Goal: Task Accomplishment & Management: Contribute content

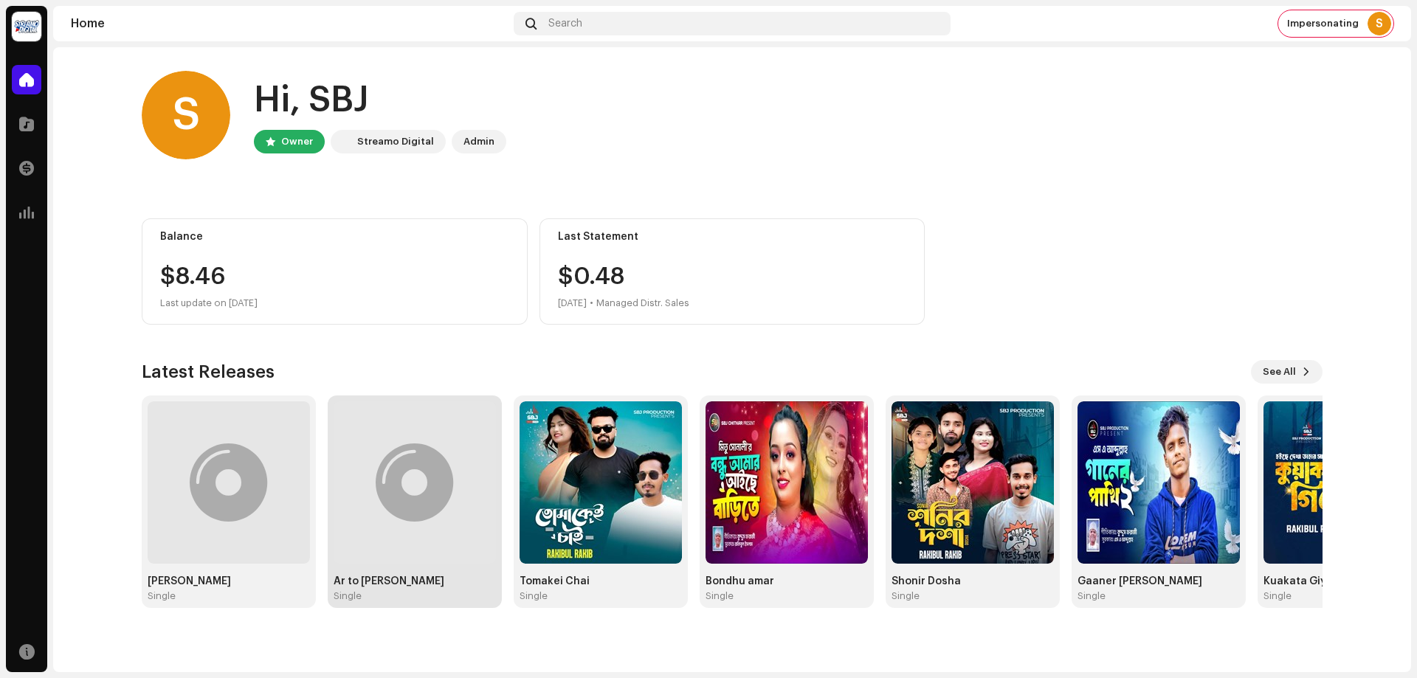
click at [377, 483] on div at bounding box center [415, 483] width 78 height 0
drag, startPoint x: 399, startPoint y: 493, endPoint x: 414, endPoint y: 507, distance: 20.9
click at [399, 483] on div at bounding box center [415, 483] width 78 height 0
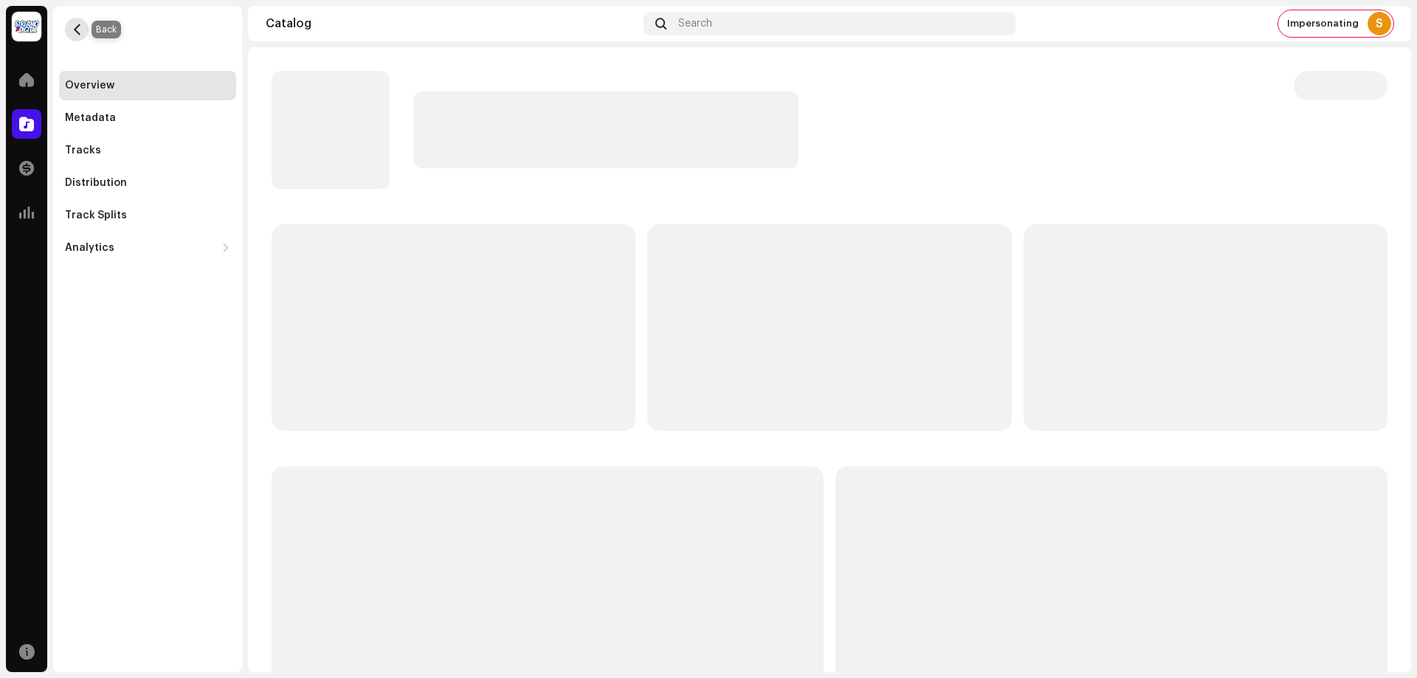
click at [79, 27] on span "button" at bounding box center [77, 30] width 11 height 12
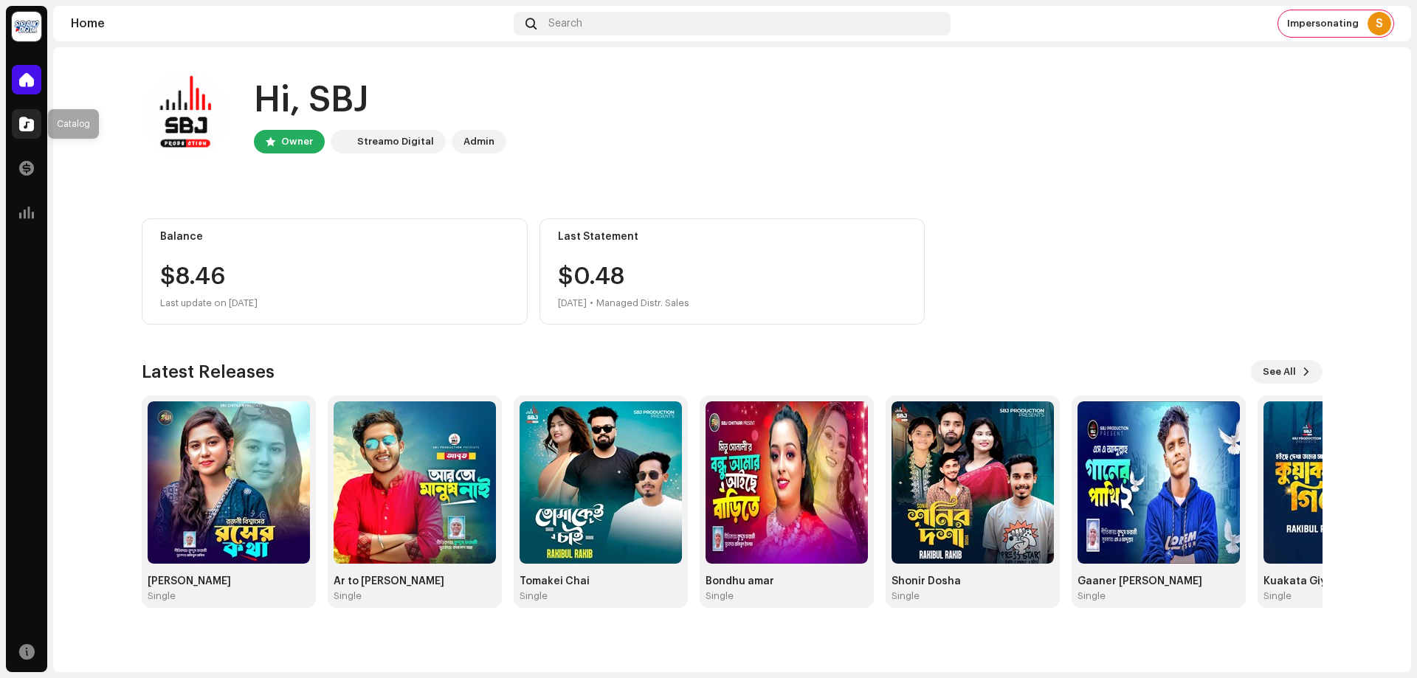
click at [21, 114] on div at bounding box center [27, 124] width 30 height 30
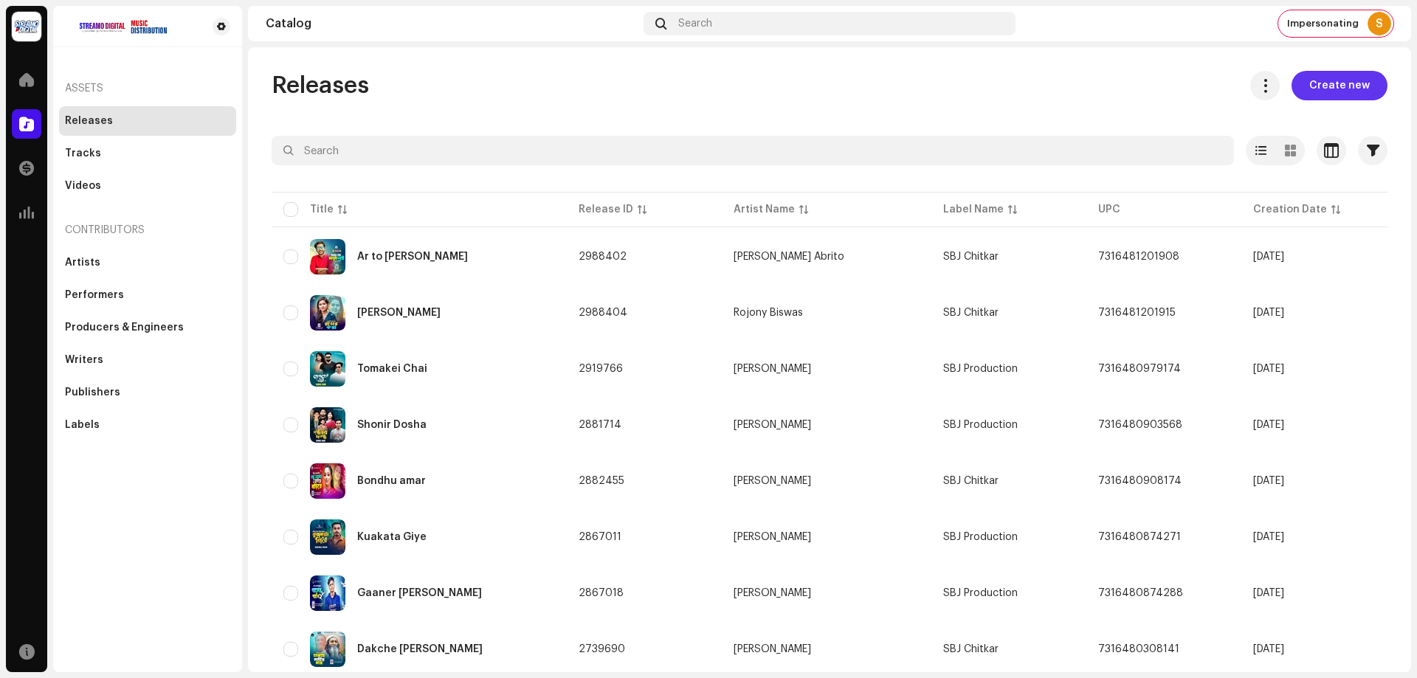
click at [1342, 86] on span "Create new" at bounding box center [1339, 86] width 61 height 30
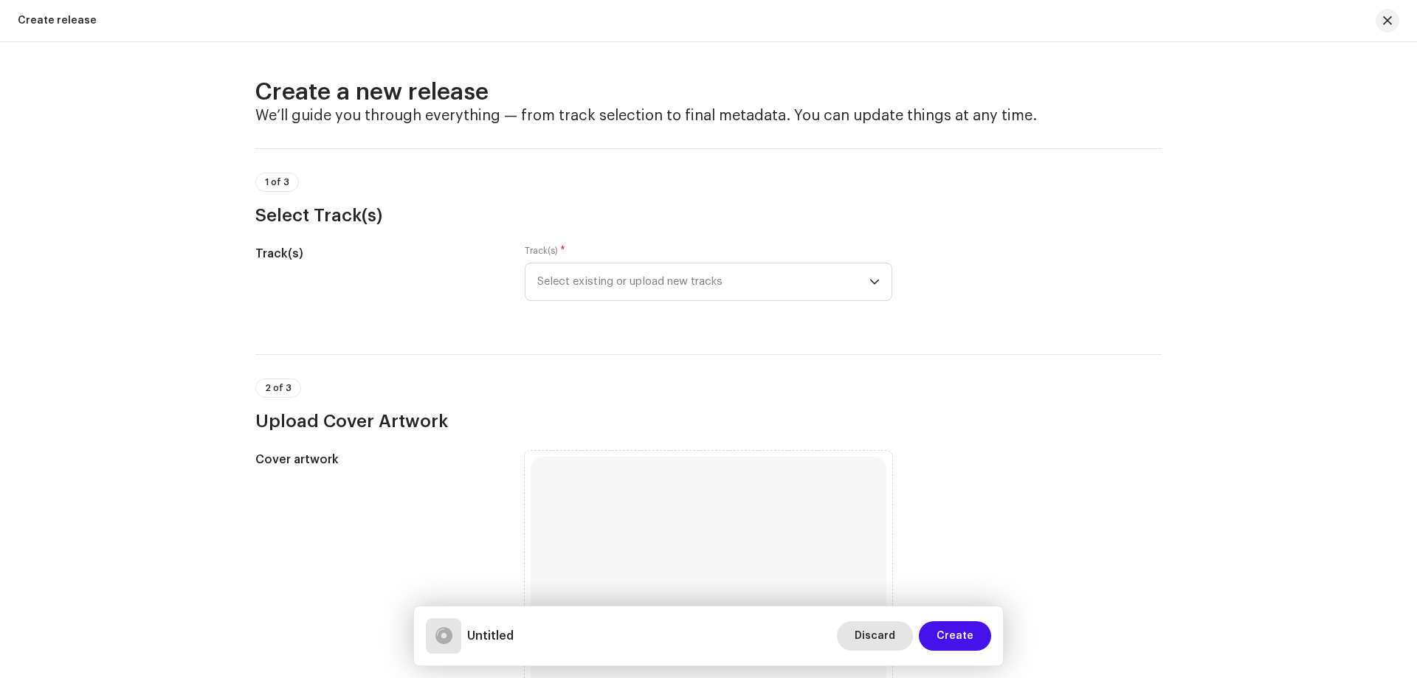
click at [905, 636] on button "Discard" at bounding box center [875, 636] width 76 height 30
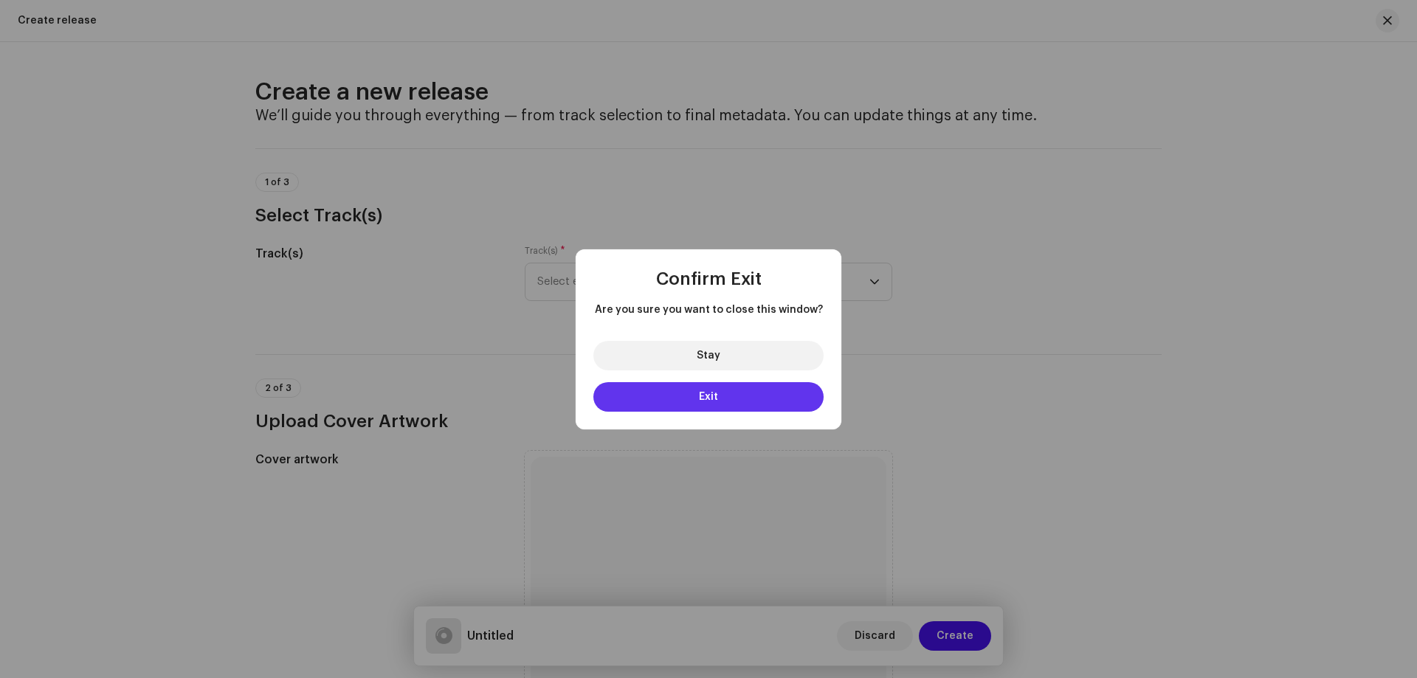
click at [746, 395] on button "Exit" at bounding box center [708, 397] width 230 height 30
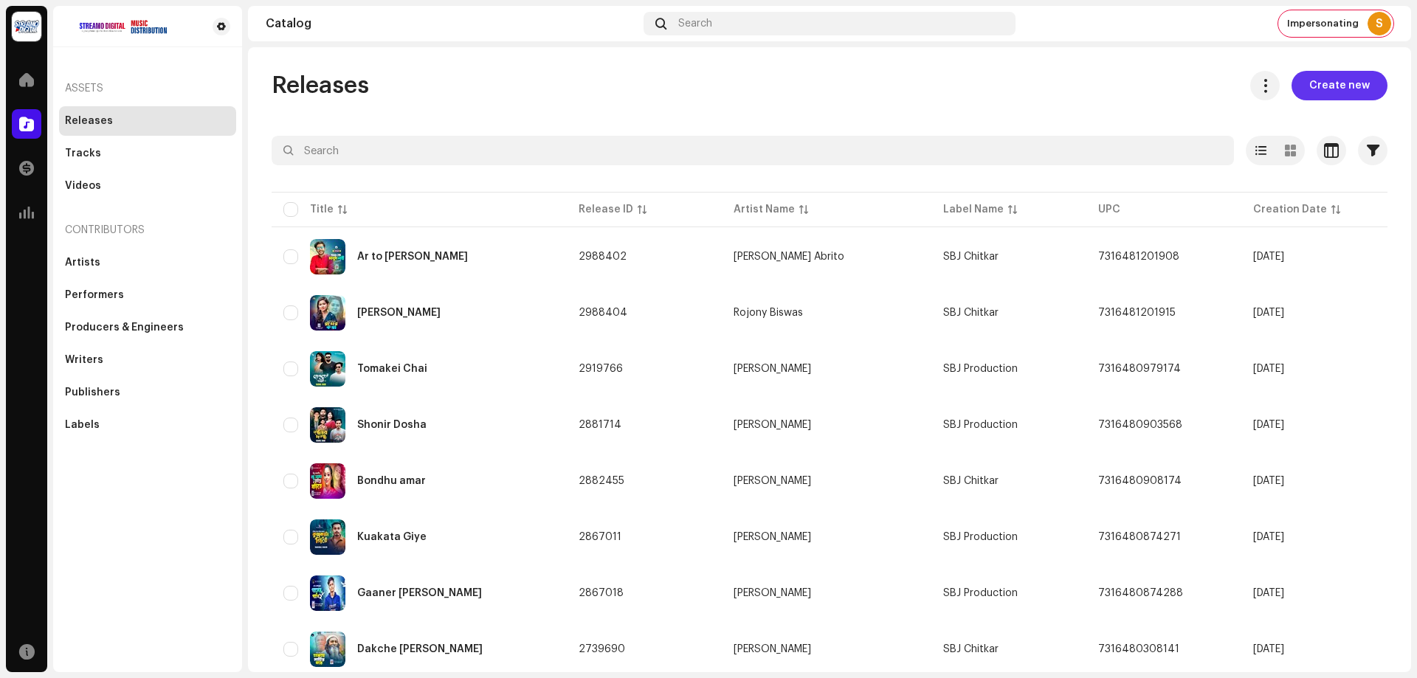
click at [1323, 85] on span "Create new" at bounding box center [1339, 86] width 61 height 30
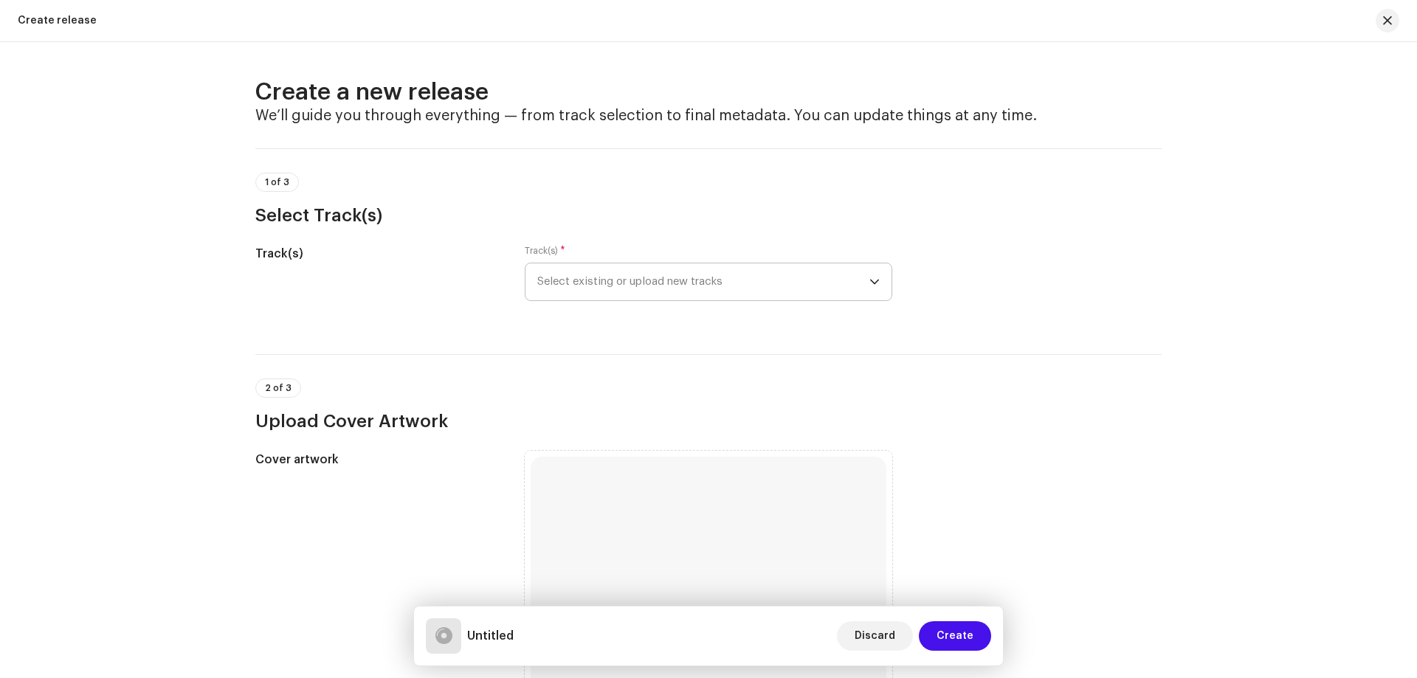
drag, startPoint x: 678, startPoint y: 285, endPoint x: 666, endPoint y: 297, distance: 17.2
click at [678, 285] on span "Select existing or upload new tracks" at bounding box center [703, 281] width 332 height 37
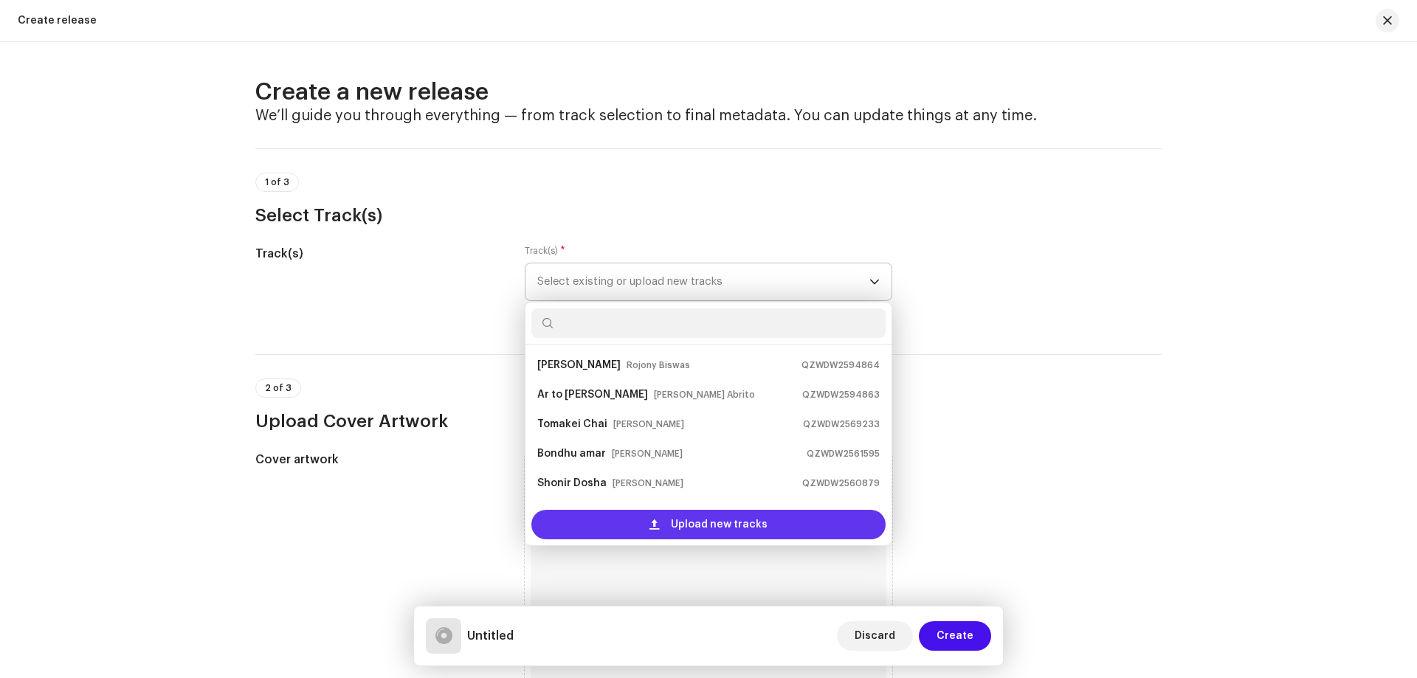
scroll to position [24, 0]
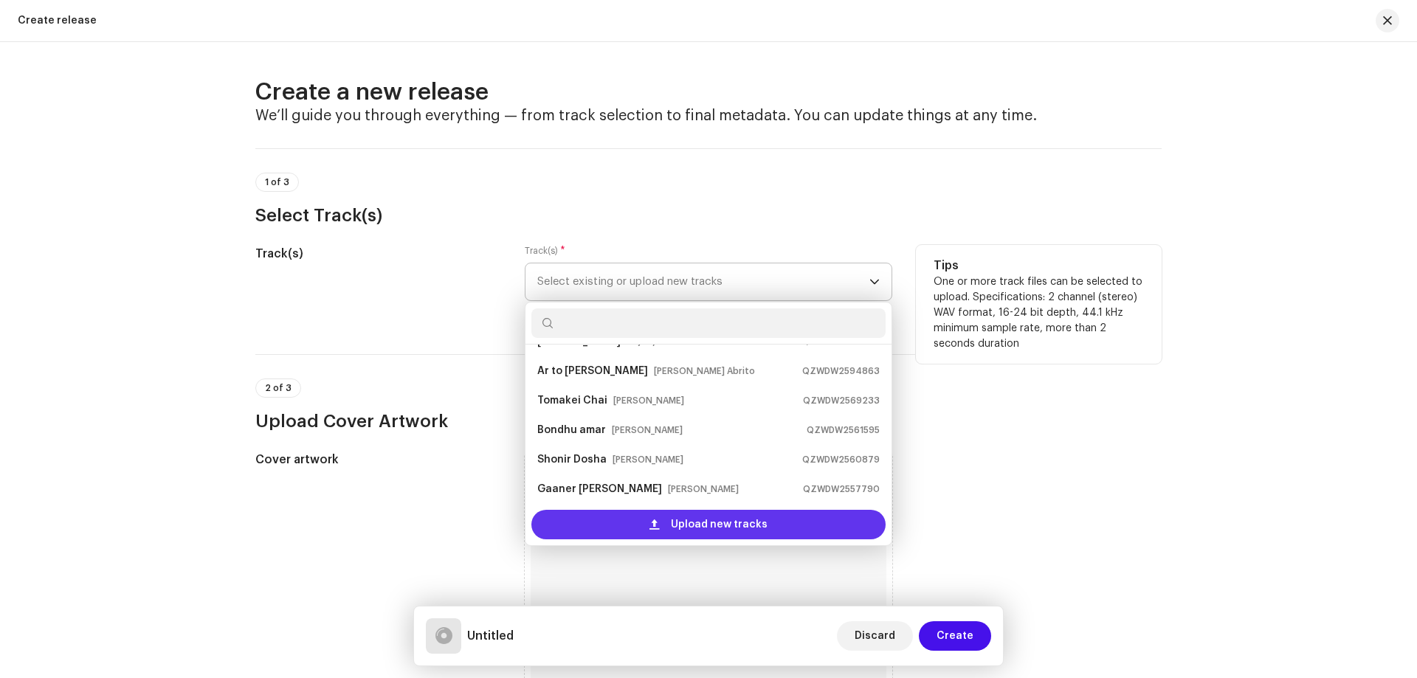
click at [646, 523] on div "Upload new tracks" at bounding box center [708, 525] width 354 height 30
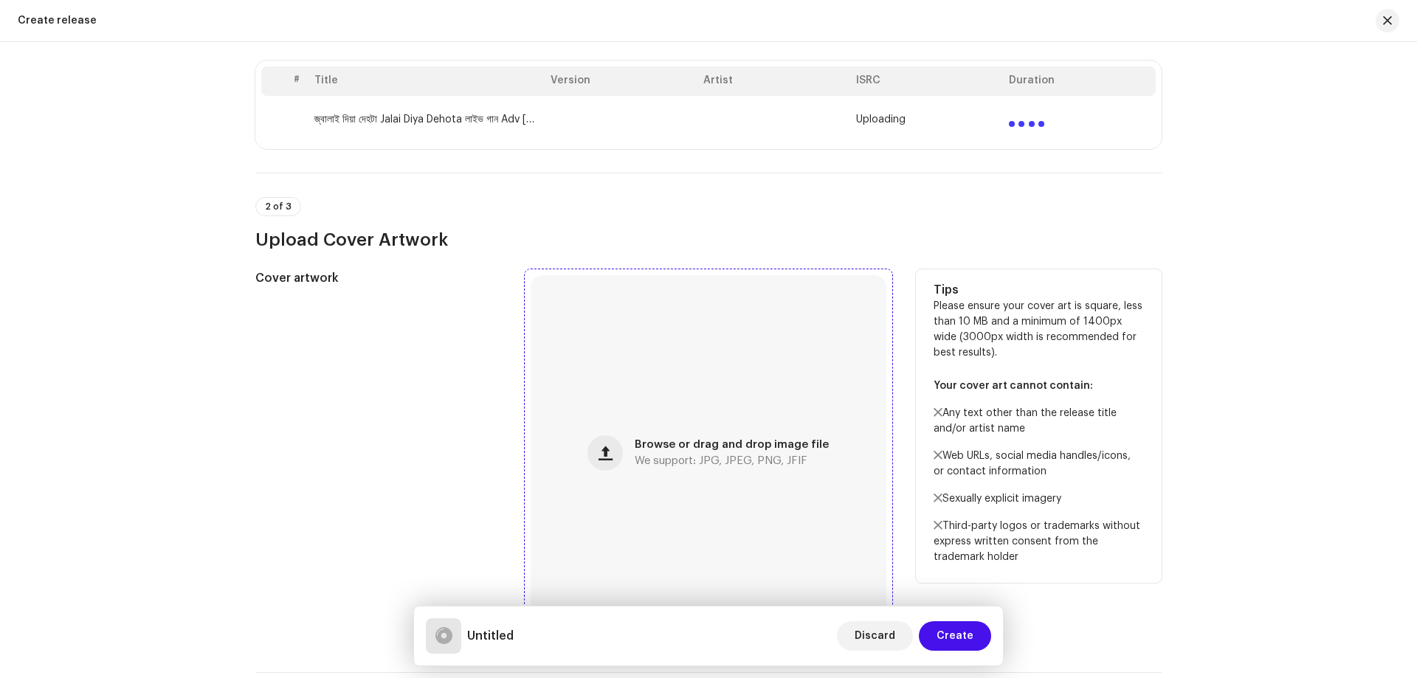
scroll to position [295, 0]
click at [710, 466] on div "Browse or drag and drop image file We support: JPG, JPEG, PNG, JFIF" at bounding box center [709, 452] width 356 height 356
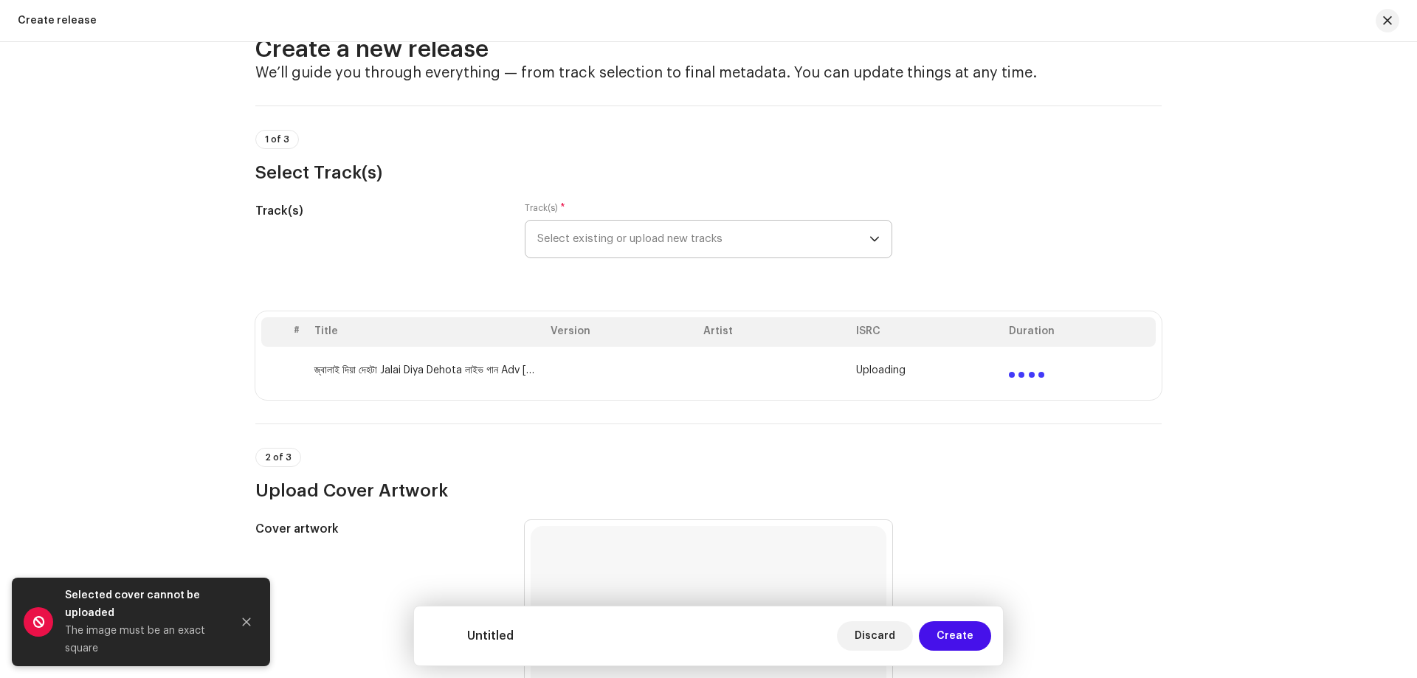
scroll to position [0, 0]
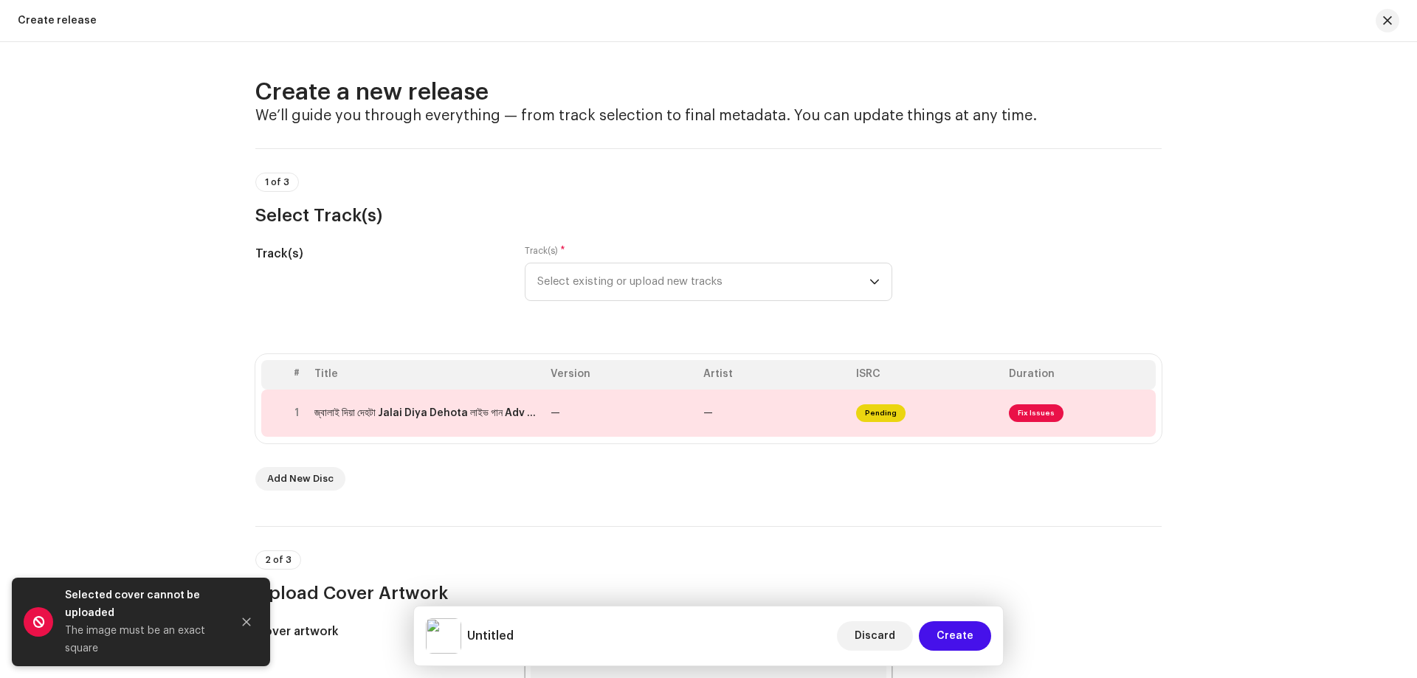
click at [653, 385] on th "Version" at bounding box center [621, 375] width 153 height 30
click at [641, 418] on td "—" at bounding box center [621, 413] width 153 height 47
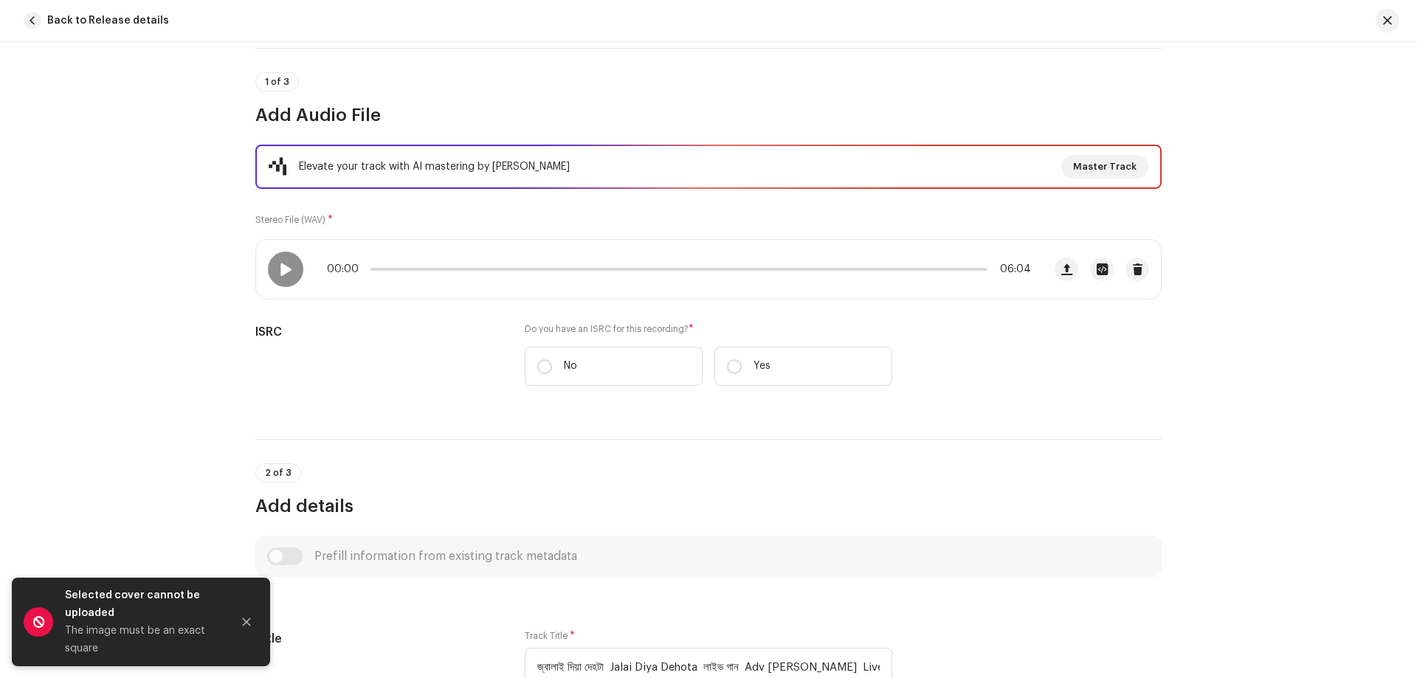
scroll to position [221, 0]
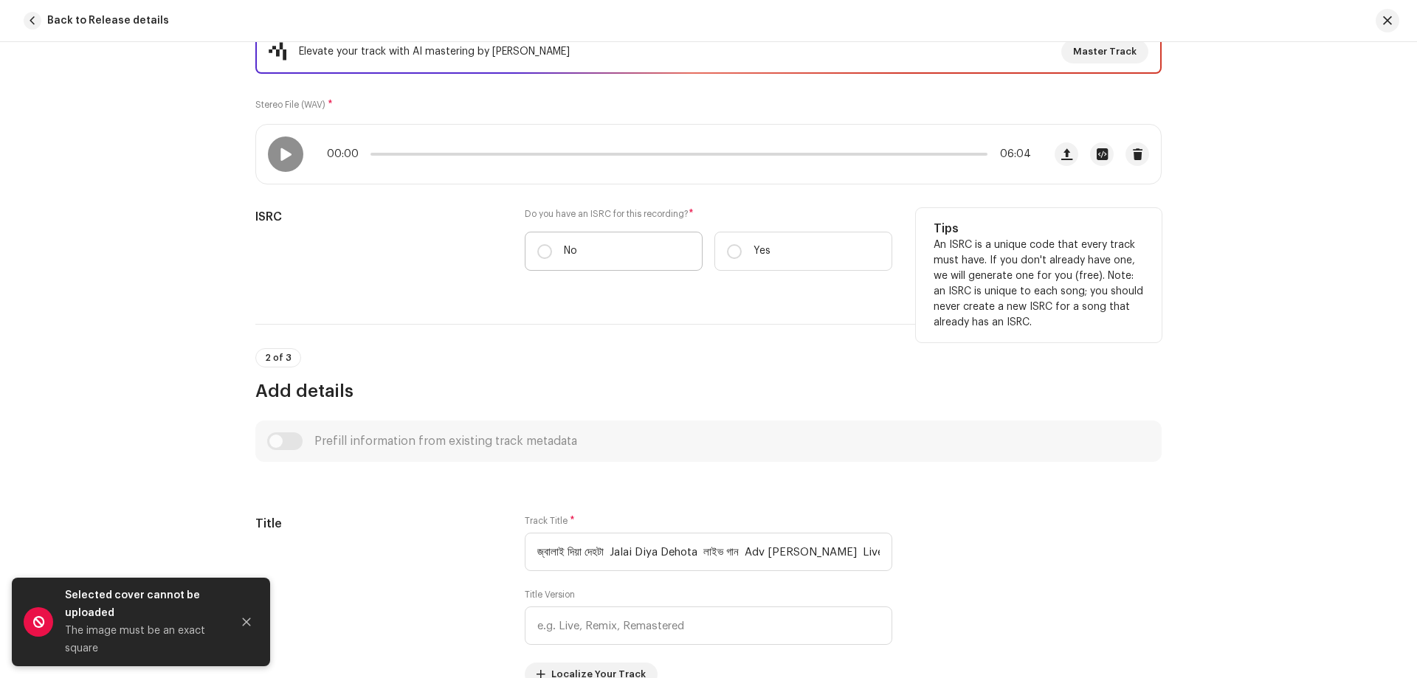
click at [610, 261] on label "No" at bounding box center [614, 251] width 178 height 39
click at [552, 259] on input "No" at bounding box center [544, 251] width 15 height 15
radio input "true"
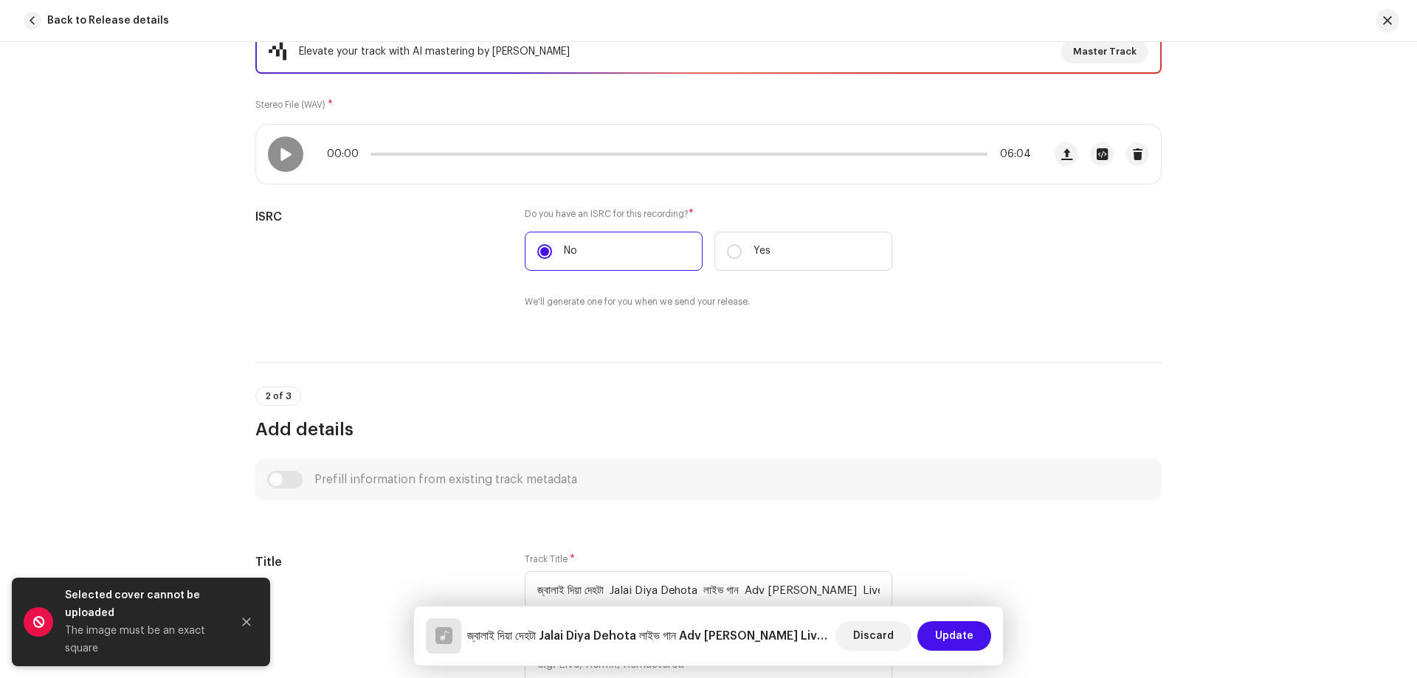
click at [591, 94] on div "Elevate your track with AI mastering by Masterchannel Master Track Stereo File …" at bounding box center [708, 178] width 906 height 297
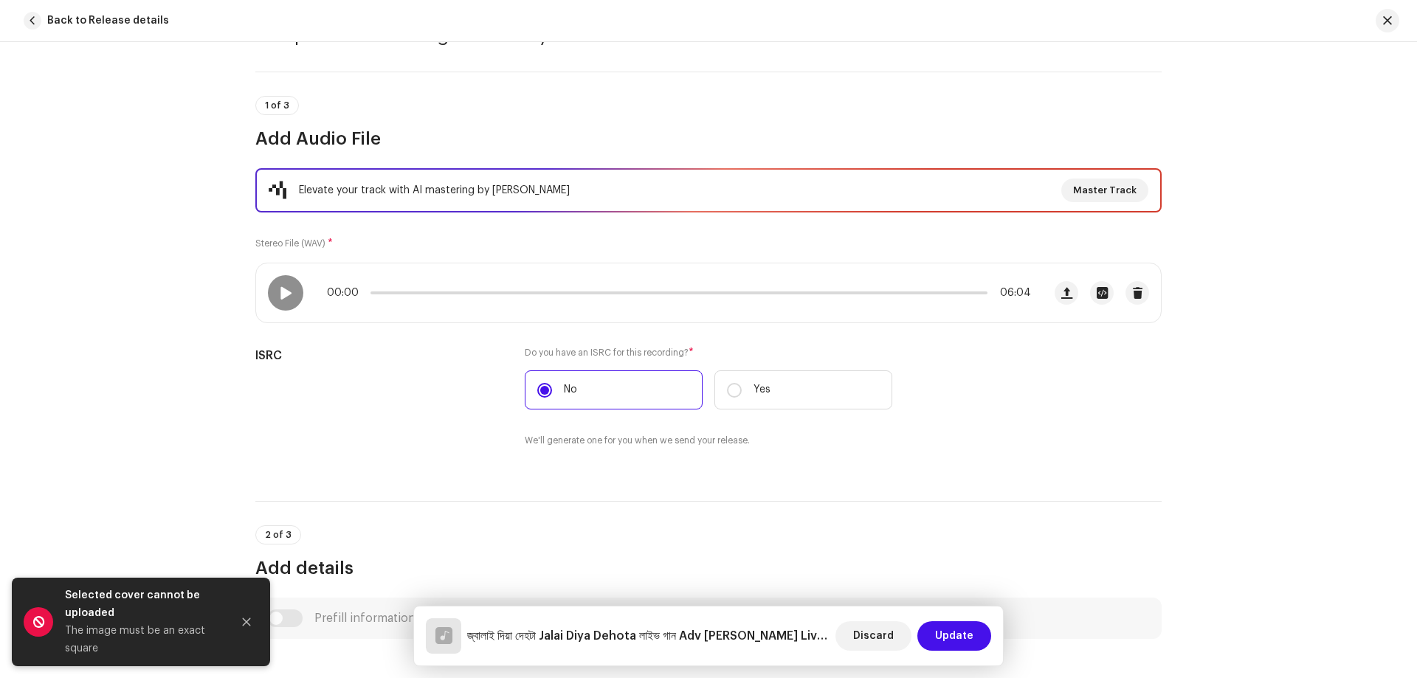
scroll to position [295, 0]
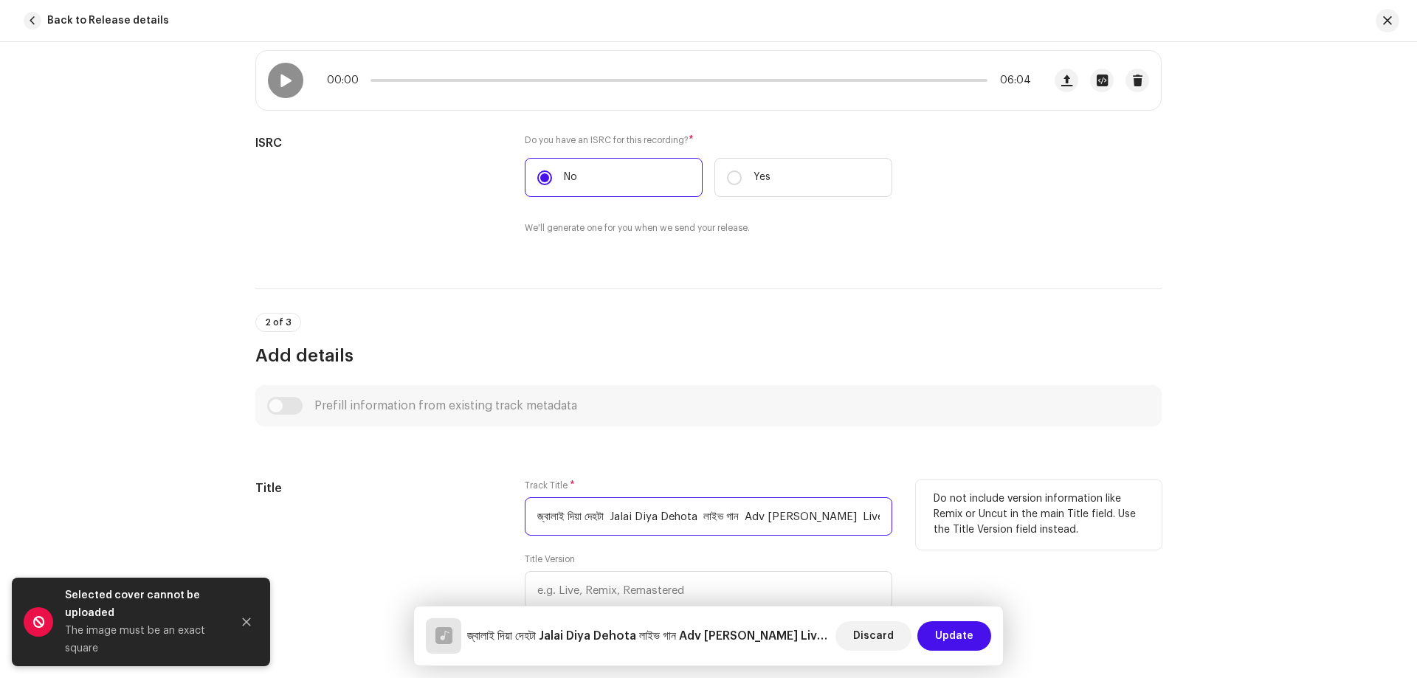
click at [661, 506] on input "জ্বালাই দিয়া দেহটা Jalai Diya Dehota লাইভ গান Adv [PERSON_NAME] Live Song 2025 …" at bounding box center [709, 516] width 368 height 38
click at [660, 506] on input "জ্বালাই দিয়া দেহটা Jalai Diya Dehota লাইভ গান Adv [PERSON_NAME] Live Song 2025 …" at bounding box center [709, 516] width 368 height 38
paste input "[PERSON_NAME]"
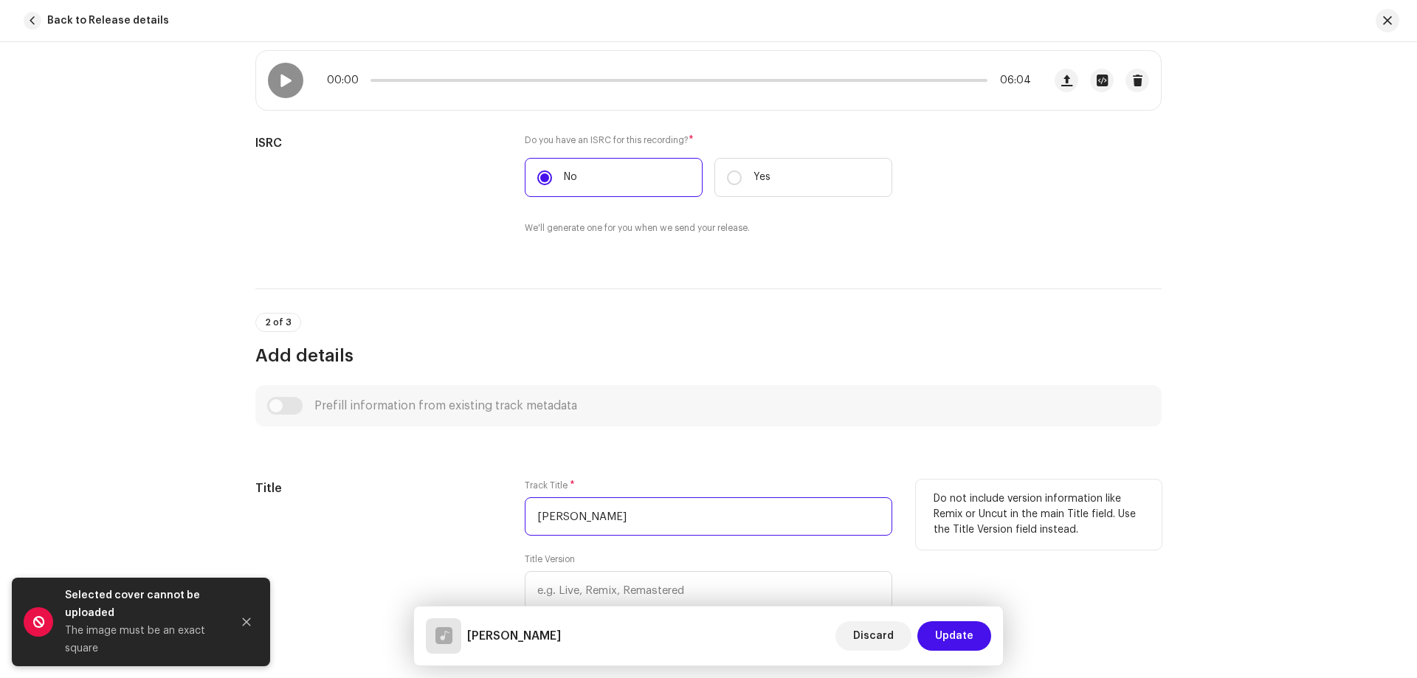
scroll to position [664, 0]
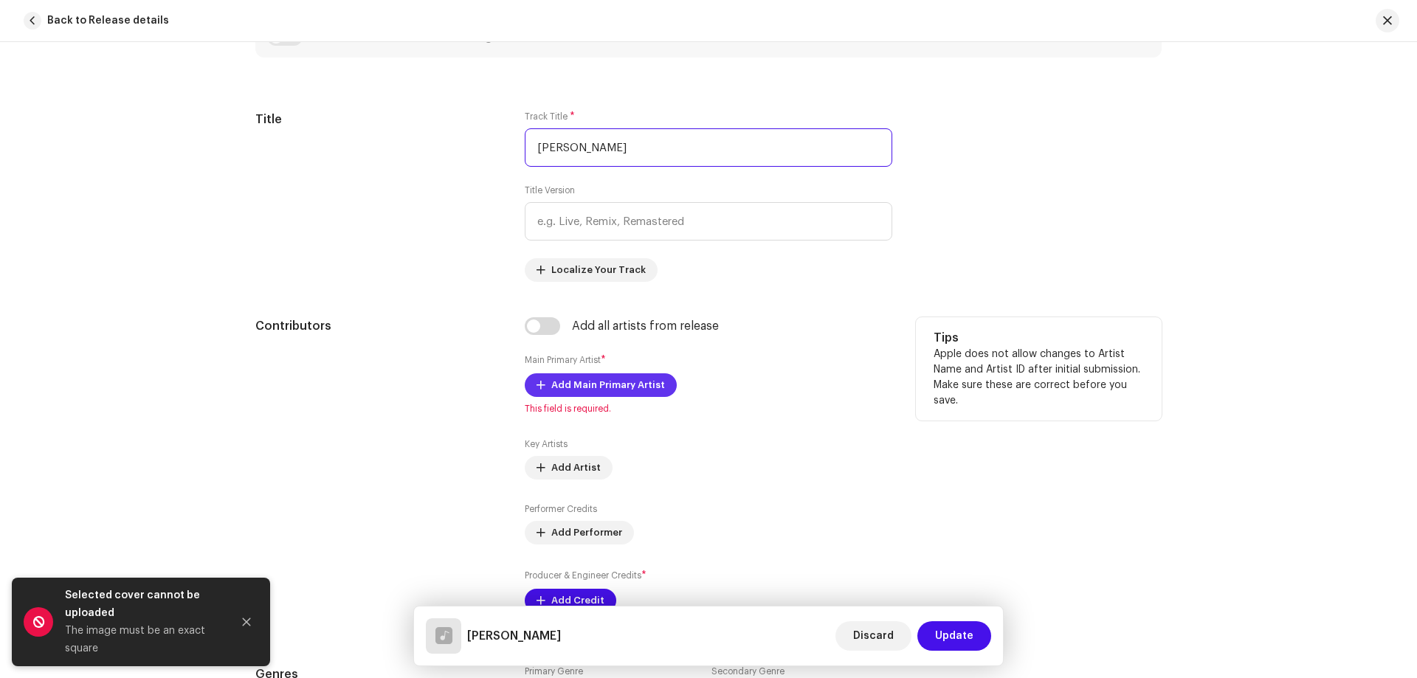
type input "[PERSON_NAME]"
click at [601, 383] on span "Add Main Primary Artist" at bounding box center [608, 386] width 114 height 30
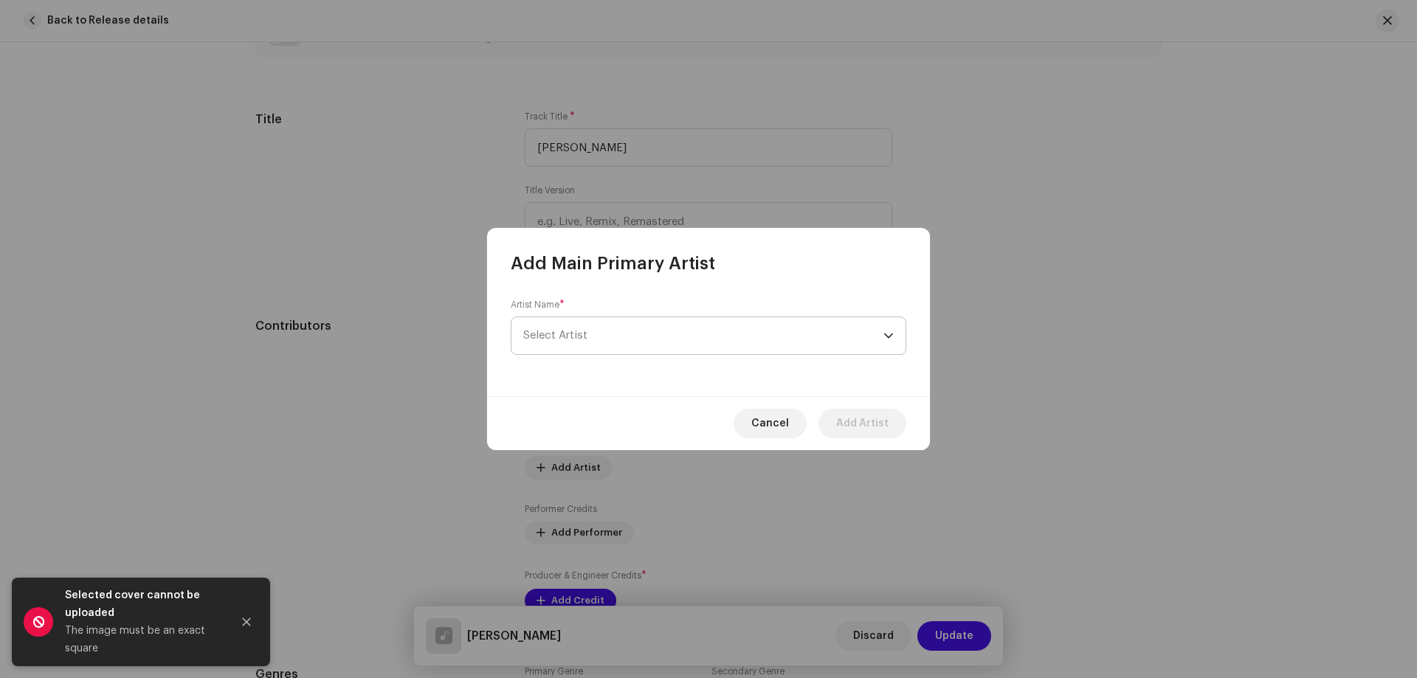
click at [596, 334] on span "Select Artist" at bounding box center [703, 335] width 360 height 37
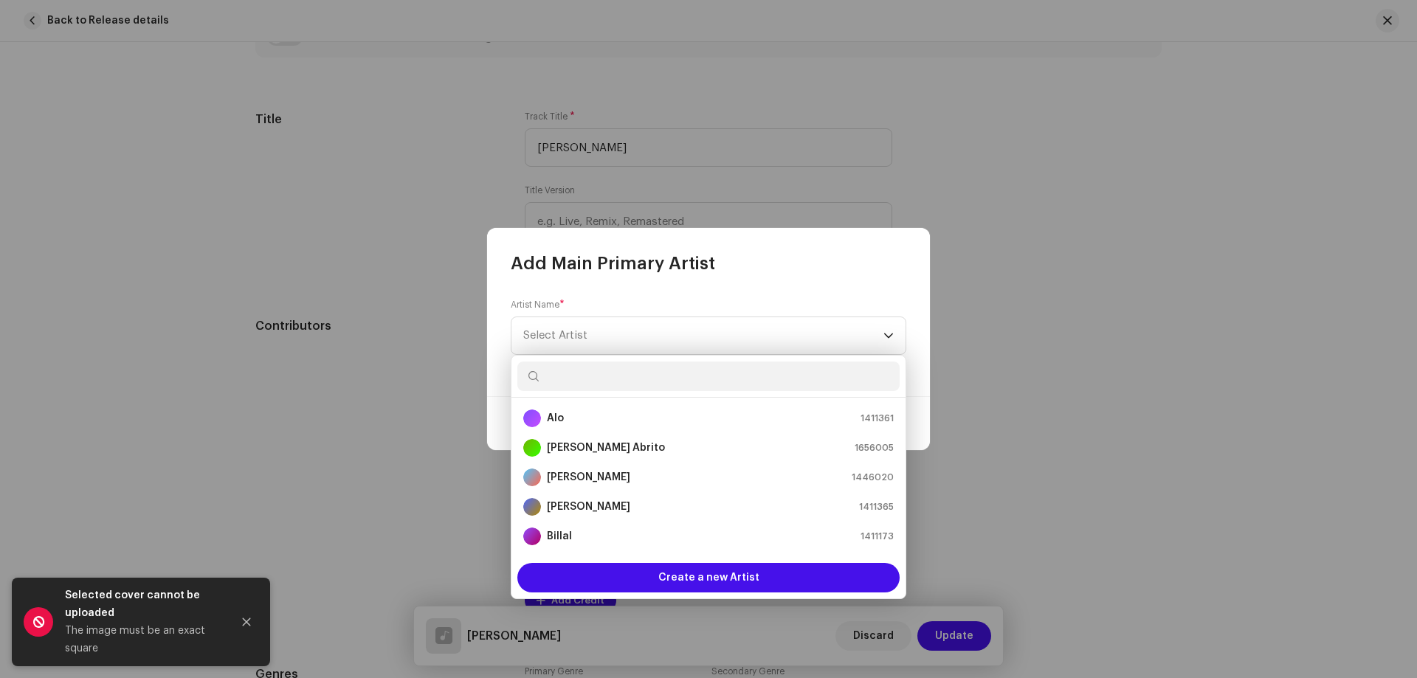
click at [635, 385] on input "text" at bounding box center [708, 377] width 382 height 30
paste input "Adv [PERSON_NAME]"
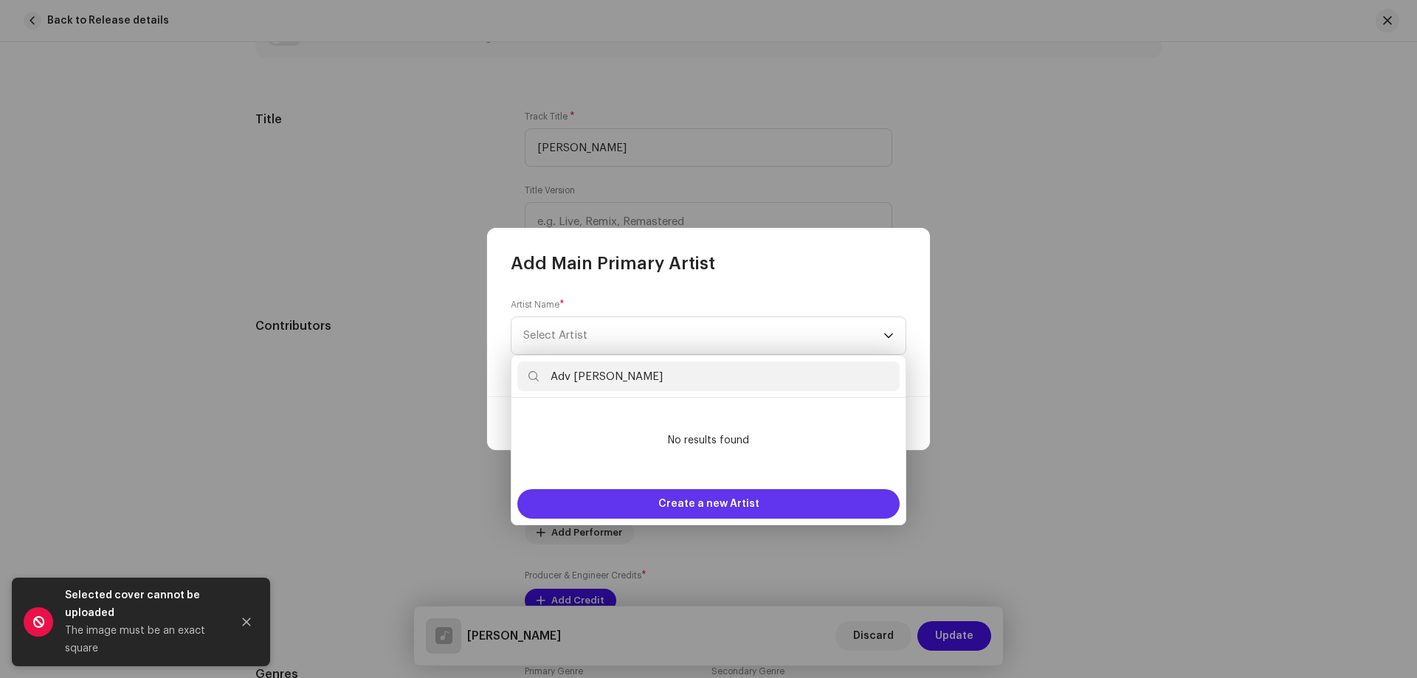
type input "Adv [PERSON_NAME]"
click at [669, 507] on span "Create a new Artist" at bounding box center [708, 504] width 101 height 30
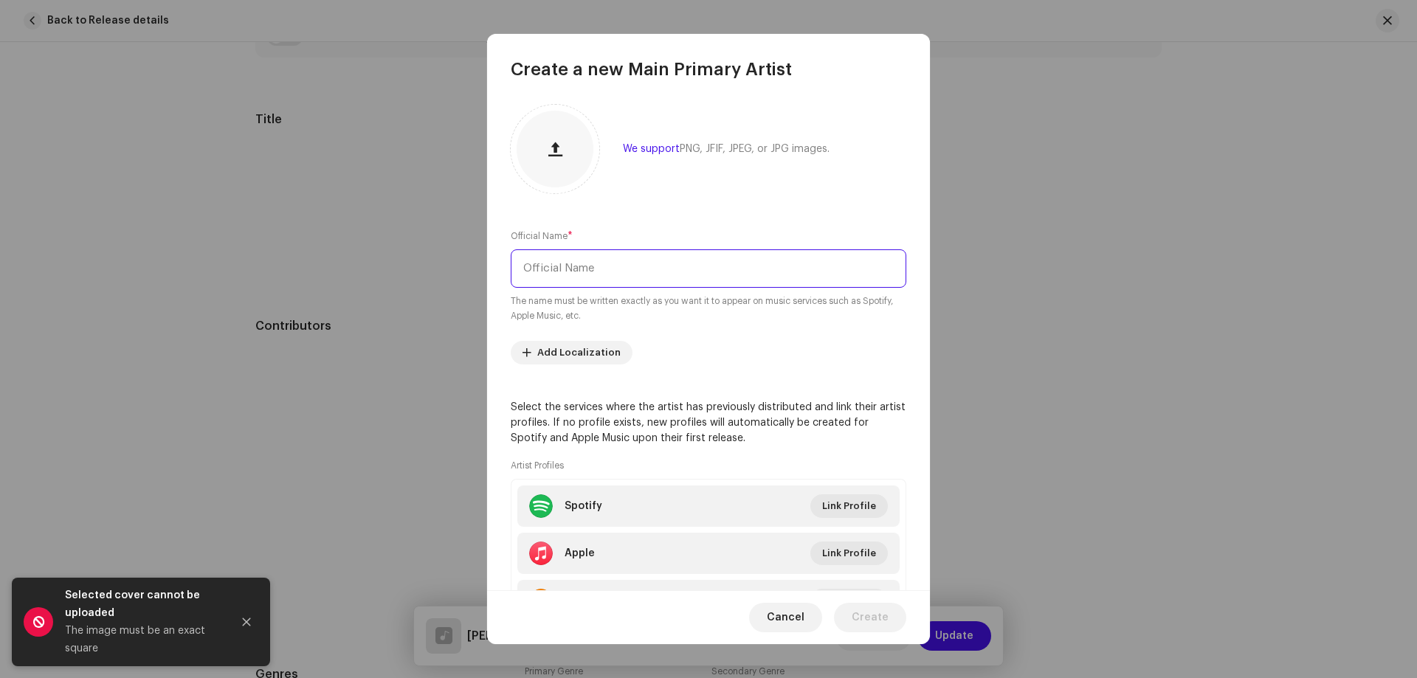
click at [641, 275] on input "text" at bounding box center [709, 268] width 396 height 38
paste input "Adv [PERSON_NAME]"
type input "Adv [PERSON_NAME]"
click at [867, 609] on span "Create" at bounding box center [870, 618] width 37 height 30
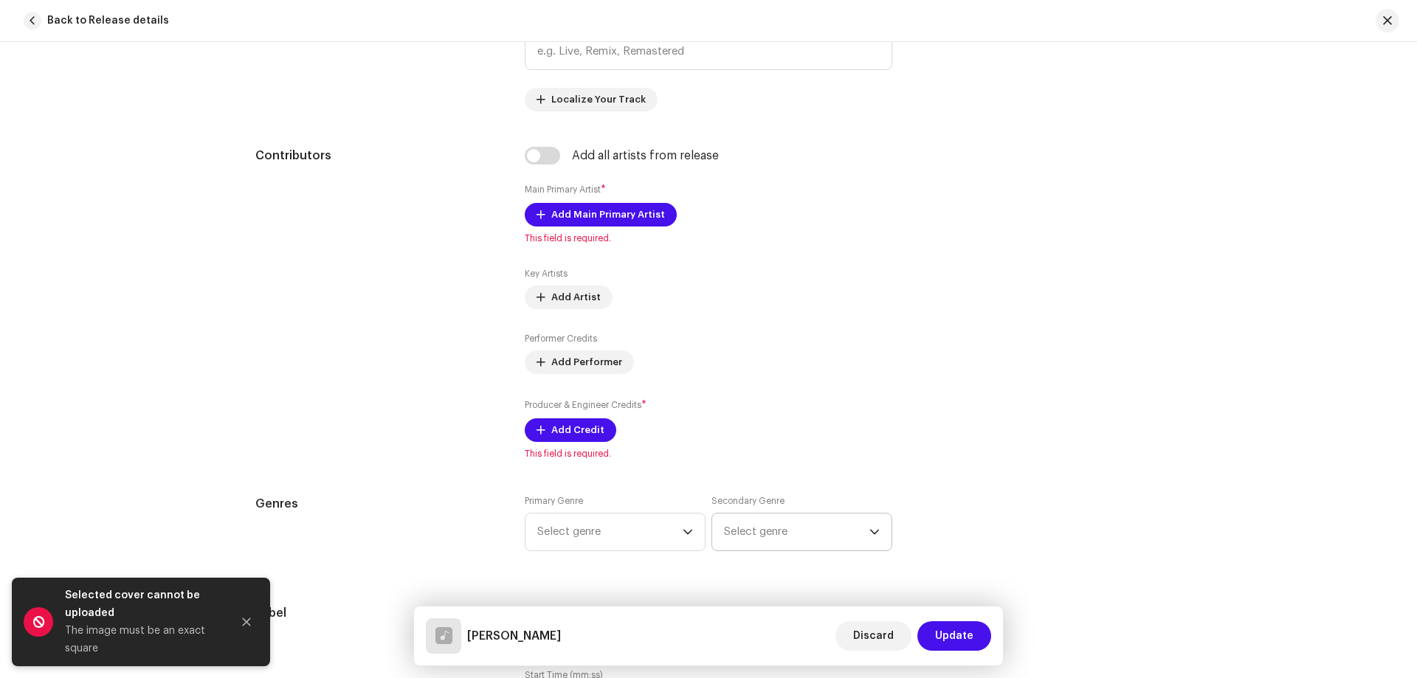
scroll to position [886, 0]
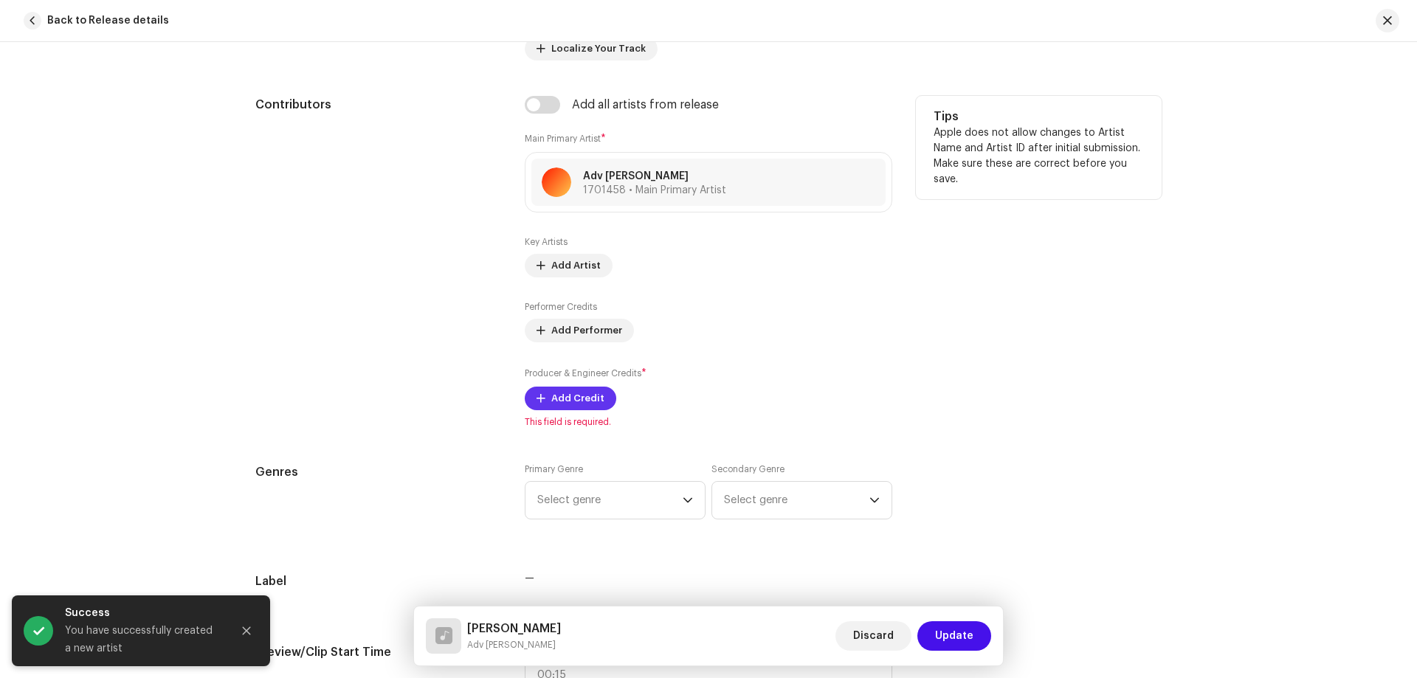
click at [568, 395] on span "Add Credit" at bounding box center [577, 399] width 53 height 30
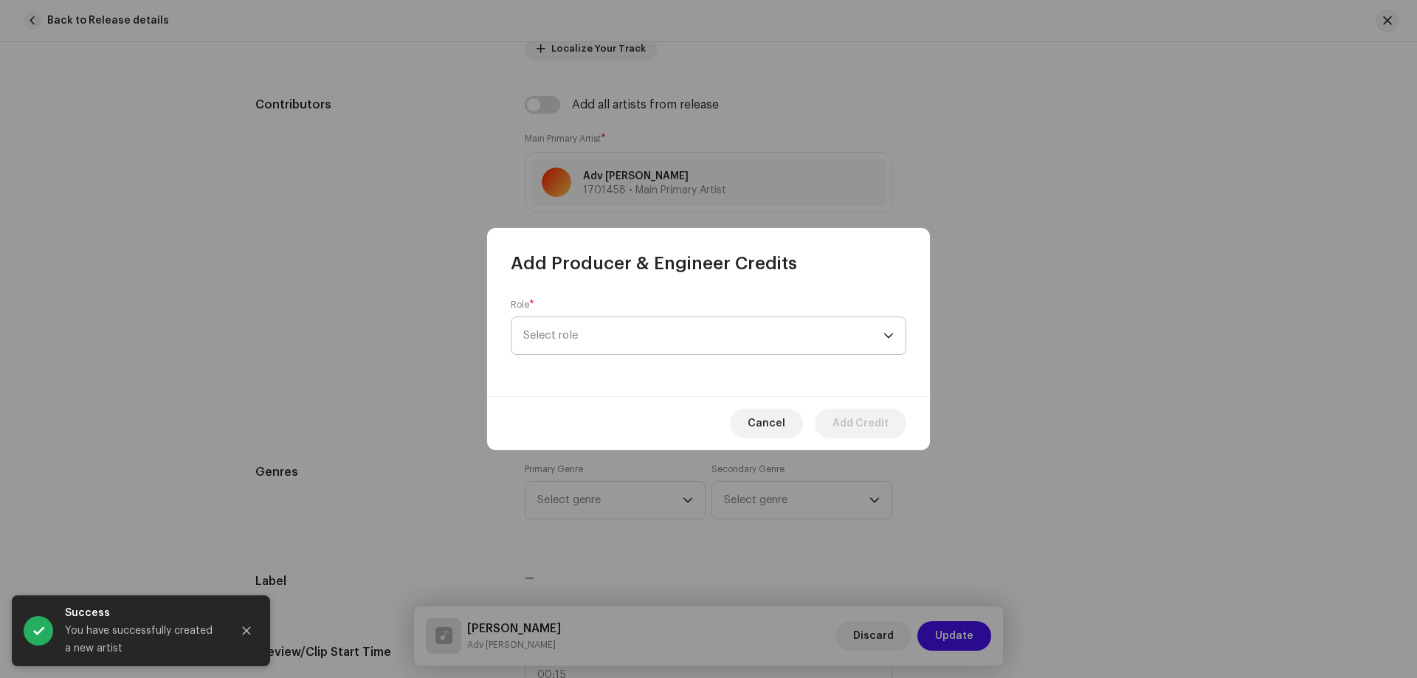
click at [565, 343] on span "Select role" at bounding box center [703, 335] width 360 height 37
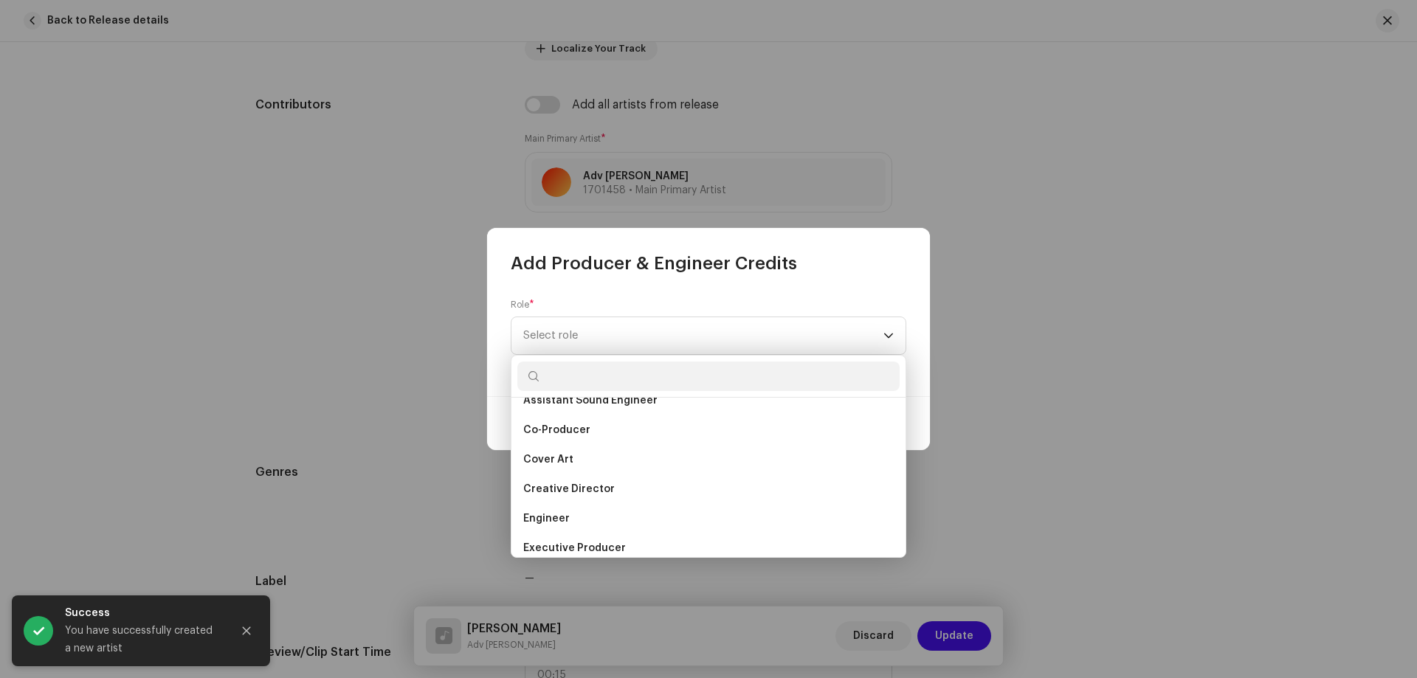
scroll to position [590, 0]
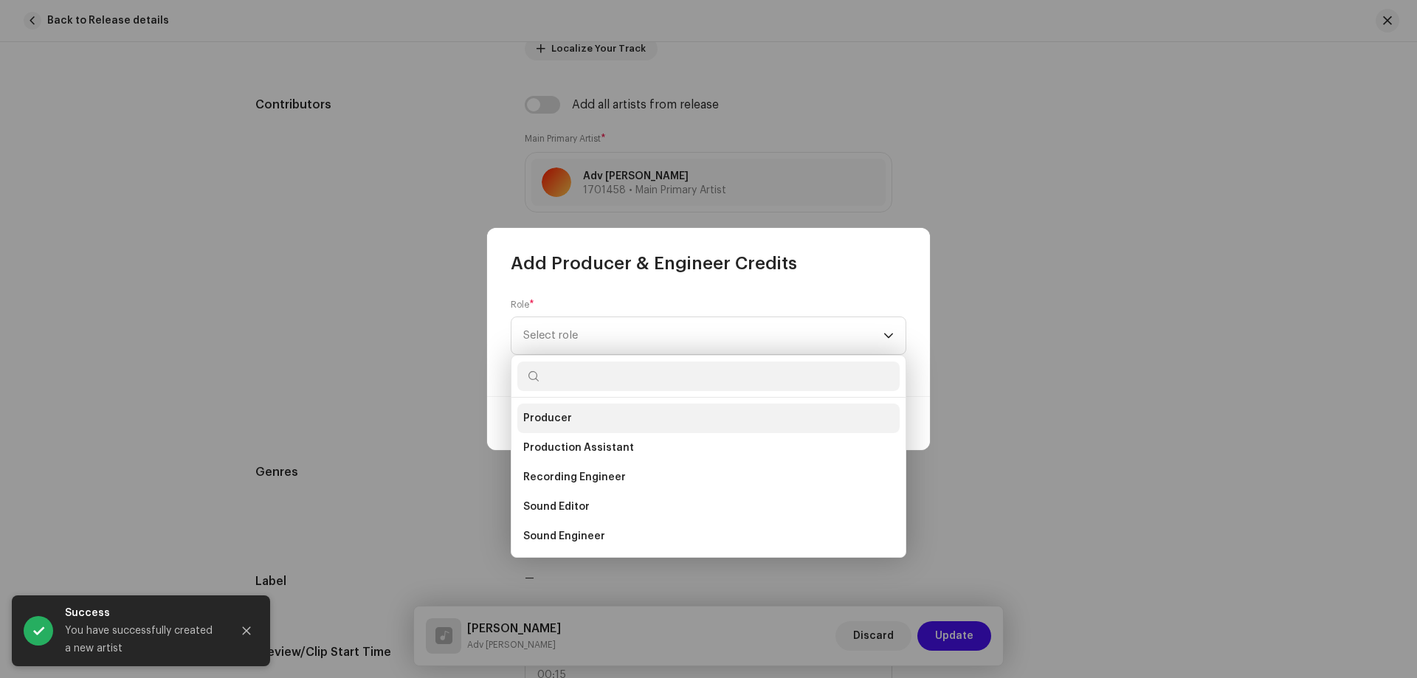
click at [584, 432] on li "Producer" at bounding box center [708, 419] width 382 height 30
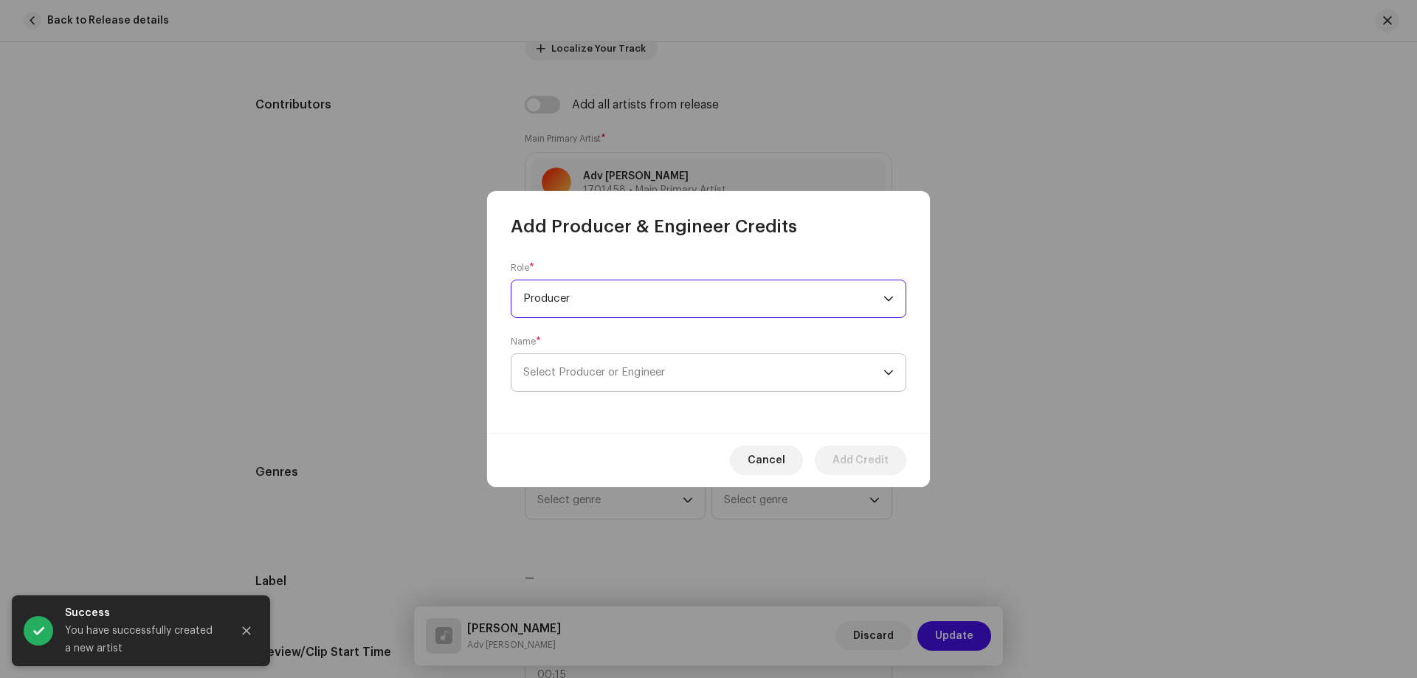
click at [619, 367] on span "Select Producer or Engineer" at bounding box center [594, 372] width 142 height 11
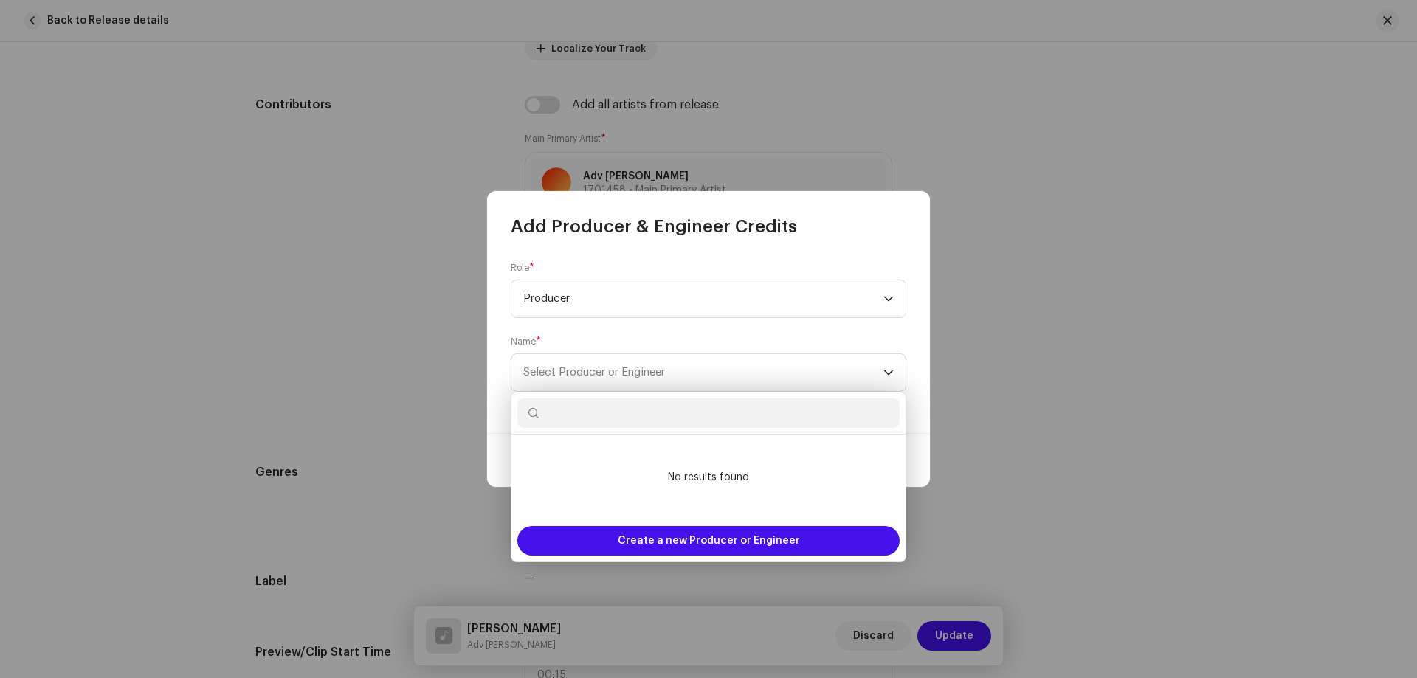
click at [599, 423] on input "text" at bounding box center [708, 414] width 382 height 30
paste input "[PERSON_NAME]"
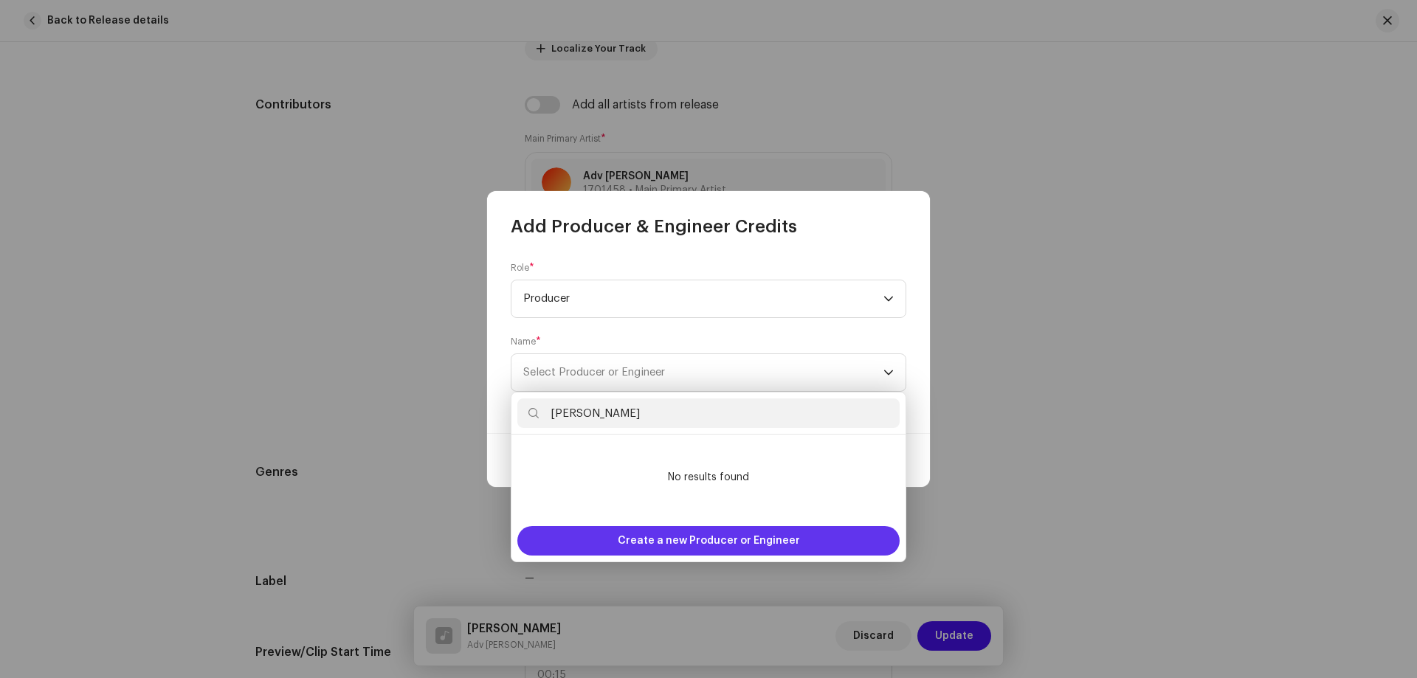
type input "[PERSON_NAME]"
click at [618, 540] on div "Create a new Producer or Engineer" at bounding box center [708, 541] width 382 height 30
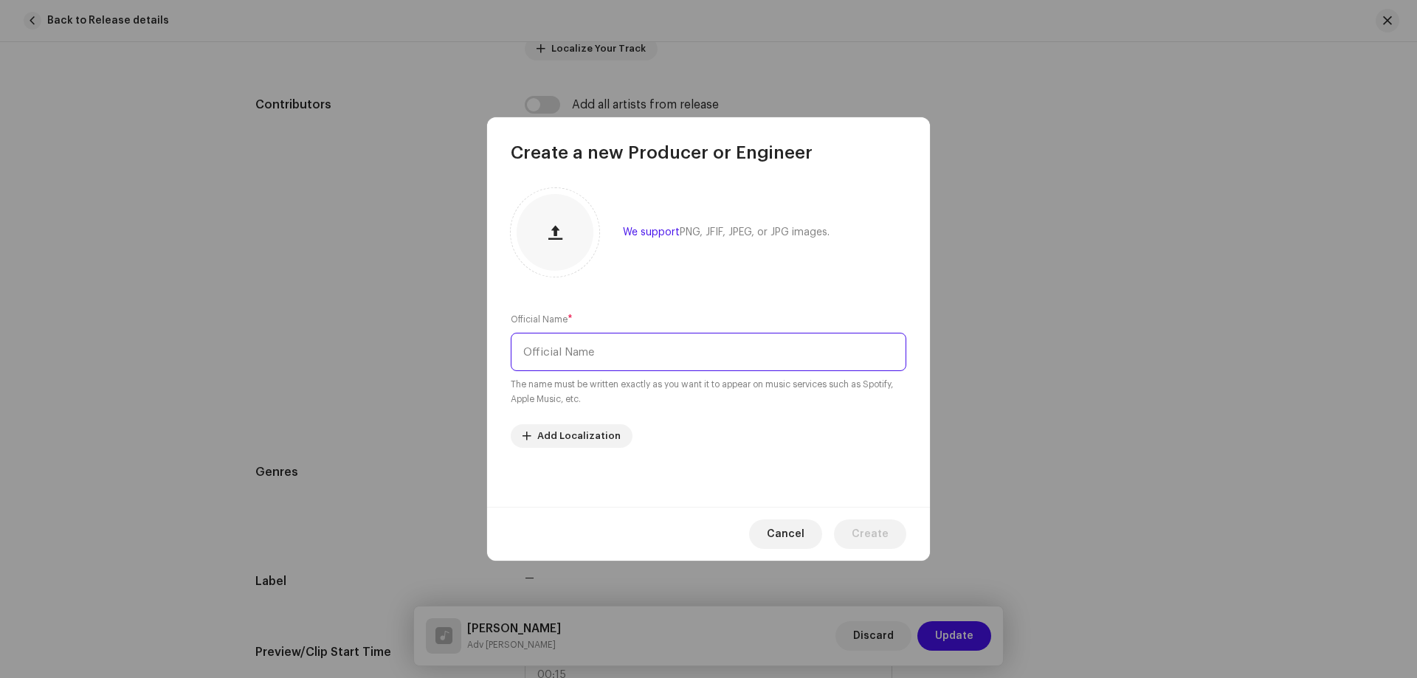
click at [602, 352] on input "text" at bounding box center [709, 352] width 396 height 38
paste input "[PERSON_NAME]"
type input "[PERSON_NAME]"
click at [862, 526] on span "Create" at bounding box center [870, 535] width 37 height 30
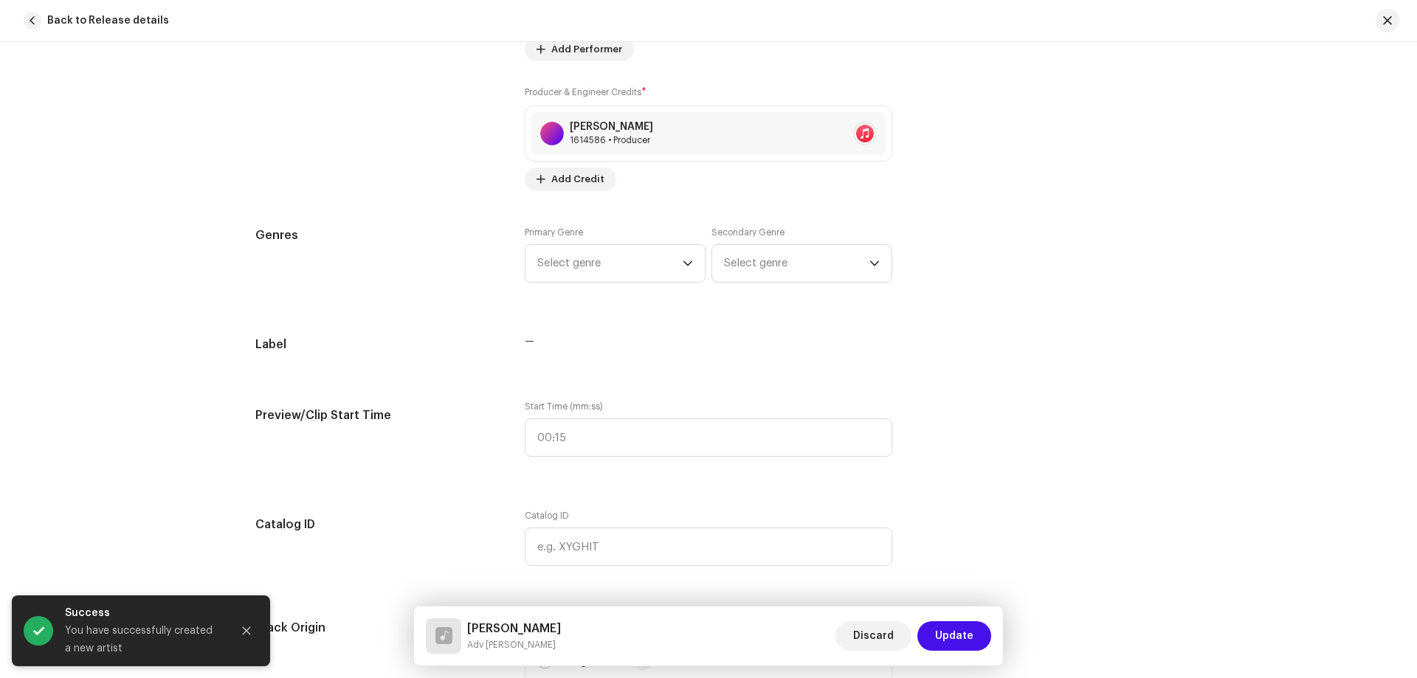
scroll to position [1255, 0]
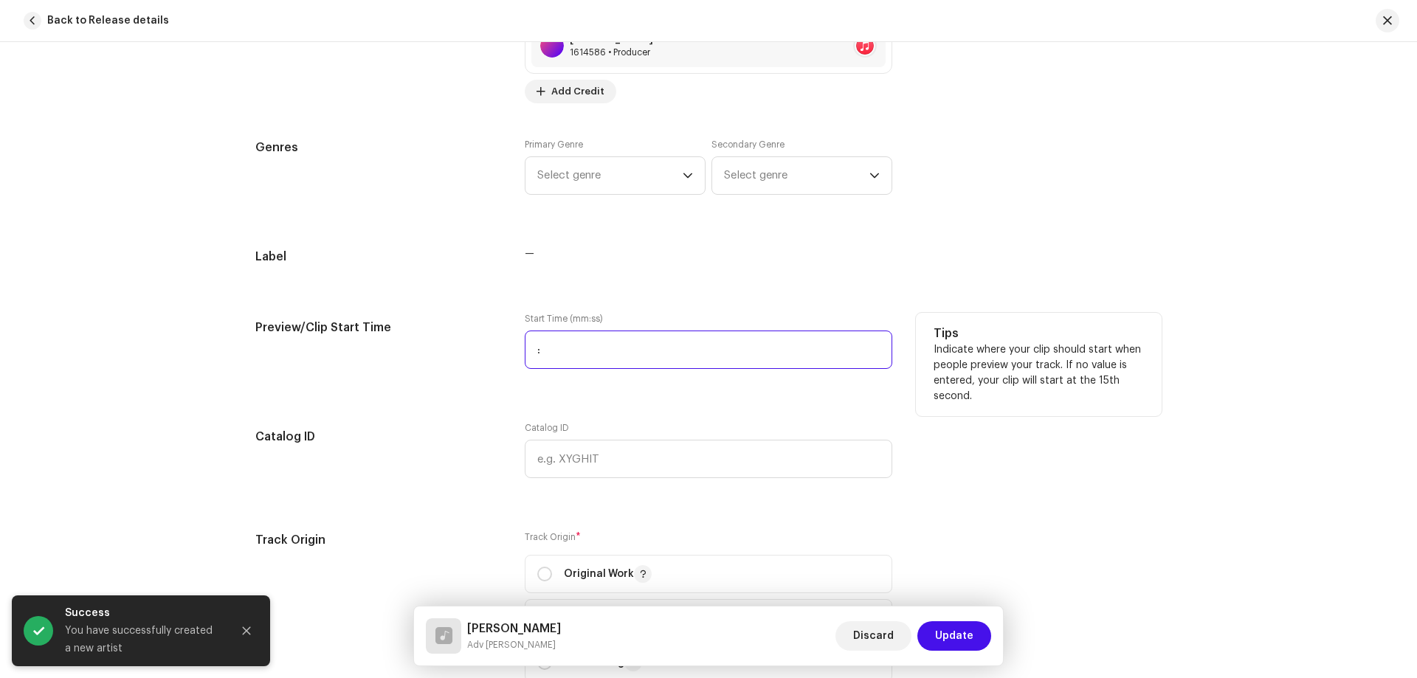
click at [617, 362] on input ":" at bounding box center [709, 350] width 368 height 38
type input "00:25"
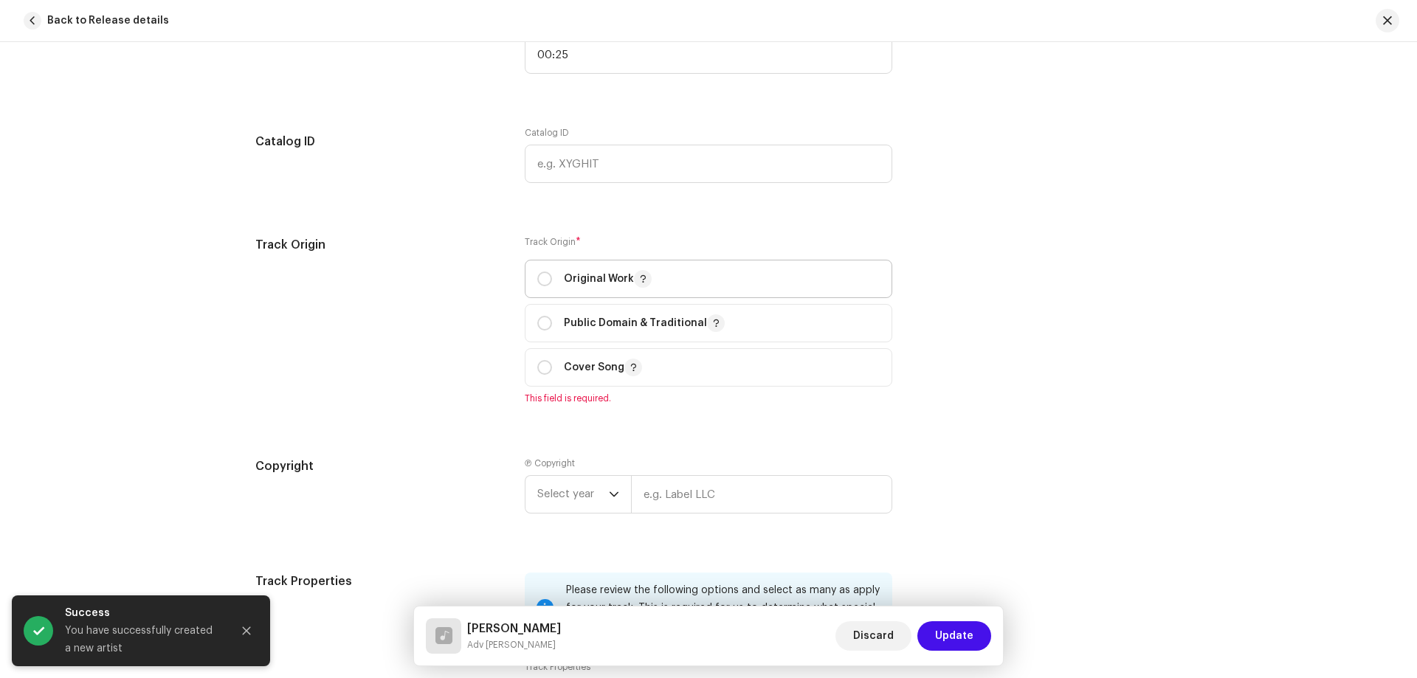
click at [582, 283] on p "Original Work" at bounding box center [608, 279] width 88 height 18
radio input "true"
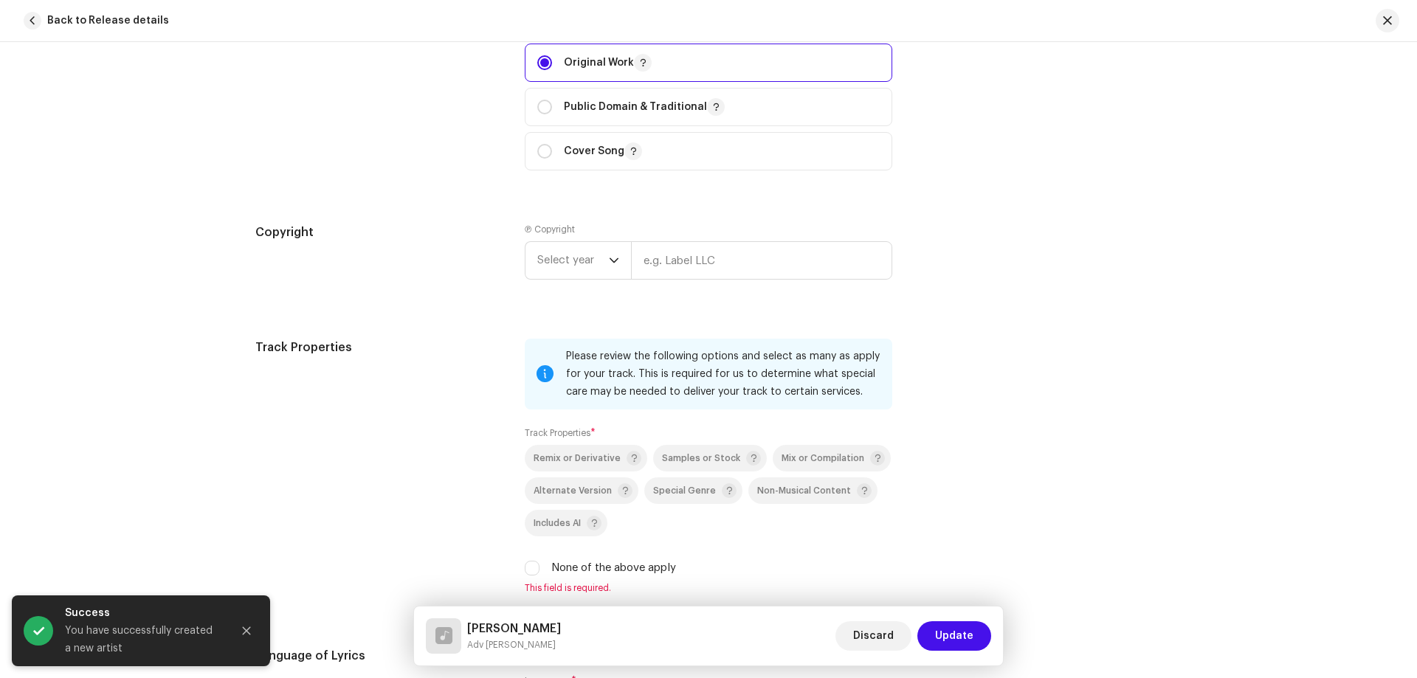
scroll to position [1771, 0]
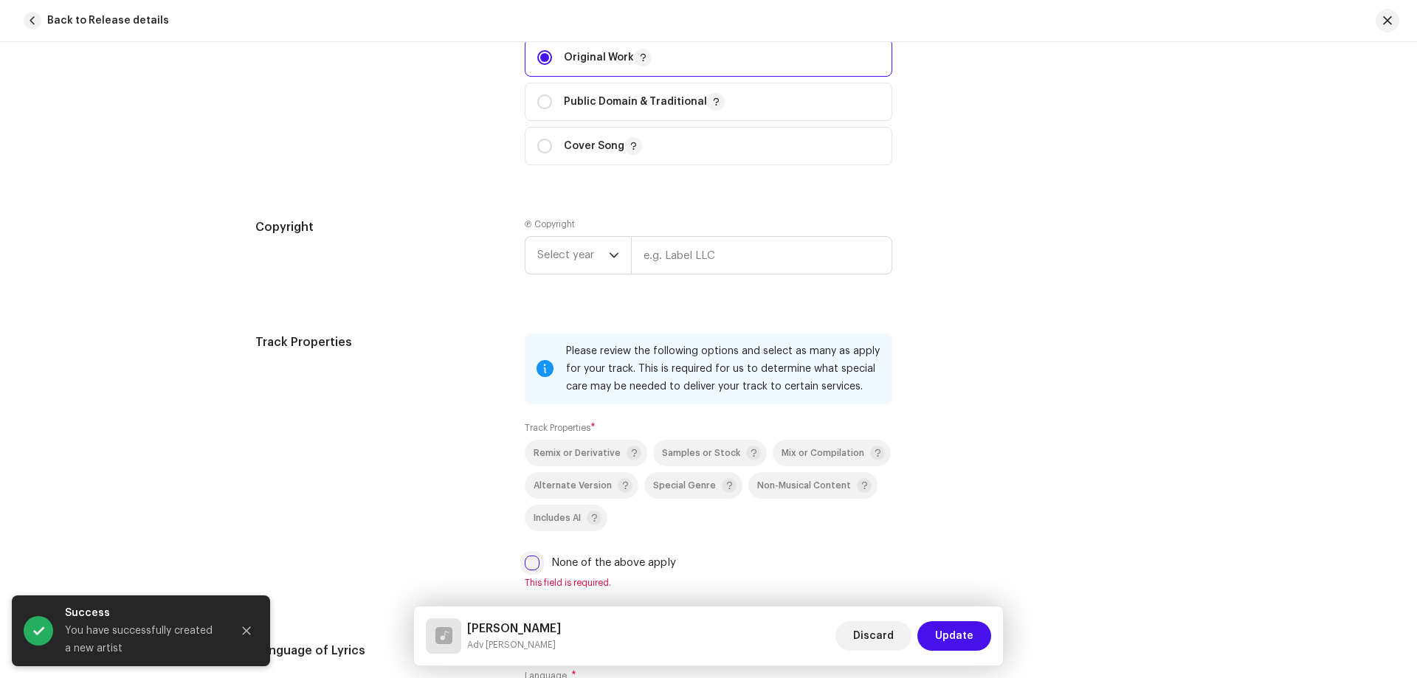
click at [526, 561] on input "None of the above apply" at bounding box center [532, 563] width 15 height 15
checkbox input "true"
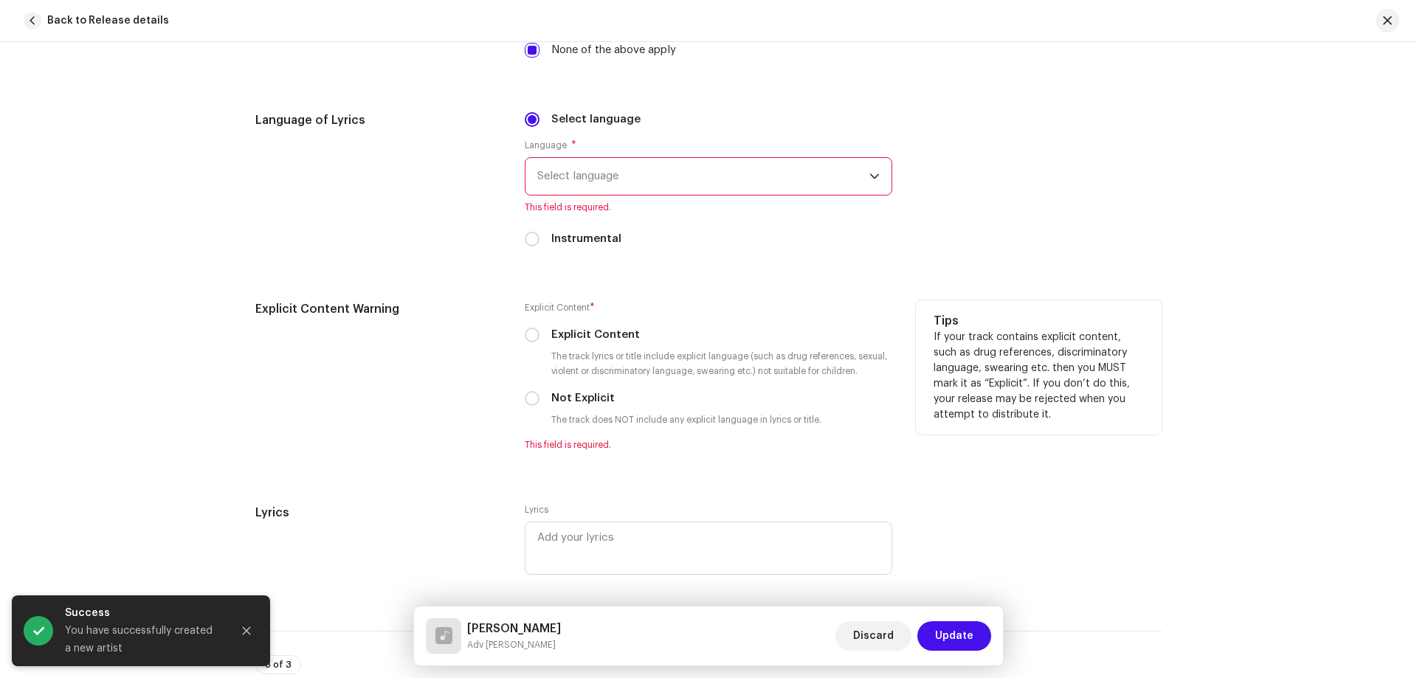
scroll to position [2288, 0]
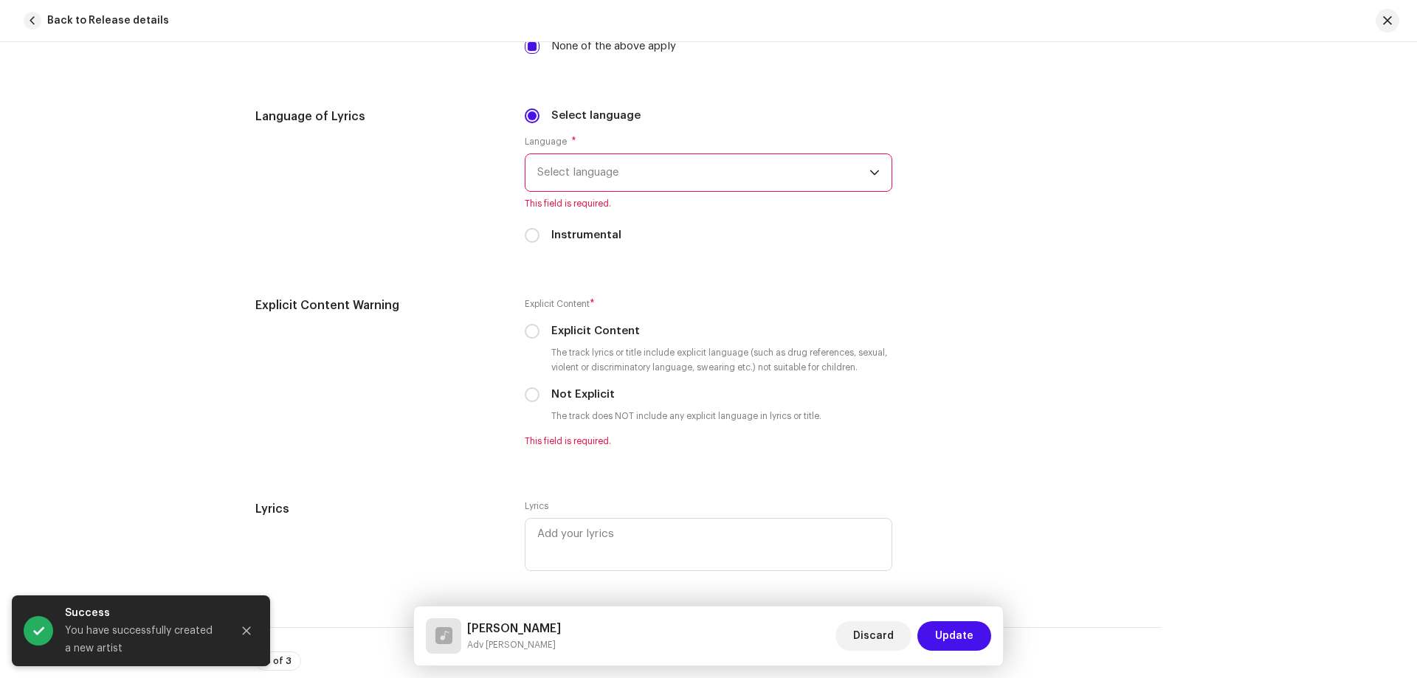
click at [651, 172] on span "Select language" at bounding box center [703, 172] width 332 height 37
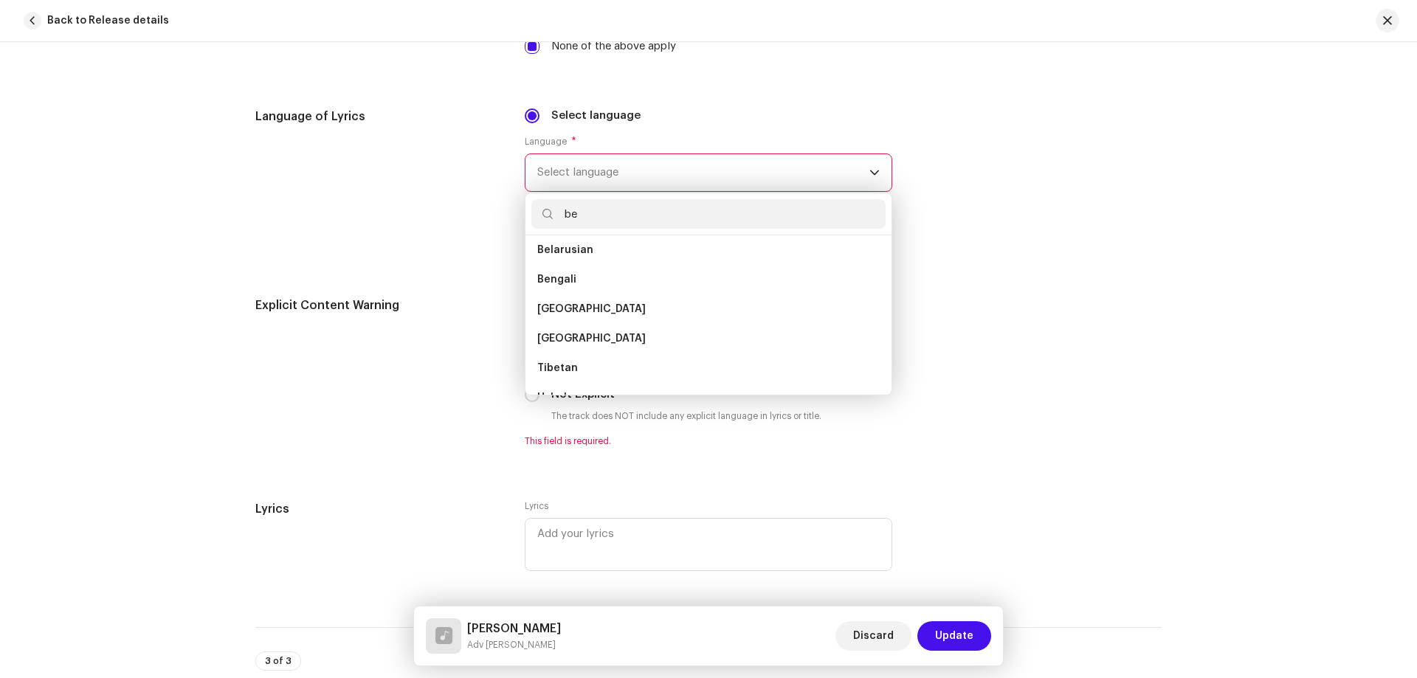
scroll to position [0, 0]
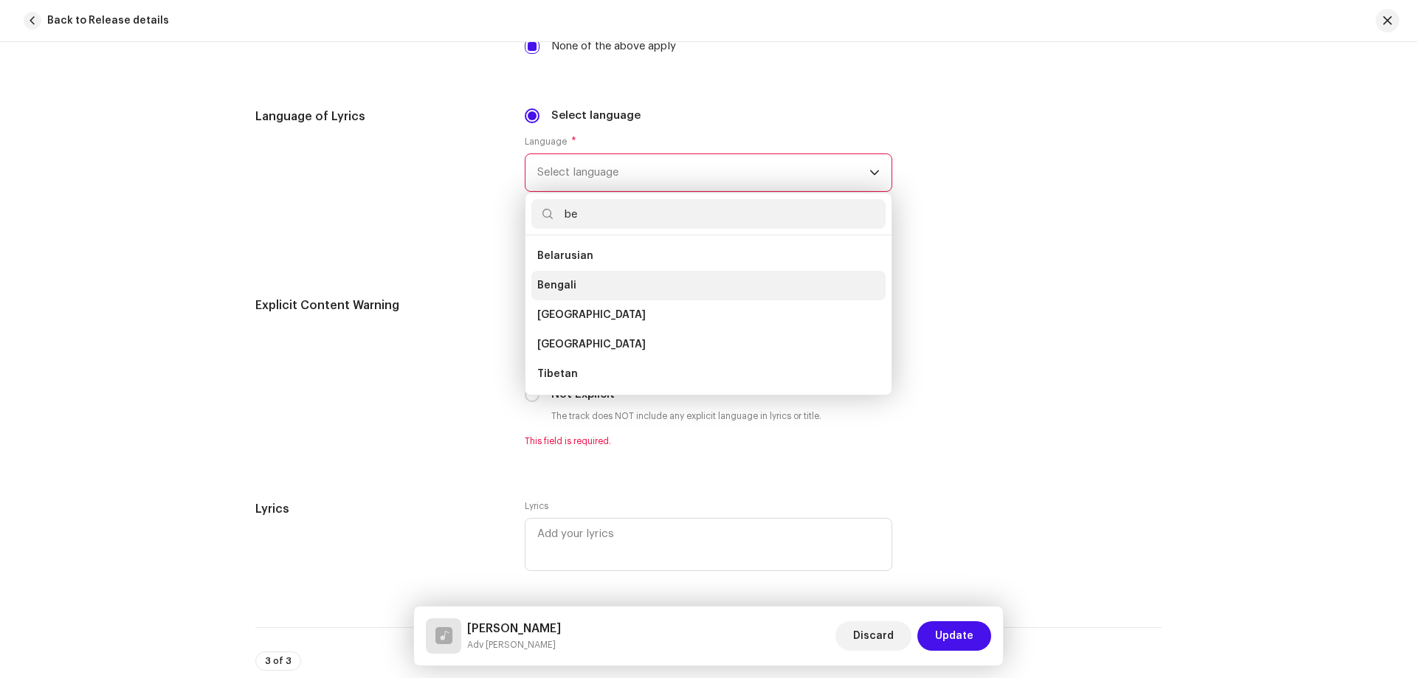
type input "be"
click at [568, 290] on span "Bengali" at bounding box center [556, 285] width 39 height 15
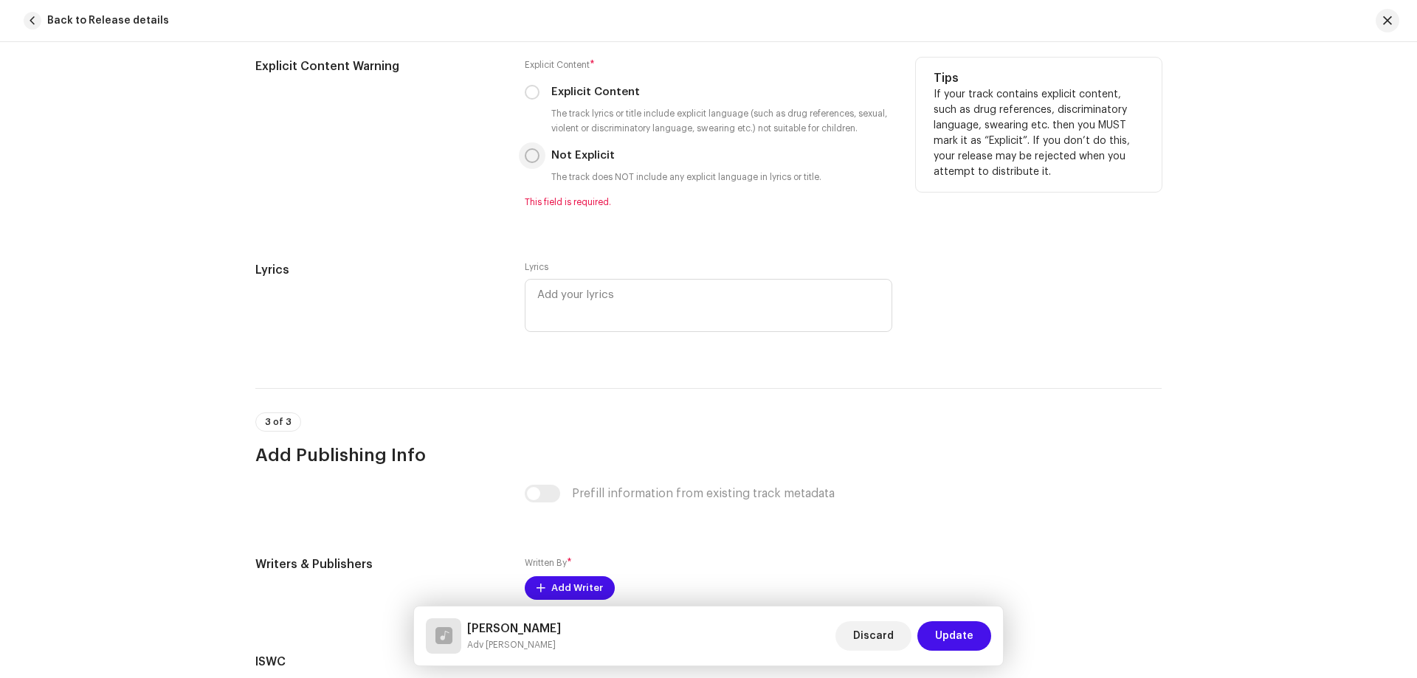
click at [530, 156] on input "Not Explicit" at bounding box center [532, 155] width 15 height 15
radio input "true"
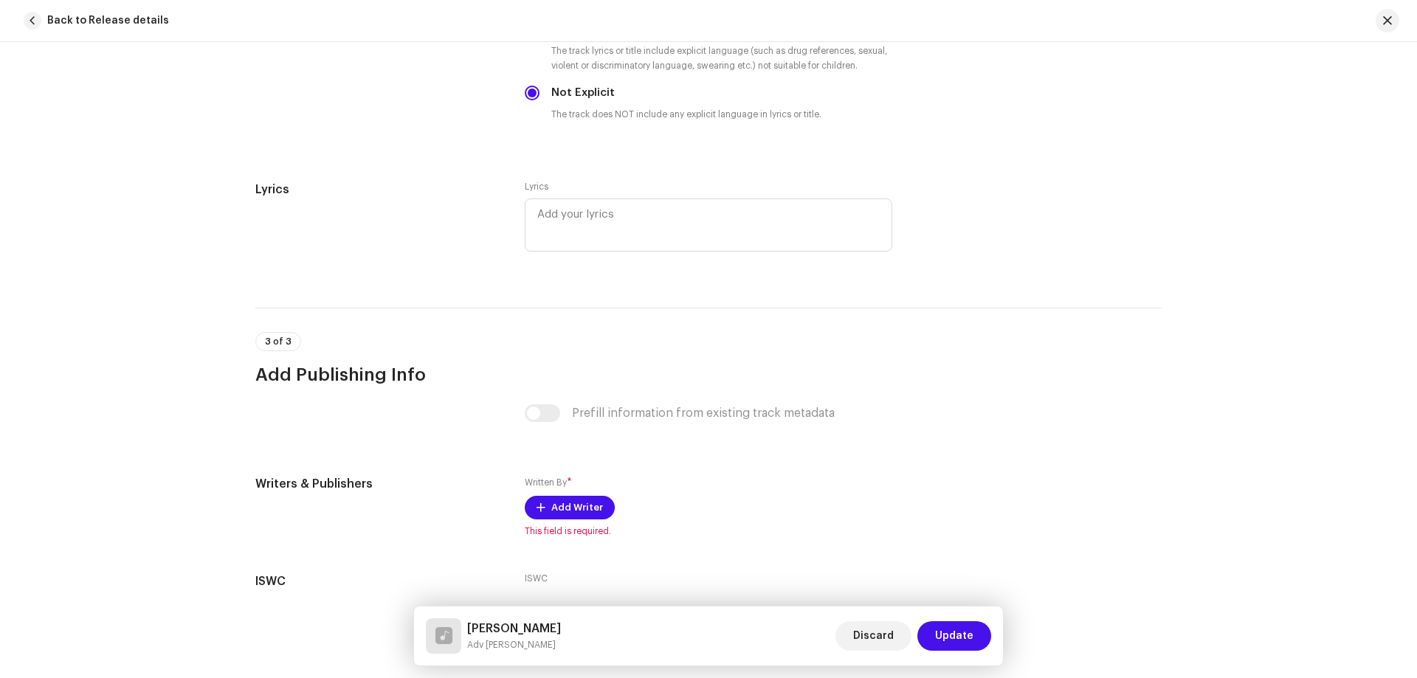
scroll to position [2673, 0]
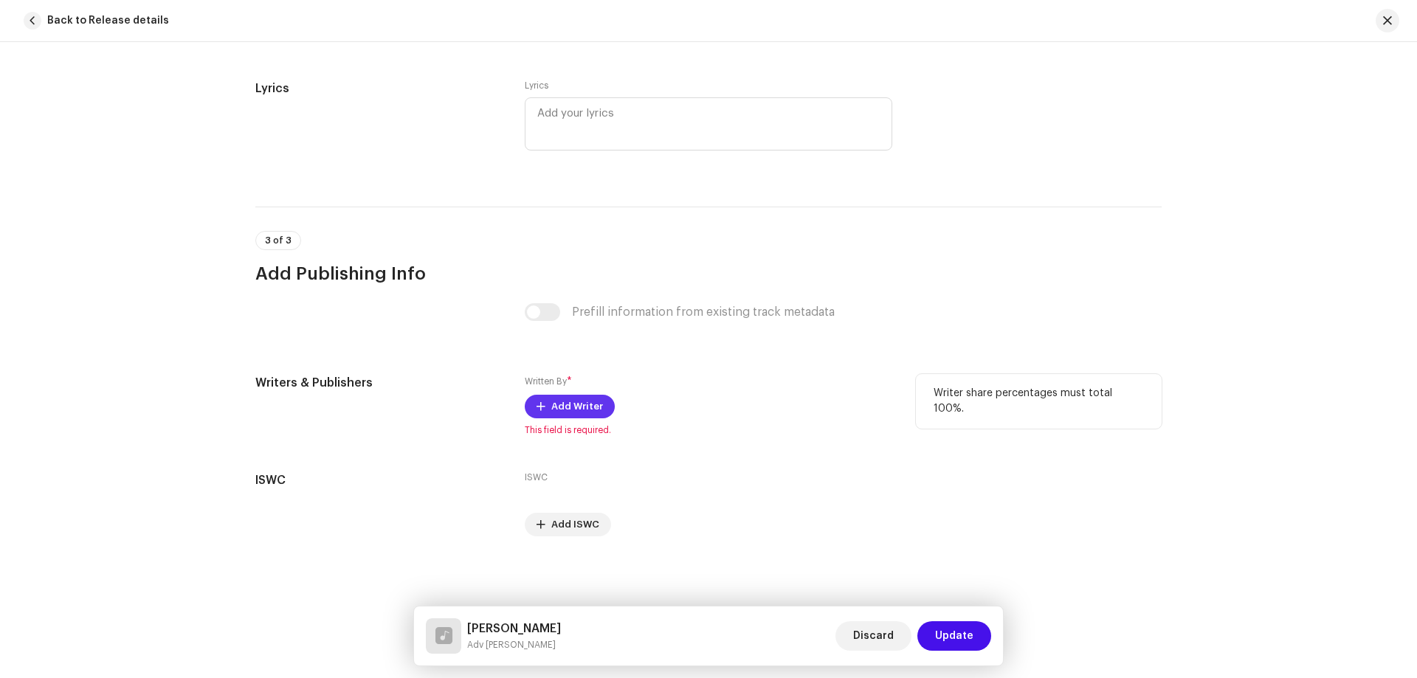
click at [557, 402] on span "Add Writer" at bounding box center [577, 407] width 52 height 30
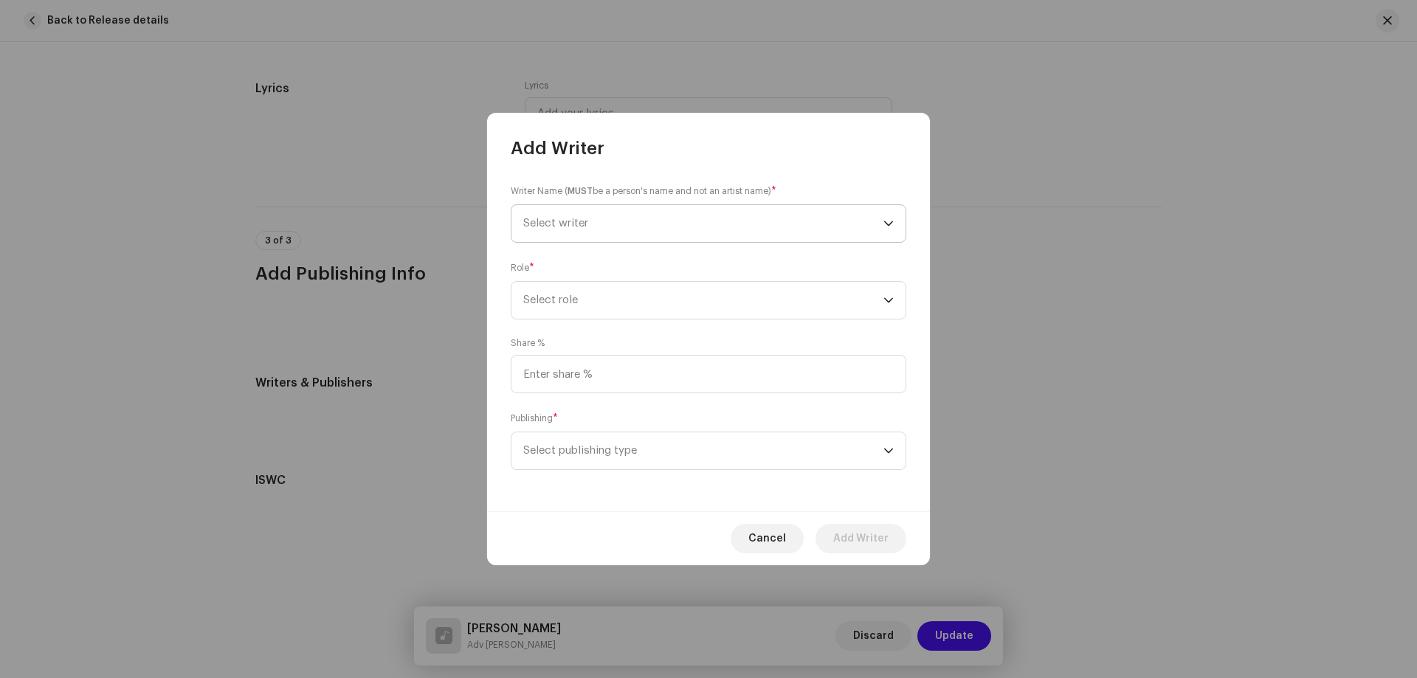
click at [633, 213] on span "Select writer" at bounding box center [703, 223] width 360 height 37
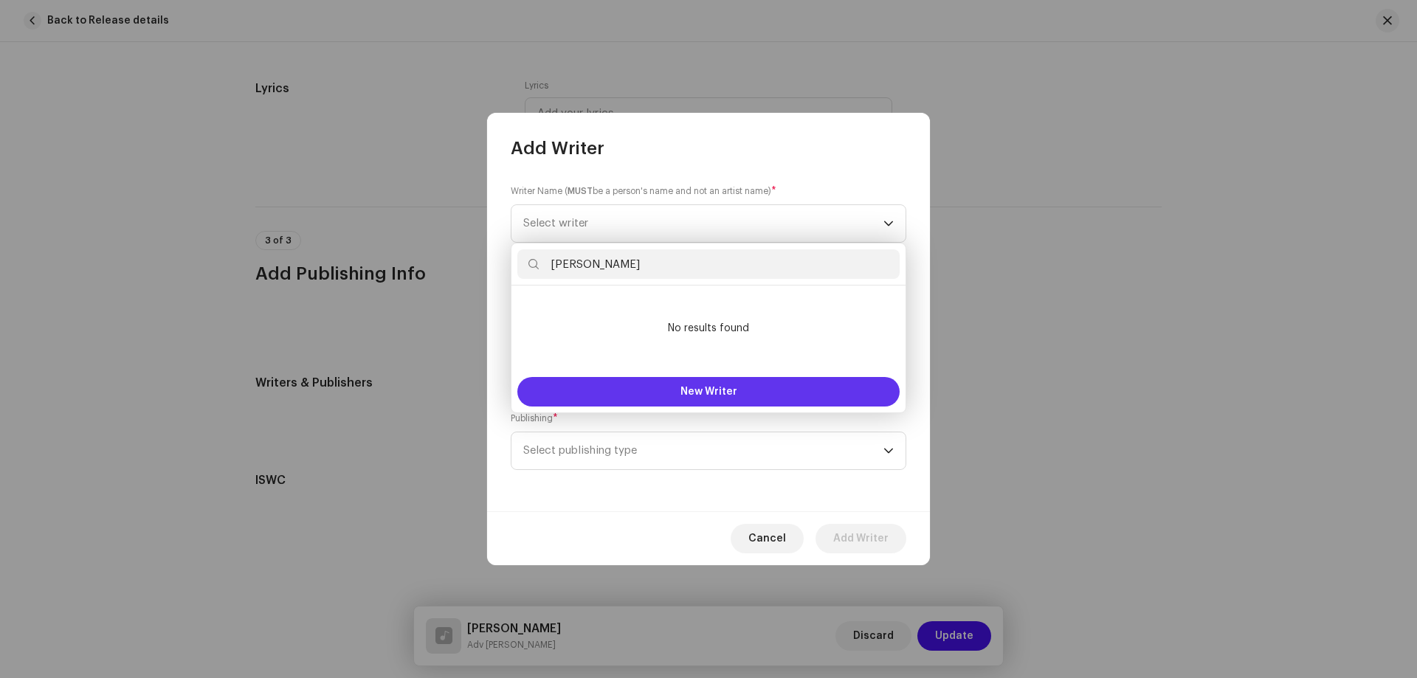
type input "[PERSON_NAME]"
click at [624, 385] on button "New Writer" at bounding box center [708, 392] width 382 height 30
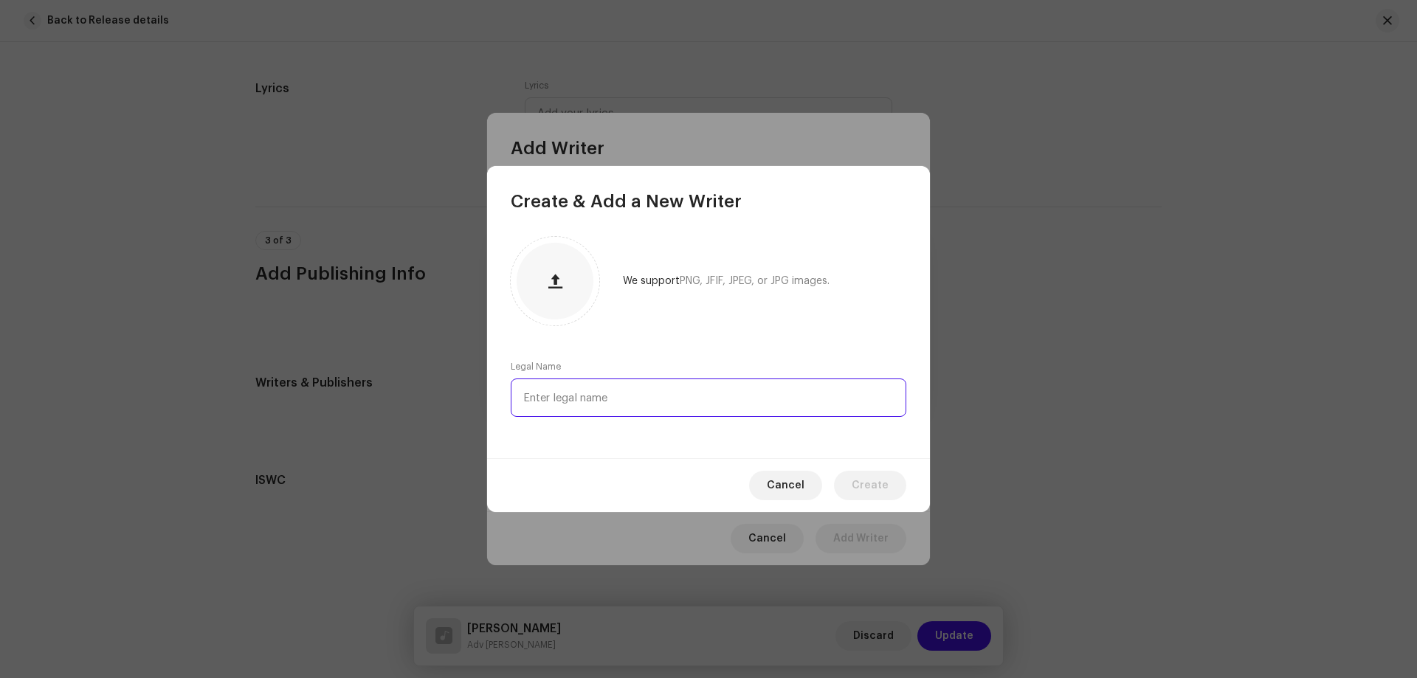
click at [604, 397] on input "text" at bounding box center [709, 398] width 396 height 38
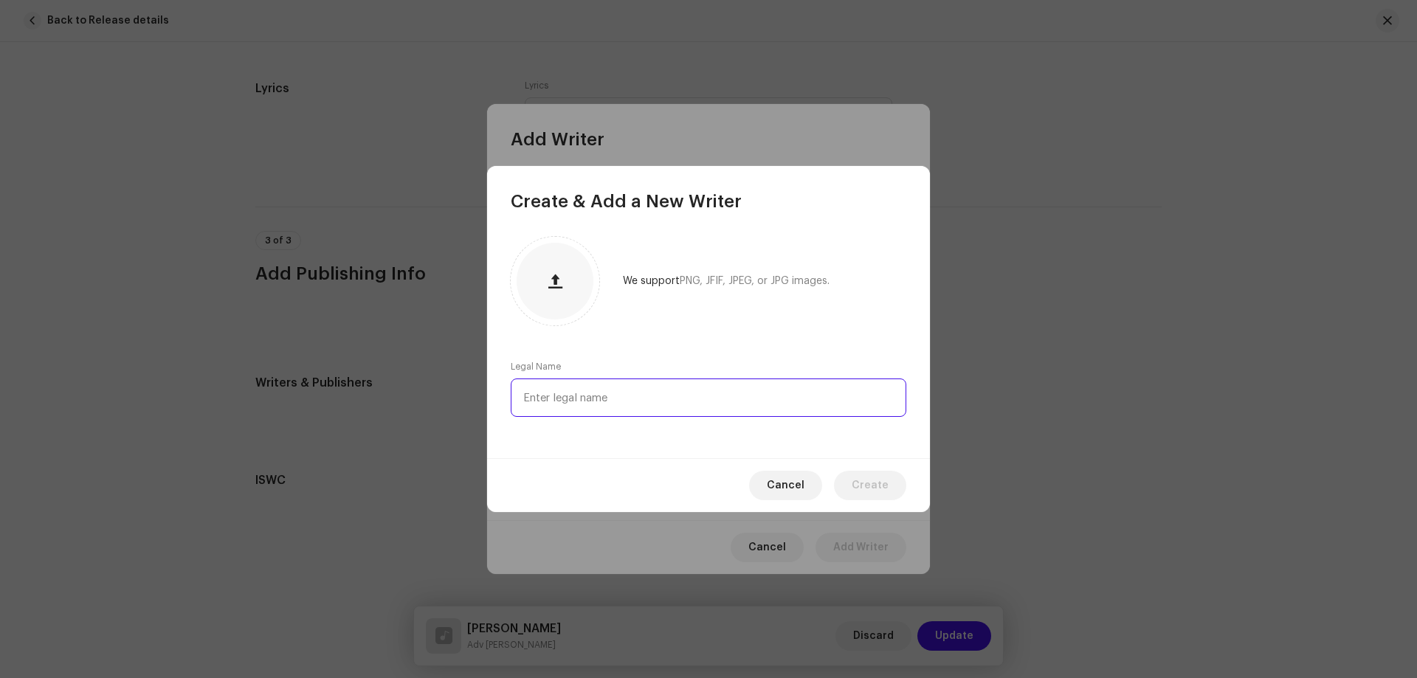
paste input "[PERSON_NAME]"
type input "[PERSON_NAME]"
click at [849, 487] on button "Create" at bounding box center [870, 486] width 72 height 30
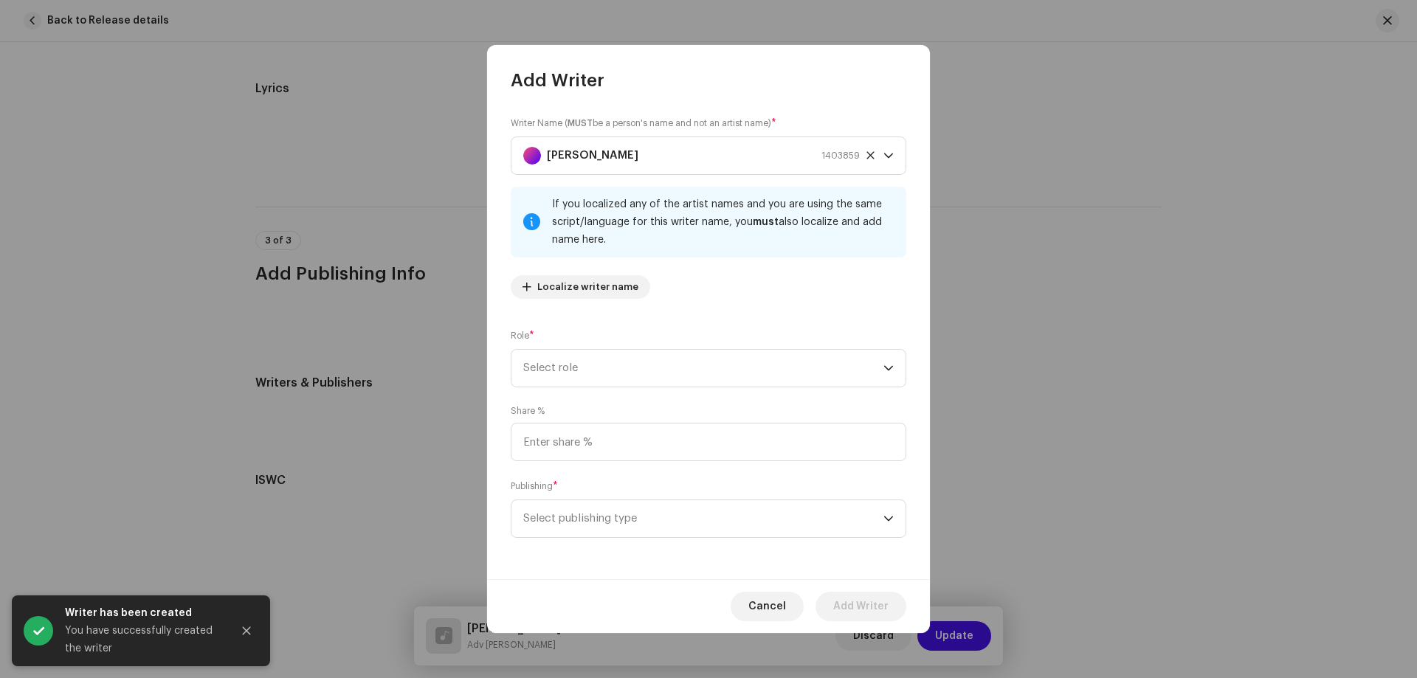
click at [636, 344] on div "Role * Select role" at bounding box center [709, 357] width 396 height 59
drag, startPoint x: 610, startPoint y: 389, endPoint x: 632, endPoint y: 368, distance: 30.3
click at [610, 389] on div "Writer Name ( MUST be a person's name and not an artist name) * [PERSON_NAME] 1…" at bounding box center [708, 335] width 443 height 487
drag, startPoint x: 632, startPoint y: 369, endPoint x: 630, endPoint y: 380, distance: 11.3
click at [630, 372] on span "Select role" at bounding box center [703, 368] width 360 height 37
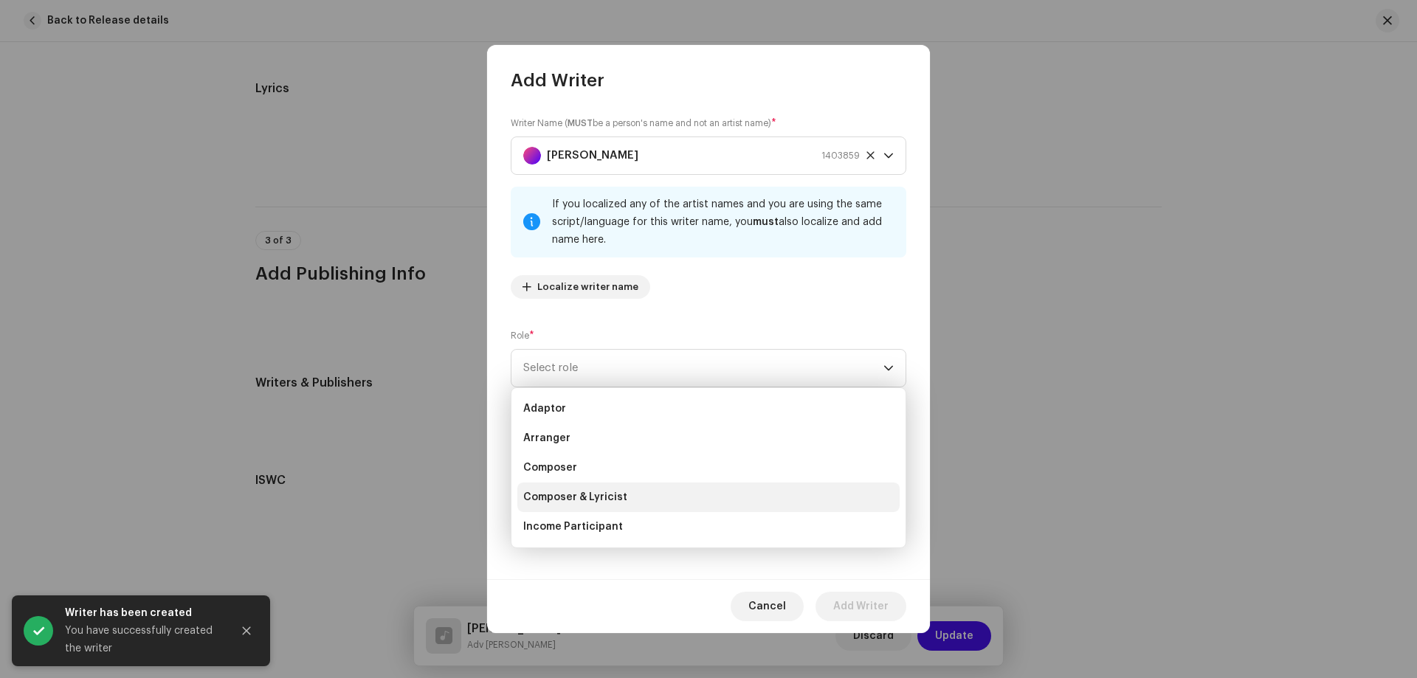
click at [621, 495] on span "Composer & Lyricist" at bounding box center [575, 497] width 104 height 15
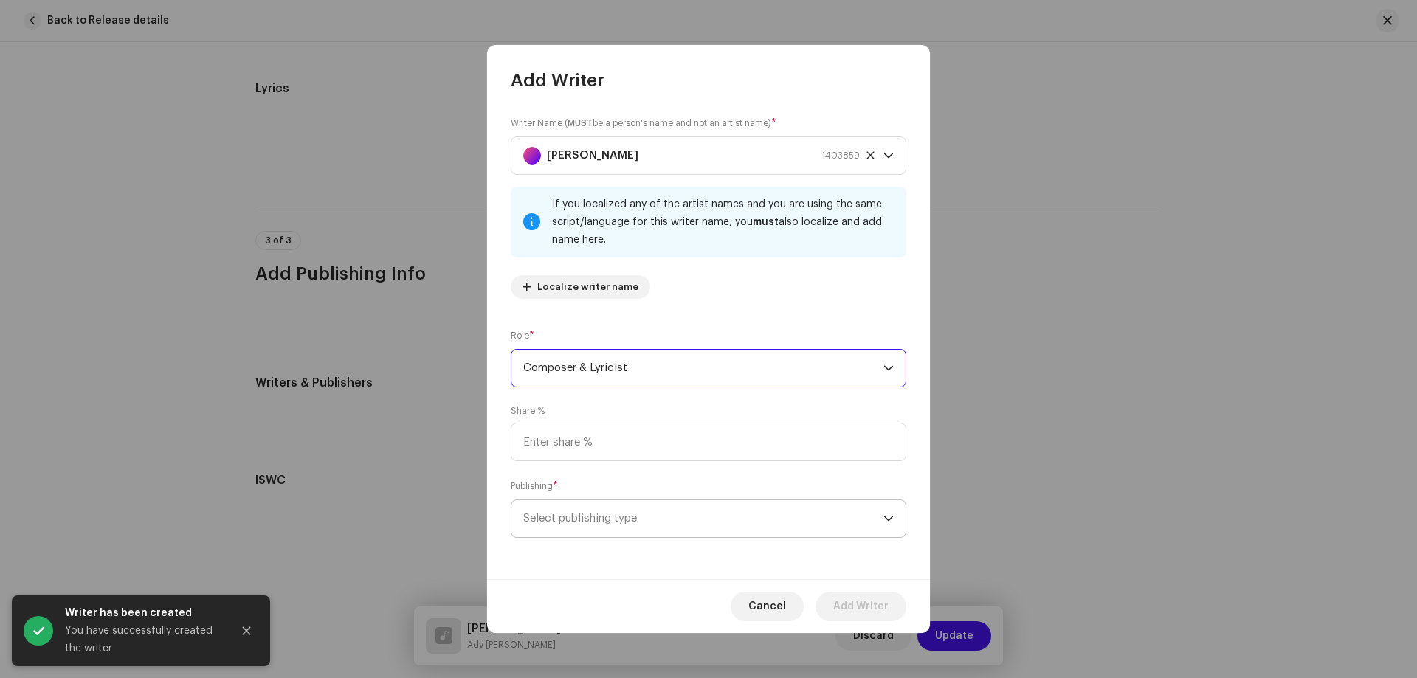
click at [613, 517] on span "Select publishing type" at bounding box center [703, 518] width 360 height 37
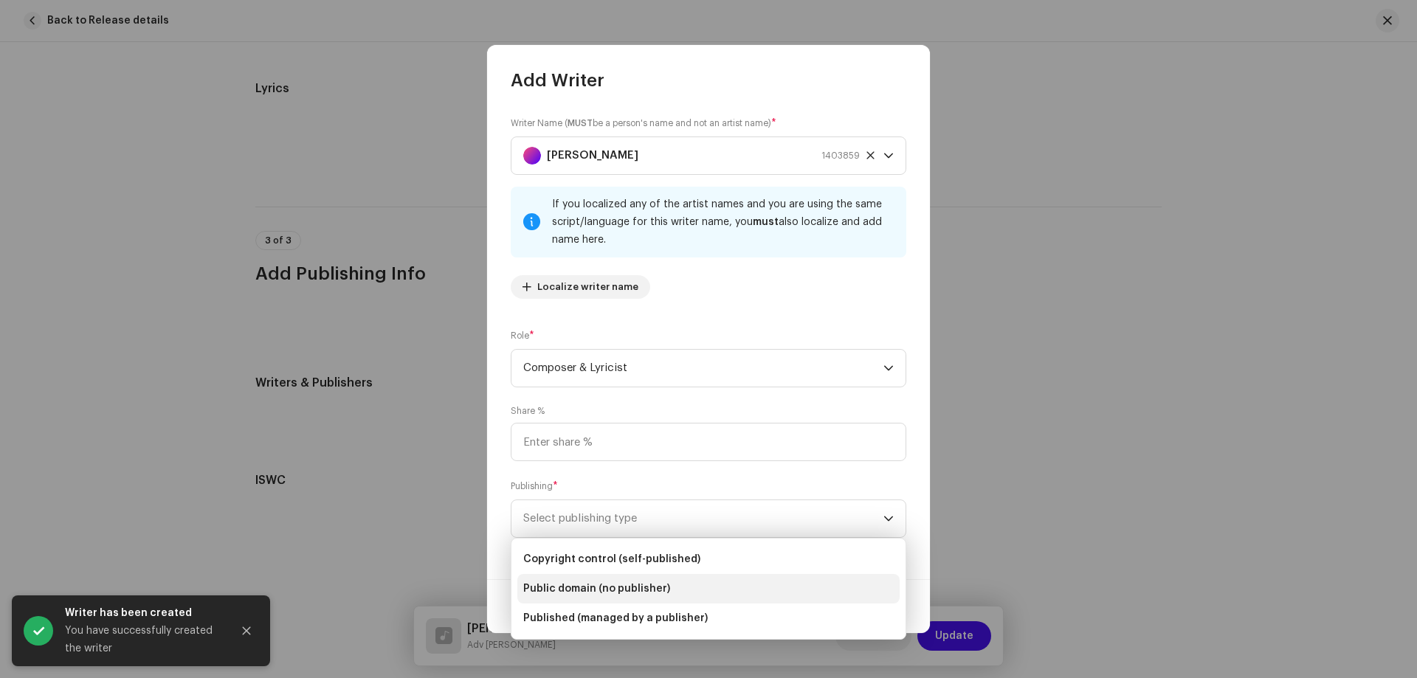
click at [653, 565] on span "Copyright control (self-published)" at bounding box center [611, 559] width 177 height 15
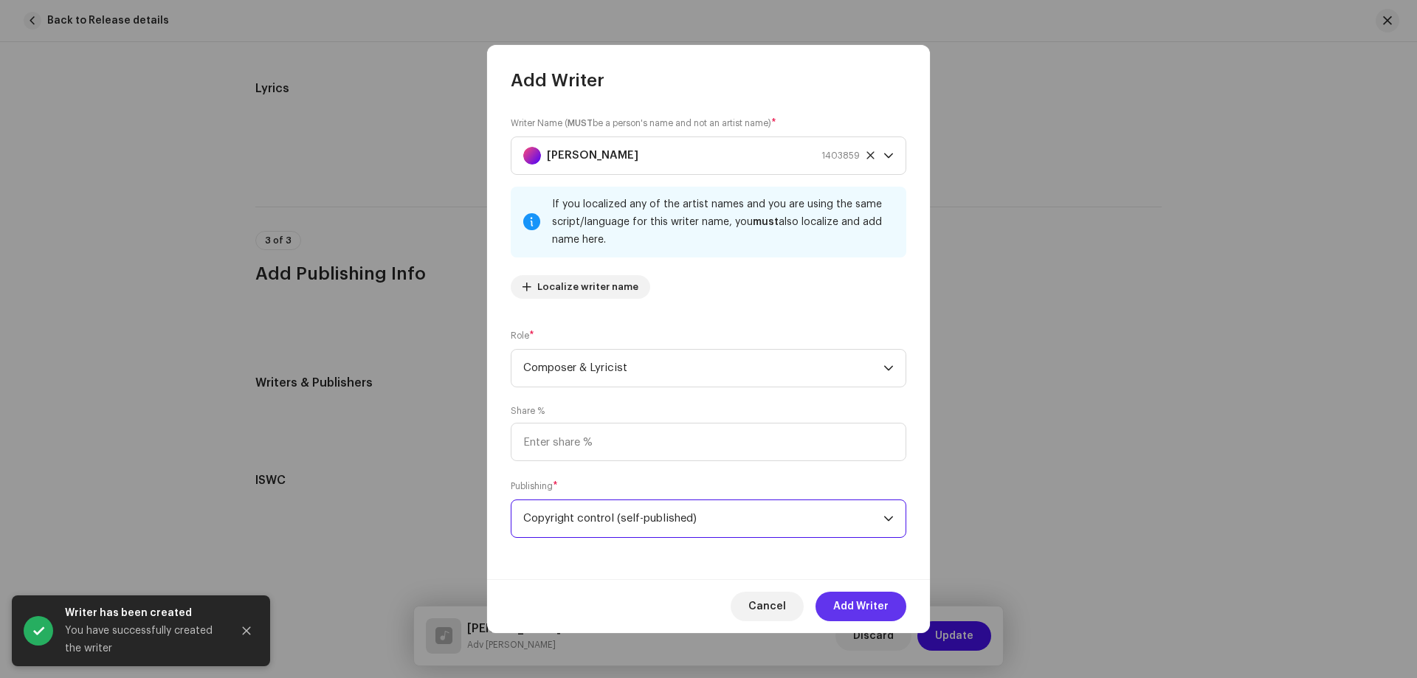
click at [855, 603] on span "Add Writer" at bounding box center [860, 607] width 55 height 30
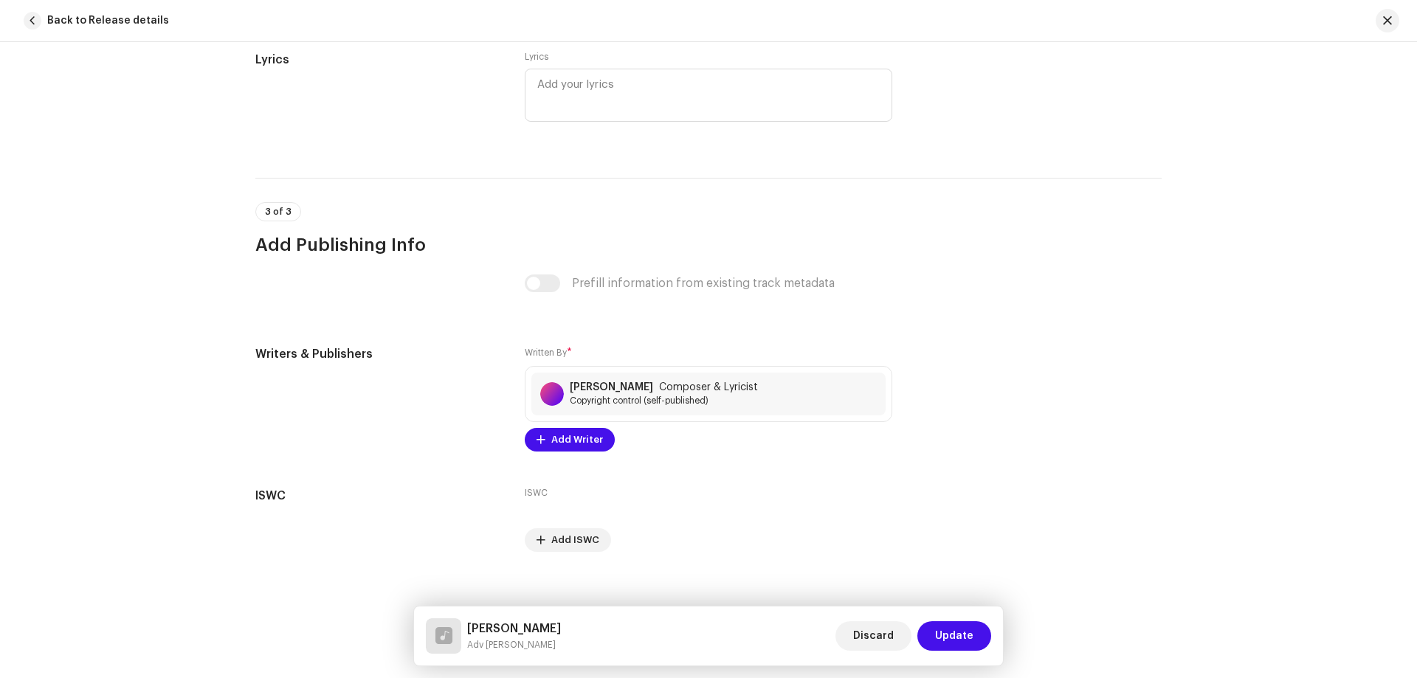
scroll to position [2718, 0]
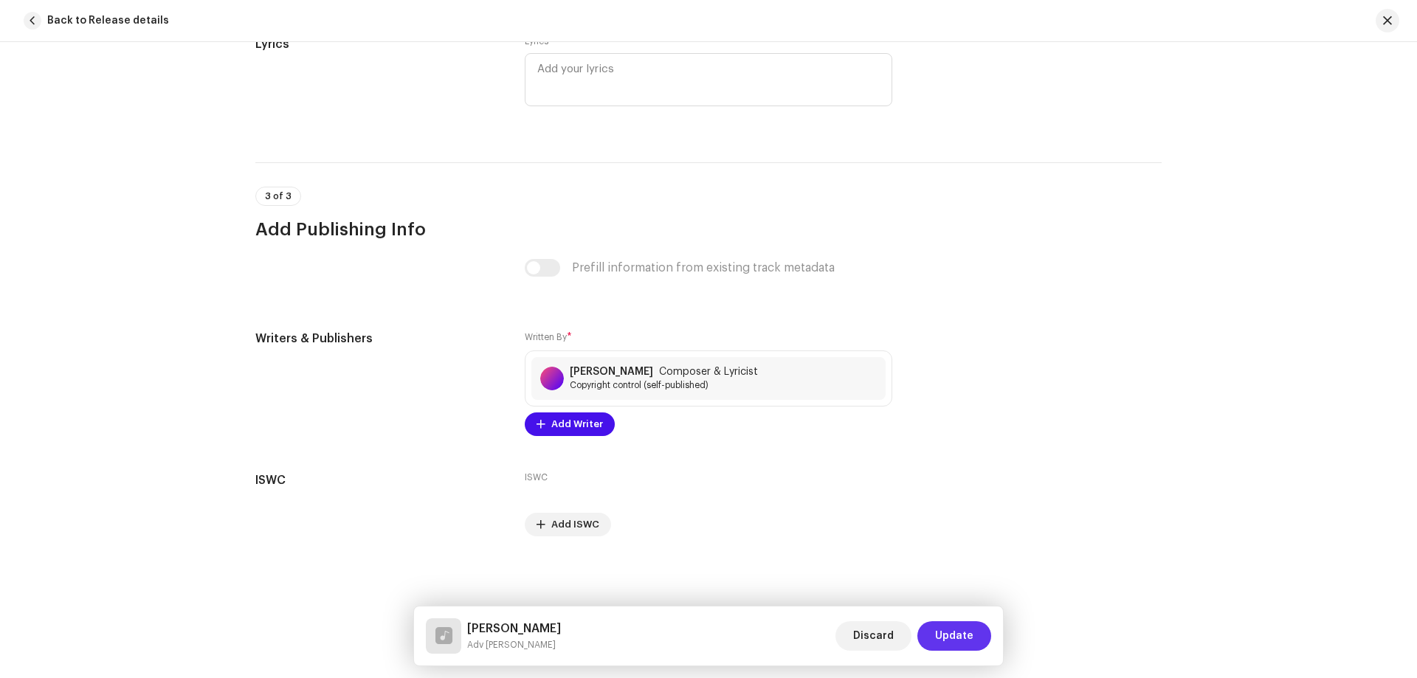
drag, startPoint x: 959, startPoint y: 633, endPoint x: 872, endPoint y: 574, distance: 104.6
click at [959, 634] on span "Update" at bounding box center [954, 636] width 38 height 30
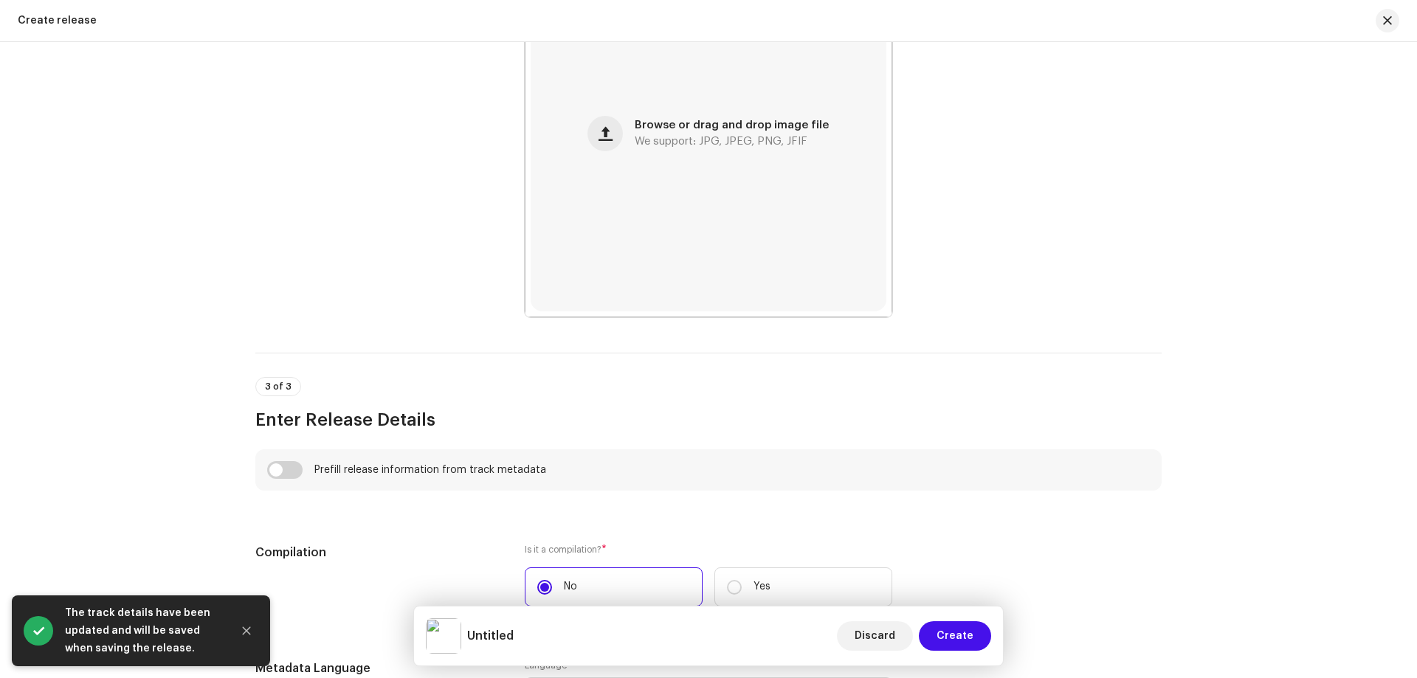
scroll to position [812, 0]
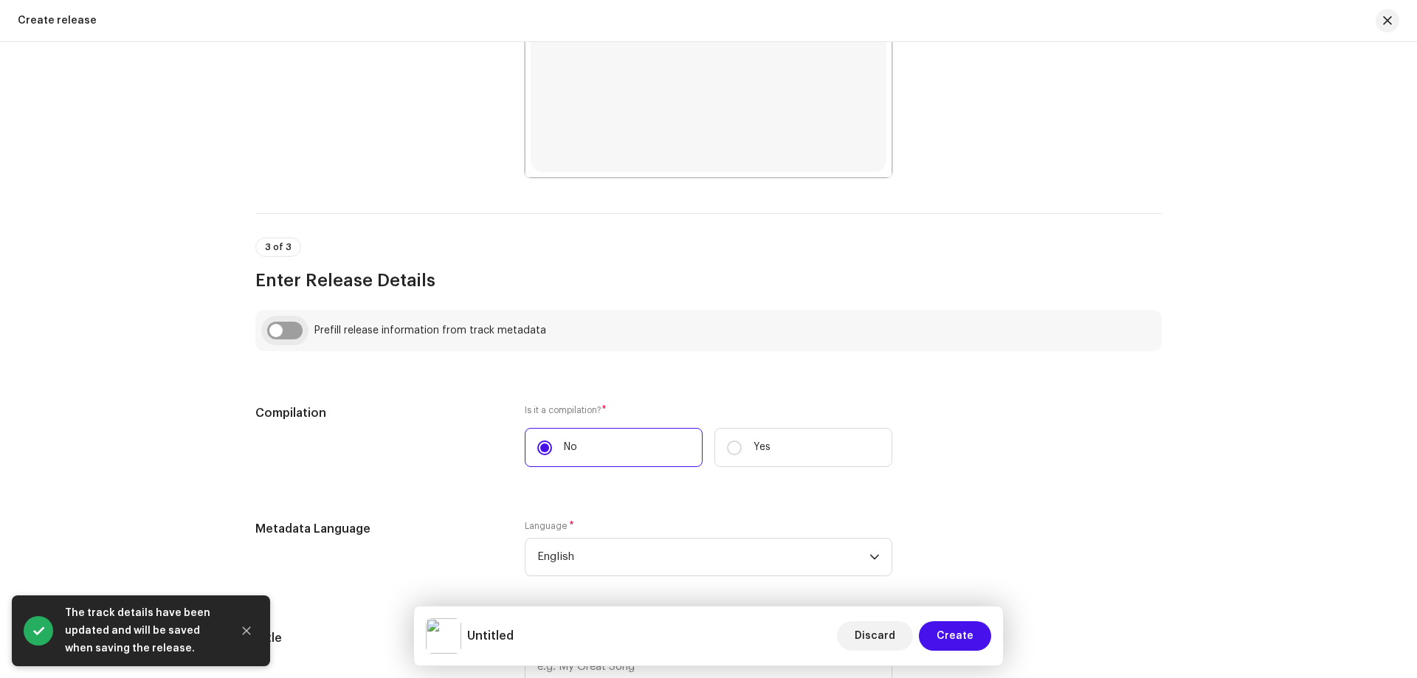
click at [267, 328] on input "checkbox" at bounding box center [284, 331] width 35 height 18
checkbox input "true"
type input "[PERSON_NAME]"
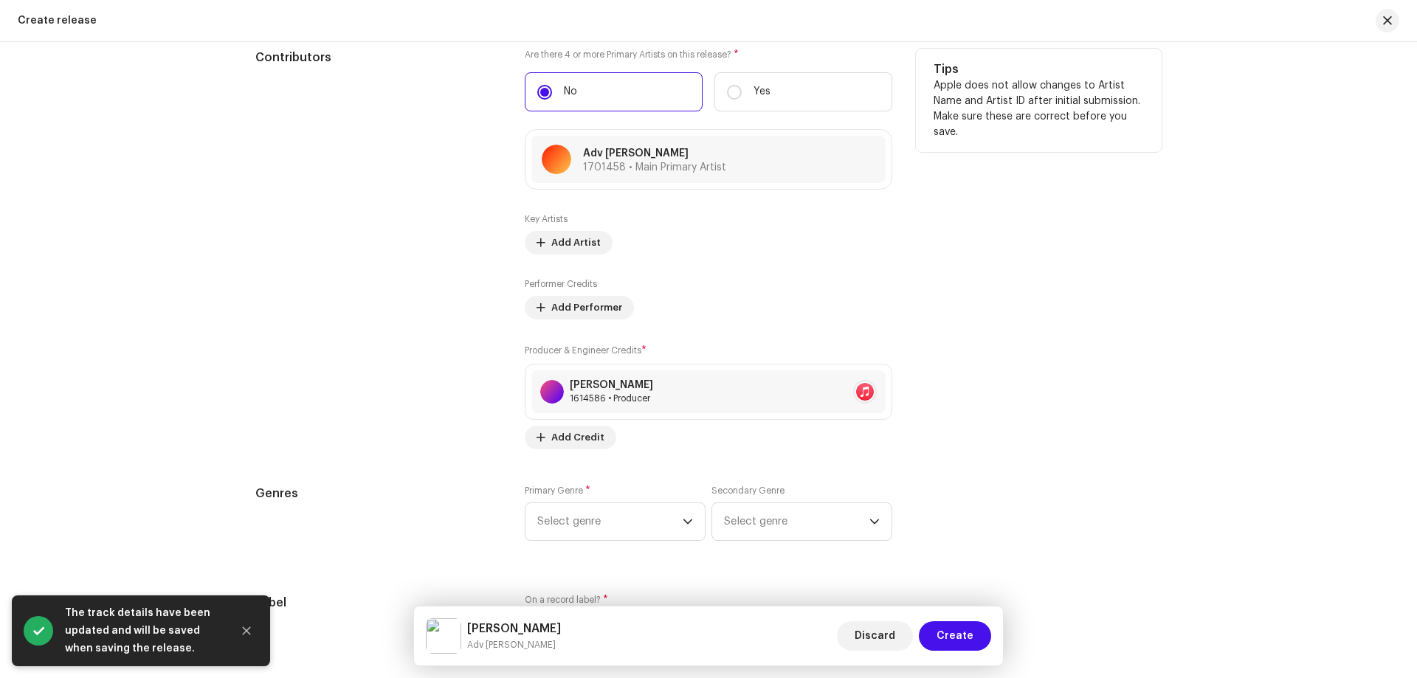
scroll to position [1919, 0]
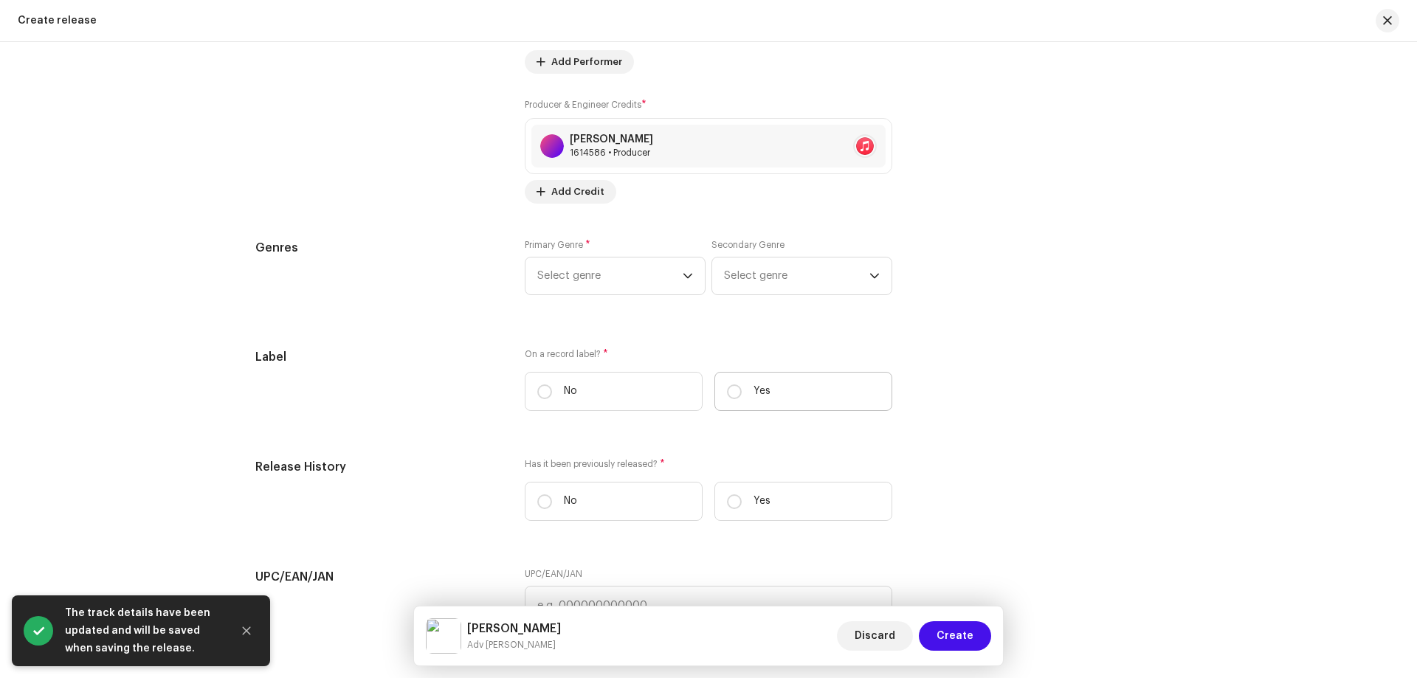
click at [788, 399] on label "Yes" at bounding box center [803, 391] width 178 height 39
click at [742, 399] on input "Yes" at bounding box center [734, 392] width 15 height 15
radio input "true"
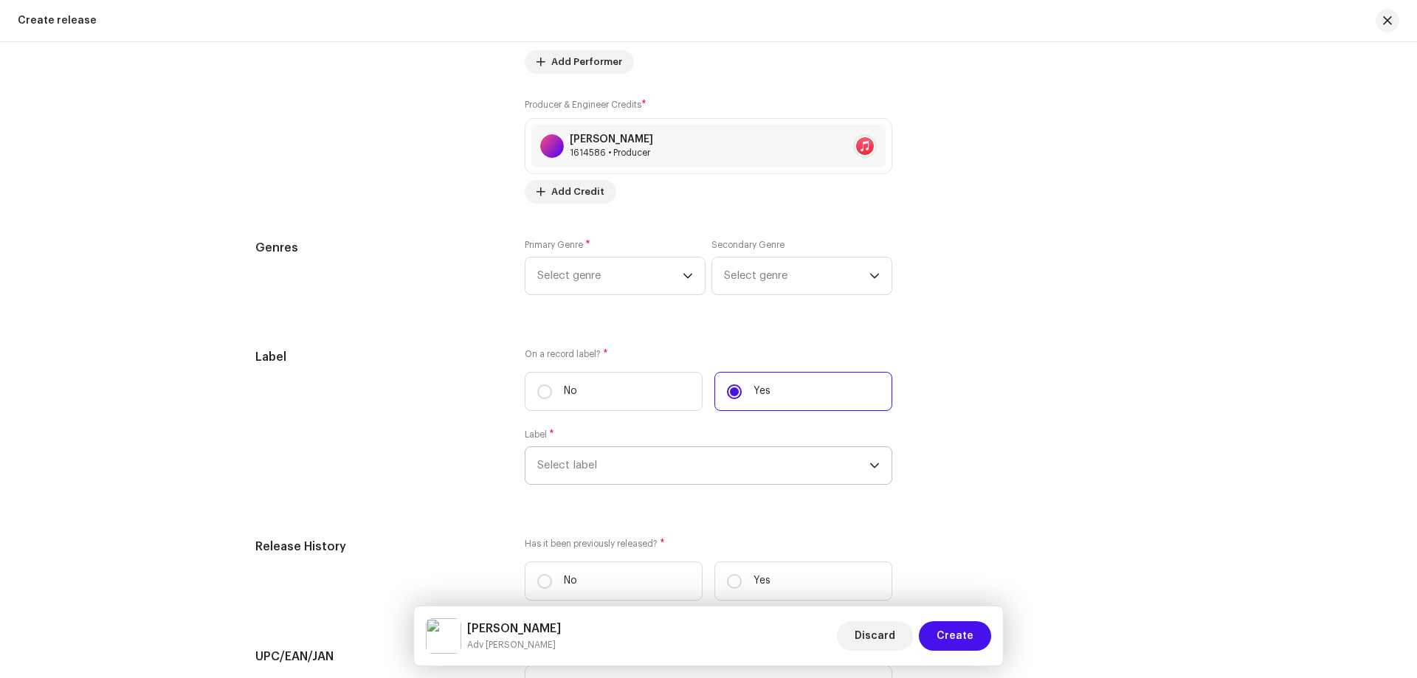
click at [591, 469] on span "Select label" at bounding box center [703, 465] width 332 height 37
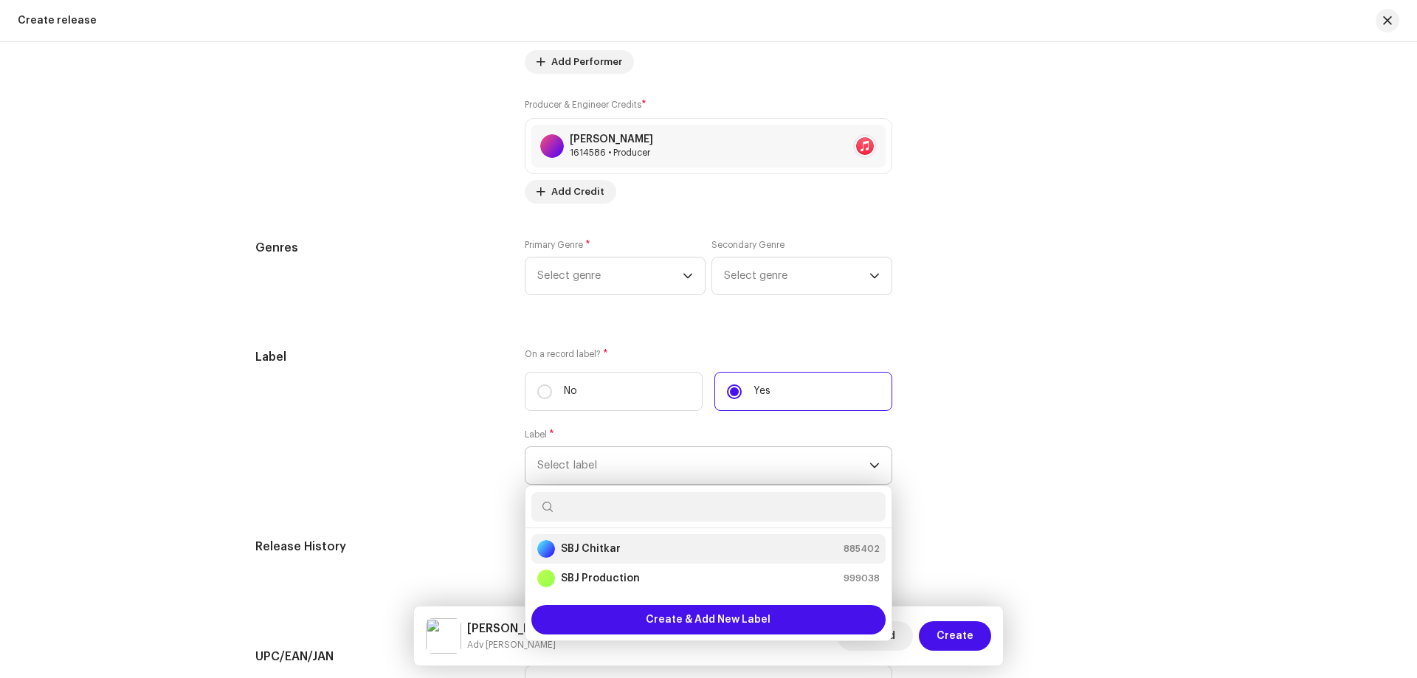
click at [590, 545] on strong "SBJ Chitkar" at bounding box center [591, 549] width 60 height 15
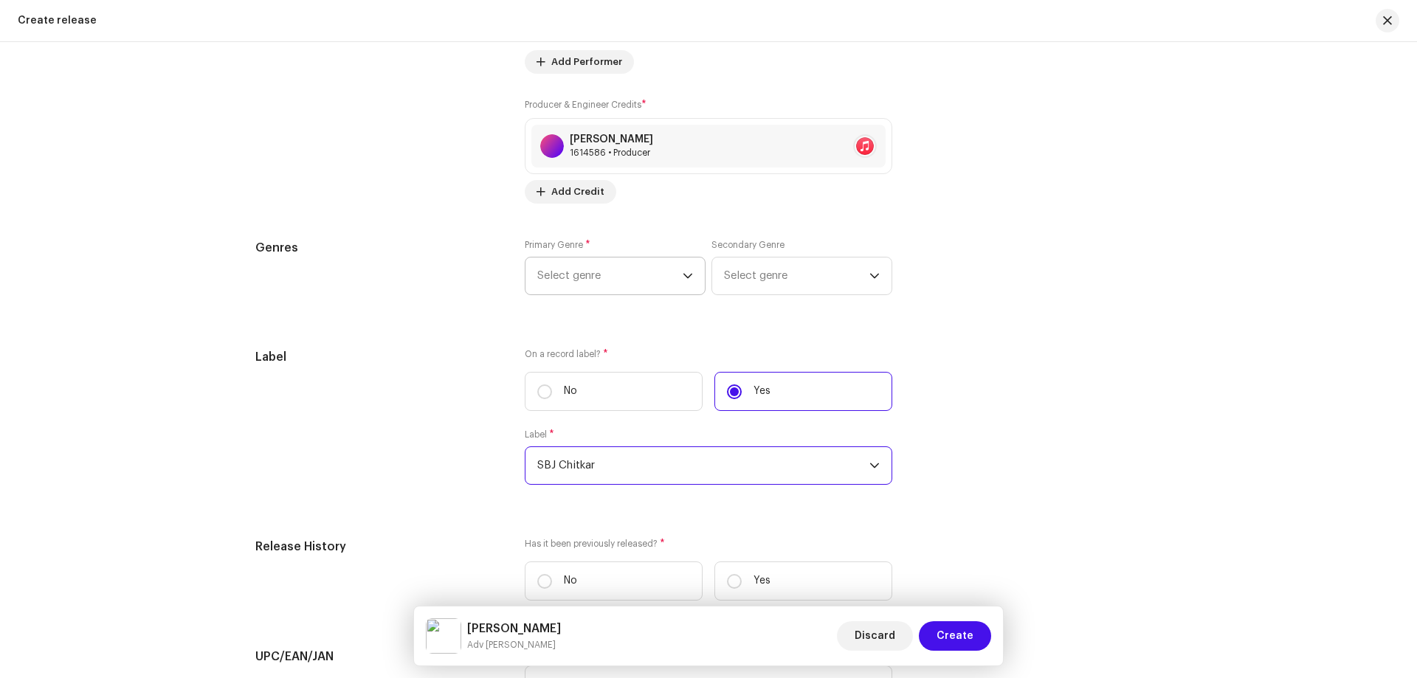
click at [586, 283] on span "Select genre" at bounding box center [609, 276] width 145 height 37
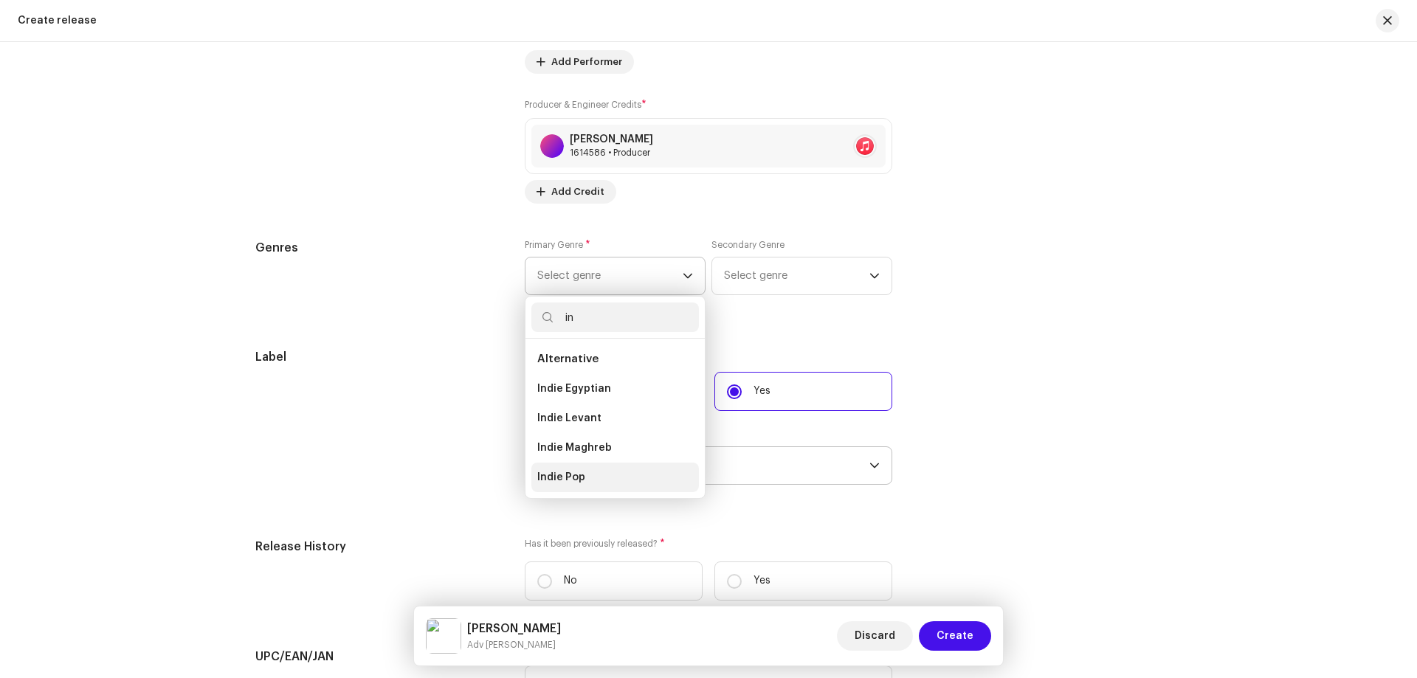
type input "in"
click at [574, 477] on span "Indie Pop" at bounding box center [561, 477] width 48 height 15
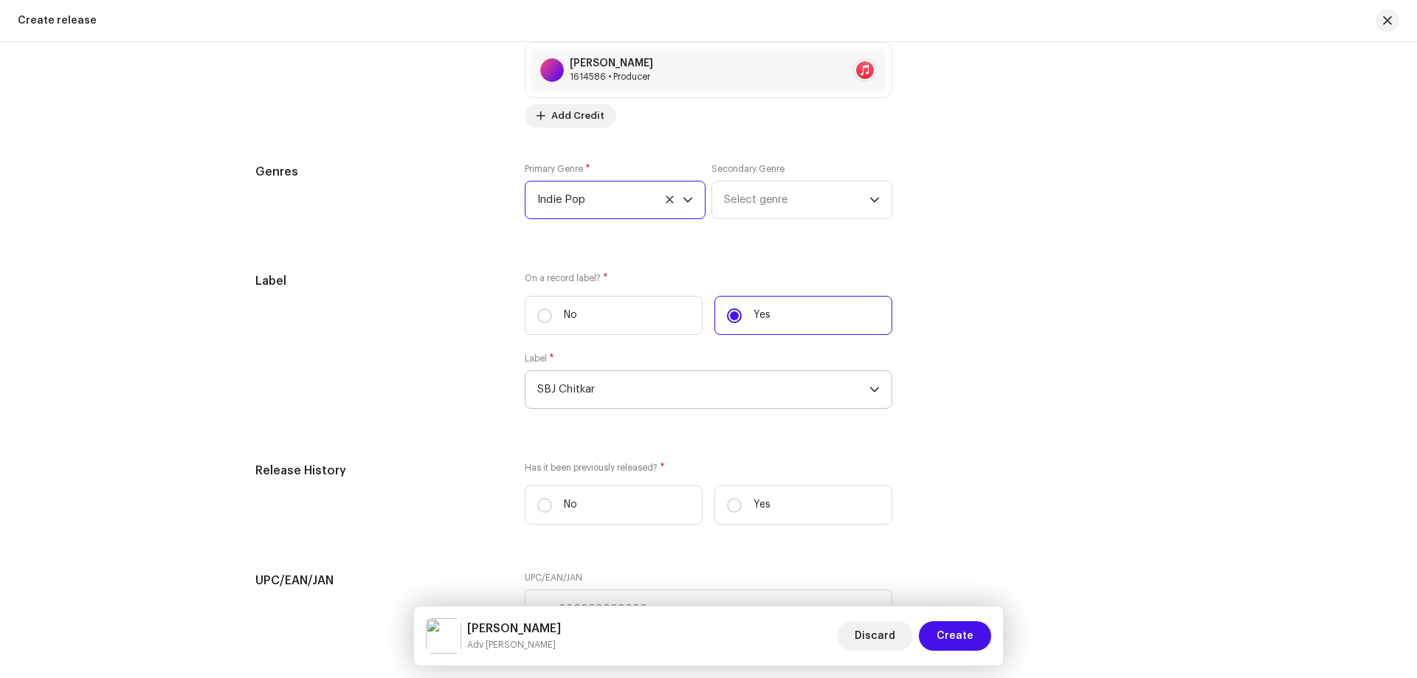
scroll to position [2362, 0]
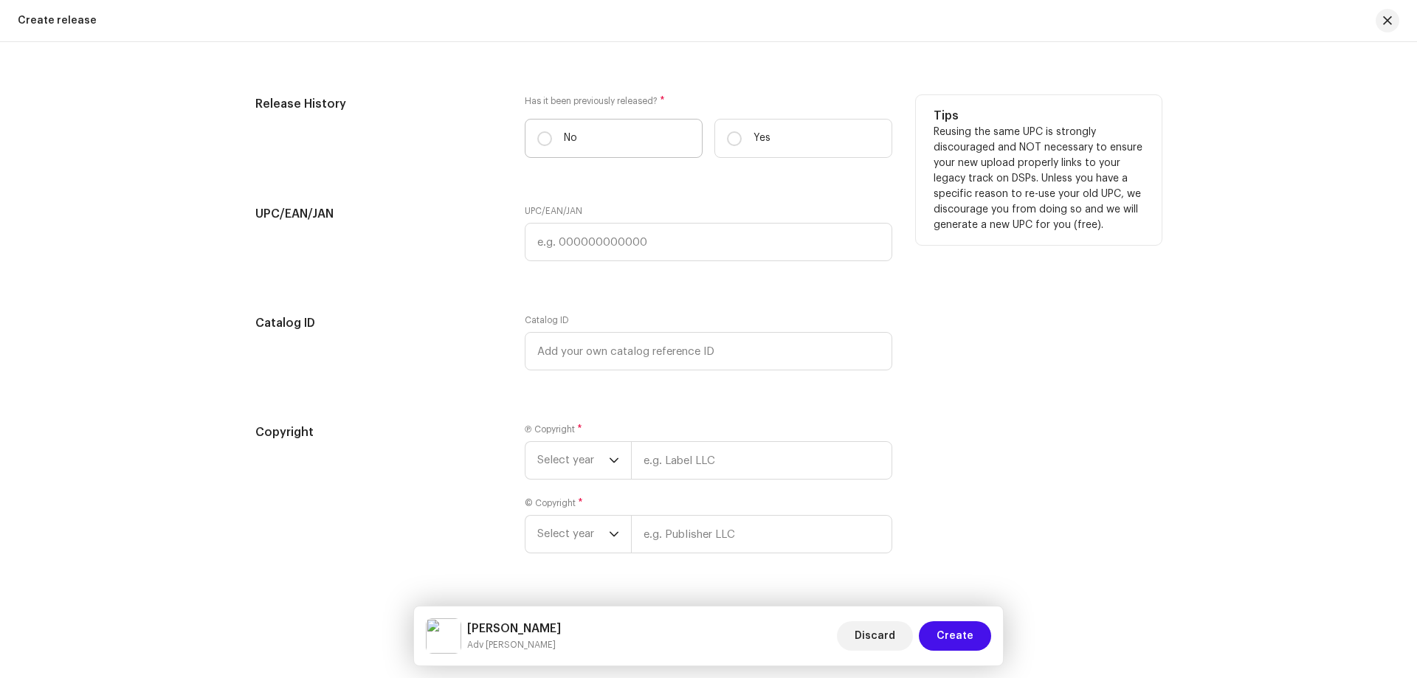
click at [630, 139] on label "No" at bounding box center [614, 138] width 178 height 39
click at [552, 139] on input "No" at bounding box center [544, 138] width 15 height 15
radio input "true"
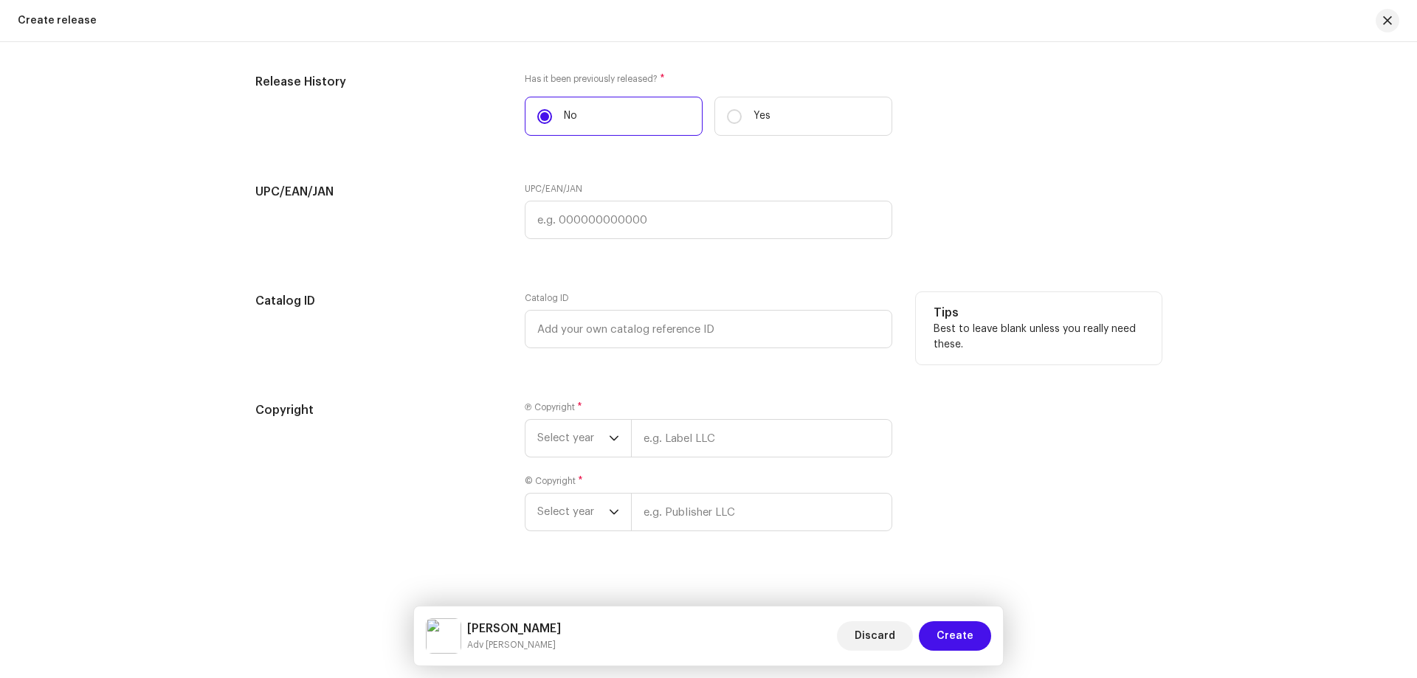
scroll to position [2397, 0]
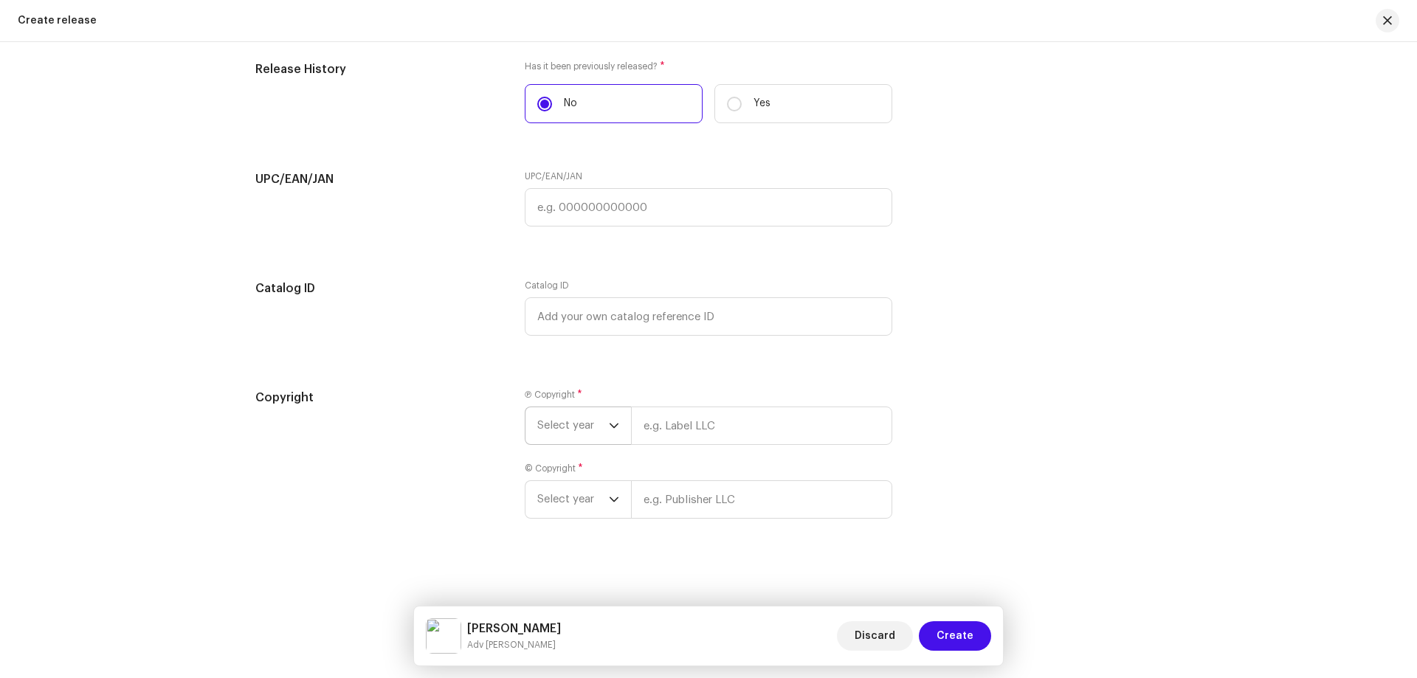
click at [560, 425] on span "Select year" at bounding box center [573, 425] width 72 height 37
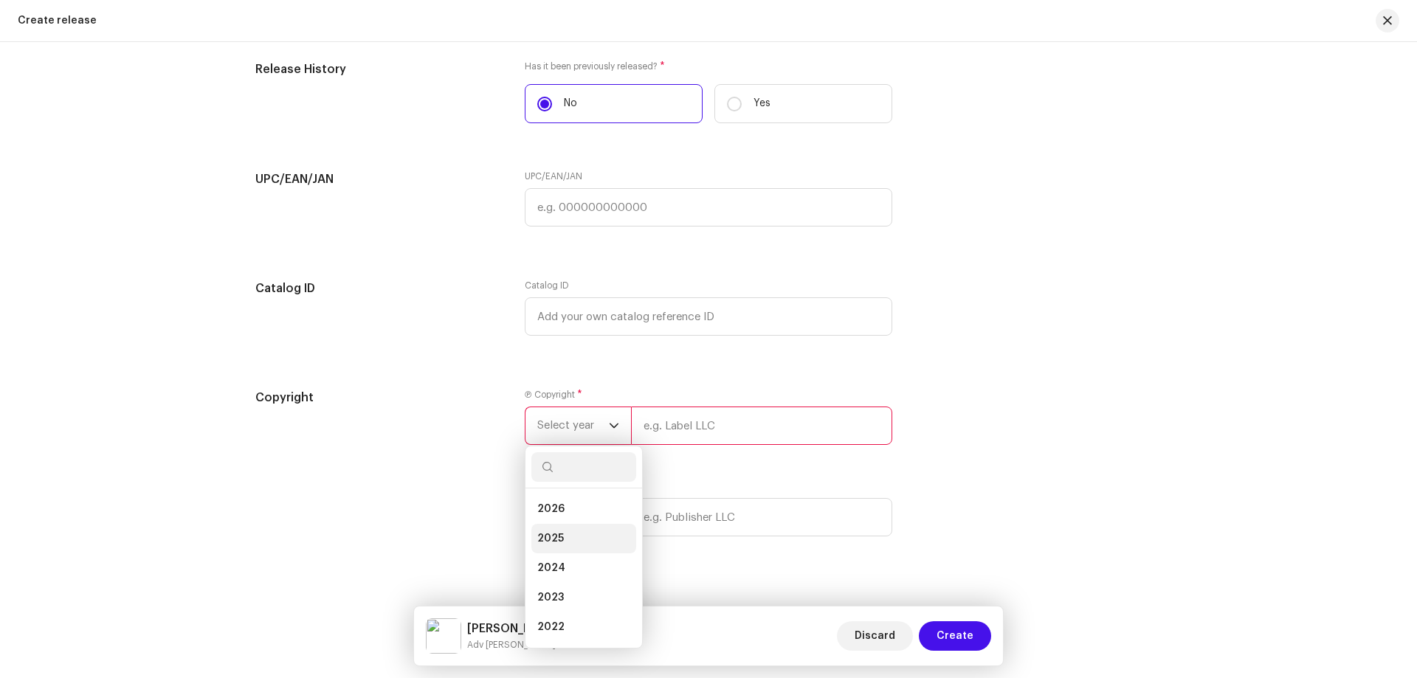
click at [549, 536] on span "2025" at bounding box center [550, 538] width 27 height 15
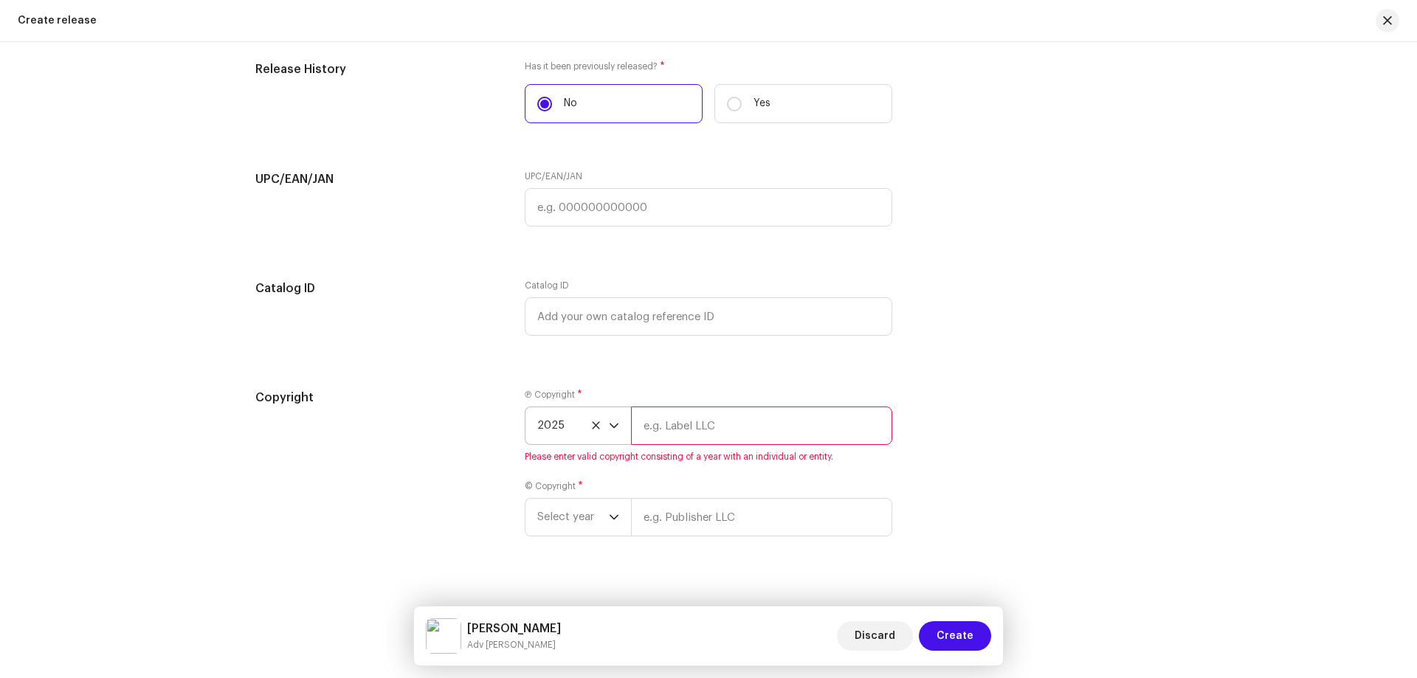
click at [712, 420] on input "text" at bounding box center [761, 426] width 261 height 38
type input "s"
click at [696, 422] on input "text" at bounding box center [761, 426] width 261 height 38
paste input "[PERSON_NAME]"
type input "[PERSON_NAME]"
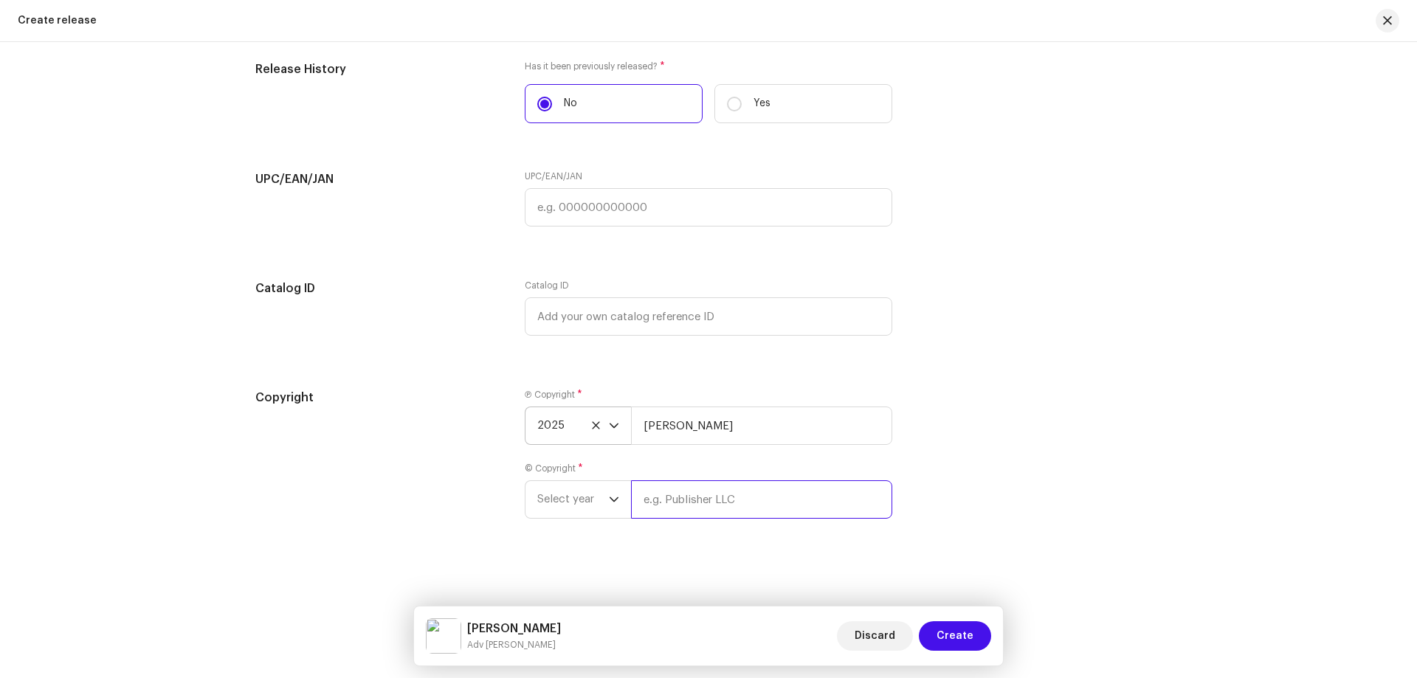
click at [672, 534] on div "Ⓟ Copyright * 2025 [PERSON_NAME] © Copyright * Select year" at bounding box center [709, 463] width 368 height 148
paste input "[PERSON_NAME]"
type input "[PERSON_NAME]"
drag, startPoint x: 573, startPoint y: 501, endPoint x: 567, endPoint y: 517, distance: 17.3
click at [572, 501] on span "Select year" at bounding box center [573, 499] width 72 height 37
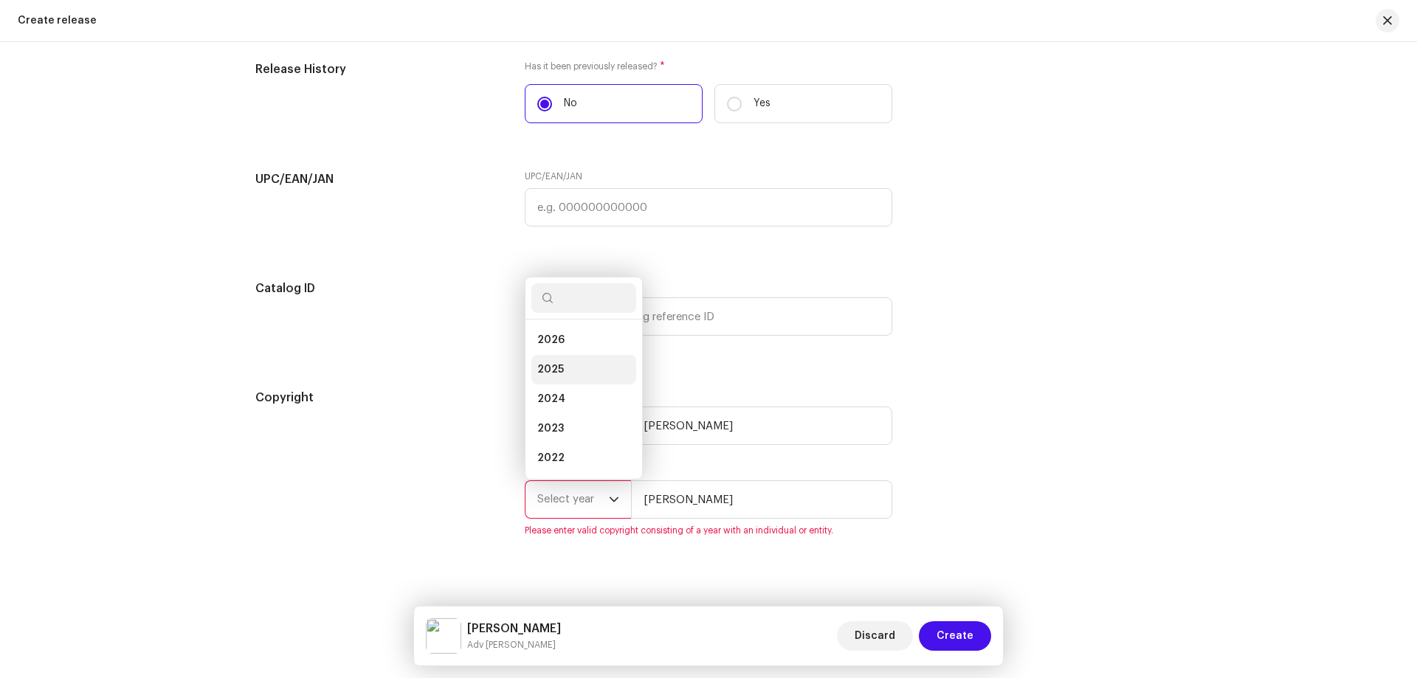
click at [568, 365] on li "2025" at bounding box center [583, 370] width 105 height 30
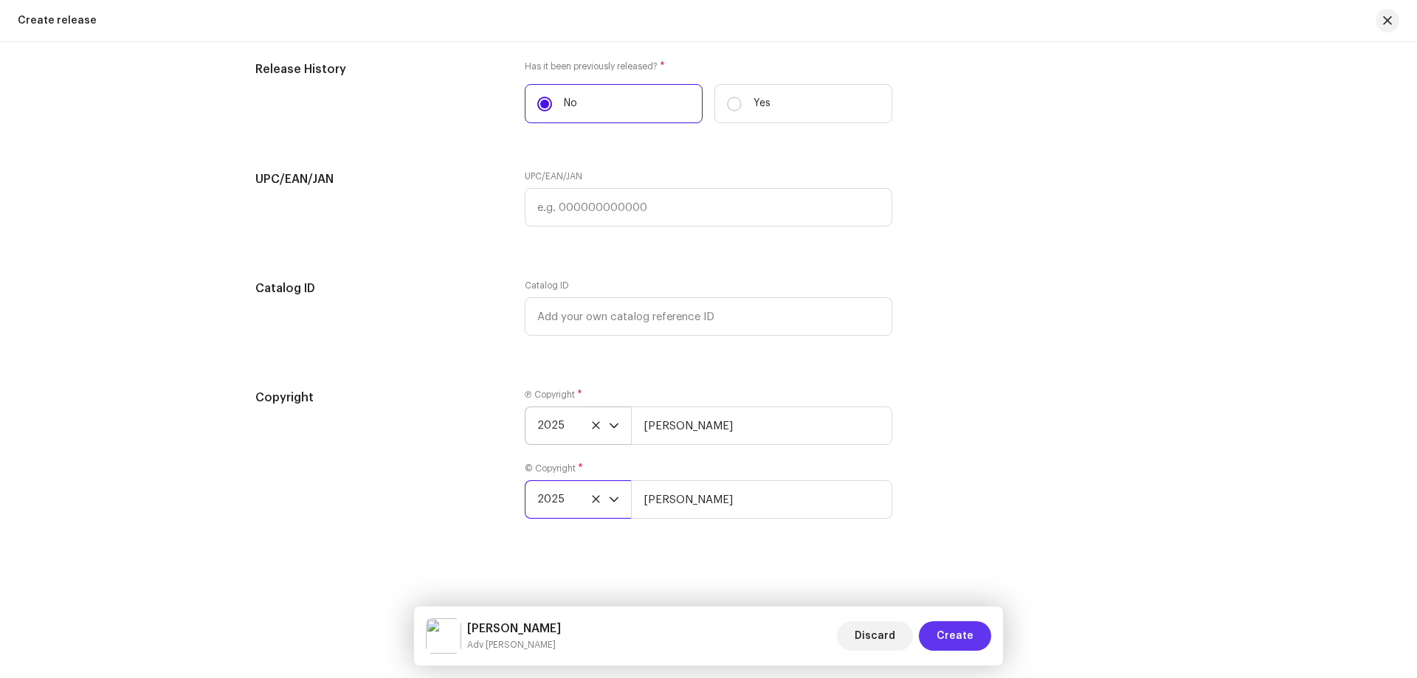
click at [947, 627] on span "Create" at bounding box center [955, 636] width 37 height 30
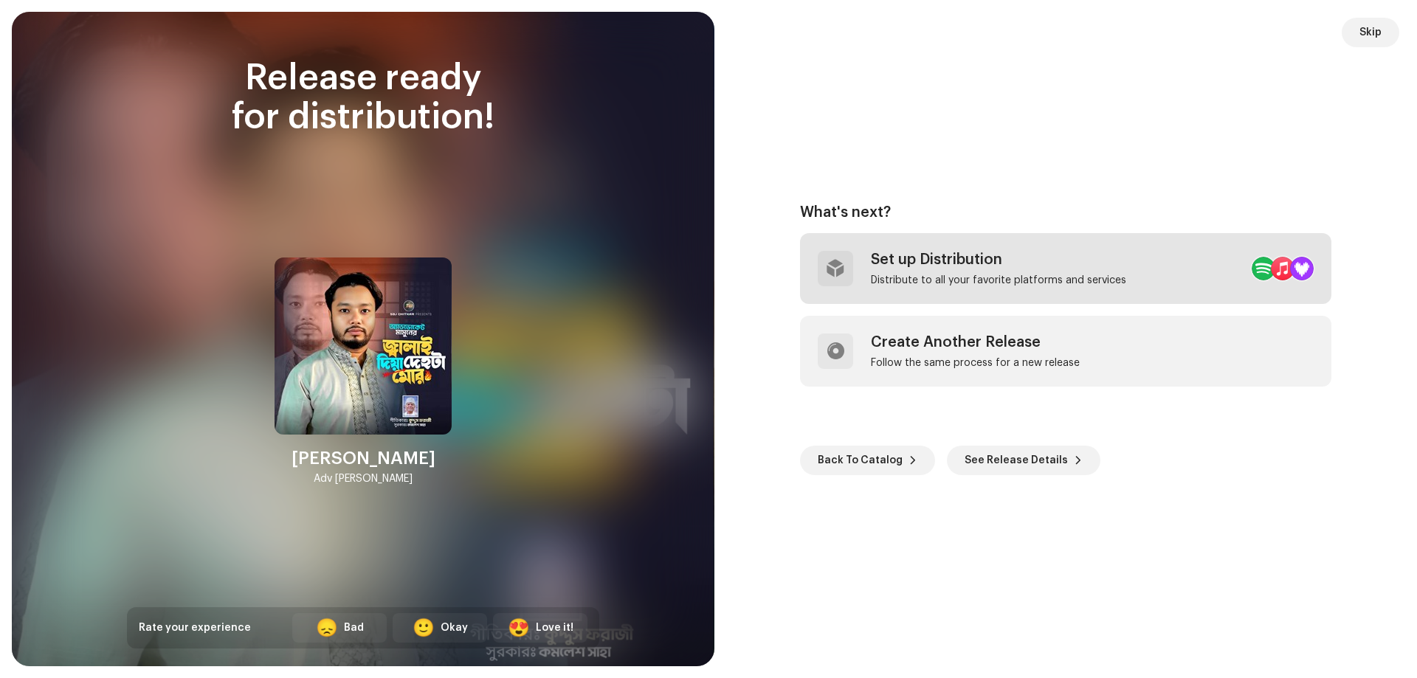
click at [952, 286] on div "Distribute to all your favorite platforms and services" at bounding box center [998, 281] width 255 height 12
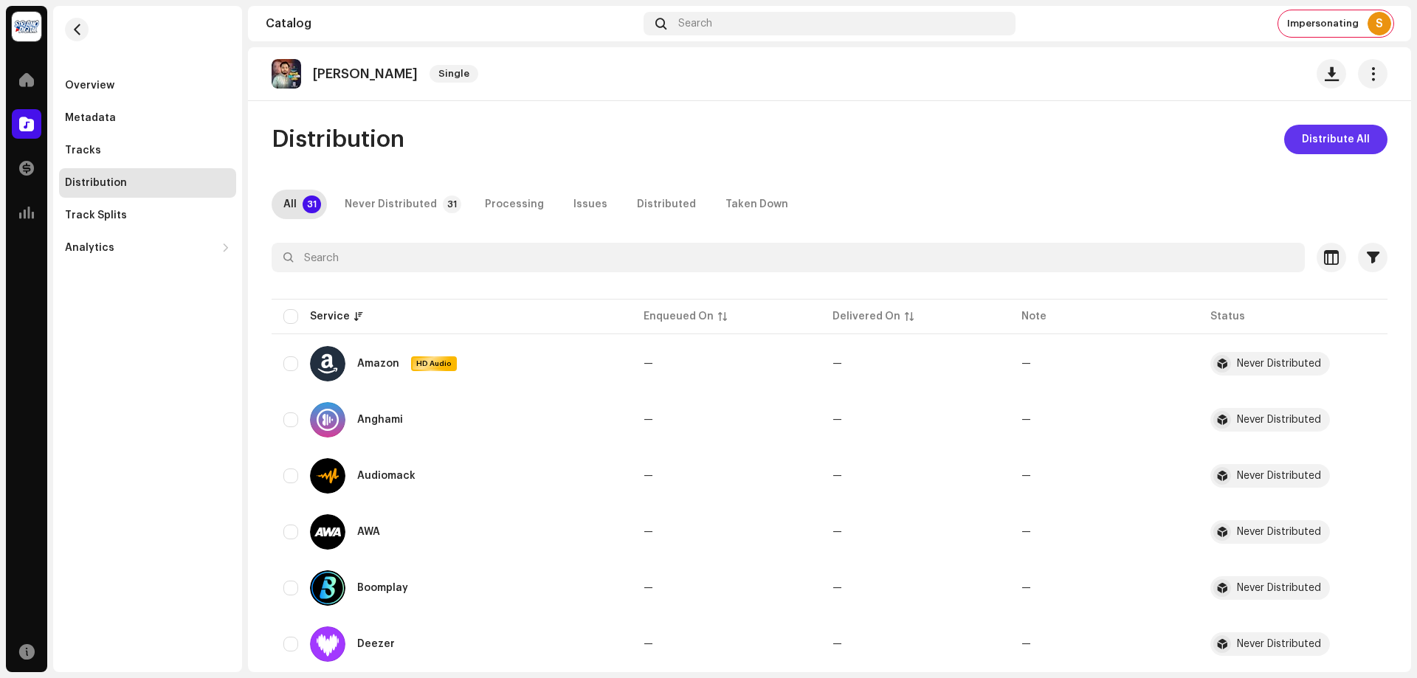
click at [1336, 139] on span "Distribute All" at bounding box center [1336, 140] width 68 height 30
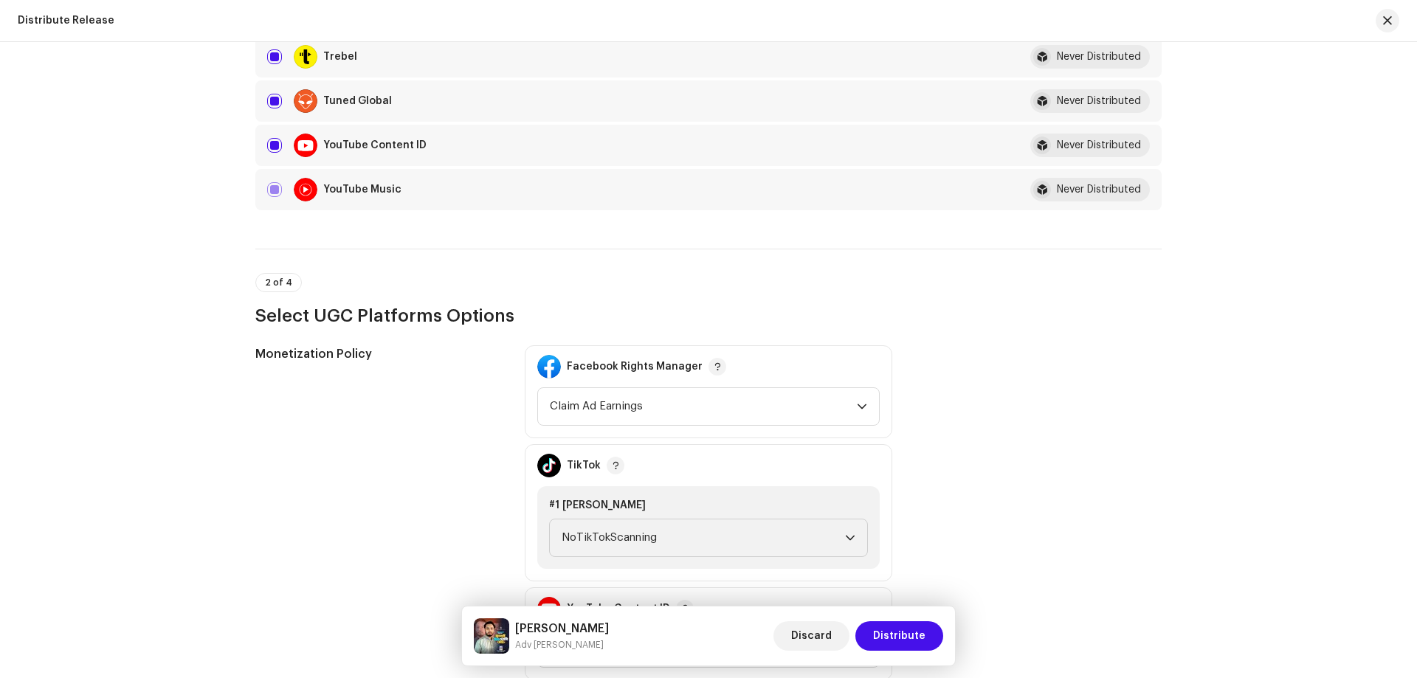
scroll to position [1550, 0]
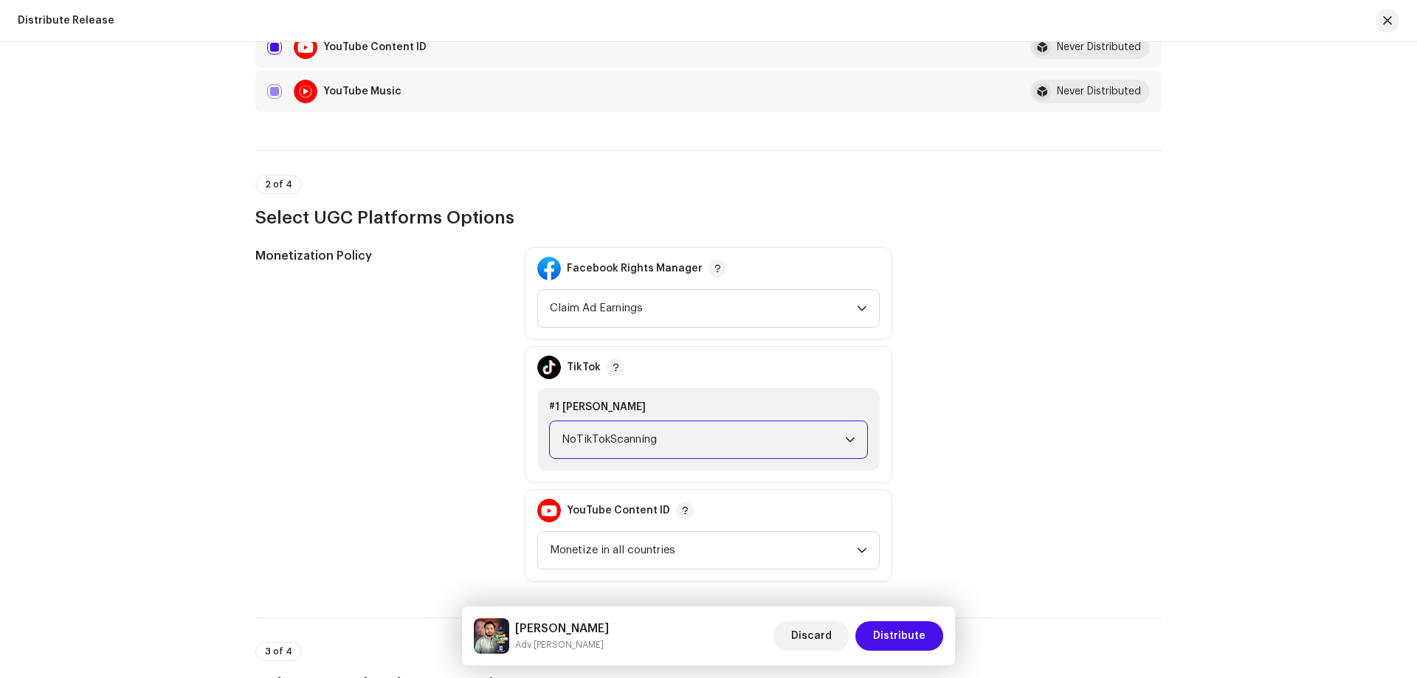
click at [598, 441] on span "NoTikTokScanning" at bounding box center [703, 439] width 283 height 37
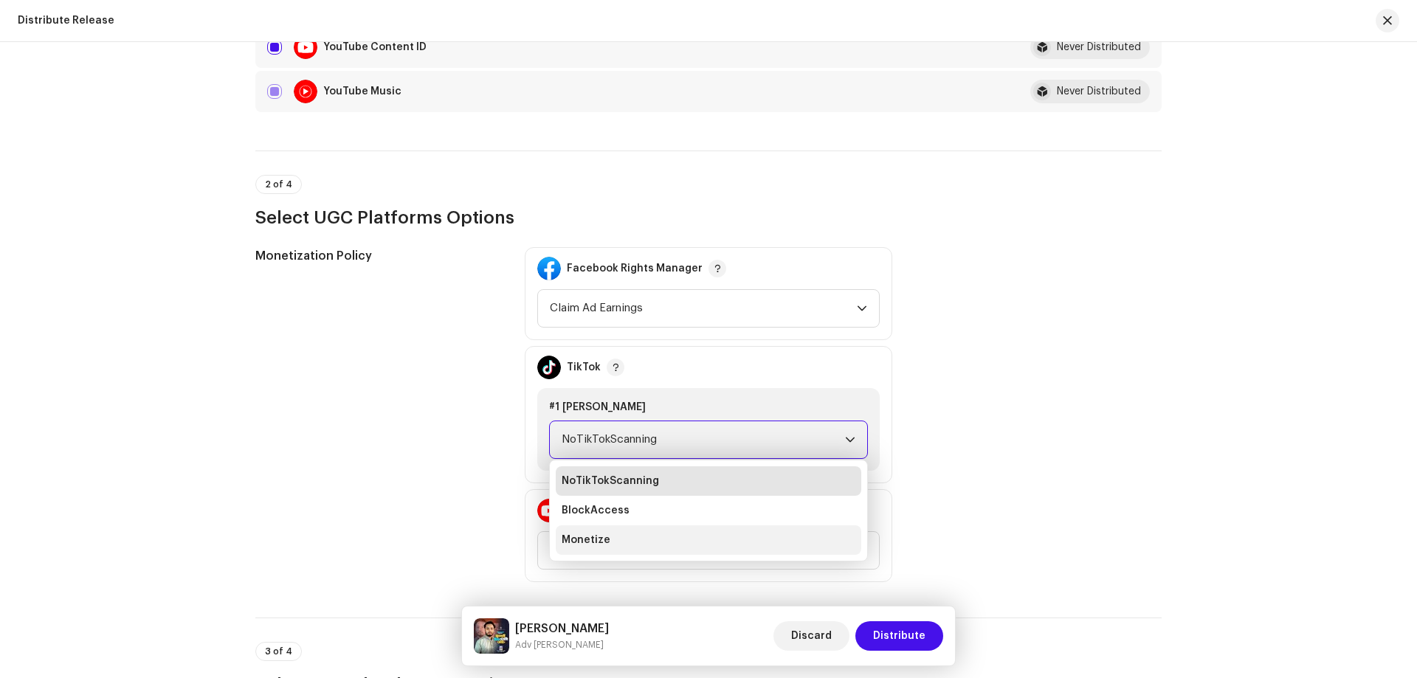
click at [617, 540] on li "Monetize" at bounding box center [709, 541] width 306 height 30
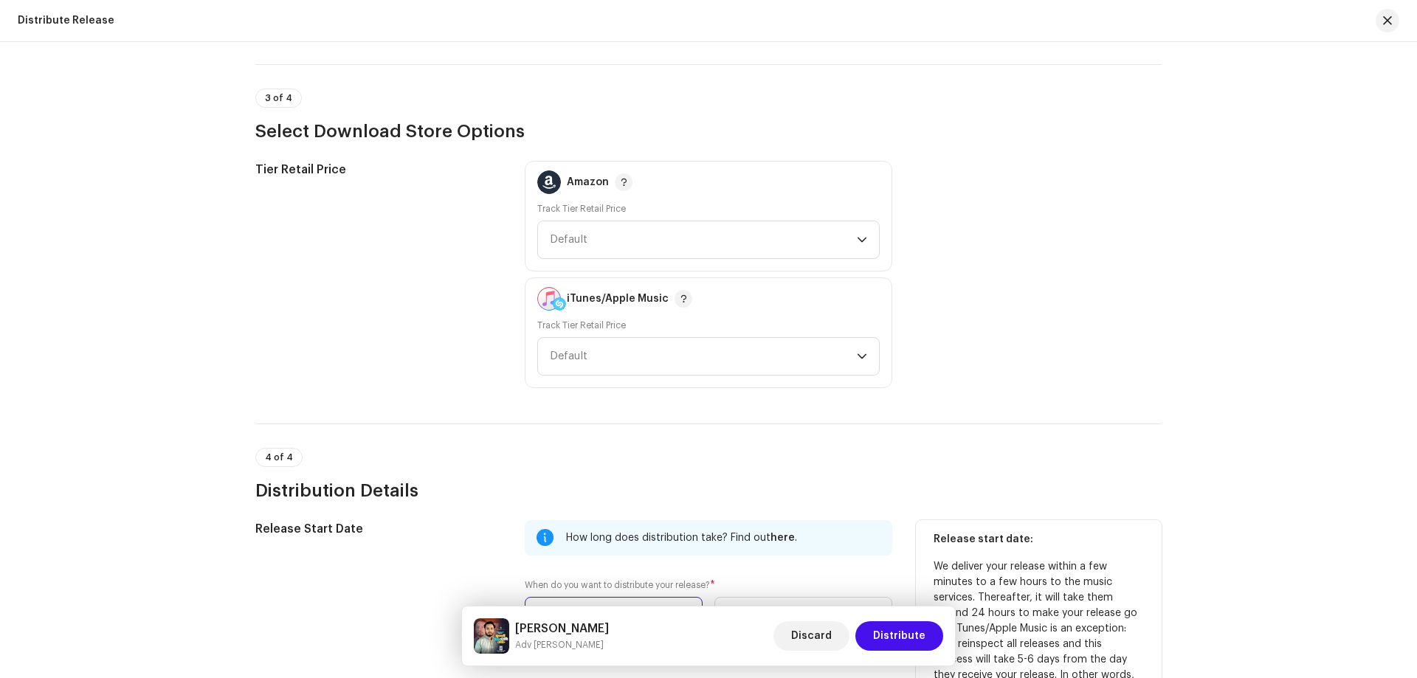
scroll to position [2214, 0]
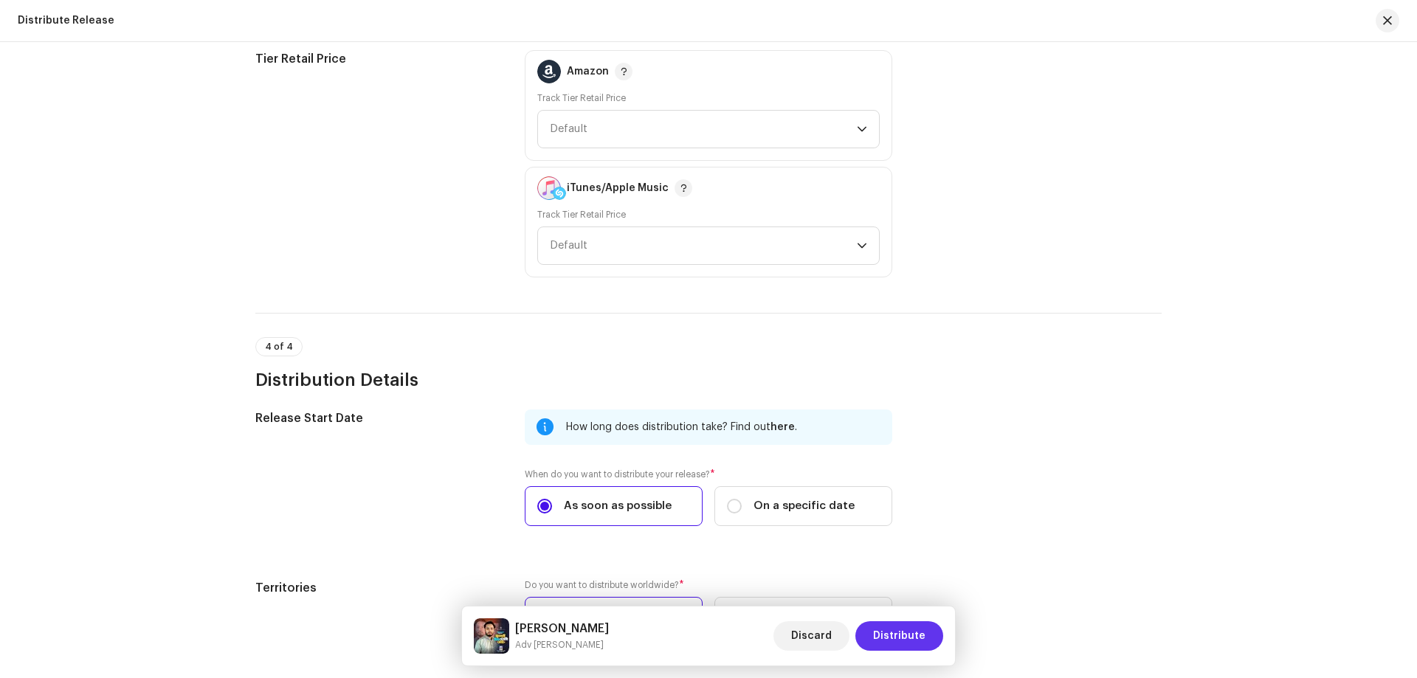
click at [883, 632] on span "Distribute" at bounding box center [899, 636] width 52 height 30
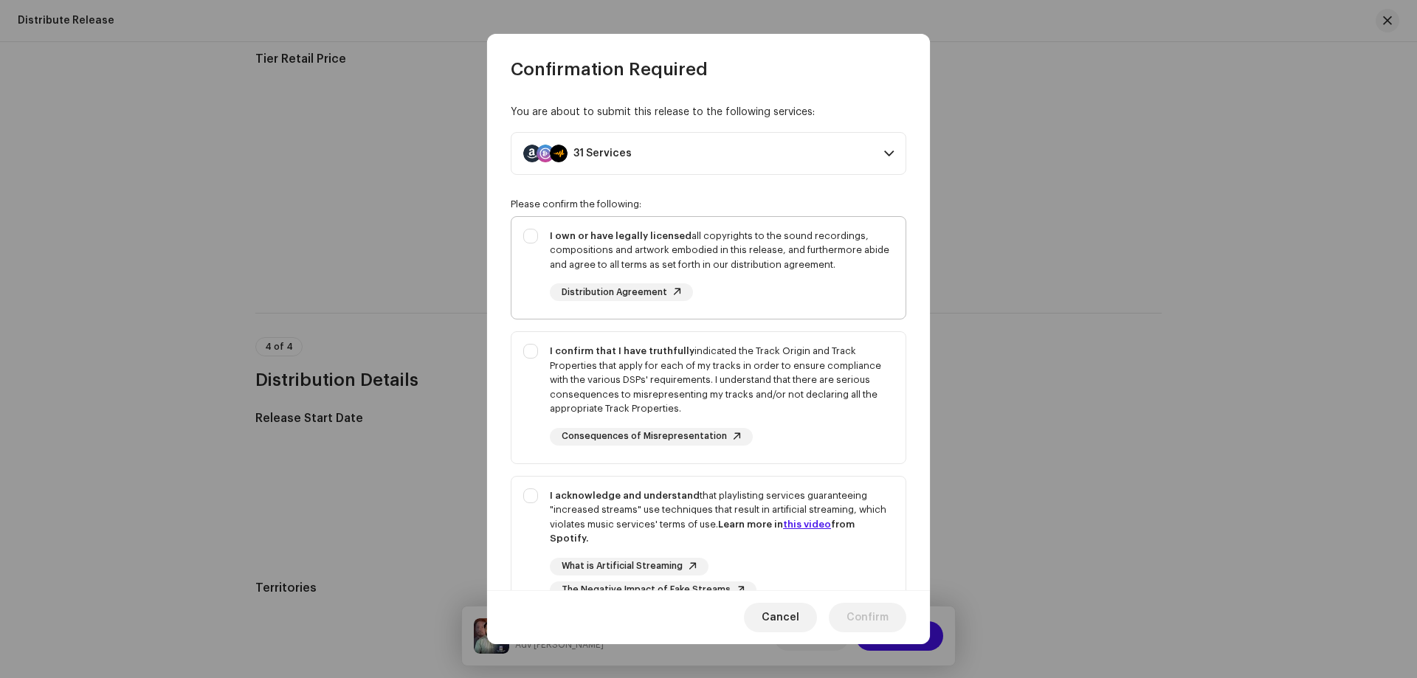
click at [826, 258] on div "I own or have legally licensed all copyrights to the sound recordings, composit…" at bounding box center [722, 251] width 344 height 44
checkbox input "true"
click at [821, 386] on div "I confirm that I have truthfully indicated the Track Origin and Track Propertie…" at bounding box center [722, 380] width 344 height 72
checkbox input "true"
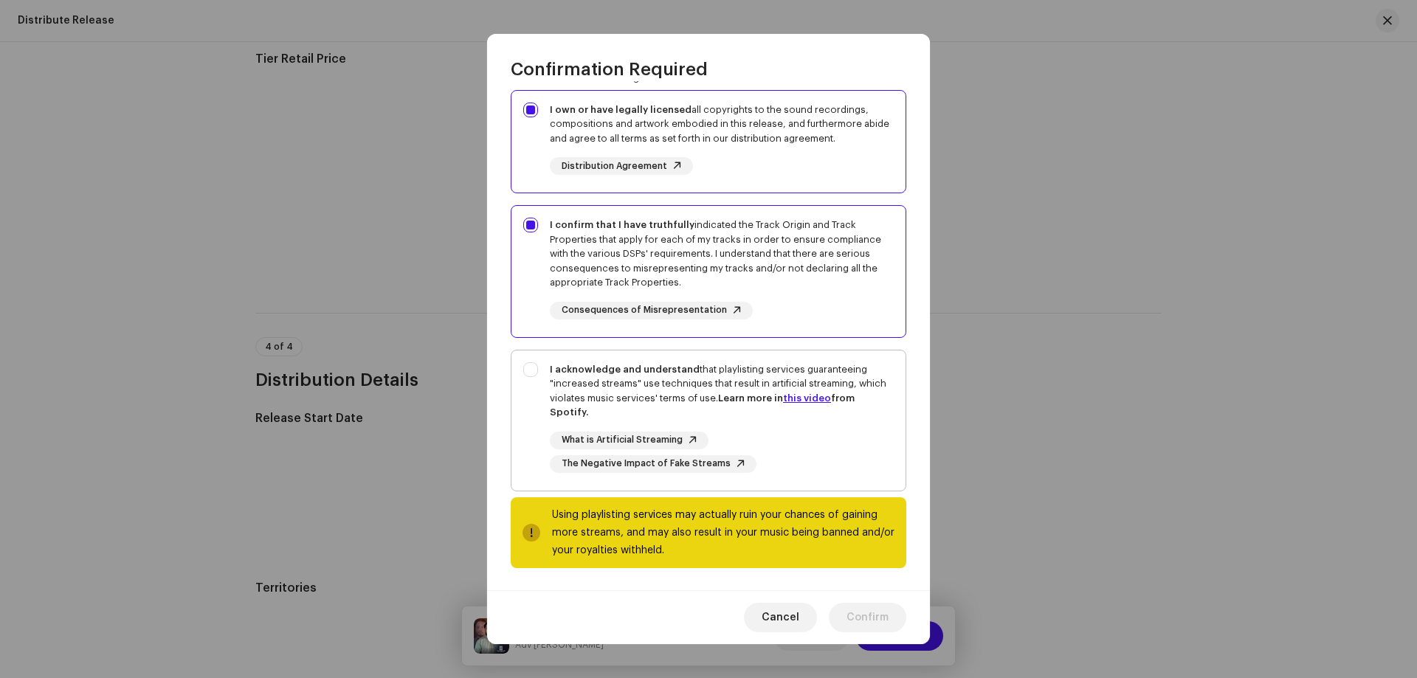
scroll to position [128, 0]
click at [855, 435] on div "What is Artificial Streaming The Negative Impact of Fake Streams" at bounding box center [722, 450] width 344 height 41
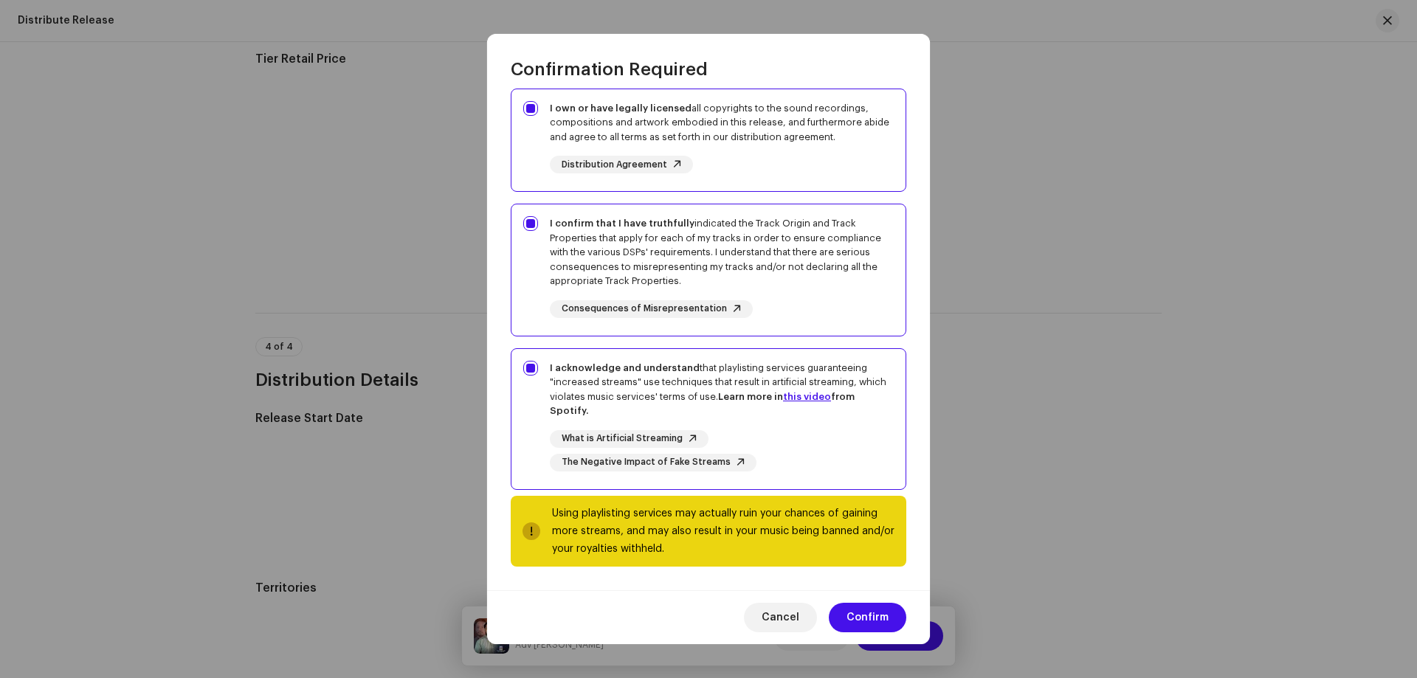
checkbox input "true"
click at [846, 619] on button "Confirm" at bounding box center [867, 618] width 77 height 30
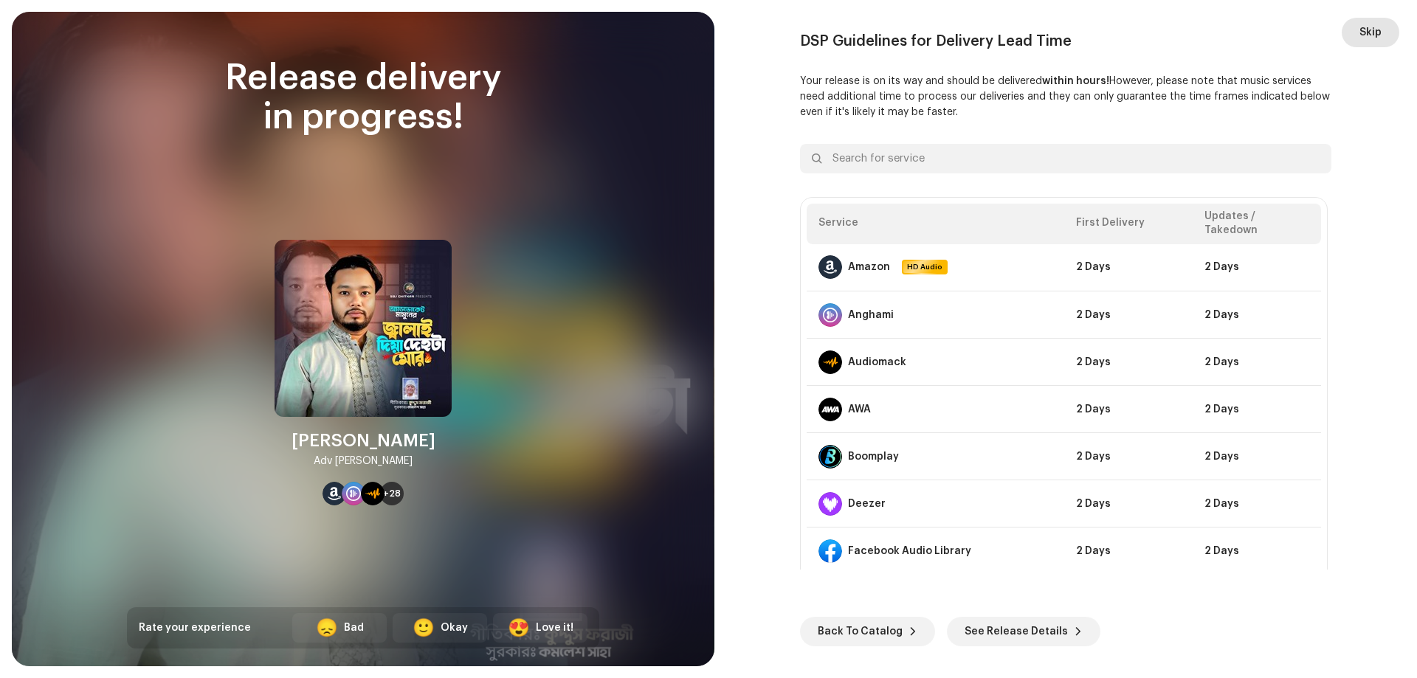
click at [1365, 26] on span "Skip" at bounding box center [1371, 33] width 22 height 30
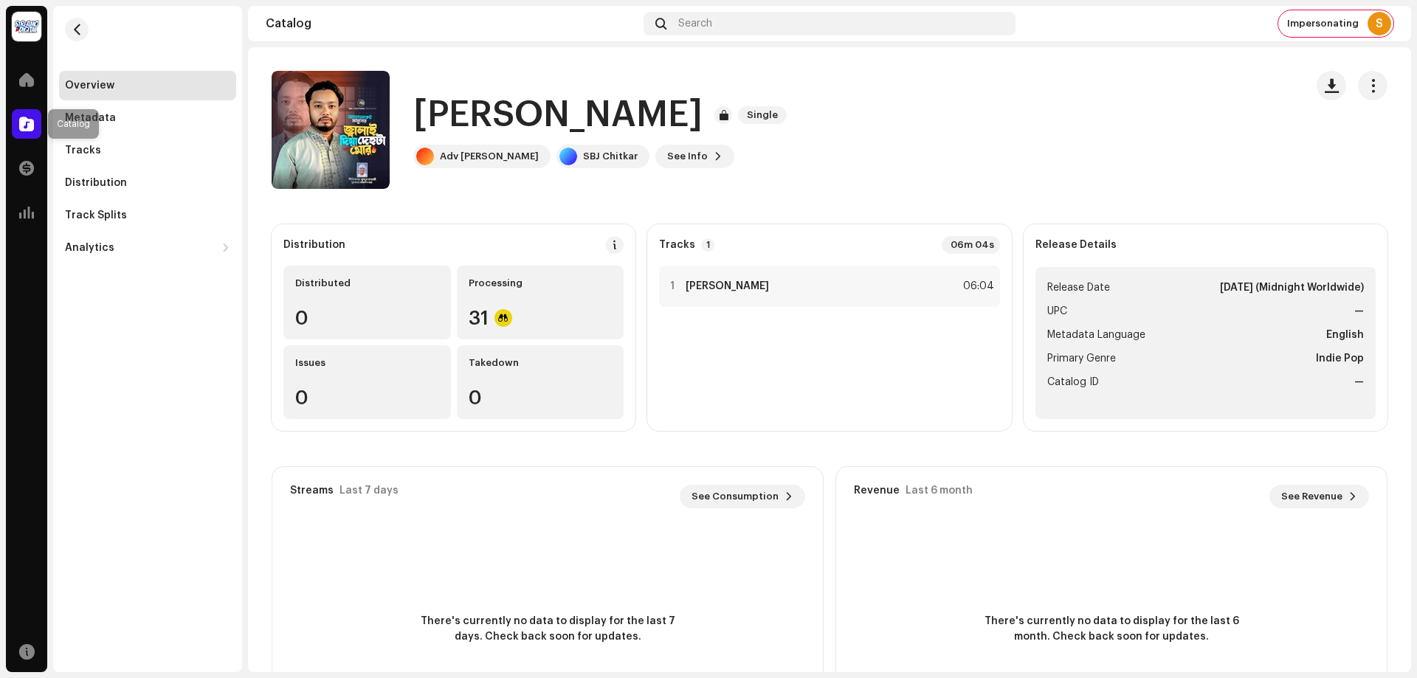
click at [17, 128] on div at bounding box center [27, 124] width 30 height 30
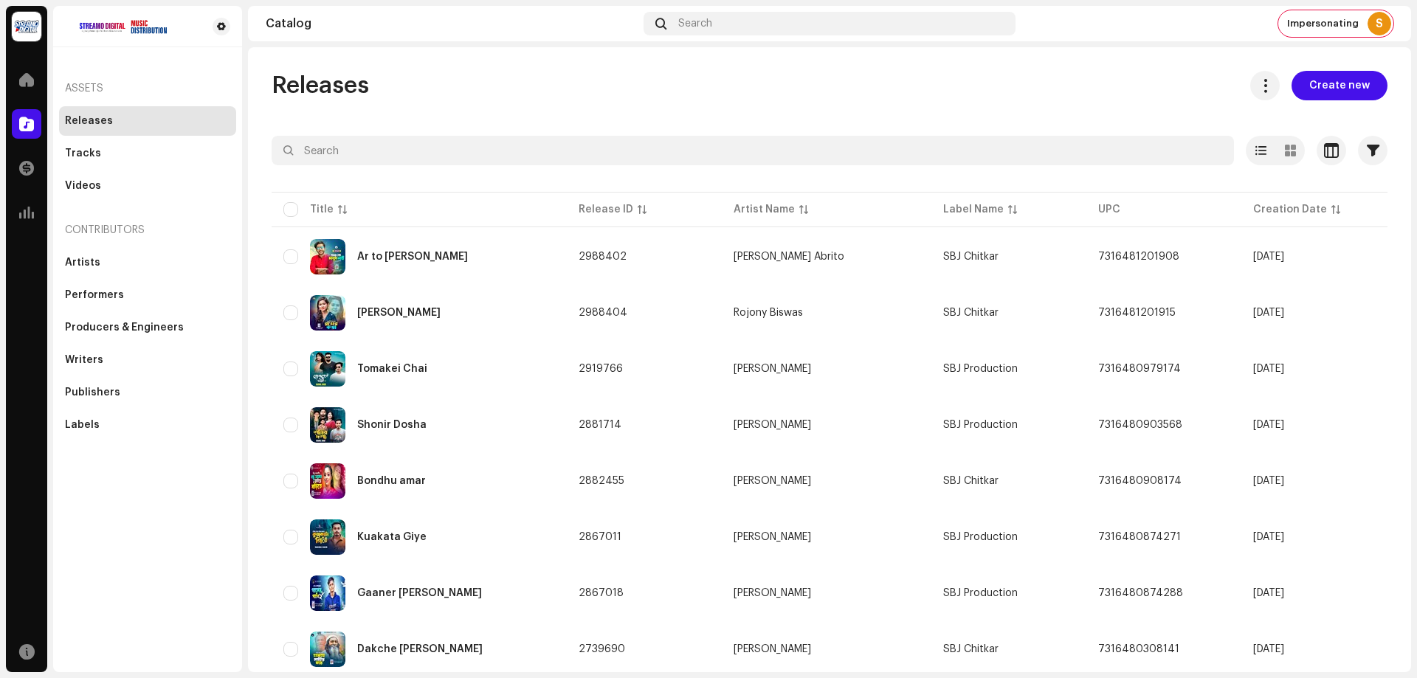
click at [1317, 86] on span "Create new" at bounding box center [1339, 86] width 61 height 30
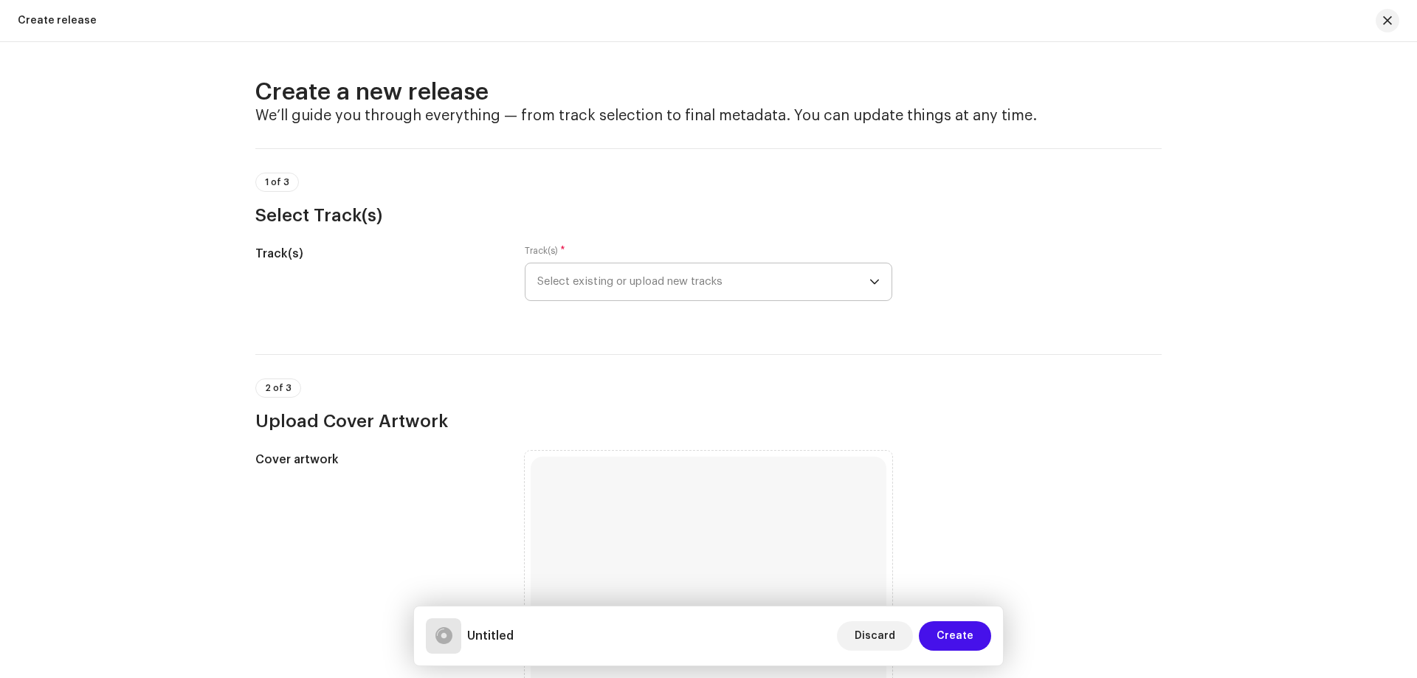
click at [751, 292] on span "Select existing or upload new tracks" at bounding box center [703, 281] width 332 height 37
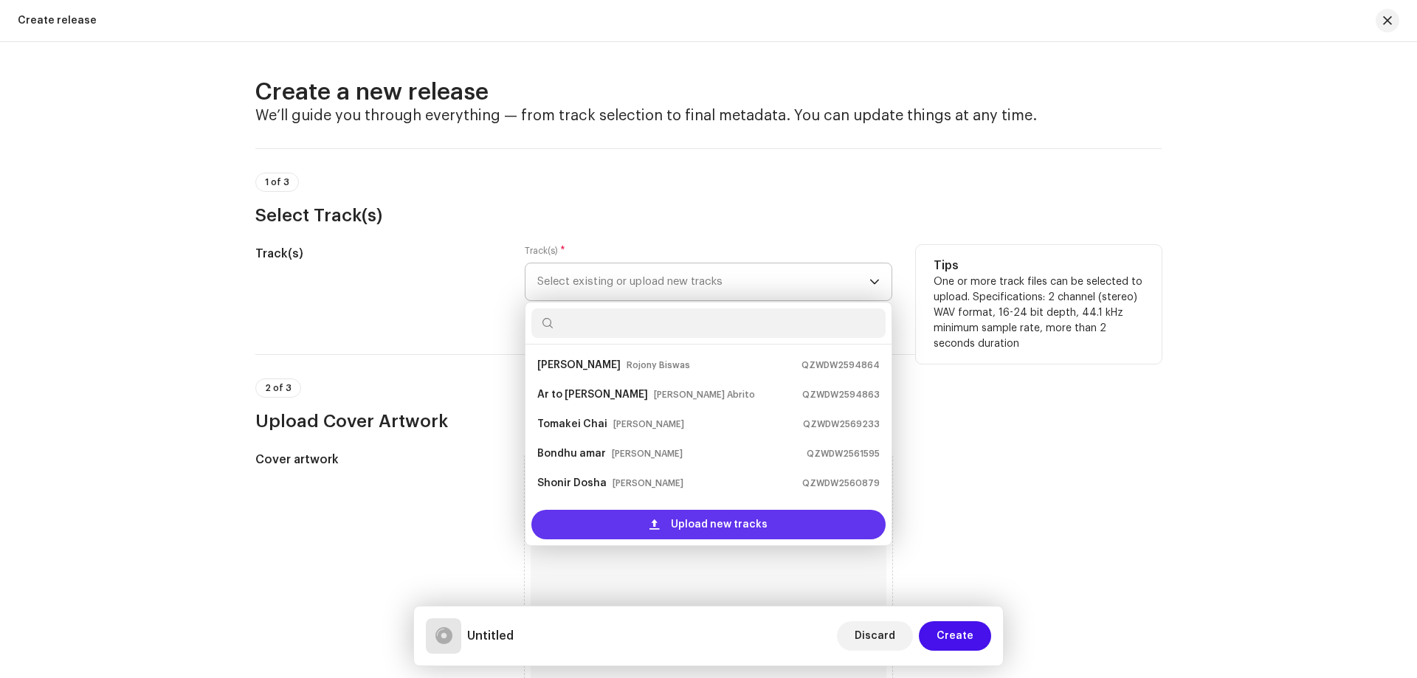
scroll to position [24, 0]
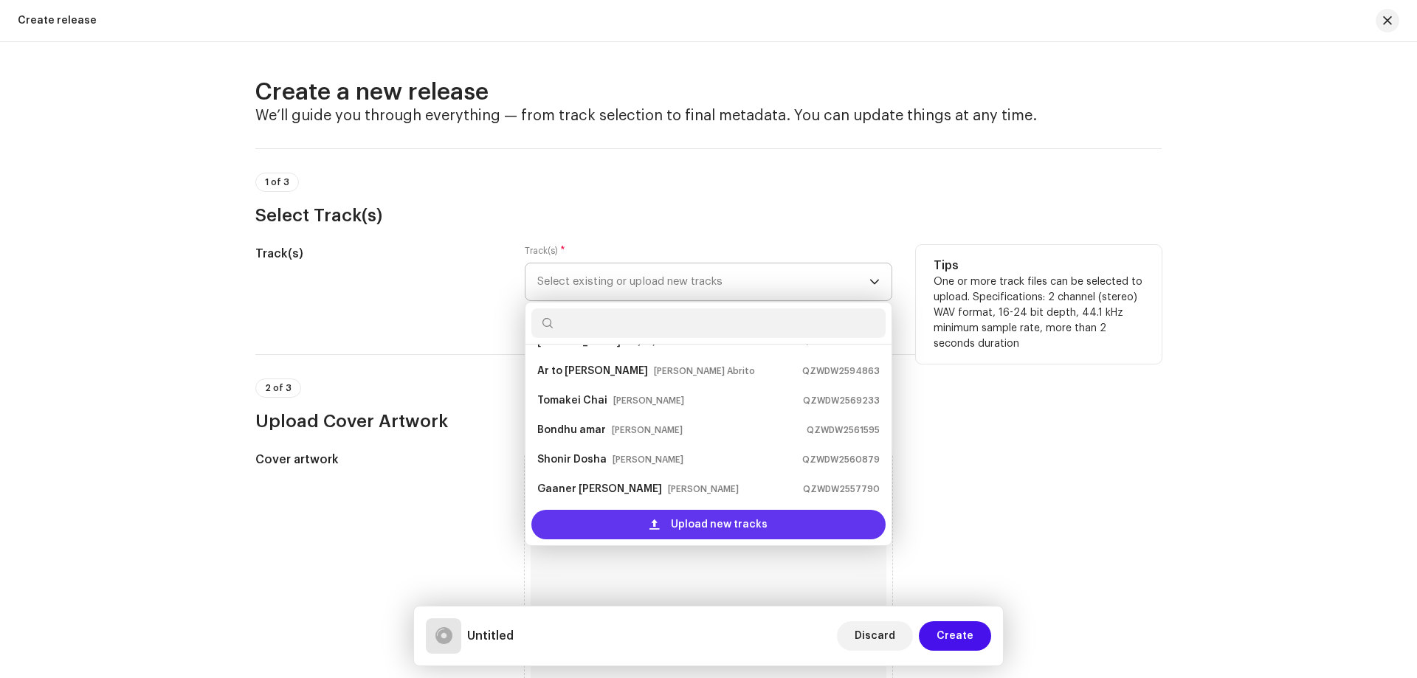
click at [712, 531] on span "Upload new tracks" at bounding box center [719, 525] width 97 height 30
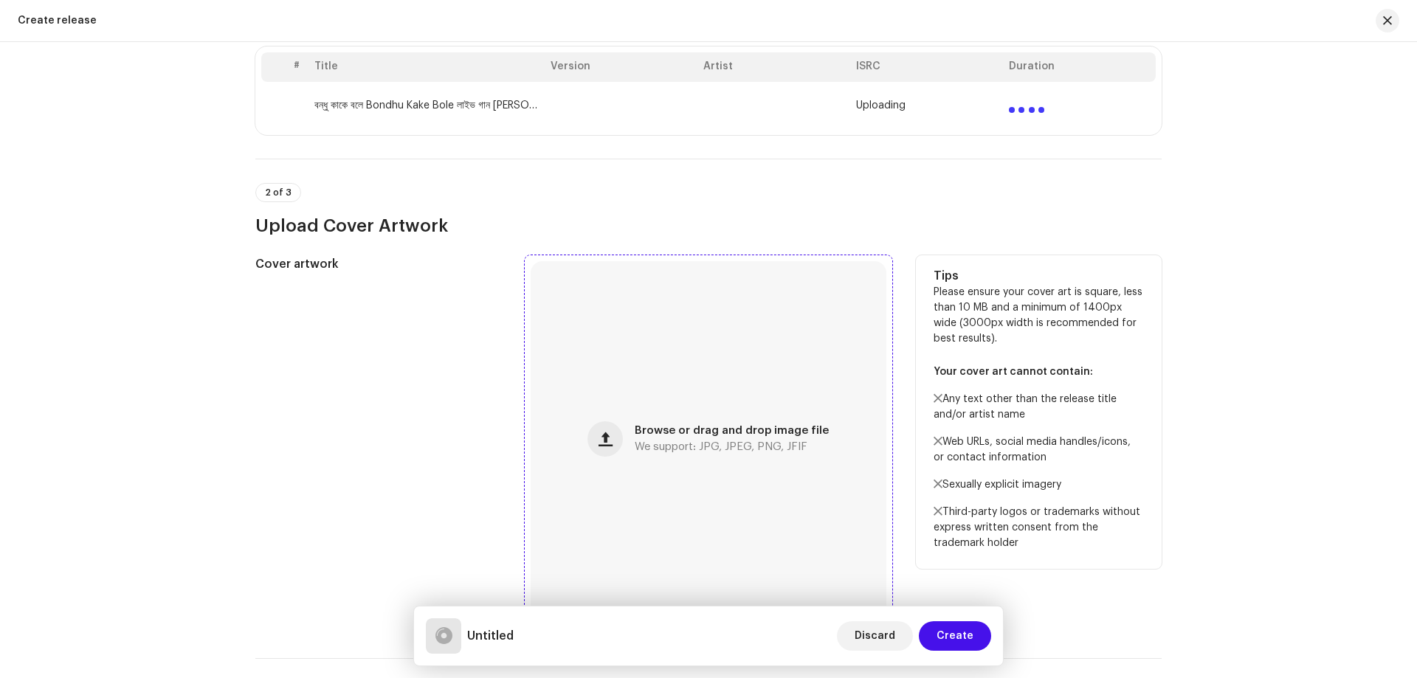
scroll to position [369, 0]
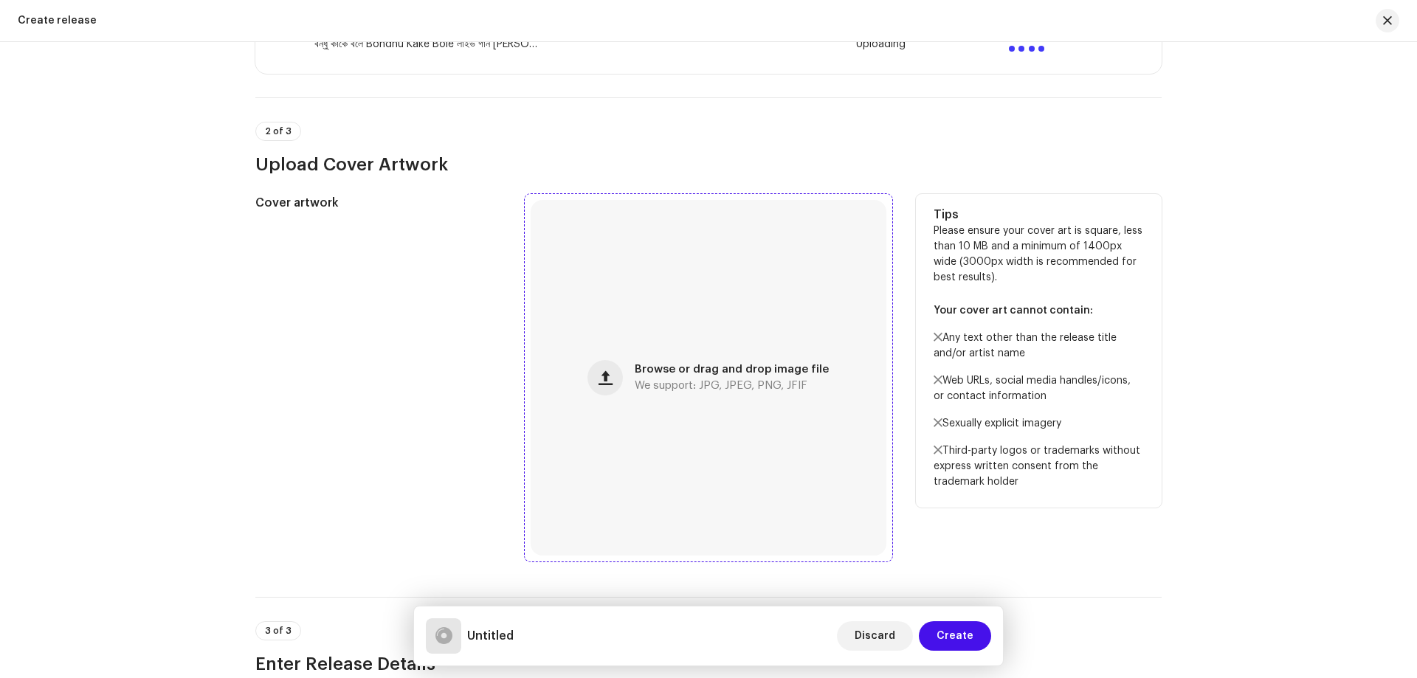
click at [733, 445] on div "Browse or drag and drop image file We support: JPG, JPEG, PNG, JFIF" at bounding box center [709, 378] width 356 height 356
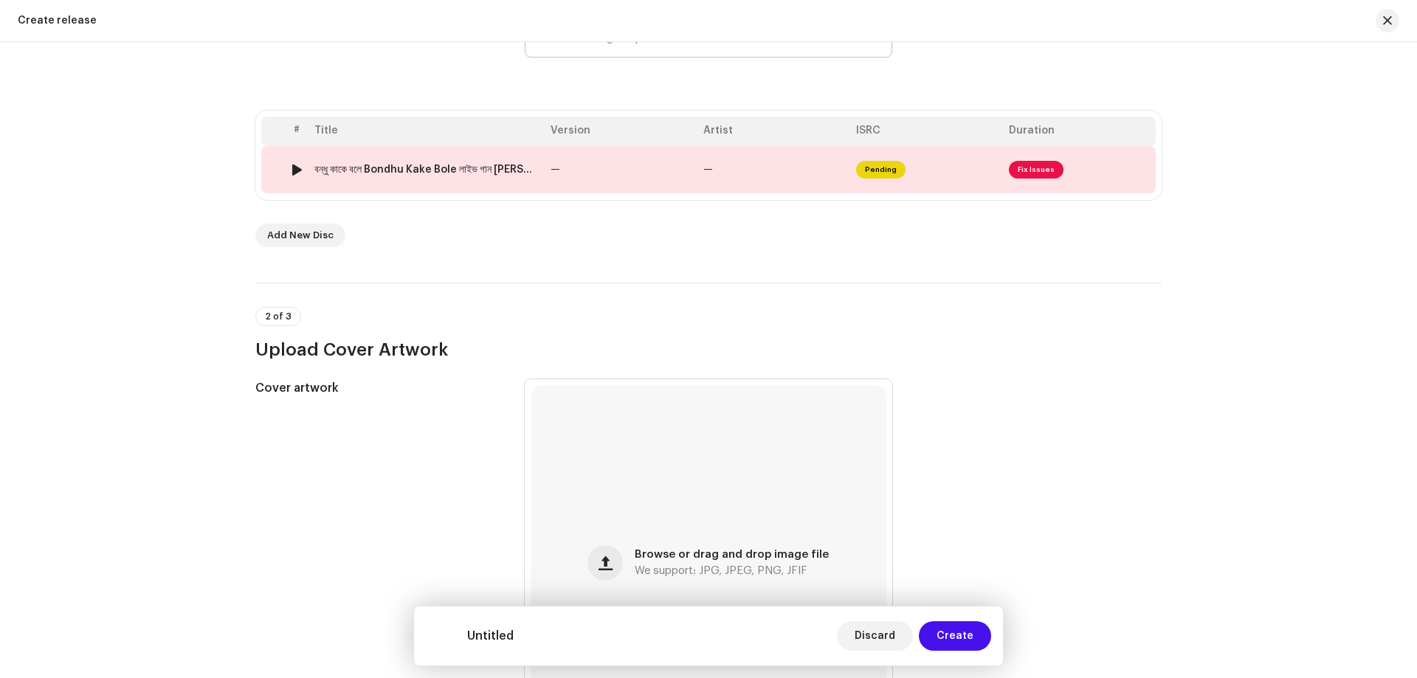
scroll to position [47, 0]
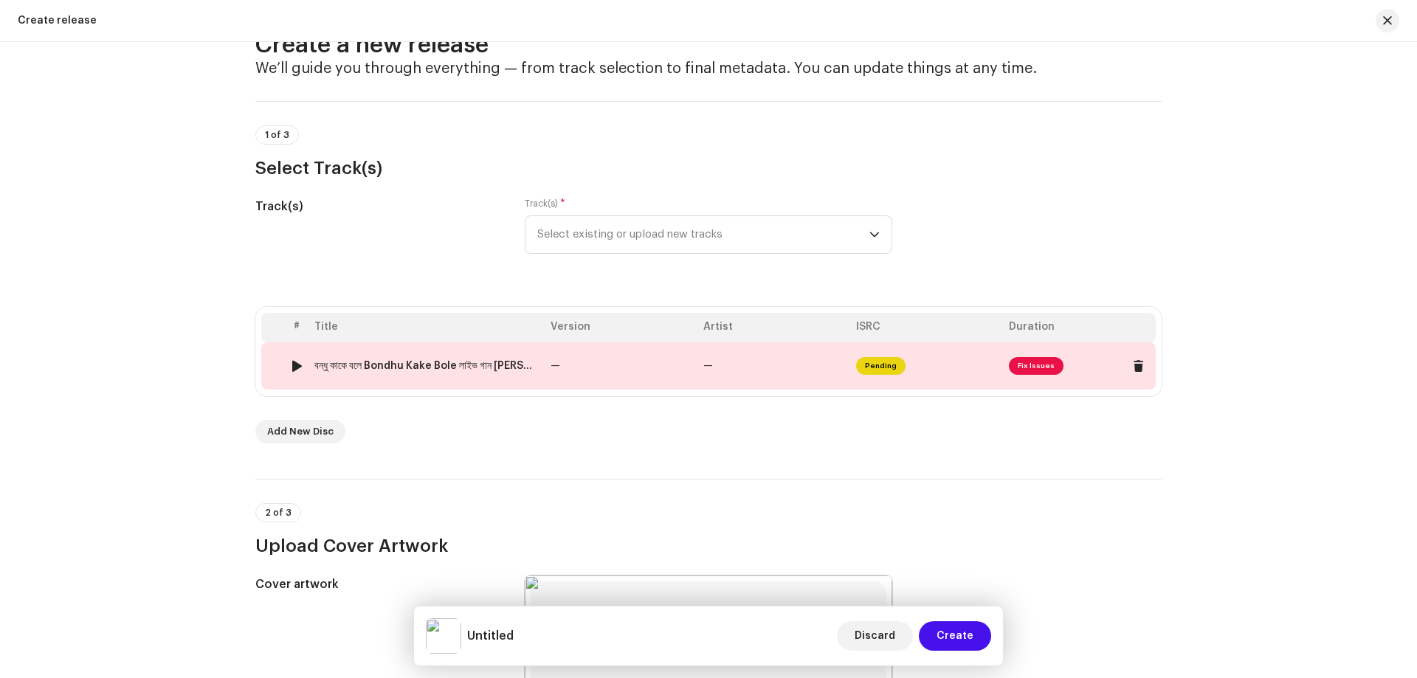
drag, startPoint x: 551, startPoint y: 390, endPoint x: 549, endPoint y: 381, distance: 9.8
click at [552, 390] on div "# Title Version Artist ISRC Duration 1 বন্ধু কাকে বলে Bondhu Kake Bole লাইভ গান…" at bounding box center [708, 351] width 906 height 89
click at [539, 369] on td "বন্ধু কাকে বলে Bondhu Kake Bole লাইভ গান [PERSON_NAME] Live Song 2025 SBJ Chitk…" at bounding box center [427, 365] width 236 height 47
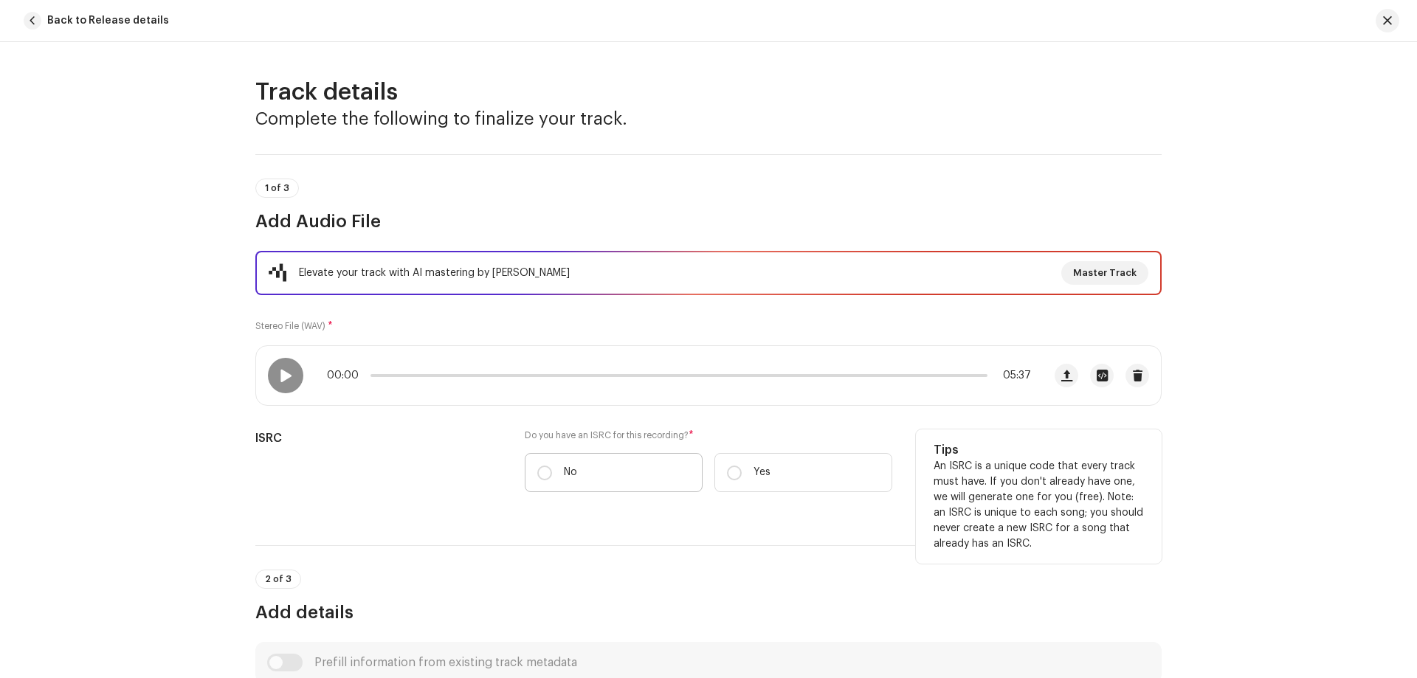
click at [655, 480] on label "No" at bounding box center [614, 472] width 178 height 39
click at [552, 480] on input "No" at bounding box center [544, 473] width 15 height 15
radio input "true"
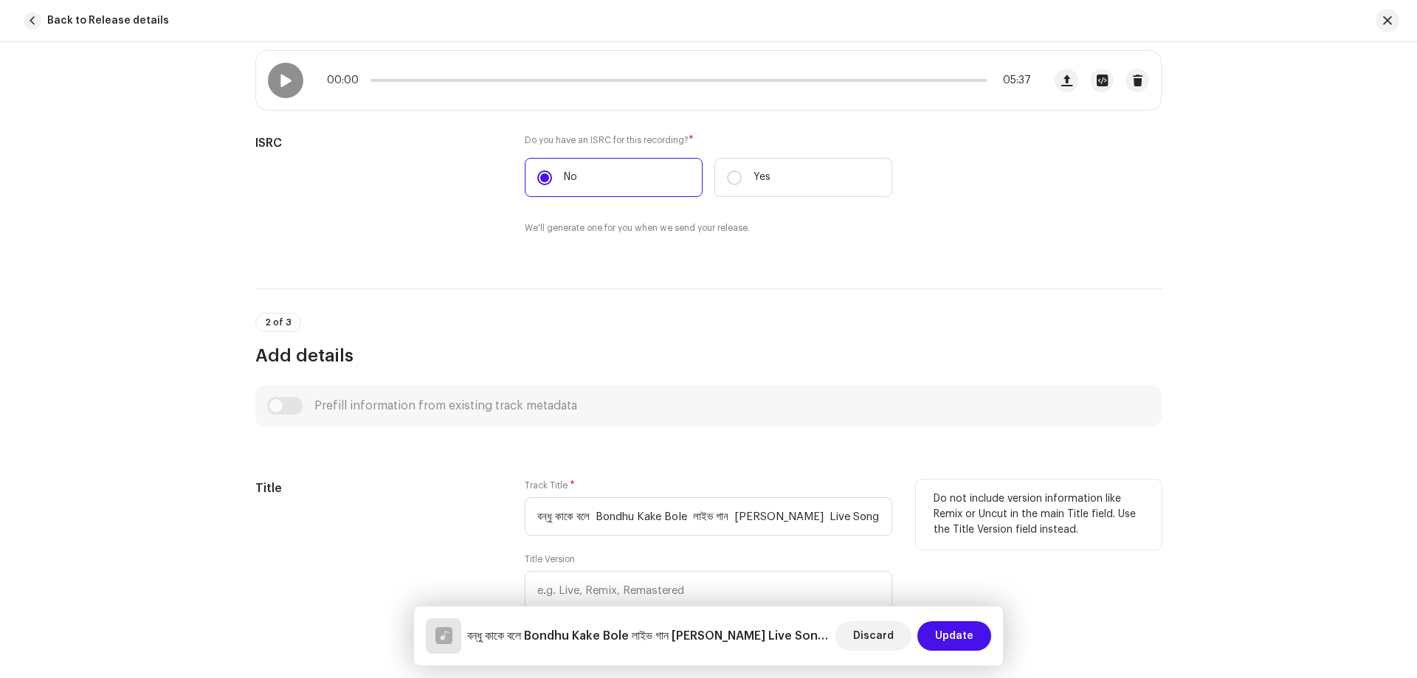
scroll to position [443, 0]
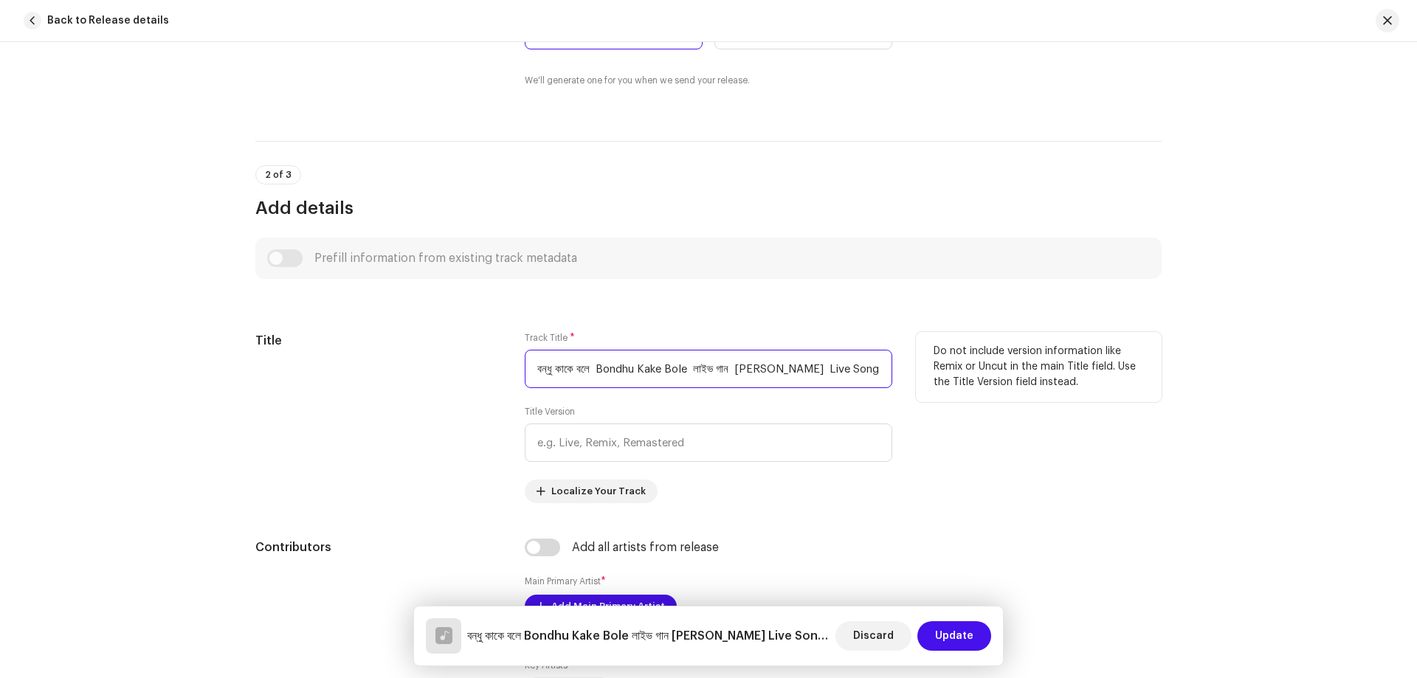
drag, startPoint x: 606, startPoint y: 373, endPoint x: 447, endPoint y: 373, distance: 158.7
click at [447, 373] on div "Title Track Title * বন্ধু কাকে বলে Bondhu Kake Bole লাইভ গান [PERSON_NAME] Live…" at bounding box center [708, 417] width 906 height 171
click at [539, 373] on input "Bondhu Kake Bole লাইভ গান [PERSON_NAME] Live Song 2025 SBJ Chitkar - 128.wav" at bounding box center [709, 369] width 368 height 38
drag, startPoint x: 631, startPoint y: 367, endPoint x: 1038, endPoint y: 409, distance: 409.6
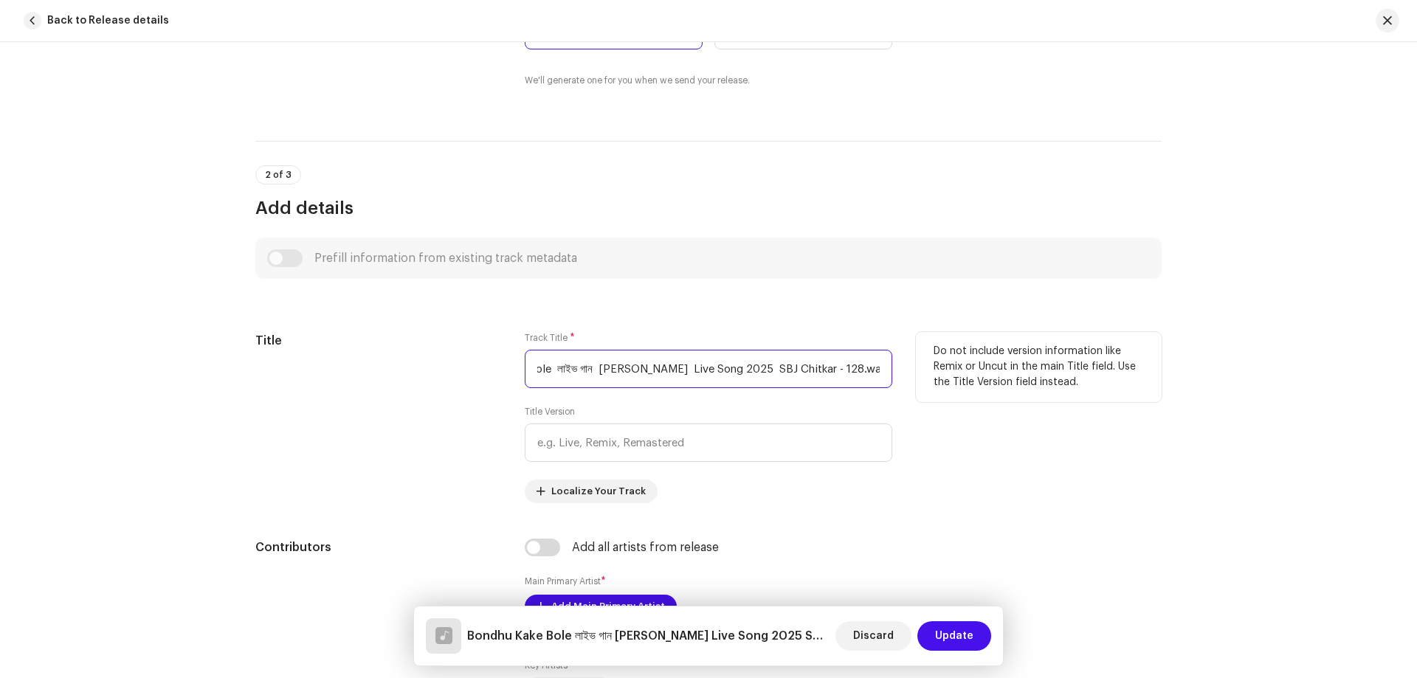
click at [1038, 409] on div "Title Track Title * Bondhu Kake Bole লাইভ গান [PERSON_NAME] Live Song 2025 SBJ …" at bounding box center [708, 417] width 906 height 171
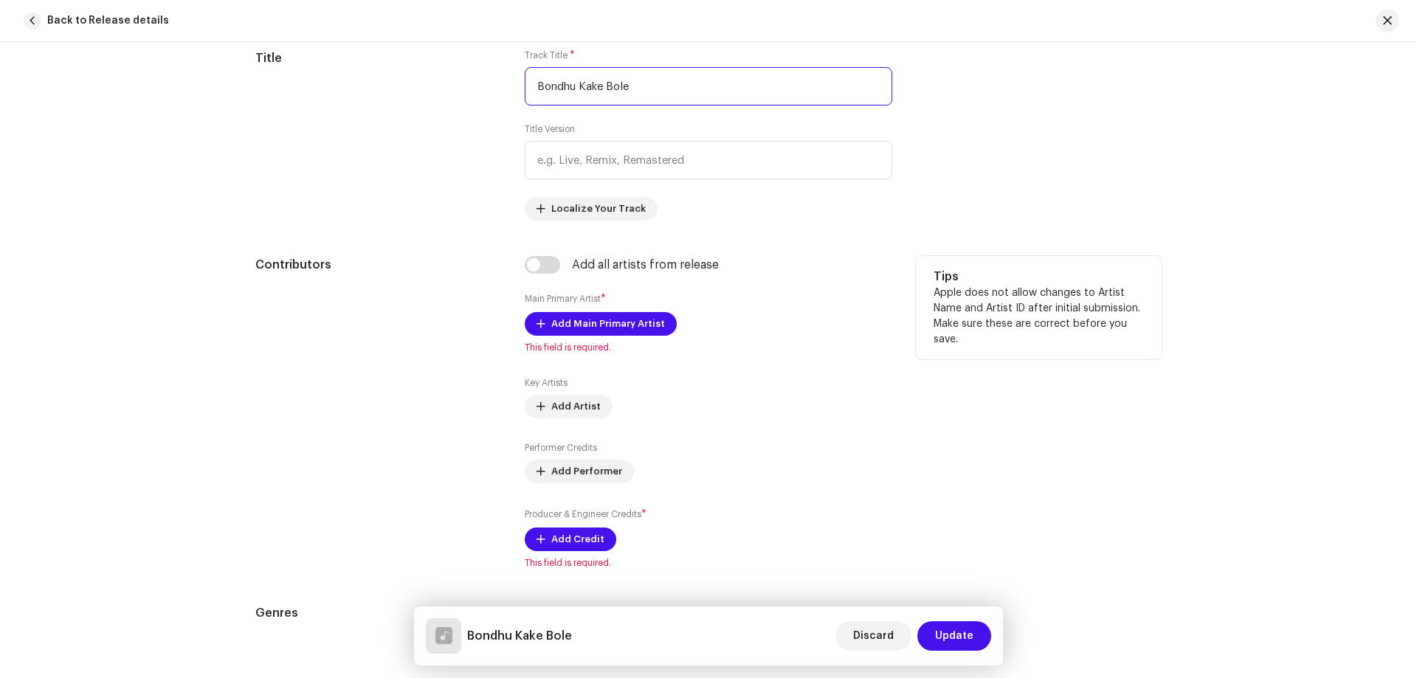
scroll to position [812, 0]
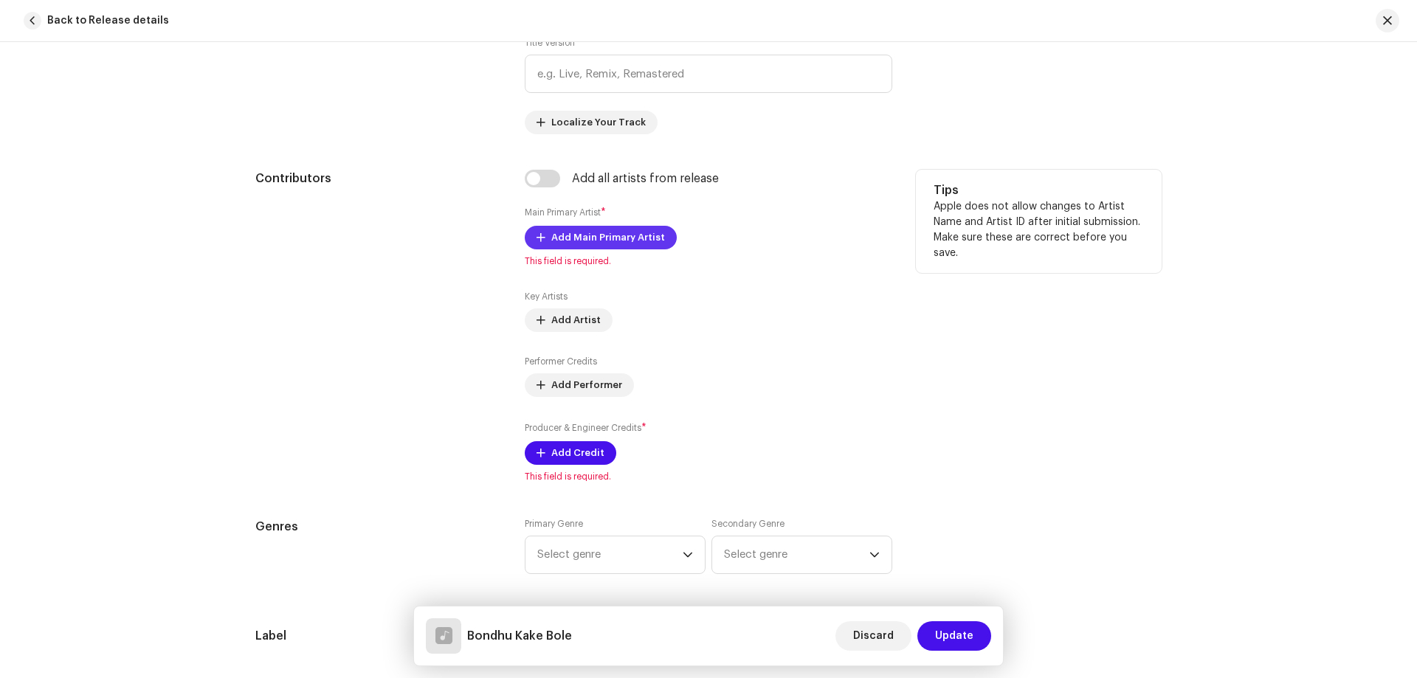
type input "Bondhu Kake Bole"
click at [571, 237] on span "Add Main Primary Artist" at bounding box center [608, 238] width 114 height 30
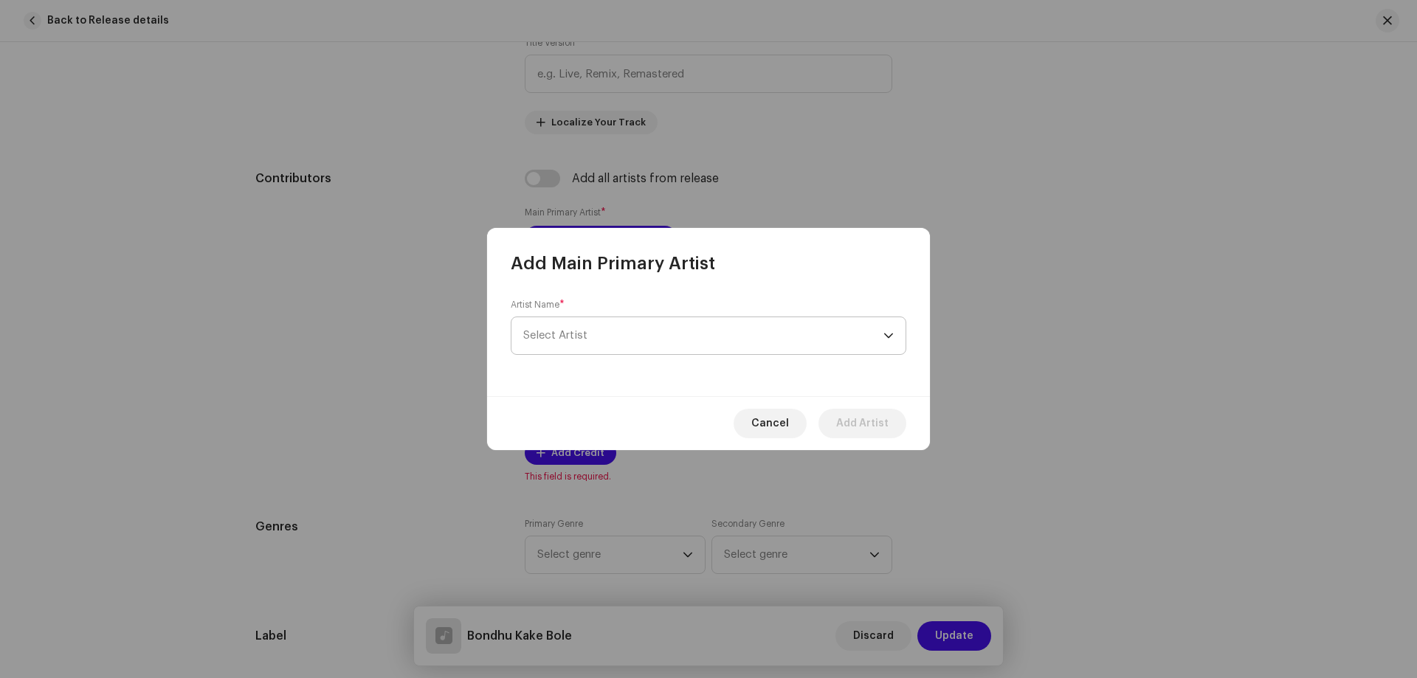
click at [604, 324] on span "Select Artist" at bounding box center [703, 335] width 360 height 37
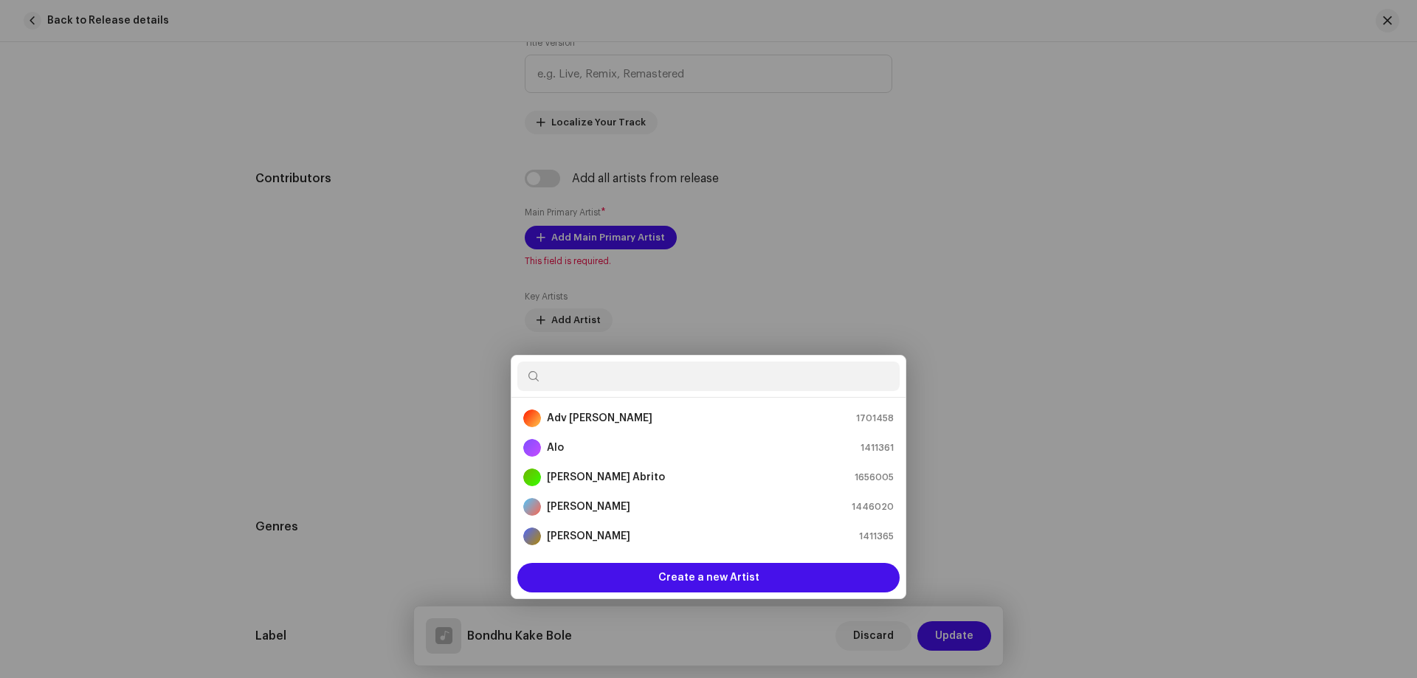
click at [1067, 265] on div "Add Main Primary Artist Artist Name * [PERSON_NAME] Cancel Add Artist" at bounding box center [708, 339] width 1417 height 678
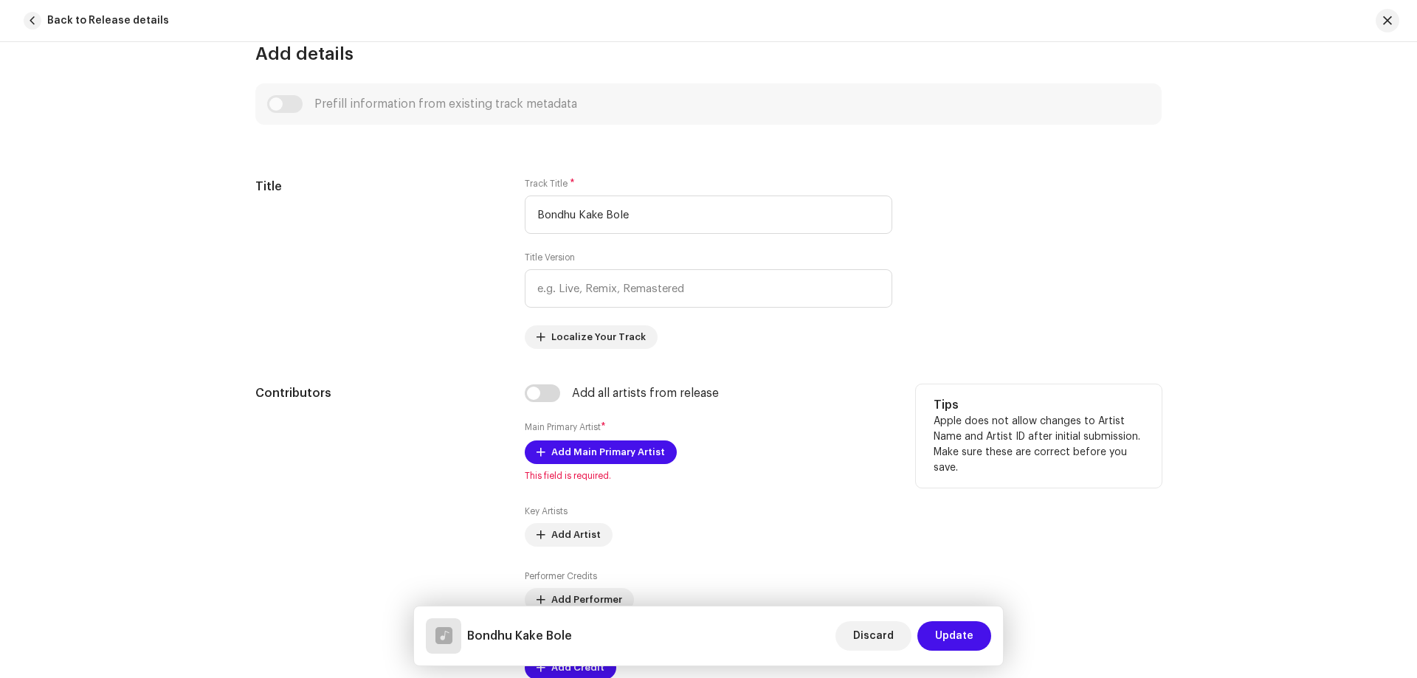
scroll to position [590, 0]
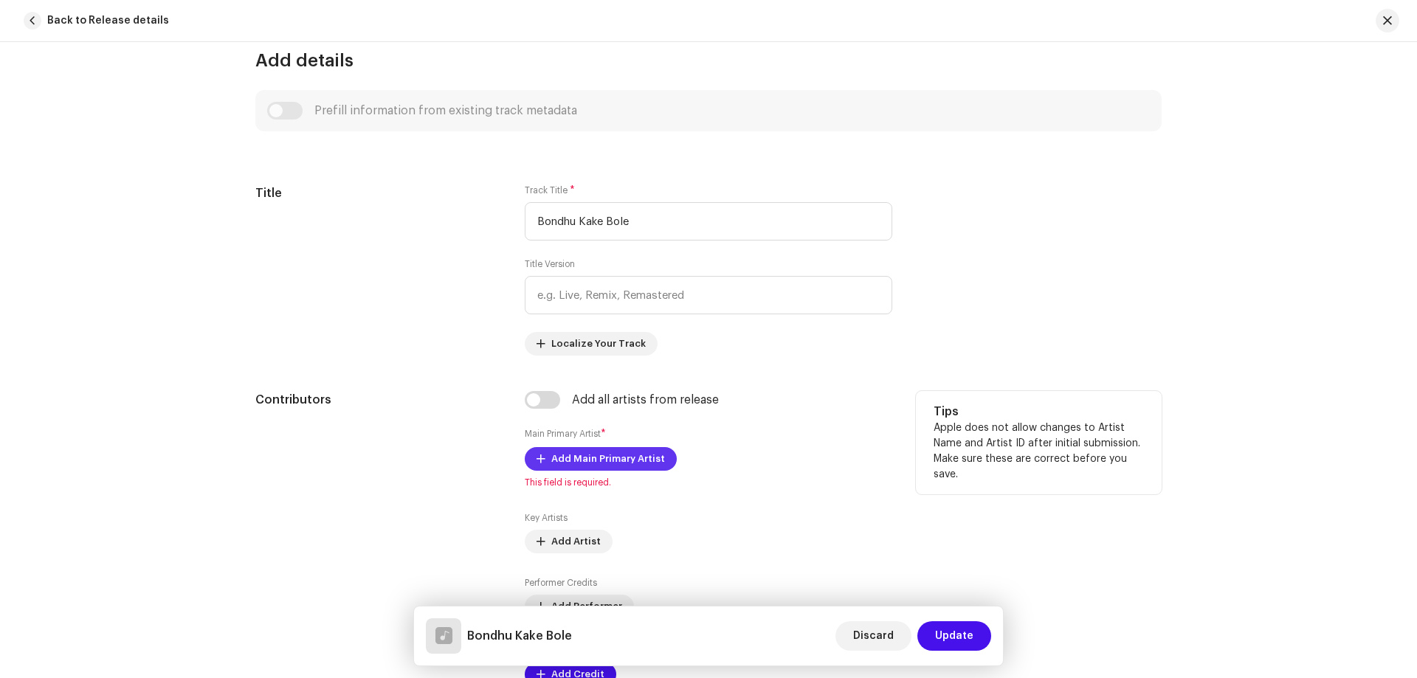
click at [571, 460] on span "Add Main Primary Artist" at bounding box center [608, 459] width 114 height 30
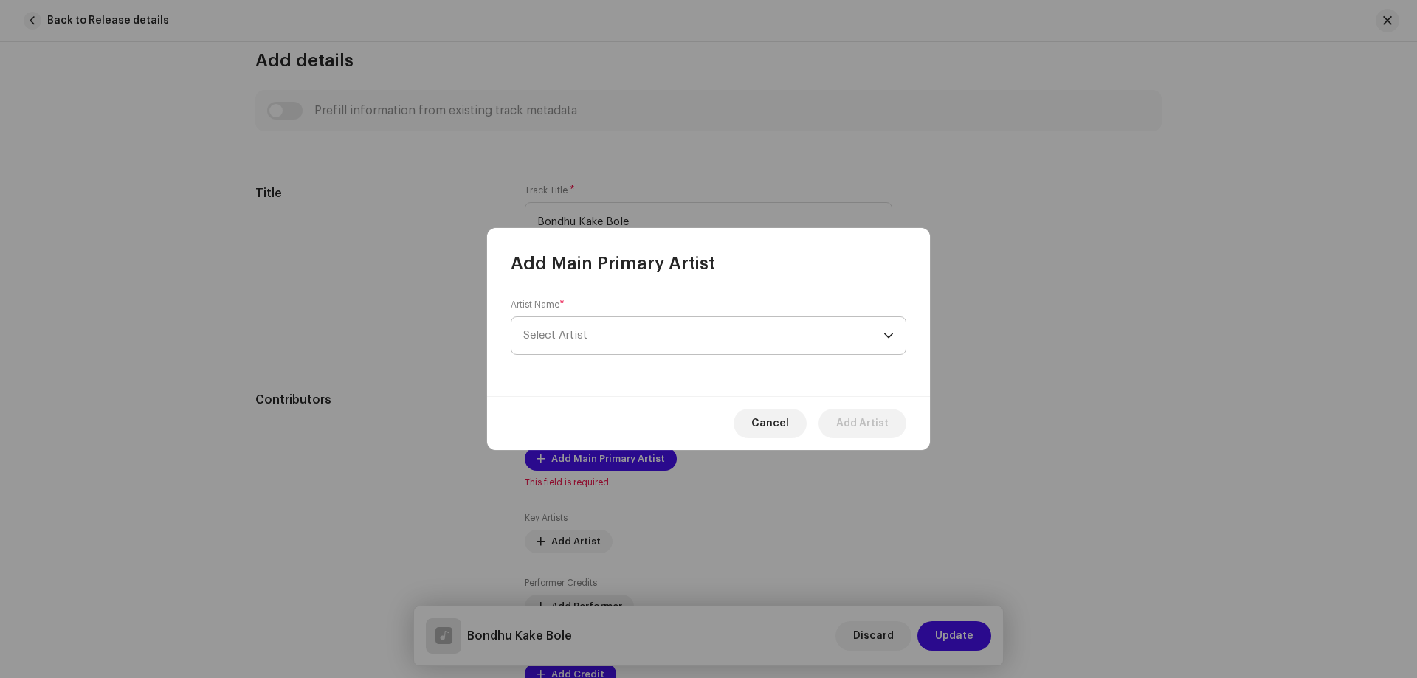
click at [591, 348] on span "Select Artist" at bounding box center [703, 335] width 360 height 37
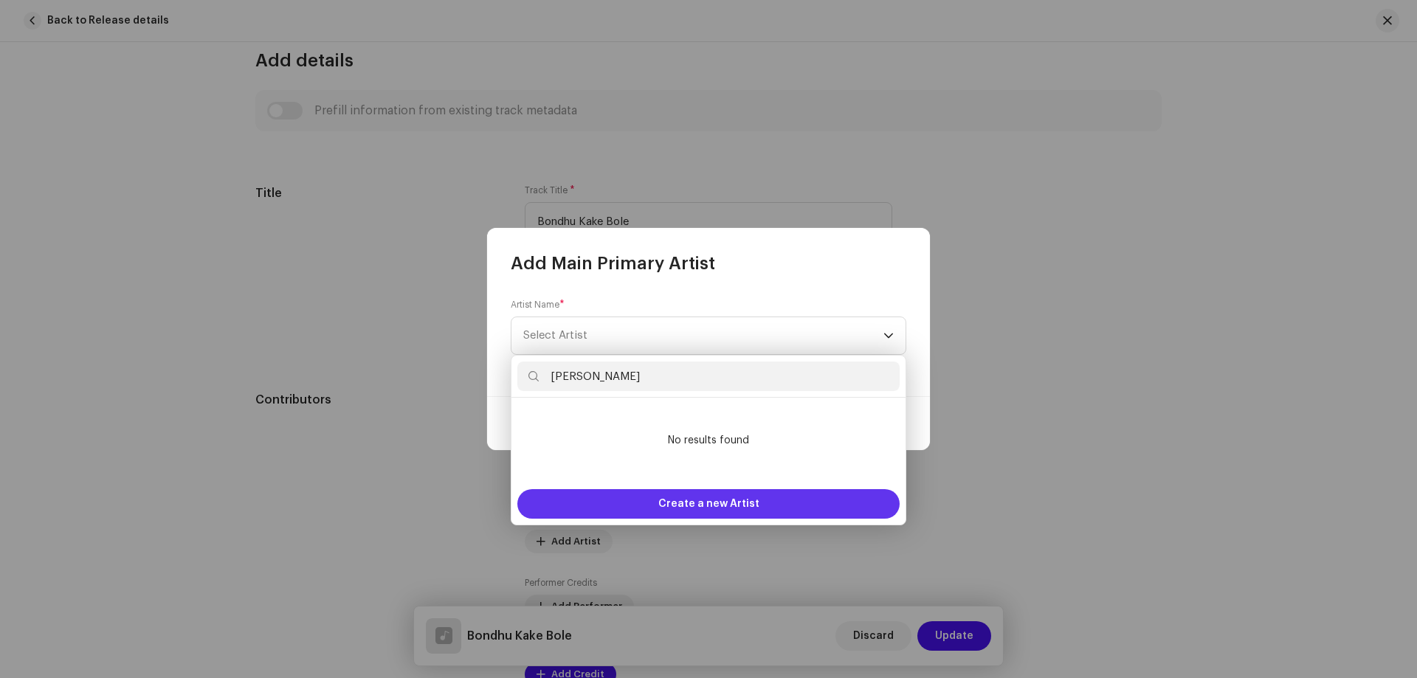
type input "[PERSON_NAME]"
click at [624, 514] on div "Create a new Artist" at bounding box center [708, 504] width 382 height 30
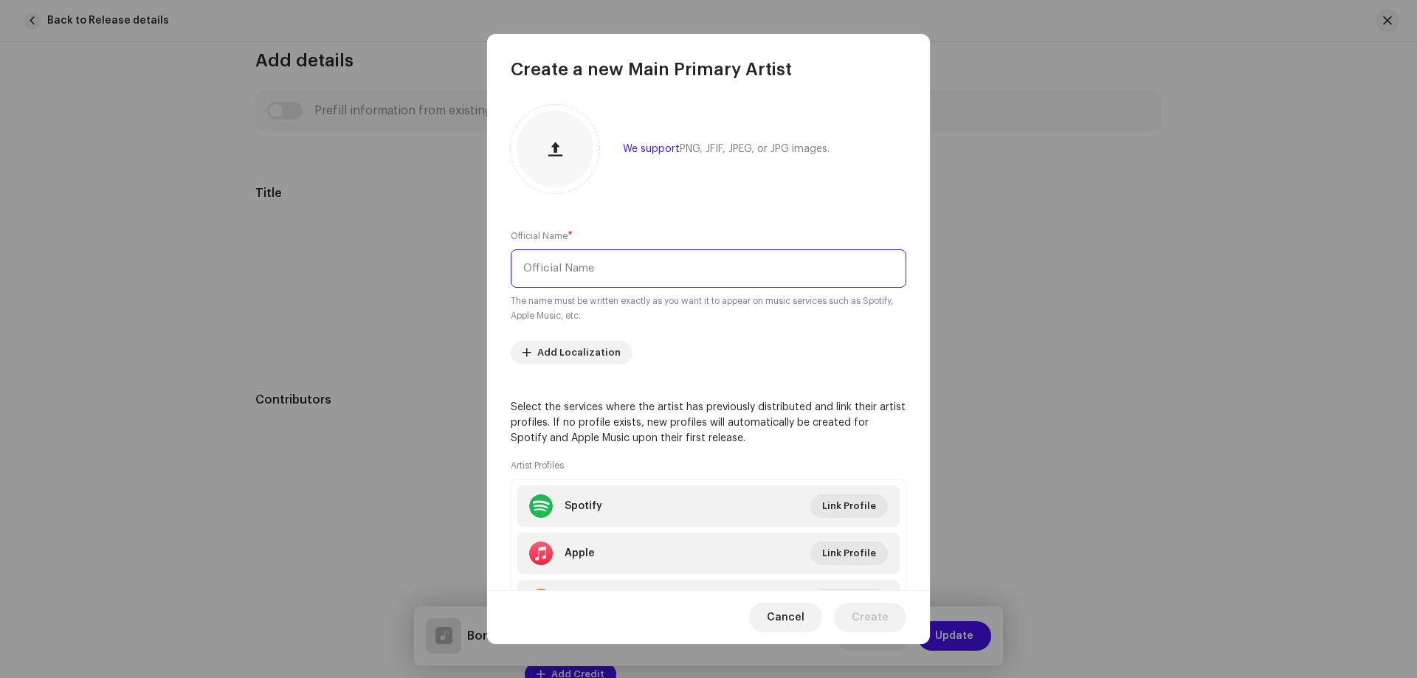
click at [610, 278] on input "text" at bounding box center [709, 268] width 396 height 38
paste input "[PERSON_NAME]"
type input "[PERSON_NAME]"
drag, startPoint x: 853, startPoint y: 610, endPoint x: 853, endPoint y: 620, distance: 10.3
click at [854, 611] on button "Create" at bounding box center [870, 618] width 72 height 30
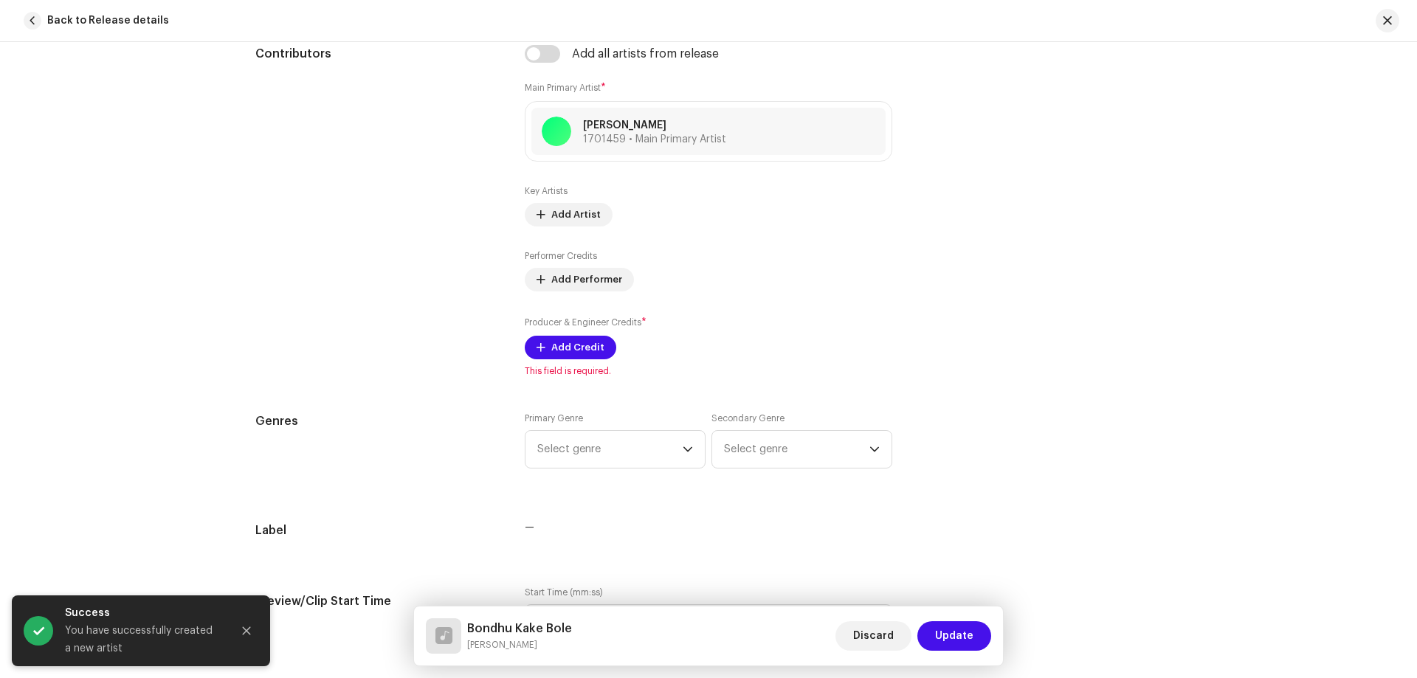
scroll to position [960, 0]
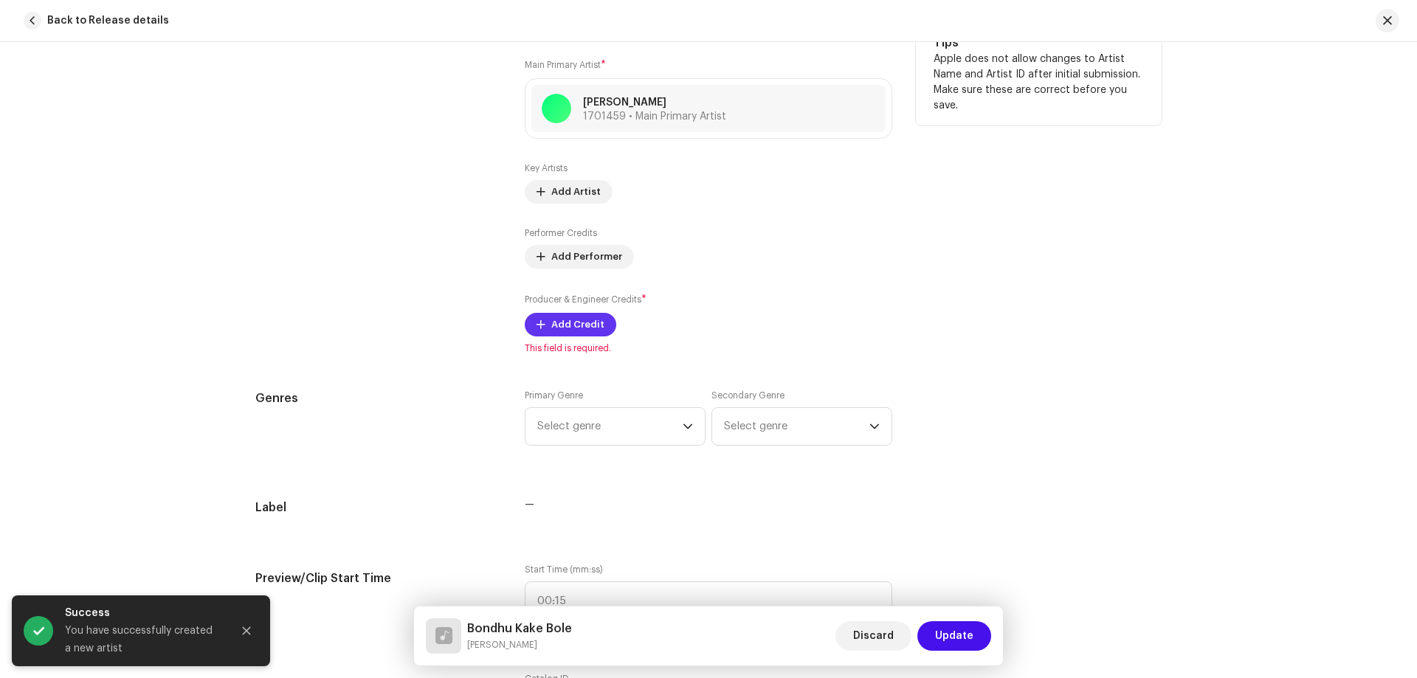
click at [586, 330] on span "Add Credit" at bounding box center [577, 325] width 53 height 30
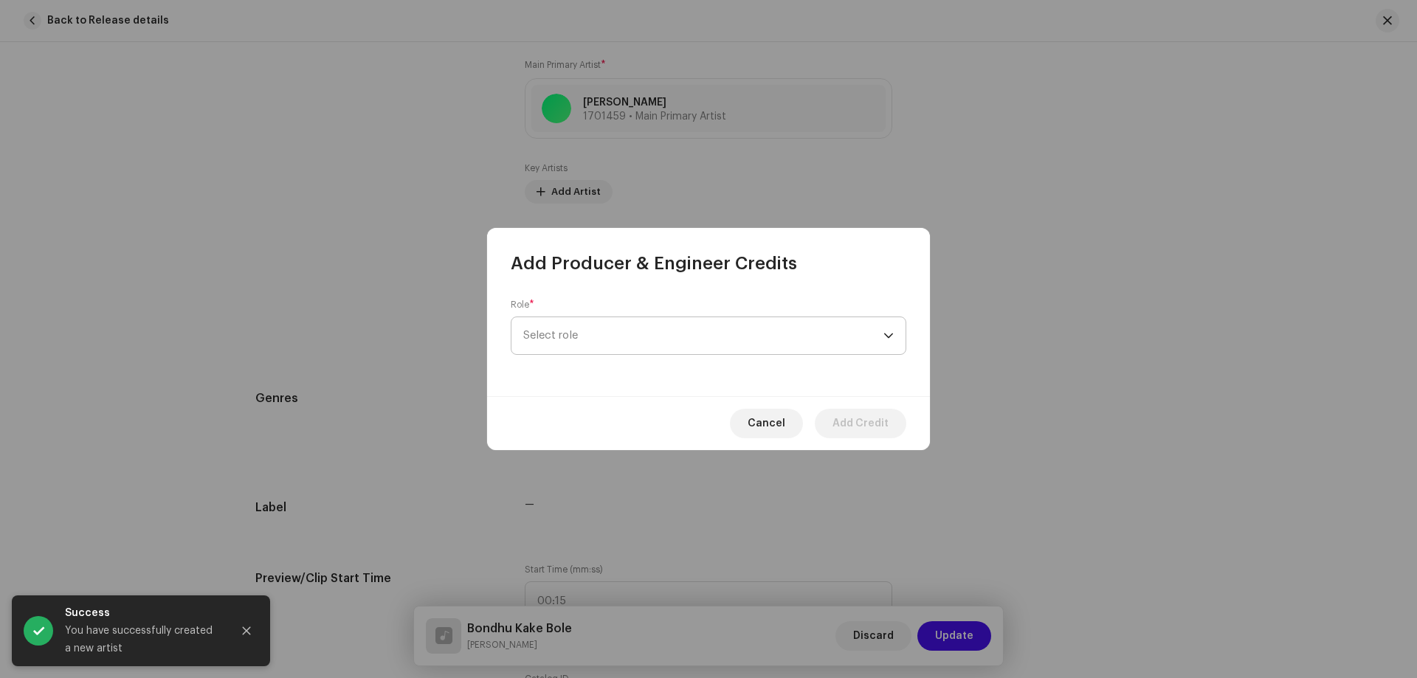
click at [593, 323] on span "Select role" at bounding box center [703, 335] width 360 height 37
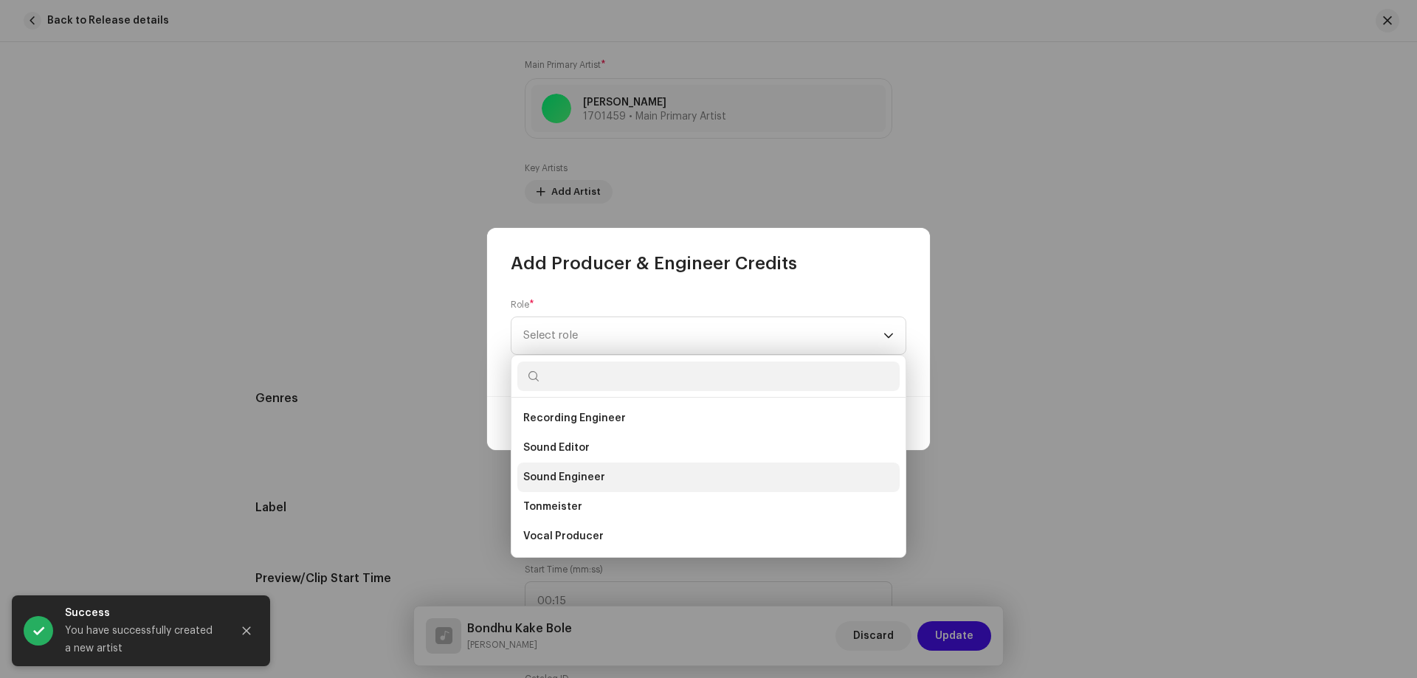
scroll to position [576, 0]
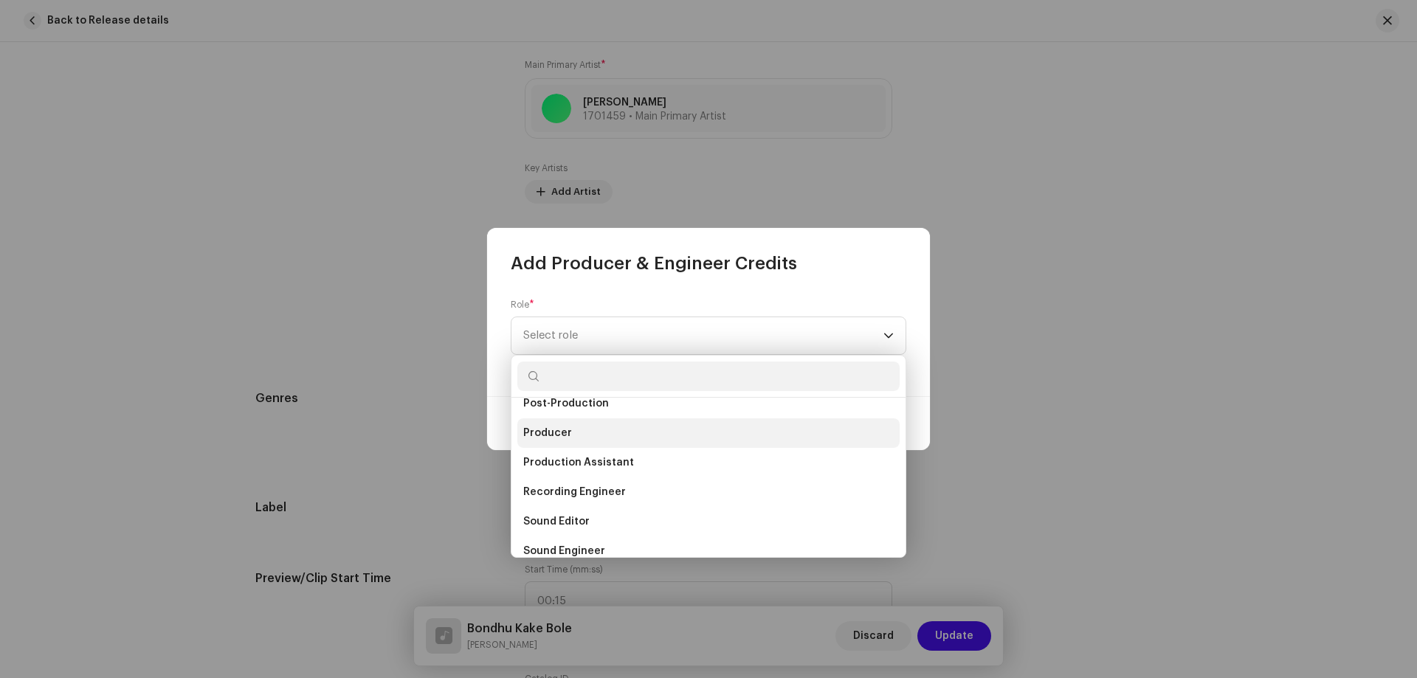
click at [564, 427] on span "Producer" at bounding box center [547, 433] width 49 height 15
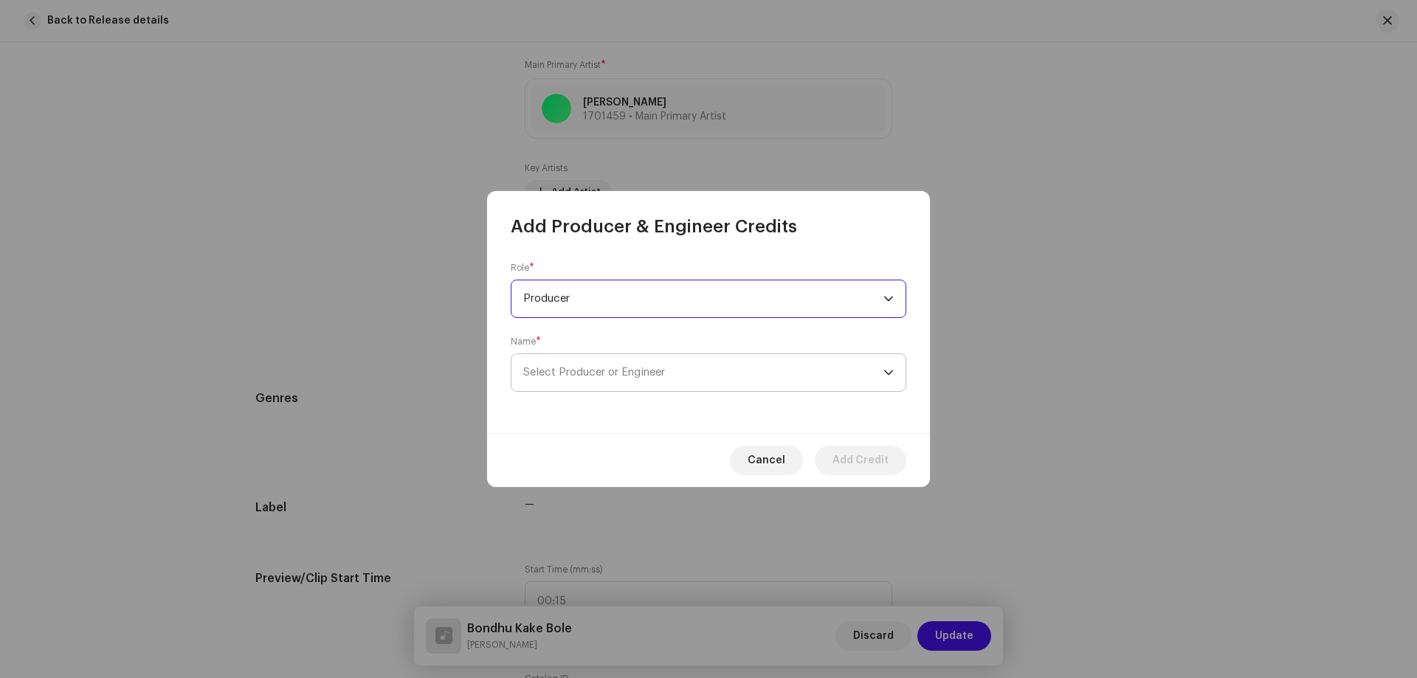
click at [637, 369] on span "Select Producer or Engineer" at bounding box center [594, 372] width 142 height 11
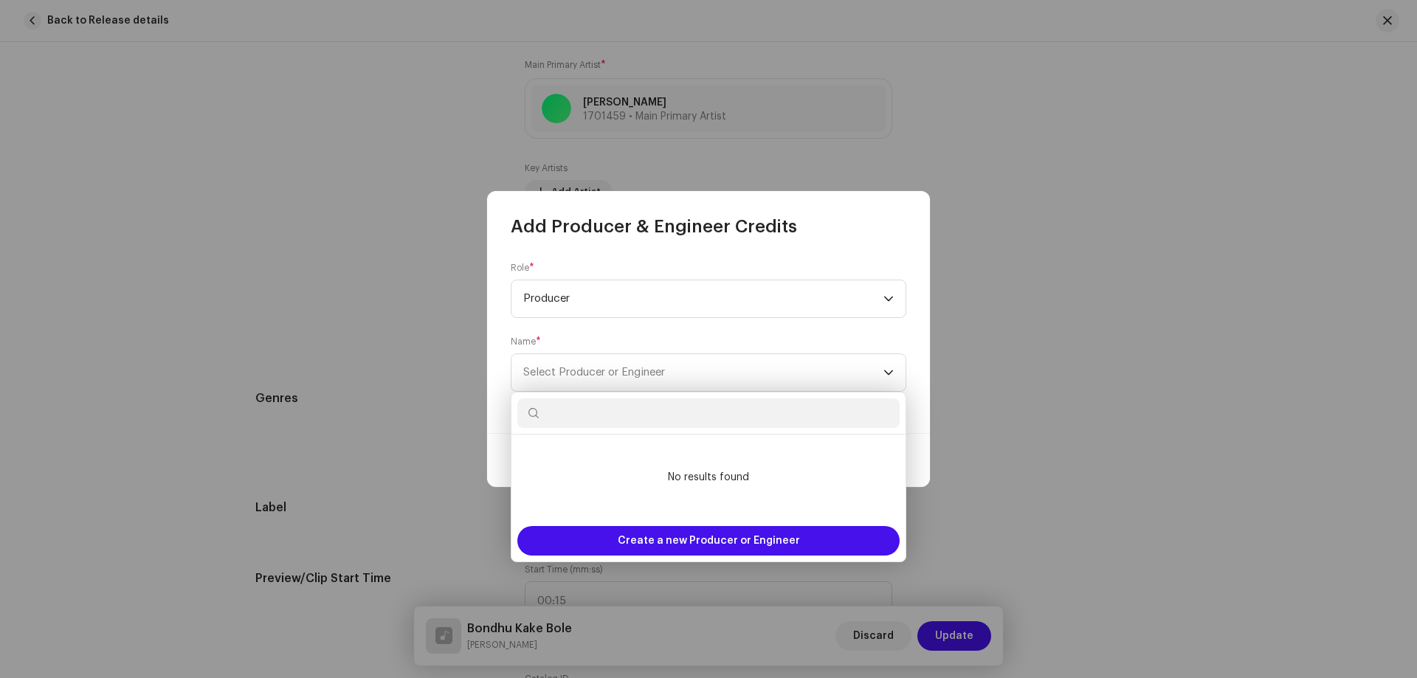
click at [750, 410] on input "text" at bounding box center [708, 414] width 382 height 30
paste input "[PERSON_NAME]"
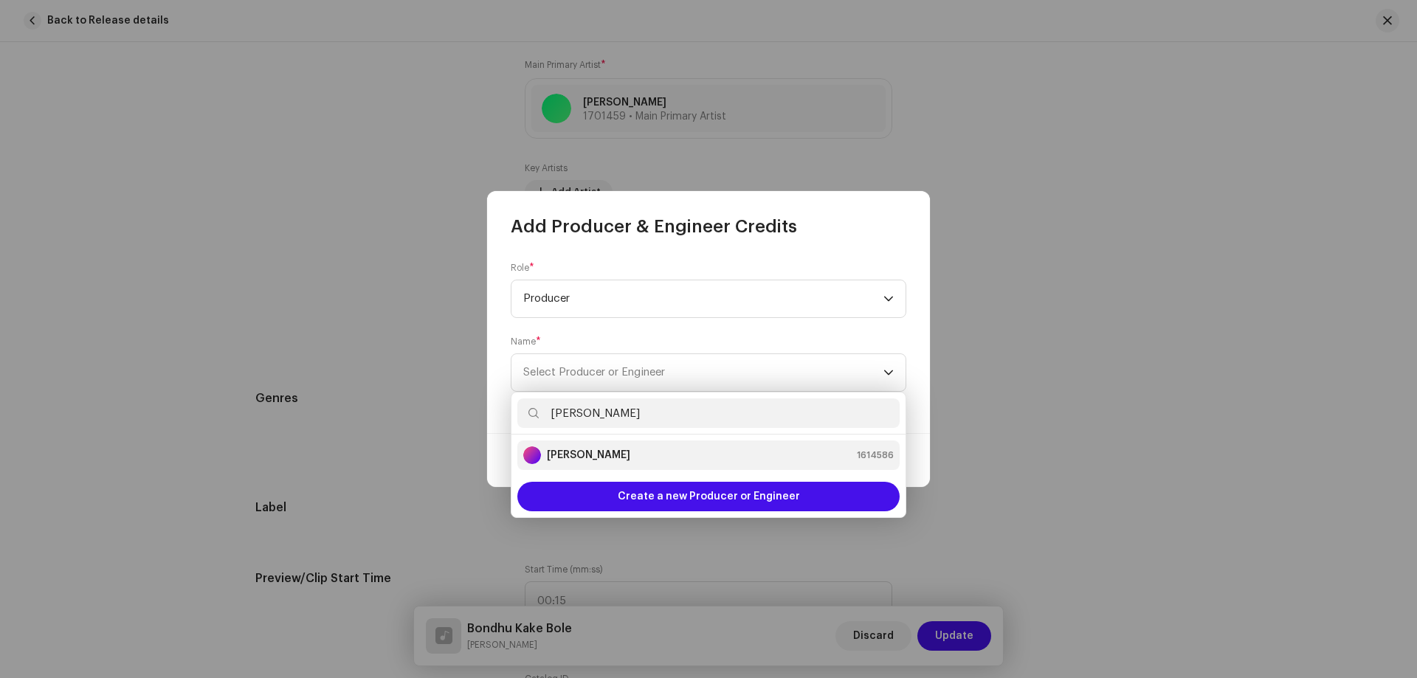
type input "[PERSON_NAME]"
click at [640, 452] on div "[PERSON_NAME] 1614586" at bounding box center [708, 456] width 371 height 18
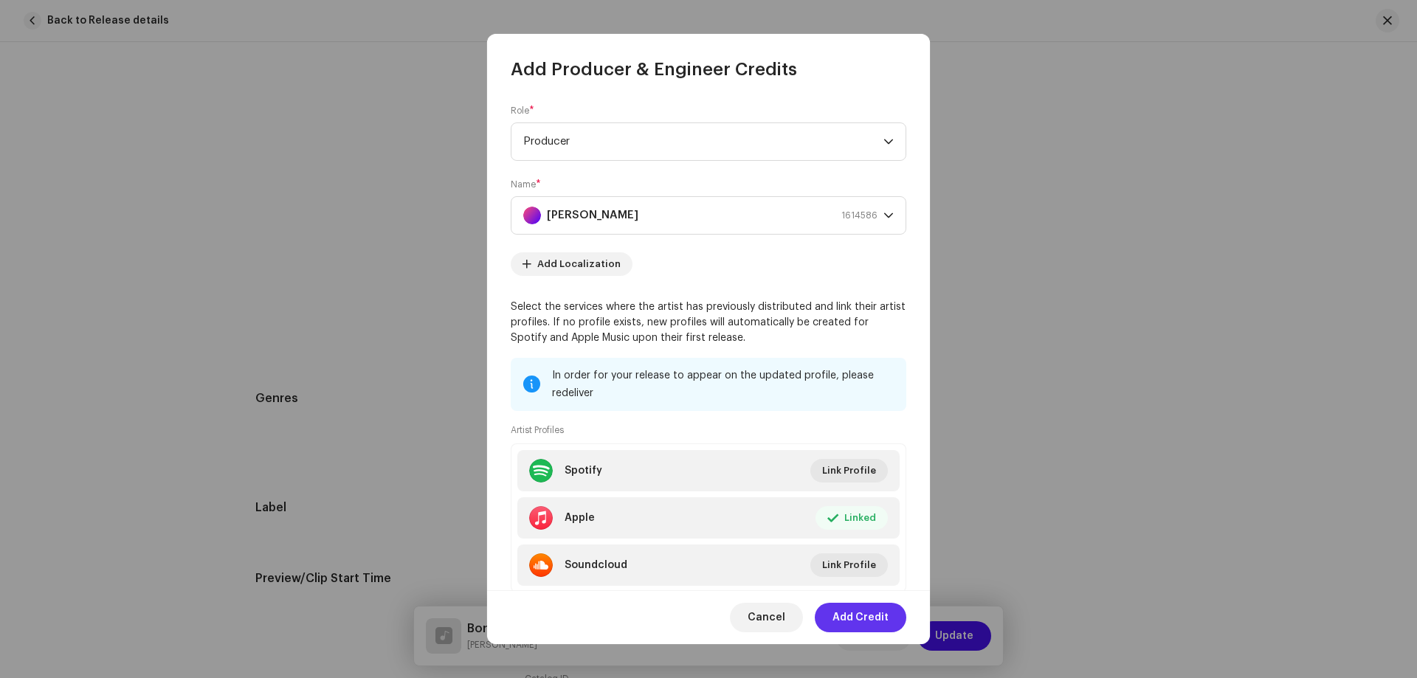
click at [870, 619] on span "Add Credit" at bounding box center [861, 618] width 56 height 30
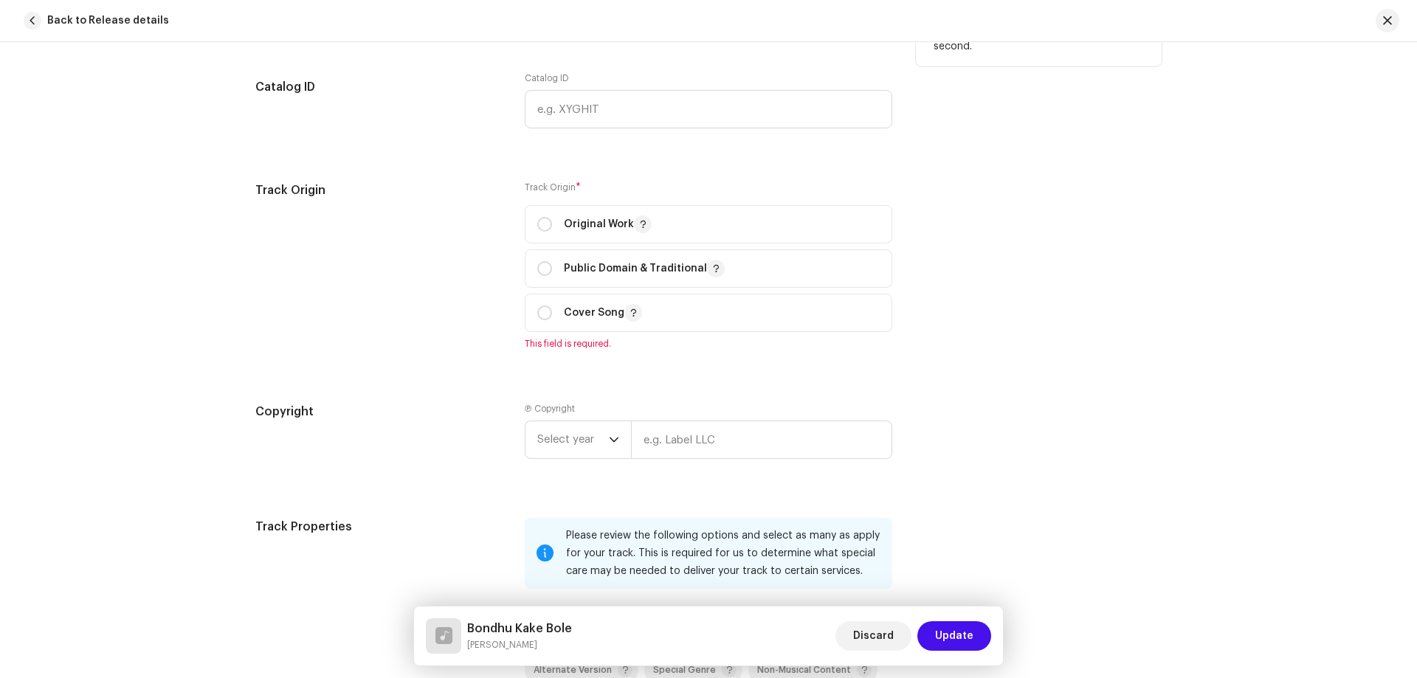
scroll to position [1329, 0]
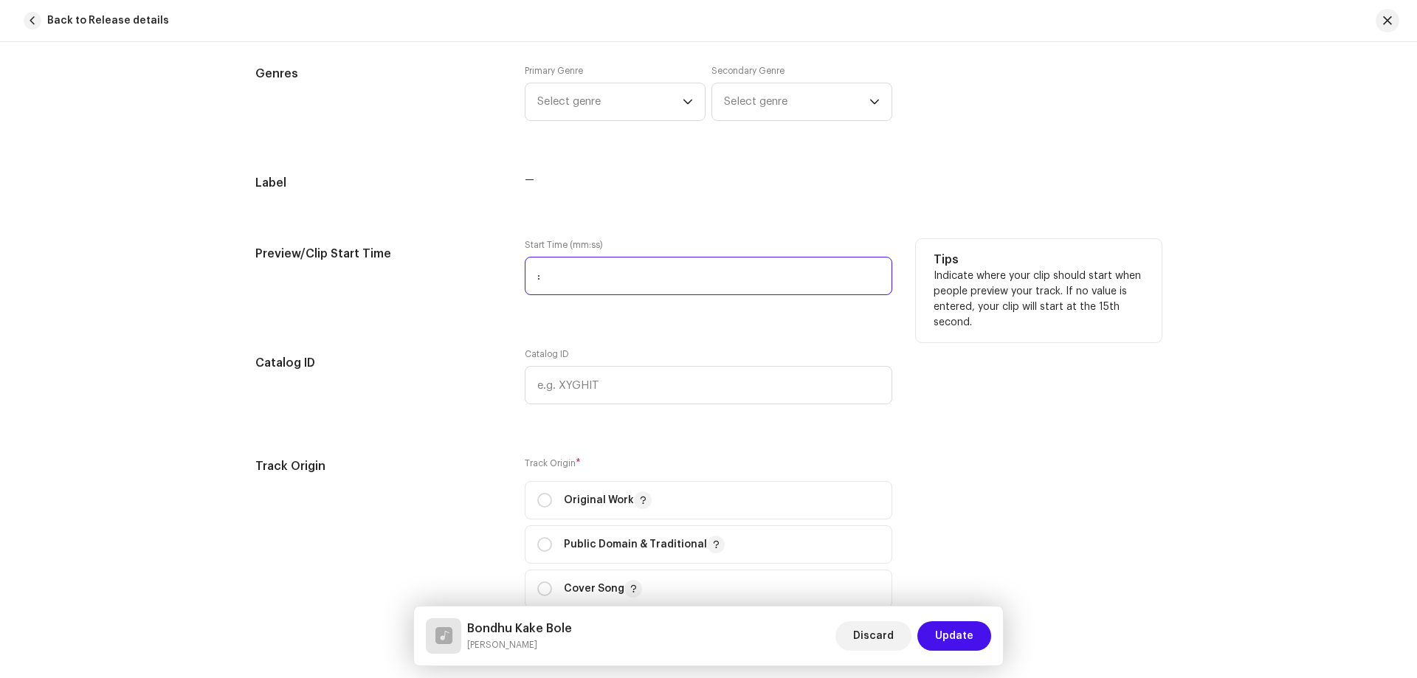
click at [655, 264] on input ":" at bounding box center [709, 276] width 368 height 38
type input "00:25"
drag, startPoint x: 563, startPoint y: 514, endPoint x: 568, endPoint y: 505, distance: 10.3
click at [564, 511] on span "Original Work" at bounding box center [708, 500] width 342 height 37
radio input "true"
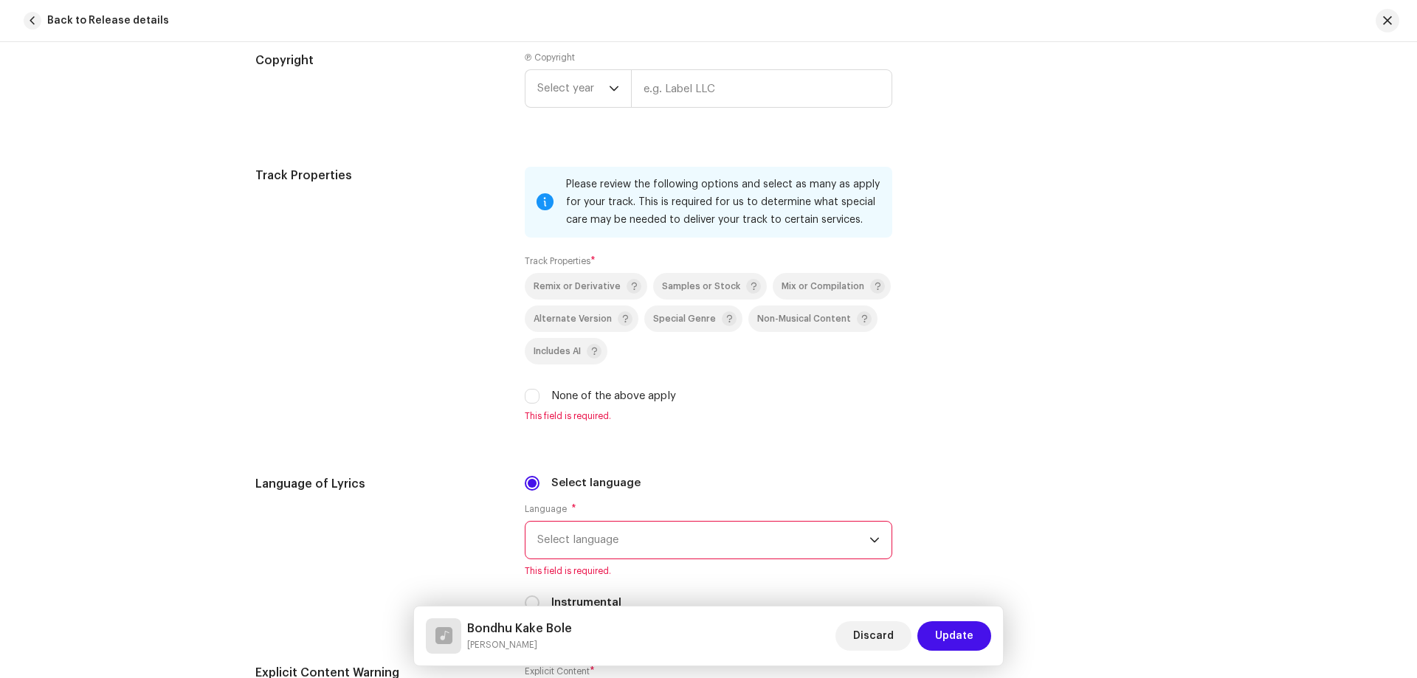
scroll to position [1993, 0]
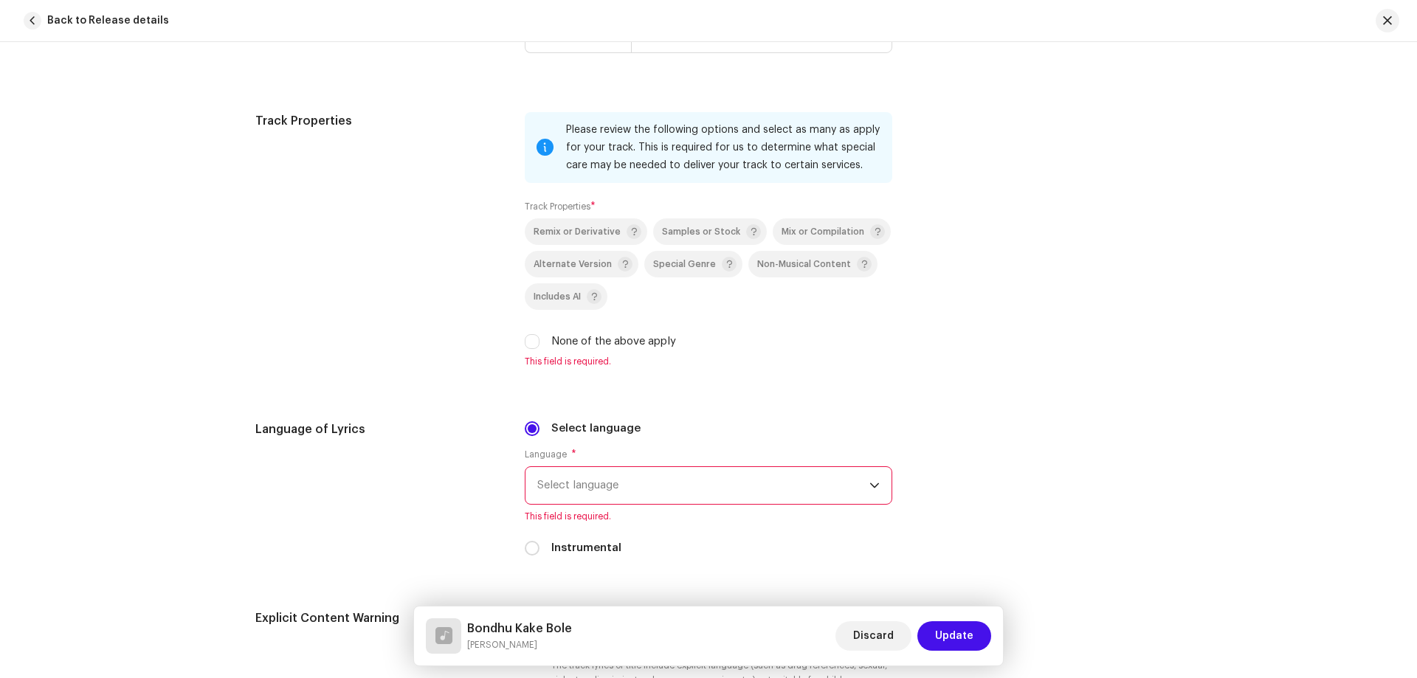
click at [514, 347] on div "Track Properties Please review the following options and select as many as appl…" at bounding box center [708, 248] width 906 height 273
click at [526, 342] on input "None of the above apply" at bounding box center [532, 341] width 15 height 15
checkbox input "true"
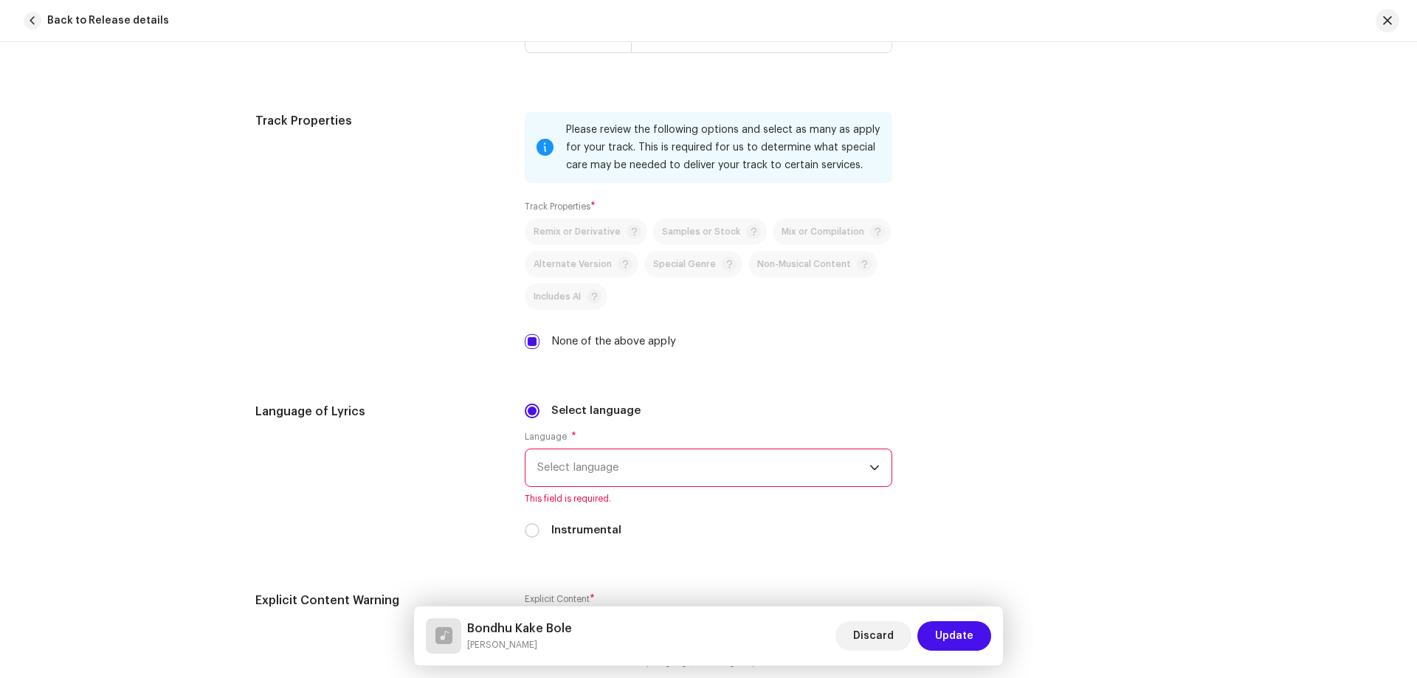
click at [664, 469] on span "Select language" at bounding box center [703, 467] width 332 height 37
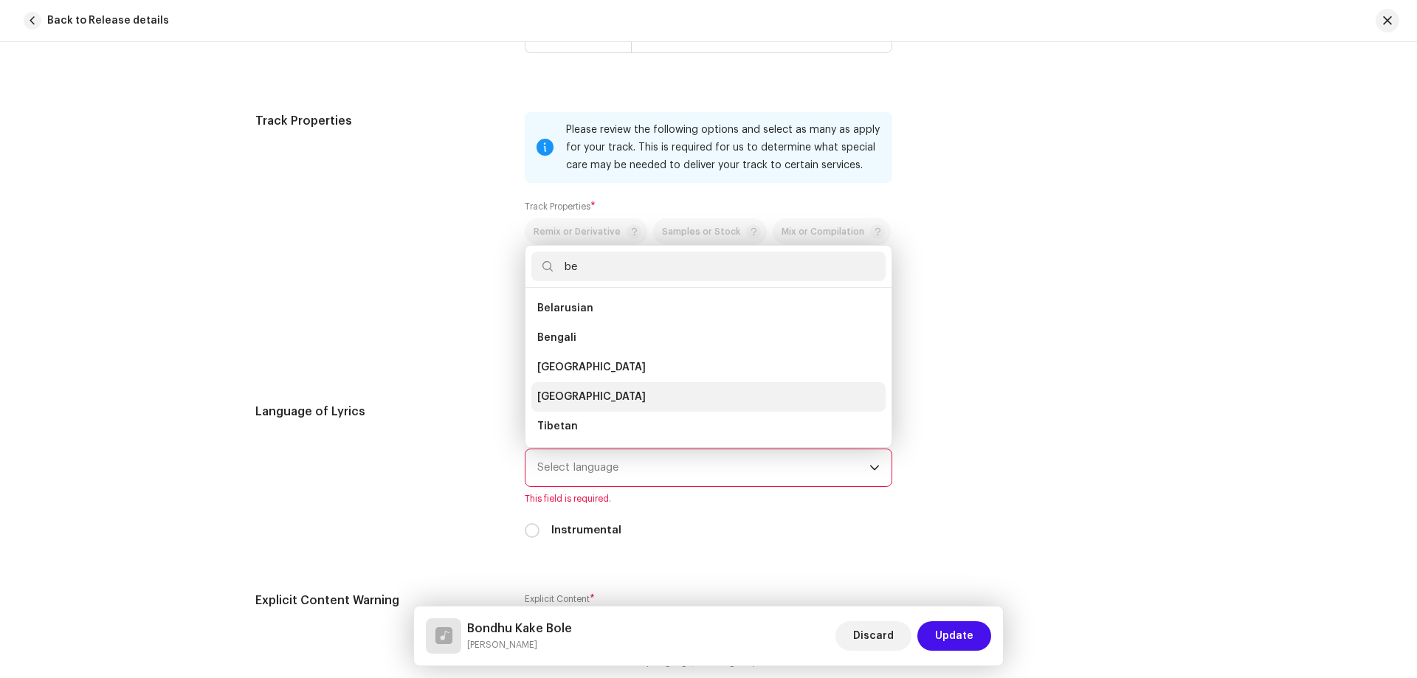
scroll to position [24, 0]
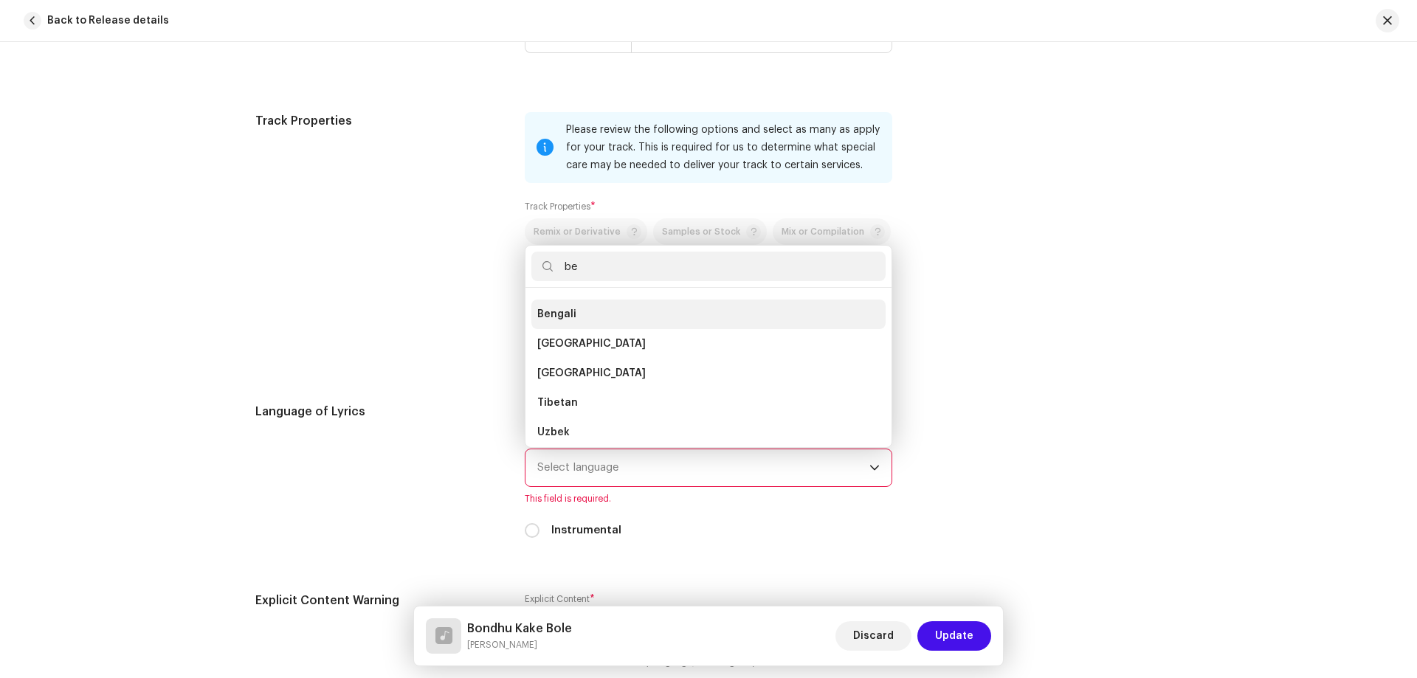
type input "be"
click at [590, 320] on li "Bengali" at bounding box center [708, 315] width 354 height 30
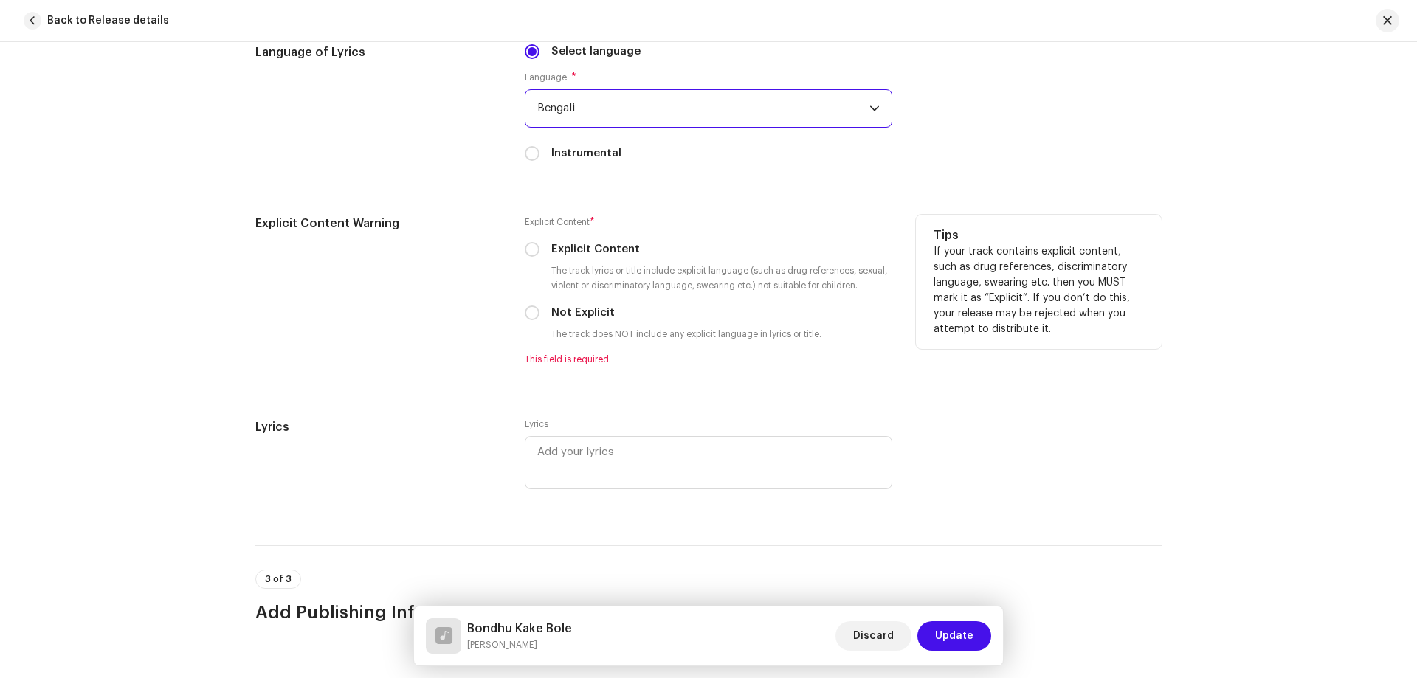
scroll to position [2362, 0]
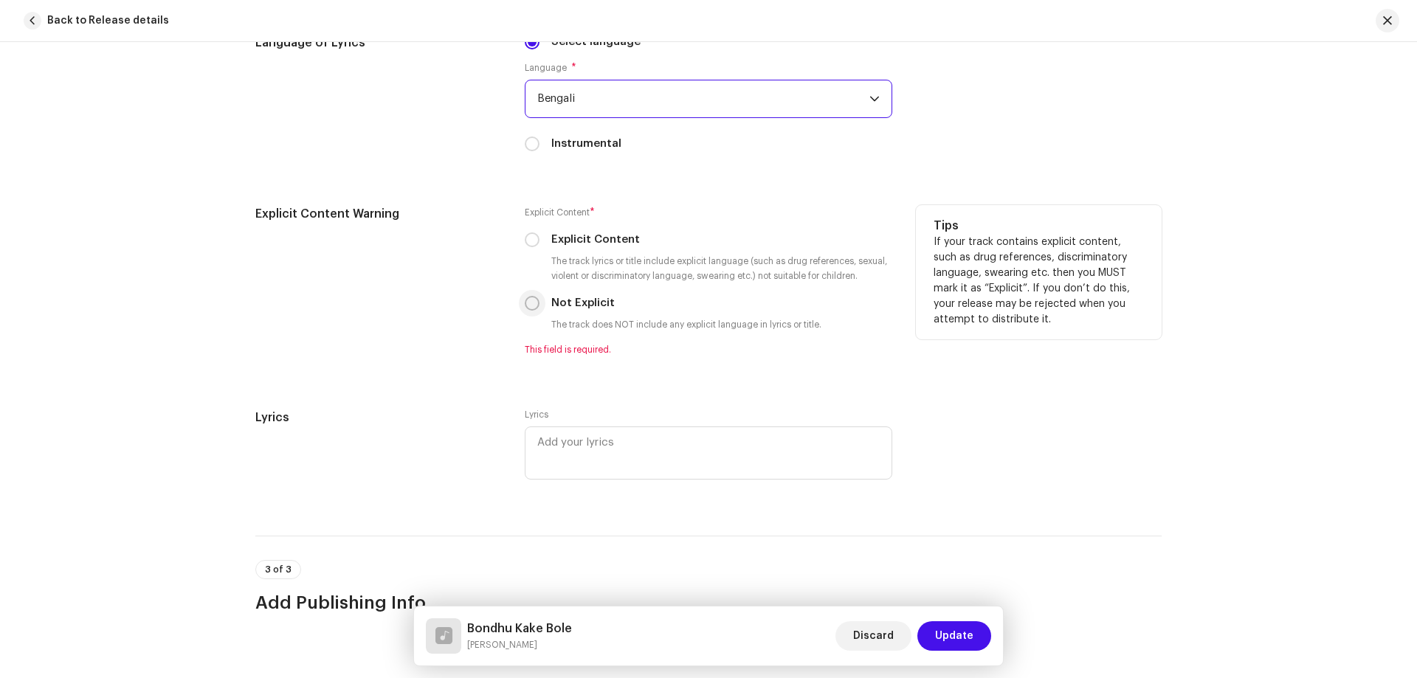
click at [530, 297] on input "Not Explicit" at bounding box center [532, 303] width 15 height 15
radio input "true"
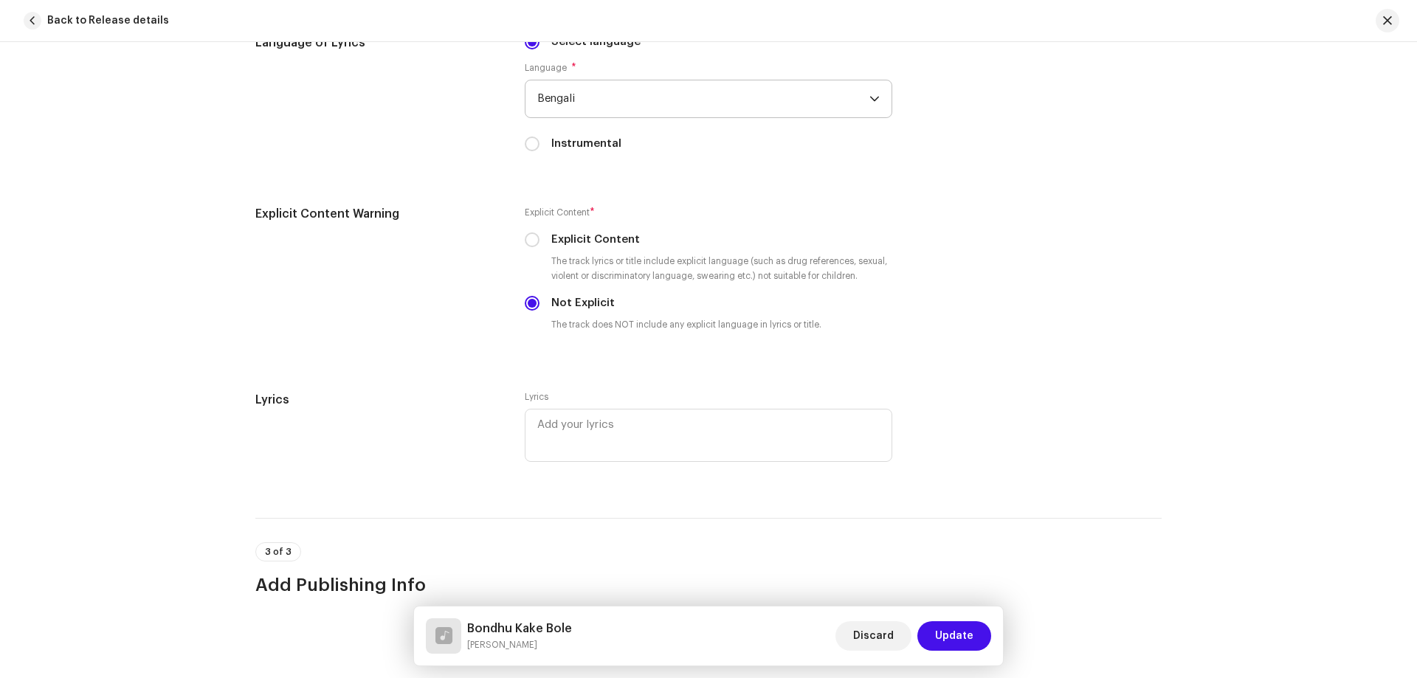
scroll to position [2673, 0]
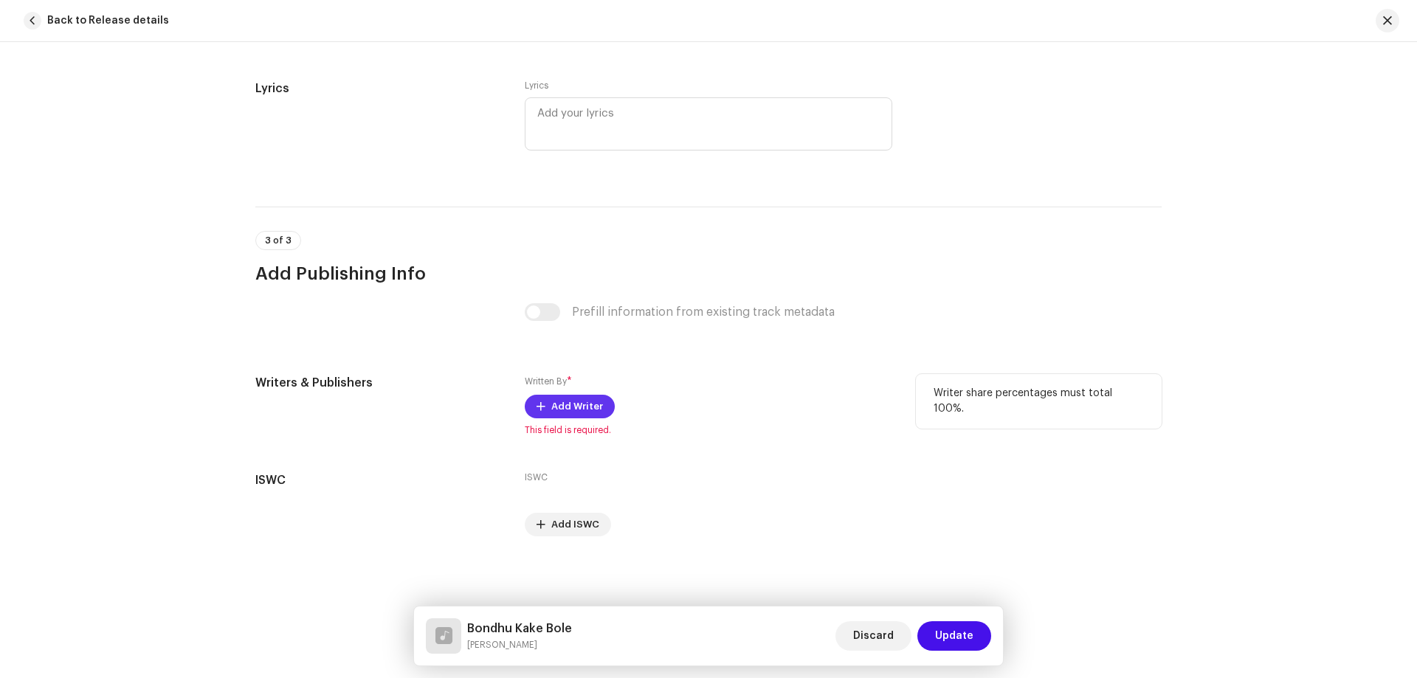
click at [574, 393] on div "Written By * Add Writer This field is required." at bounding box center [709, 405] width 368 height 62
click at [576, 402] on span "Add Writer" at bounding box center [577, 407] width 52 height 30
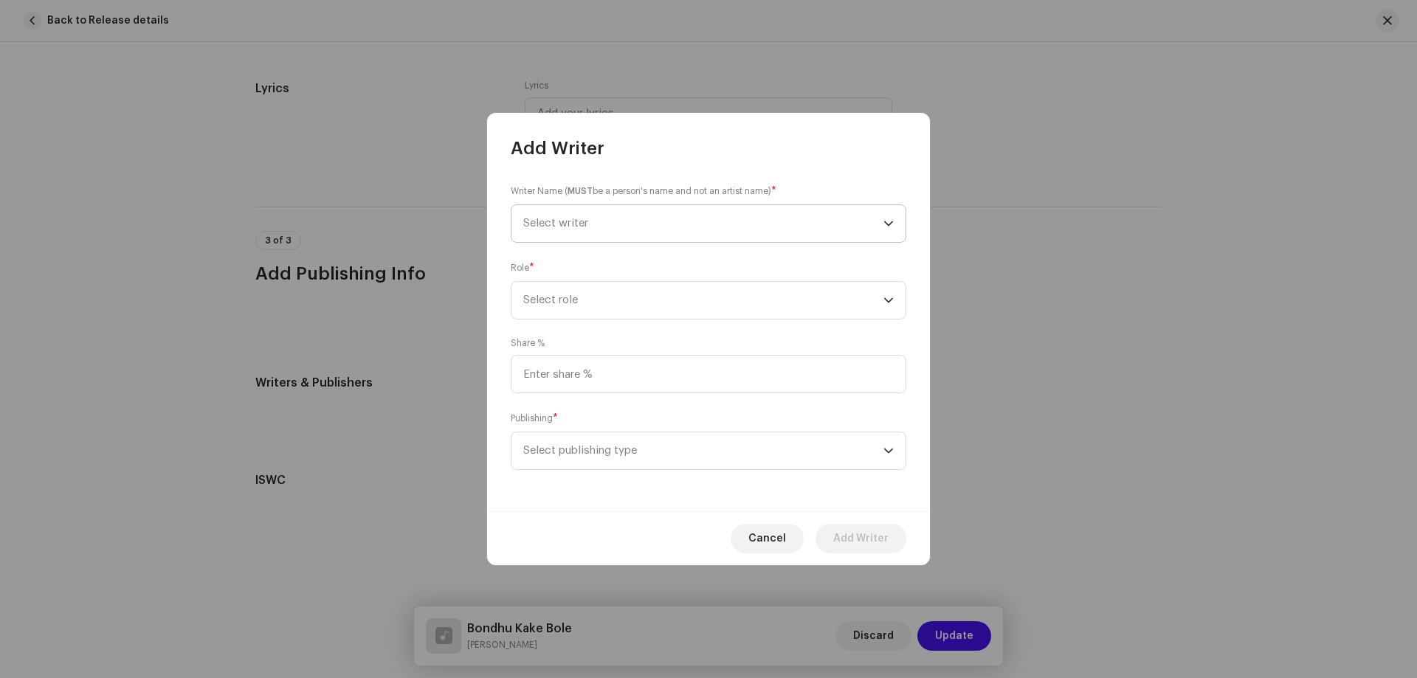
drag, startPoint x: 605, startPoint y: 221, endPoint x: 610, endPoint y: 238, distance: 17.5
click at [604, 221] on span "Select writer" at bounding box center [703, 223] width 360 height 37
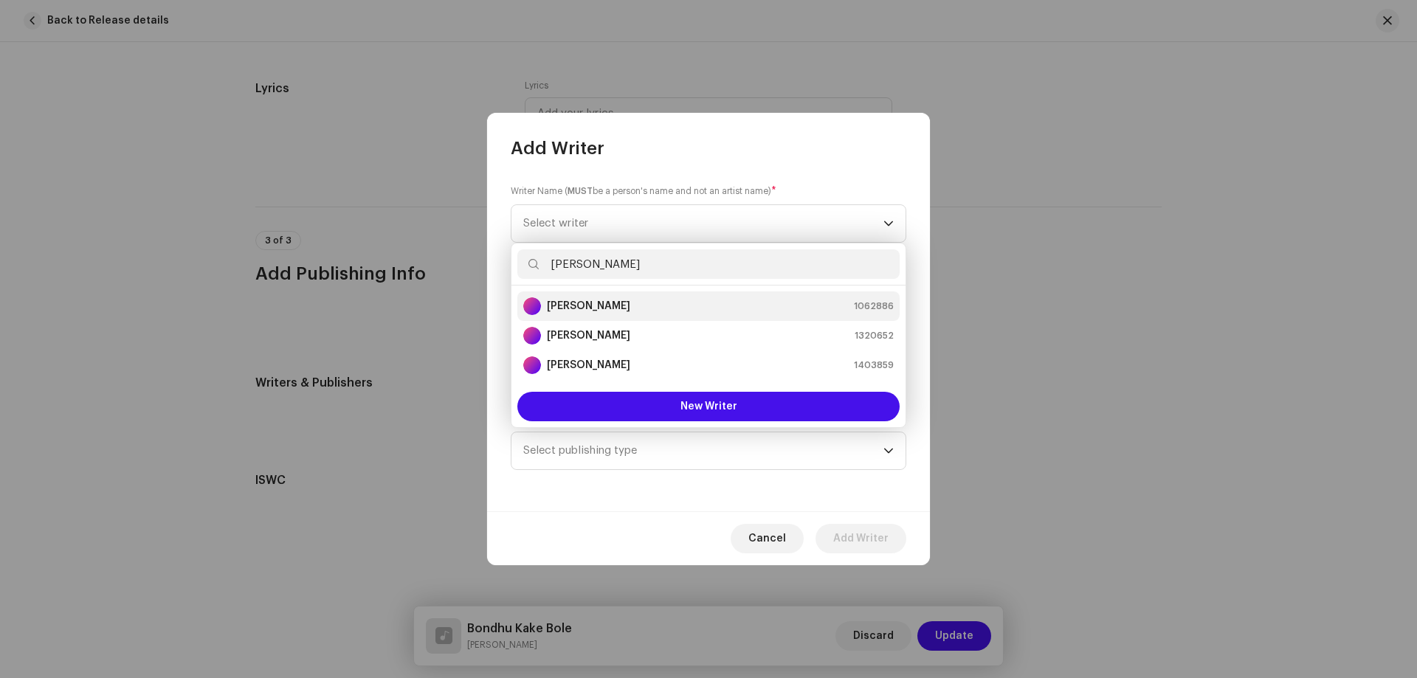
type input "[PERSON_NAME]"
click at [607, 302] on strong "[PERSON_NAME]" at bounding box center [588, 306] width 83 height 15
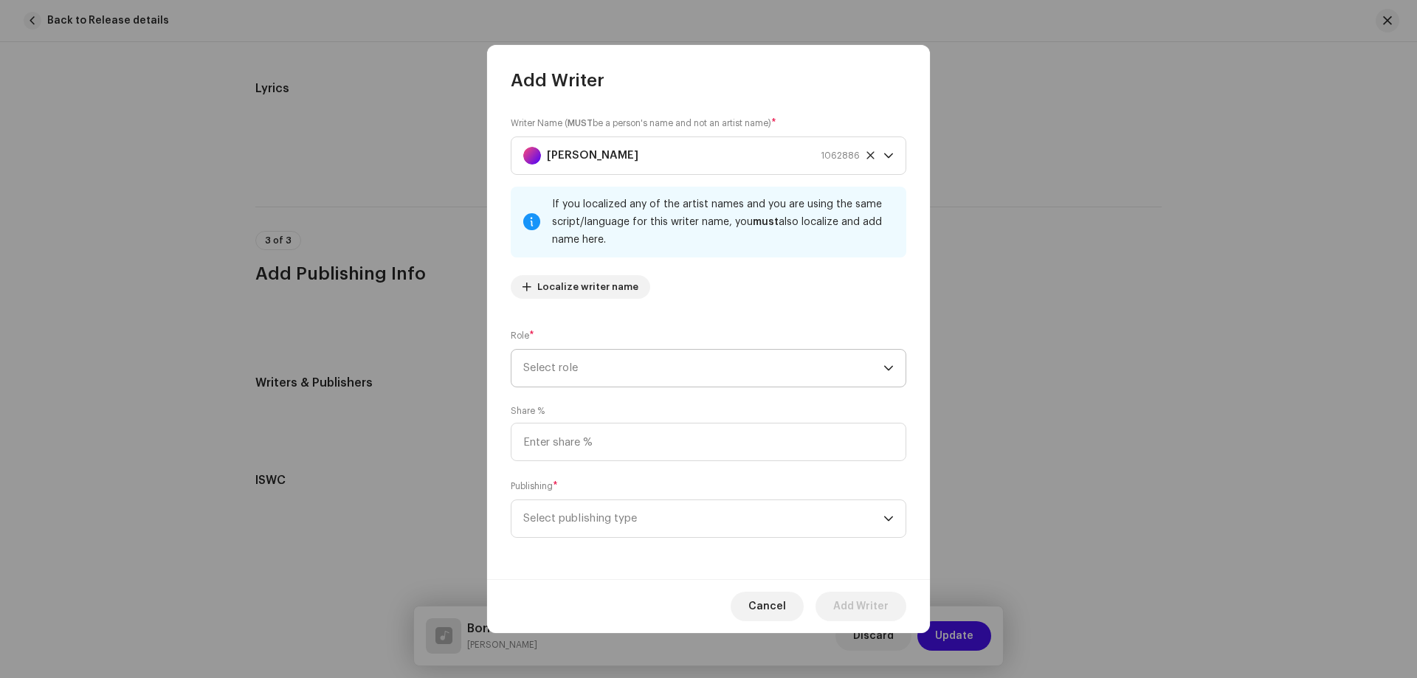
click at [573, 379] on span "Select role" at bounding box center [703, 368] width 360 height 37
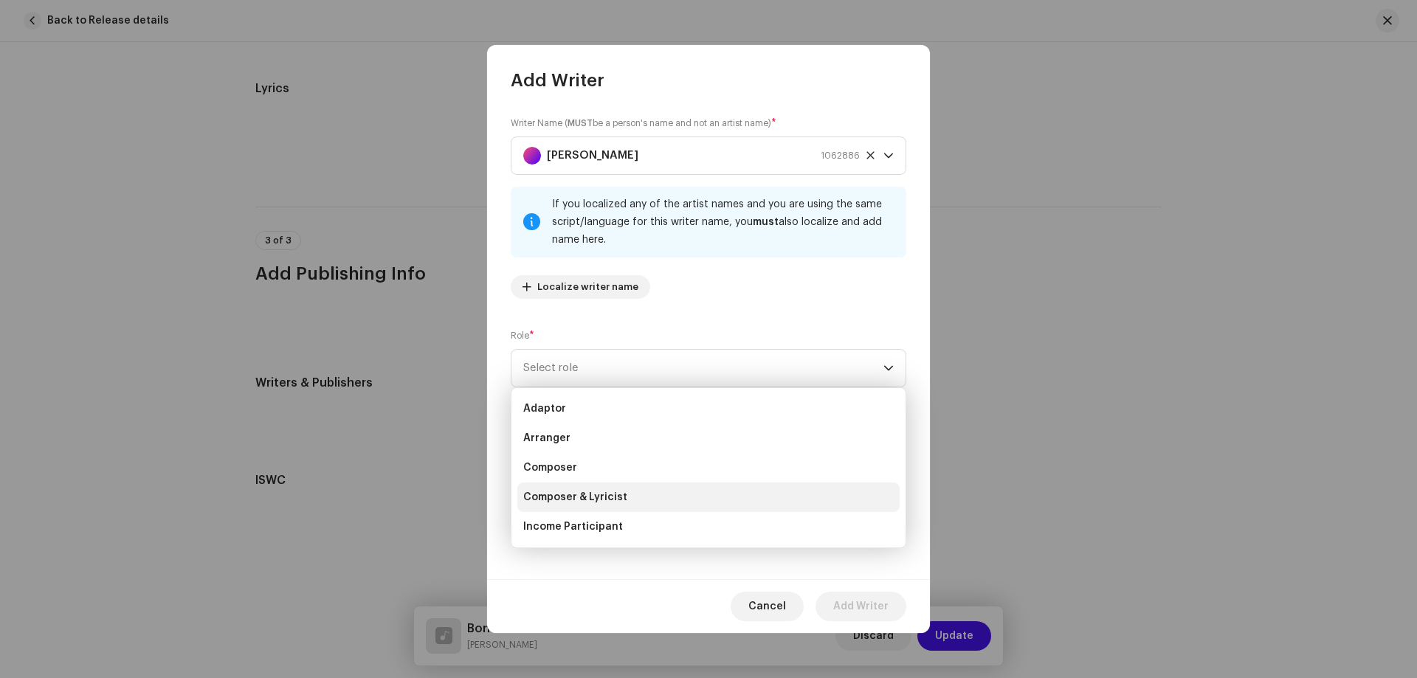
click at [598, 490] on span "Composer & Lyricist" at bounding box center [575, 497] width 104 height 15
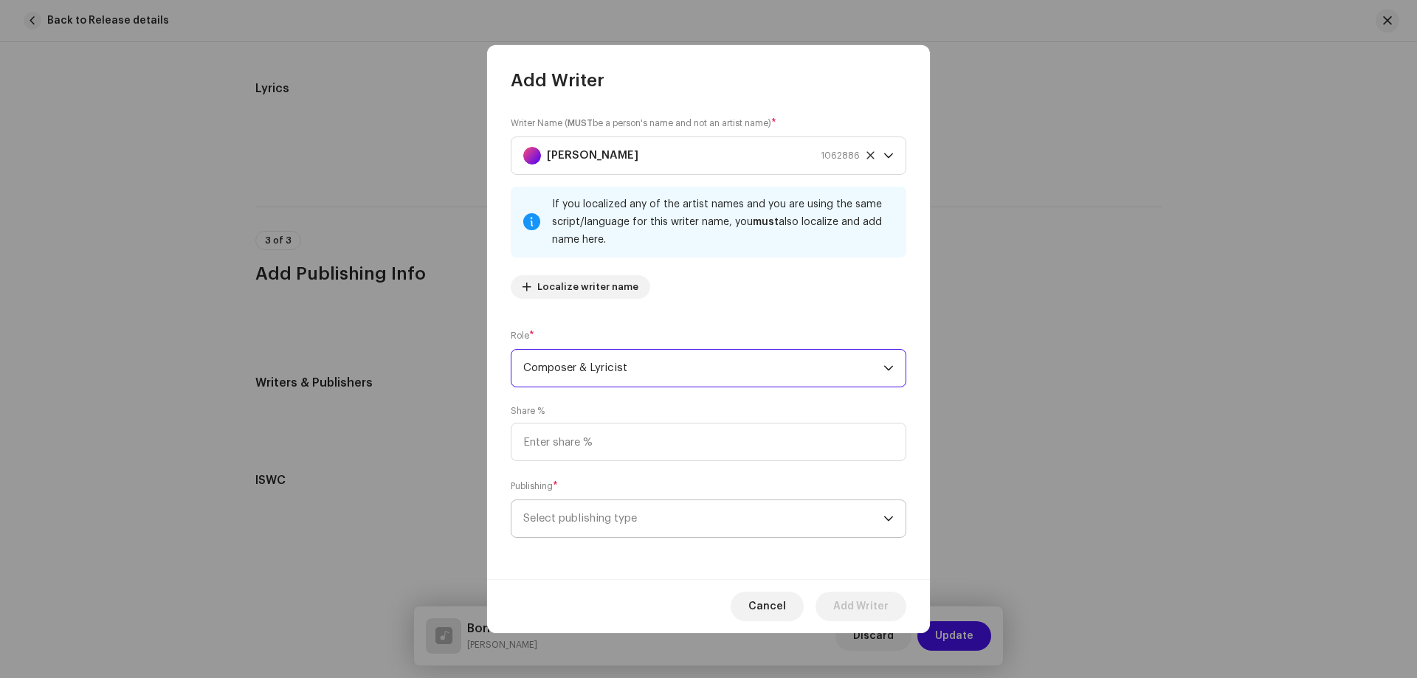
click at [601, 526] on span "Select publishing type" at bounding box center [703, 518] width 360 height 37
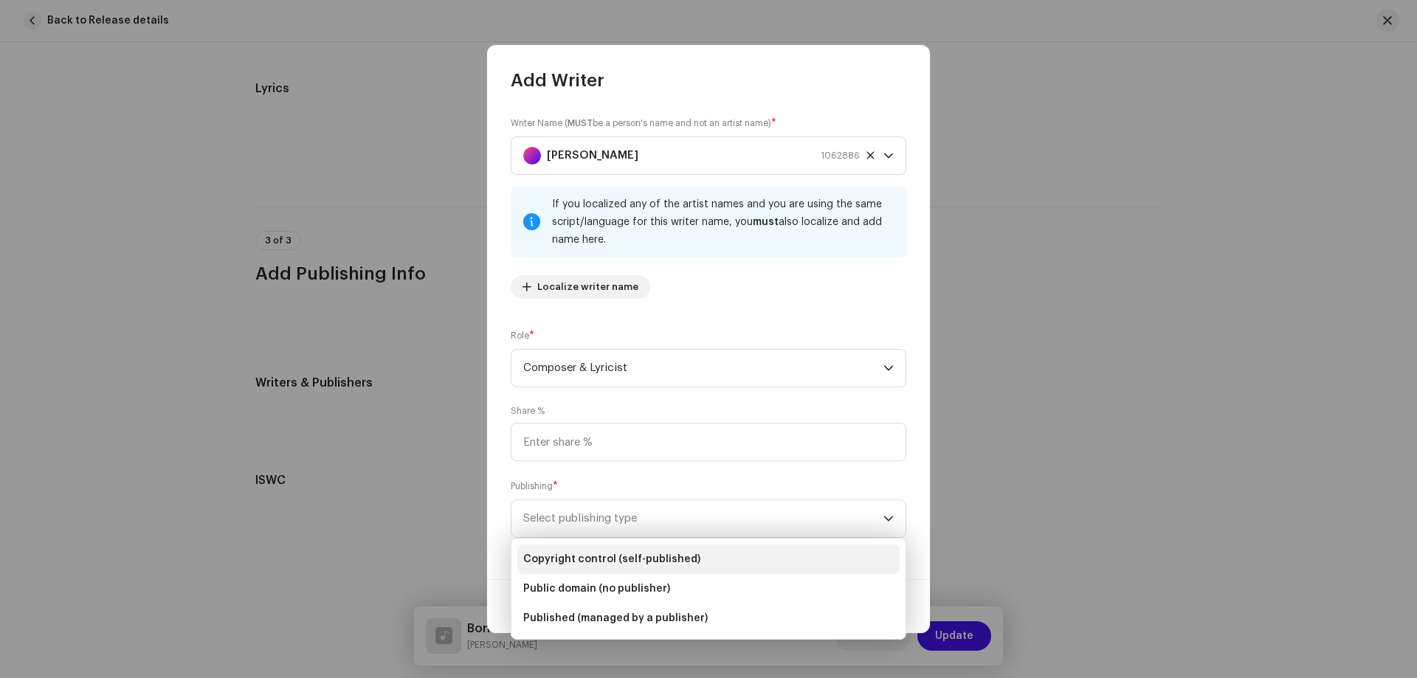
click at [587, 561] on span "Copyright control (self-published)" at bounding box center [611, 559] width 177 height 15
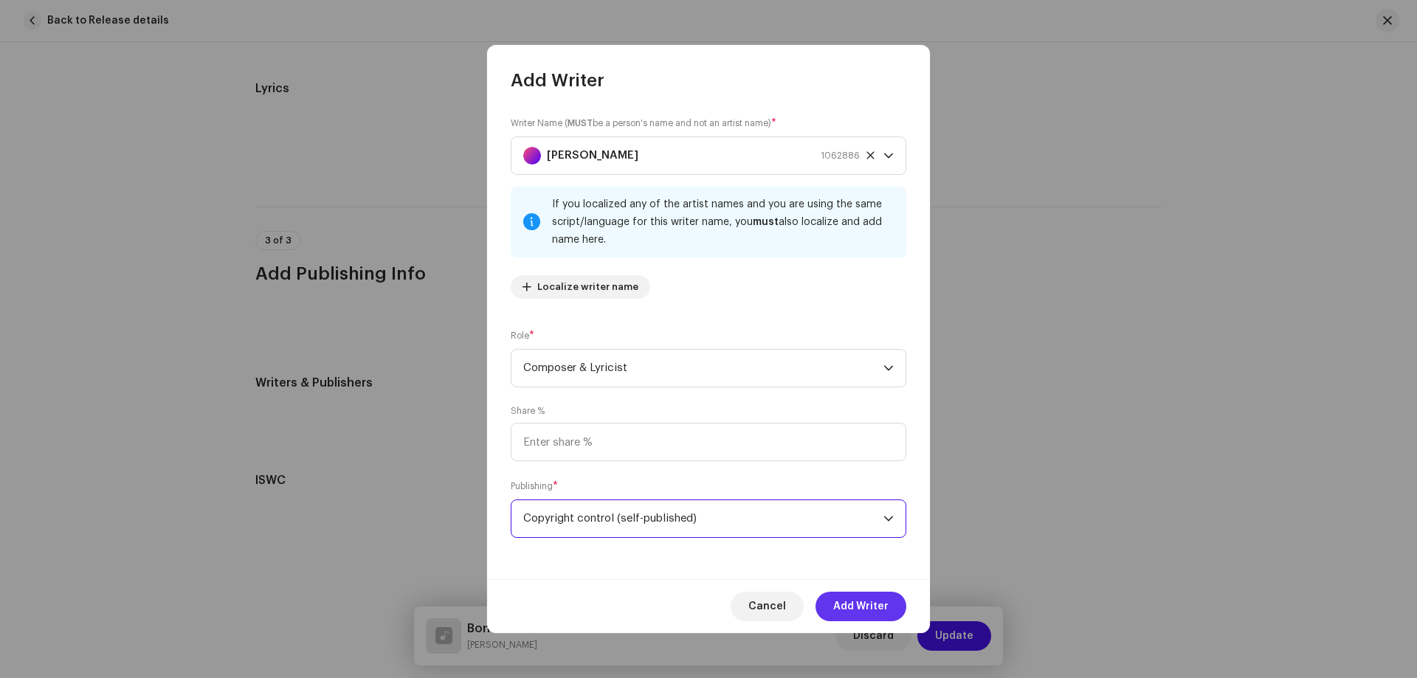
click at [848, 602] on span "Add Writer" at bounding box center [860, 607] width 55 height 30
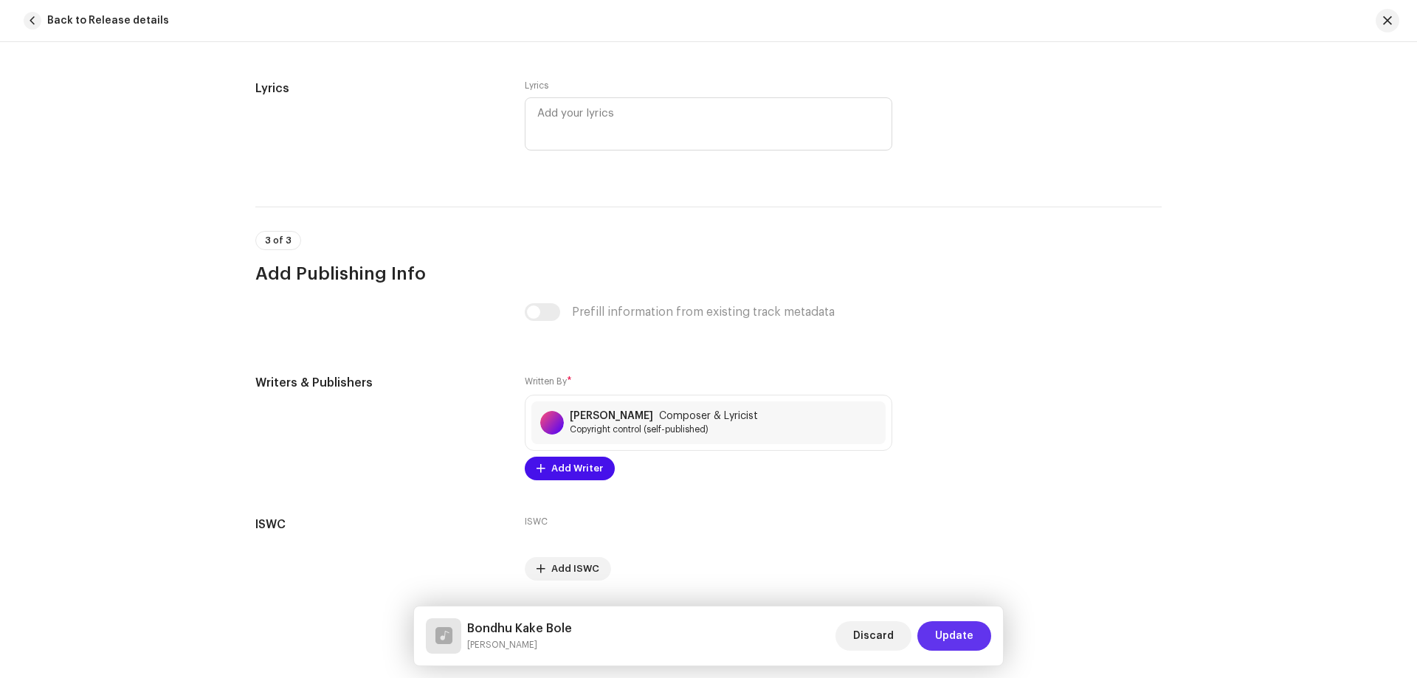
click at [969, 634] on span "Update" at bounding box center [954, 636] width 38 height 30
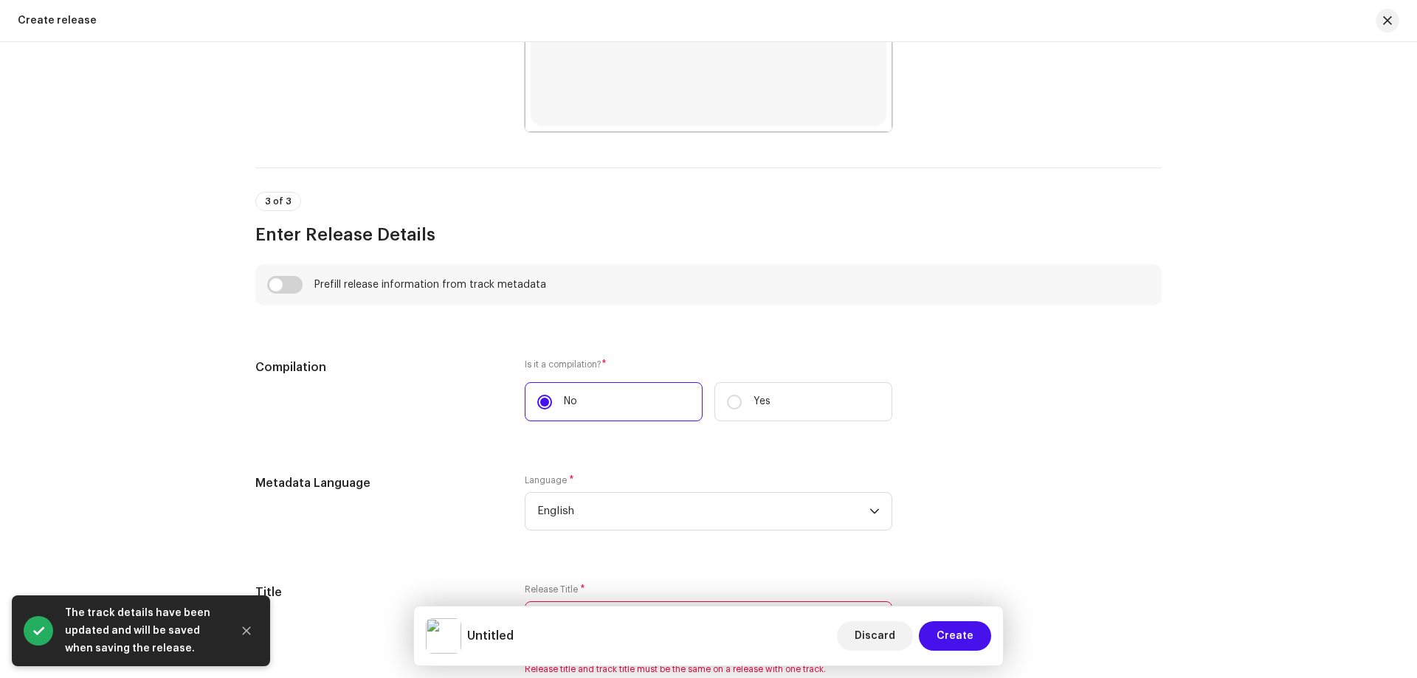
scroll to position [859, 0]
click at [286, 286] on input "checkbox" at bounding box center [284, 284] width 35 height 18
checkbox input "true"
type input "Bondhu Kake Bole"
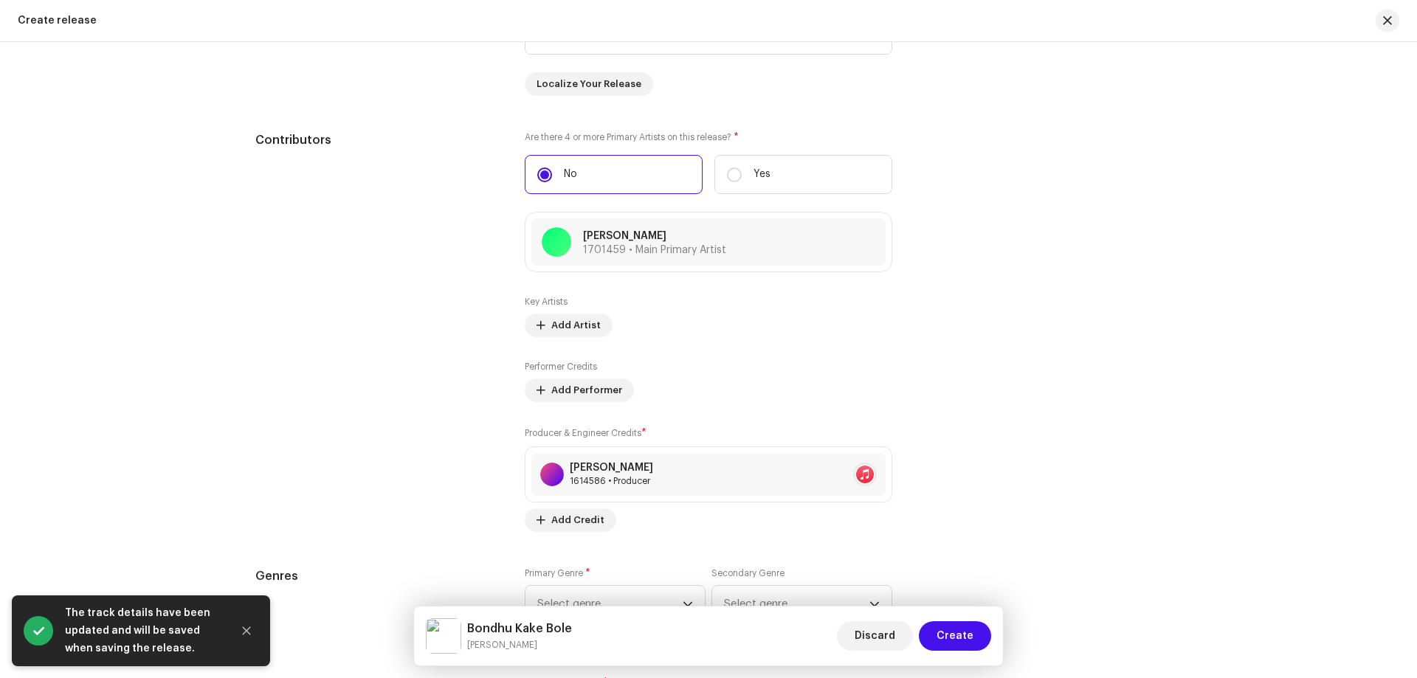
scroll to position [1745, 0]
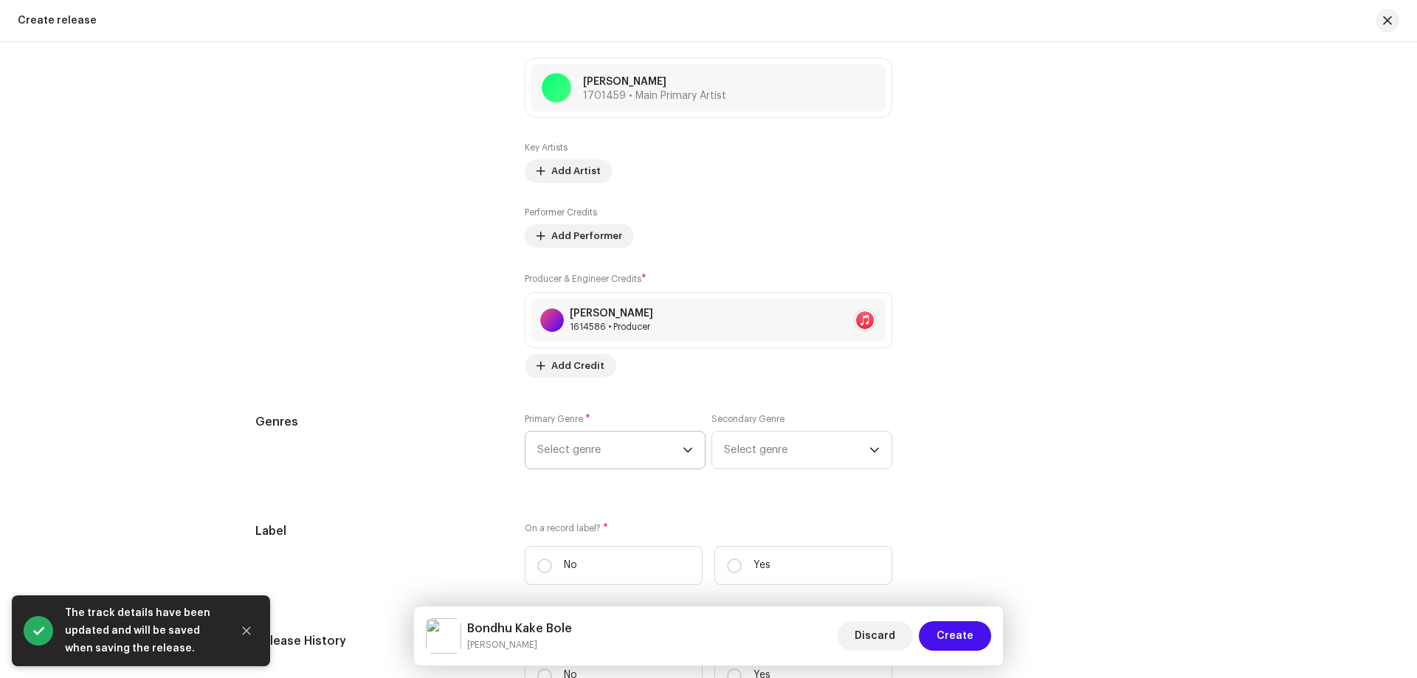
click at [576, 442] on span "Select genre" at bounding box center [609, 450] width 145 height 37
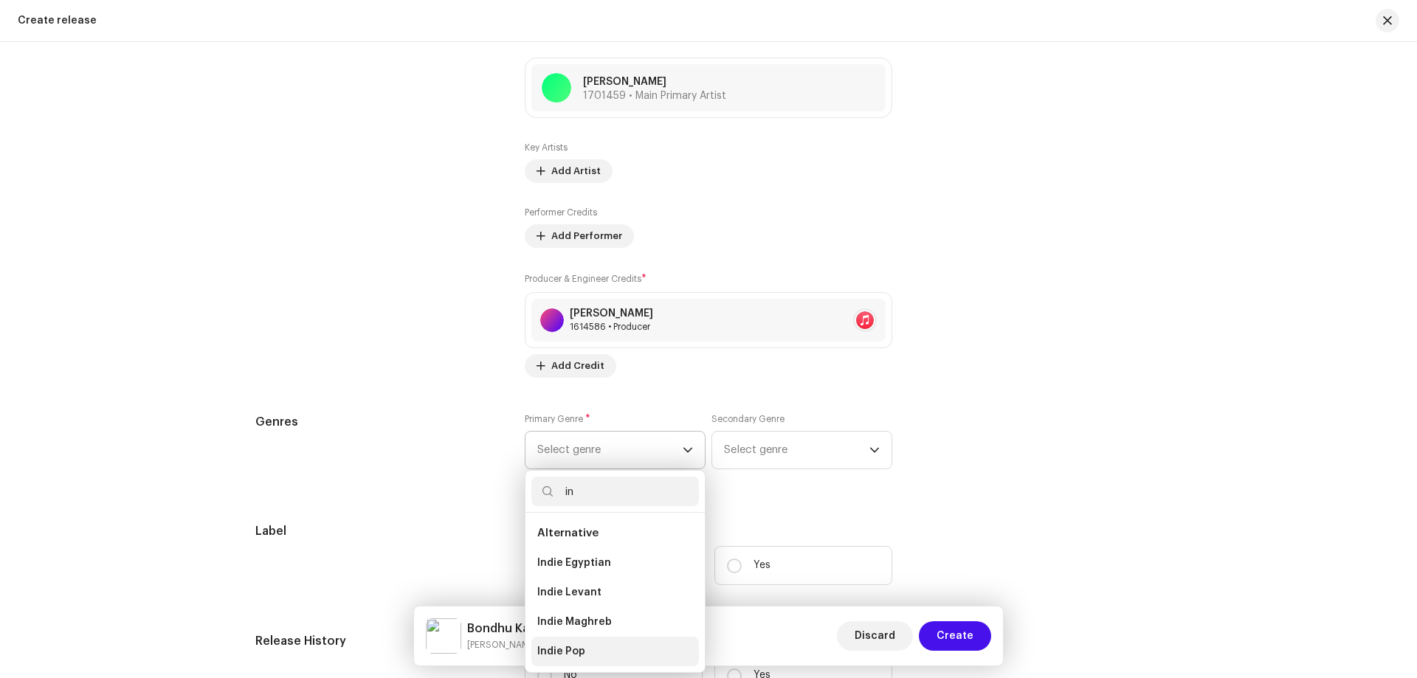
type input "in"
click at [564, 646] on span "Indie Pop" at bounding box center [561, 651] width 48 height 15
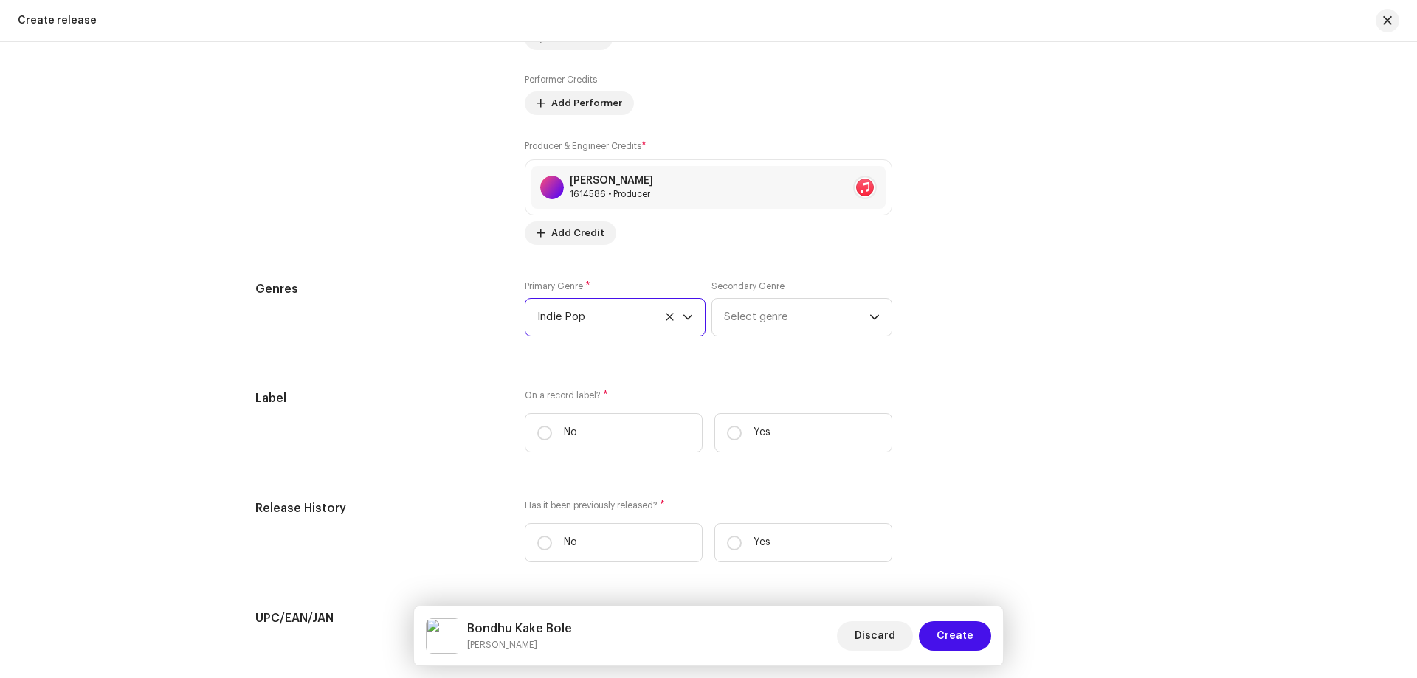
scroll to position [2114, 0]
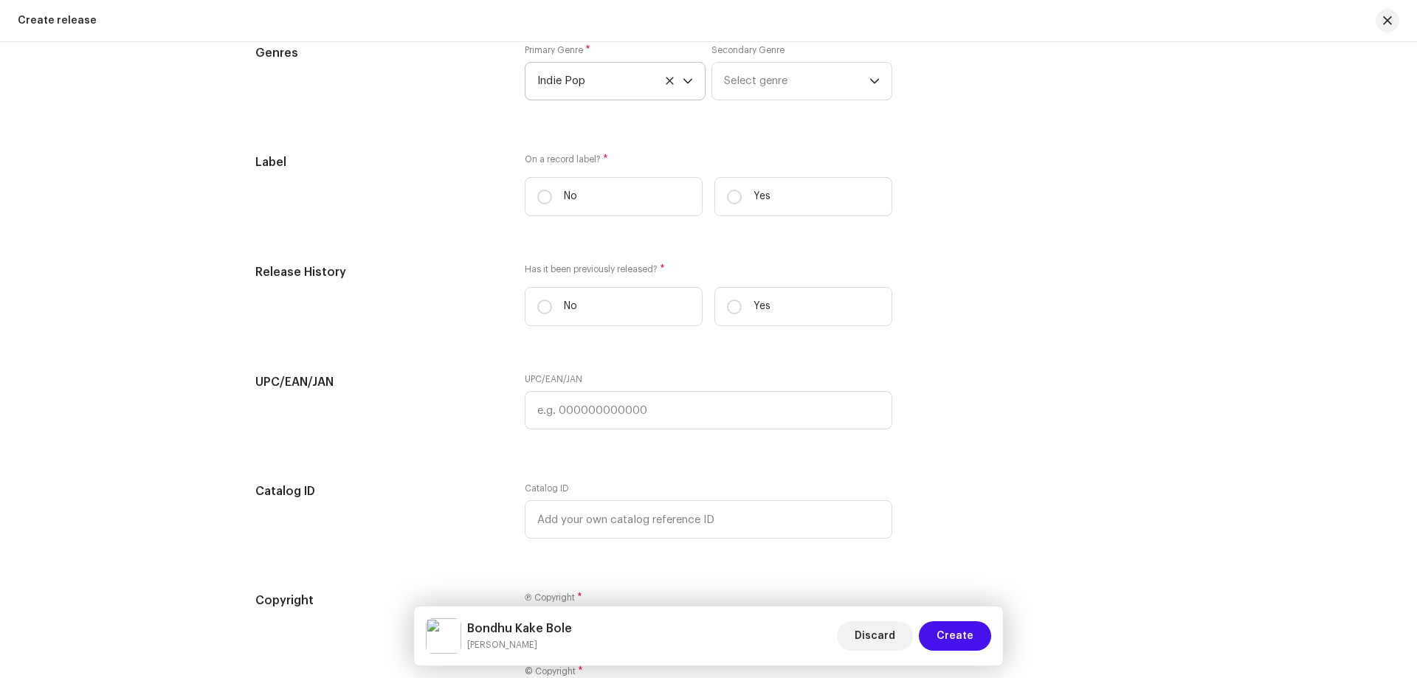
drag, startPoint x: 729, startPoint y: 197, endPoint x: 679, endPoint y: 232, distance: 61.4
click at [731, 196] on input "Yes" at bounding box center [734, 197] width 15 height 15
radio input "true"
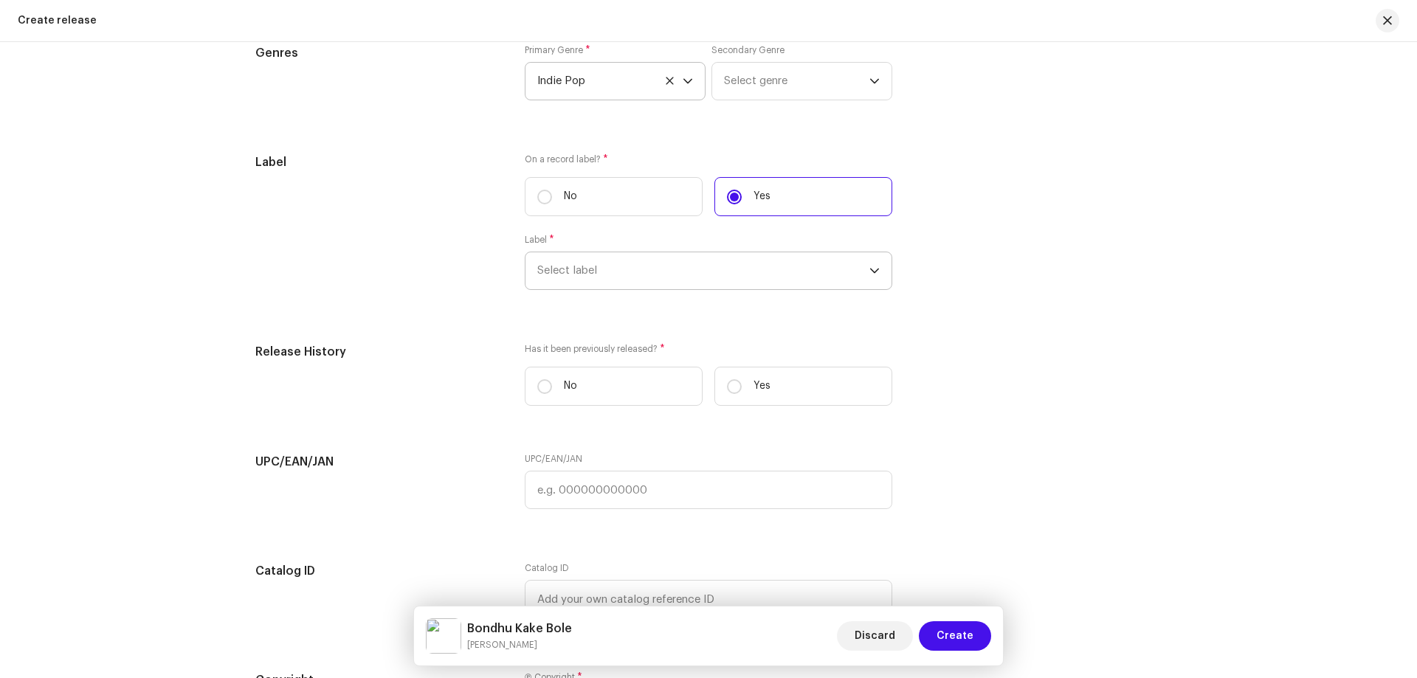
click at [602, 280] on span "Select label" at bounding box center [703, 270] width 332 height 37
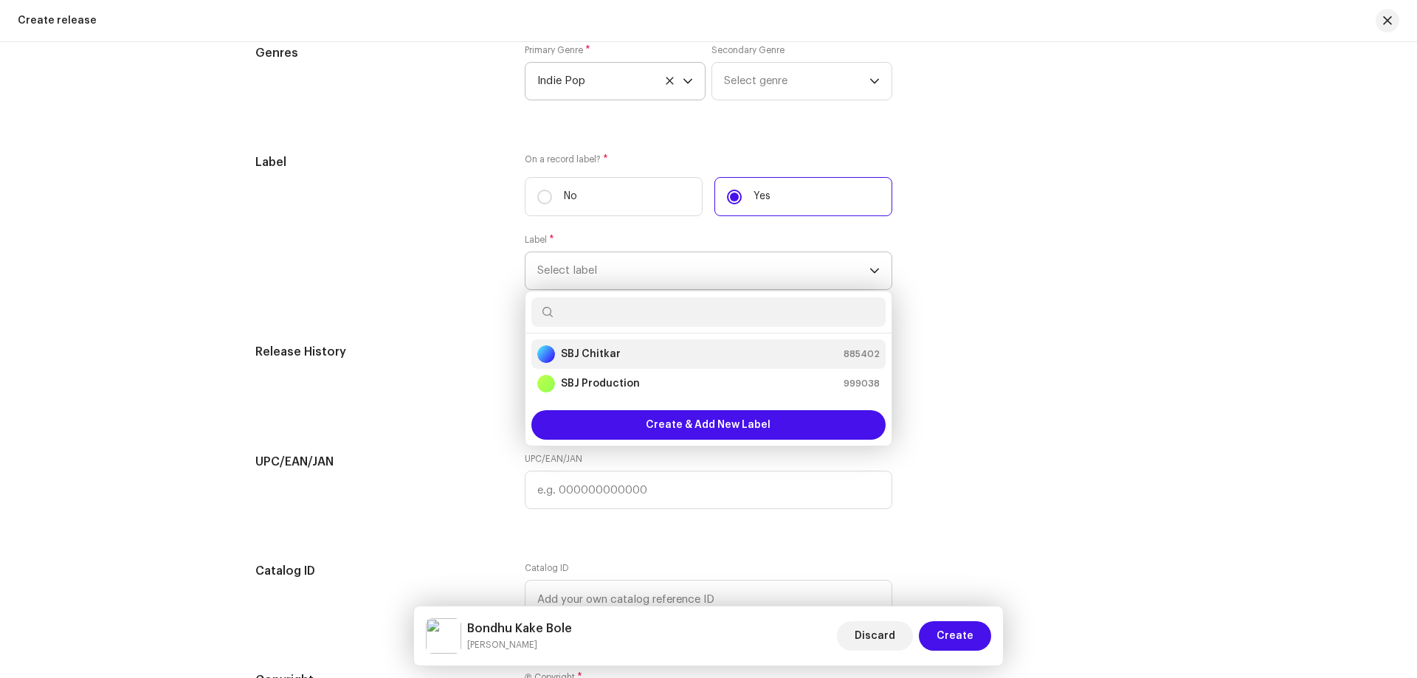
click at [592, 357] on strong "SBJ Chitkar" at bounding box center [591, 354] width 60 height 15
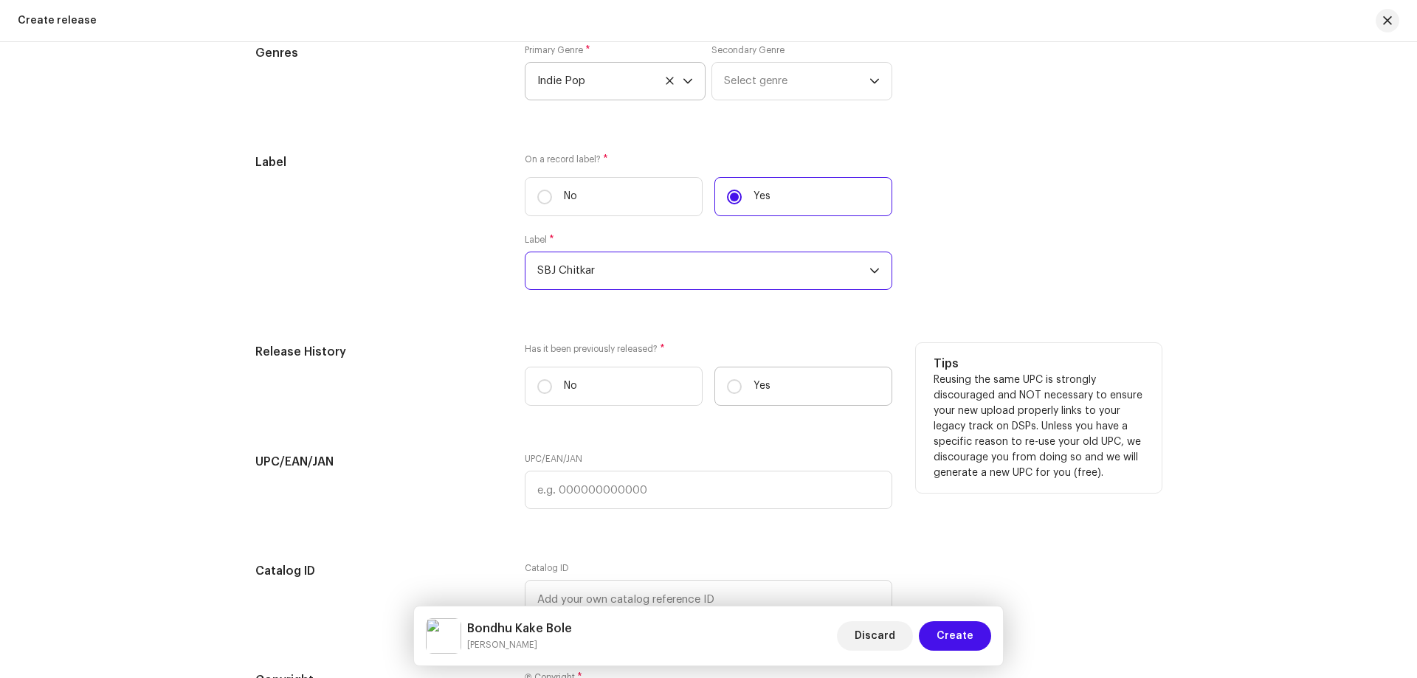
scroll to position [2397, 0]
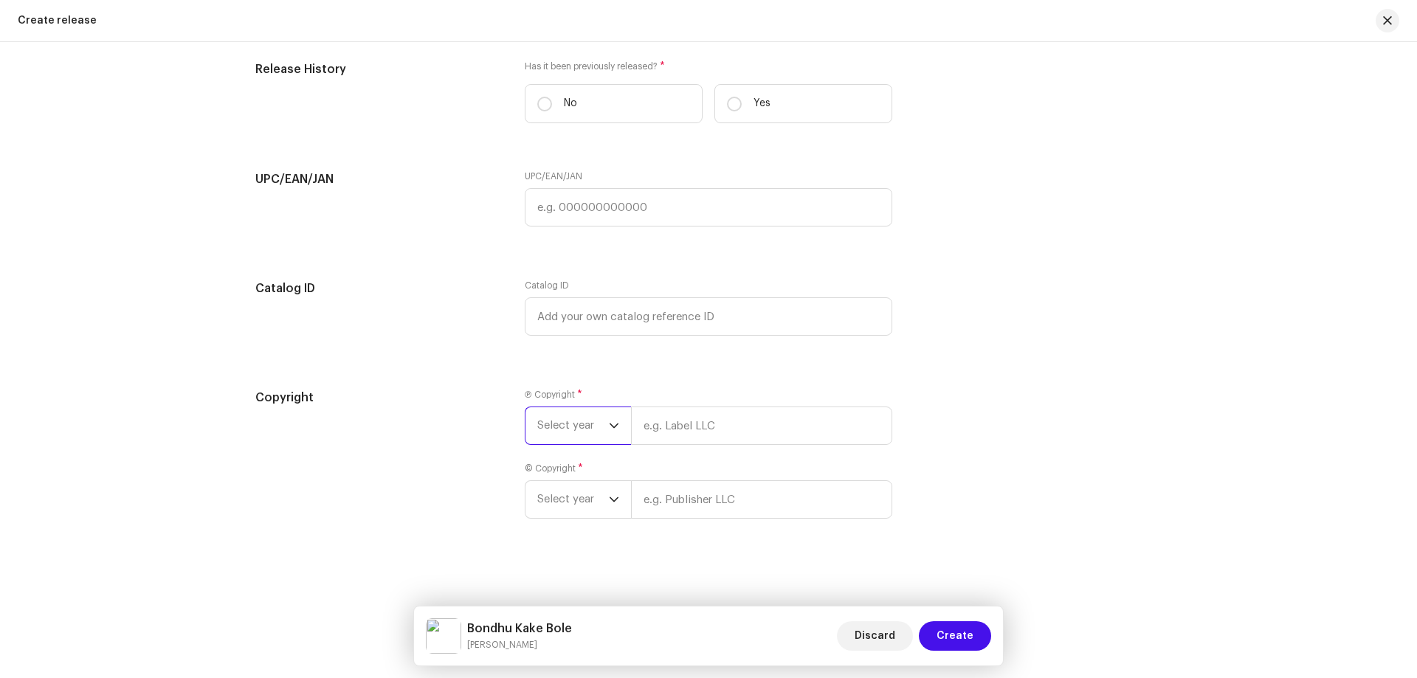
drag, startPoint x: 599, startPoint y: 426, endPoint x: 576, endPoint y: 442, distance: 28.7
click at [598, 426] on span "Select year" at bounding box center [573, 425] width 72 height 37
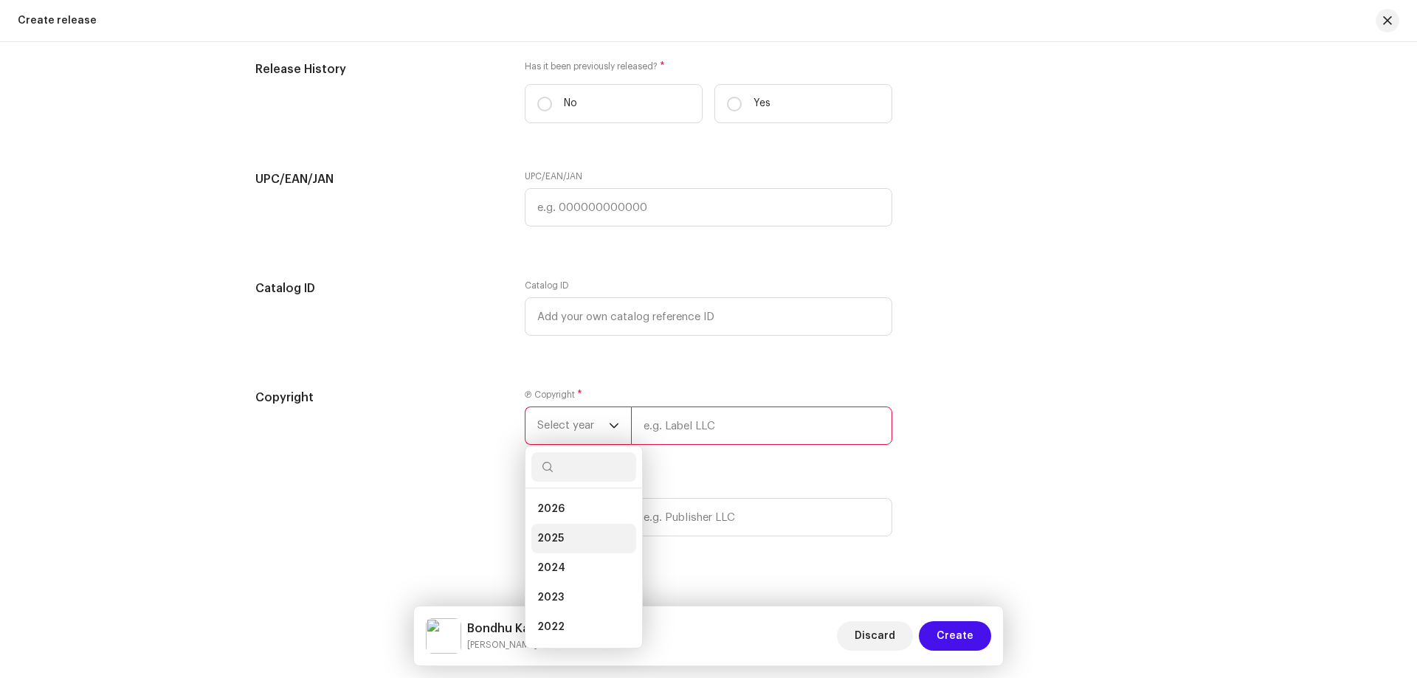
click at [543, 536] on span "2025" at bounding box center [550, 538] width 27 height 15
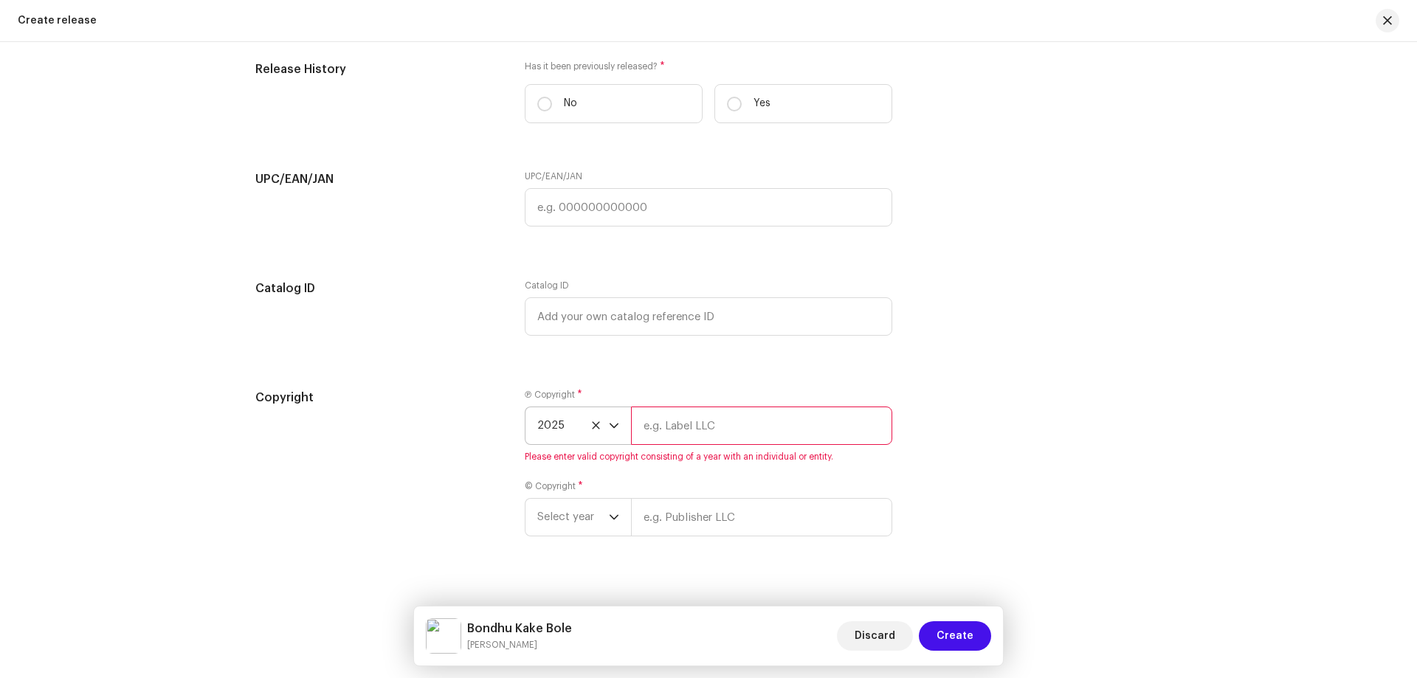
click at [700, 445] on div "Ⓟ Copyright * 2025 Please enter valid copyright consisting of a year with an in…" at bounding box center [709, 426] width 368 height 74
click at [710, 433] on input "text" at bounding box center [761, 426] width 261 height 38
paste input "[PERSON_NAME]"
type input "[PERSON_NAME]"
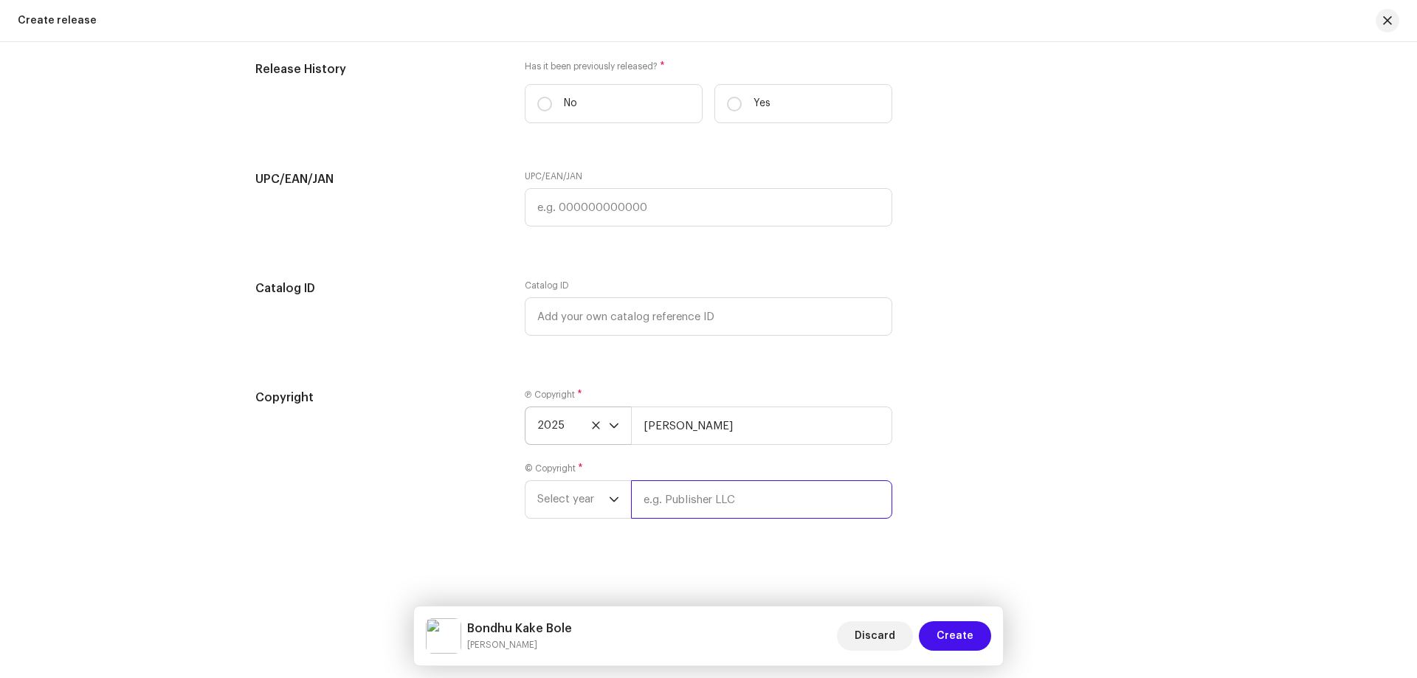
click at [674, 516] on input "text" at bounding box center [761, 499] width 261 height 38
paste input "[PERSON_NAME]"
type input "[PERSON_NAME]"
click at [582, 506] on span "Select year" at bounding box center [573, 499] width 72 height 37
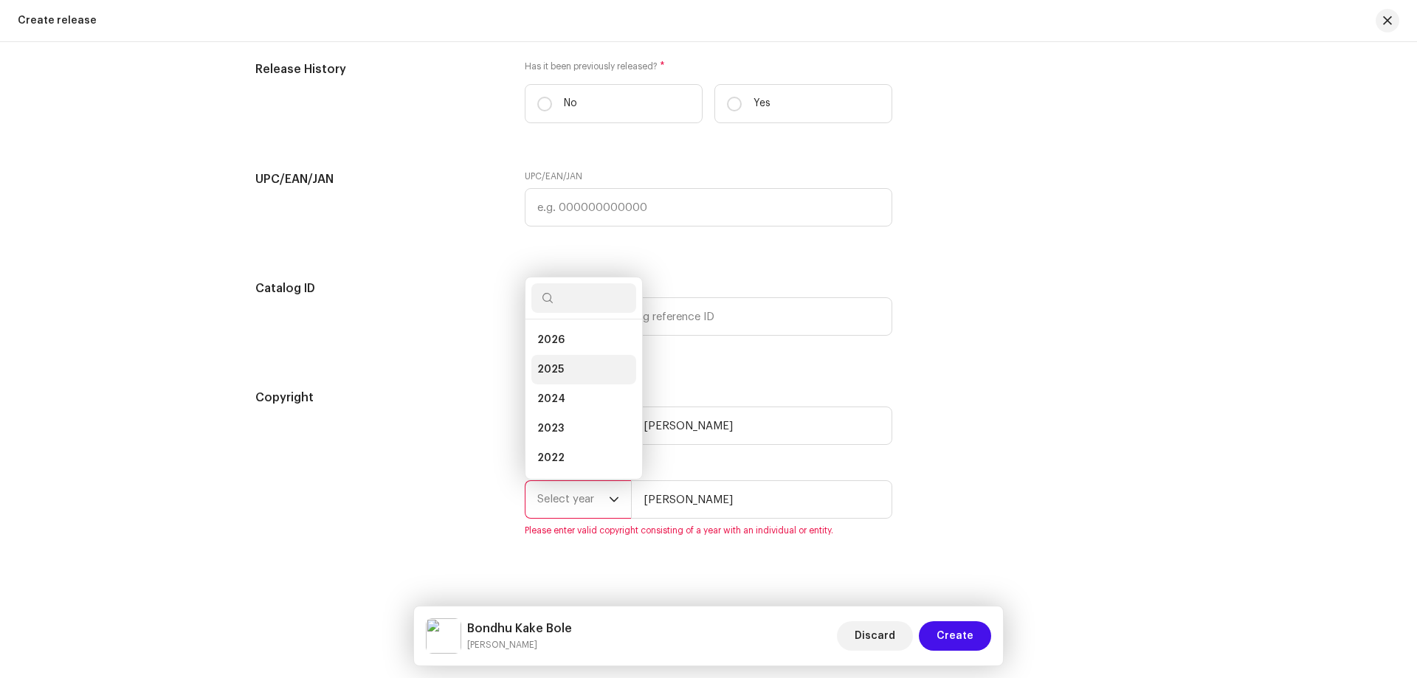
click at [573, 365] on li "2025" at bounding box center [583, 370] width 105 height 30
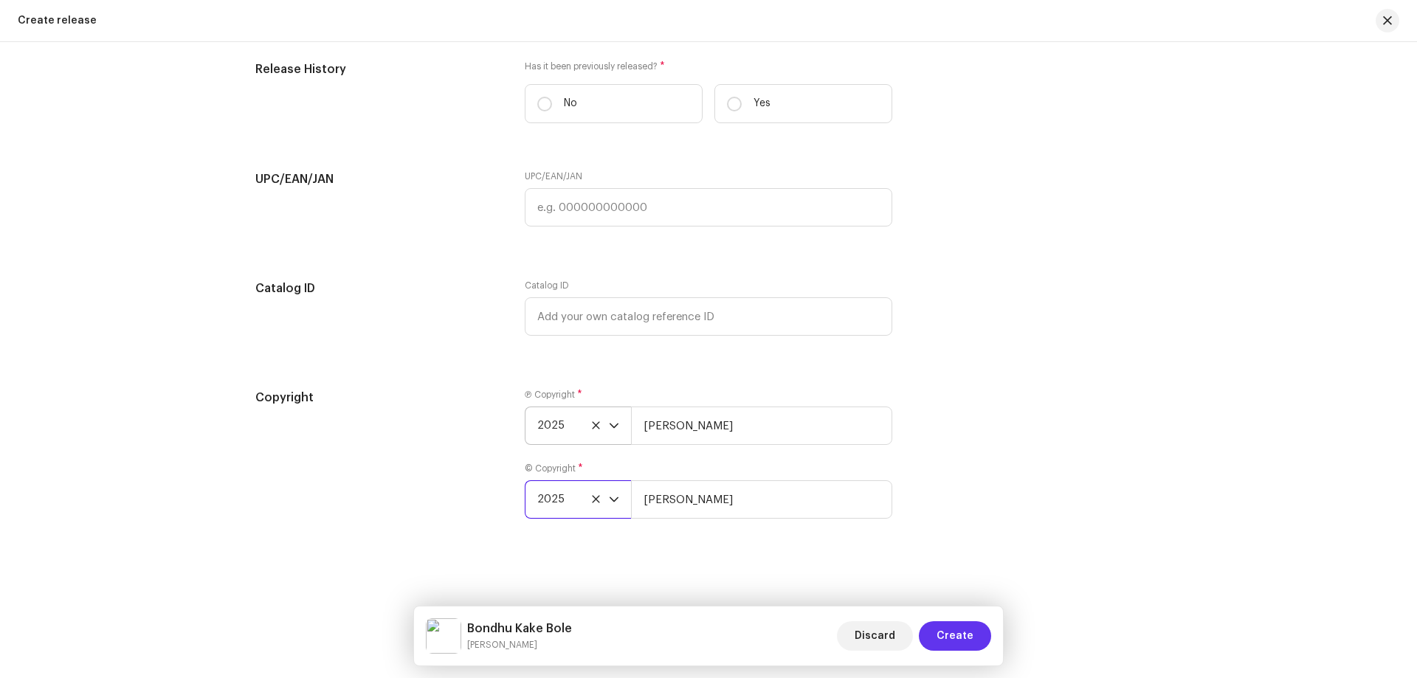
click at [951, 637] on span "Create" at bounding box center [955, 636] width 37 height 30
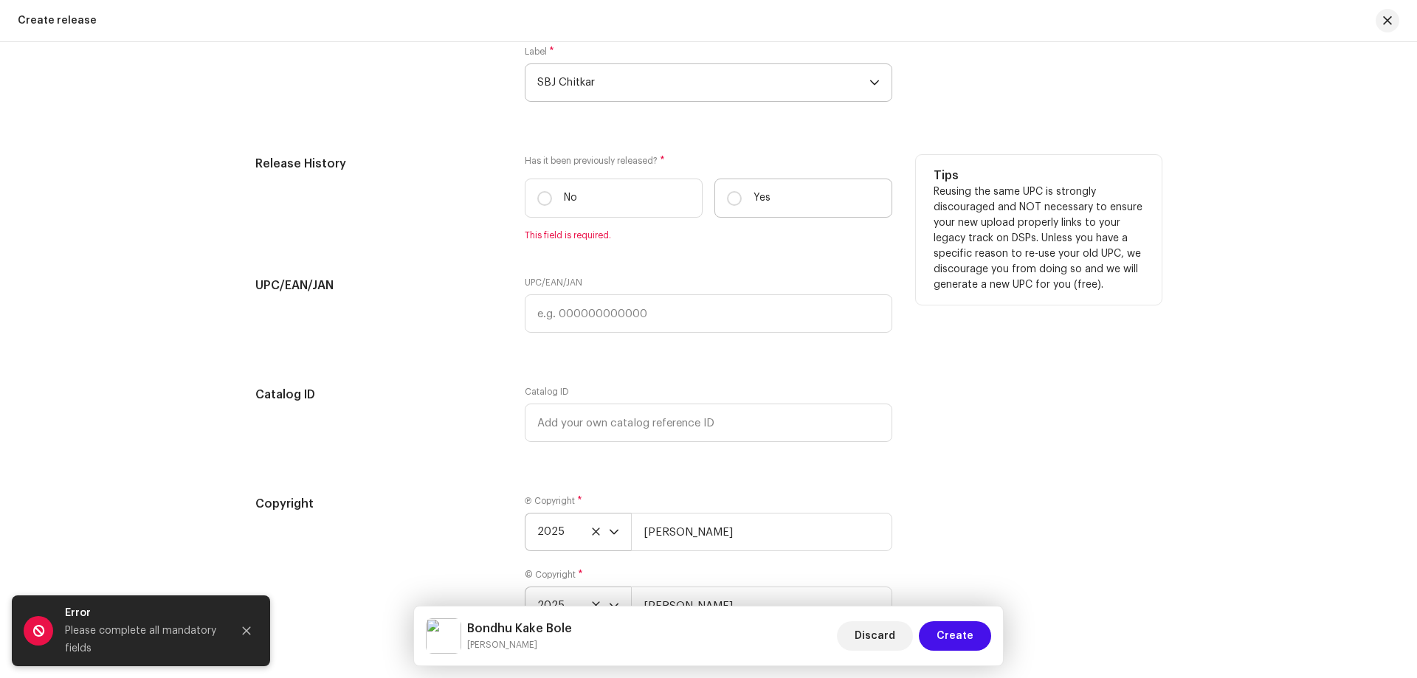
scroll to position [2175, 0]
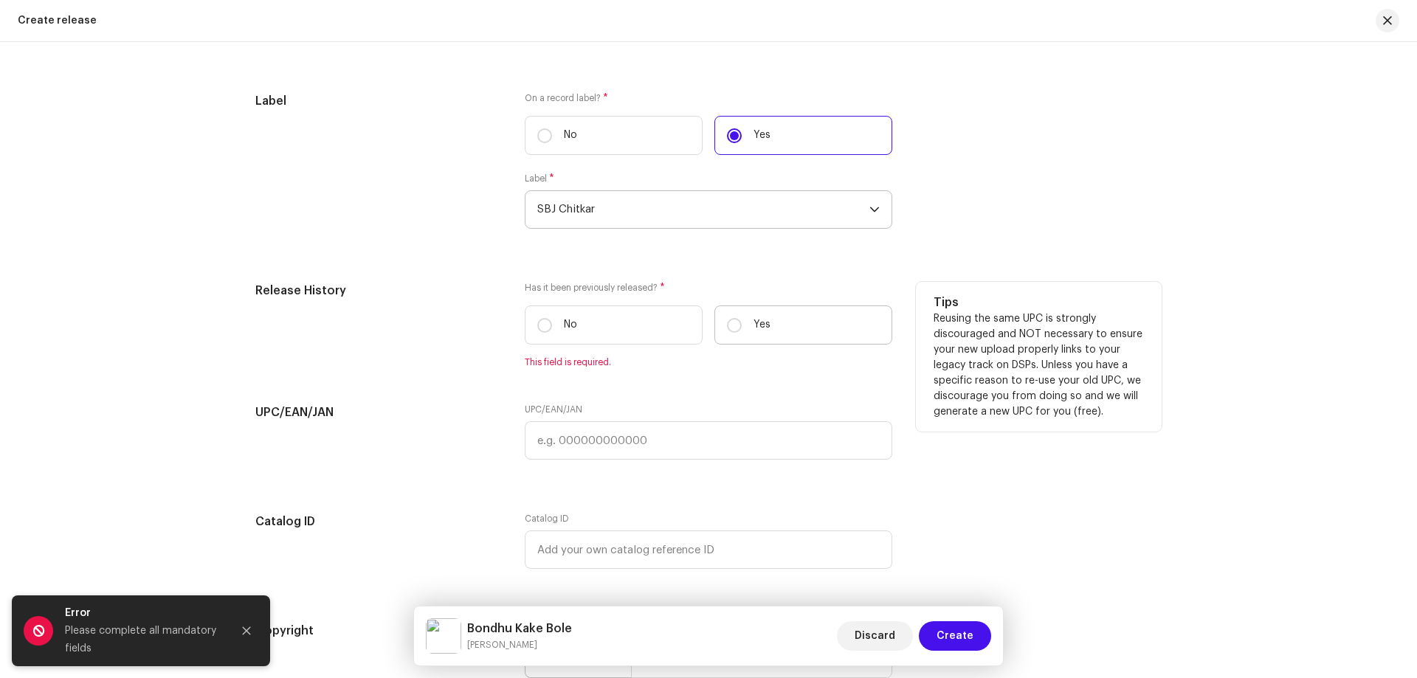
click at [767, 324] on label "Yes" at bounding box center [803, 325] width 178 height 39
click at [742, 324] on input "Yes" at bounding box center [734, 325] width 15 height 15
radio input "true"
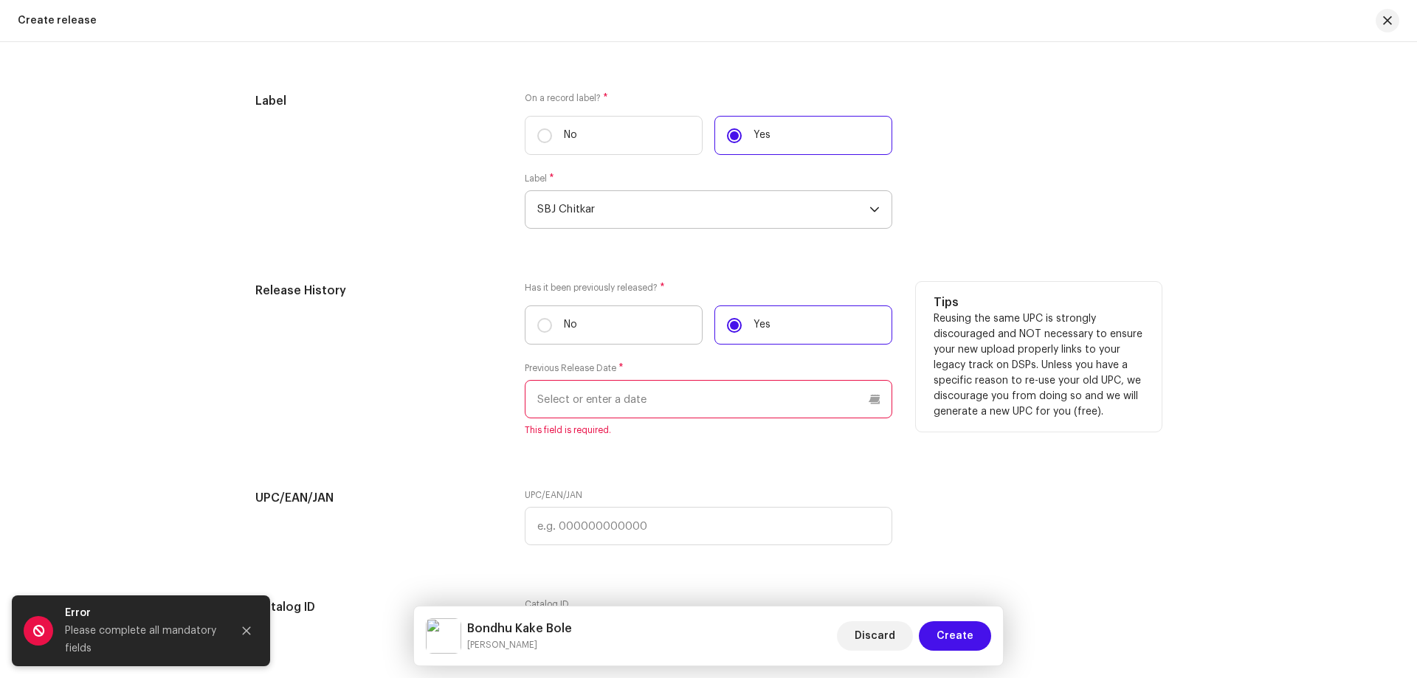
click at [644, 327] on label "No" at bounding box center [614, 325] width 178 height 39
click at [552, 327] on input "No" at bounding box center [544, 325] width 15 height 15
radio input "true"
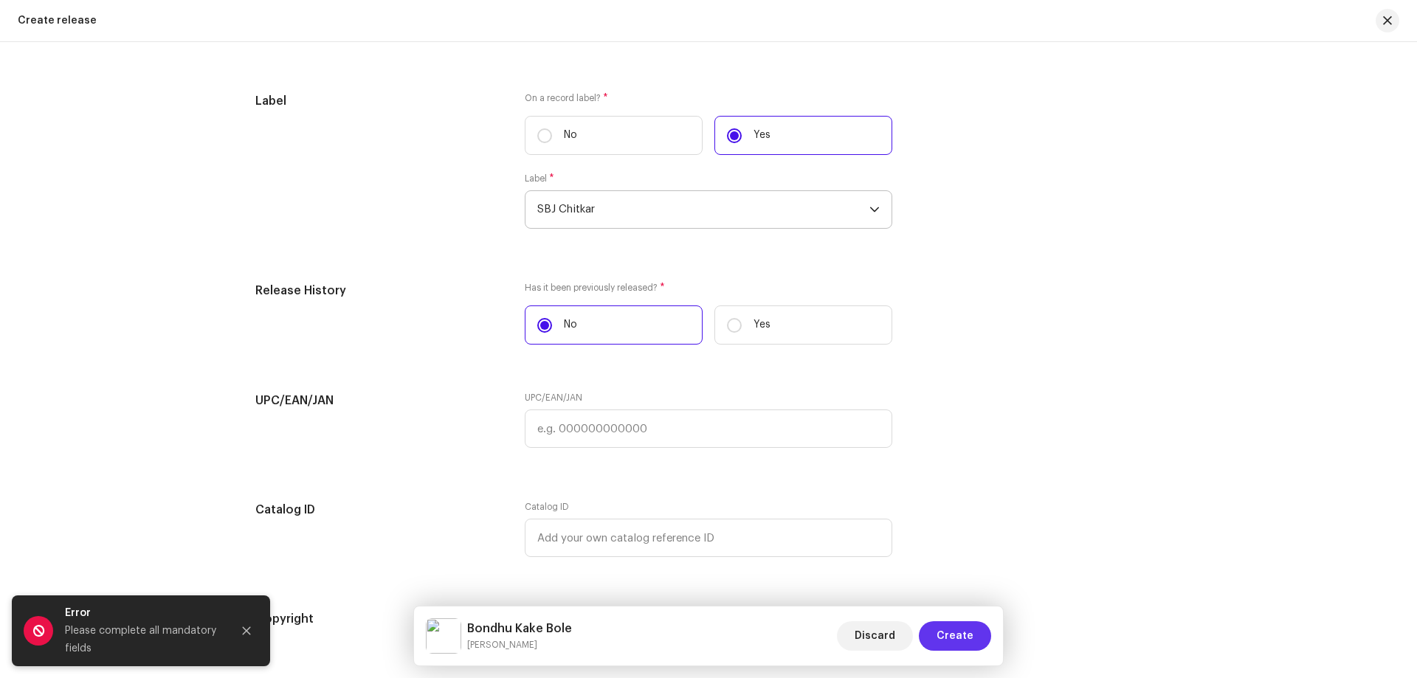
click at [943, 637] on span "Create" at bounding box center [955, 636] width 37 height 30
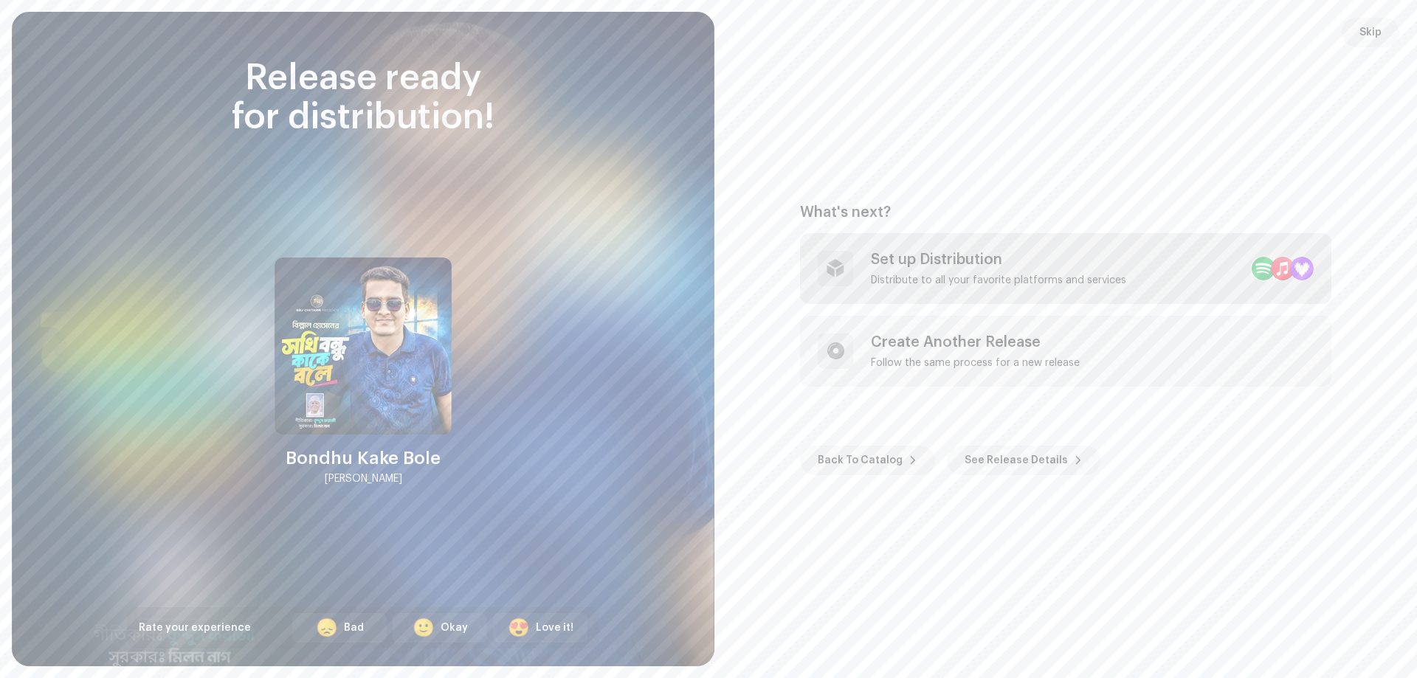
click at [1021, 263] on div "Set up Distribution" at bounding box center [998, 260] width 255 height 18
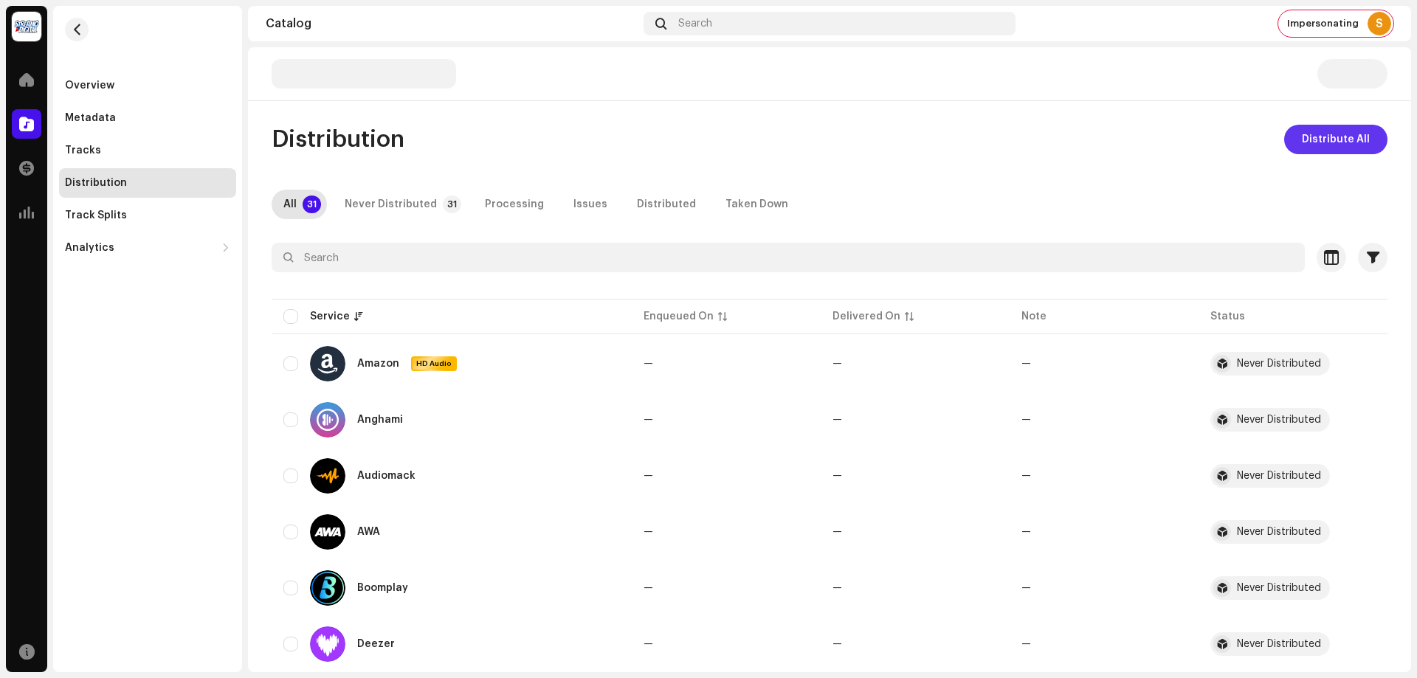
click at [1342, 138] on span "Distribute All" at bounding box center [1336, 140] width 68 height 30
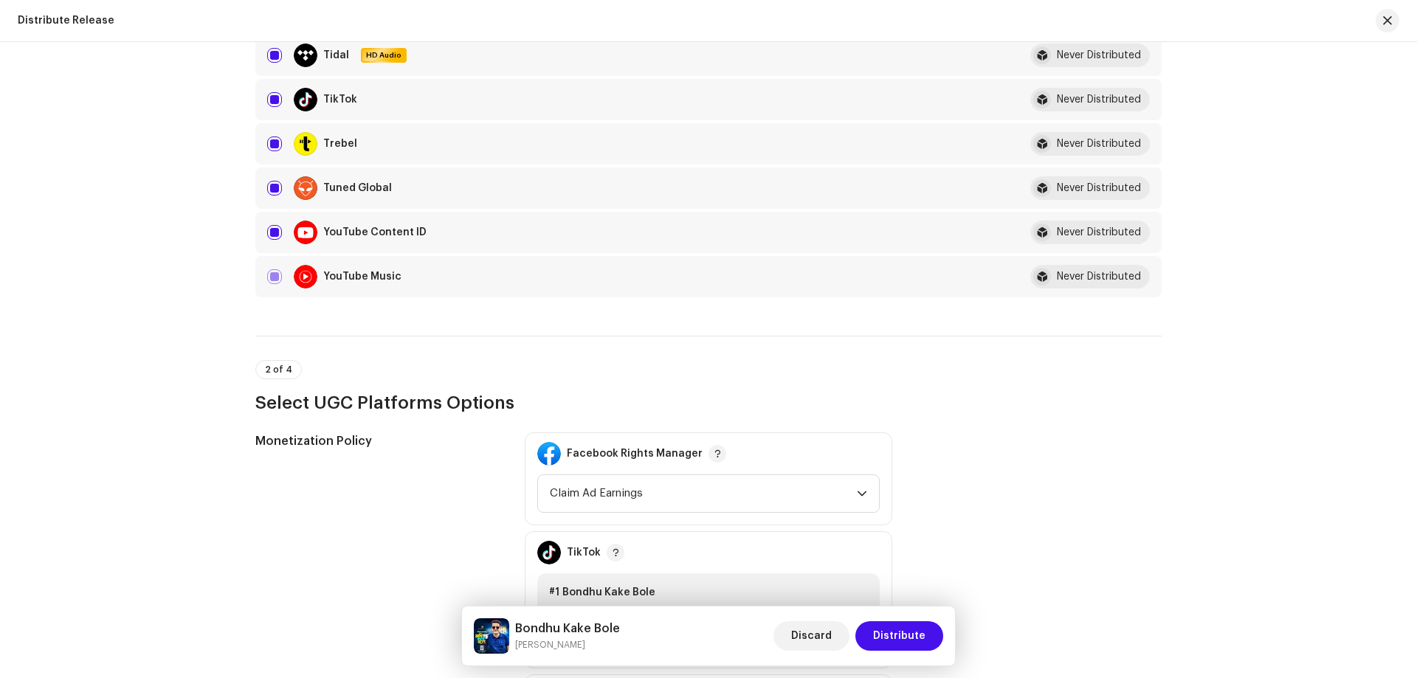
scroll to position [1771, 0]
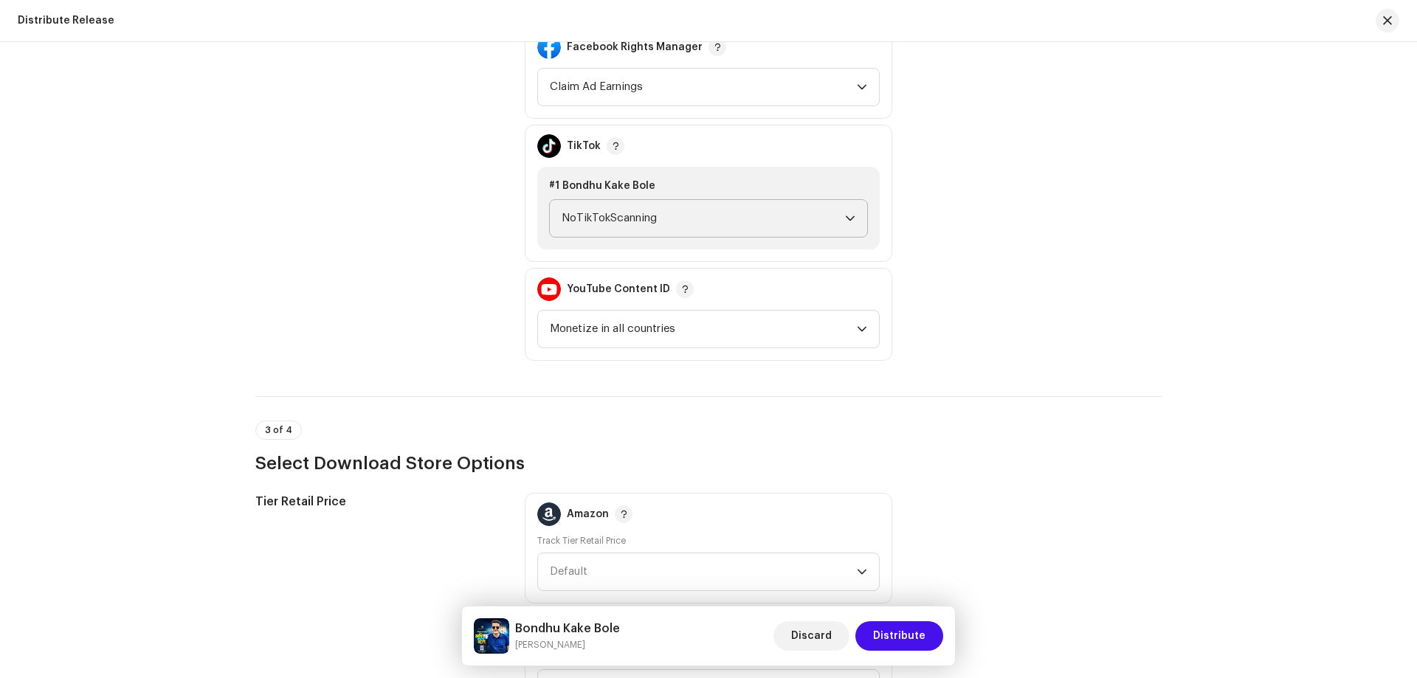
click at [676, 217] on span "NoTikTokScanning" at bounding box center [703, 218] width 283 height 37
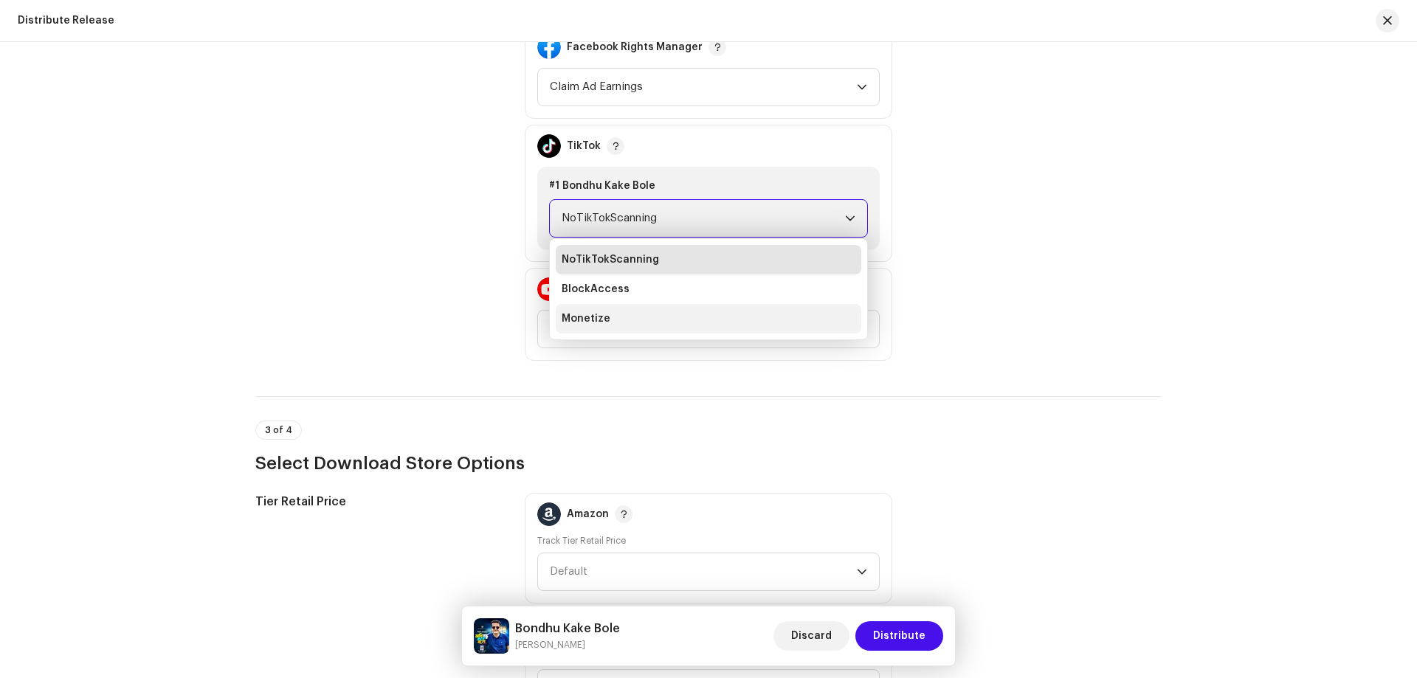
click at [598, 321] on span "Monetize" at bounding box center [586, 318] width 49 height 15
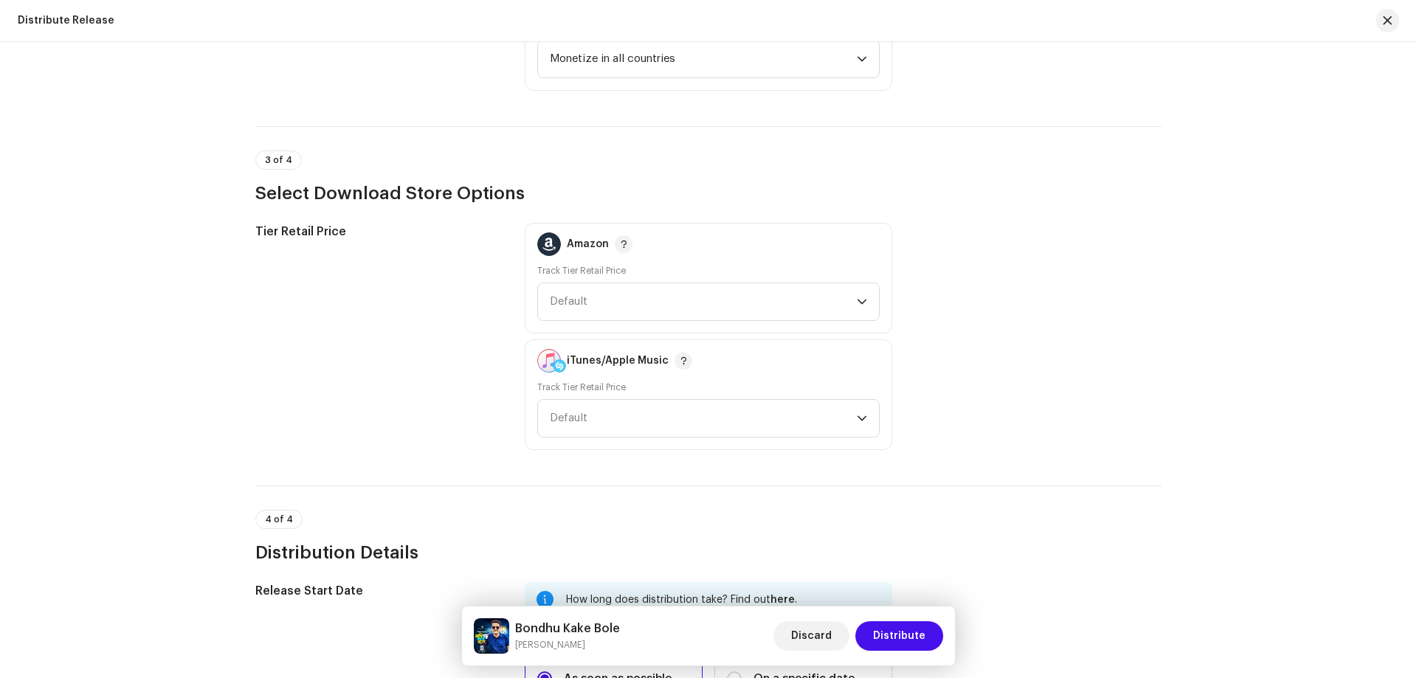
scroll to position [2332, 0]
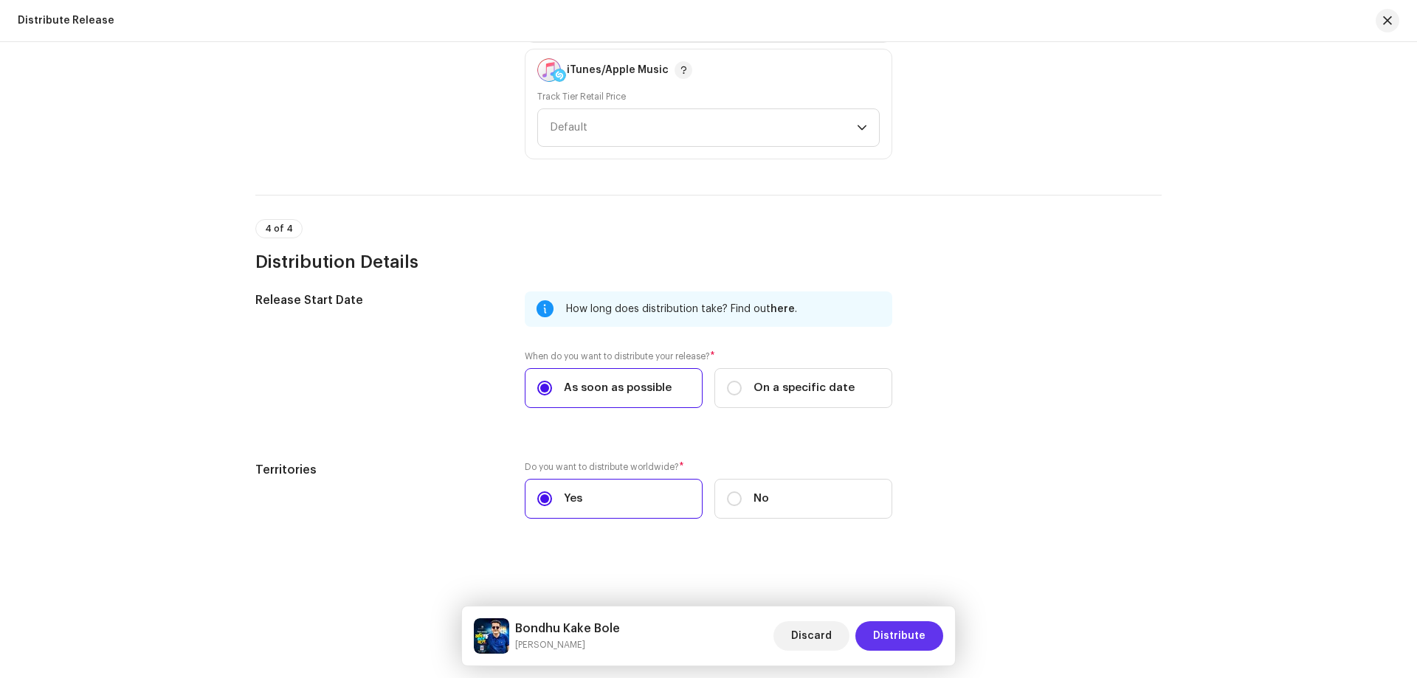
click at [880, 635] on span "Distribute" at bounding box center [899, 636] width 52 height 30
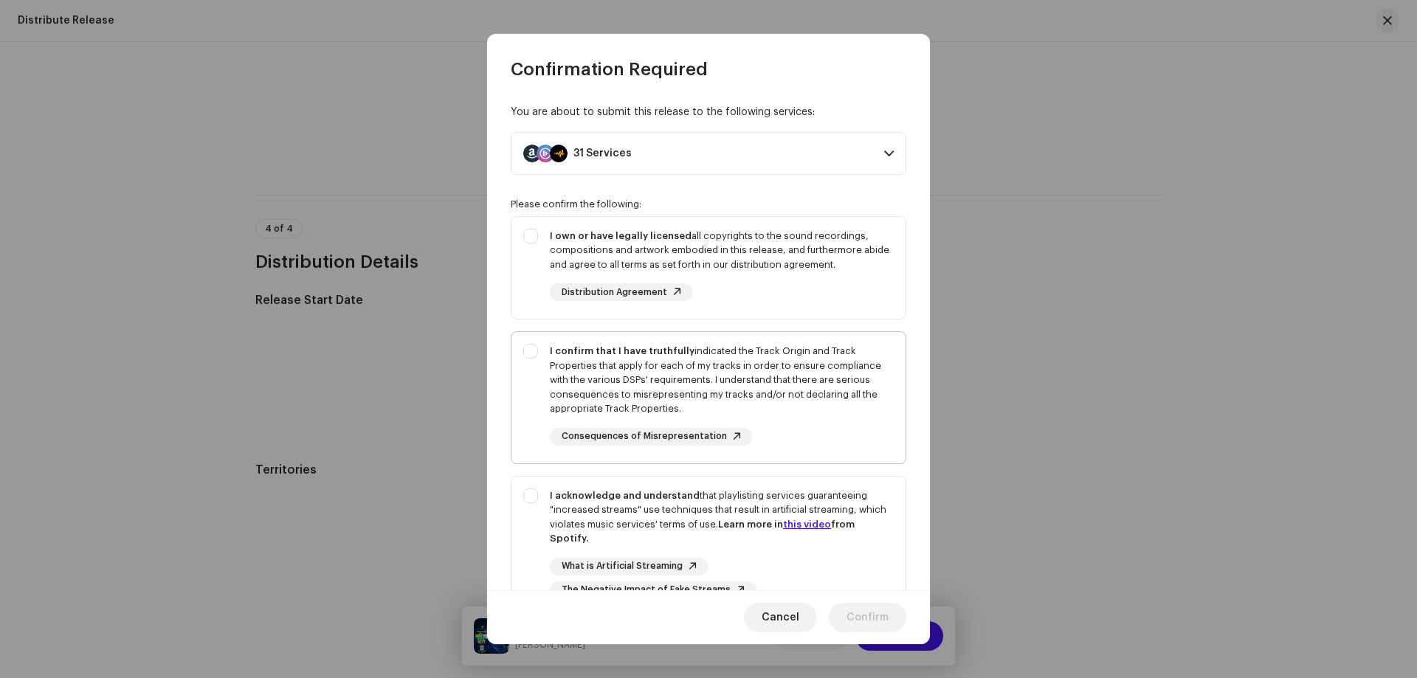
drag, startPoint x: 725, startPoint y: 247, endPoint x: 776, endPoint y: 334, distance: 101.5
click at [726, 247] on div "I own or have legally licensed all copyrights to the sound recordings, composit…" at bounding box center [722, 251] width 344 height 44
checkbox input "true"
click at [780, 342] on div "I confirm that I have truthfully indicated the Track Origin and Track Propertie…" at bounding box center [708, 394] width 394 height 125
checkbox input "true"
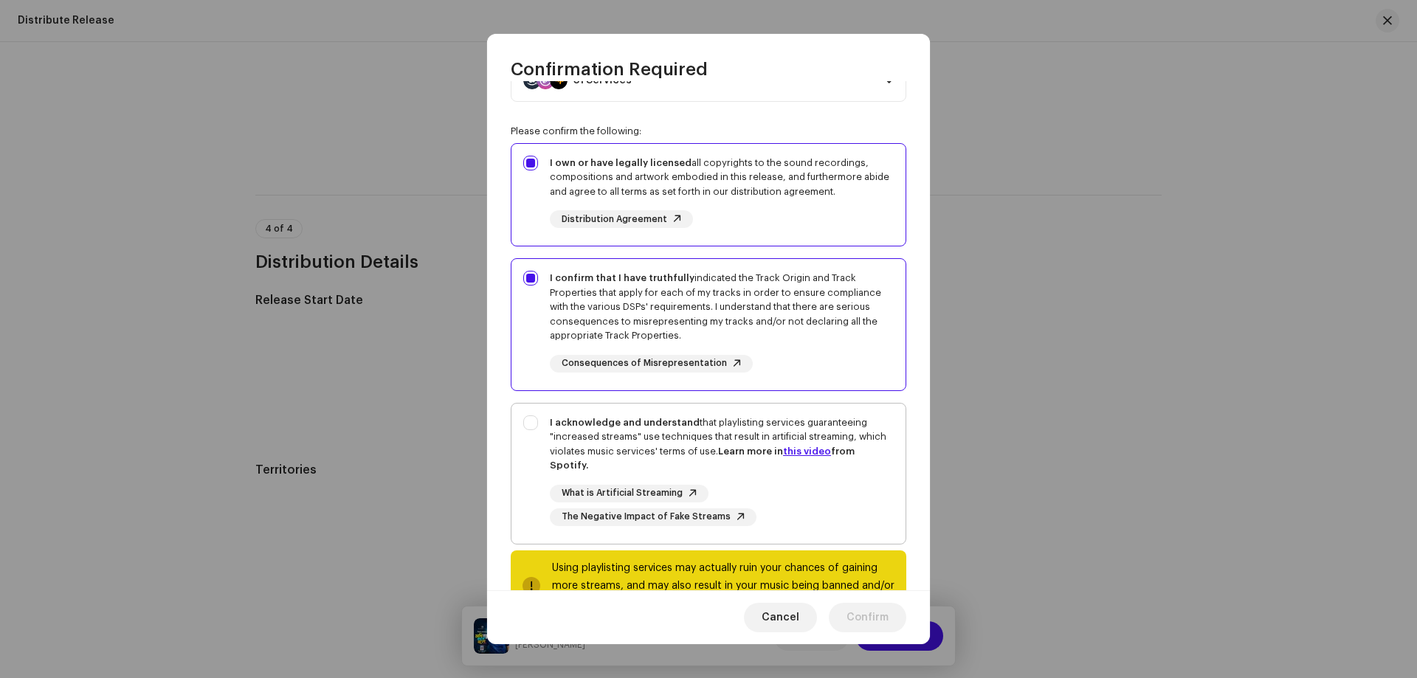
scroll to position [128, 0]
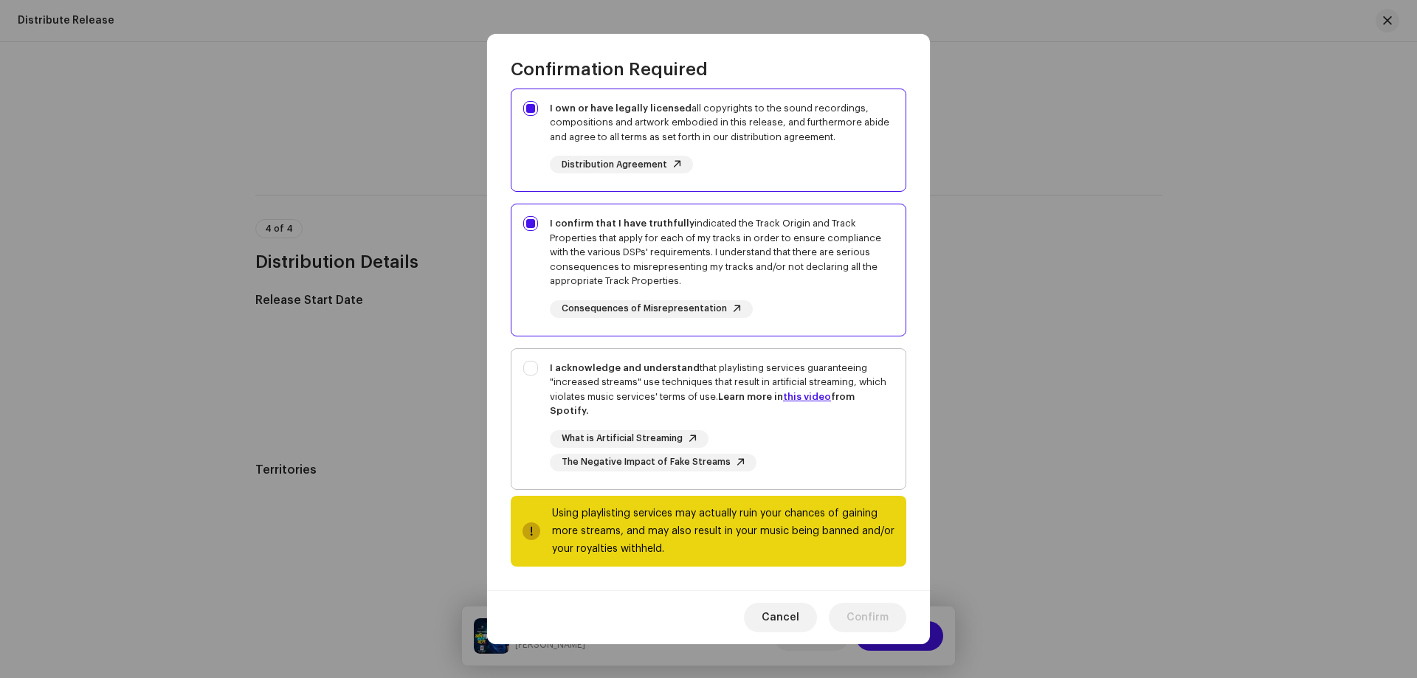
click at [805, 435] on div "What is Artificial Streaming The Negative Impact of Fake Streams" at bounding box center [722, 450] width 344 height 41
checkbox input "true"
click at [859, 613] on span "Confirm" at bounding box center [868, 618] width 42 height 30
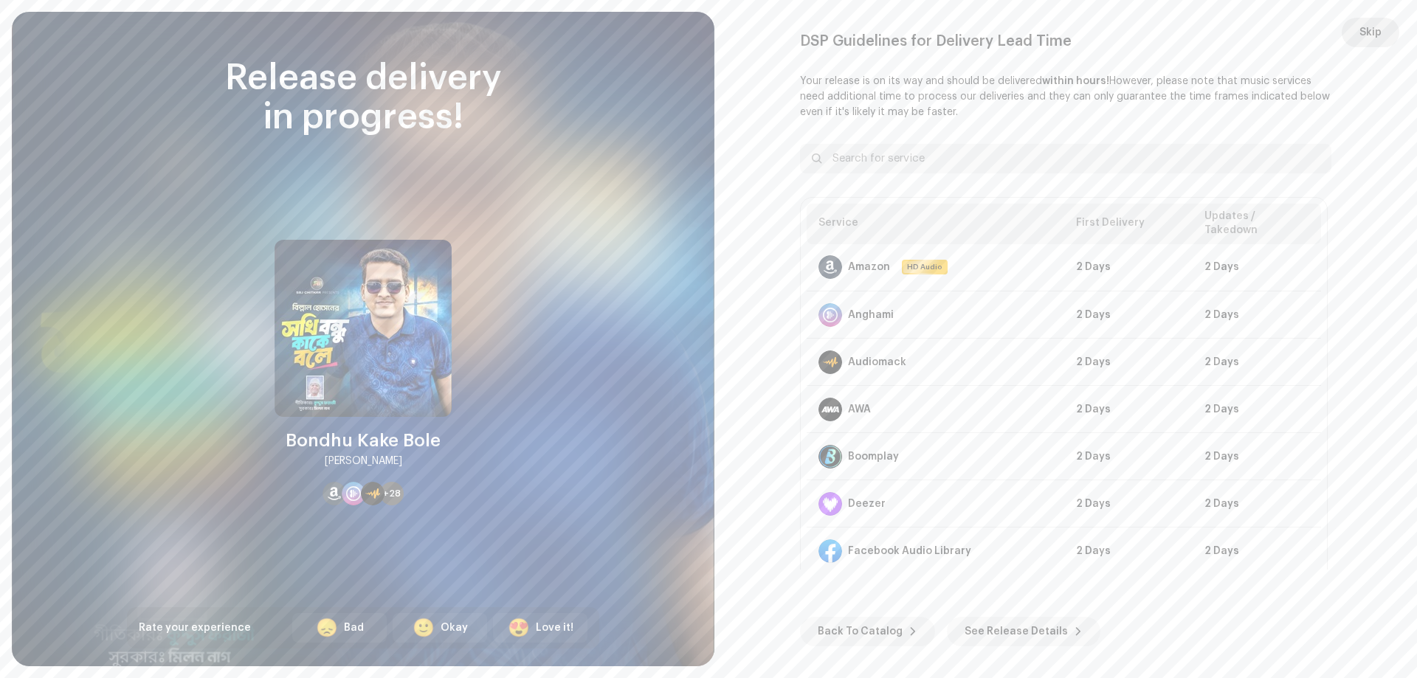
click at [1362, 32] on span "Skip" at bounding box center [1371, 33] width 22 height 30
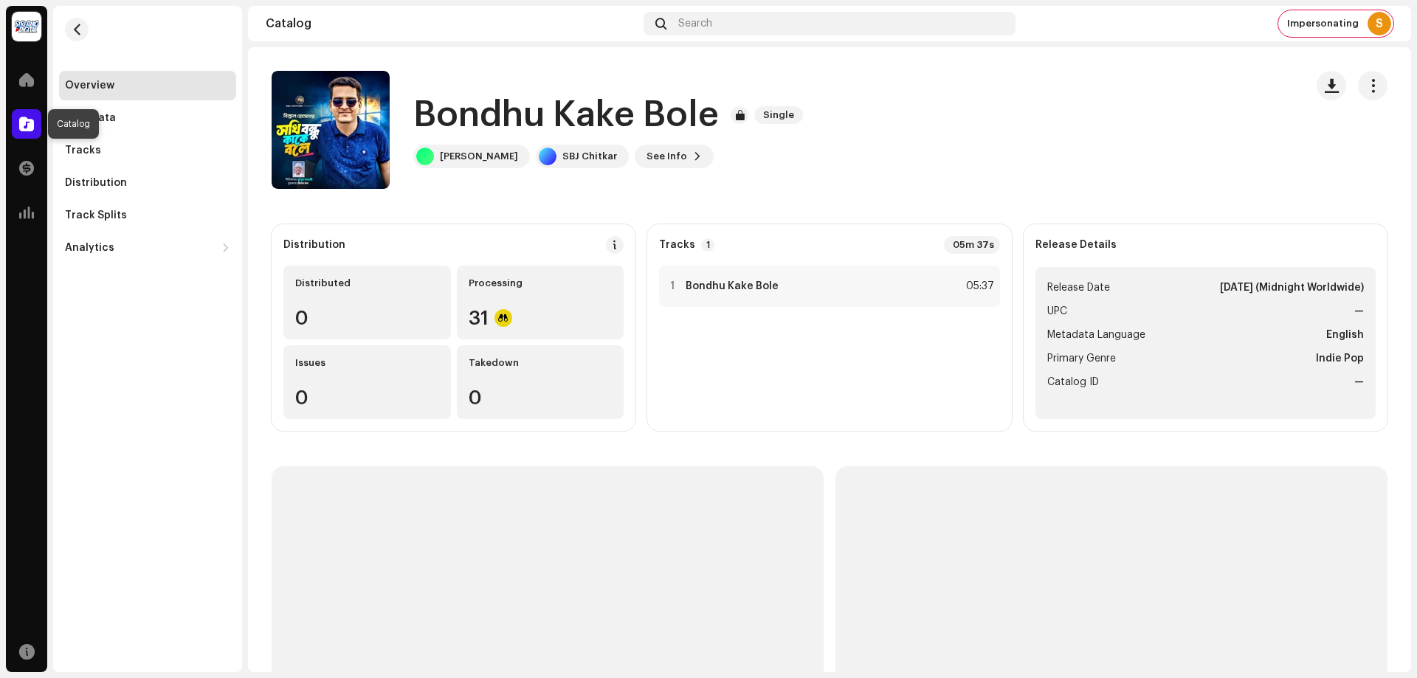
click at [29, 115] on div at bounding box center [27, 124] width 30 height 30
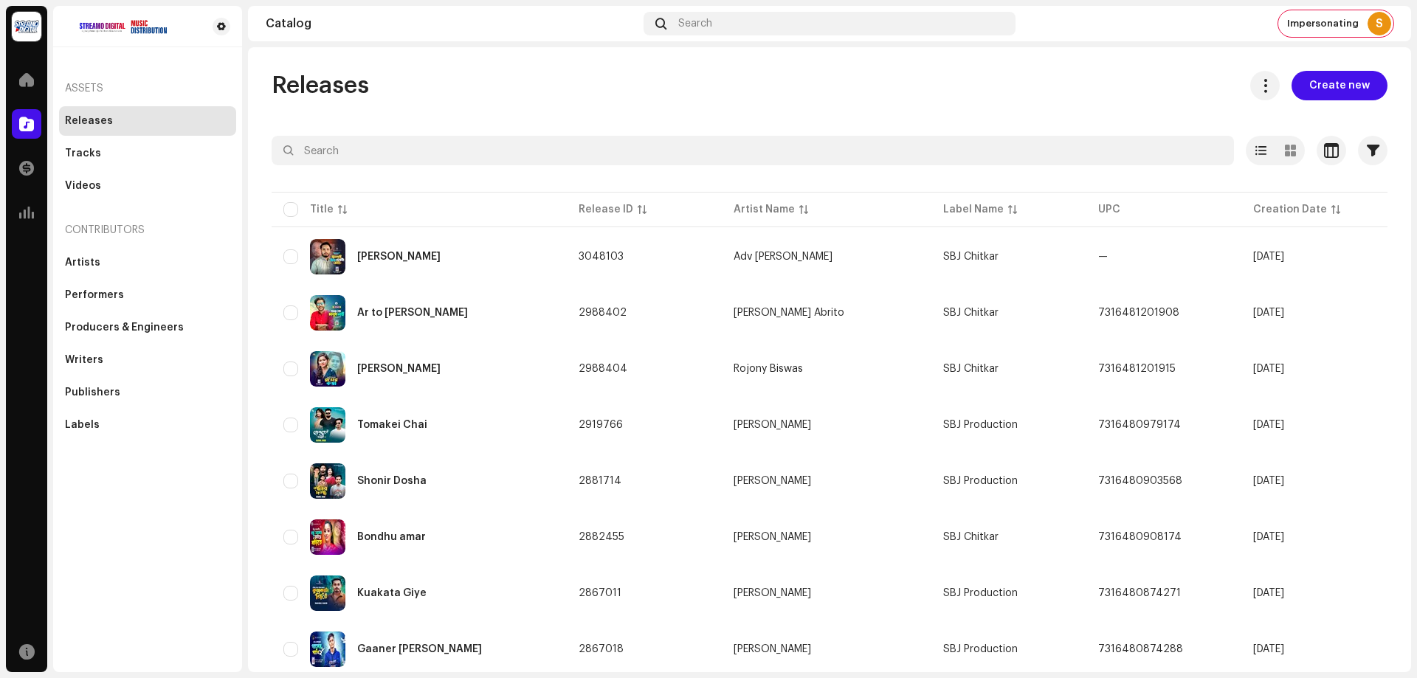
click at [1316, 83] on span "Create new" at bounding box center [1339, 86] width 61 height 30
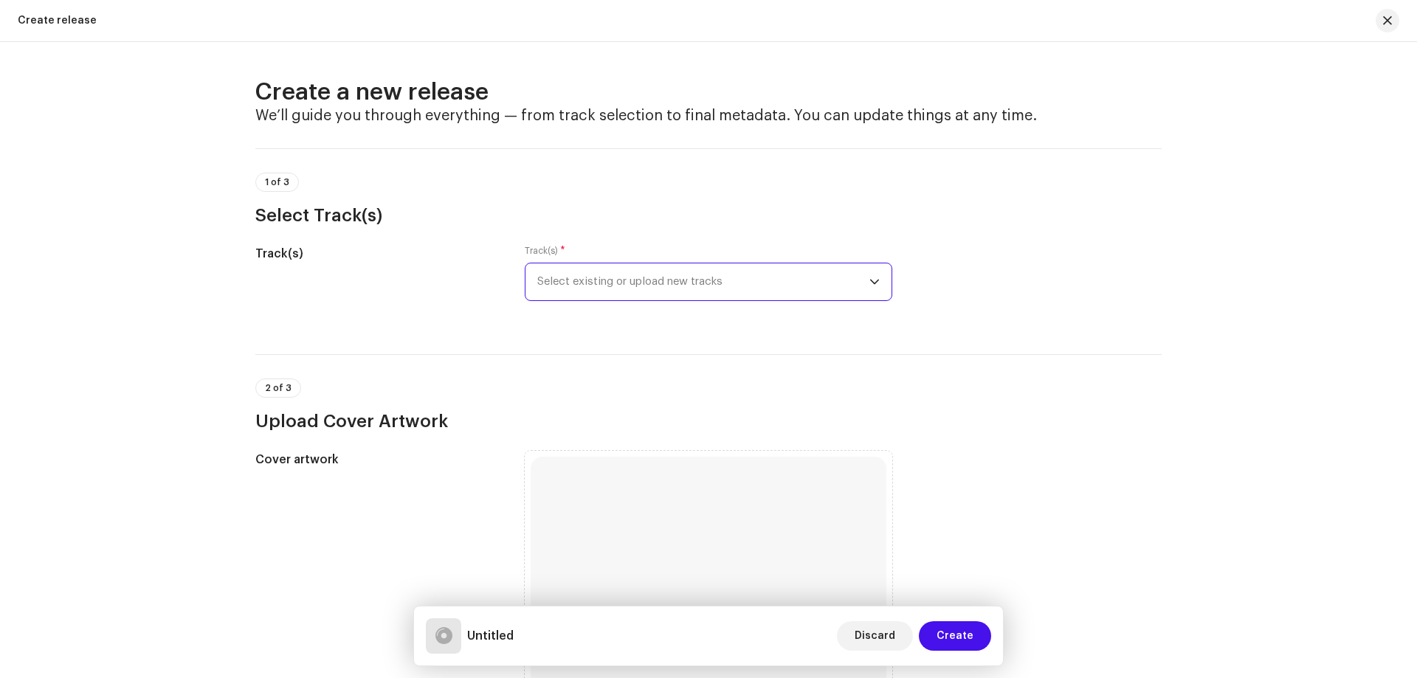
drag, startPoint x: 776, startPoint y: 271, endPoint x: 765, endPoint y: 287, distance: 19.7
click at [775, 272] on span "Select existing or upload new tracks" at bounding box center [703, 281] width 332 height 37
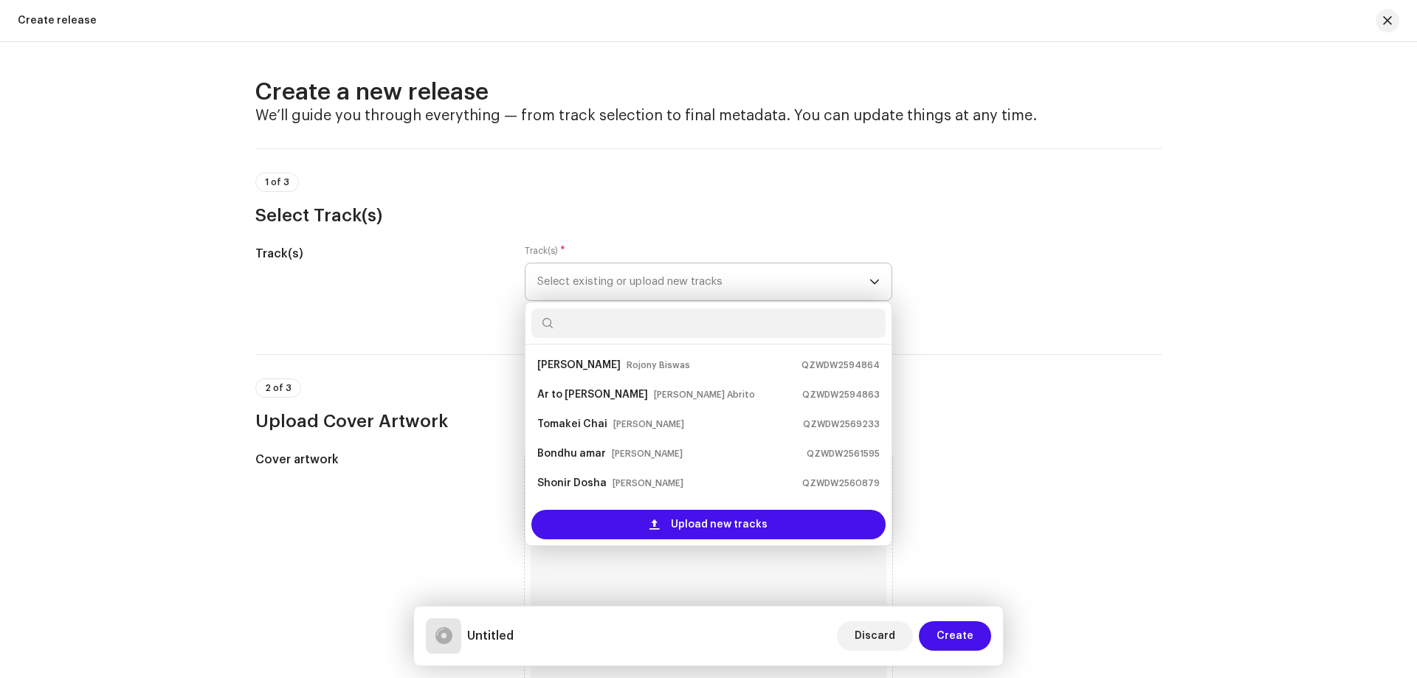
scroll to position [24, 0]
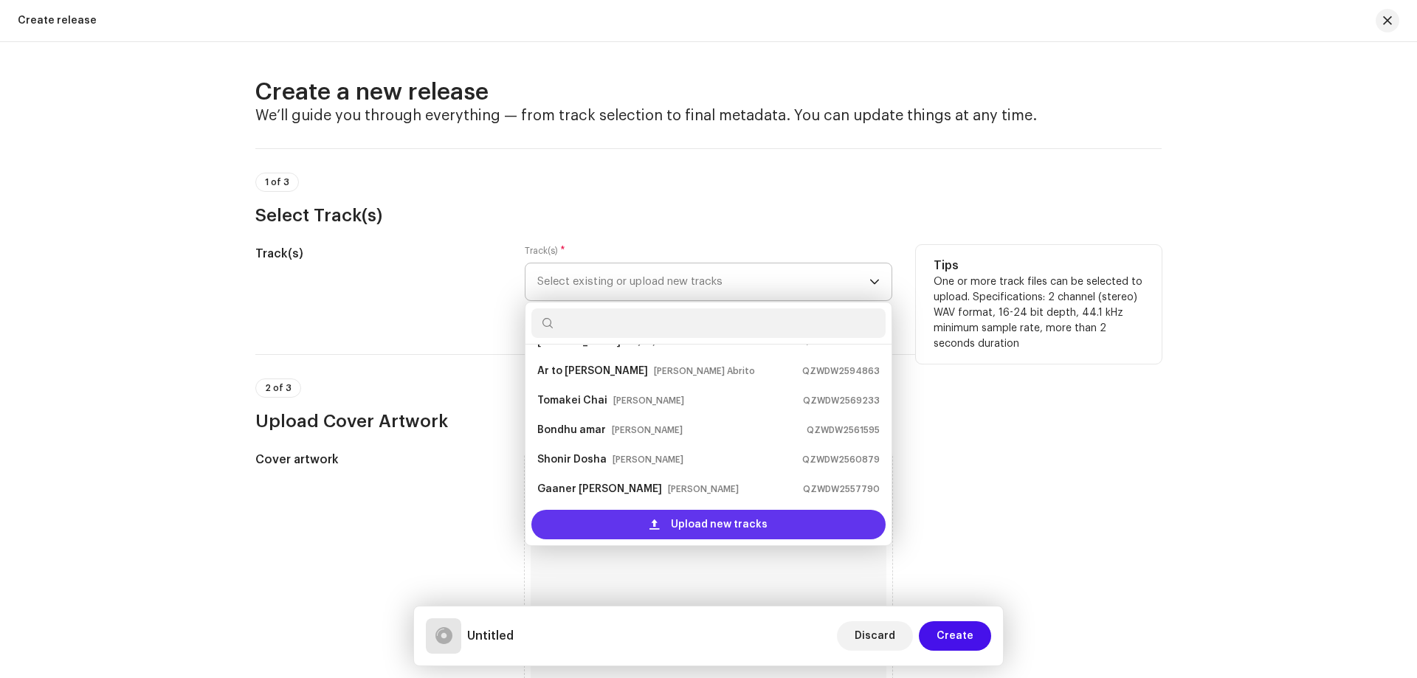
click at [648, 523] on div "Upload new tracks" at bounding box center [708, 525] width 354 height 30
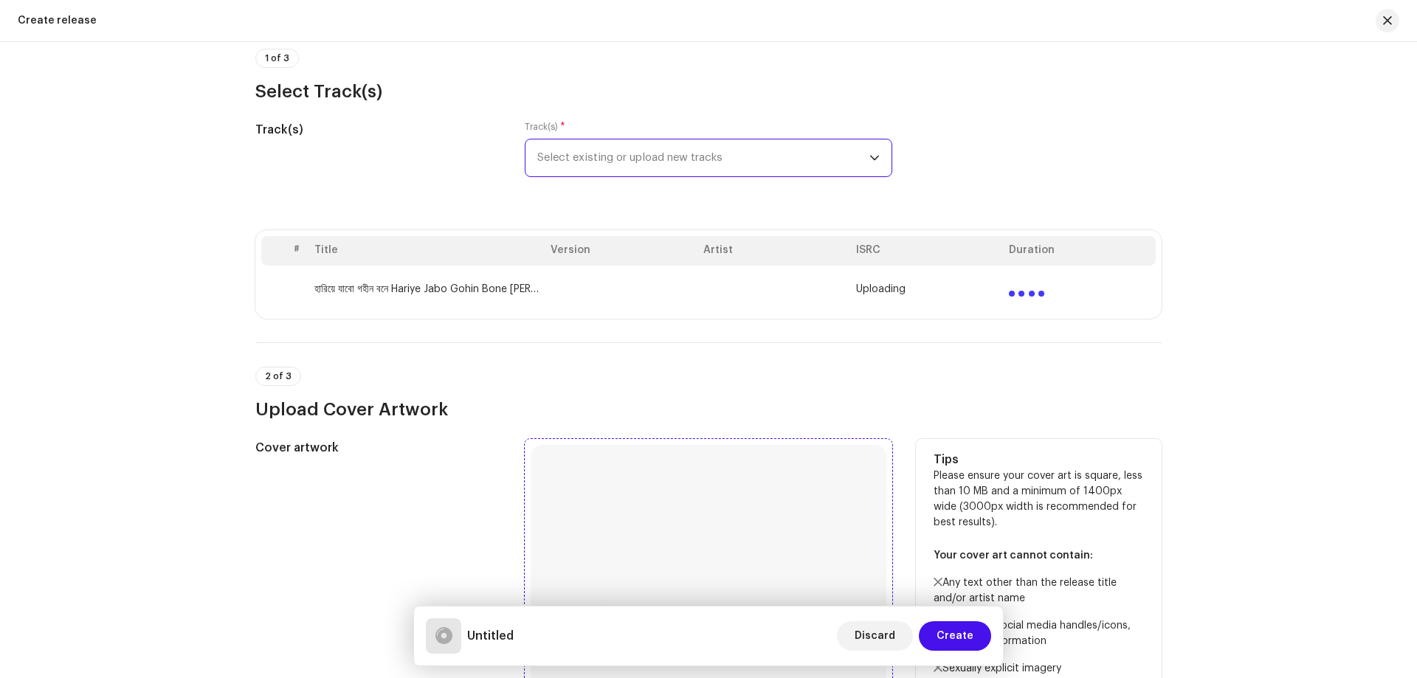
scroll to position [221, 0]
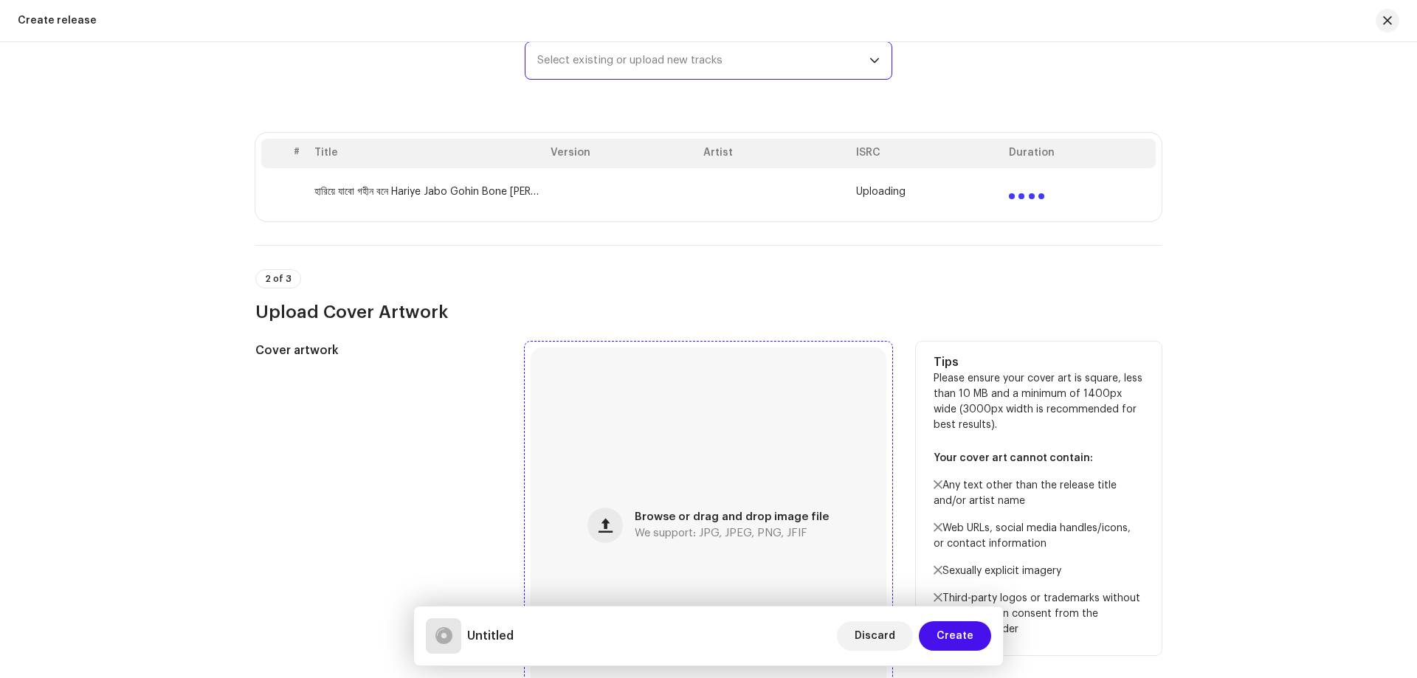
click at [644, 519] on span "Browse or drag and drop image file" at bounding box center [732, 517] width 194 height 10
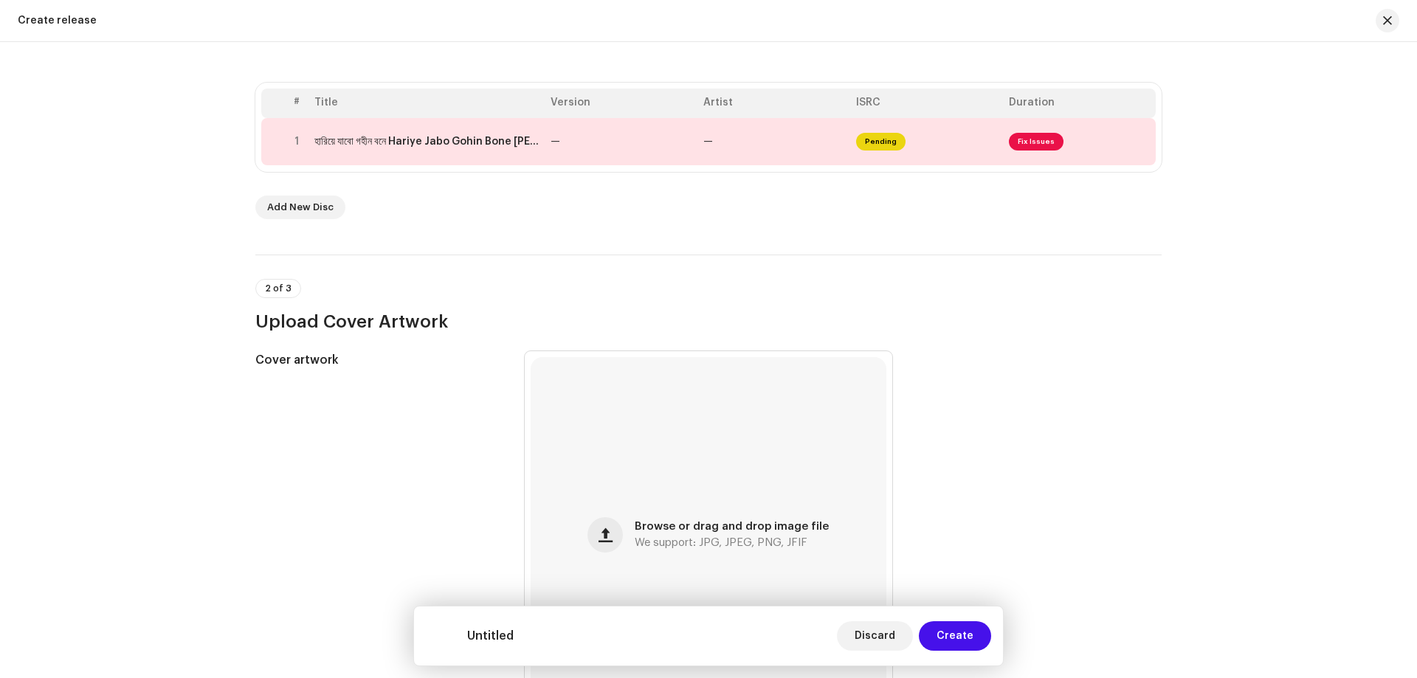
scroll to position [295, 0]
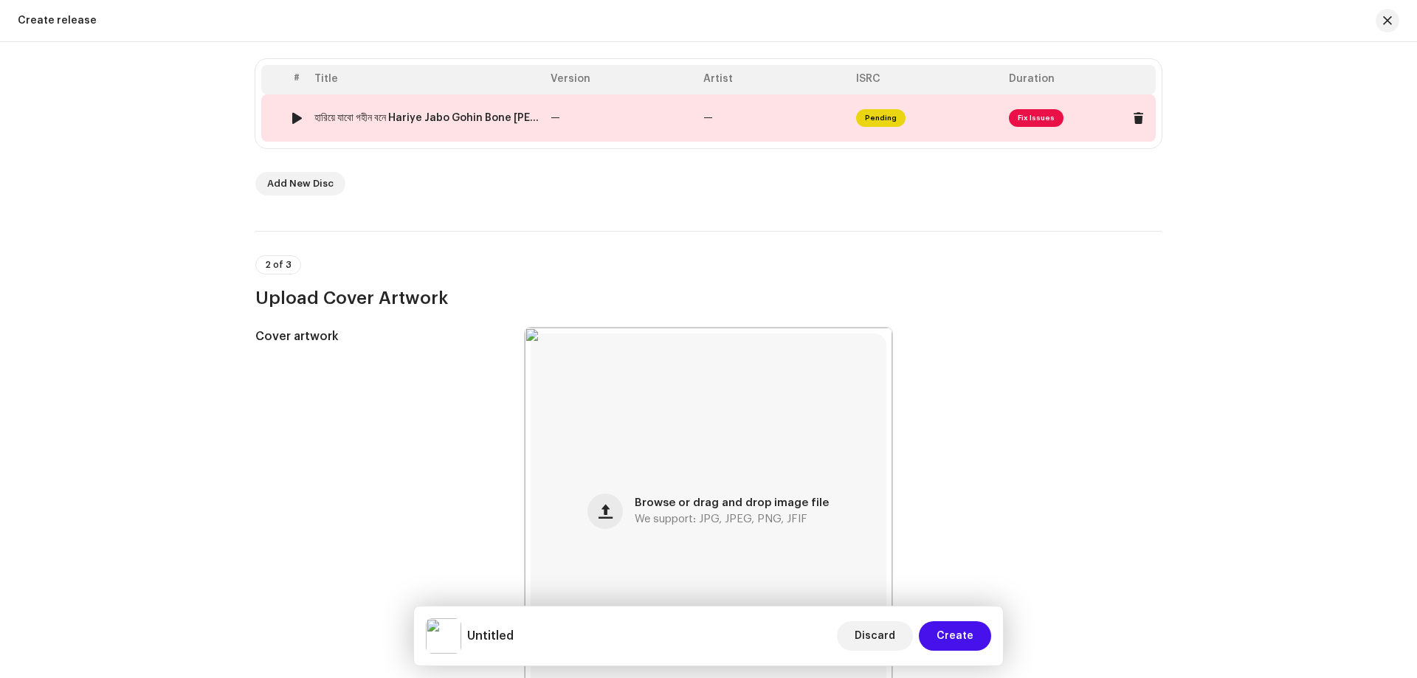
click at [695, 122] on tr "1 হারিয়ে যাবো গহীন বনে Hariye Jabo Gohin Bone [PERSON_NAME] লাইভ গান Live Song …" at bounding box center [708, 117] width 895 height 47
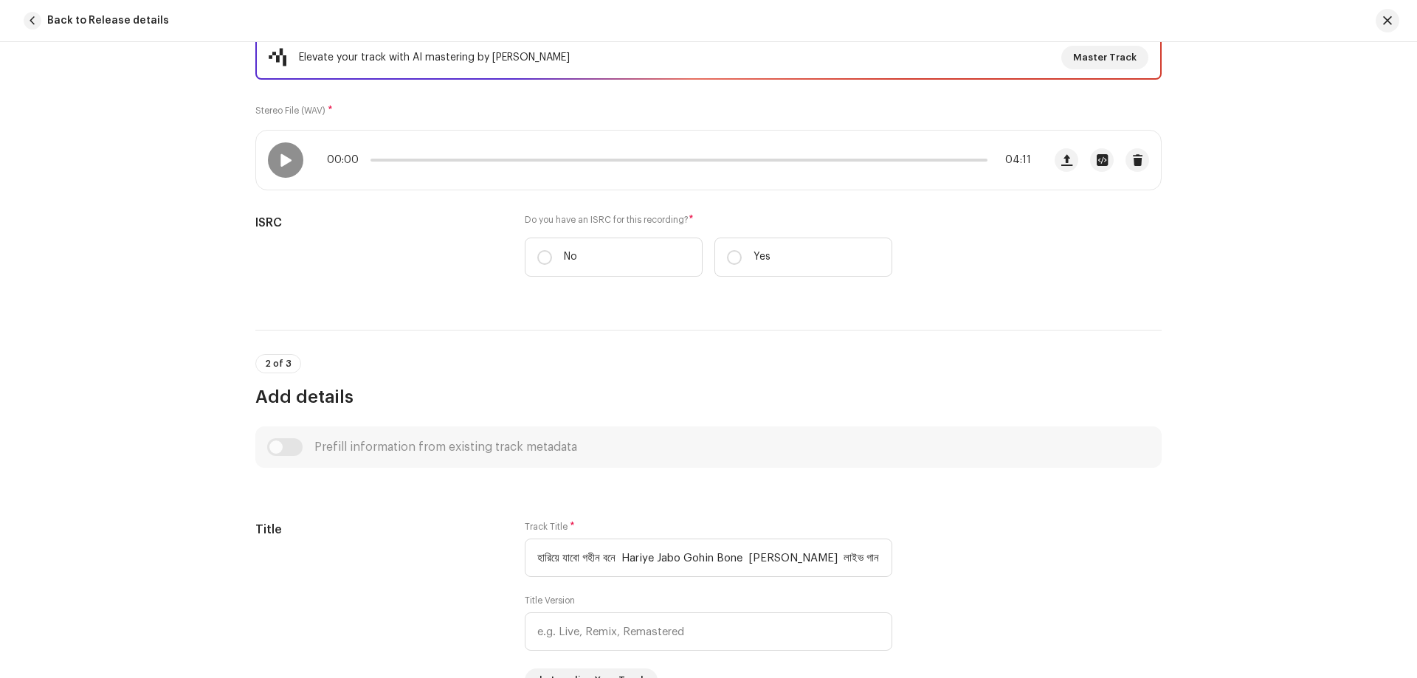
scroll to position [221, 0]
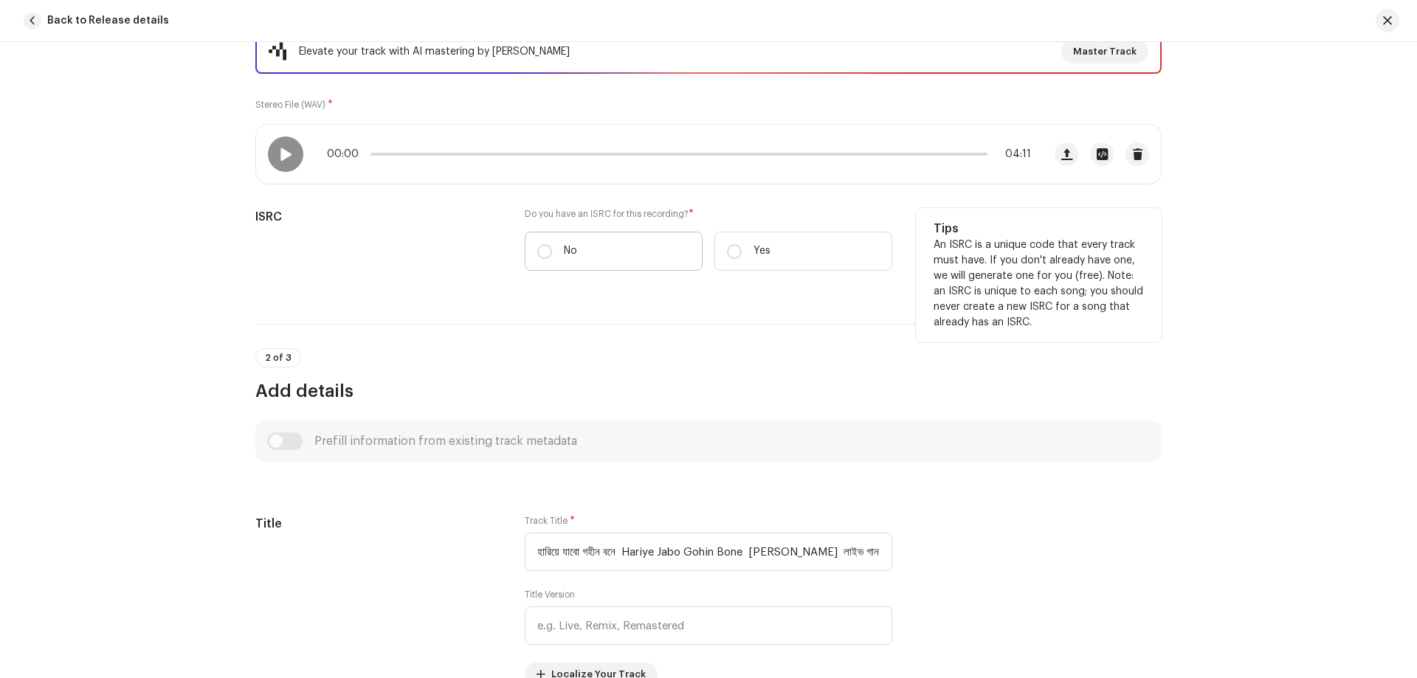
click at [659, 260] on label "No" at bounding box center [614, 251] width 178 height 39
click at [552, 259] on input "No" at bounding box center [544, 251] width 15 height 15
radio input "true"
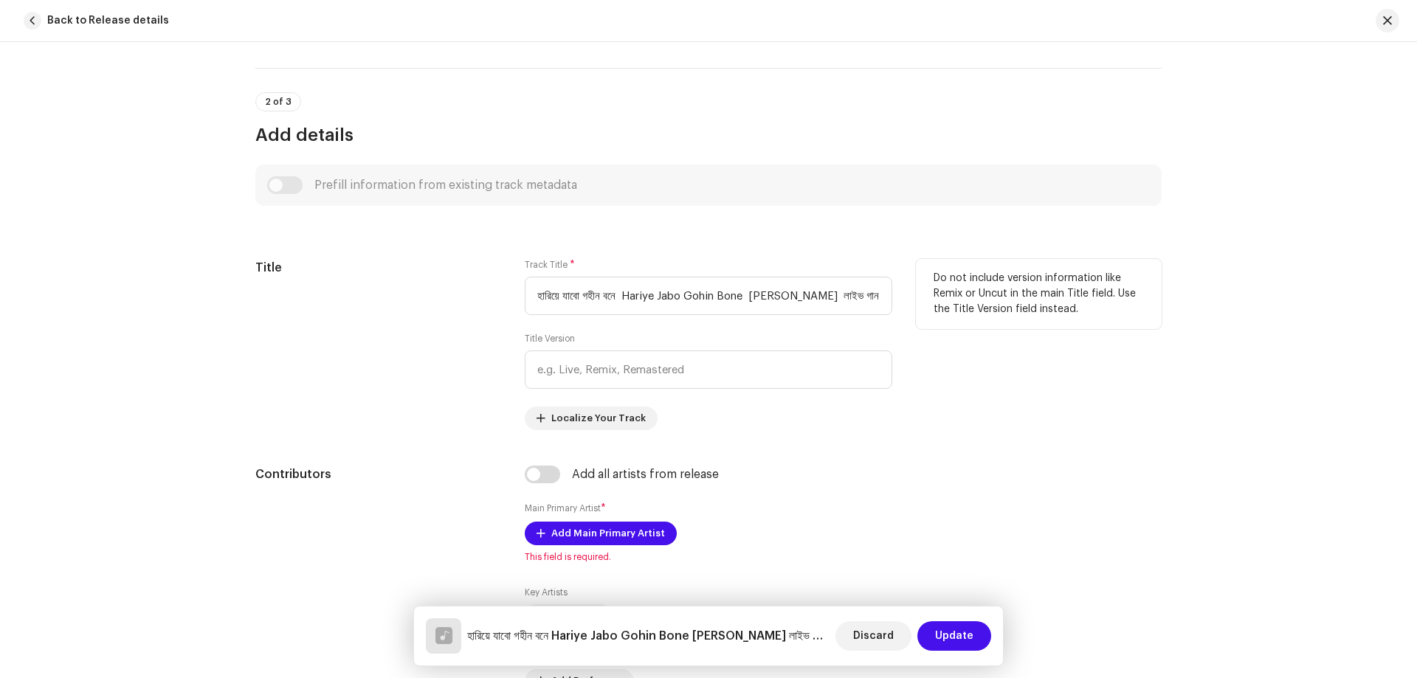
scroll to position [517, 0]
click at [754, 299] on input "হারিয়ে যাবো গহীন বনে Hariye Jabo Gohin Bone [PERSON_NAME] লাইভ গান Live Song 20…" at bounding box center [709, 295] width 368 height 38
click at [754, 300] on input "হারিয়ে যাবো গহীন বনে Hariye Jabo Gohin Bone [PERSON_NAME] লাইভ গান Live Song 20…" at bounding box center [709, 295] width 368 height 38
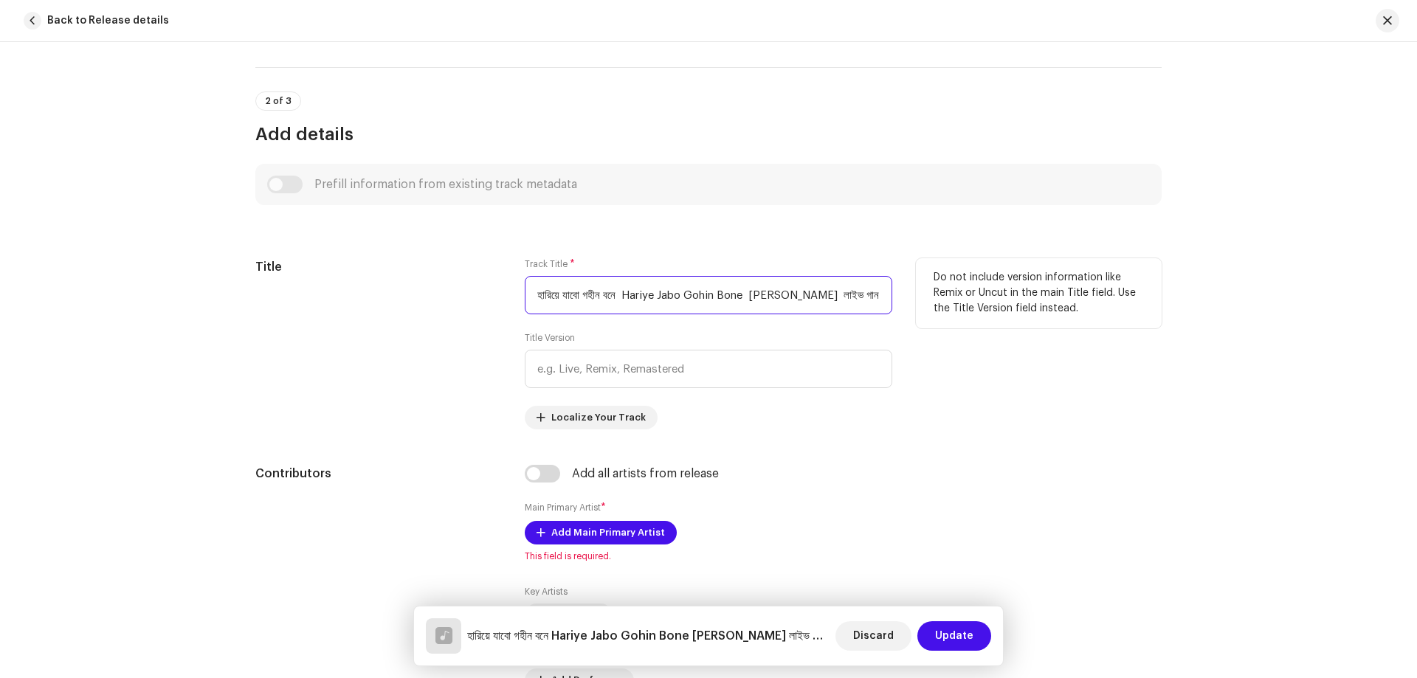
paste input "Hariye Jabo Gohin Bone"
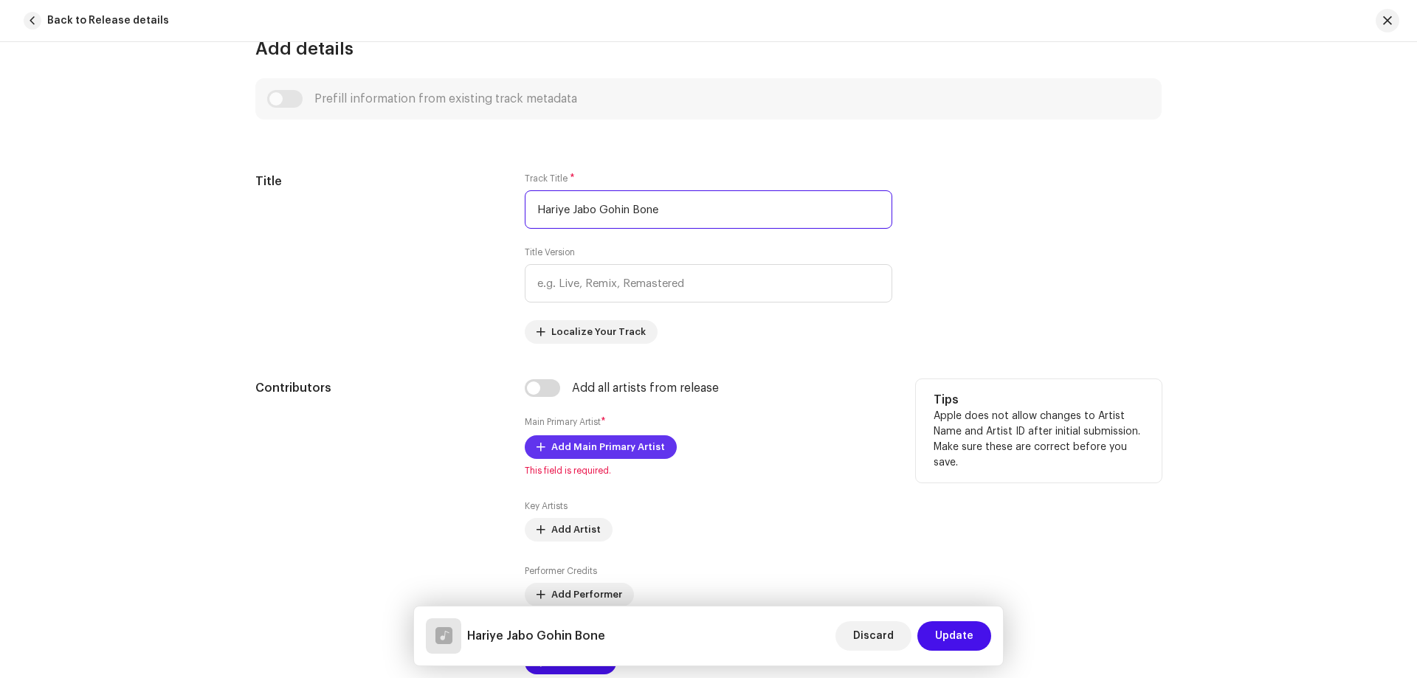
scroll to position [738, 0]
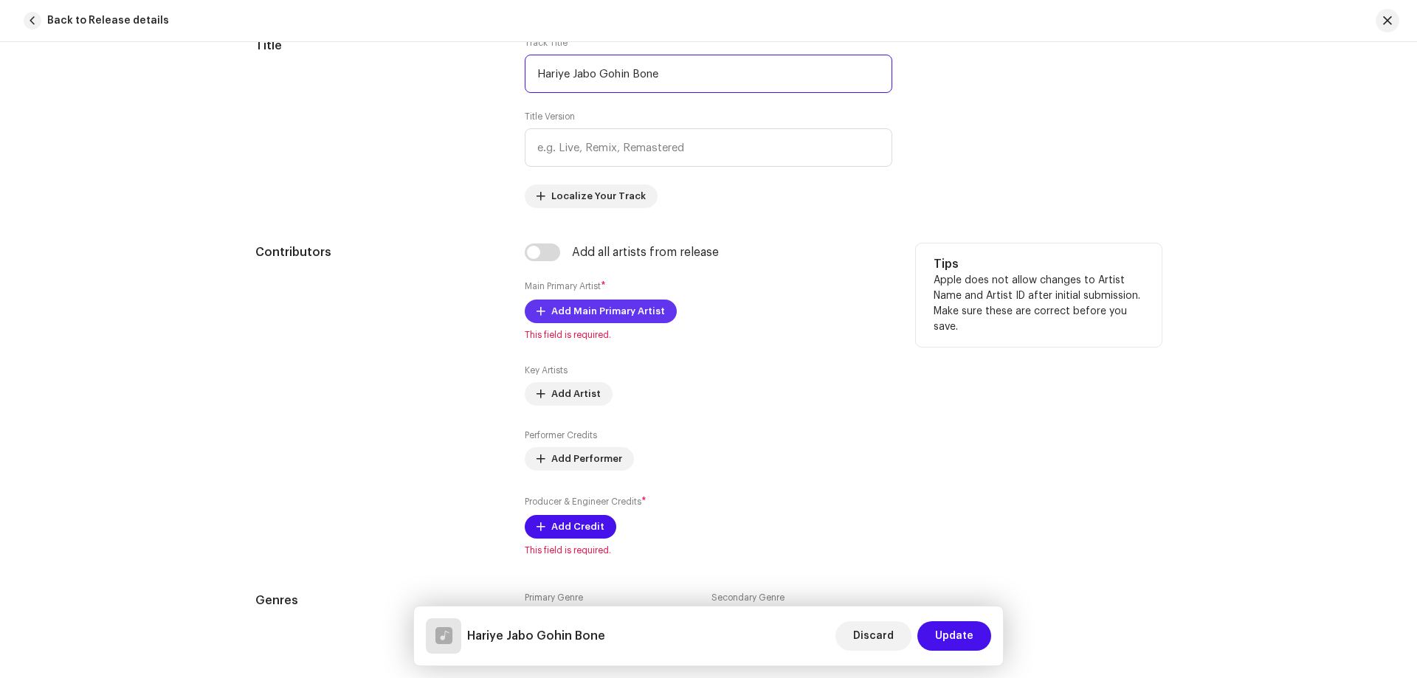
type input "Hariye Jabo Gohin Bone"
click at [577, 310] on span "Add Main Primary Artist" at bounding box center [608, 312] width 114 height 30
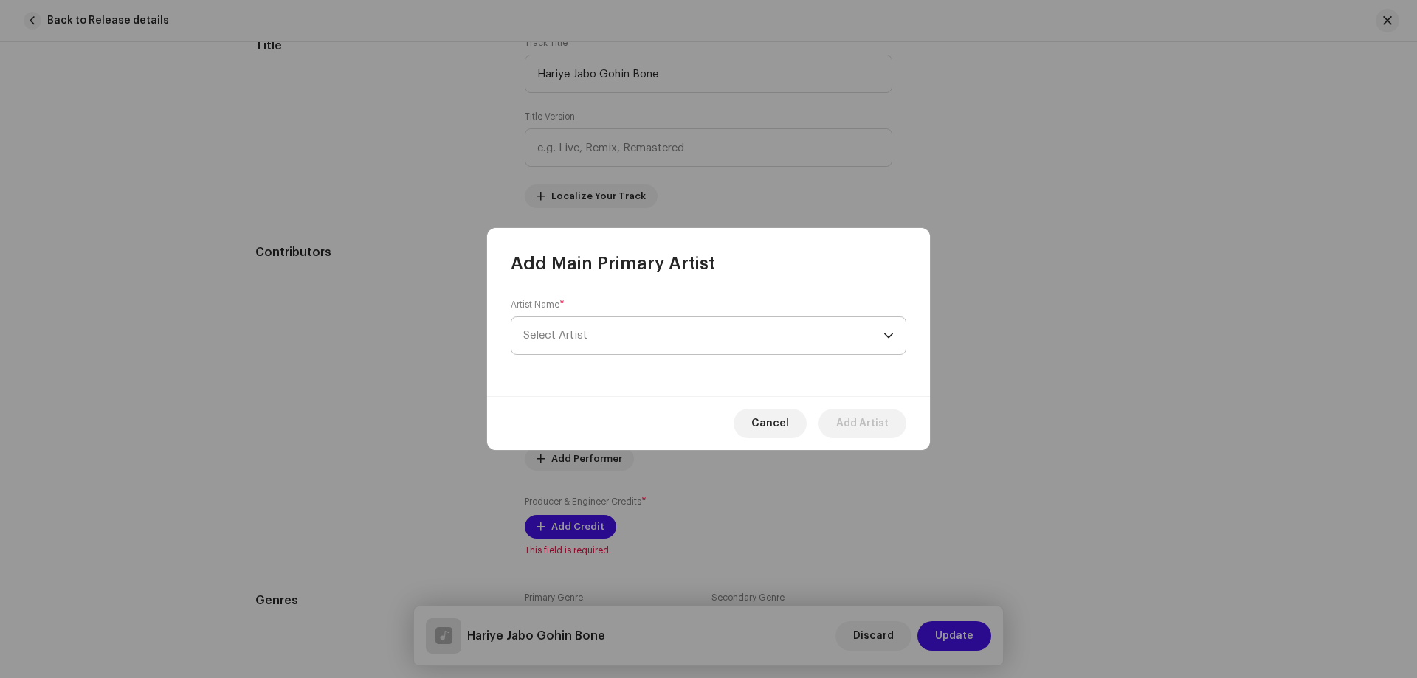
click at [726, 341] on span "Select Artist" at bounding box center [703, 335] width 360 height 37
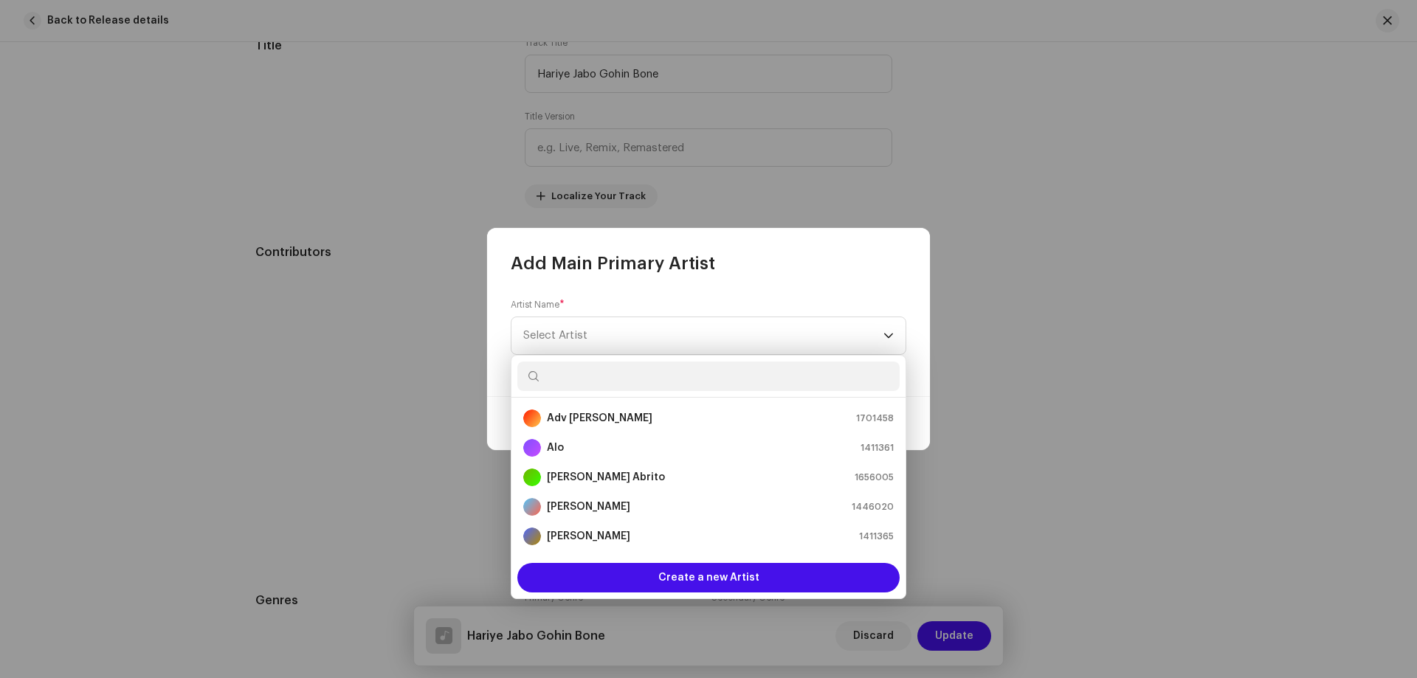
click at [635, 382] on input "text" at bounding box center [708, 377] width 382 height 30
paste input "[PERSON_NAME]"
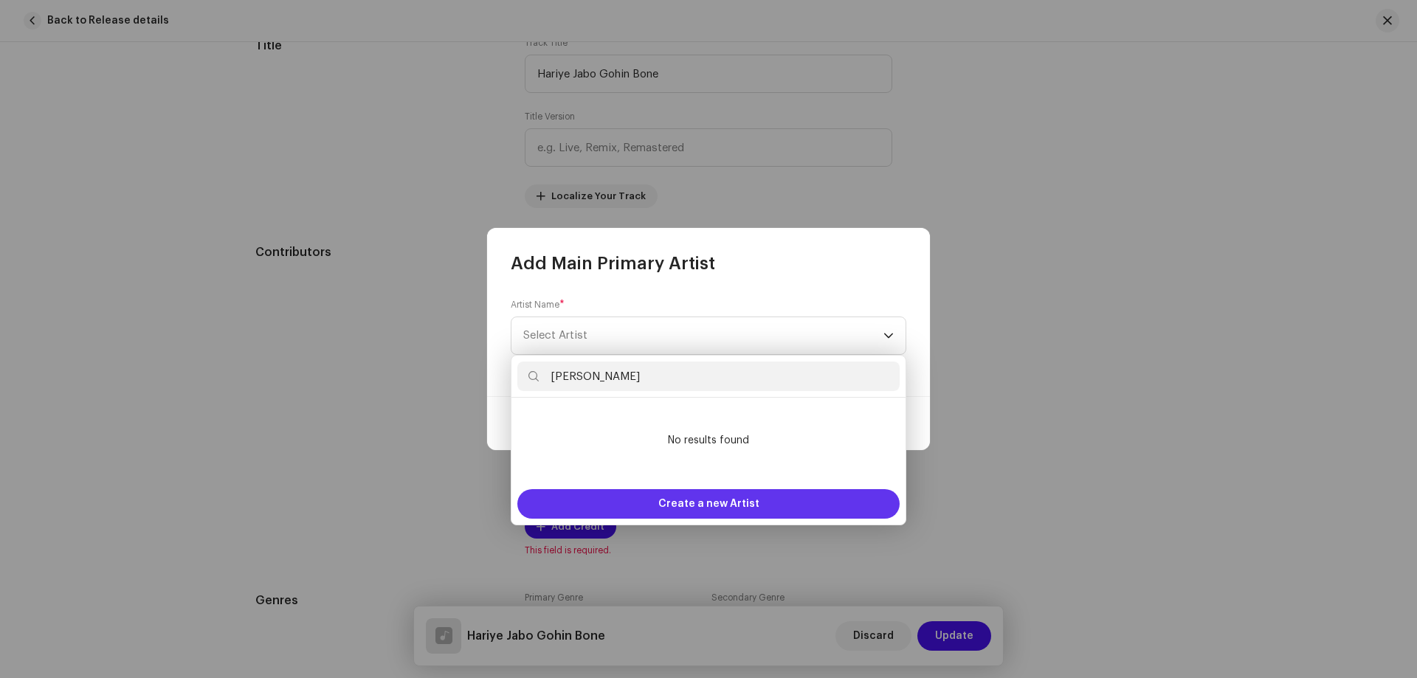
type input "[PERSON_NAME]"
click at [681, 504] on span "Create a new Artist" at bounding box center [708, 504] width 101 height 30
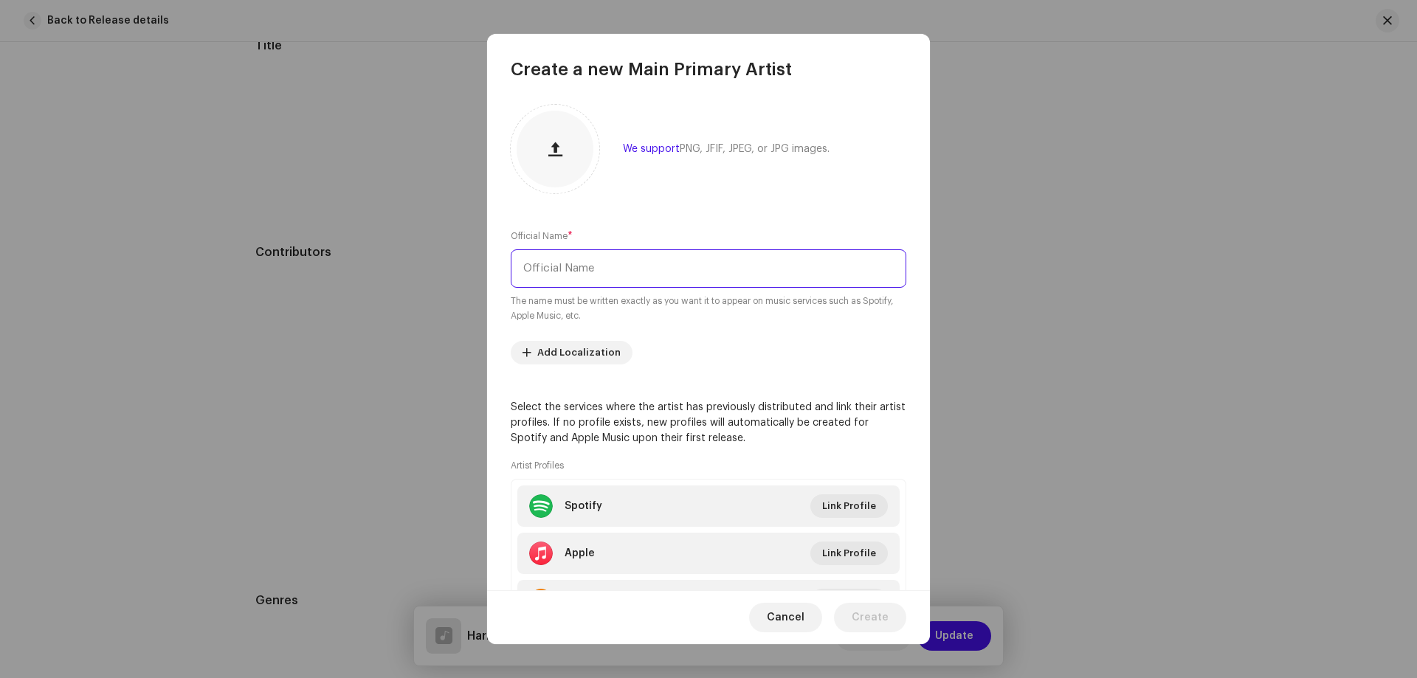
click at [612, 267] on input "text" at bounding box center [709, 268] width 396 height 38
paste input "[PERSON_NAME]"
type input "[PERSON_NAME]"
click at [857, 614] on span "Create" at bounding box center [870, 618] width 37 height 30
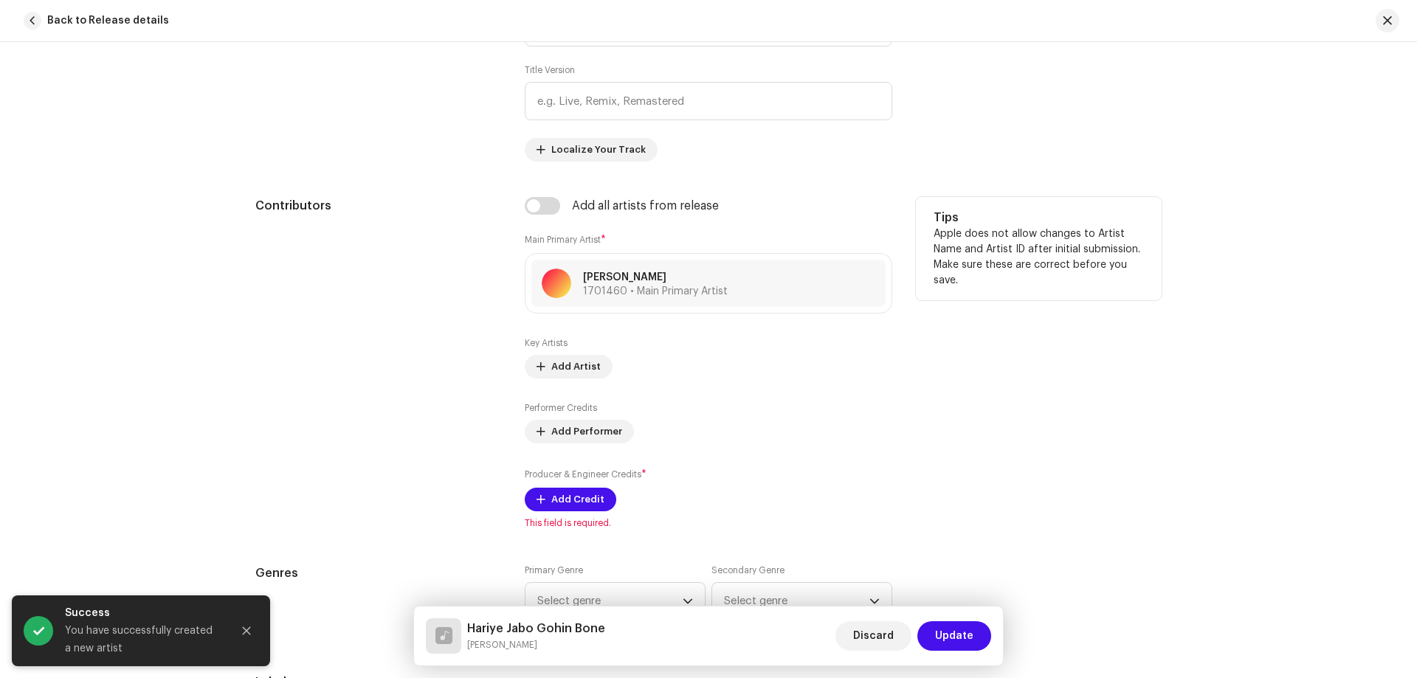
scroll to position [960, 0]
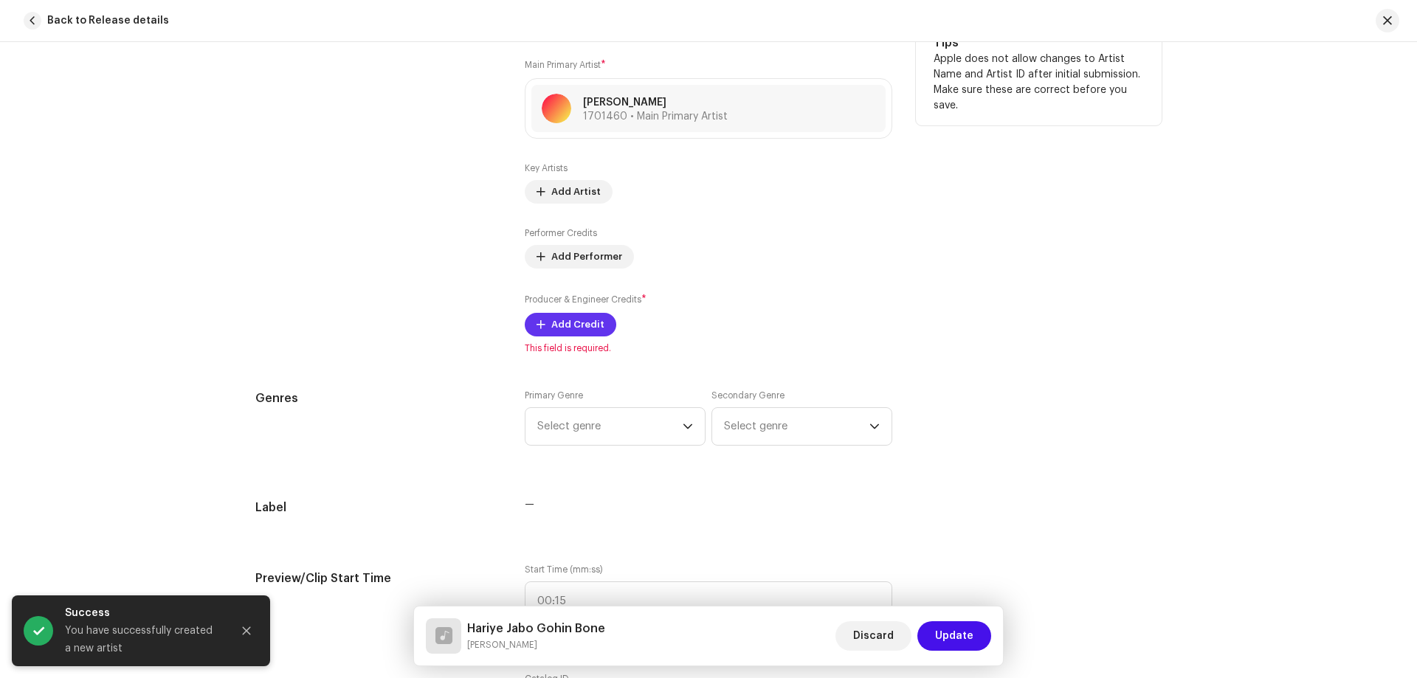
click at [590, 334] on span "Add Credit" at bounding box center [577, 325] width 53 height 30
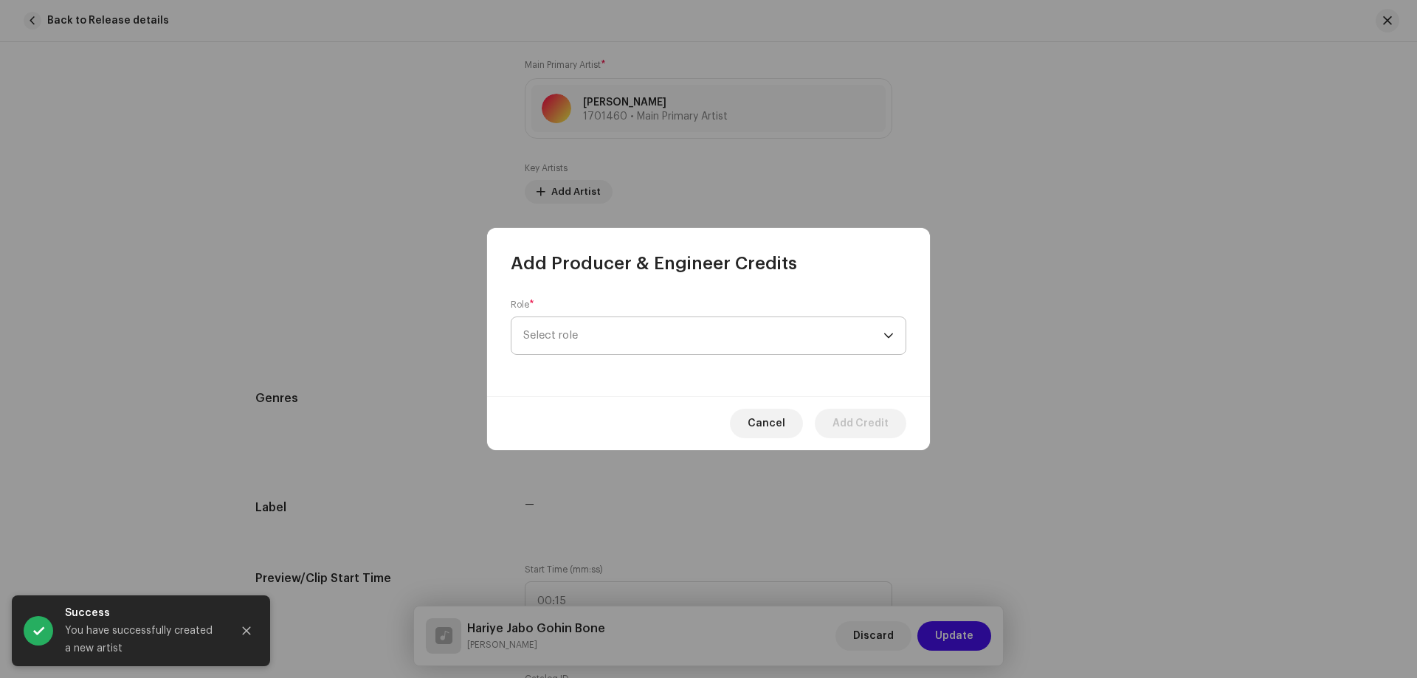
click at [597, 317] on p-select "Select role" at bounding box center [709, 336] width 396 height 38
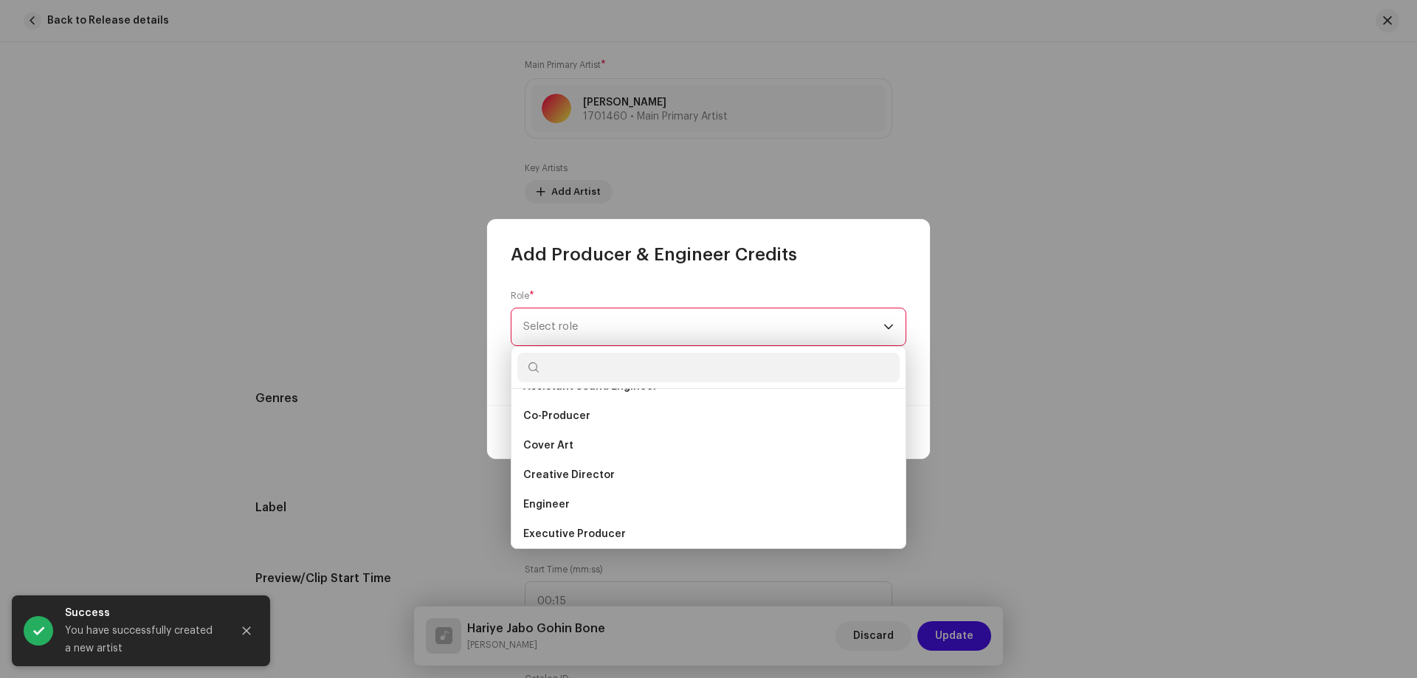
scroll to position [517, 0]
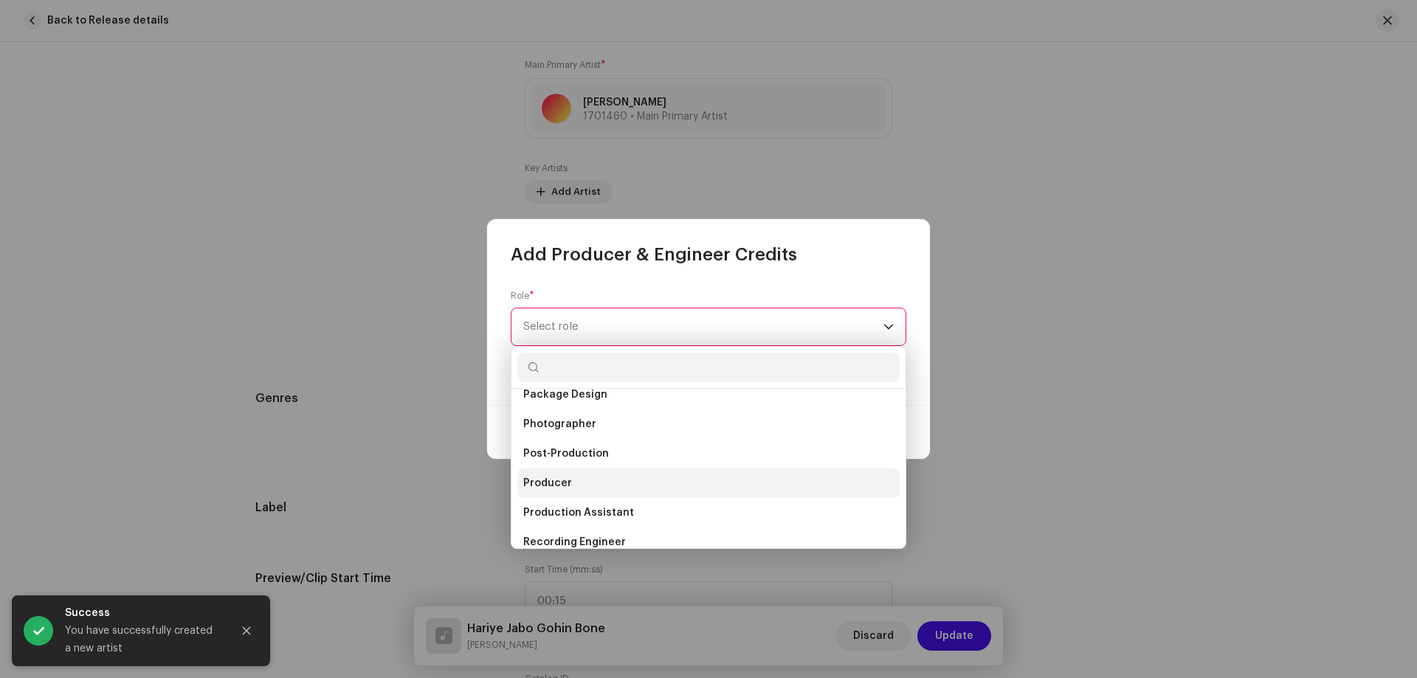
click at [595, 488] on li "Producer" at bounding box center [708, 484] width 382 height 30
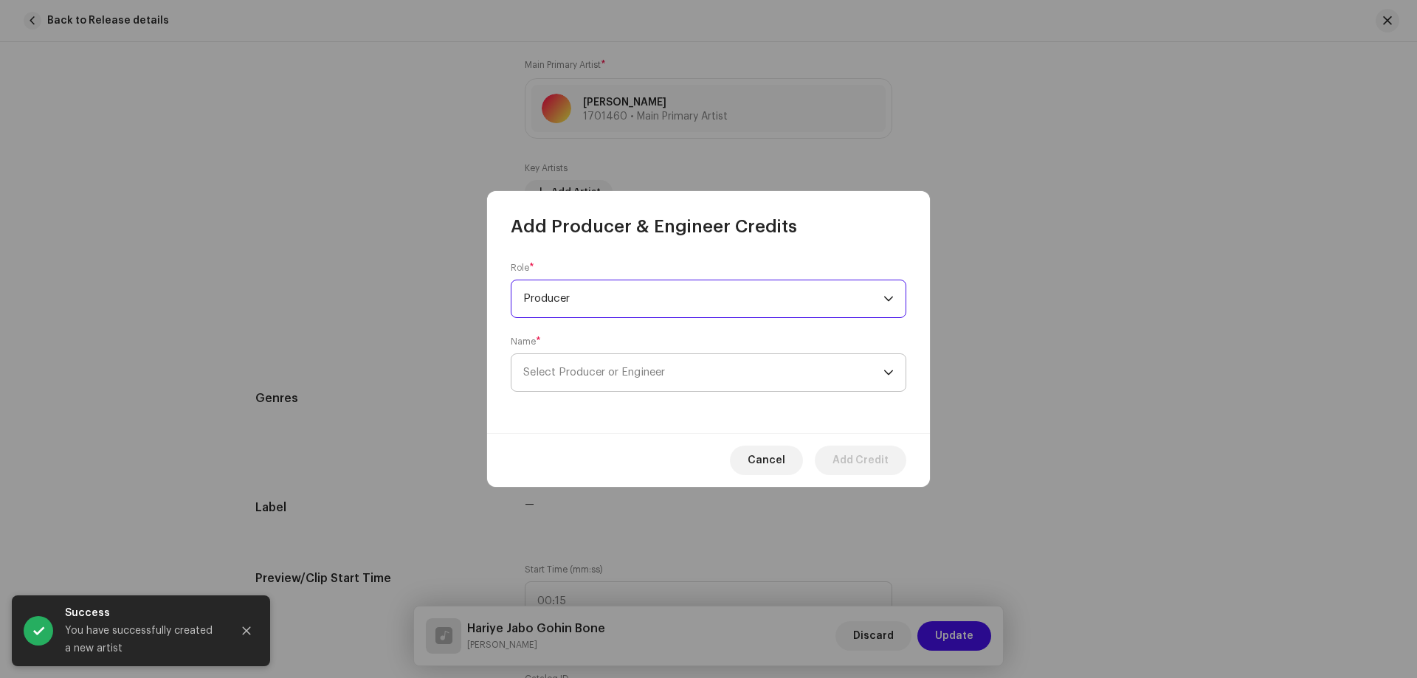
click at [630, 359] on span "Select Producer or Engineer" at bounding box center [703, 372] width 360 height 37
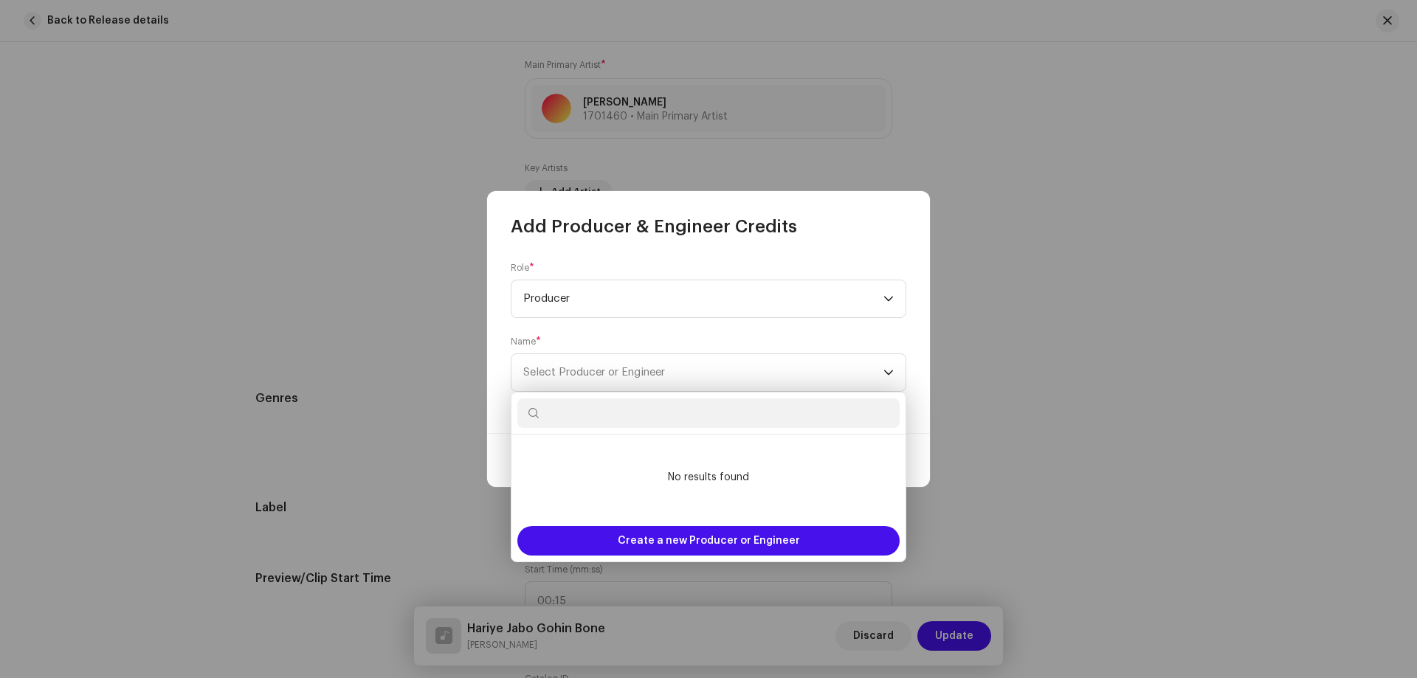
click at [762, 421] on input "text" at bounding box center [708, 414] width 382 height 30
paste input "[PERSON_NAME]"
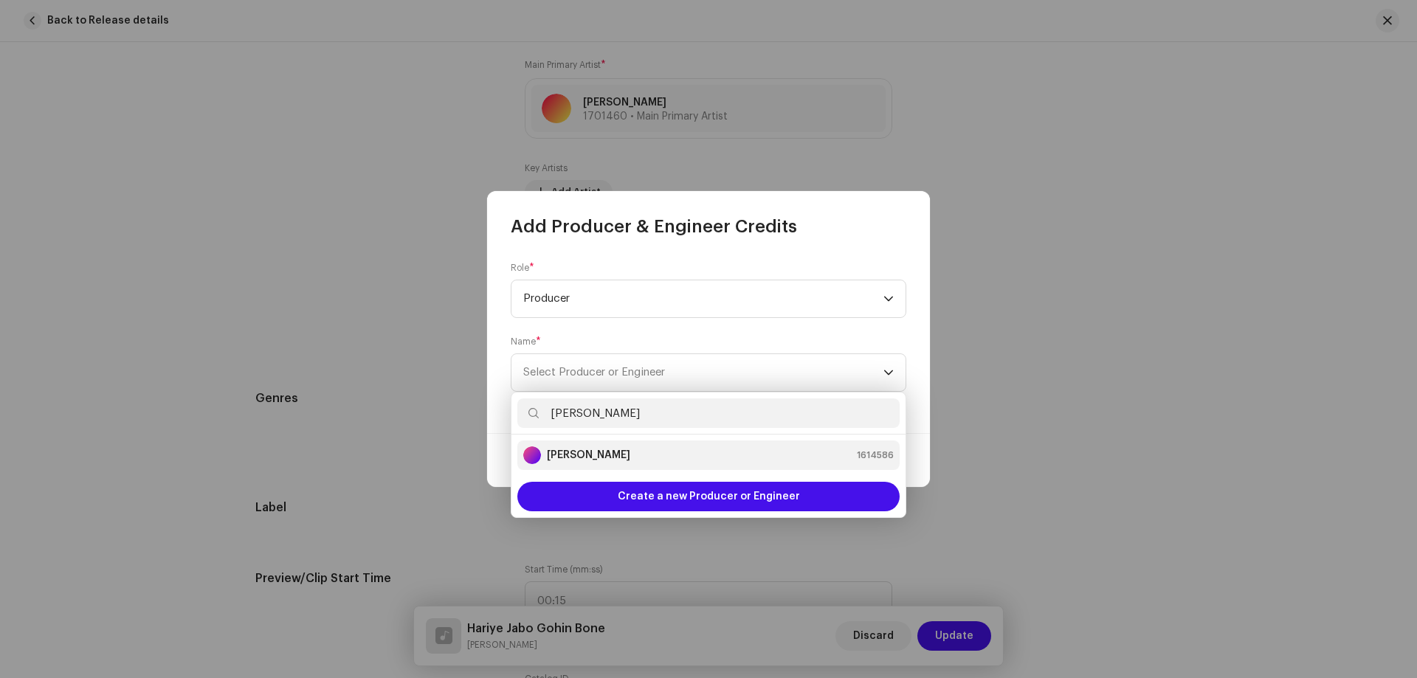
type input "[PERSON_NAME]"
click at [625, 448] on div "[PERSON_NAME] 1614586" at bounding box center [708, 456] width 371 height 18
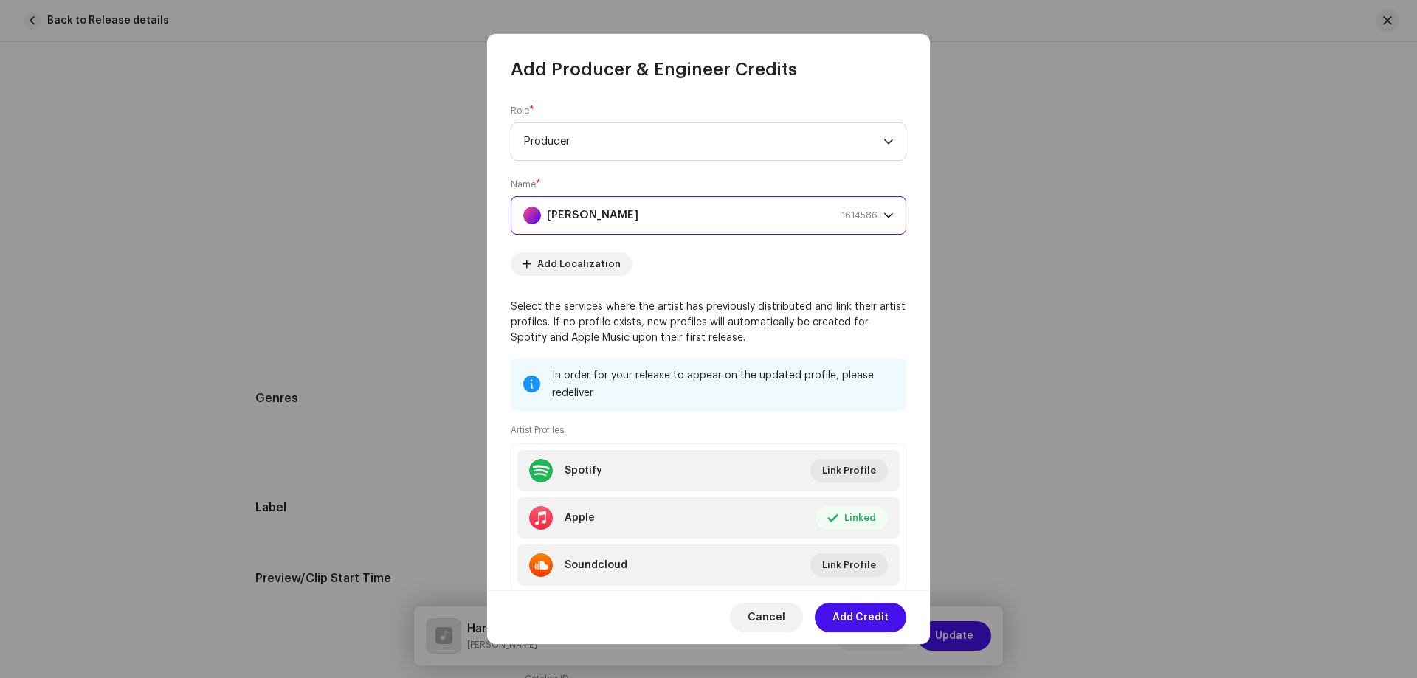
drag, startPoint x: 856, startPoint y: 619, endPoint x: 827, endPoint y: 559, distance: 67.3
click at [856, 619] on span "Add Credit" at bounding box center [861, 618] width 56 height 30
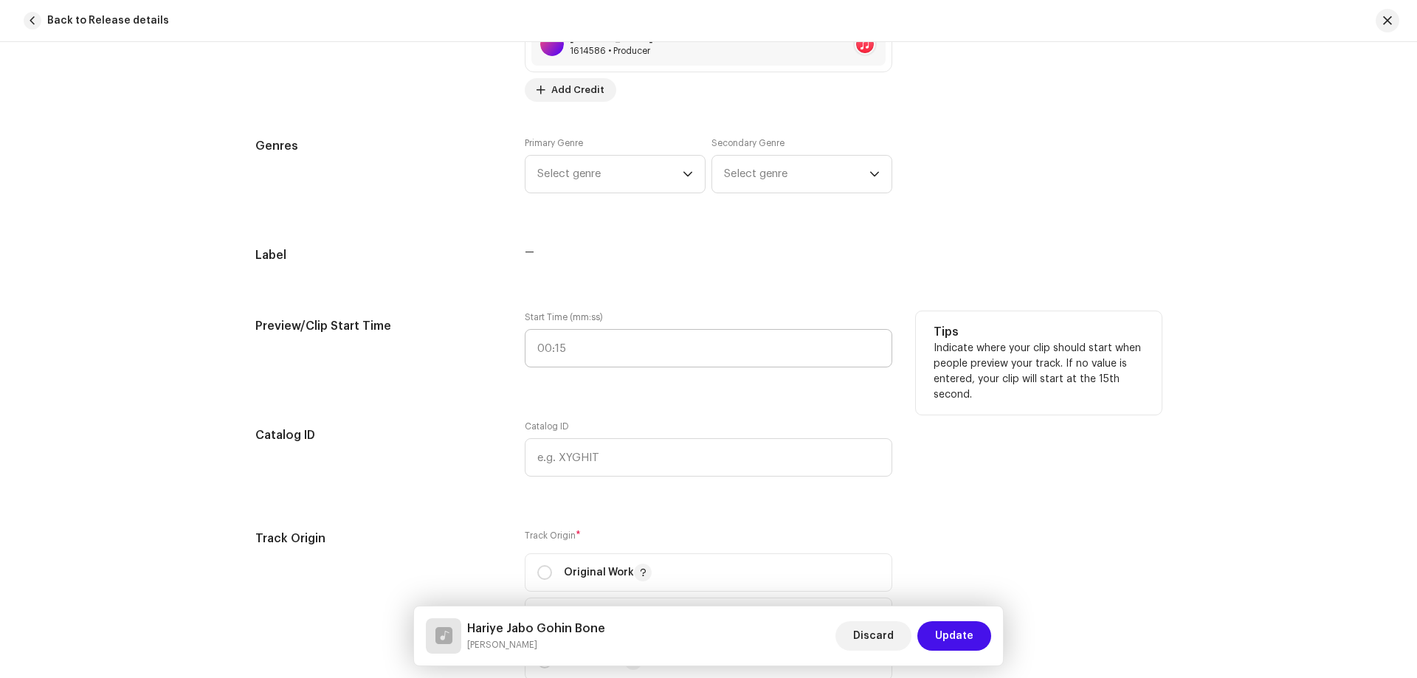
scroll to position [1329, 0]
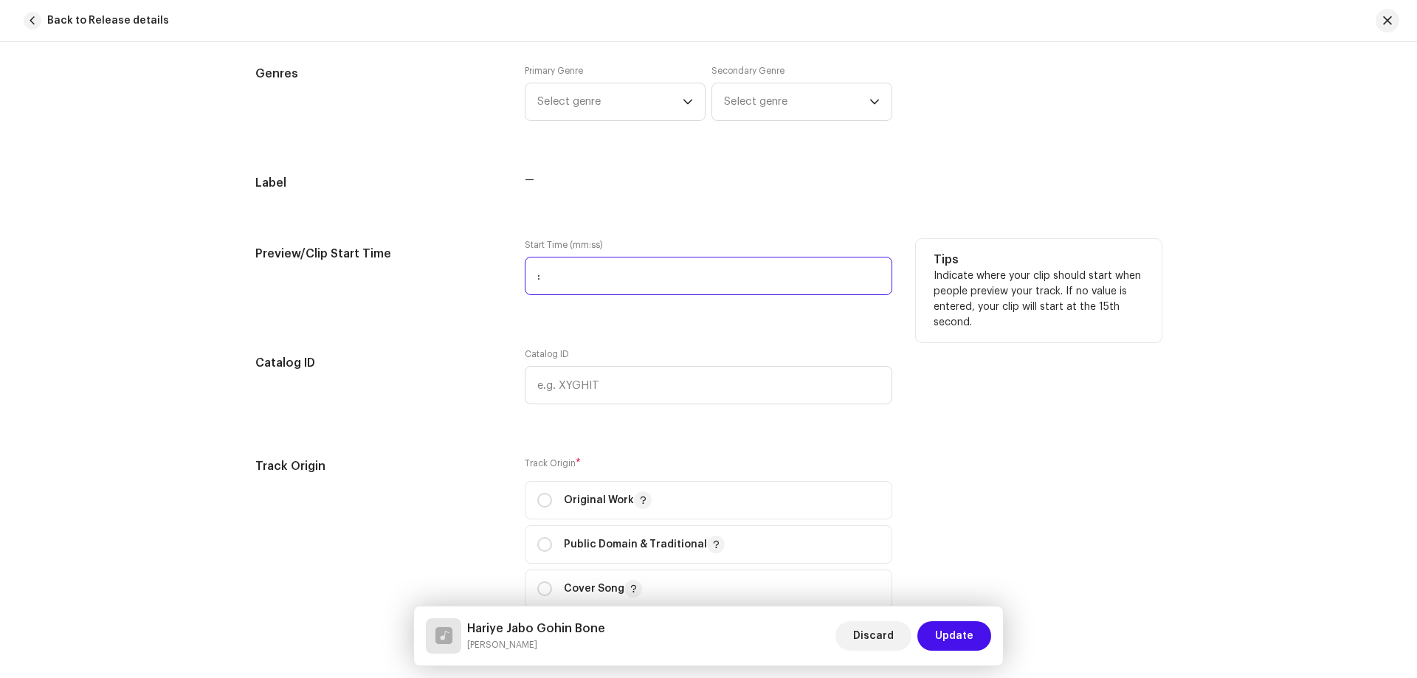
click at [635, 264] on input ":" at bounding box center [709, 276] width 368 height 38
type input "00:25"
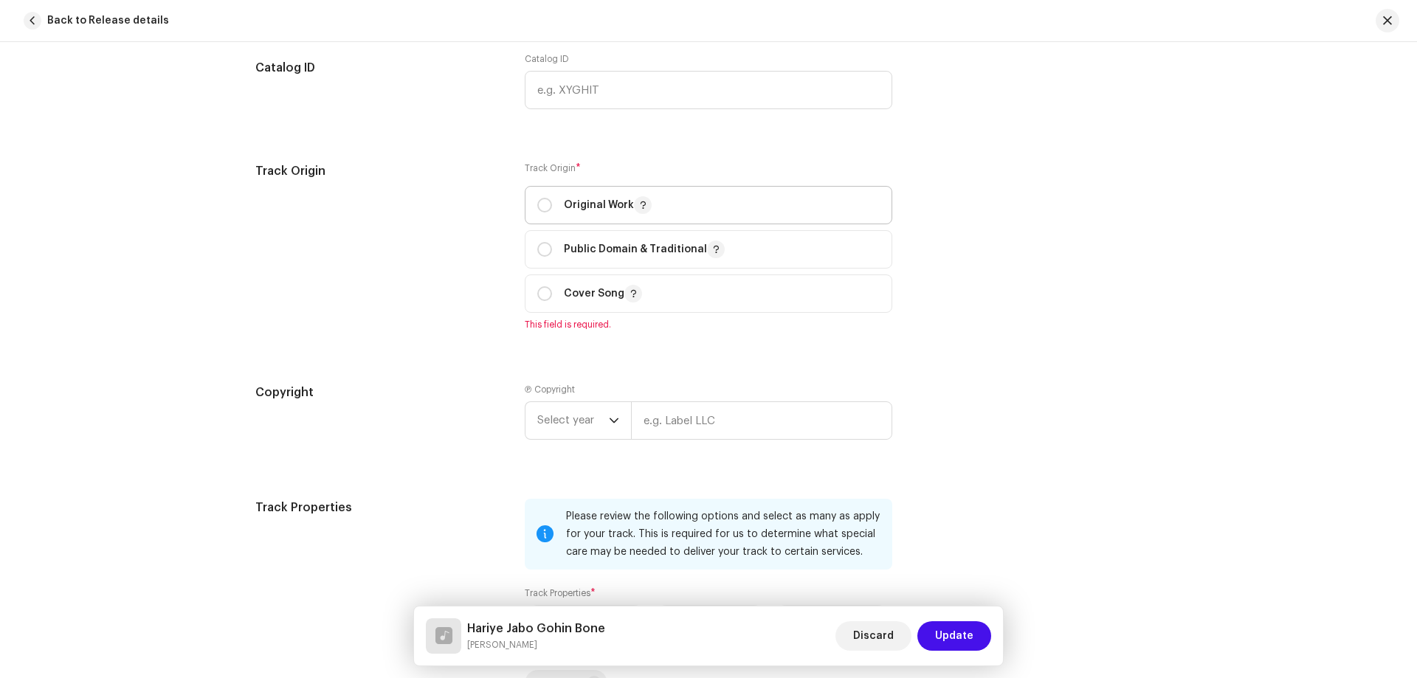
drag, startPoint x: 603, startPoint y: 202, endPoint x: 661, endPoint y: 224, distance: 61.4
click at [602, 202] on p "Original Work" at bounding box center [608, 205] width 88 height 18
radio input "true"
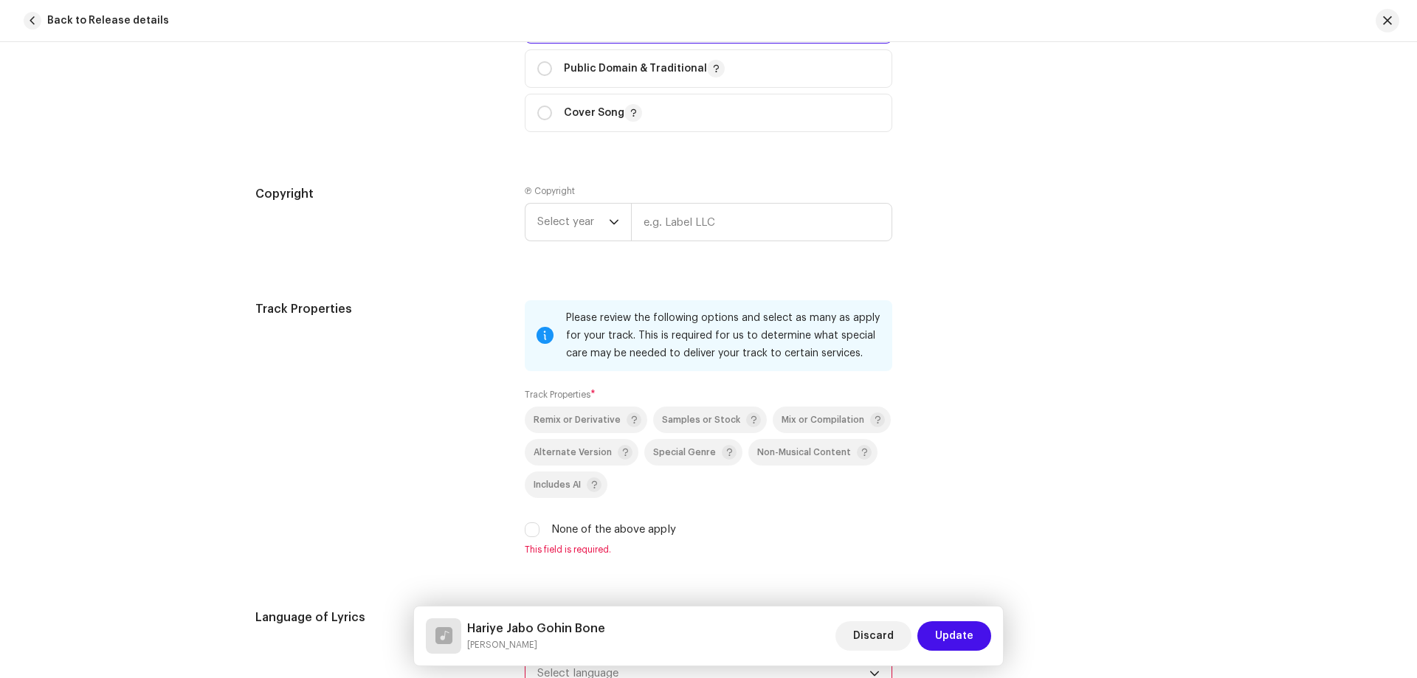
scroll to position [2140, 0]
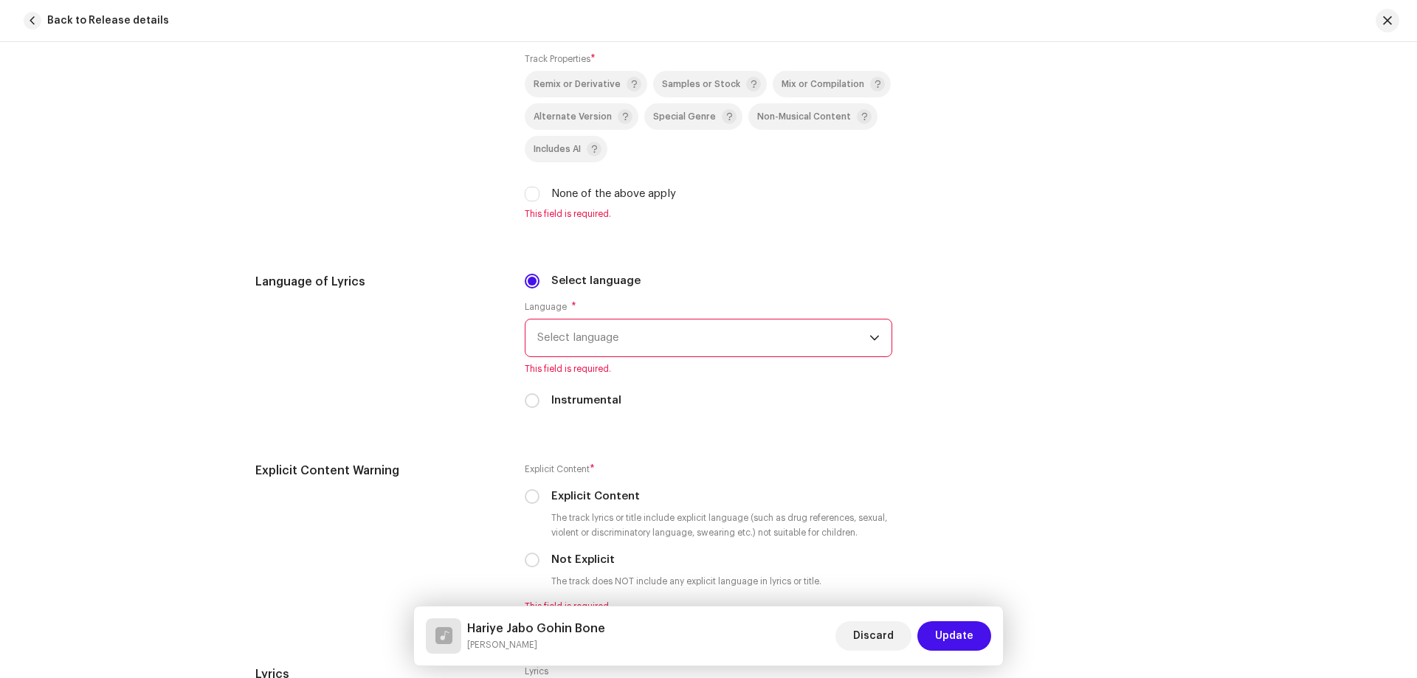
drag, startPoint x: 528, startPoint y: 193, endPoint x: 526, endPoint y: 204, distance: 11.9
click at [526, 193] on input "None of the above apply" at bounding box center [532, 194] width 15 height 15
checkbox input "true"
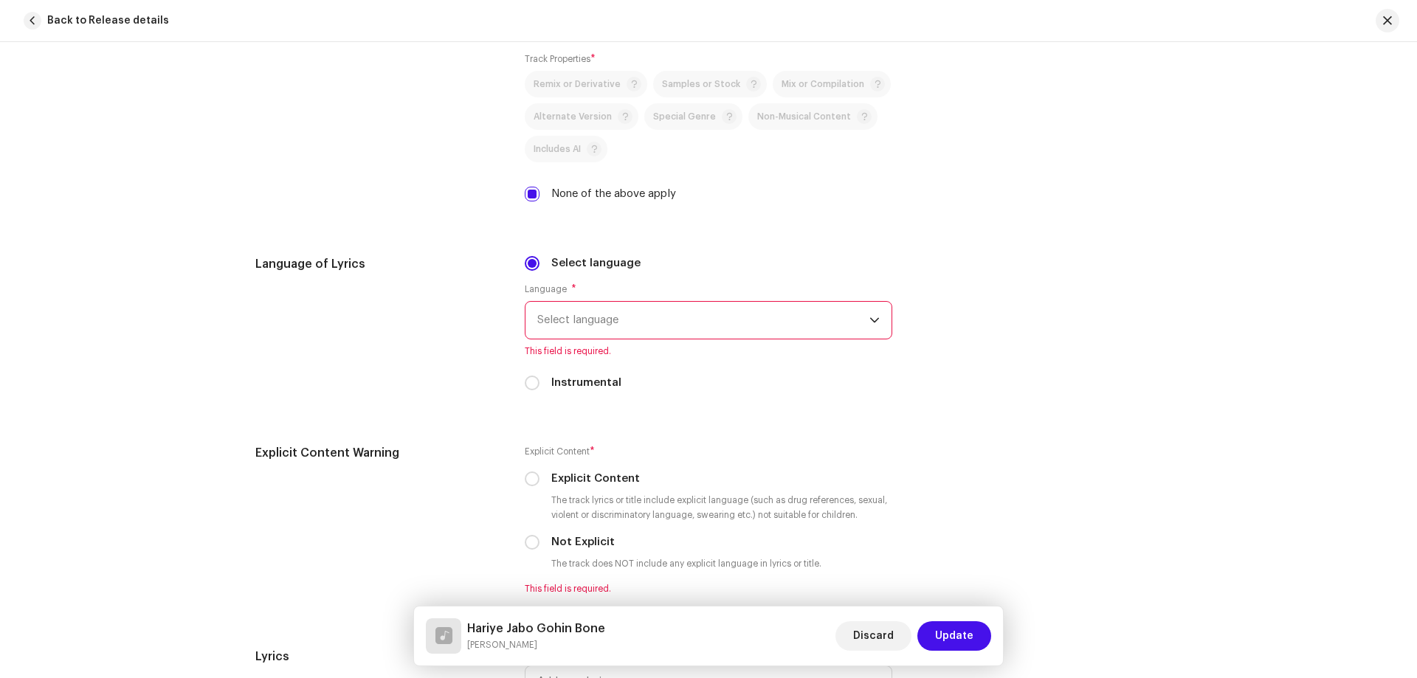
click at [585, 320] on span "Select language" at bounding box center [703, 320] width 332 height 37
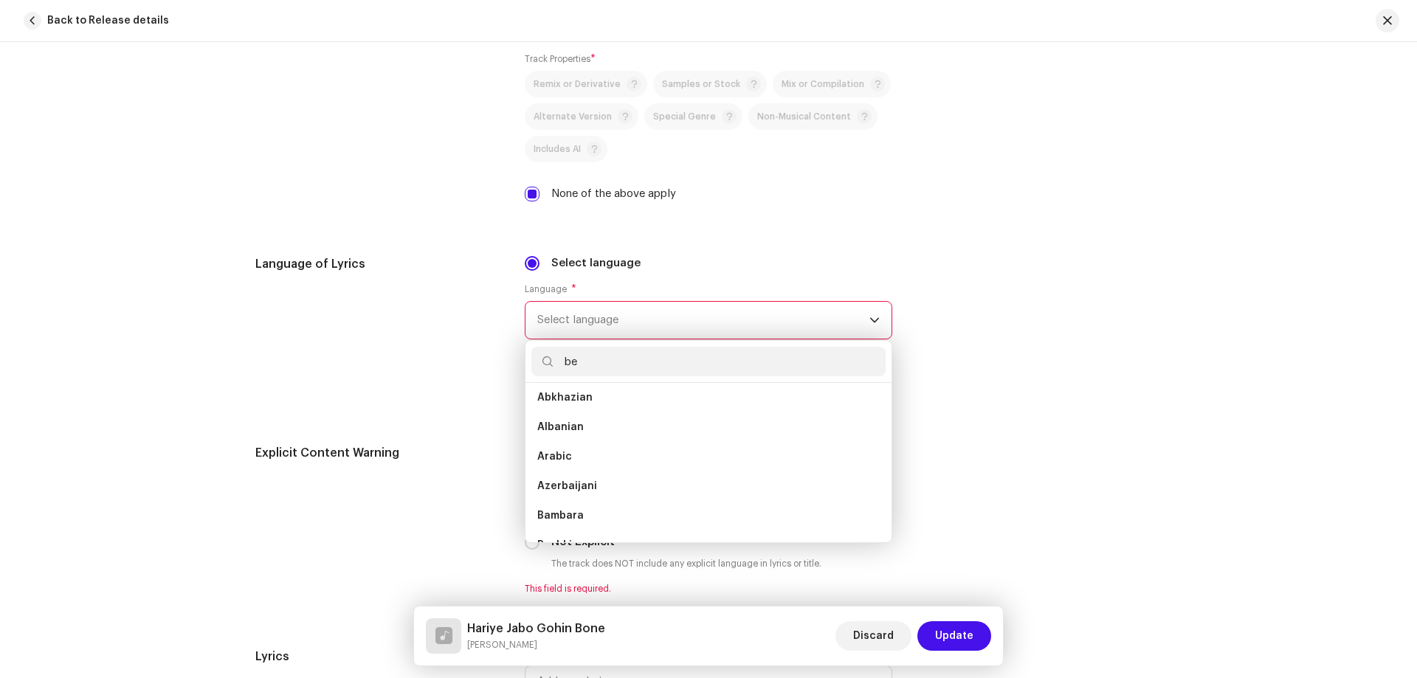
scroll to position [0, 0]
type input "be"
click at [546, 430] on span "Bengali" at bounding box center [556, 433] width 39 height 15
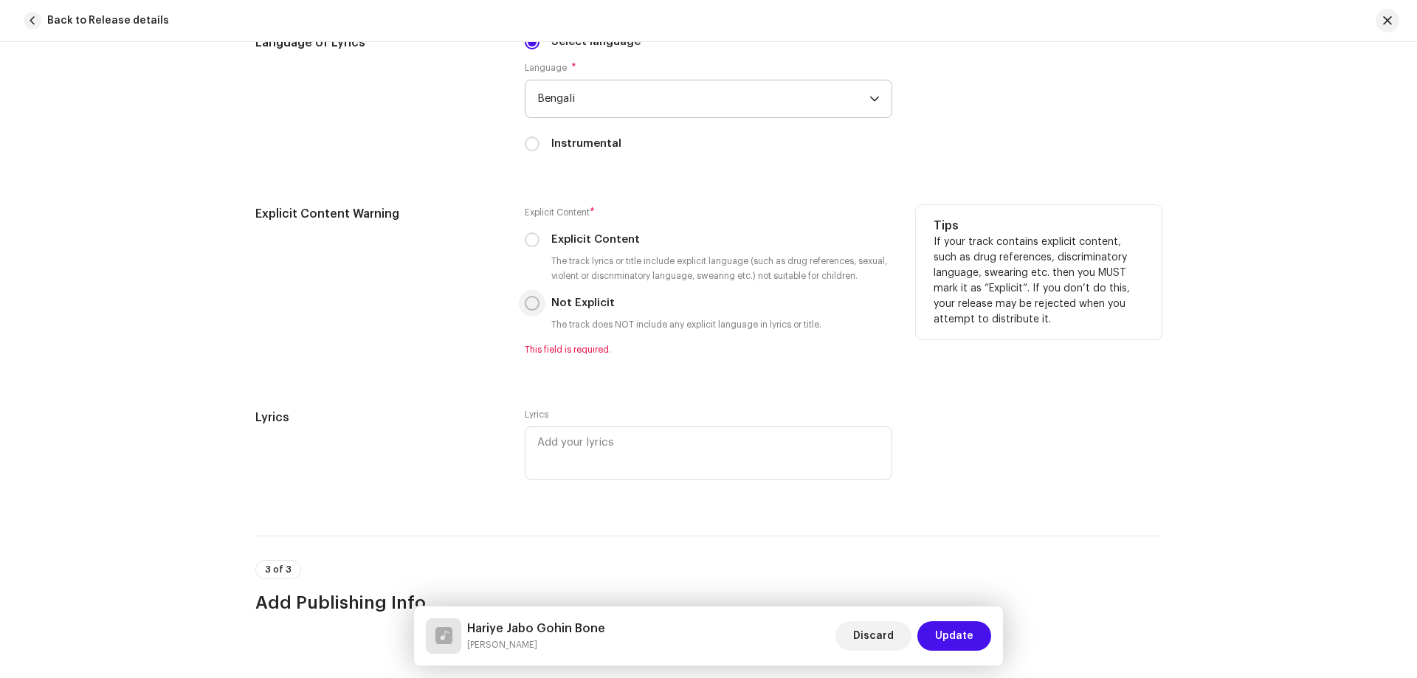
click at [534, 301] on input "Not Explicit" at bounding box center [532, 303] width 15 height 15
radio input "true"
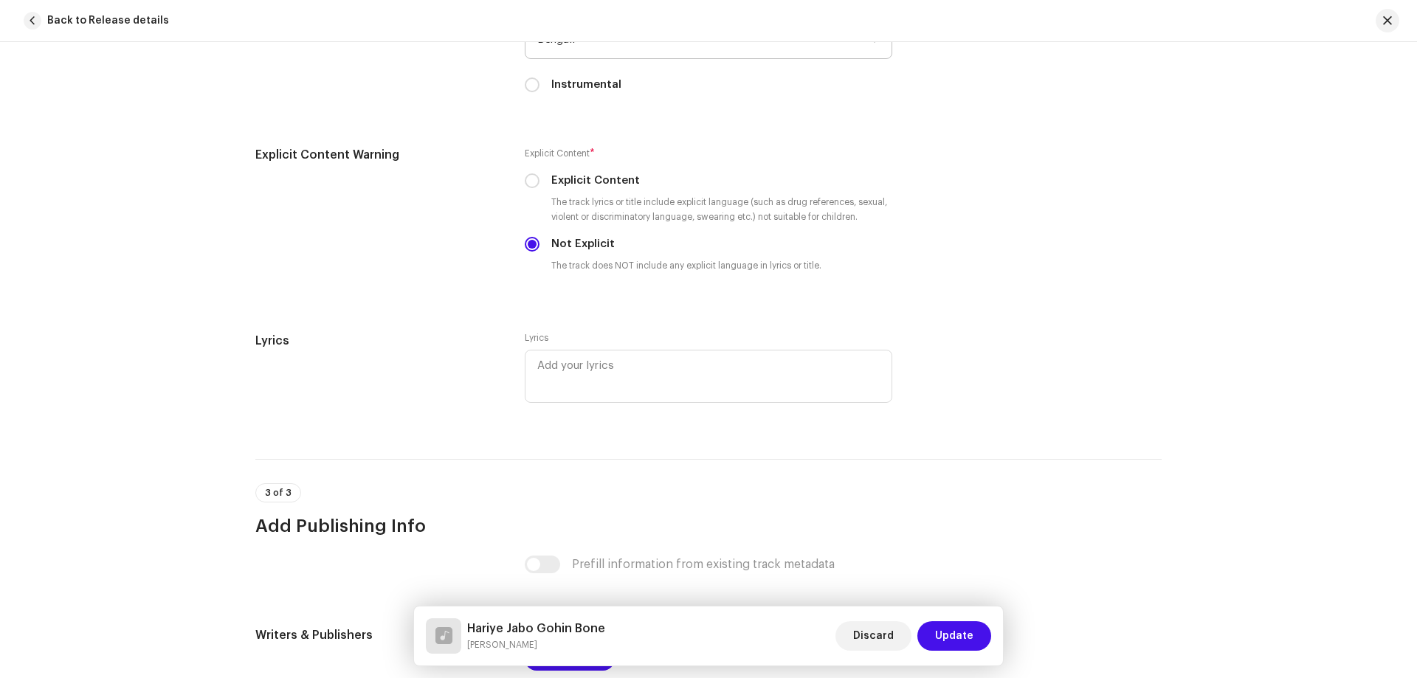
scroll to position [2657, 0]
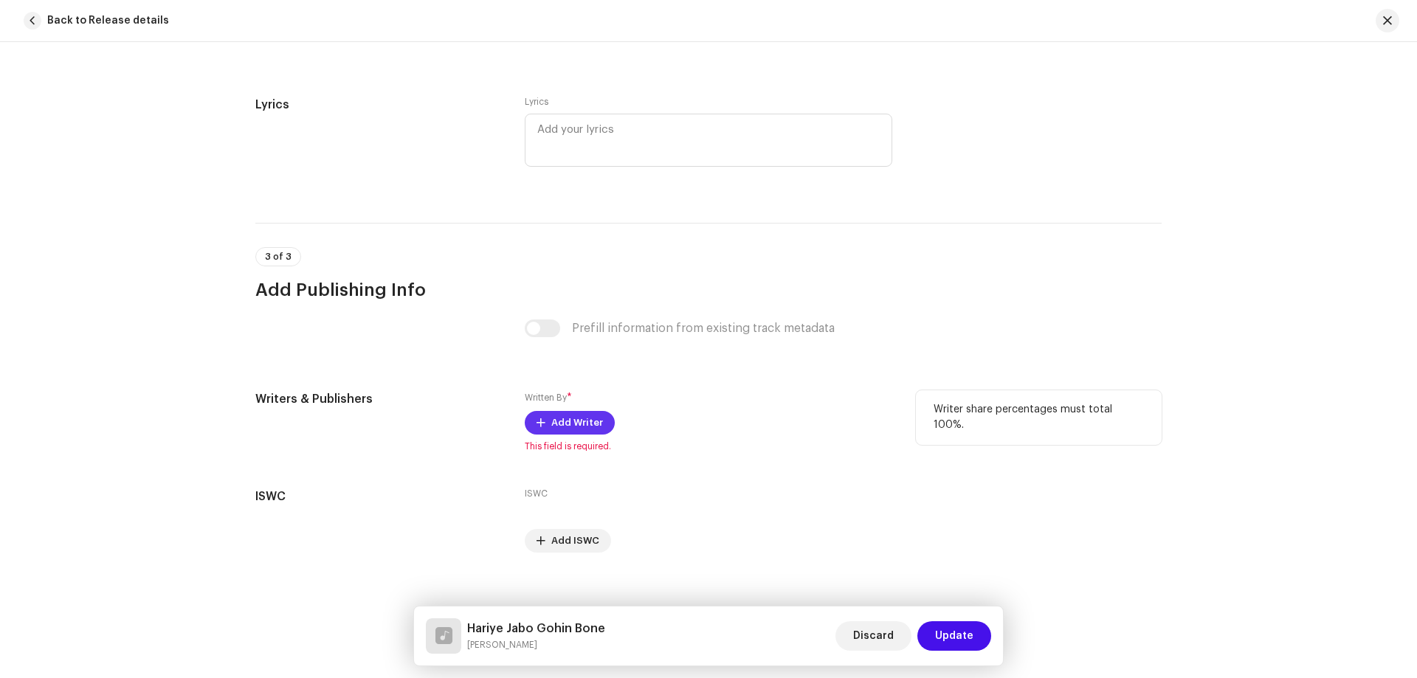
click at [557, 434] on span "Add Writer" at bounding box center [577, 423] width 52 height 30
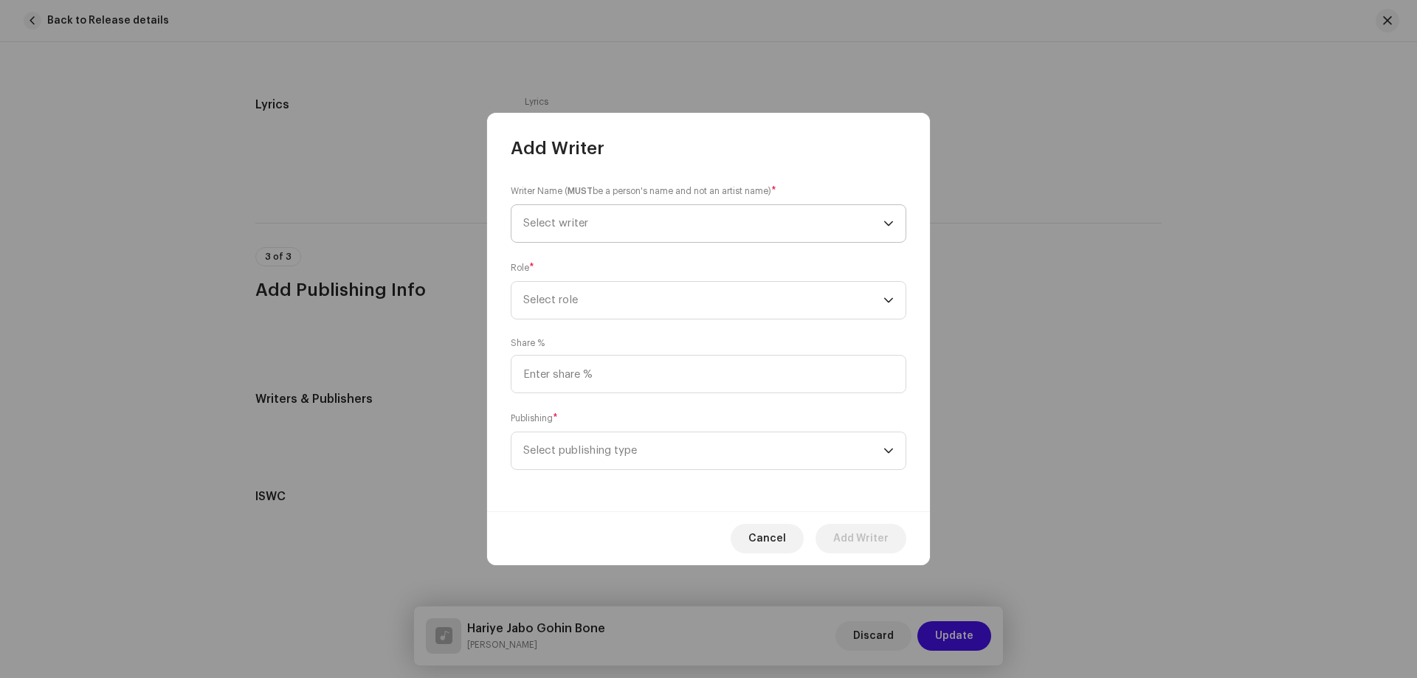
click at [631, 224] on span "Select writer" at bounding box center [703, 223] width 360 height 37
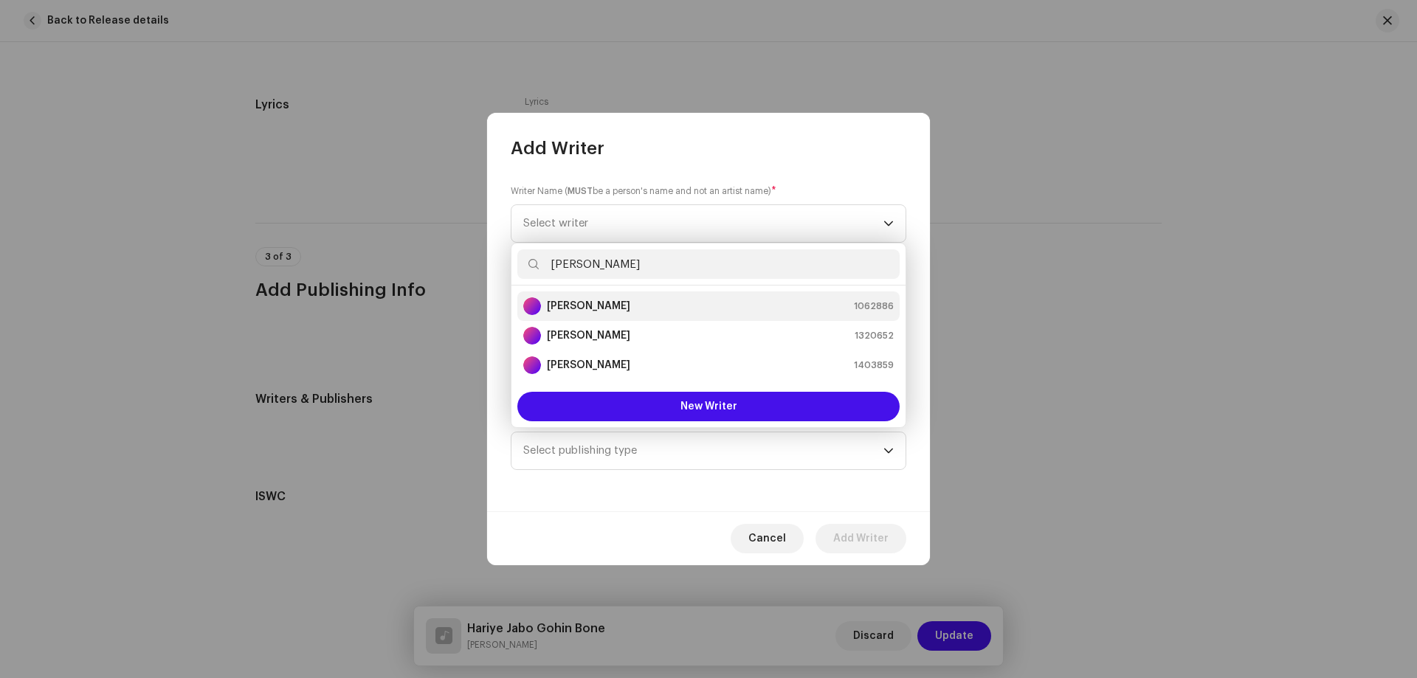
type input "[PERSON_NAME]"
click at [607, 305] on strong "[PERSON_NAME]" at bounding box center [588, 306] width 83 height 15
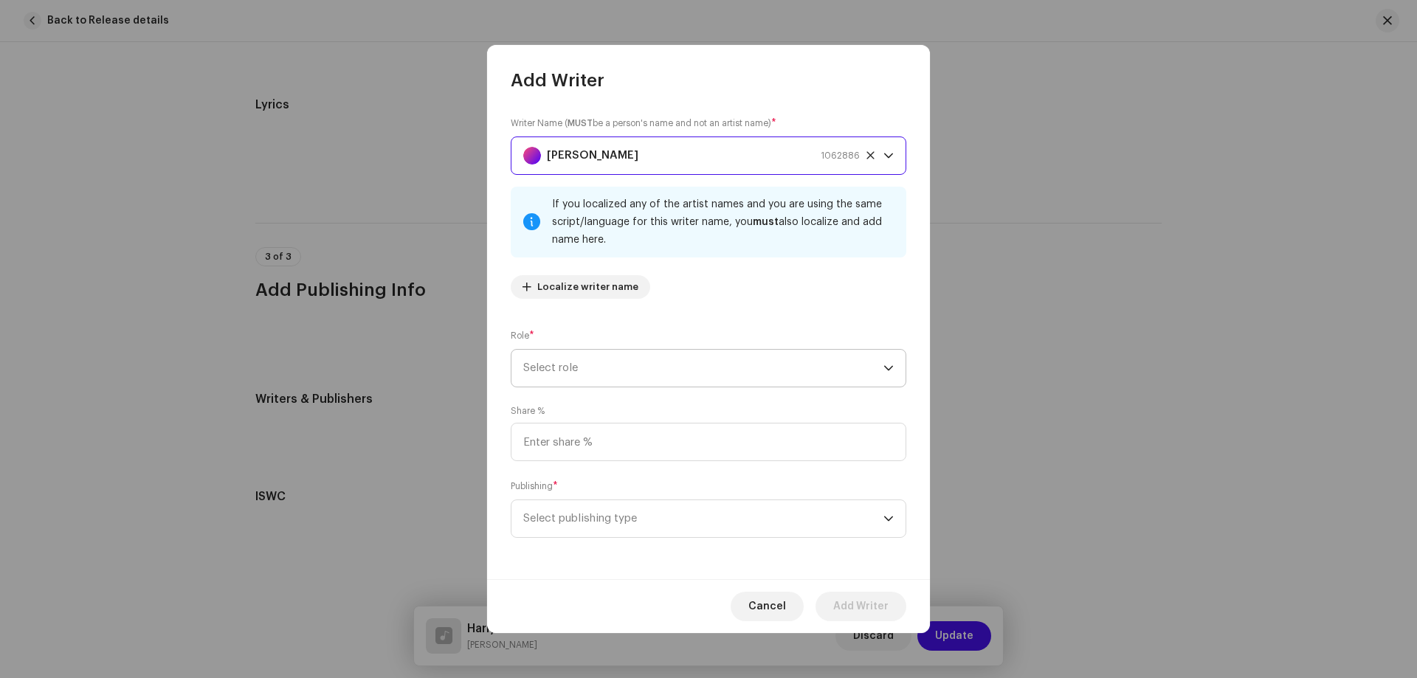
click at [602, 366] on span "Select role" at bounding box center [703, 368] width 360 height 37
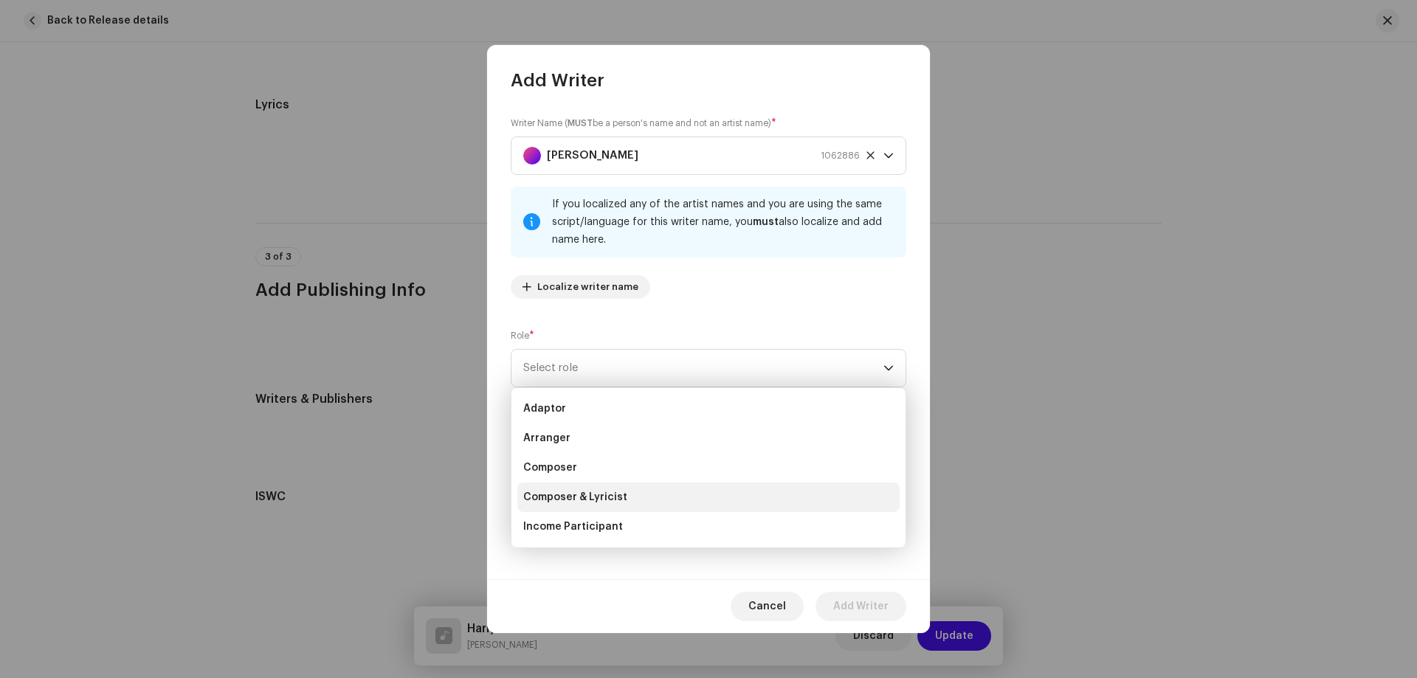
click at [589, 495] on span "Composer & Lyricist" at bounding box center [575, 497] width 104 height 15
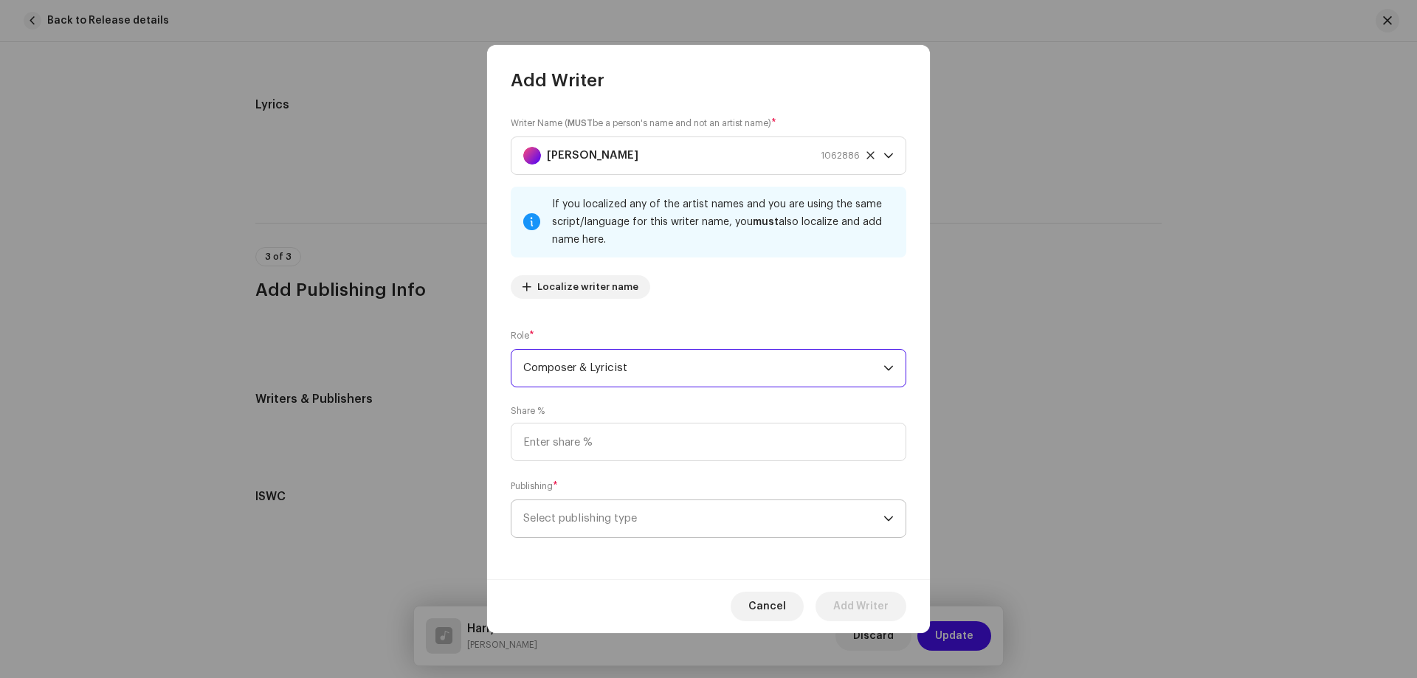
click at [600, 517] on span "Select publishing type" at bounding box center [703, 518] width 360 height 37
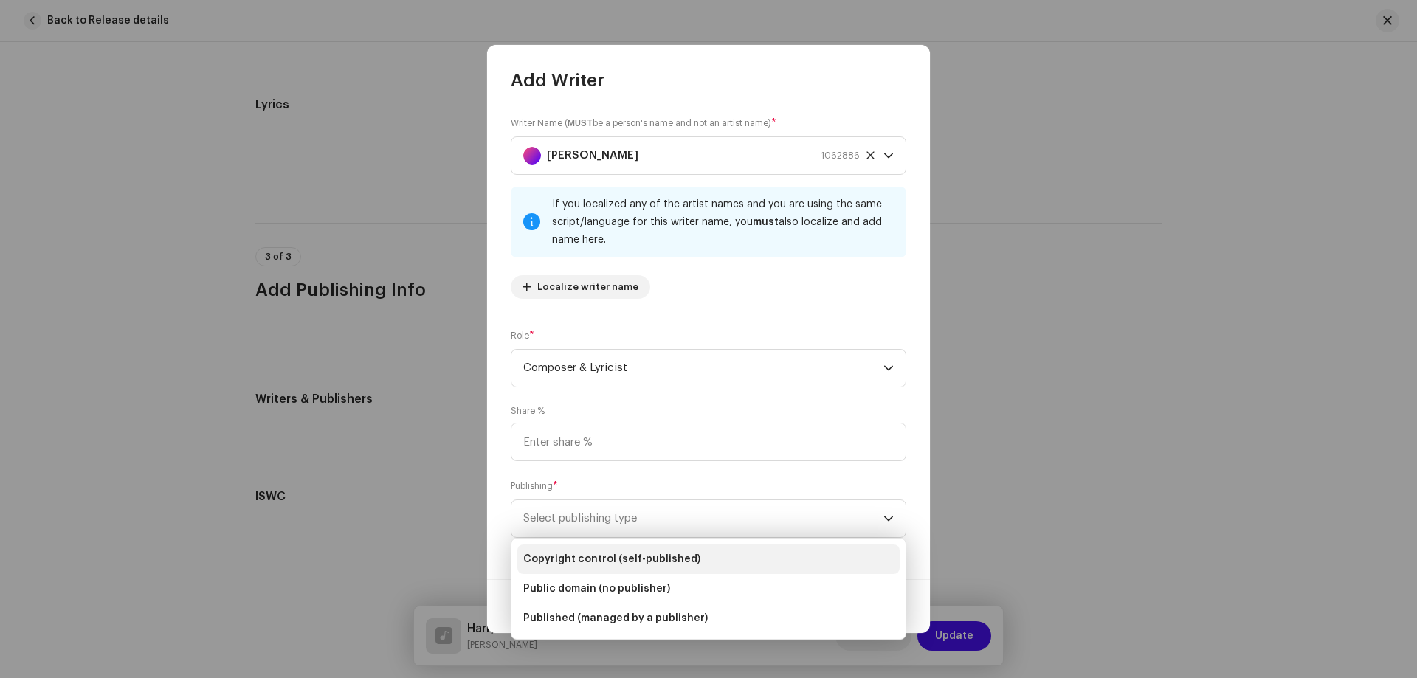
click at [595, 565] on span "Copyright control (self-published)" at bounding box center [611, 559] width 177 height 15
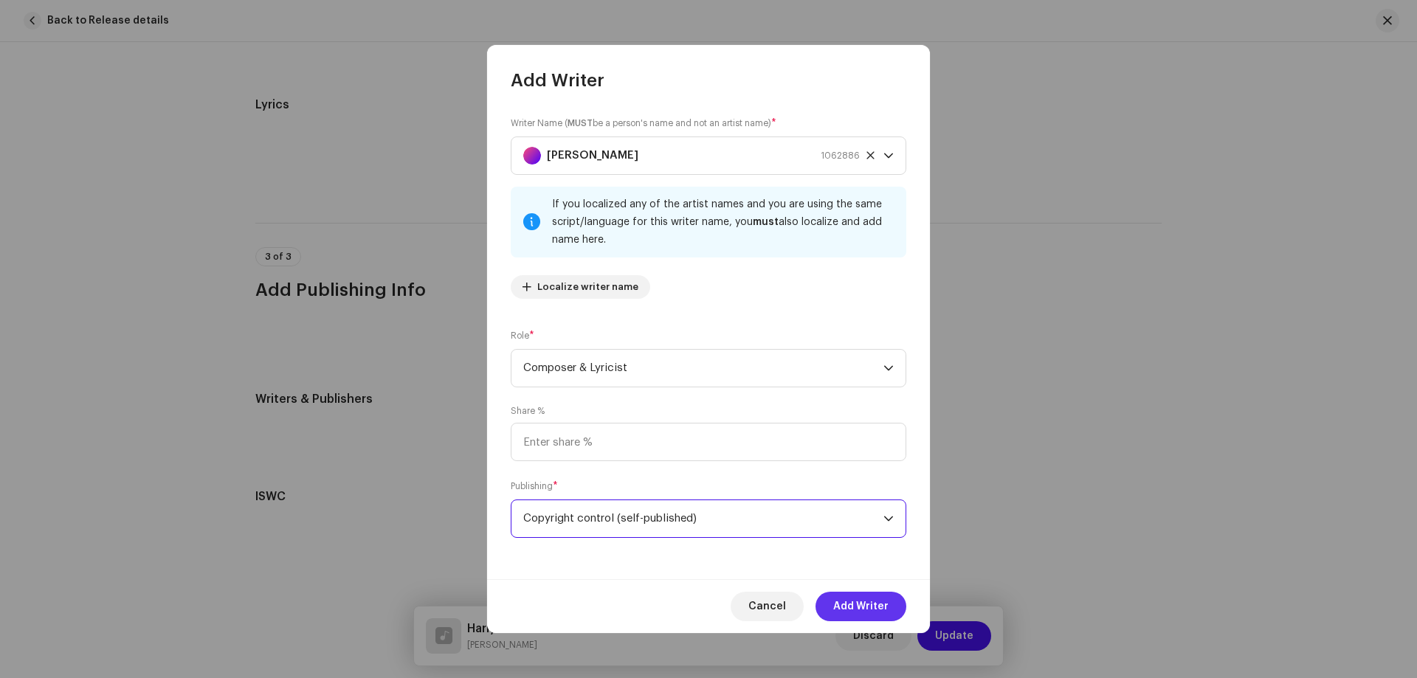
click at [861, 604] on span "Add Writer" at bounding box center [860, 607] width 55 height 30
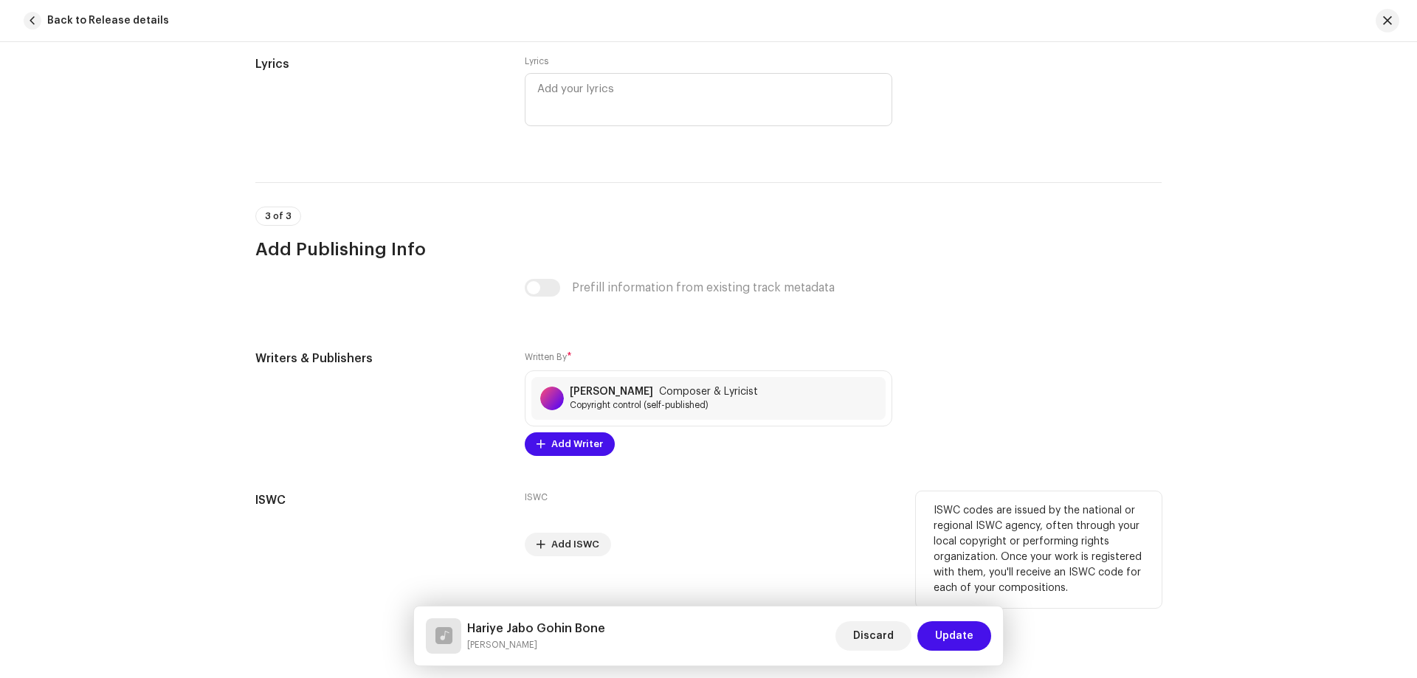
scroll to position [2718, 0]
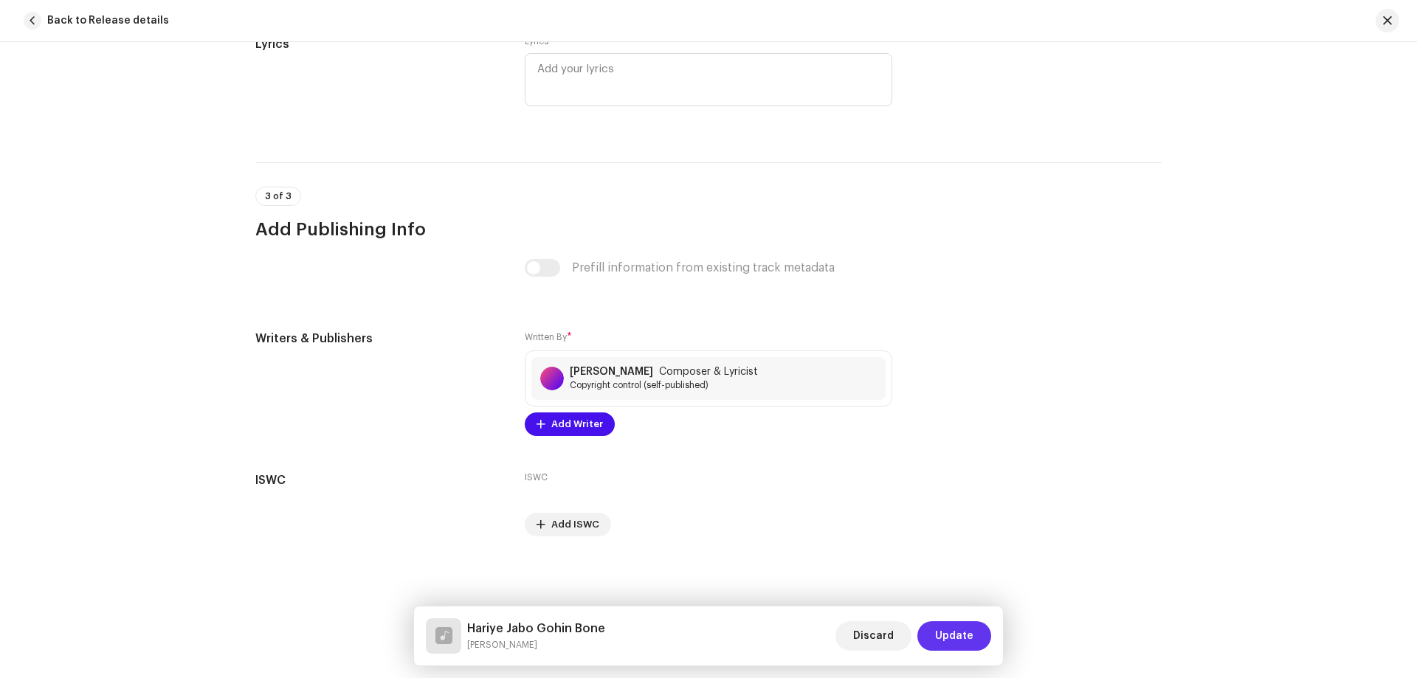
click at [977, 635] on button "Update" at bounding box center [954, 636] width 74 height 30
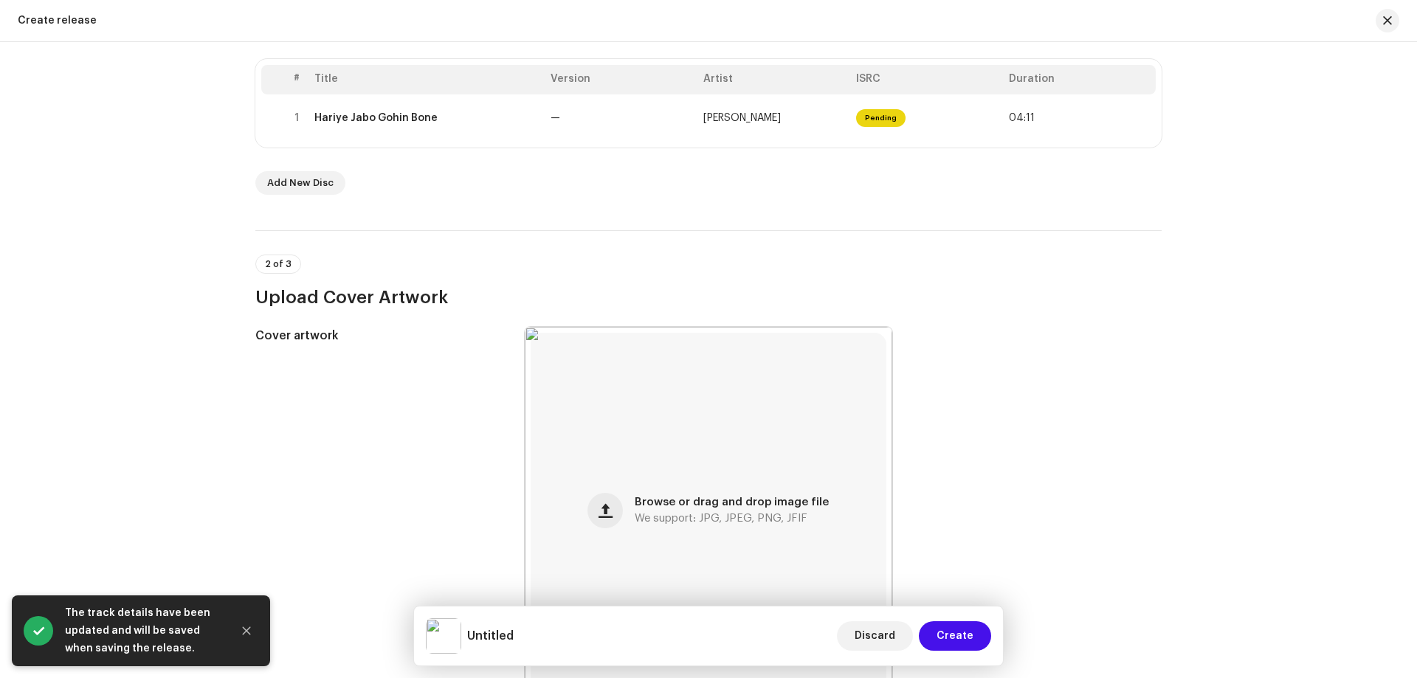
scroll to position [886, 0]
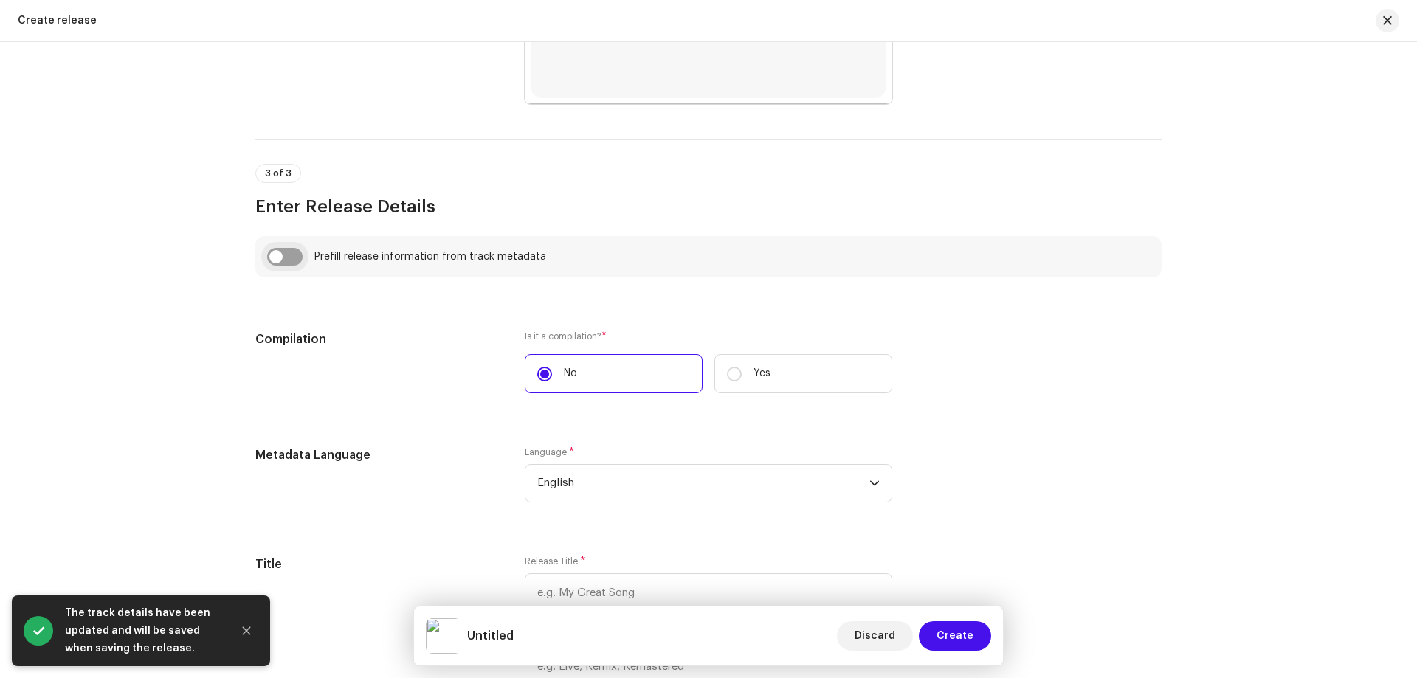
click at [271, 251] on input "checkbox" at bounding box center [284, 257] width 35 height 18
checkbox input "true"
type input "Hariye Jabo Gohin Bone"
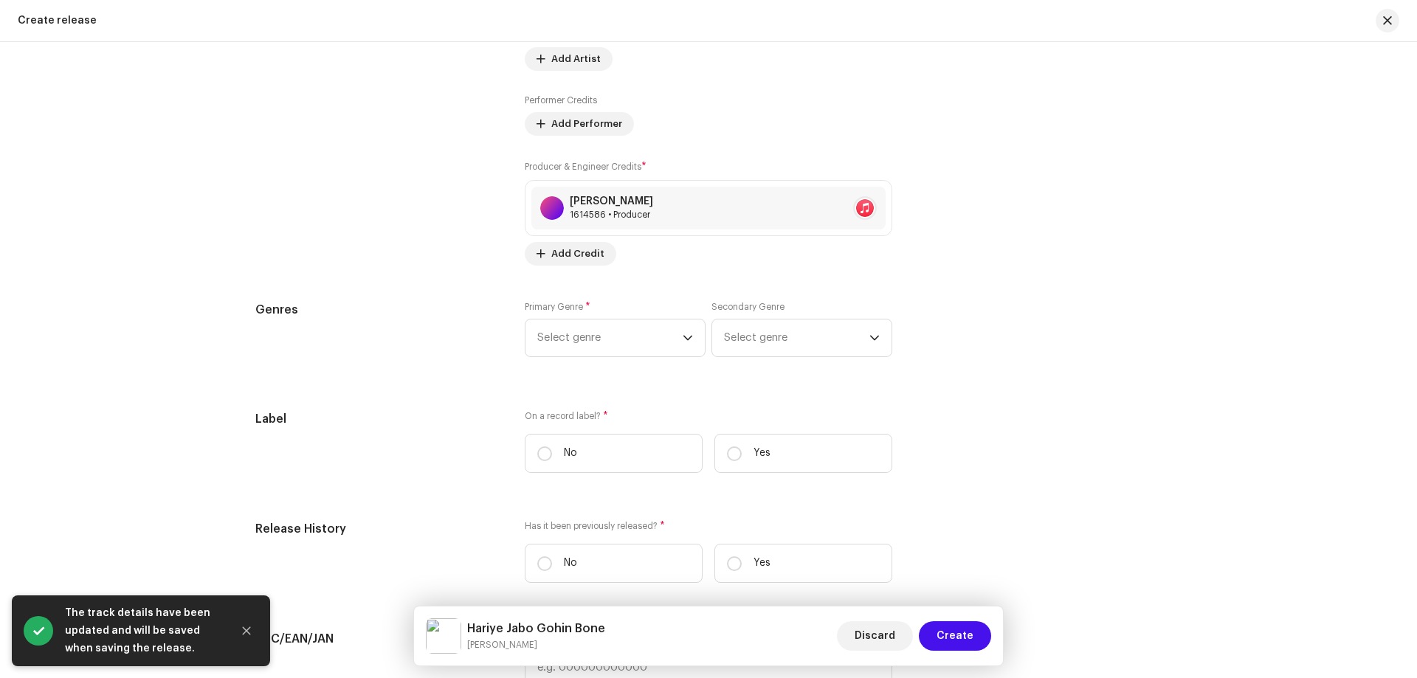
scroll to position [1993, 0]
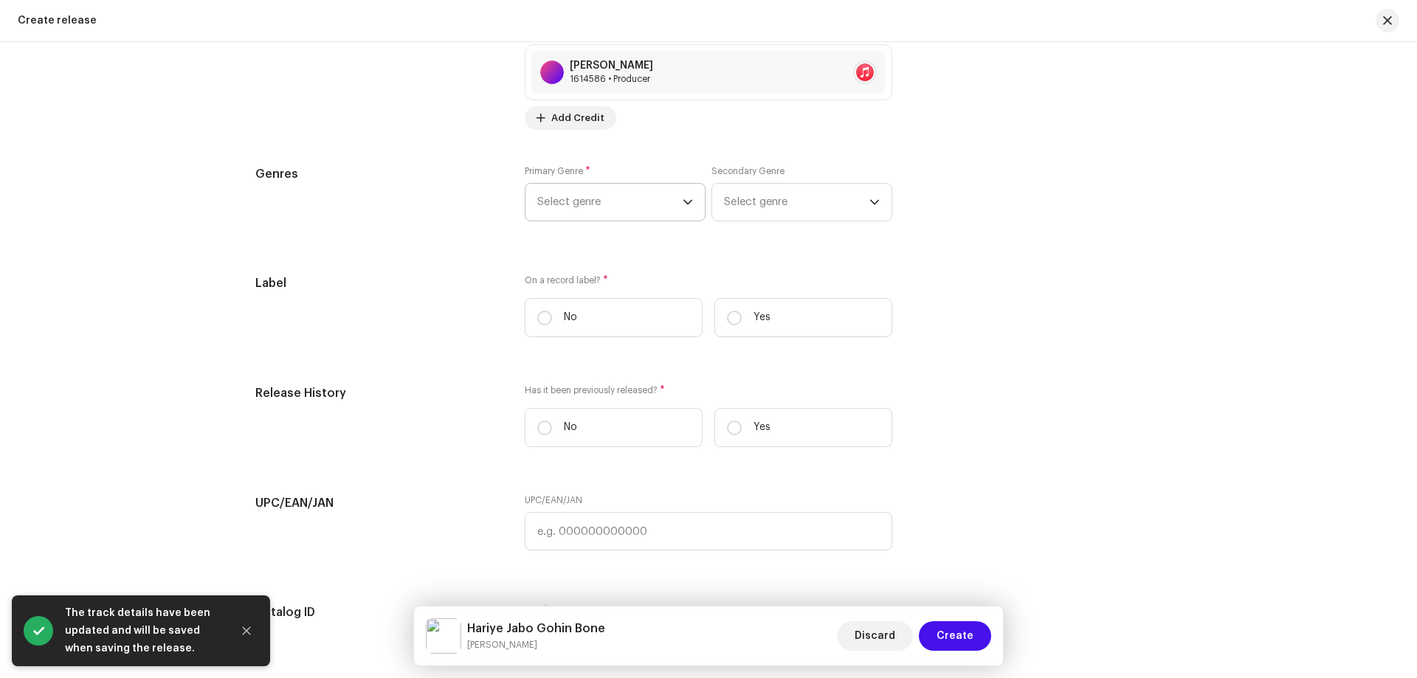
click at [607, 196] on span "Select genre" at bounding box center [609, 202] width 145 height 37
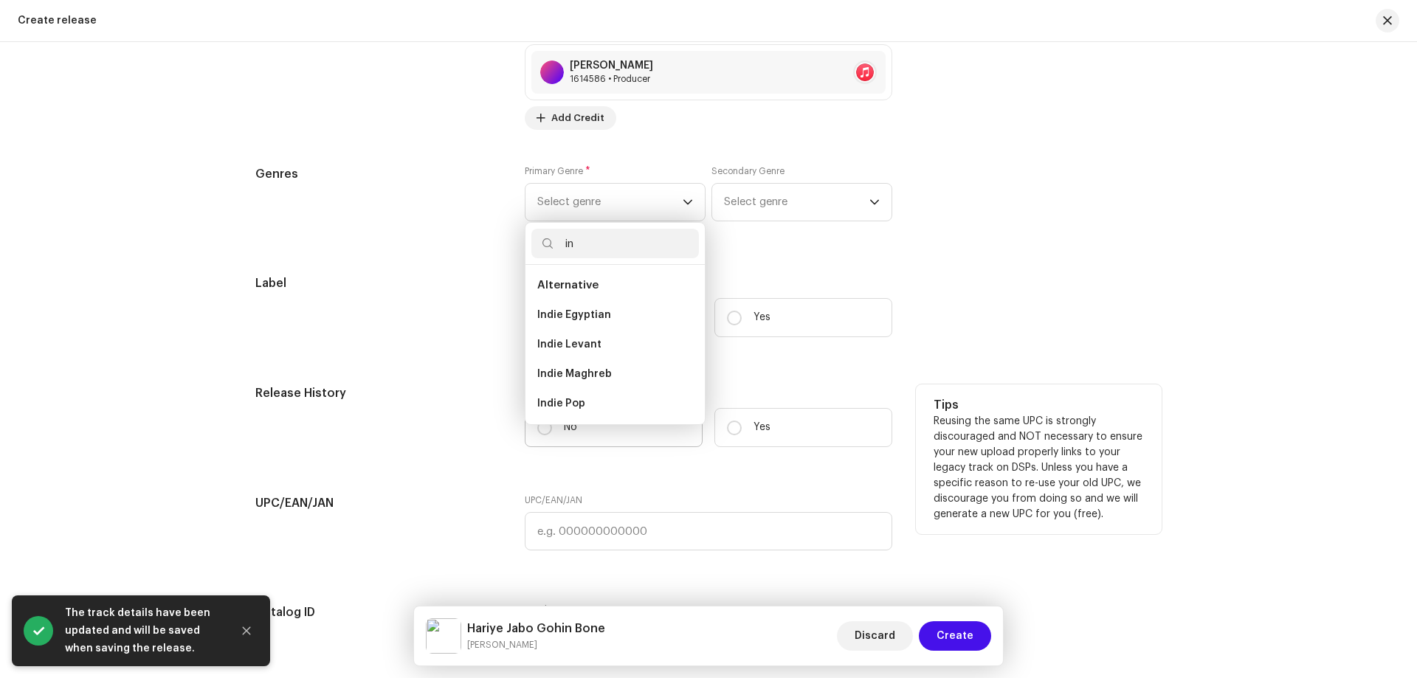
scroll to position [24, 0]
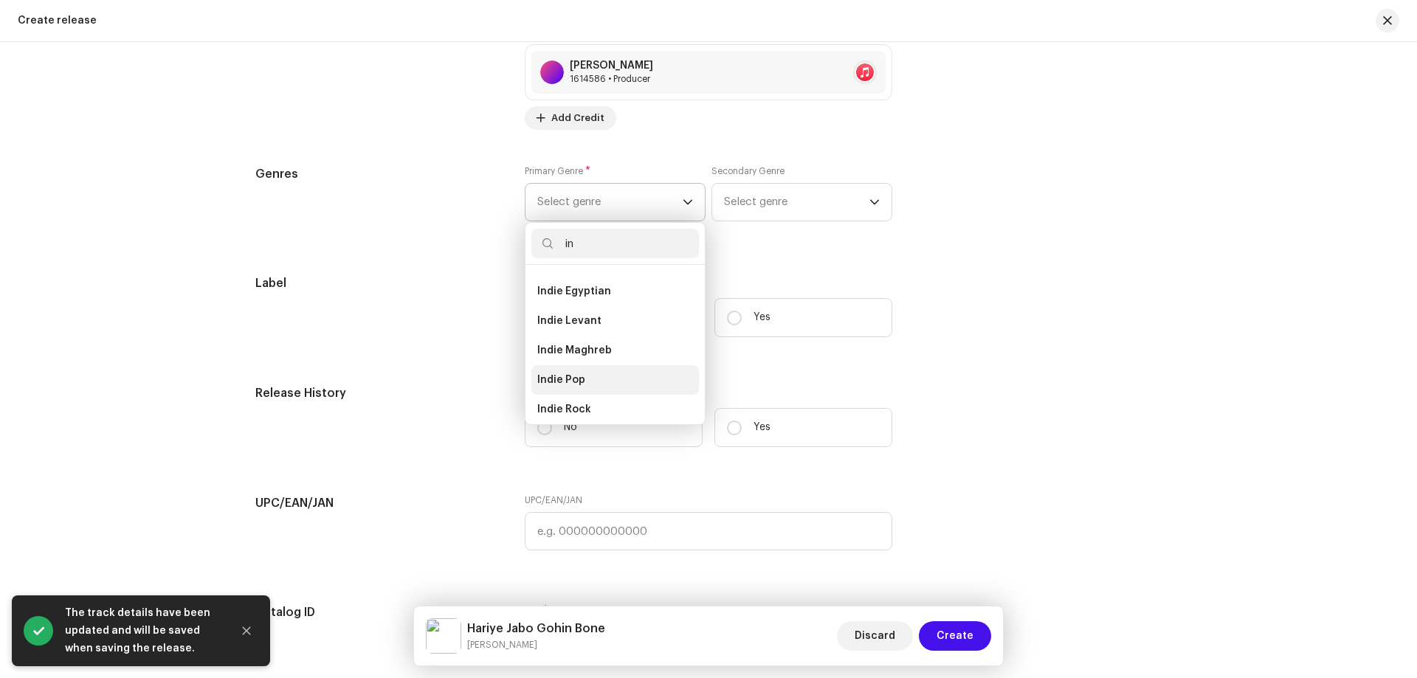
type input "in"
click at [580, 376] on span "Indie Pop" at bounding box center [561, 380] width 48 height 15
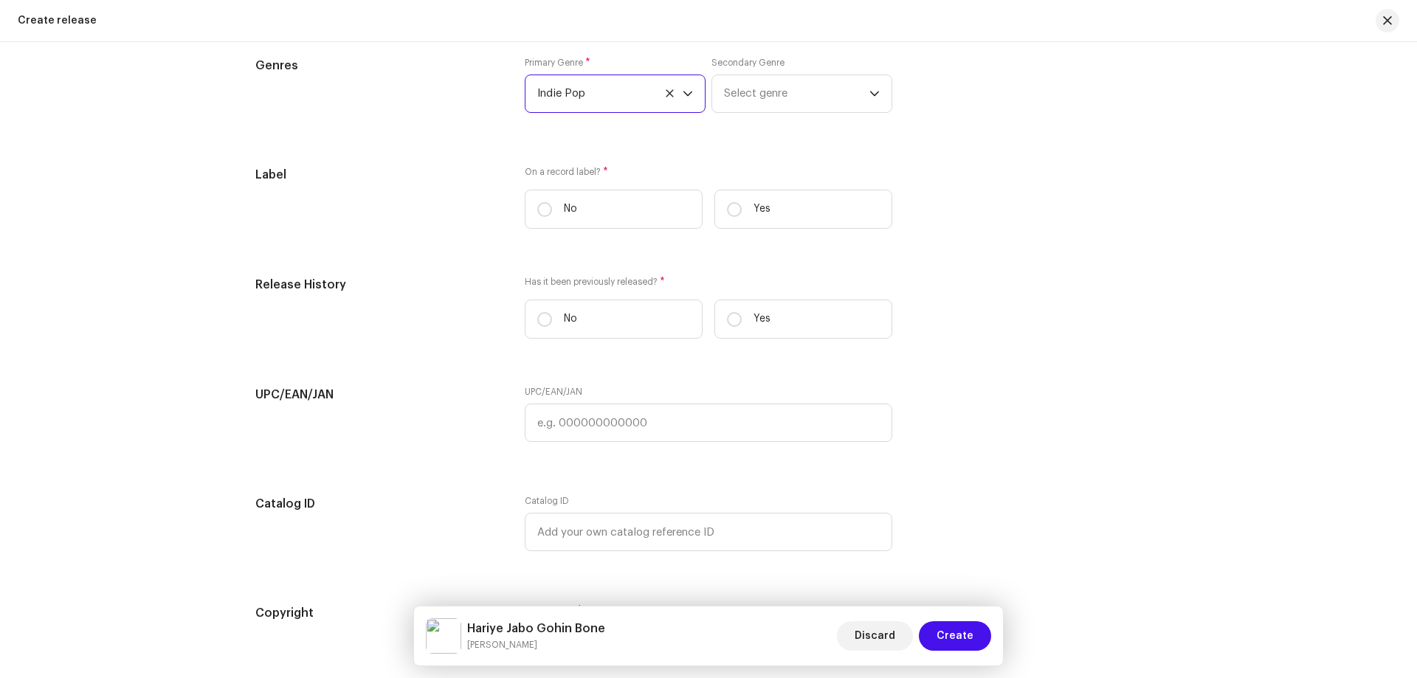
scroll to position [2214, 0]
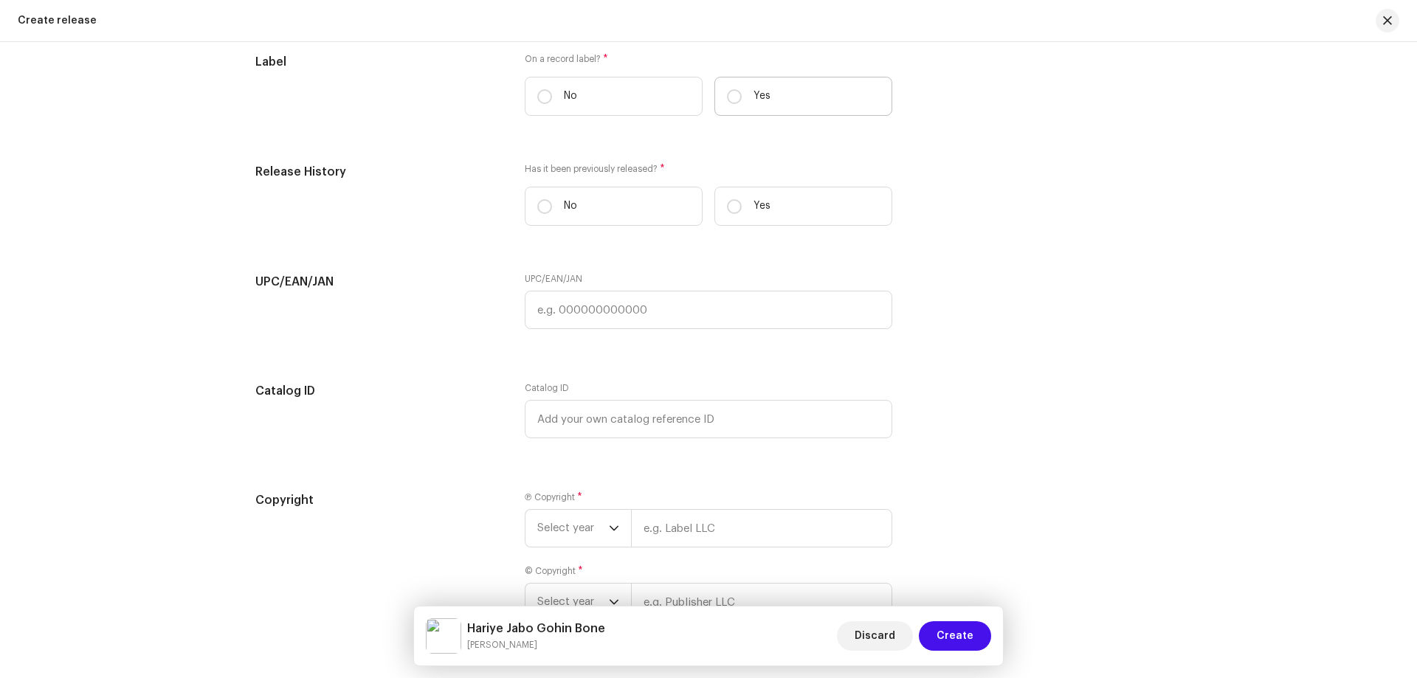
click at [805, 89] on label "Yes" at bounding box center [803, 96] width 178 height 39
click at [742, 89] on input "Yes" at bounding box center [734, 96] width 15 height 15
radio input "true"
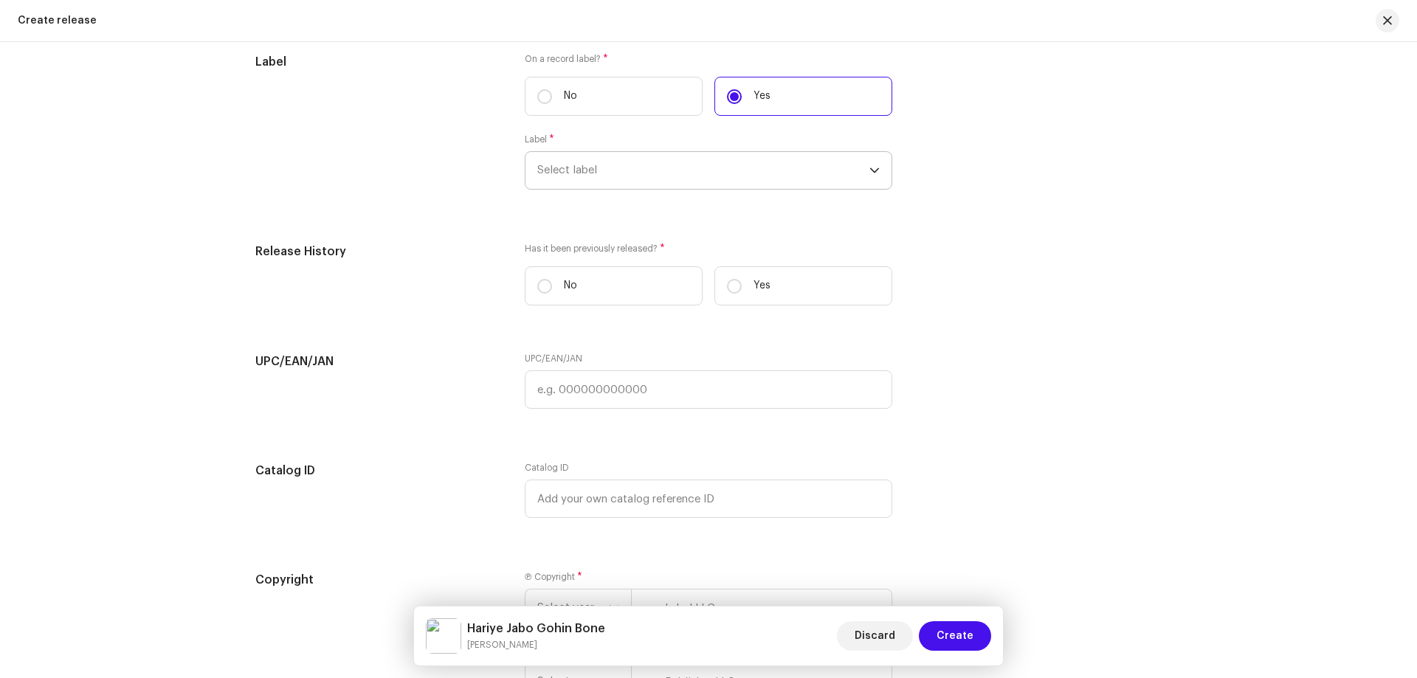
click at [655, 176] on span "Select label" at bounding box center [703, 170] width 332 height 37
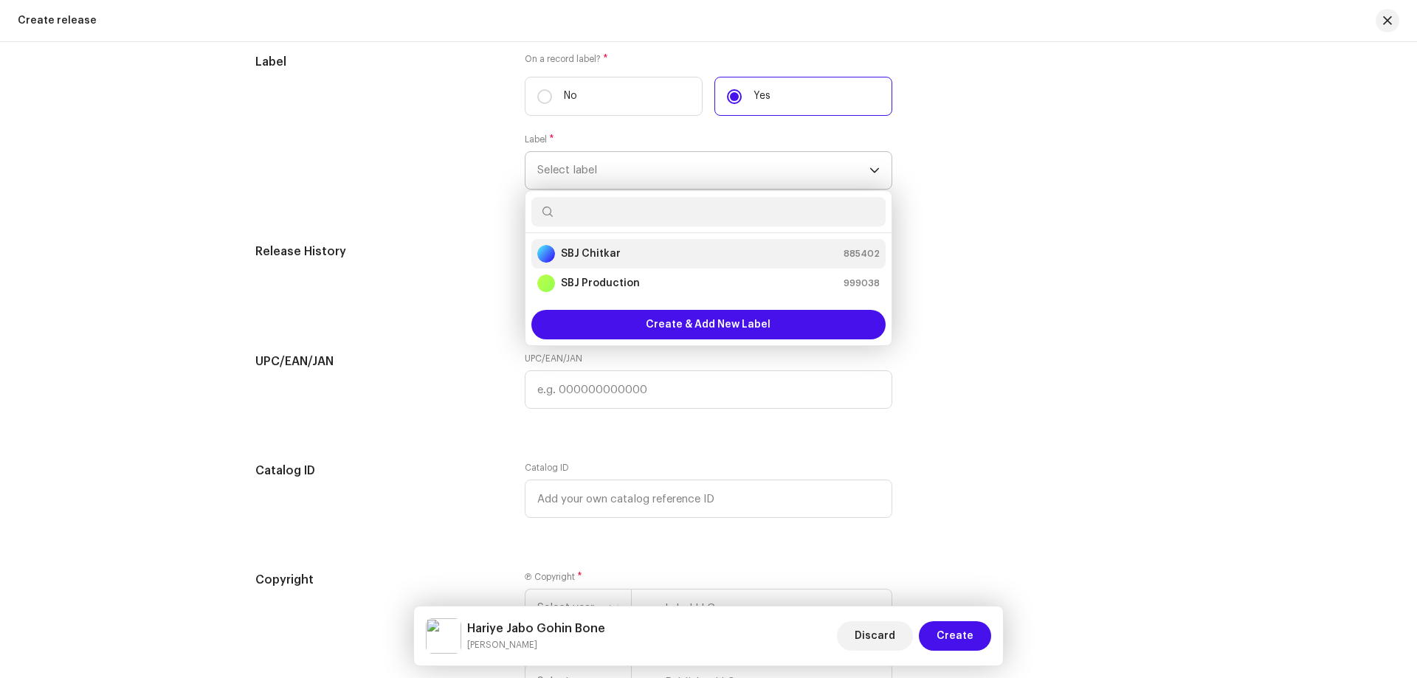
click at [597, 244] on li "SBJ Chitkar 885402" at bounding box center [708, 254] width 354 height 30
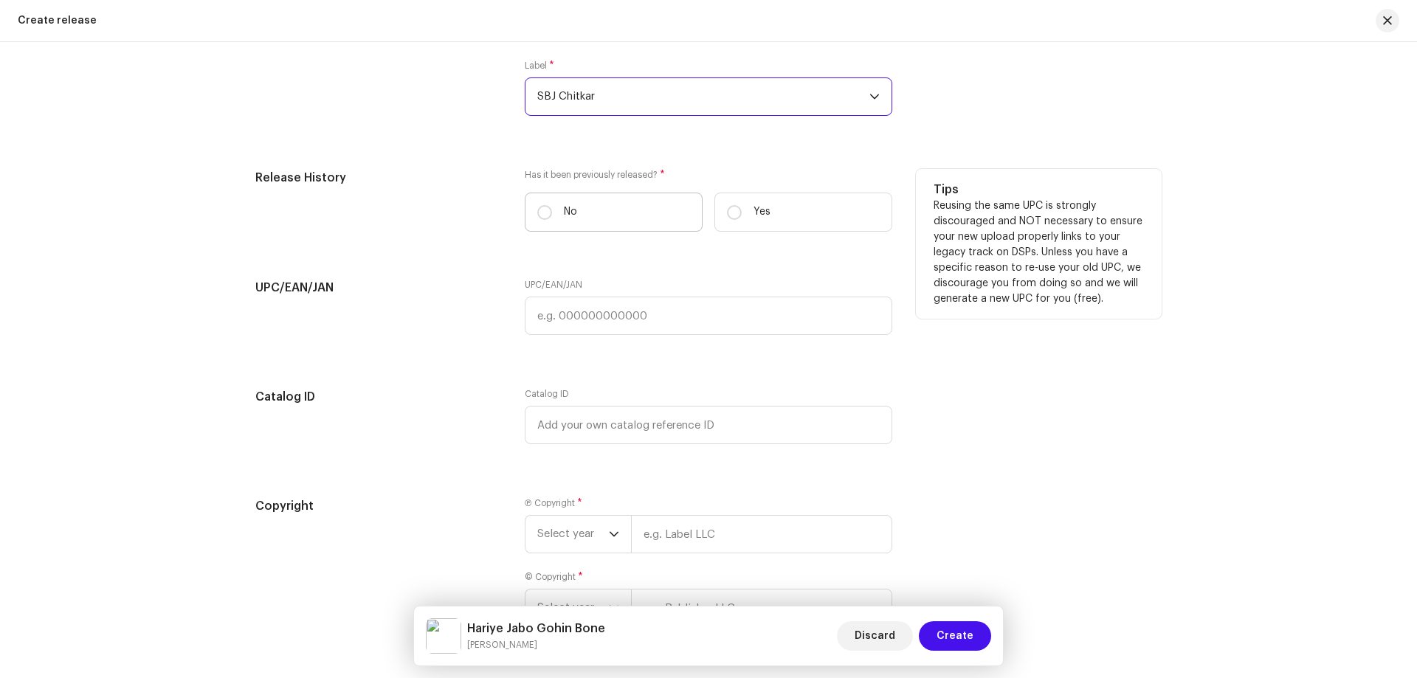
click at [605, 218] on label "No" at bounding box center [614, 212] width 178 height 39
click at [552, 218] on input "No" at bounding box center [544, 212] width 15 height 15
radio input "true"
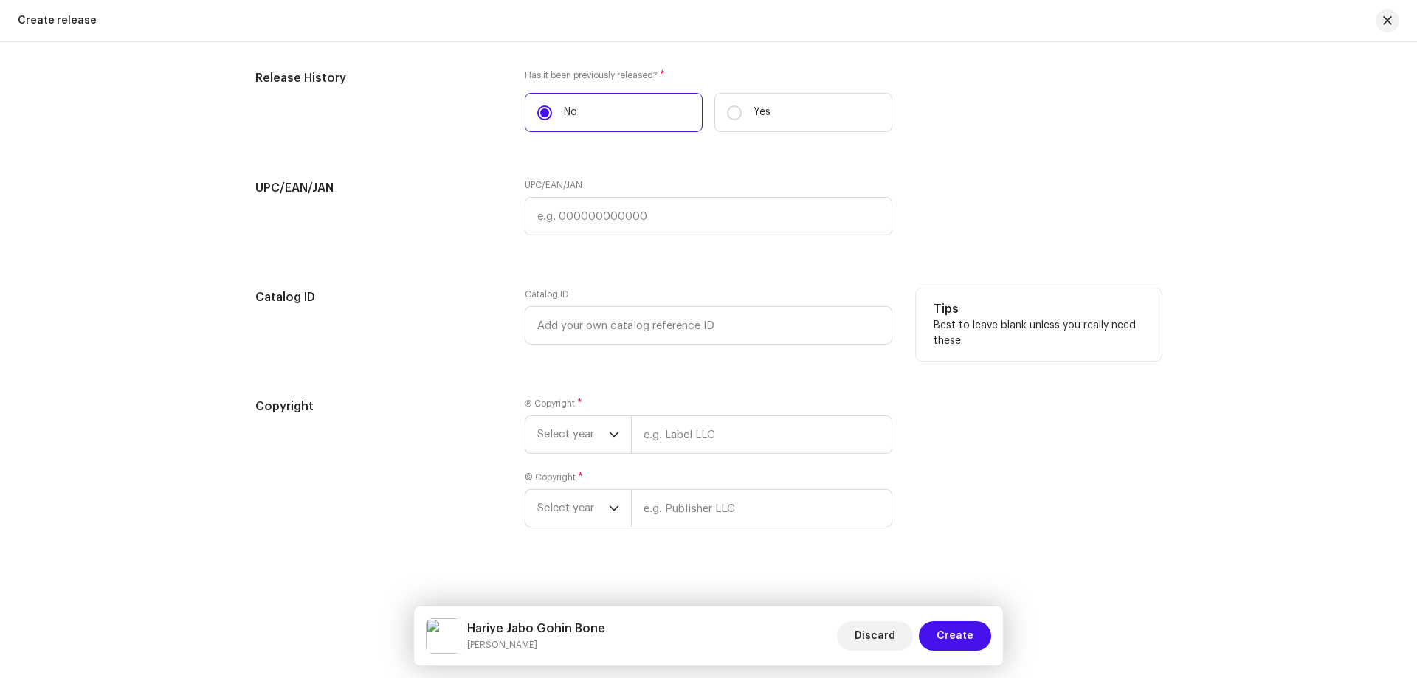
scroll to position [2397, 0]
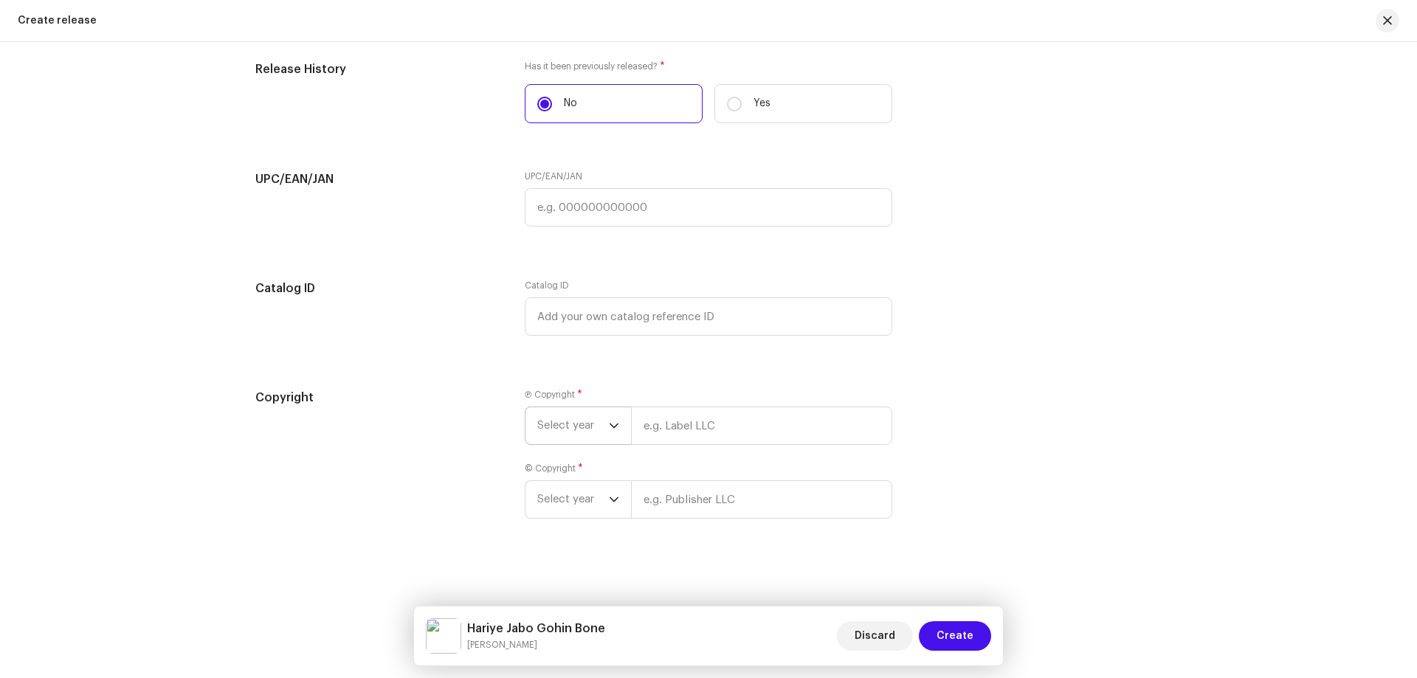
click at [579, 420] on span "Select year" at bounding box center [573, 425] width 72 height 37
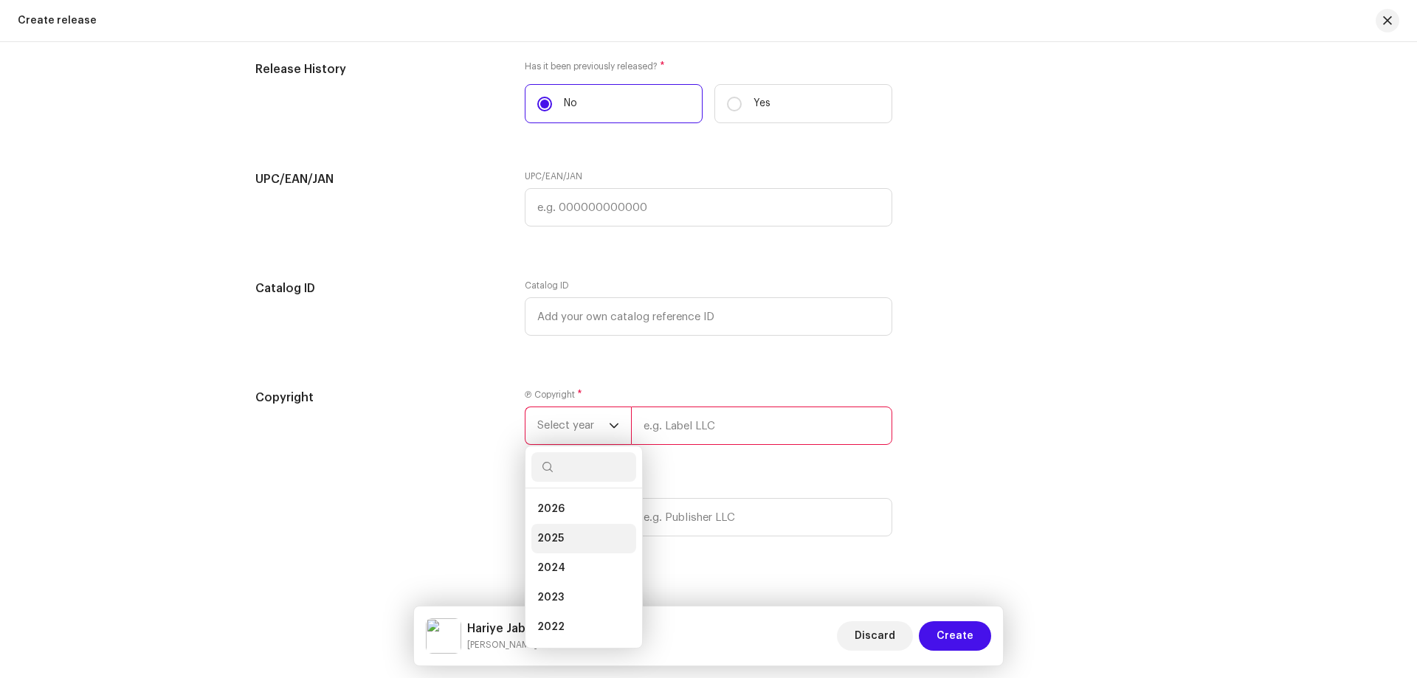
click at [546, 539] on span "2025" at bounding box center [550, 538] width 27 height 15
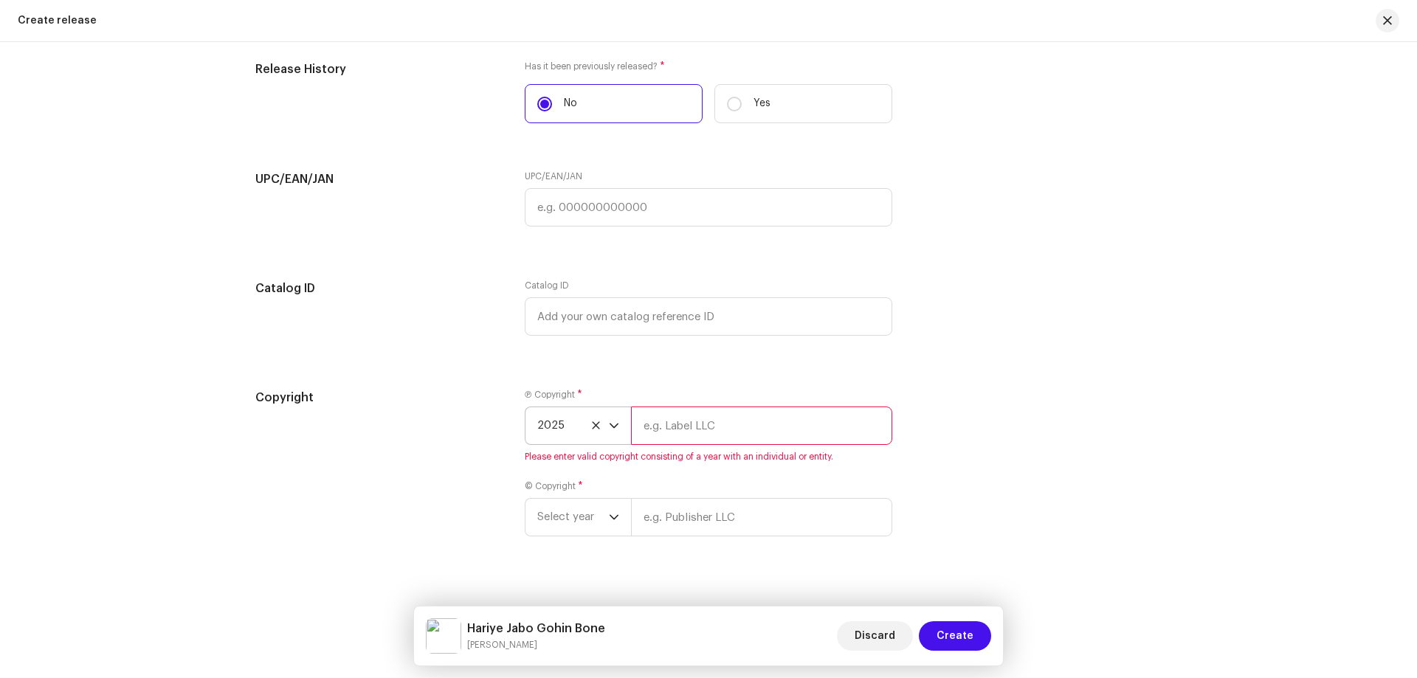
click at [696, 402] on div "Ⓟ Copyright * 2025 Please enter valid copyright consisting of a year with an in…" at bounding box center [709, 426] width 368 height 74
click at [700, 430] on input "text" at bounding box center [761, 426] width 261 height 38
paste input "[PERSON_NAME]"
type input "[PERSON_NAME]"
click at [662, 525] on div "Ⓟ Copyright * 2025 [PERSON_NAME] Please enter valid copyright consisting of a y…" at bounding box center [709, 471] width 368 height 165
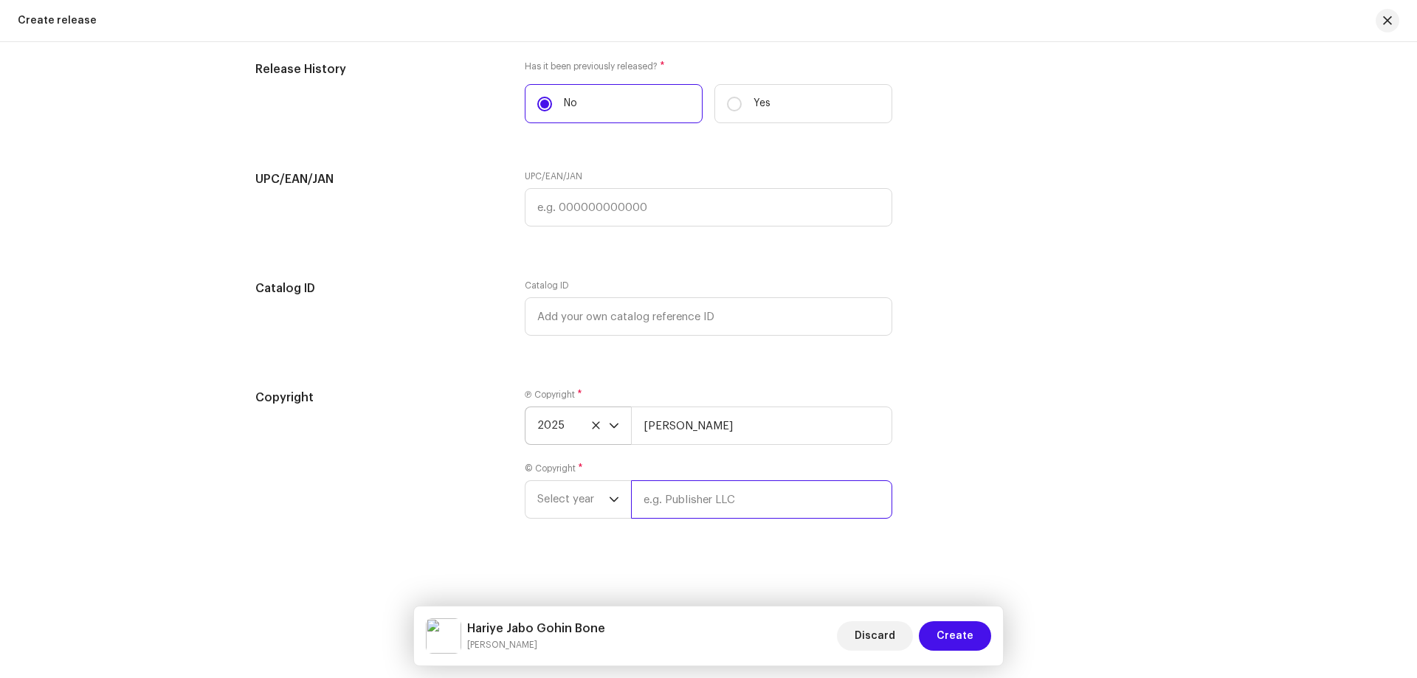
paste input "[PERSON_NAME]"
type input "[PERSON_NAME]"
click at [584, 503] on span "Select year" at bounding box center [573, 499] width 72 height 37
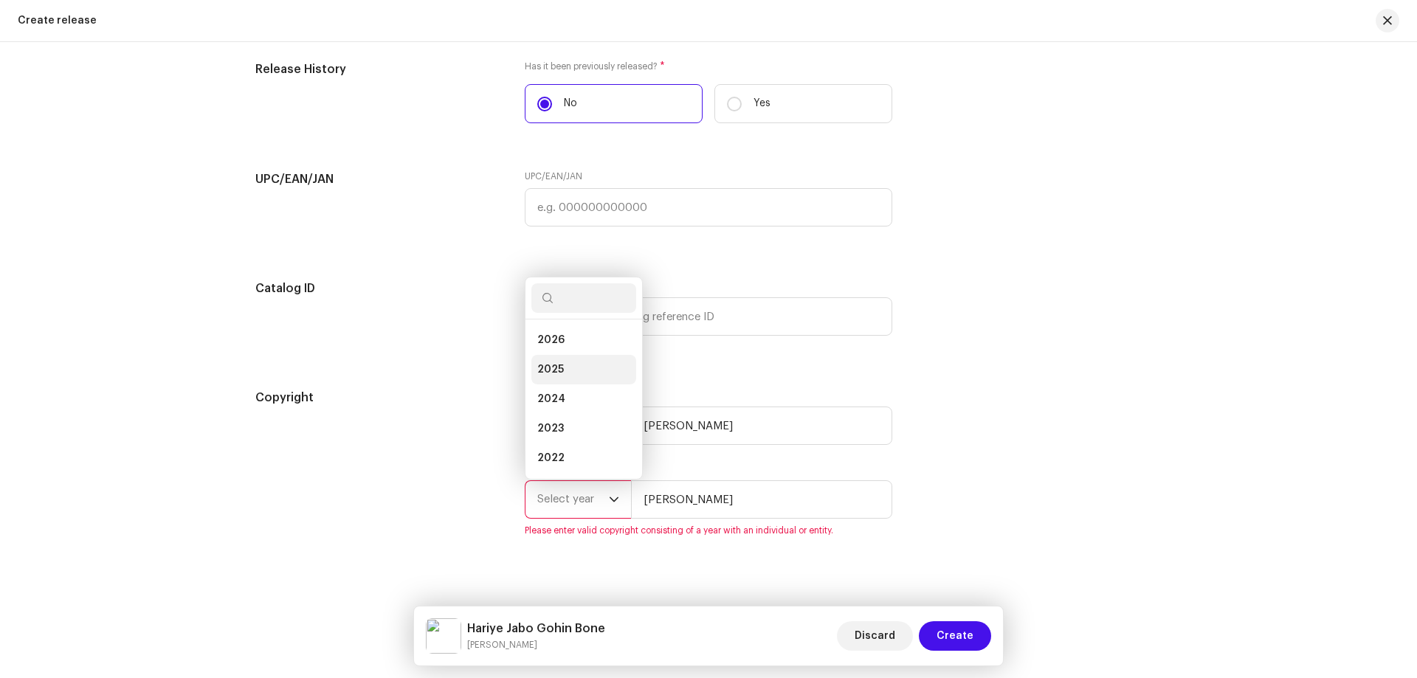
click at [559, 364] on span "2025" at bounding box center [550, 369] width 27 height 15
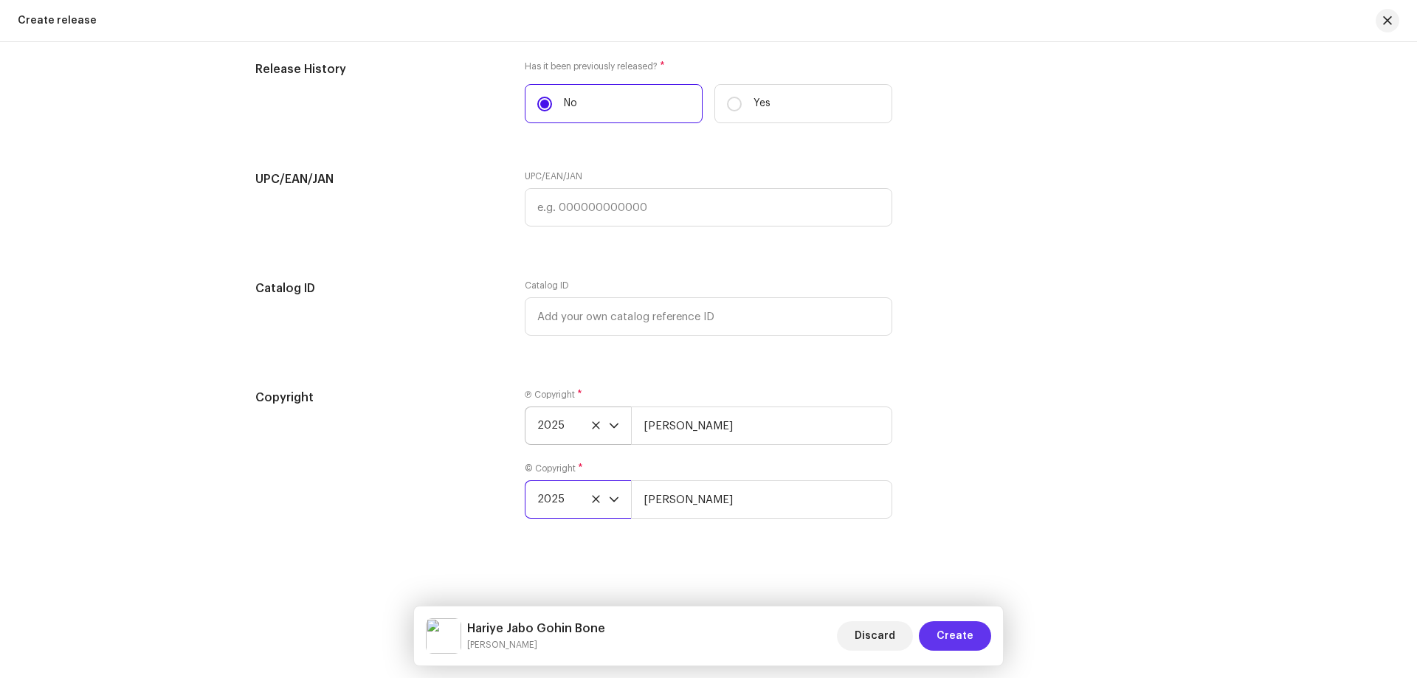
click at [953, 627] on span "Create" at bounding box center [955, 636] width 37 height 30
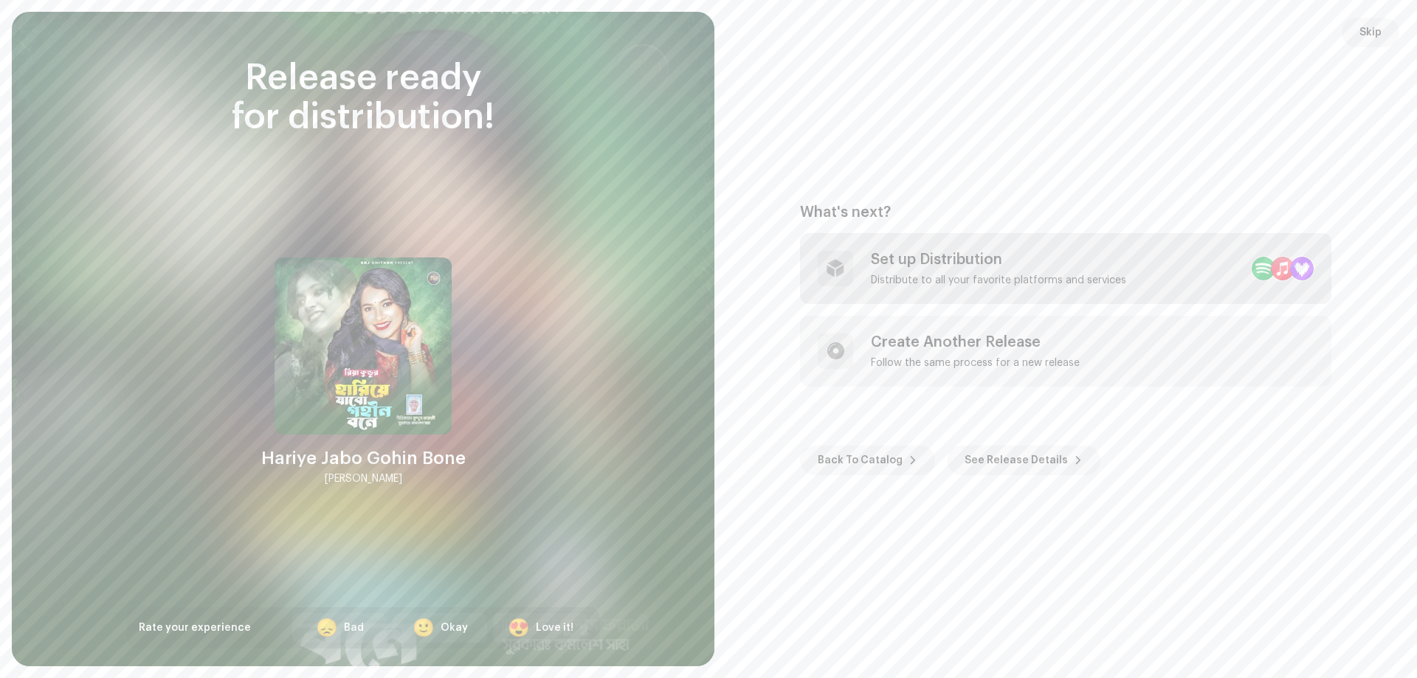
click at [1120, 263] on div "Set up Distribution" at bounding box center [998, 260] width 255 height 18
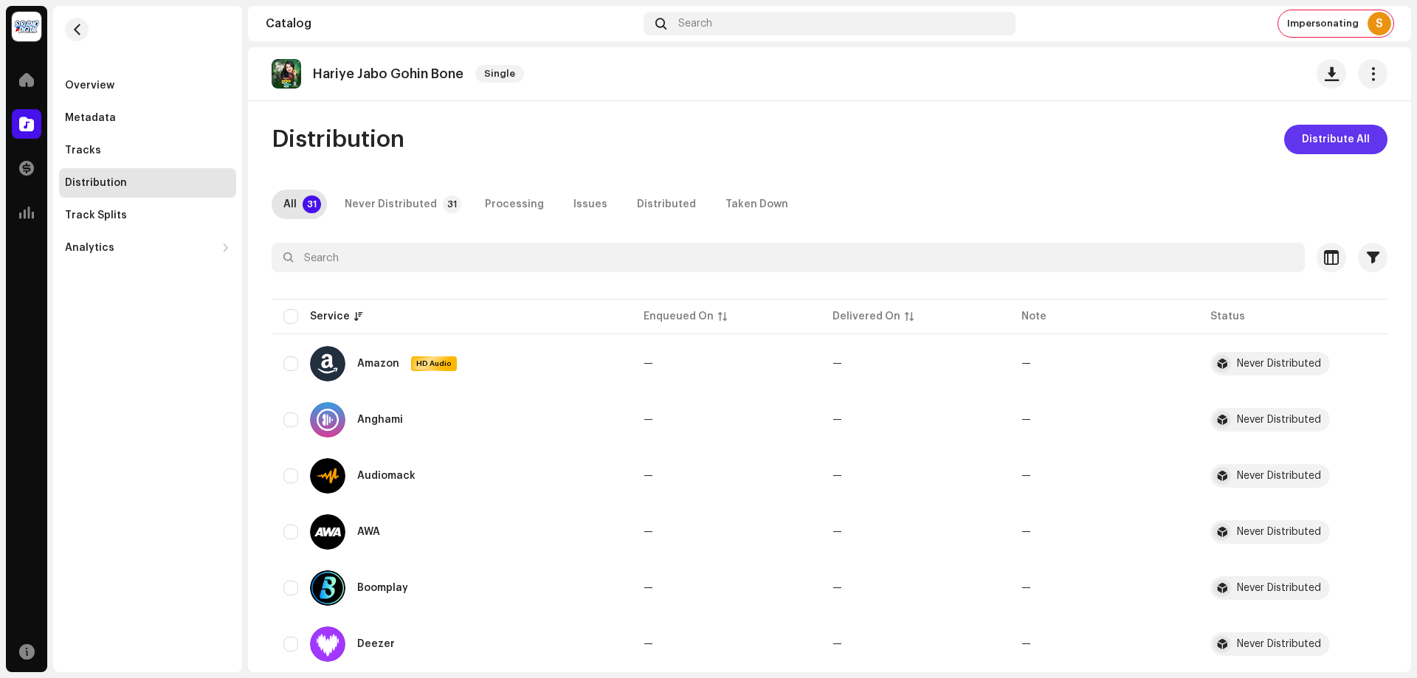
click at [1320, 145] on span "Distribute All" at bounding box center [1336, 140] width 68 height 30
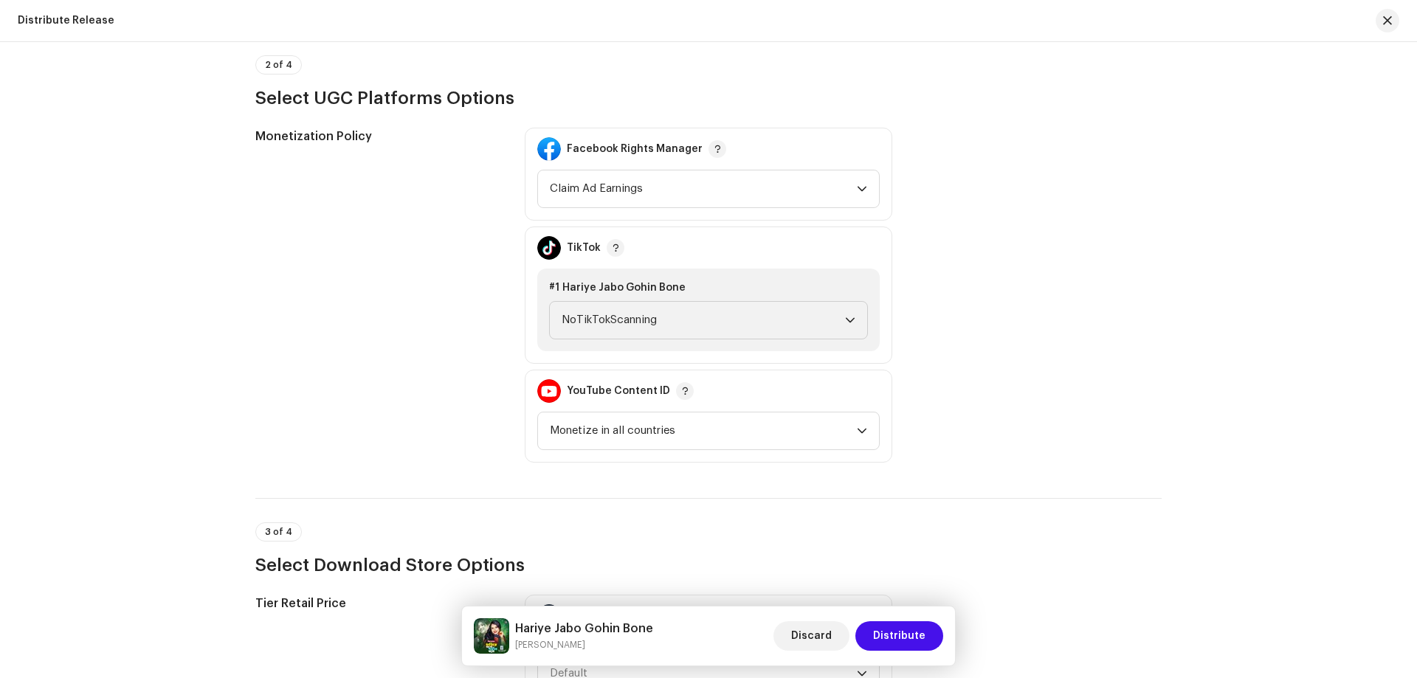
scroll to position [1919, 0]
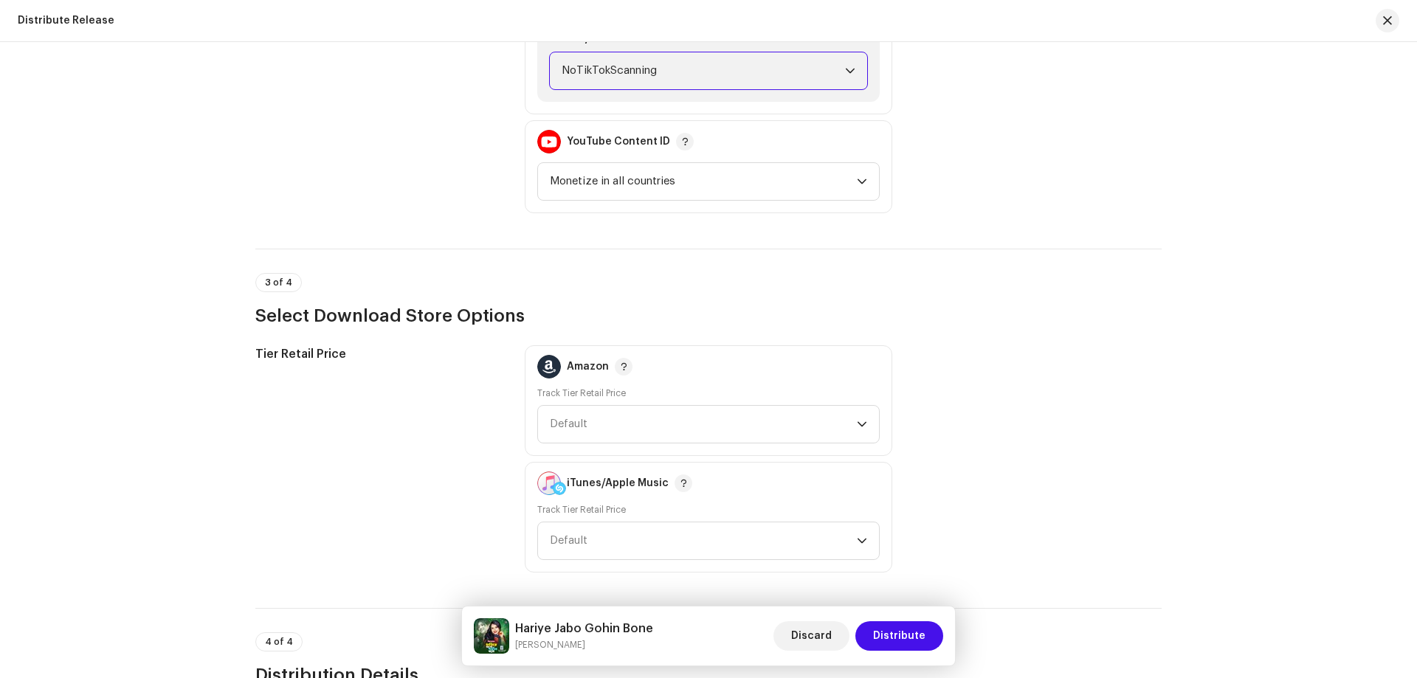
click at [644, 77] on span "NoTikTokScanning" at bounding box center [703, 70] width 283 height 37
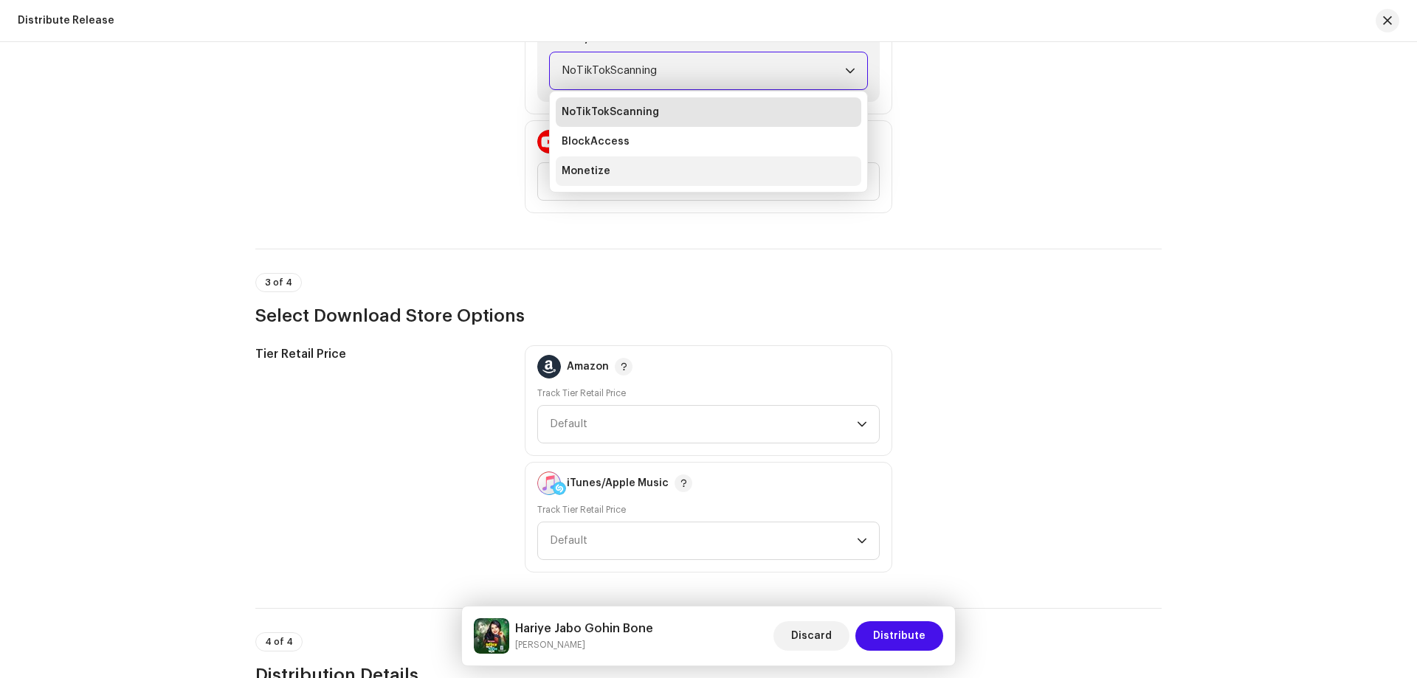
click at [613, 175] on li "Monetize" at bounding box center [709, 171] width 306 height 30
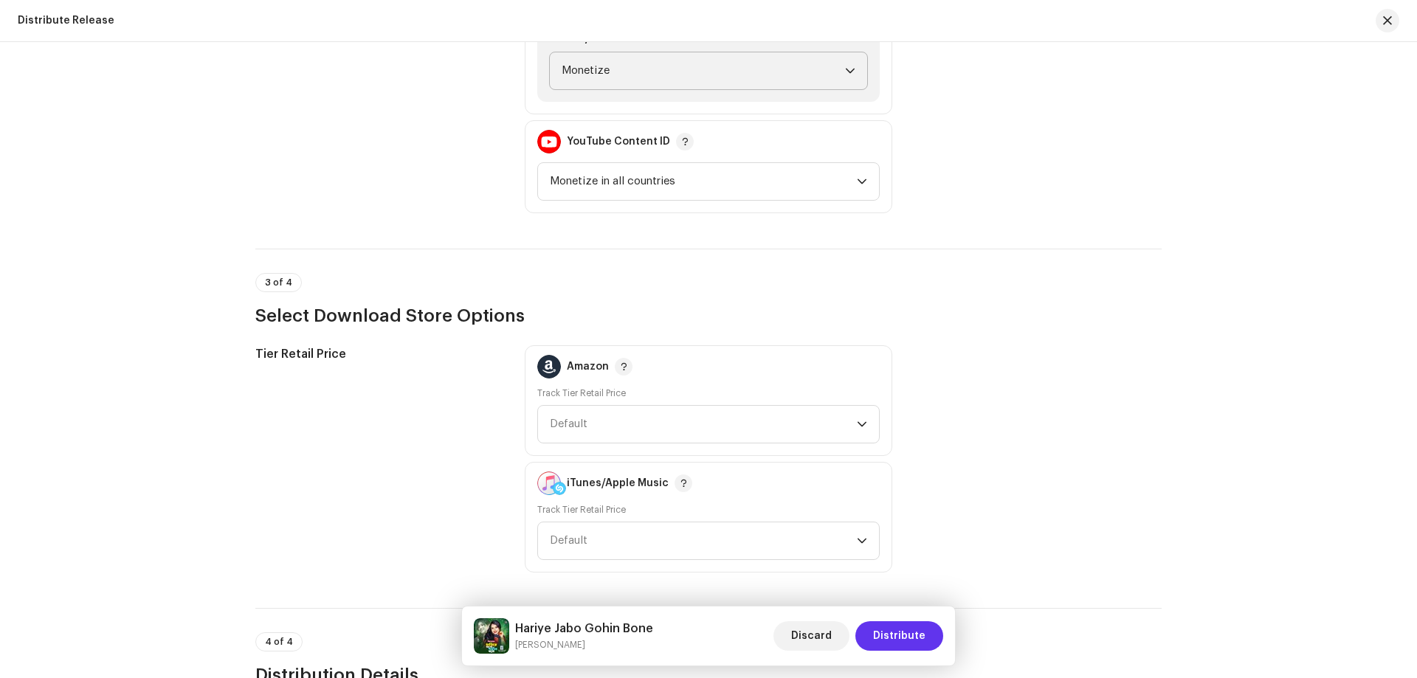
click at [917, 636] on span "Distribute" at bounding box center [899, 636] width 52 height 30
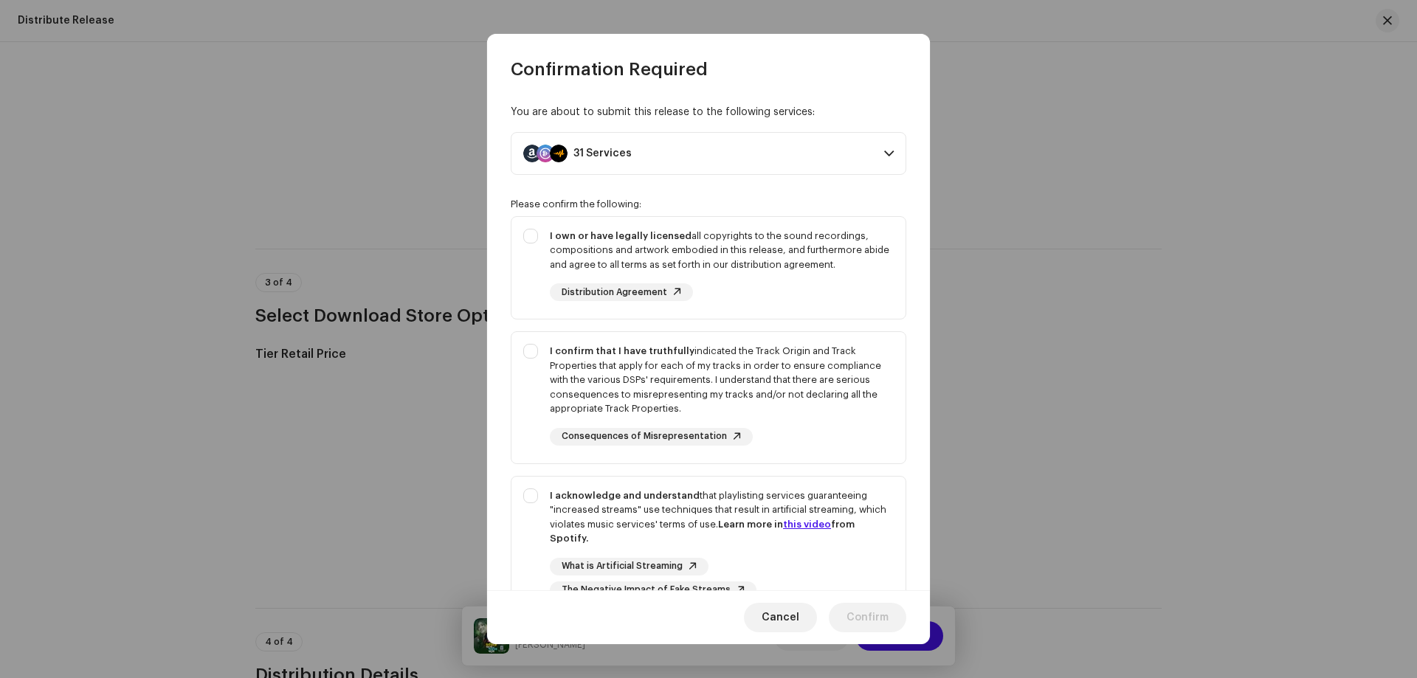
click at [777, 207] on div "Please confirm the following:" at bounding box center [709, 205] width 396 height 12
click at [800, 276] on div "I own or have legally licensed all copyrights to the sound recordings, composit…" at bounding box center [722, 265] width 344 height 73
checkbox input "true"
drag, startPoint x: 790, startPoint y: 442, endPoint x: 845, endPoint y: 439, distance: 54.7
click at [791, 443] on div "I confirm that I have truthfully indicated the Track Origin and Track Propertie…" at bounding box center [722, 395] width 344 height 102
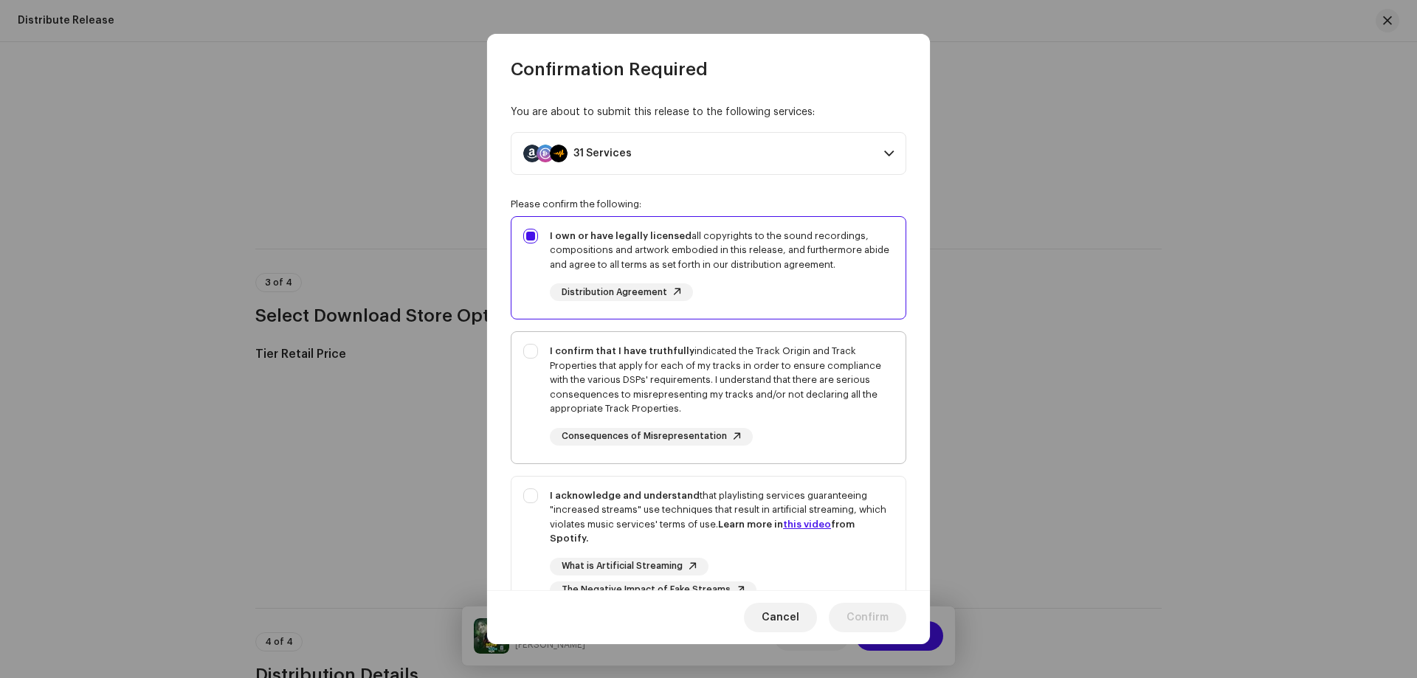
checkbox input "true"
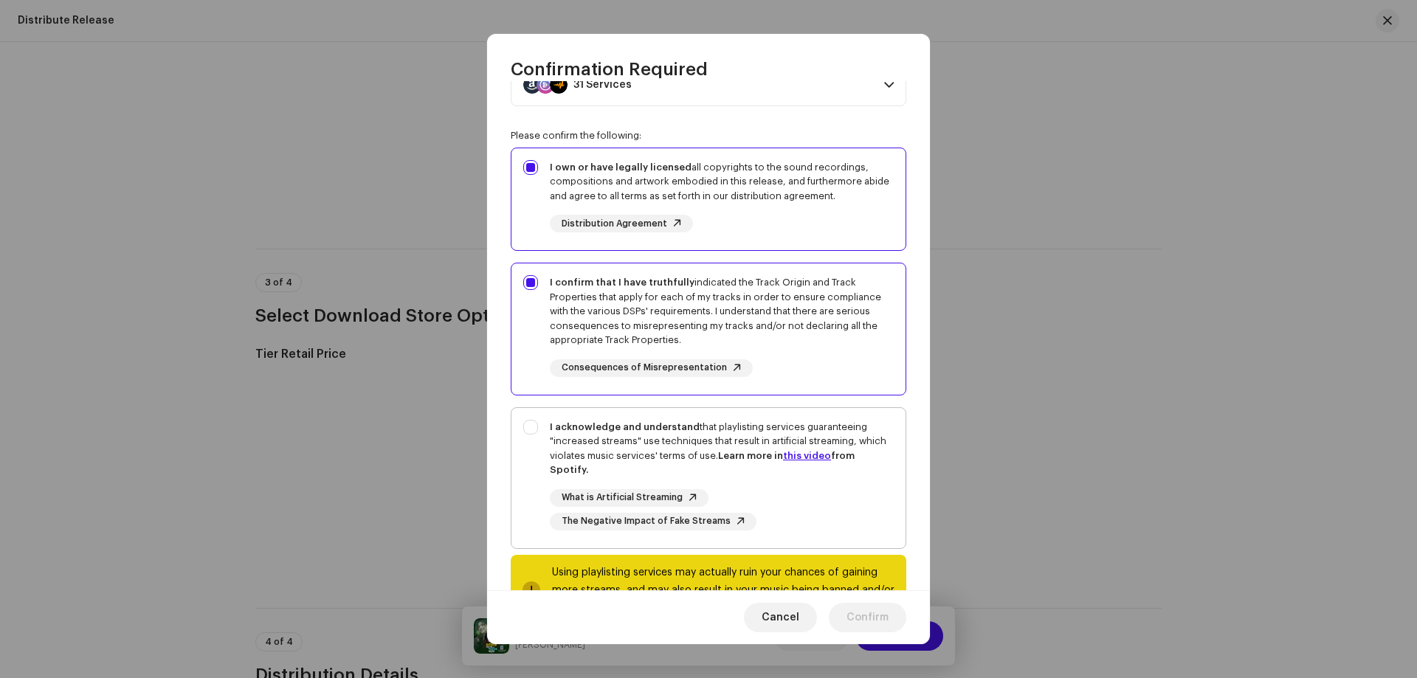
scroll to position [128, 0]
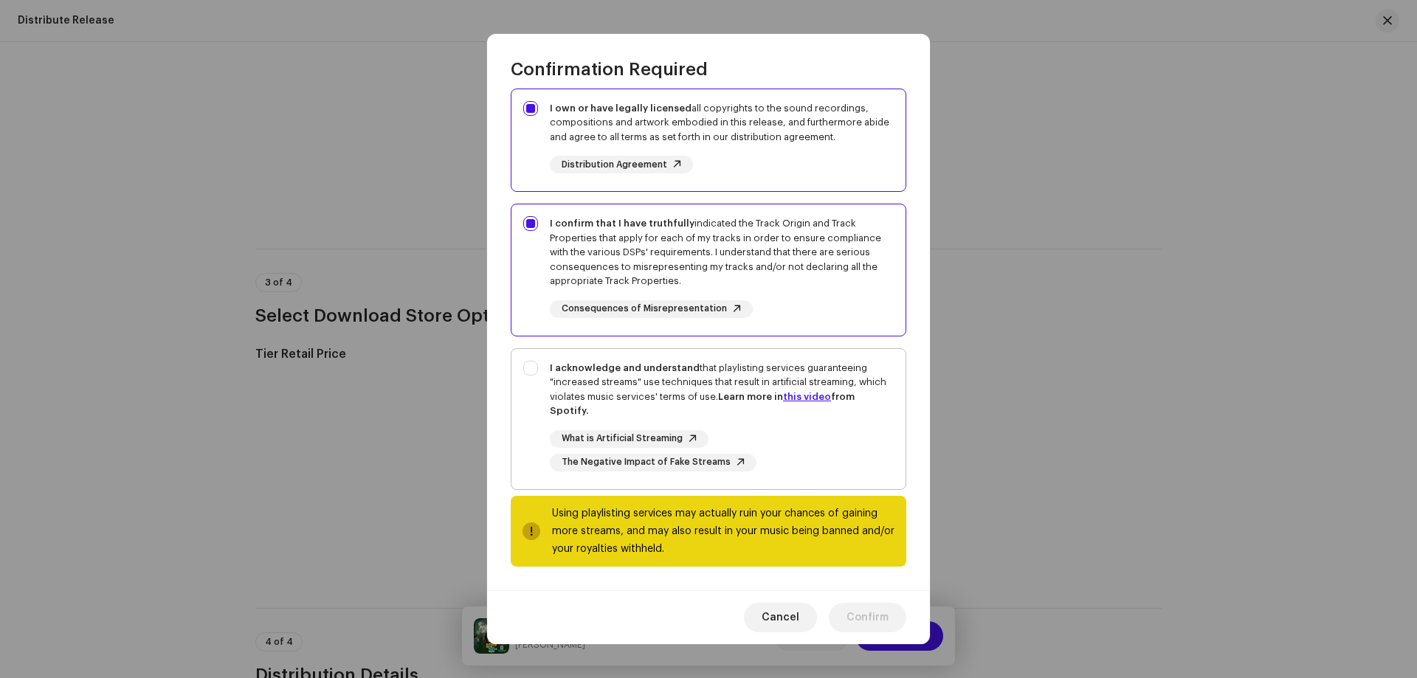
click at [849, 463] on div "What is Artificial Streaming The Negative Impact of Fake Streams" at bounding box center [722, 450] width 344 height 41
checkbox input "true"
click at [861, 619] on span "Confirm" at bounding box center [868, 618] width 42 height 30
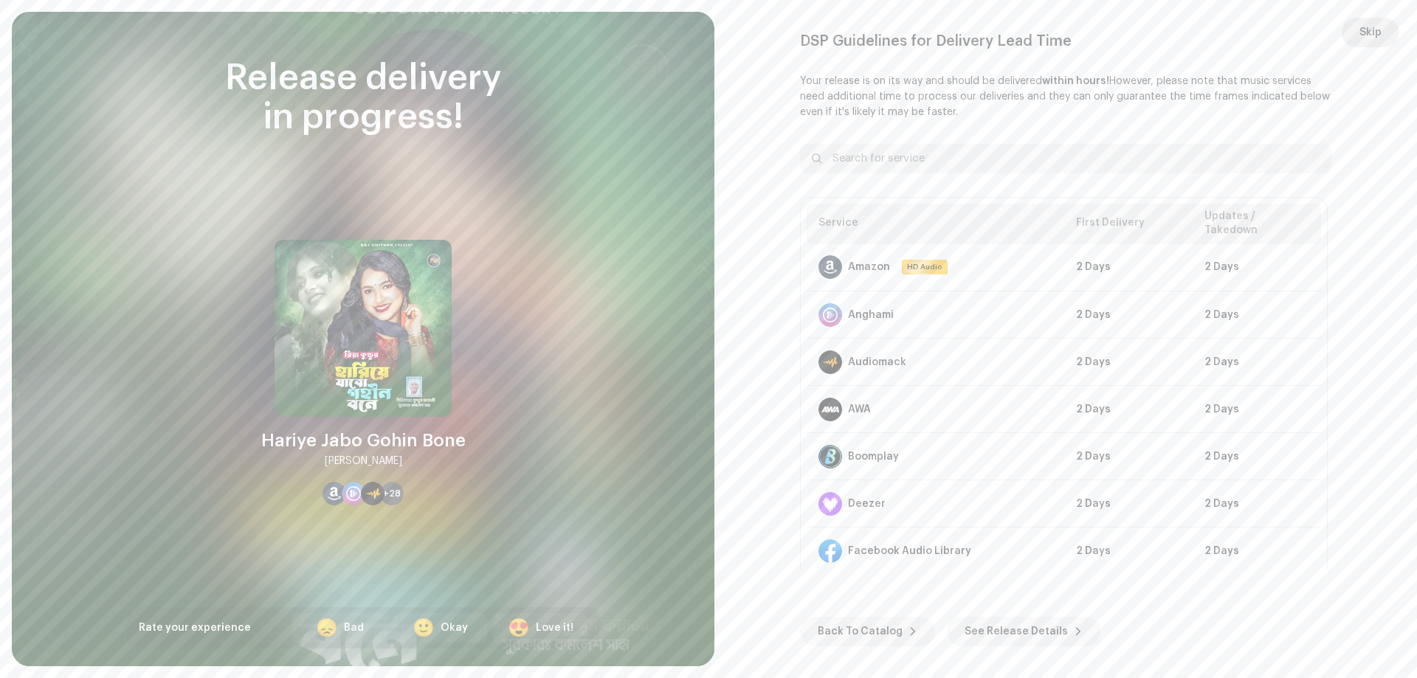
click at [1380, 30] on span "Skip" at bounding box center [1371, 33] width 22 height 30
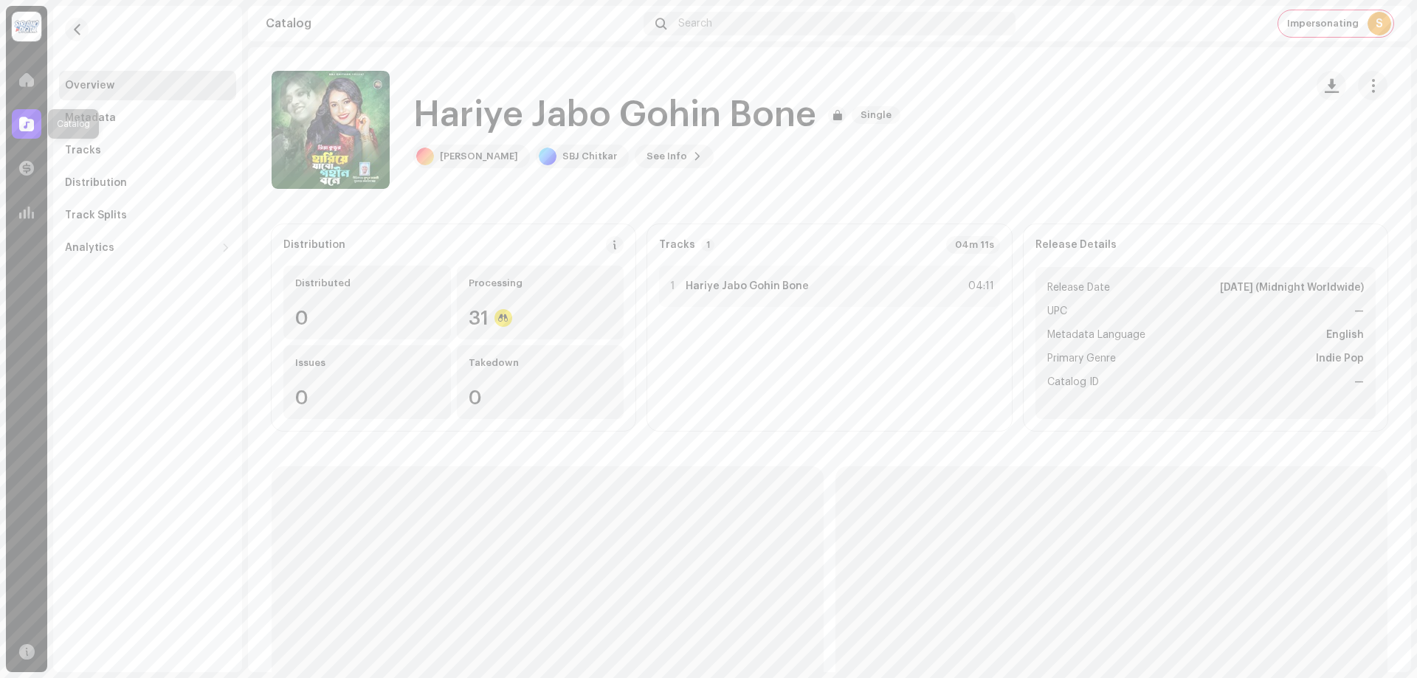
click at [27, 127] on span at bounding box center [26, 124] width 15 height 12
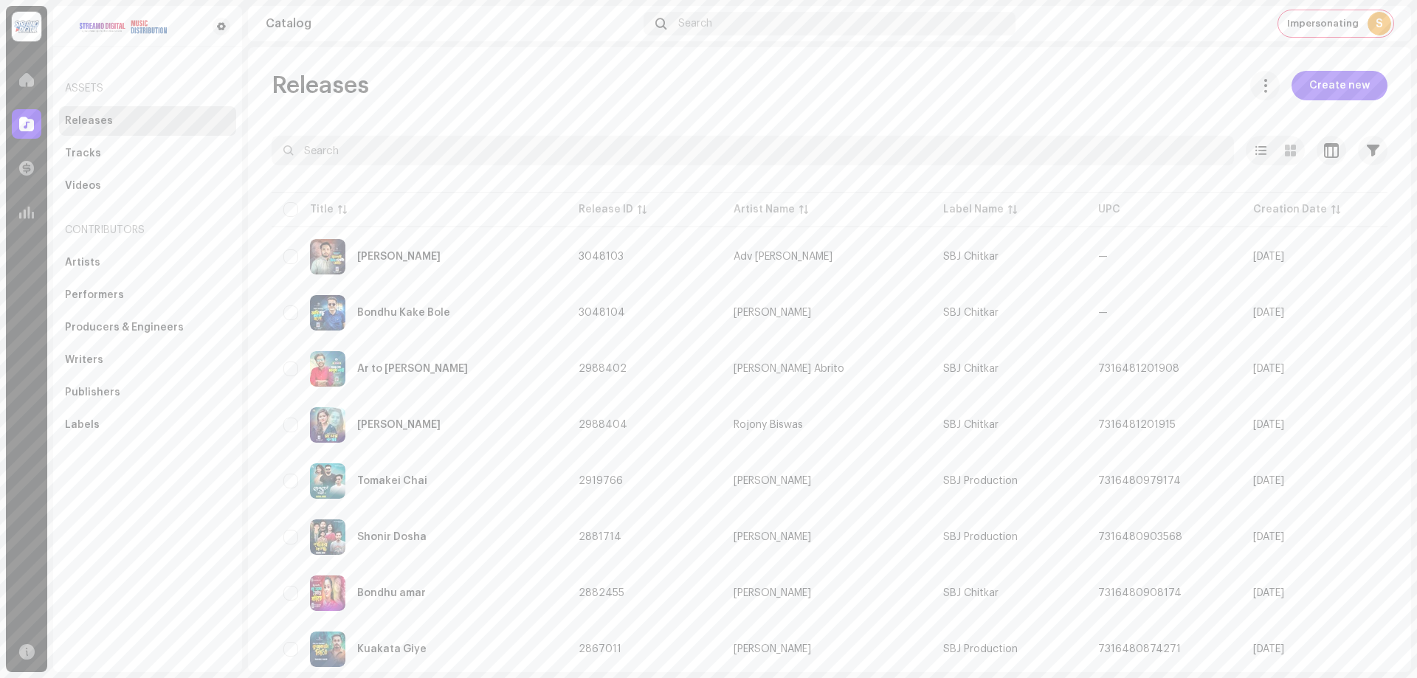
click at [1325, 85] on span "Create new" at bounding box center [1339, 86] width 61 height 30
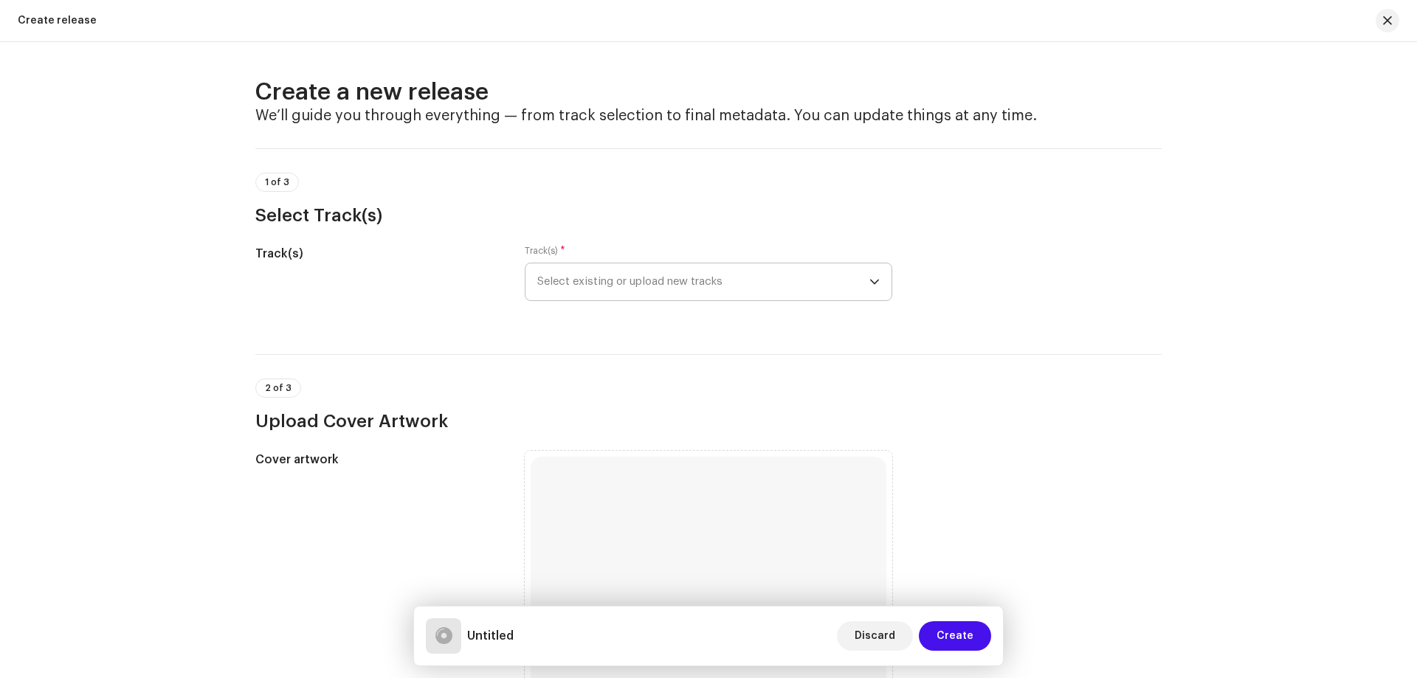
click at [726, 286] on span "Select existing or upload new tracks" at bounding box center [703, 281] width 332 height 37
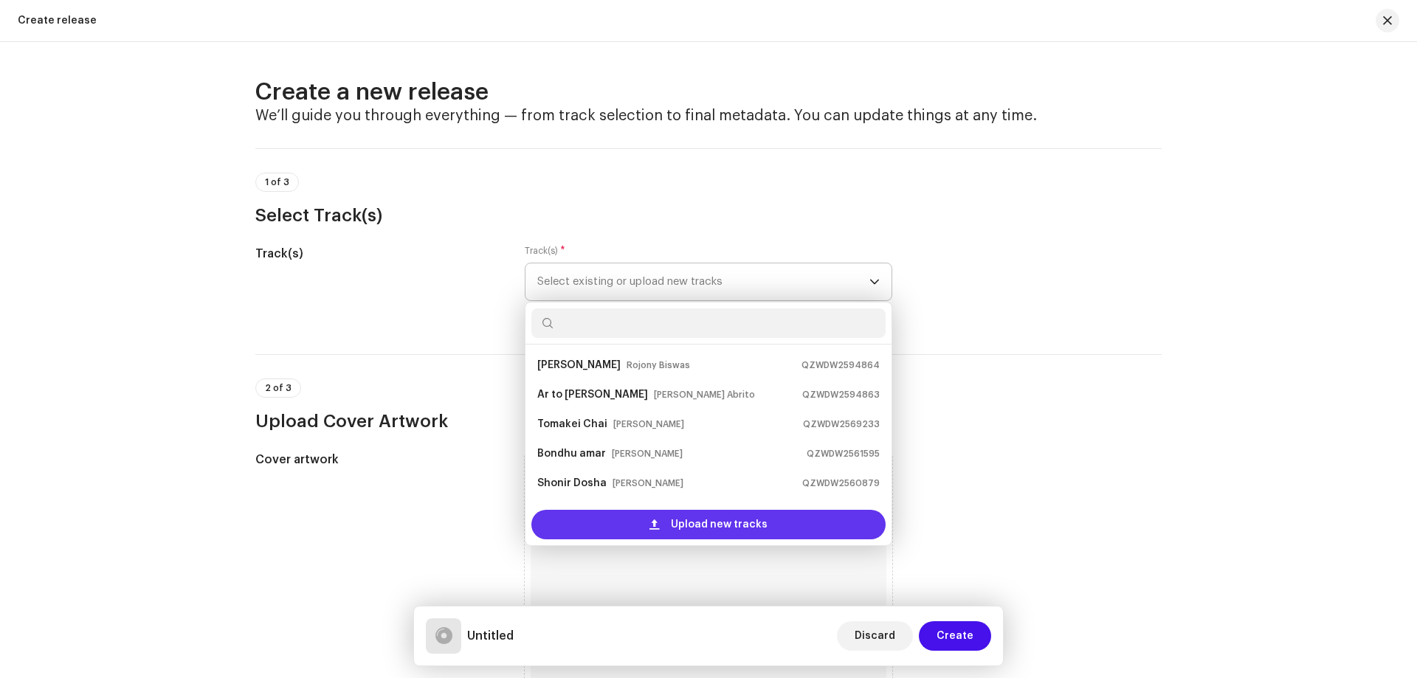
scroll to position [24, 0]
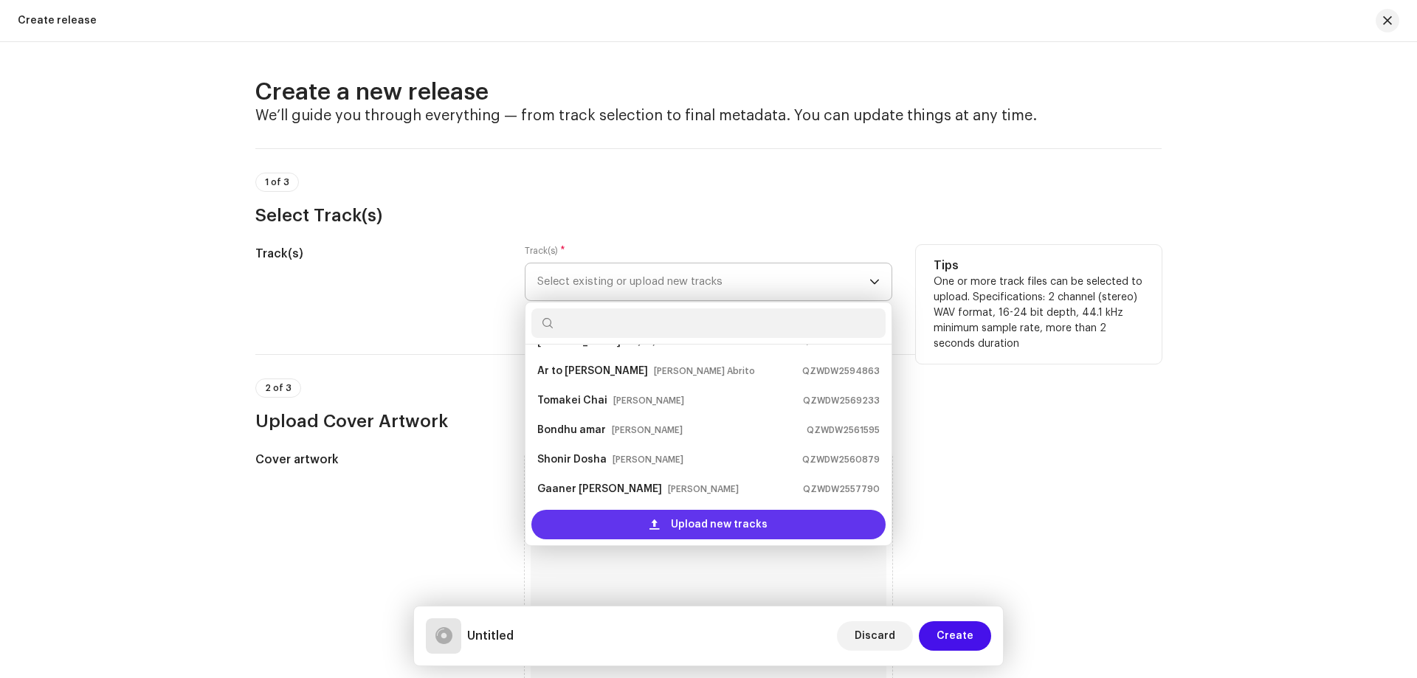
click at [638, 521] on div "Upload new tracks" at bounding box center [708, 525] width 354 height 30
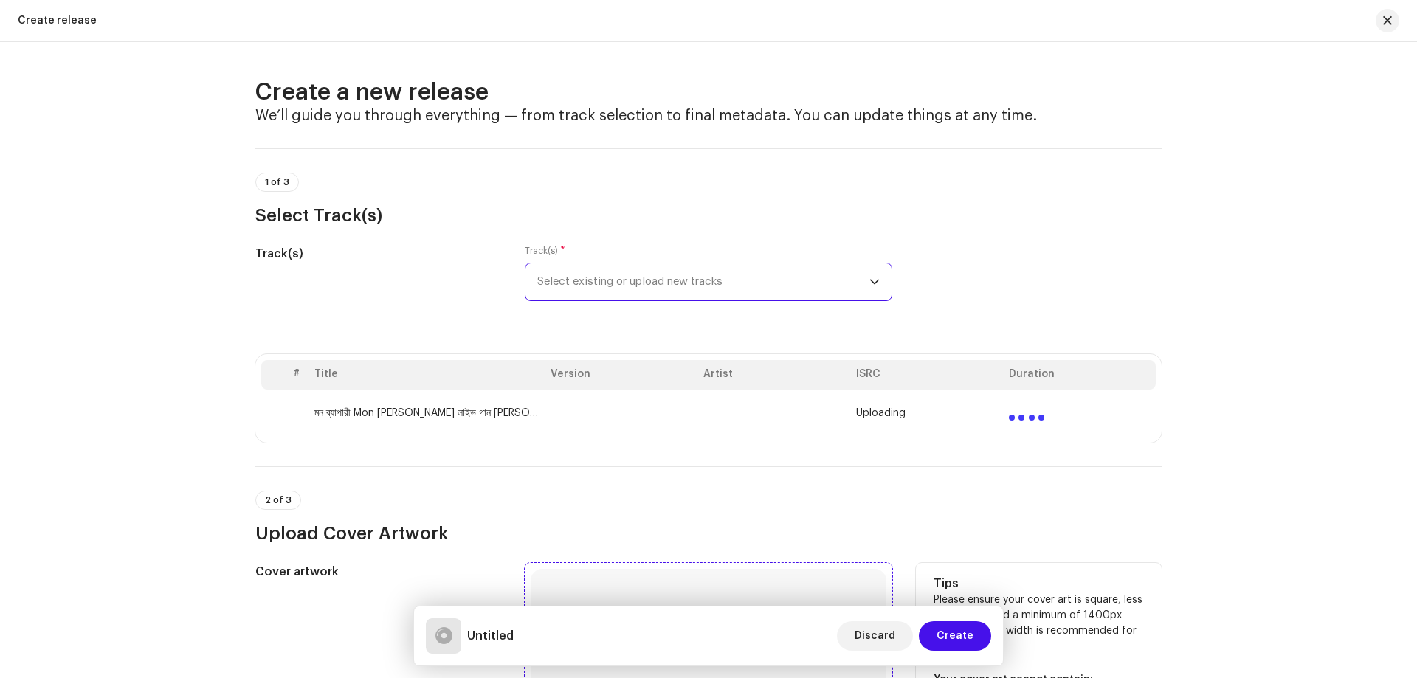
scroll to position [221, 0]
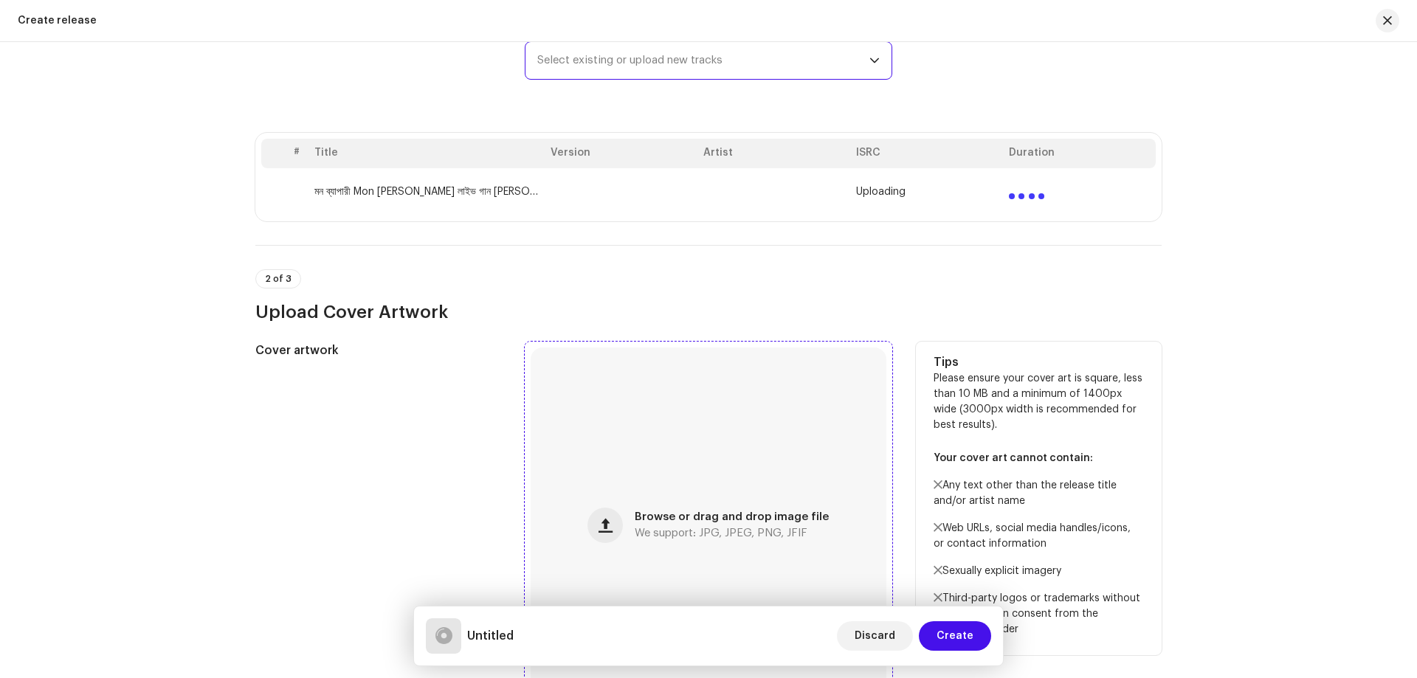
click at [704, 498] on div "Browse or drag and drop image file We support: JPG, JPEG, PNG, JFIF" at bounding box center [709, 526] width 356 height 356
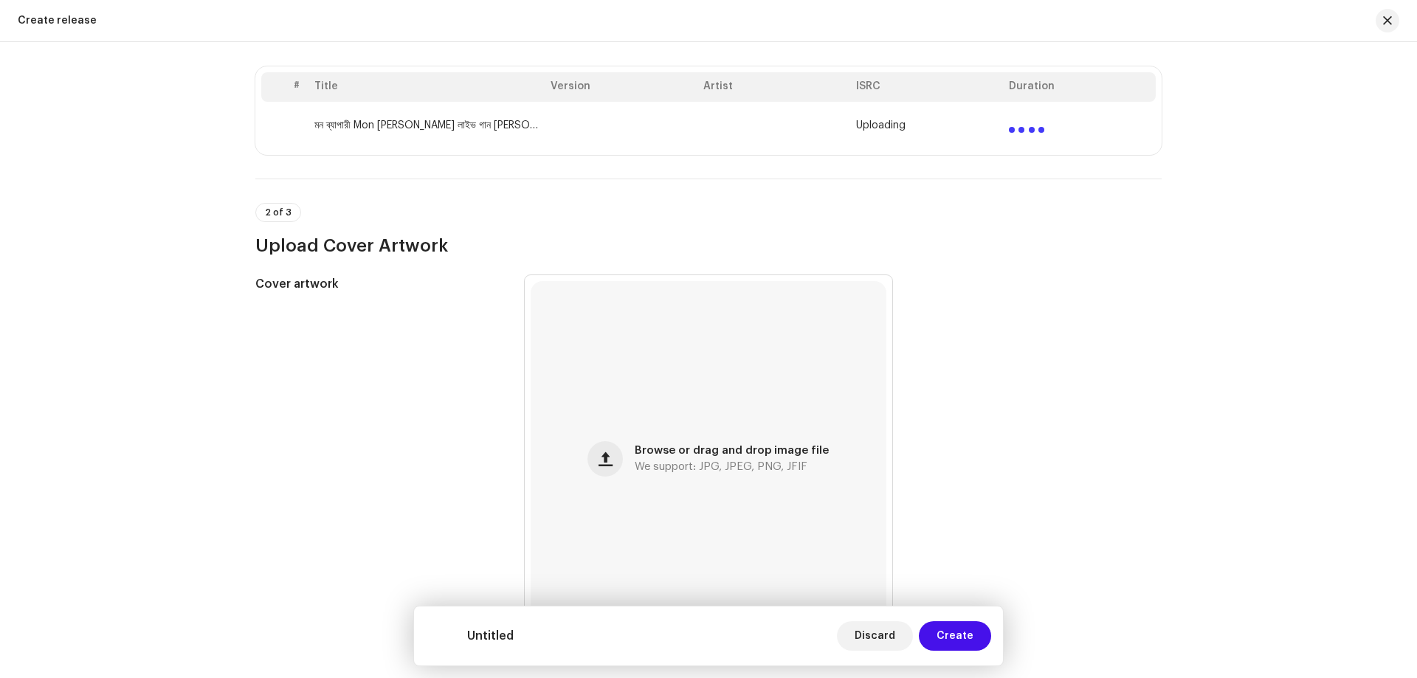
scroll to position [295, 0]
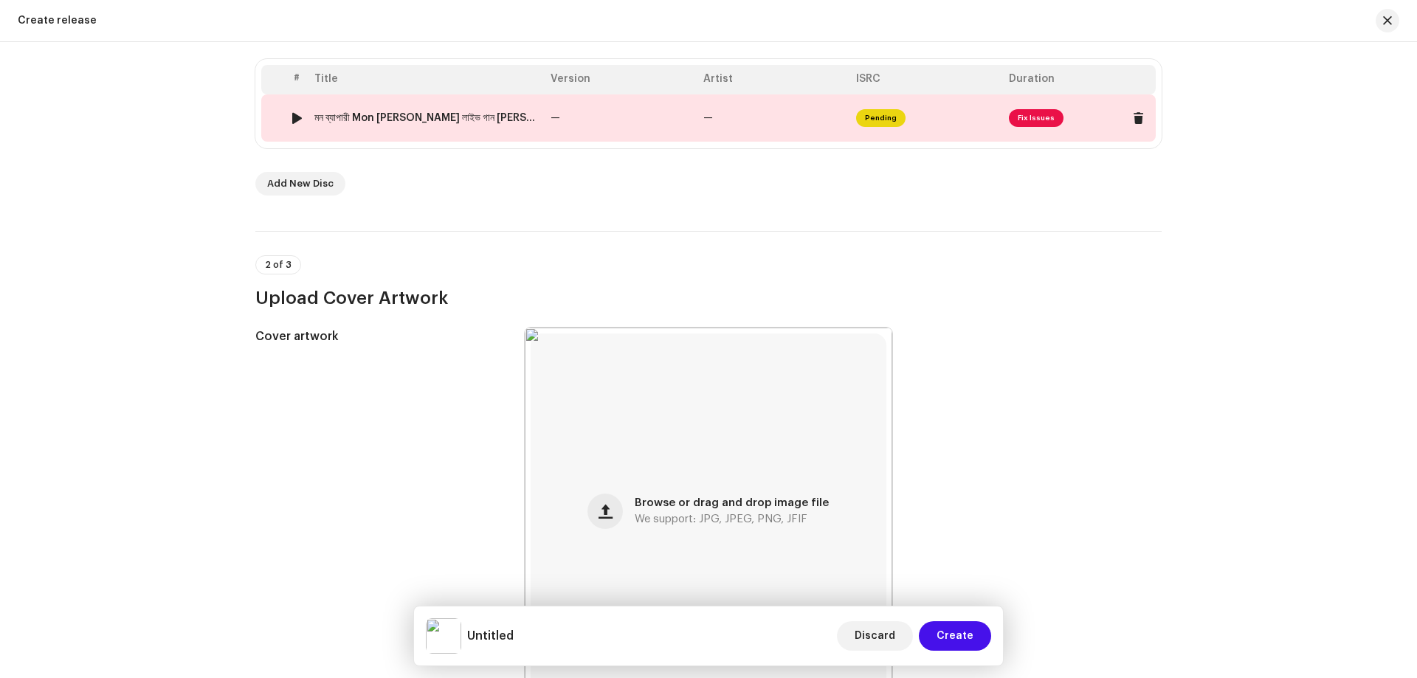
click at [416, 140] on td "মন ব্যাপারী Mon [PERSON_NAME] লাইভ গান [PERSON_NAME] Live Song 2025 SBJ Chitkar…" at bounding box center [427, 117] width 236 height 47
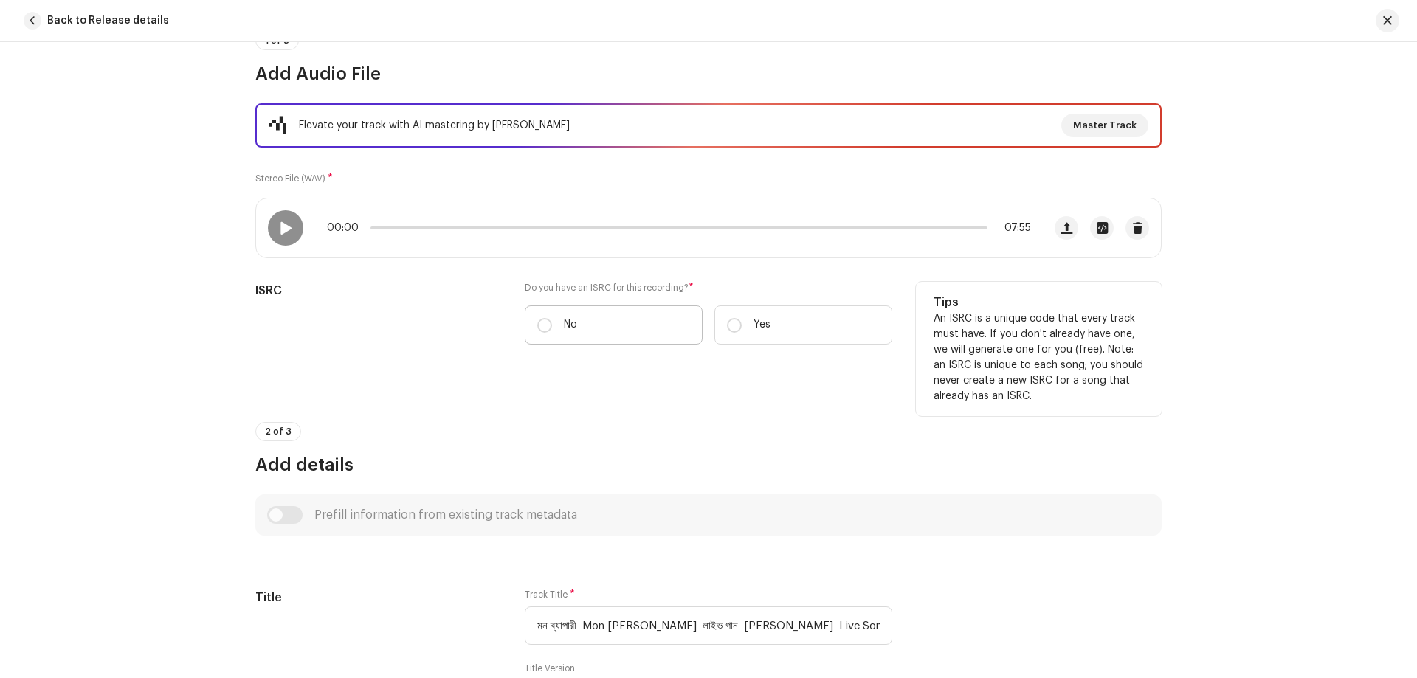
click at [597, 335] on label "No" at bounding box center [614, 325] width 178 height 39
click at [552, 333] on input "No" at bounding box center [544, 325] width 15 height 15
radio input "true"
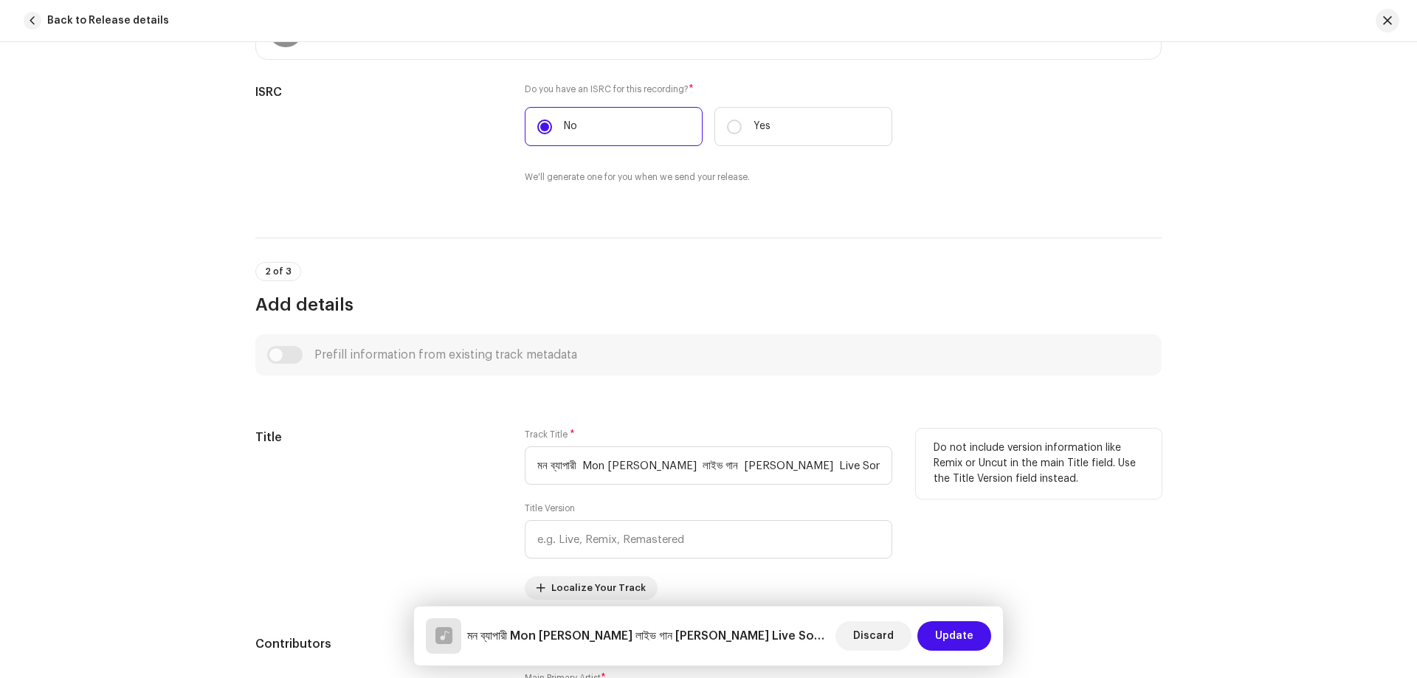
scroll to position [517, 0]
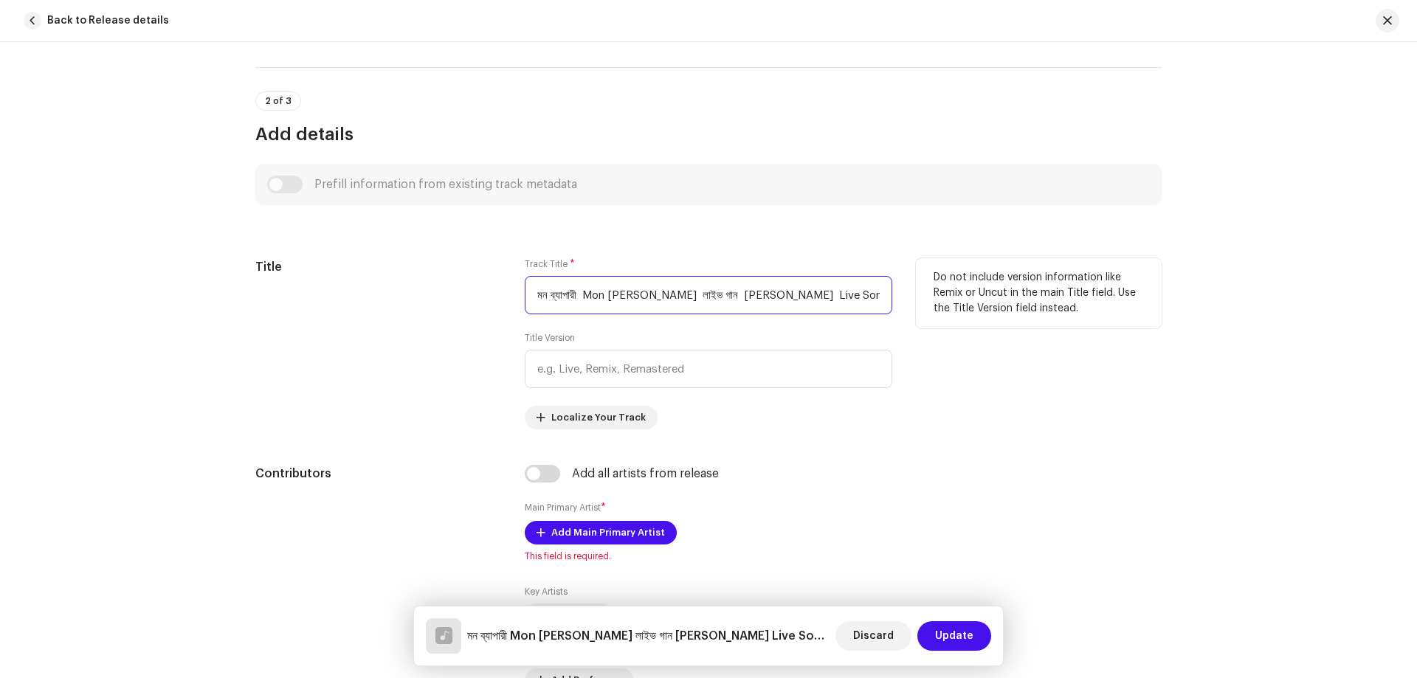
click at [669, 286] on input "মন ব্যাপারী Mon [PERSON_NAME] লাইভ গান [PERSON_NAME] Live Song 2025 SBJ Chitkar…" at bounding box center [709, 295] width 368 height 38
click at [668, 286] on input "মন ব্যাপারী Mon [PERSON_NAME] লাইভ গান [PERSON_NAME] Live Song 2025 SBJ Chitkar…" at bounding box center [709, 295] width 368 height 38
paste input "Mon [PERSON_NAME]"
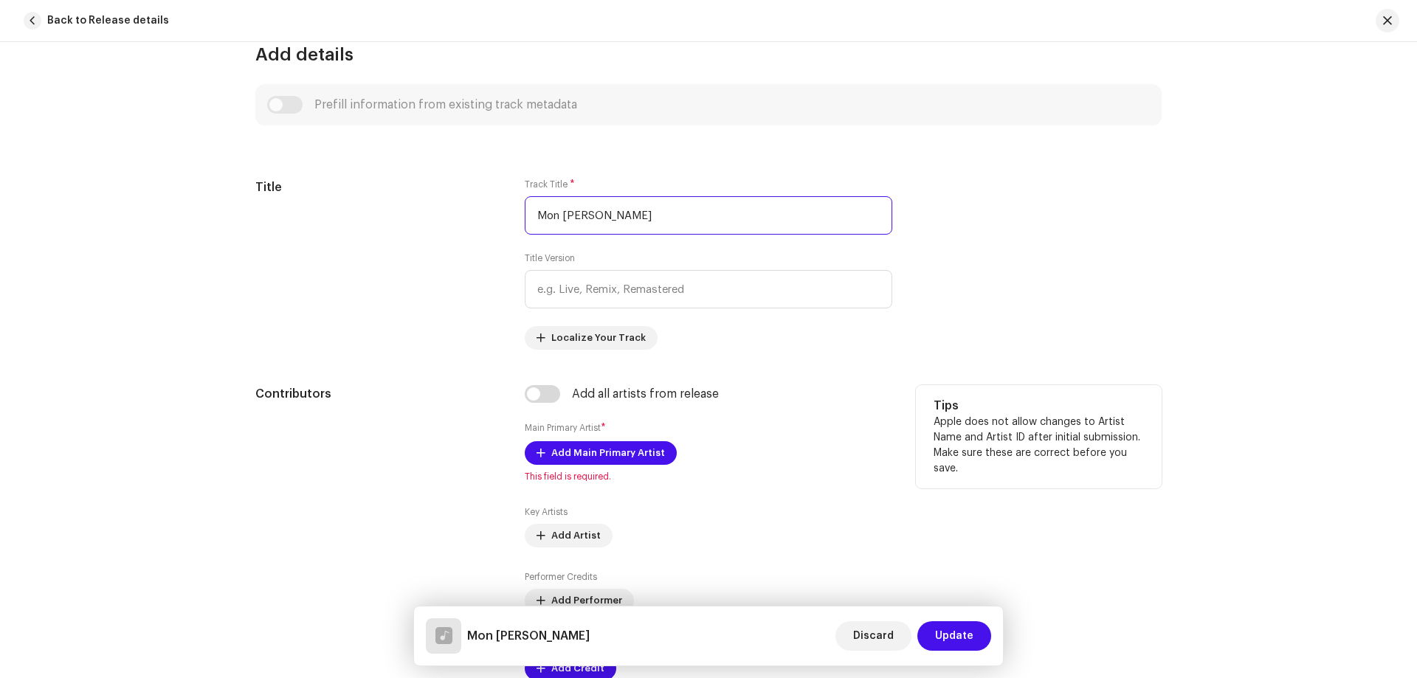
scroll to position [738, 0]
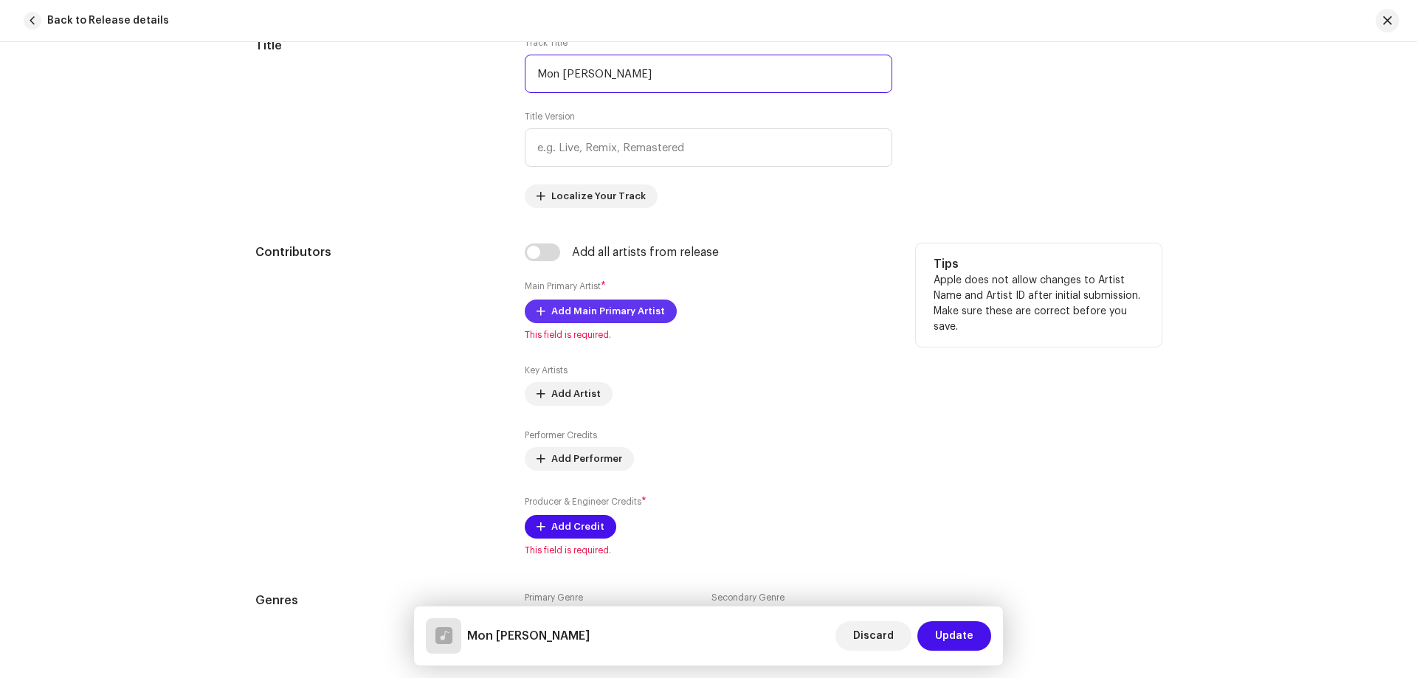
type input "Mon [PERSON_NAME]"
click at [632, 308] on span "Add Main Primary Artist" at bounding box center [608, 312] width 114 height 30
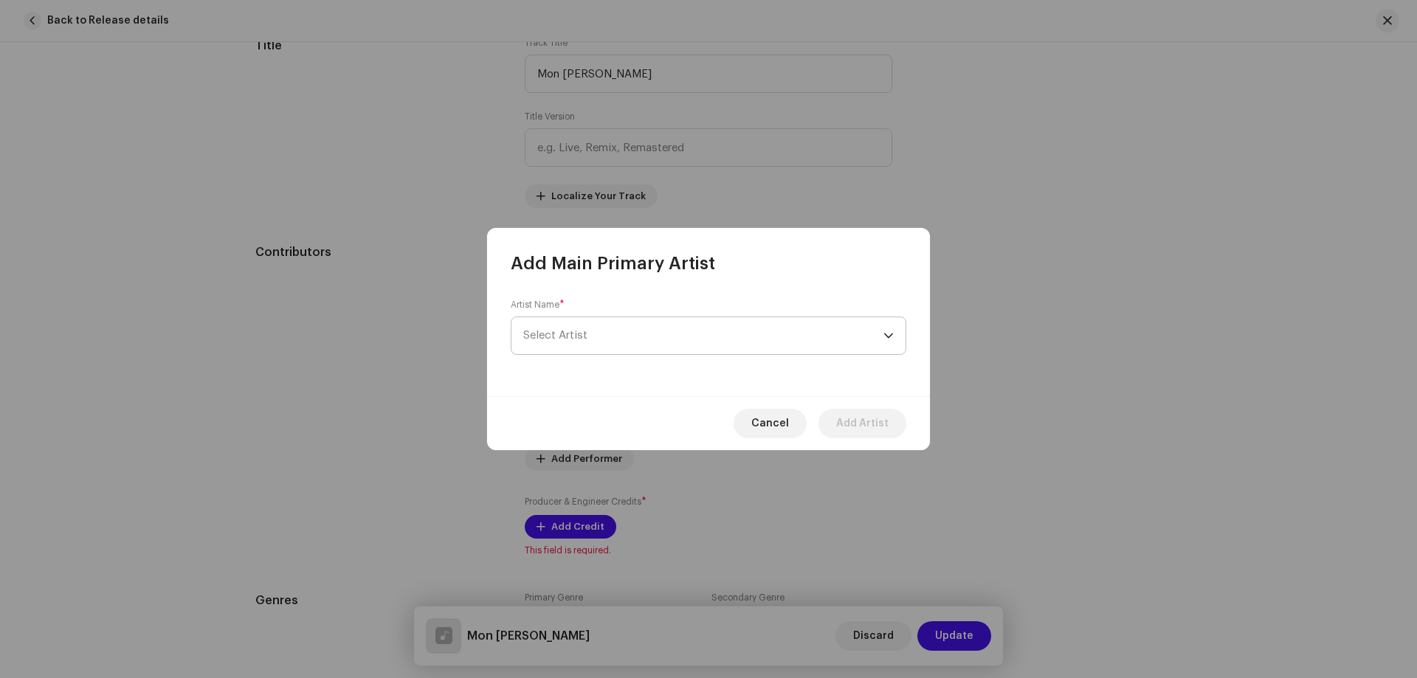
click at [599, 328] on span "Select Artist" at bounding box center [703, 335] width 360 height 37
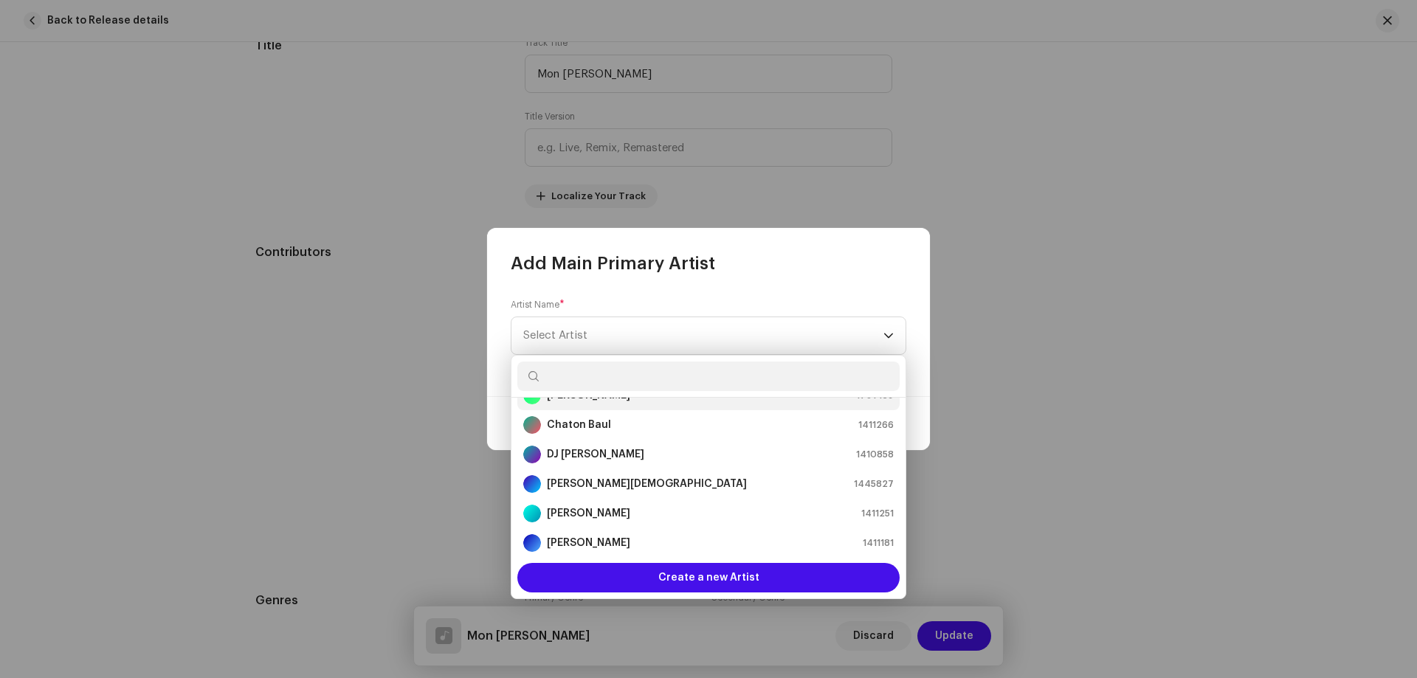
scroll to position [183, 0]
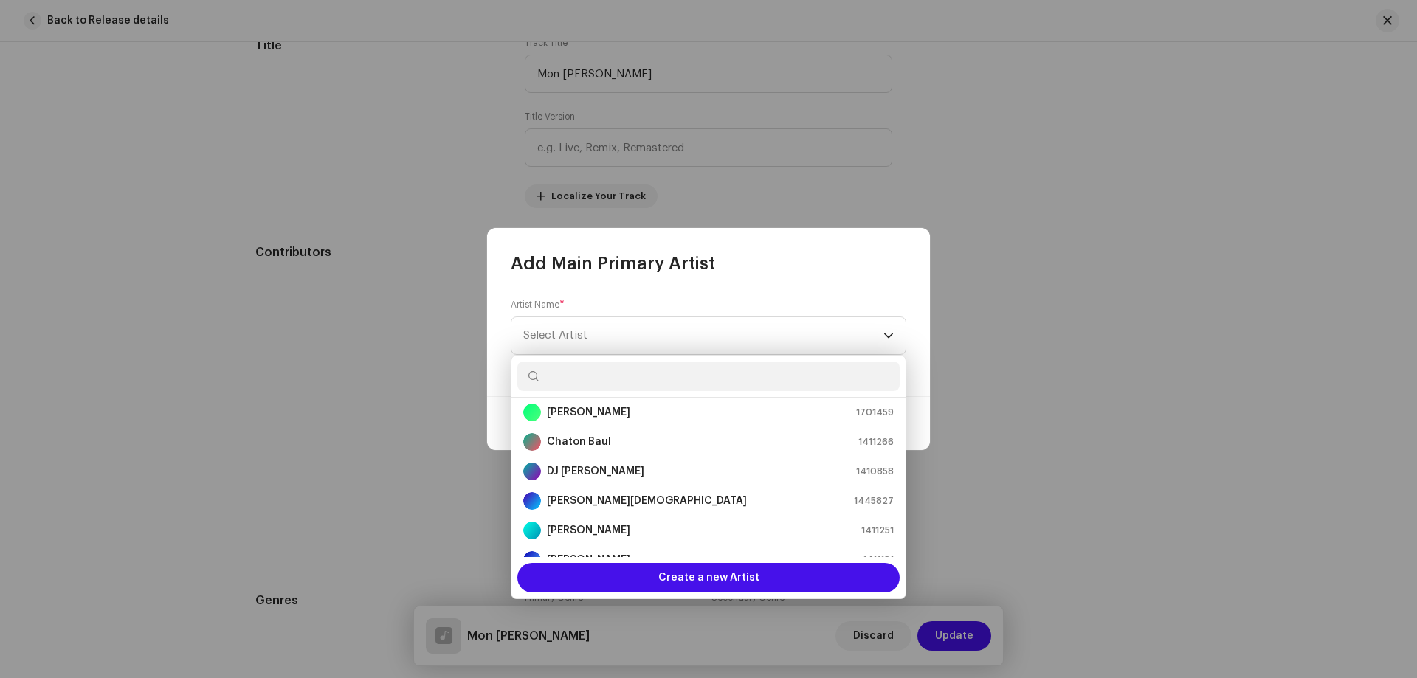
click at [670, 381] on input "text" at bounding box center [708, 377] width 382 height 30
paste input "[PERSON_NAME]"
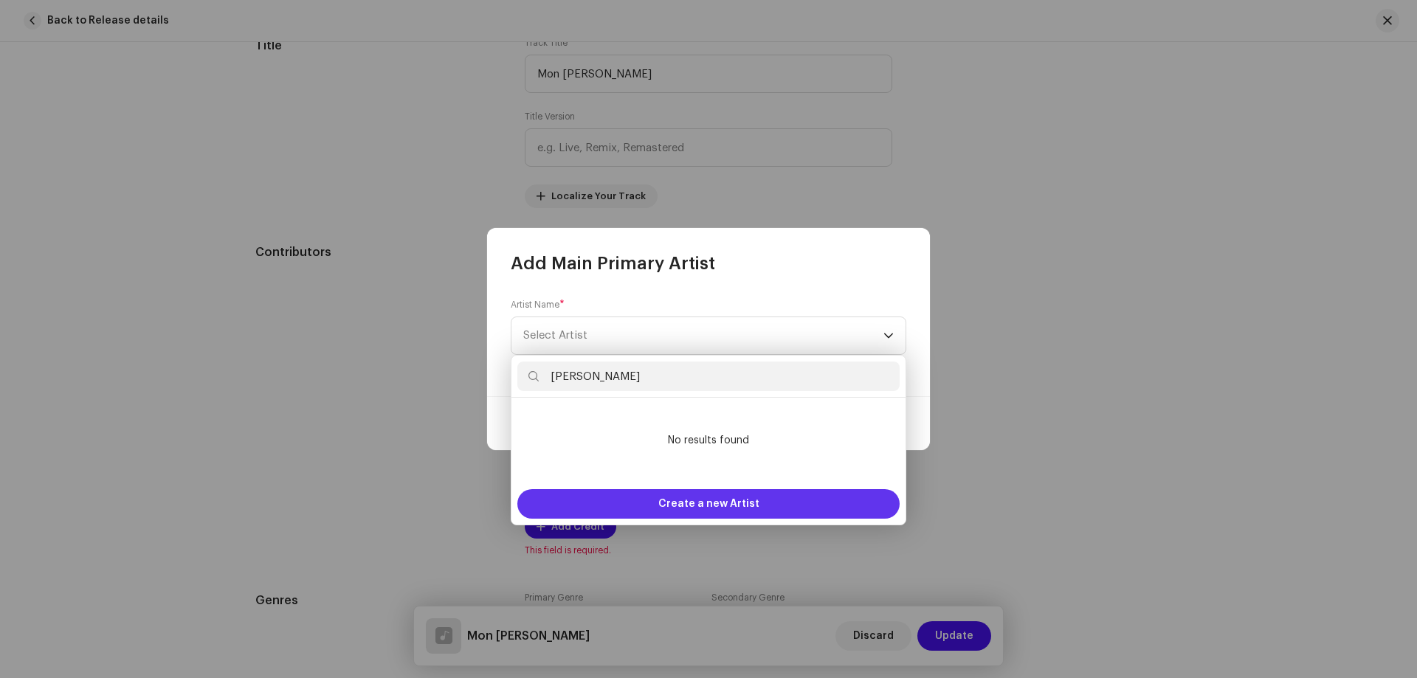
type input "[PERSON_NAME]"
click at [675, 511] on span "Create a new Artist" at bounding box center [708, 504] width 101 height 30
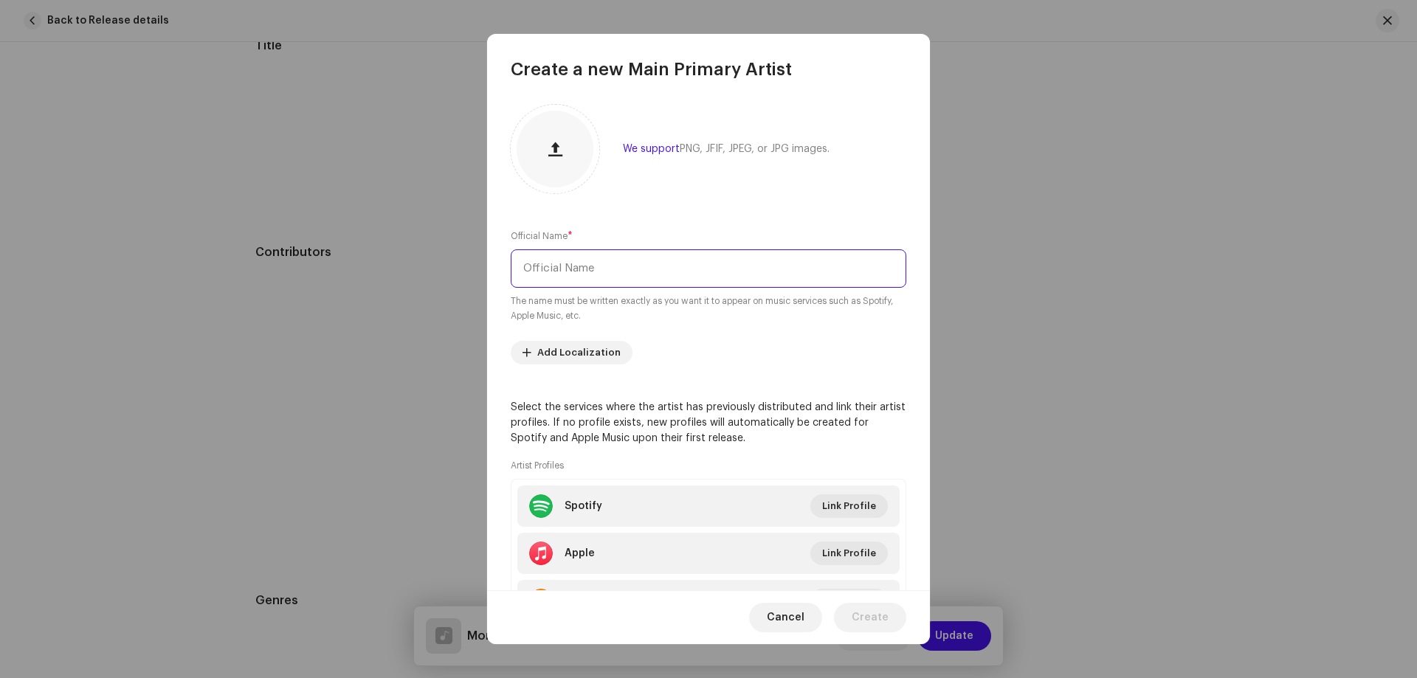
click at [614, 266] on input "text" at bounding box center [709, 268] width 396 height 38
paste input "[PERSON_NAME]"
type input "[PERSON_NAME]"
click at [865, 608] on span "Create" at bounding box center [870, 618] width 37 height 30
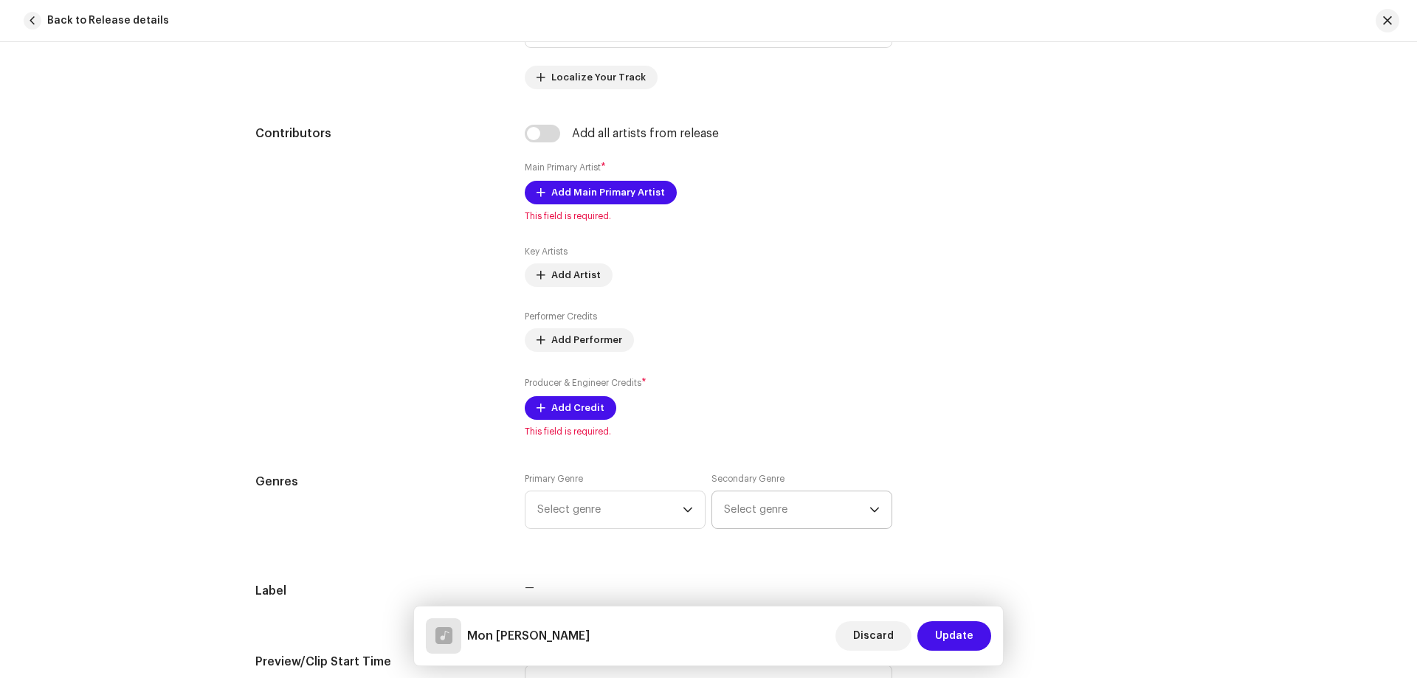
scroll to position [886, 0]
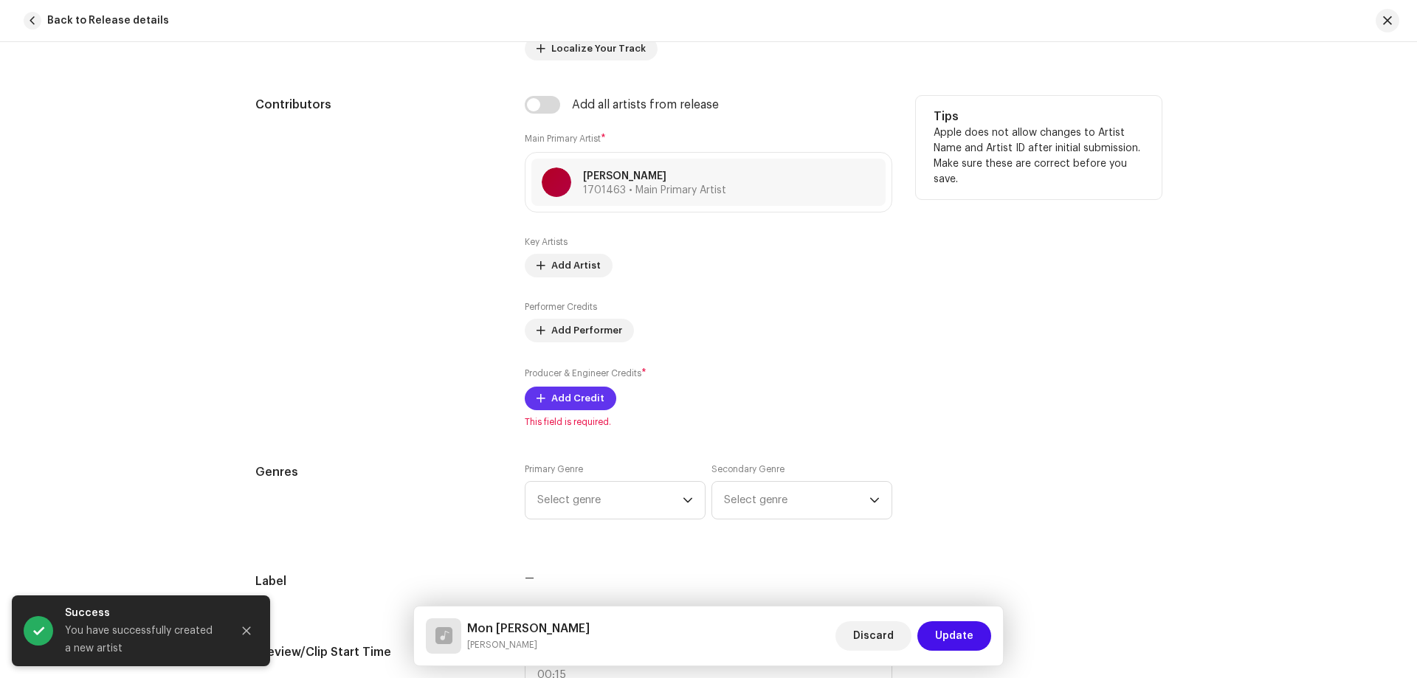
click at [566, 407] on span "Add Credit" at bounding box center [577, 399] width 53 height 30
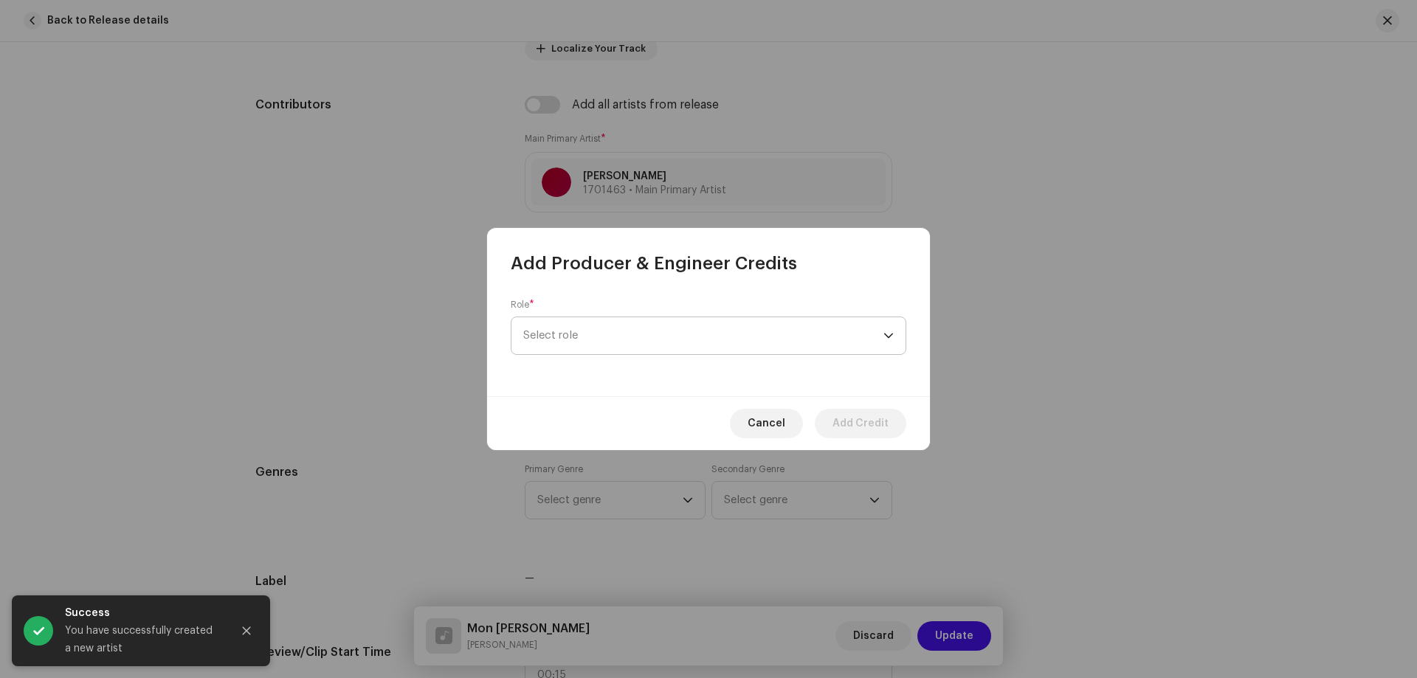
click at [582, 333] on span "Select role" at bounding box center [703, 335] width 360 height 37
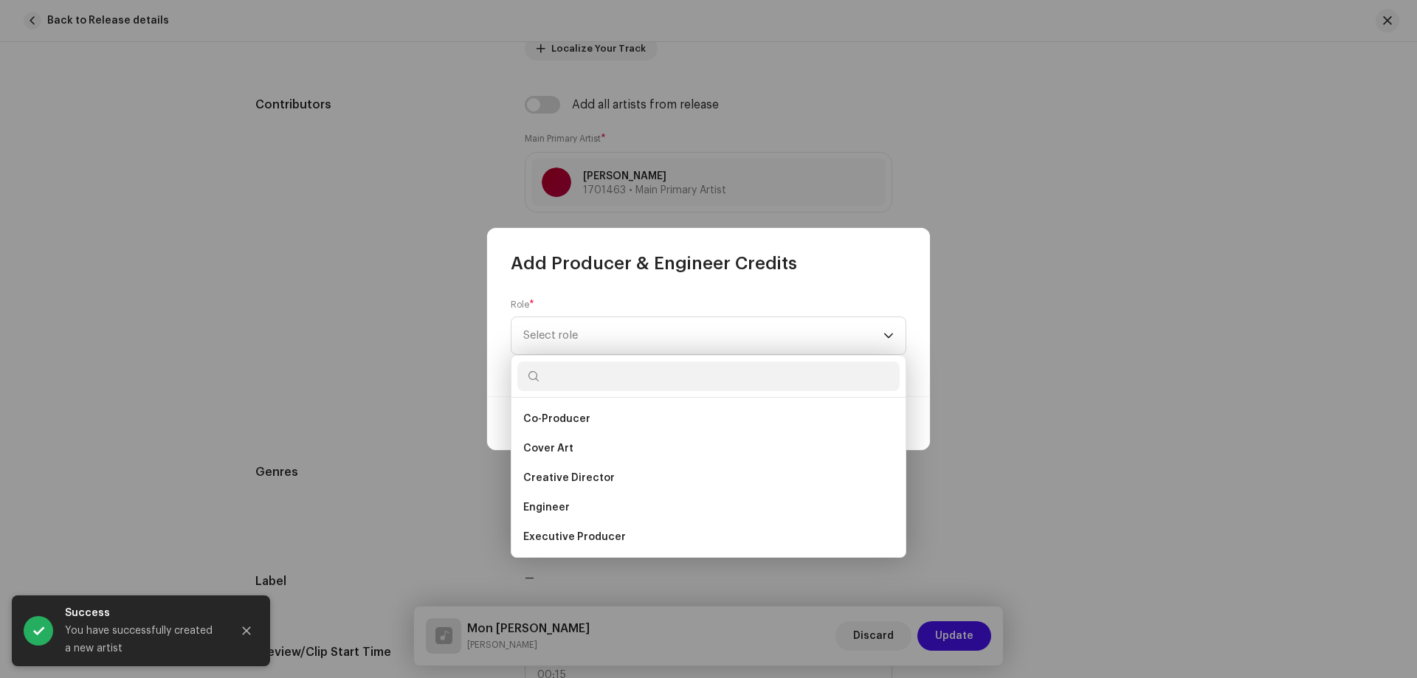
scroll to position [590, 0]
click at [596, 416] on li "Producer" at bounding box center [708, 419] width 382 height 30
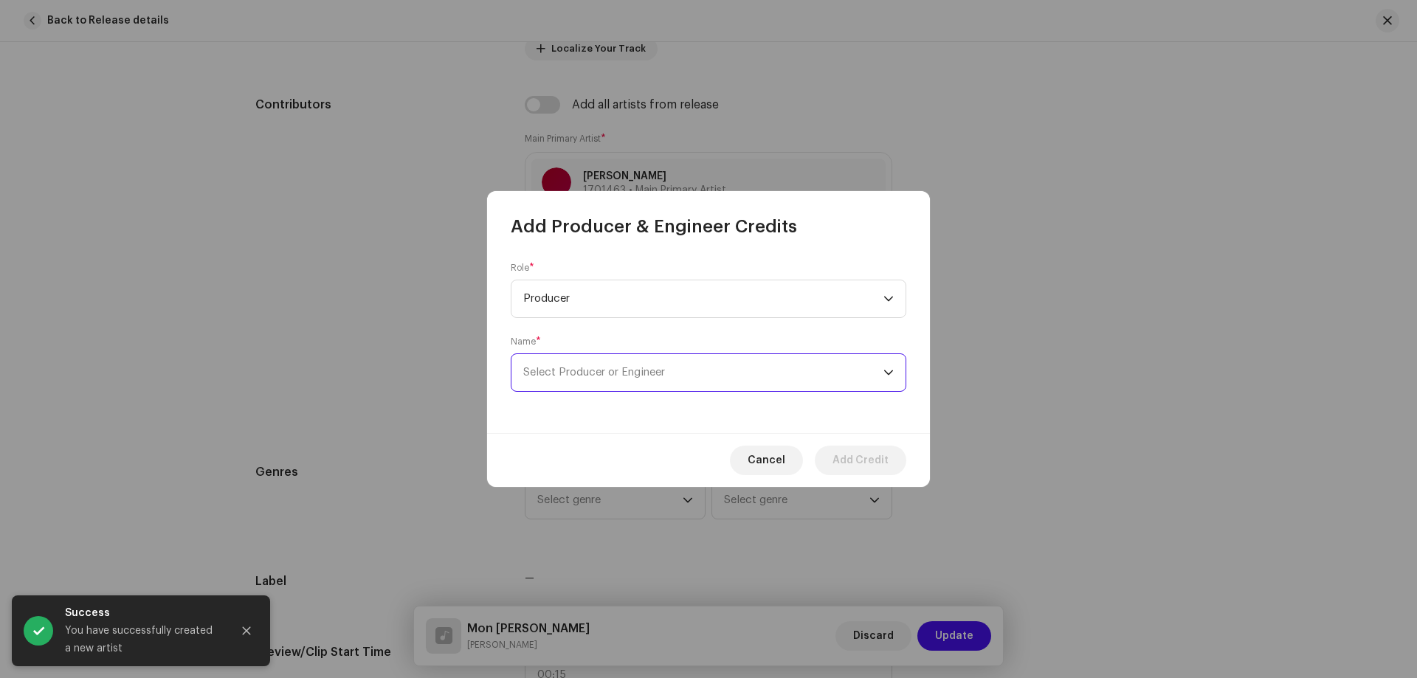
click at [587, 376] on span "Select Producer or Engineer" at bounding box center [594, 372] width 142 height 11
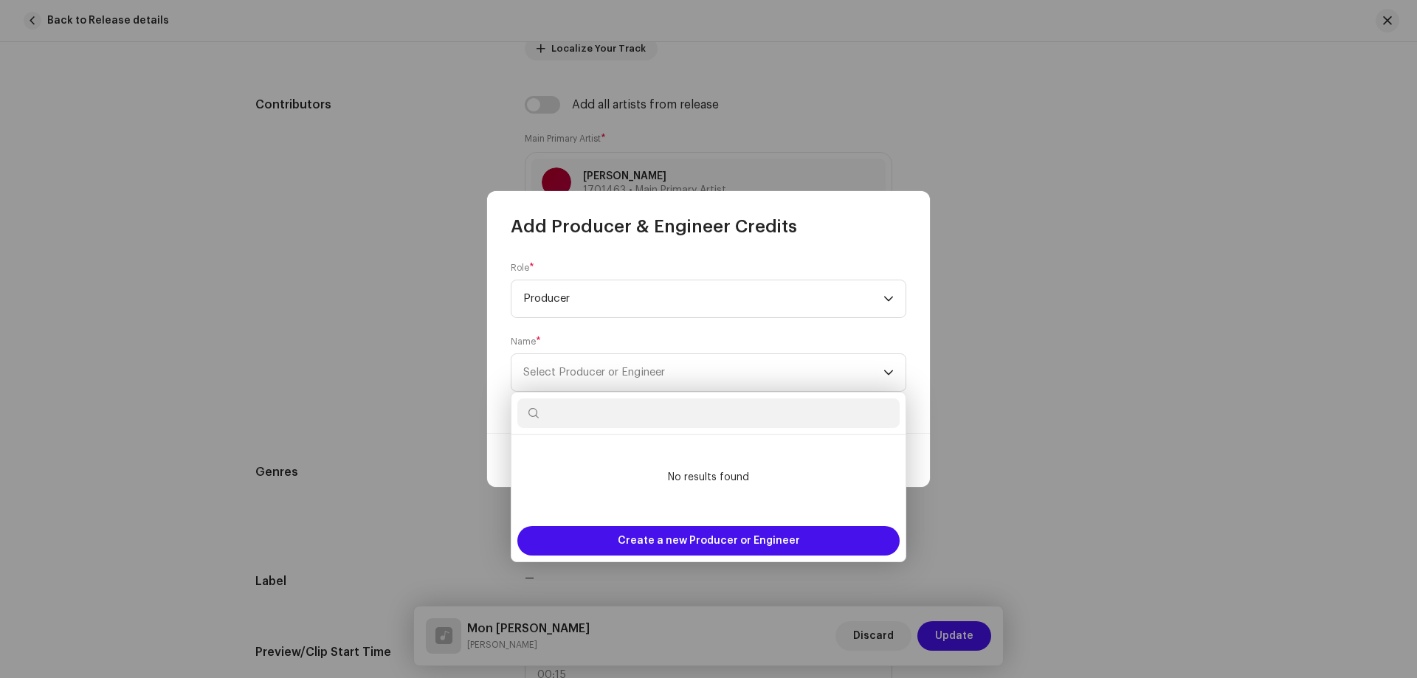
click at [628, 399] on input "text" at bounding box center [708, 414] width 382 height 30
paste input "[PERSON_NAME]"
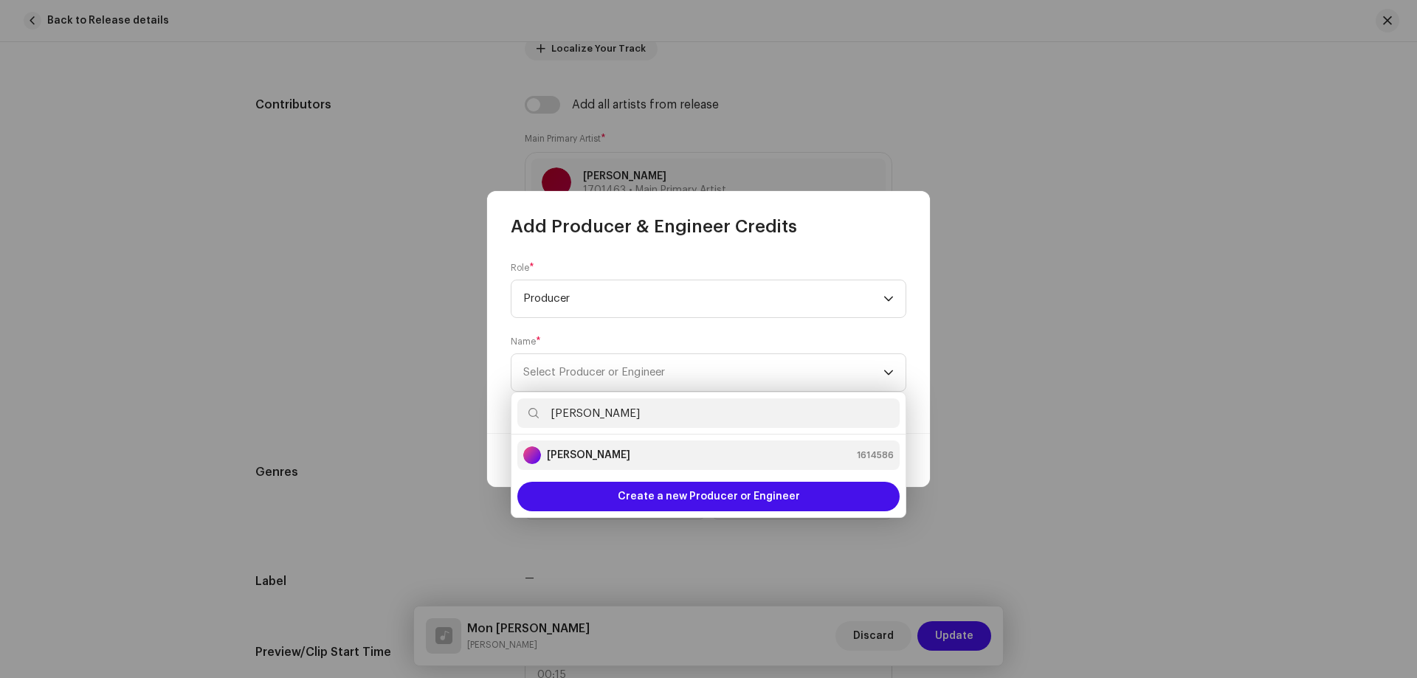
type input "[PERSON_NAME]"
click at [647, 451] on div "[PERSON_NAME] 1614586" at bounding box center [708, 456] width 371 height 18
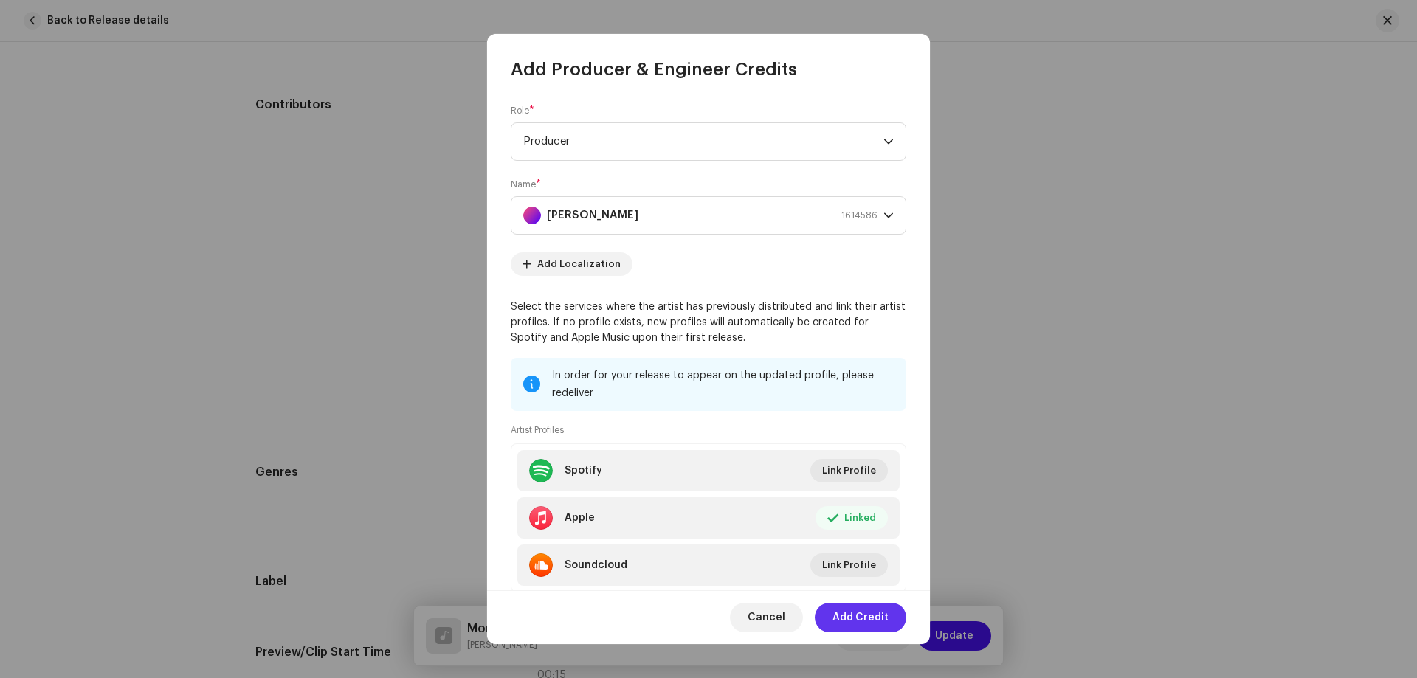
click at [851, 617] on span "Add Credit" at bounding box center [861, 618] width 56 height 30
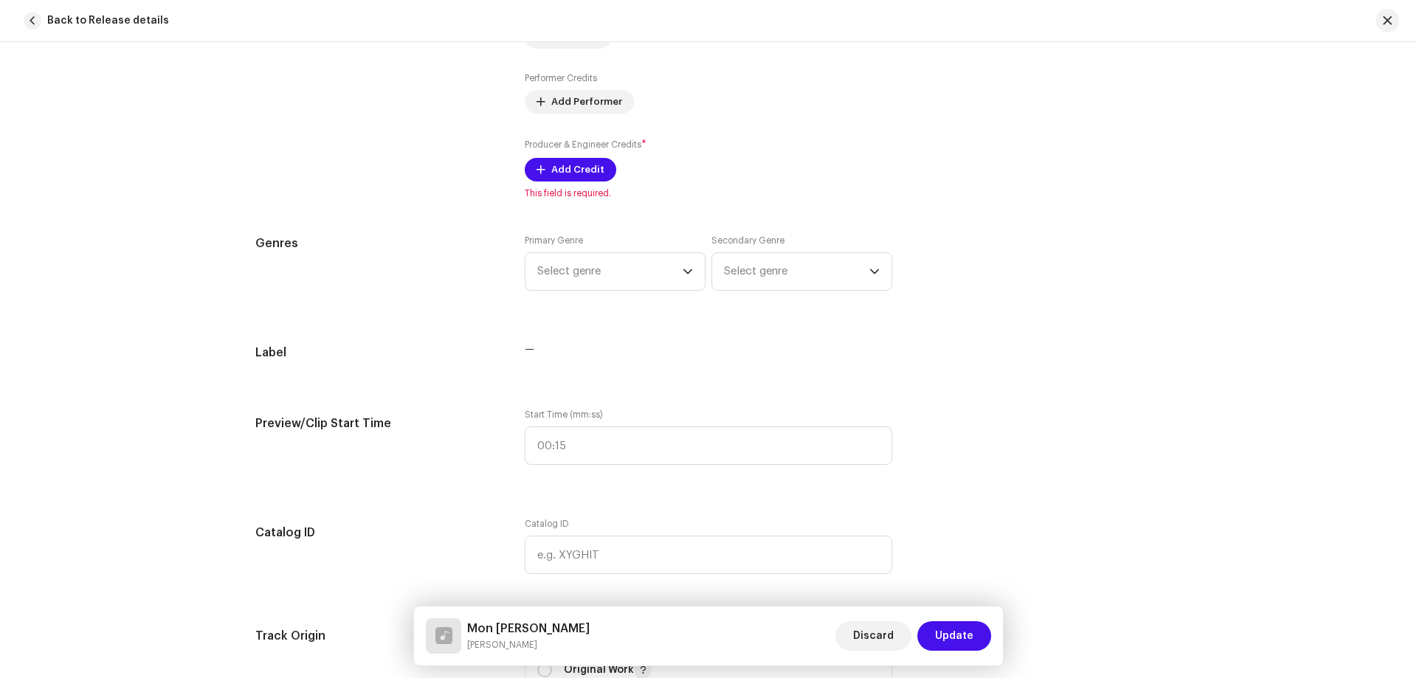
scroll to position [1107, 0]
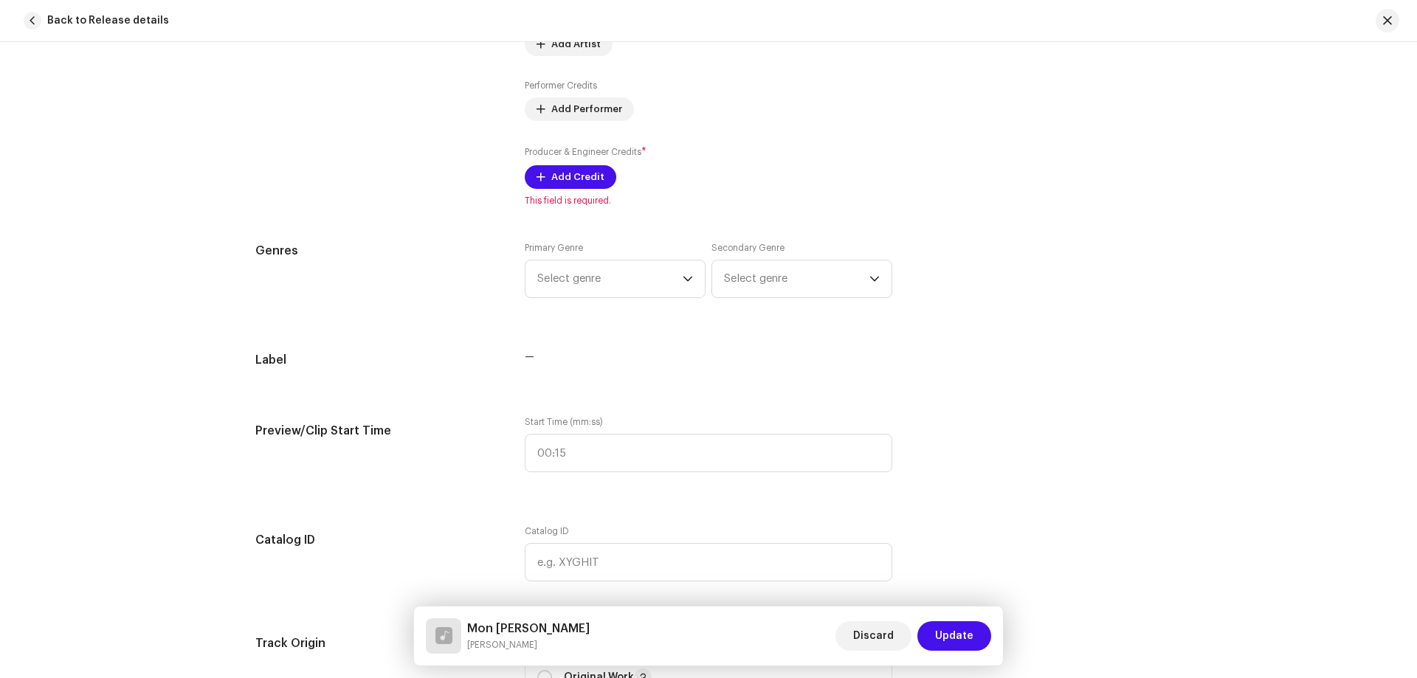
click at [593, 449] on div "Track details Complete the following to finalize your track. 1 of 3 Add Audio F…" at bounding box center [709, 549] width 954 height 3159
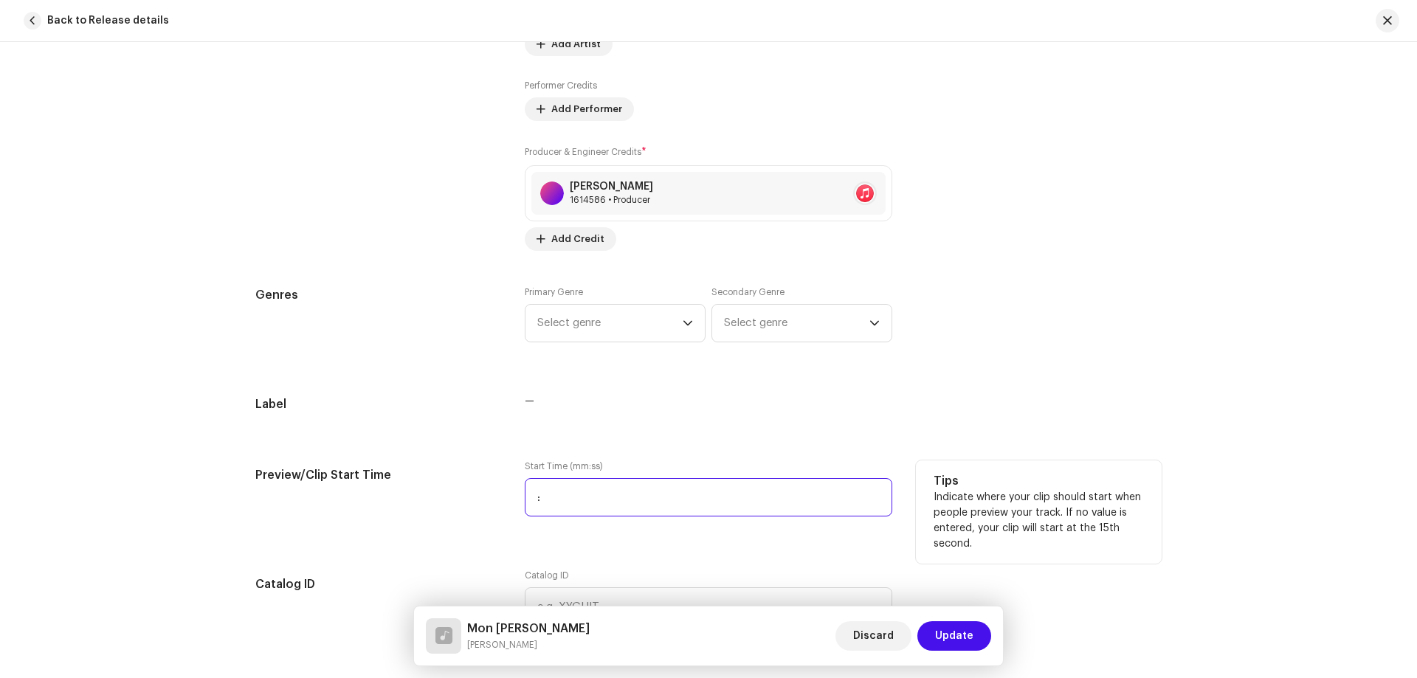
click at [636, 494] on input ":" at bounding box center [709, 497] width 368 height 38
type input "00:26"
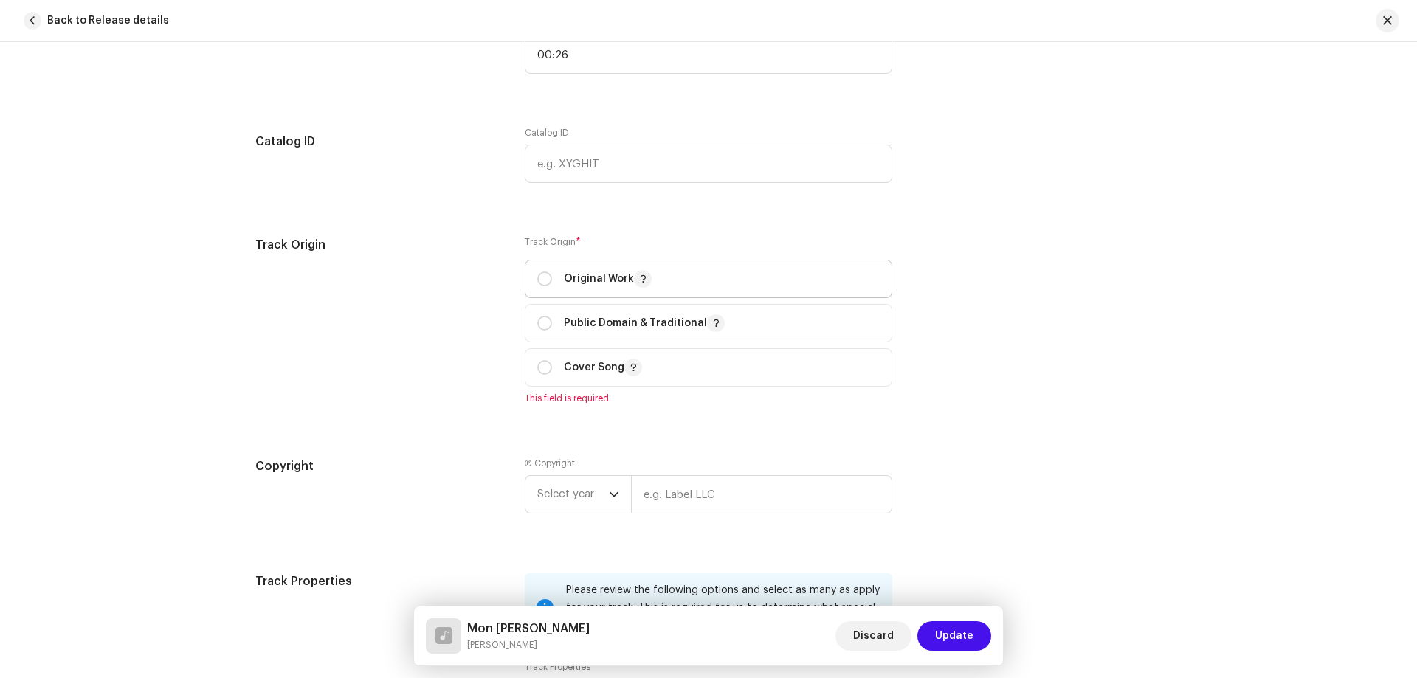
click at [610, 272] on p "Original Work" at bounding box center [608, 279] width 88 height 18
radio input "true"
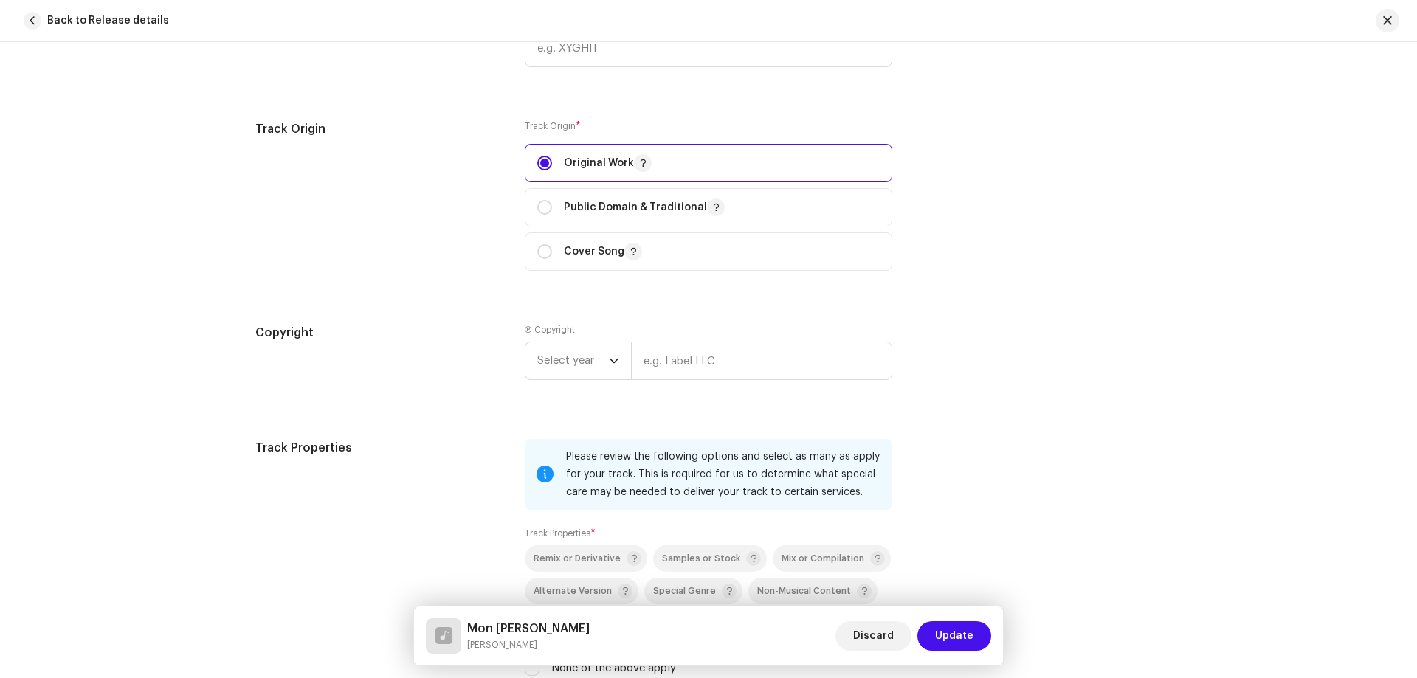
scroll to position [1845, 0]
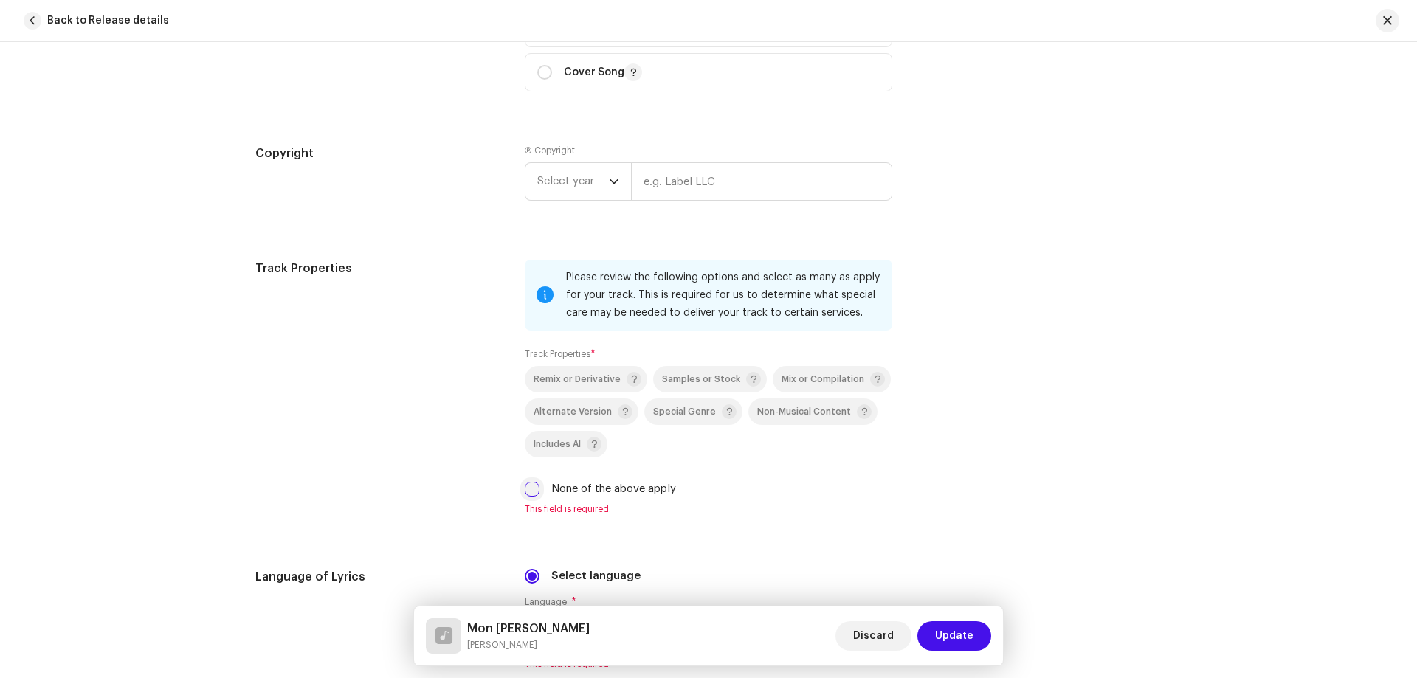
click at [531, 491] on input "None of the above apply" at bounding box center [532, 489] width 15 height 15
checkbox input "true"
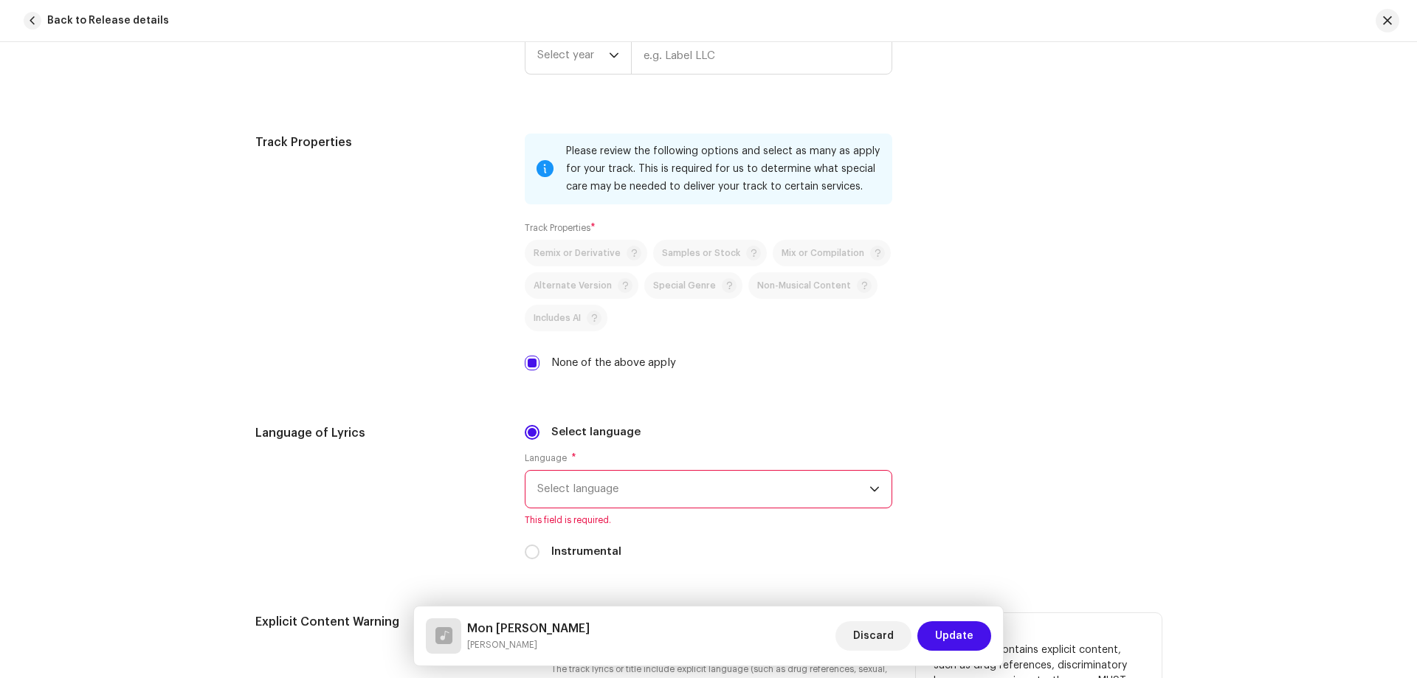
scroll to position [2214, 0]
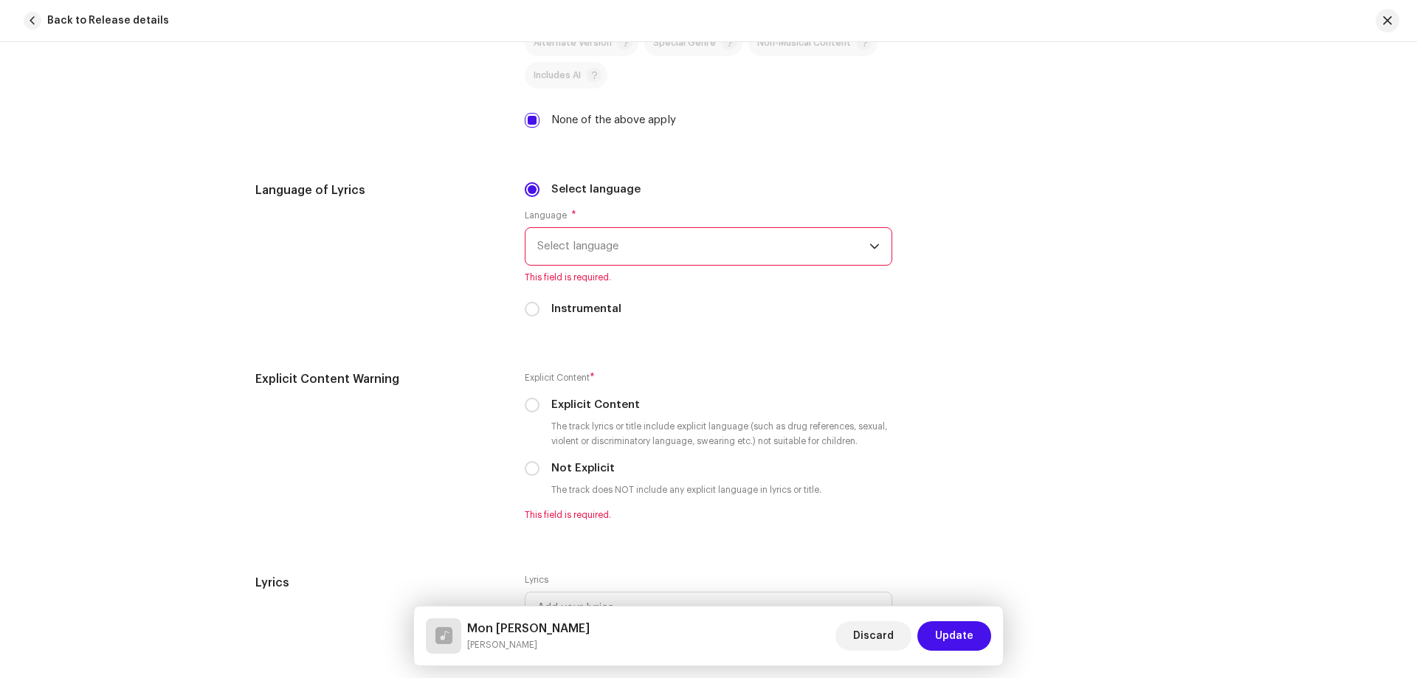
click at [697, 257] on span "Select language" at bounding box center [703, 246] width 332 height 37
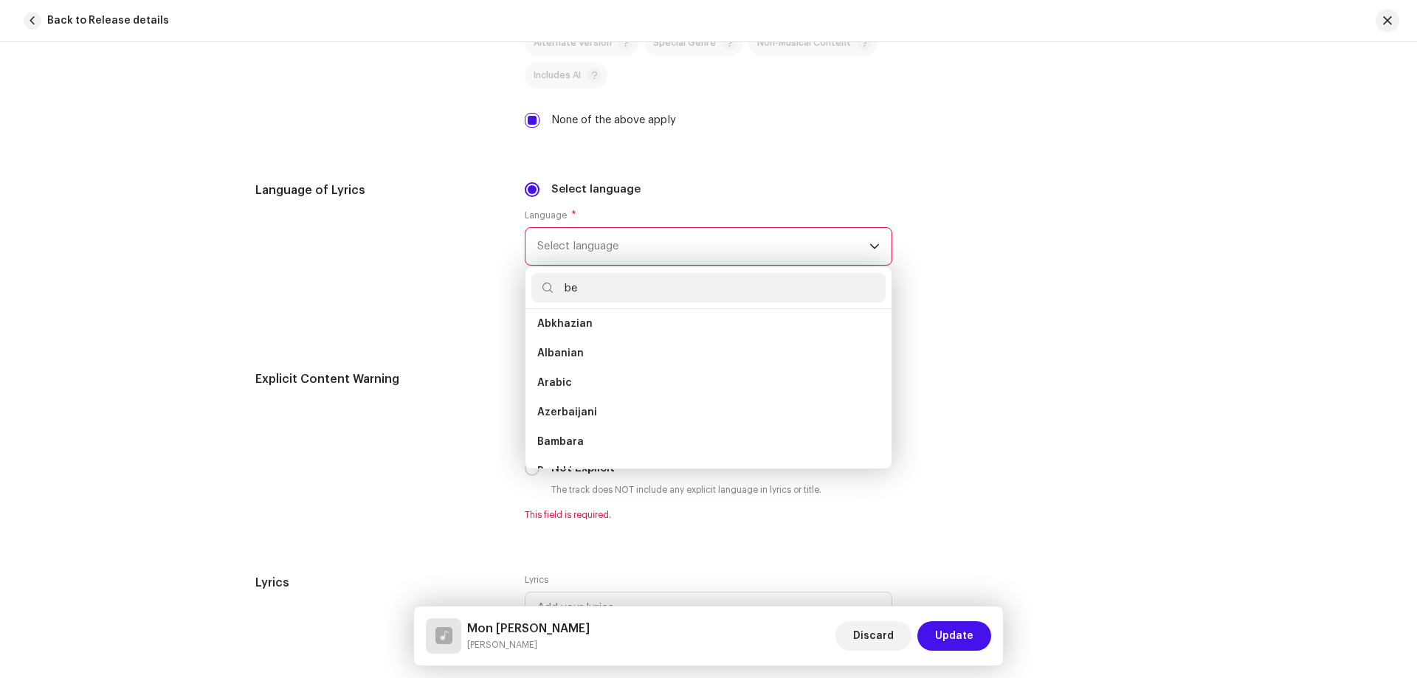
scroll to position [0, 0]
type input "be"
click at [579, 365] on li "Bengali" at bounding box center [708, 360] width 354 height 30
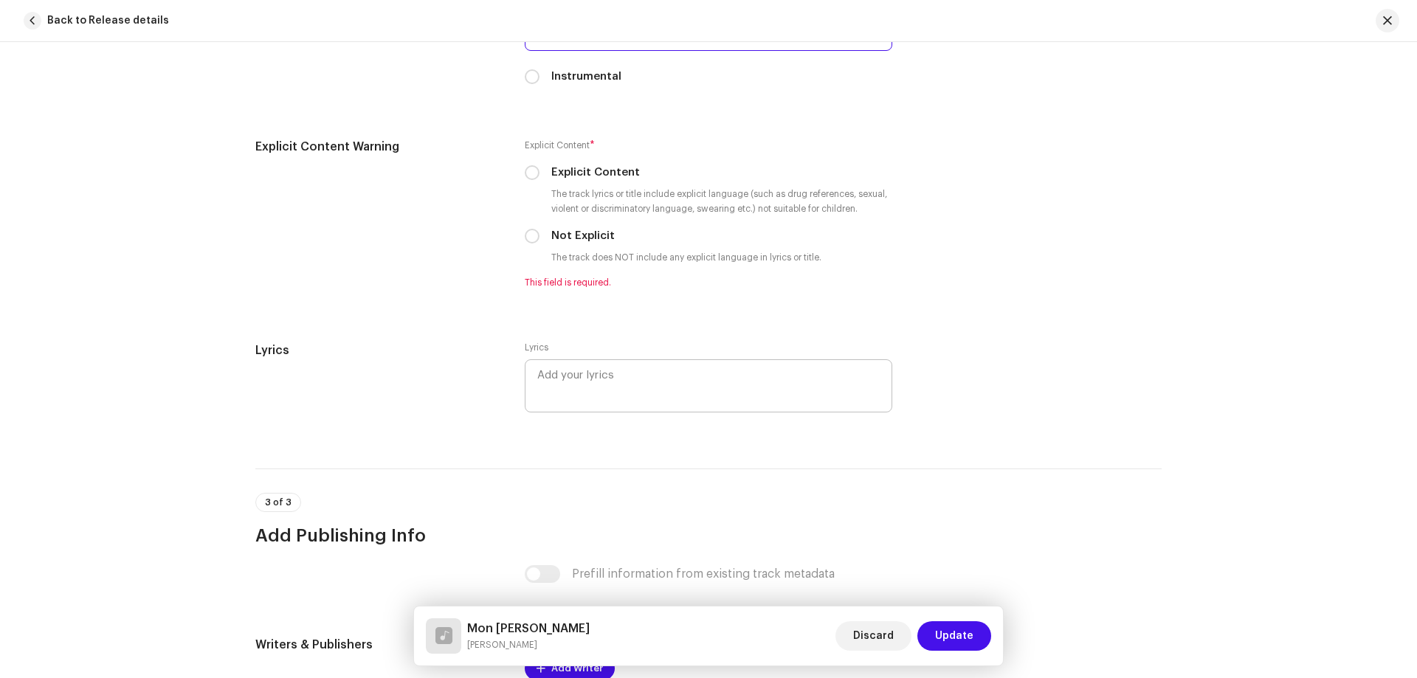
scroll to position [2436, 0]
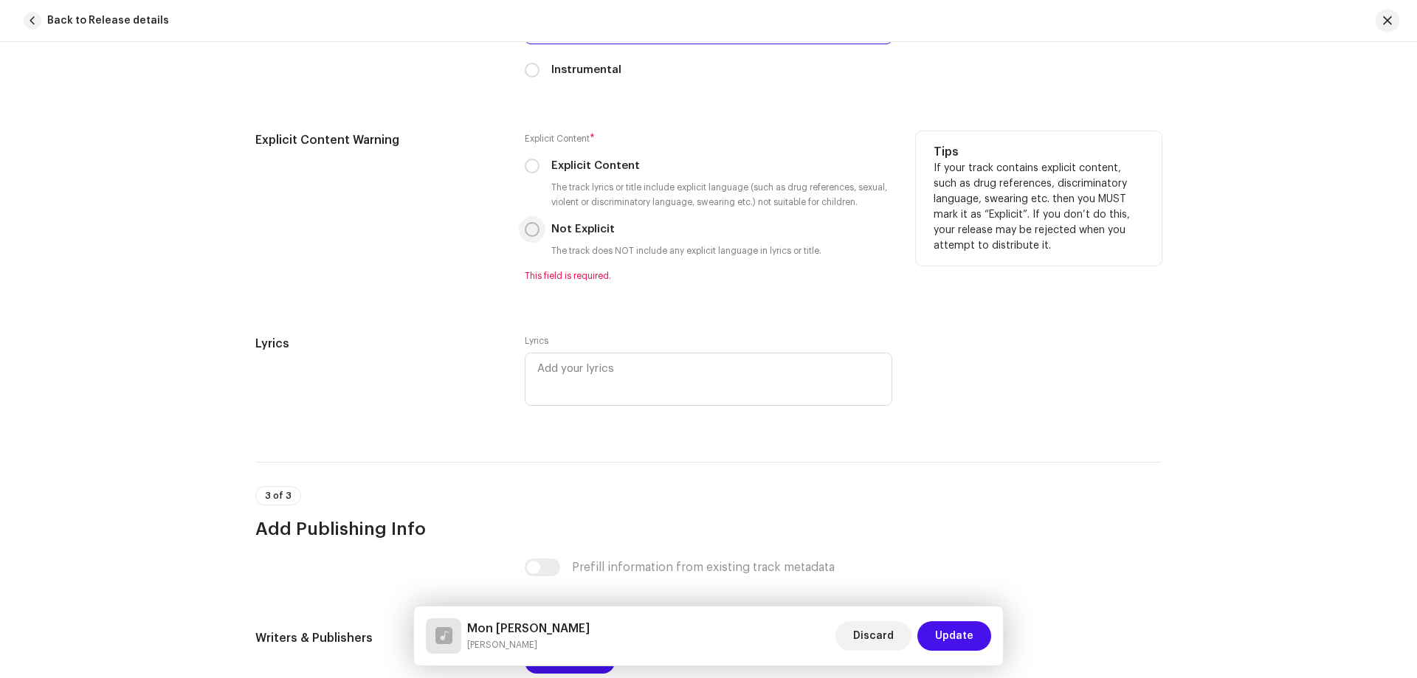
click at [528, 230] on input "Not Explicit" at bounding box center [532, 229] width 15 height 15
radio input "true"
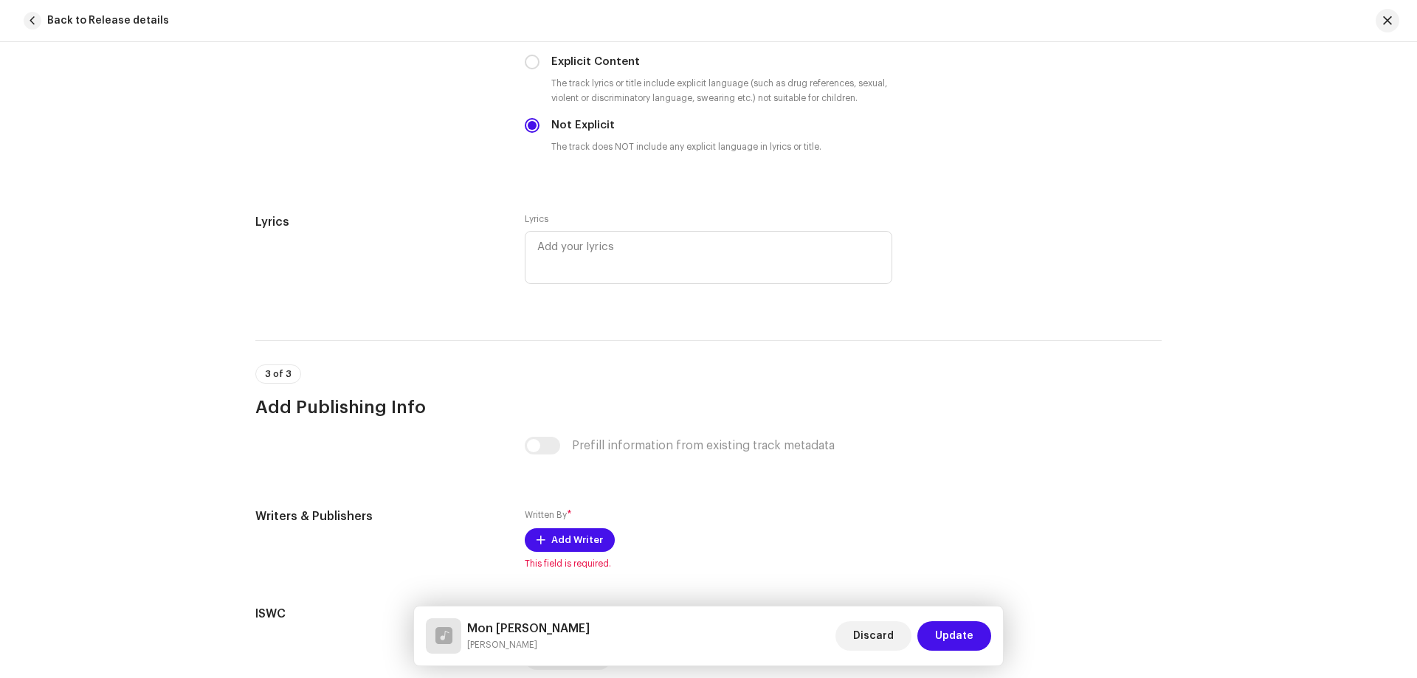
scroll to position [2673, 0]
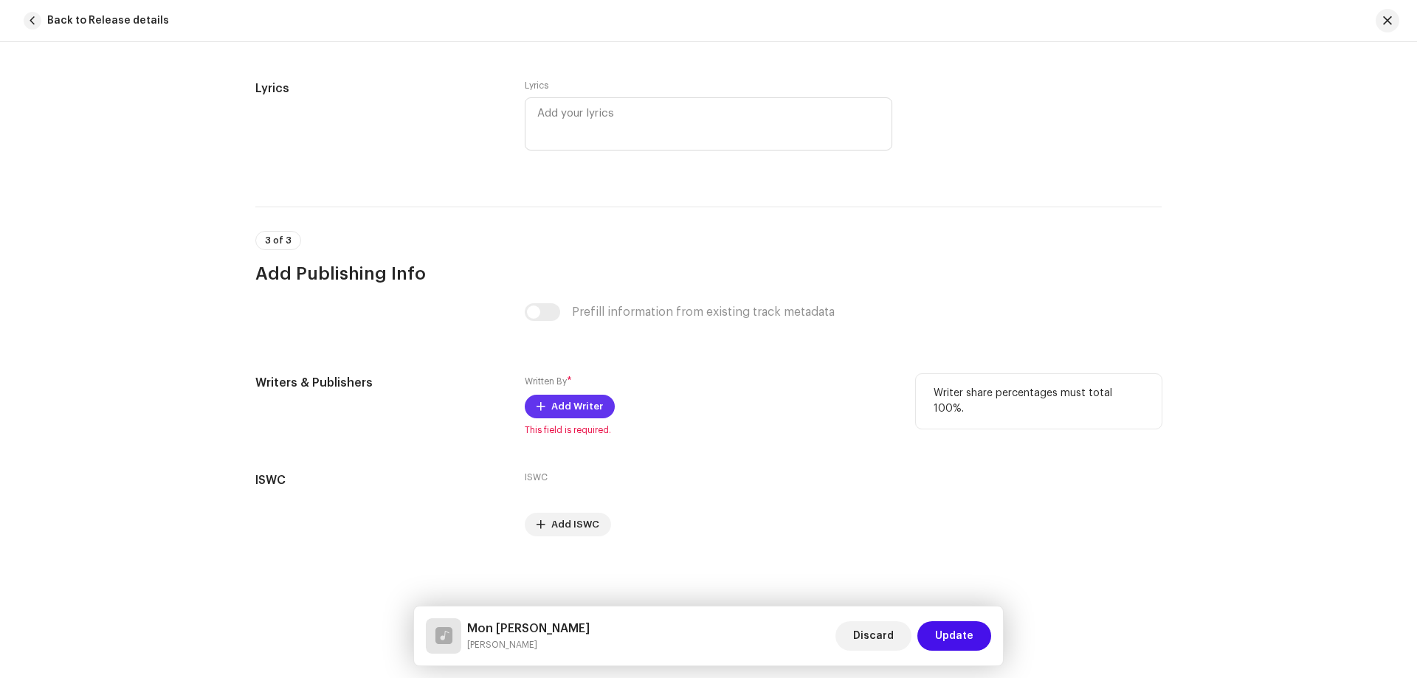
click at [543, 403] on button "Add Writer" at bounding box center [570, 407] width 90 height 24
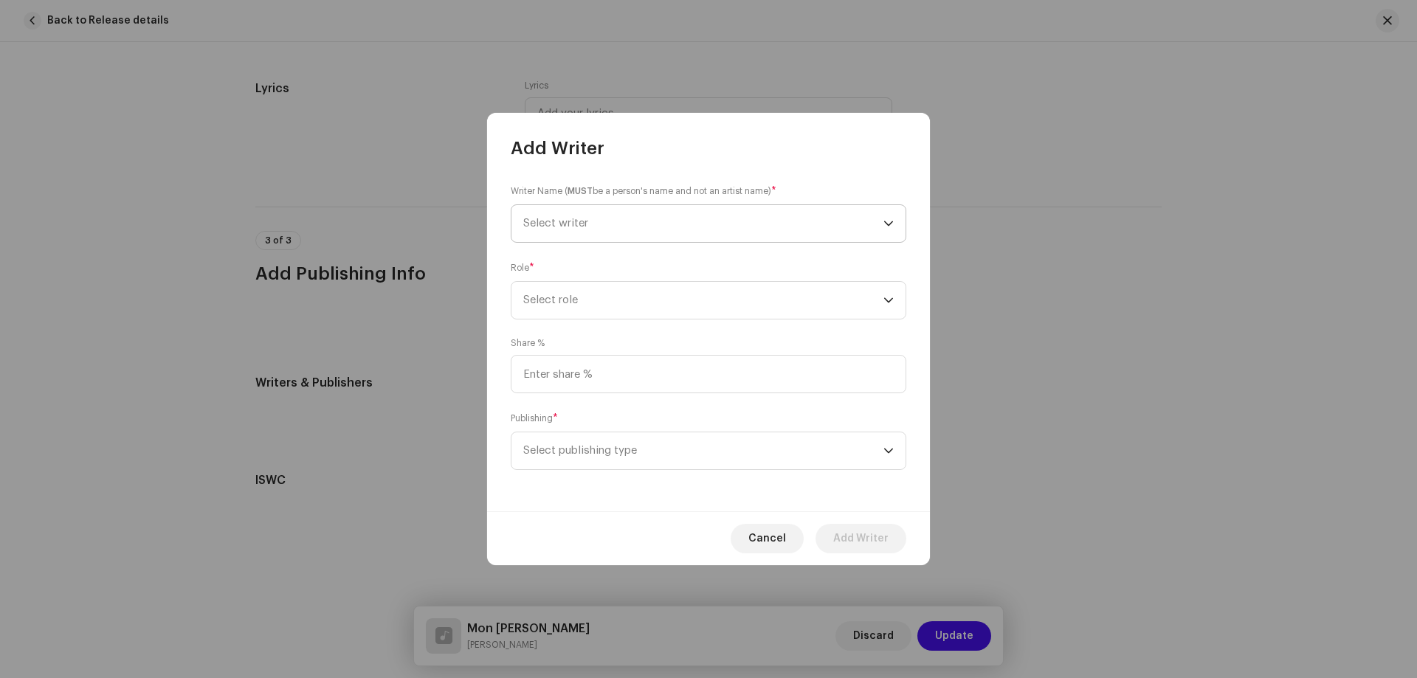
click at [631, 222] on span "Select writer" at bounding box center [703, 223] width 360 height 37
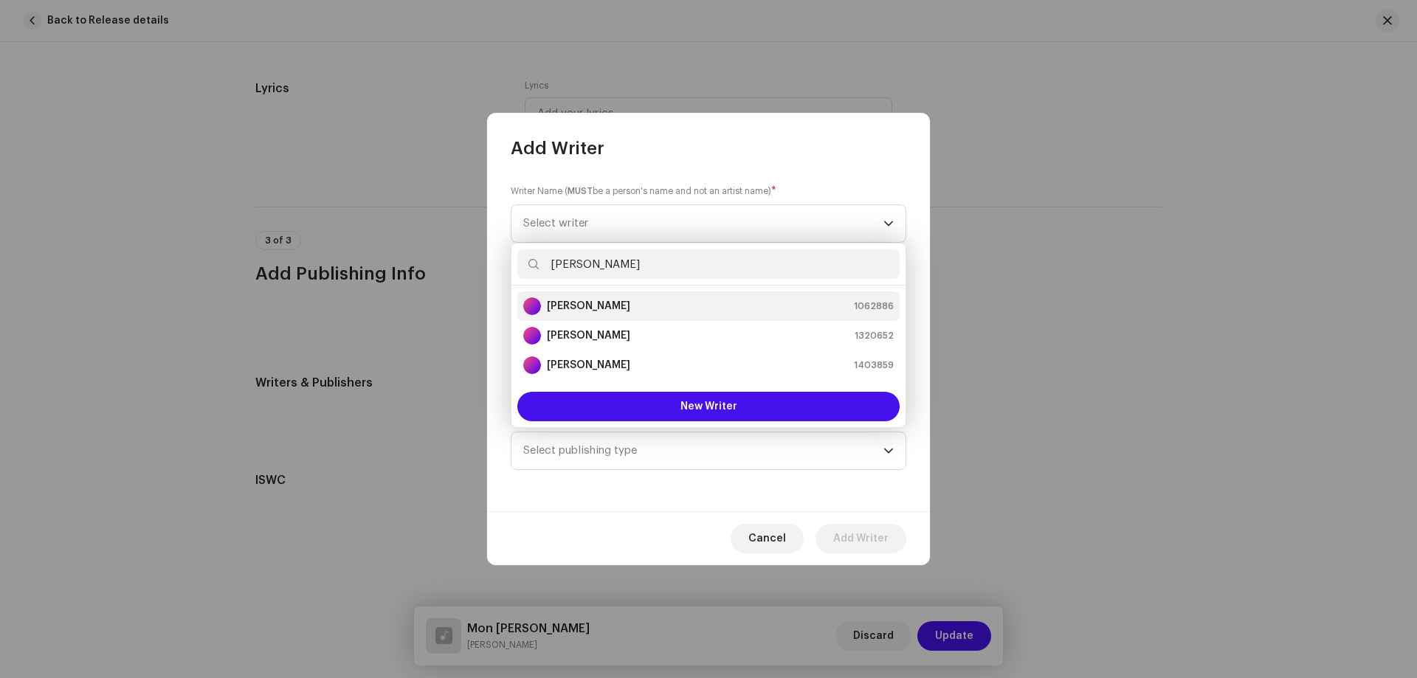
type input "[PERSON_NAME]"
click at [623, 309] on div "[PERSON_NAME] 1062886" at bounding box center [708, 306] width 371 height 18
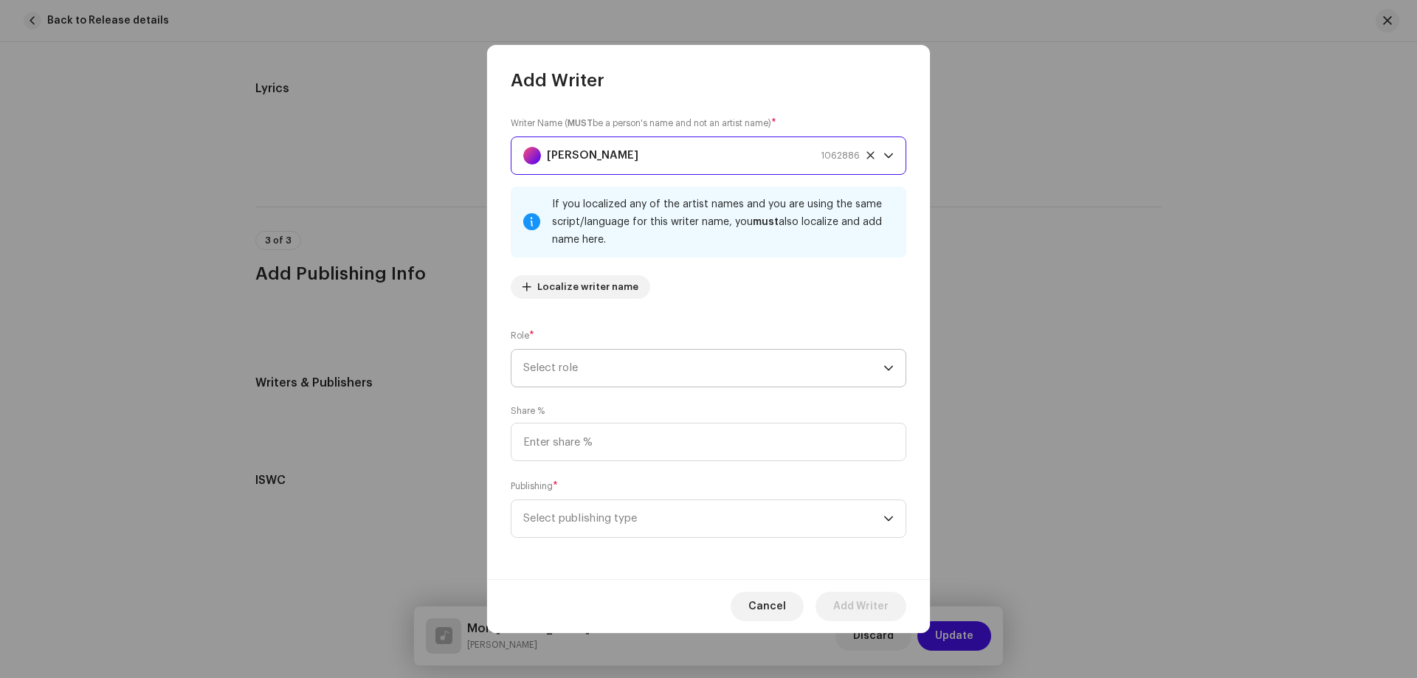
drag, startPoint x: 632, startPoint y: 365, endPoint x: 633, endPoint y: 372, distance: 7.4
click at [632, 366] on span "Select role" at bounding box center [703, 368] width 360 height 37
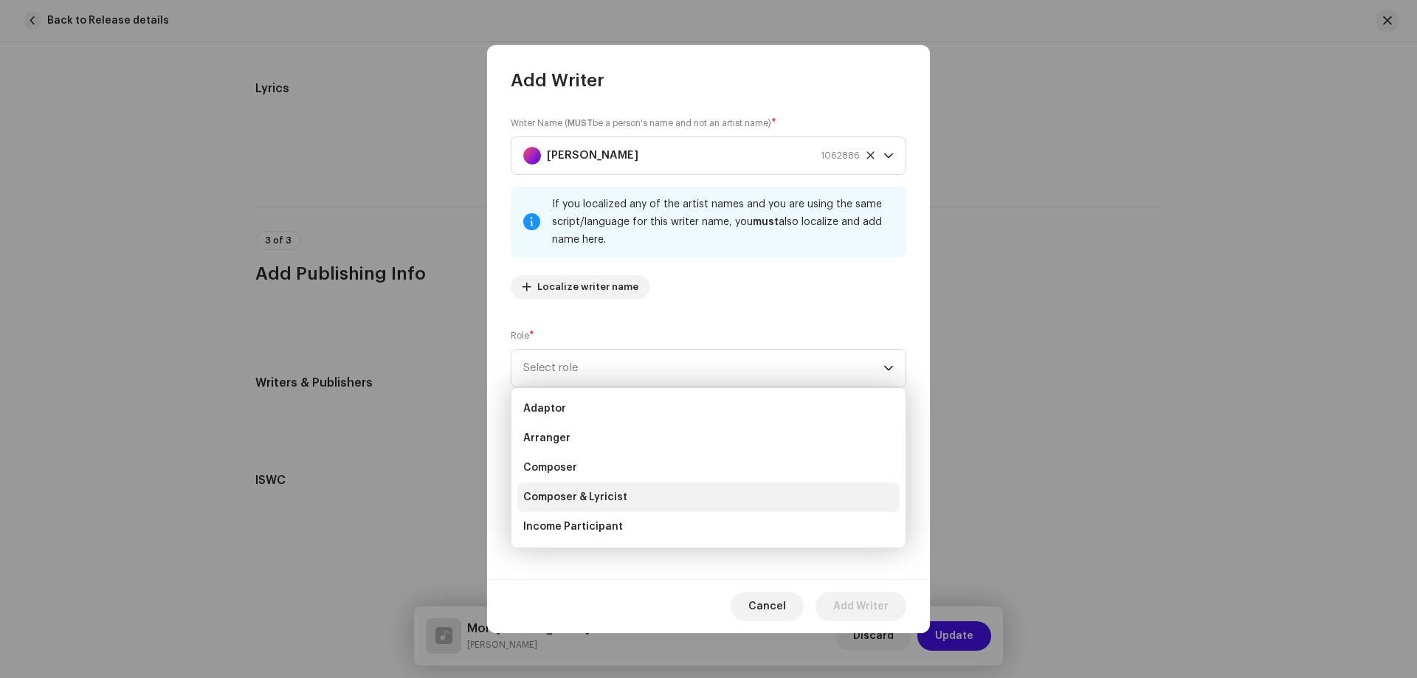
click at [599, 492] on span "Composer & Lyricist" at bounding box center [575, 497] width 104 height 15
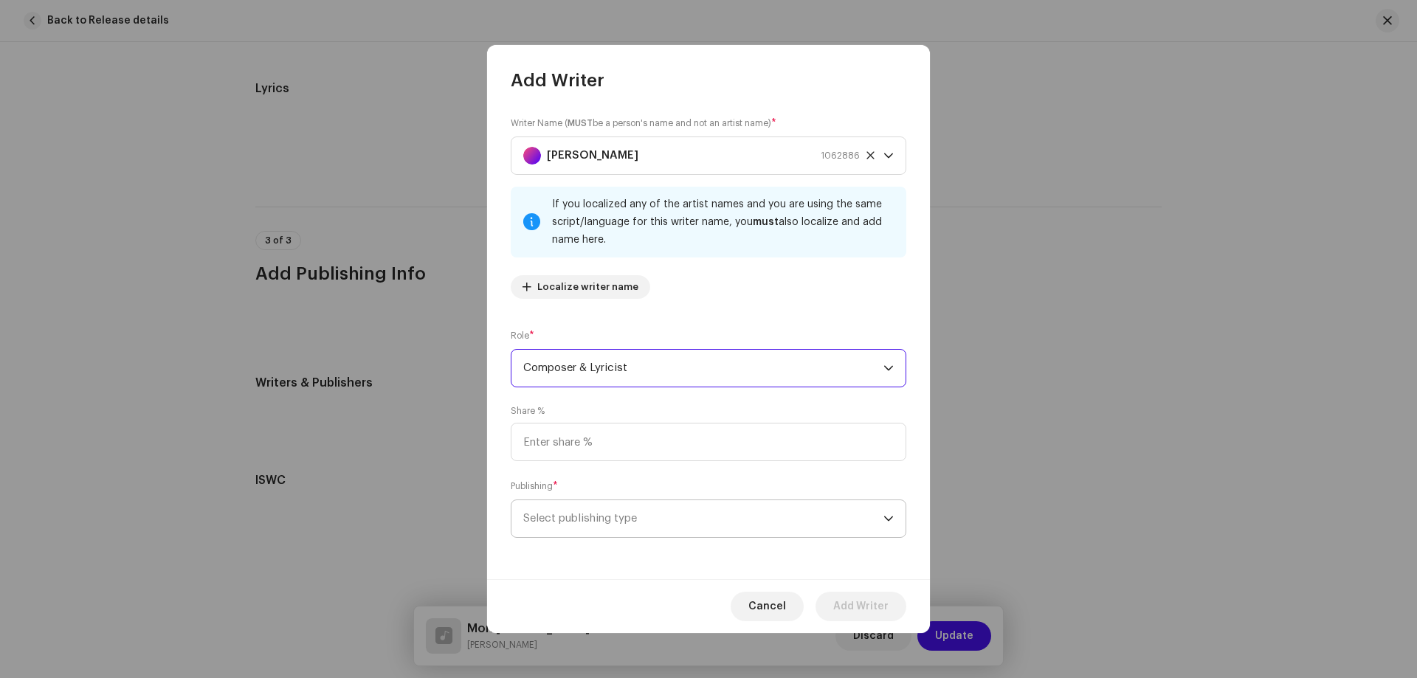
click at [627, 511] on span "Select publishing type" at bounding box center [703, 518] width 360 height 37
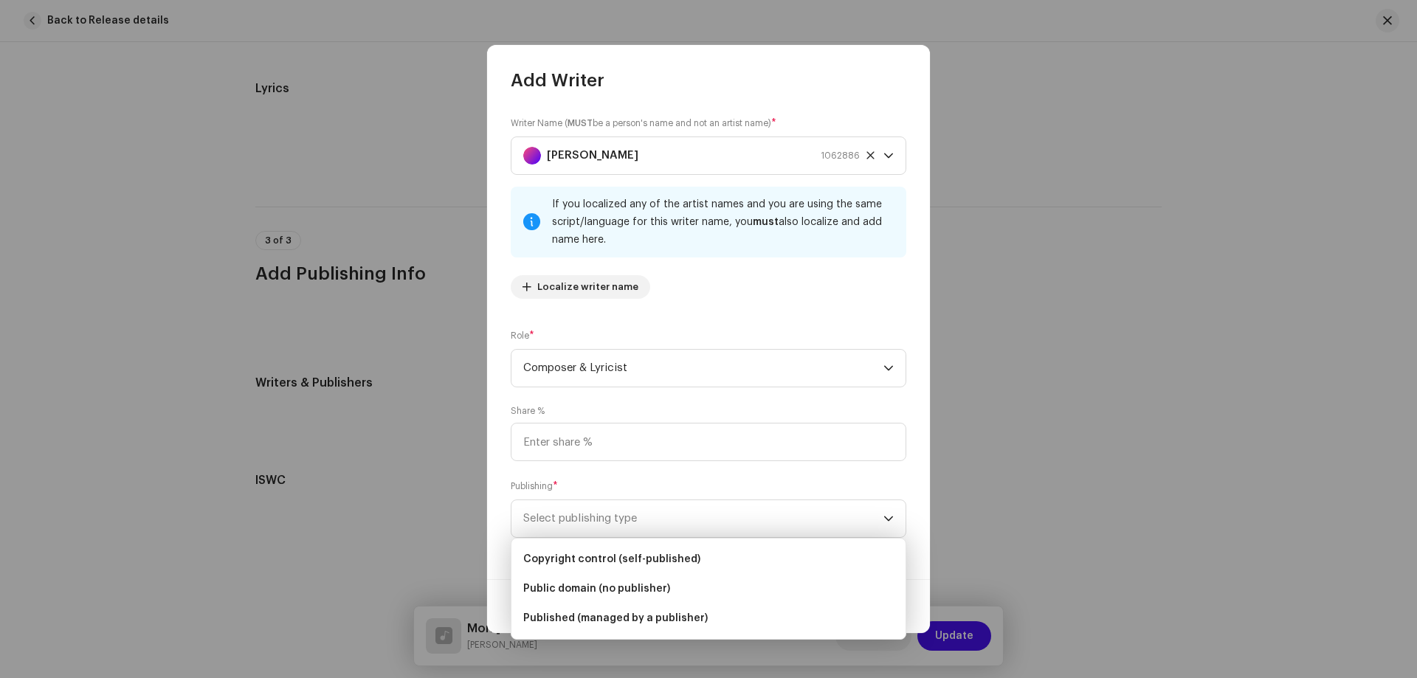
drag, startPoint x: 617, startPoint y: 555, endPoint x: 653, endPoint y: 565, distance: 37.4
click at [616, 556] on span "Copyright control (self-published)" at bounding box center [611, 559] width 177 height 15
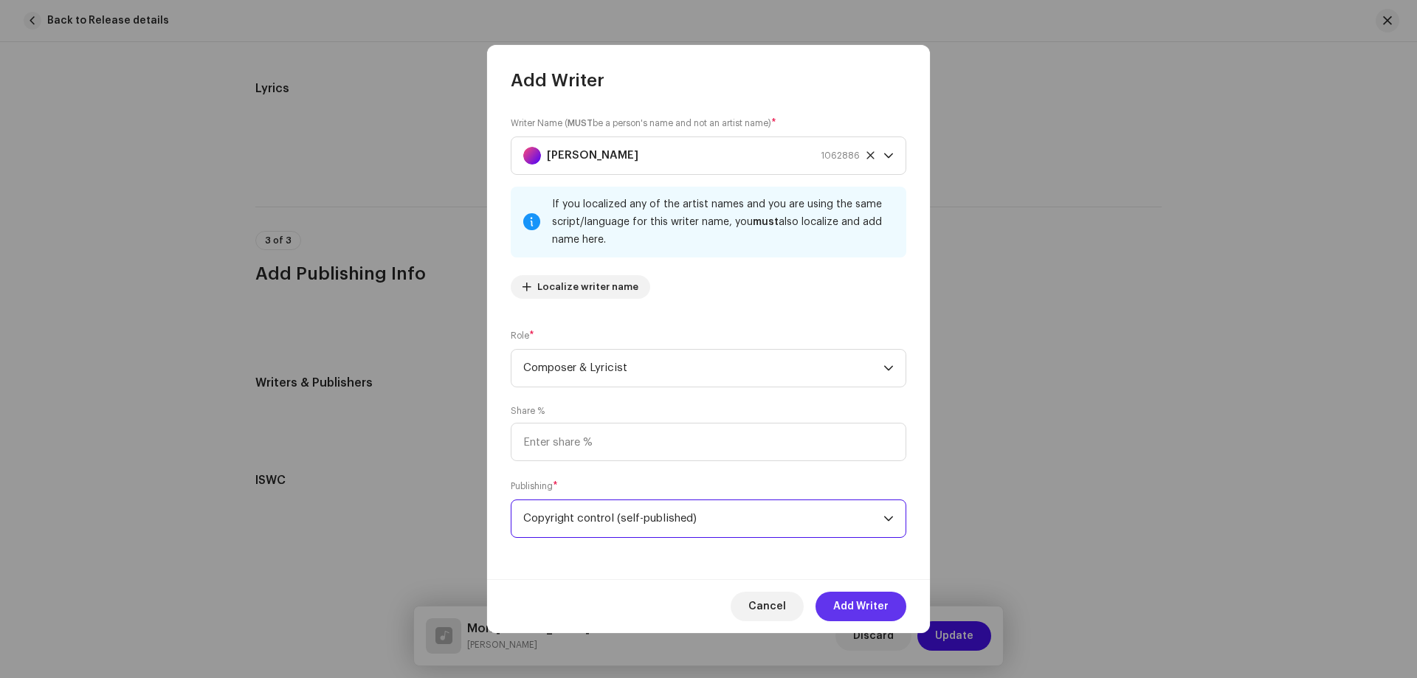
click at [858, 607] on span "Add Writer" at bounding box center [860, 607] width 55 height 30
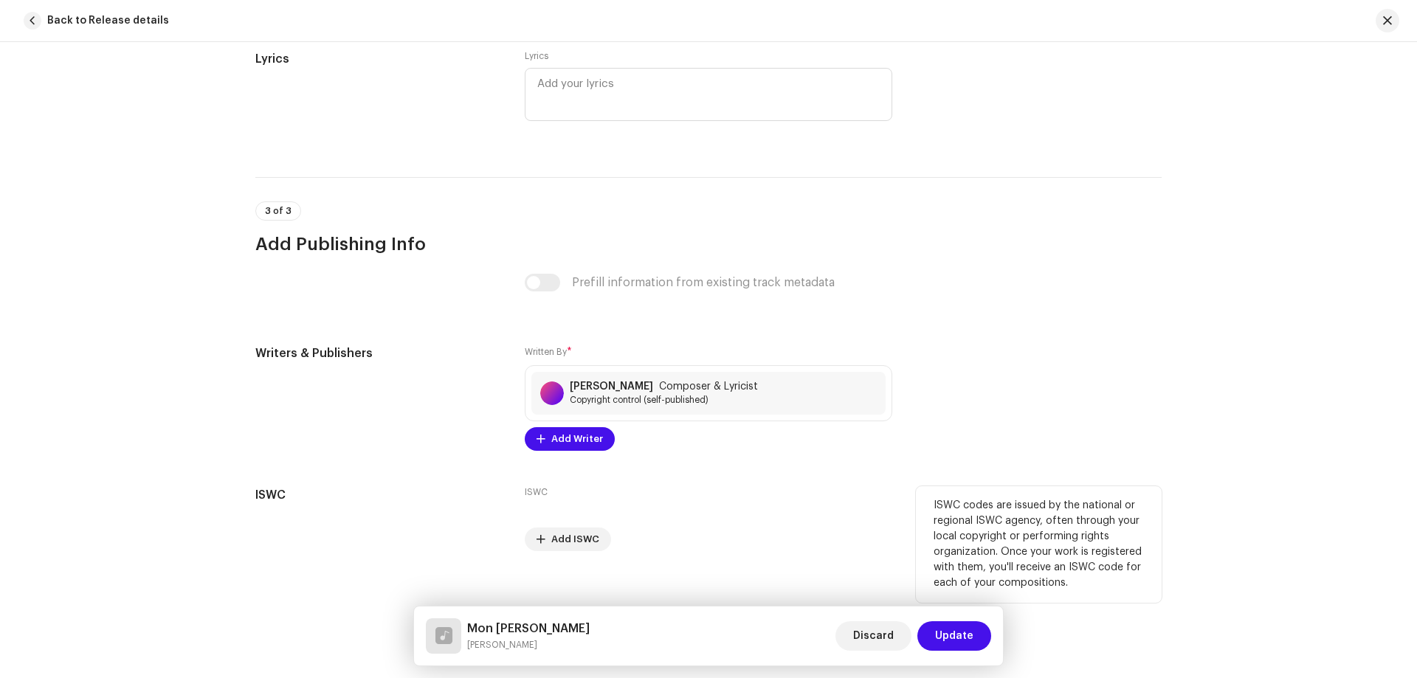
scroll to position [2718, 0]
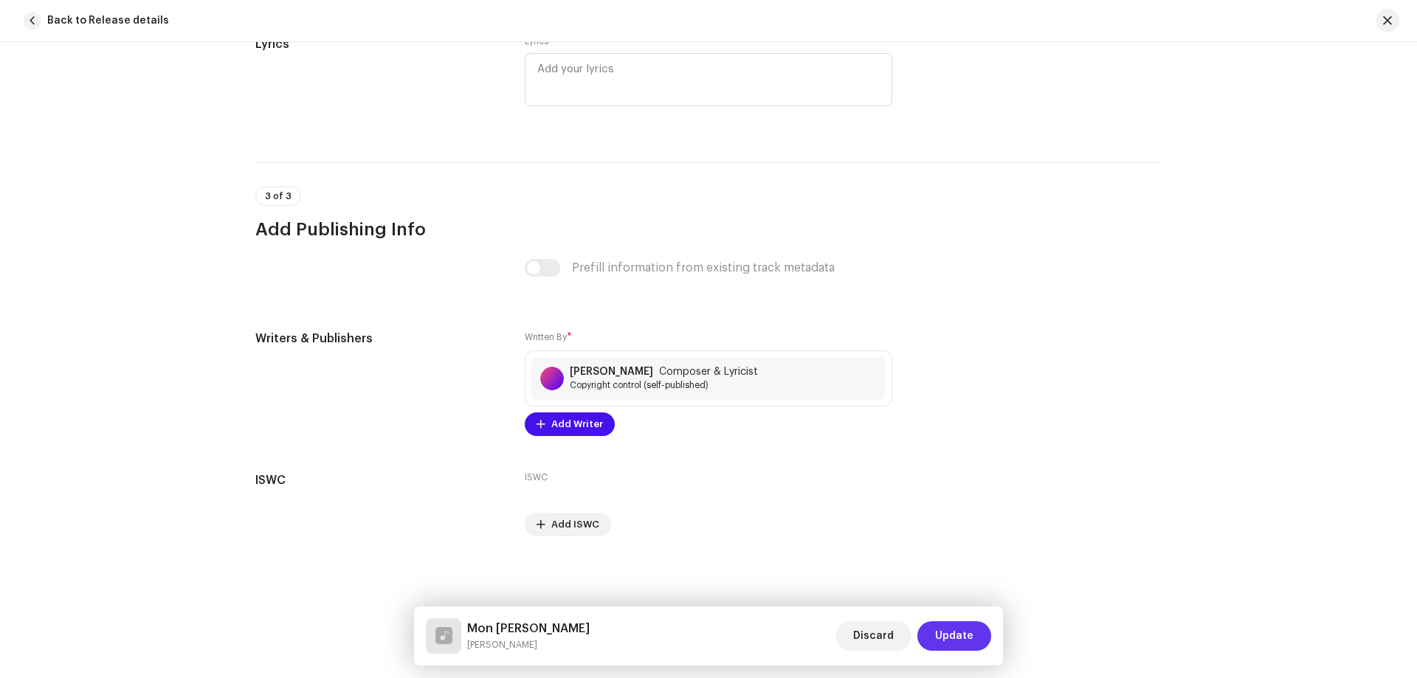
click at [939, 635] on span "Update" at bounding box center [954, 636] width 38 height 30
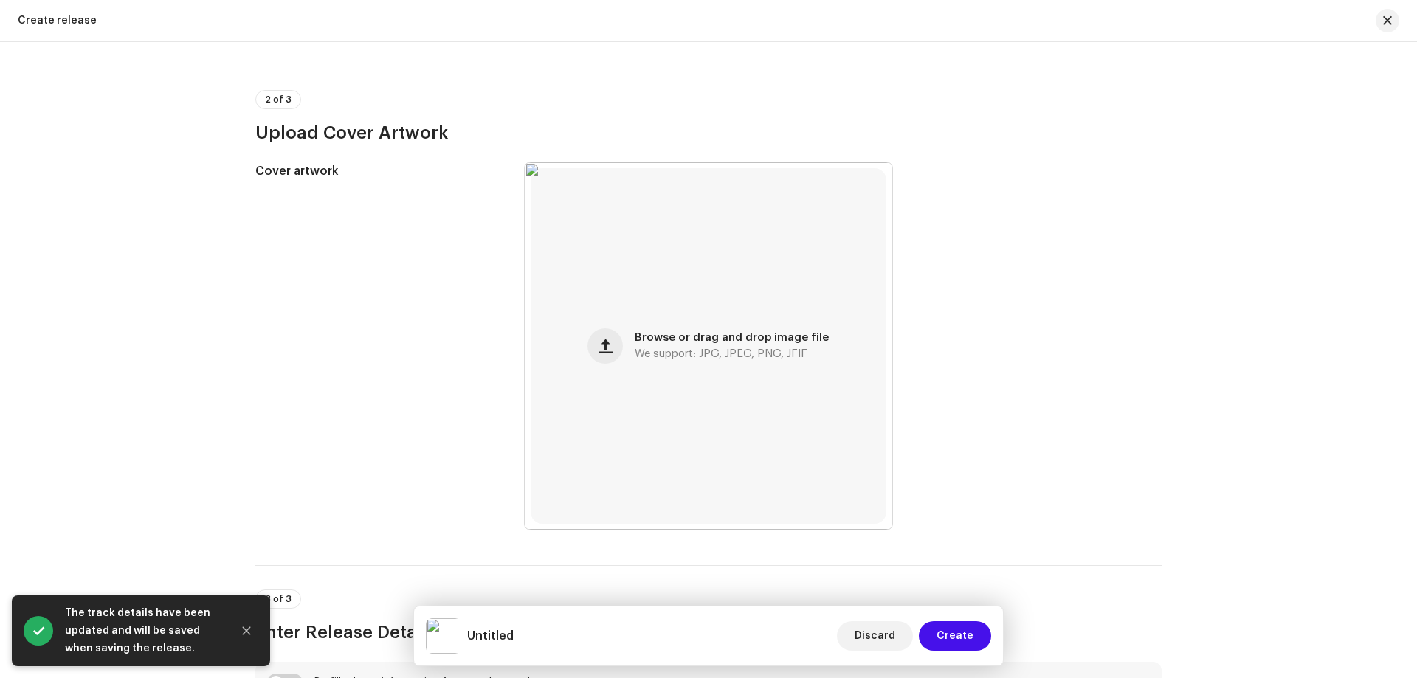
scroll to position [886, 0]
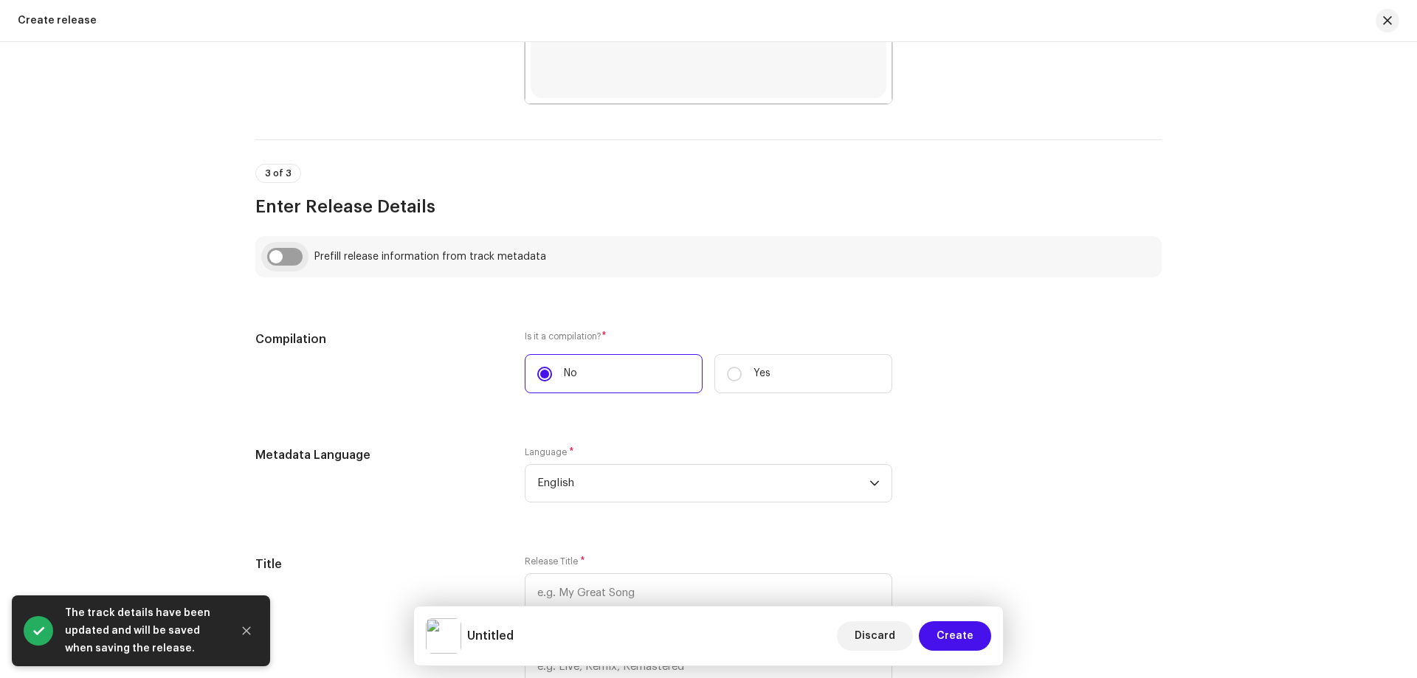
click at [268, 255] on input "checkbox" at bounding box center [284, 257] width 35 height 18
checkbox input "true"
type input "Mon [PERSON_NAME]"
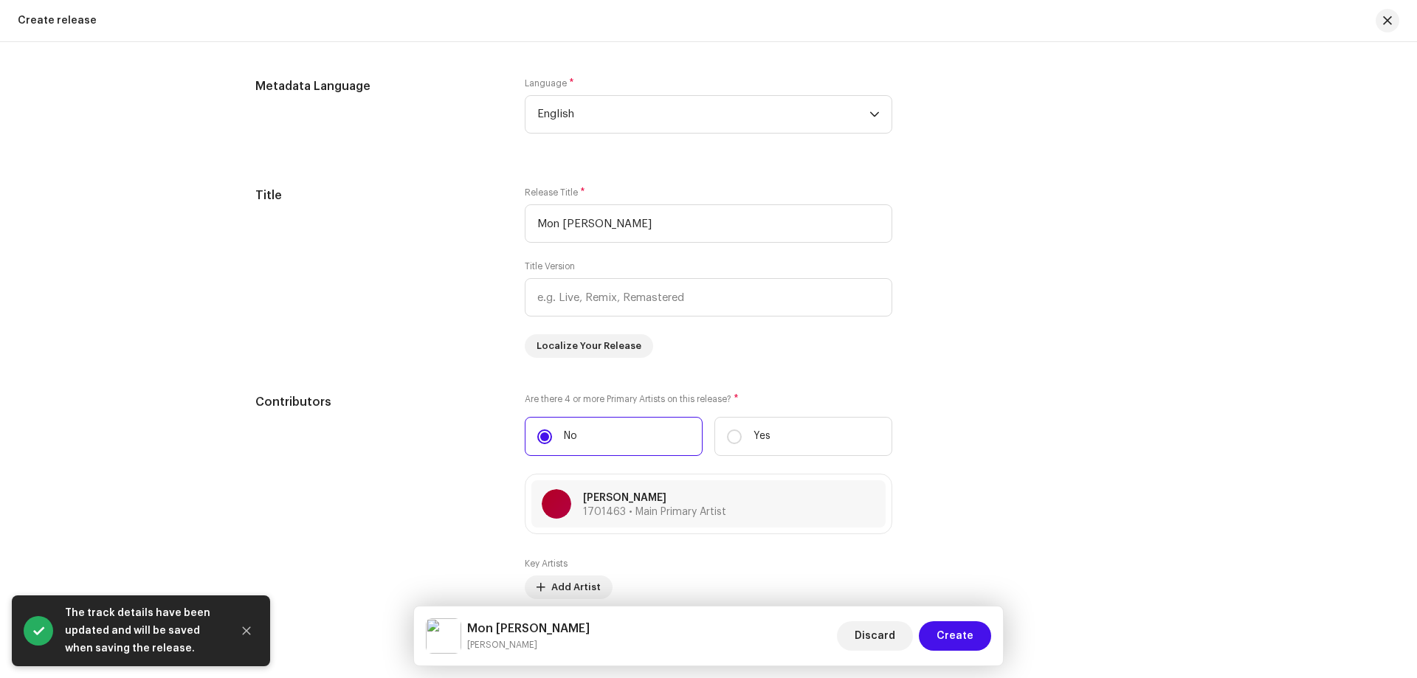
scroll to position [1771, 0]
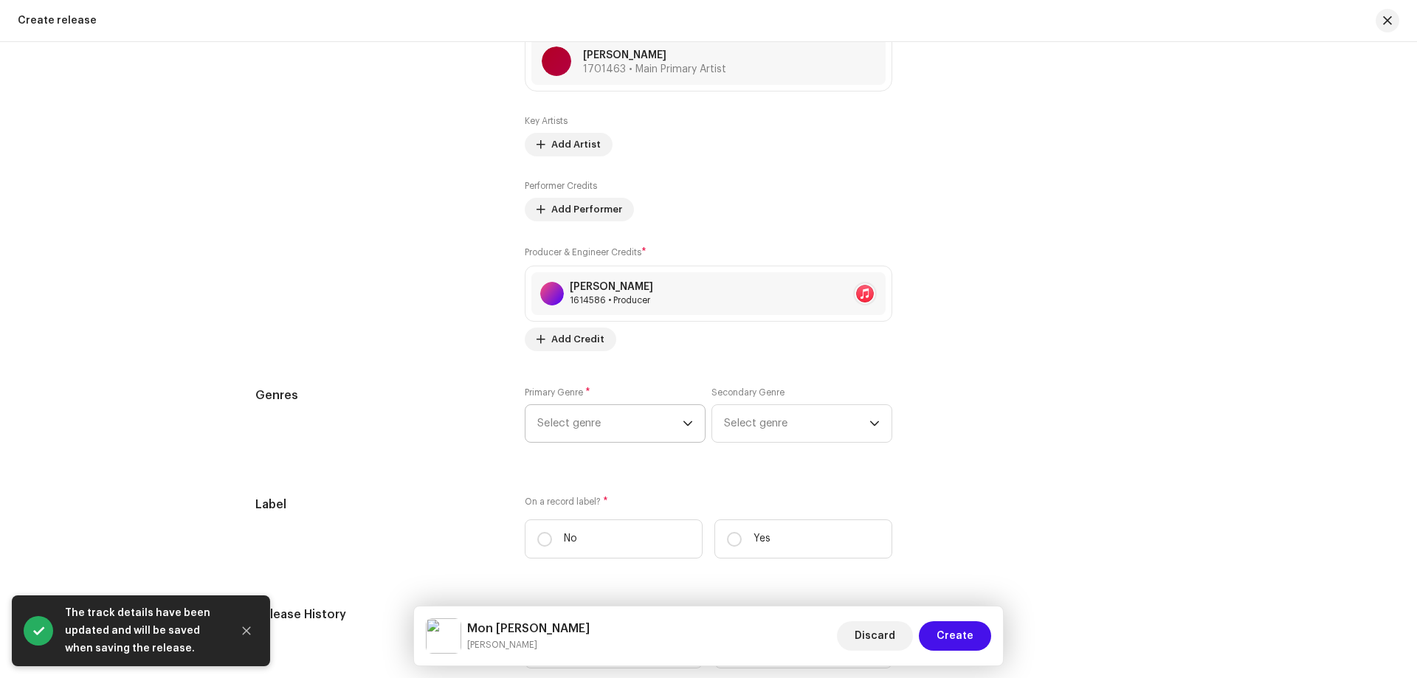
click at [620, 418] on span "Select genre" at bounding box center [609, 423] width 145 height 37
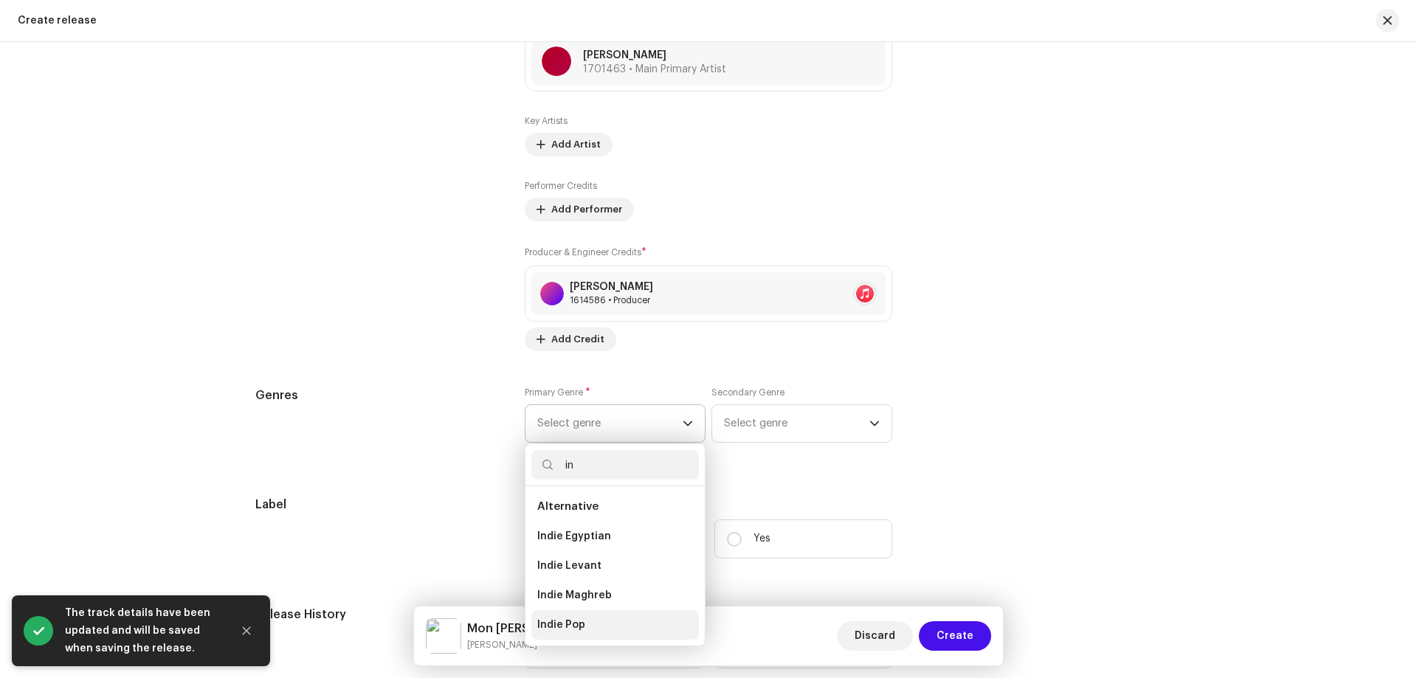
type input "in"
click at [574, 619] on span "Indie Pop" at bounding box center [561, 625] width 48 height 15
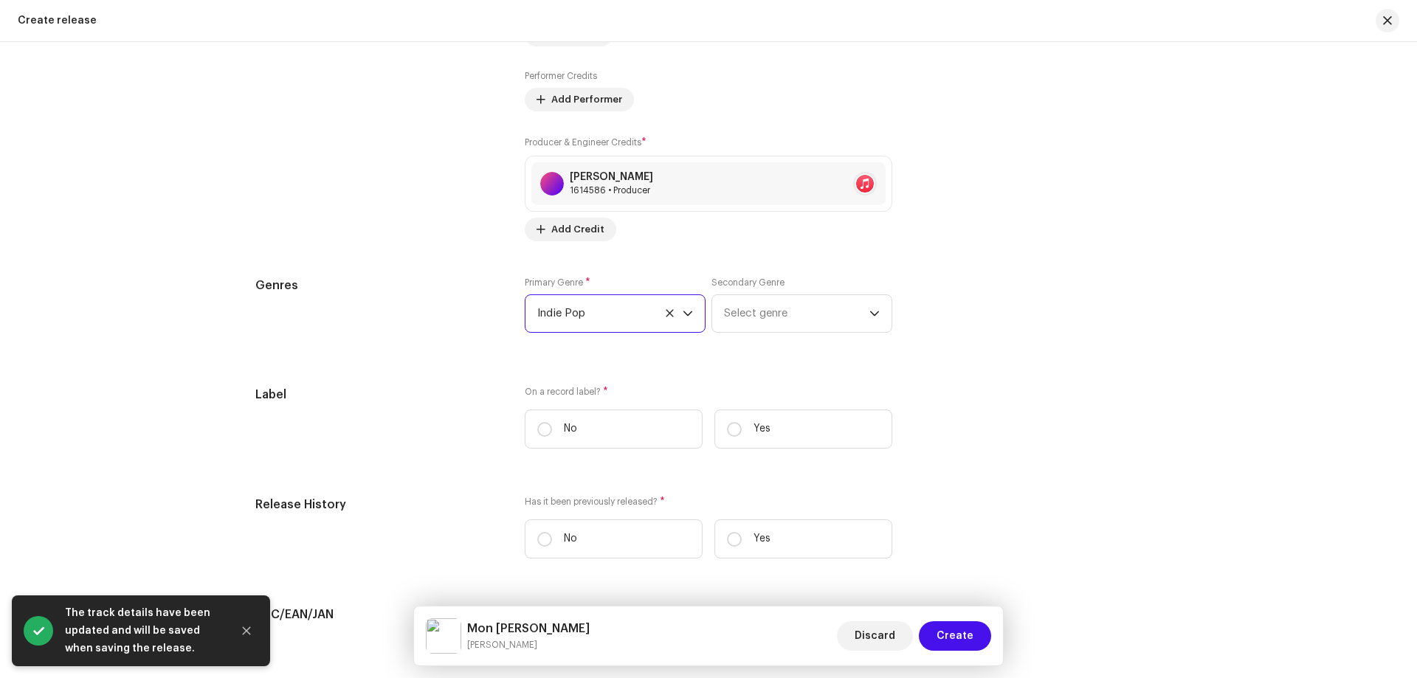
scroll to position [2067, 0]
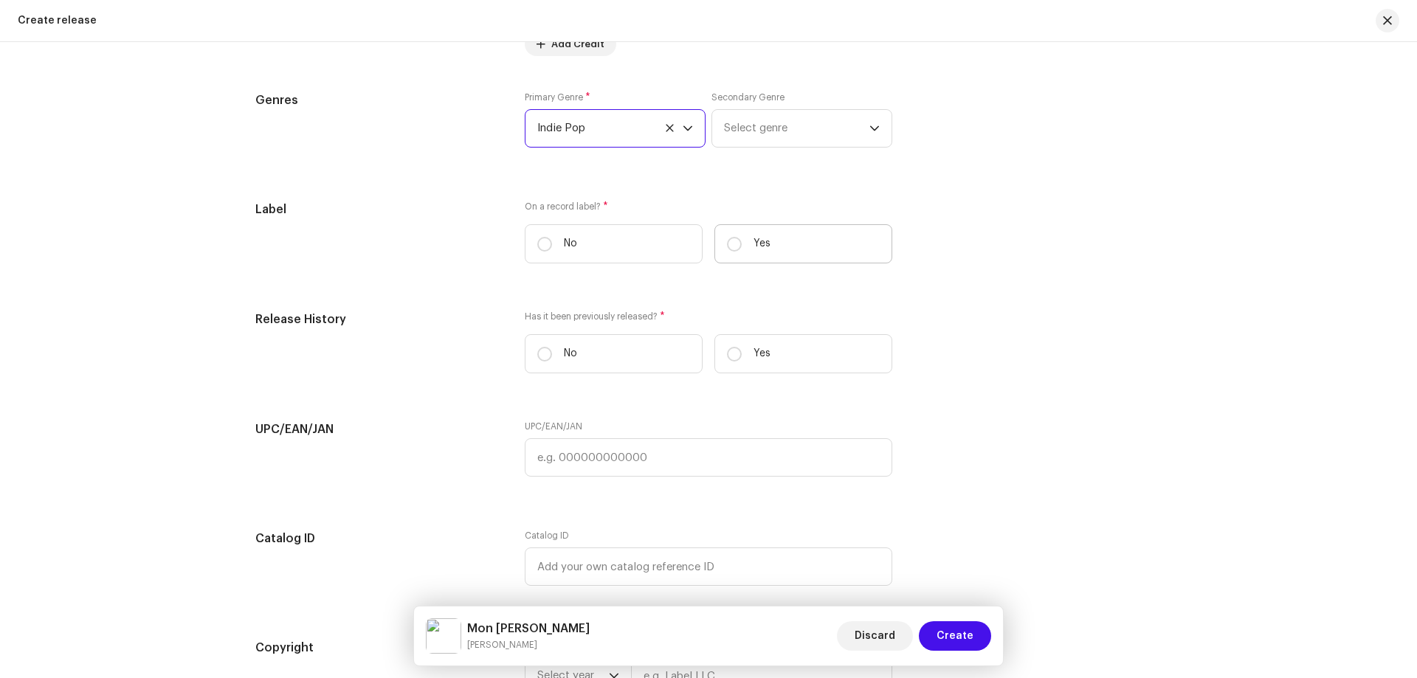
click at [827, 232] on label "Yes" at bounding box center [803, 243] width 178 height 39
click at [742, 237] on input "Yes" at bounding box center [734, 244] width 15 height 15
radio input "true"
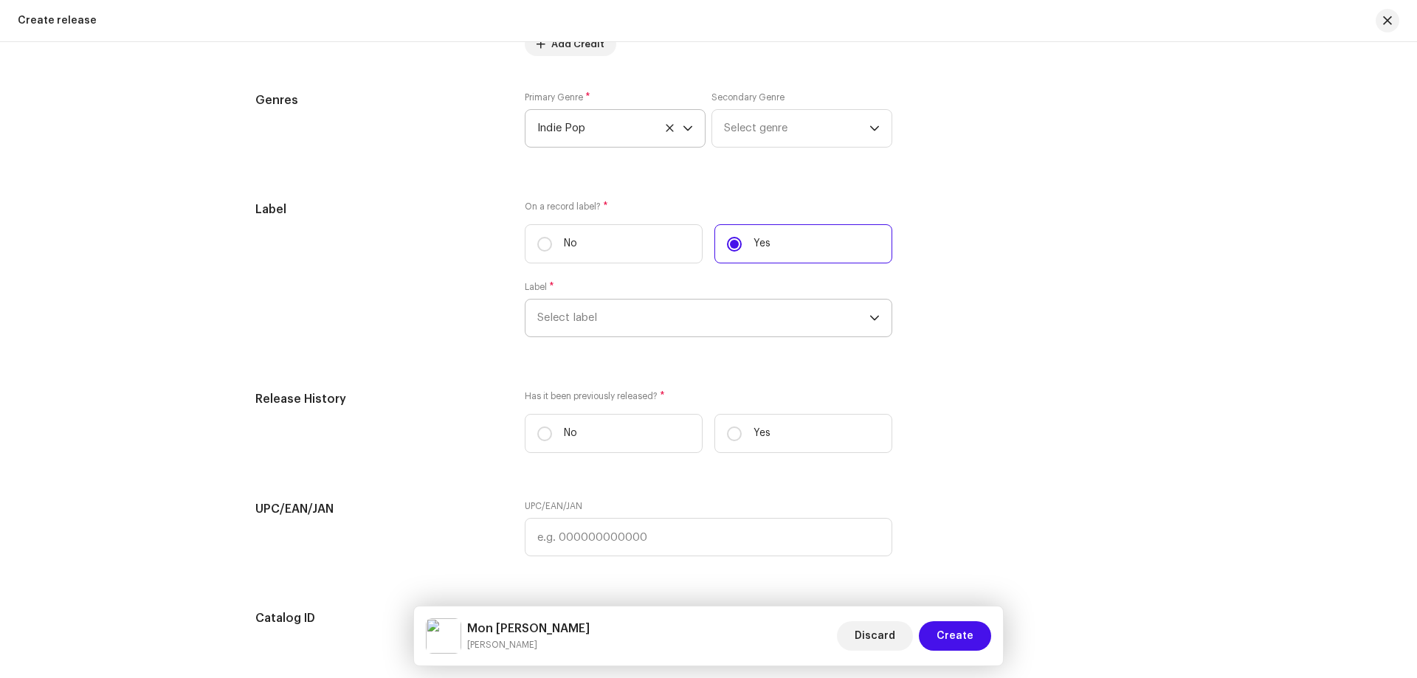
click at [658, 319] on span "Select label" at bounding box center [703, 318] width 332 height 37
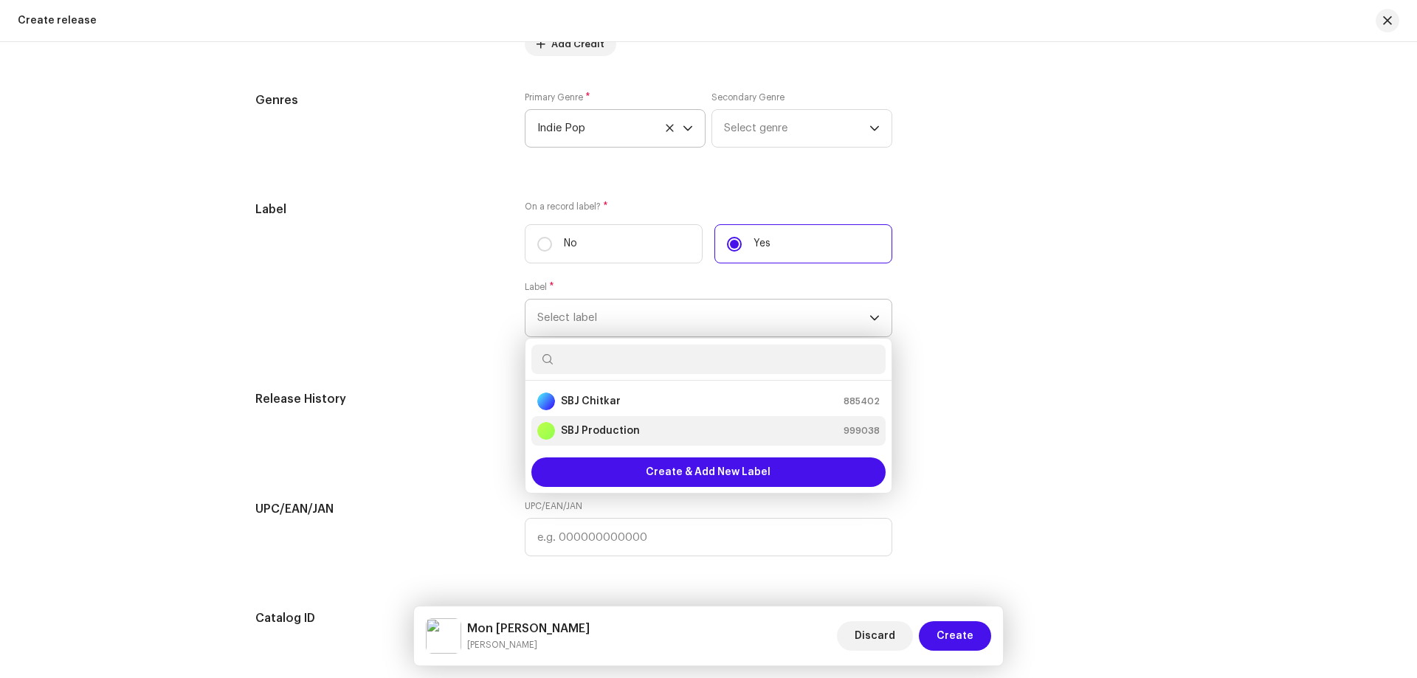
drag, startPoint x: 597, startPoint y: 404, endPoint x: 627, endPoint y: 403, distance: 29.6
click at [598, 404] on strong "SBJ Chitkar" at bounding box center [591, 401] width 60 height 15
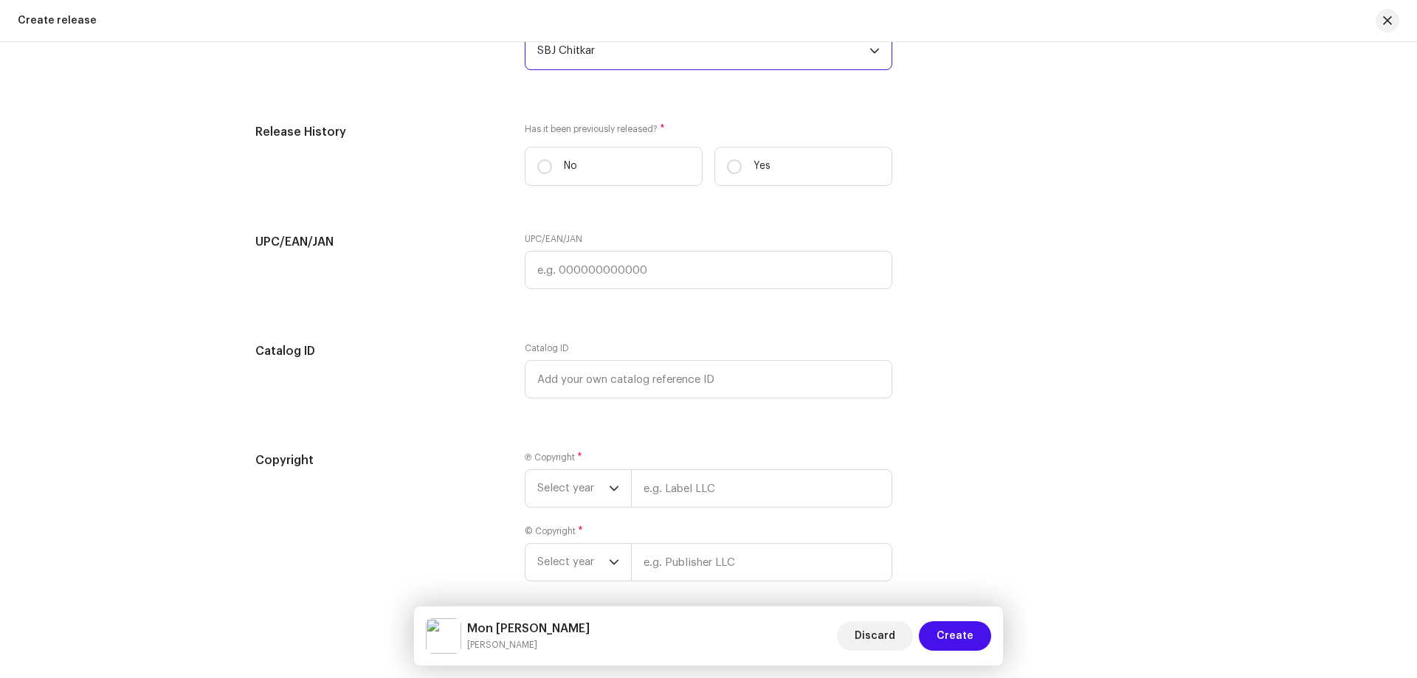
scroll to position [2362, 0]
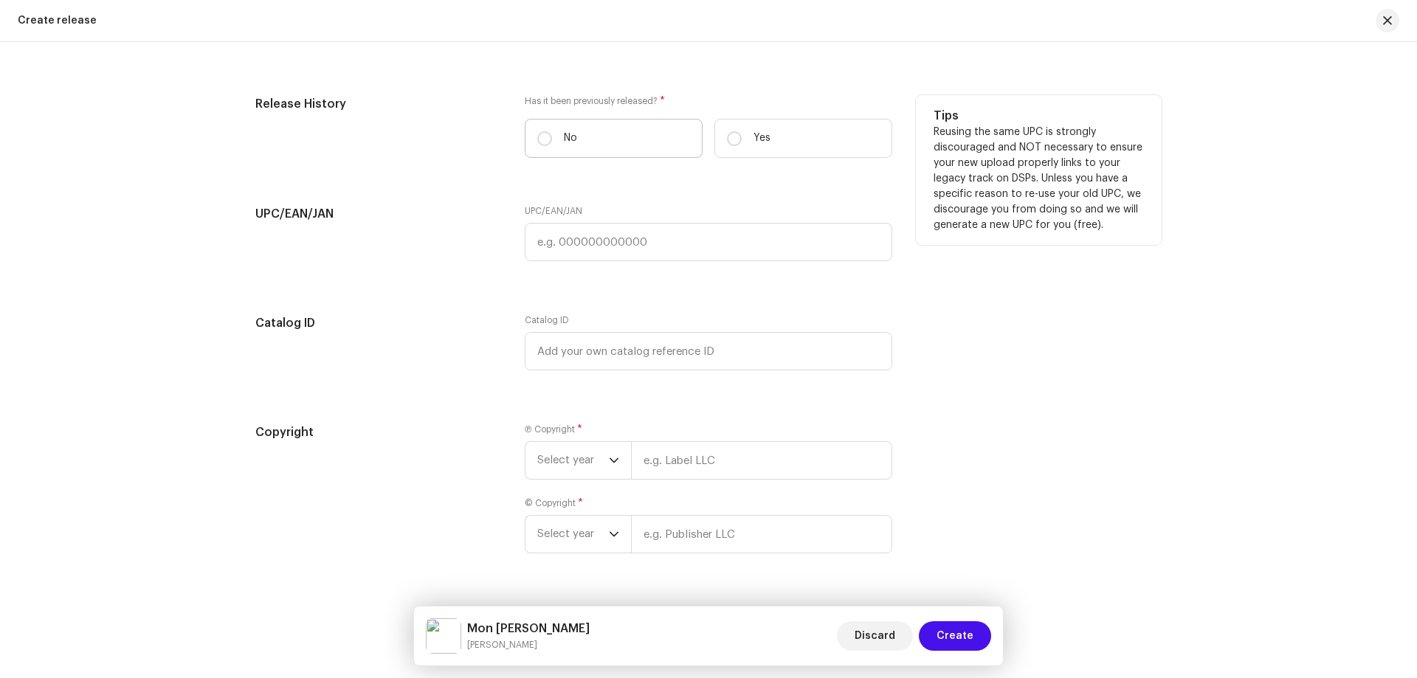
click at [558, 145] on label "No" at bounding box center [614, 138] width 178 height 39
click at [552, 145] on input "No" at bounding box center [544, 138] width 15 height 15
radio input "true"
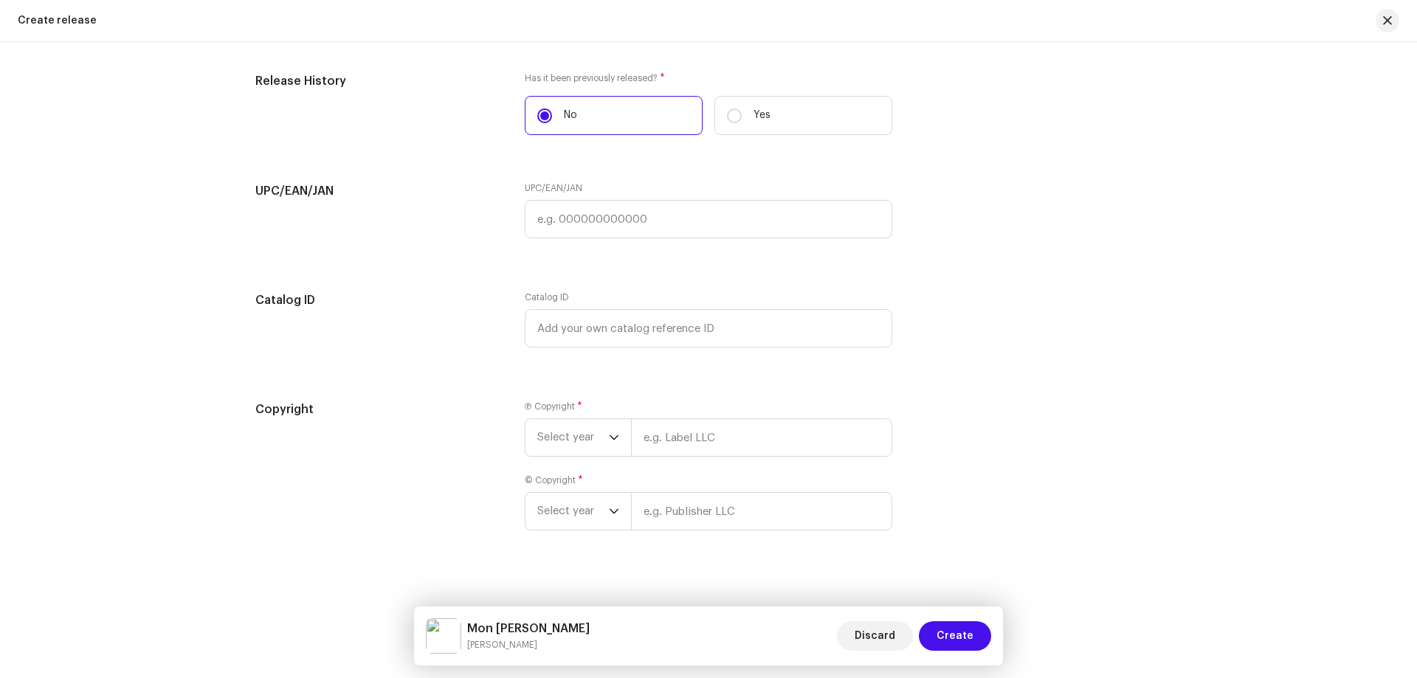
scroll to position [2397, 0]
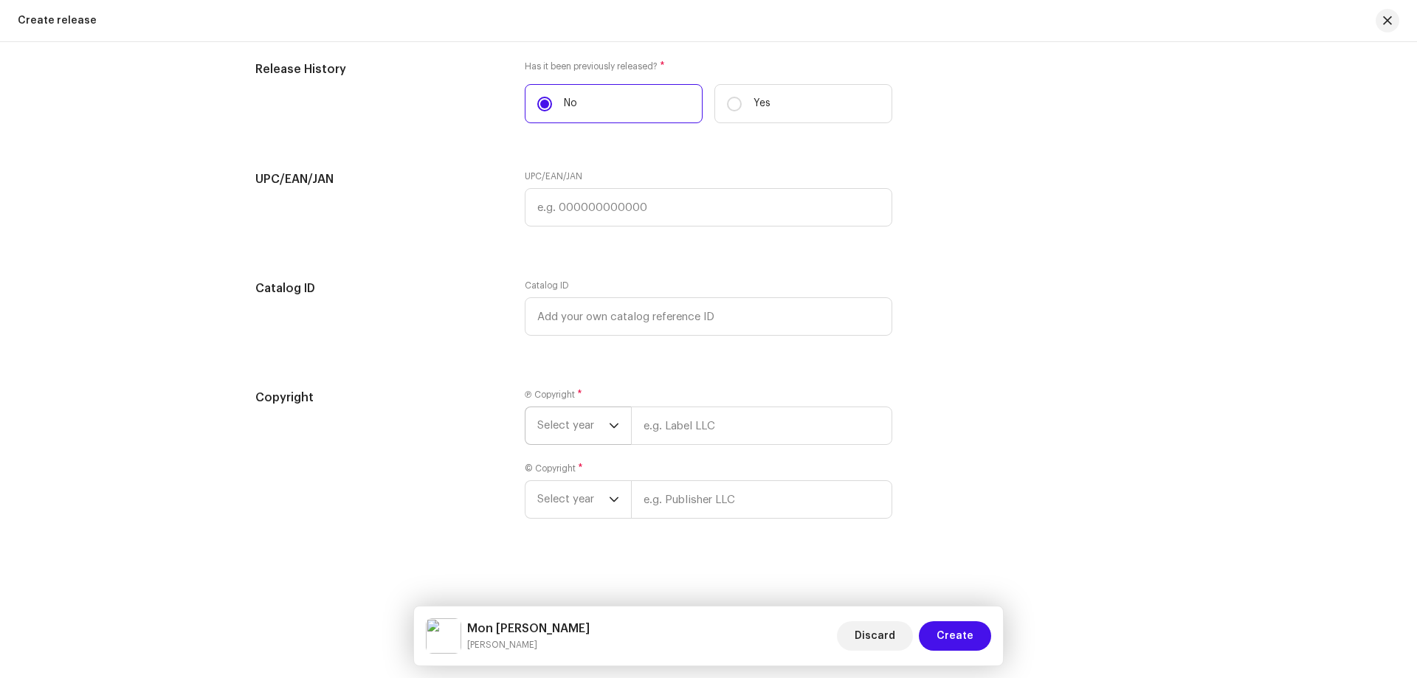
click at [562, 413] on span "Select year" at bounding box center [573, 425] width 72 height 37
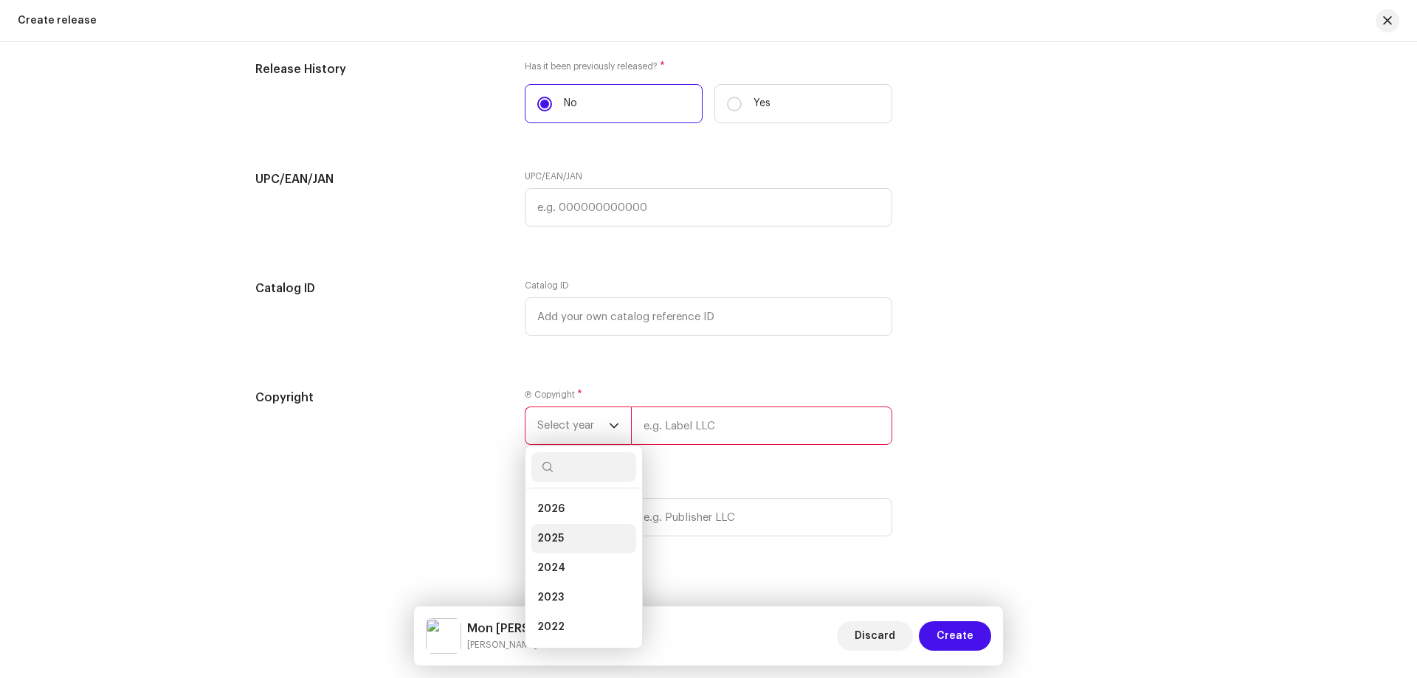
click at [547, 528] on li "2025" at bounding box center [583, 539] width 105 height 30
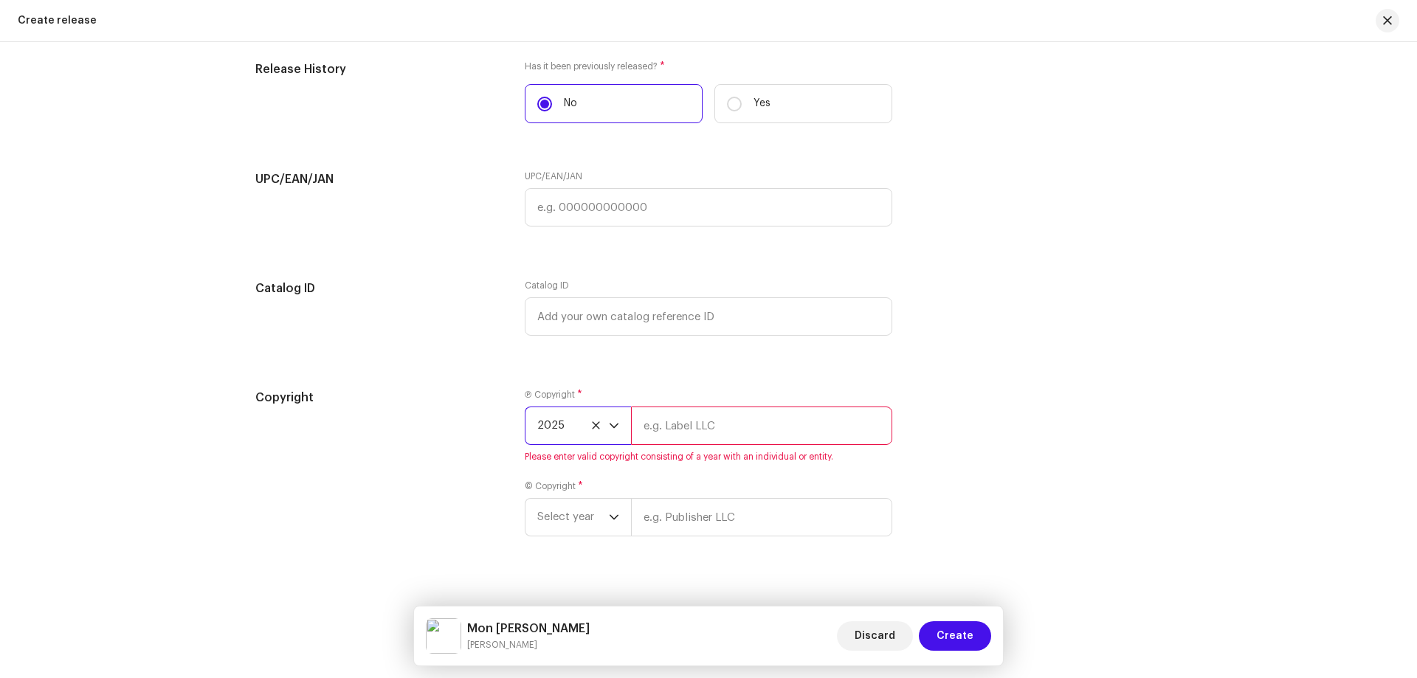
click at [711, 441] on input "text" at bounding box center [761, 426] width 261 height 38
paste input "[PERSON_NAME]"
type input "[PERSON_NAME]"
click at [728, 522] on div "Ⓟ Copyright * 2025 [PERSON_NAME] Please enter valid copyright consisting of a y…" at bounding box center [709, 471] width 368 height 165
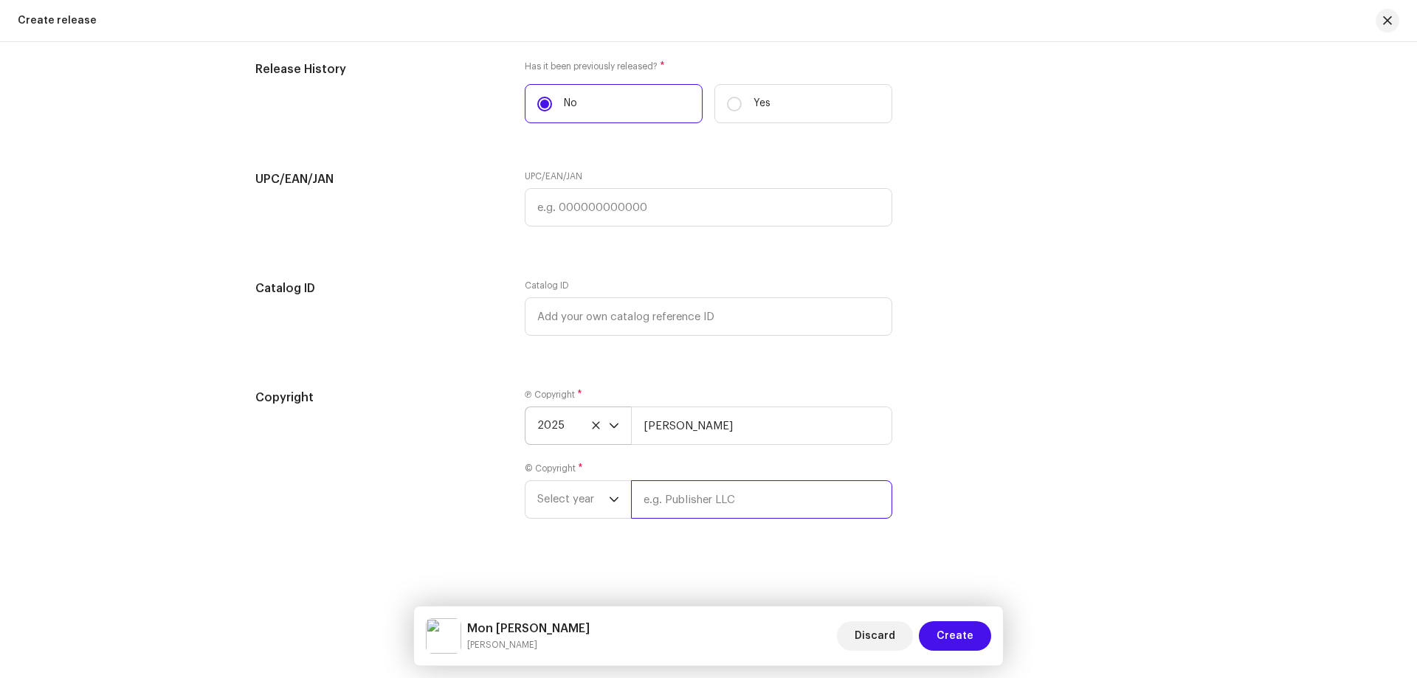
paste input "[PERSON_NAME]"
type input "[PERSON_NAME]"
click at [577, 504] on span "Select year" at bounding box center [573, 499] width 72 height 37
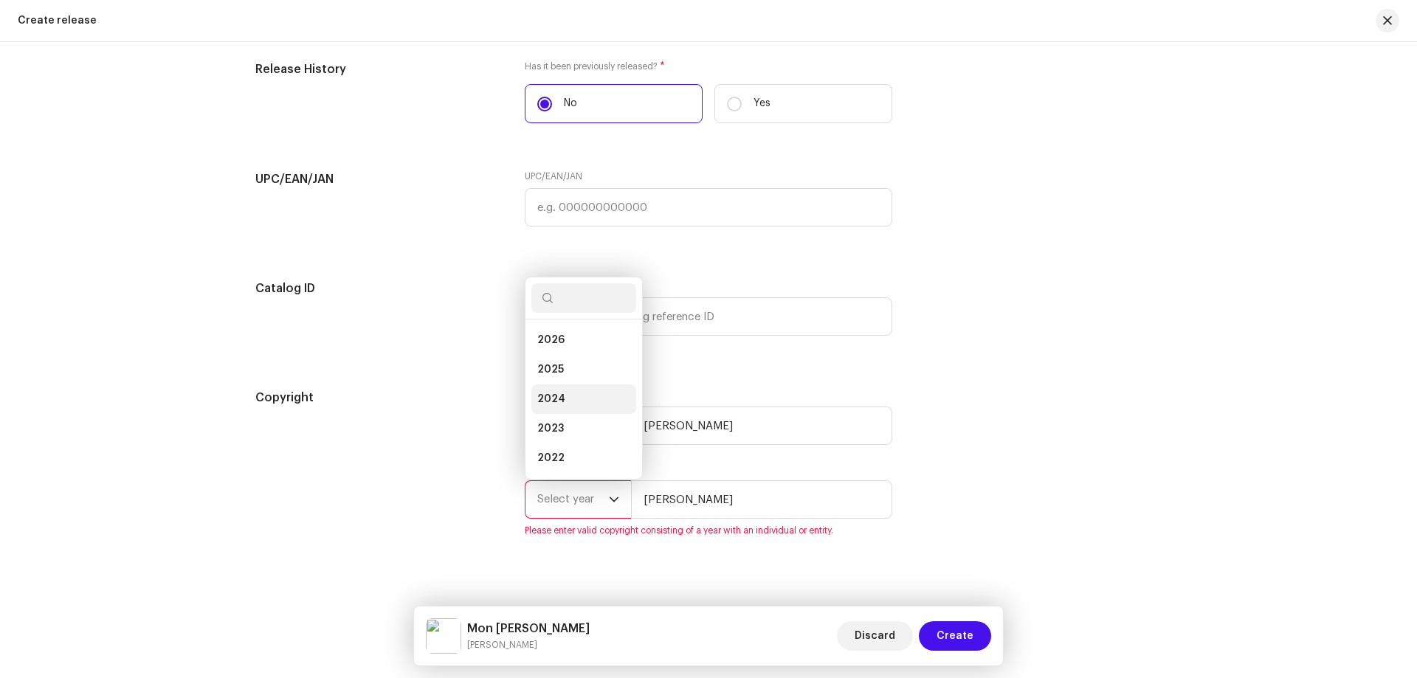
scroll to position [24, 0]
click at [587, 374] on li "2024" at bounding box center [583, 376] width 105 height 30
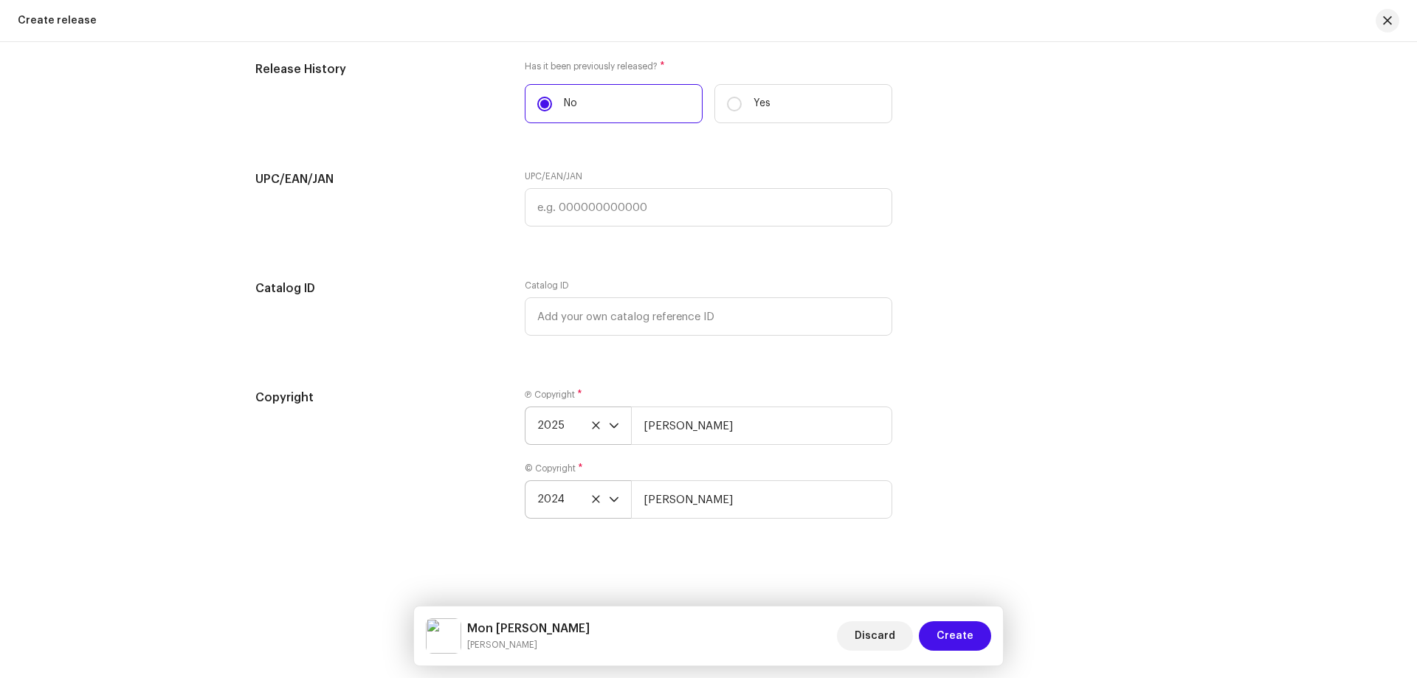
drag, startPoint x: 587, startPoint y: 374, endPoint x: 571, endPoint y: 480, distance: 106.7
click at [569, 494] on span "2024" at bounding box center [573, 499] width 72 height 37
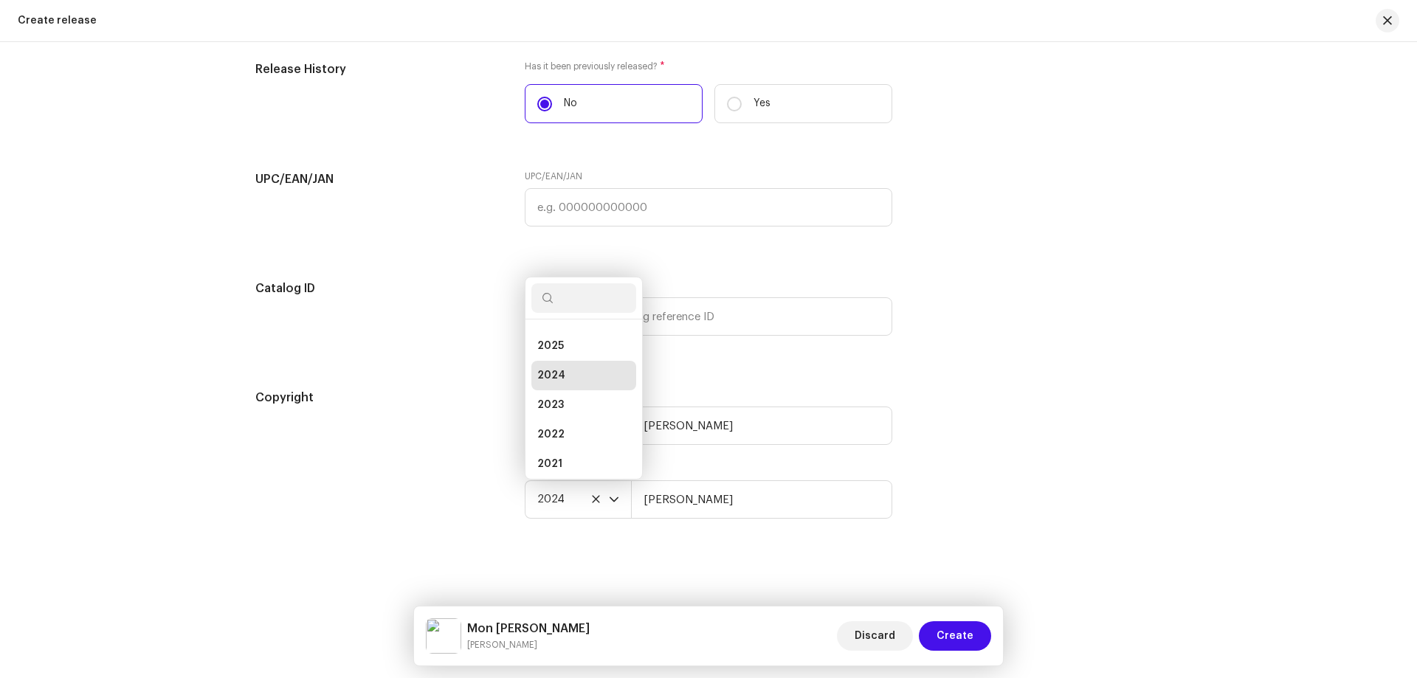
drag, startPoint x: 596, startPoint y: 348, endPoint x: 632, endPoint y: 413, distance: 74.3
click at [596, 348] on li "2025" at bounding box center [583, 346] width 105 height 30
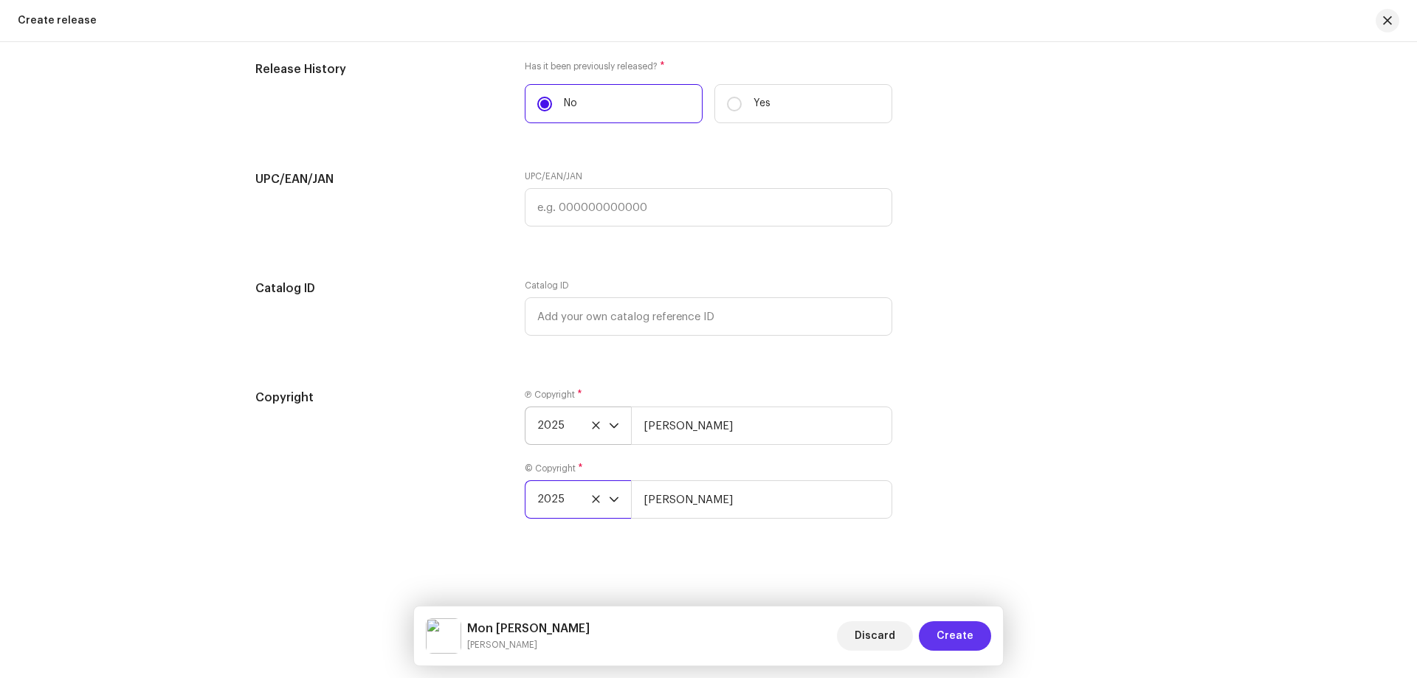
click at [949, 638] on span "Create" at bounding box center [955, 636] width 37 height 30
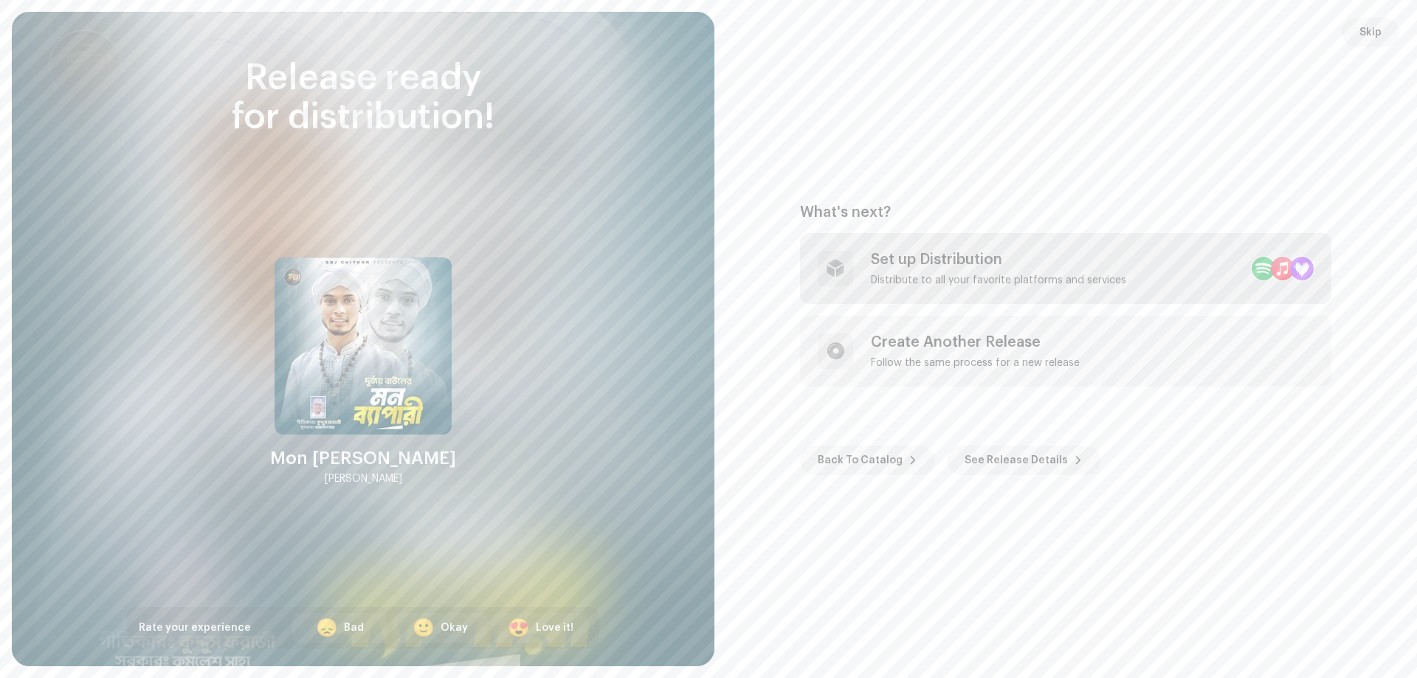
click at [1063, 264] on div "Set up Distribution" at bounding box center [998, 260] width 255 height 18
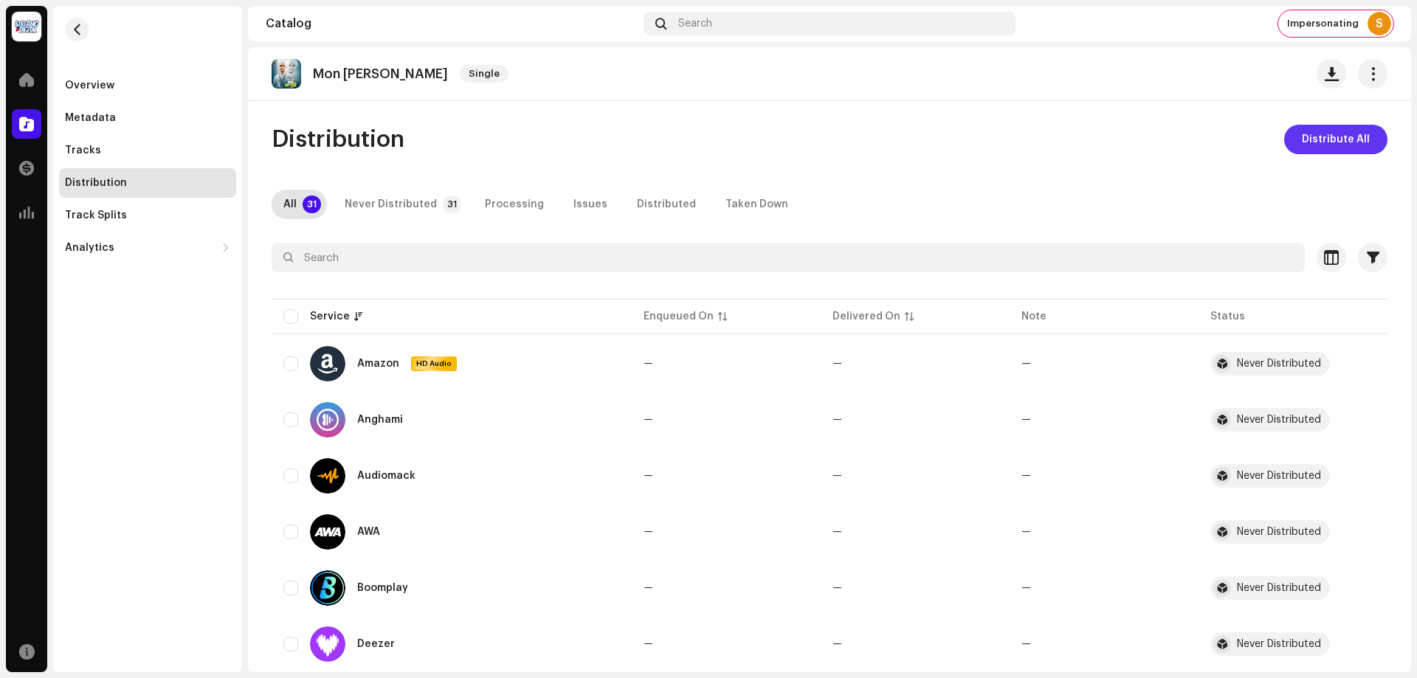
click at [1328, 133] on span "Distribute All" at bounding box center [1336, 140] width 68 height 30
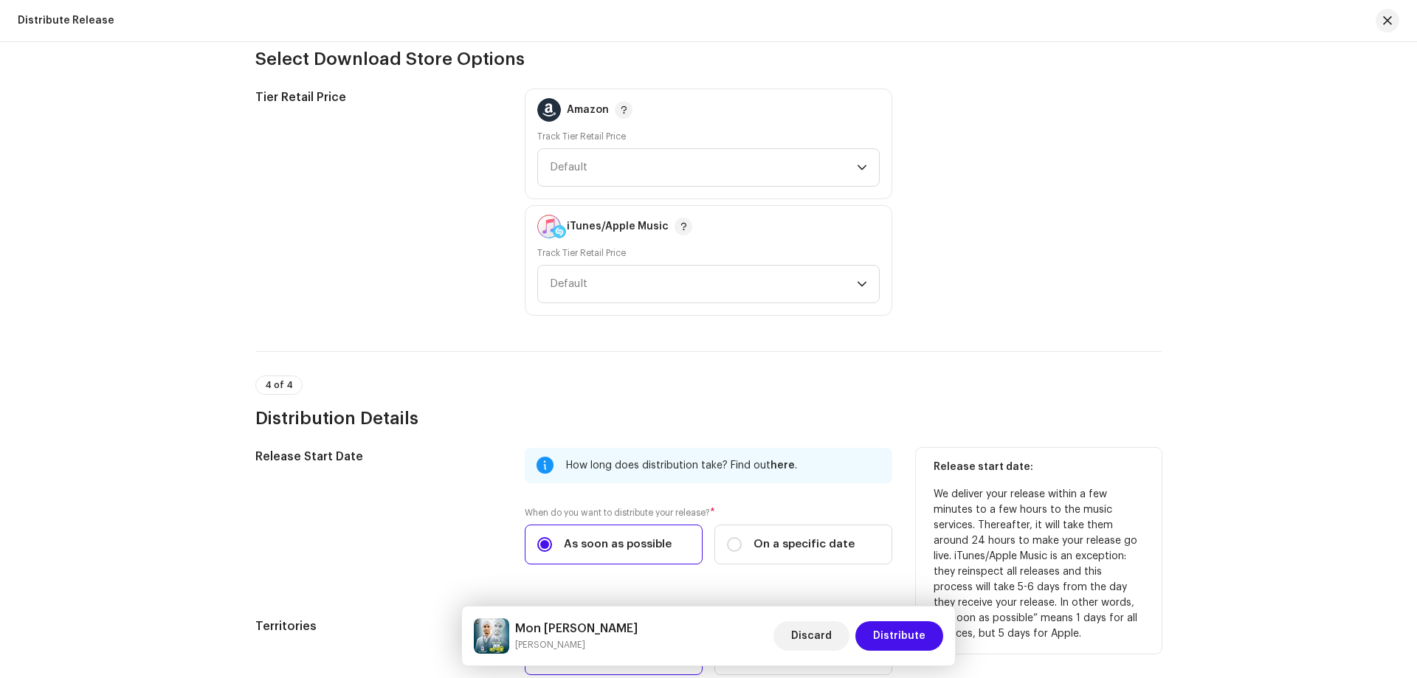
scroll to position [2332, 0]
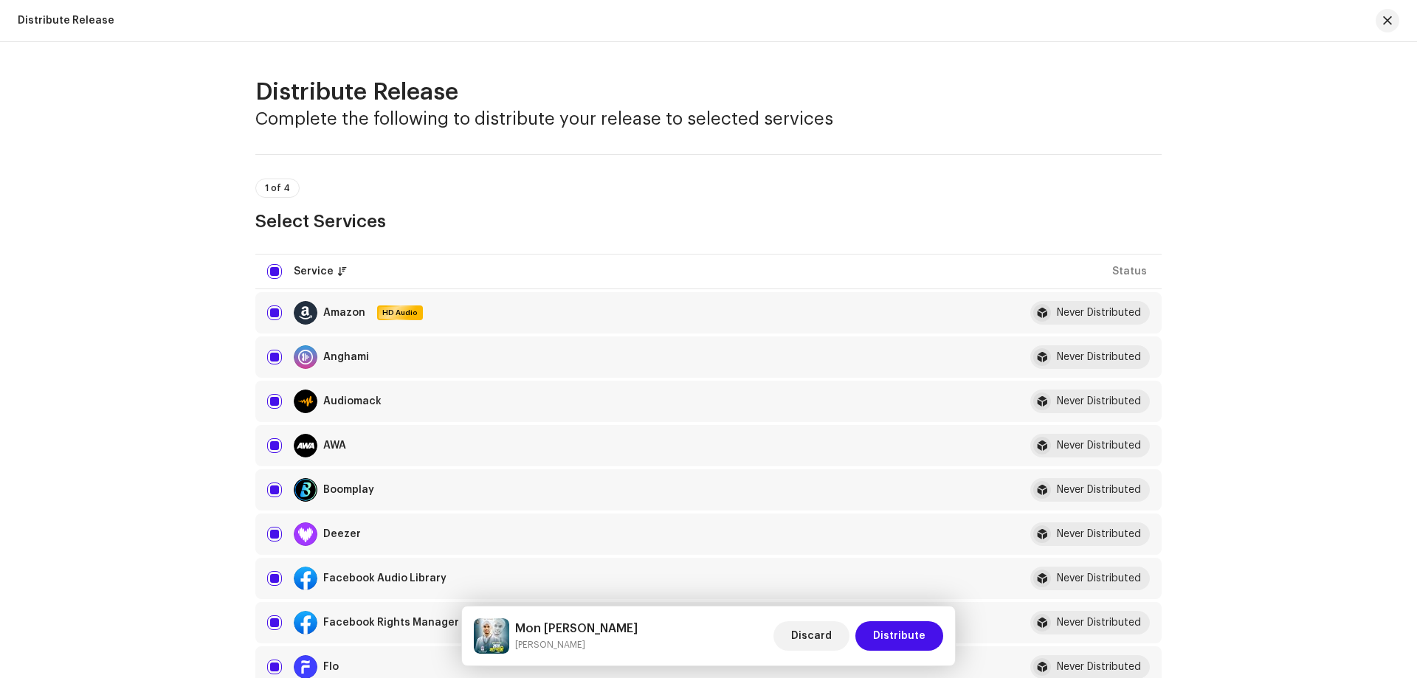
click at [889, 642] on span "Distribute" at bounding box center [899, 636] width 52 height 30
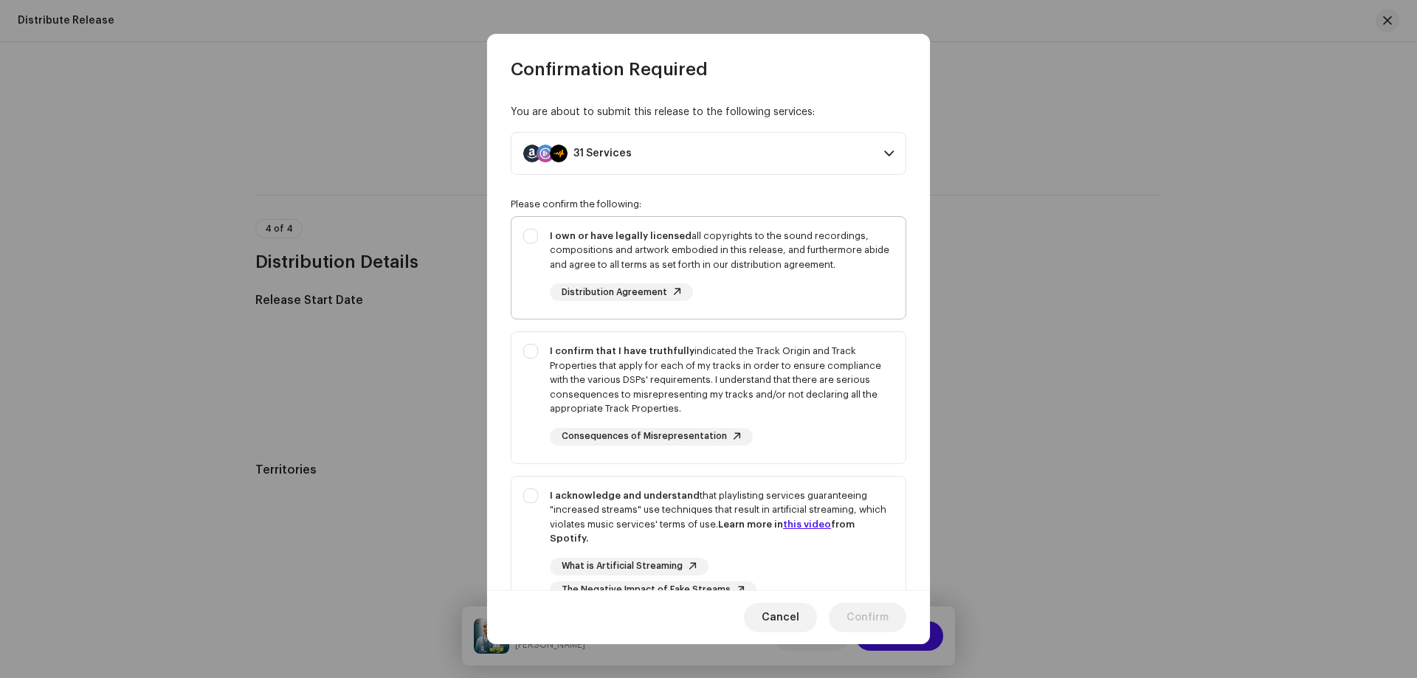
click at [700, 253] on div "I own or have legally licensed all copyrights to the sound recordings, composit…" at bounding box center [722, 251] width 344 height 44
checkbox input "true"
click at [785, 358] on div "I confirm that I have truthfully indicated the Track Origin and Track Propertie…" at bounding box center [722, 380] width 344 height 72
checkbox input "true"
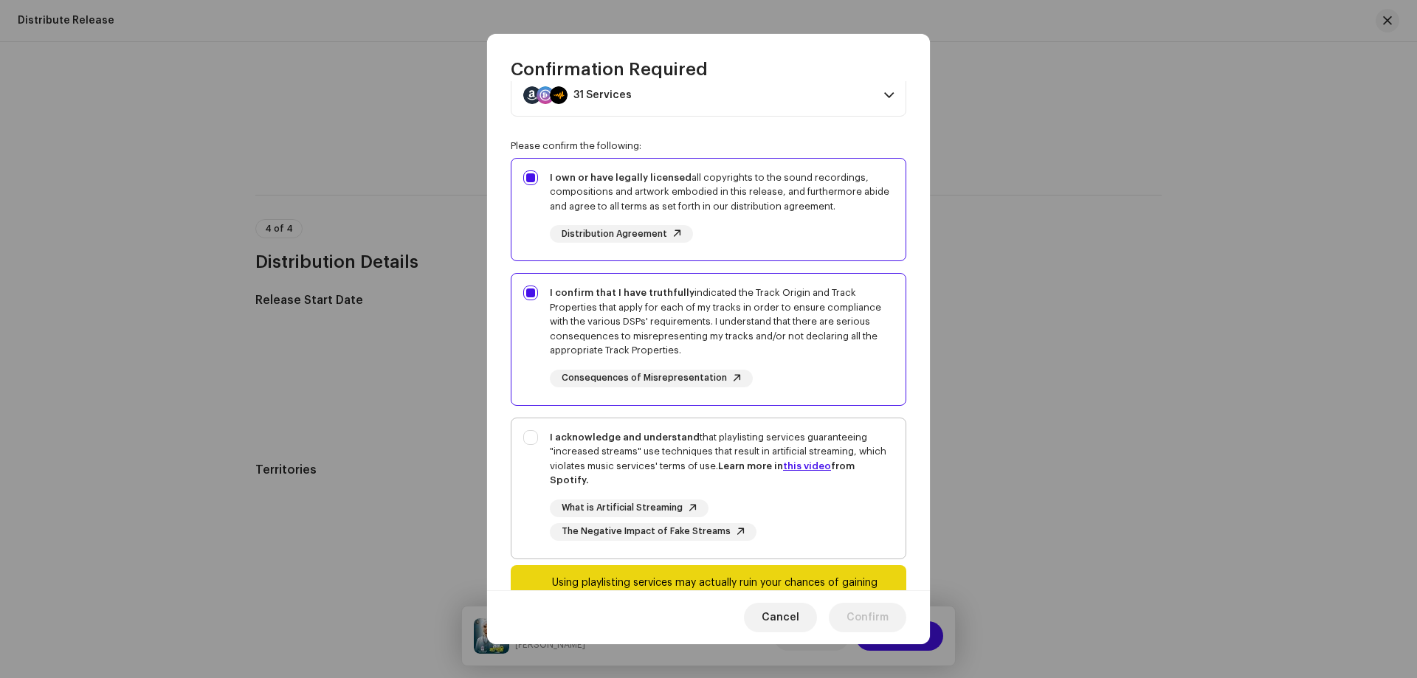
scroll to position [128, 0]
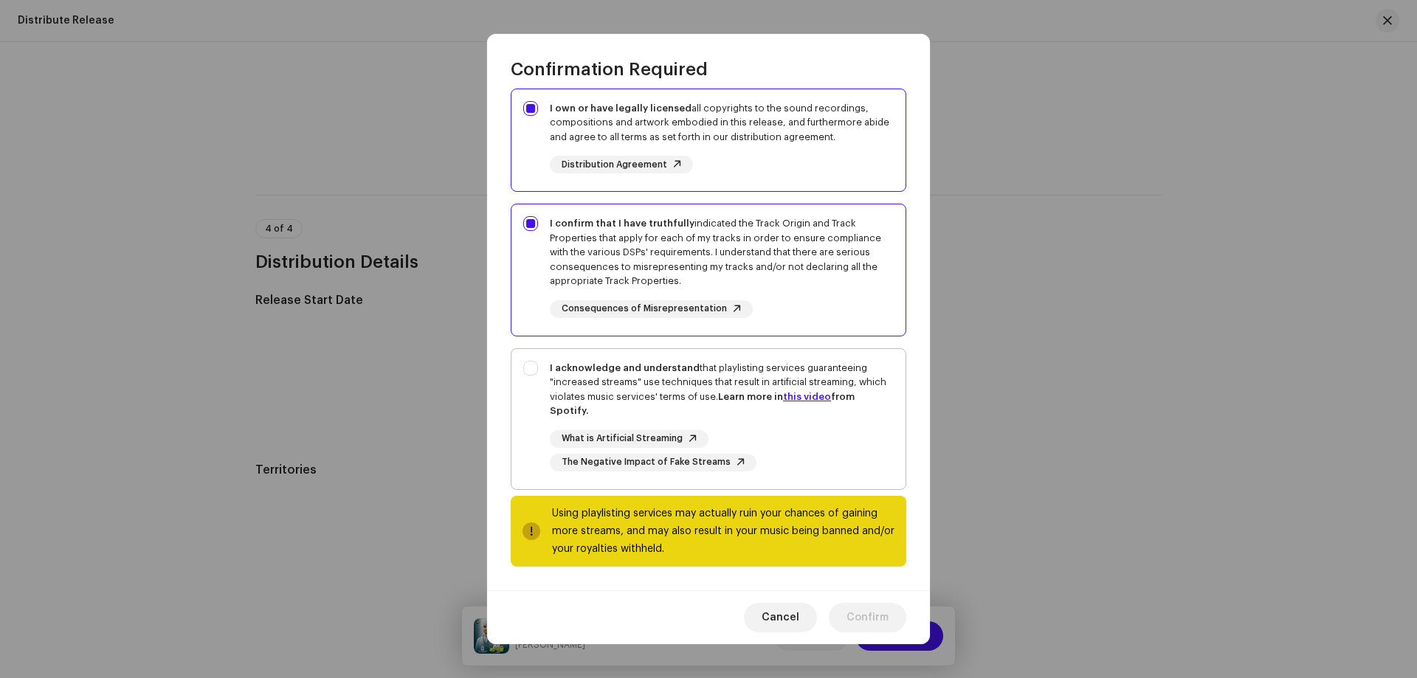
click at [795, 440] on div "What is Artificial Streaming The Negative Impact of Fake Streams" at bounding box center [722, 450] width 344 height 41
checkbox input "true"
click at [854, 615] on span "Confirm" at bounding box center [868, 618] width 42 height 30
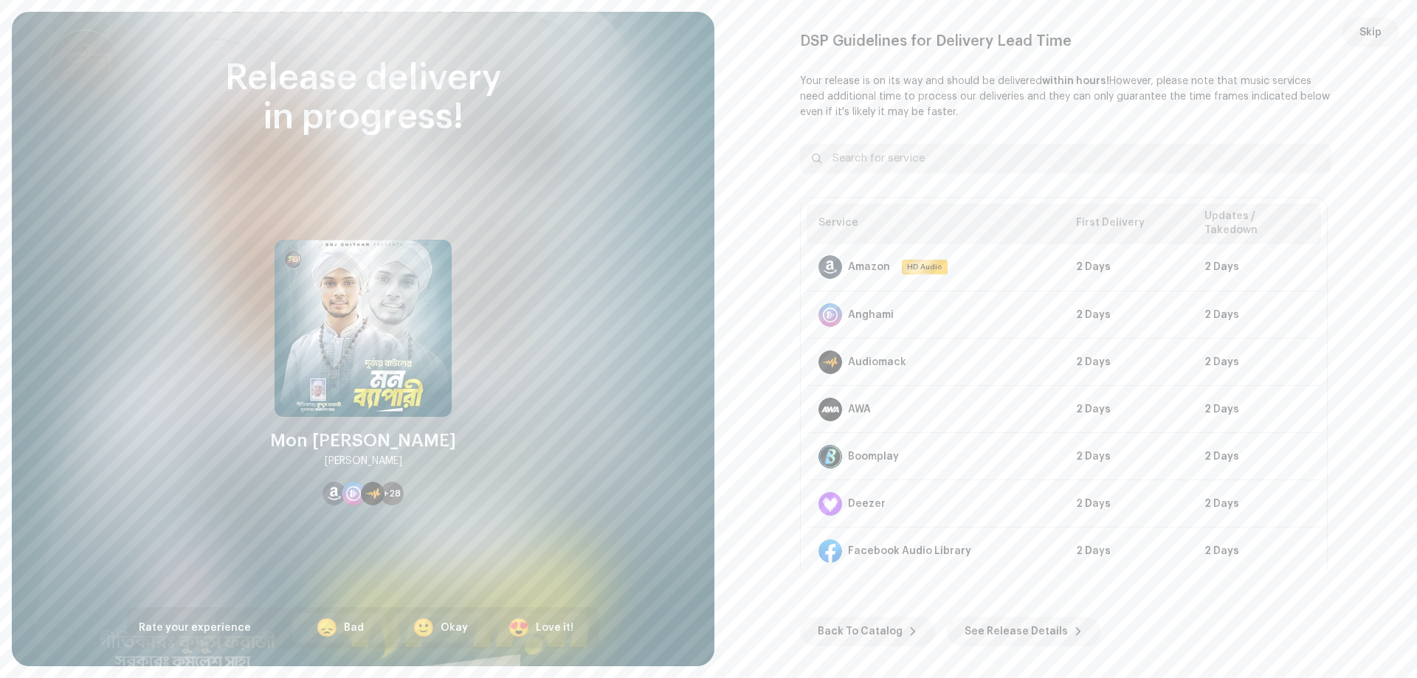
drag, startPoint x: 1364, startPoint y: 30, endPoint x: 1344, endPoint y: 29, distance: 19.9
click at [1365, 26] on span "Skip" at bounding box center [1371, 33] width 22 height 30
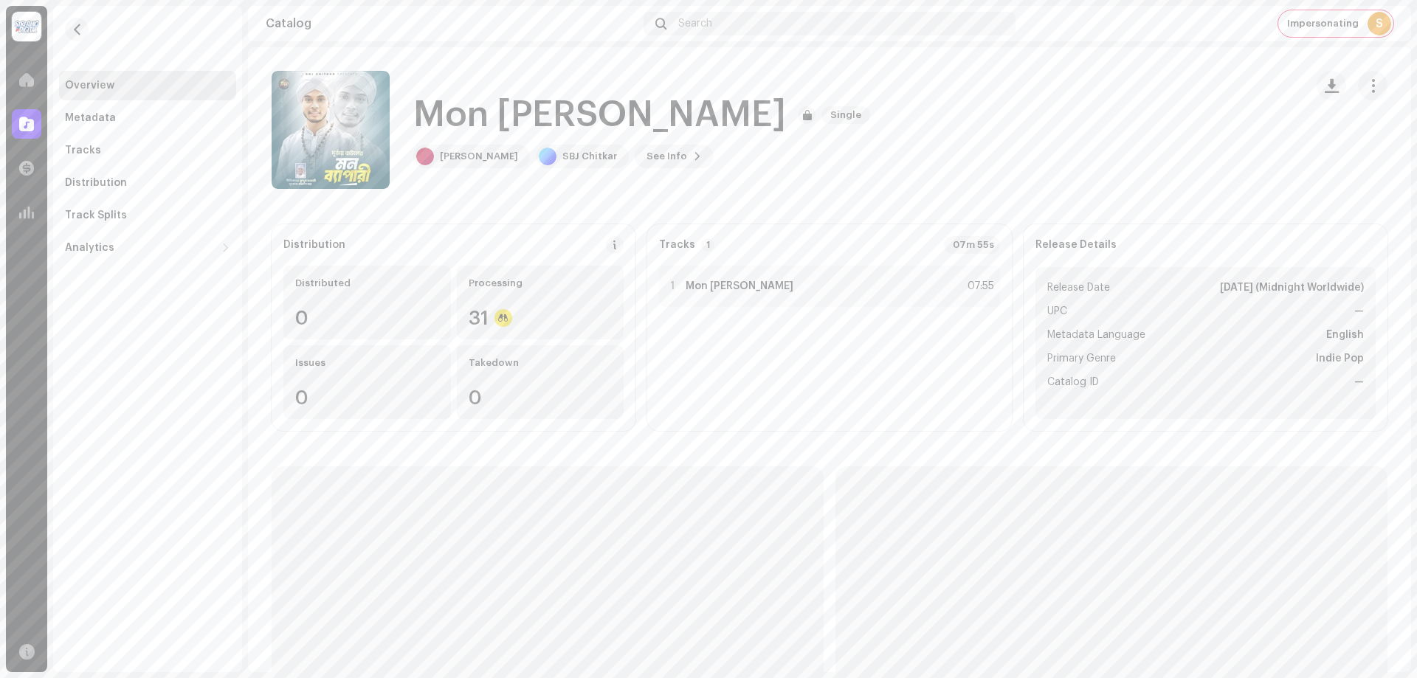
click at [37, 122] on div at bounding box center [27, 124] width 30 height 30
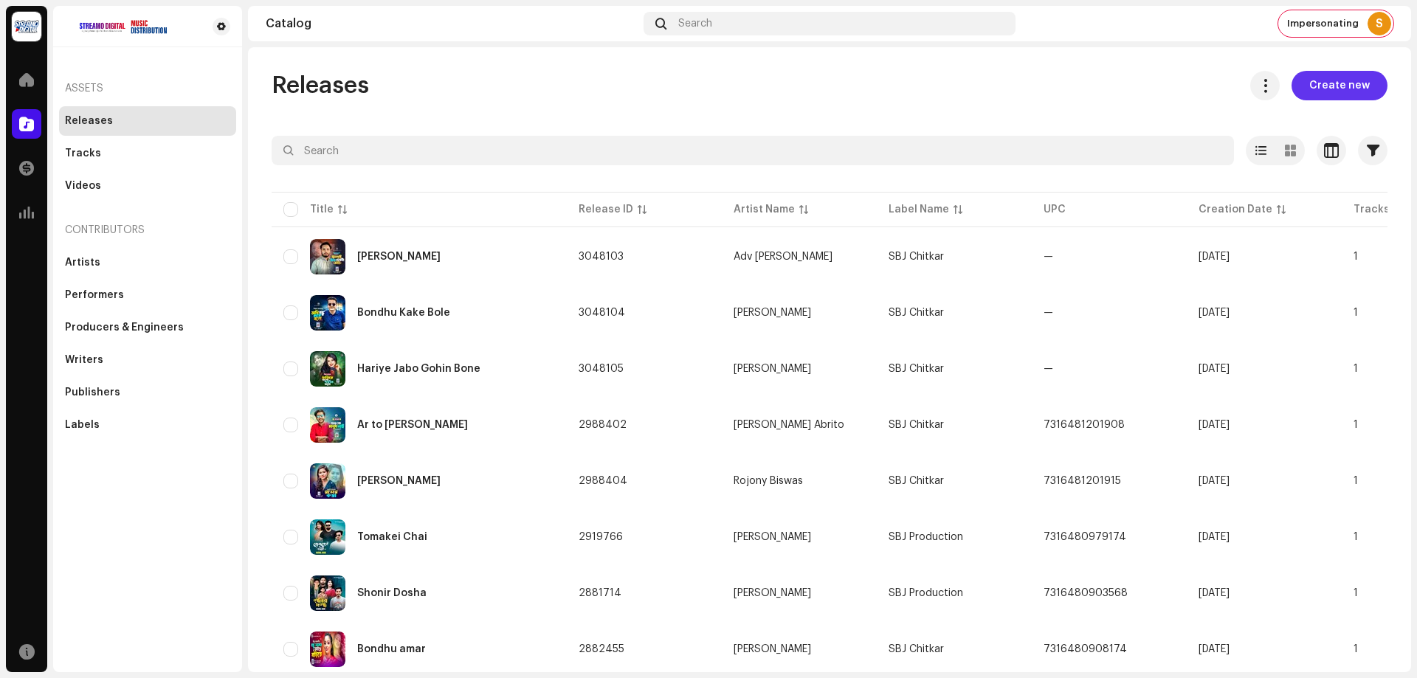
click at [1369, 85] on button "Create new" at bounding box center [1340, 86] width 96 height 30
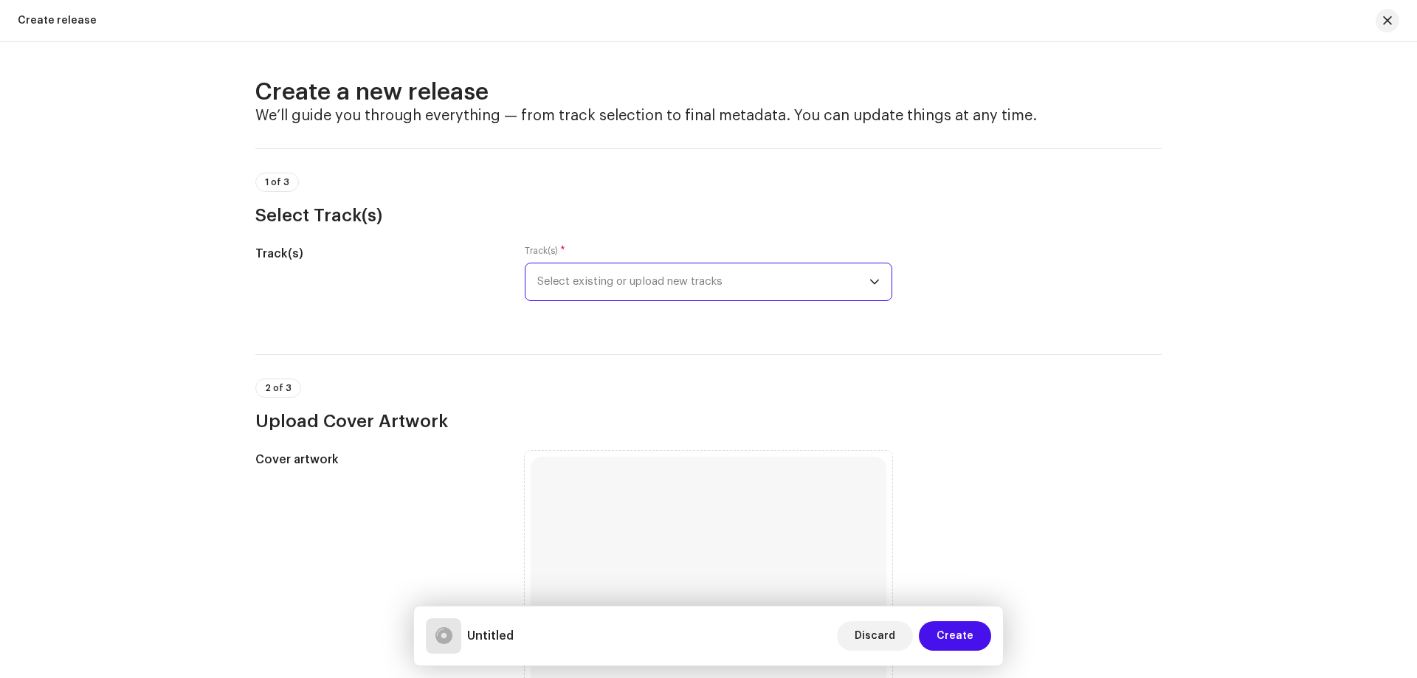
drag, startPoint x: 697, startPoint y: 274, endPoint x: 689, endPoint y: 293, distance: 20.6
click at [697, 275] on span "Select existing or upload new tracks" at bounding box center [703, 281] width 332 height 37
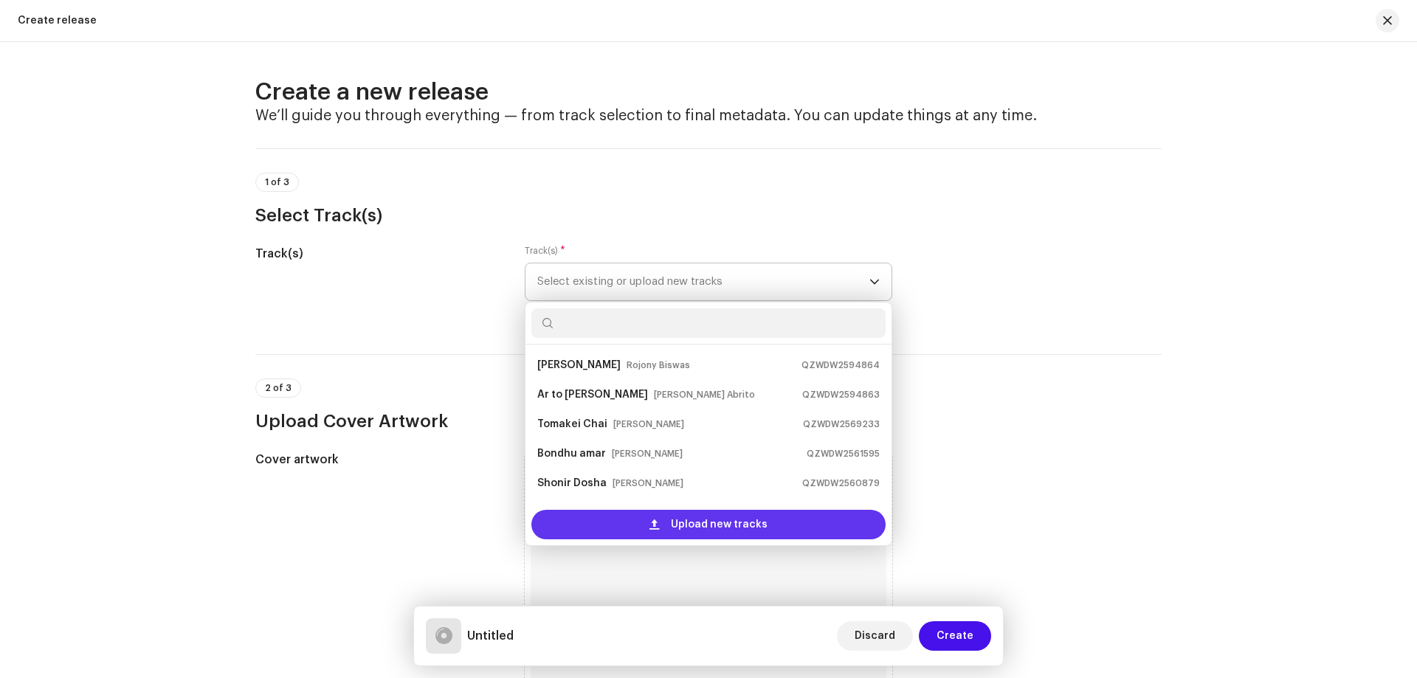
scroll to position [24, 0]
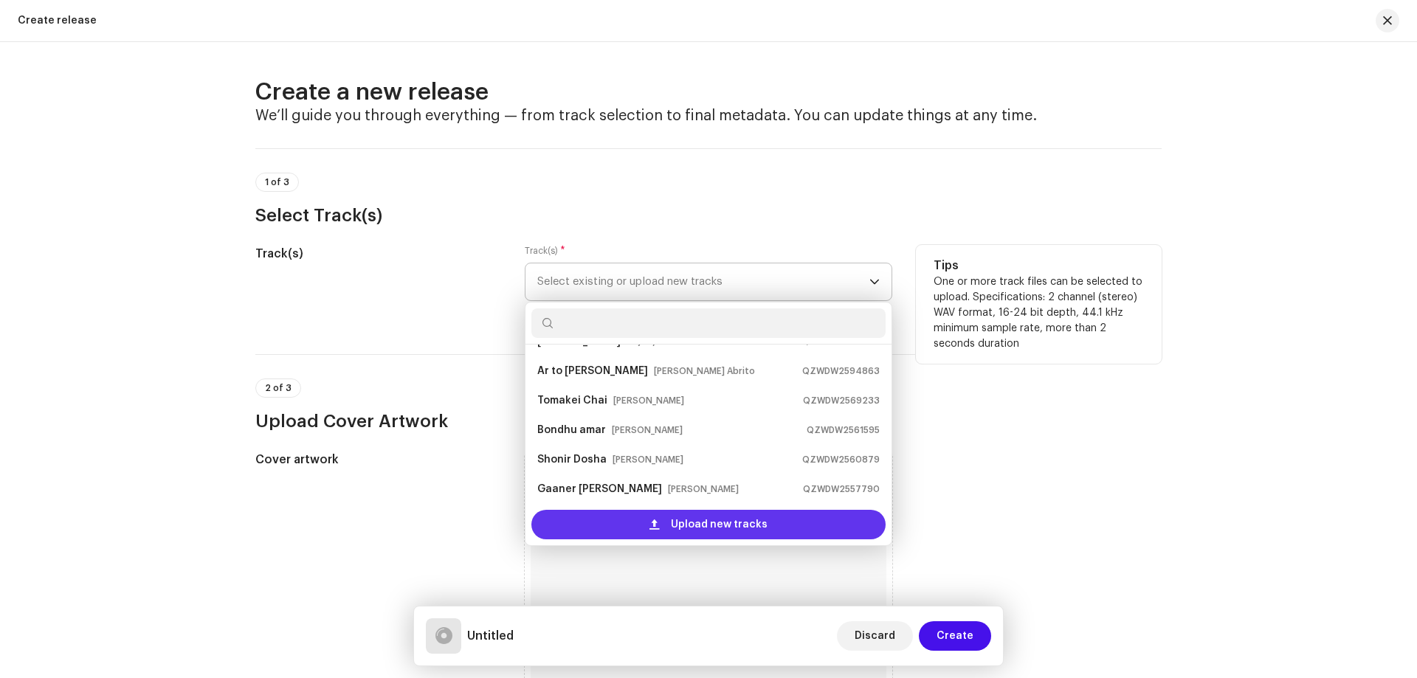
click at [617, 523] on div "Upload new tracks" at bounding box center [708, 525] width 354 height 30
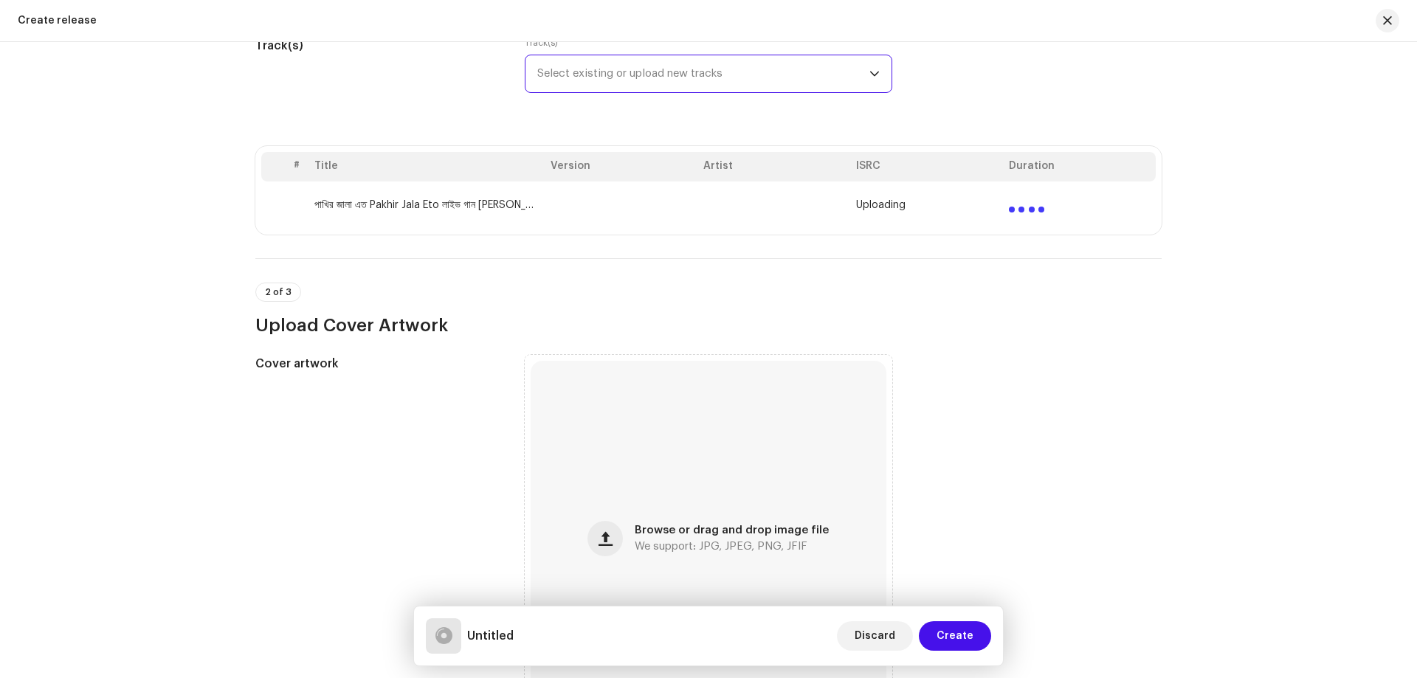
scroll to position [443, 0]
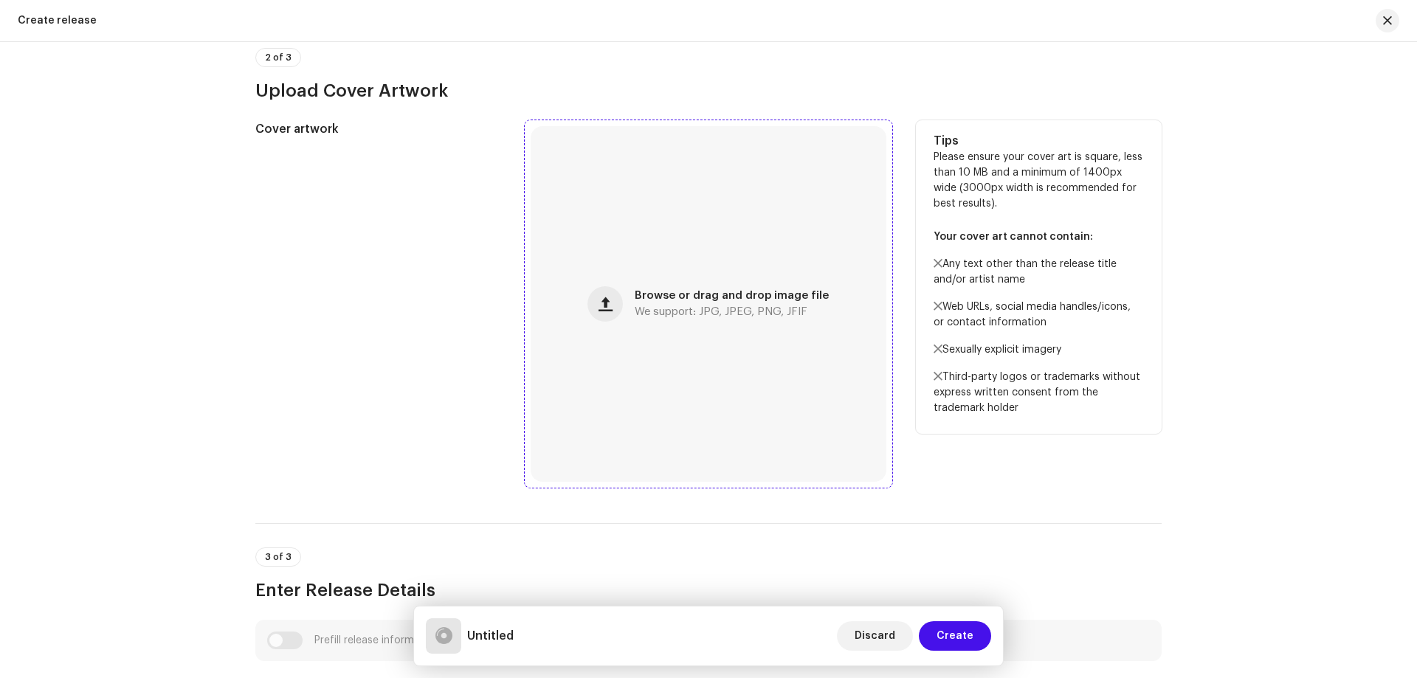
click at [715, 482] on div "Browse or drag and drop image file We support: JPG, JPEG, PNG, JFIF" at bounding box center [709, 304] width 368 height 368
click at [723, 261] on div "Browse or drag and drop image file We support: JPG, JPEG, PNG, JFIF" at bounding box center [709, 304] width 356 height 356
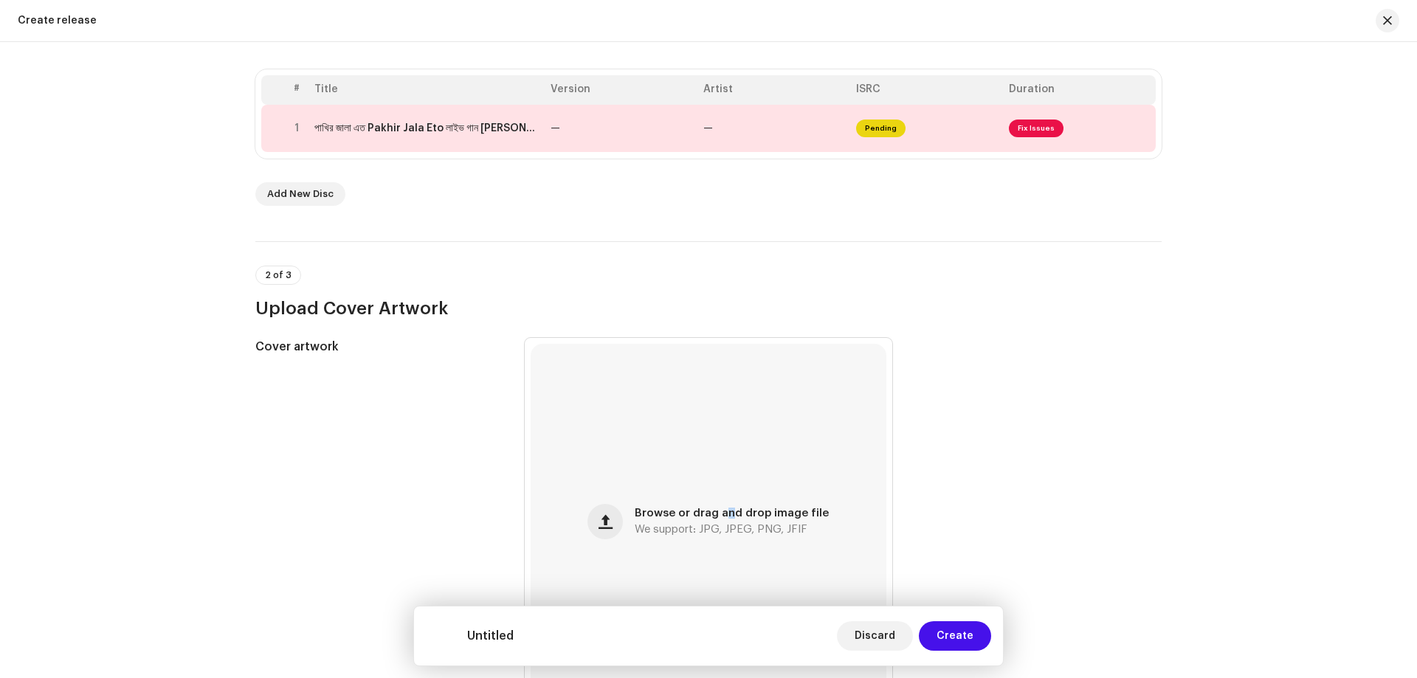
scroll to position [0, 0]
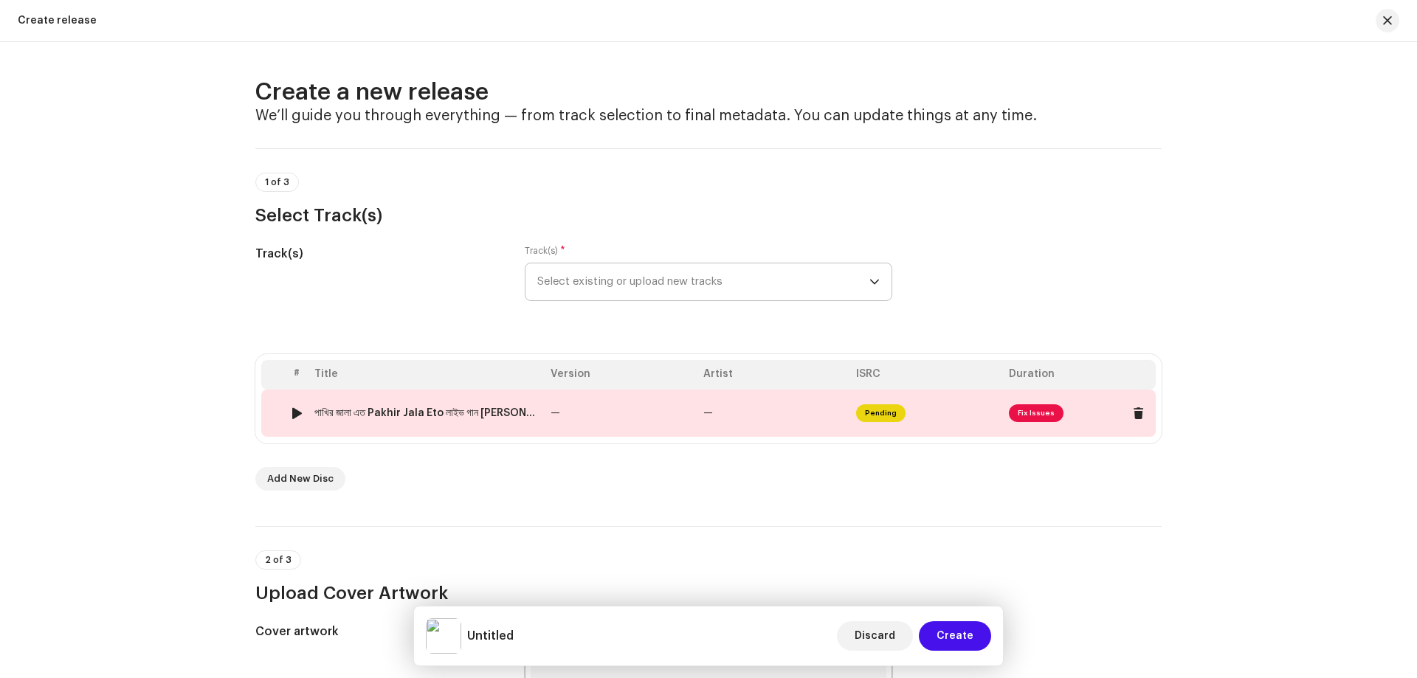
click at [602, 405] on td "—" at bounding box center [621, 413] width 153 height 47
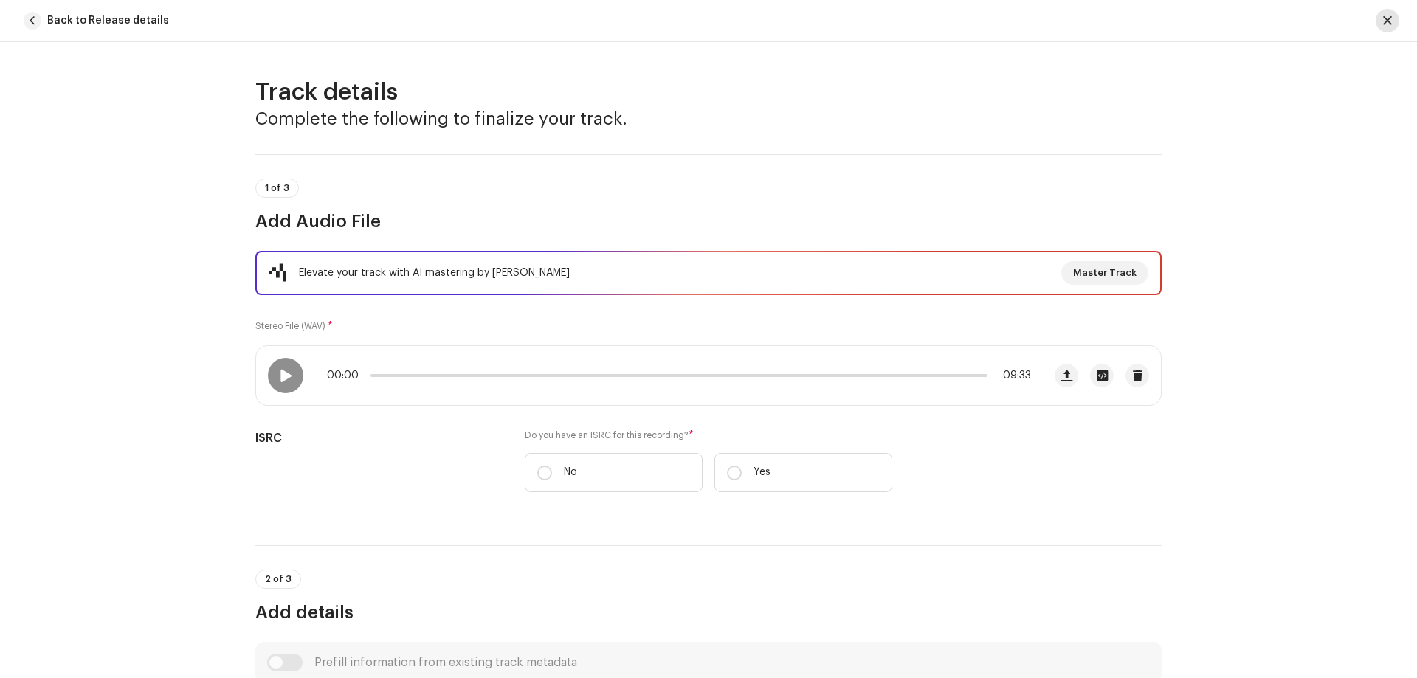
click at [1382, 13] on button "button" at bounding box center [1388, 21] width 24 height 24
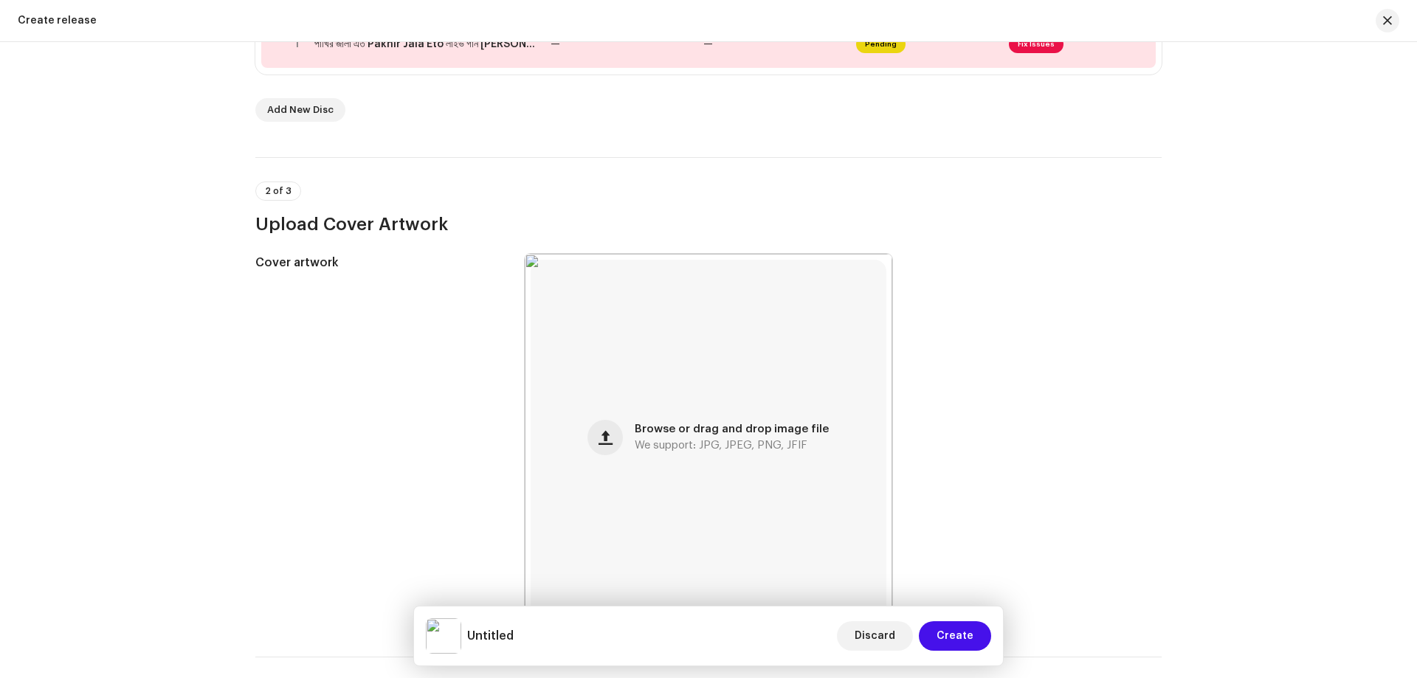
scroll to position [148, 0]
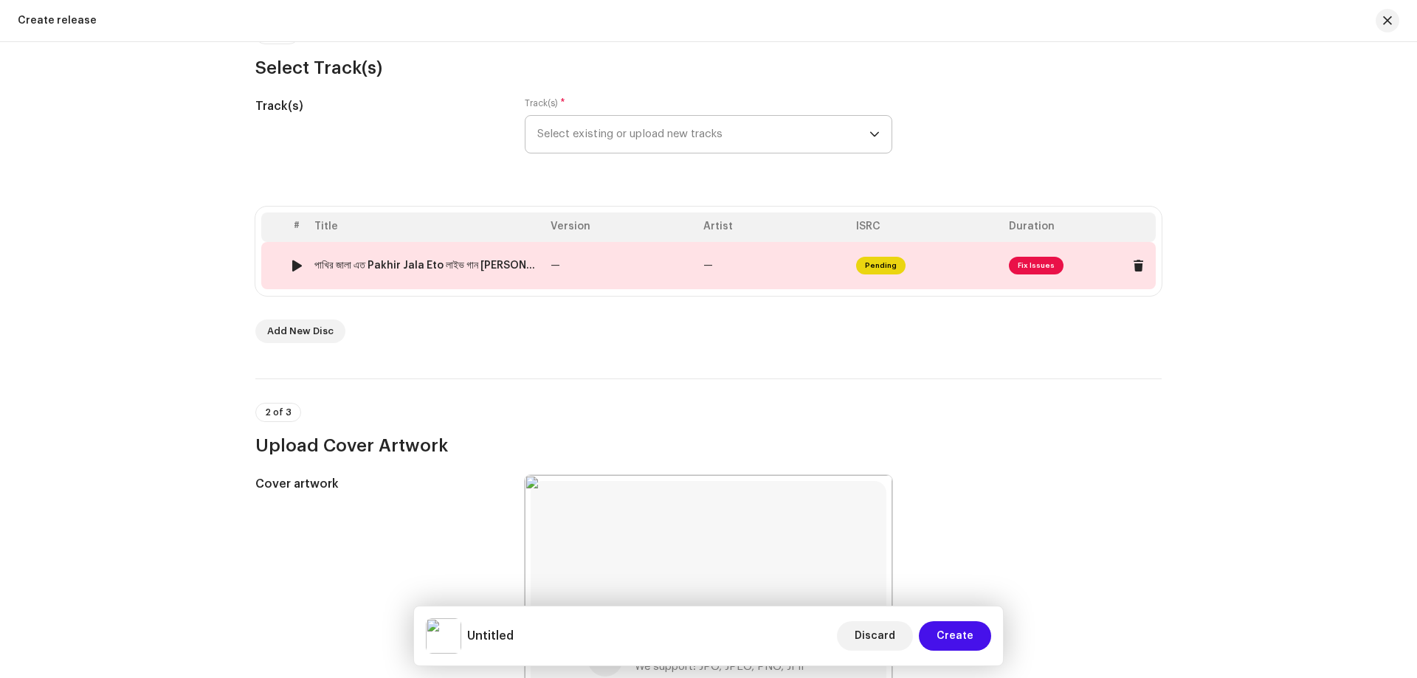
click at [587, 255] on td "—" at bounding box center [621, 265] width 153 height 47
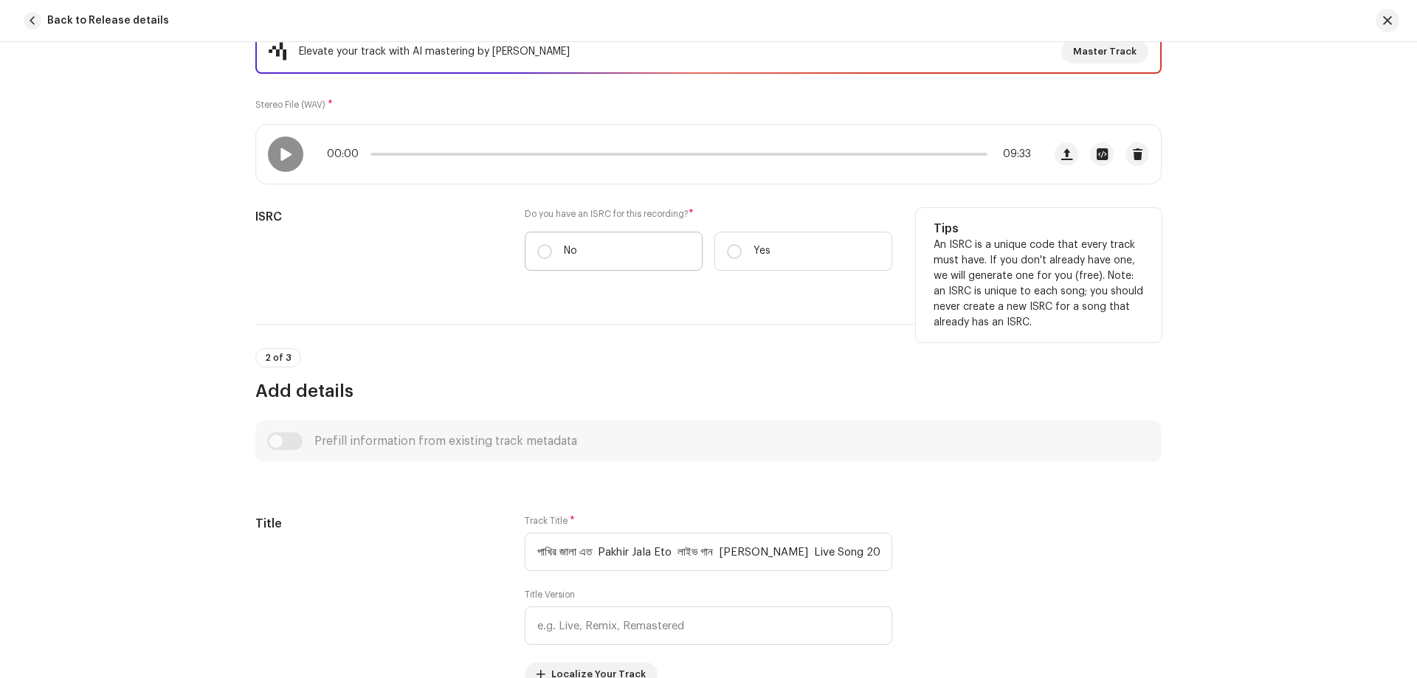
click at [621, 250] on label "No" at bounding box center [614, 251] width 178 height 39
click at [552, 250] on input "No" at bounding box center [544, 251] width 15 height 15
radio input "true"
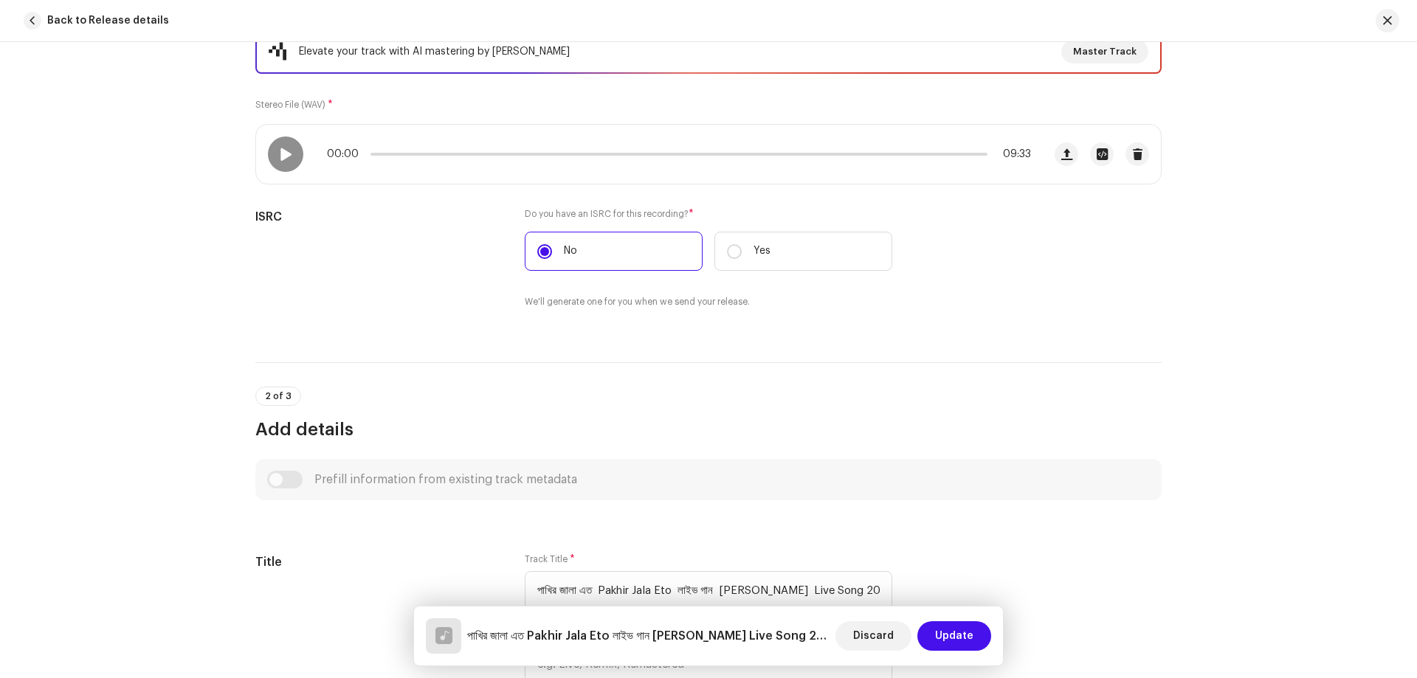
scroll to position [517, 0]
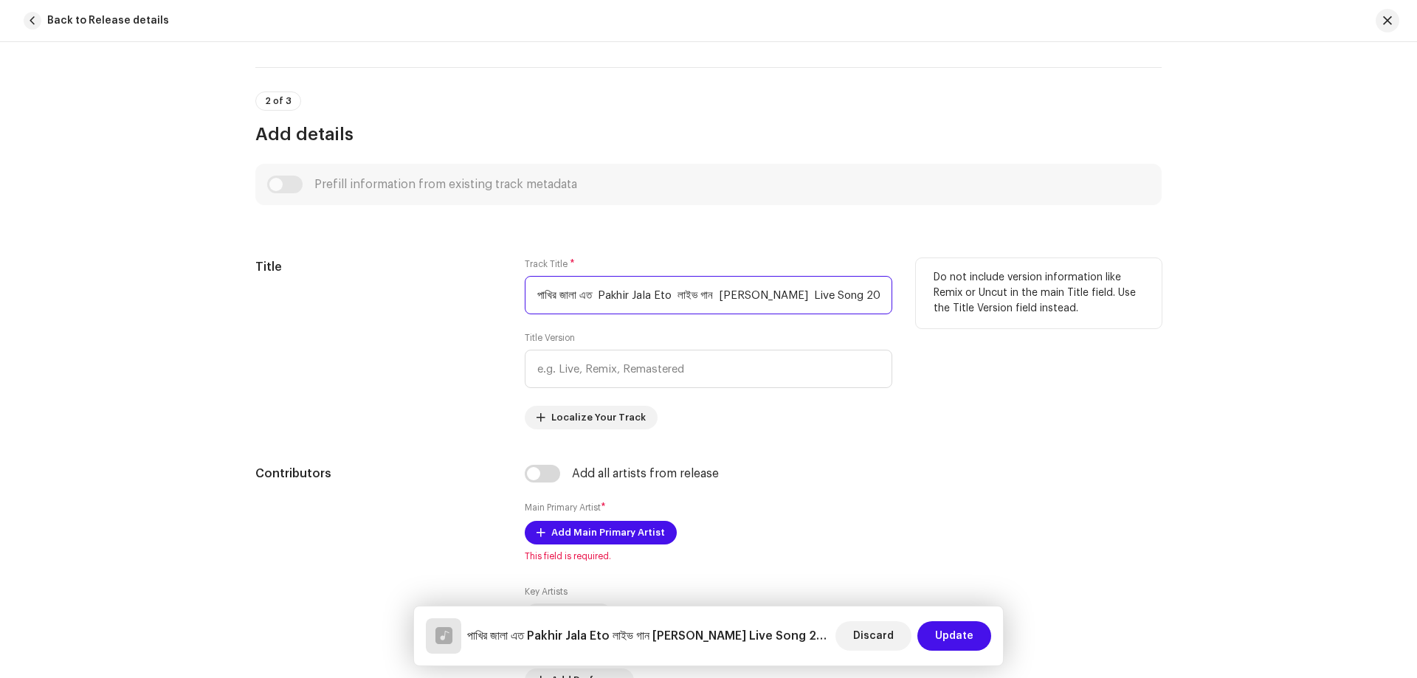
click at [705, 300] on input "পাখির জালা এত Pakhir Jala Eto লাইভ গান Shamim Shah Live Song 2025 SBJ Chitkar -…" at bounding box center [709, 295] width 368 height 38
paste input "Pakhir Jala Eto"
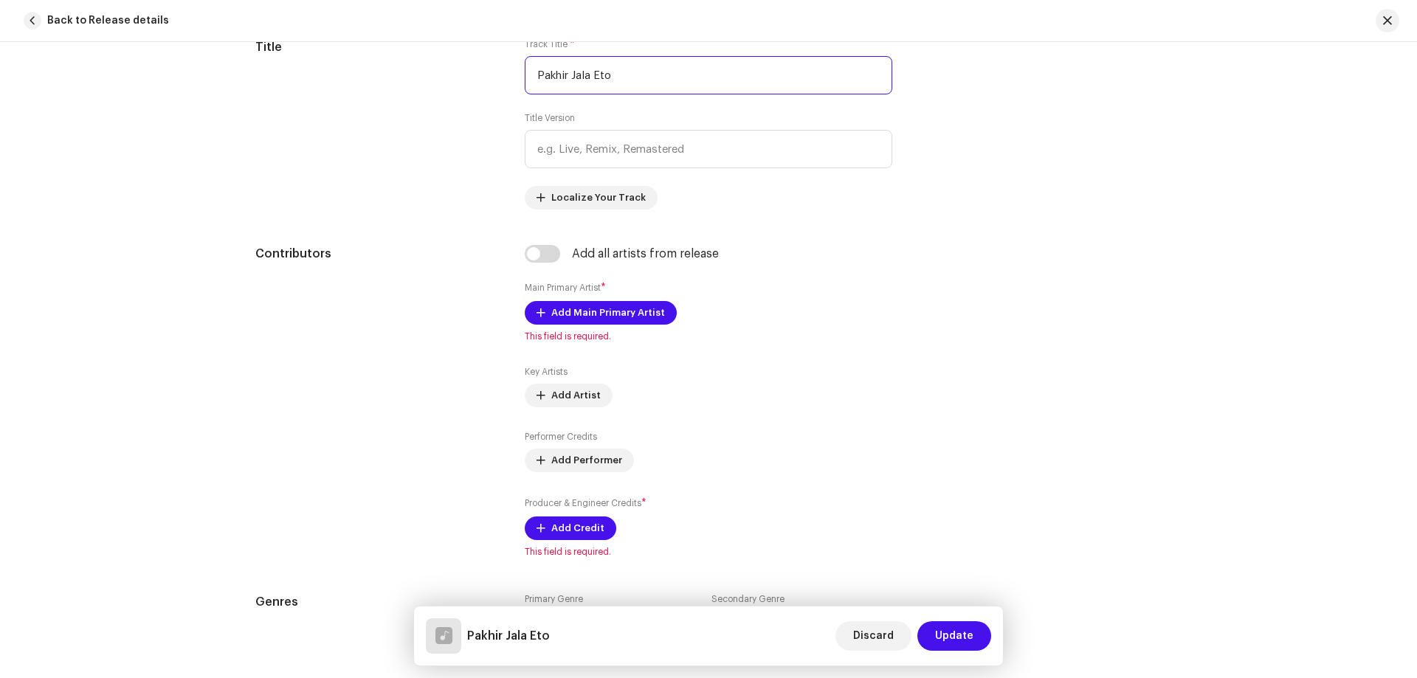
scroll to position [738, 0]
type input "Pakhir Jala Eto"
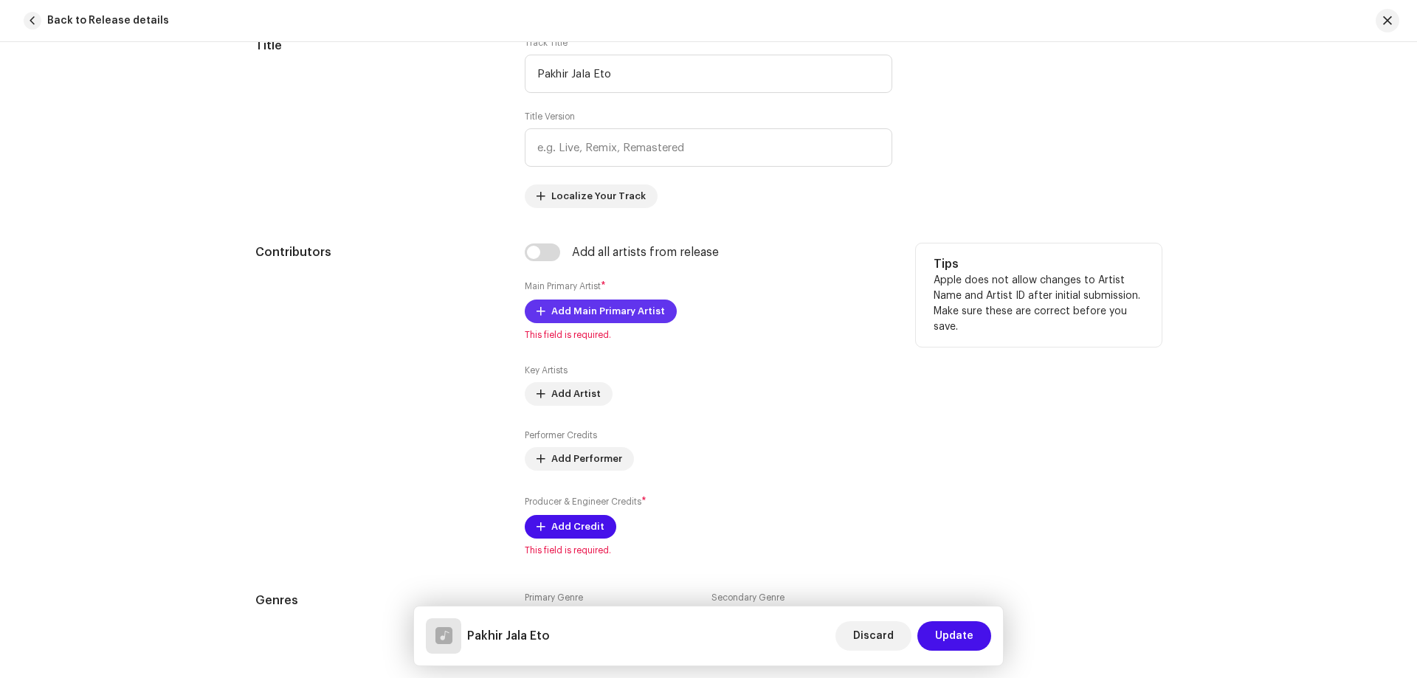
click at [652, 318] on span "Add Main Primary Artist" at bounding box center [608, 312] width 114 height 30
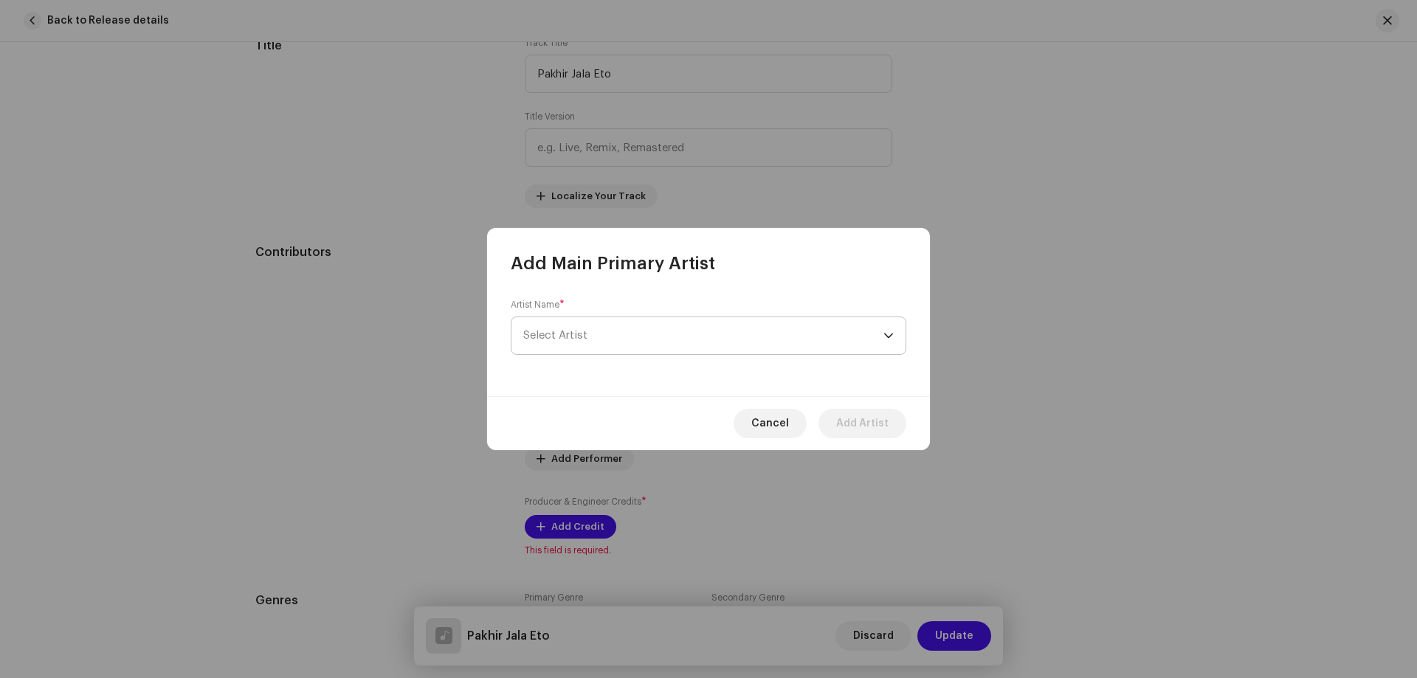
click at [634, 327] on span "Select Artist" at bounding box center [703, 335] width 360 height 37
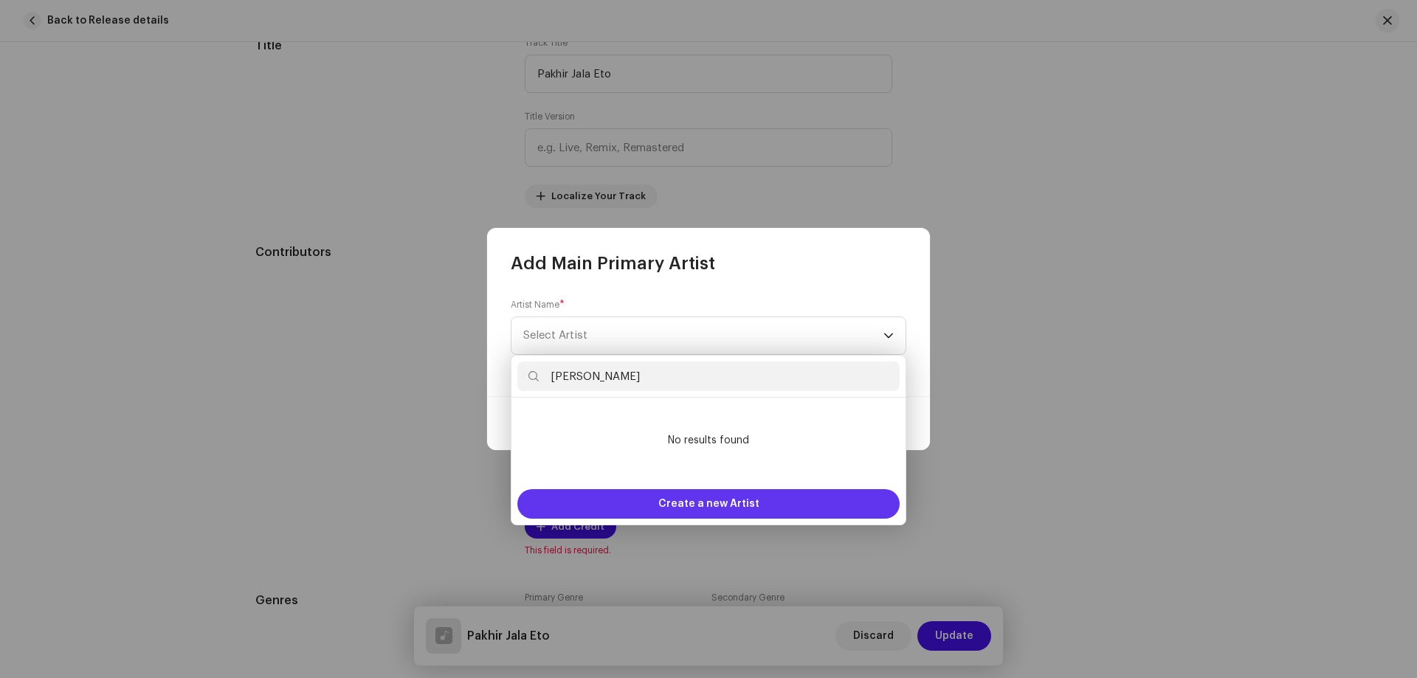
type input "Shamim Shah"
click at [712, 500] on span "Create a new Artist" at bounding box center [708, 504] width 101 height 30
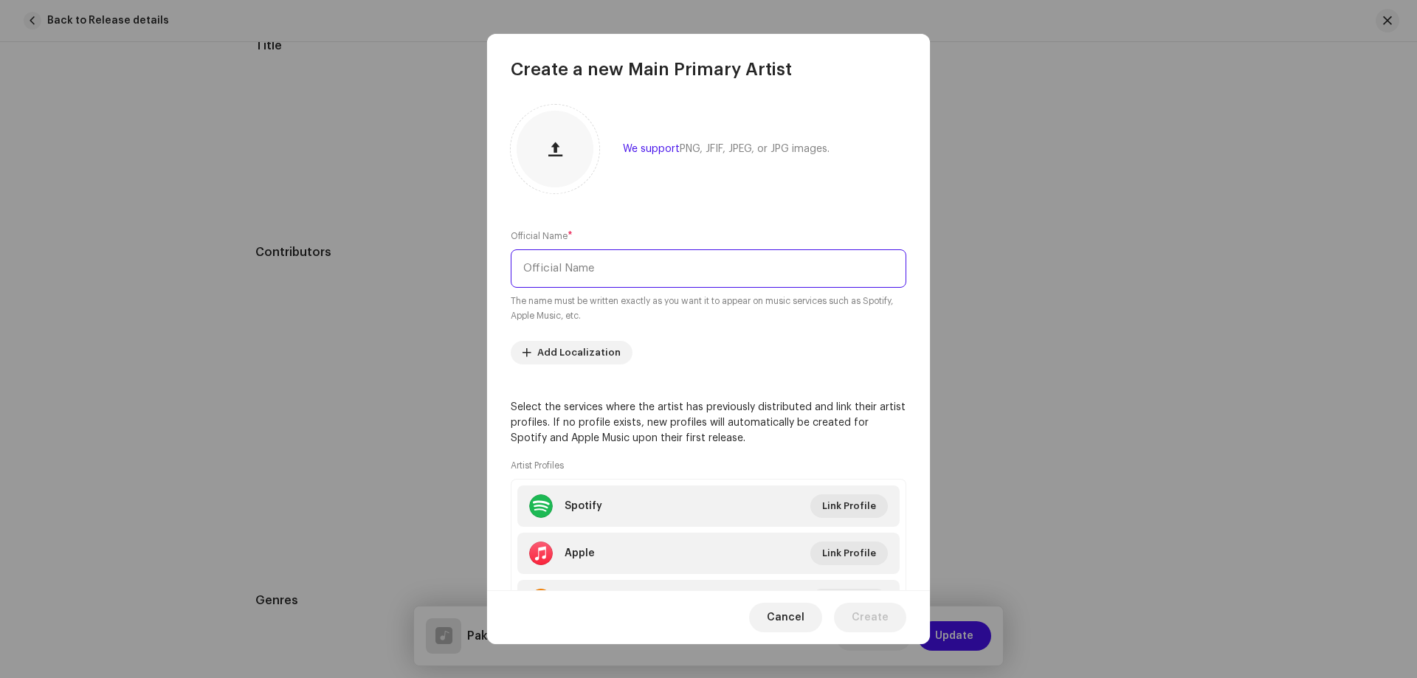
click at [552, 266] on input "text" at bounding box center [709, 268] width 396 height 38
paste input "Shamim Shah"
type input "Shamim Shah"
click at [859, 618] on span "Create" at bounding box center [870, 618] width 37 height 30
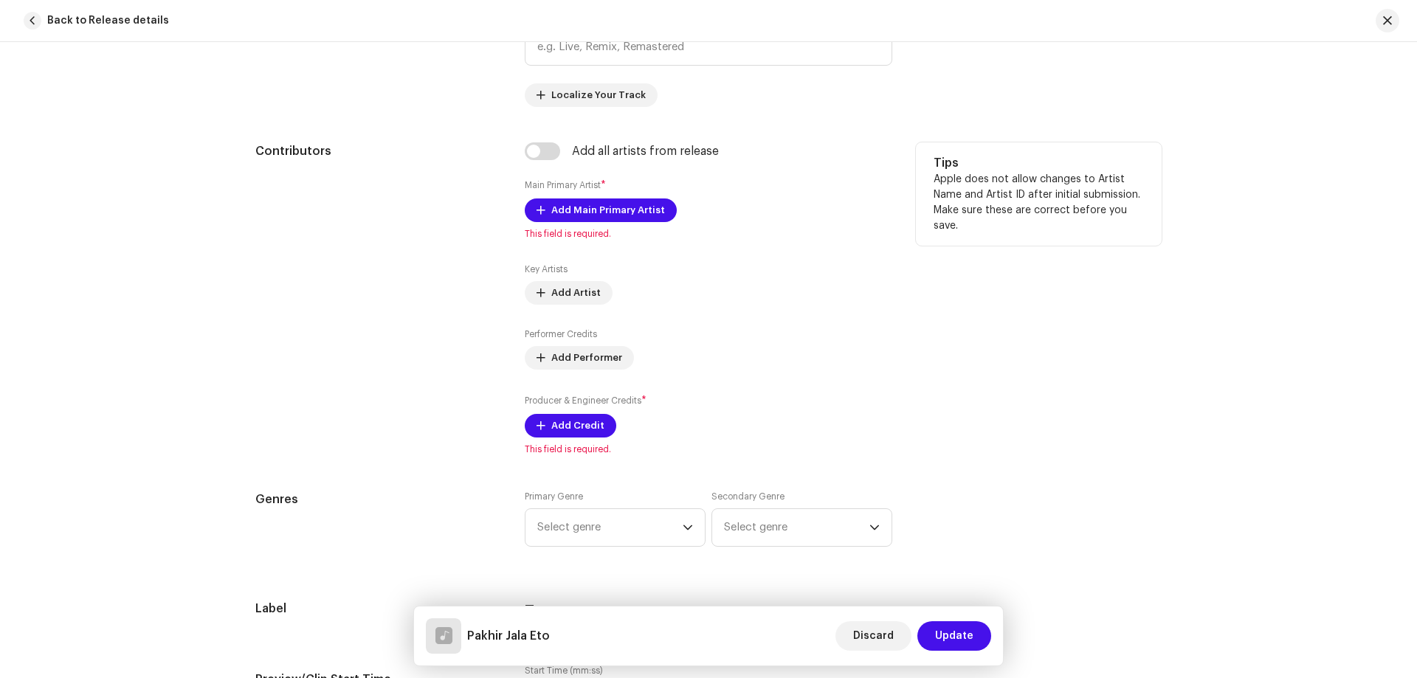
scroll to position [886, 0]
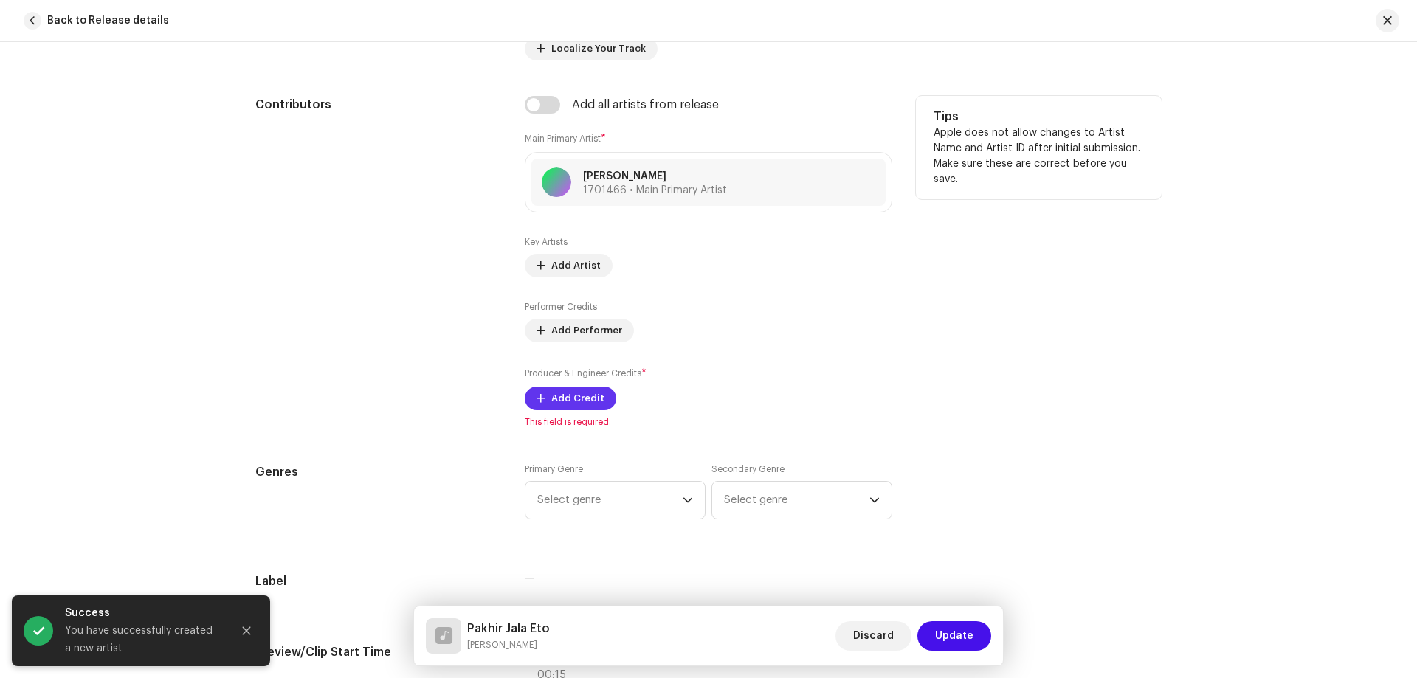
click at [565, 396] on span "Add Credit" at bounding box center [577, 399] width 53 height 30
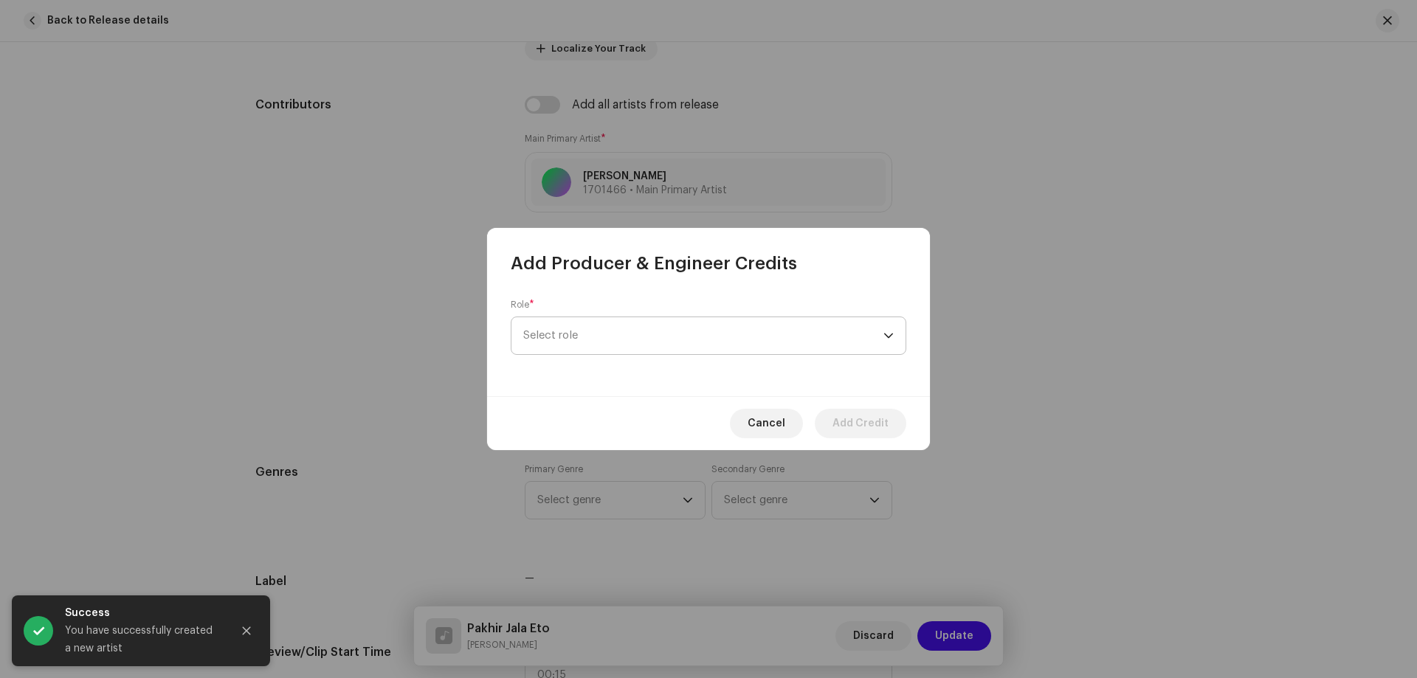
click at [609, 325] on span "Select role" at bounding box center [703, 335] width 360 height 37
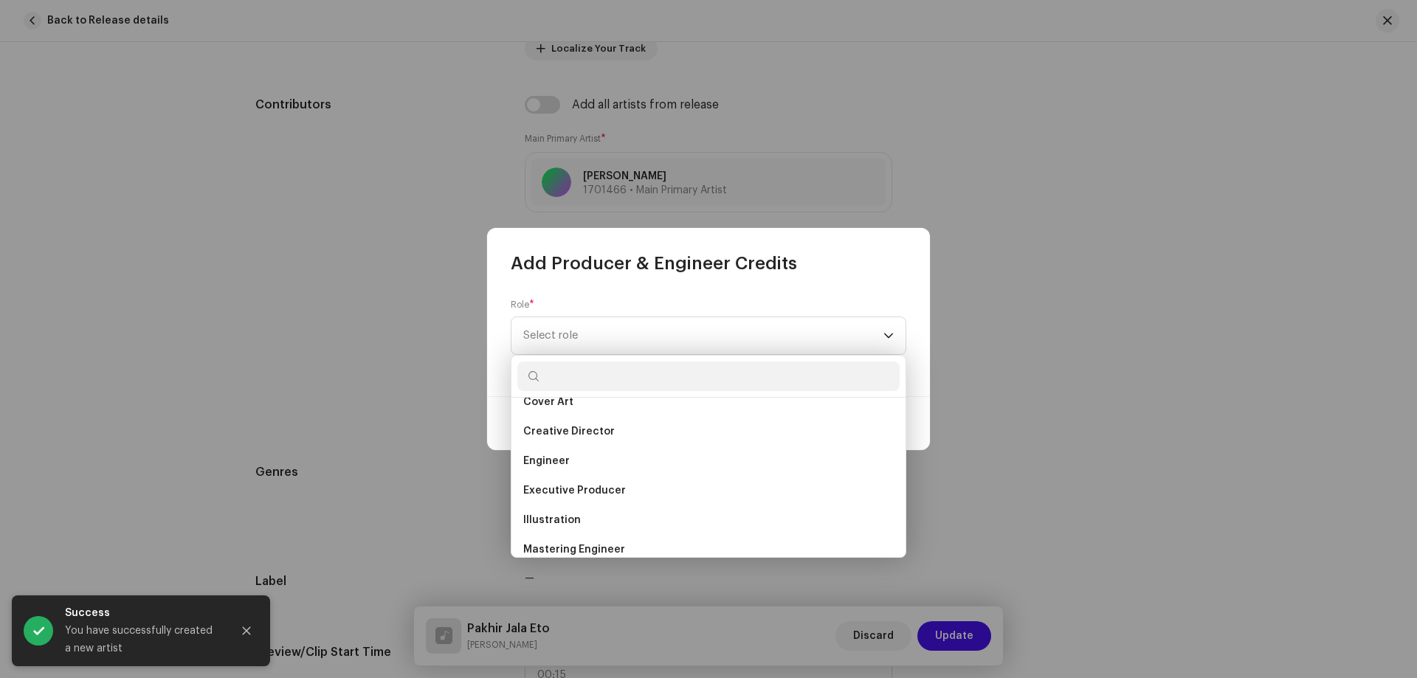
scroll to position [517, 0]
click at [597, 503] on li "Producer" at bounding box center [708, 493] width 382 height 30
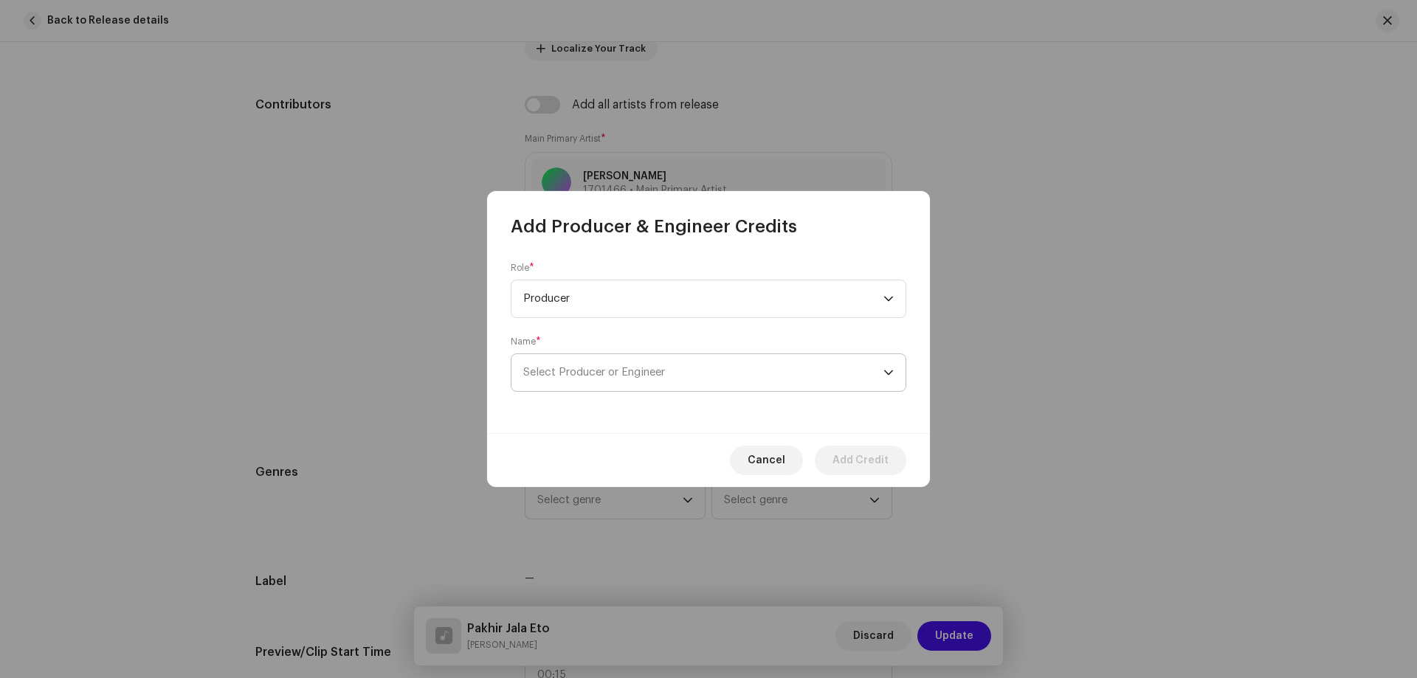
click at [633, 358] on span "Select Producer or Engineer" at bounding box center [703, 372] width 360 height 37
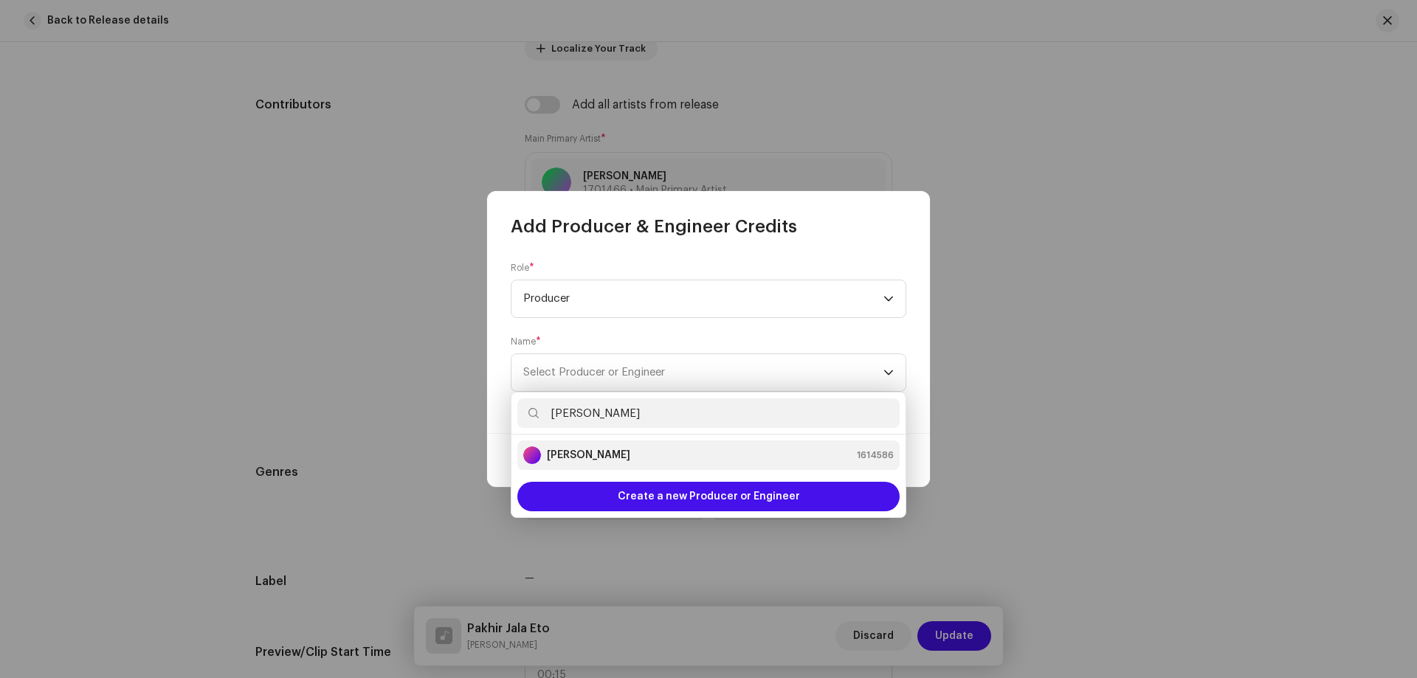
type input "[PERSON_NAME]"
click at [650, 446] on li "[PERSON_NAME] 1614586" at bounding box center [708, 456] width 382 height 30
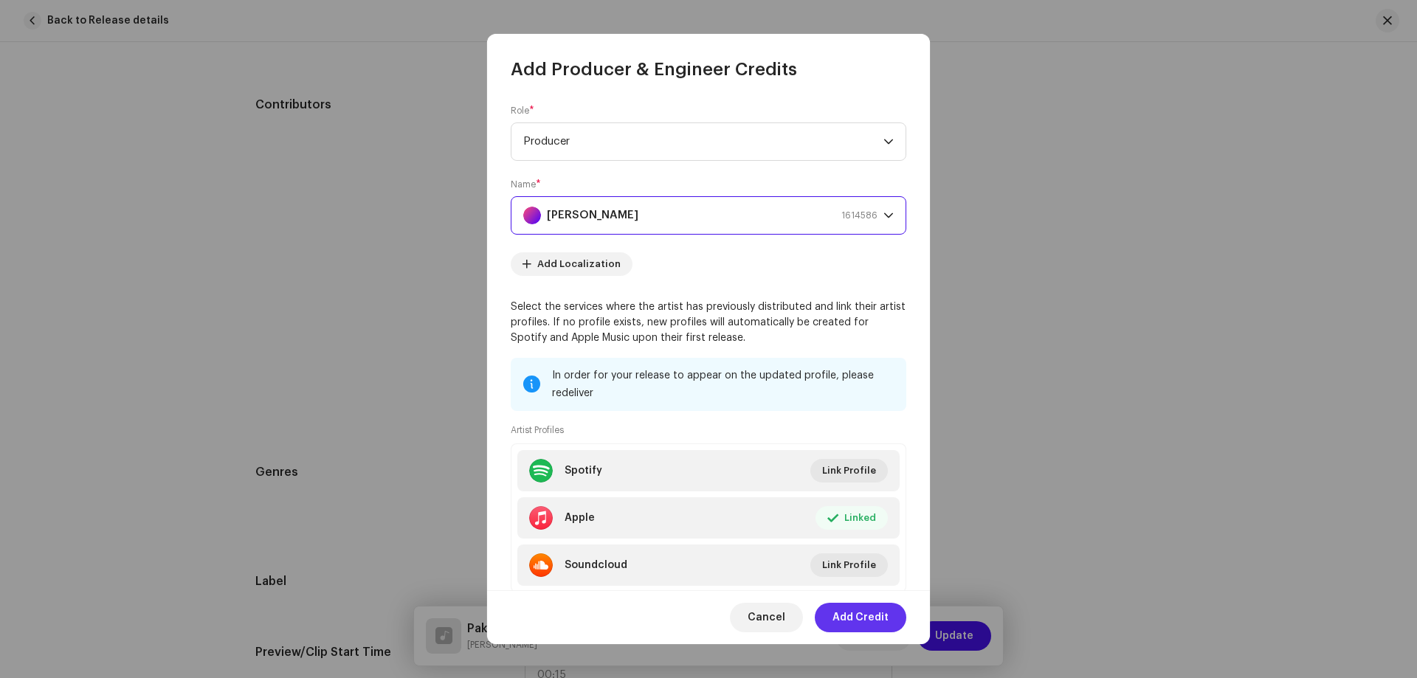
click at [863, 614] on span "Add Credit" at bounding box center [861, 618] width 56 height 30
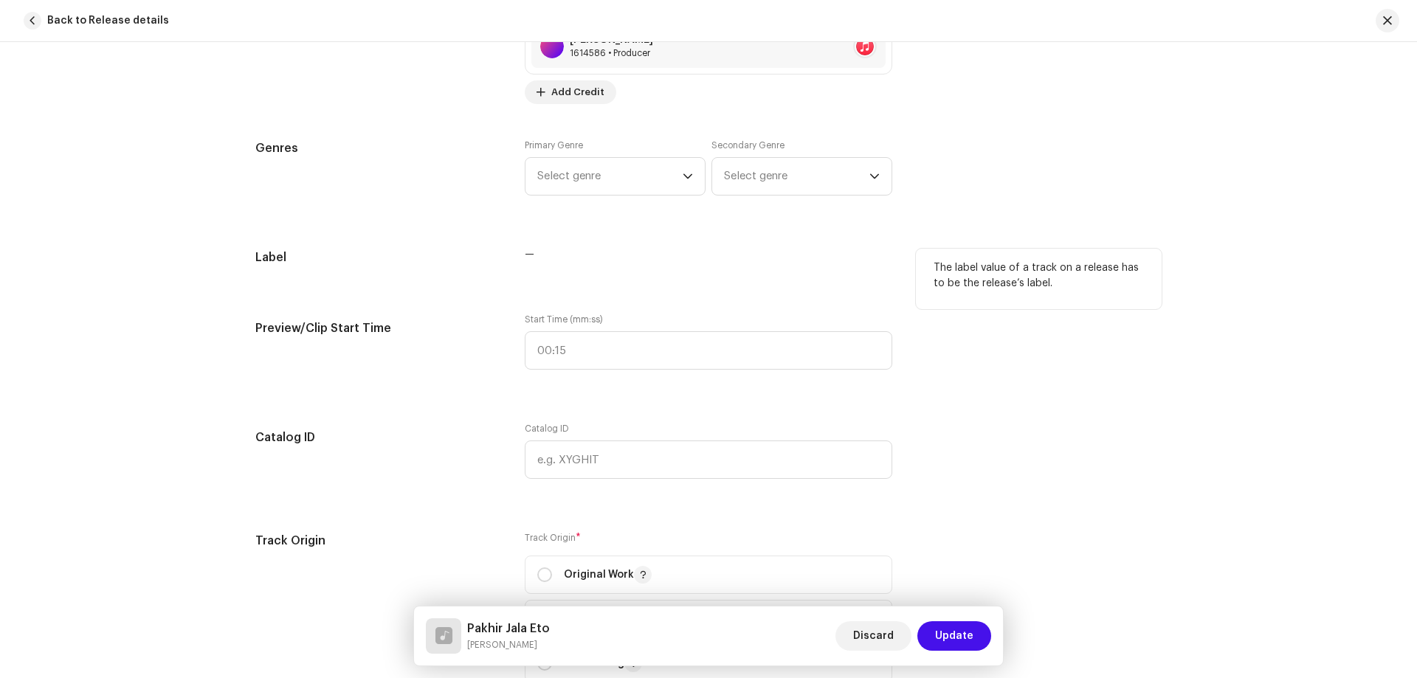
scroll to position [1255, 0]
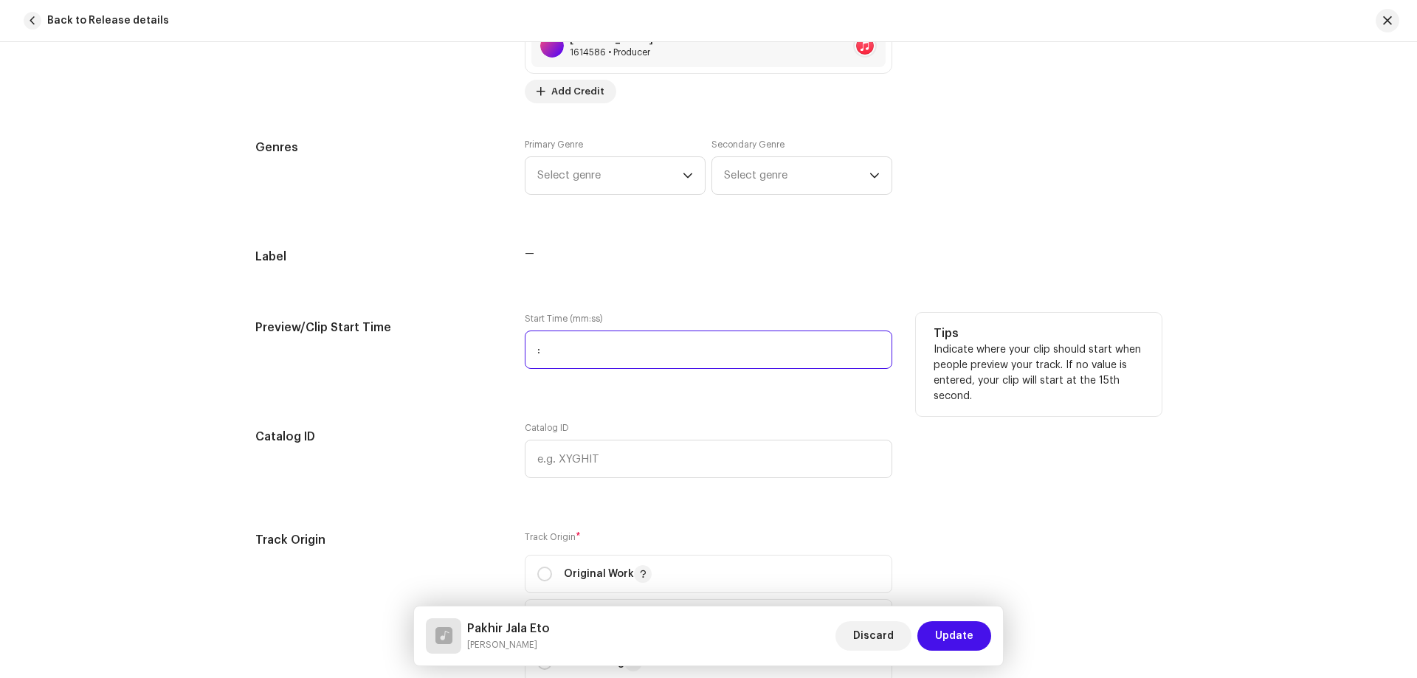
click at [606, 342] on input ":" at bounding box center [709, 350] width 368 height 38
type input "00:25"
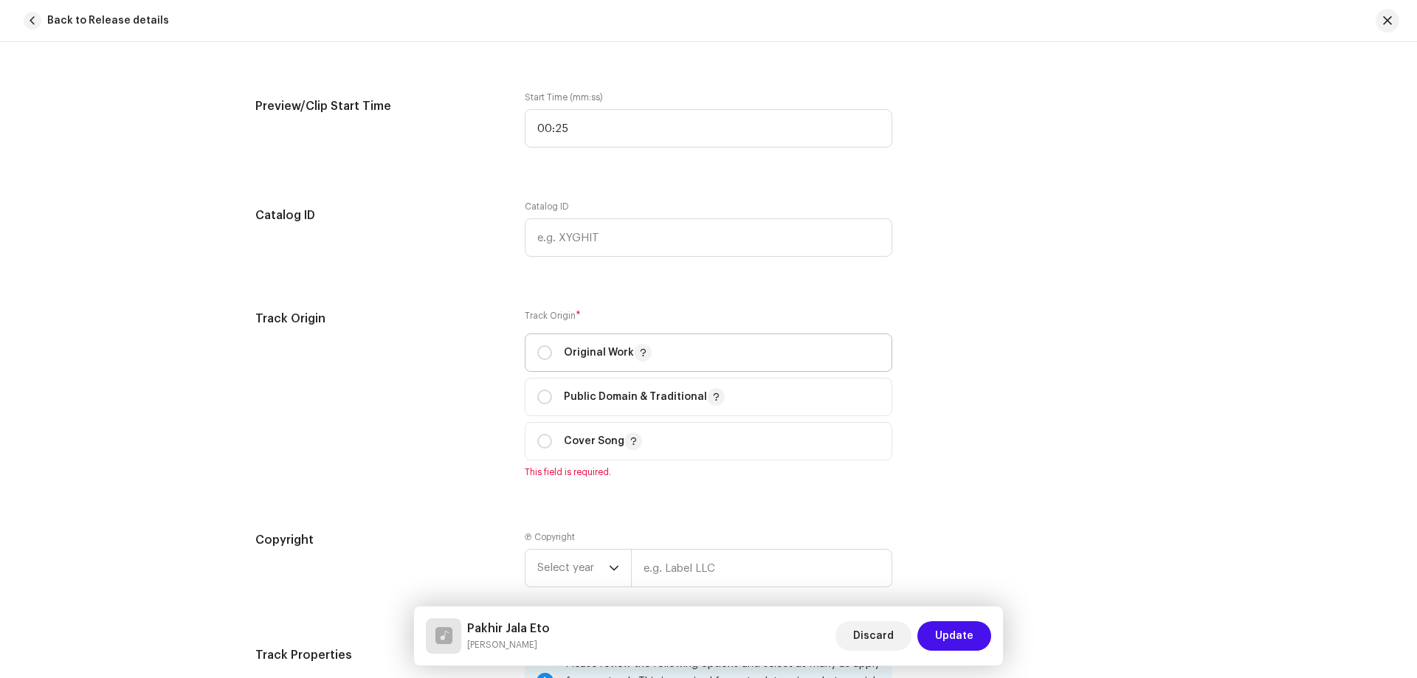
click at [609, 344] on p "Original Work" at bounding box center [608, 353] width 88 height 18
radio input "true"
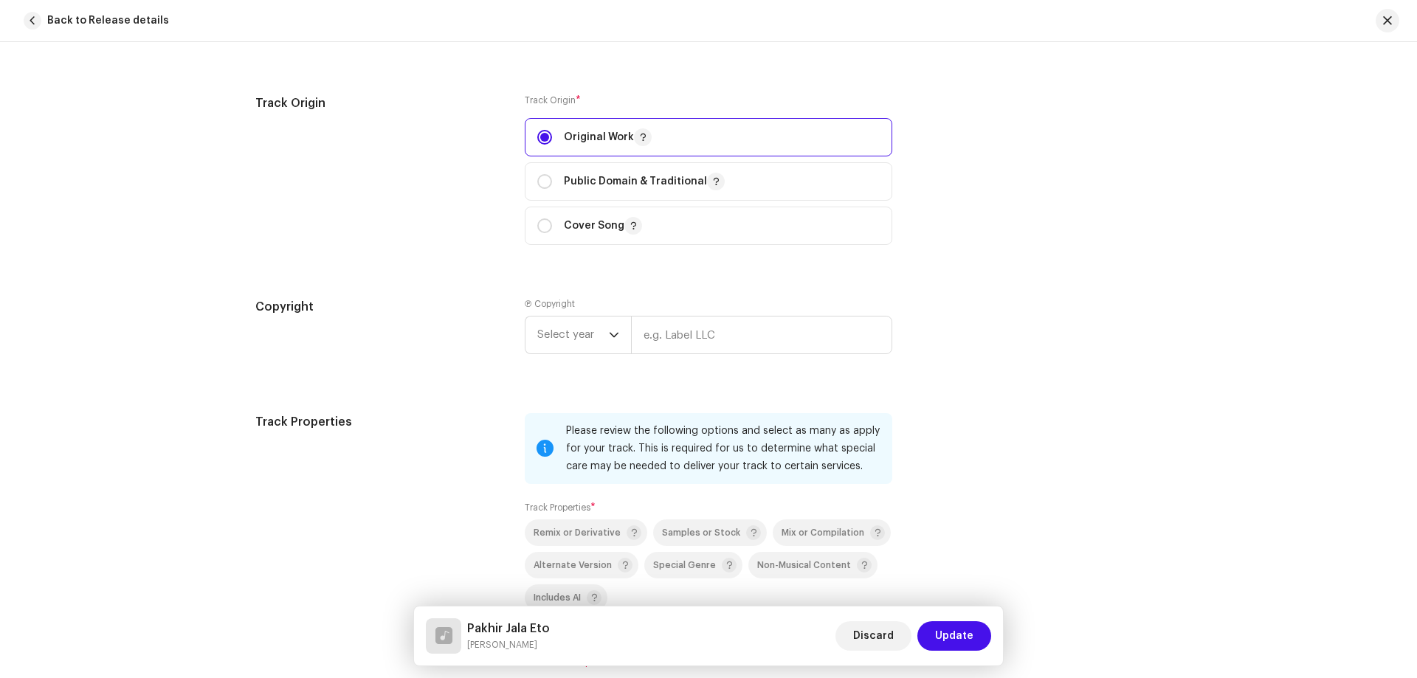
scroll to position [1698, 0]
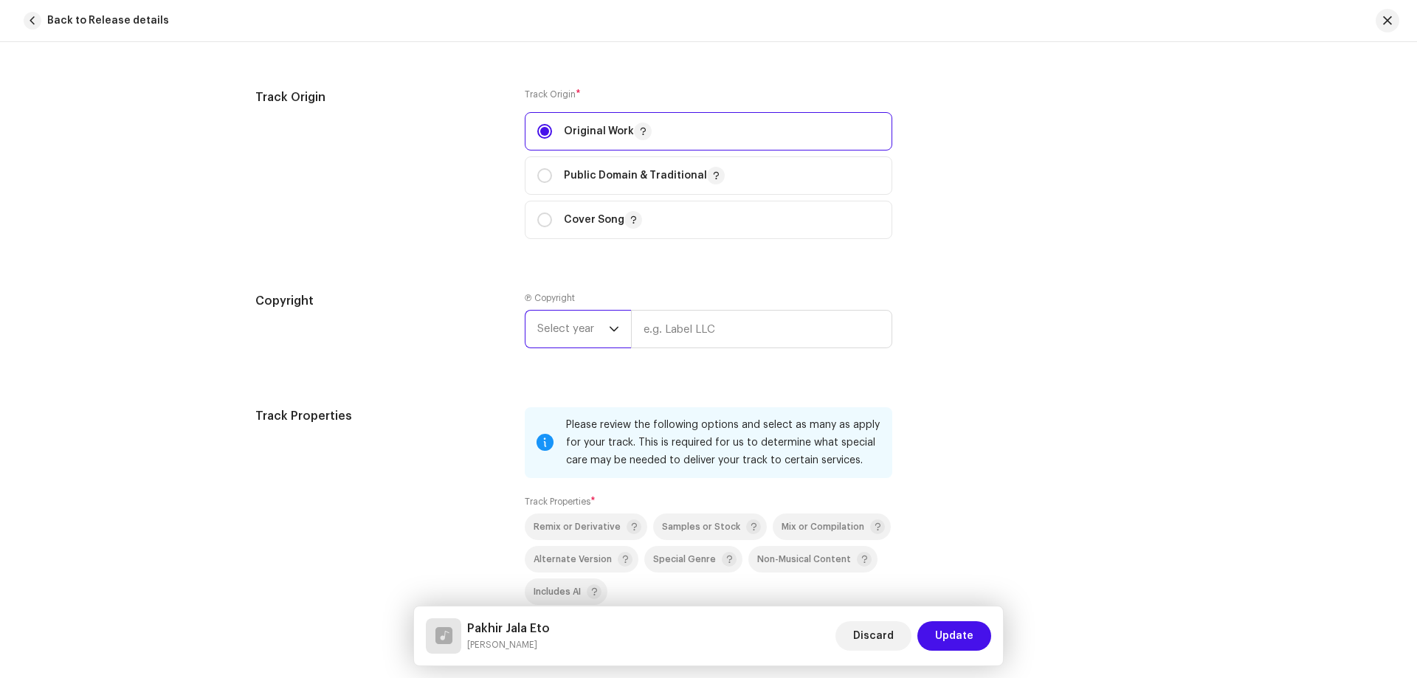
click at [577, 328] on span "Select year" at bounding box center [573, 329] width 72 height 37
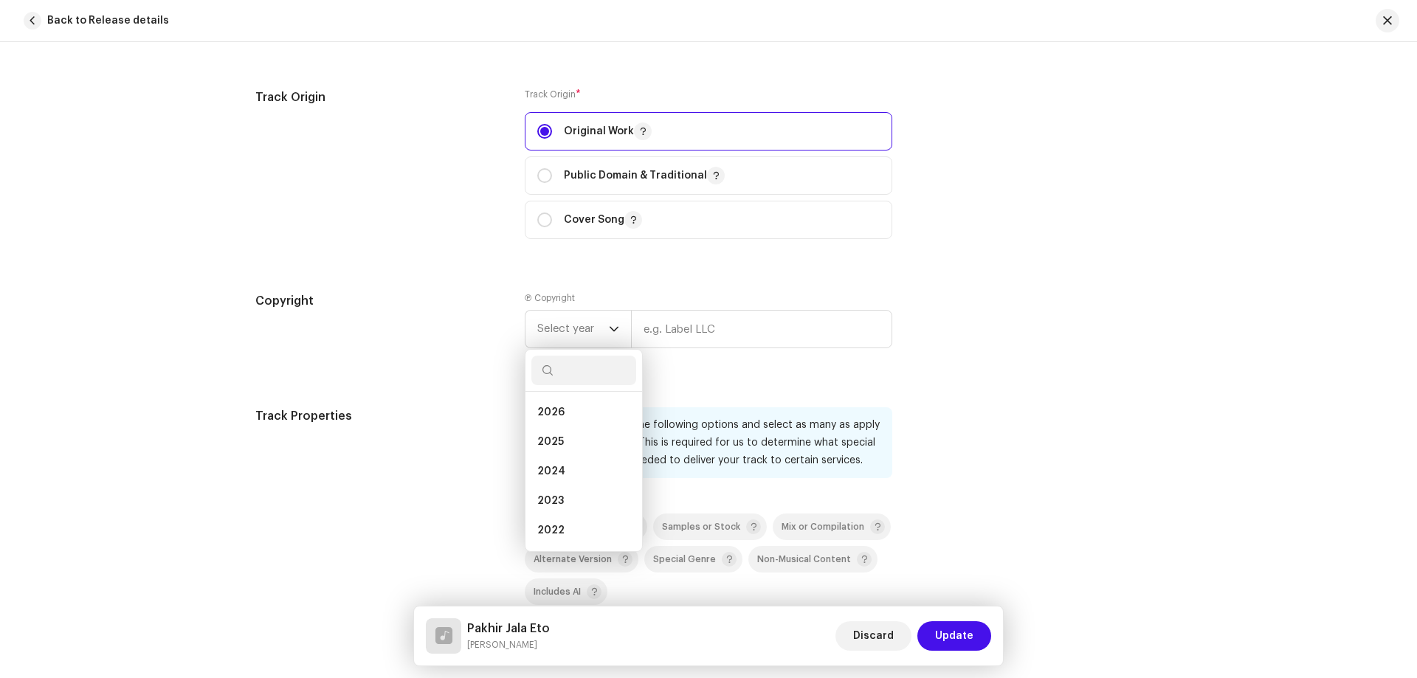
click at [471, 351] on div "Copyright" at bounding box center [378, 332] width 246 height 80
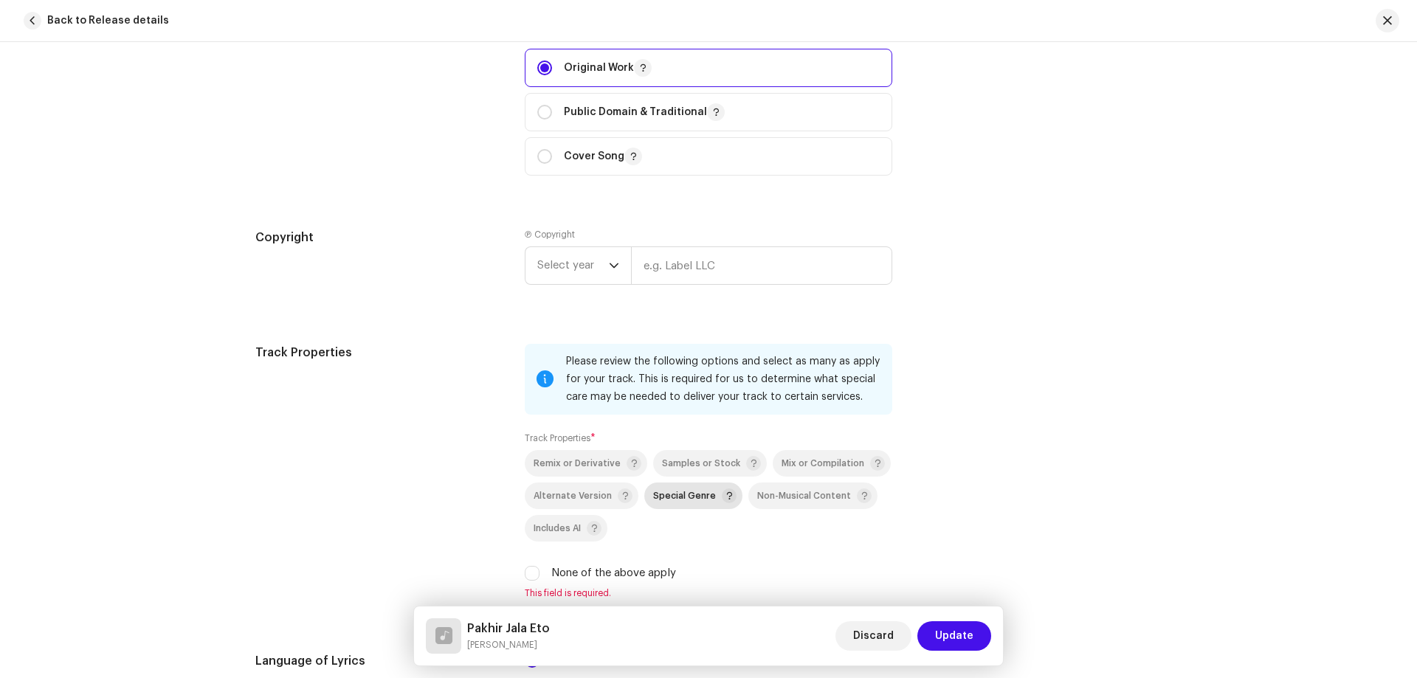
scroll to position [1919, 0]
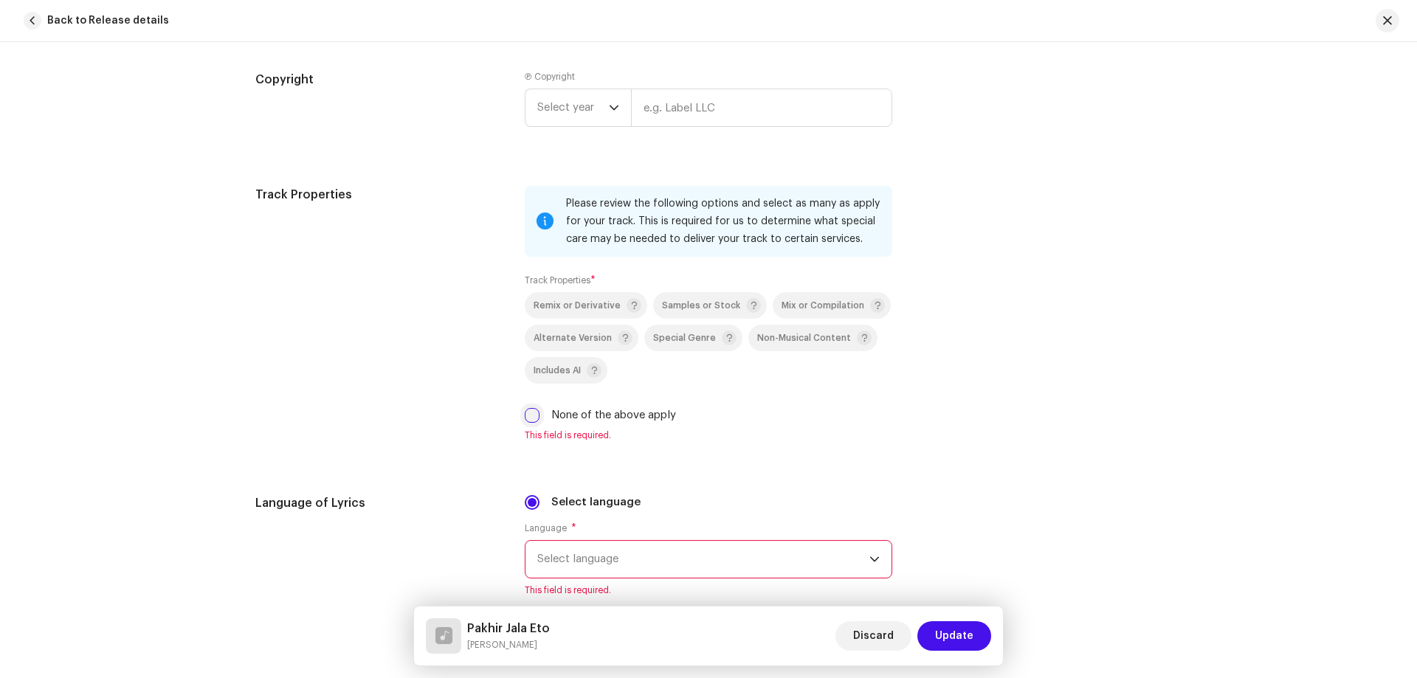
click at [531, 413] on input "None of the above apply" at bounding box center [532, 415] width 15 height 15
checkbox input "true"
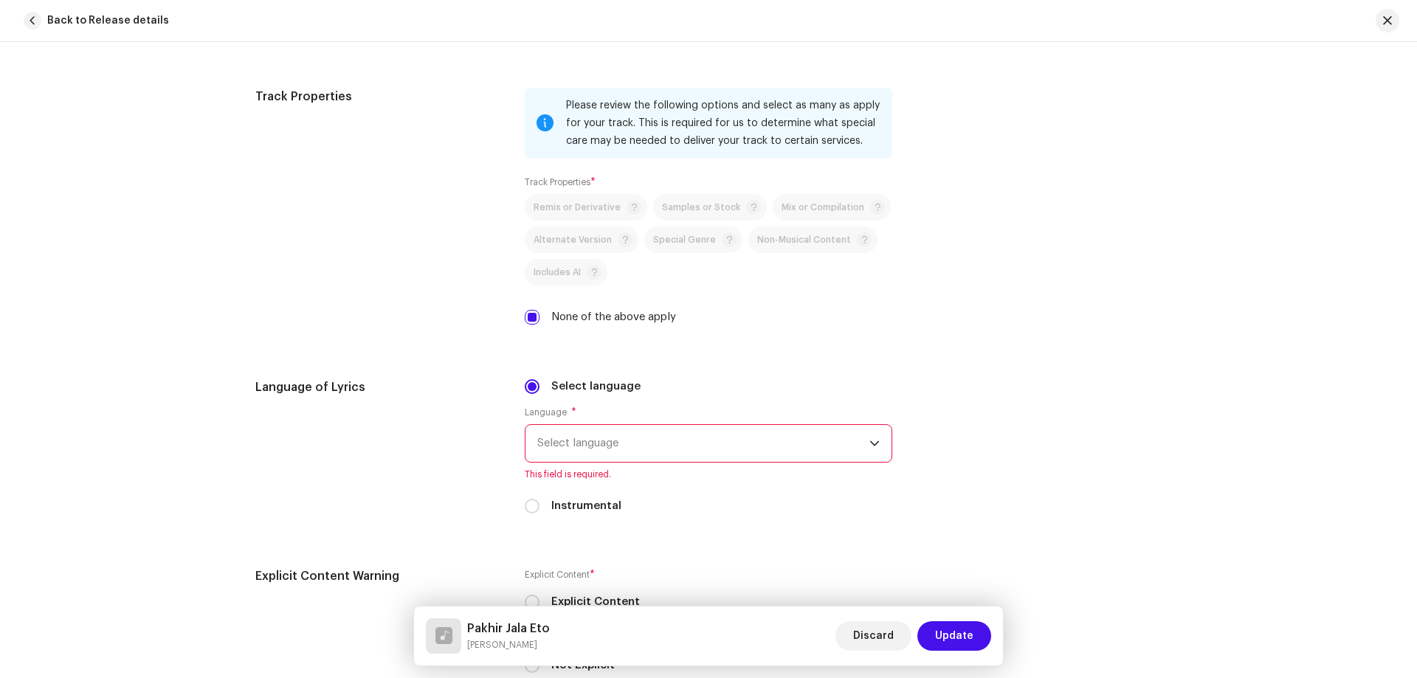
scroll to position [2140, 0]
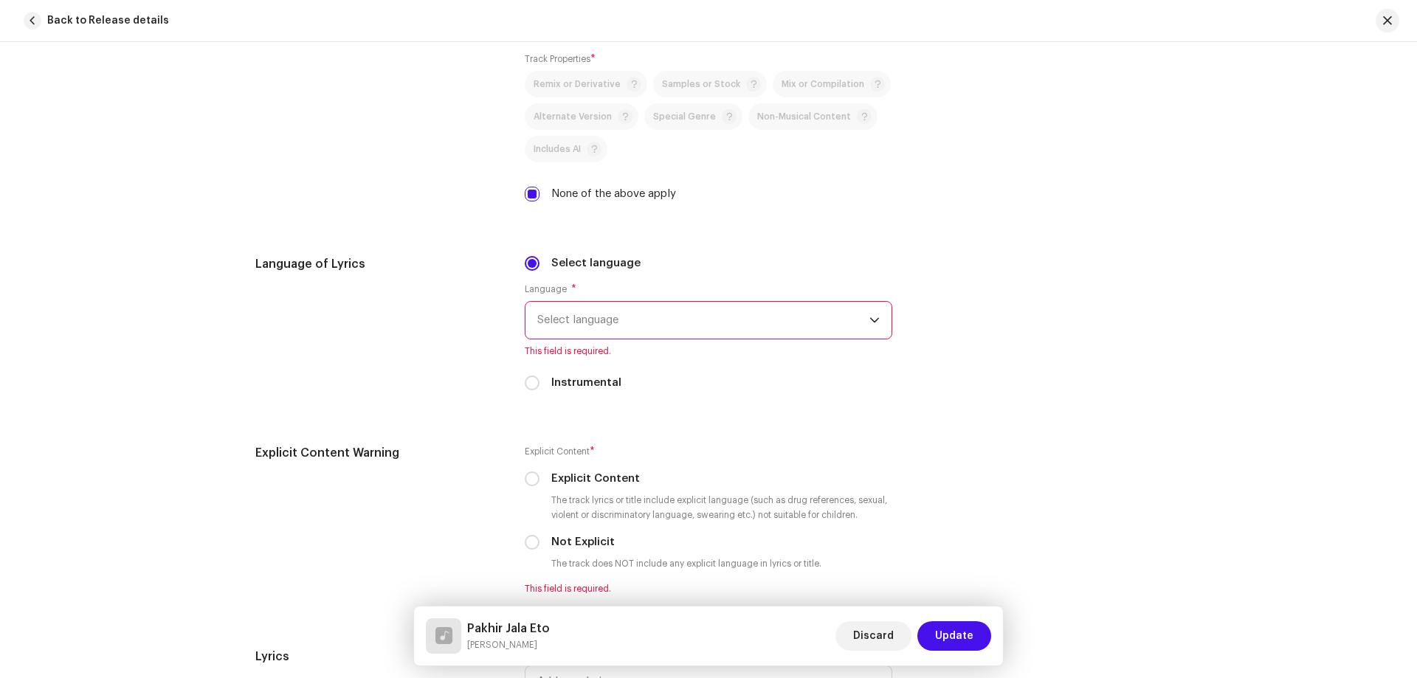
click at [662, 330] on span "Select language" at bounding box center [703, 320] width 332 height 37
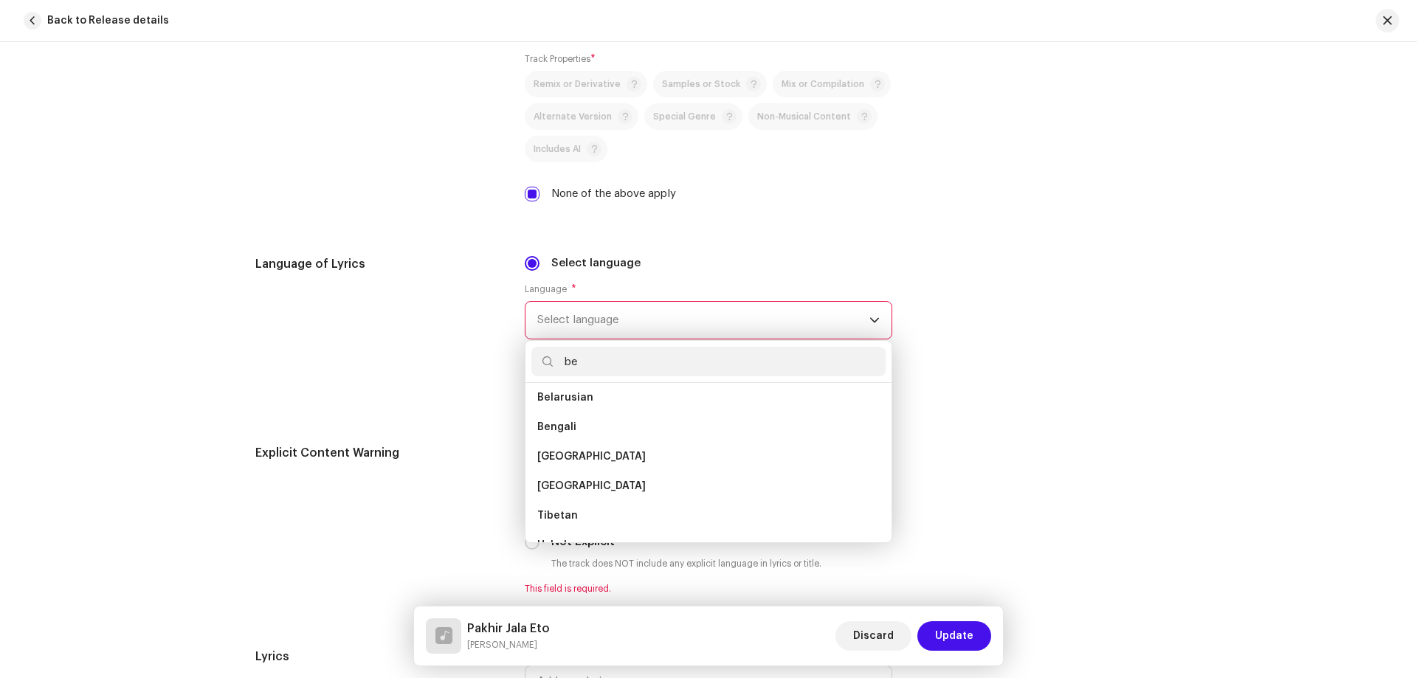
scroll to position [0, 0]
type input "be"
click at [575, 438] on li "Bengali" at bounding box center [708, 433] width 354 height 30
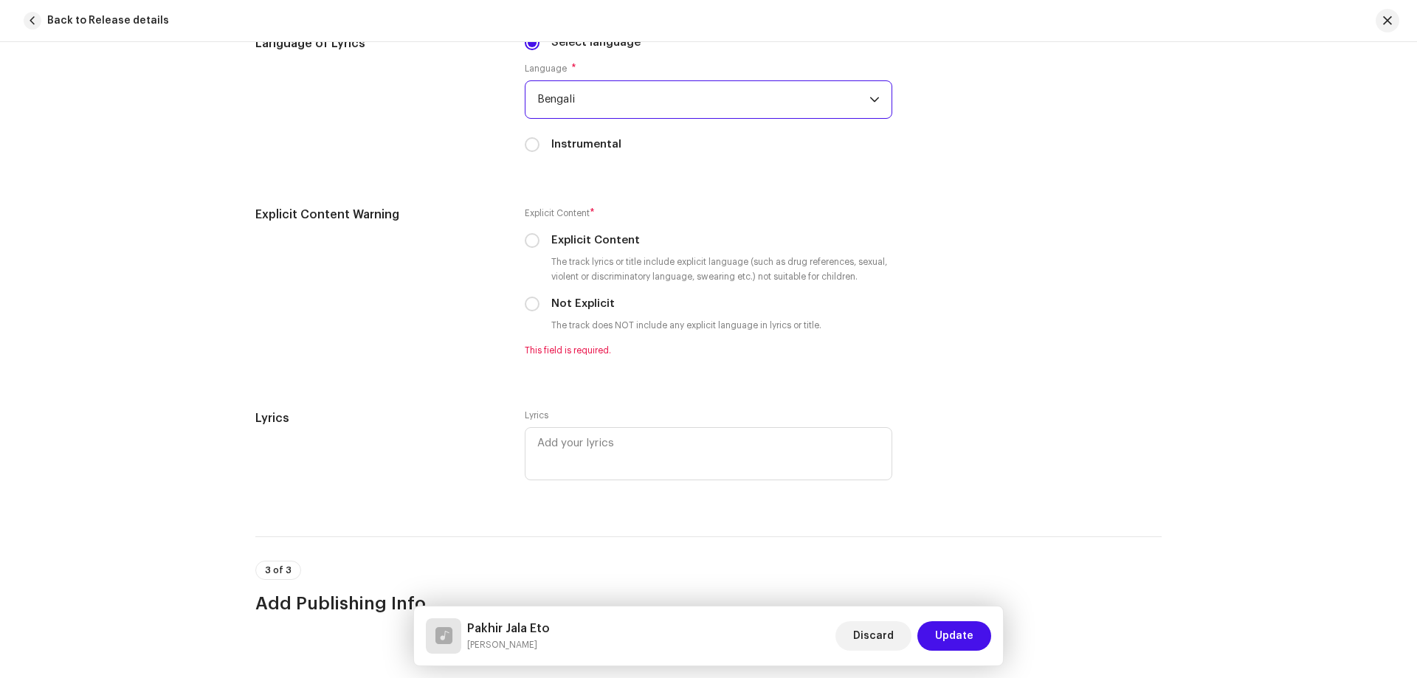
scroll to position [2362, 0]
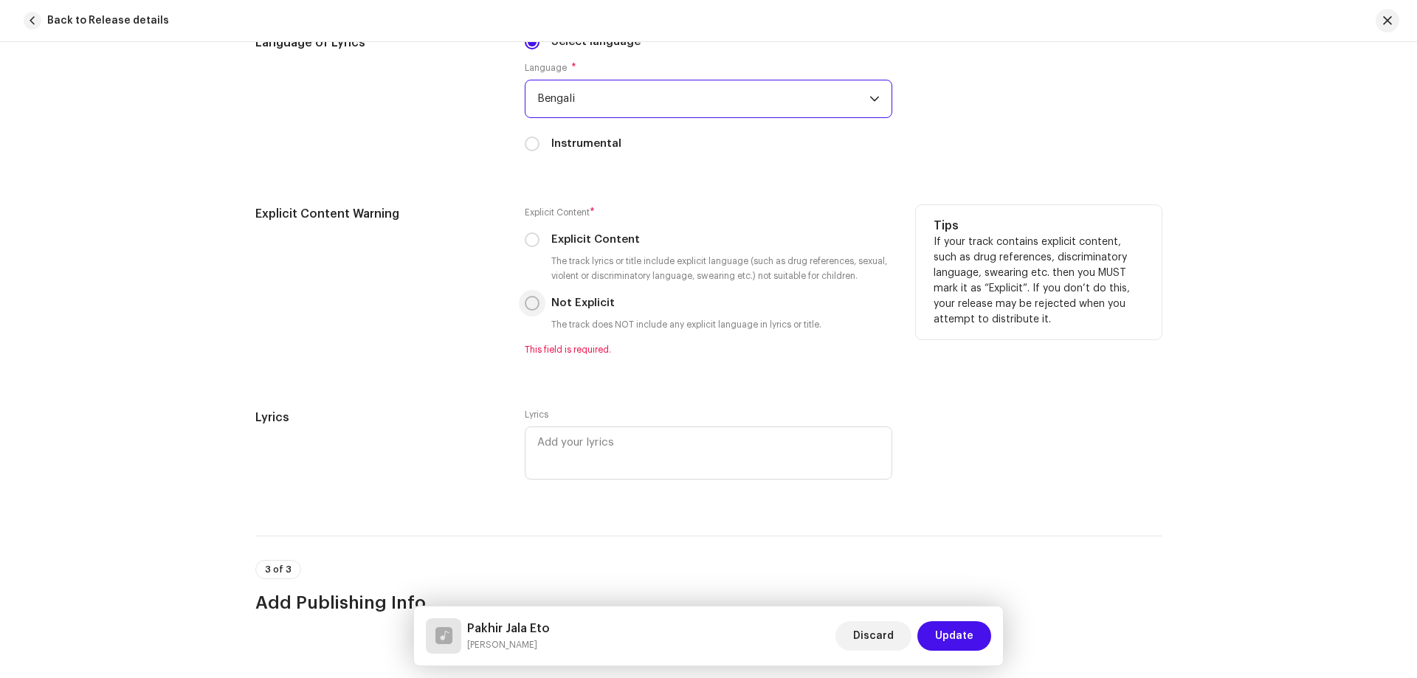
click at [532, 305] on input "Not Explicit" at bounding box center [532, 303] width 15 height 15
radio input "true"
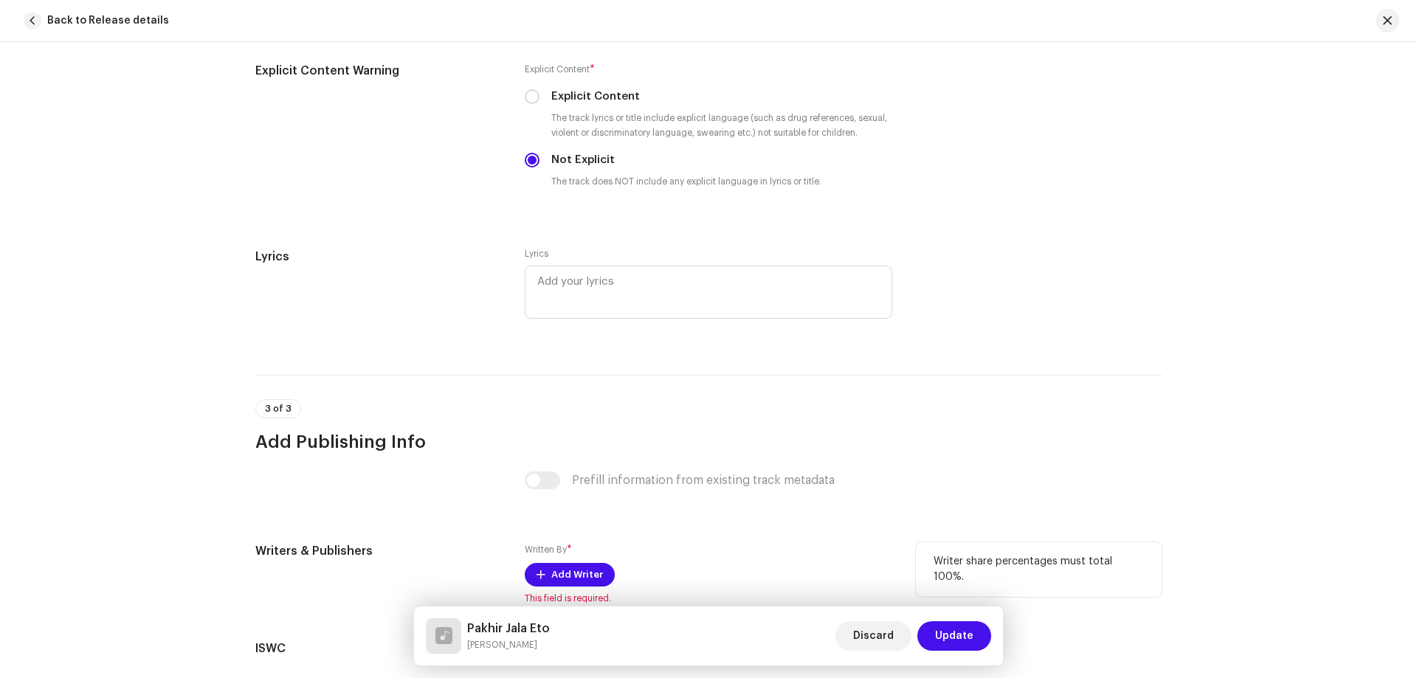
scroll to position [2673, 0]
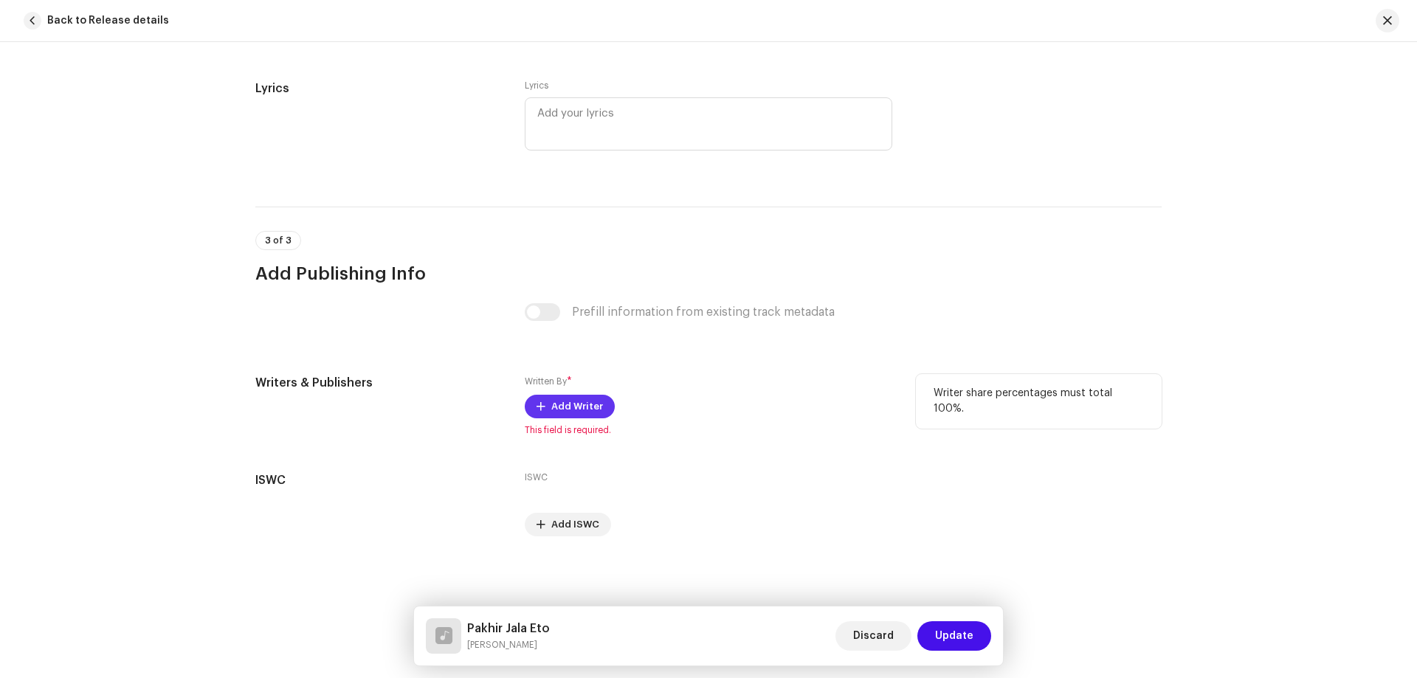
click at [571, 410] on span "Add Writer" at bounding box center [577, 407] width 52 height 30
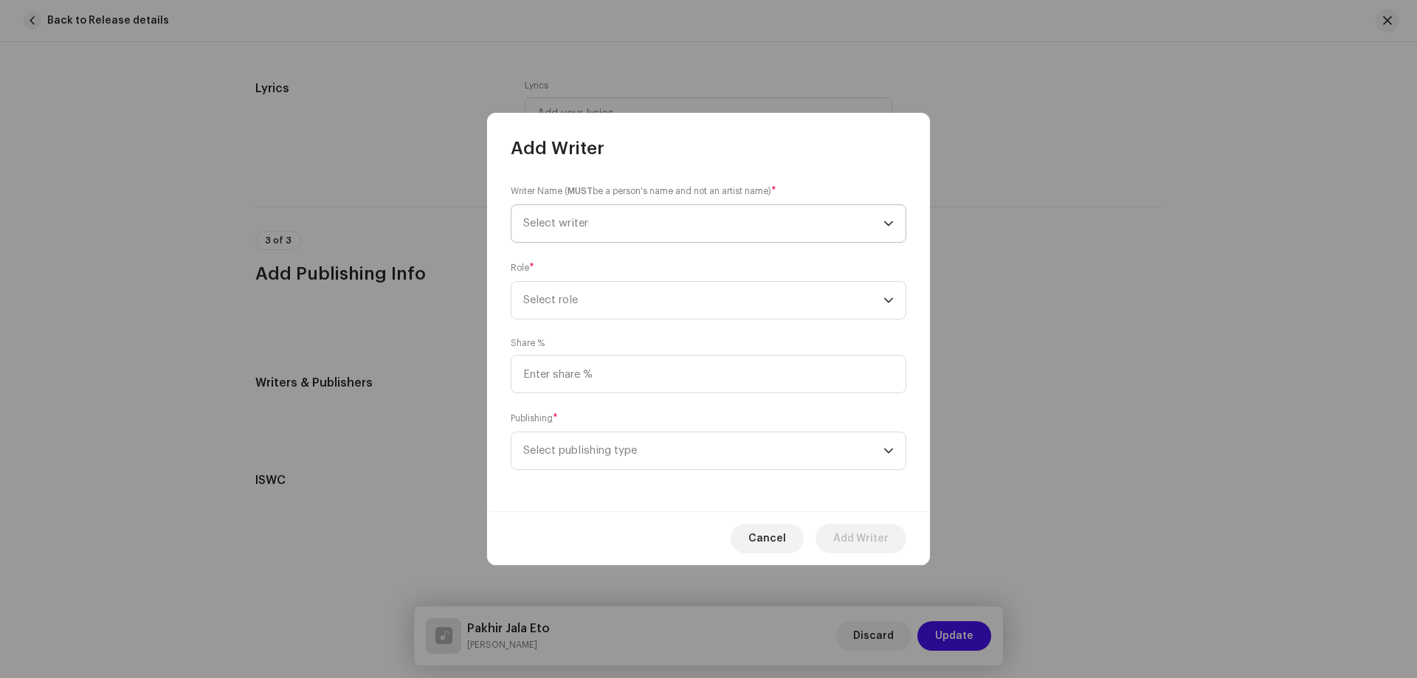
click at [639, 219] on span "Select writer" at bounding box center [703, 223] width 360 height 37
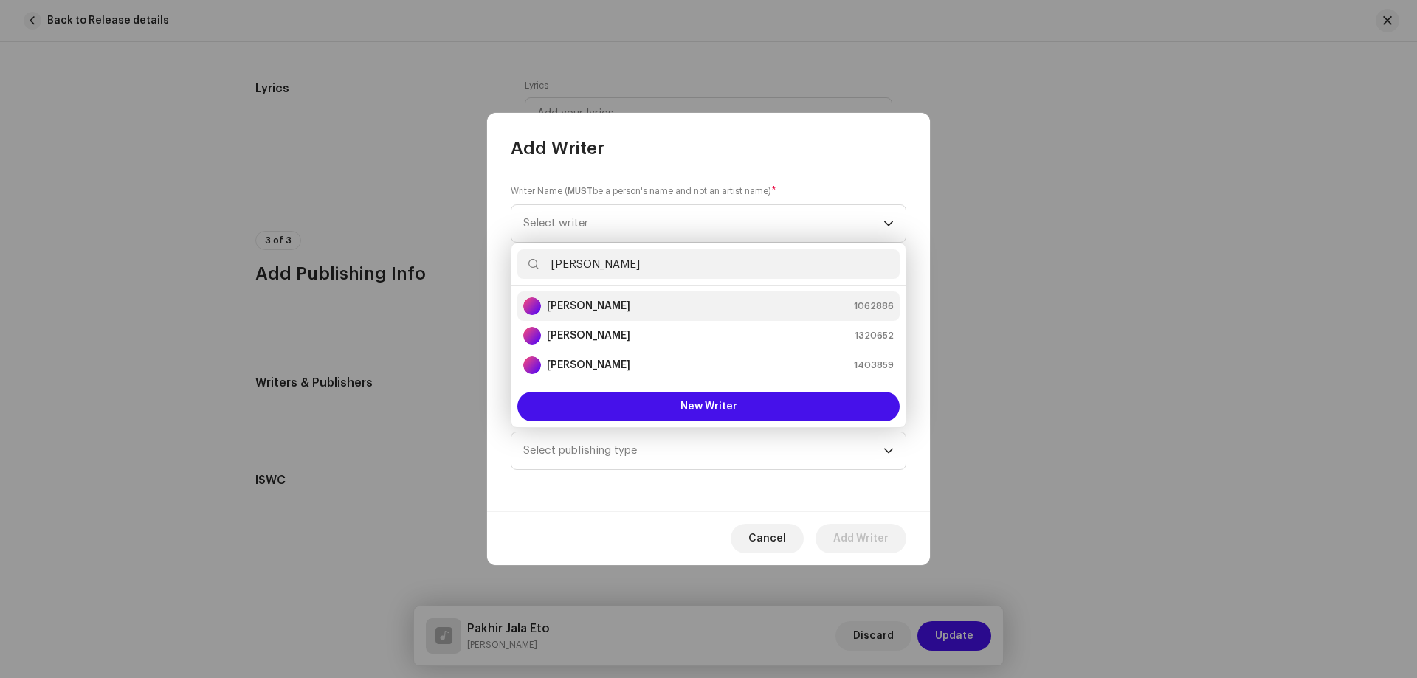
type input "[PERSON_NAME]"
click at [633, 305] on div "[PERSON_NAME] 1062886" at bounding box center [708, 306] width 371 height 18
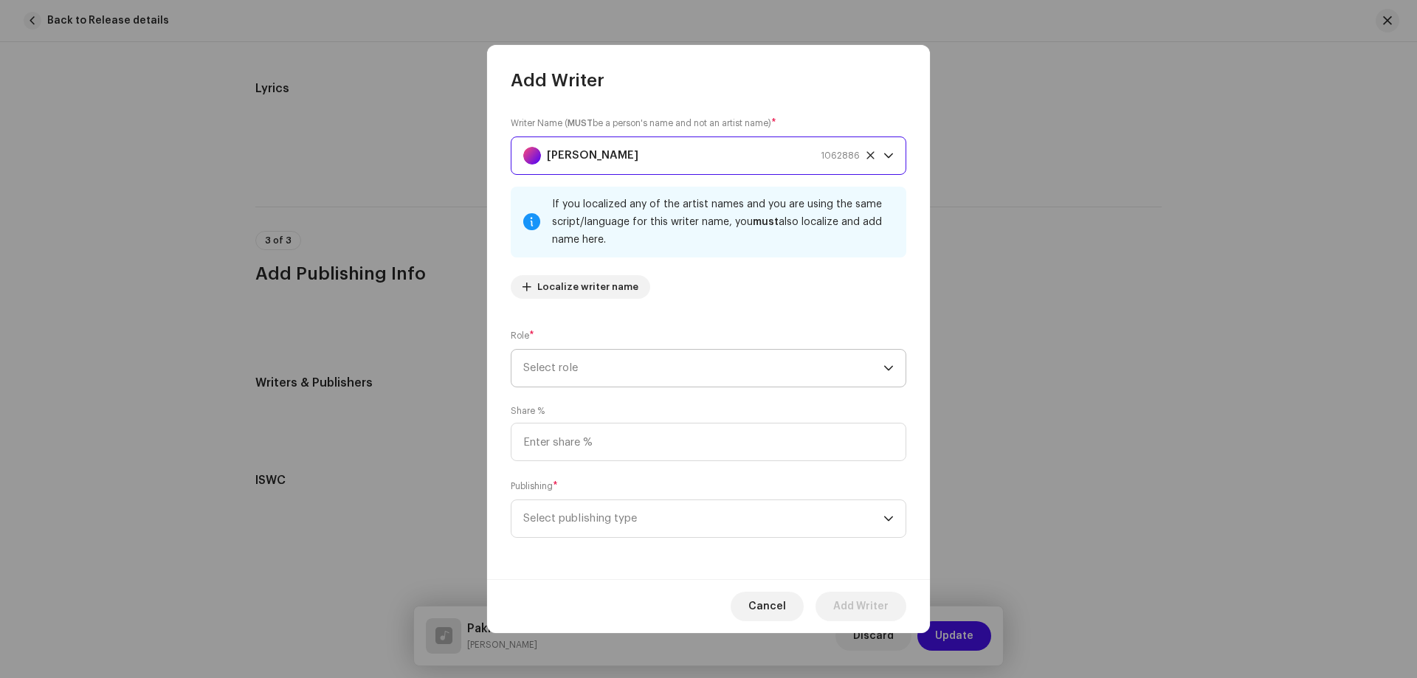
click at [591, 362] on span "Select role" at bounding box center [703, 368] width 360 height 37
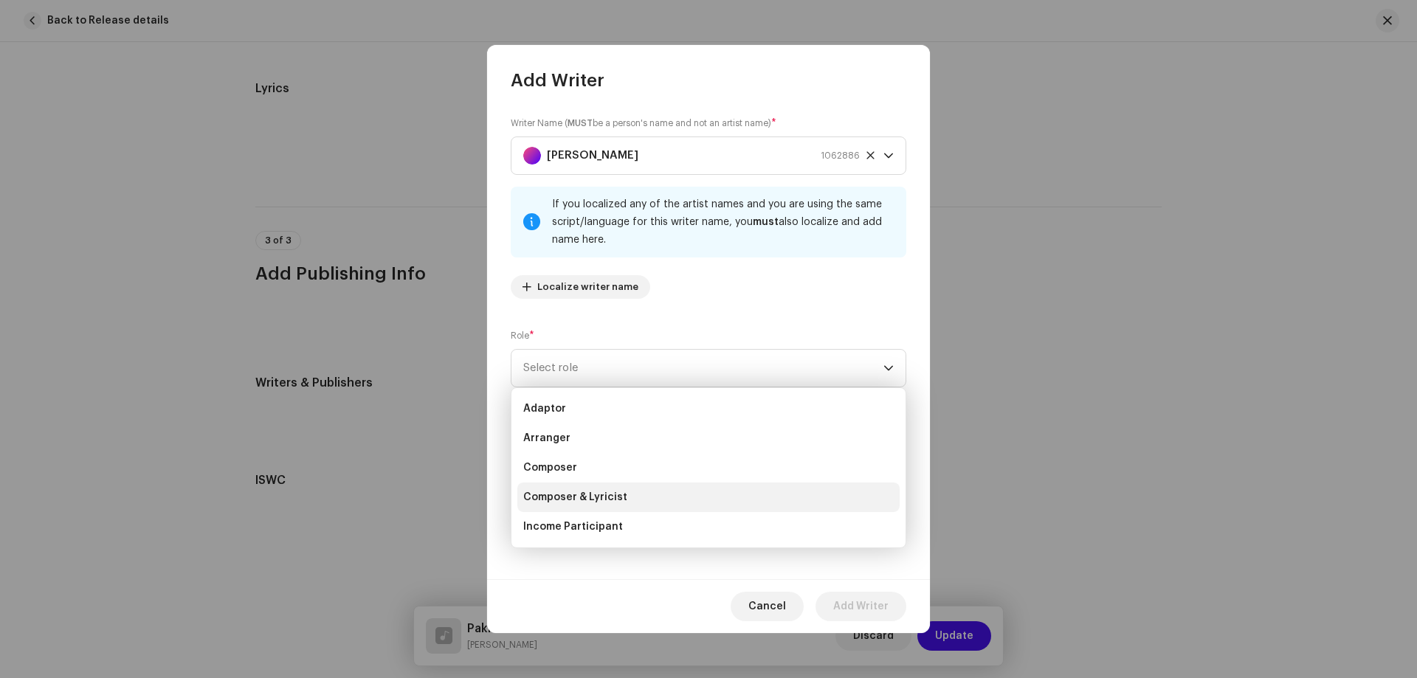
click at [602, 495] on span "Composer & Lyricist" at bounding box center [575, 497] width 104 height 15
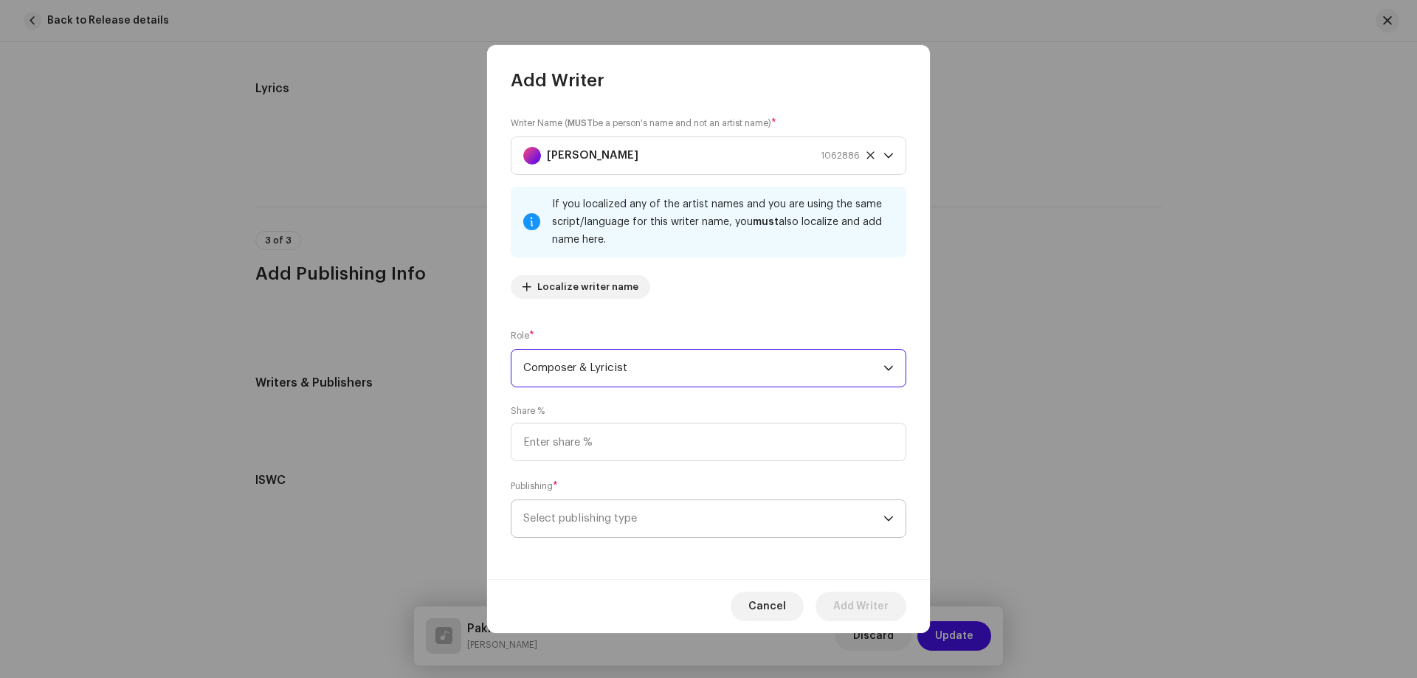
click at [602, 514] on span "Select publishing type" at bounding box center [703, 518] width 360 height 37
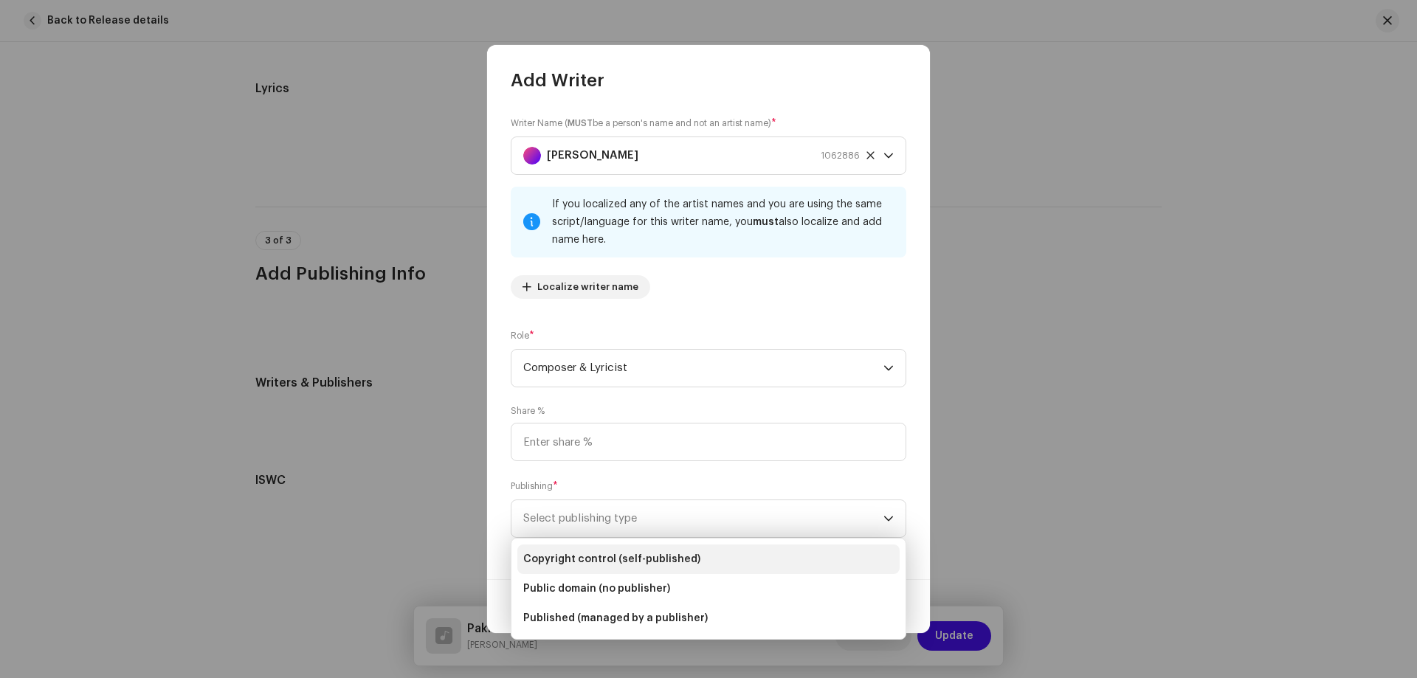
click at [604, 559] on span "Copyright control (self-published)" at bounding box center [611, 559] width 177 height 15
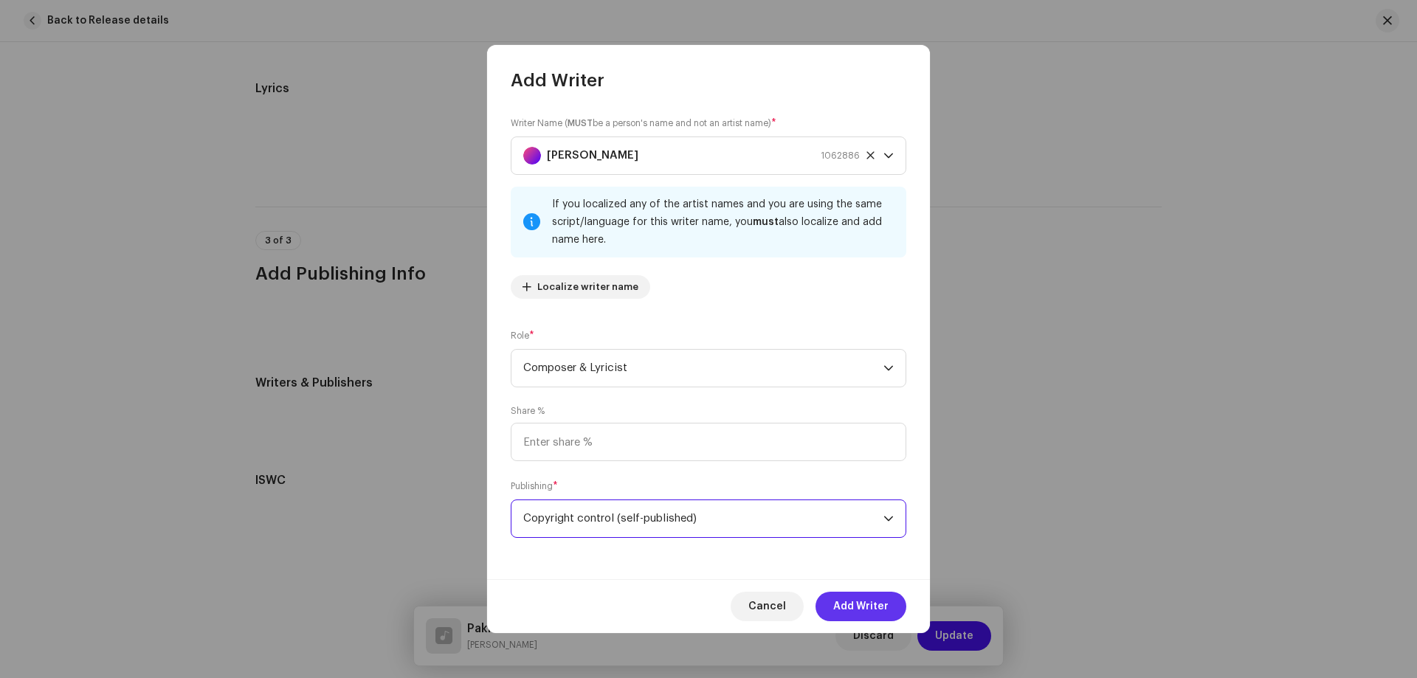
click at [847, 602] on span "Add Writer" at bounding box center [860, 607] width 55 height 30
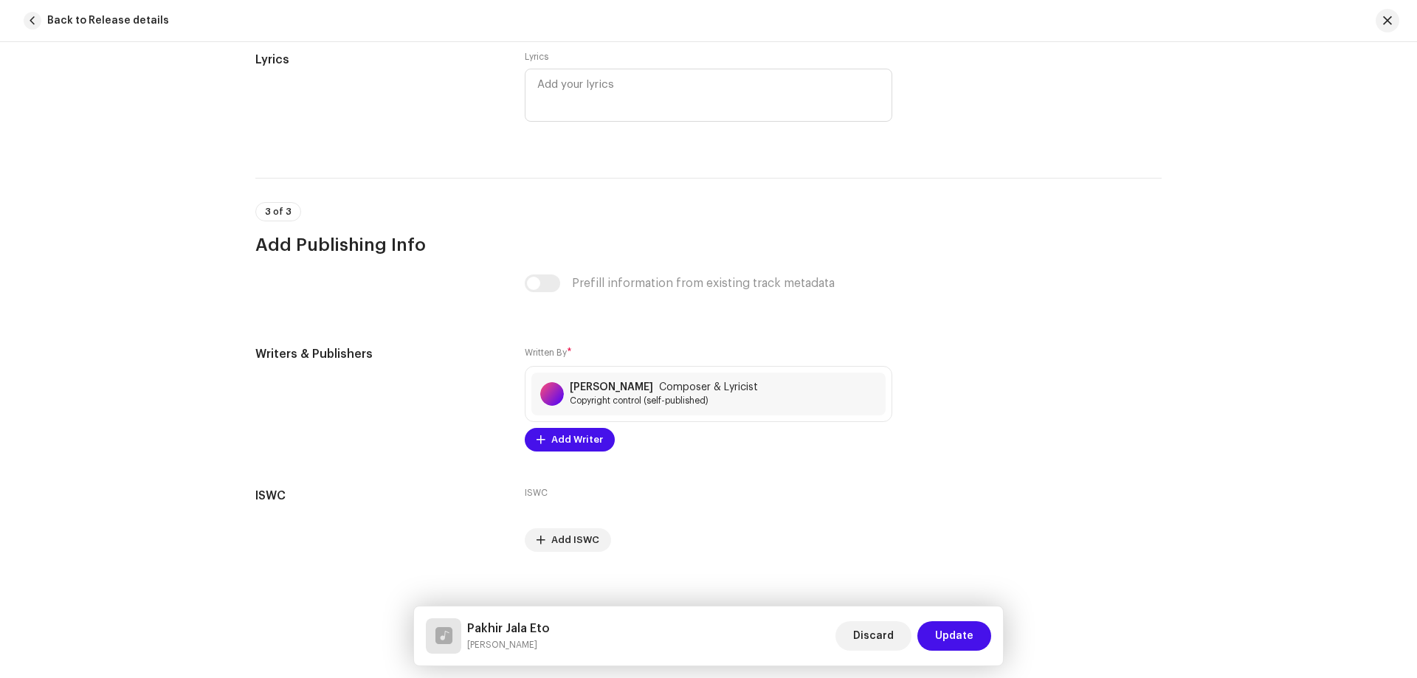
scroll to position [2718, 0]
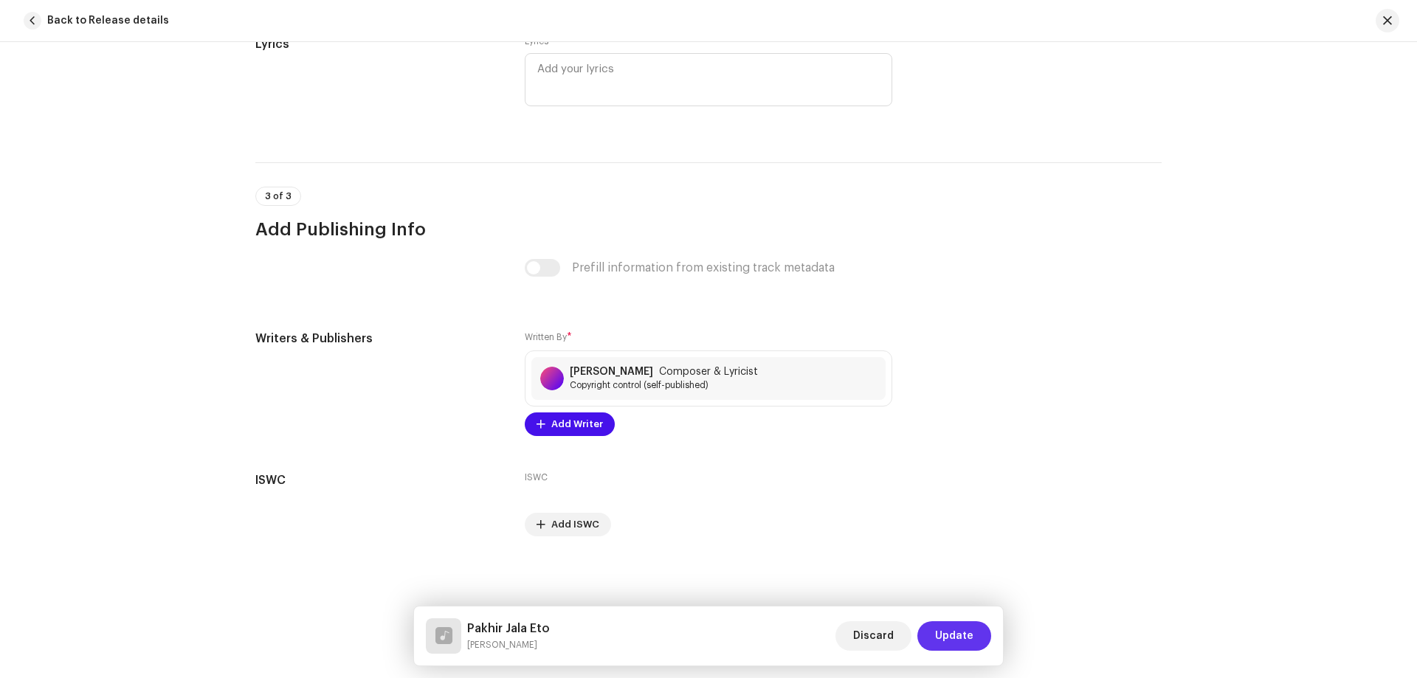
click at [962, 634] on span "Update" at bounding box center [954, 636] width 38 height 30
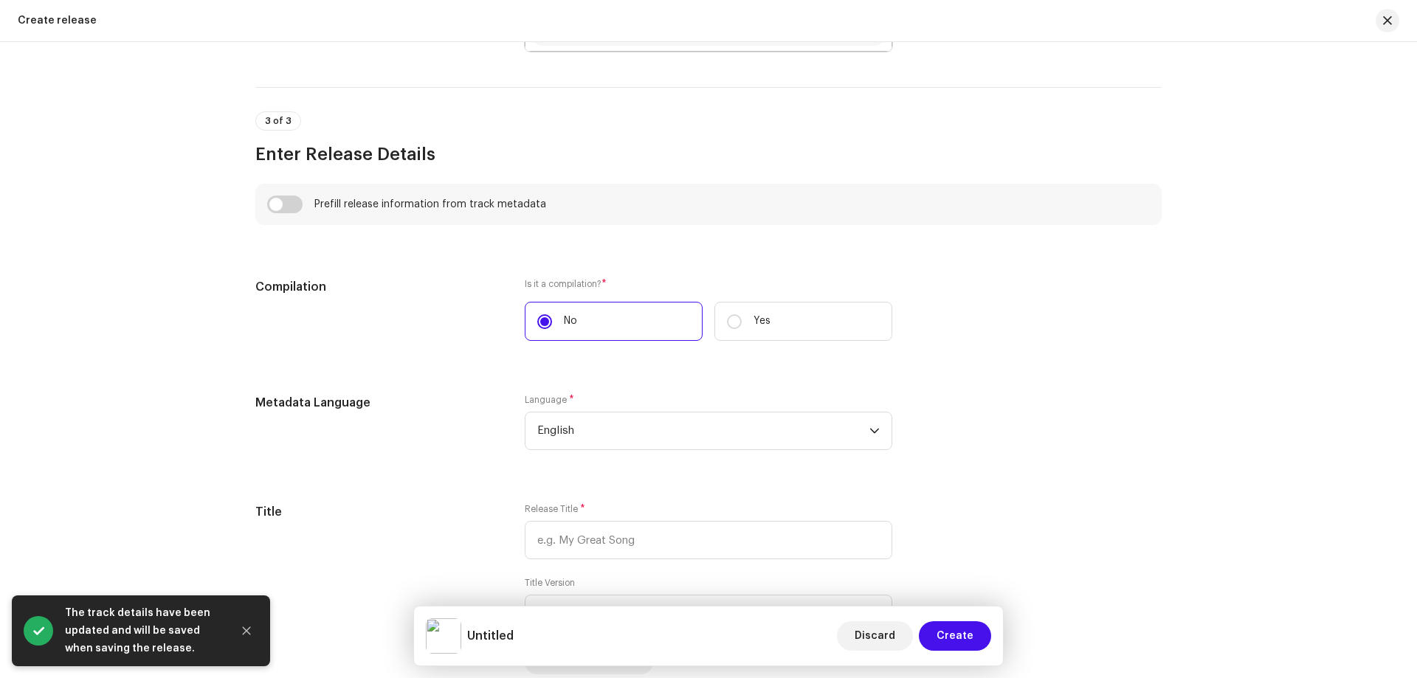
scroll to position [960, 0]
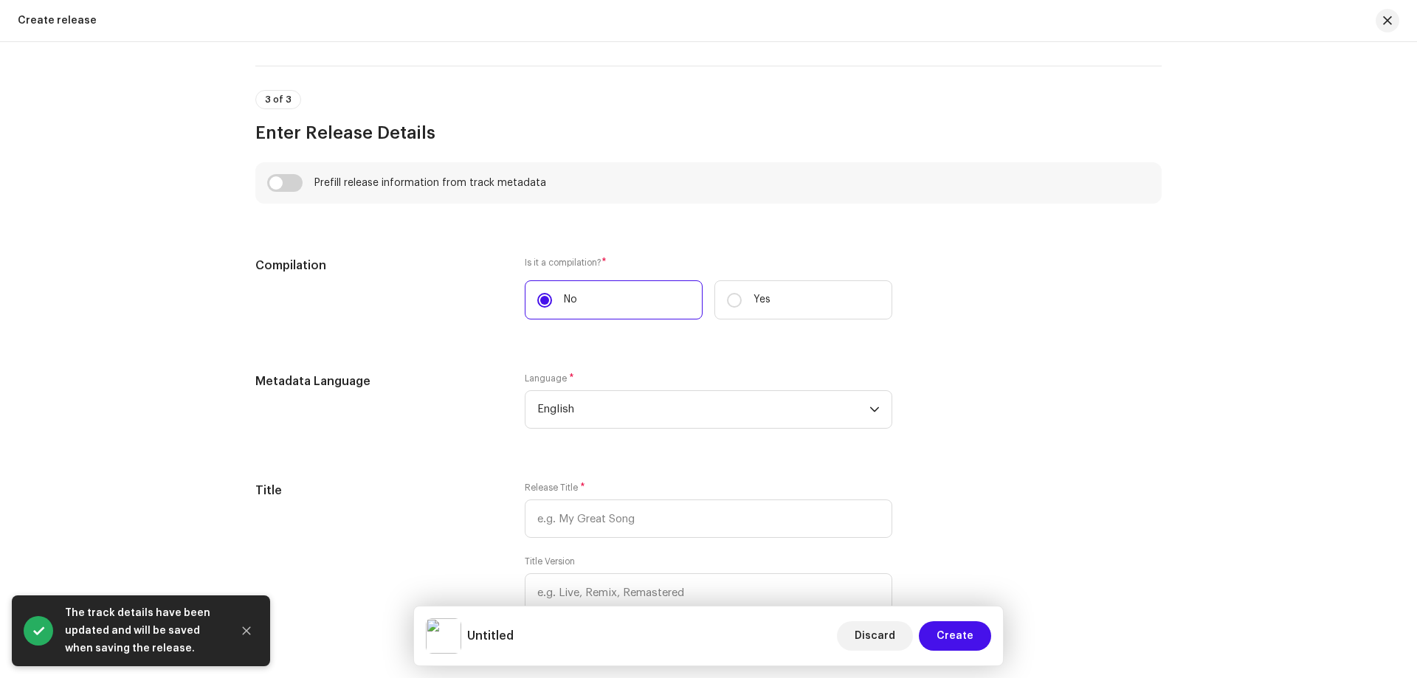
drag, startPoint x: 294, startPoint y: 185, endPoint x: 311, endPoint y: 188, distance: 17.4
click at [293, 185] on input "checkbox" at bounding box center [284, 183] width 35 height 18
checkbox input "true"
type input "Pakhir Jala Eto"
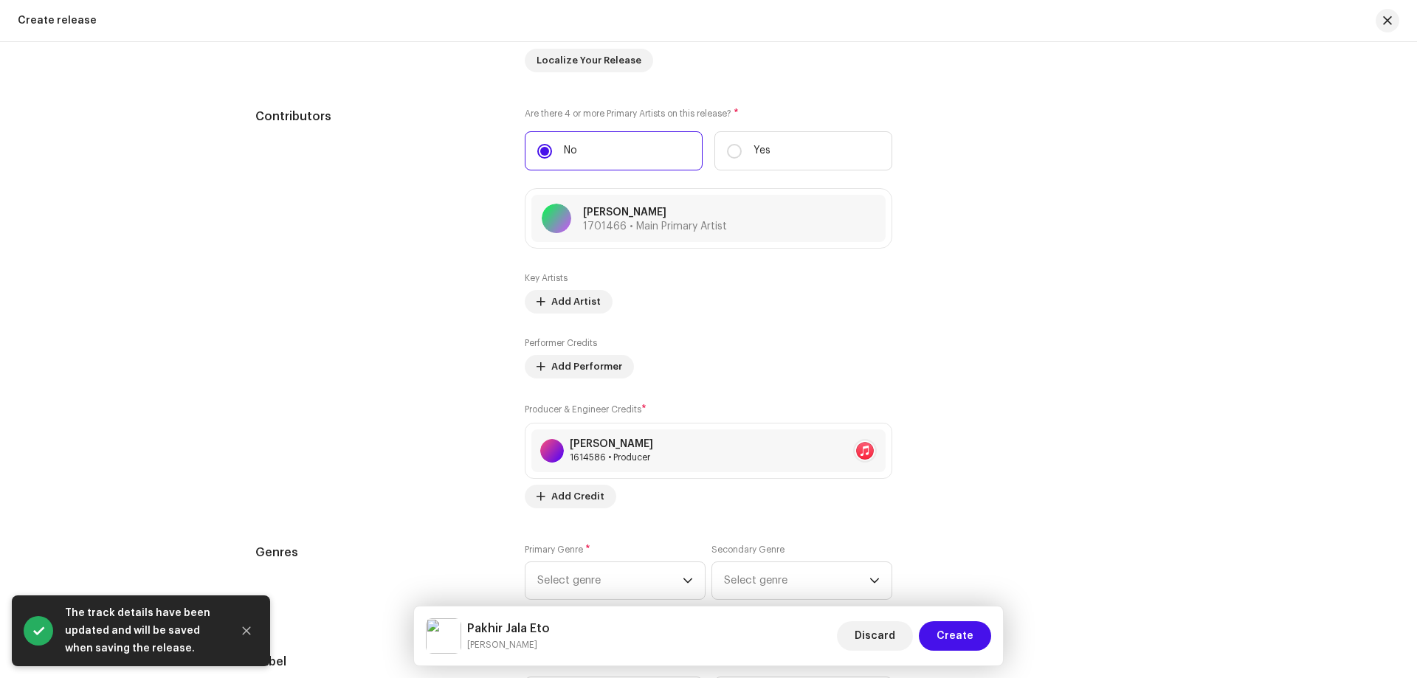
scroll to position [1845, 0]
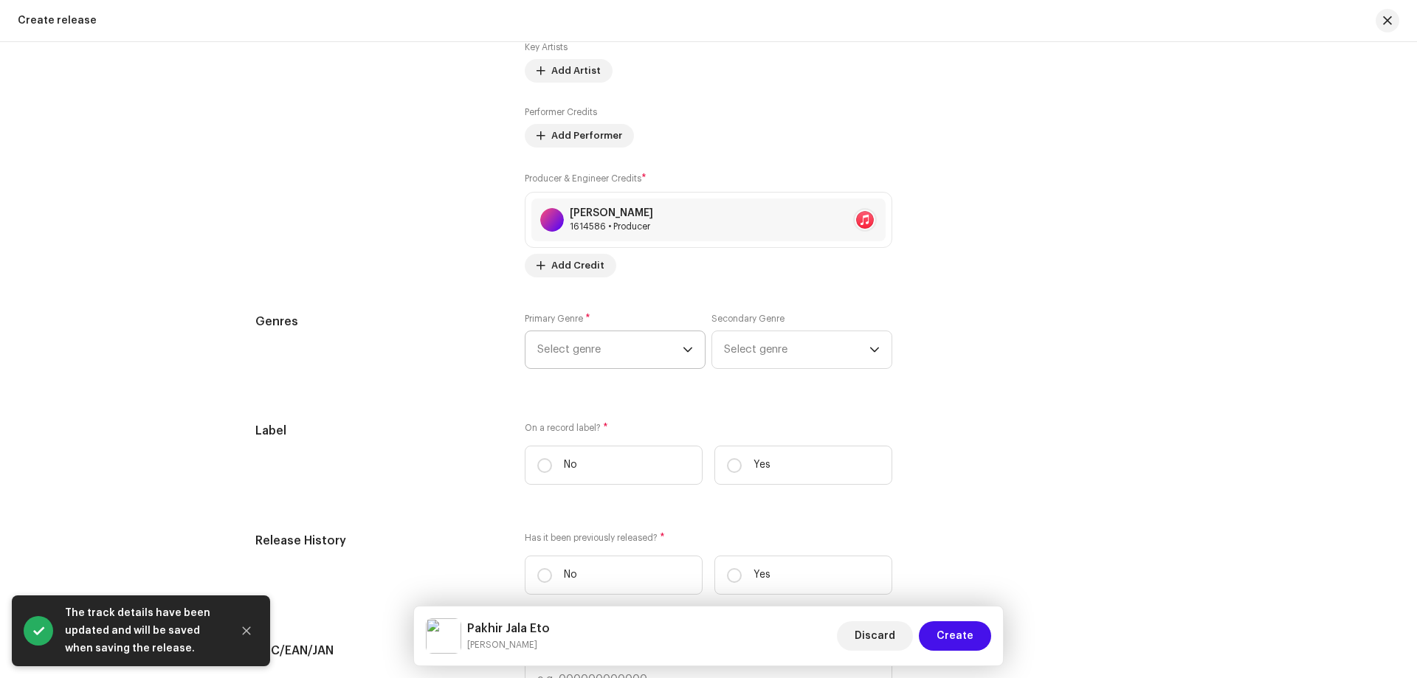
click at [633, 335] on span "Select genre" at bounding box center [609, 349] width 145 height 37
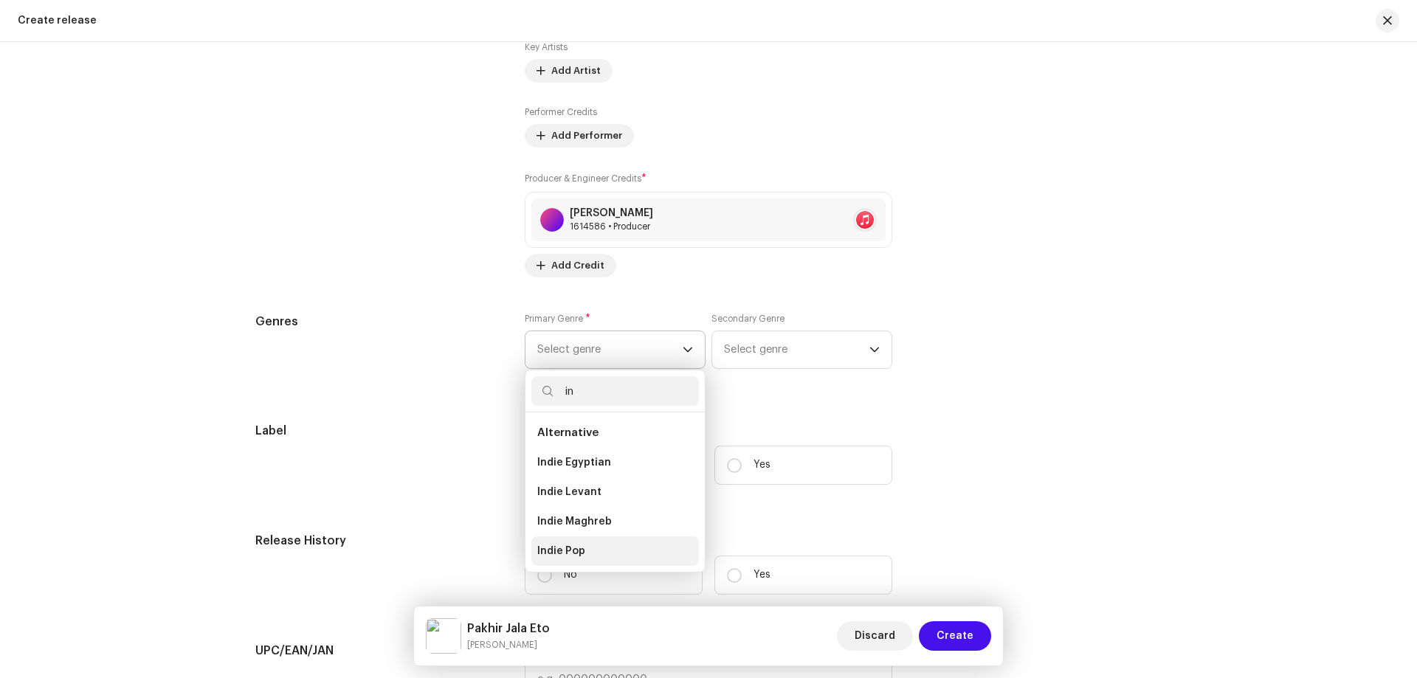
type input "in"
click at [566, 551] on span "Indie Pop" at bounding box center [561, 551] width 48 height 15
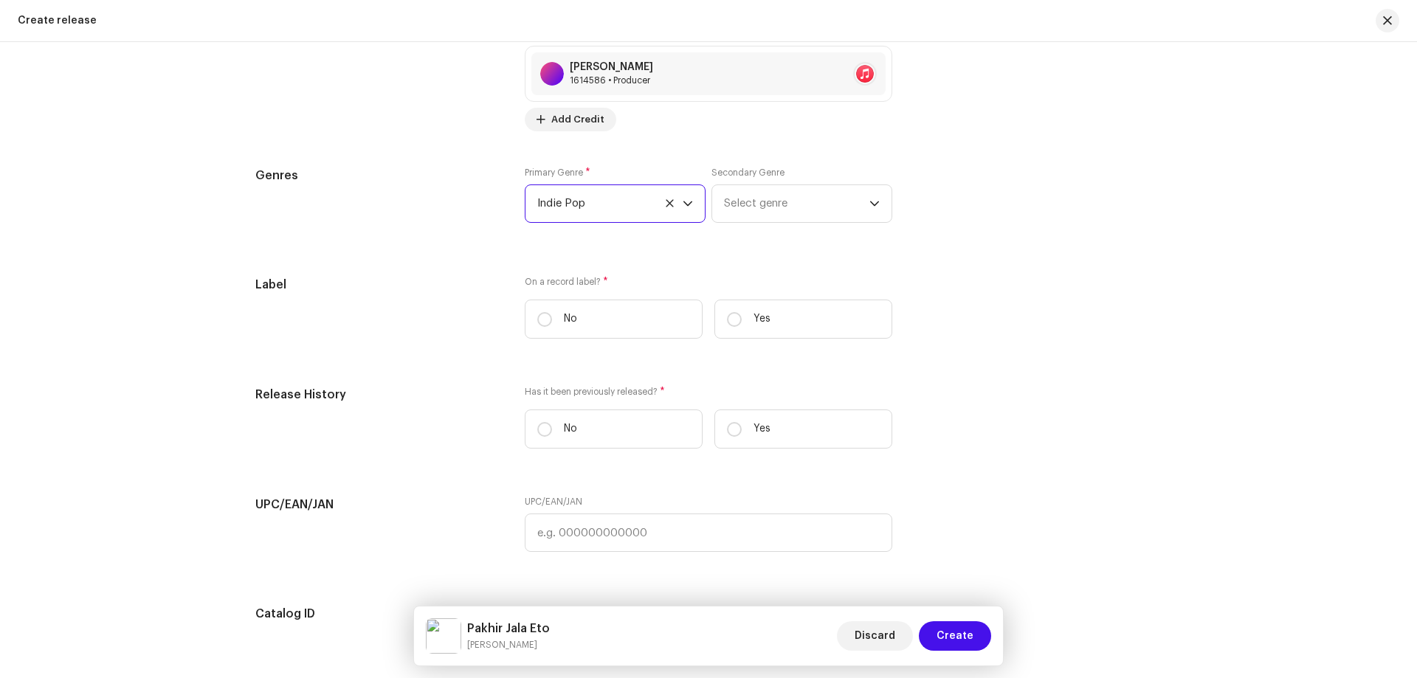
scroll to position [1993, 0]
click at [756, 306] on label "Yes" at bounding box center [803, 317] width 178 height 39
click at [742, 311] on input "Yes" at bounding box center [734, 318] width 15 height 15
radio input "true"
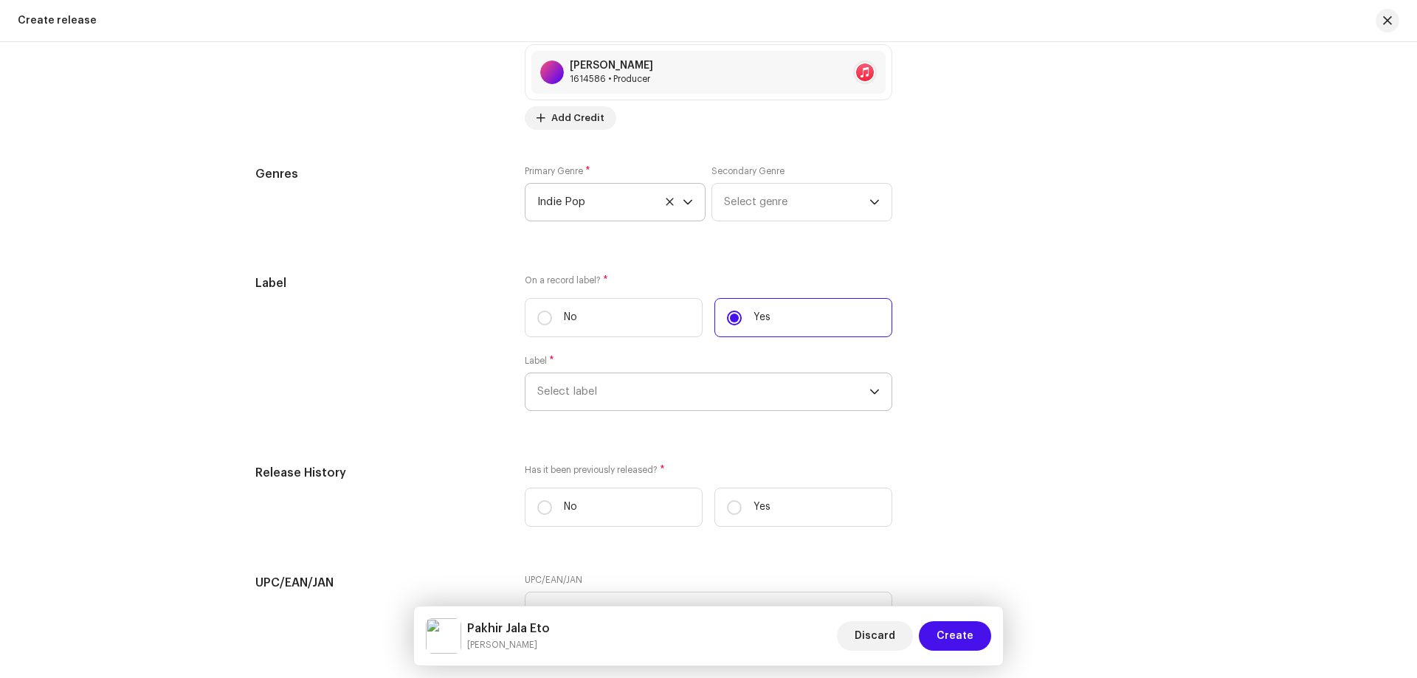
click at [654, 387] on span "Select label" at bounding box center [703, 391] width 332 height 37
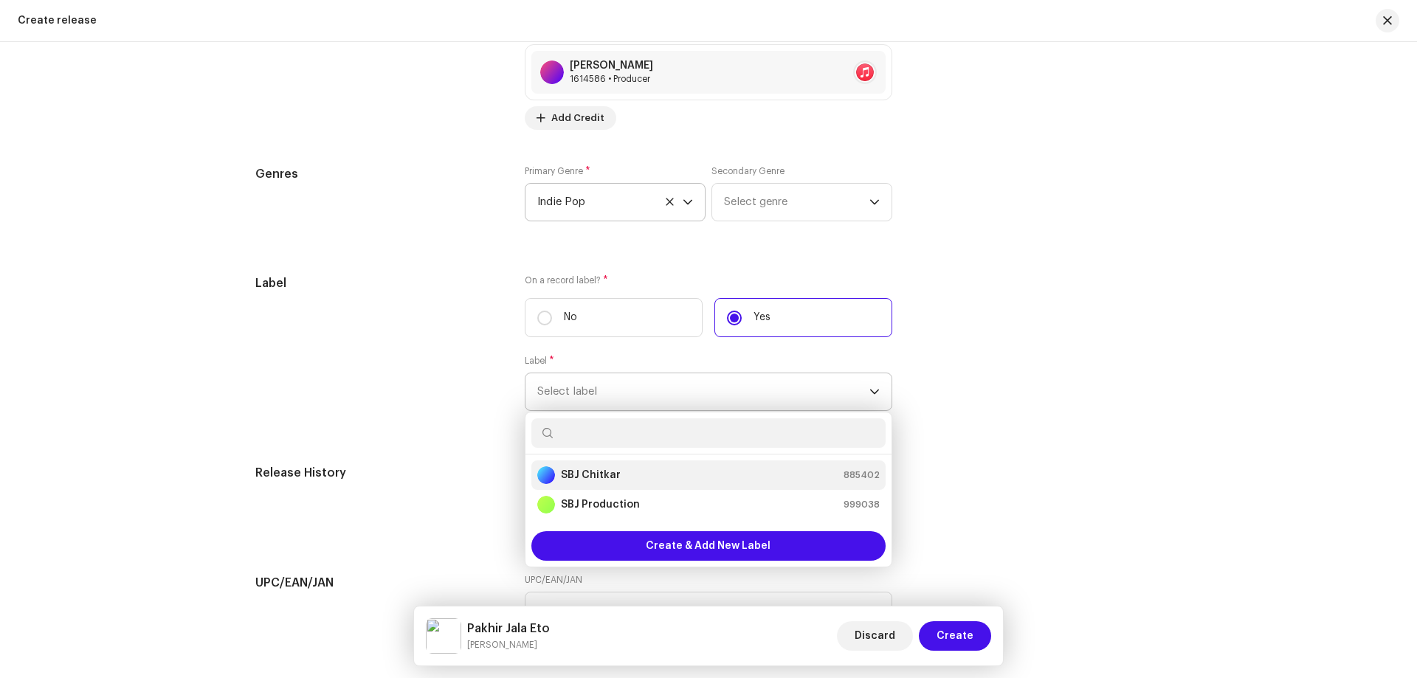
click at [585, 483] on div "SBJ Chitkar" at bounding box center [578, 475] width 83 height 18
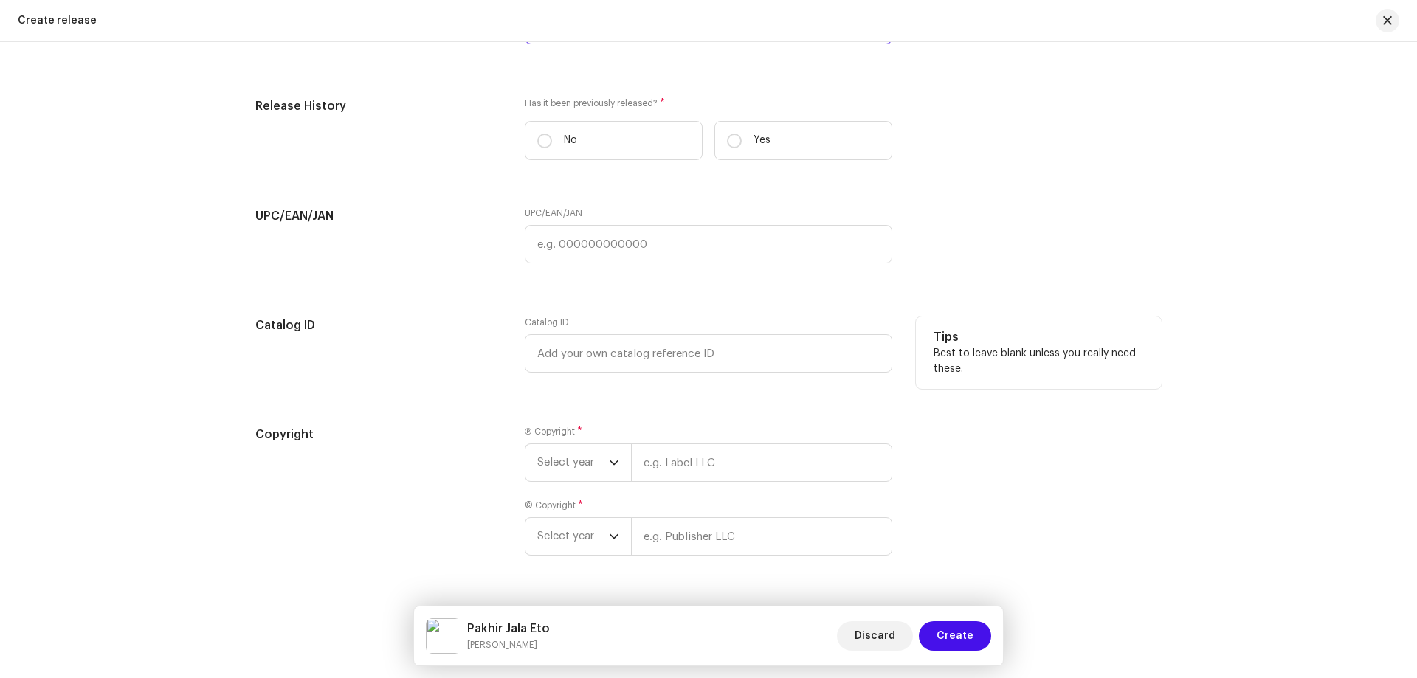
scroll to position [2362, 0]
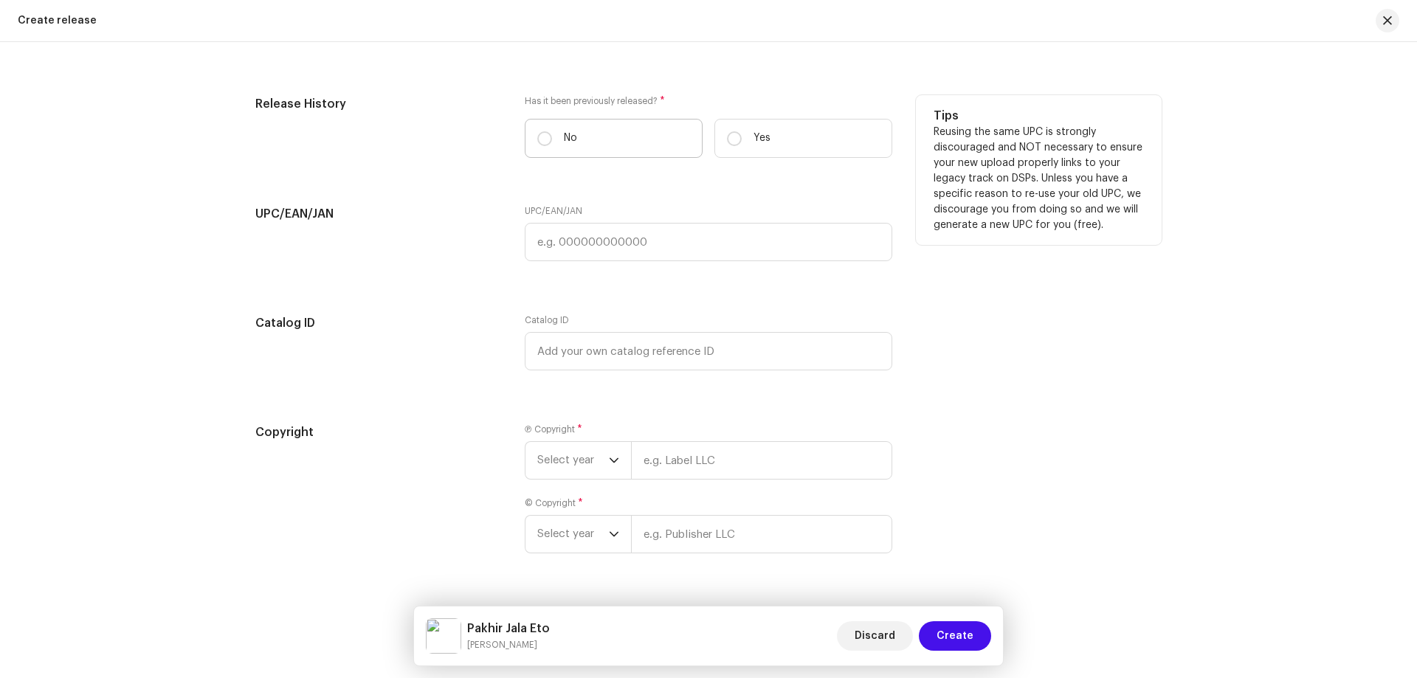
click at [601, 139] on label "No" at bounding box center [614, 138] width 178 height 39
click at [552, 139] on input "No" at bounding box center [544, 138] width 15 height 15
radio input "true"
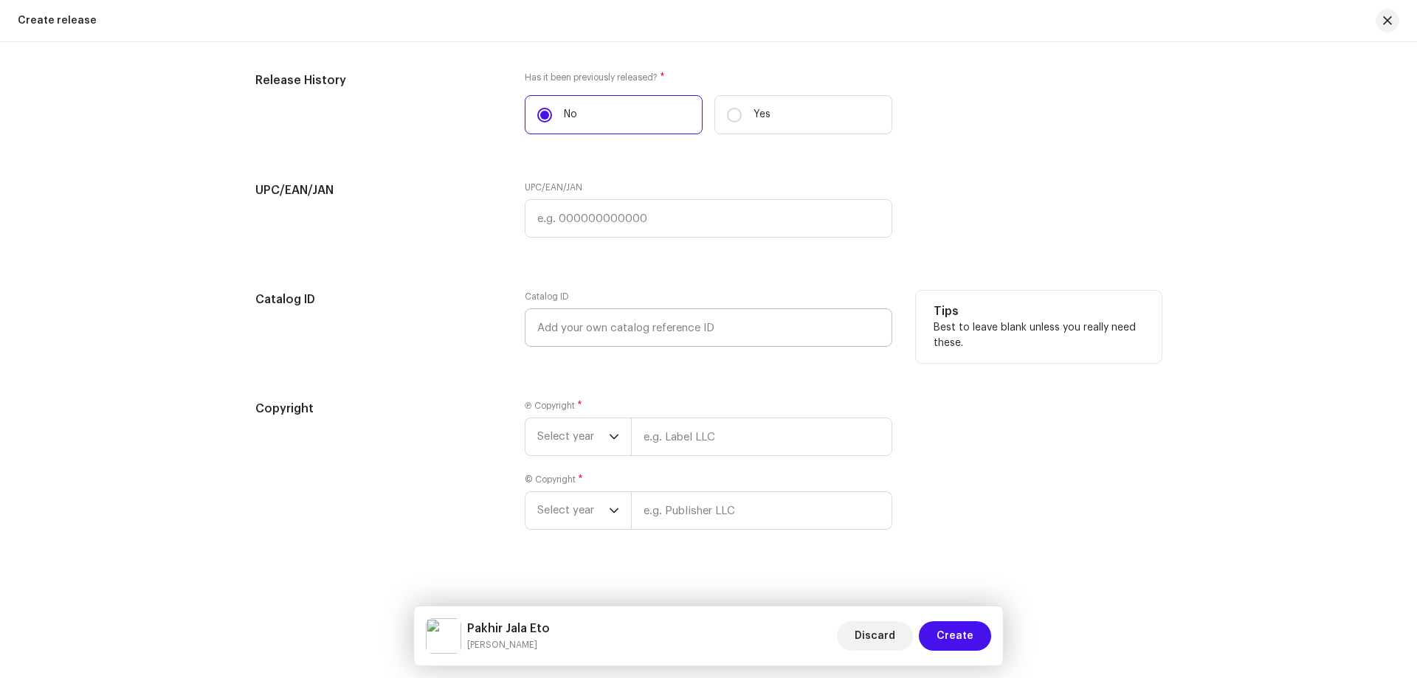
scroll to position [2397, 0]
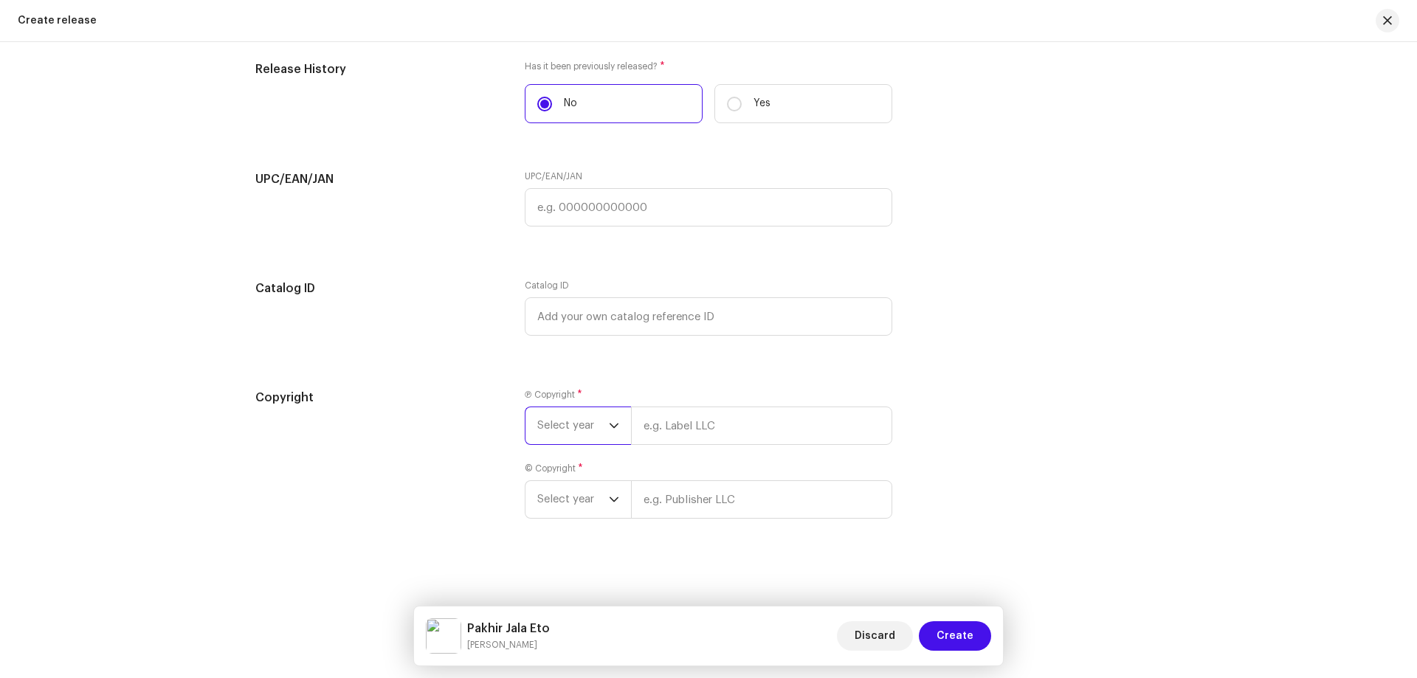
click at [551, 419] on span "Select year" at bounding box center [573, 425] width 72 height 37
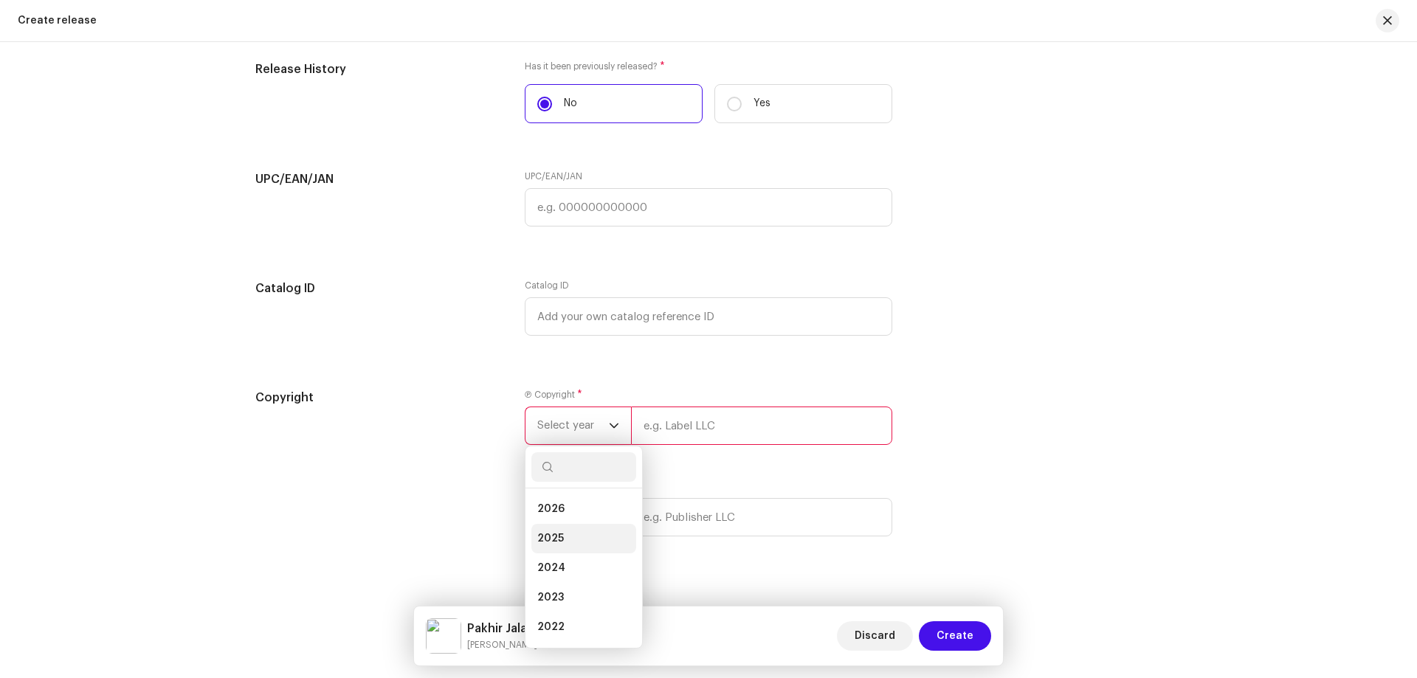
drag, startPoint x: 548, startPoint y: 531, endPoint x: 599, endPoint y: 514, distance: 53.0
click at [548, 532] on li "2025" at bounding box center [583, 539] width 105 height 30
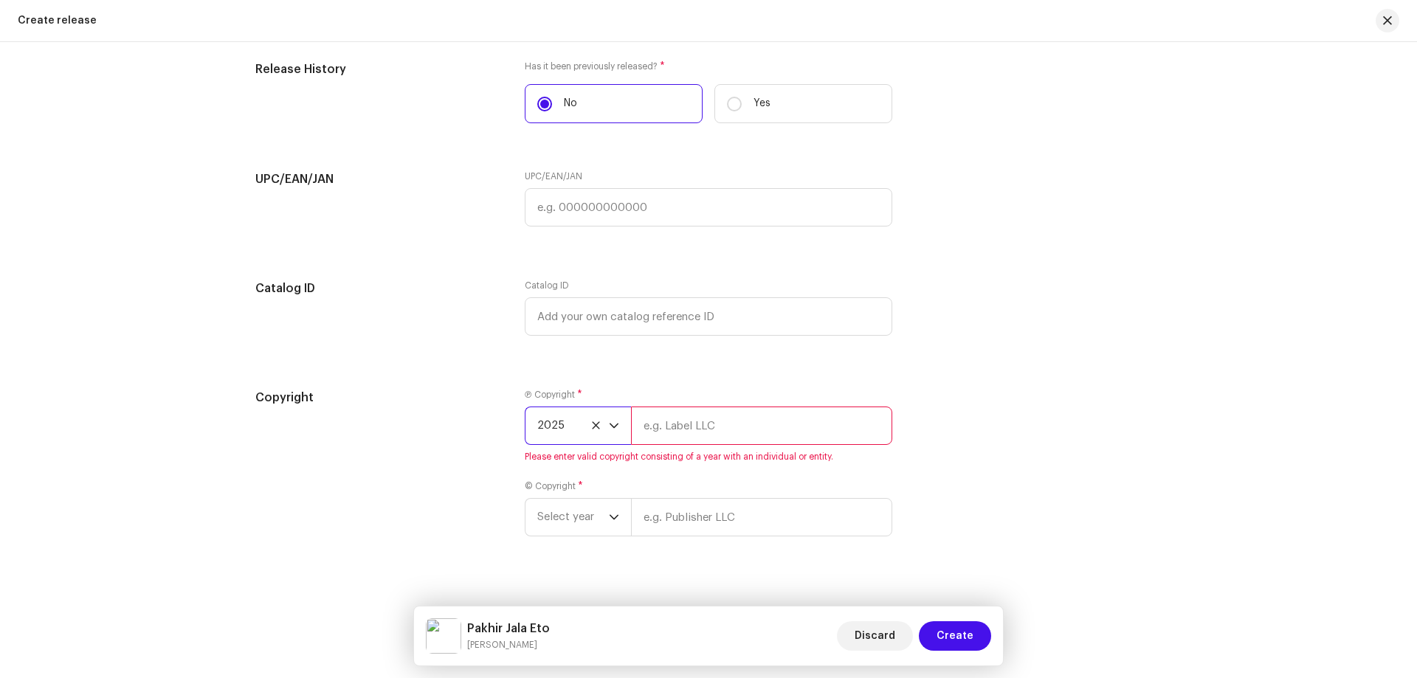
click at [713, 431] on input "text" at bounding box center [761, 426] width 261 height 38
paste input "[PERSON_NAME]"
type input "[PERSON_NAME]"
click at [681, 520] on div "Ⓟ Copyright * 2025 [PERSON_NAME] Please enter valid copyright consisting of a y…" at bounding box center [709, 471] width 368 height 165
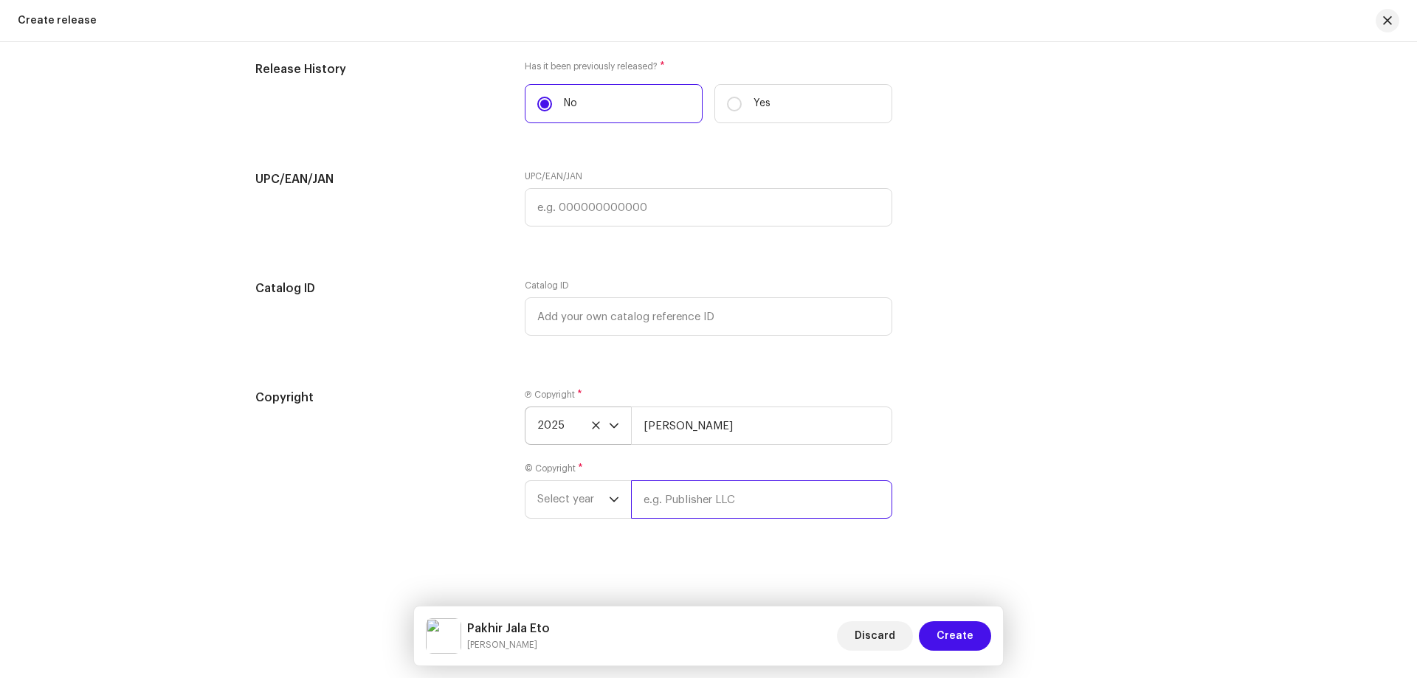
paste input "[PERSON_NAME]"
type input "[PERSON_NAME]"
click at [581, 502] on span "Select year" at bounding box center [573, 499] width 72 height 37
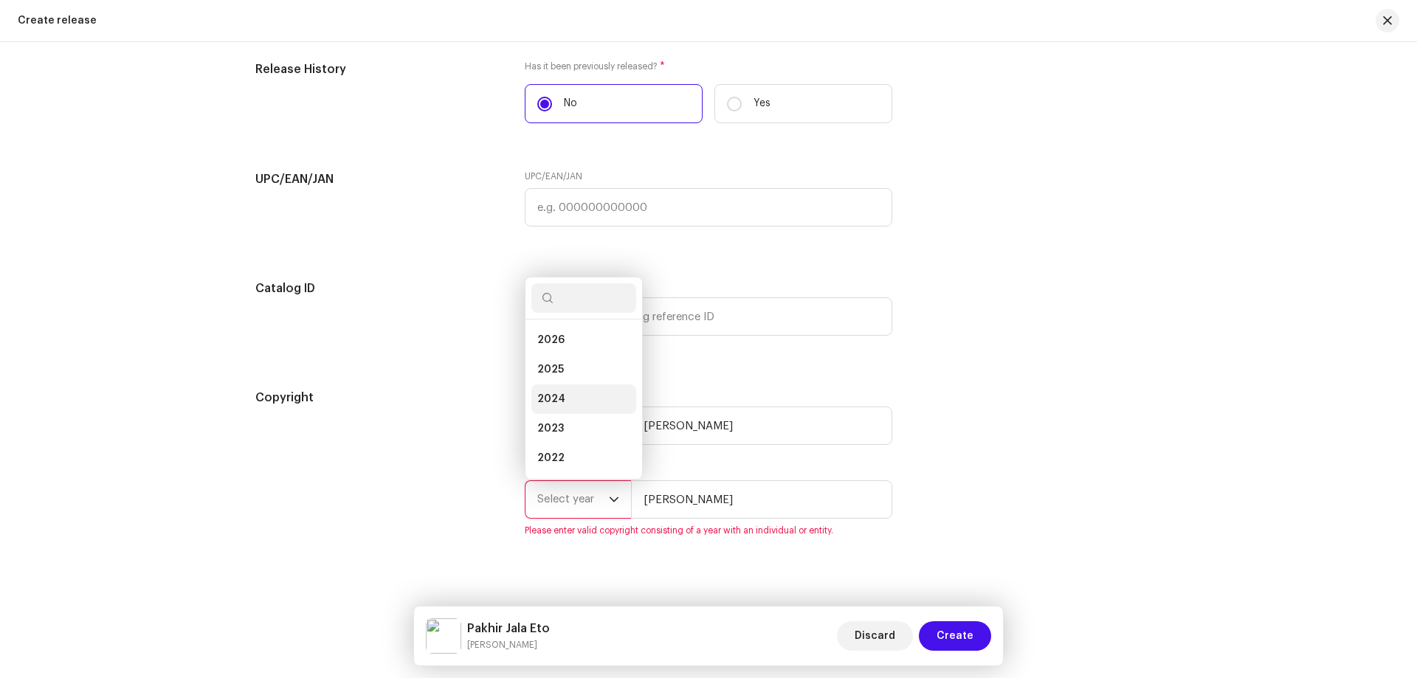
scroll to position [24, 0]
click at [568, 358] on li "2025" at bounding box center [583, 346] width 105 height 30
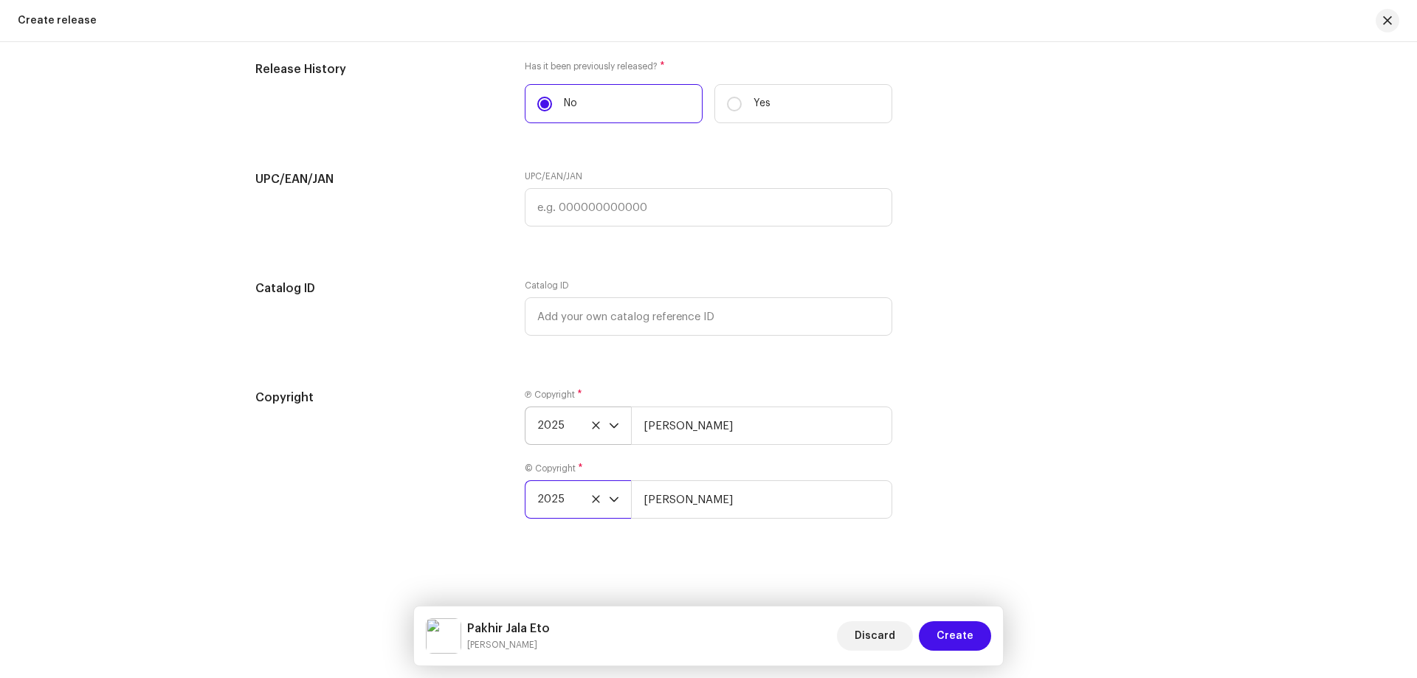
click at [493, 450] on div "Copyright" at bounding box center [378, 463] width 246 height 148
click at [946, 631] on span "Create" at bounding box center [955, 636] width 37 height 30
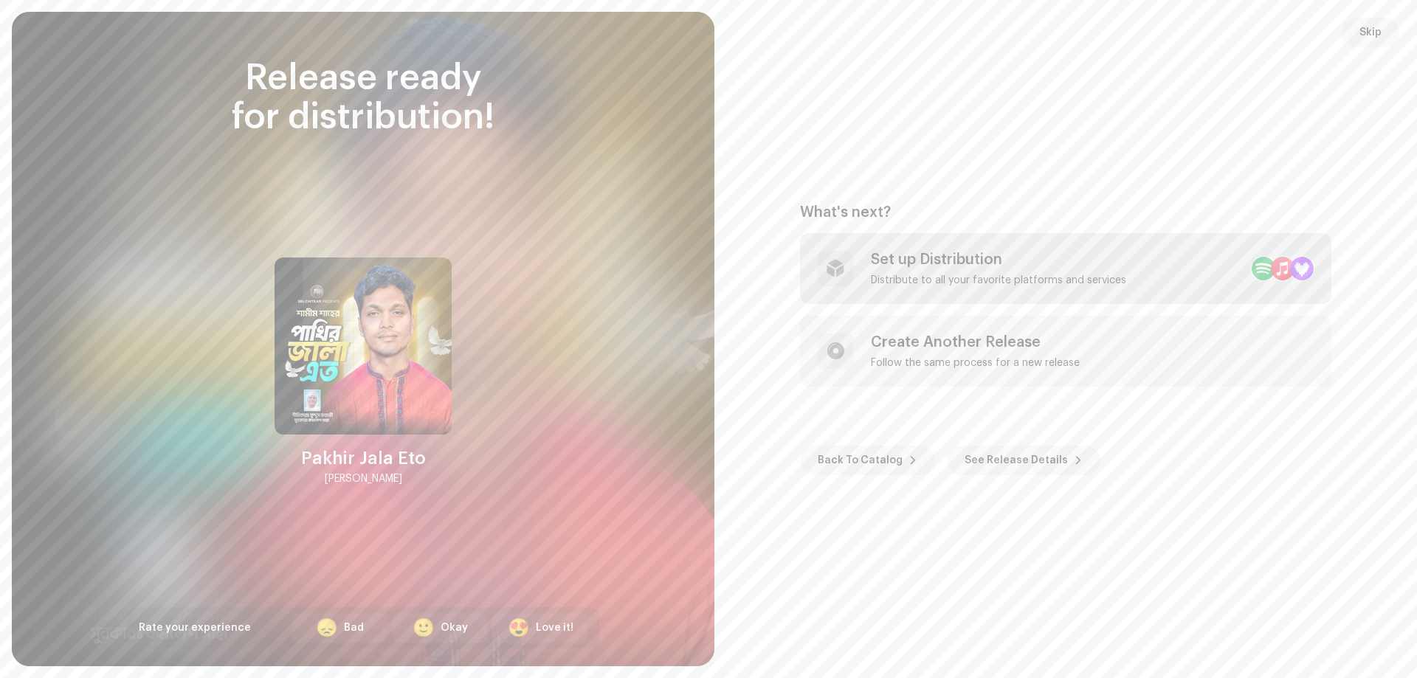
click at [951, 248] on div "Set up Distribution Distribute to all your favorite platforms and services" at bounding box center [1065, 268] width 531 height 71
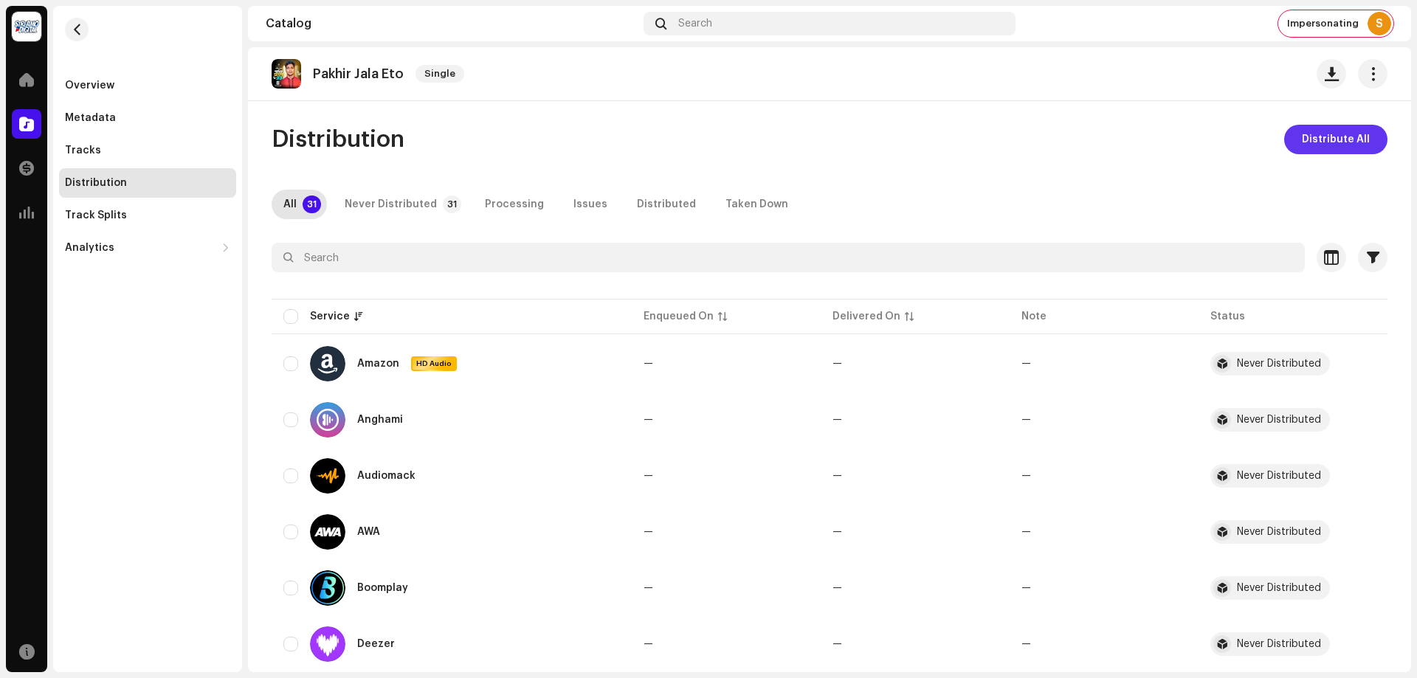
click at [1356, 144] on span "Distribute All" at bounding box center [1336, 140] width 68 height 30
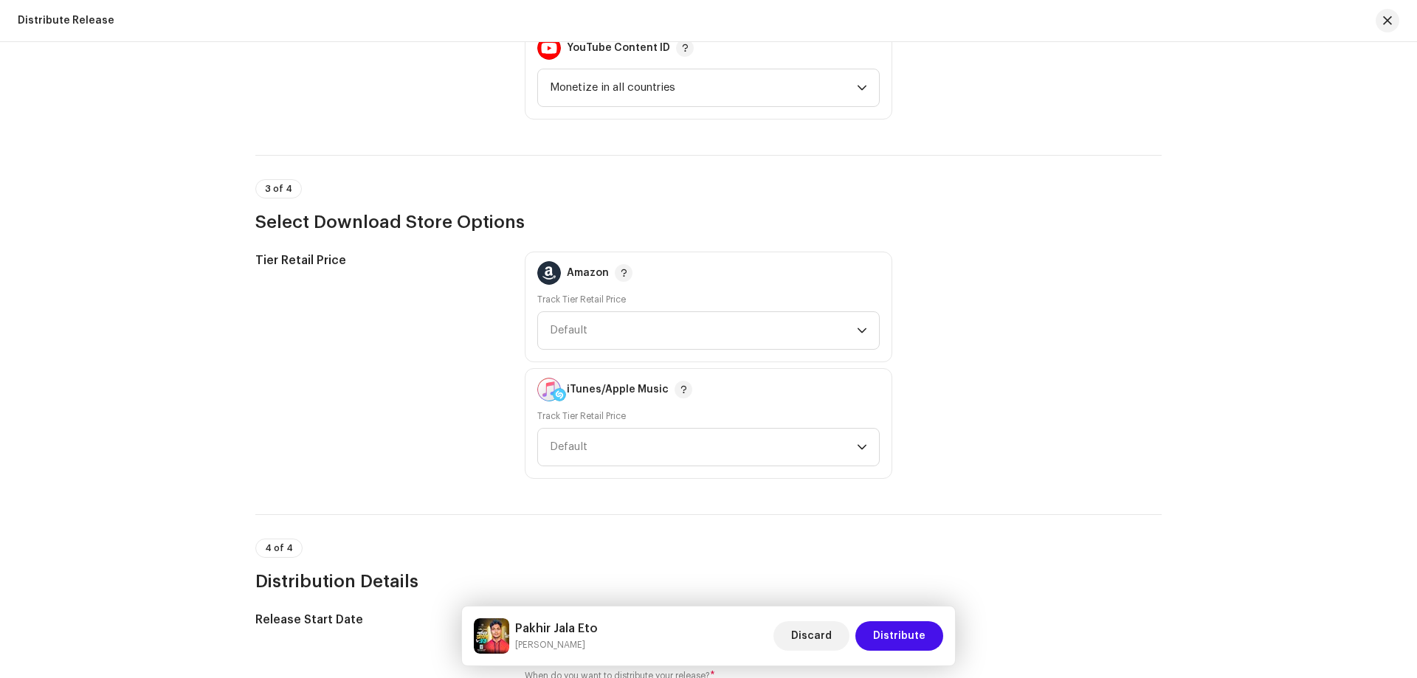
scroll to position [1771, 0]
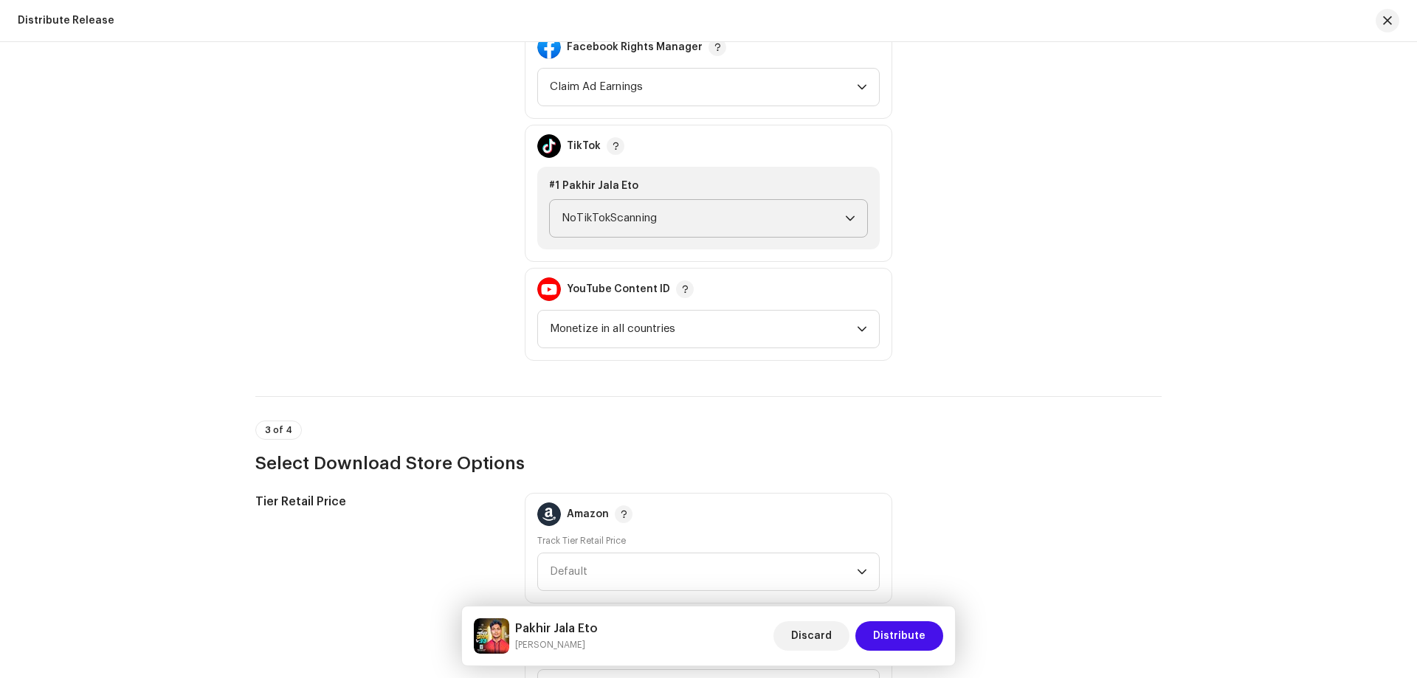
click at [675, 218] on span "NoTikTokScanning" at bounding box center [703, 218] width 283 height 37
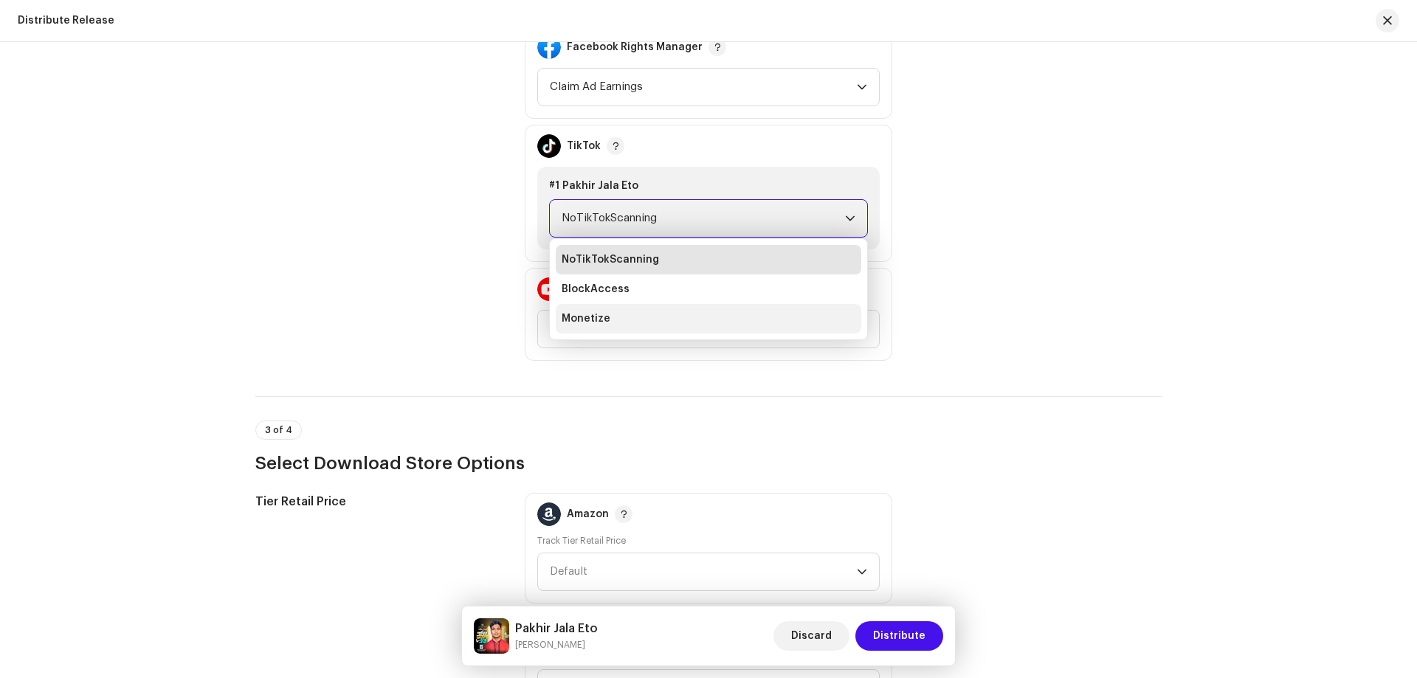
click at [618, 317] on li "Monetize" at bounding box center [709, 319] width 306 height 30
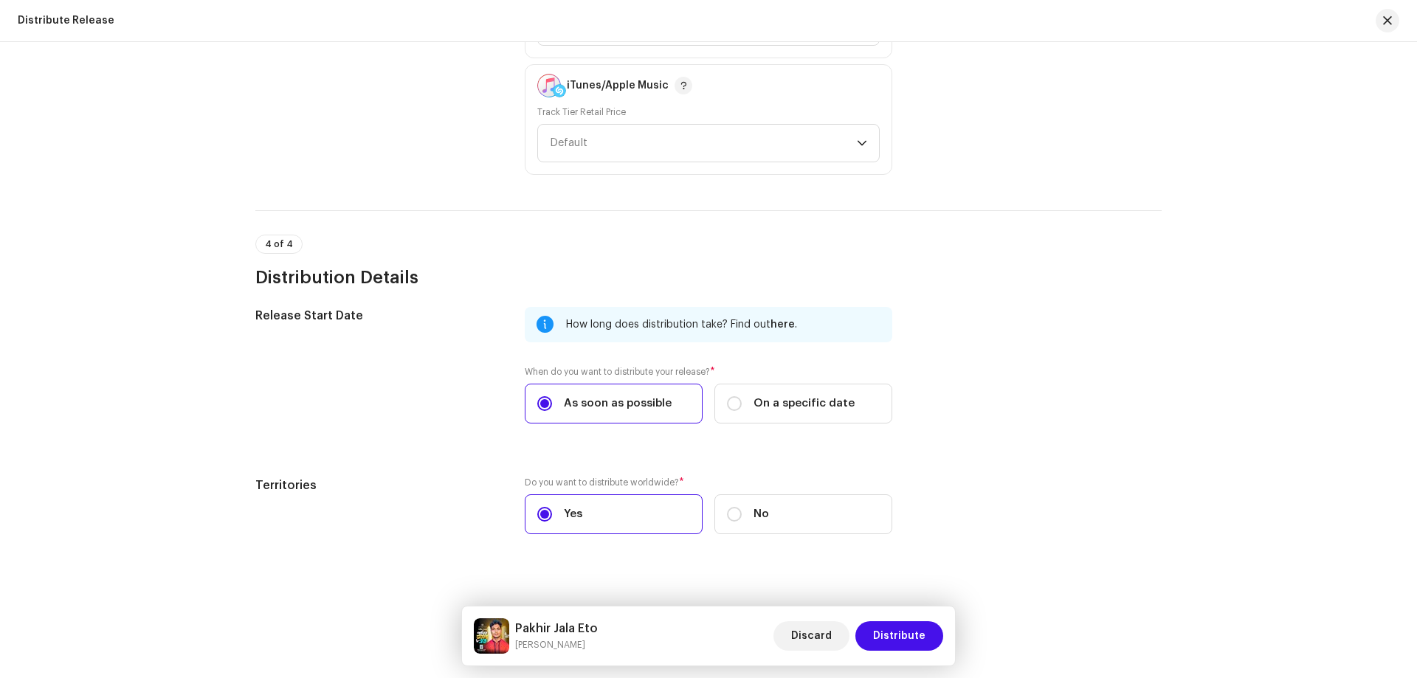
scroll to position [2332, 0]
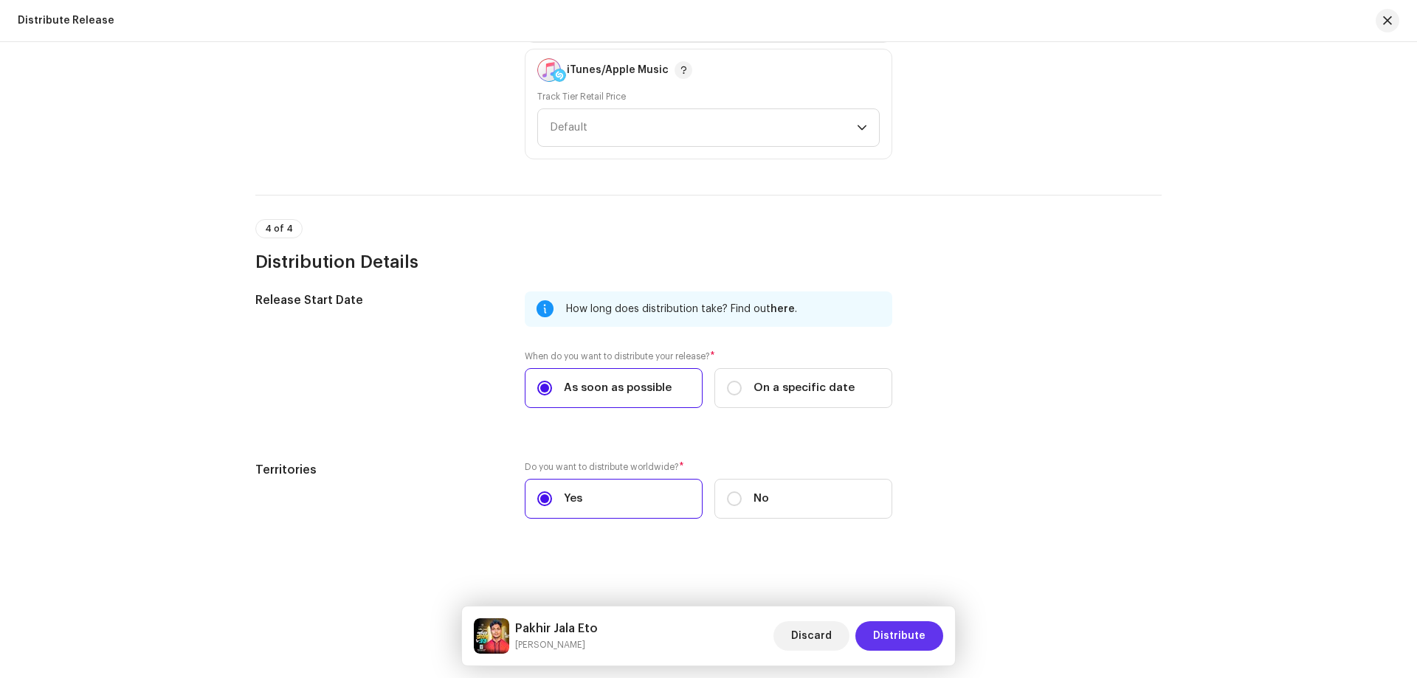
click at [901, 637] on span "Distribute" at bounding box center [899, 636] width 52 height 30
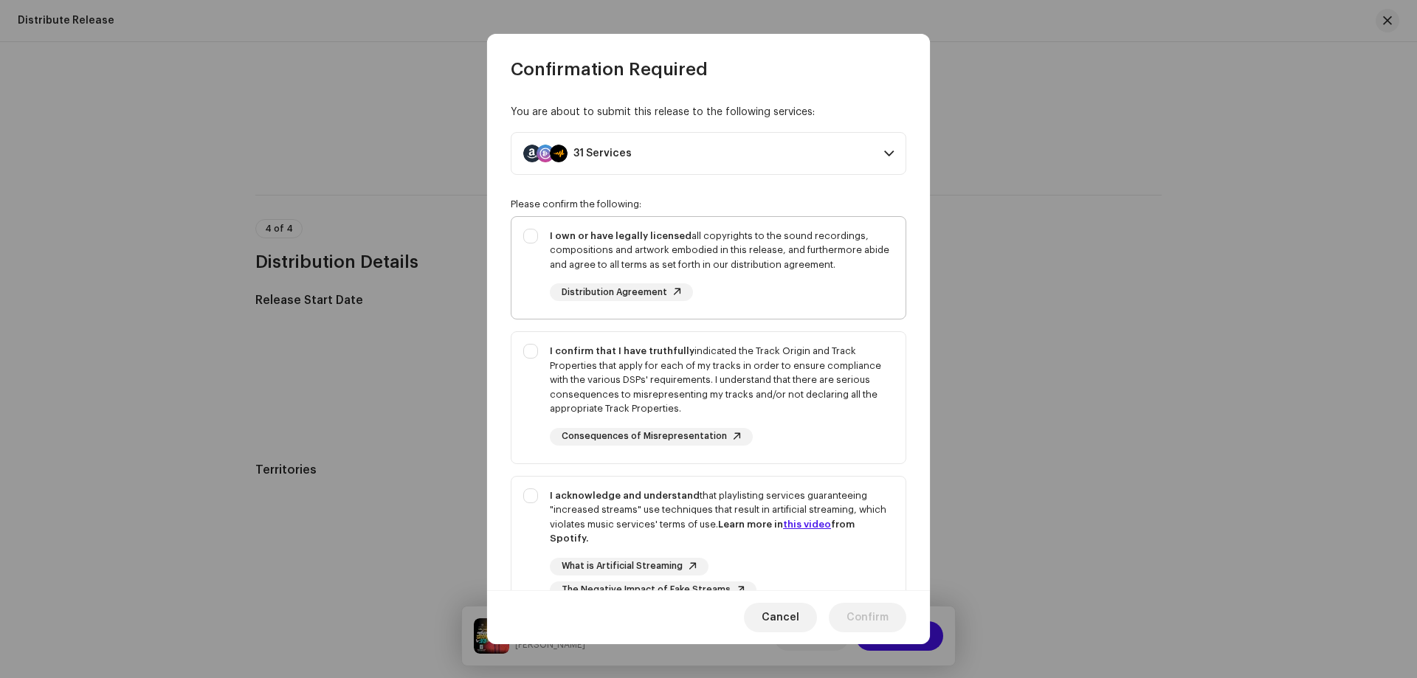
click at [759, 239] on div "I own or have legally licensed all copyrights to the sound recordings, composit…" at bounding box center [722, 251] width 344 height 44
checkbox input "true"
click at [803, 368] on div "I confirm that I have truthfully indicated the Track Origin and Track Propertie…" at bounding box center [722, 380] width 344 height 72
checkbox input "true"
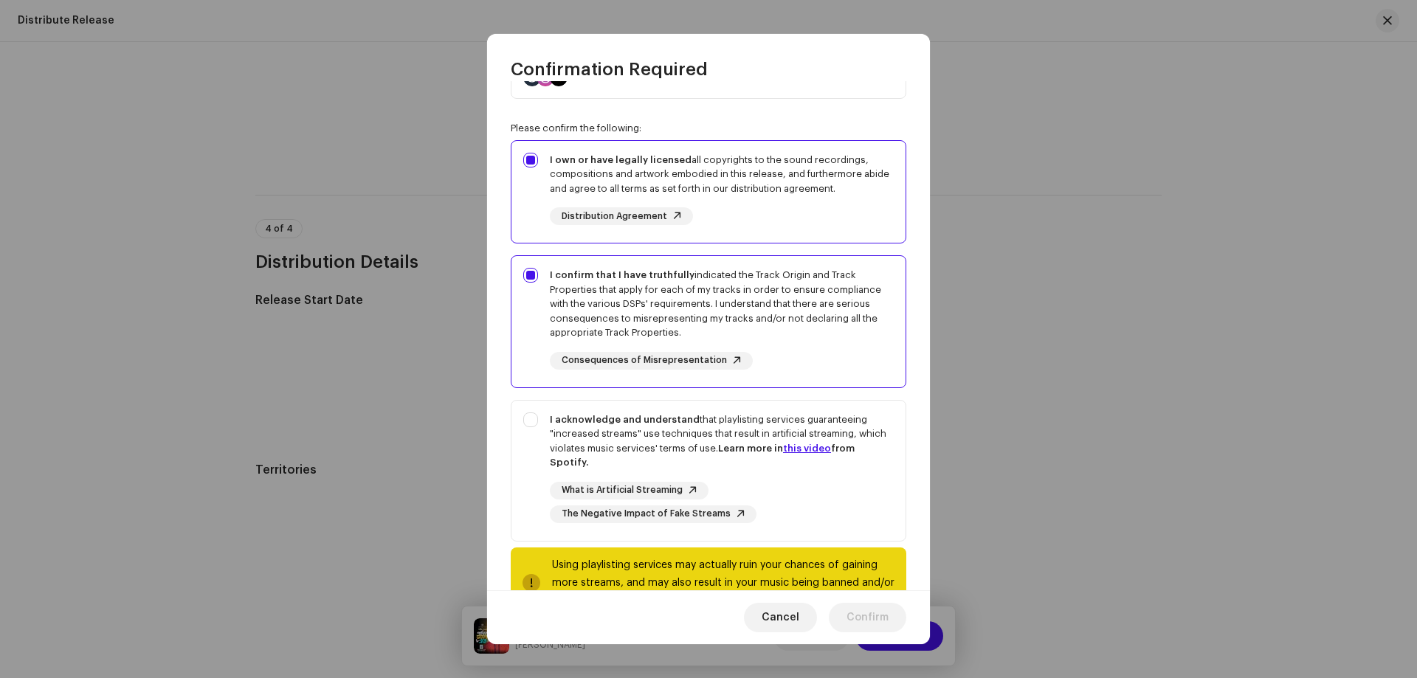
scroll to position [128, 0]
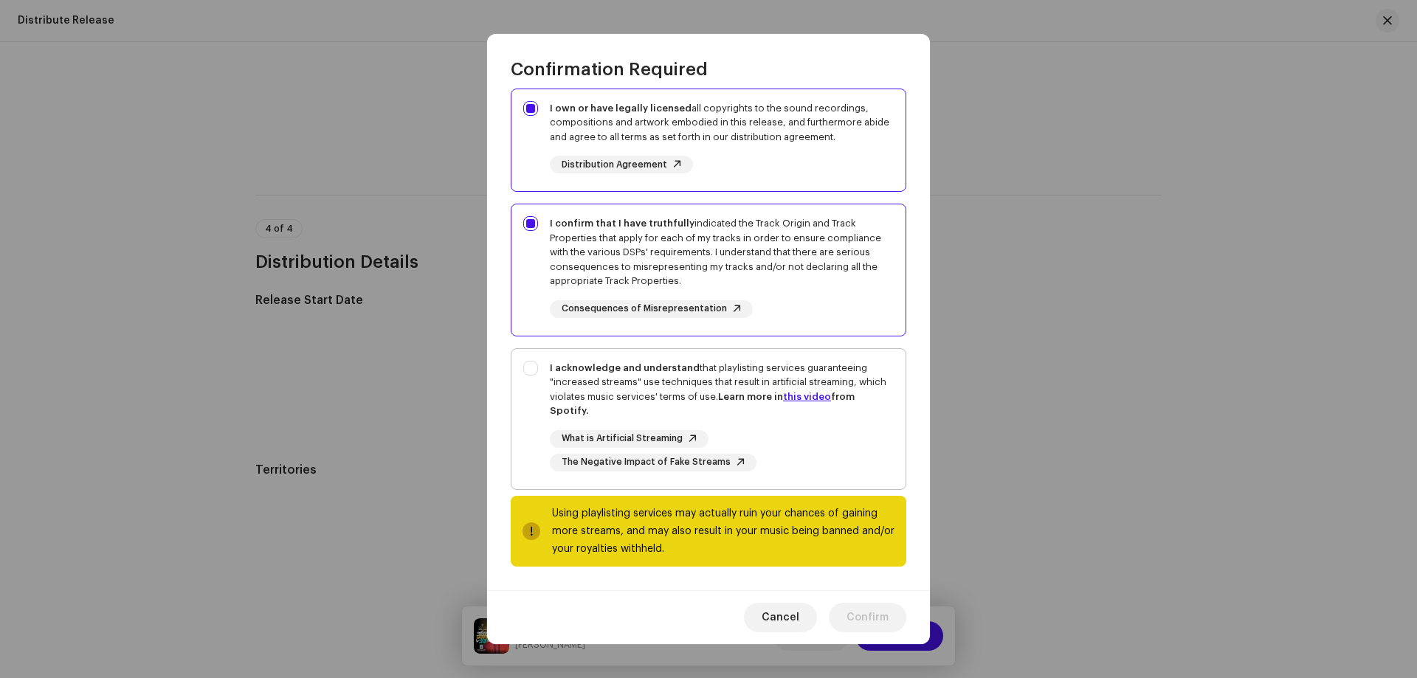
click at [844, 442] on div "What is Artificial Streaming The Negative Impact of Fake Streams" at bounding box center [722, 450] width 344 height 41
checkbox input "true"
click at [853, 613] on span "Confirm" at bounding box center [868, 618] width 42 height 30
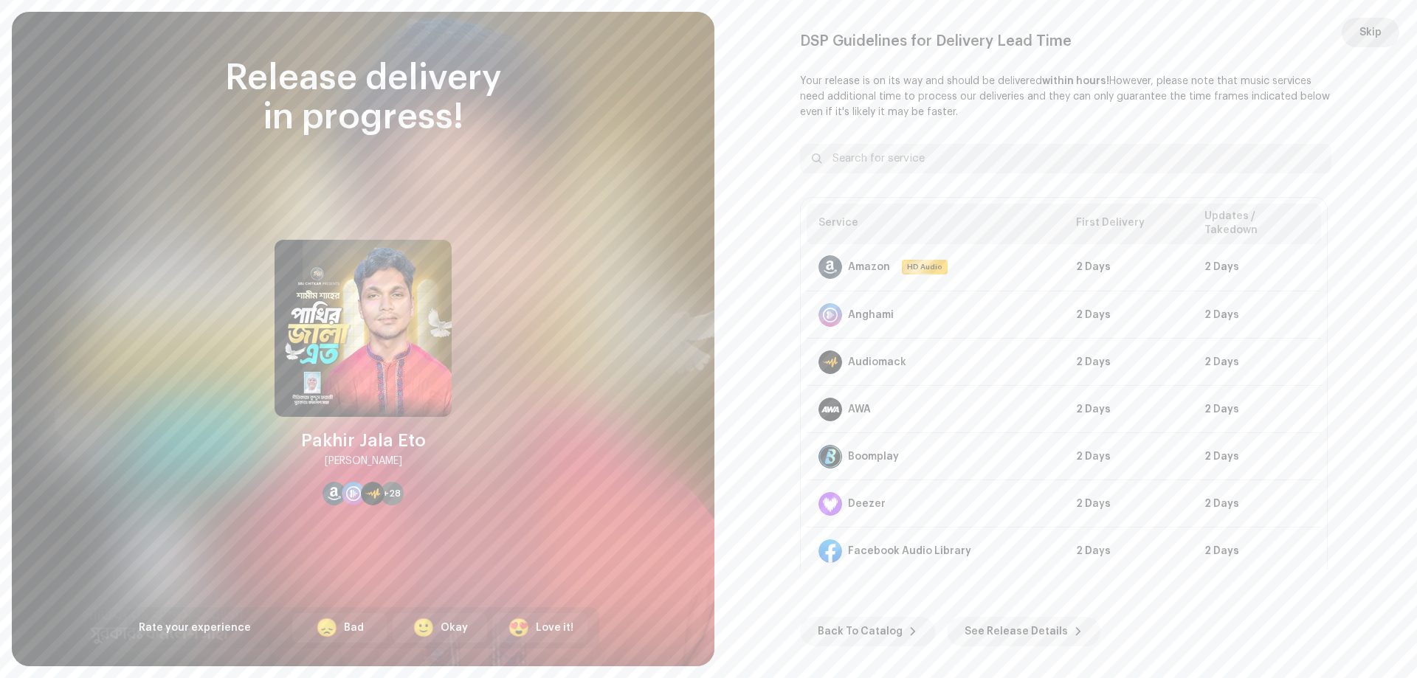
click at [1359, 26] on button "Skip" at bounding box center [1371, 33] width 58 height 30
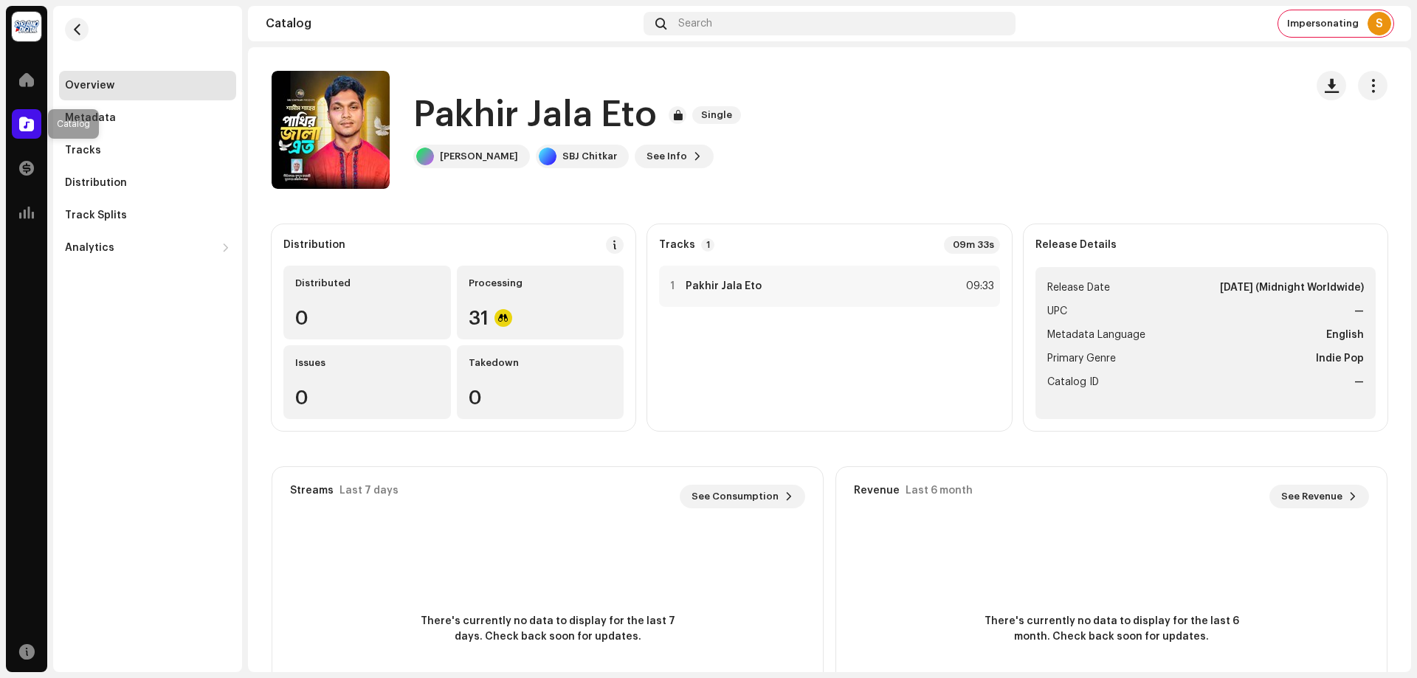
click at [30, 122] on span at bounding box center [26, 124] width 15 height 12
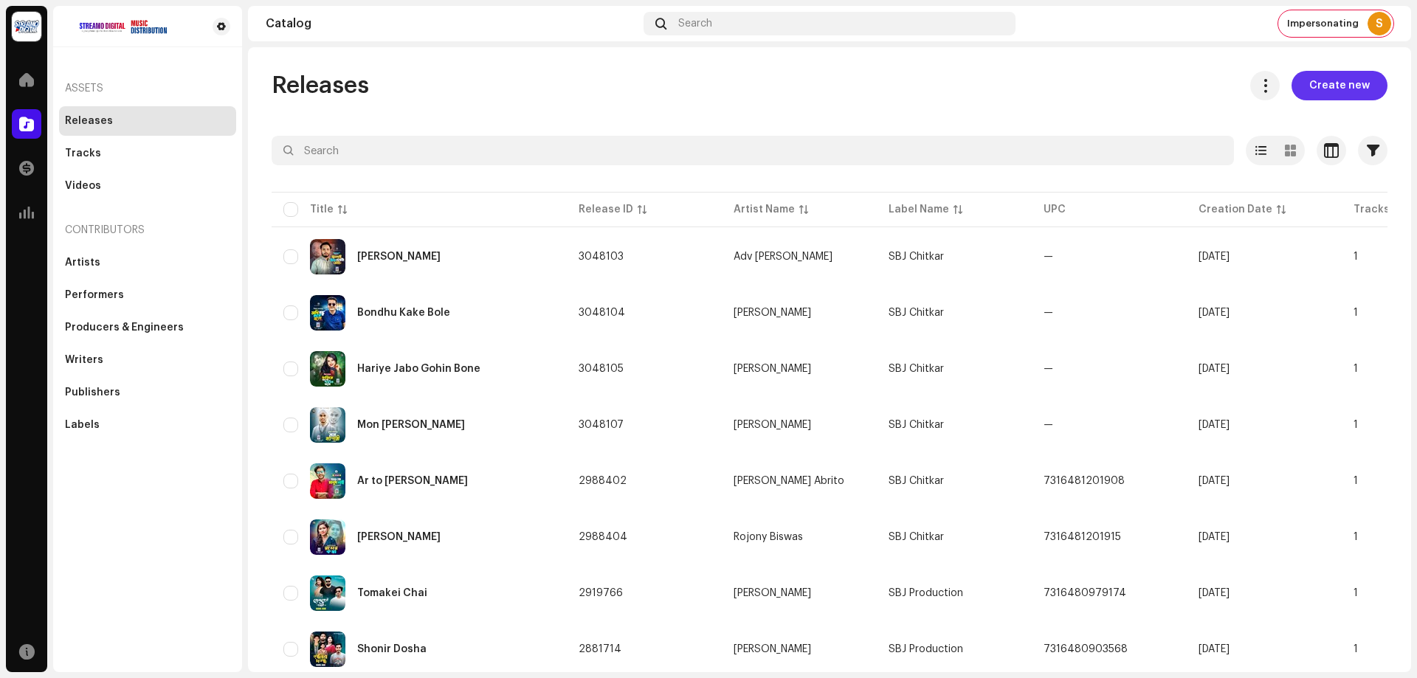
click at [1348, 94] on span "Create new" at bounding box center [1339, 86] width 61 height 30
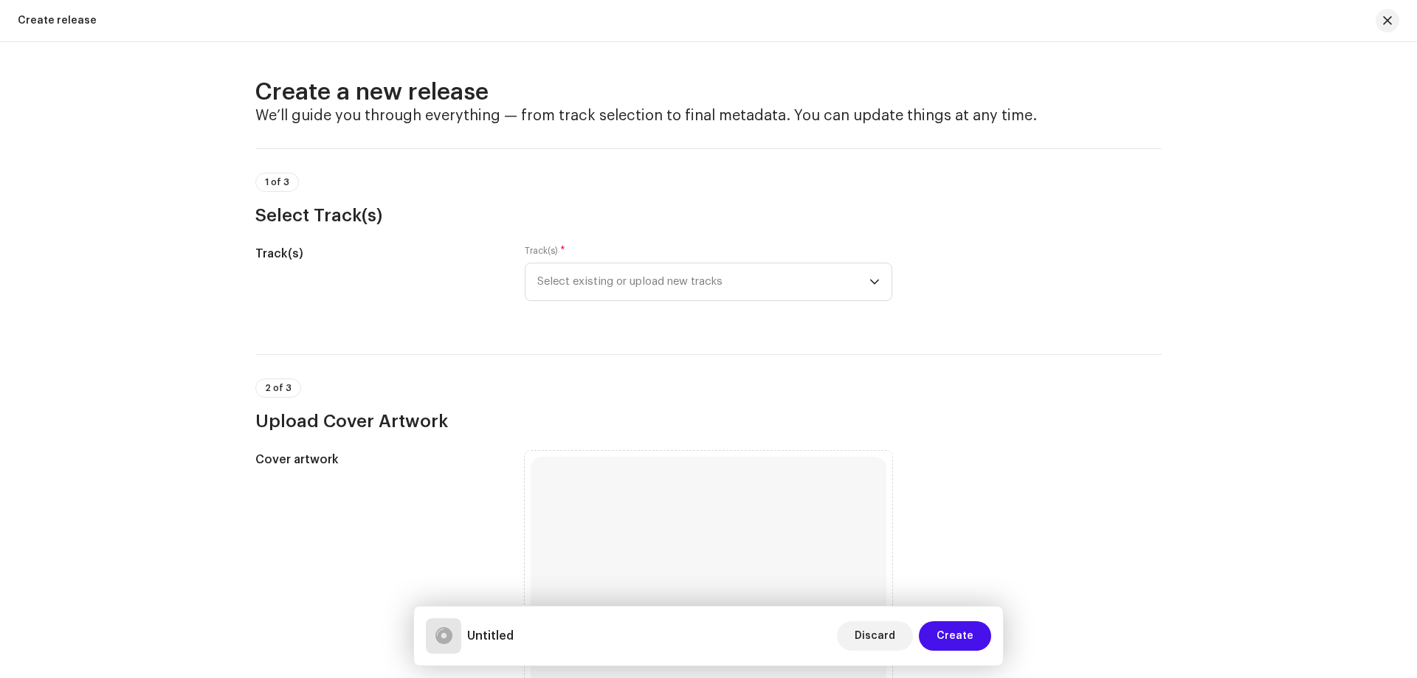
click at [732, 261] on div "Track(s) * Select existing or upload new tracks" at bounding box center [709, 273] width 368 height 56
click at [740, 283] on span "Select existing or upload new tracks" at bounding box center [703, 281] width 332 height 37
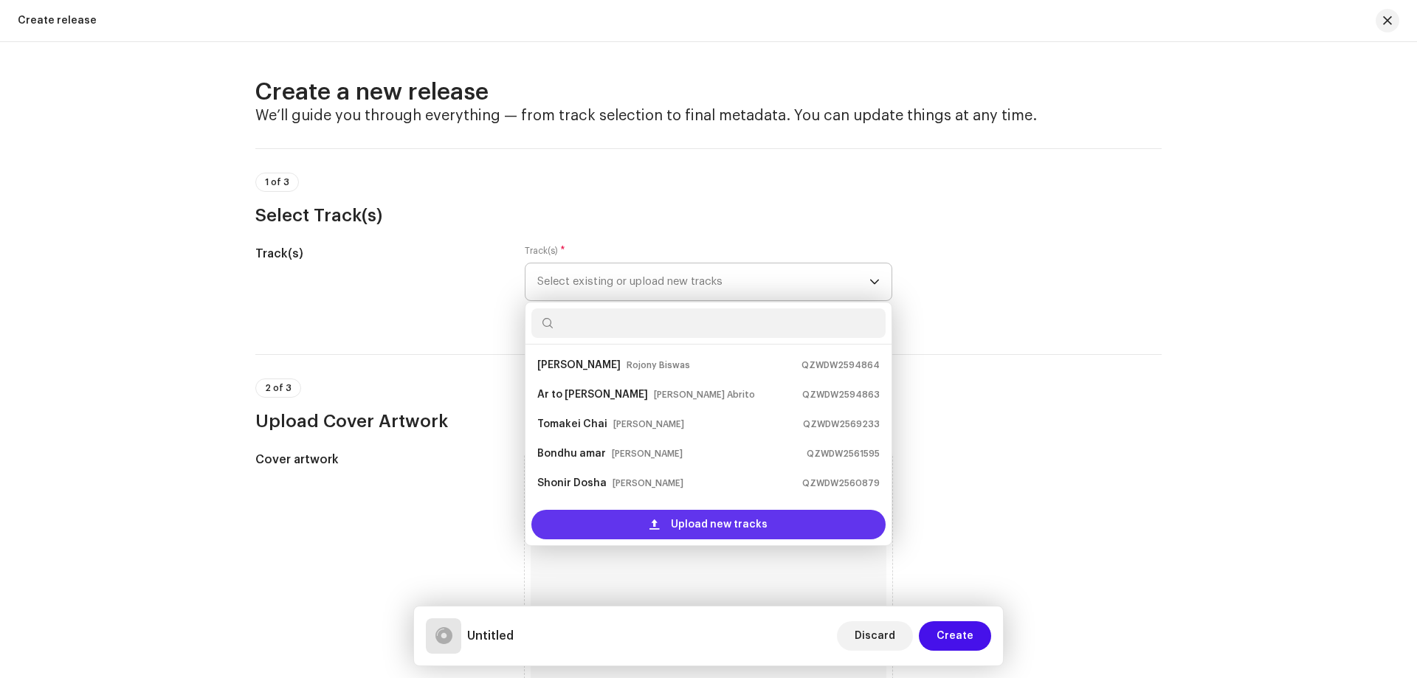
scroll to position [24, 0]
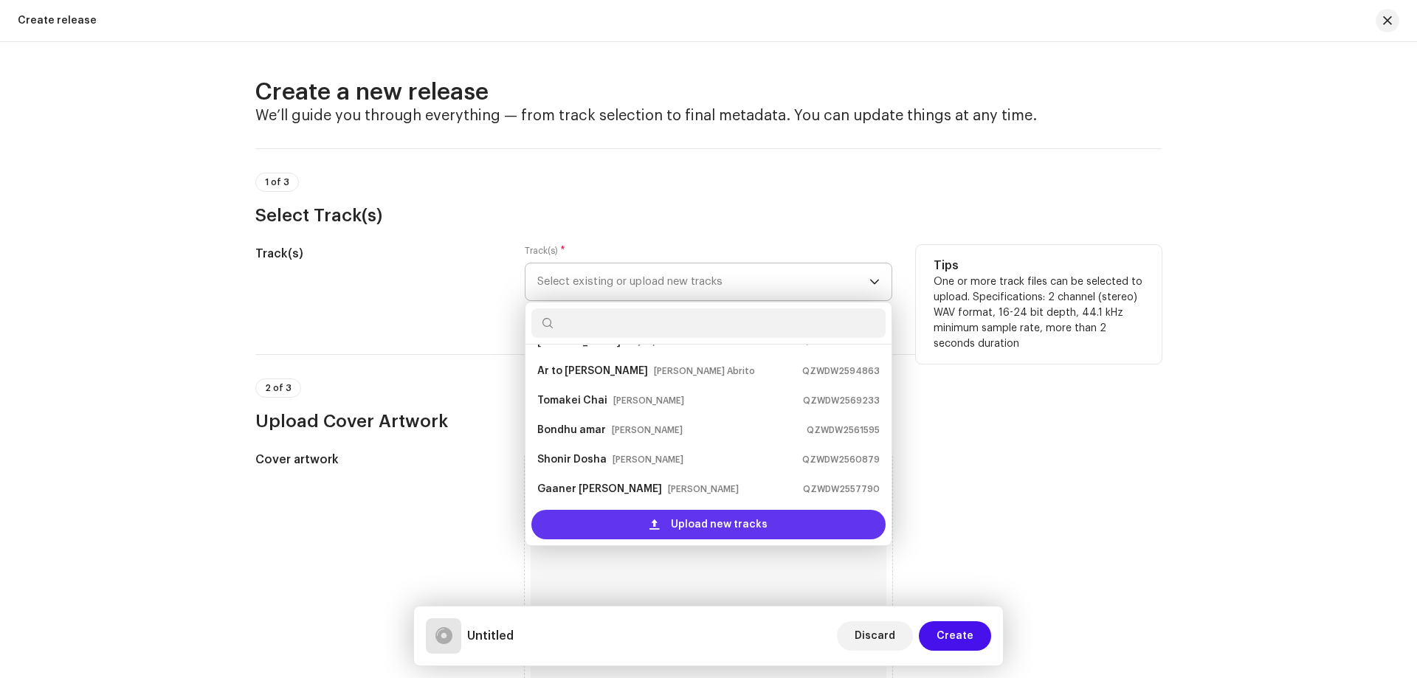
click at [655, 523] on span at bounding box center [655, 525] width 10 height 12
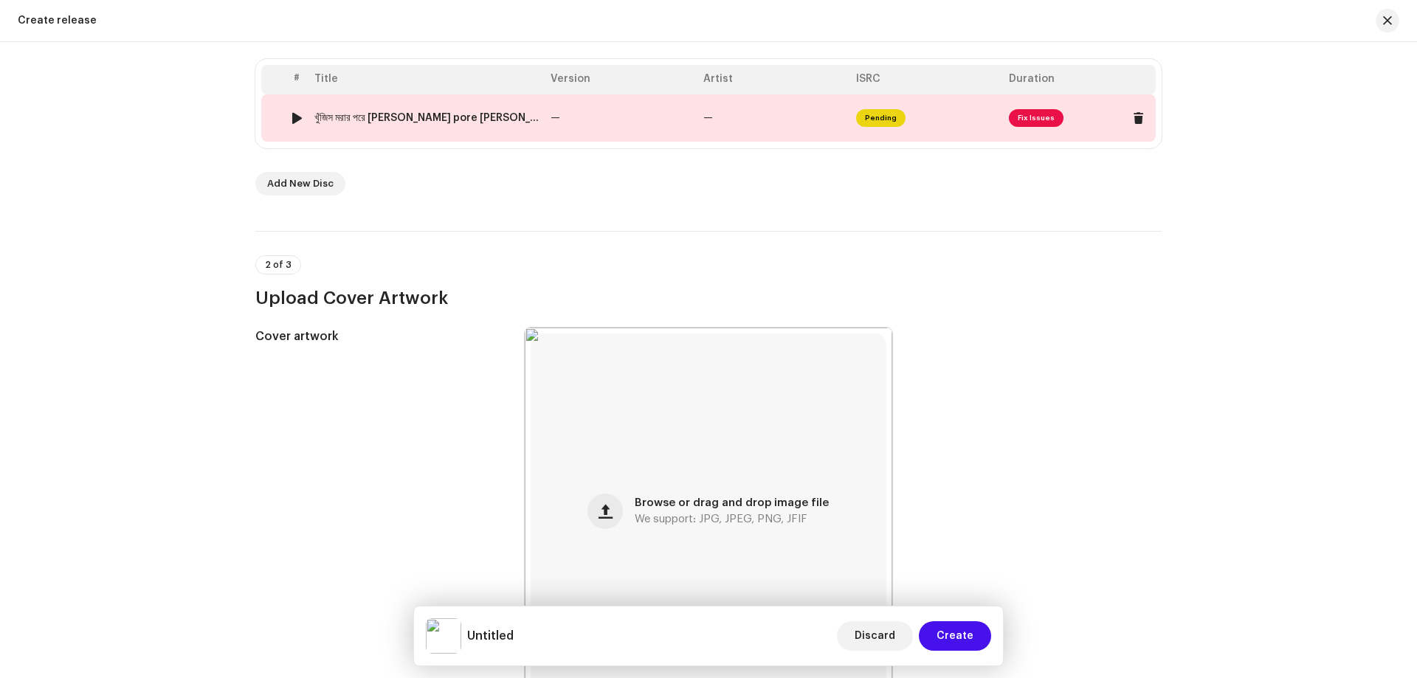
click at [760, 125] on td "—" at bounding box center [773, 117] width 153 height 47
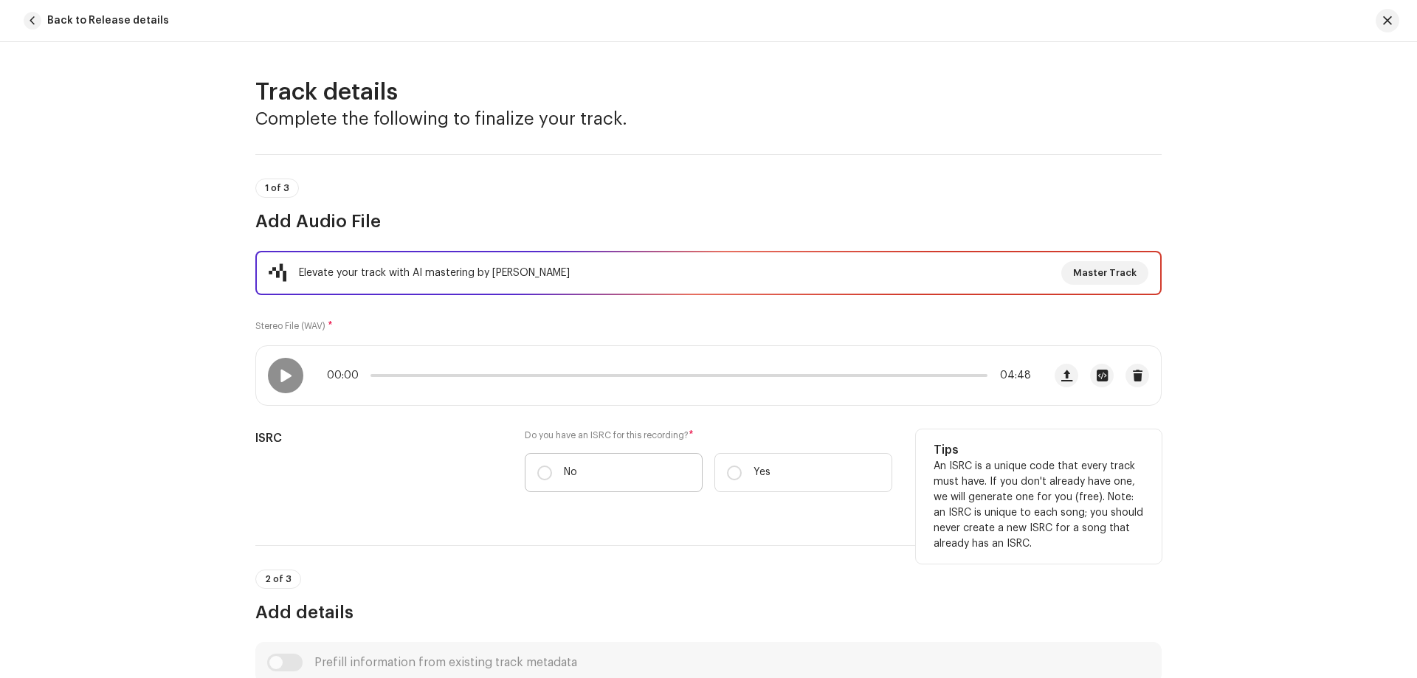
click at [599, 458] on label "No" at bounding box center [614, 472] width 178 height 39
click at [552, 466] on input "No" at bounding box center [544, 473] width 15 height 15
radio input "true"
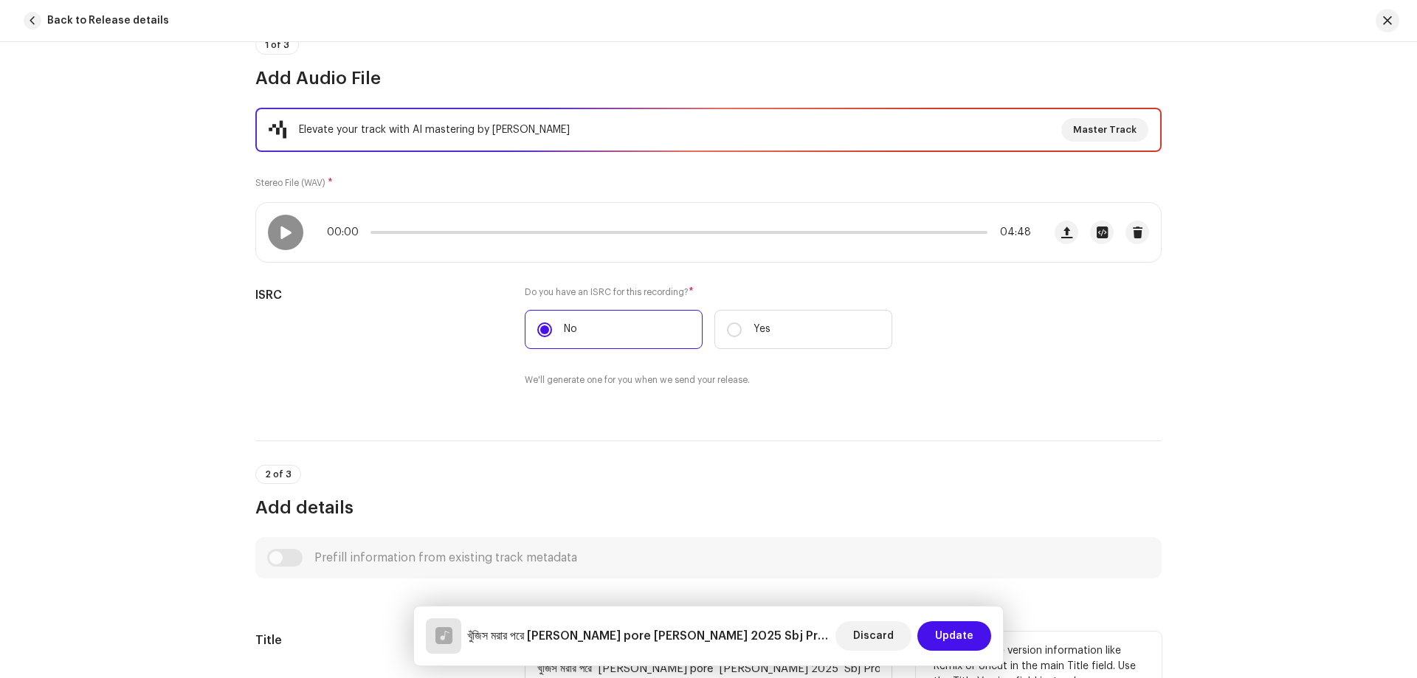
scroll to position [443, 0]
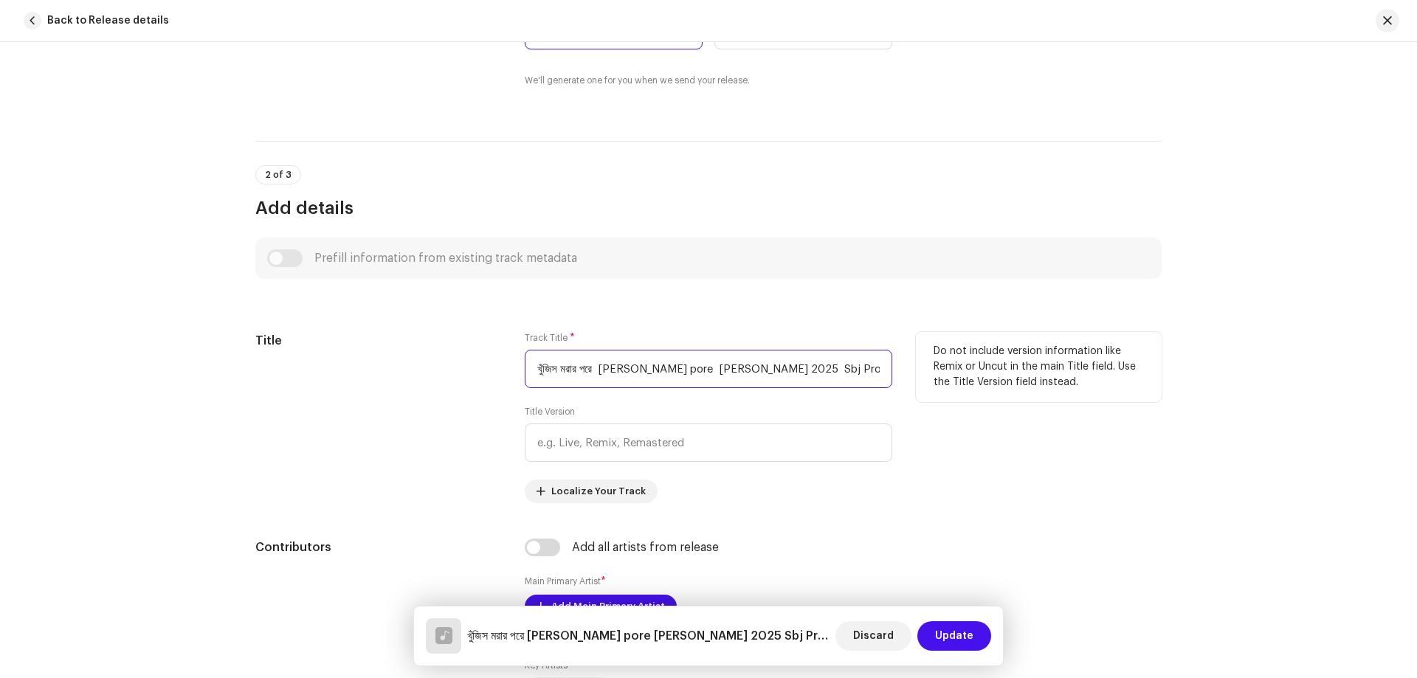
click at [692, 386] on input "খুঁজিস মরার পরে Khujis Morar pore SA Abdullah Song 2025 Sbj Production Official…" at bounding box center [709, 369] width 368 height 38
click at [692, 385] on input "খুঁজিস মরার পরে Khujis Morar pore SA Abdullah Song 2025 Sbj Production Official…" at bounding box center [709, 369] width 368 height 38
paste input "Khujis Morar pore"
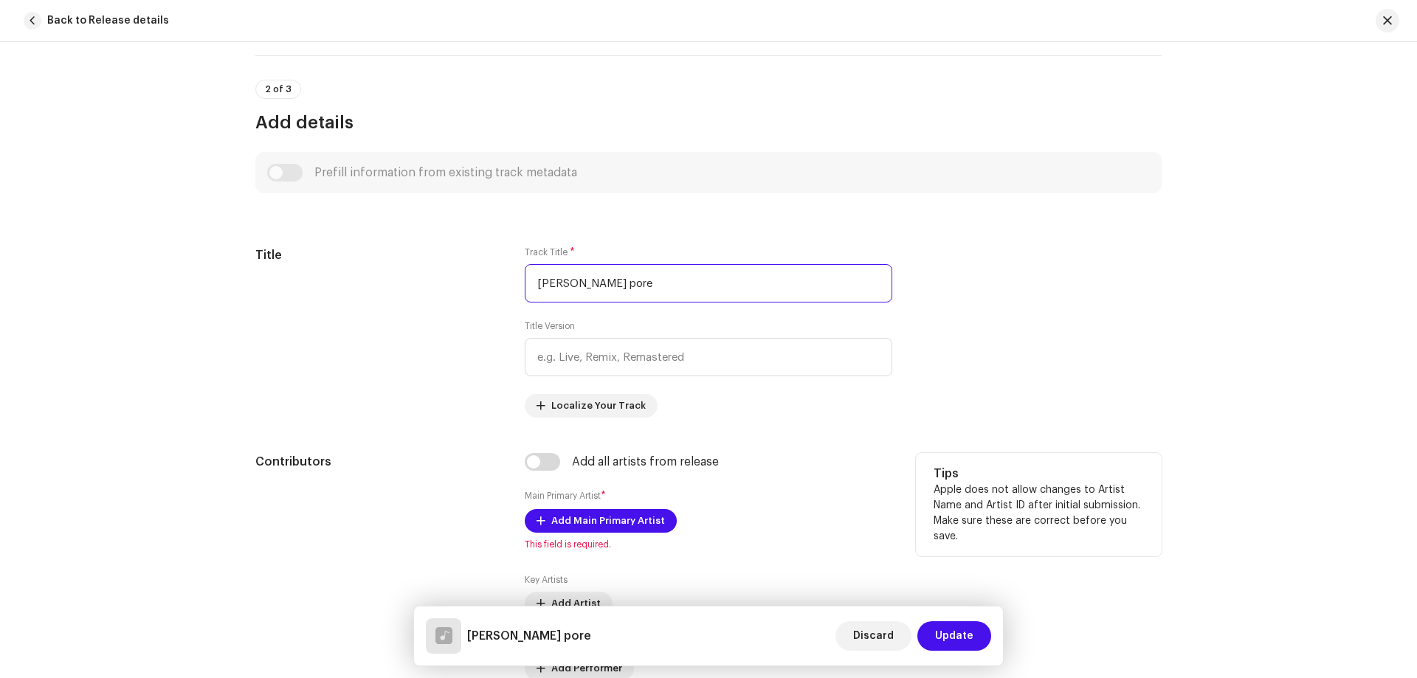
scroll to position [738, 0]
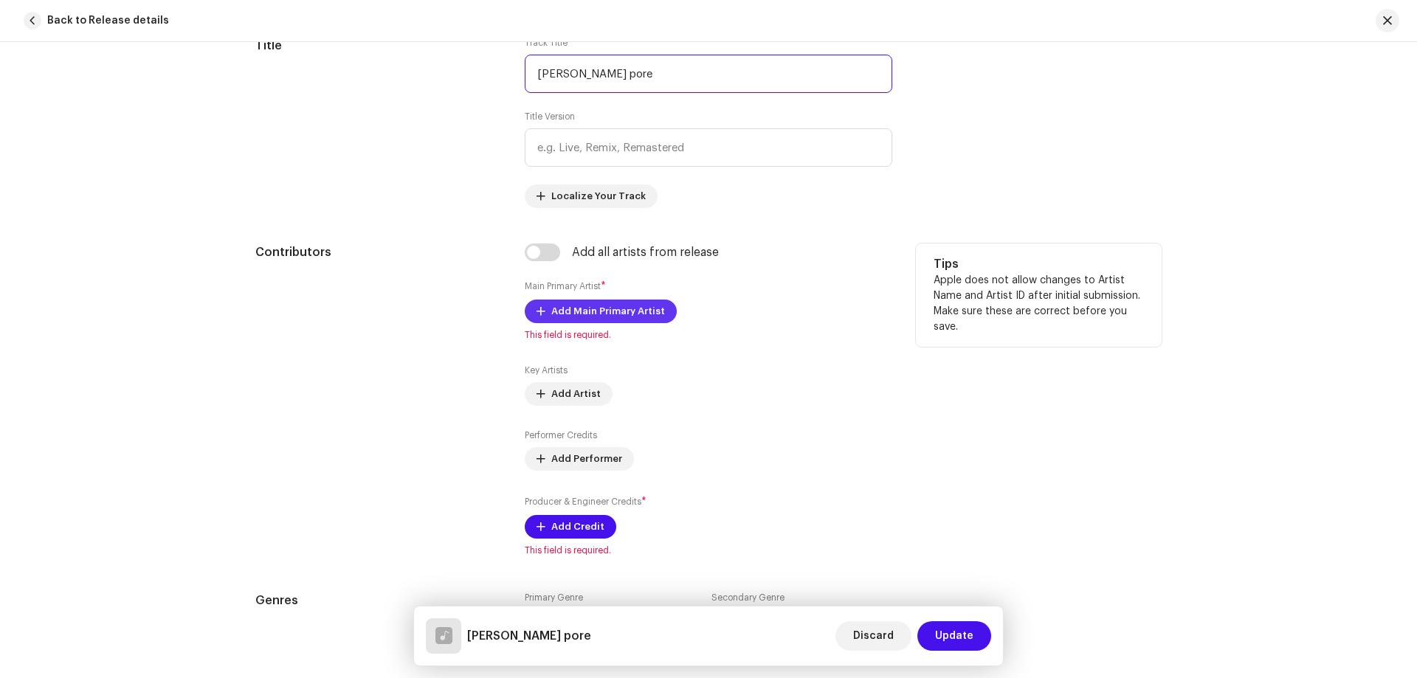
type input "Khujis Morar pore"
click at [609, 309] on span "Add Main Primary Artist" at bounding box center [608, 312] width 114 height 30
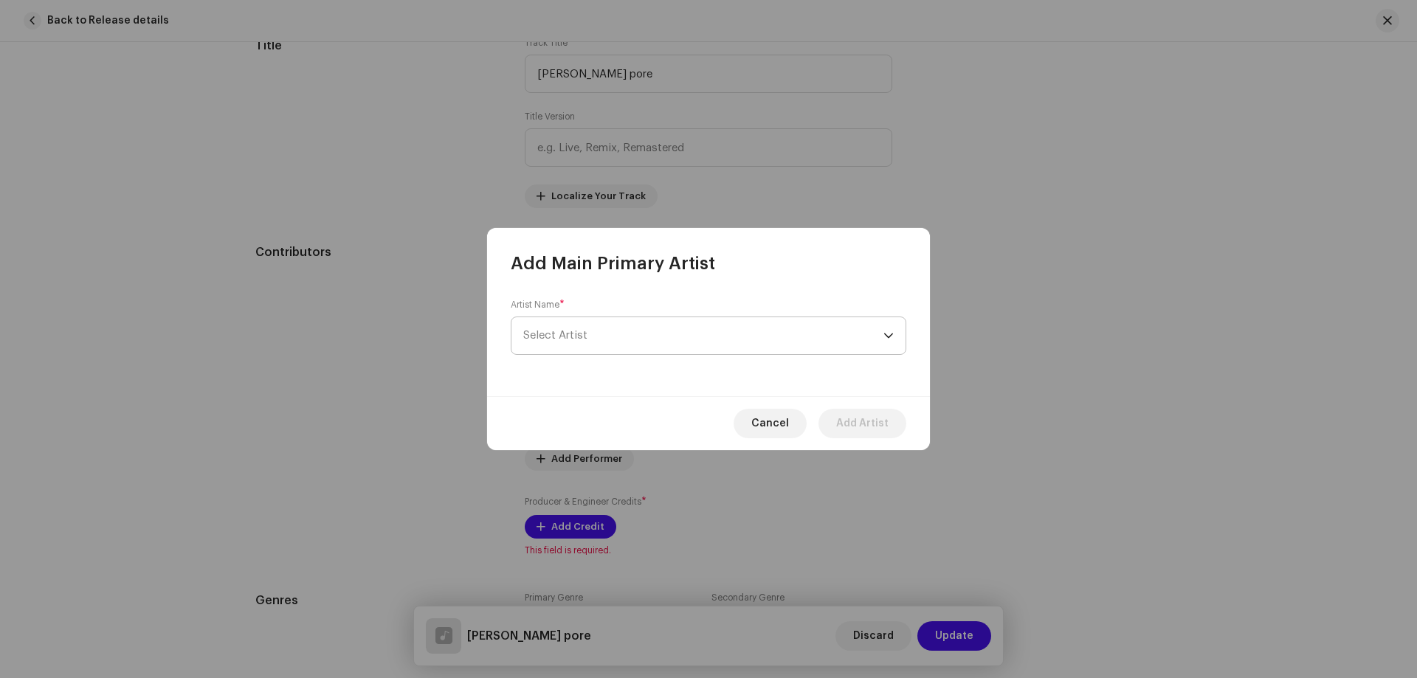
click at [602, 332] on span "Select Artist" at bounding box center [703, 335] width 360 height 37
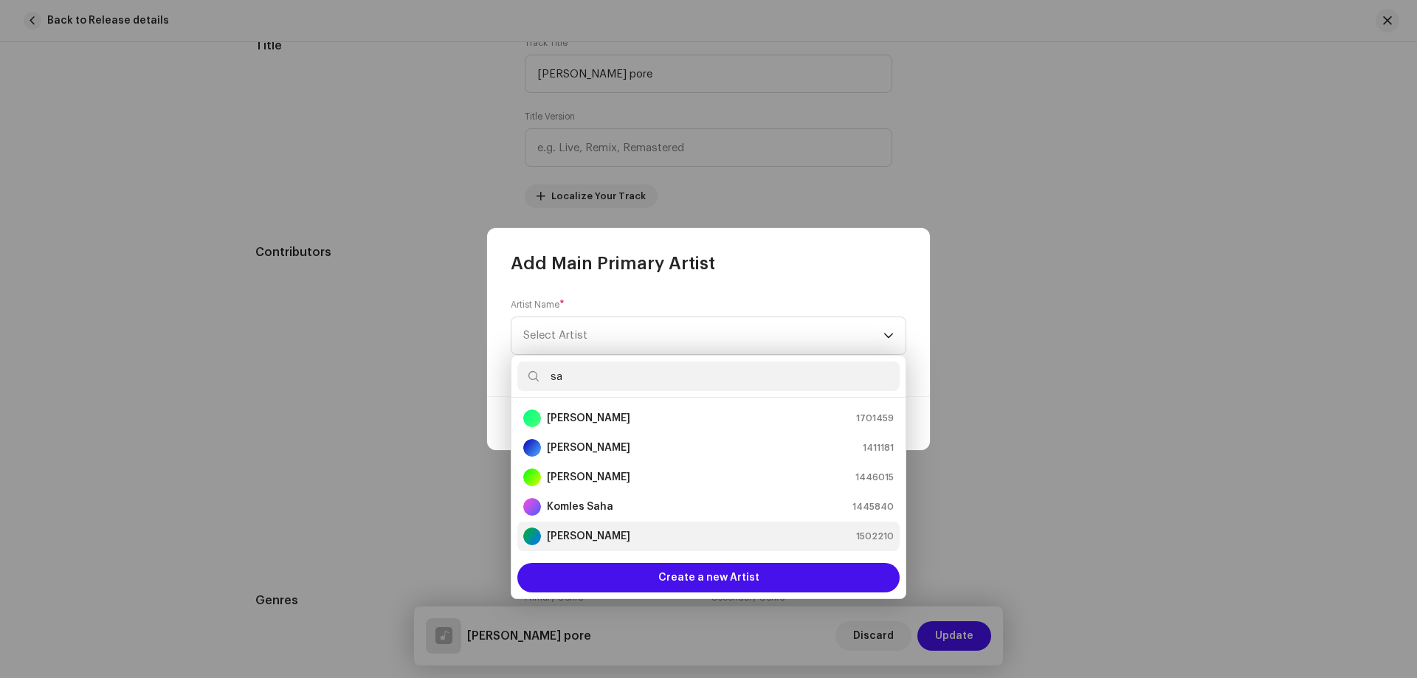
type input "sa"
click at [588, 532] on strong "[PERSON_NAME]" at bounding box center [588, 536] width 83 height 15
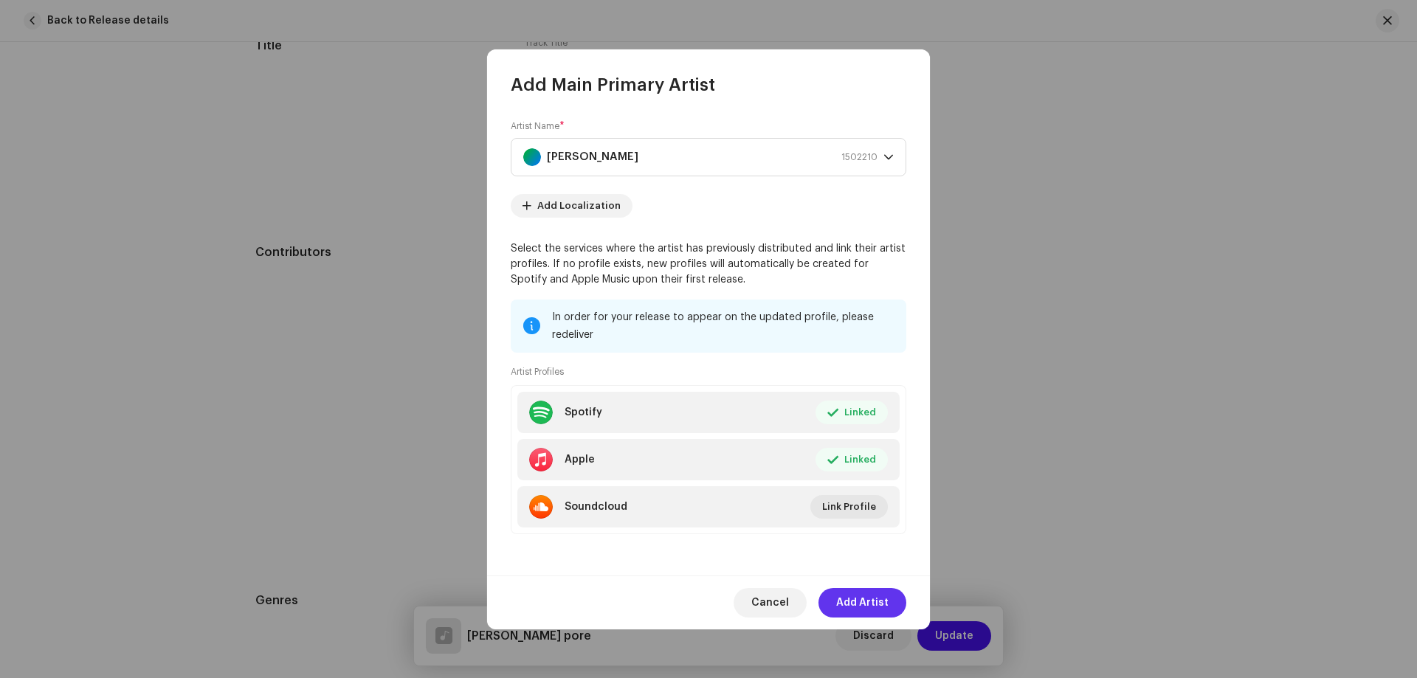
click at [855, 590] on span "Add Artist" at bounding box center [862, 603] width 52 height 30
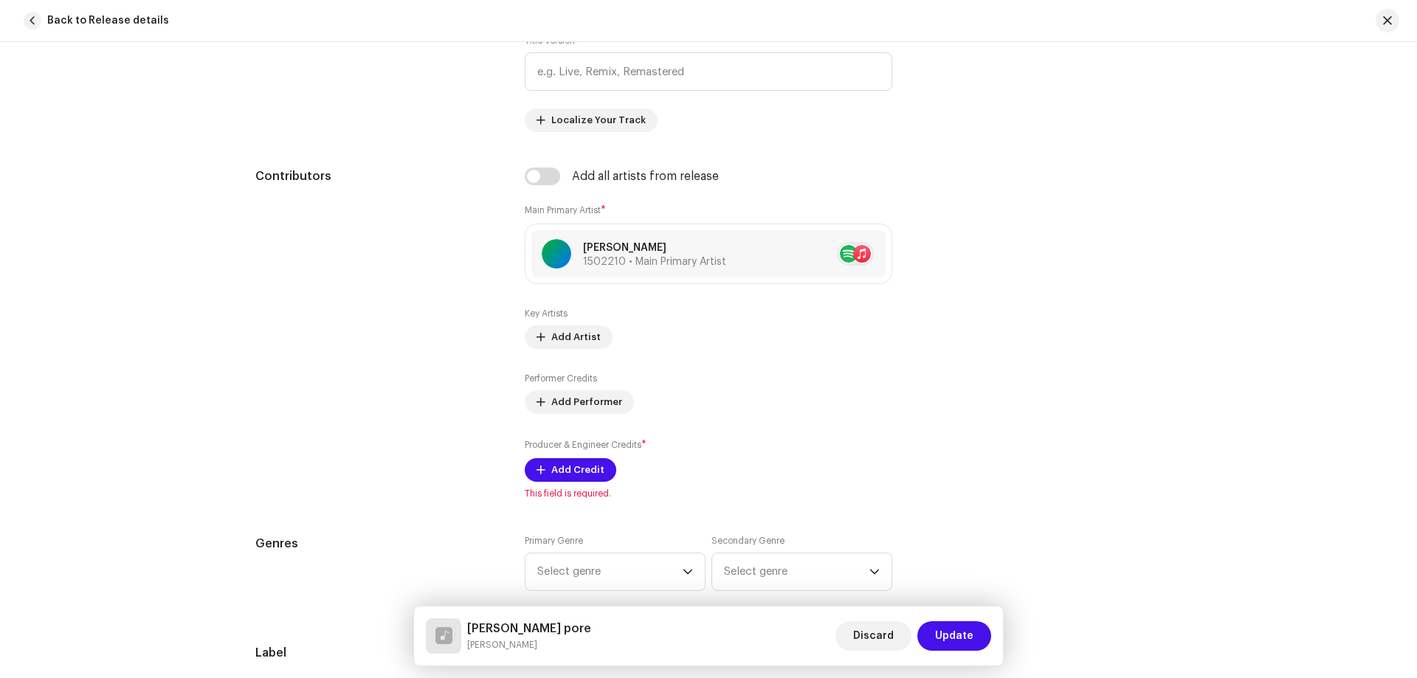
scroll to position [886, 0]
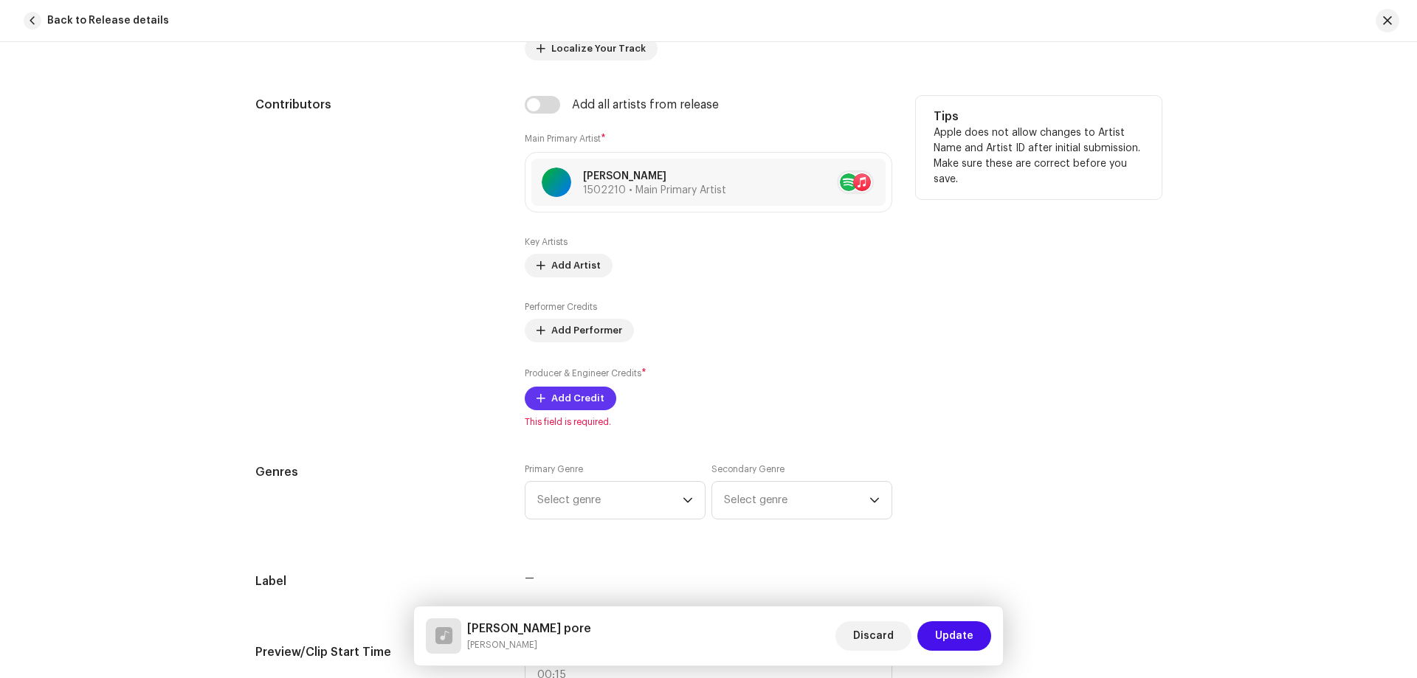
click at [591, 406] on span "Add Credit" at bounding box center [577, 399] width 53 height 30
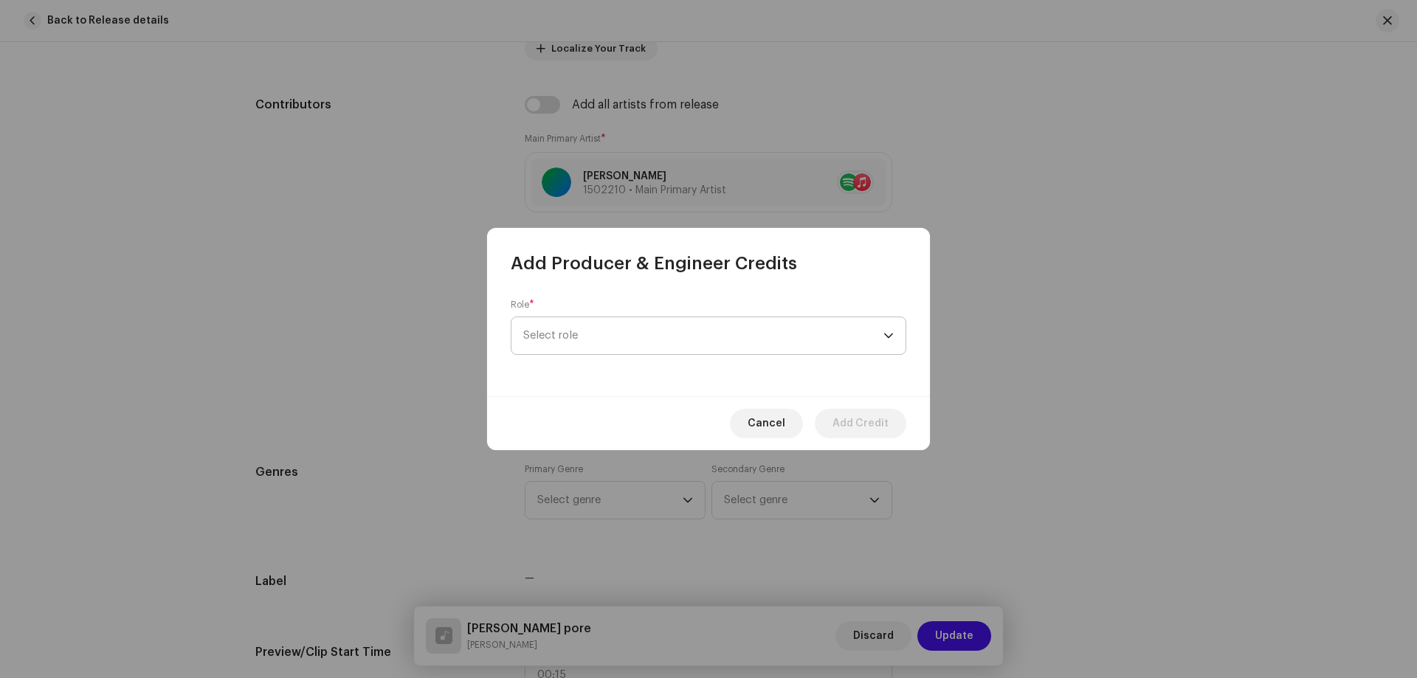
click at [619, 334] on span "Select role" at bounding box center [703, 335] width 360 height 37
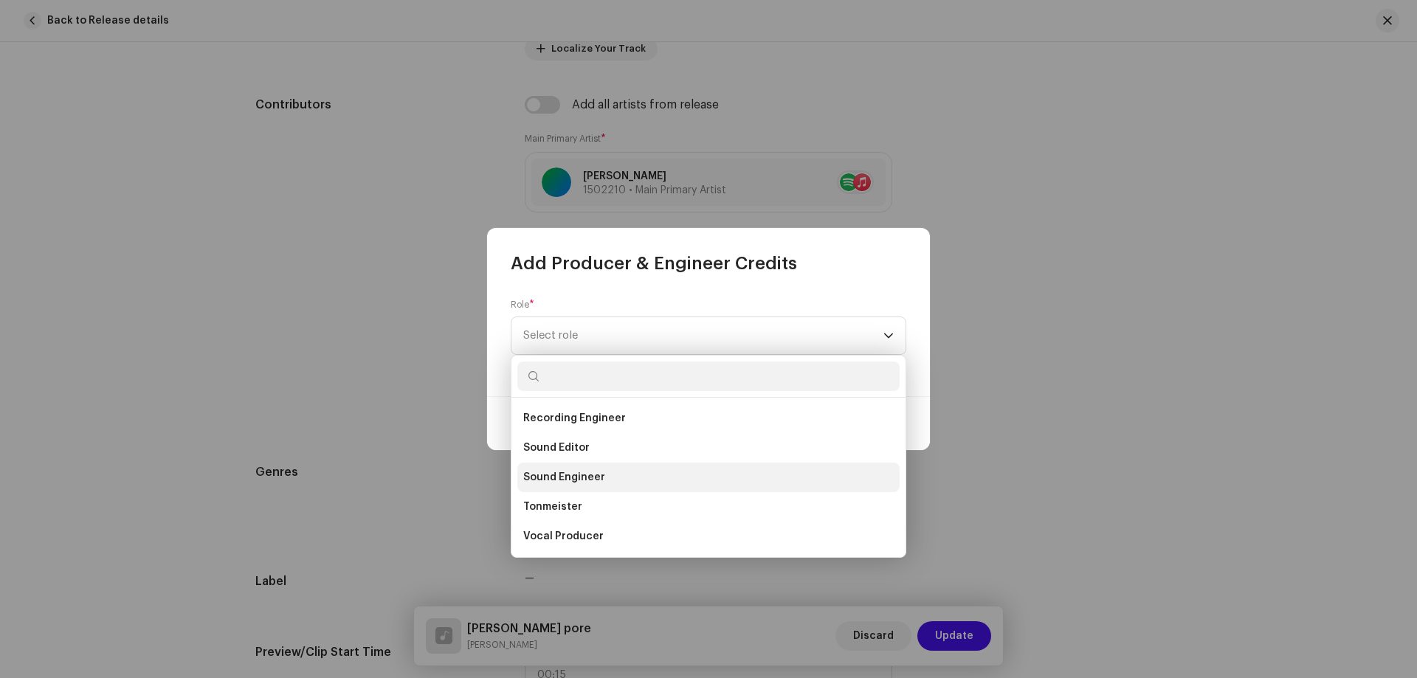
scroll to position [576, 0]
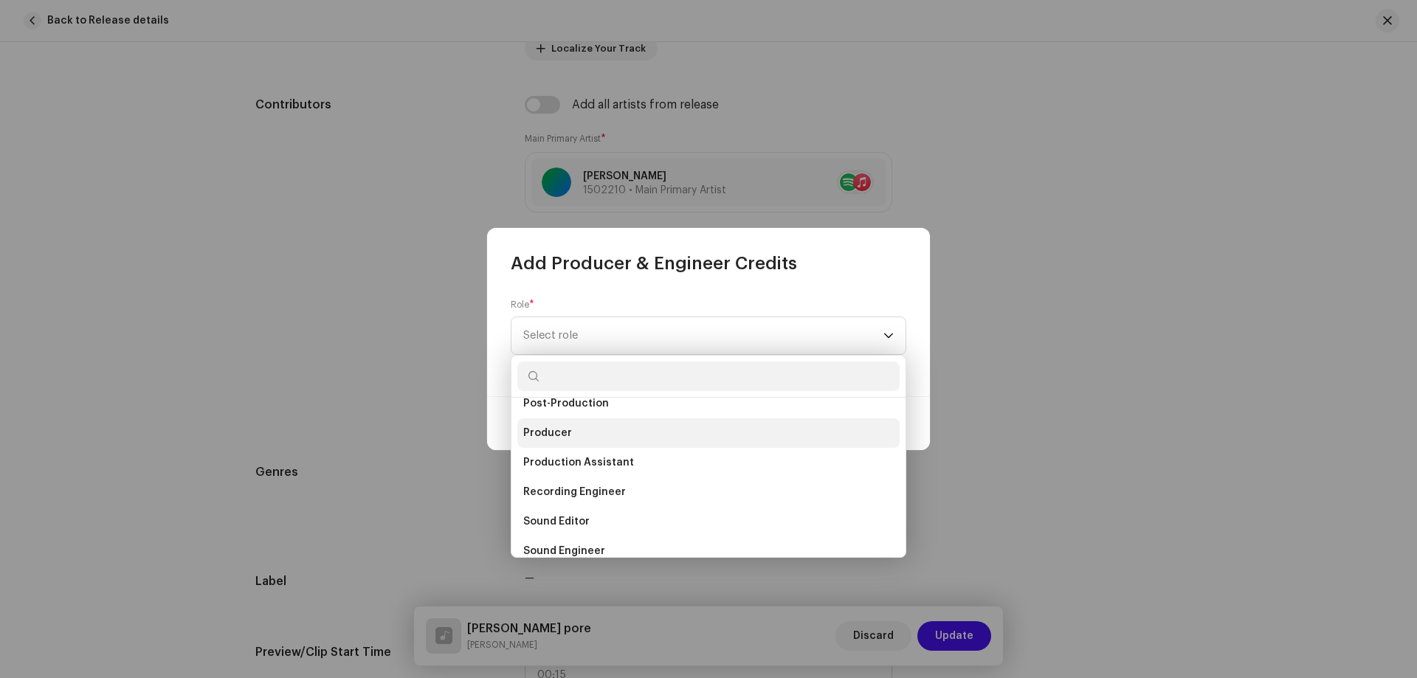
click at [566, 438] on span "Producer" at bounding box center [547, 433] width 49 height 15
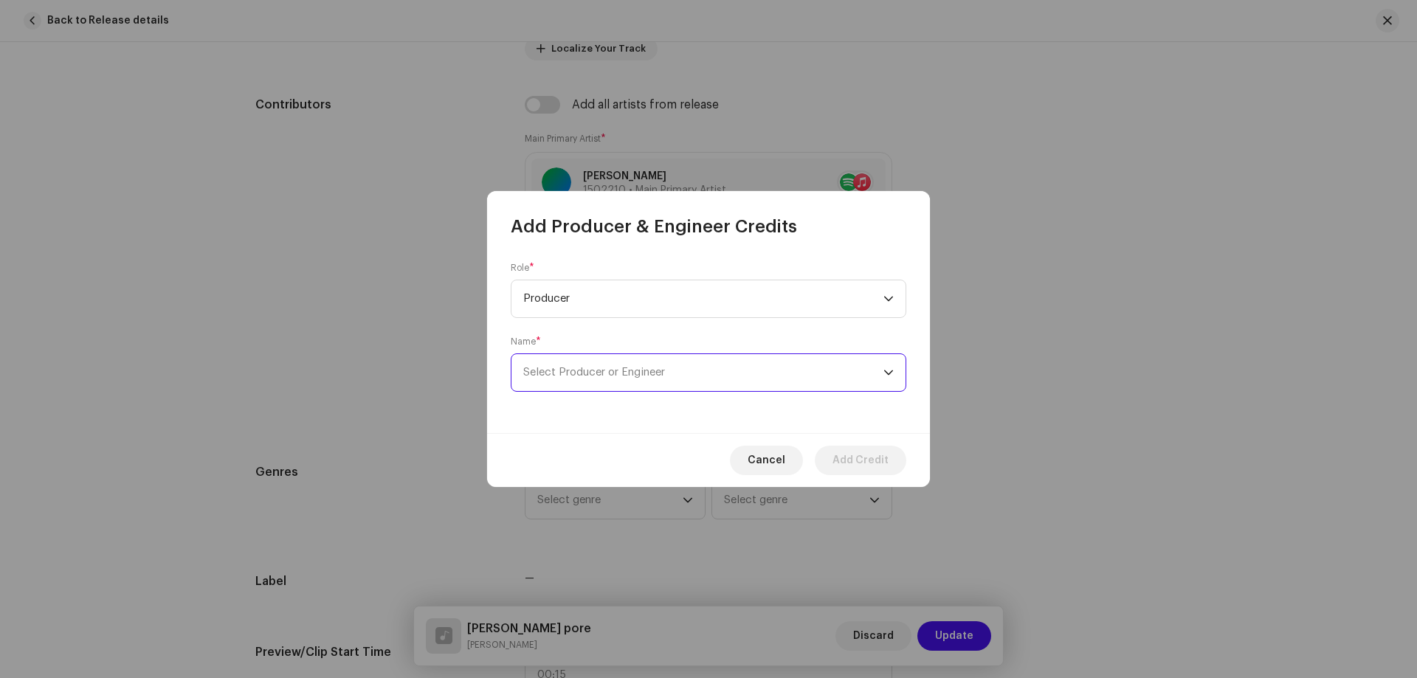
click at [617, 379] on span "Select Producer or Engineer" at bounding box center [703, 372] width 360 height 37
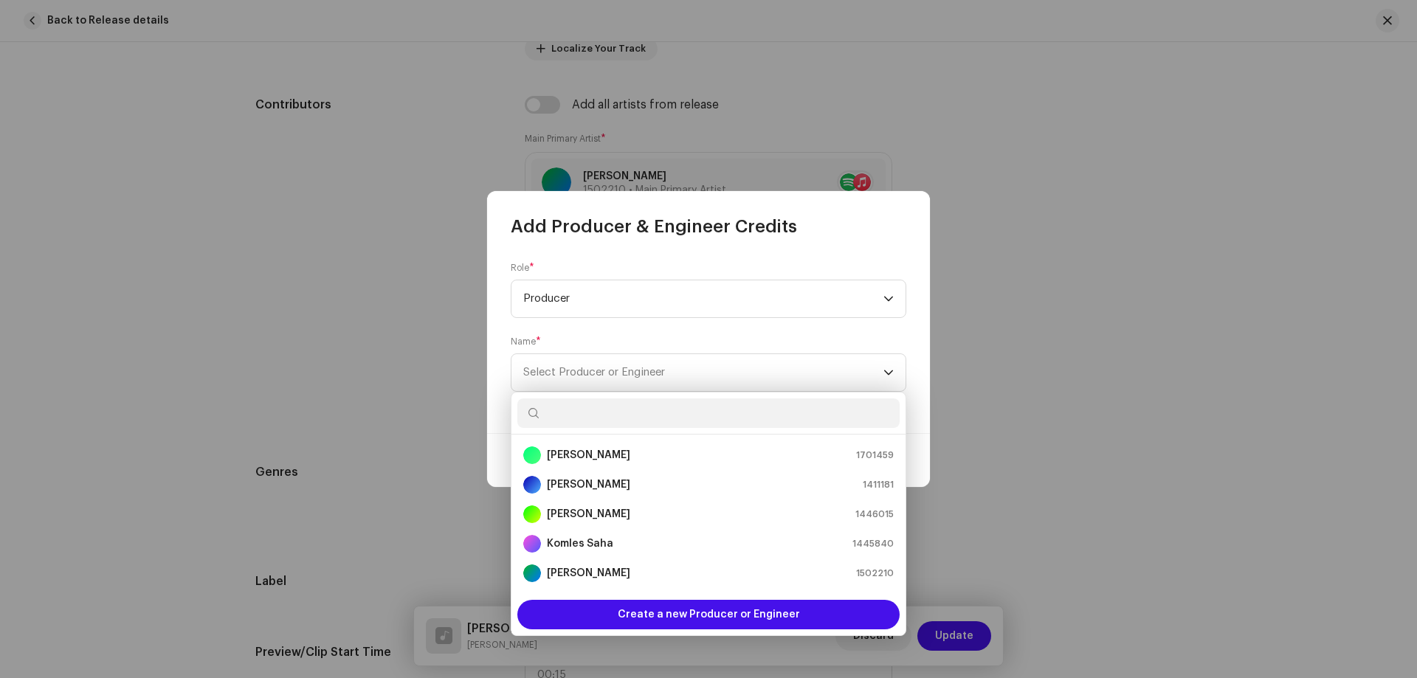
click at [661, 426] on input "text" at bounding box center [708, 414] width 382 height 30
paste input "[PERSON_NAME]"
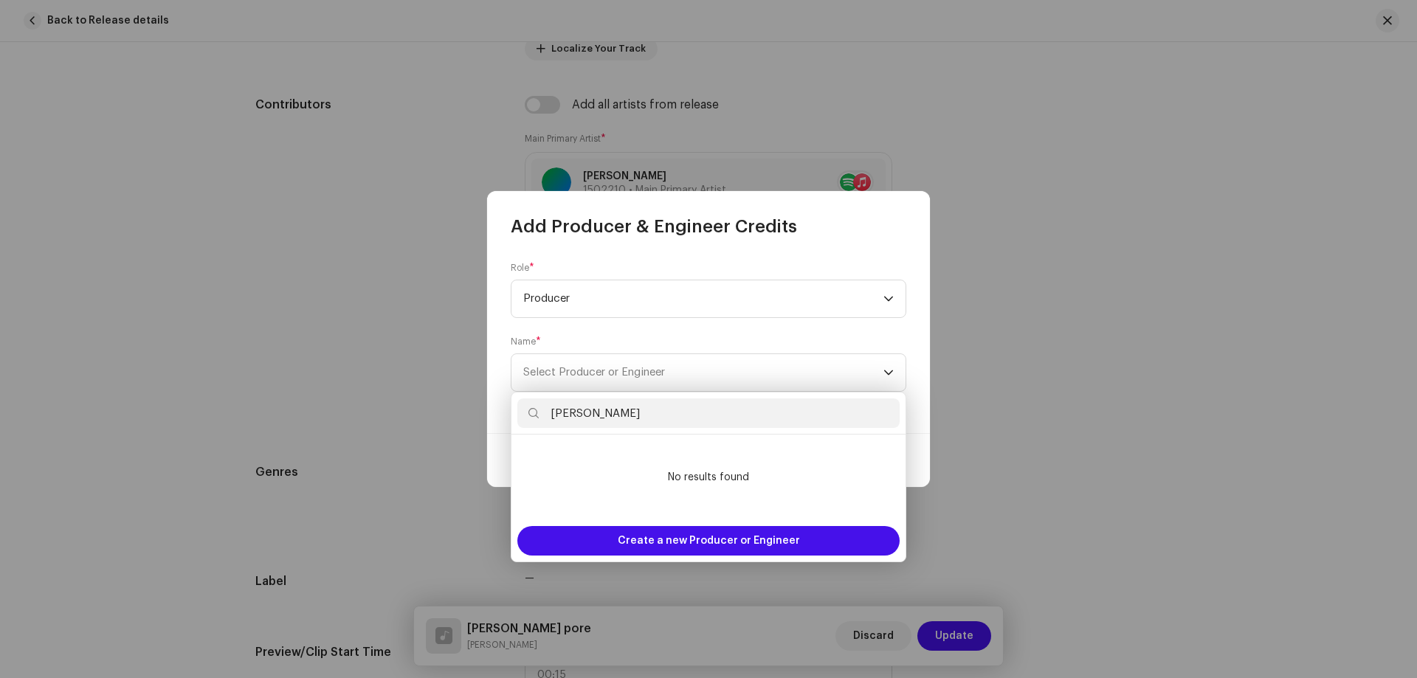
click at [557, 422] on input "[PERSON_NAME]" at bounding box center [708, 414] width 382 height 30
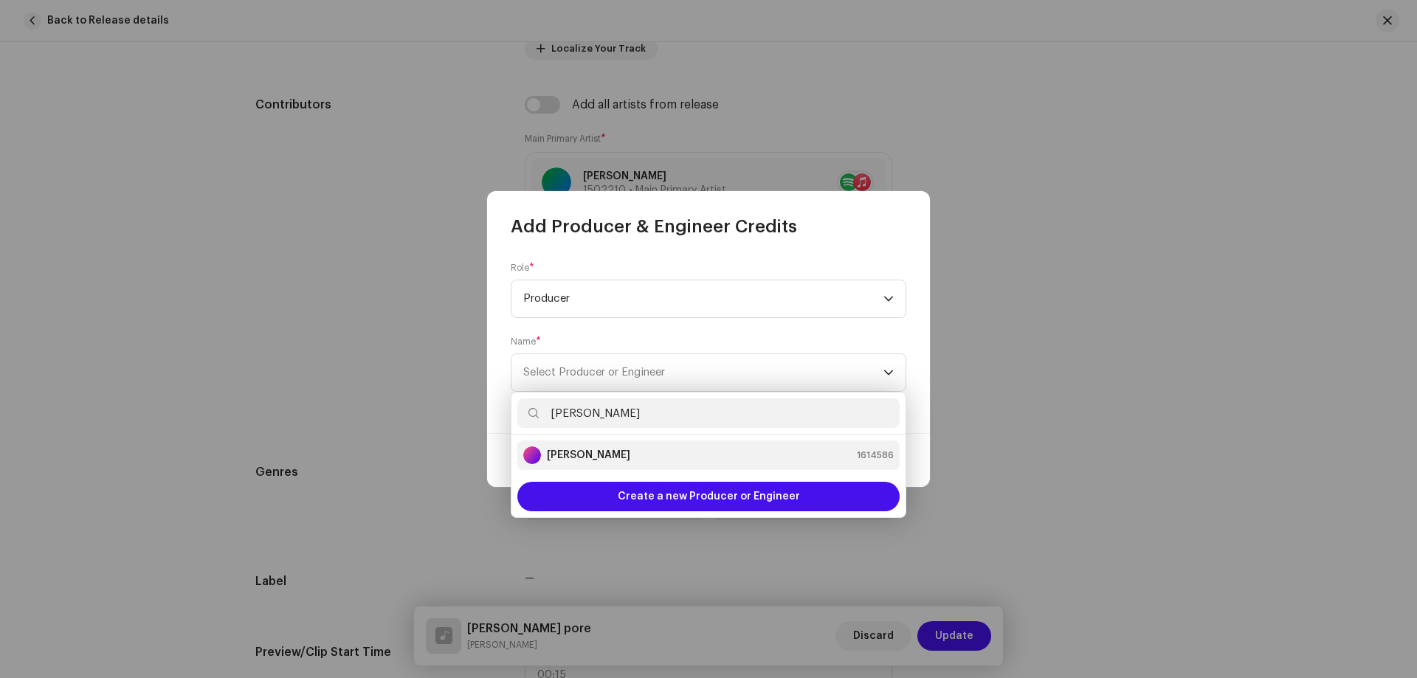
type input "[PERSON_NAME]"
click at [597, 452] on strong "[PERSON_NAME]" at bounding box center [588, 455] width 83 height 15
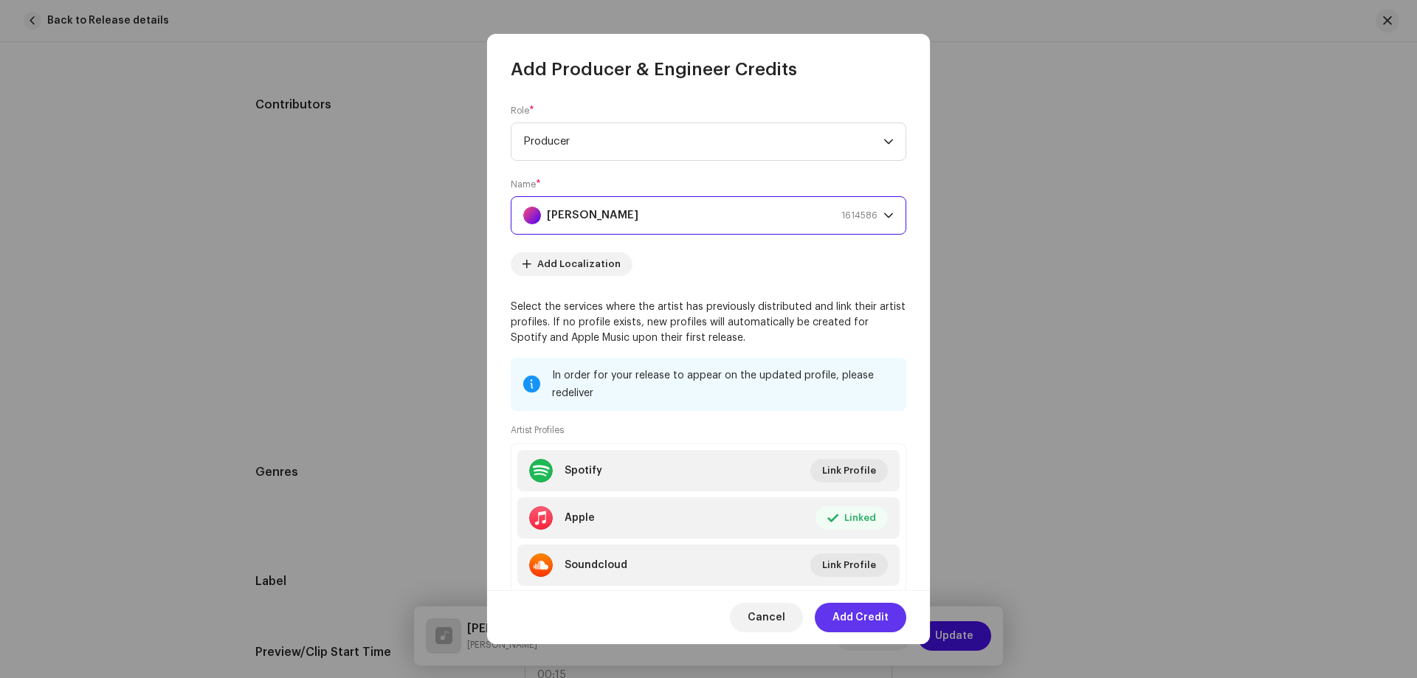
click at [869, 609] on span "Add Credit" at bounding box center [861, 618] width 56 height 30
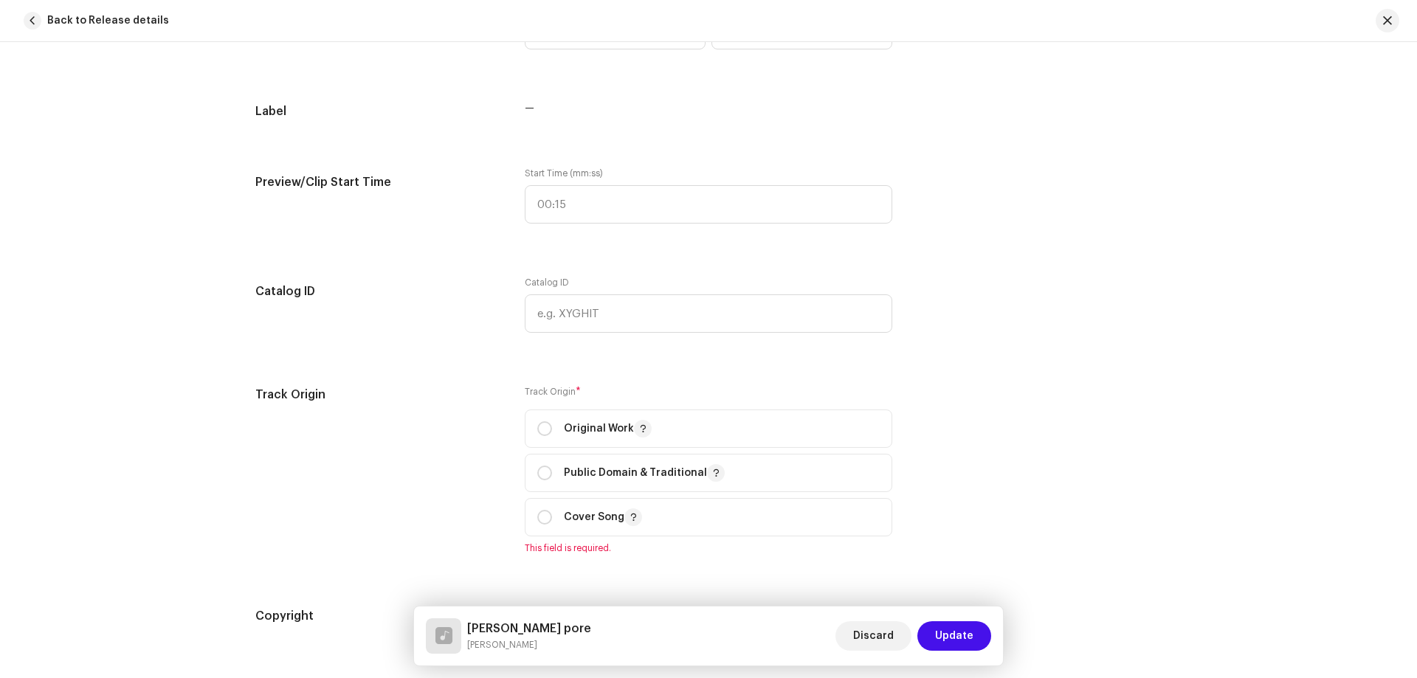
scroll to position [1402, 0]
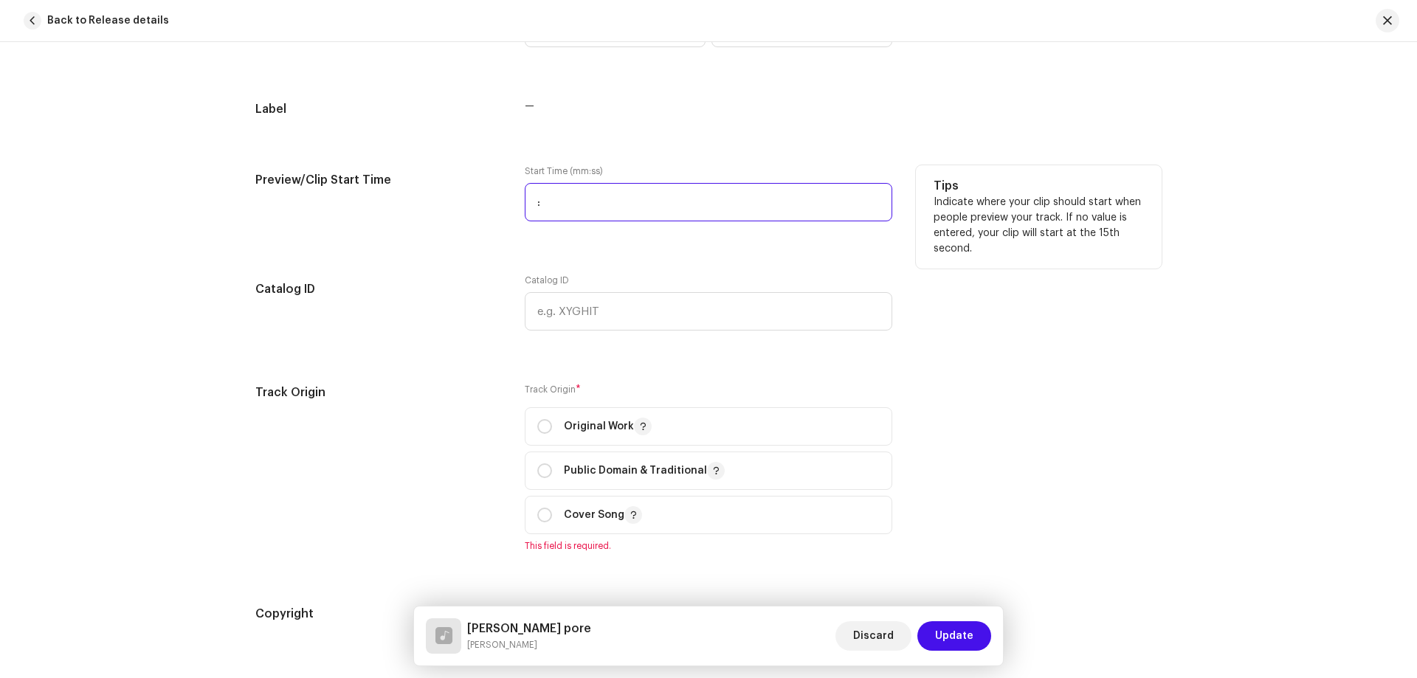
click at [619, 188] on input ":" at bounding box center [709, 202] width 368 height 38
type input "00:25"
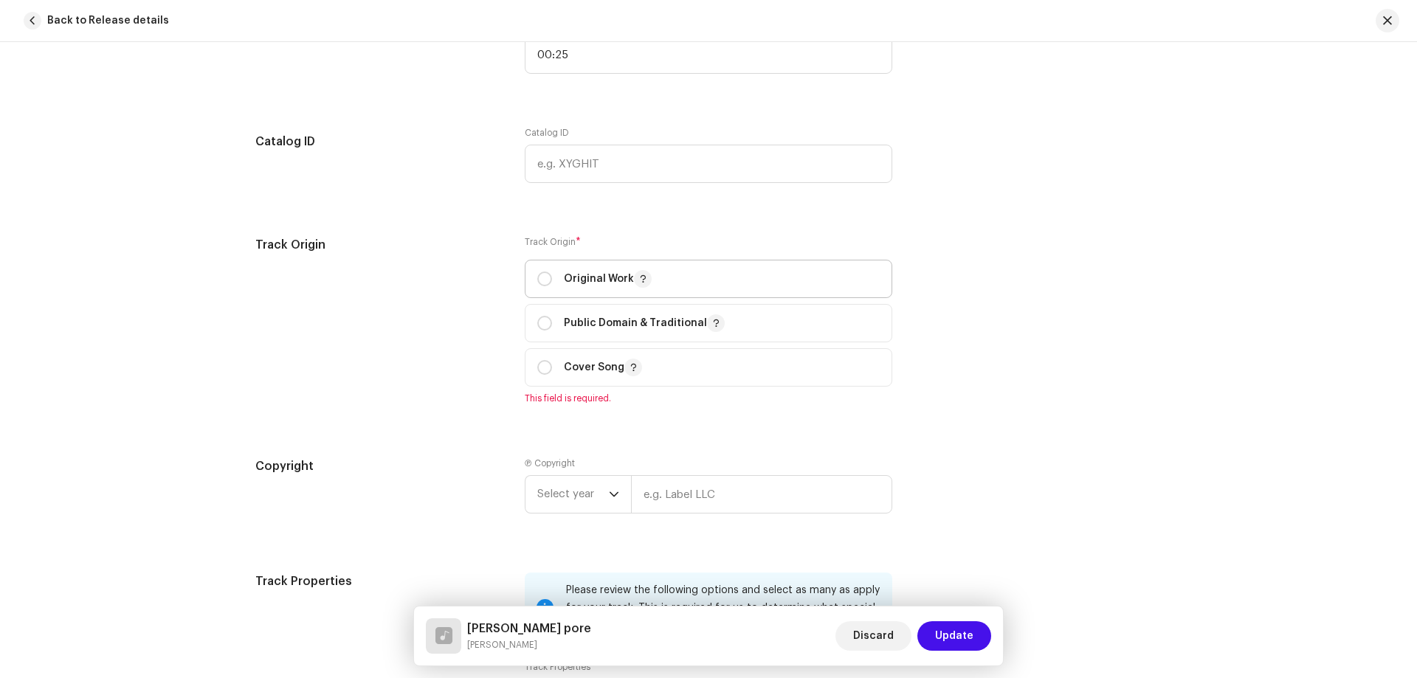
click at [587, 280] on p "Original Work" at bounding box center [608, 279] width 88 height 18
radio input "true"
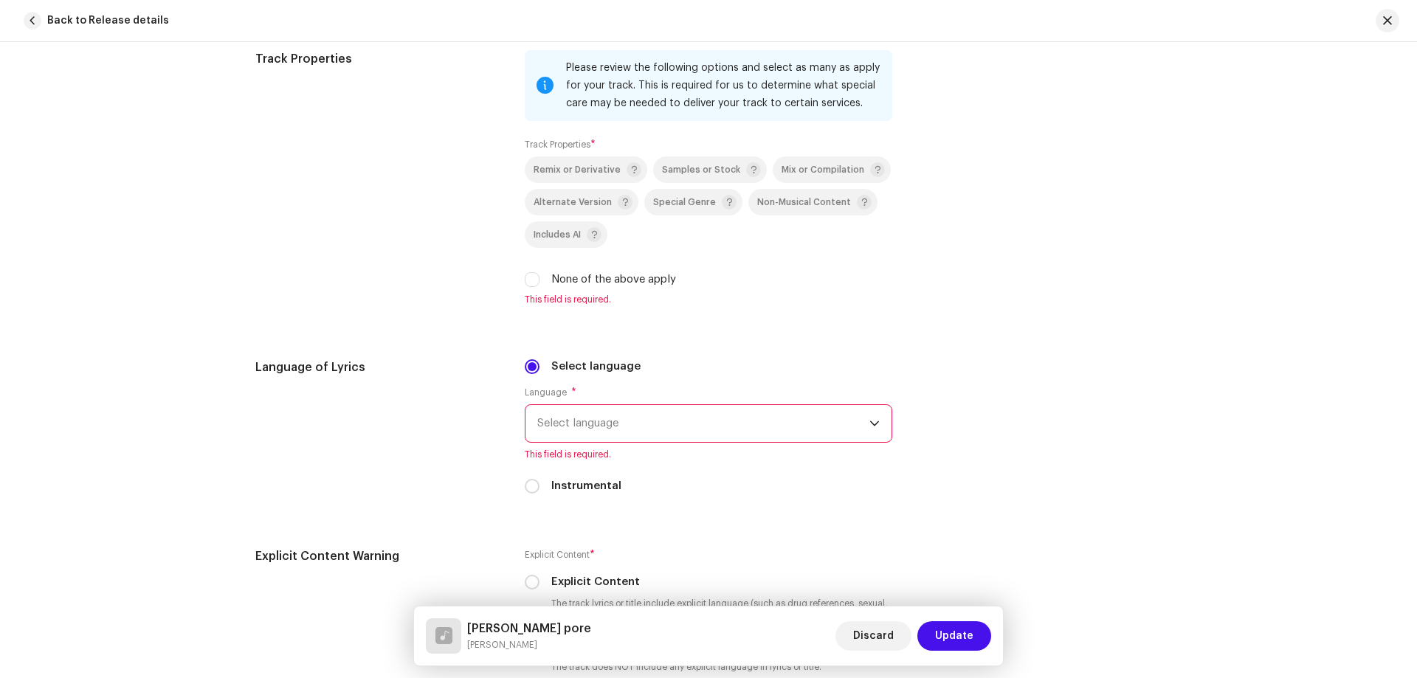
scroll to position [2067, 0]
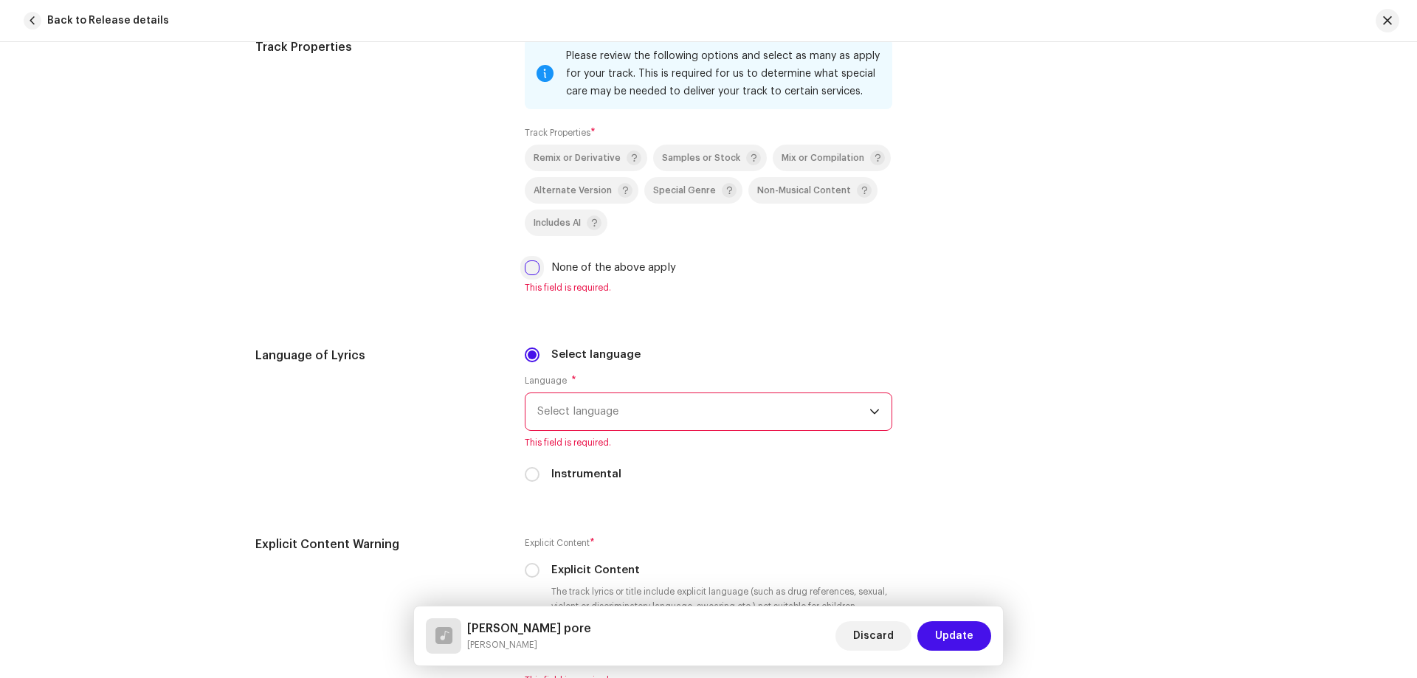
click at [526, 265] on input "None of the above apply" at bounding box center [532, 268] width 15 height 15
checkbox input "true"
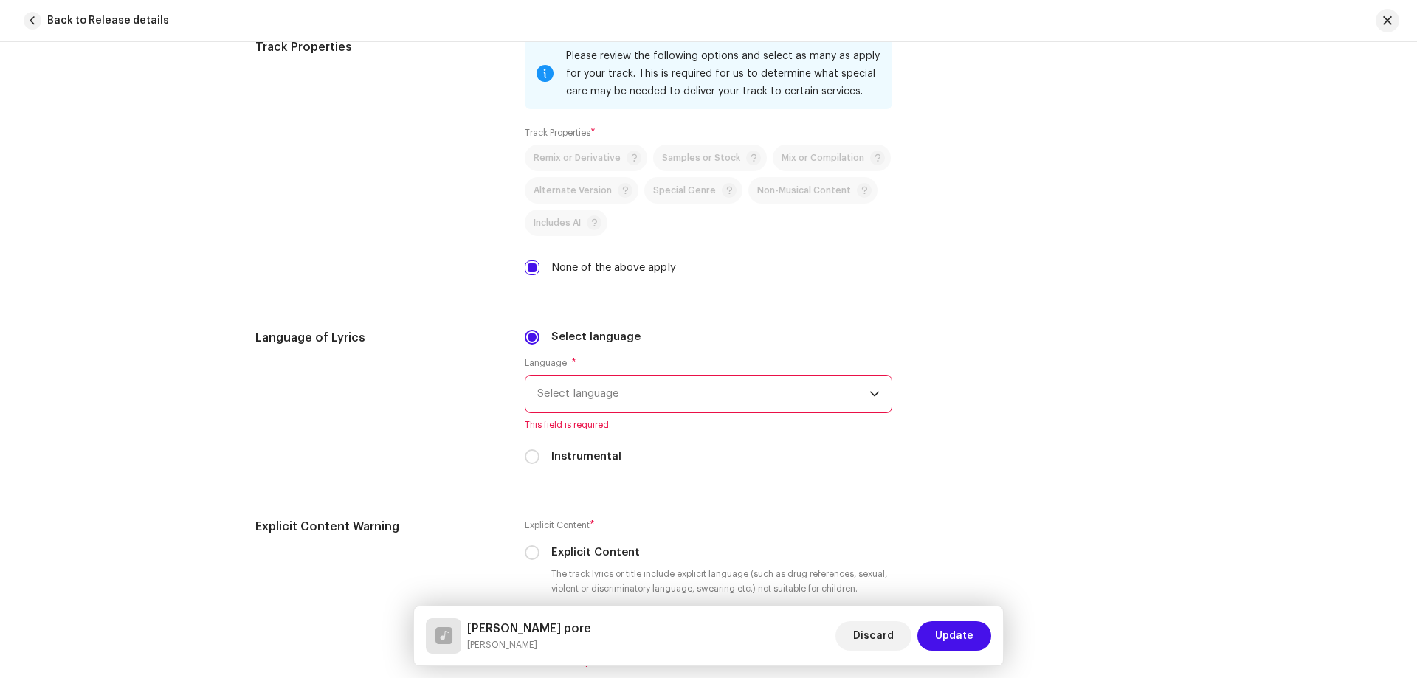
click at [612, 396] on span "Select language" at bounding box center [703, 394] width 332 height 37
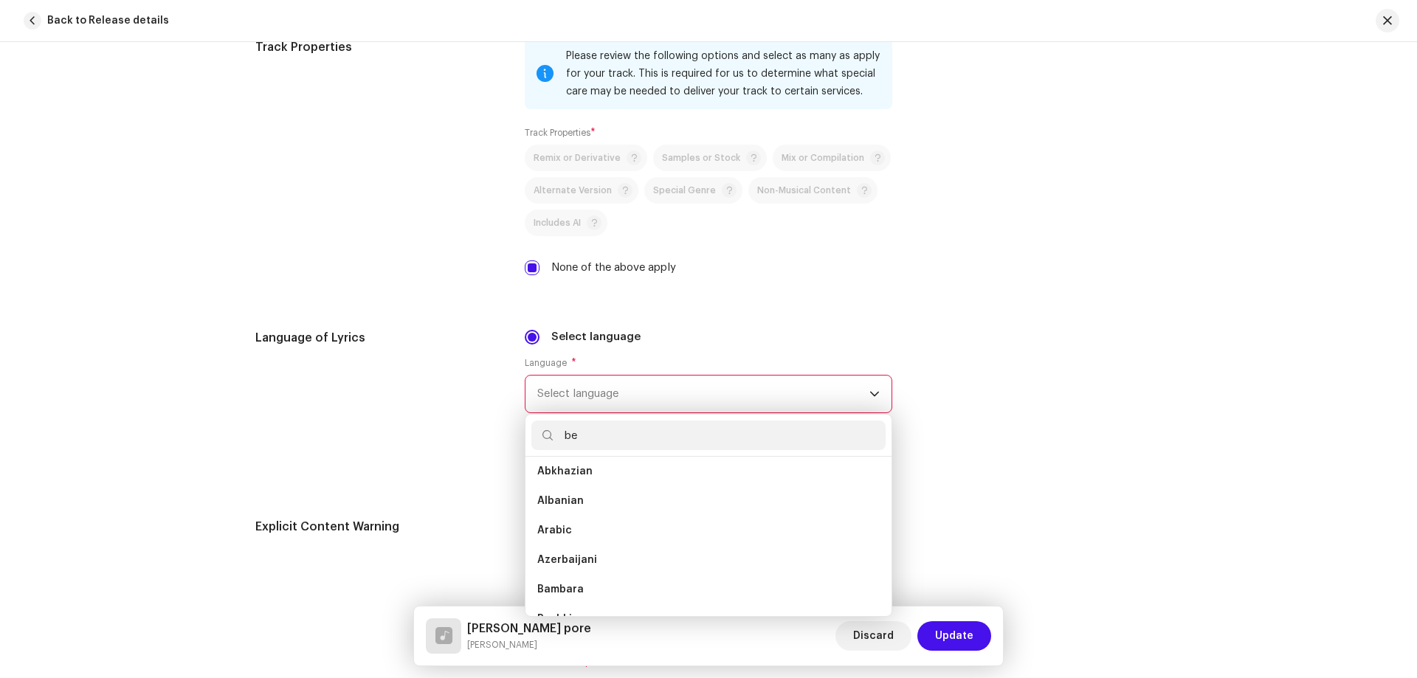
scroll to position [0, 0]
type input "be"
click at [593, 497] on li "Bengali" at bounding box center [708, 507] width 354 height 30
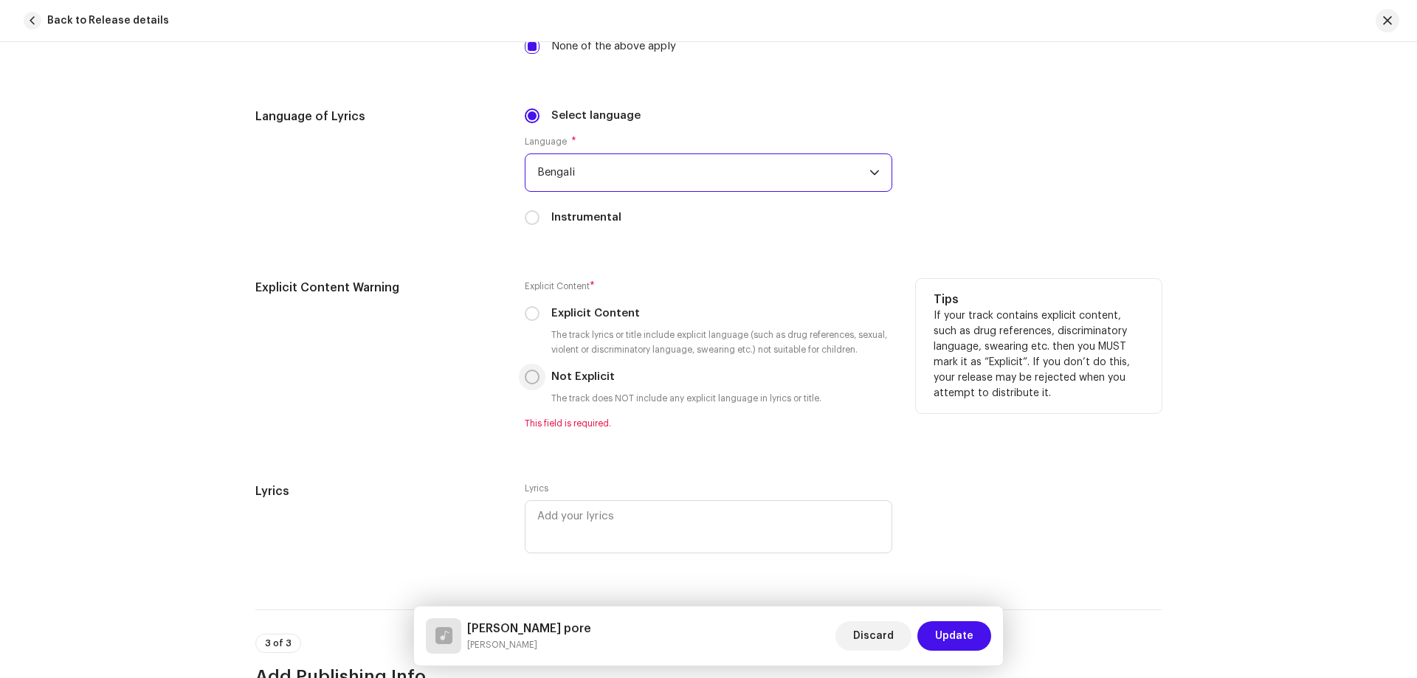
click at [526, 381] on input "Not Explicit" at bounding box center [532, 377] width 15 height 15
radio input "true"
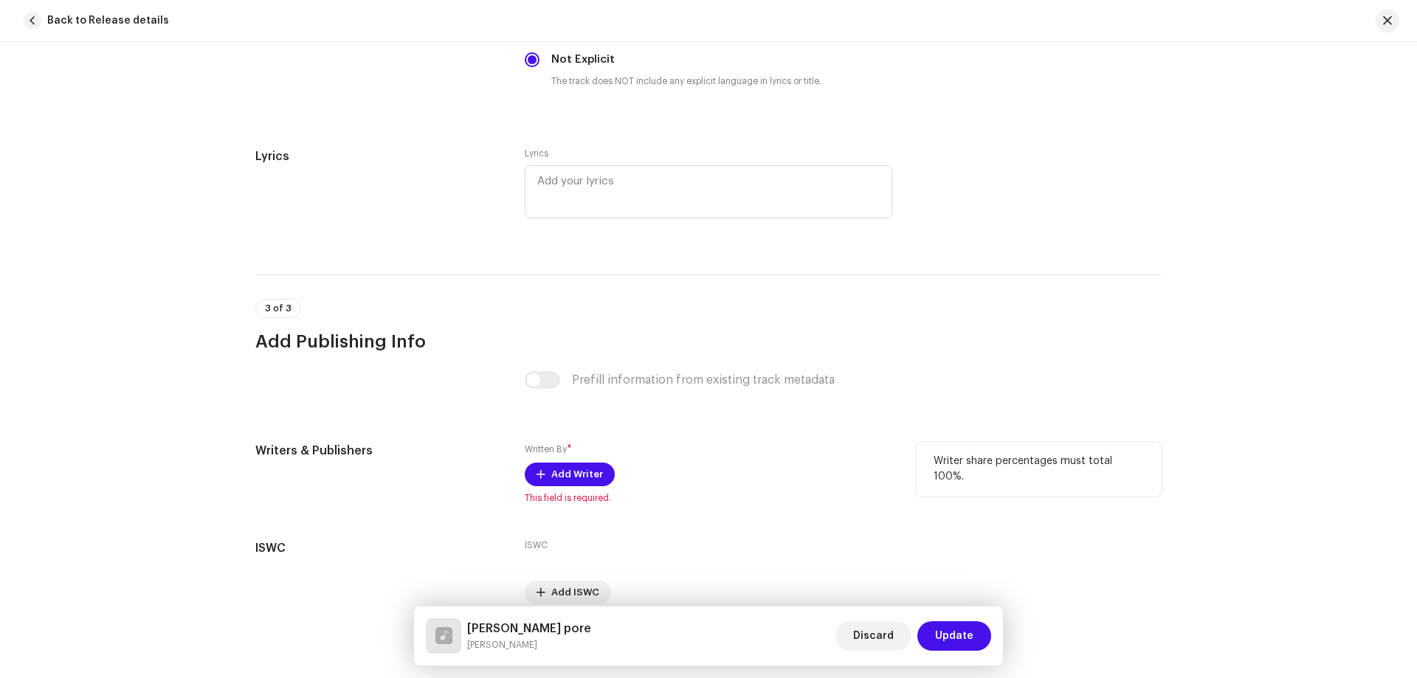
scroll to position [2673, 0]
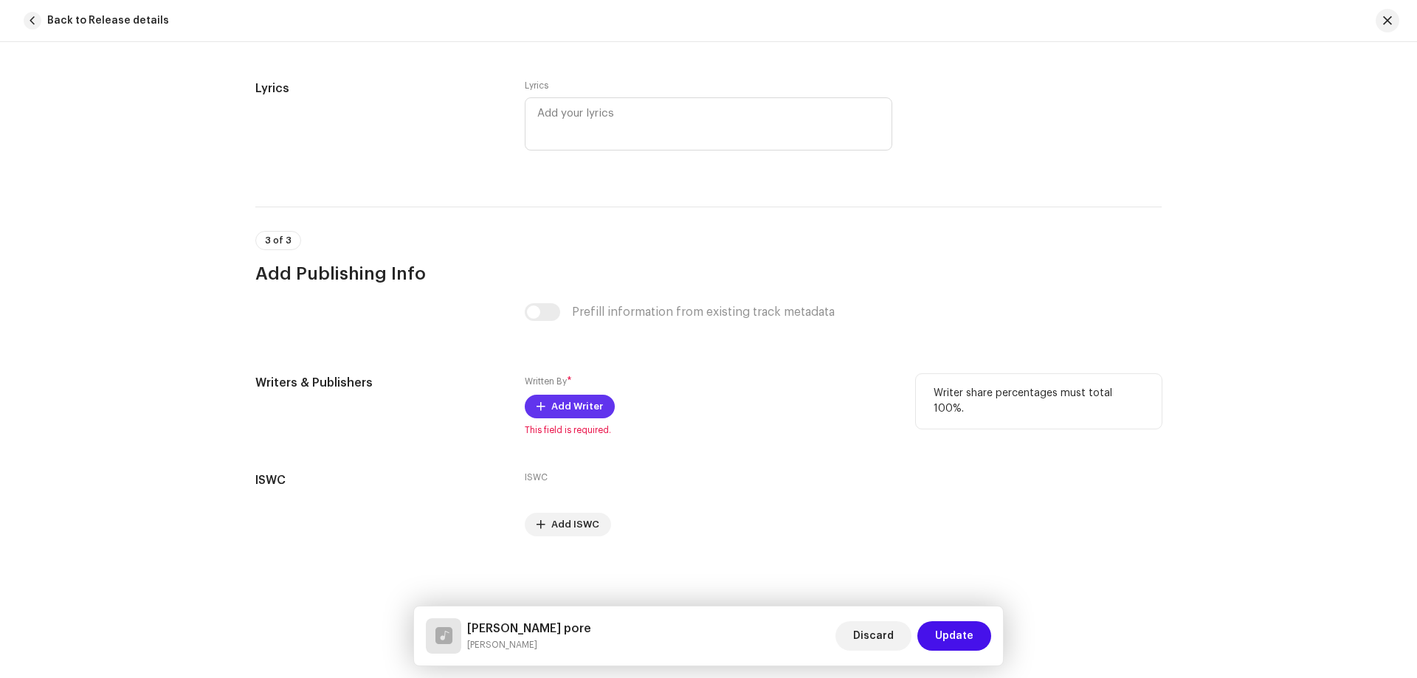
click at [565, 407] on span "Add Writer" at bounding box center [577, 407] width 52 height 30
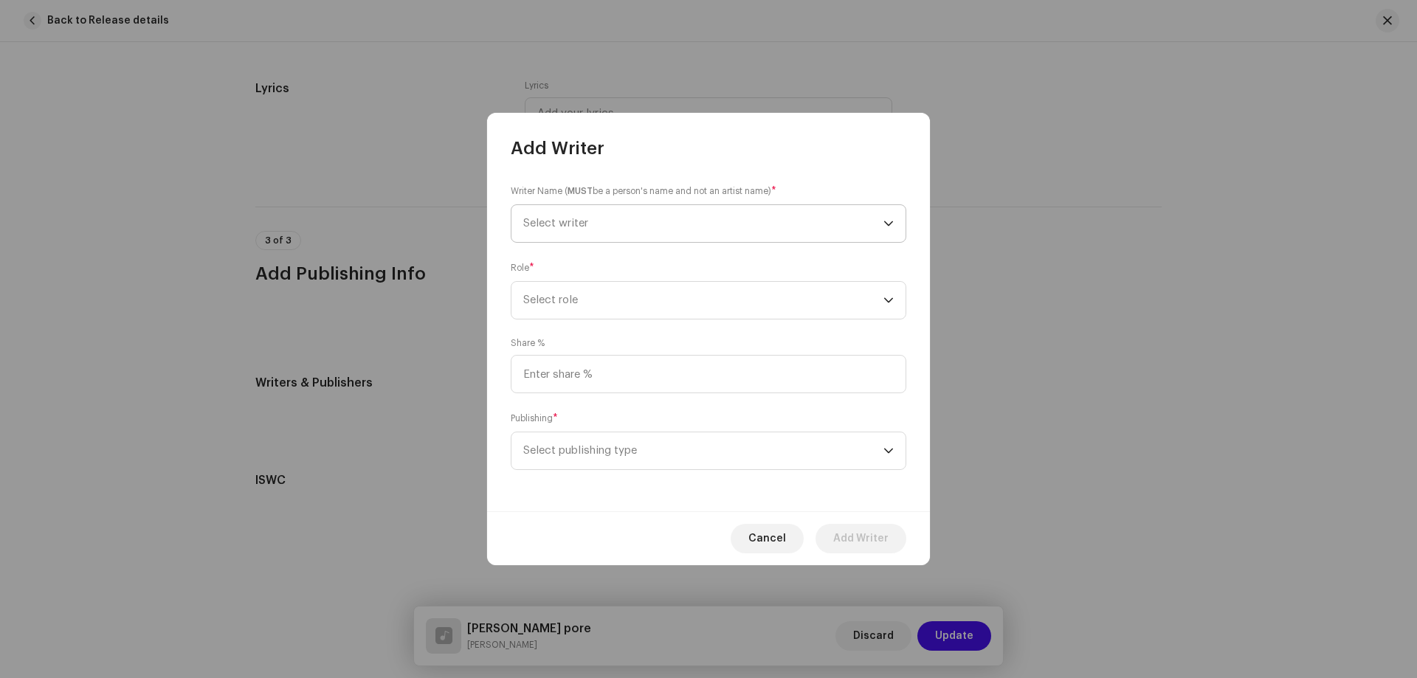
click at [623, 223] on span "Select writer" at bounding box center [703, 223] width 360 height 37
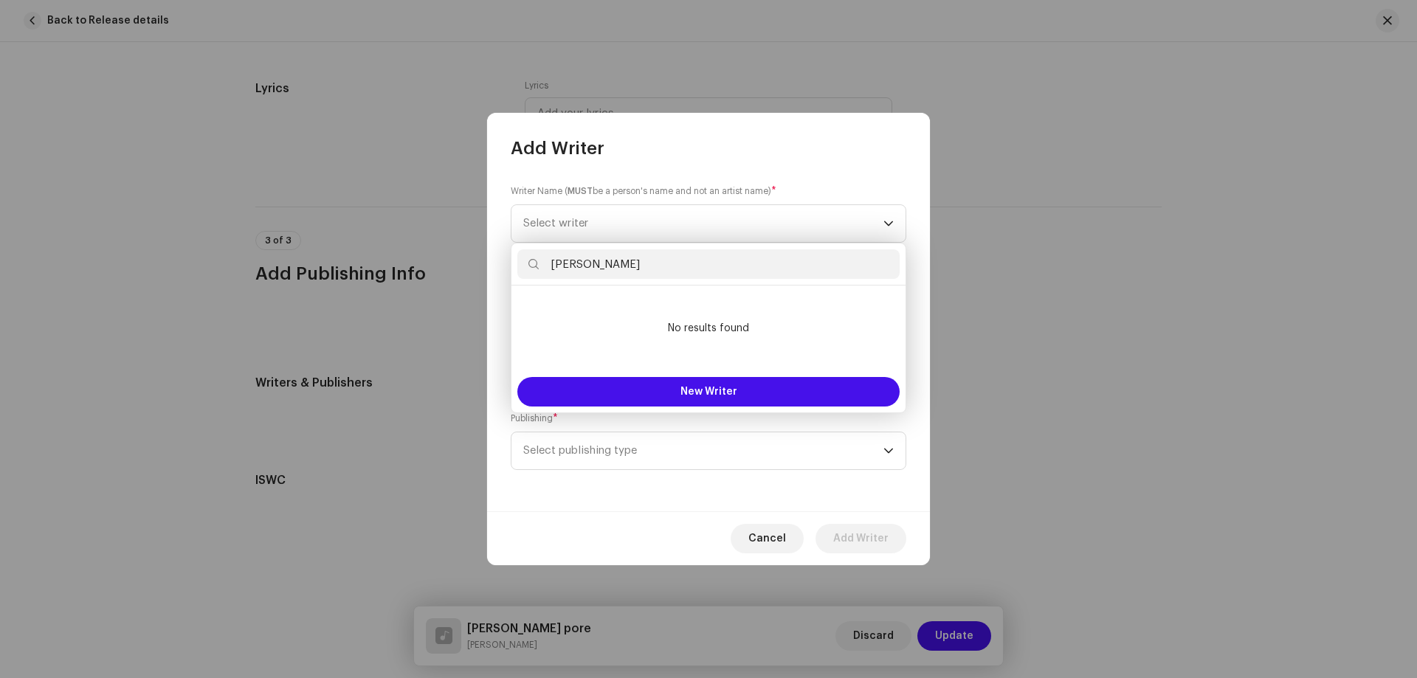
click at [554, 269] on input "[PERSON_NAME]" at bounding box center [708, 264] width 382 height 30
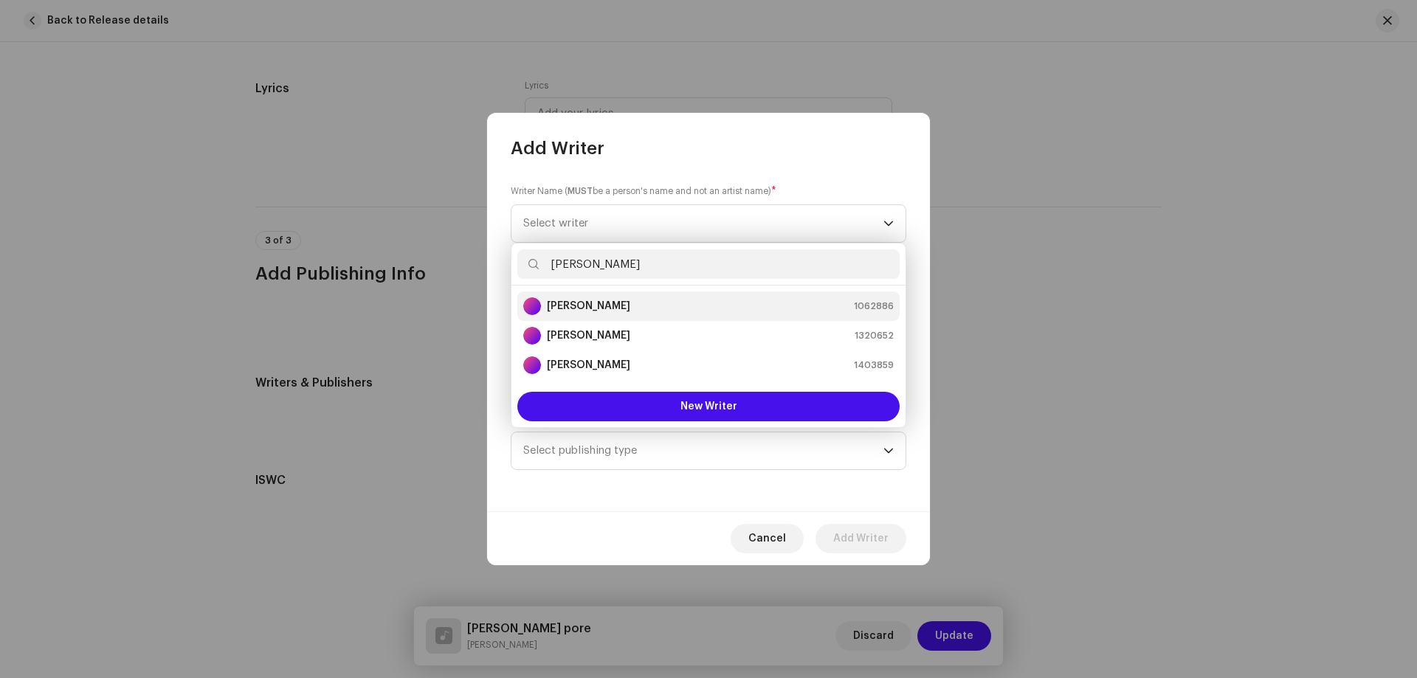
type input "[PERSON_NAME]"
click at [612, 309] on strong "[PERSON_NAME]" at bounding box center [588, 306] width 83 height 15
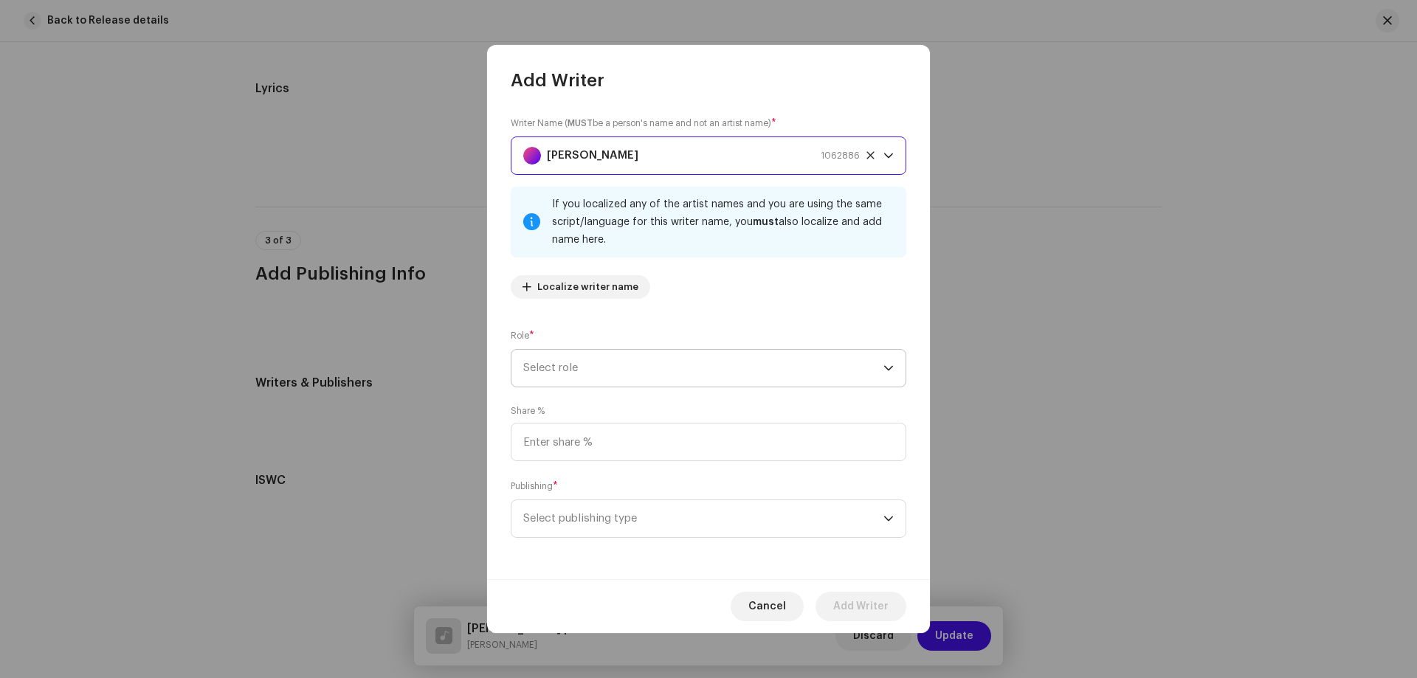
click at [636, 375] on span "Select role" at bounding box center [703, 368] width 360 height 37
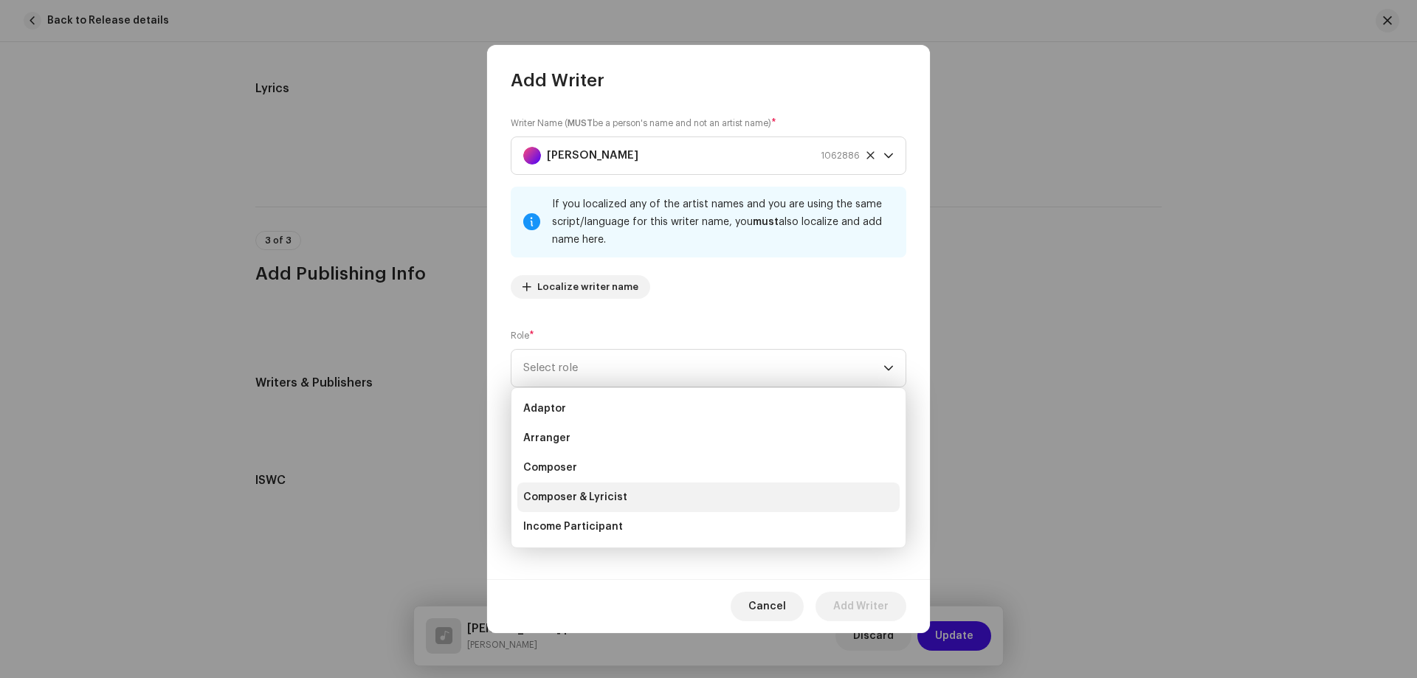
click at [590, 497] on span "Composer & Lyricist" at bounding box center [575, 497] width 104 height 15
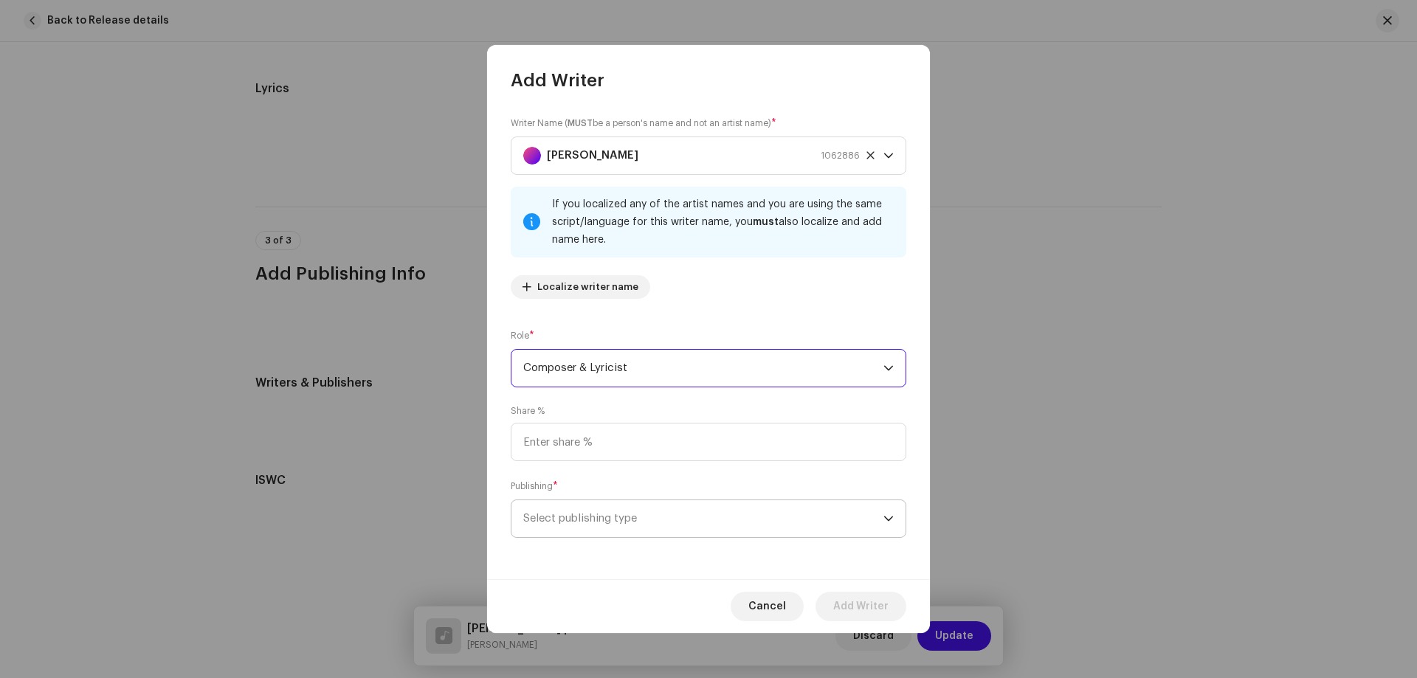
click at [621, 513] on span "Select publishing type" at bounding box center [703, 518] width 360 height 37
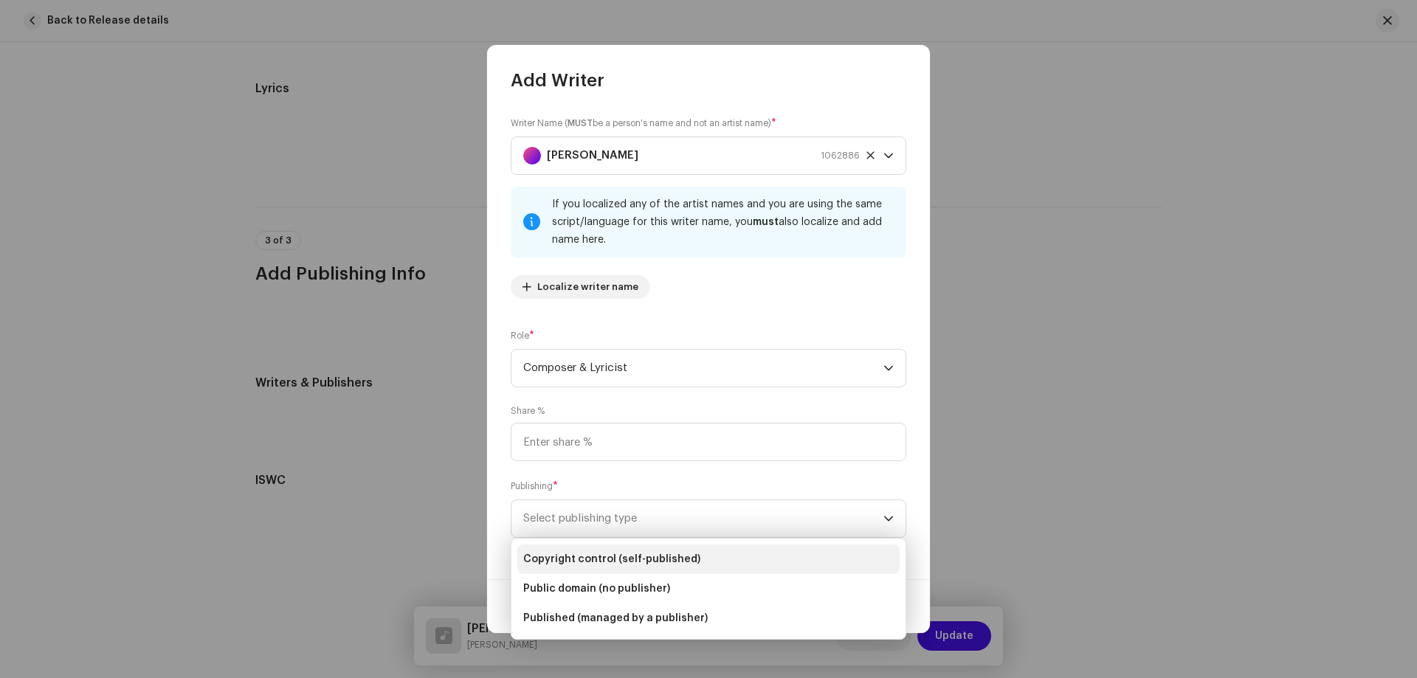
click at [579, 564] on span "Copyright control (self-published)" at bounding box center [611, 559] width 177 height 15
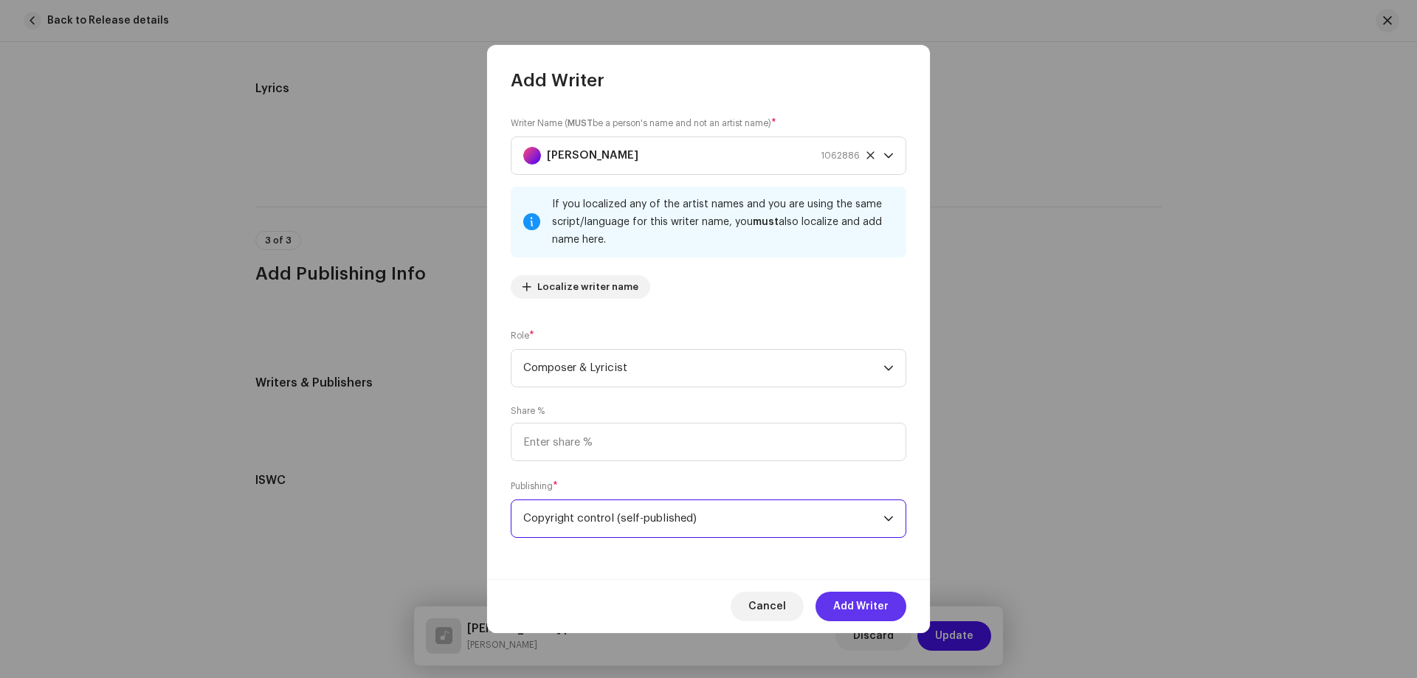
click at [861, 603] on span "Add Writer" at bounding box center [860, 607] width 55 height 30
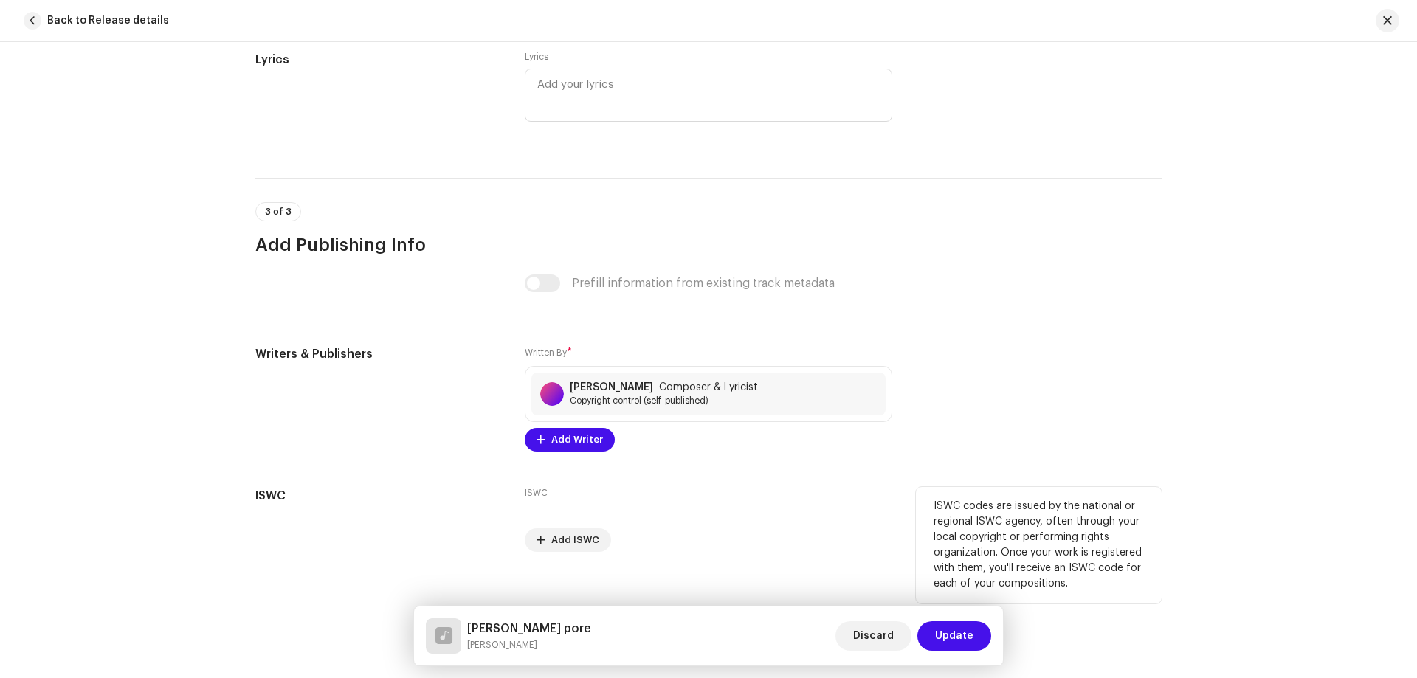
scroll to position [2718, 0]
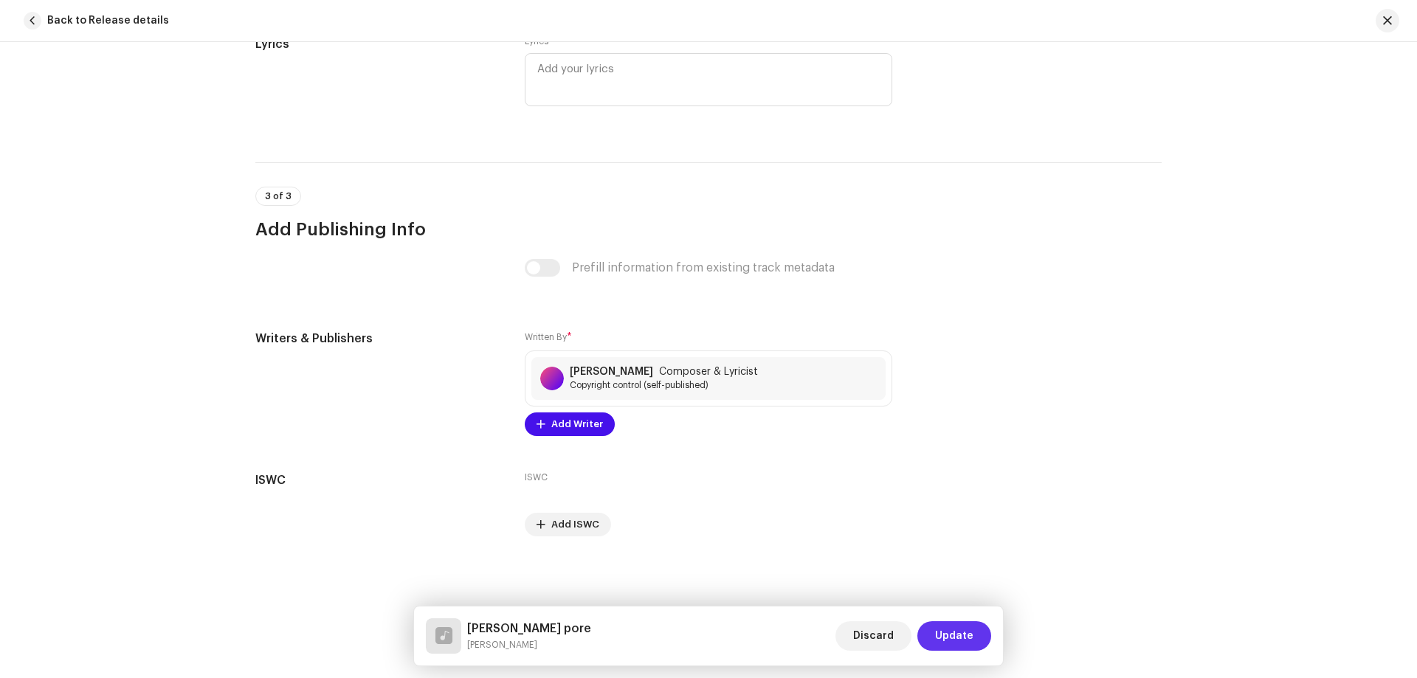
click at [951, 630] on span "Update" at bounding box center [954, 636] width 38 height 30
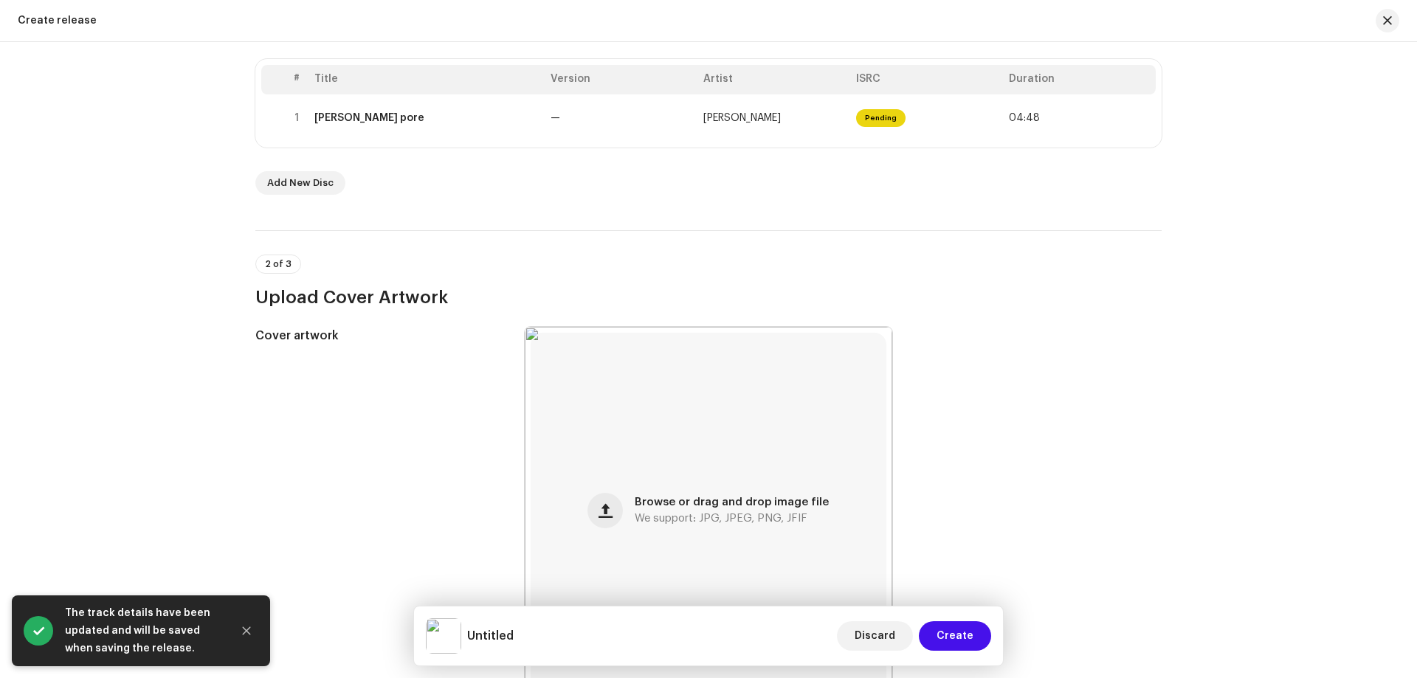
scroll to position [960, 0]
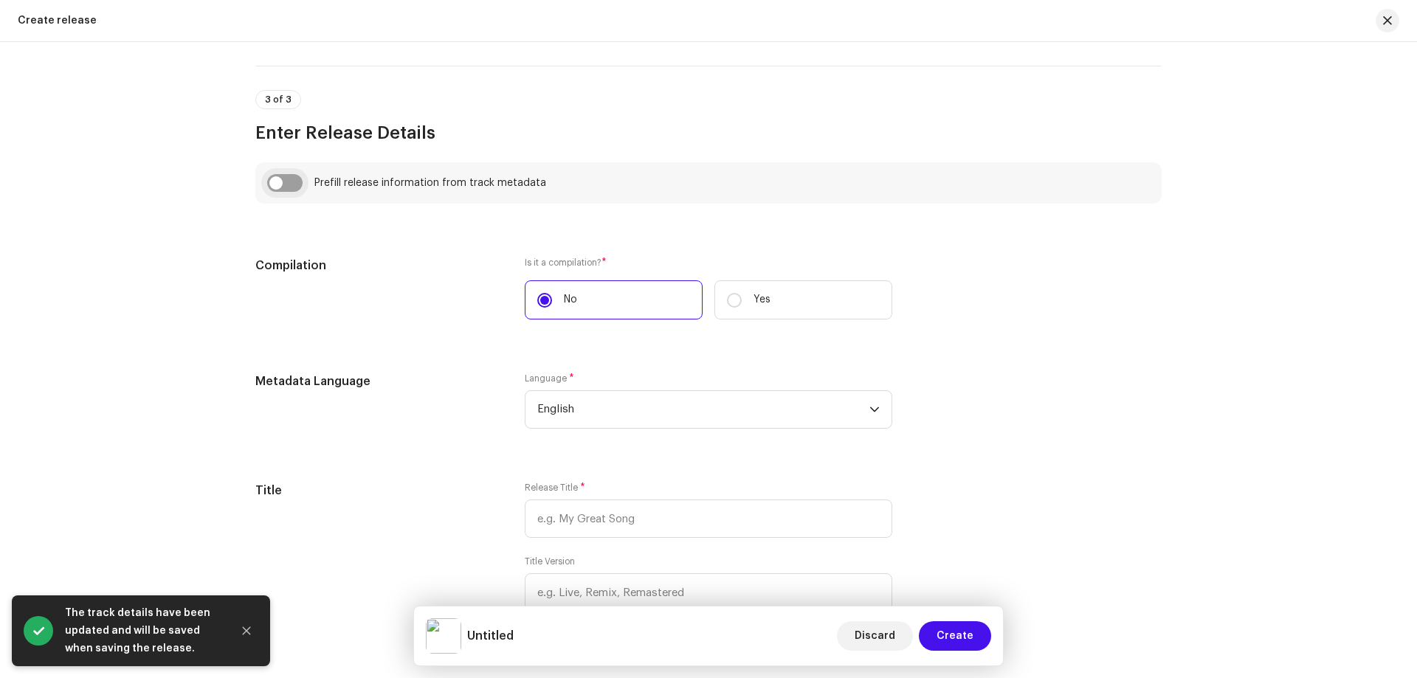
click at [294, 187] on input "checkbox" at bounding box center [284, 183] width 35 height 18
checkbox input "true"
type input "Khujis Morar pore"
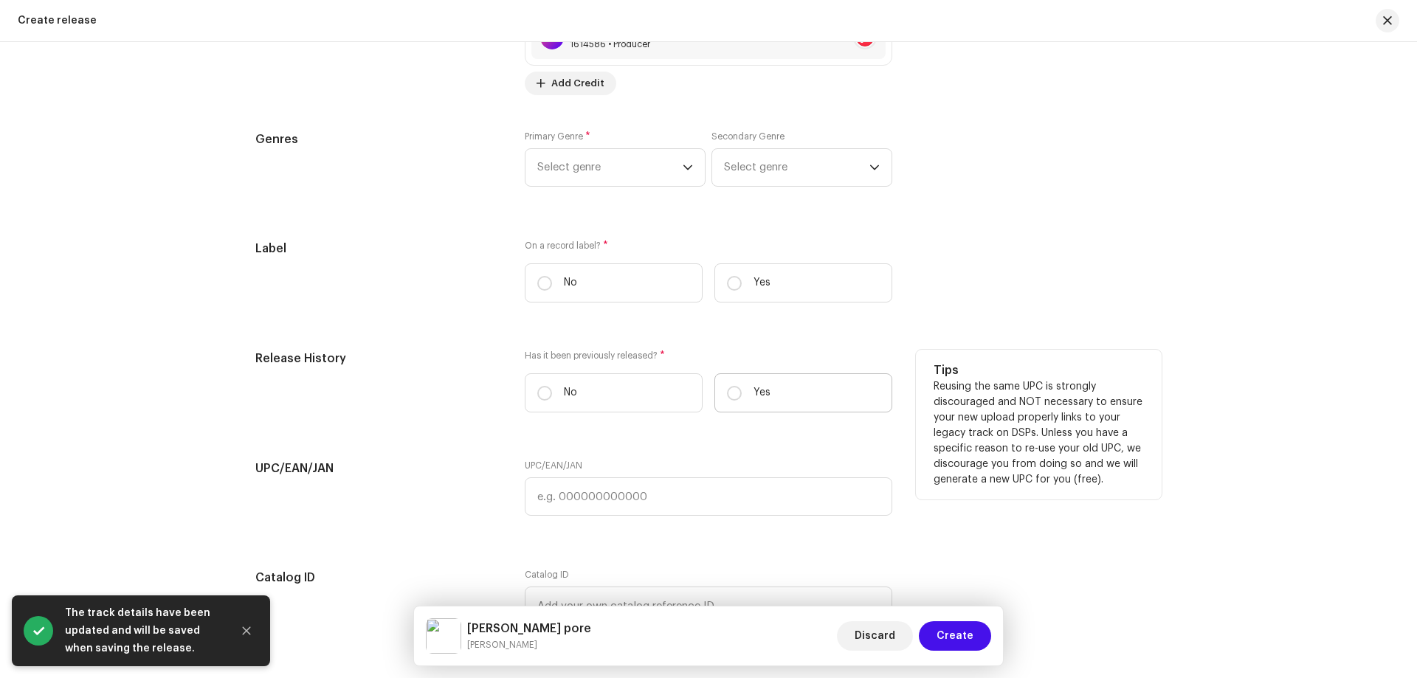
scroll to position [2067, 0]
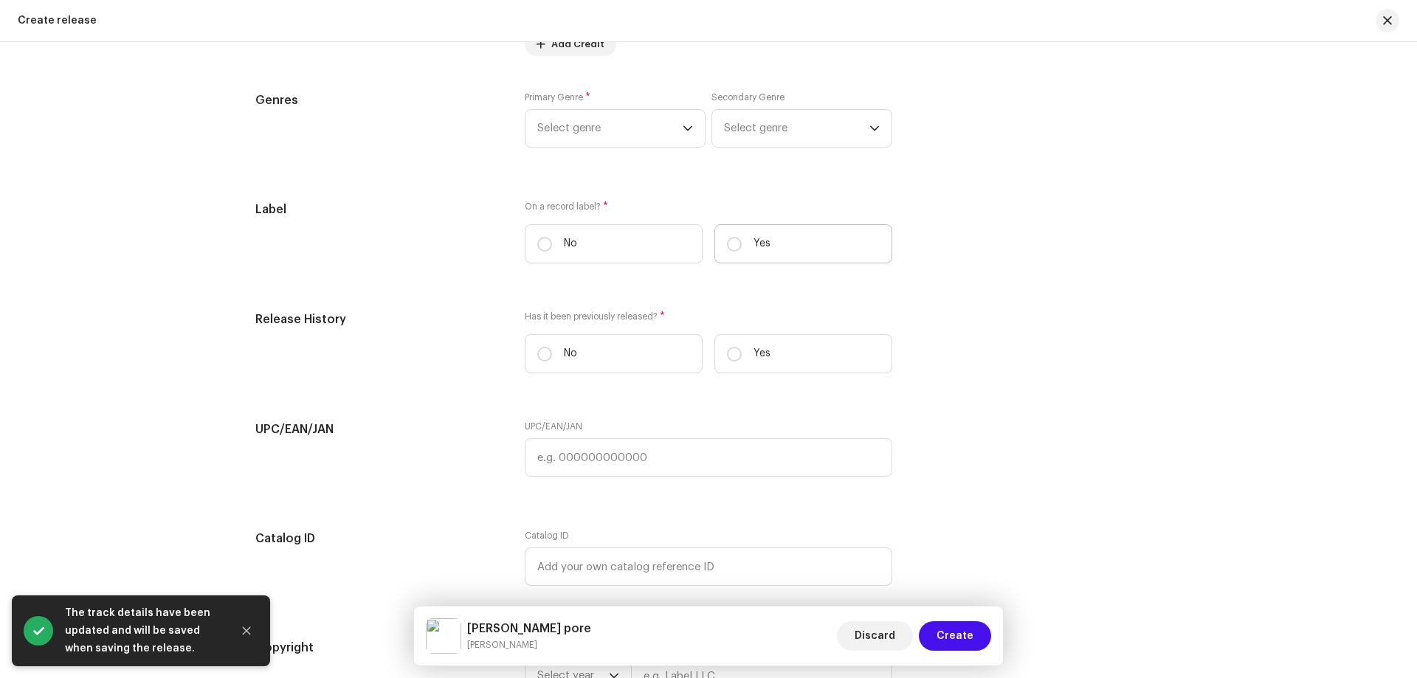
click at [754, 242] on p "Yes" at bounding box center [762, 243] width 17 height 15
click at [742, 242] on input "Yes" at bounding box center [734, 244] width 15 height 15
radio input "true"
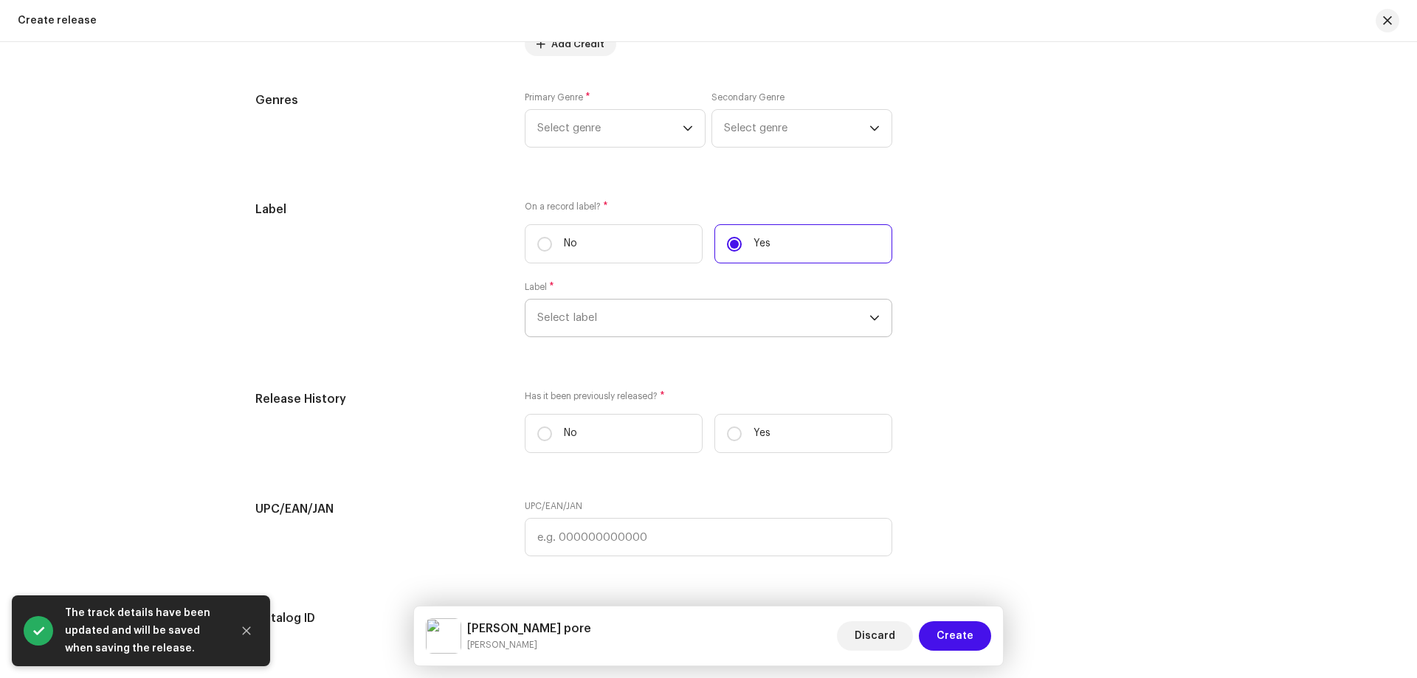
click at [638, 313] on span "Select label" at bounding box center [703, 318] width 332 height 37
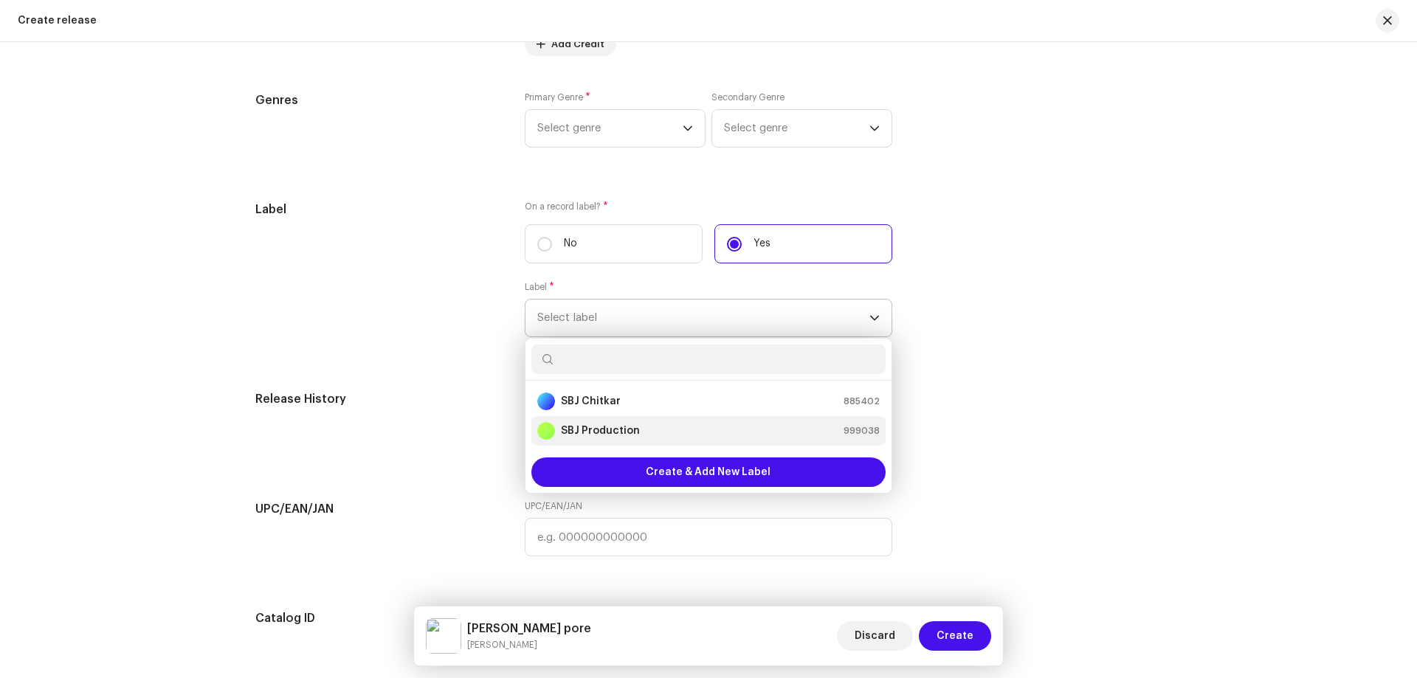
click at [593, 430] on strong "SBJ Production" at bounding box center [600, 431] width 79 height 15
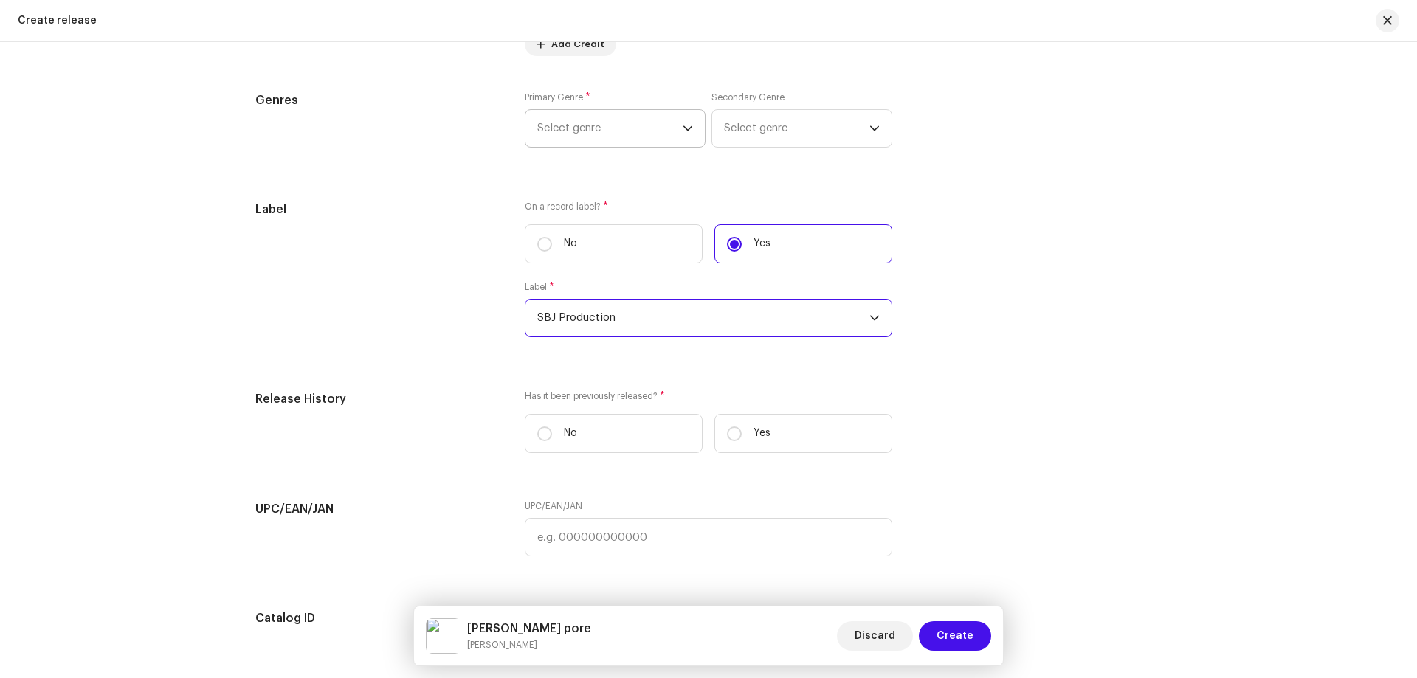
click at [624, 134] on span "Select genre" at bounding box center [609, 128] width 145 height 37
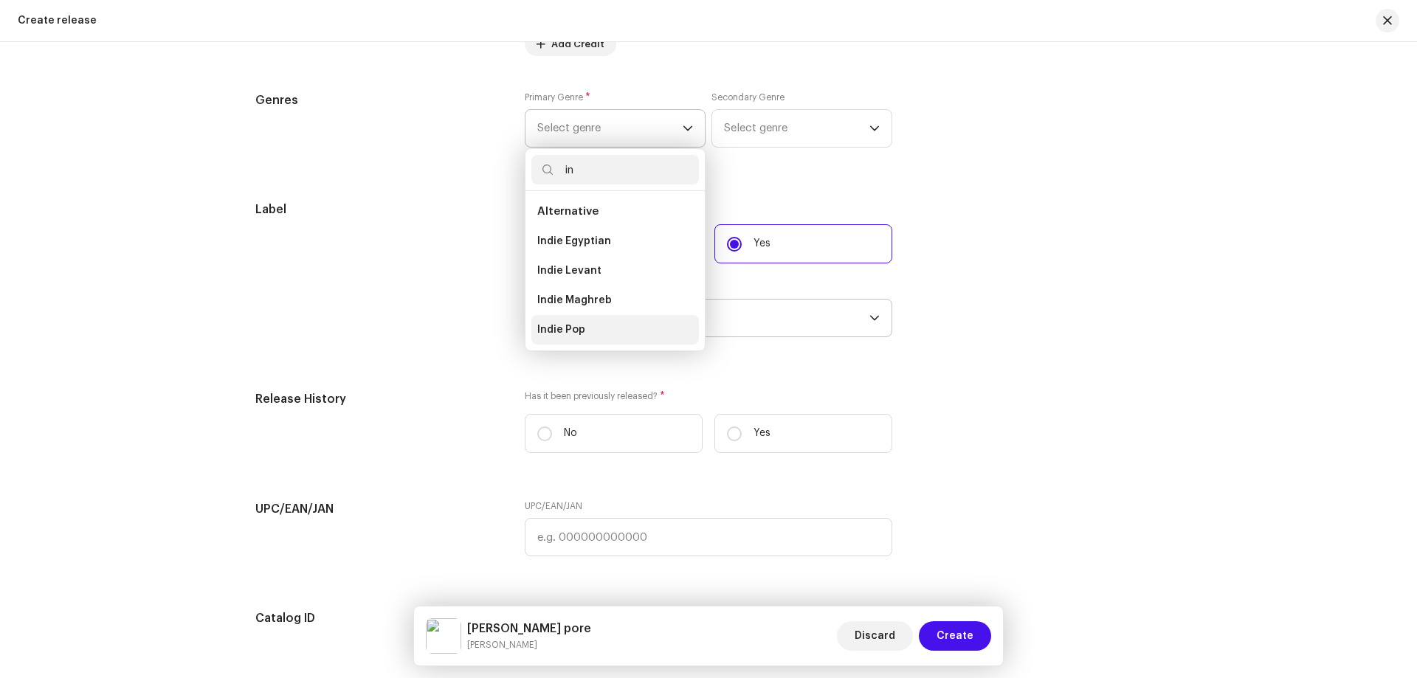
type input "in"
click at [576, 323] on span "Indie Pop" at bounding box center [561, 330] width 48 height 15
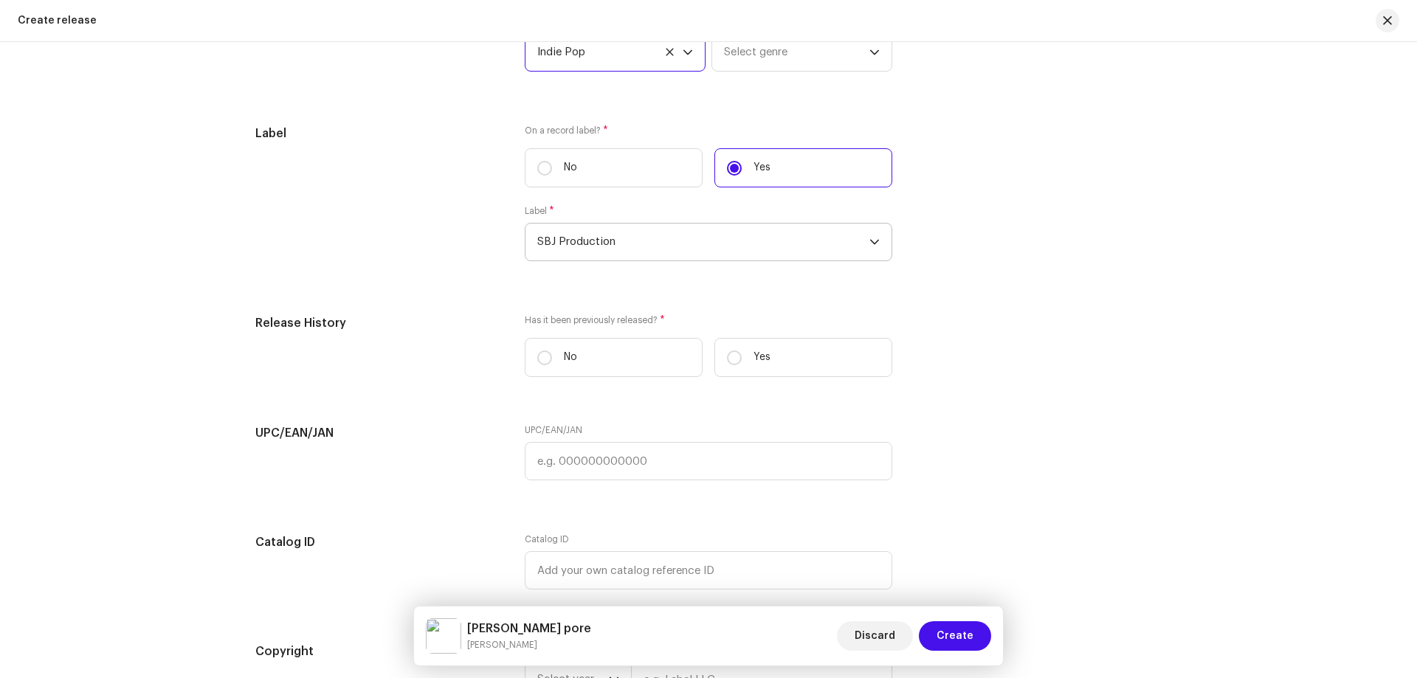
scroll to position [2214, 0]
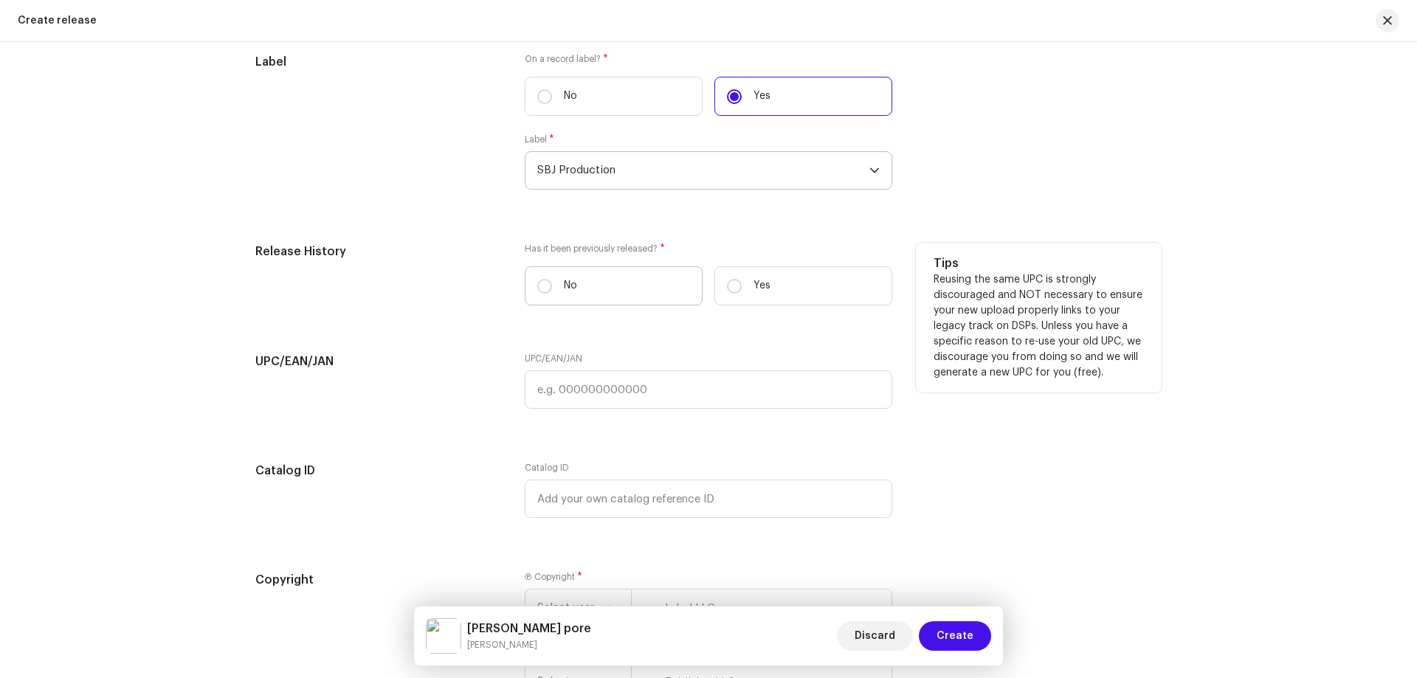
click at [570, 287] on p "No" at bounding box center [570, 285] width 13 height 15
click at [552, 287] on input "No" at bounding box center [544, 286] width 15 height 15
radio input "true"
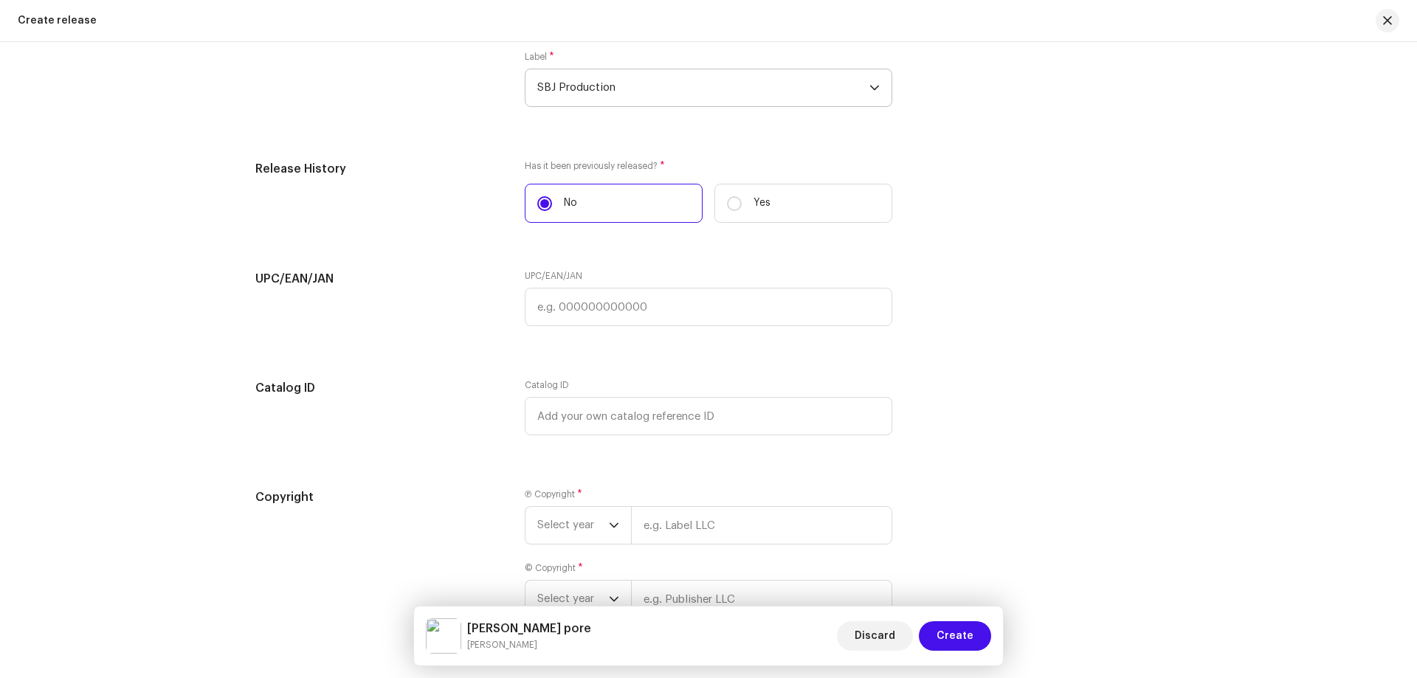
scroll to position [2397, 0]
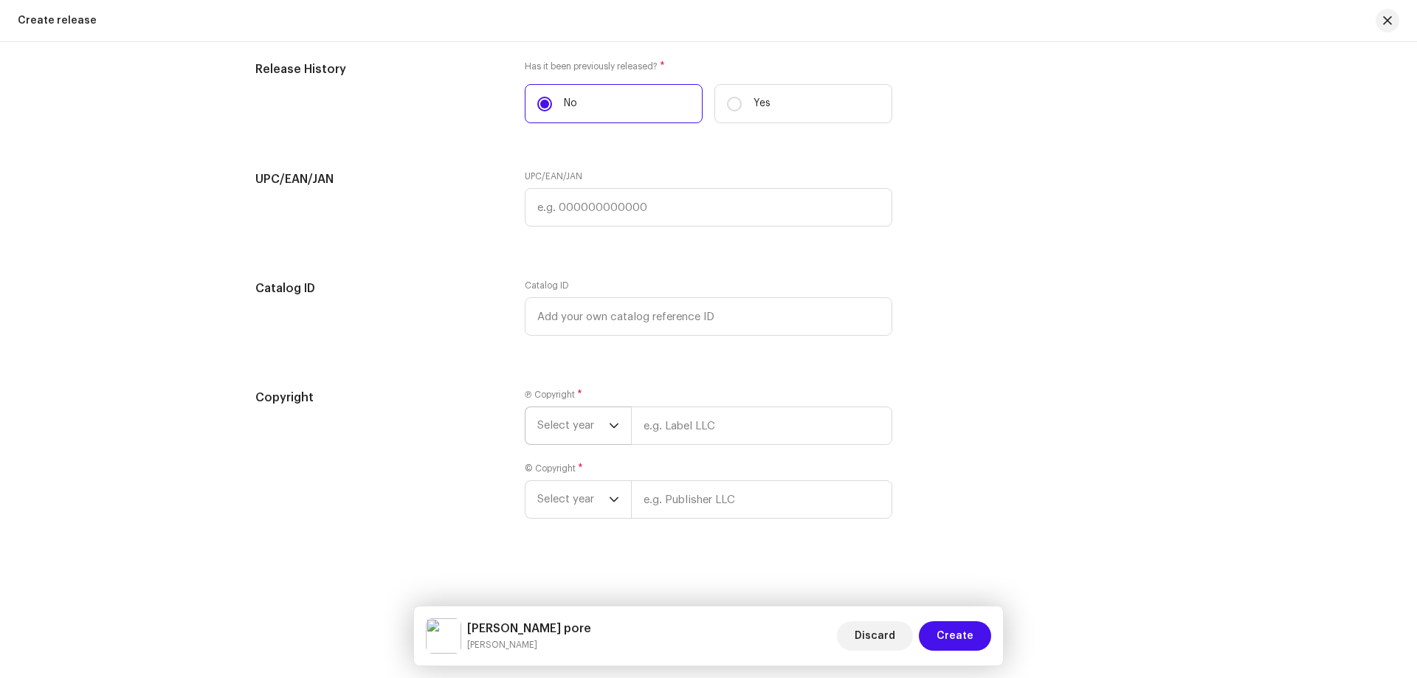
click at [580, 429] on span "Select year" at bounding box center [573, 425] width 72 height 37
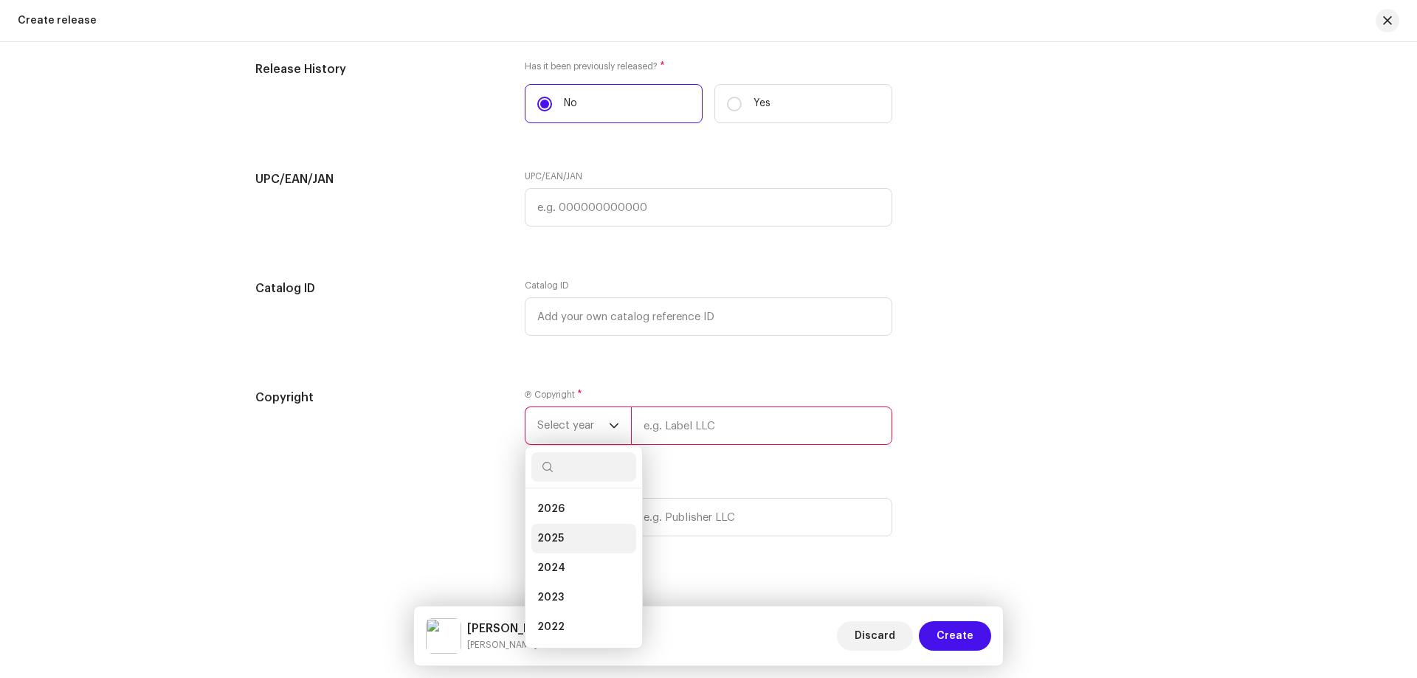
click at [551, 541] on span "2025" at bounding box center [550, 538] width 27 height 15
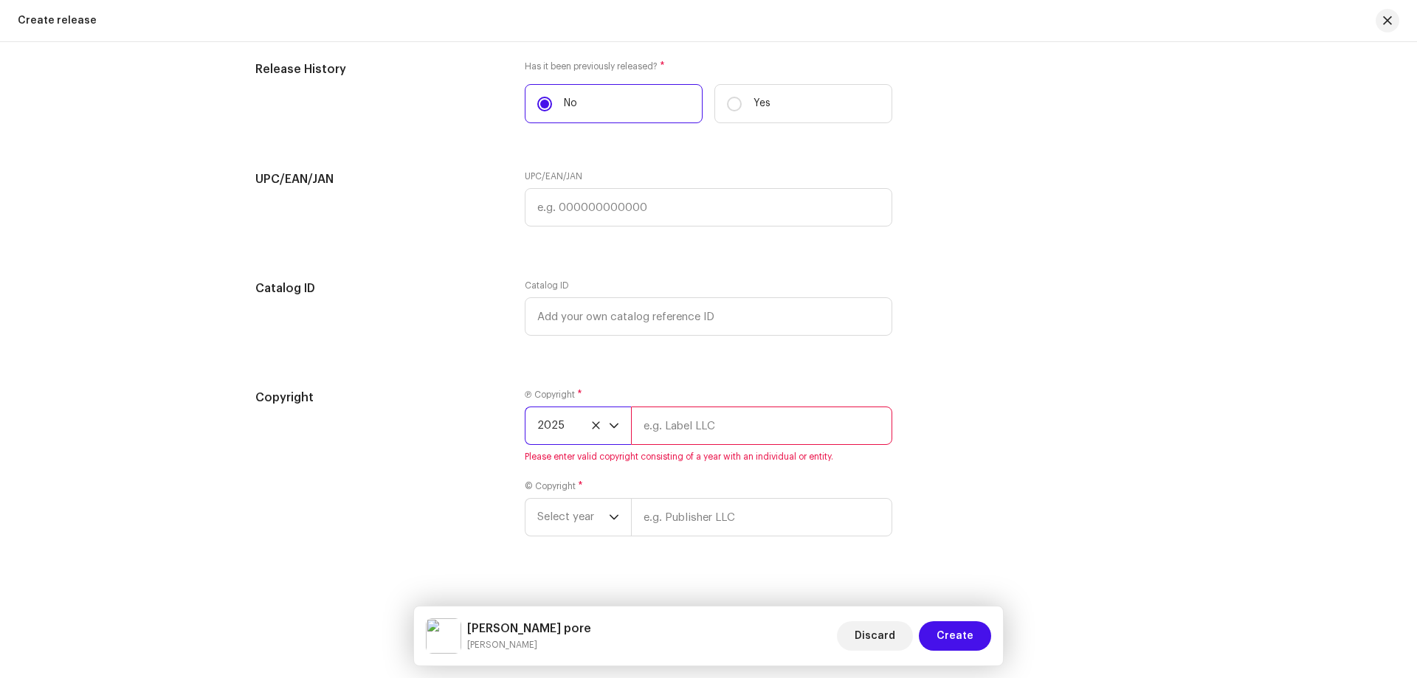
click at [723, 433] on input "text" at bounding box center [761, 426] width 261 height 38
paste input "[PERSON_NAME]"
type input "[PERSON_NAME]"
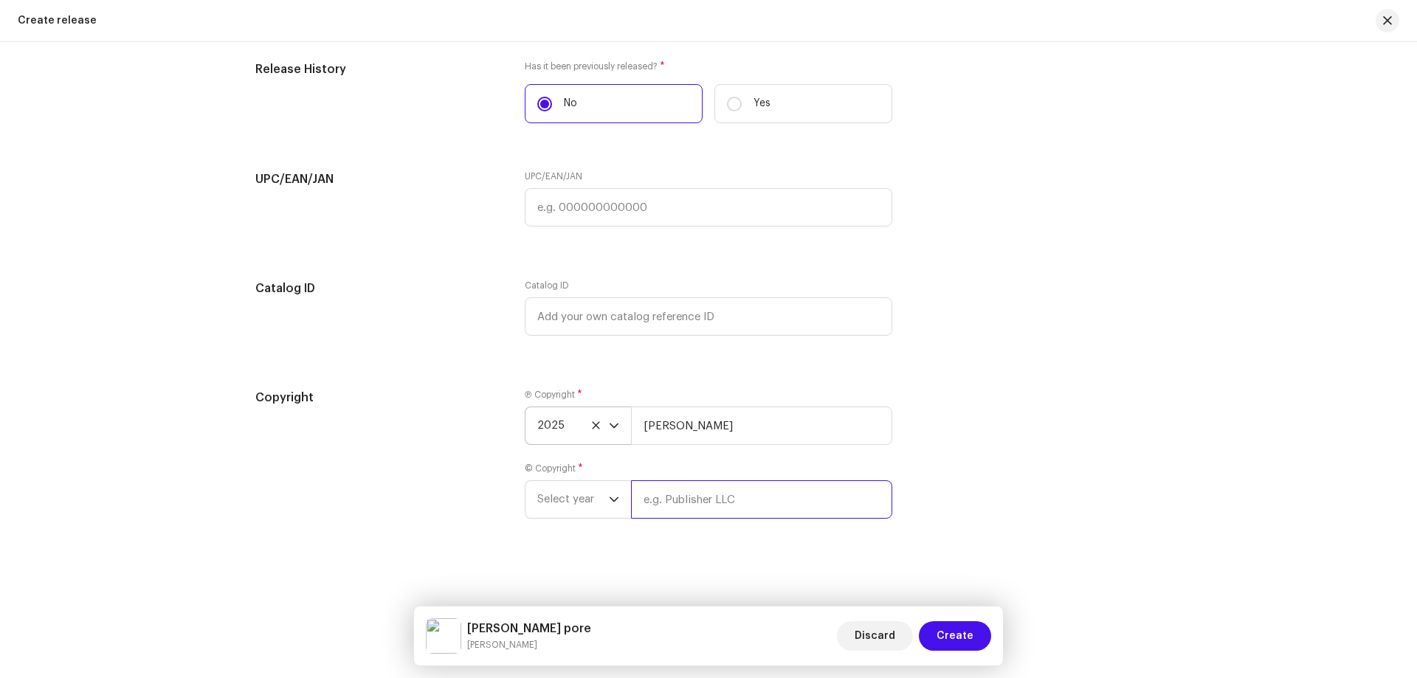
click at [674, 492] on div "© Copyright * Select year" at bounding box center [709, 491] width 368 height 56
paste input "[PERSON_NAME]"
type input "[PERSON_NAME]"
click at [572, 501] on span "Select year" at bounding box center [573, 499] width 72 height 37
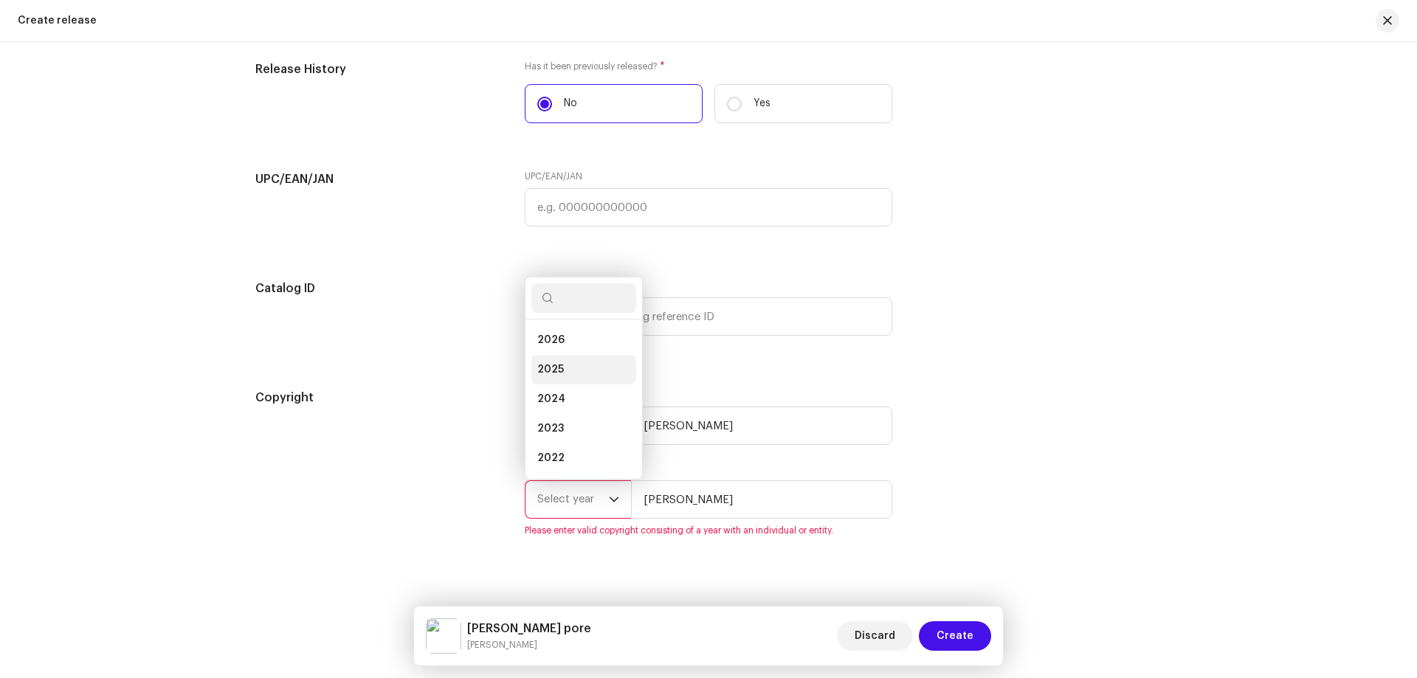
click at [557, 361] on li "2025" at bounding box center [583, 370] width 105 height 30
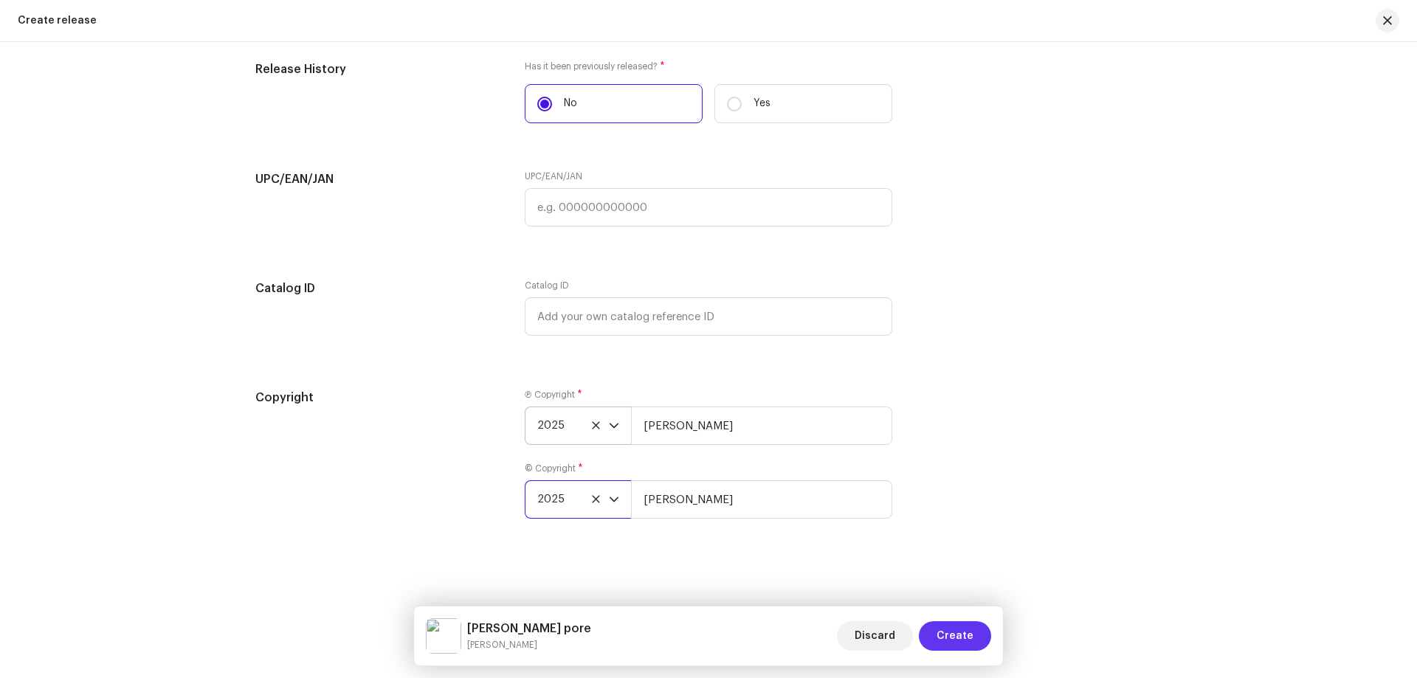
click at [950, 635] on span "Create" at bounding box center [955, 636] width 37 height 30
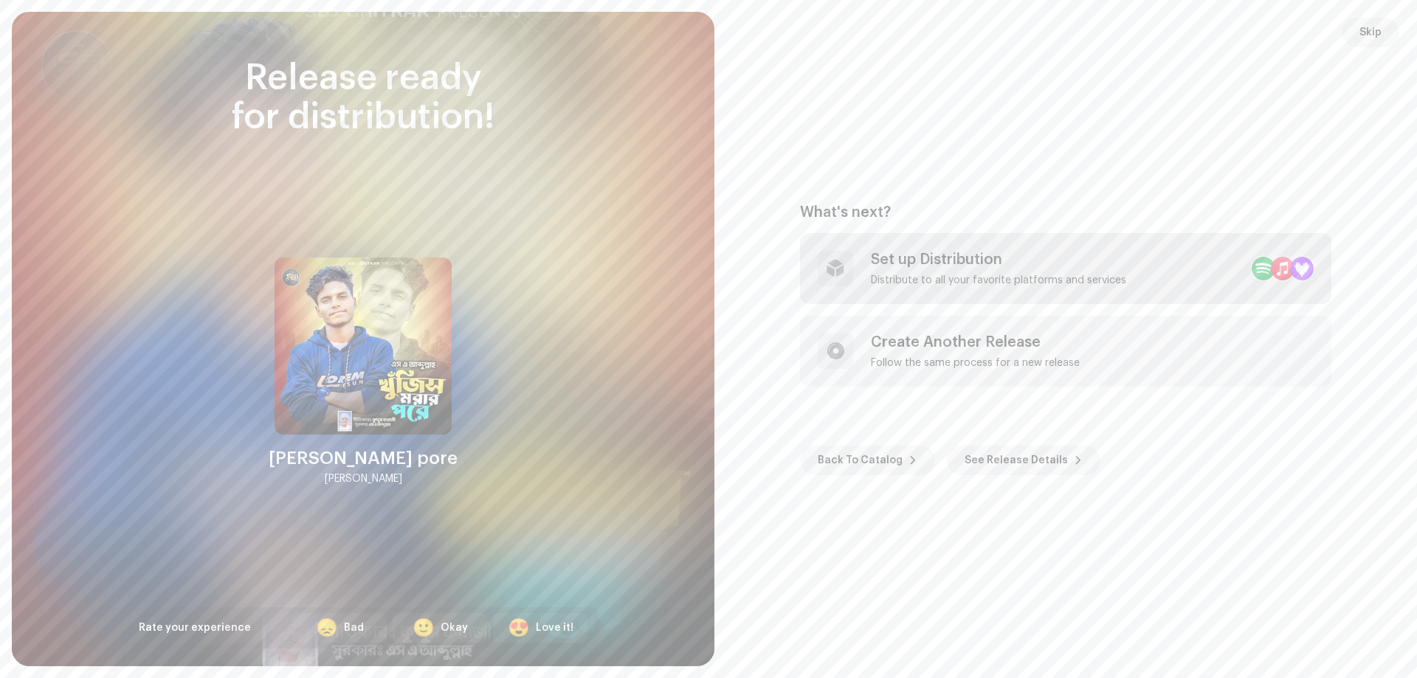
click at [1056, 272] on div "Set up Distribution Distribute to all your favorite platforms and services" at bounding box center [998, 268] width 255 height 35
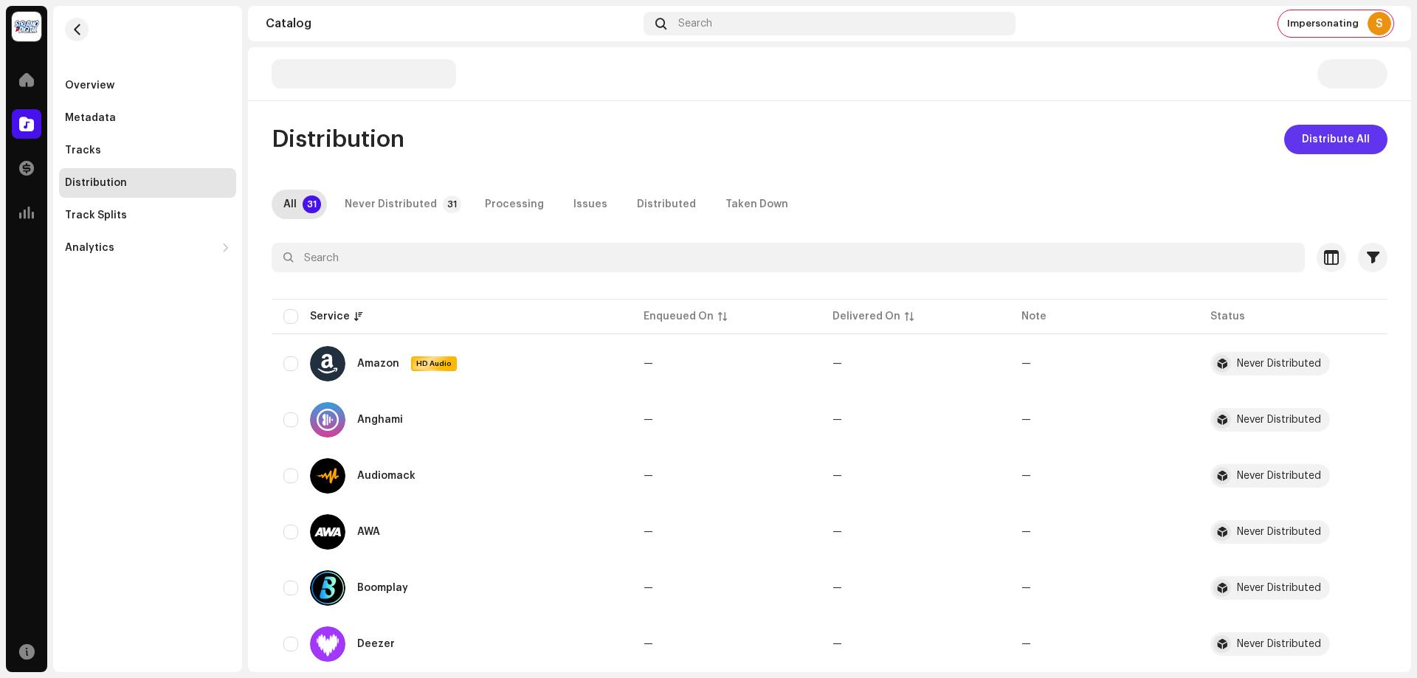
click at [1353, 139] on span "Distribute All" at bounding box center [1336, 140] width 68 height 30
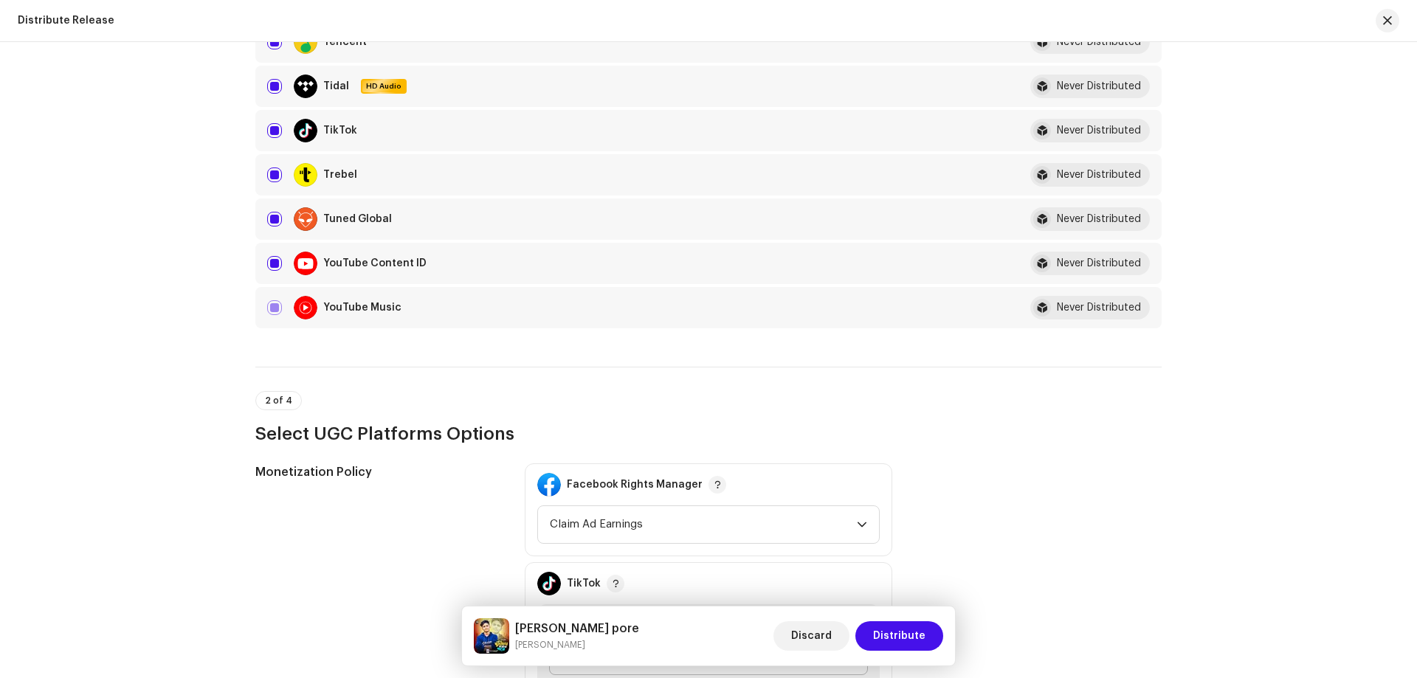
scroll to position [1550, 0]
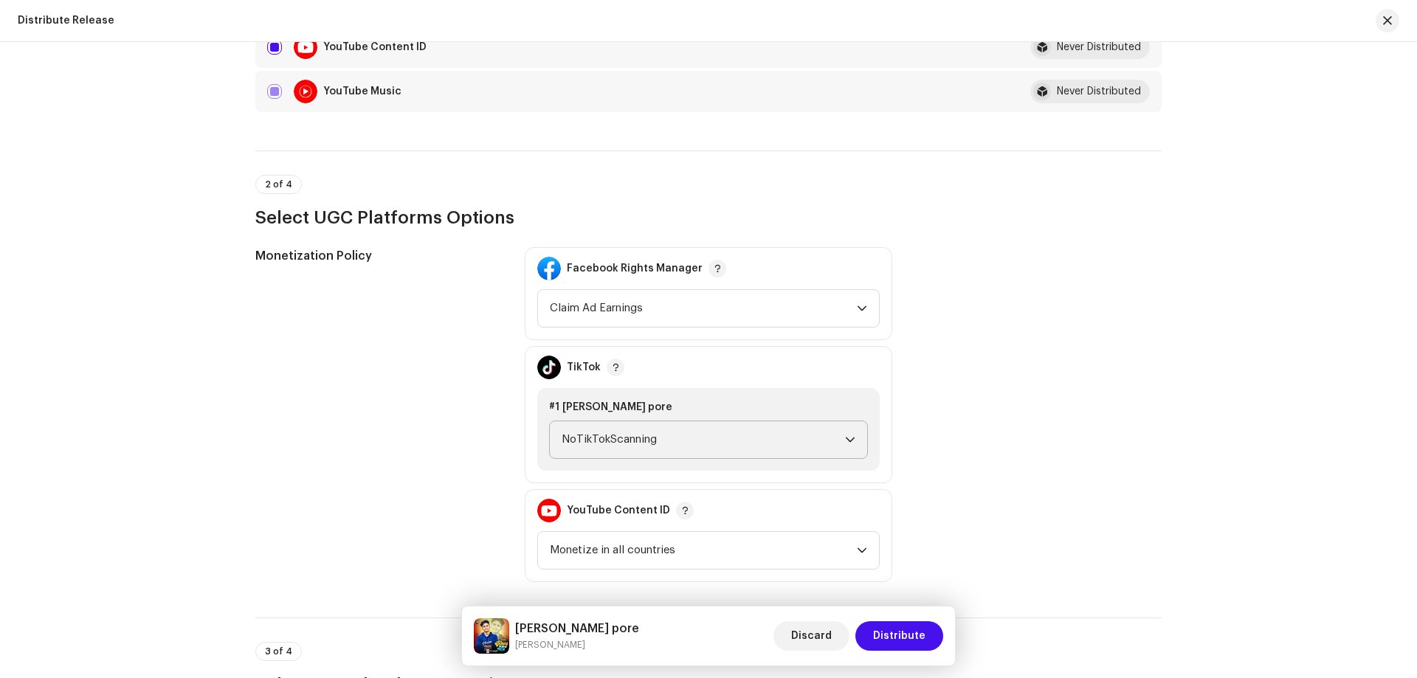
click at [706, 438] on span "NoTikTokScanning" at bounding box center [703, 439] width 283 height 37
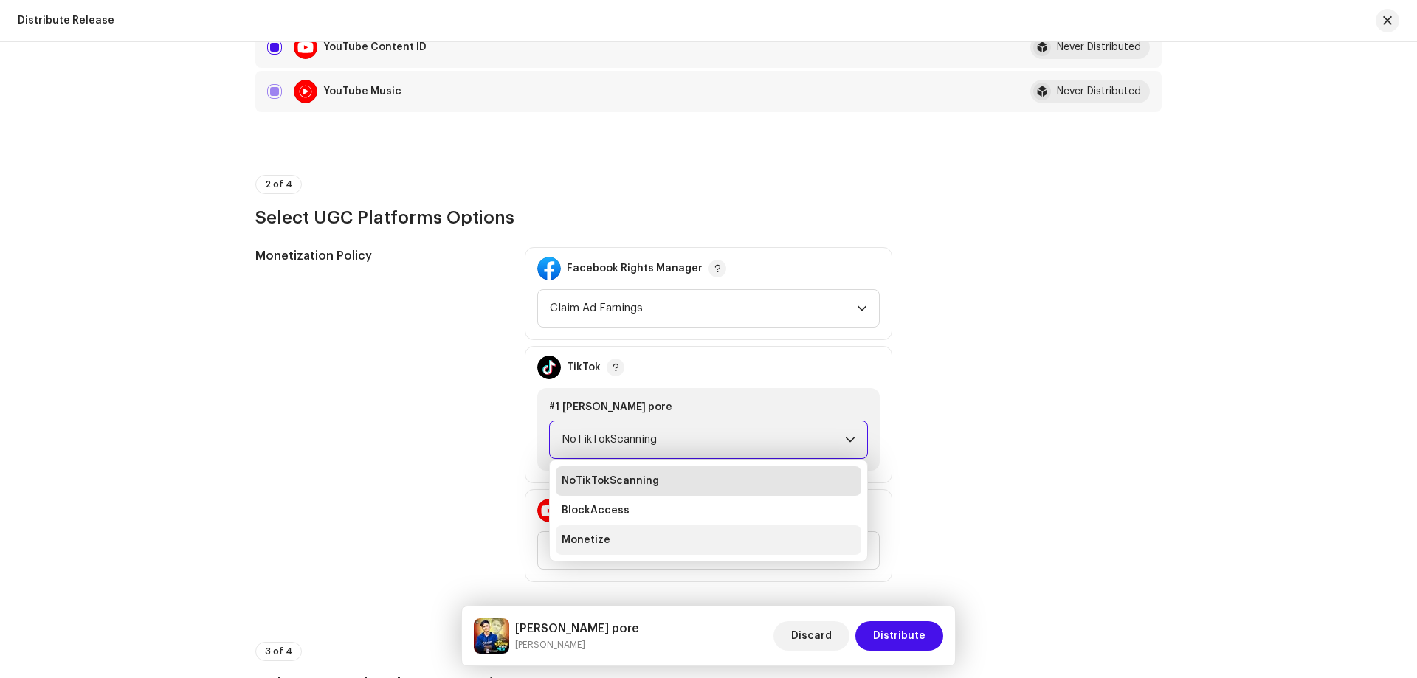
click at [600, 535] on span "Monetize" at bounding box center [586, 540] width 49 height 15
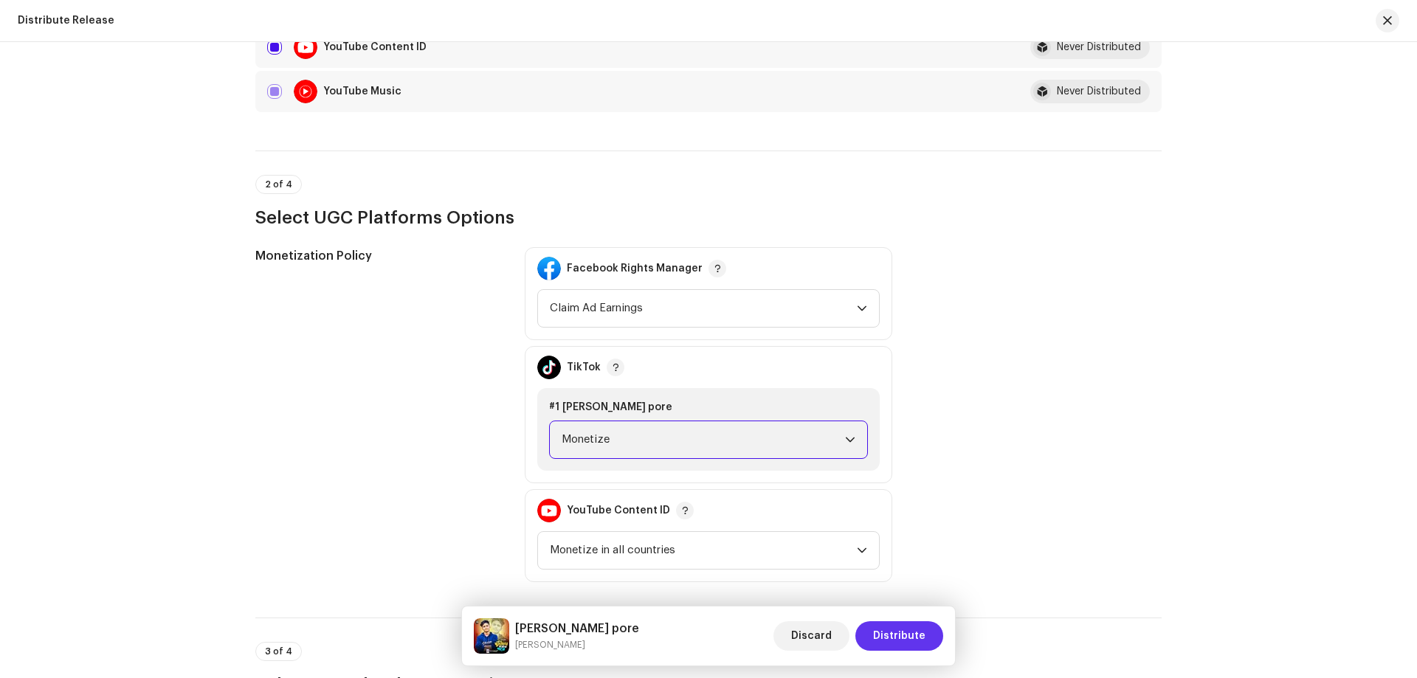
click at [877, 626] on span "Distribute" at bounding box center [899, 636] width 52 height 30
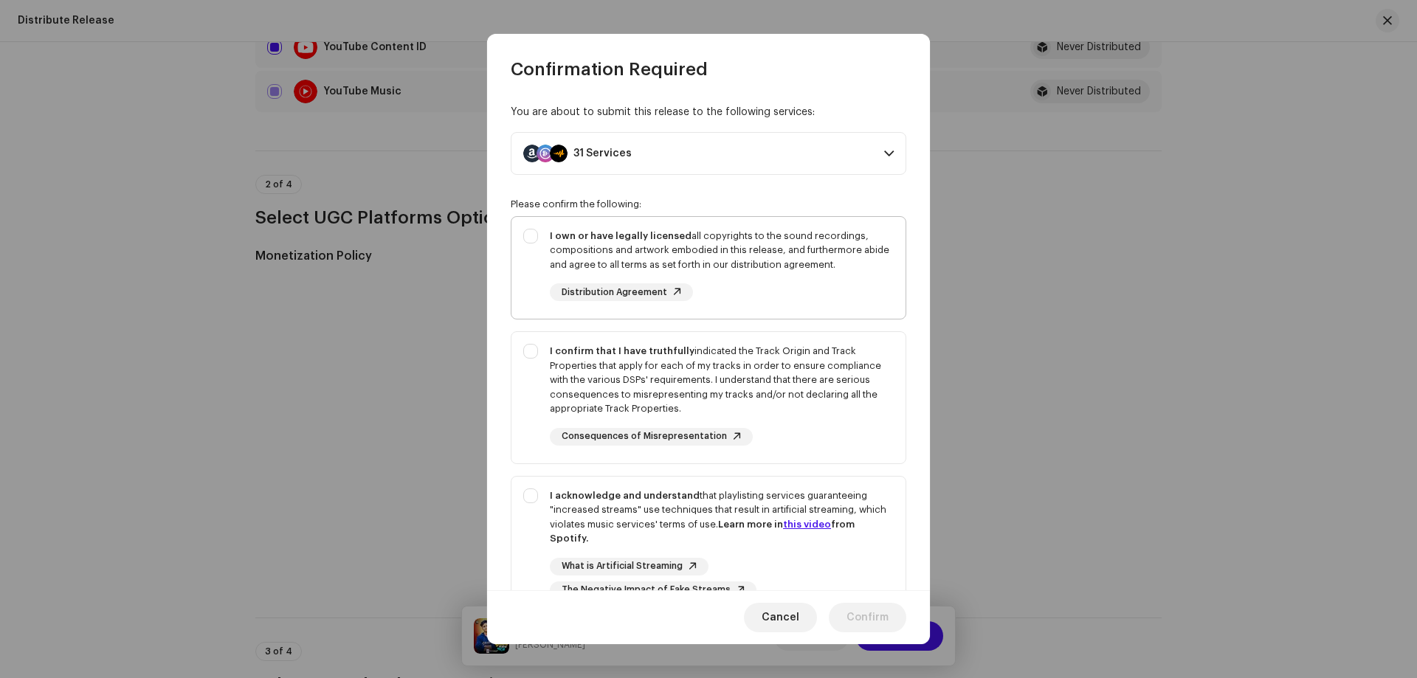
click at [778, 272] on div "I own or have legally licensed all copyrights to the sound recordings, composit…" at bounding box center [722, 251] width 344 height 44
checkbox input "true"
click at [782, 379] on div "I confirm that I have truthfully indicated the Track Origin and Track Propertie…" at bounding box center [722, 380] width 344 height 72
checkbox input "true"
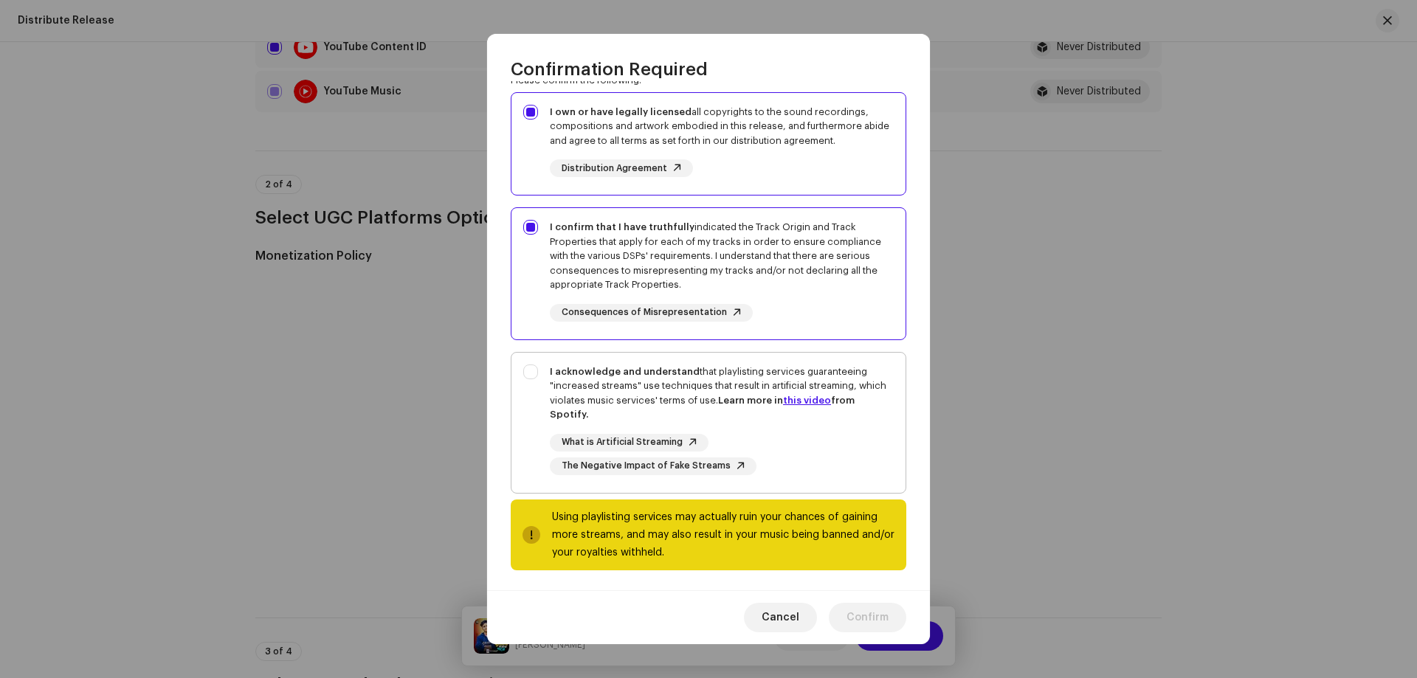
scroll to position [128, 0]
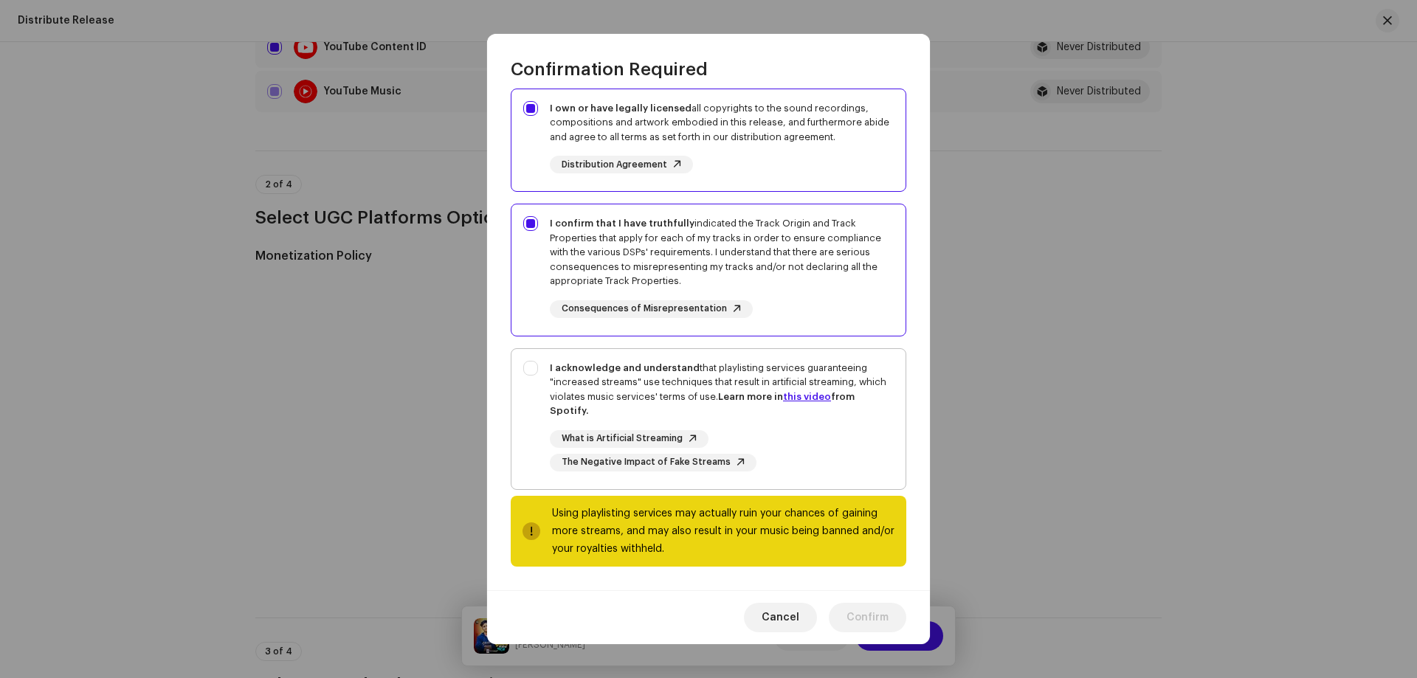
click at [776, 442] on div "What is Artificial Streaming The Negative Impact of Fake Streams" at bounding box center [722, 450] width 344 height 41
checkbox input "true"
click at [855, 624] on span "Confirm" at bounding box center [868, 618] width 42 height 30
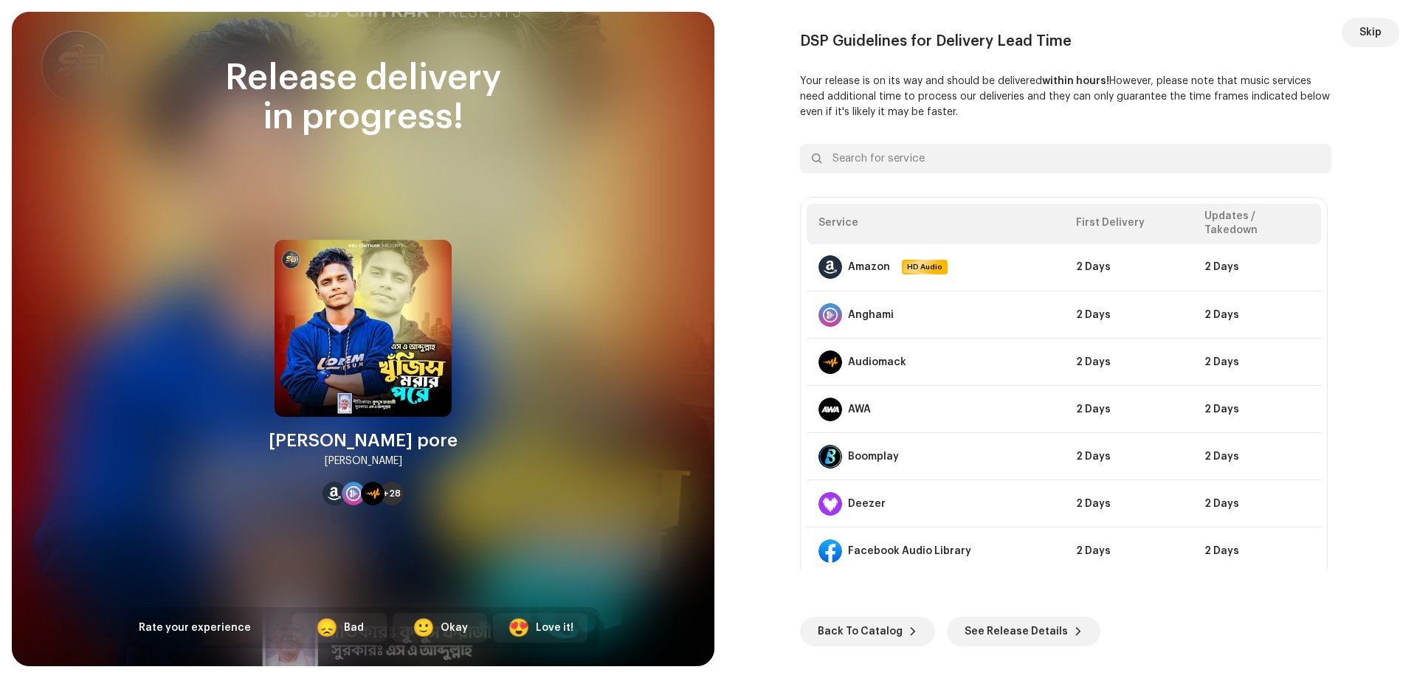
click at [1356, 29] on button "Skip" at bounding box center [1371, 33] width 58 height 30
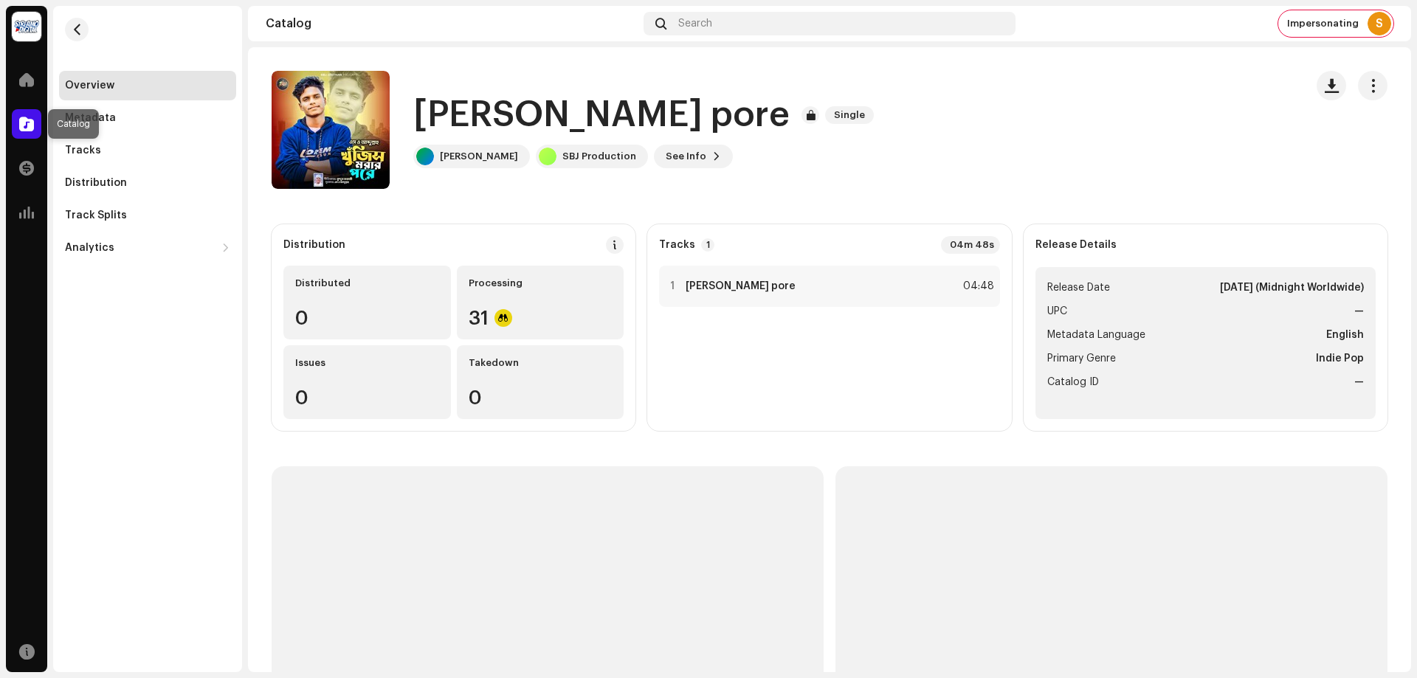
click at [15, 121] on div at bounding box center [27, 124] width 30 height 30
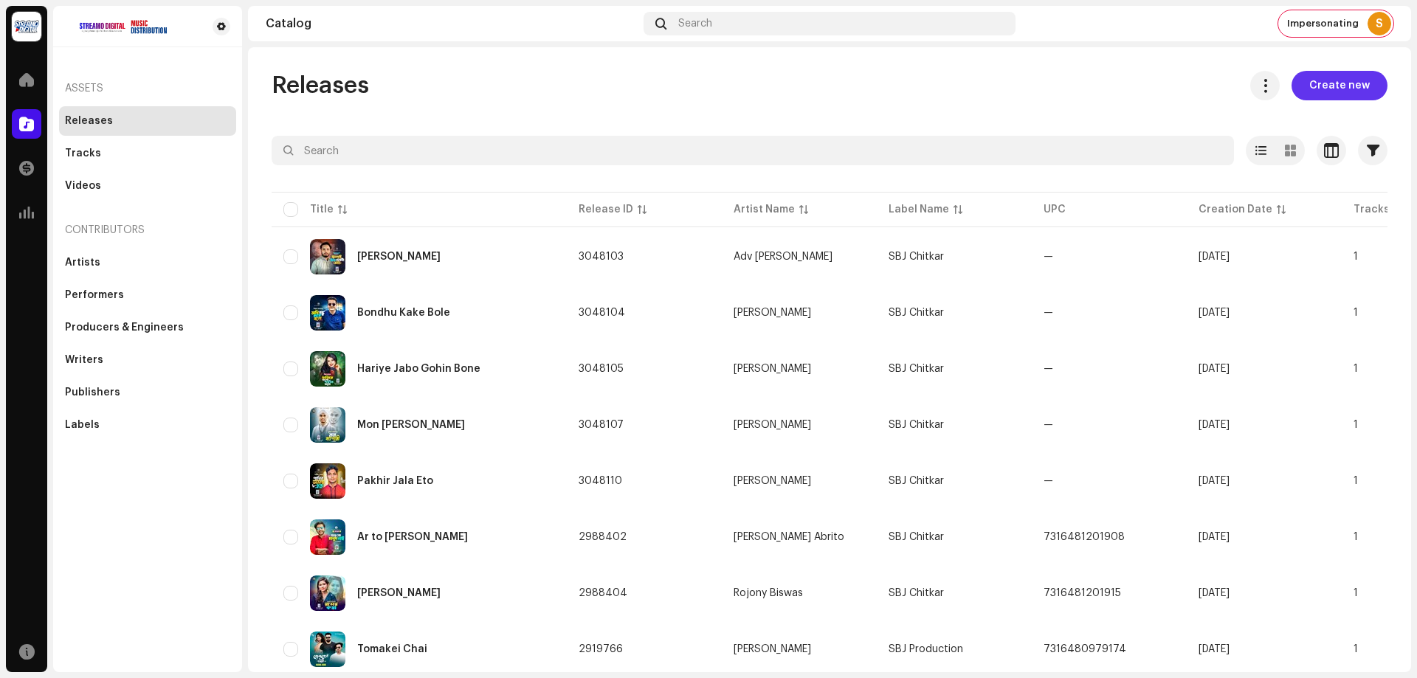
click at [1309, 78] on span "Create new" at bounding box center [1339, 86] width 61 height 30
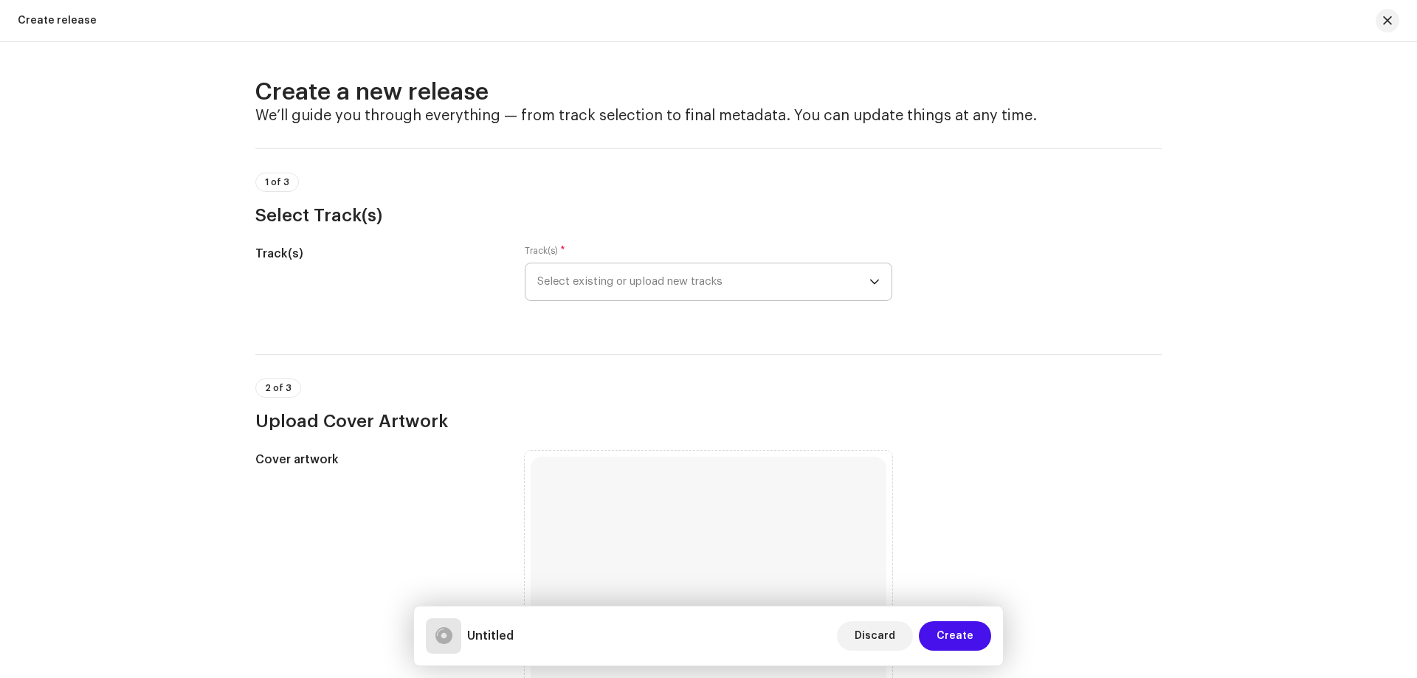
click at [703, 273] on span "Select existing or upload new tracks" at bounding box center [703, 281] width 332 height 37
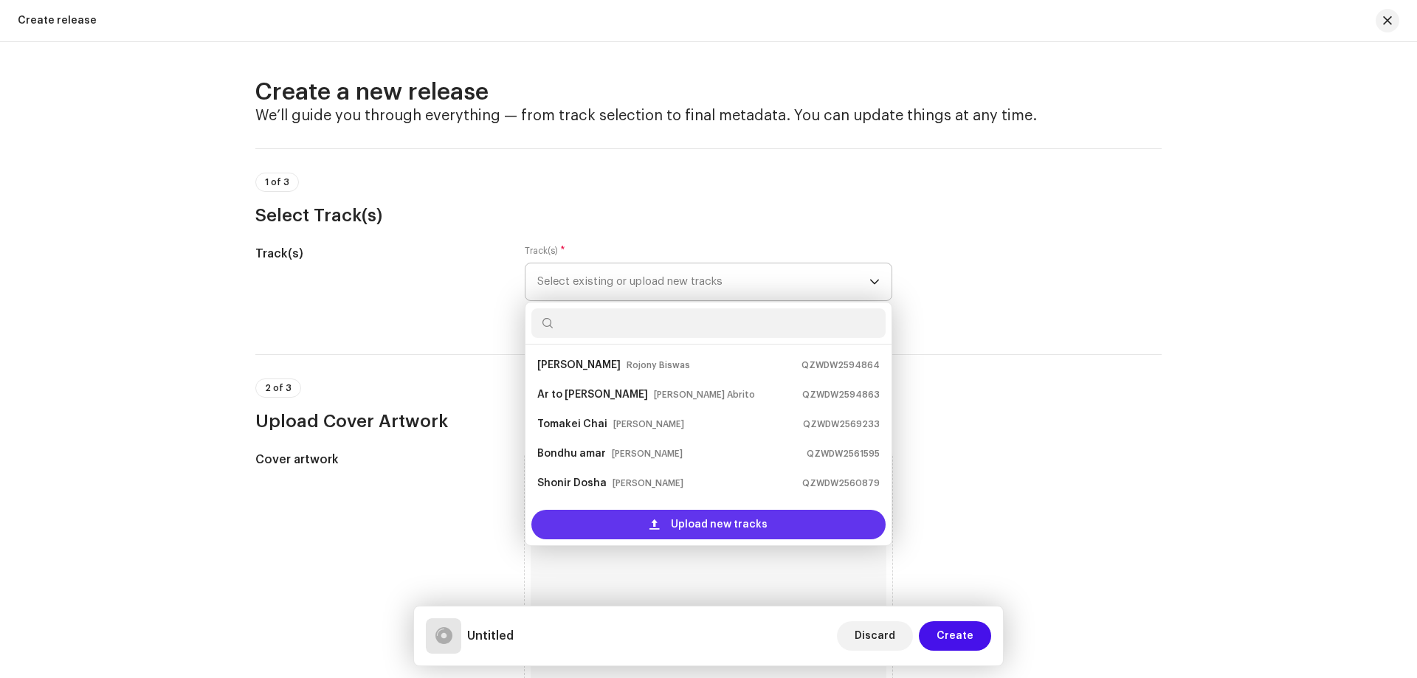
scroll to position [24, 0]
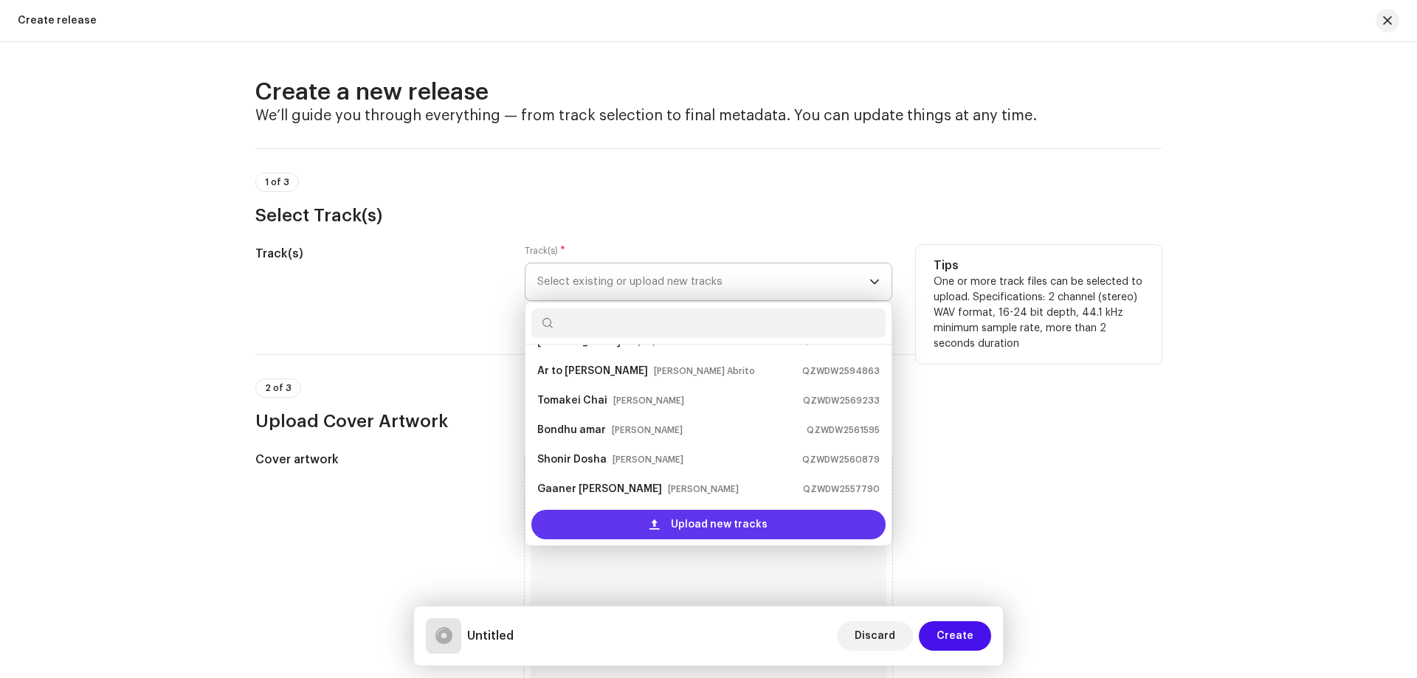
click at [610, 531] on div "Upload new tracks" at bounding box center [708, 525] width 354 height 30
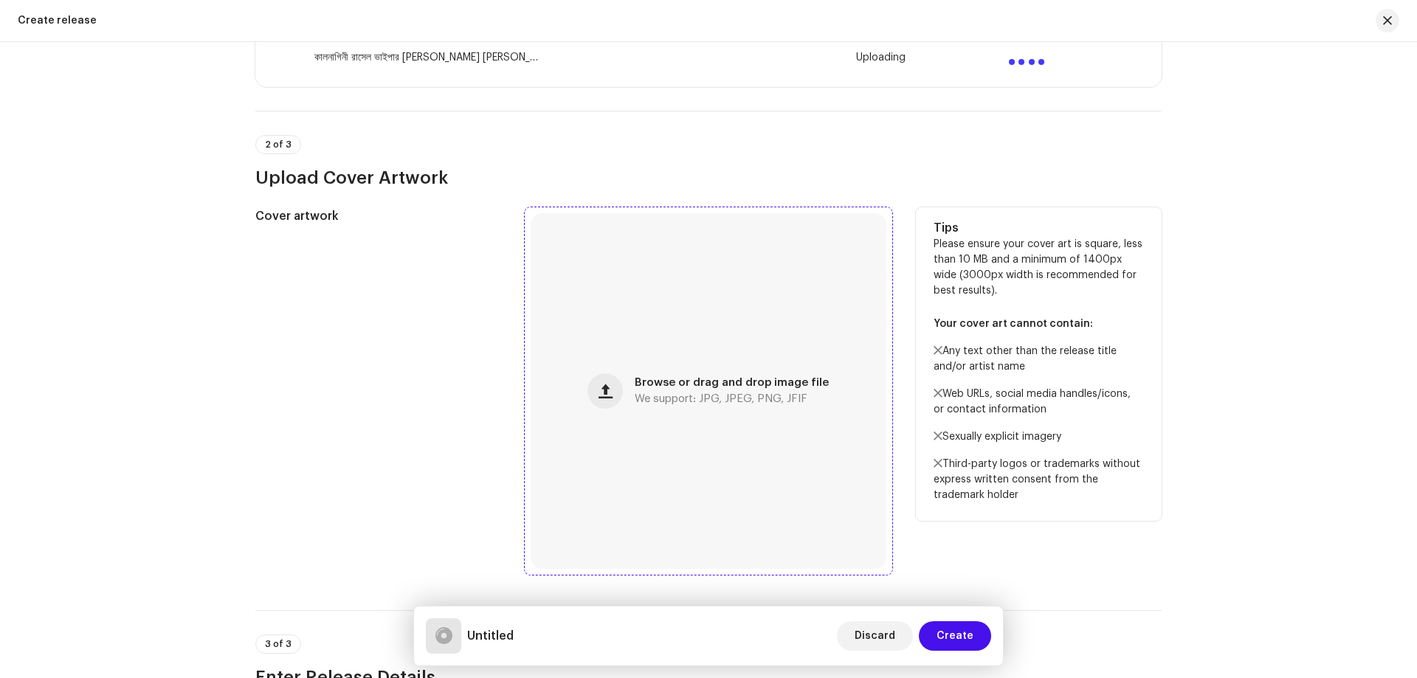
scroll to position [369, 0]
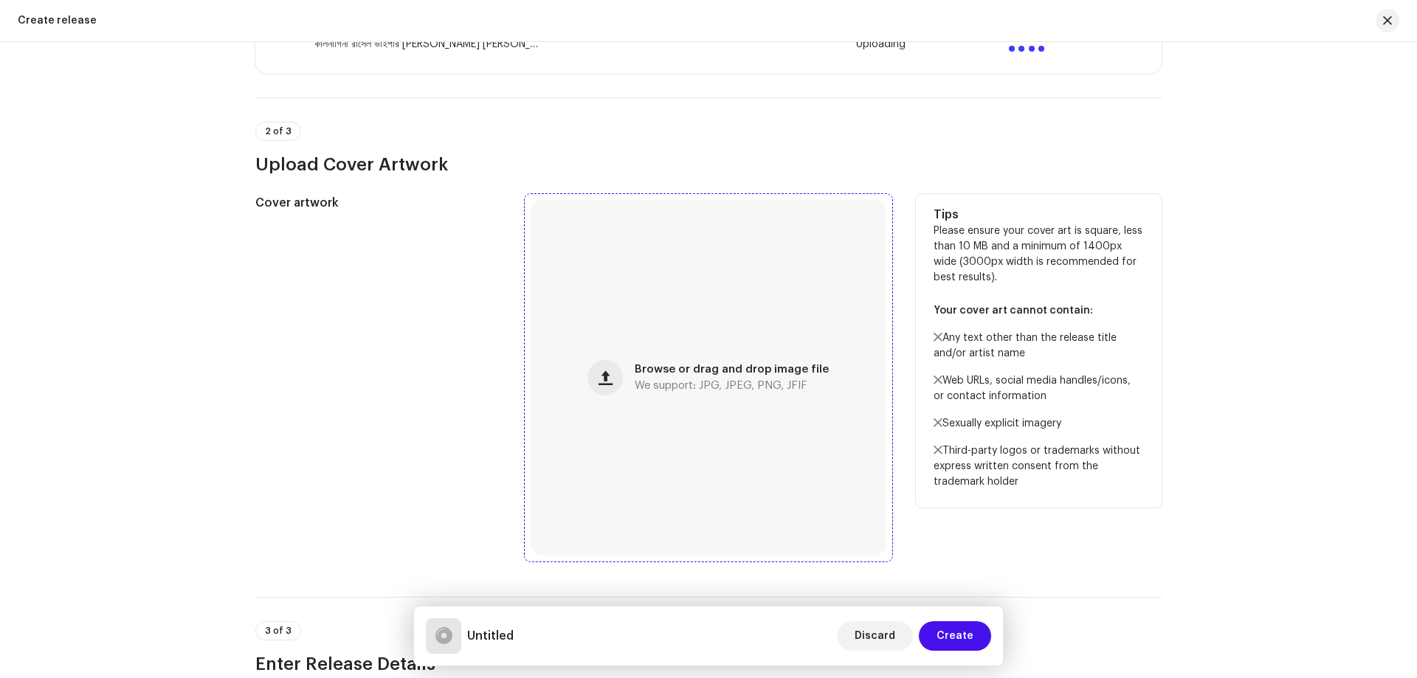
click at [627, 451] on div "Browse or drag and drop image file We support: JPG, JPEG, PNG, JFIF" at bounding box center [709, 378] width 356 height 356
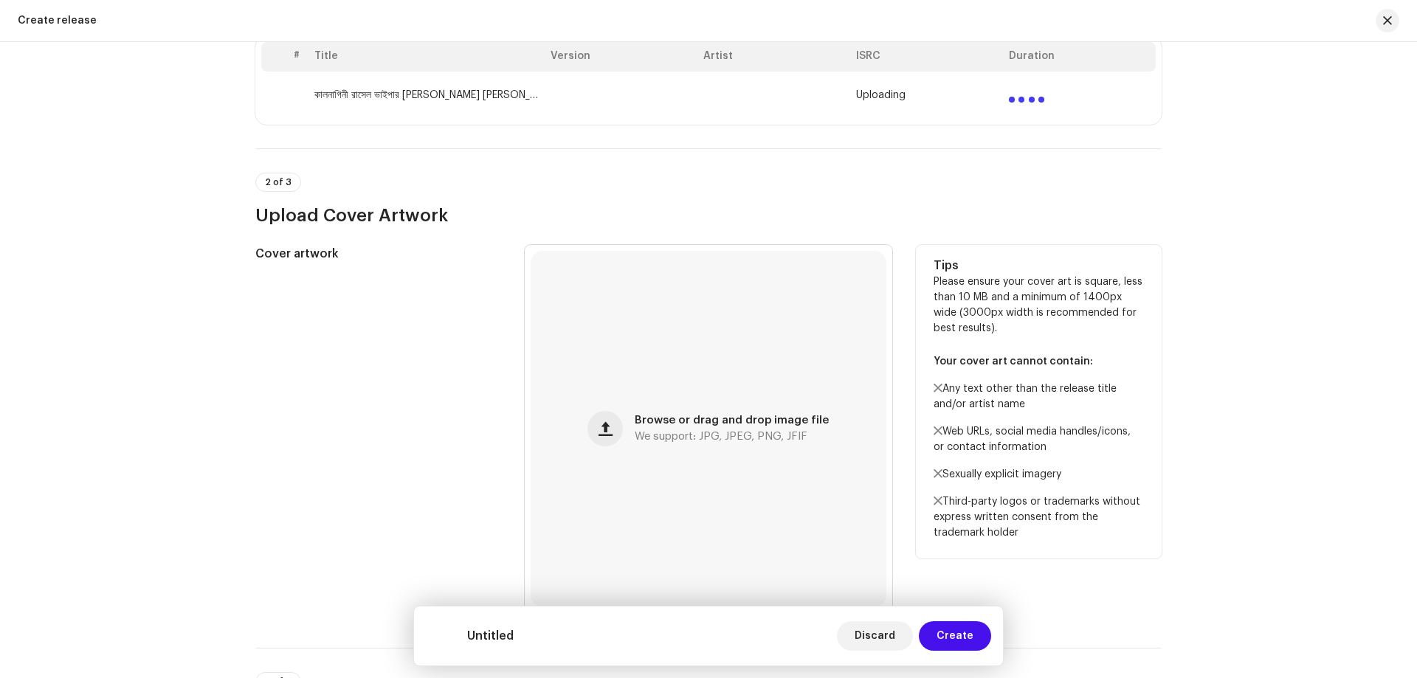
scroll to position [221, 0]
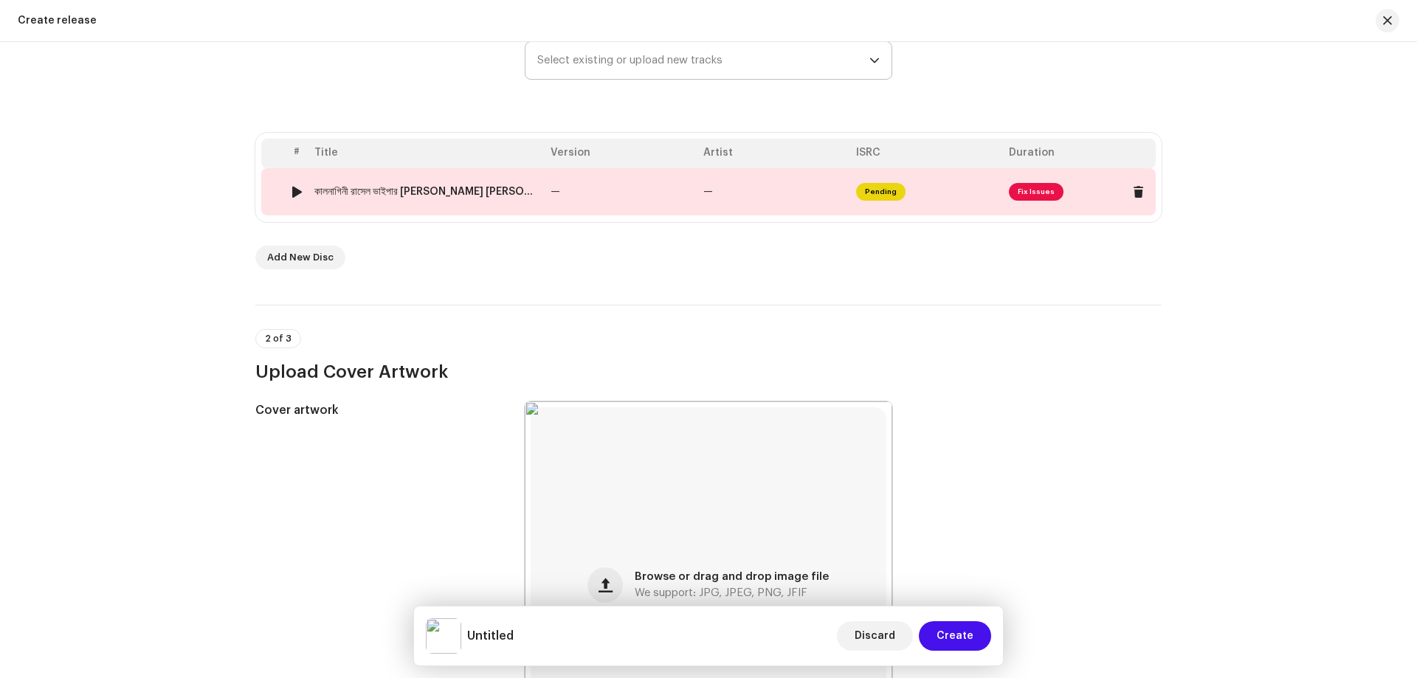
click at [625, 198] on td "—" at bounding box center [621, 191] width 153 height 47
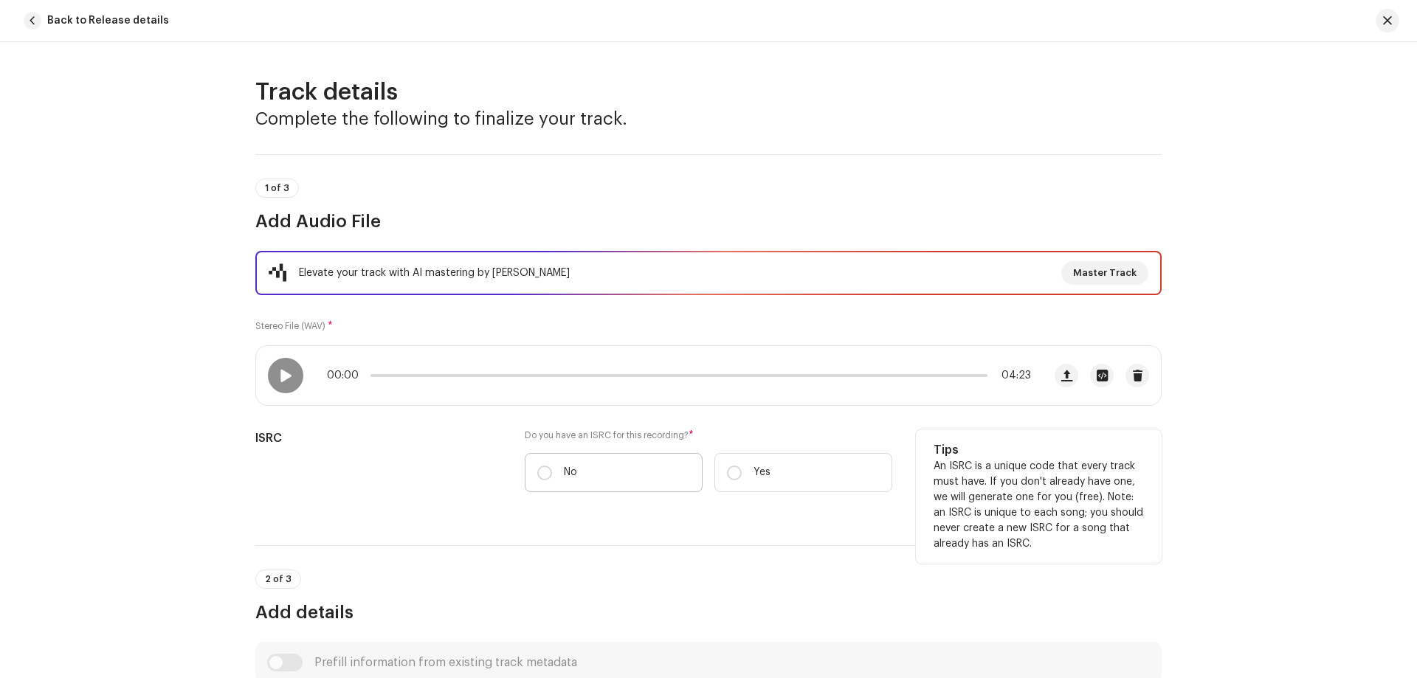
drag, startPoint x: 614, startPoint y: 455, endPoint x: 626, endPoint y: 462, distance: 13.5
click at [614, 455] on label "No" at bounding box center [614, 472] width 178 height 39
click at [552, 466] on input "No" at bounding box center [544, 473] width 15 height 15
radio input "true"
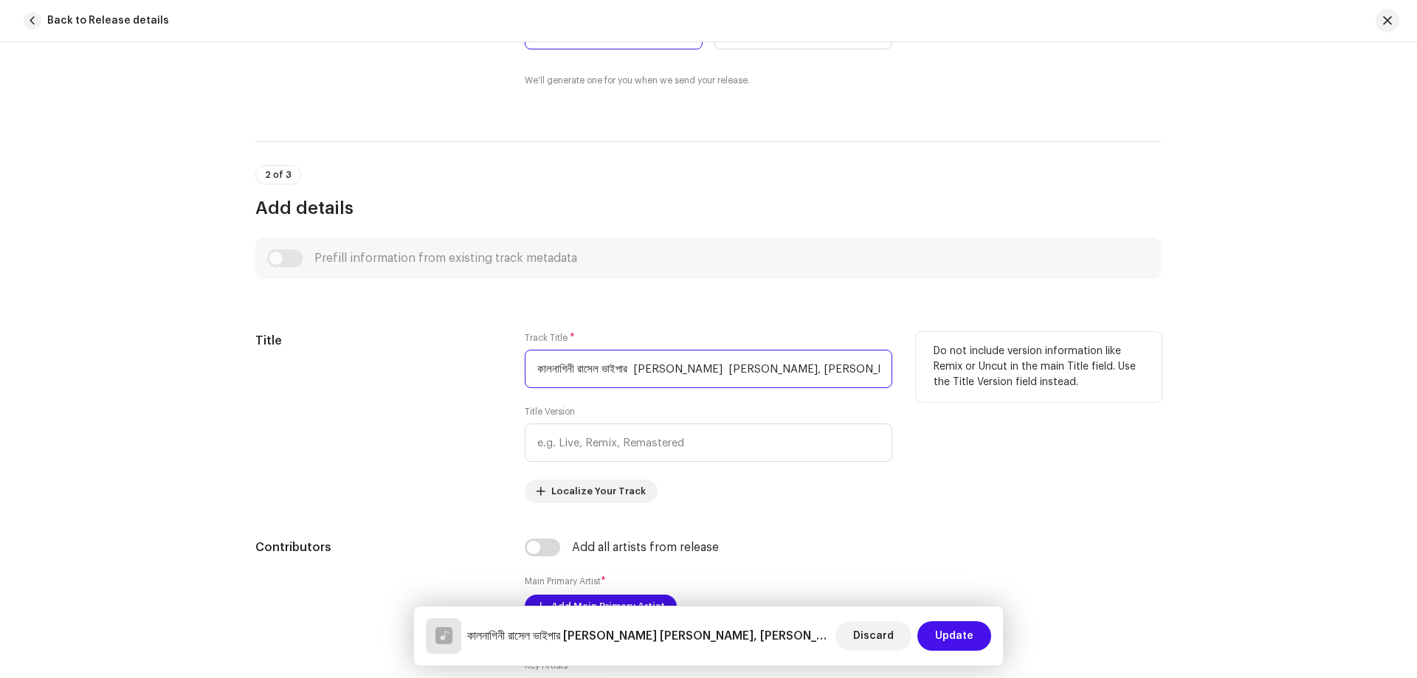
scroll to position [0, 219]
drag, startPoint x: 661, startPoint y: 367, endPoint x: 1050, endPoint y: 399, distance: 389.6
click at [1050, 399] on div "Title Track Title * কালনাগিনী রাসেল ভাইপার Rakibul Rakib Razib Vai, Othoi, MR M…" at bounding box center [708, 417] width 906 height 171
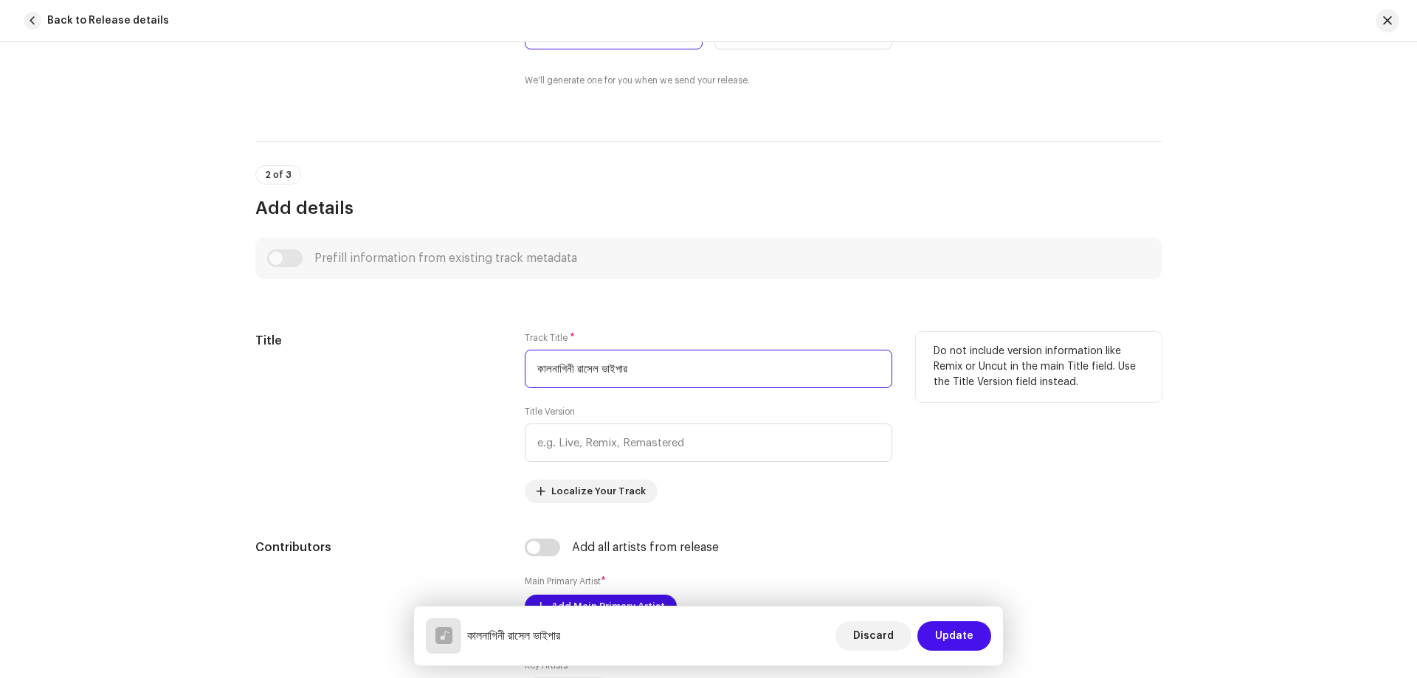
scroll to position [0, 0]
type input "কালনাগিনী রাসেল ভাইপার"
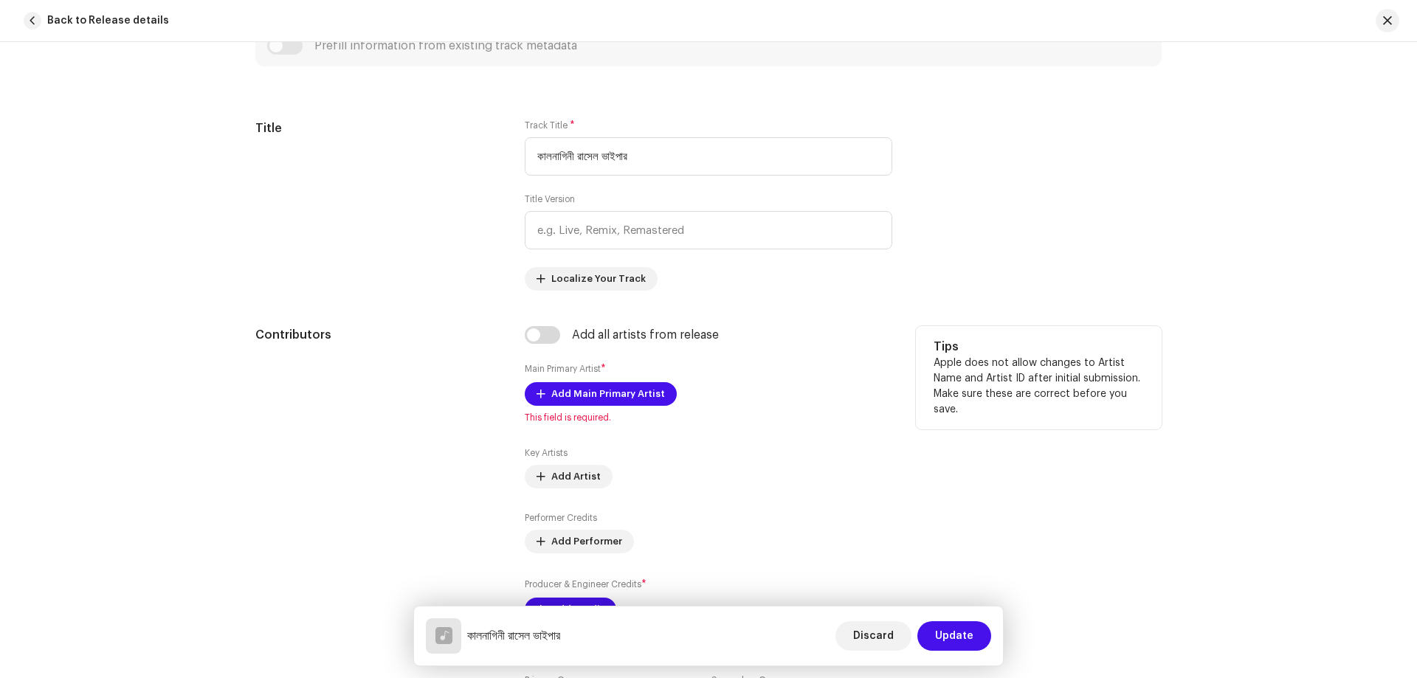
scroll to position [664, 0]
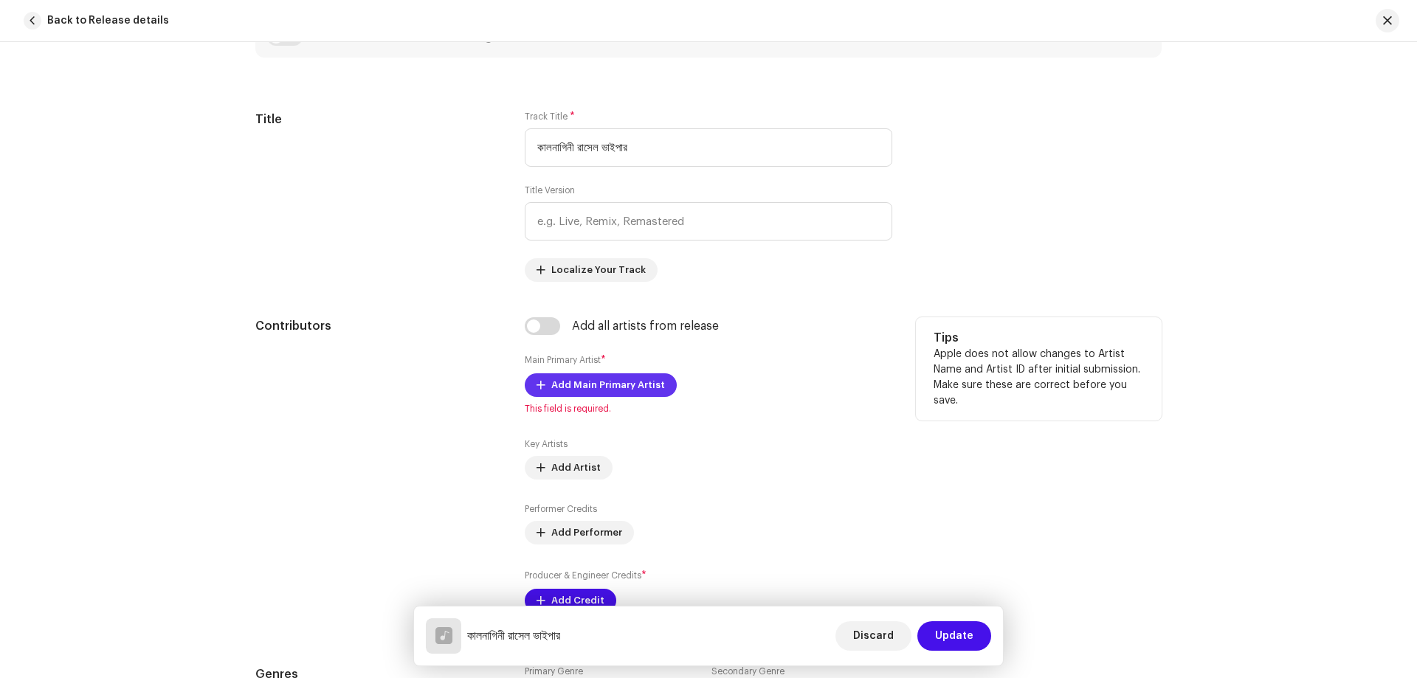
click at [617, 381] on span "Add Main Primary Artist" at bounding box center [608, 386] width 114 height 30
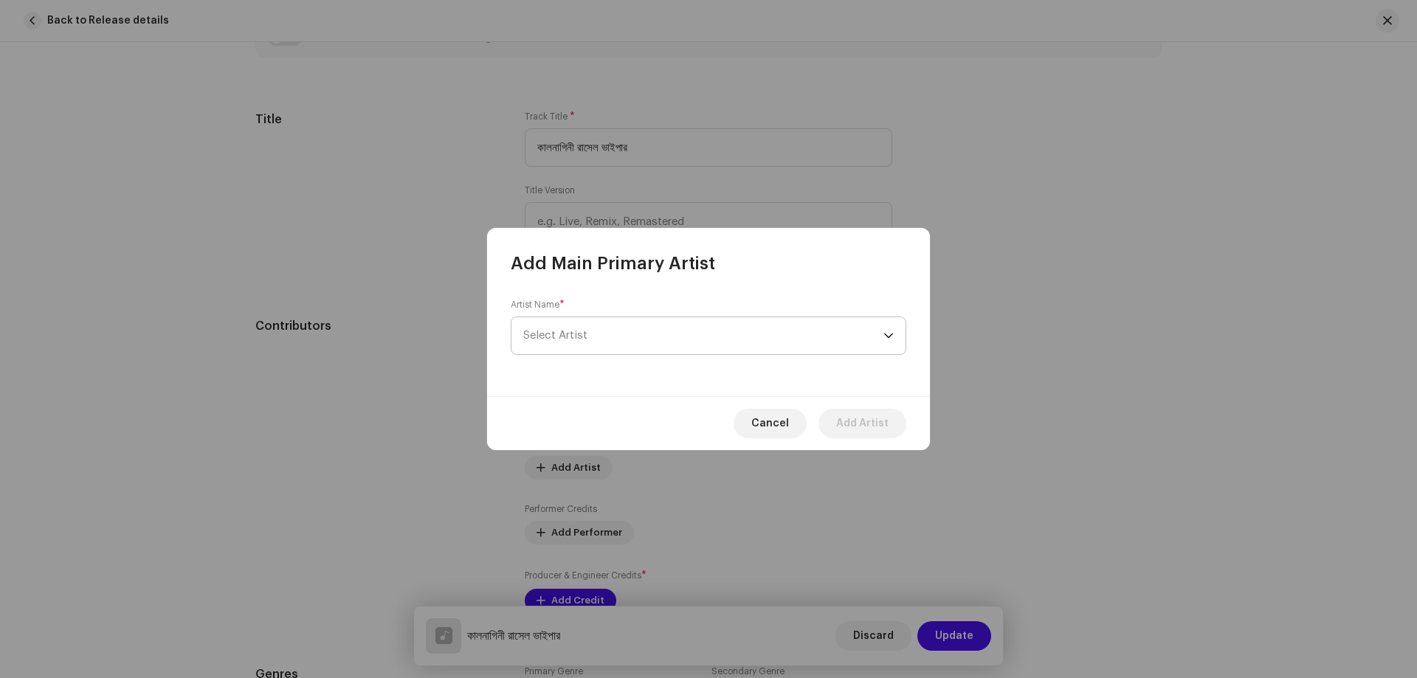
click at [608, 319] on span "Select Artist" at bounding box center [703, 335] width 360 height 37
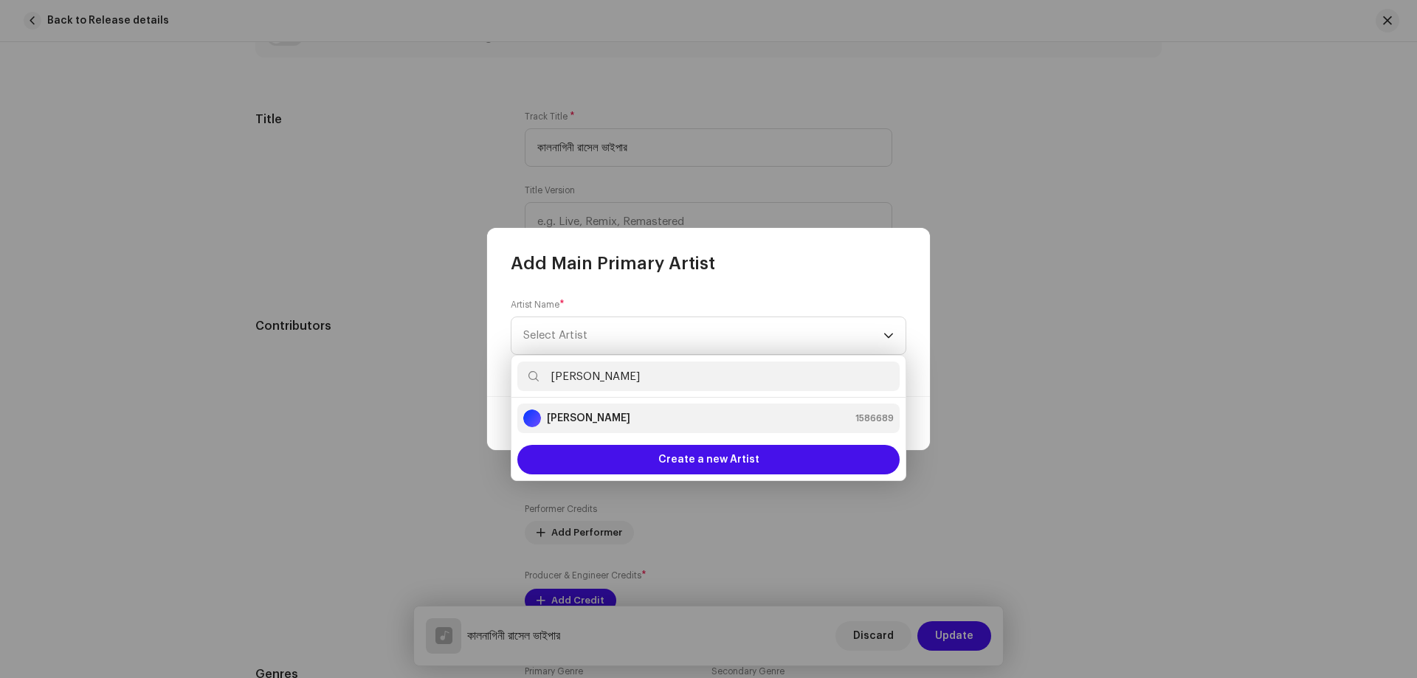
type input "[PERSON_NAME]"
click at [567, 416] on strong "[PERSON_NAME]" at bounding box center [588, 418] width 83 height 15
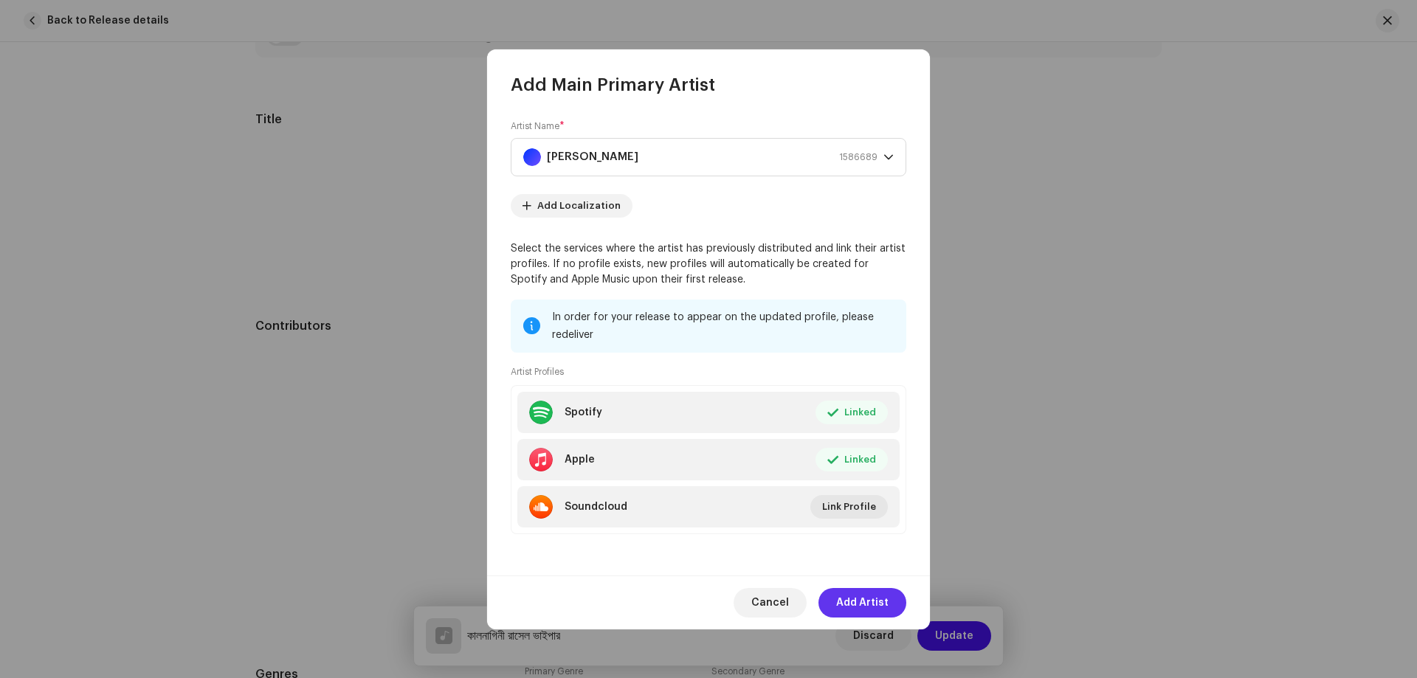
click at [867, 599] on span "Add Artist" at bounding box center [862, 603] width 52 height 30
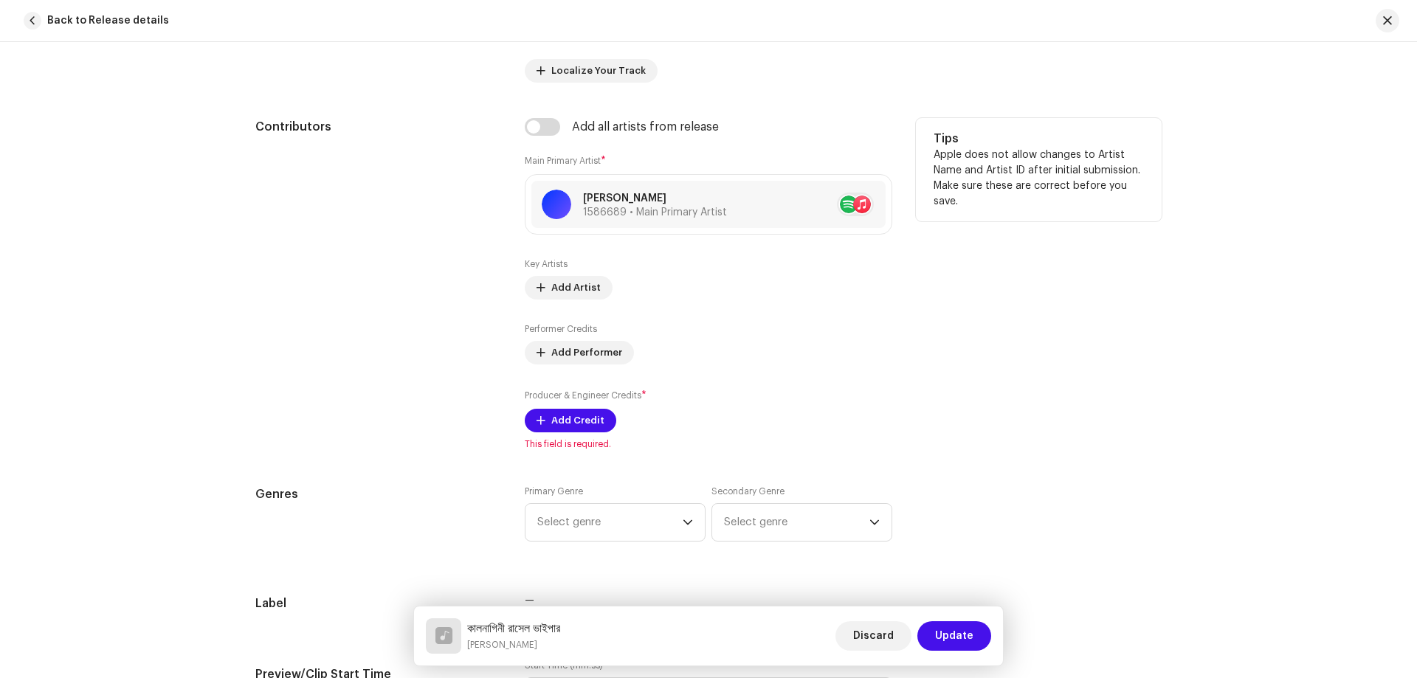
scroll to position [886, 0]
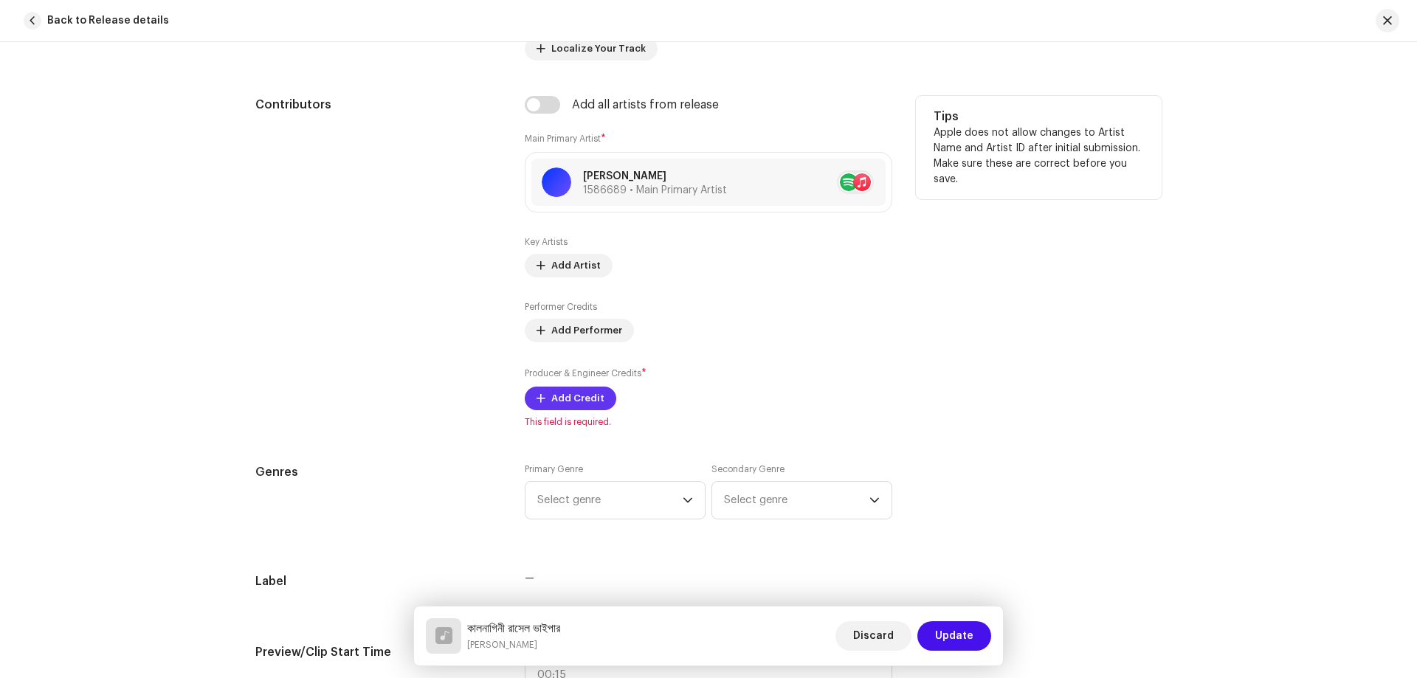
click at [584, 399] on span "Add Credit" at bounding box center [577, 399] width 53 height 30
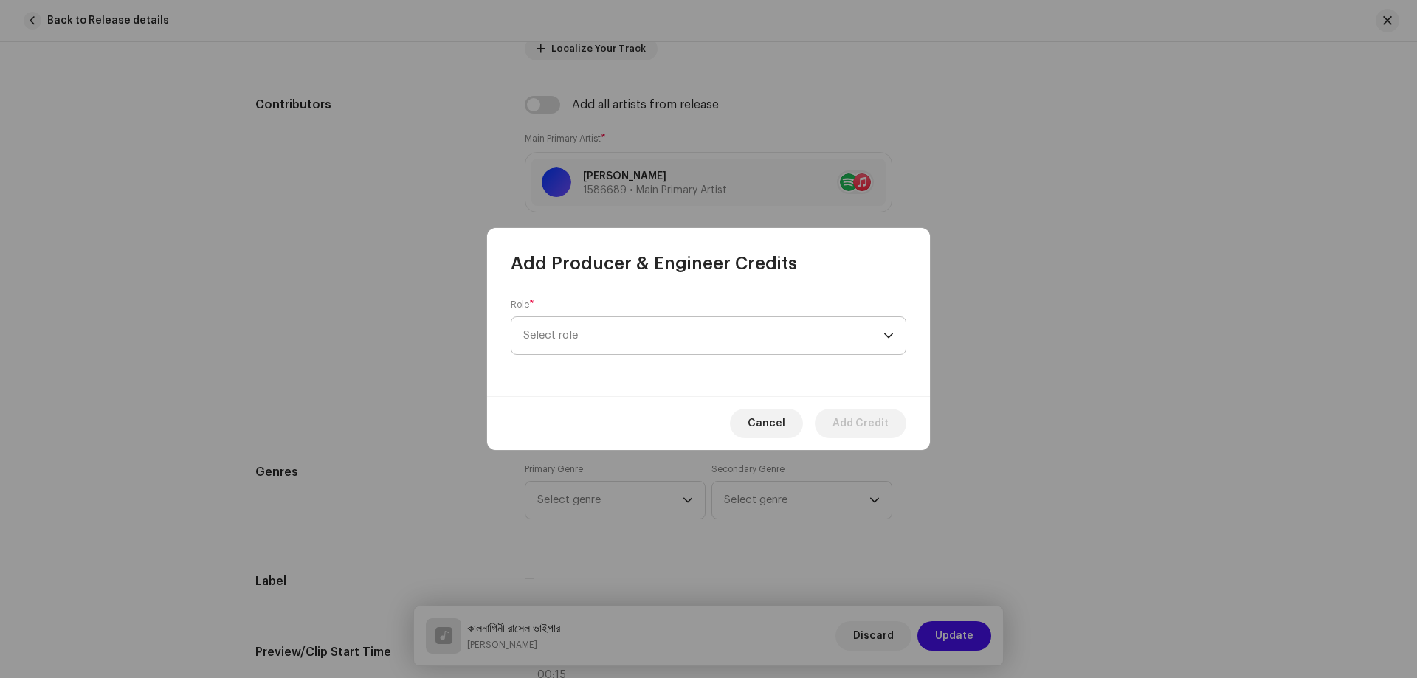
drag, startPoint x: 595, startPoint y: 346, endPoint x: 721, endPoint y: 345, distance: 126.2
click at [596, 343] on span "Select role" at bounding box center [703, 335] width 360 height 37
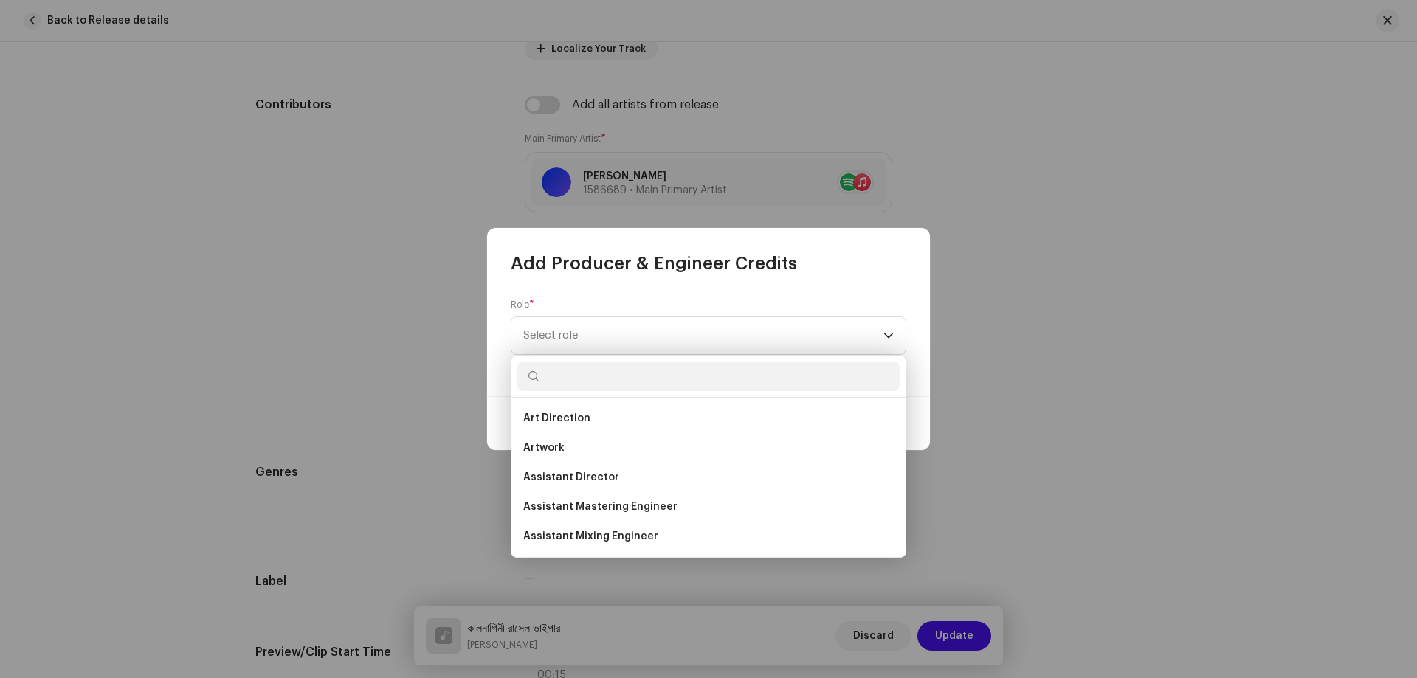
click at [651, 381] on input "text" at bounding box center [708, 377] width 382 height 30
paste input "[PERSON_NAME]"
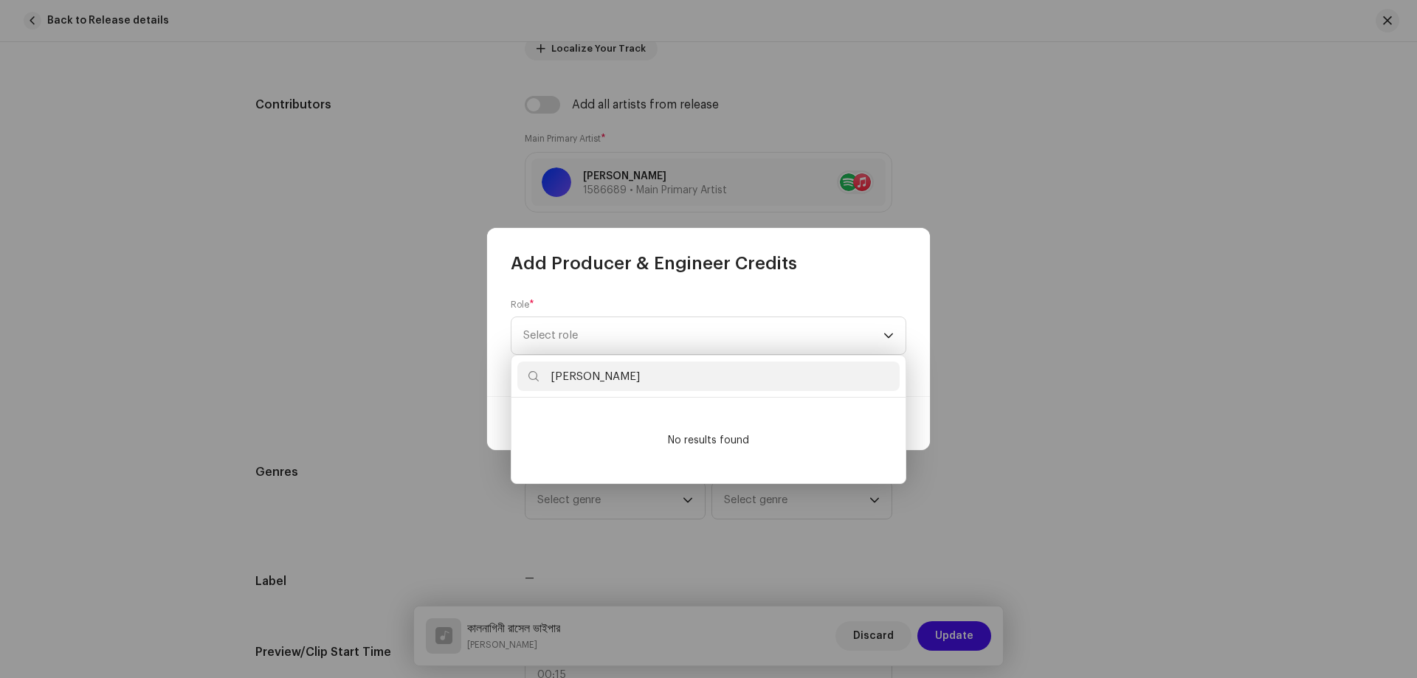
click at [556, 376] on input "[PERSON_NAME]" at bounding box center [708, 377] width 382 height 30
click at [647, 379] on input "[PERSON_NAME]" at bounding box center [708, 377] width 382 height 30
click at [648, 378] on input "[PERSON_NAME]" at bounding box center [708, 377] width 382 height 30
click at [555, 379] on input "[PERSON_NAME]" at bounding box center [708, 377] width 382 height 30
click at [657, 381] on input "[PERSON_NAME]" at bounding box center [708, 377] width 382 height 30
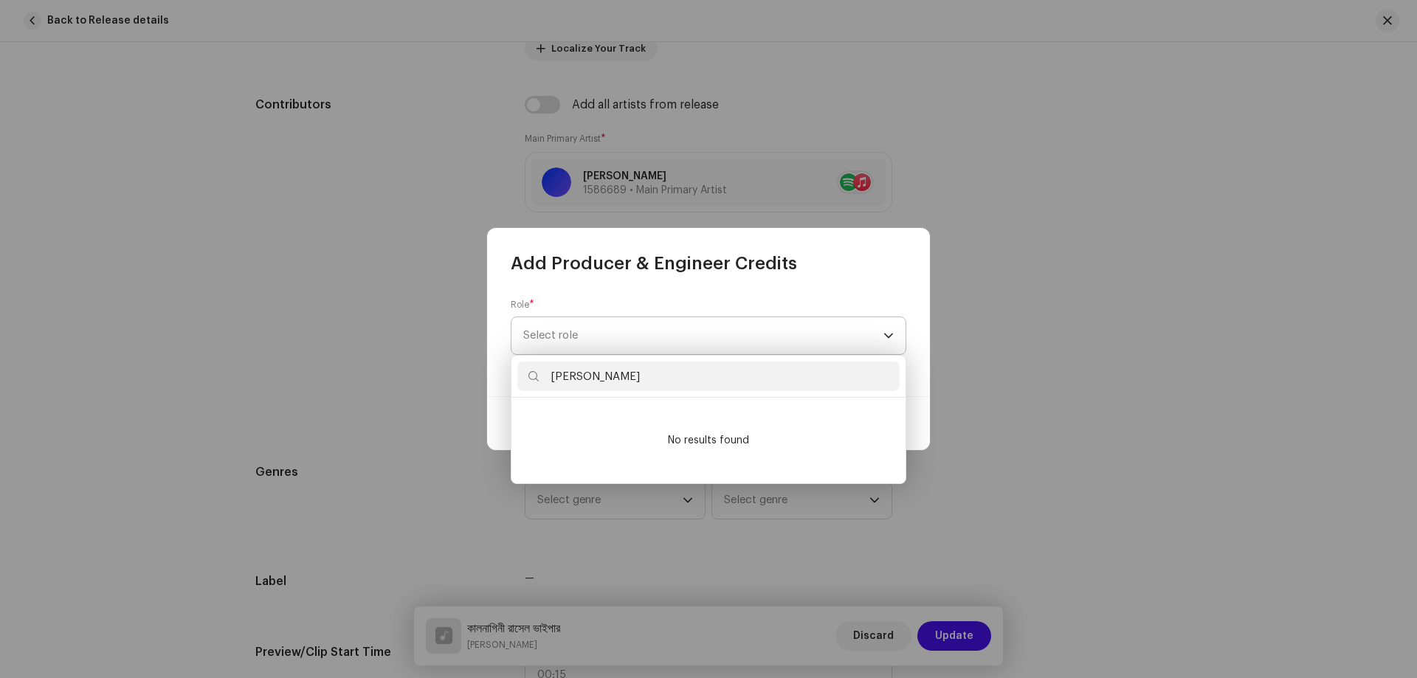
type input "[PERSON_NAME]"
click at [722, 340] on span "Select role" at bounding box center [703, 335] width 360 height 37
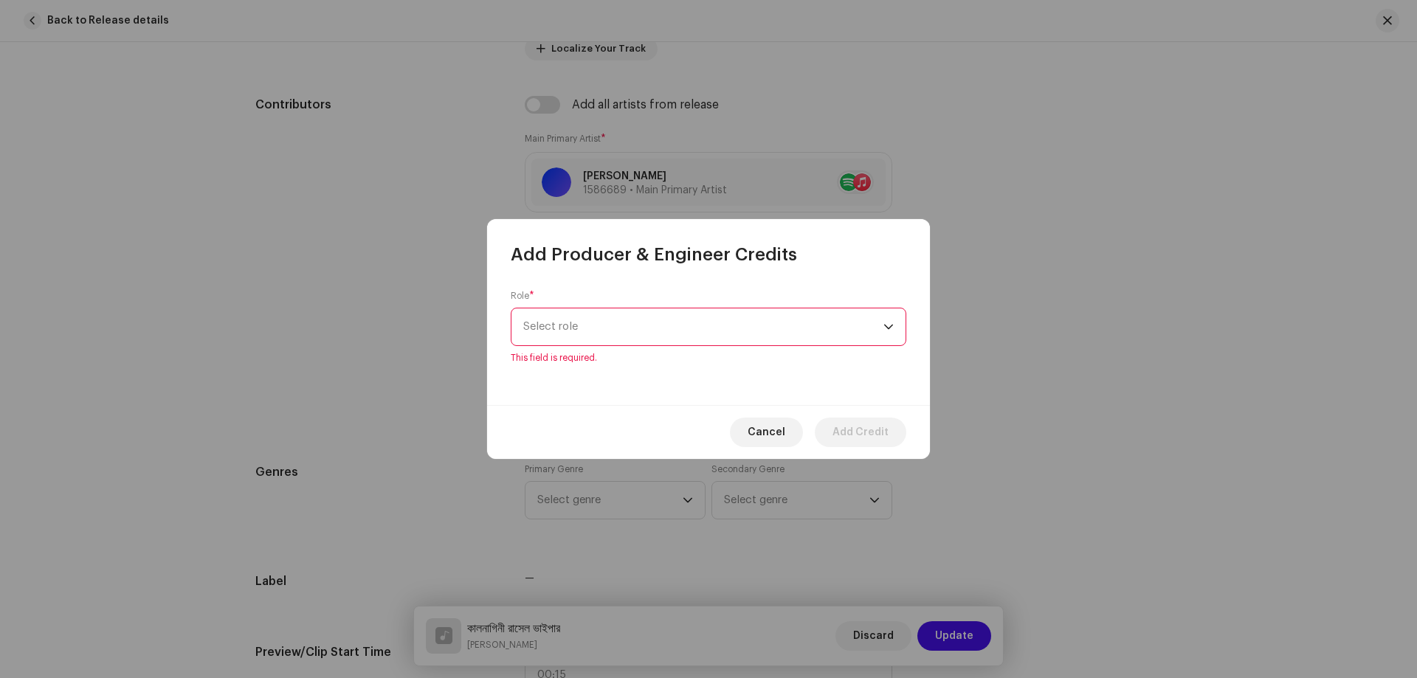
click at [713, 335] on span "Select role" at bounding box center [703, 327] width 360 height 37
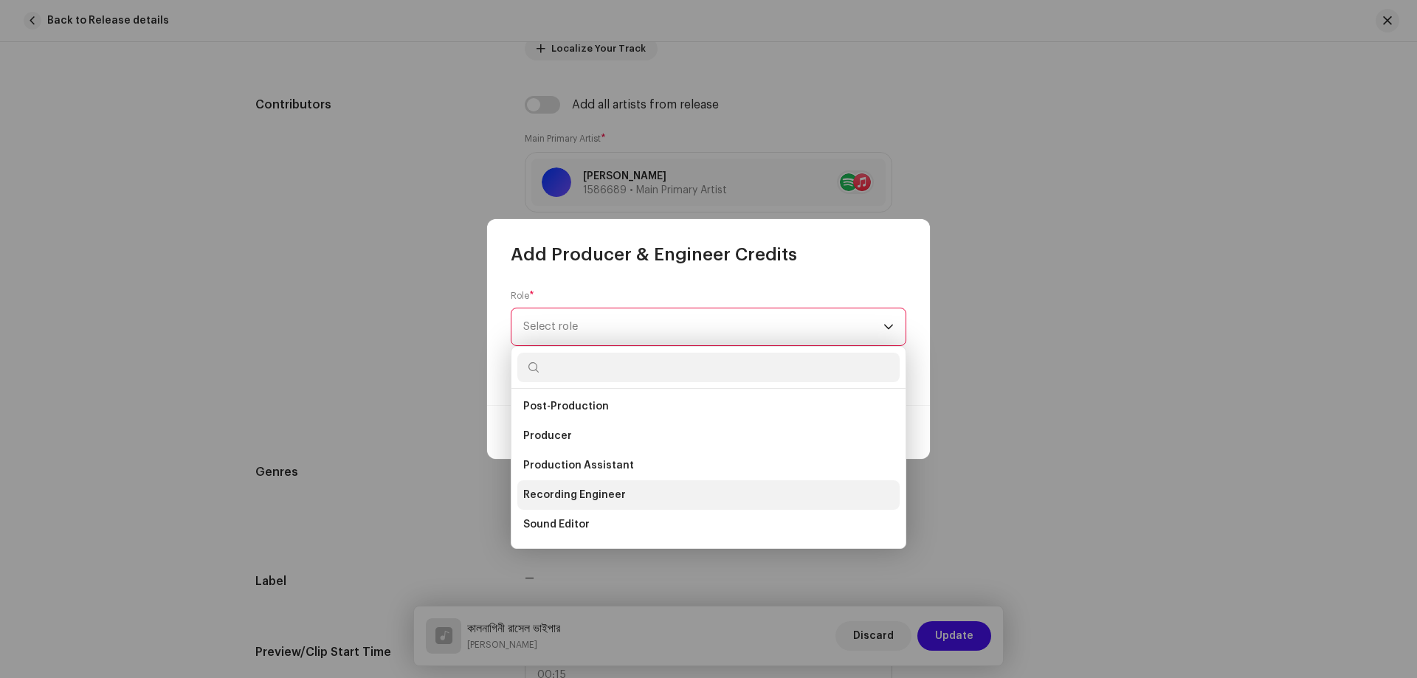
scroll to position [540, 0]
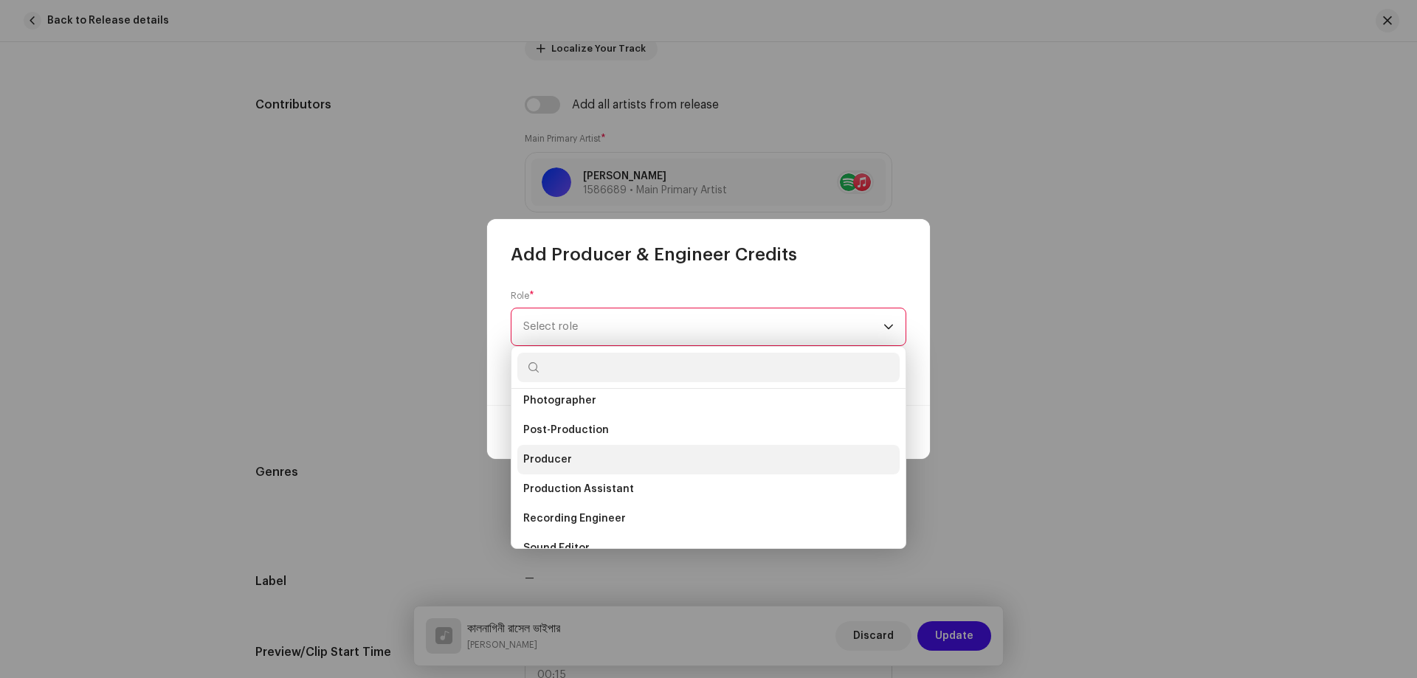
click at [585, 454] on li "Producer" at bounding box center [708, 460] width 382 height 30
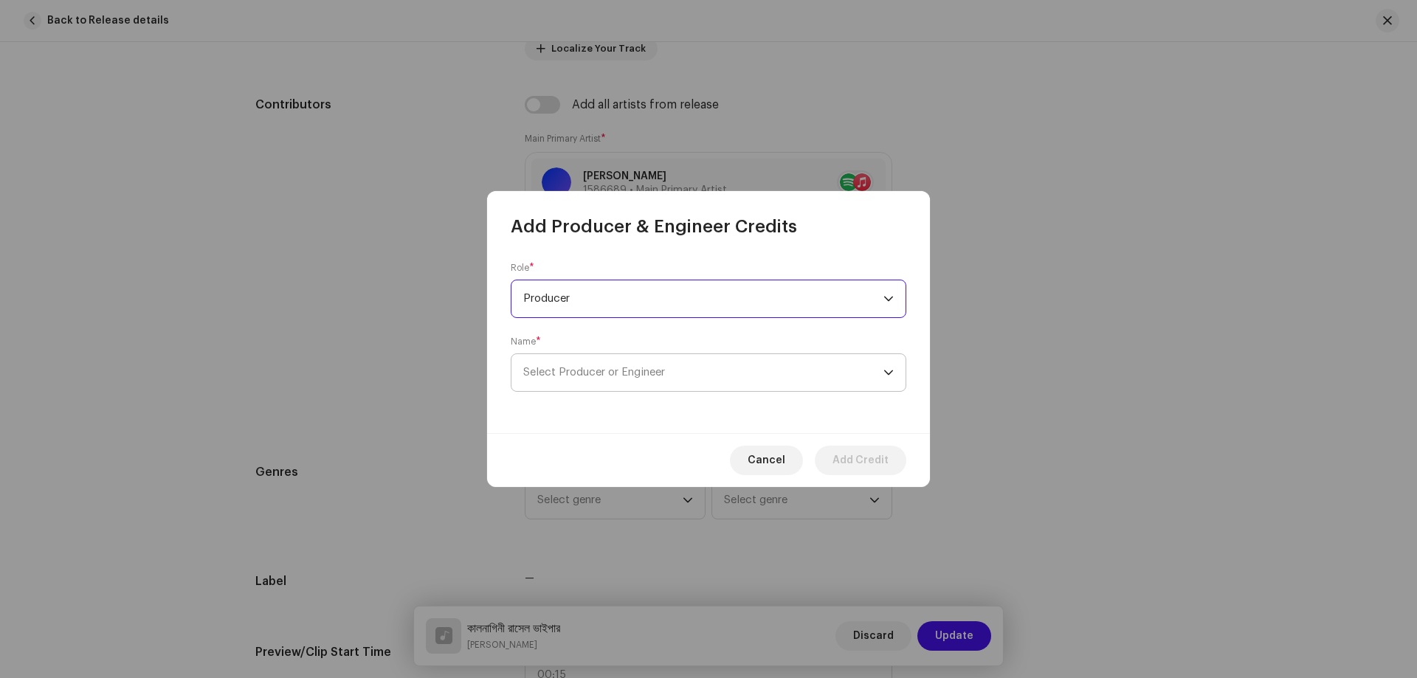
click at [602, 383] on span "Select Producer or Engineer" at bounding box center [703, 372] width 360 height 37
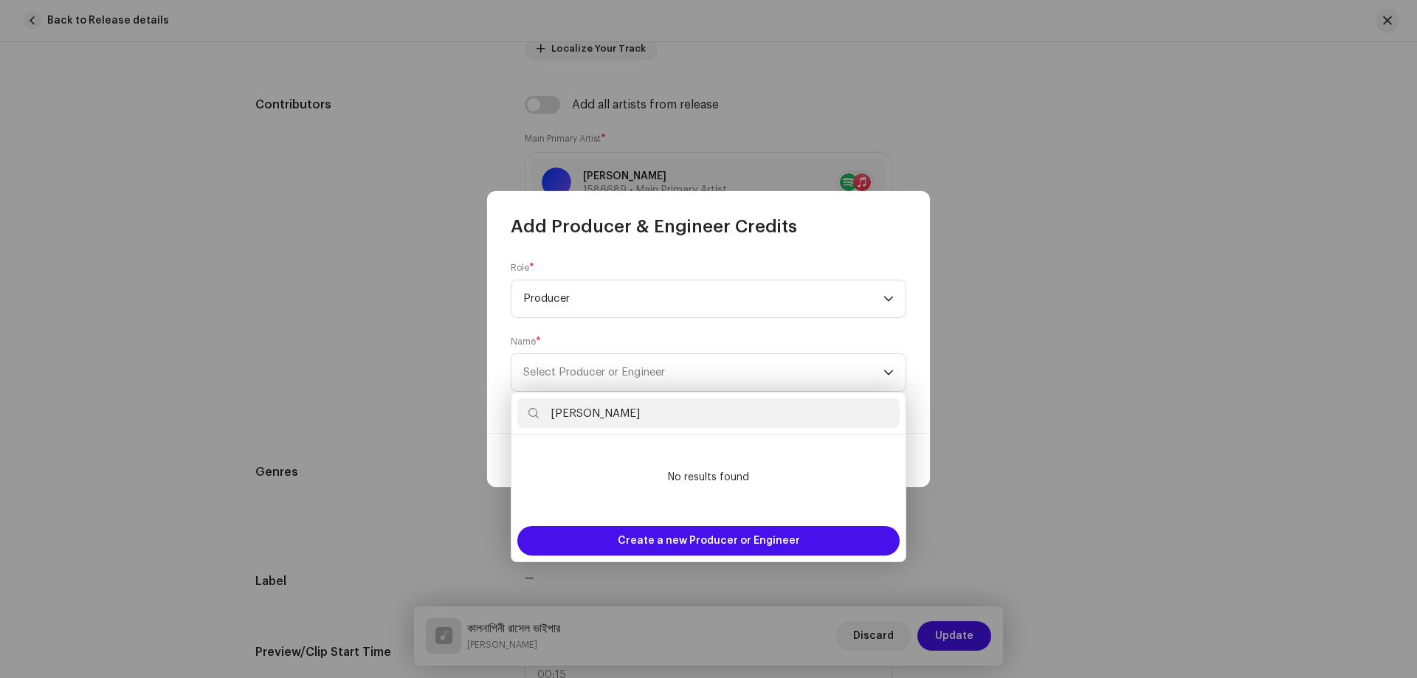
click at [551, 417] on input "[PERSON_NAME]" at bounding box center [708, 414] width 382 height 30
click at [554, 414] on input "[PERSON_NAME]" at bounding box center [708, 414] width 382 height 30
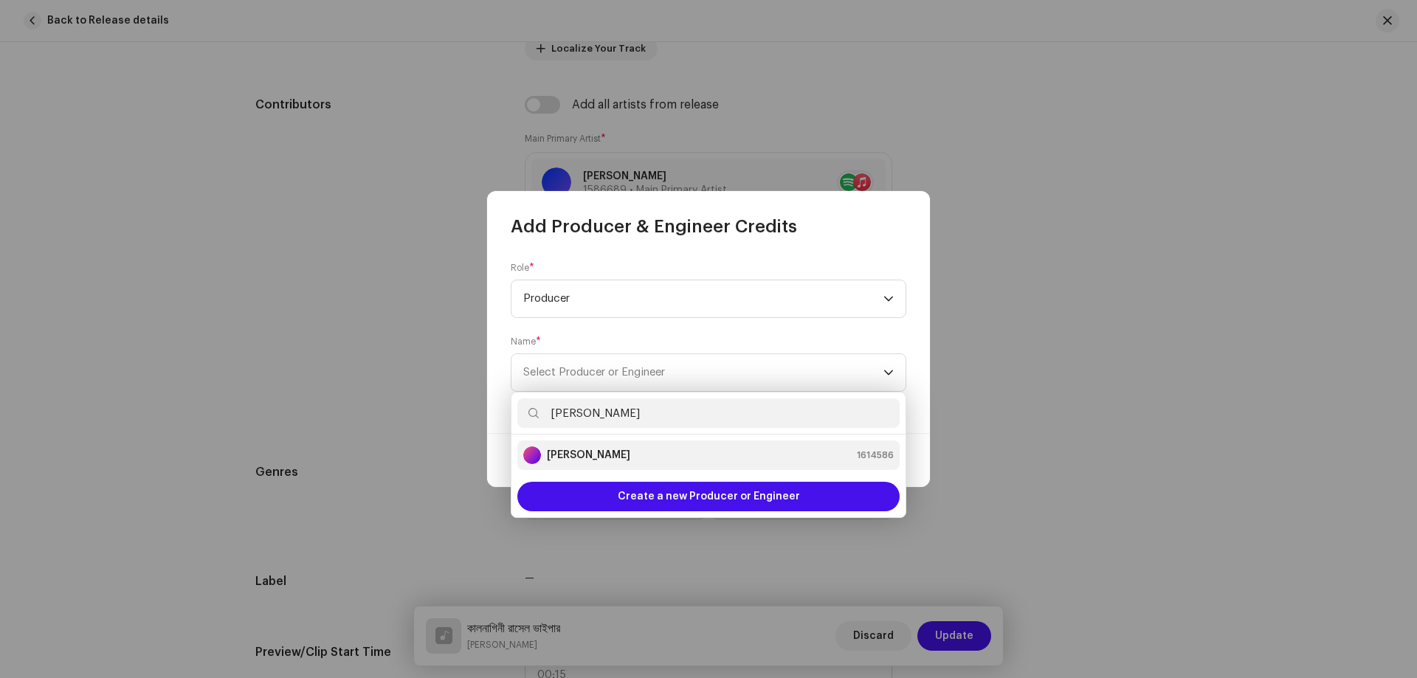
type input "[PERSON_NAME]"
click at [584, 444] on li "[PERSON_NAME] 1614586" at bounding box center [708, 456] width 382 height 30
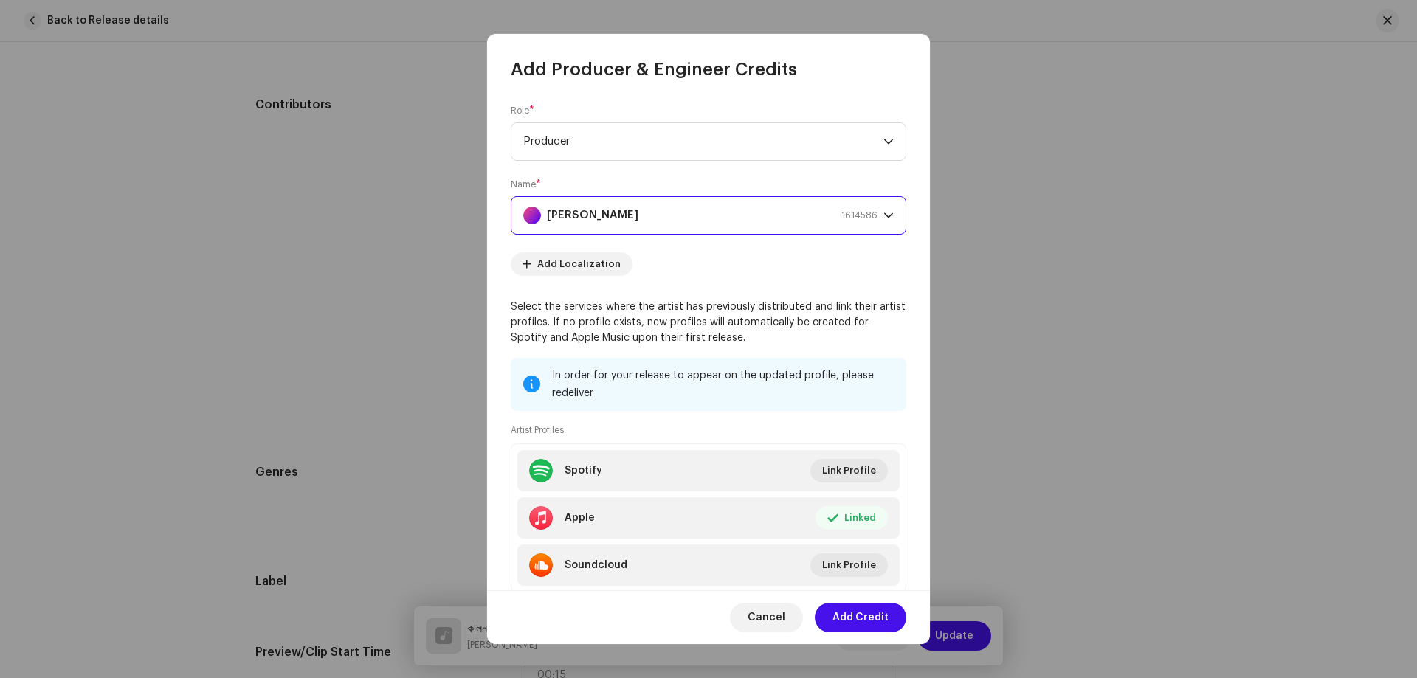
click at [872, 614] on span "Add Credit" at bounding box center [861, 618] width 56 height 30
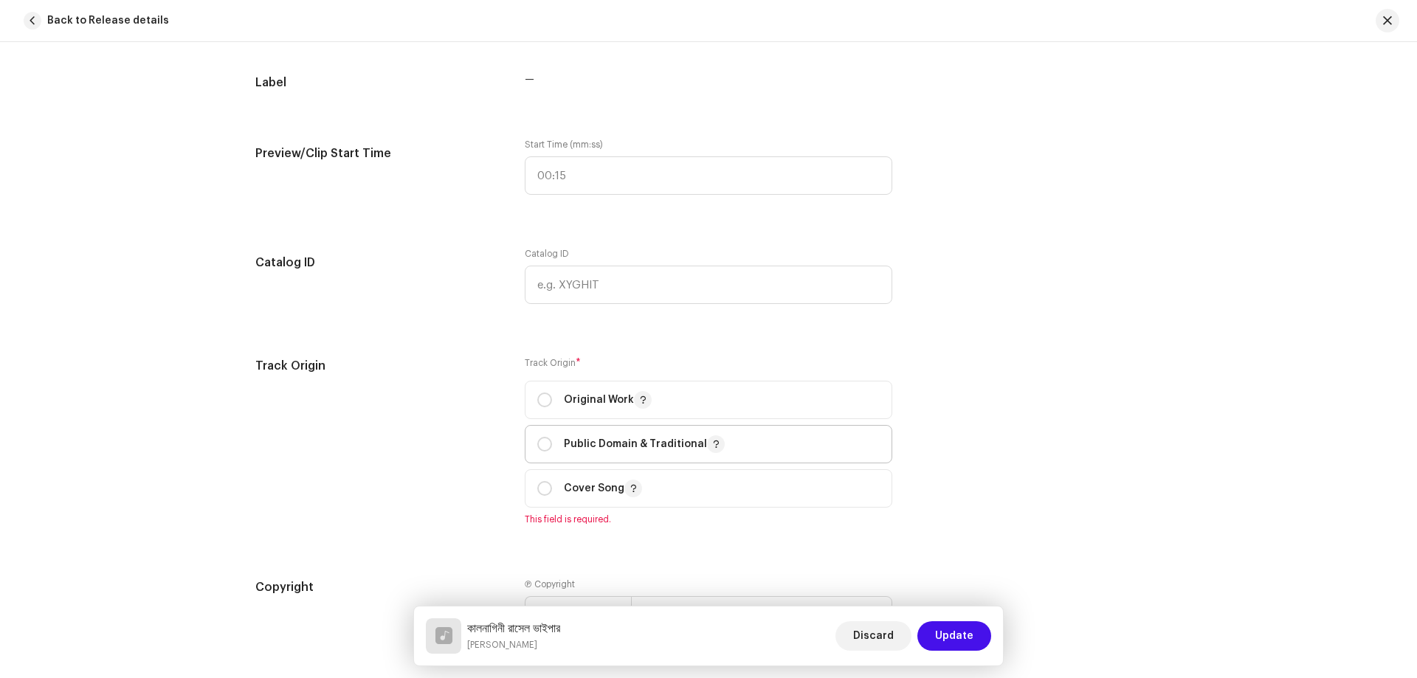
scroll to position [1476, 0]
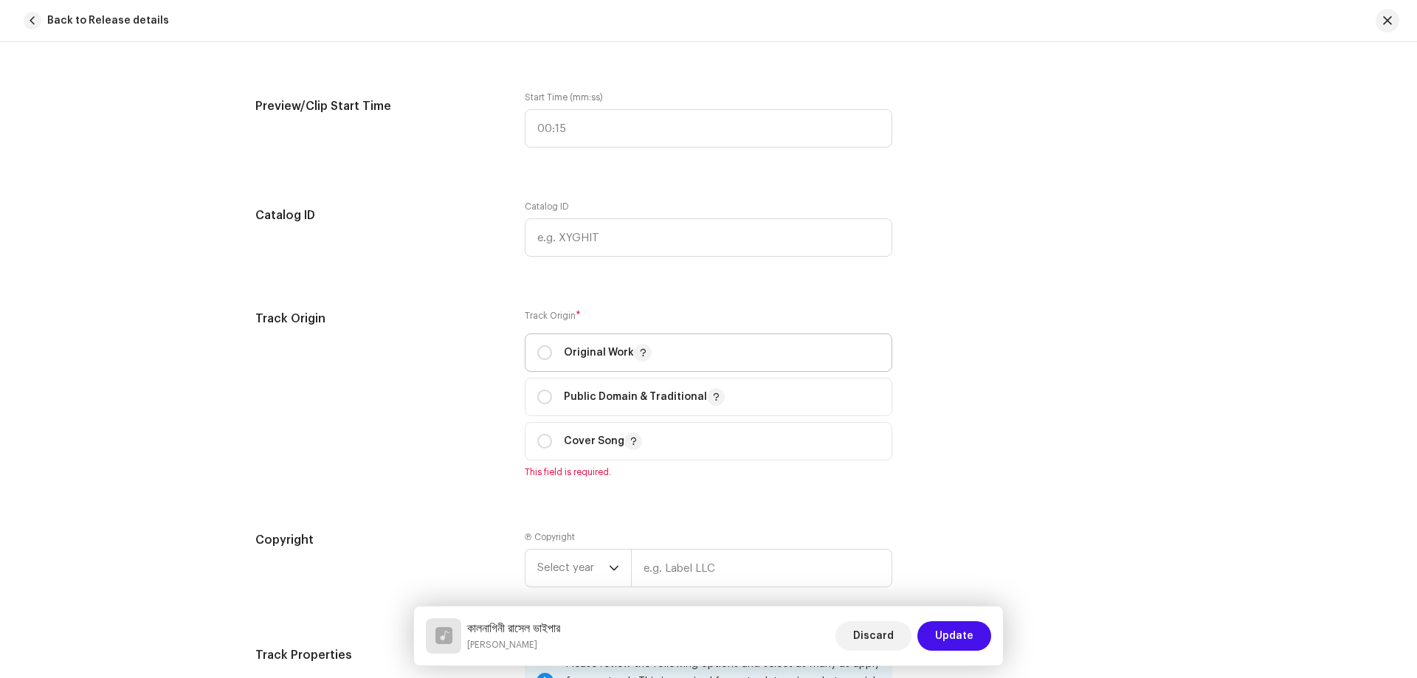
click at [588, 362] on span "Original Work" at bounding box center [708, 352] width 342 height 37
radio input "true"
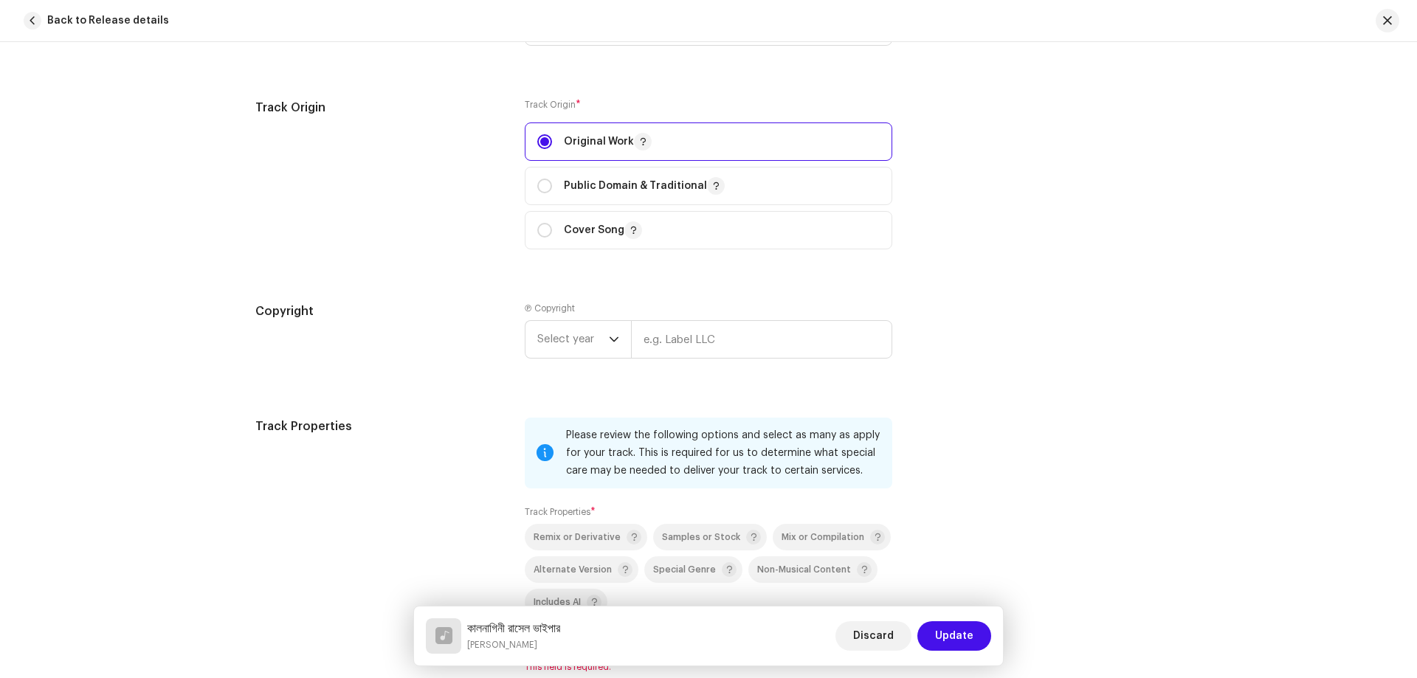
scroll to position [1919, 0]
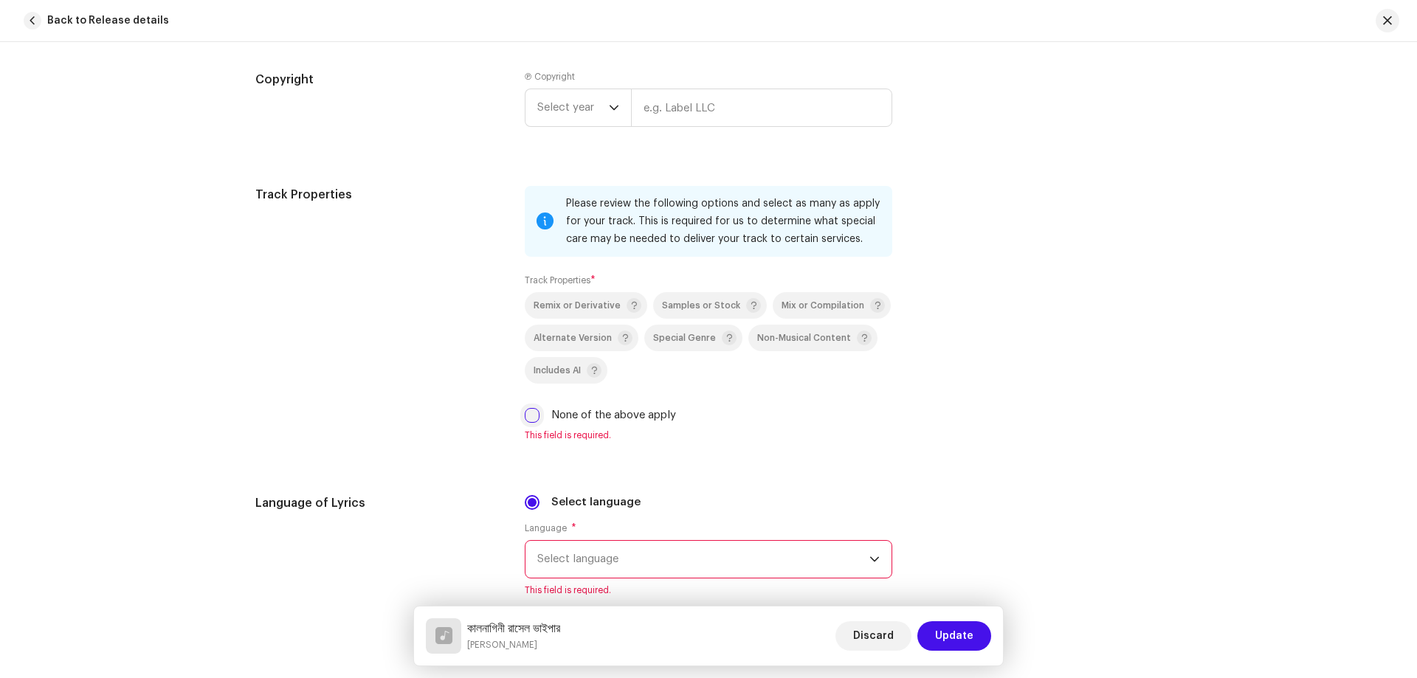
click at [531, 418] on input "None of the above apply" at bounding box center [532, 415] width 15 height 15
checkbox input "true"
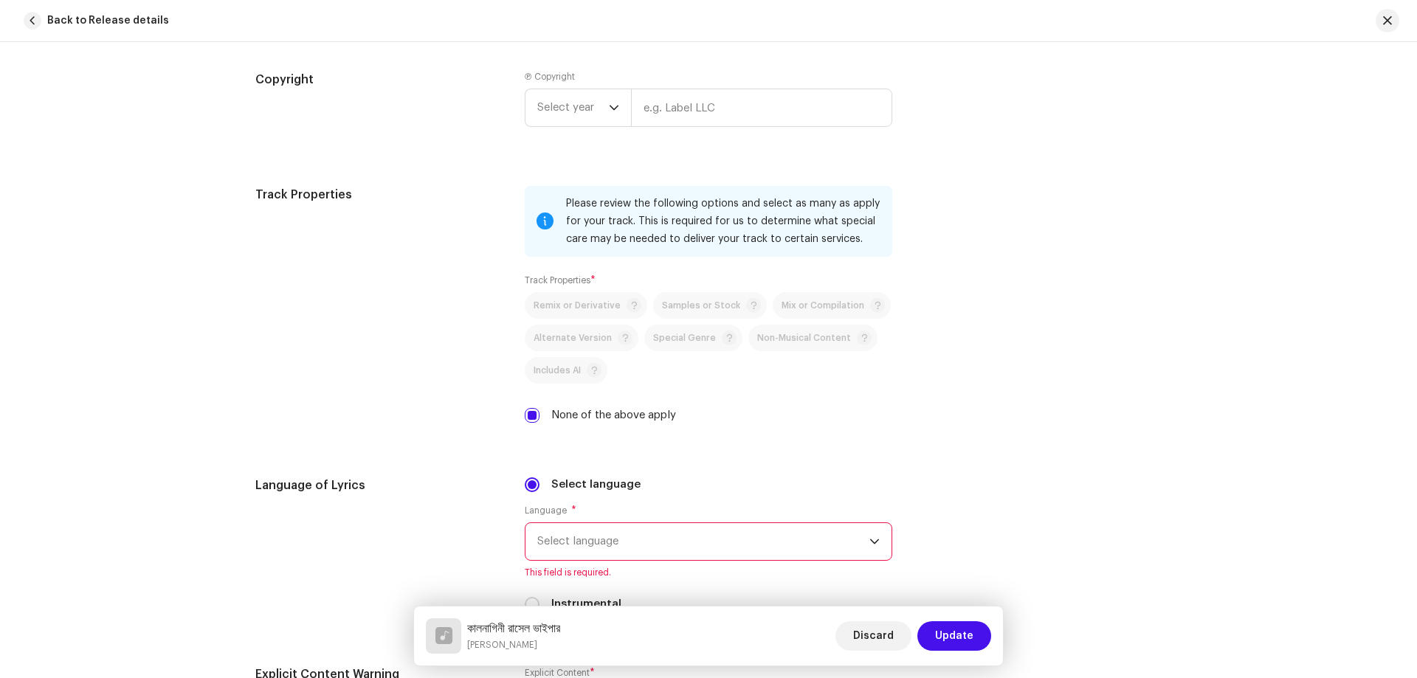
click at [607, 534] on span "Select language" at bounding box center [703, 541] width 332 height 37
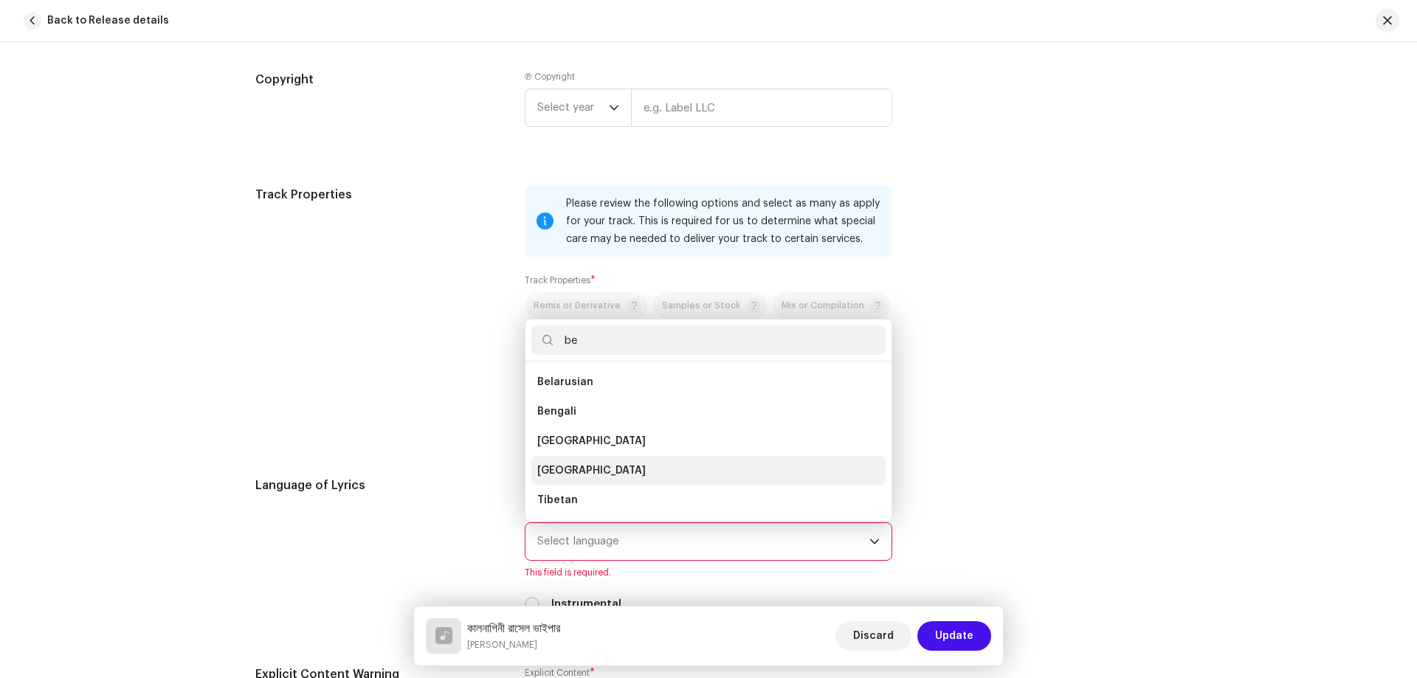
scroll to position [24, 0]
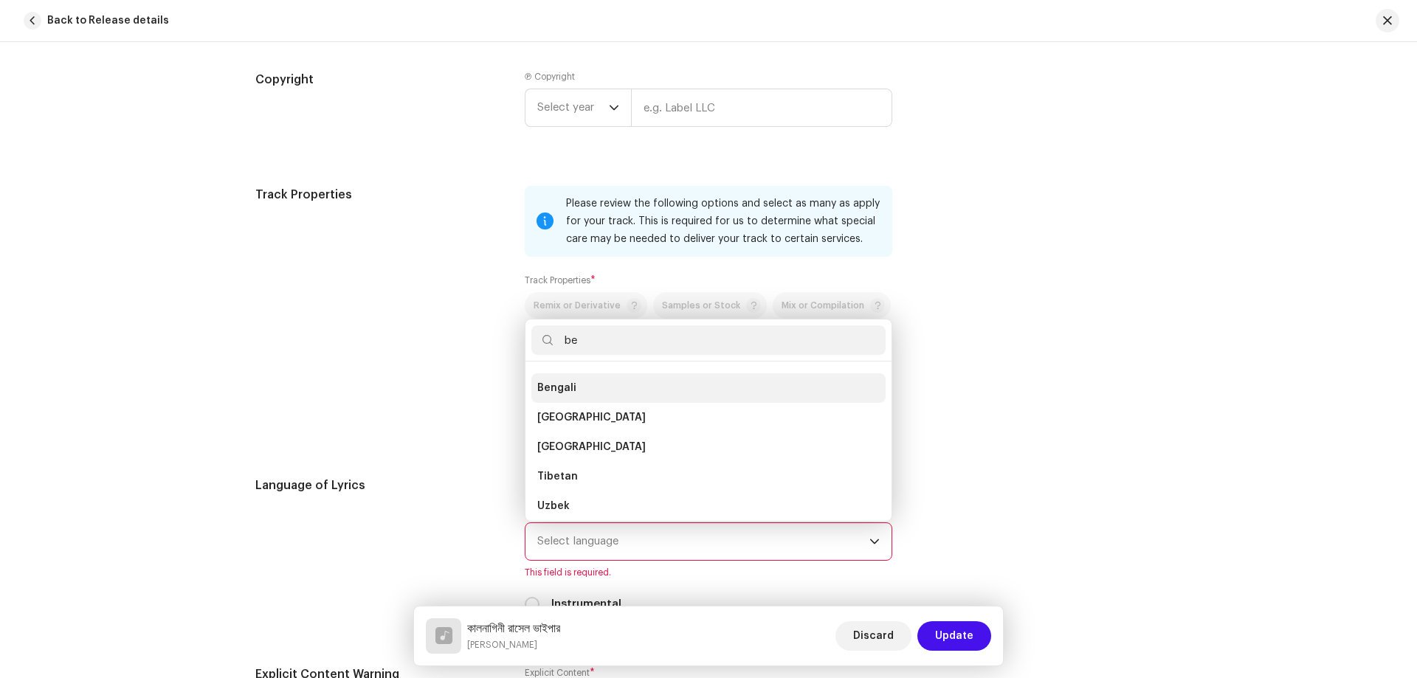
type input "be"
click at [579, 390] on li "Bengali" at bounding box center [708, 388] width 354 height 30
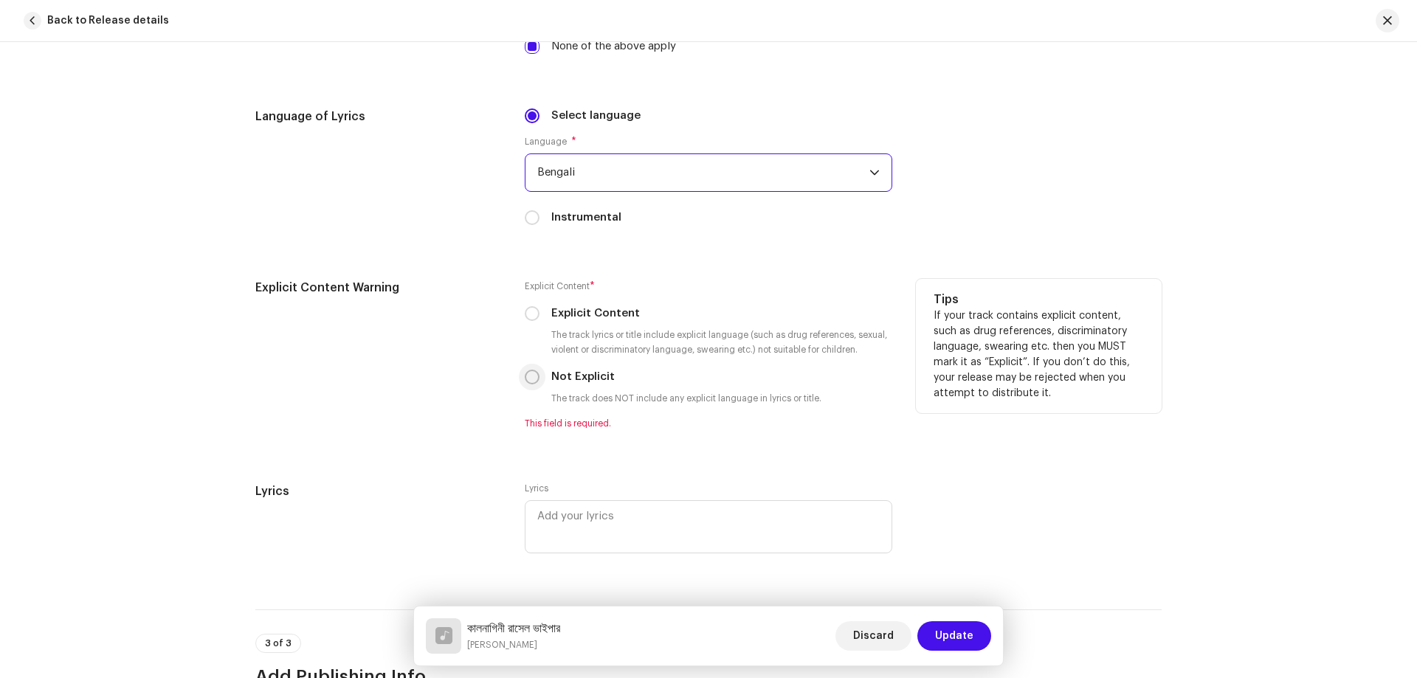
click at [525, 376] on input "Not Explicit" at bounding box center [532, 377] width 15 height 15
radio input "true"
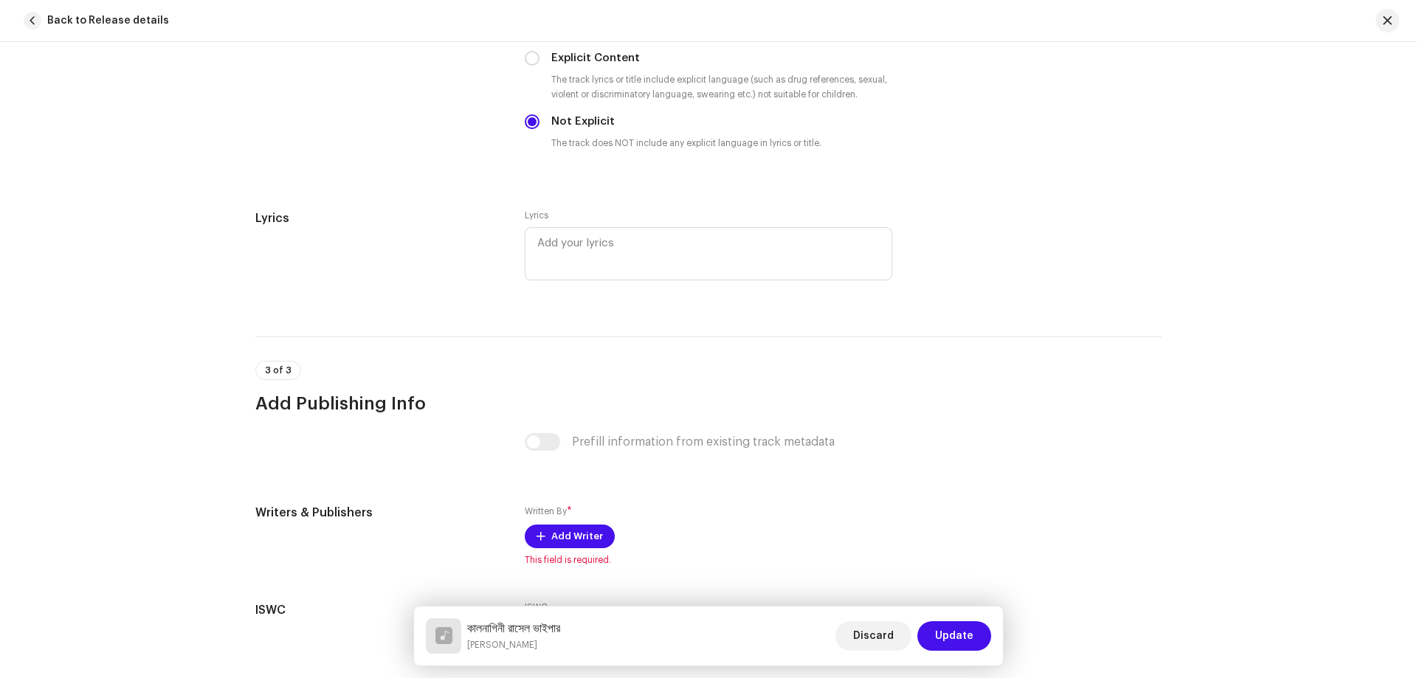
scroll to position [2673, 0]
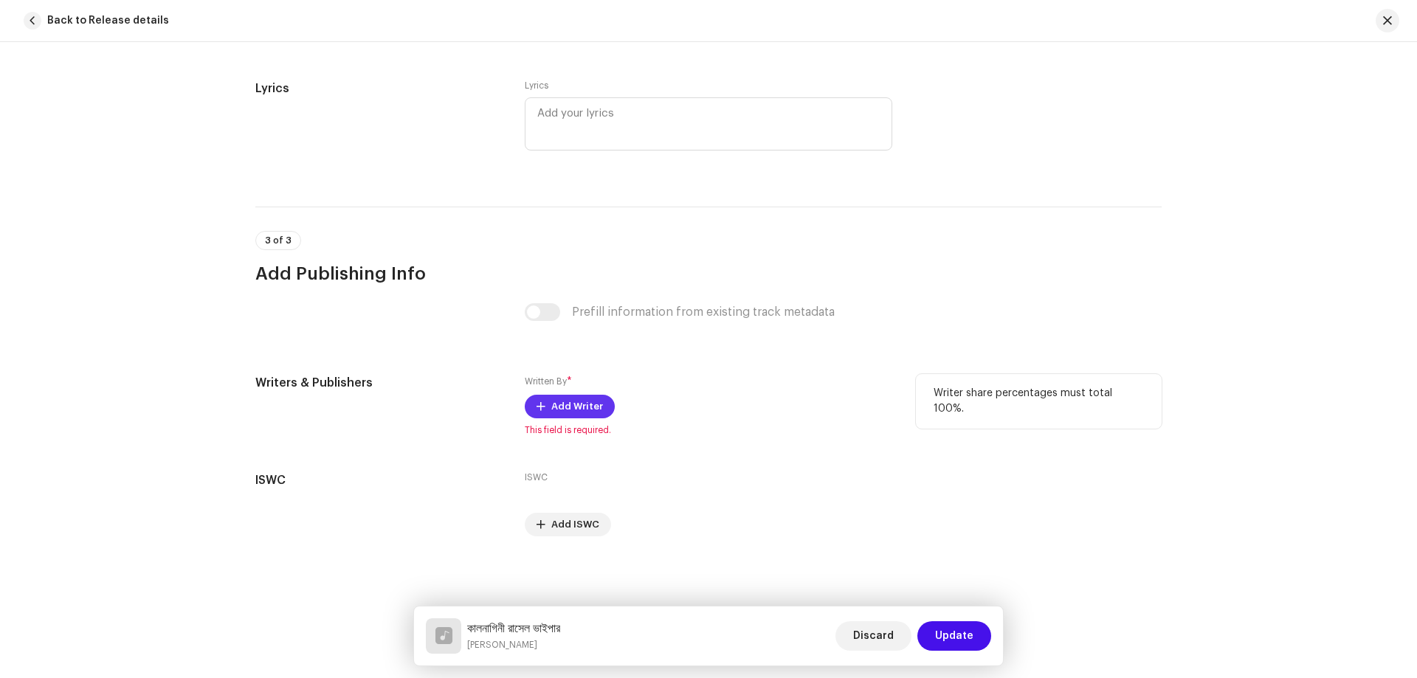
click at [585, 400] on span "Add Writer" at bounding box center [577, 407] width 52 height 30
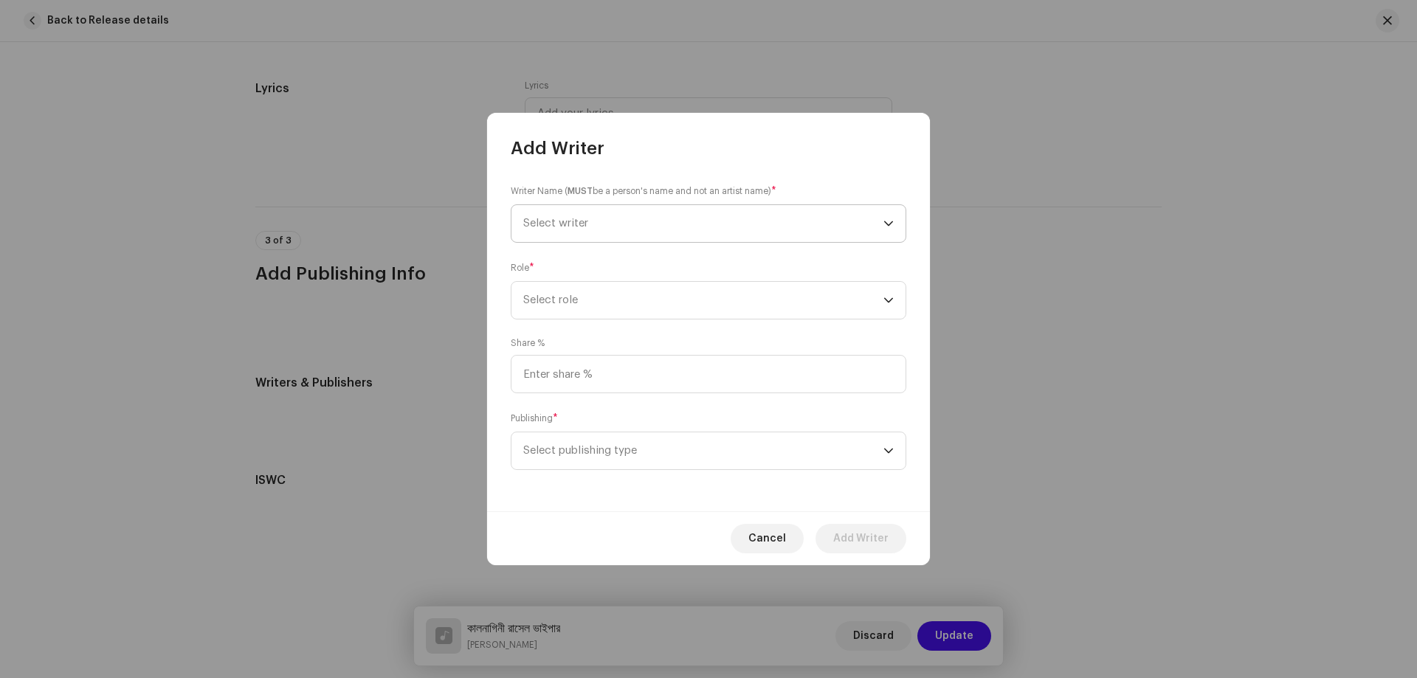
click at [598, 227] on span "Select writer" at bounding box center [703, 223] width 360 height 37
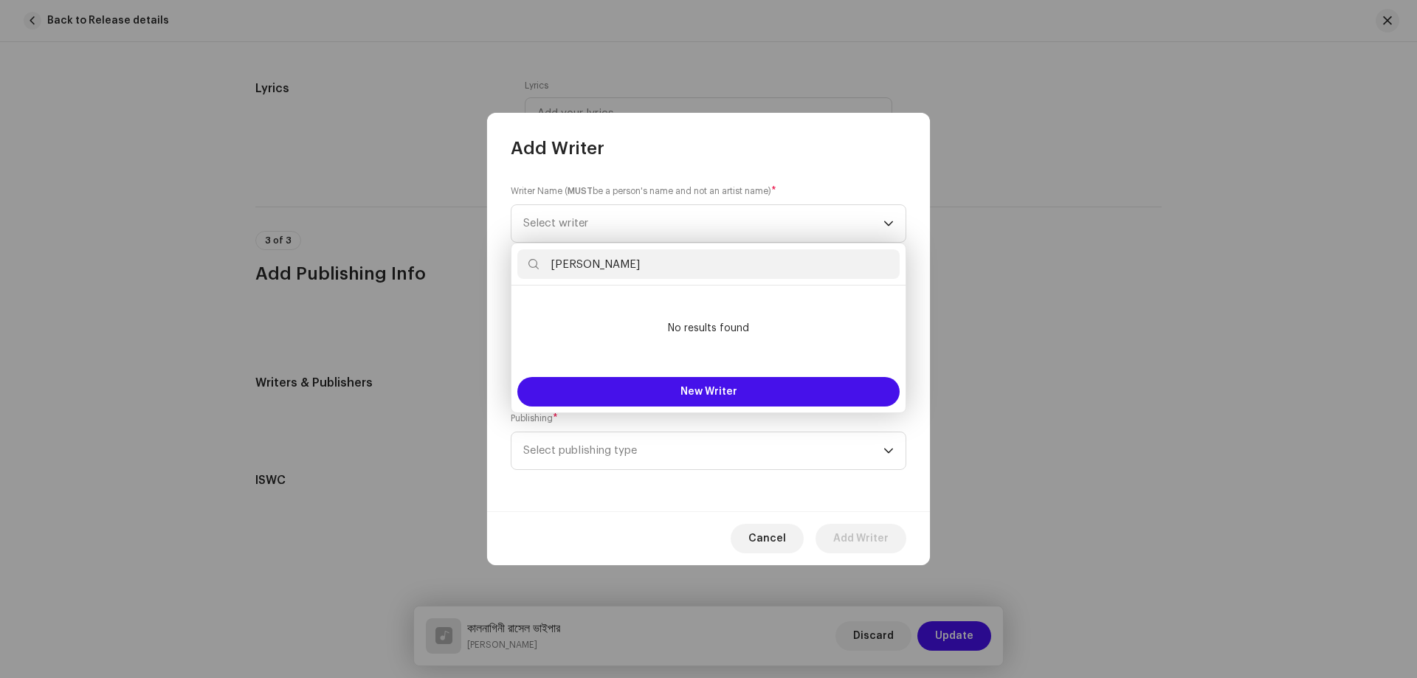
click at [553, 261] on input "[PERSON_NAME]" at bounding box center [708, 264] width 382 height 30
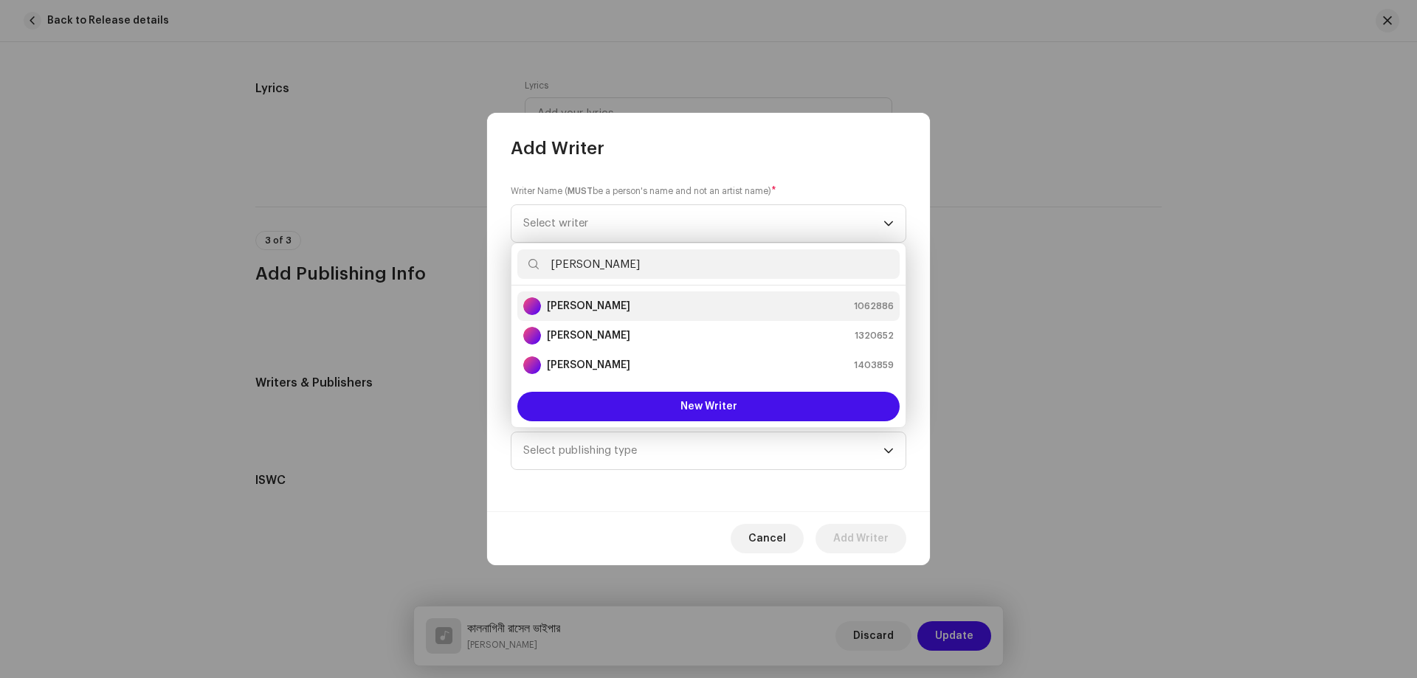
type input "[PERSON_NAME]"
click at [632, 309] on div "[PERSON_NAME] 1062886" at bounding box center [708, 306] width 371 height 18
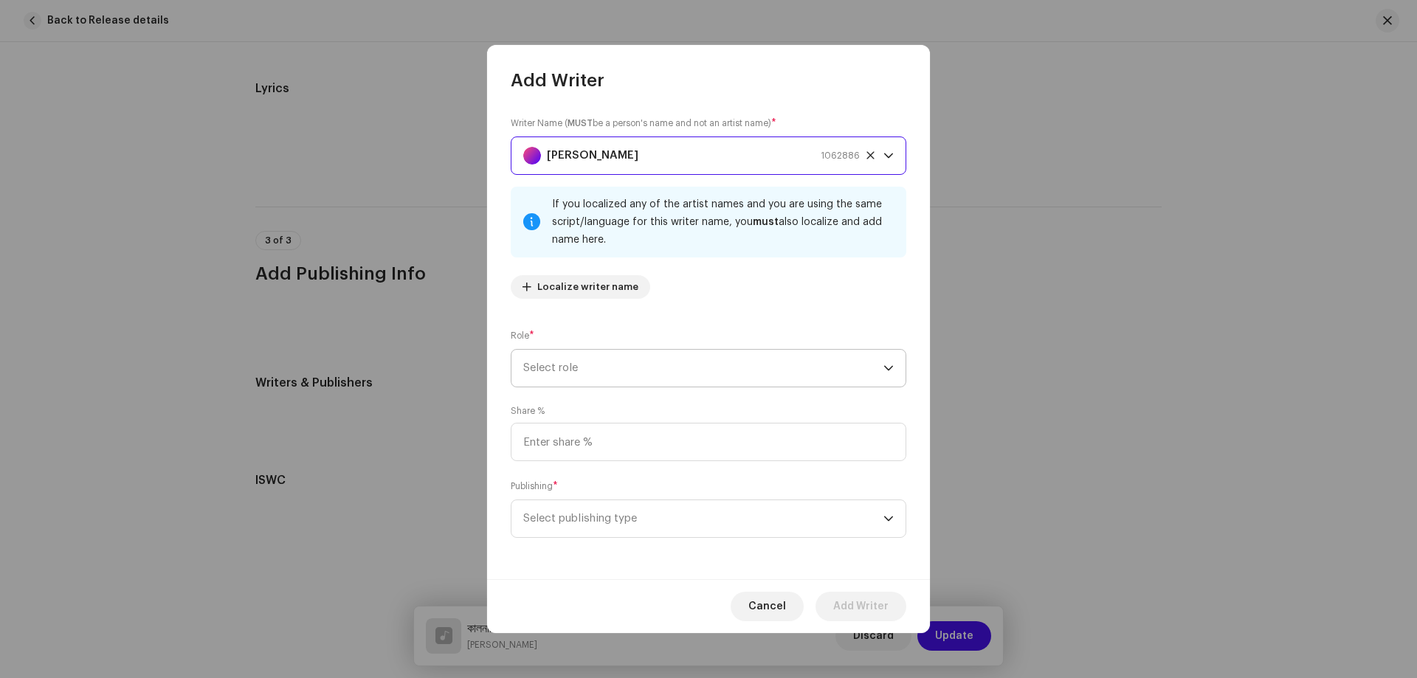
click at [644, 369] on span "Select role" at bounding box center [703, 368] width 360 height 37
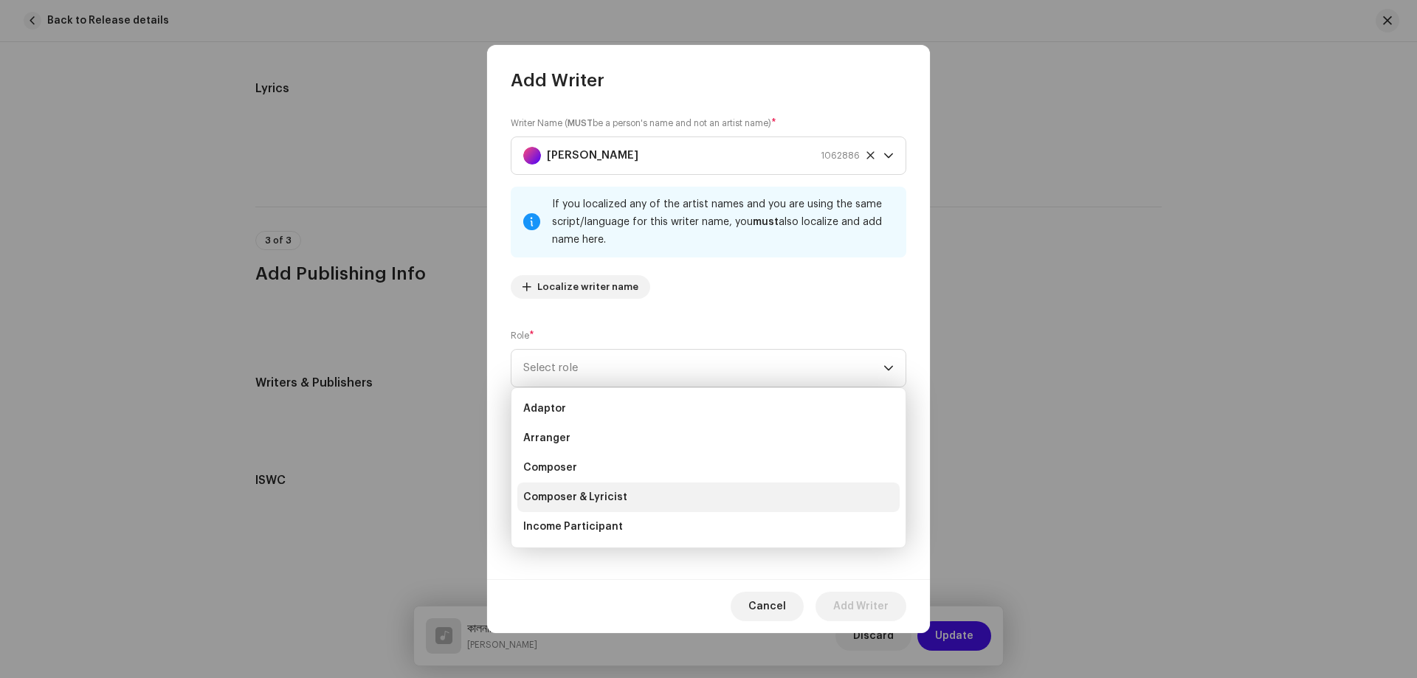
click at [608, 492] on span "Composer & Lyricist" at bounding box center [575, 497] width 104 height 15
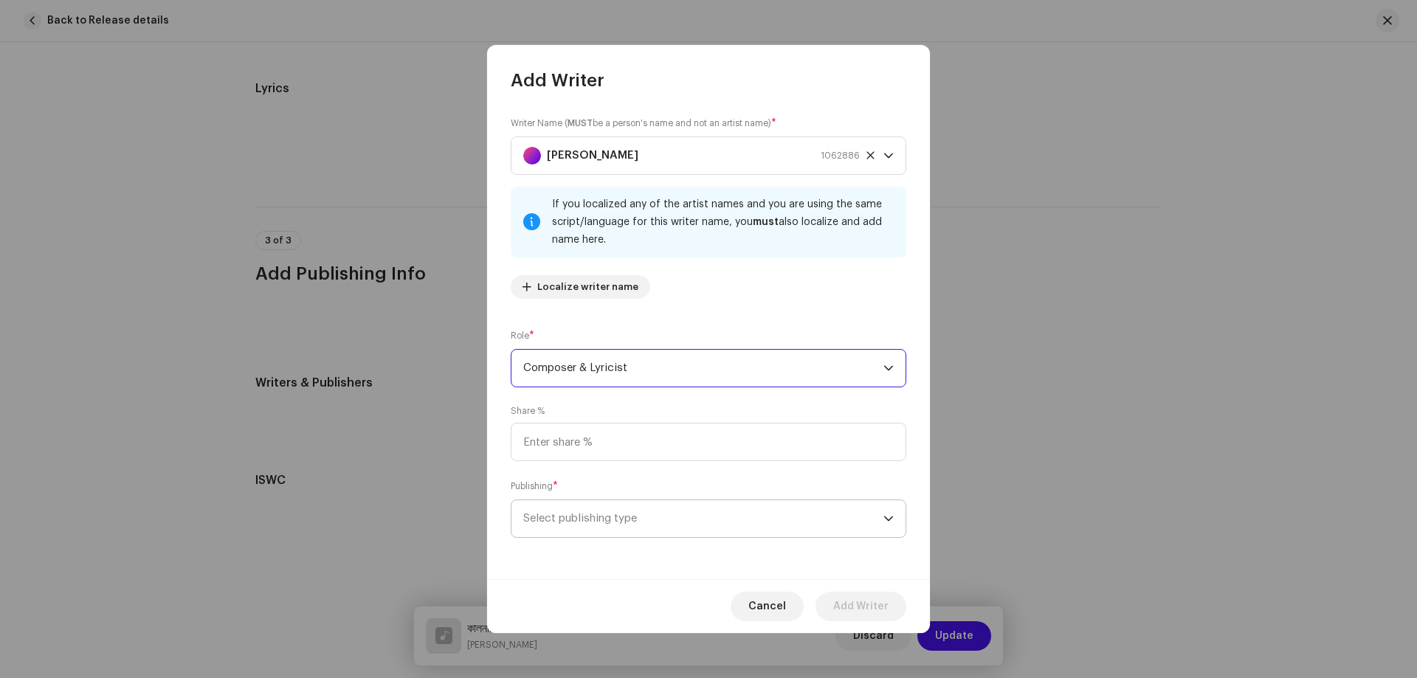
click at [571, 520] on span "Select publishing type" at bounding box center [703, 518] width 360 height 37
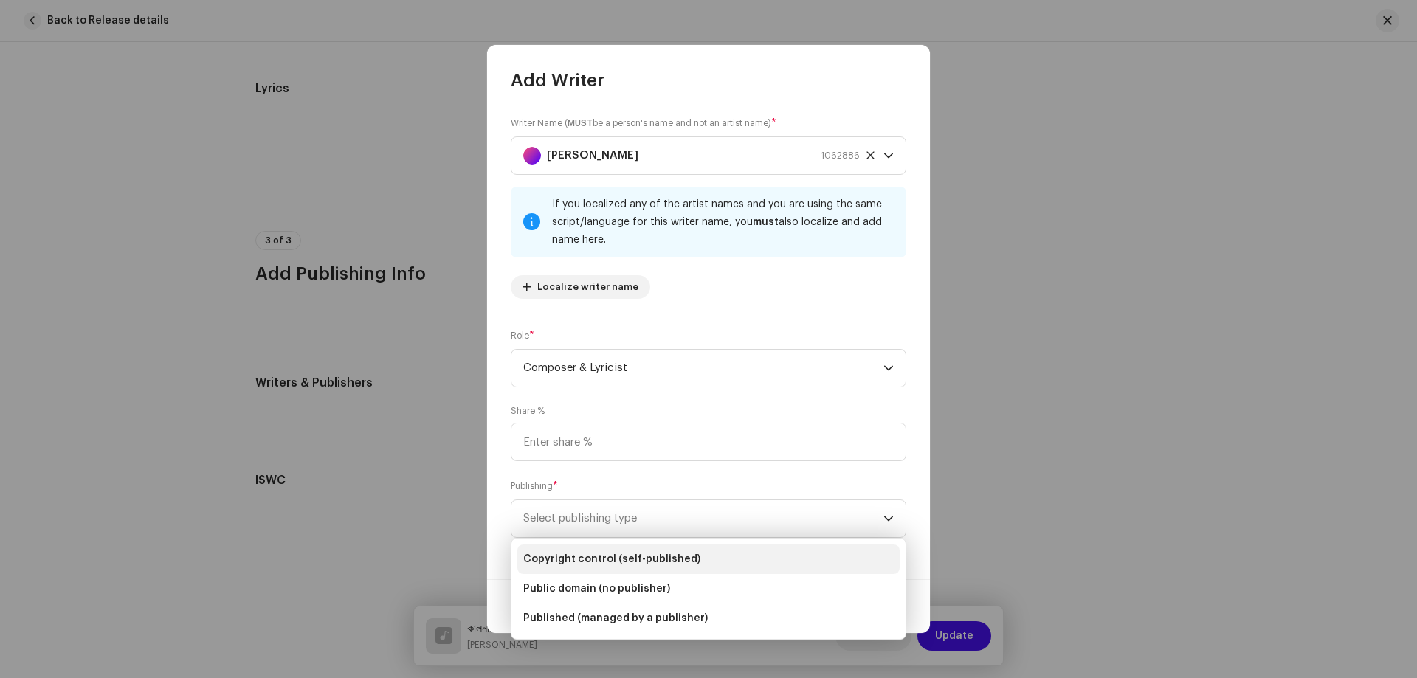
click at [576, 561] on span "Copyright control (self-published)" at bounding box center [611, 559] width 177 height 15
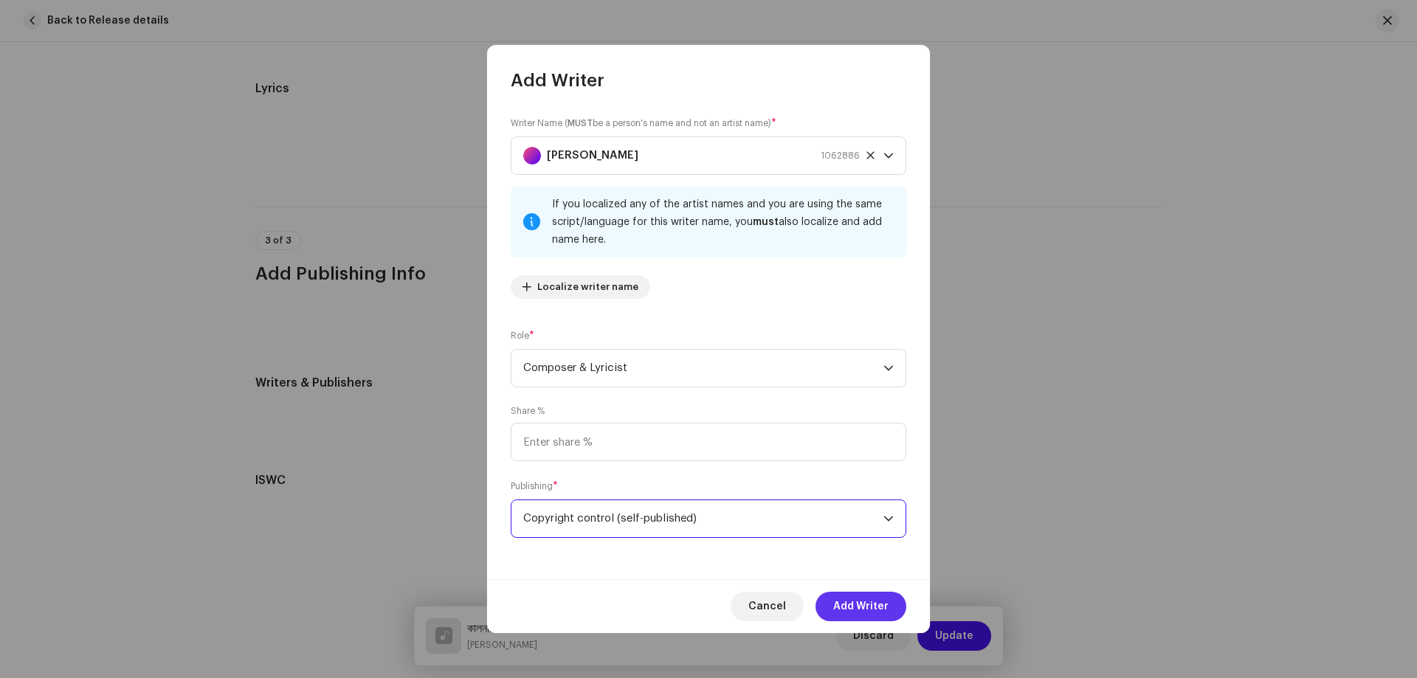
click at [849, 602] on span "Add Writer" at bounding box center [860, 607] width 55 height 30
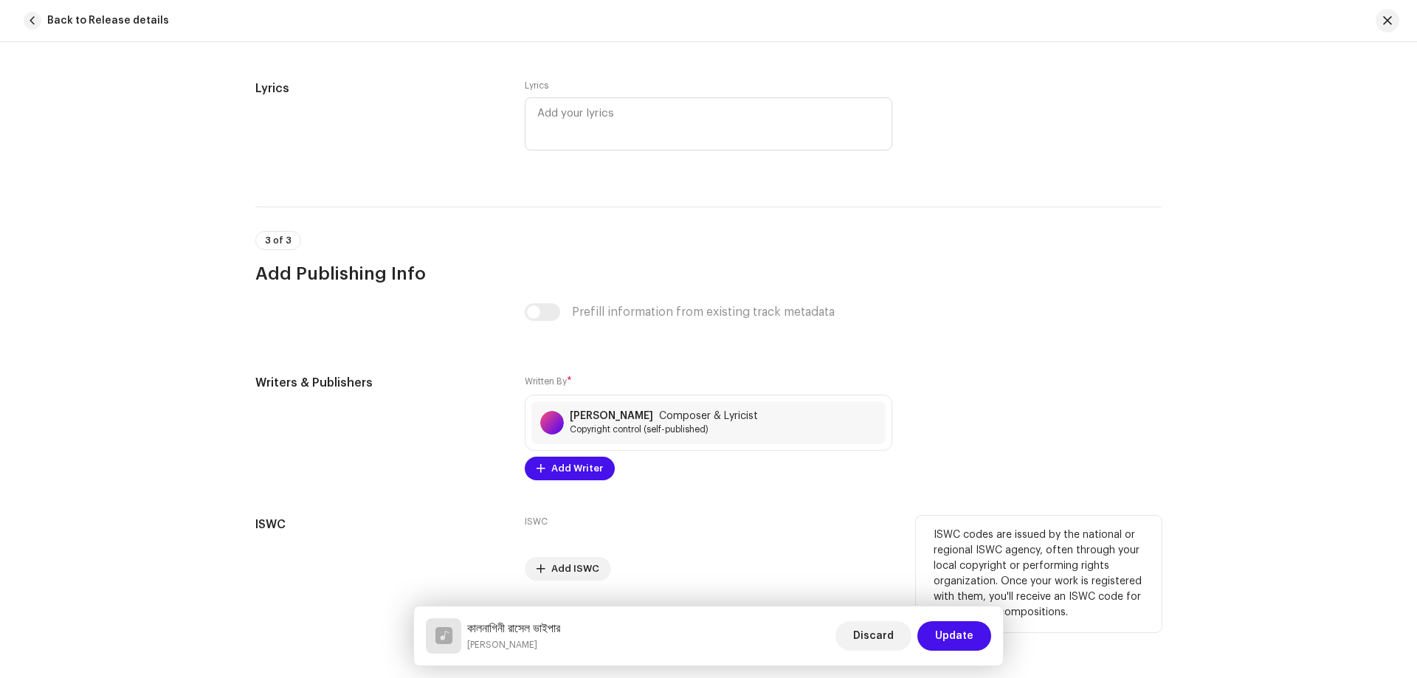
scroll to position [2718, 0]
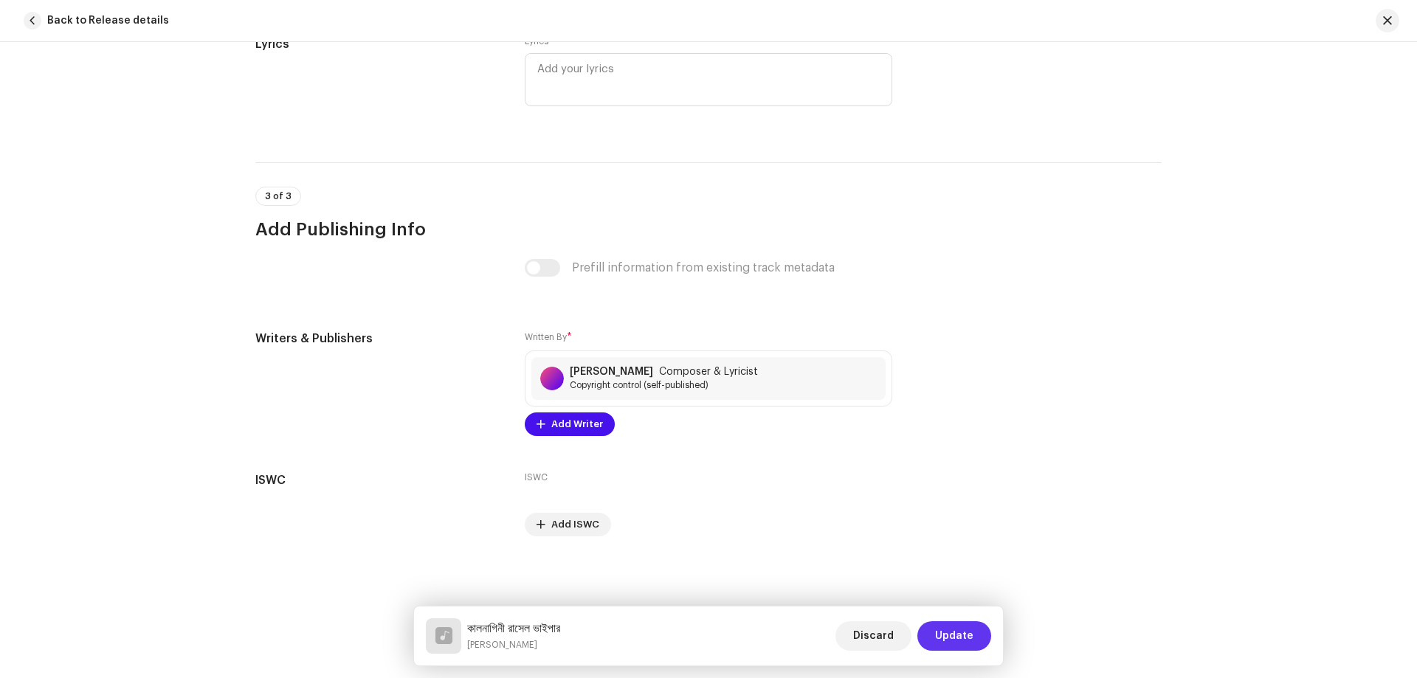
click at [933, 624] on button "Update" at bounding box center [954, 636] width 74 height 30
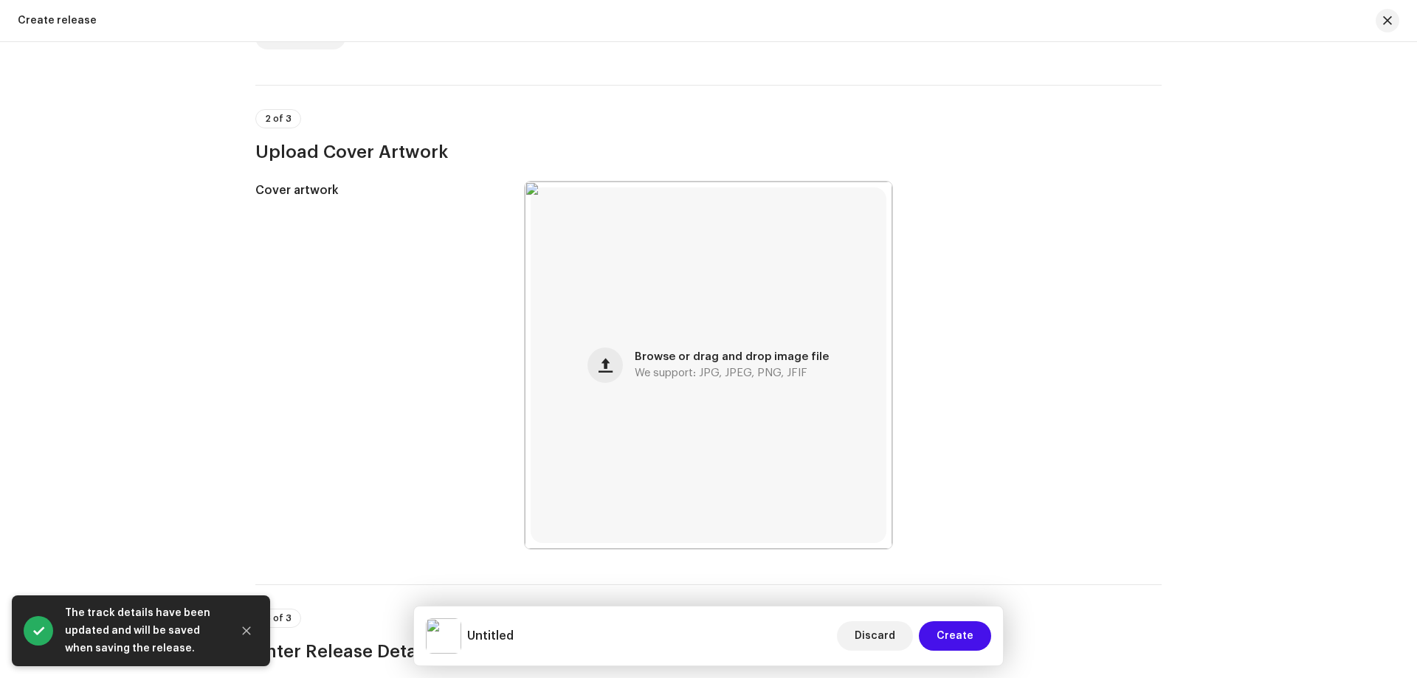
scroll to position [738, 0]
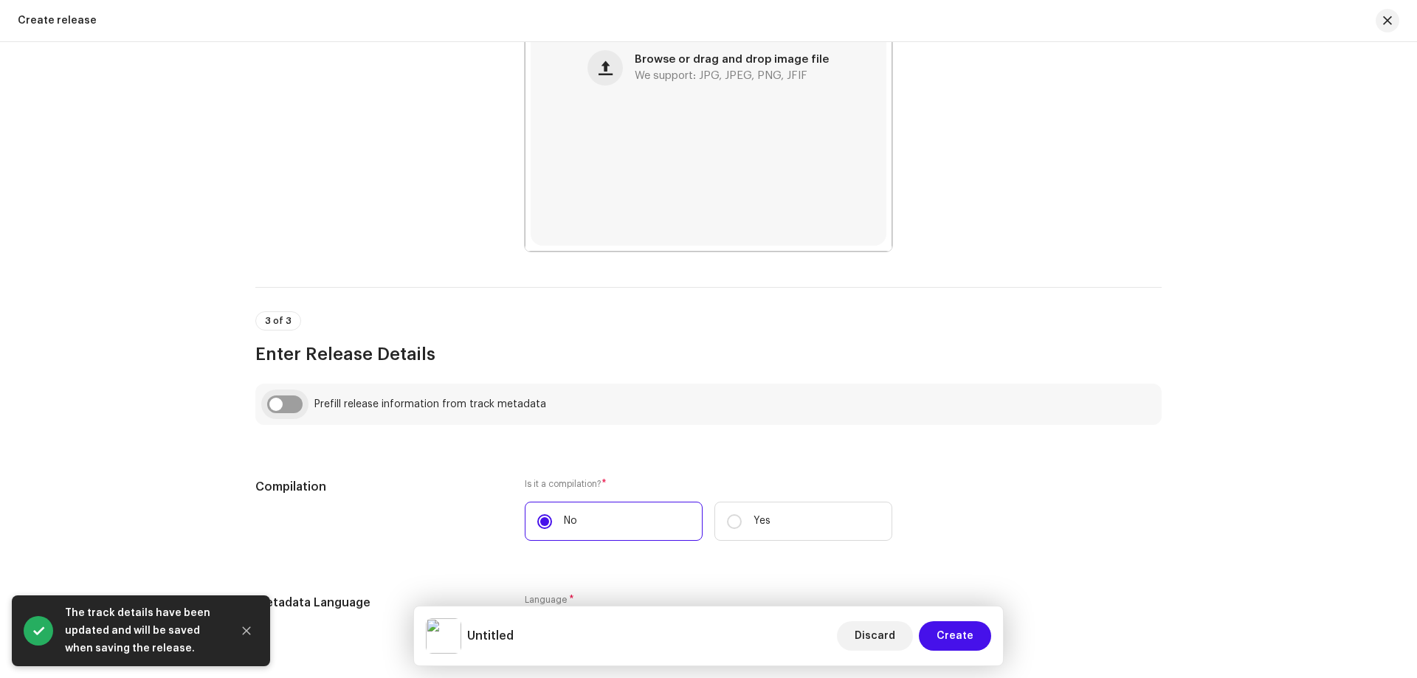
click at [286, 401] on input "checkbox" at bounding box center [284, 405] width 35 height 18
checkbox input "true"
type input "কালনাগিনী রাসেল ভাইপার"
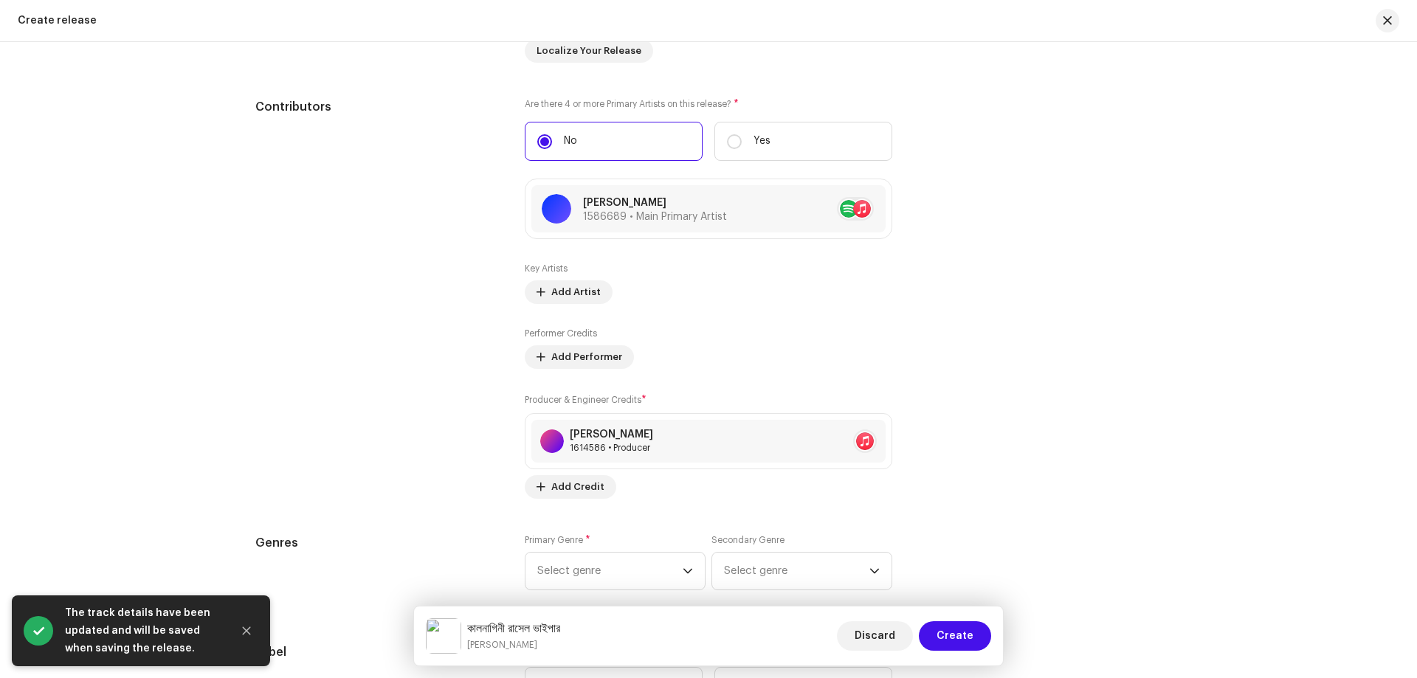
scroll to position [2067, 0]
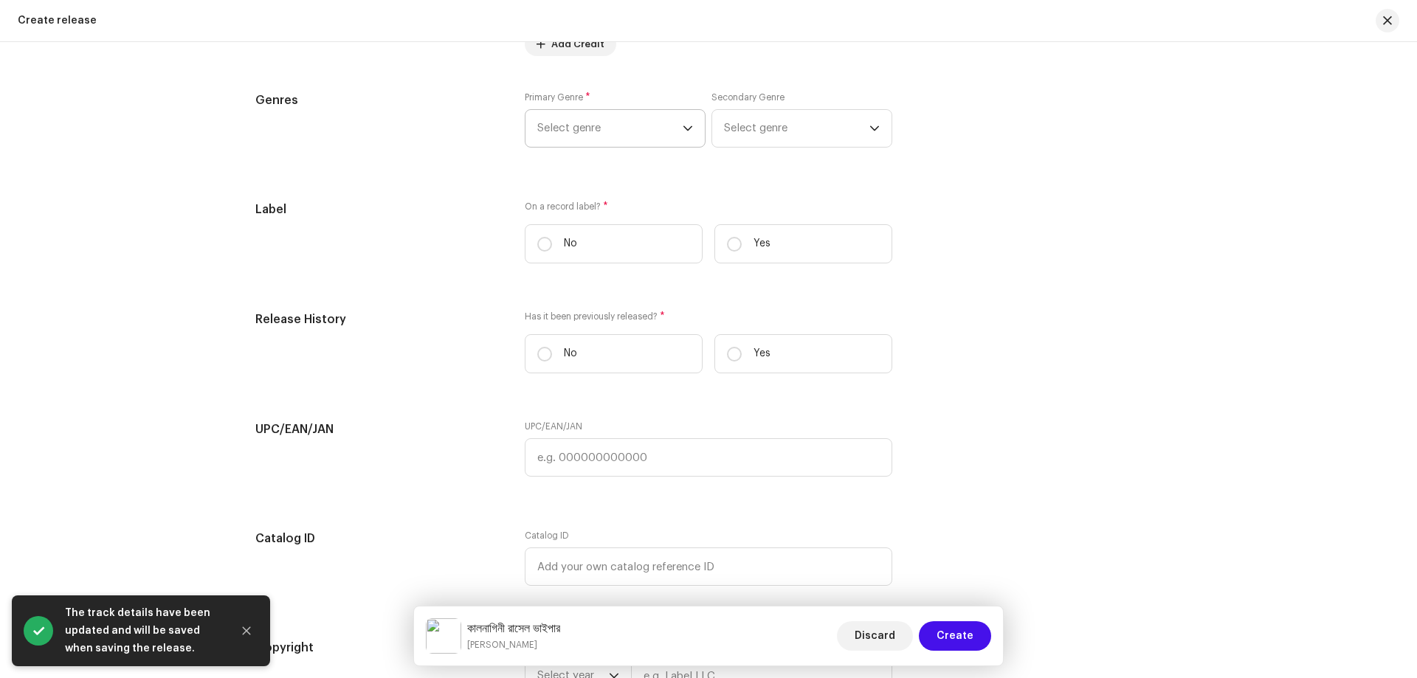
click at [617, 135] on span "Select genre" at bounding box center [609, 128] width 145 height 37
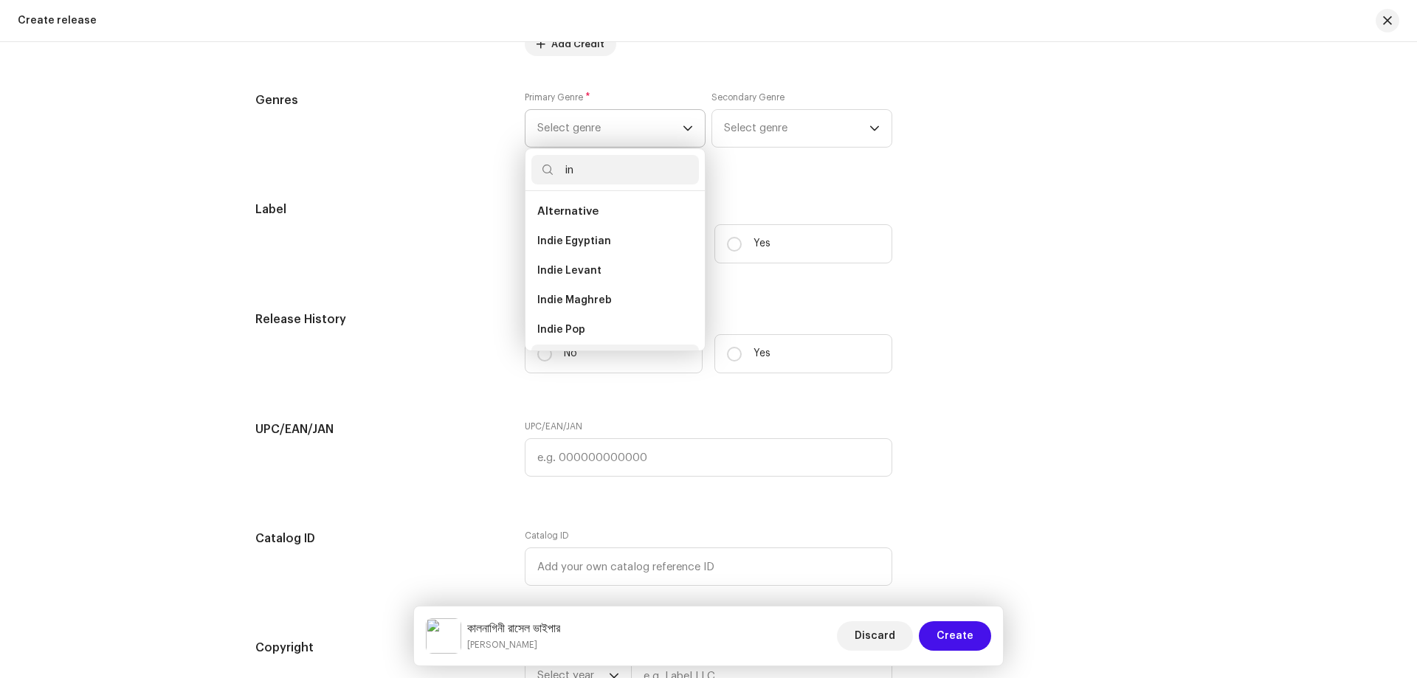
scroll to position [24, 0]
type input "in"
click at [579, 302] on span "Indie Pop" at bounding box center [561, 306] width 48 height 15
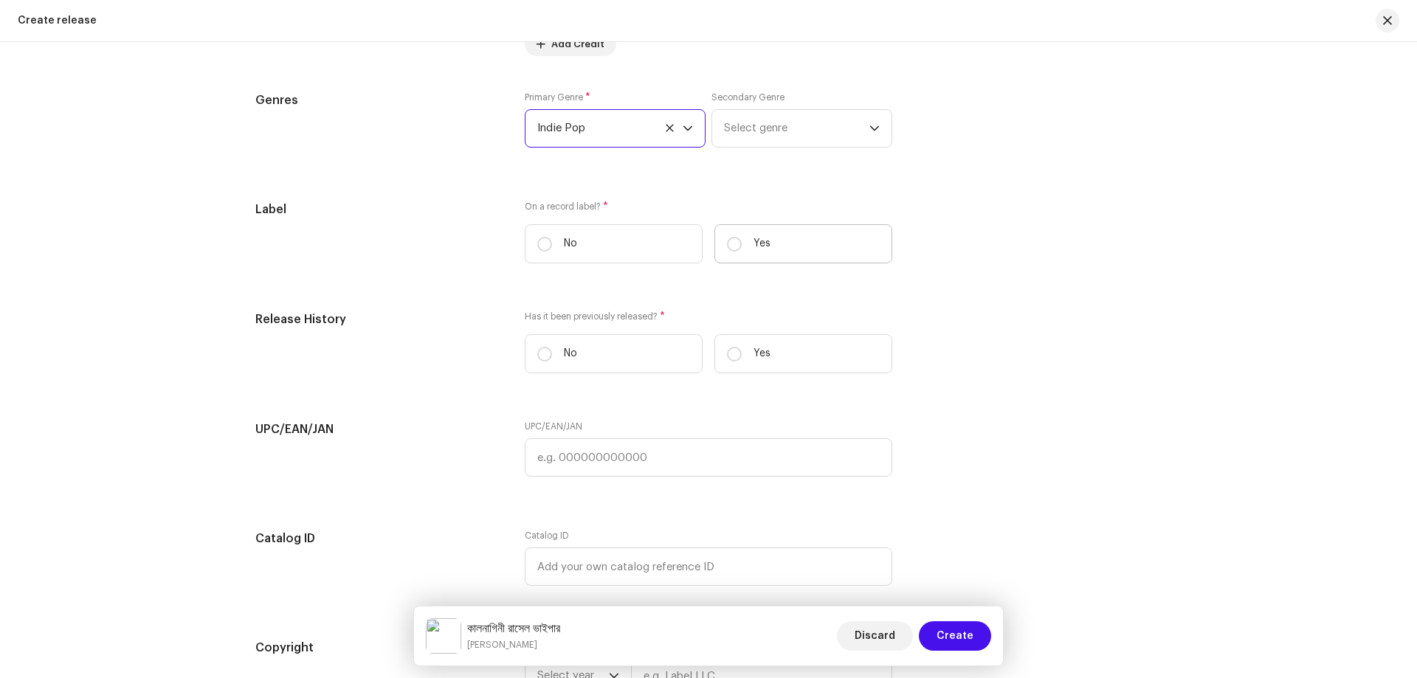
click at [742, 249] on label "Yes" at bounding box center [803, 243] width 178 height 39
click at [742, 249] on input "Yes" at bounding box center [734, 244] width 15 height 15
radio input "true"
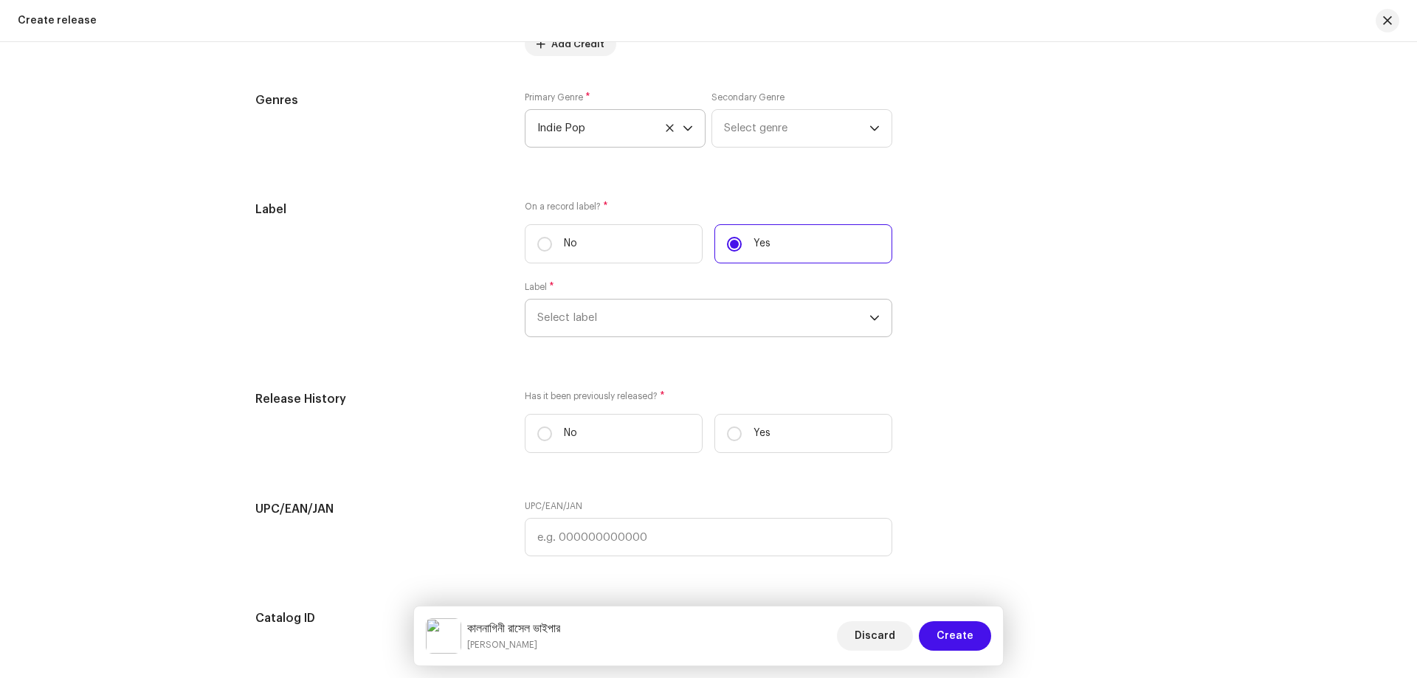
click at [602, 311] on span "Select label" at bounding box center [703, 318] width 332 height 37
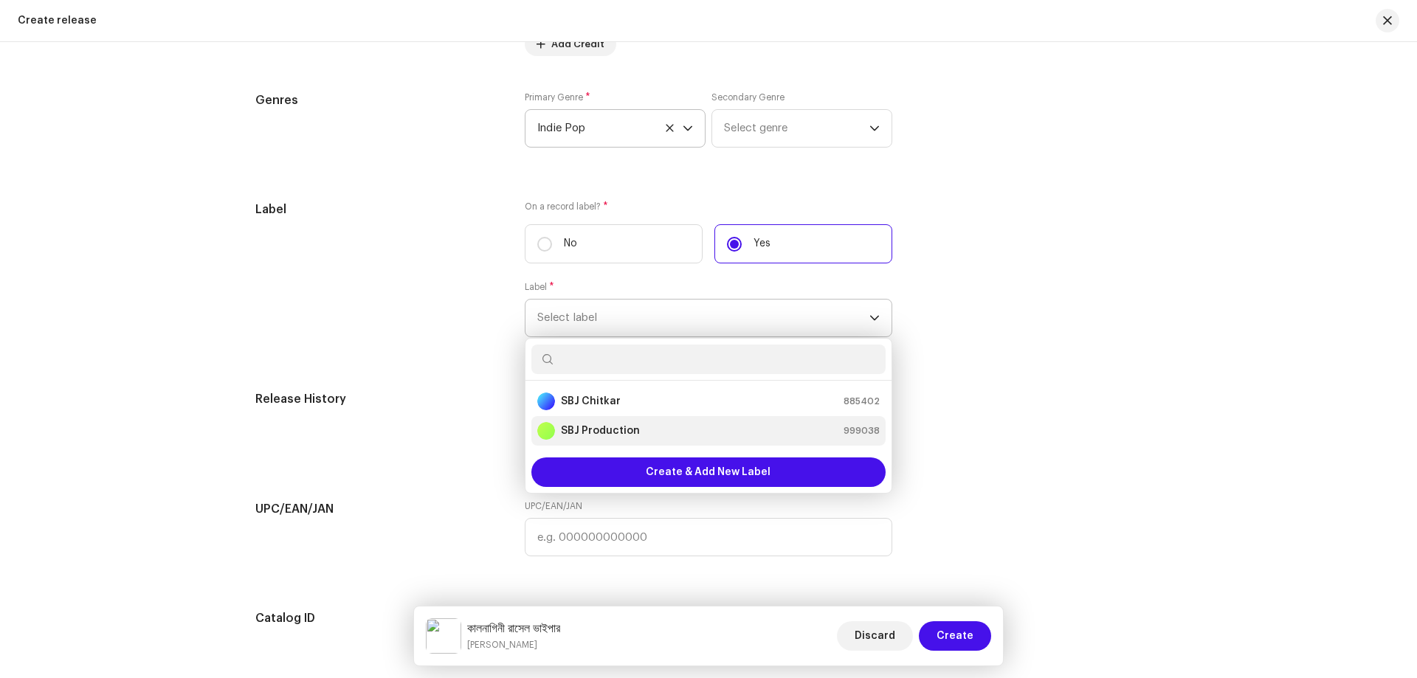
click at [576, 419] on li "SBJ Production 999038" at bounding box center [708, 431] width 354 height 30
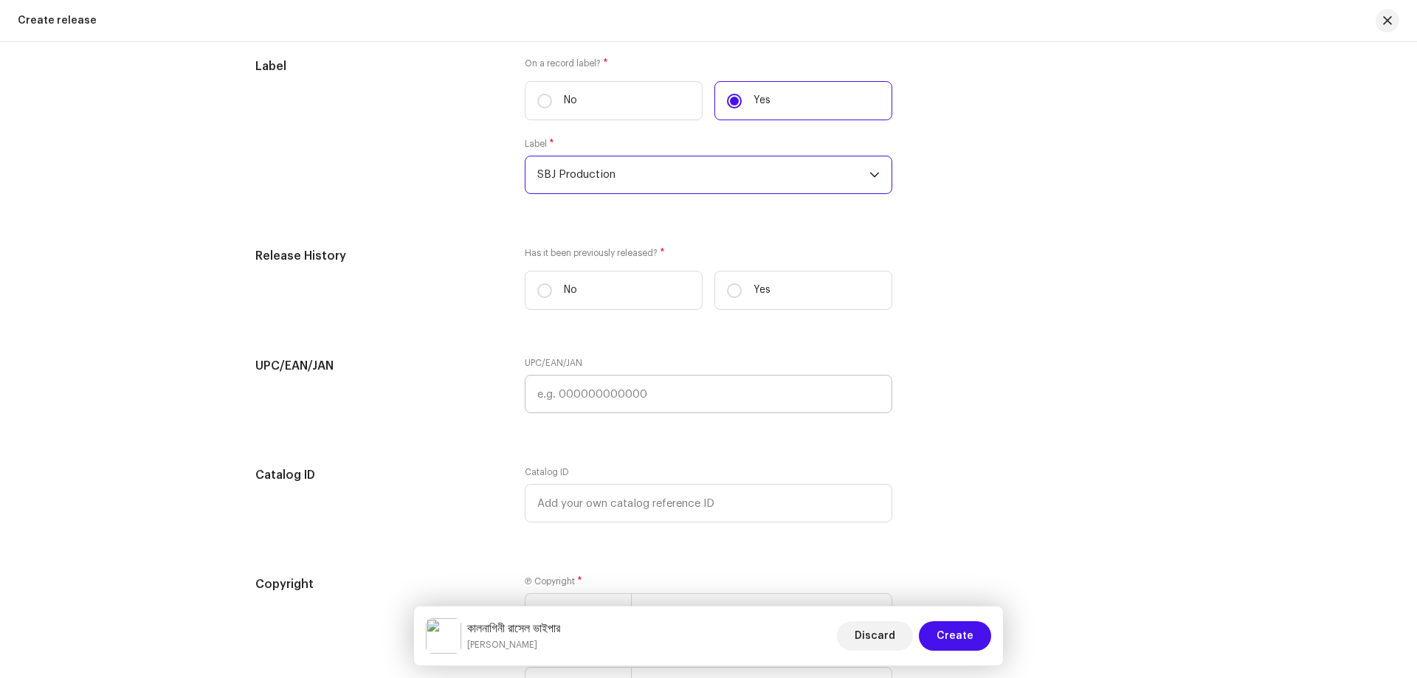
scroll to position [2214, 0]
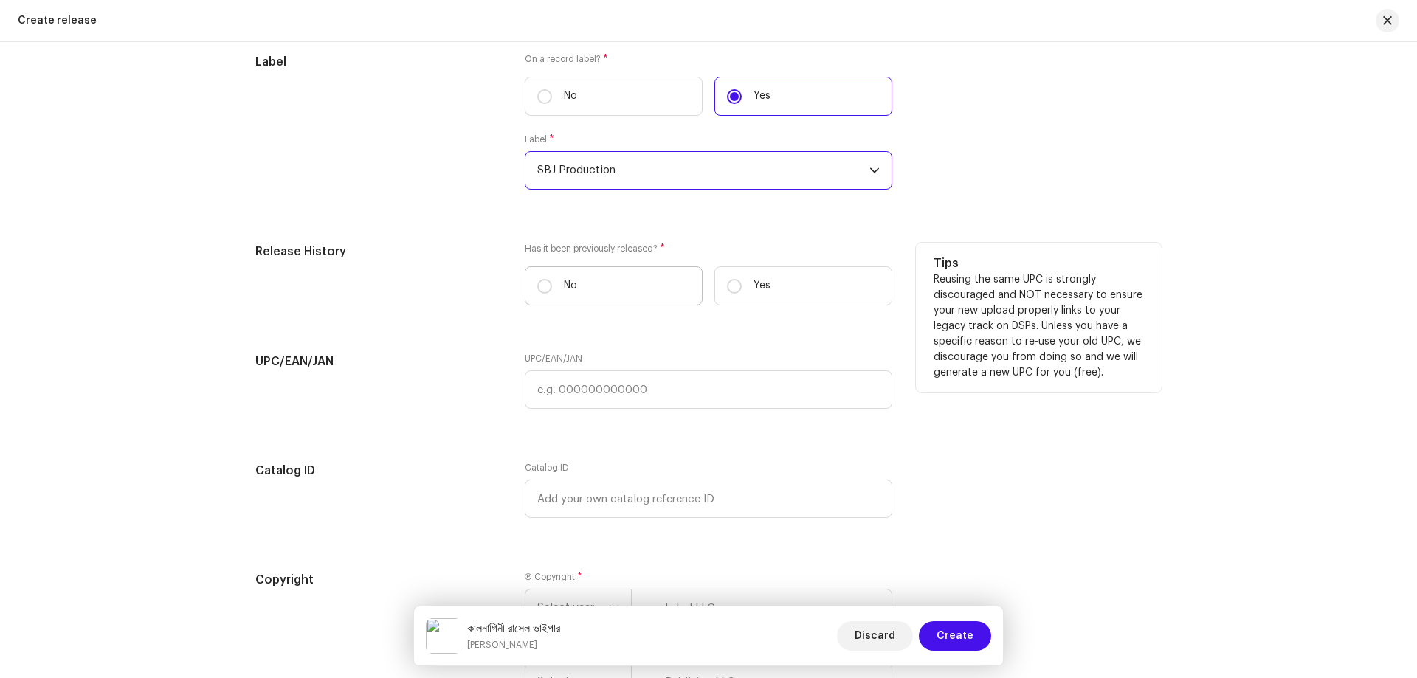
click at [613, 285] on label "No" at bounding box center [614, 285] width 178 height 39
click at [552, 285] on input "No" at bounding box center [544, 286] width 15 height 15
radio input "true"
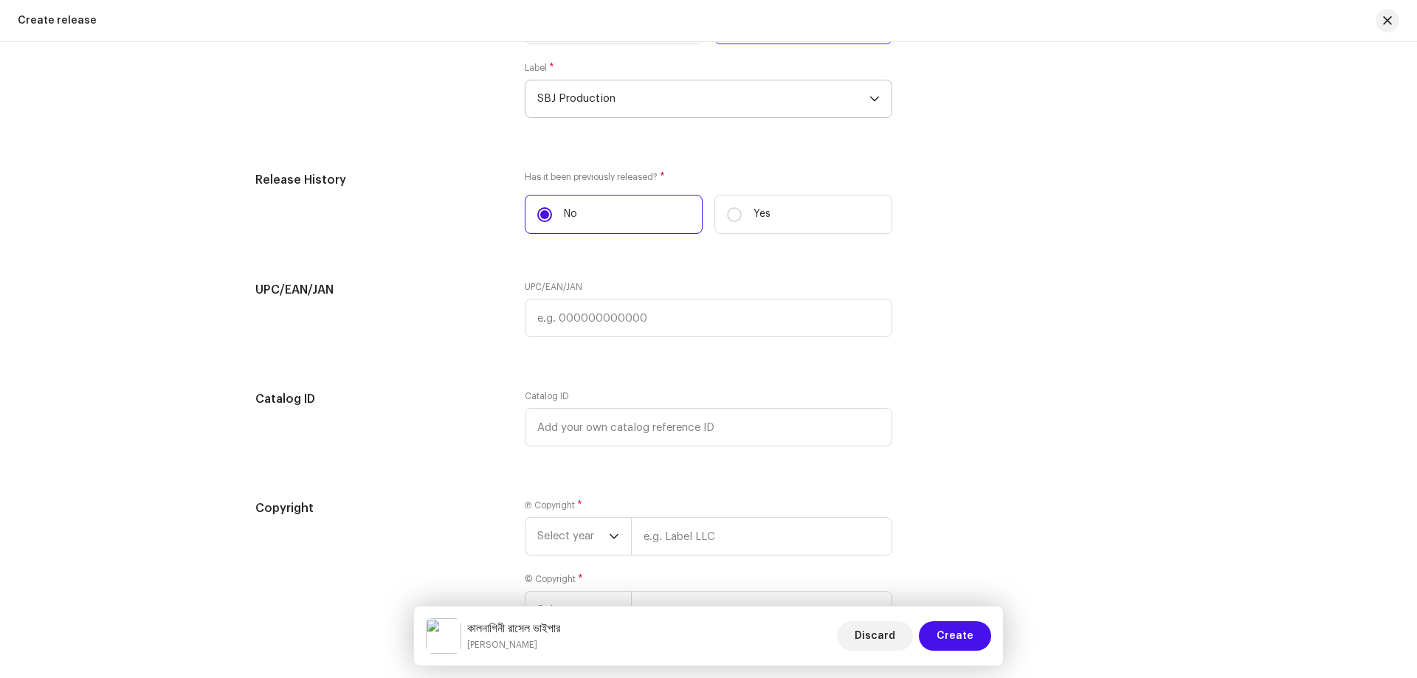
scroll to position [2323, 0]
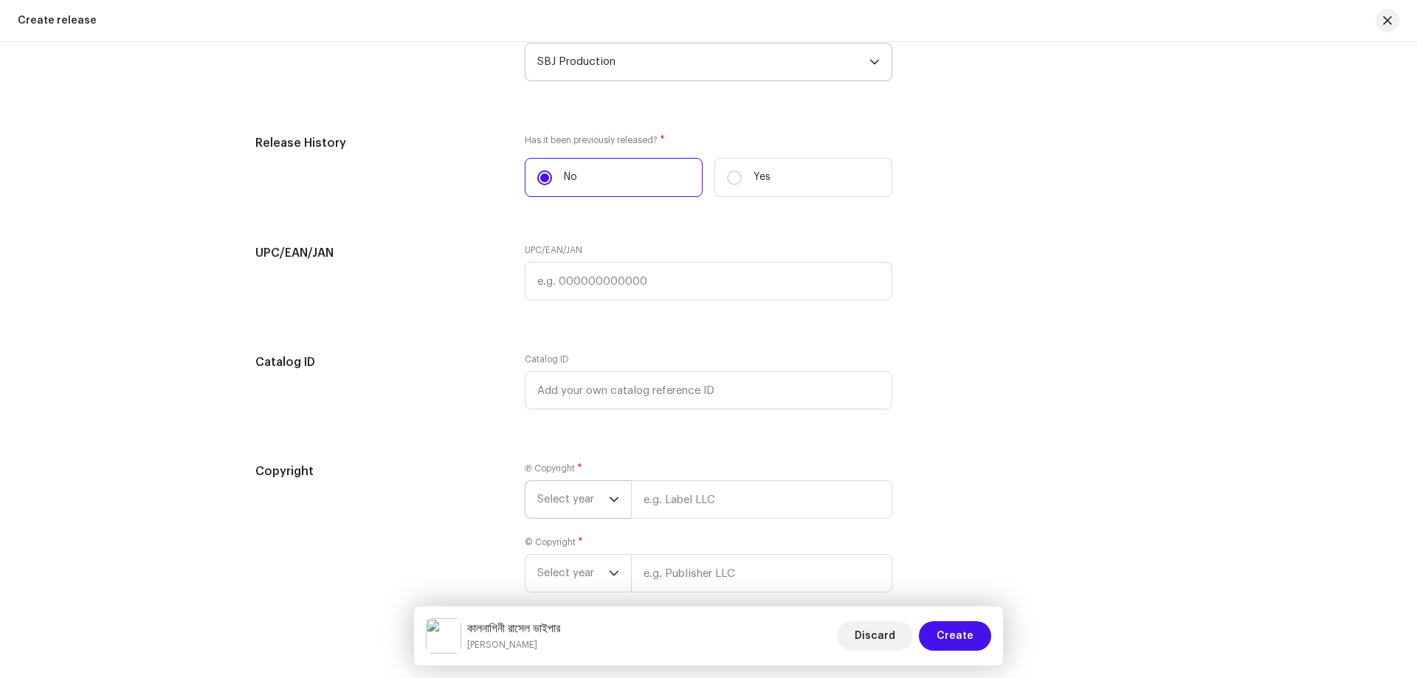
click at [540, 504] on span "Select year" at bounding box center [573, 499] width 72 height 37
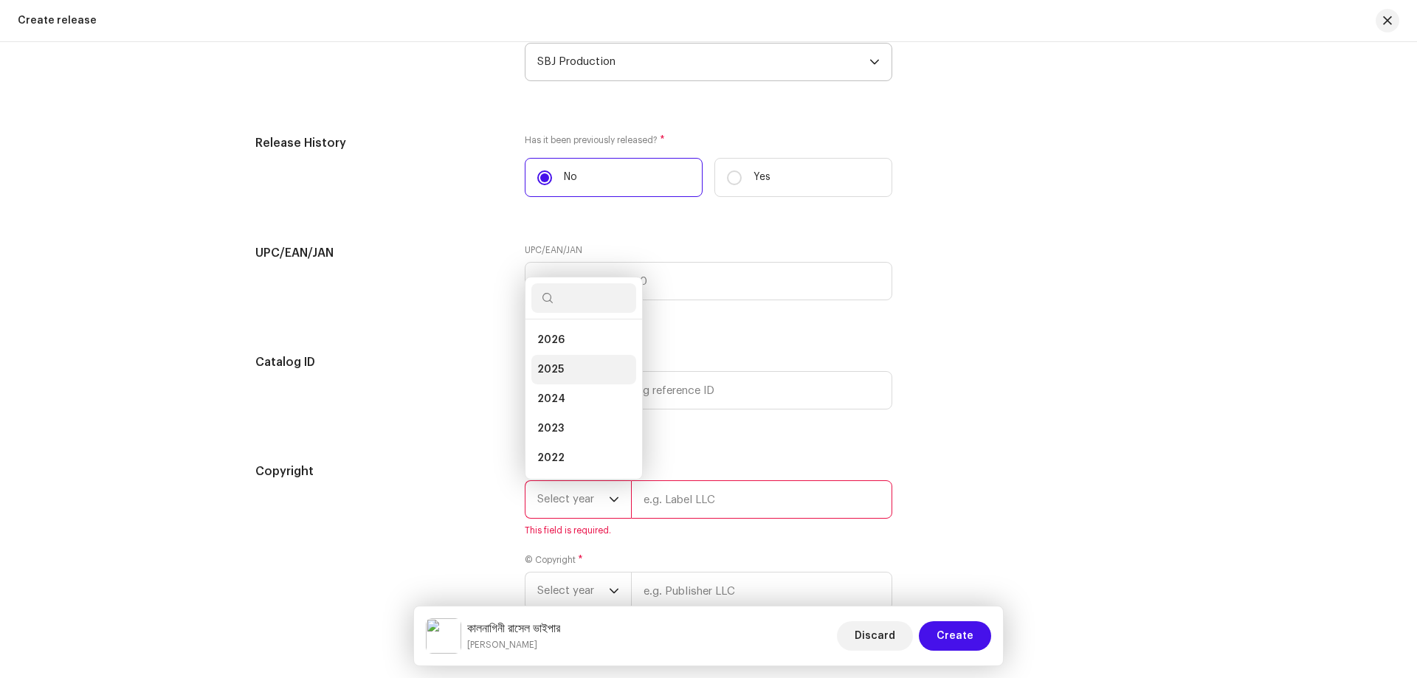
click at [552, 369] on span "2025" at bounding box center [550, 369] width 27 height 15
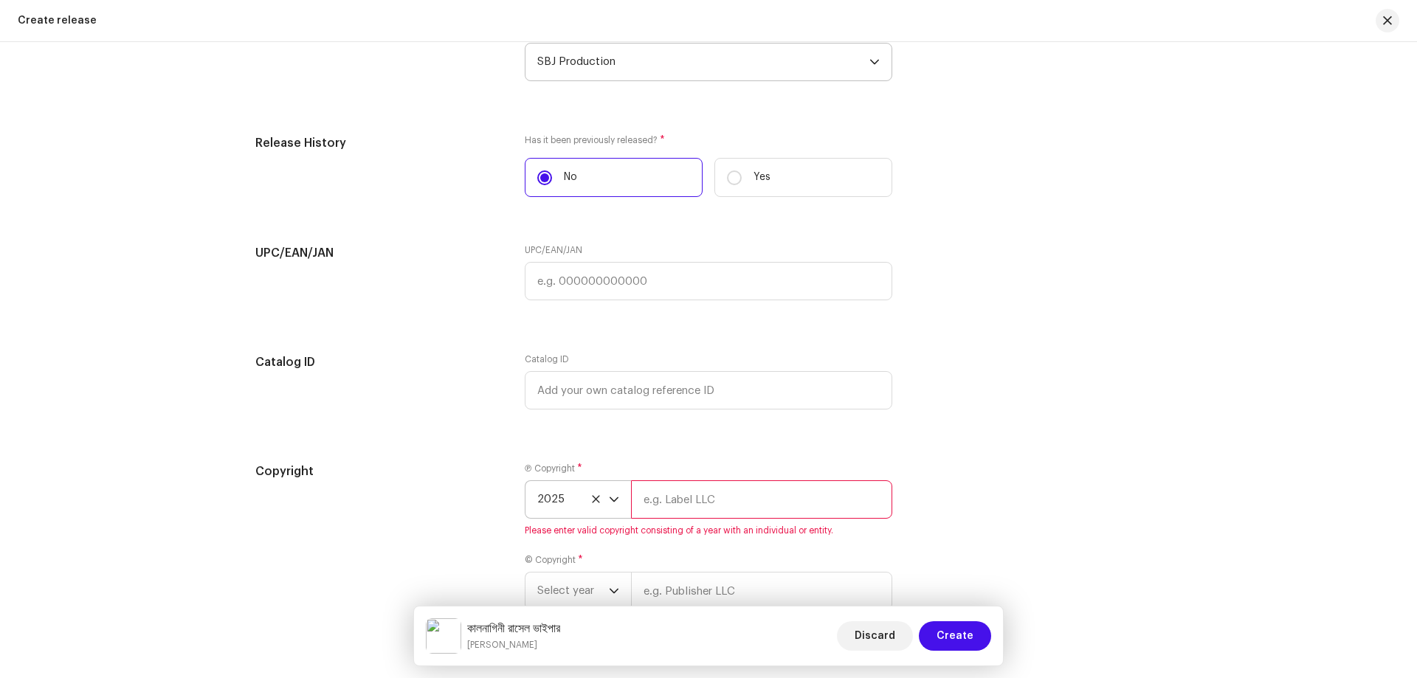
click at [728, 497] on input "text" at bounding box center [761, 499] width 261 height 38
paste input "[PERSON_NAME]"
type input "[PERSON_NAME]"
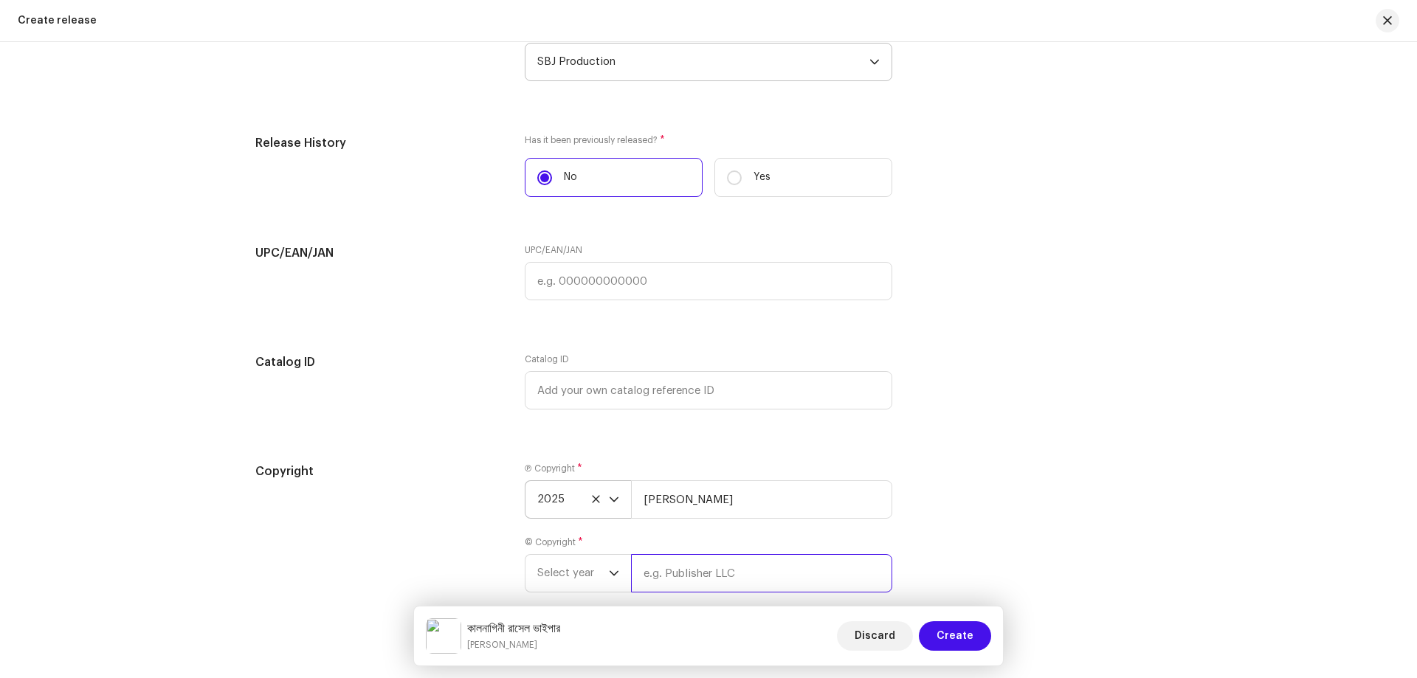
click at [734, 585] on input "text" at bounding box center [761, 573] width 261 height 38
paste input "[PERSON_NAME]"
type input "[PERSON_NAME]"
click at [590, 576] on span "Select year" at bounding box center [573, 573] width 72 height 37
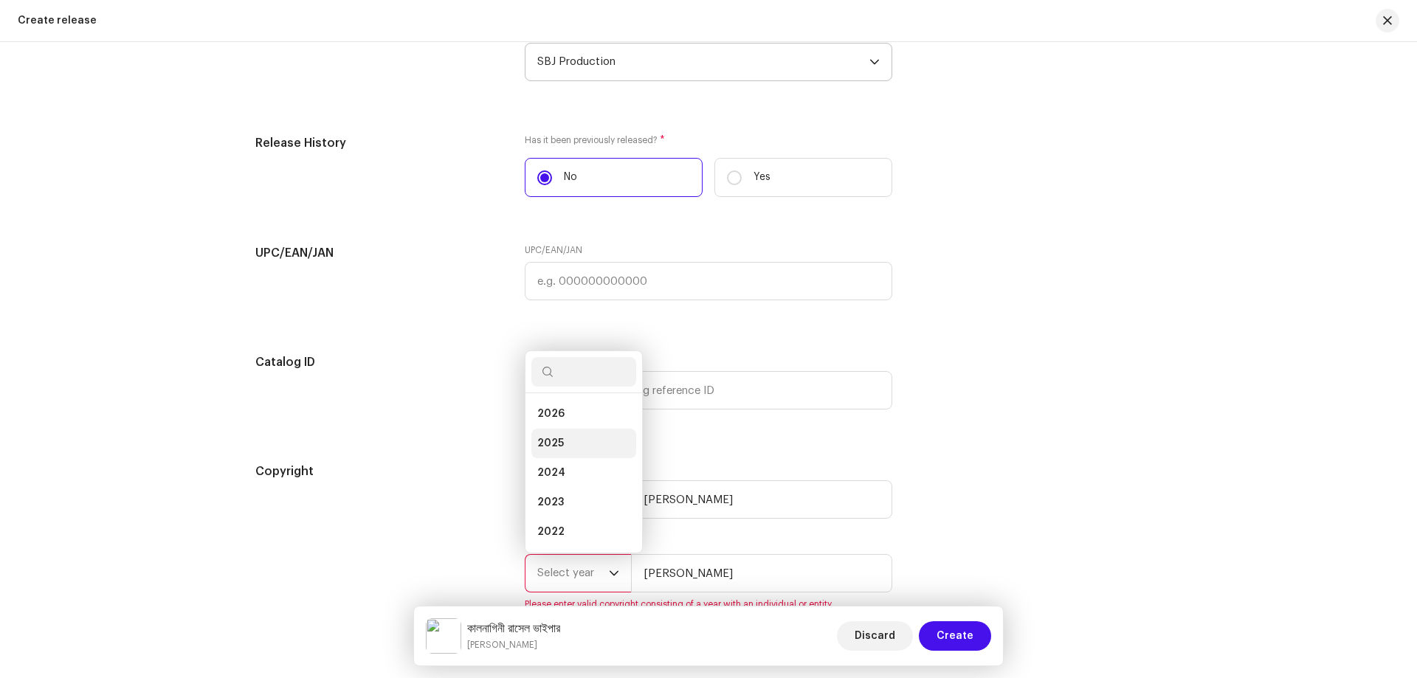
click at [573, 437] on li "2025" at bounding box center [583, 444] width 105 height 30
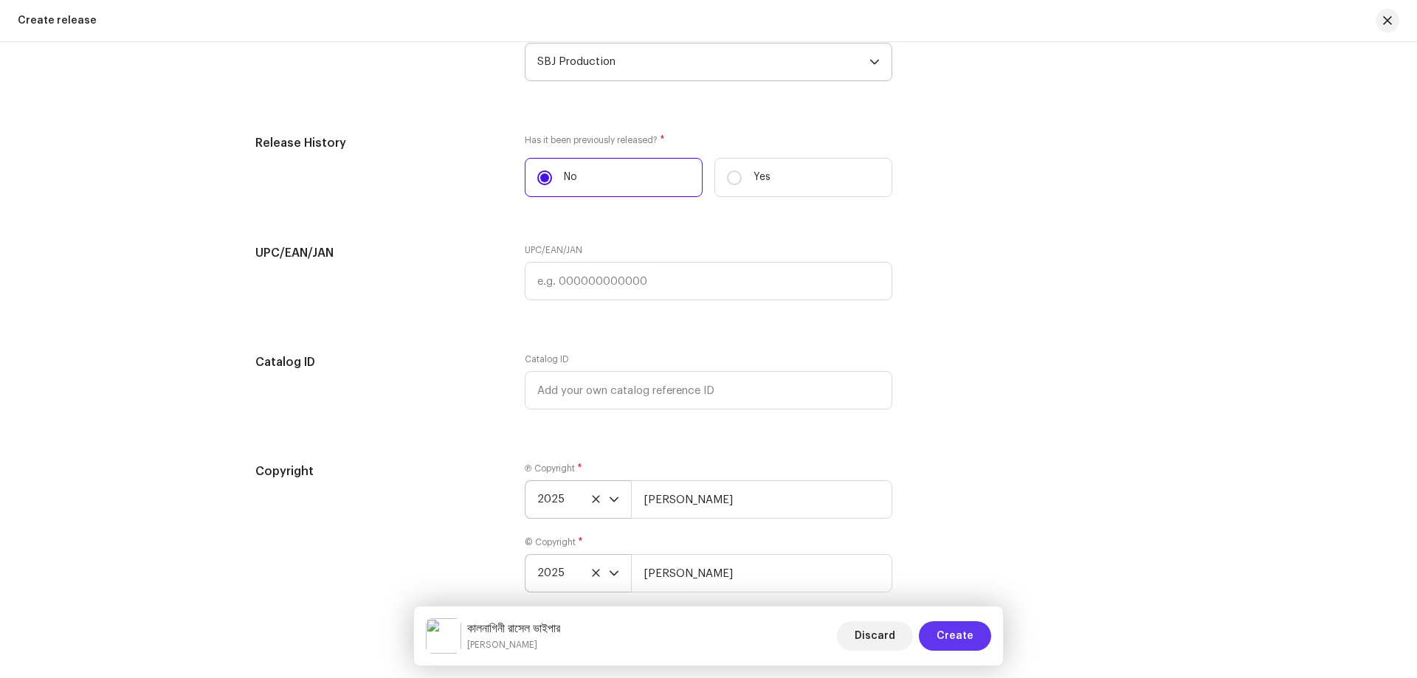
click at [937, 633] on button "Create" at bounding box center [955, 636] width 72 height 30
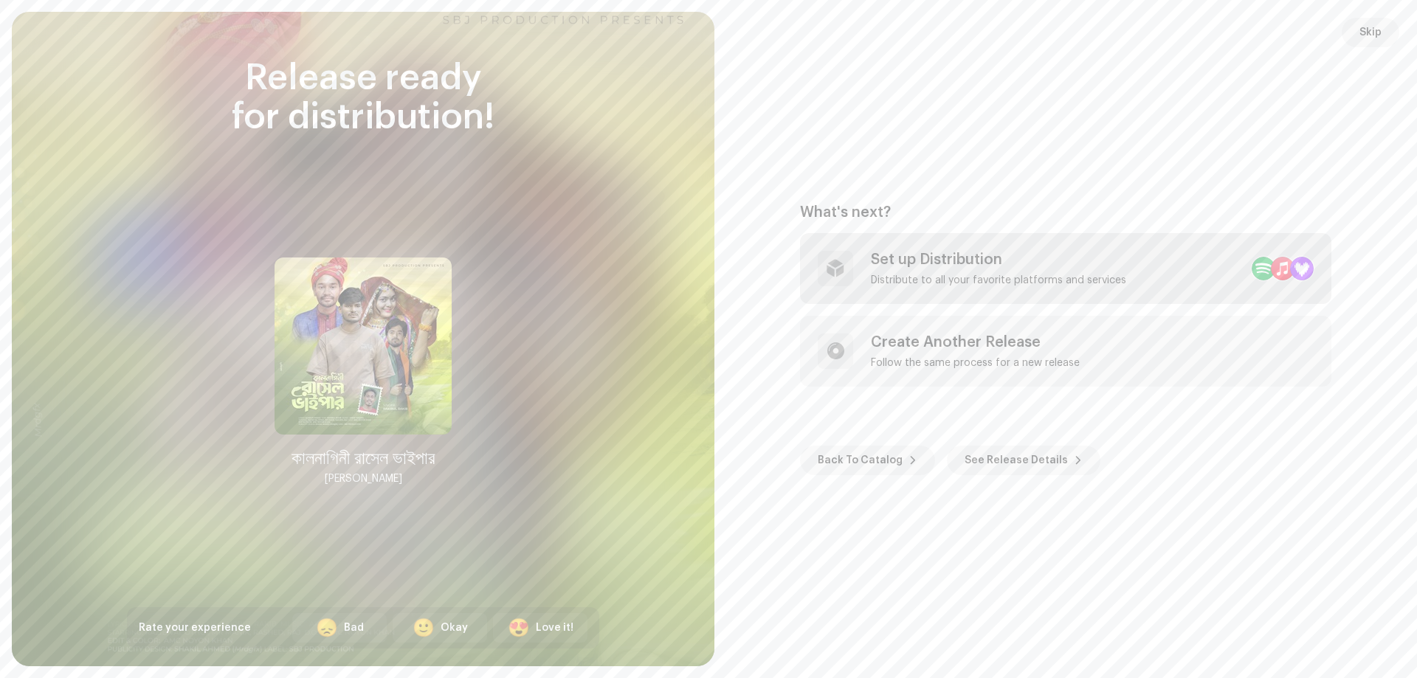
click at [1089, 297] on div "Set up Distribution Distribute to all your favorite platforms and services" at bounding box center [1065, 268] width 531 height 71
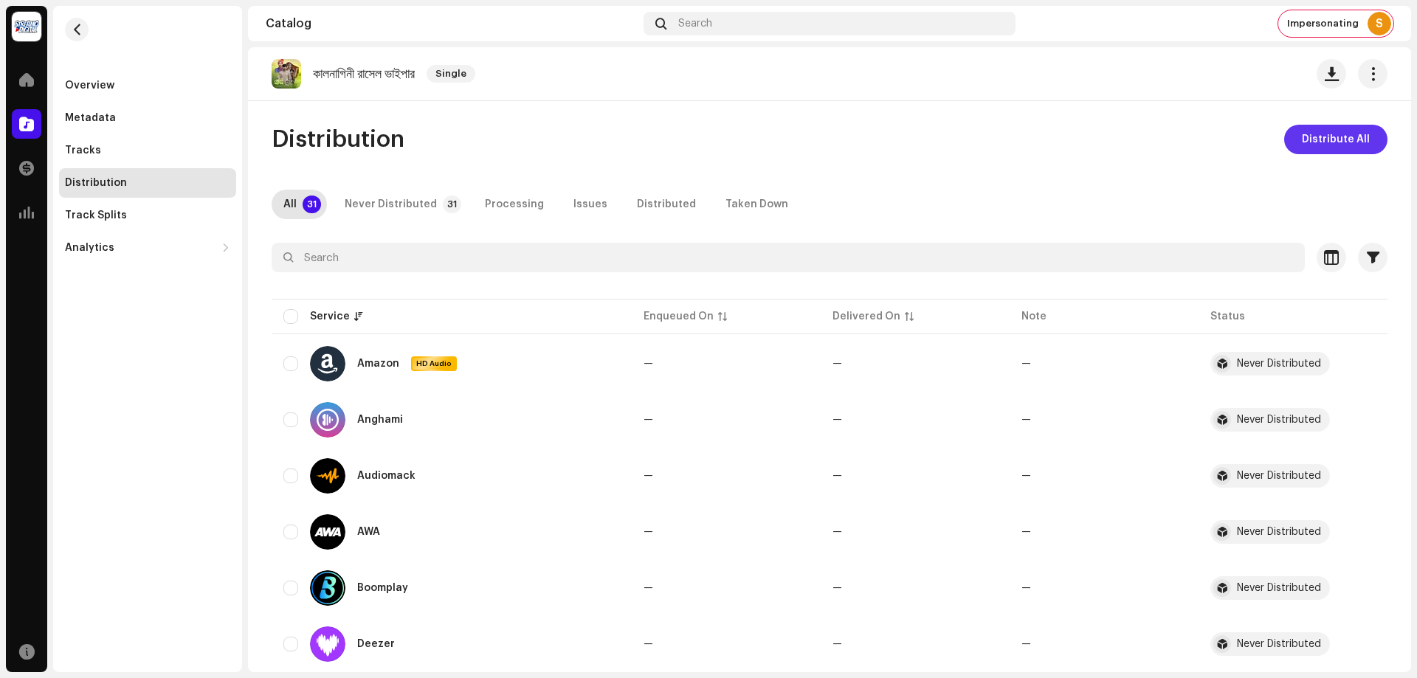
click at [1329, 142] on span "Distribute All" at bounding box center [1336, 140] width 68 height 30
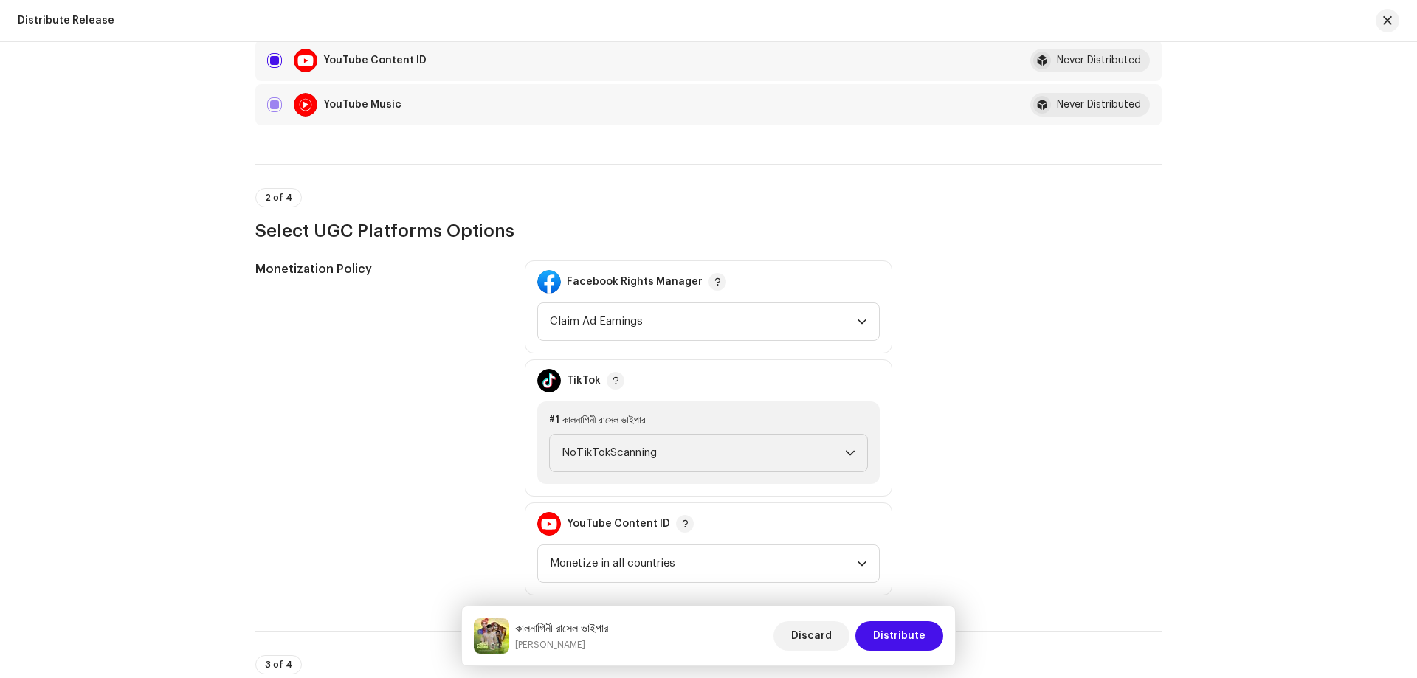
scroll to position [1624, 0]
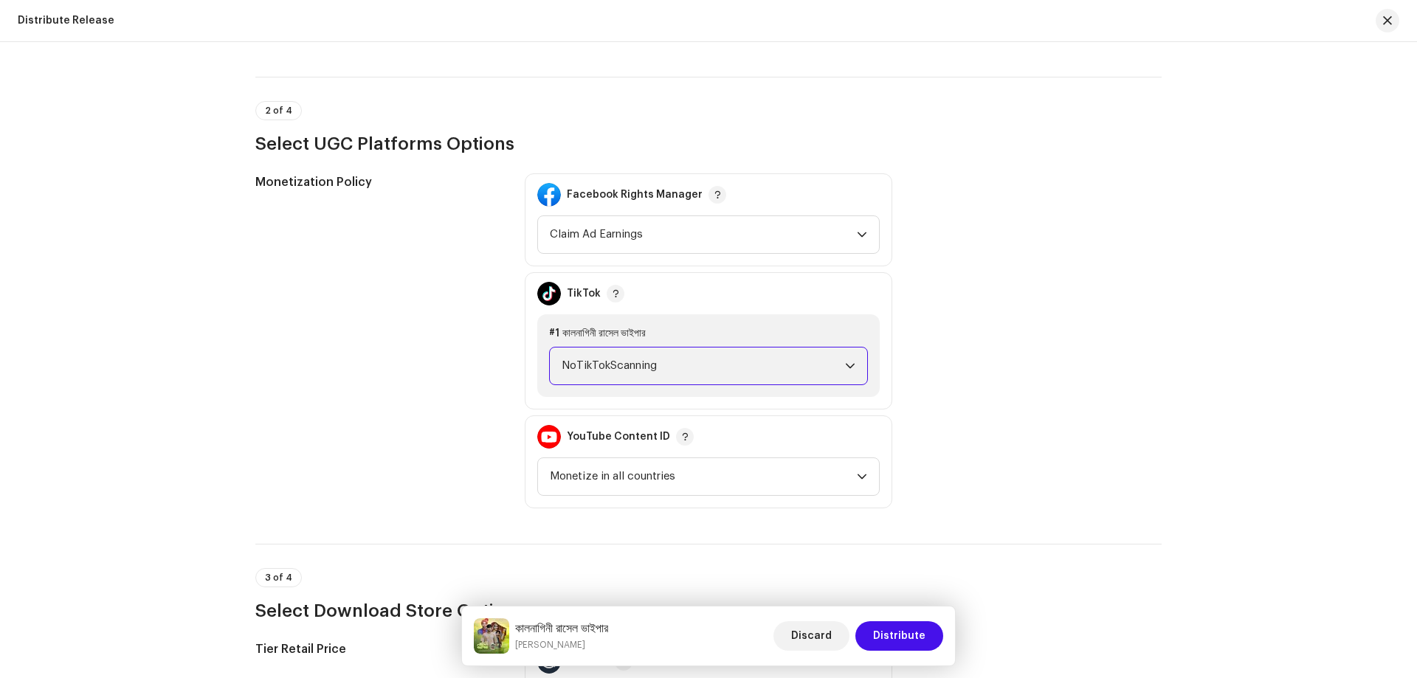
drag, startPoint x: 630, startPoint y: 354, endPoint x: 609, endPoint y: 379, distance: 33.0
click at [628, 356] on span "NoTikTokScanning" at bounding box center [703, 366] width 283 height 37
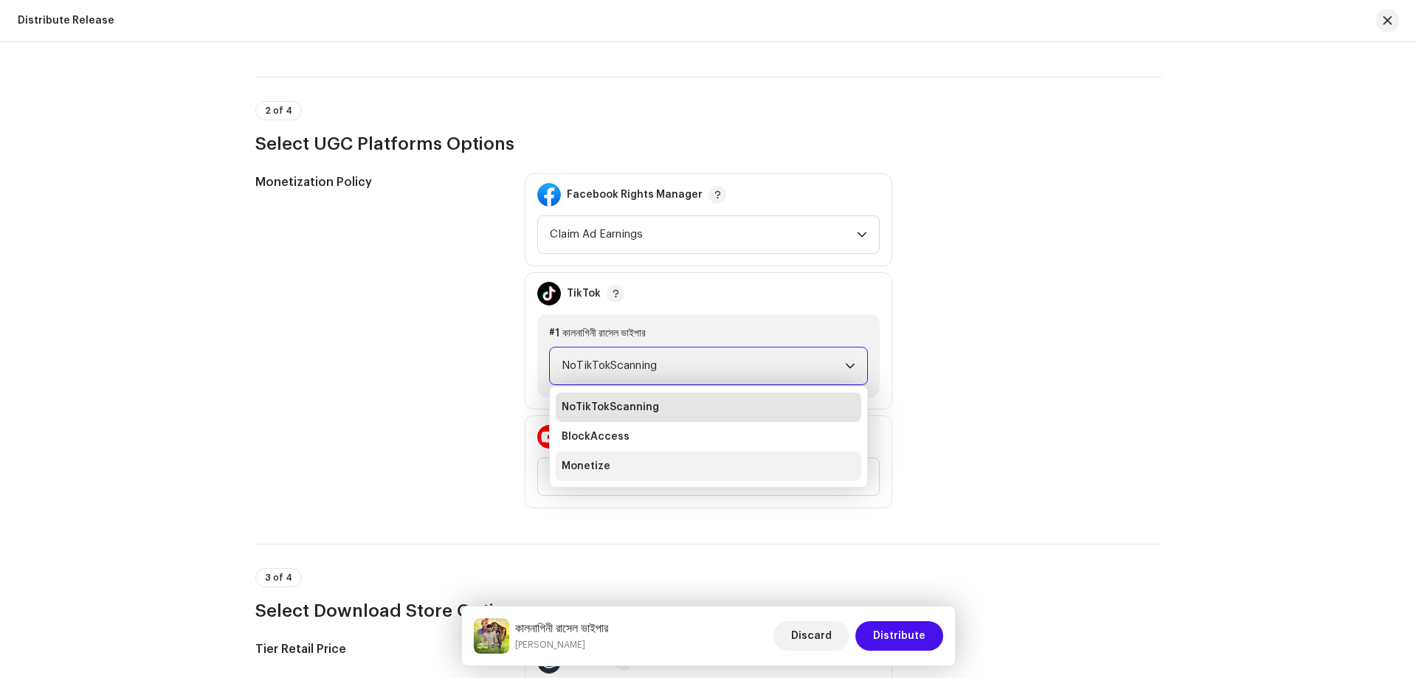
drag, startPoint x: 583, startPoint y: 456, endPoint x: 596, endPoint y: 460, distance: 13.8
click at [582, 456] on li "Monetize" at bounding box center [709, 467] width 306 height 30
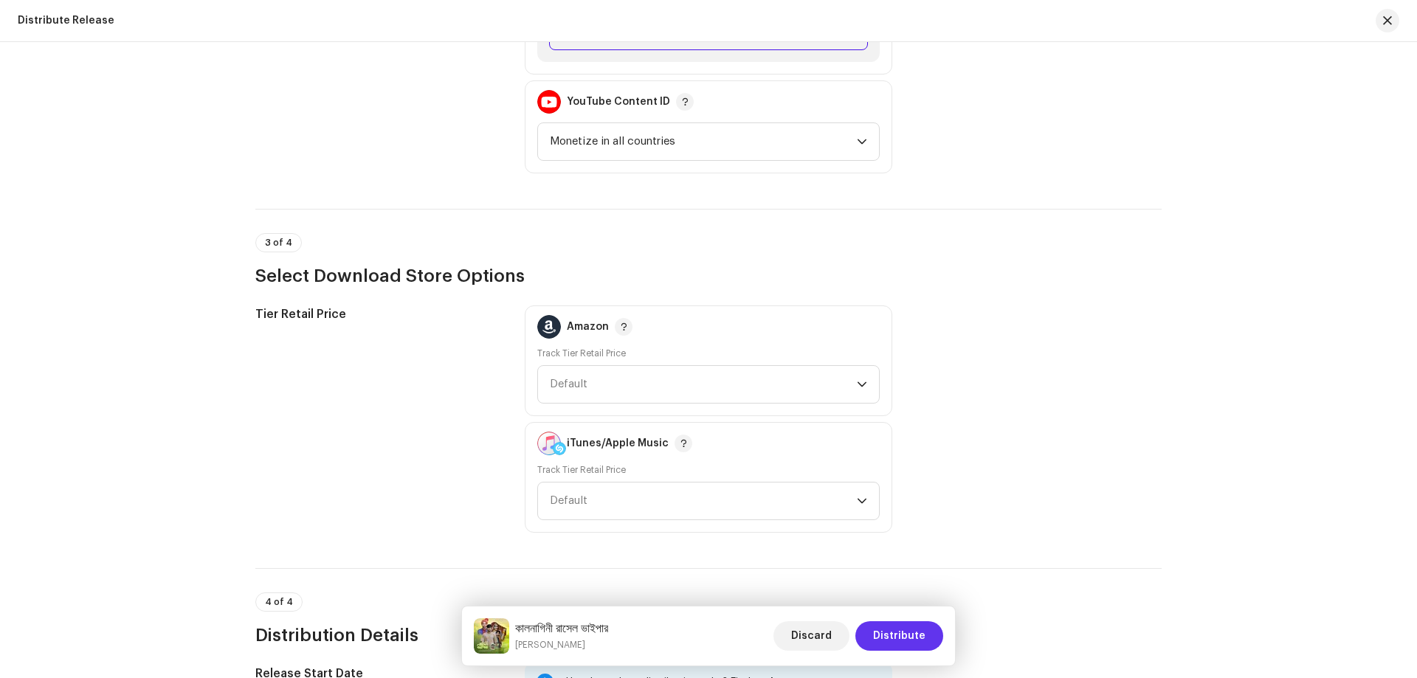
scroll to position [2140, 0]
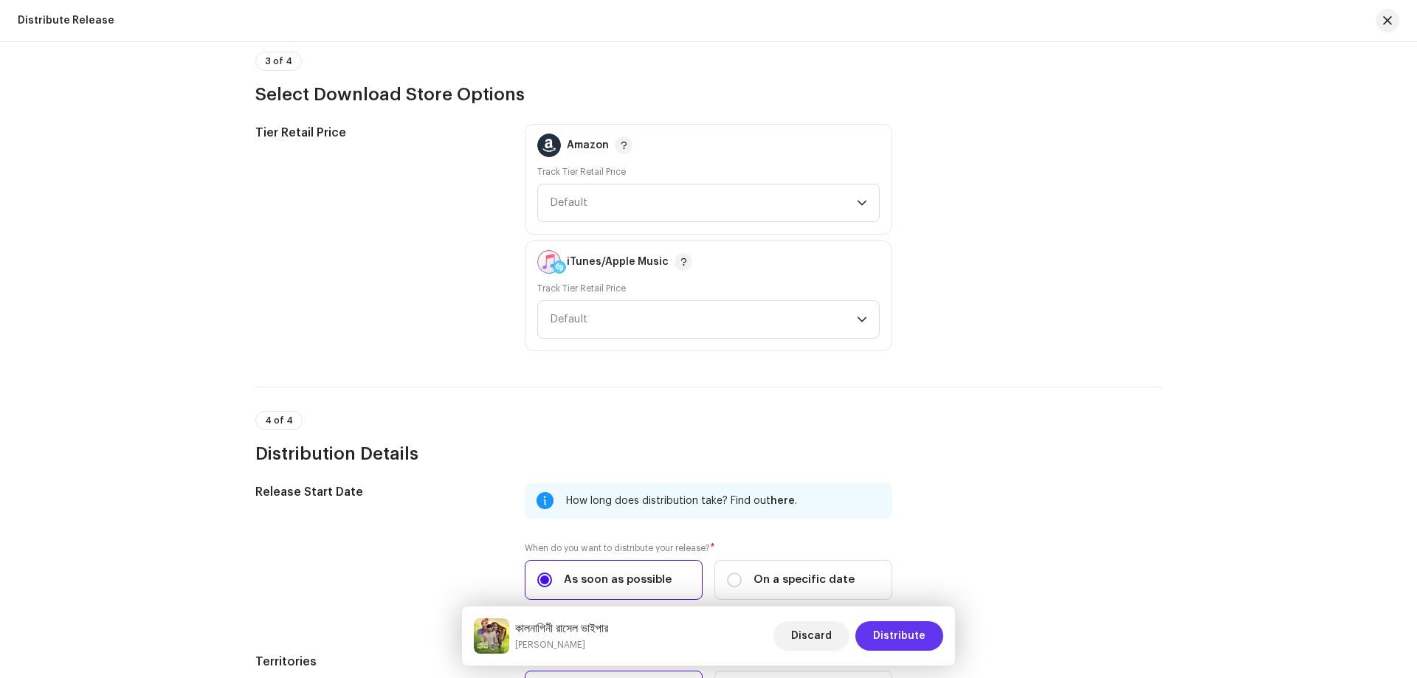
click at [920, 630] on span "Distribute" at bounding box center [899, 636] width 52 height 30
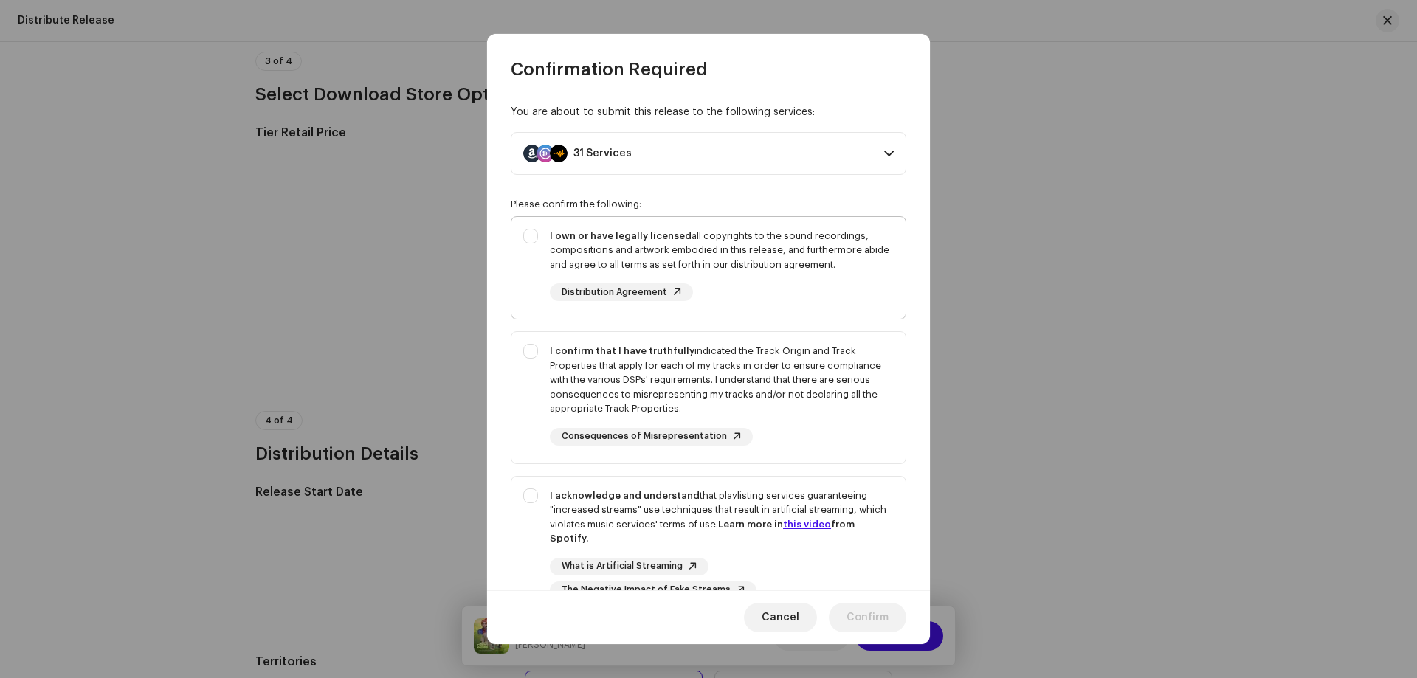
drag, startPoint x: 803, startPoint y: 252, endPoint x: 748, endPoint y: 334, distance: 98.3
click at [804, 252] on div "I own or have legally licensed all copyrights to the sound recordings, composit…" at bounding box center [722, 251] width 344 height 44
checkbox input "true"
click at [739, 379] on div "I confirm that I have truthfully indicated the Track Origin and Track Propertie…" at bounding box center [722, 380] width 344 height 72
checkbox input "true"
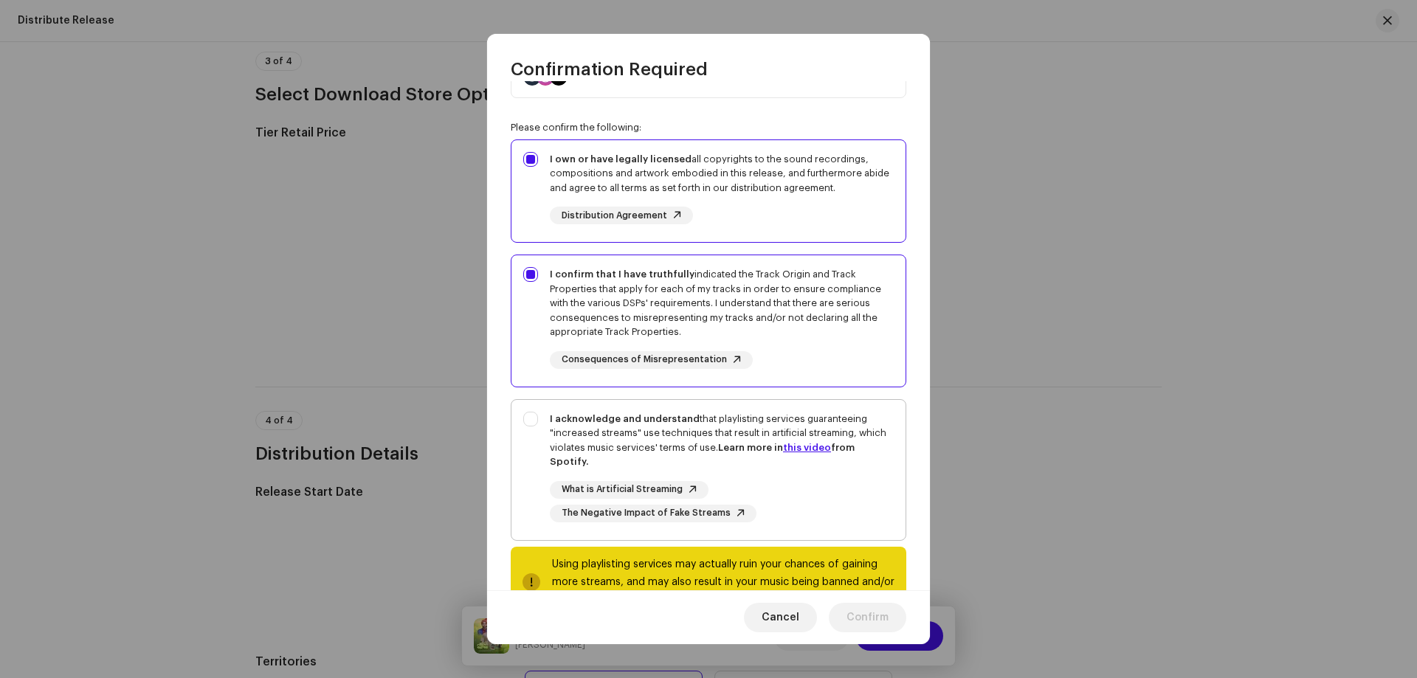
scroll to position [128, 0]
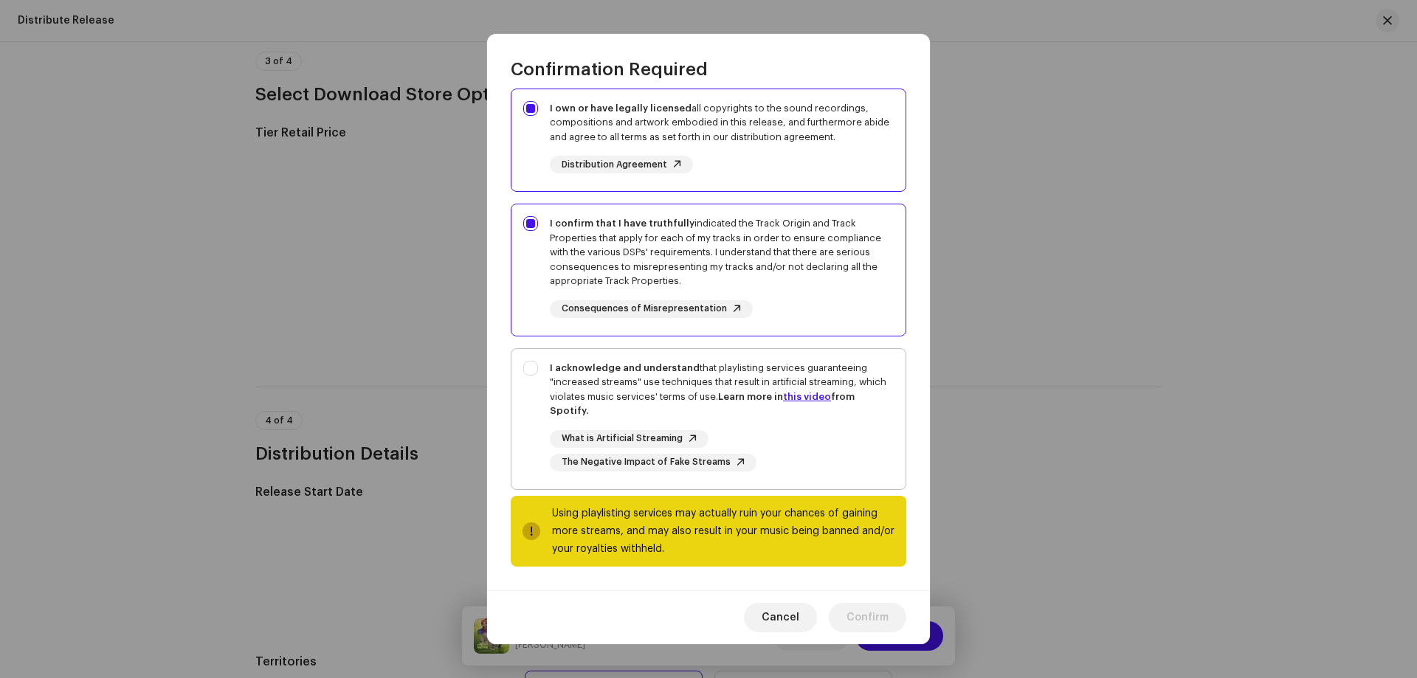
click at [816, 416] on div "I acknowledge and understand that playlisting services guaranteeing "increased …" at bounding box center [722, 390] width 344 height 58
checkbox input "true"
click at [881, 609] on span "Confirm" at bounding box center [868, 618] width 42 height 30
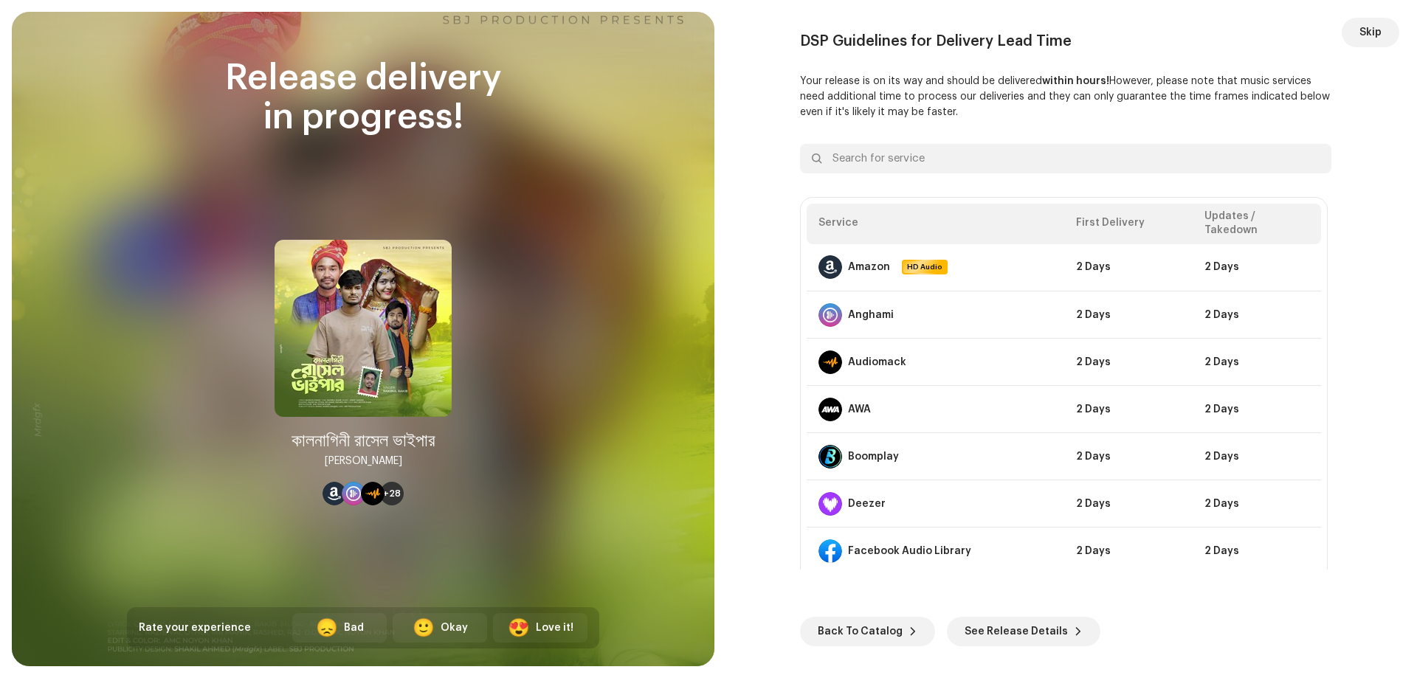
click at [1357, 31] on button "Skip" at bounding box center [1371, 33] width 58 height 30
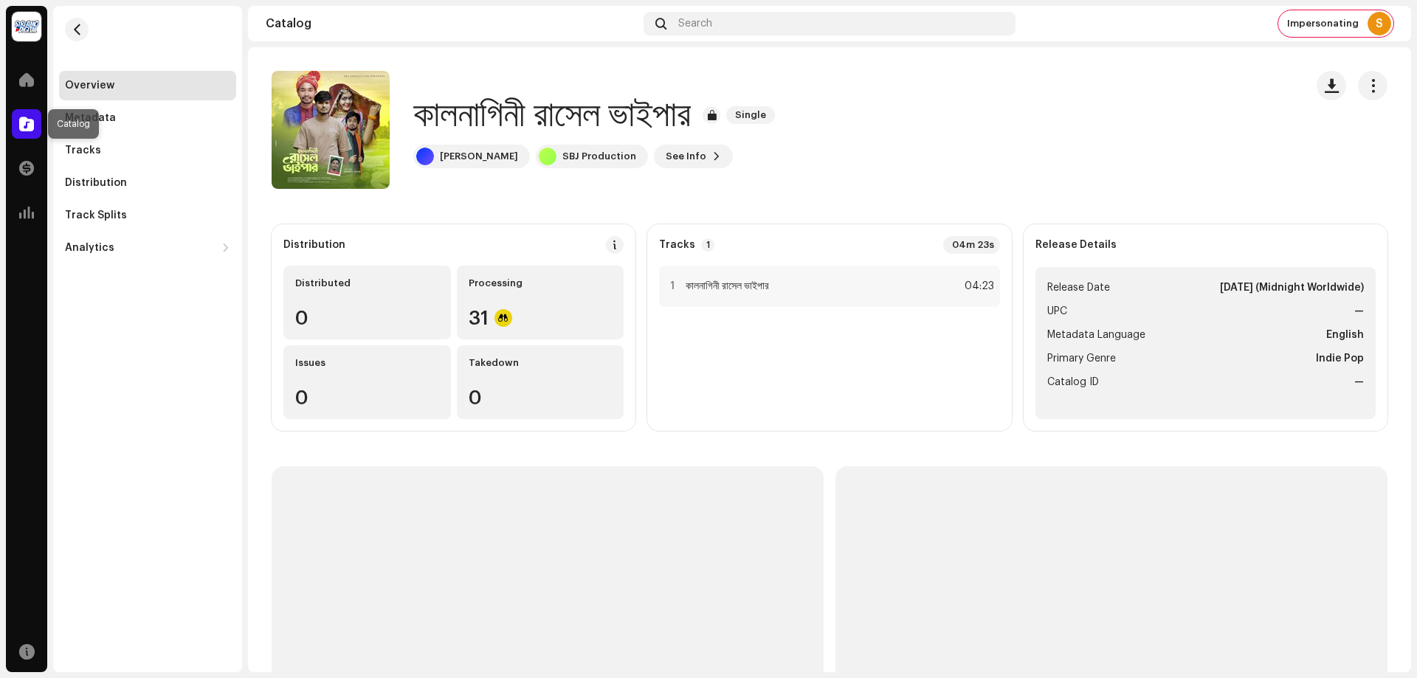
click at [20, 131] on div at bounding box center [27, 124] width 30 height 30
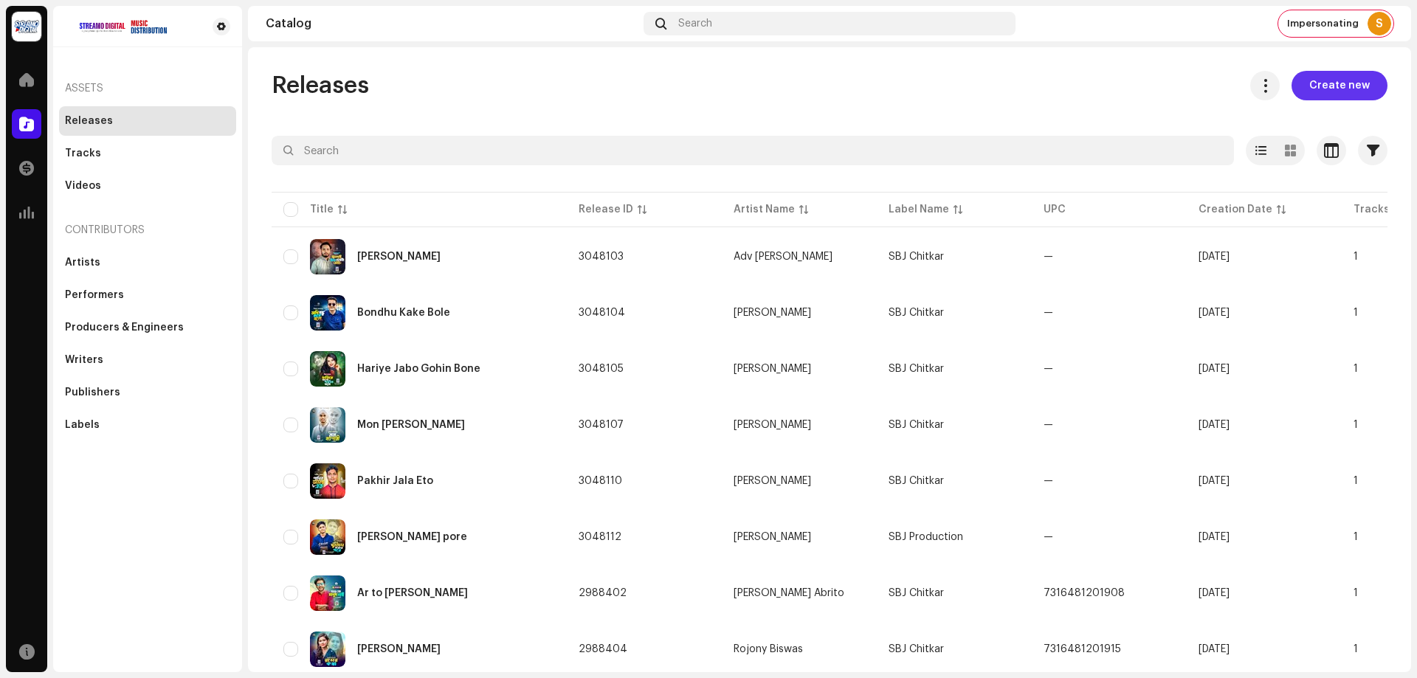
click at [1337, 81] on span "Create new" at bounding box center [1339, 86] width 61 height 30
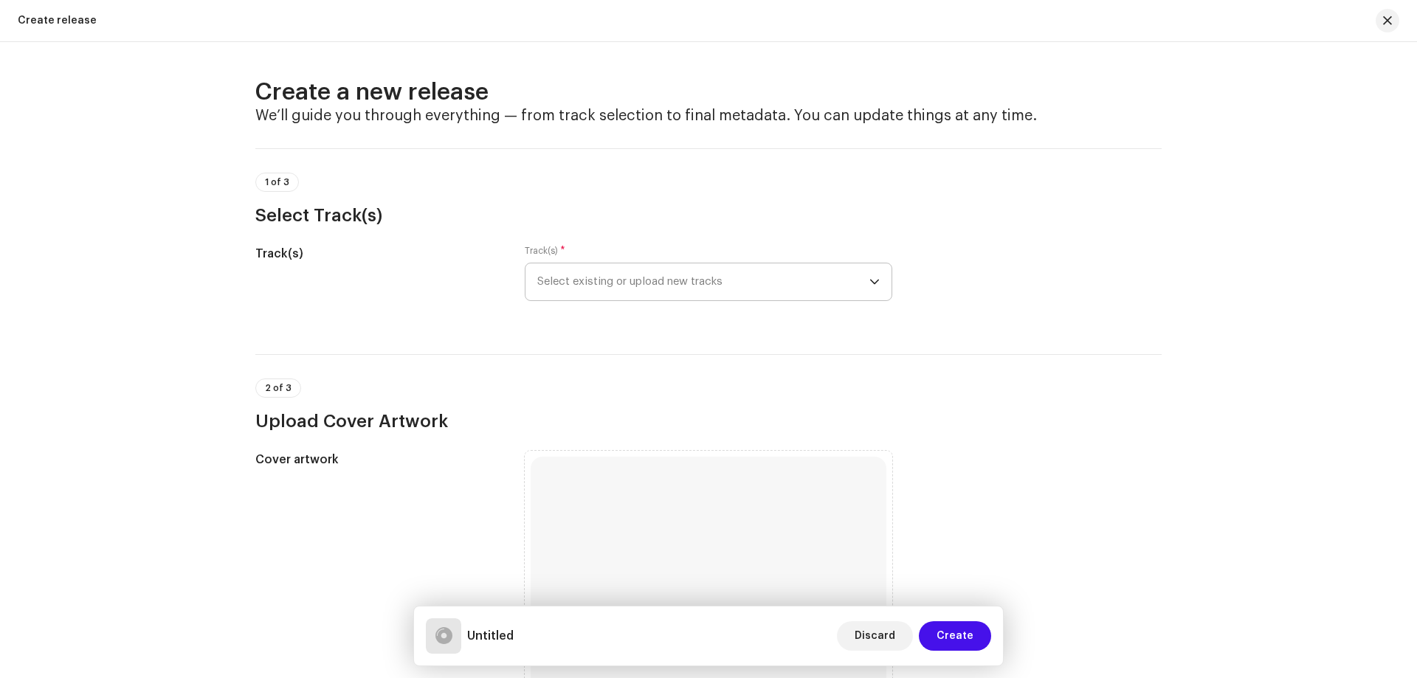
click at [583, 285] on span "Select existing or upload new tracks" at bounding box center [703, 281] width 332 height 37
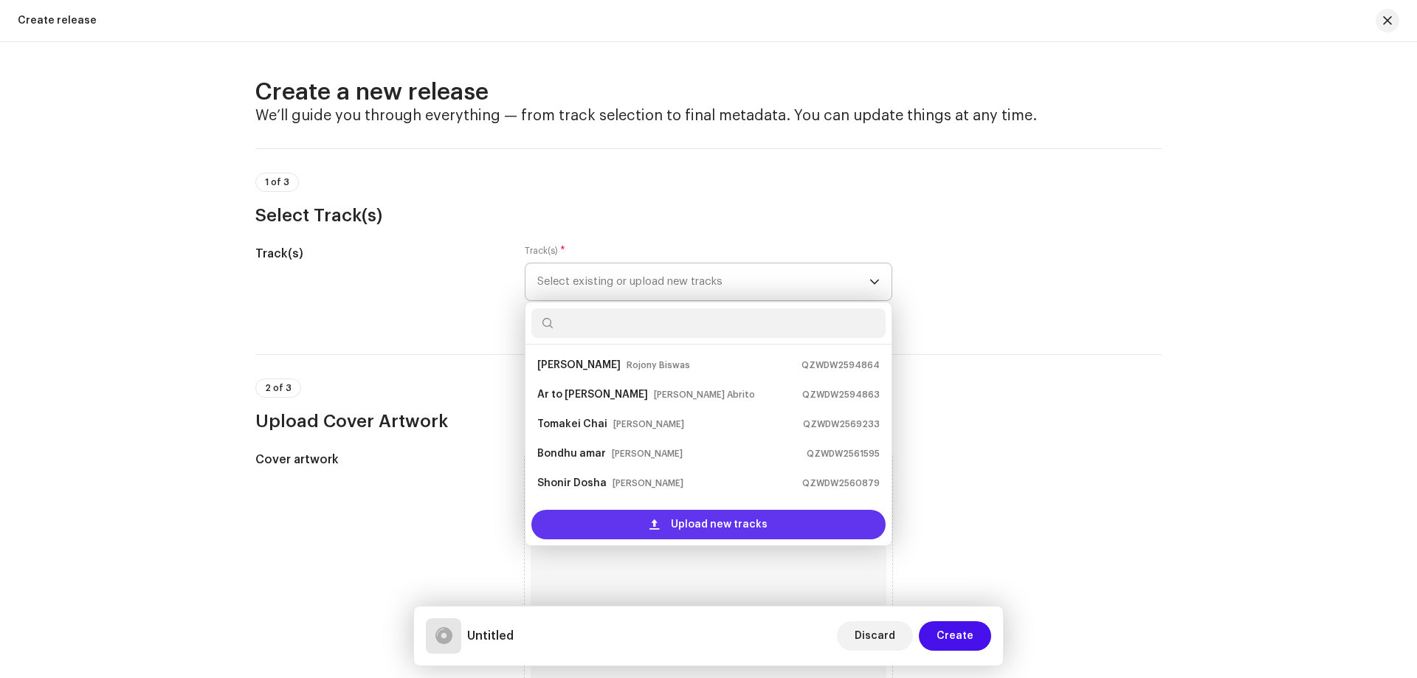
scroll to position [24, 0]
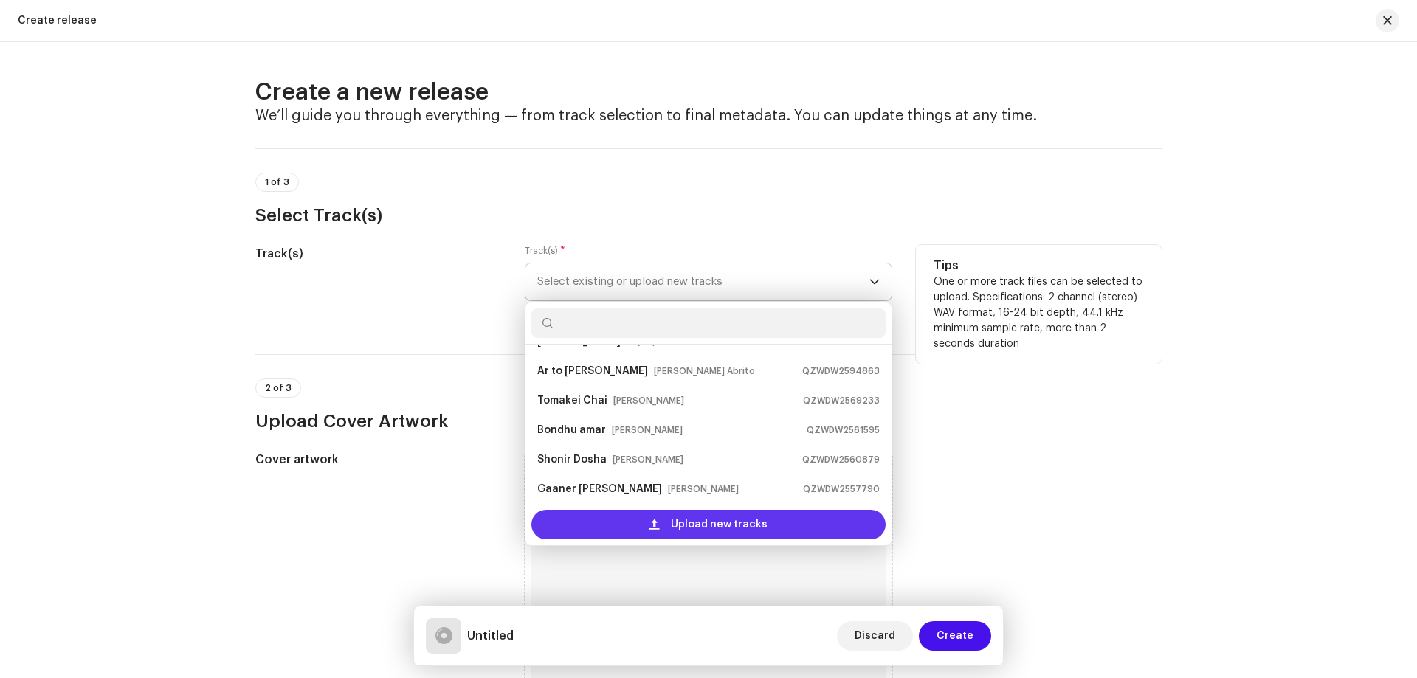
click at [599, 520] on div "Upload new tracks" at bounding box center [708, 525] width 354 height 30
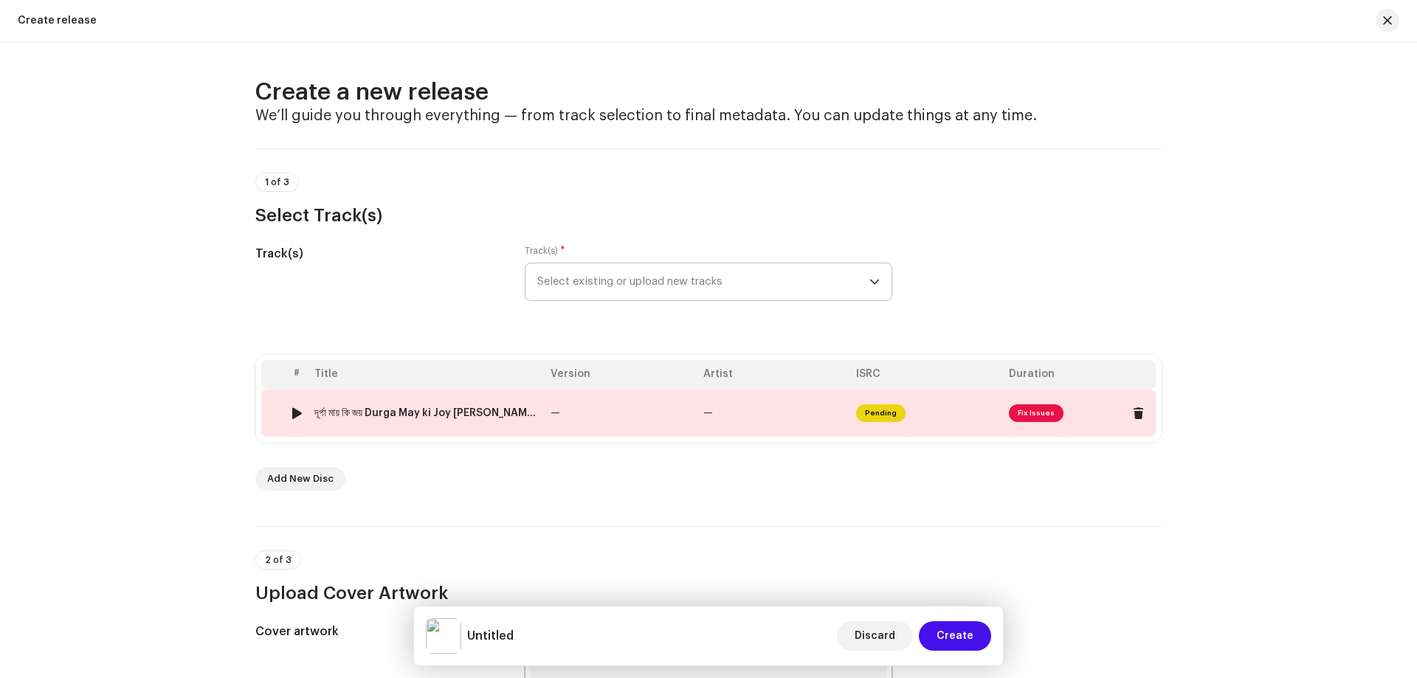
click at [736, 410] on td "—" at bounding box center [773, 413] width 153 height 47
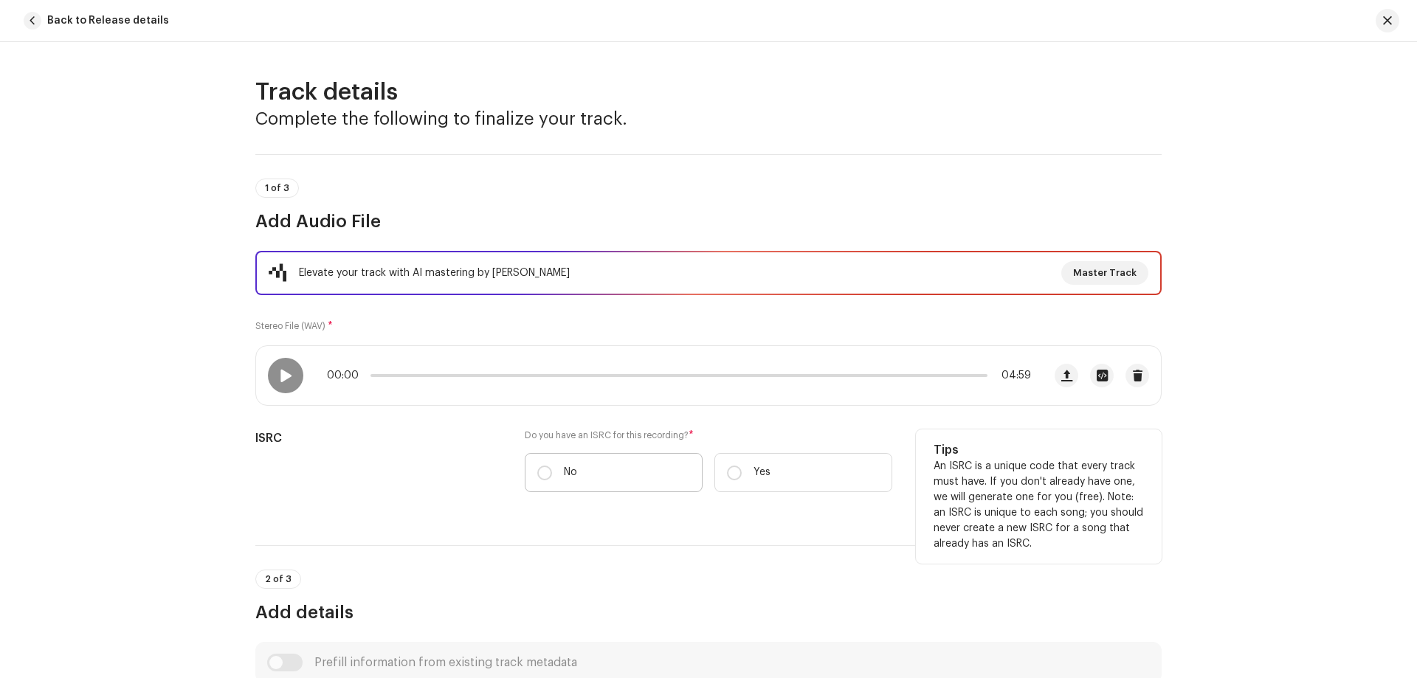
click at [586, 456] on label "No" at bounding box center [614, 472] width 178 height 39
click at [552, 466] on input "No" at bounding box center [544, 473] width 15 height 15
radio input "true"
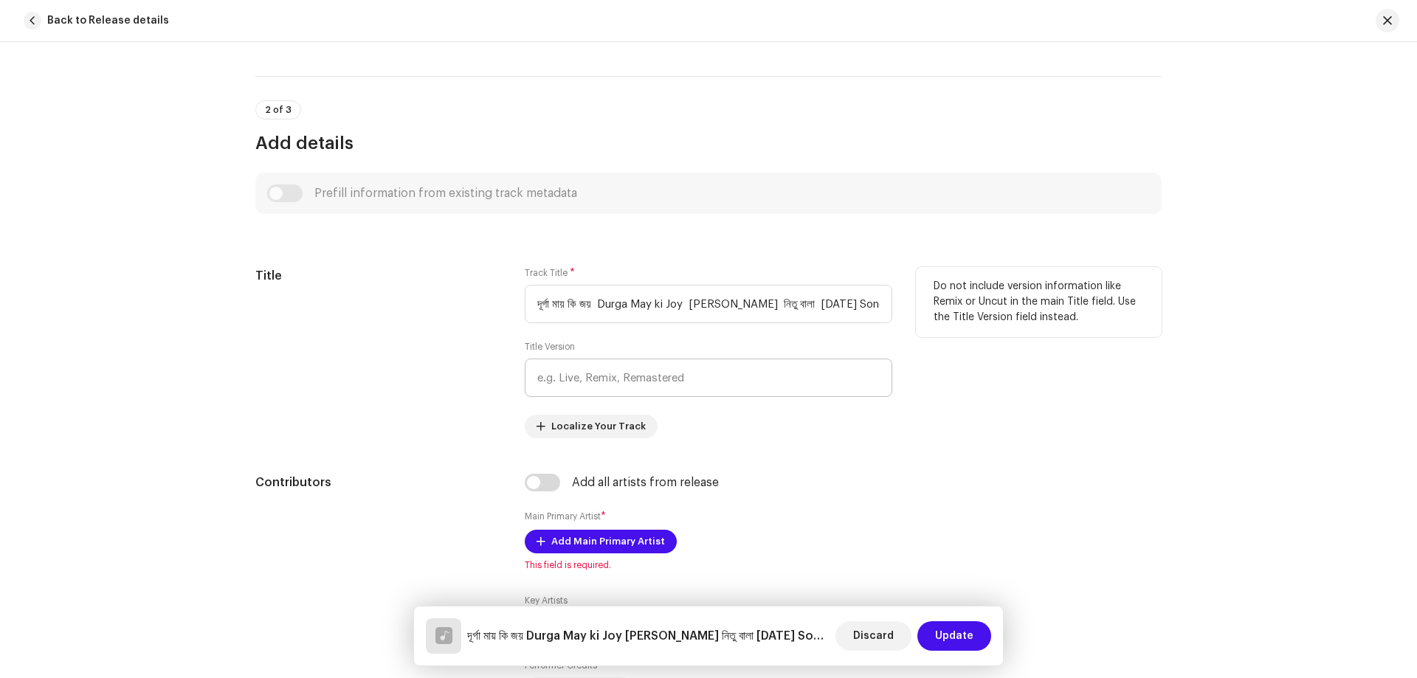
scroll to position [517, 0]
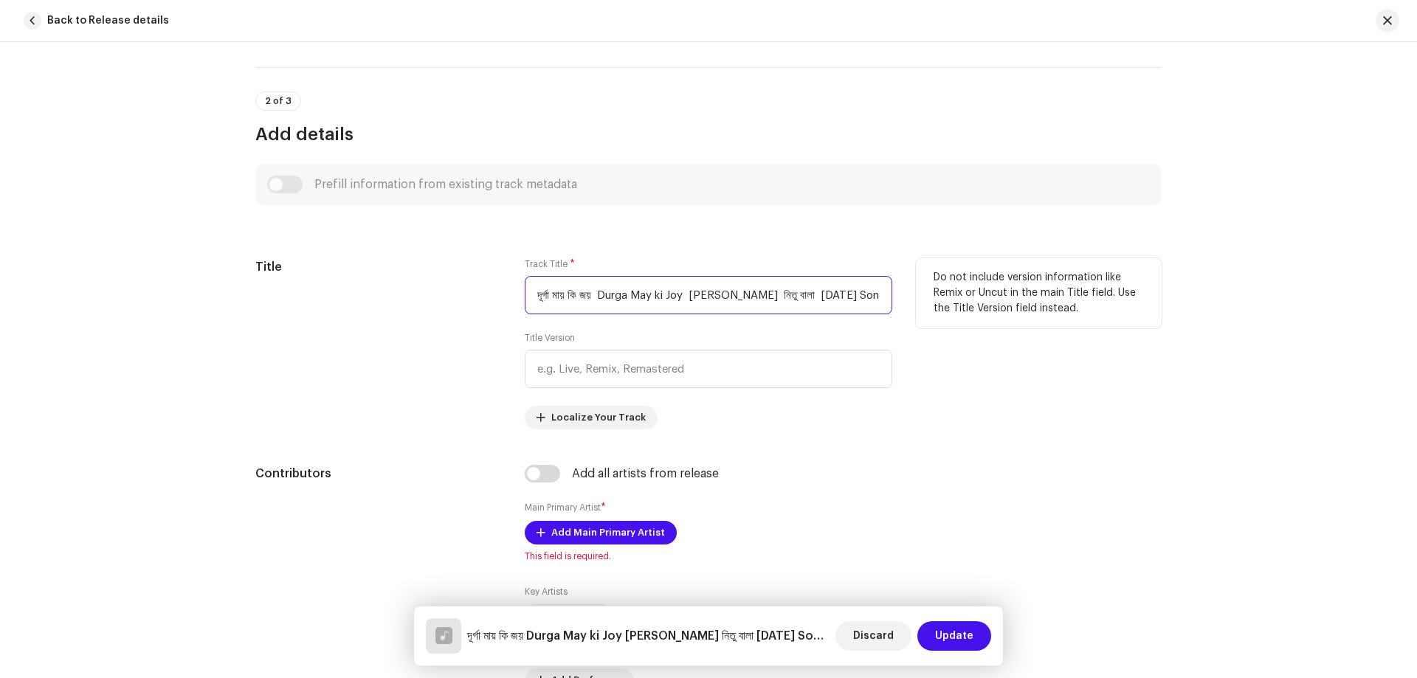
click at [681, 298] on input "দূর্গা মায় কি জয় Durga May ki Joy Nitu Bala নিতু বালা Durga puja Song 2025 SBJ …" at bounding box center [709, 295] width 368 height 38
click at [681, 297] on input "দূর্গা মায় কি জয় Durga May ki Joy Nitu Bala নিতু বালা Durga puja Song 2025 SBJ …" at bounding box center [709, 295] width 368 height 38
paste input "Durga May ki Joy"
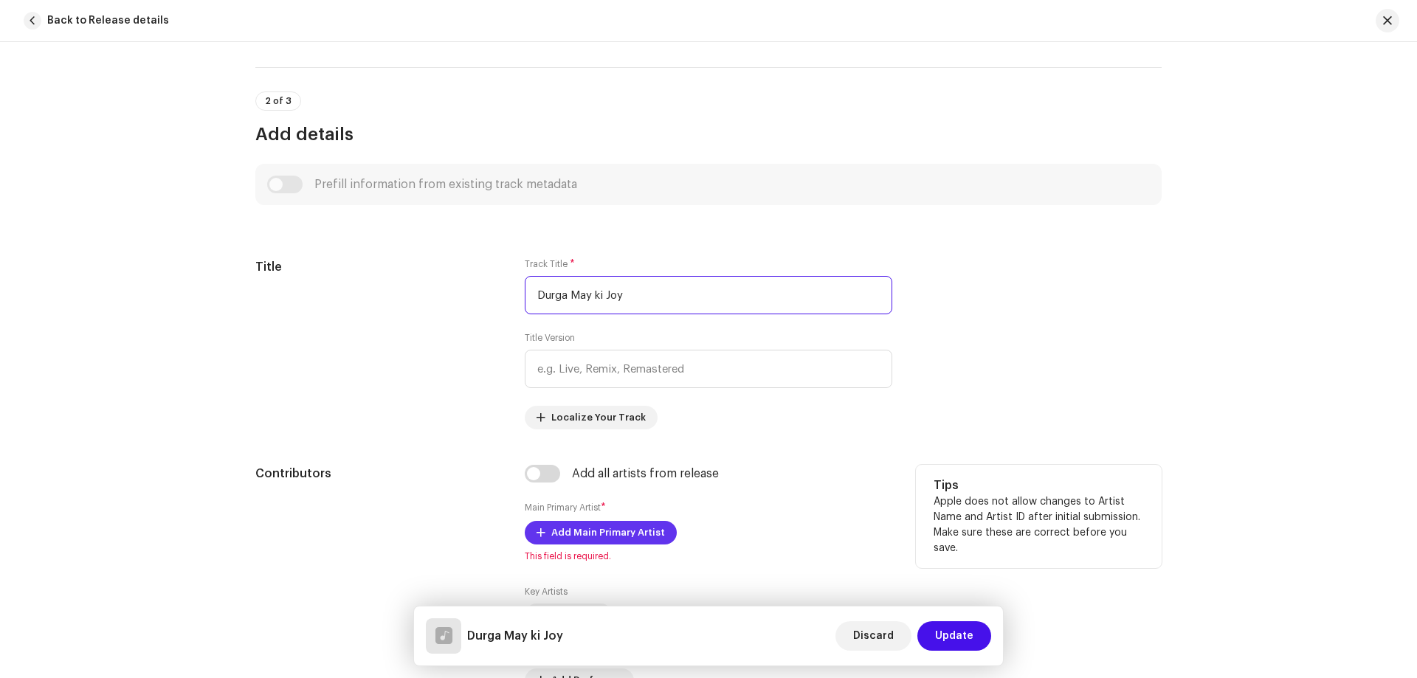
type input "Durga May ki Joy"
click at [582, 533] on span "Add Main Primary Artist" at bounding box center [608, 533] width 114 height 30
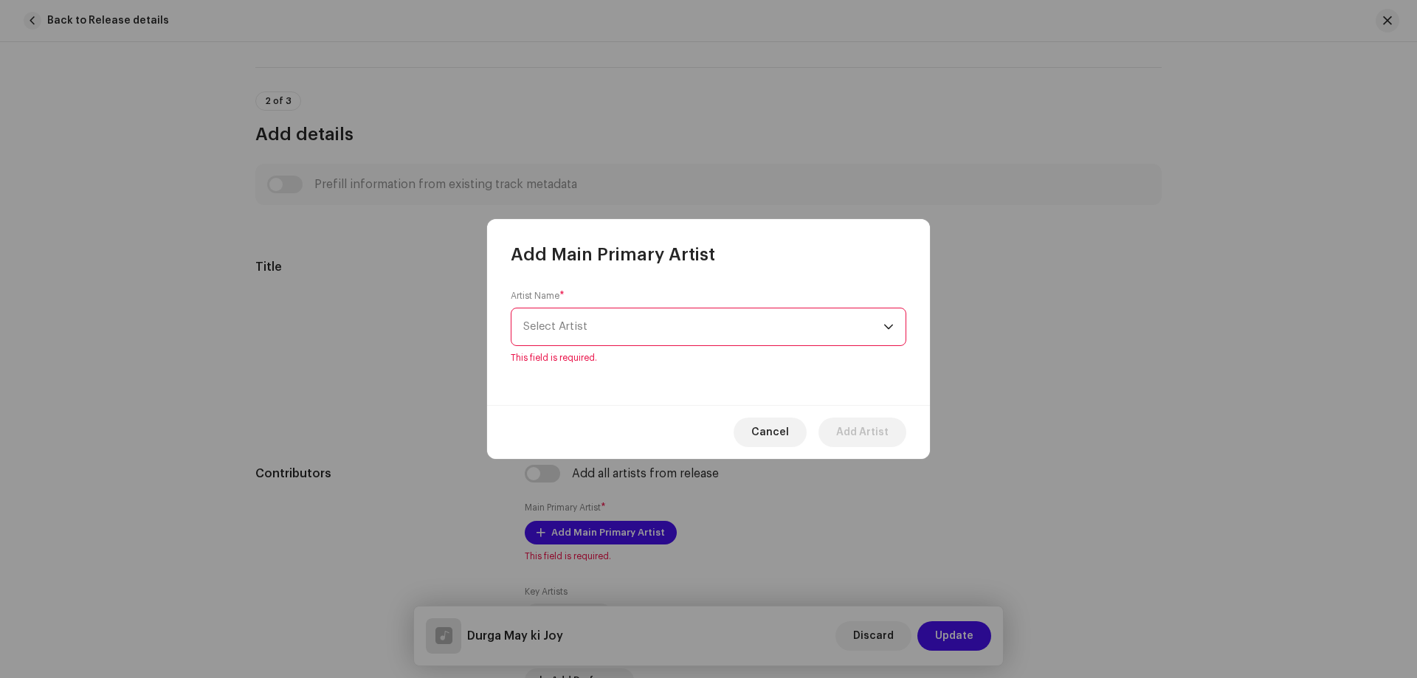
click at [684, 330] on span "Select Artist" at bounding box center [703, 327] width 360 height 37
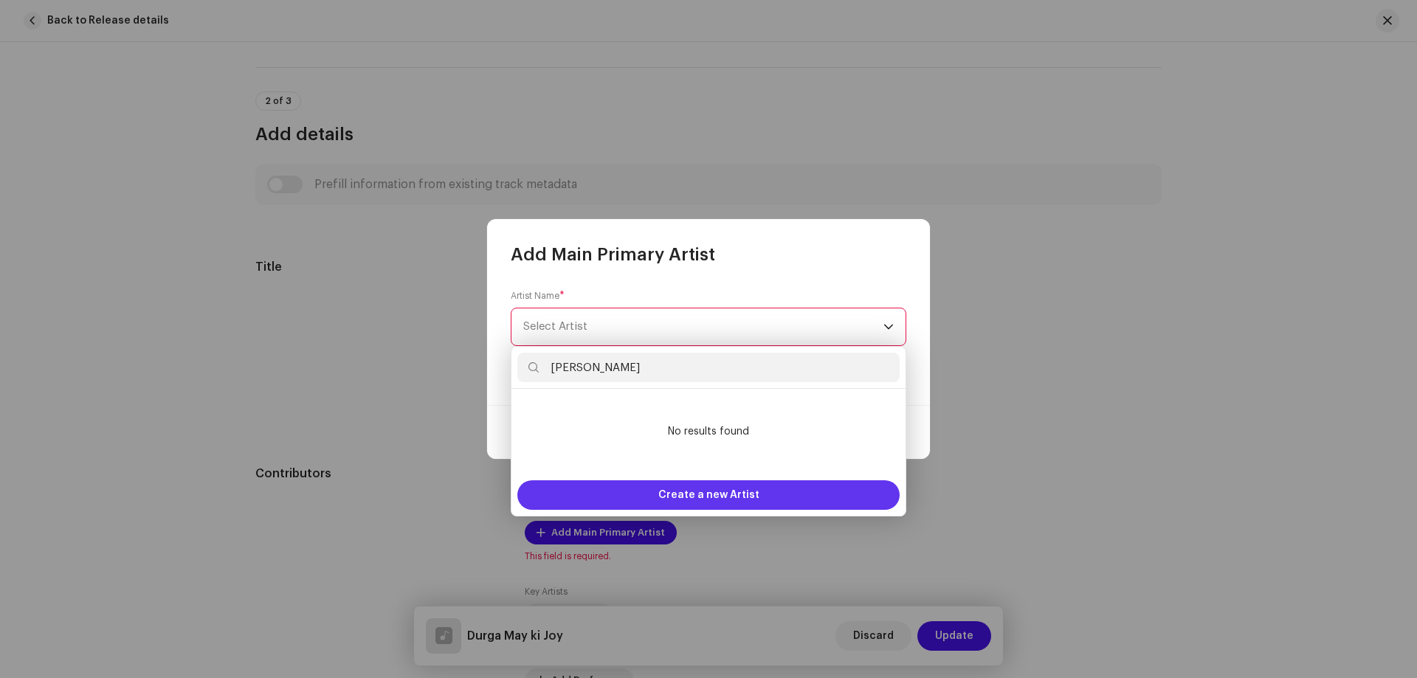
type input "Nitu Bala"
click at [660, 487] on div "Create a new Artist" at bounding box center [708, 495] width 382 height 30
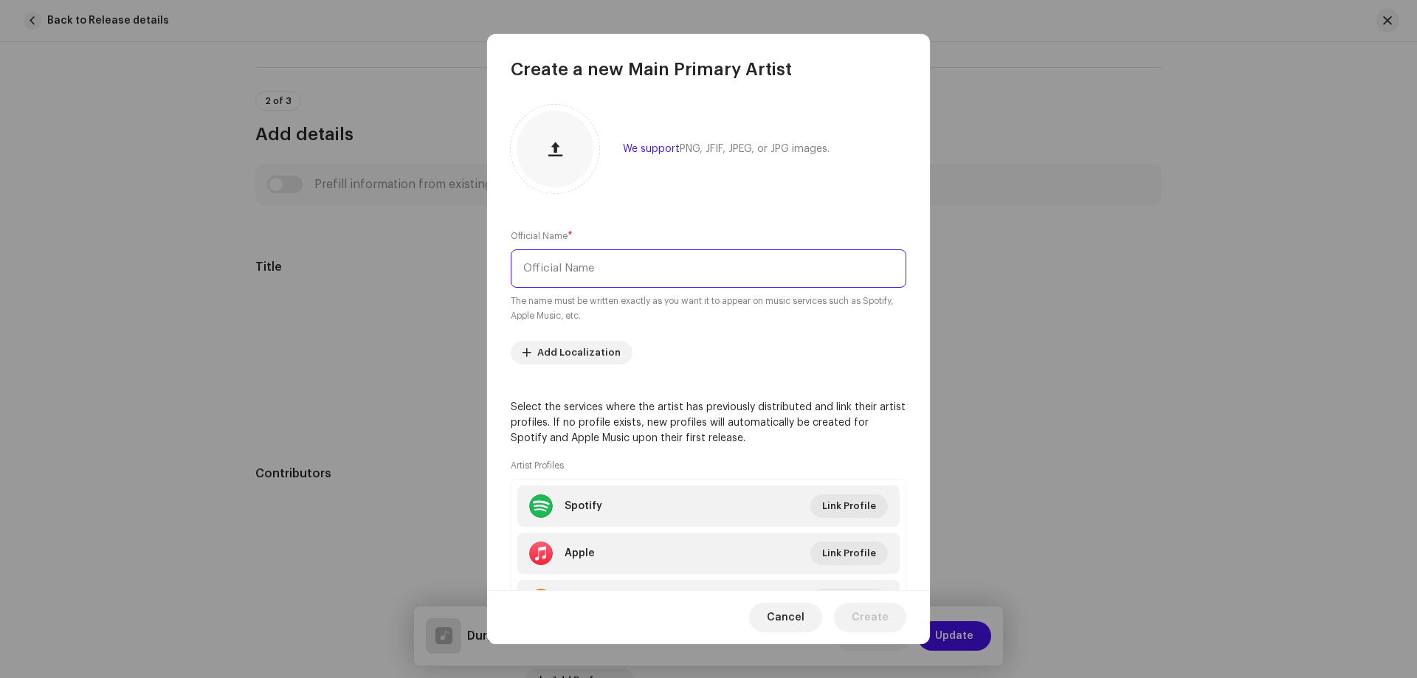
click at [630, 273] on input "text" at bounding box center [709, 268] width 396 height 38
paste input "Nitu Bala"
type input "Nitu Bala"
click at [856, 613] on span "Create" at bounding box center [870, 618] width 37 height 30
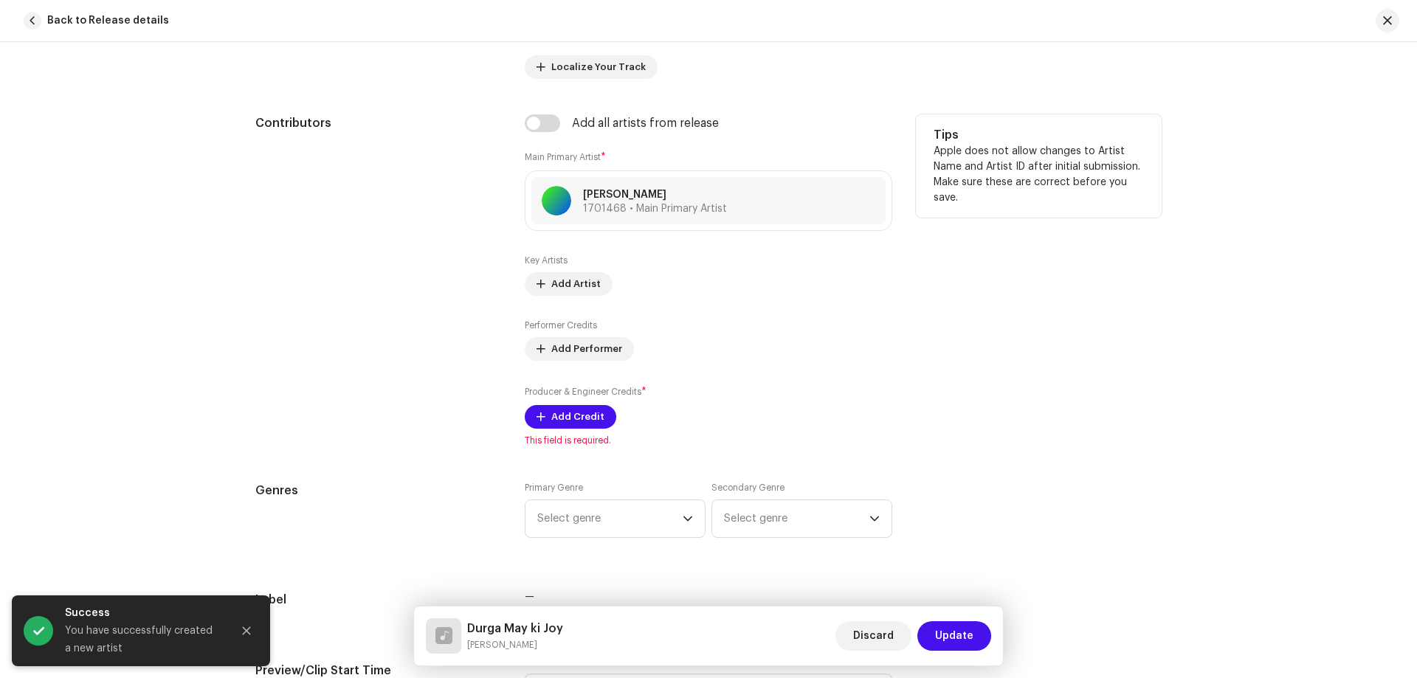
scroll to position [960, 0]
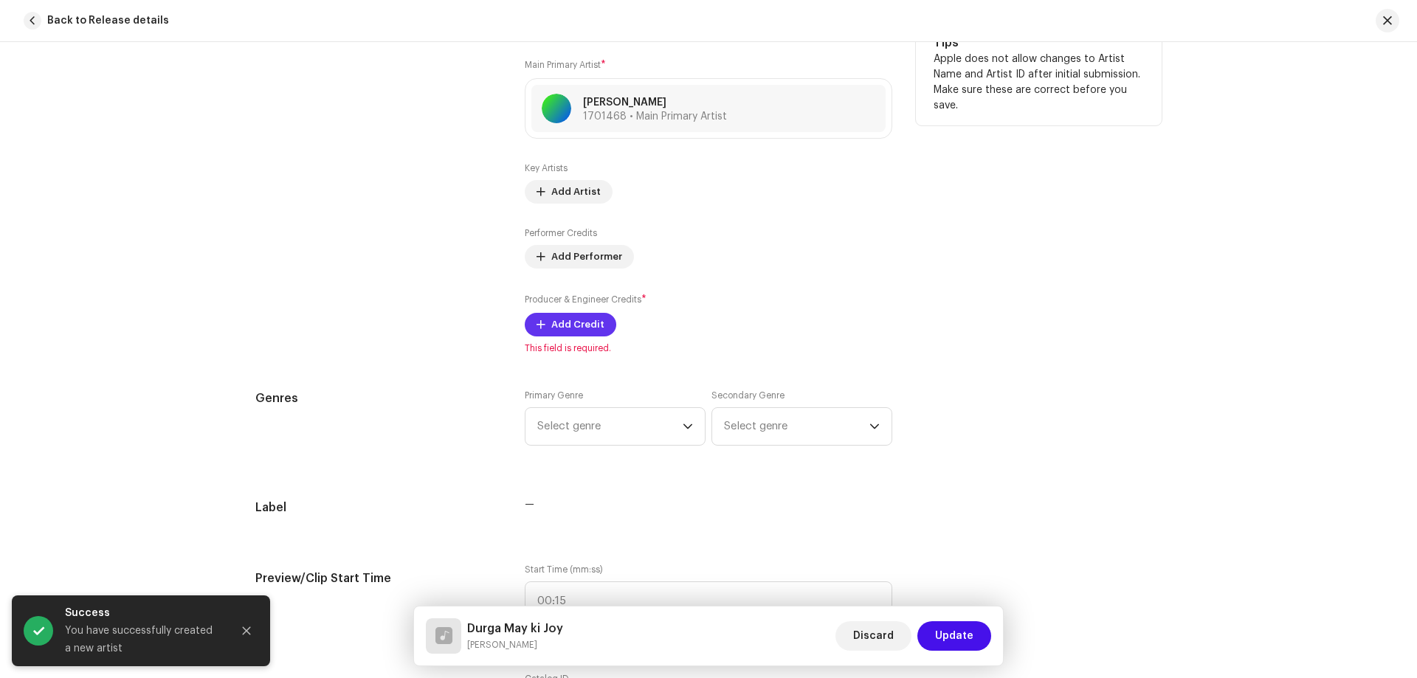
click at [555, 327] on span "Add Credit" at bounding box center [577, 325] width 53 height 30
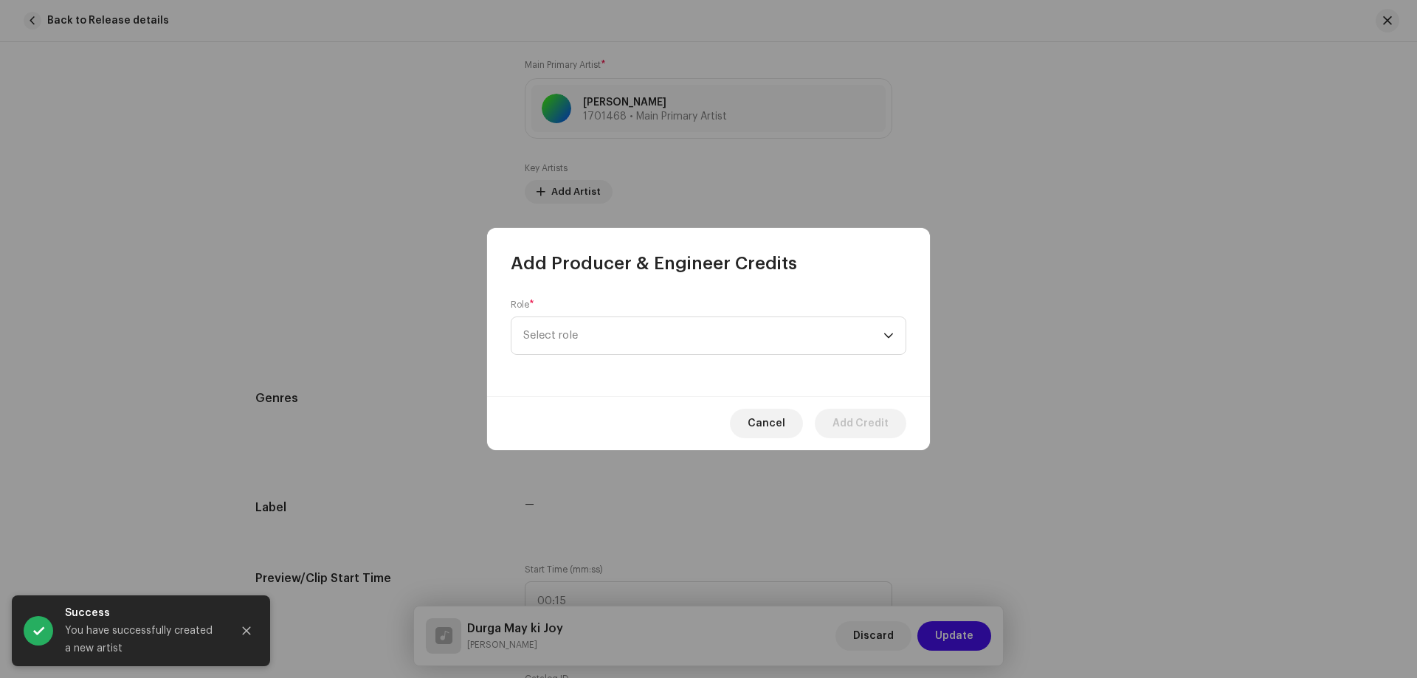
click at [641, 315] on div "Role * Select role" at bounding box center [709, 327] width 396 height 56
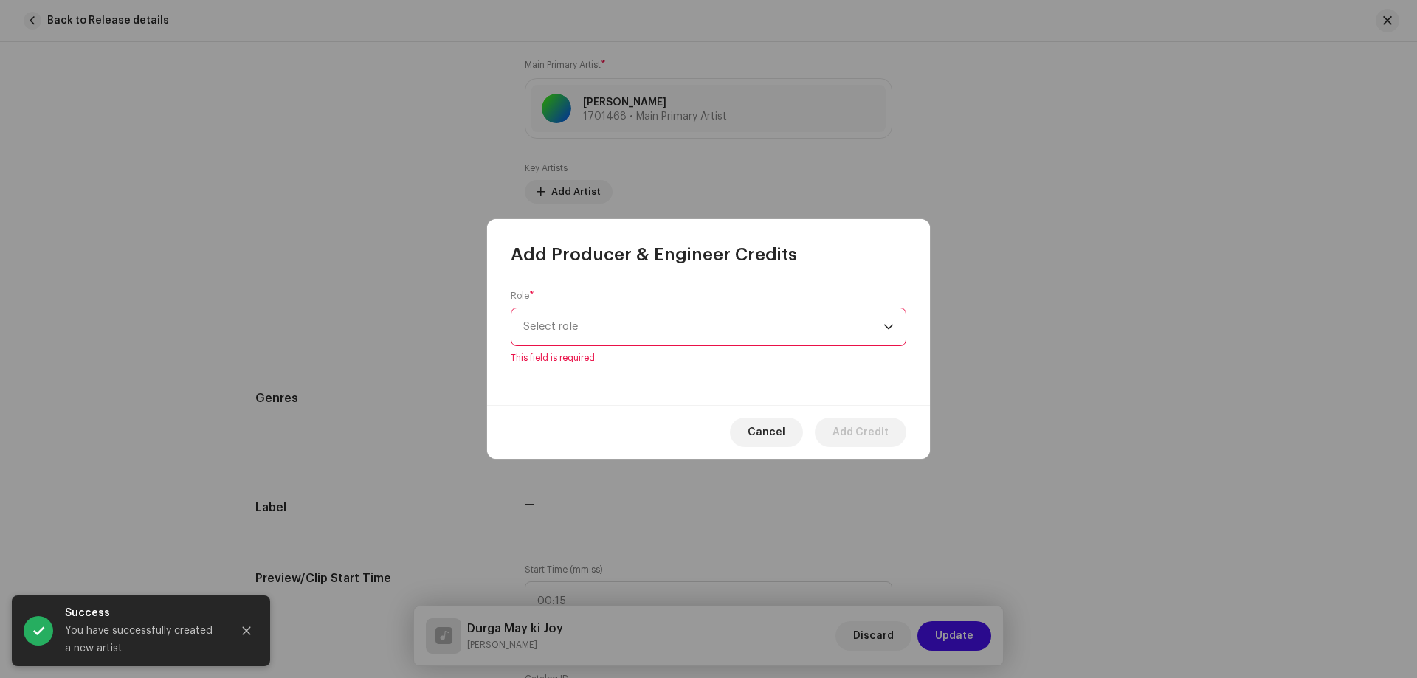
click at [645, 320] on span "Select role" at bounding box center [703, 327] width 360 height 37
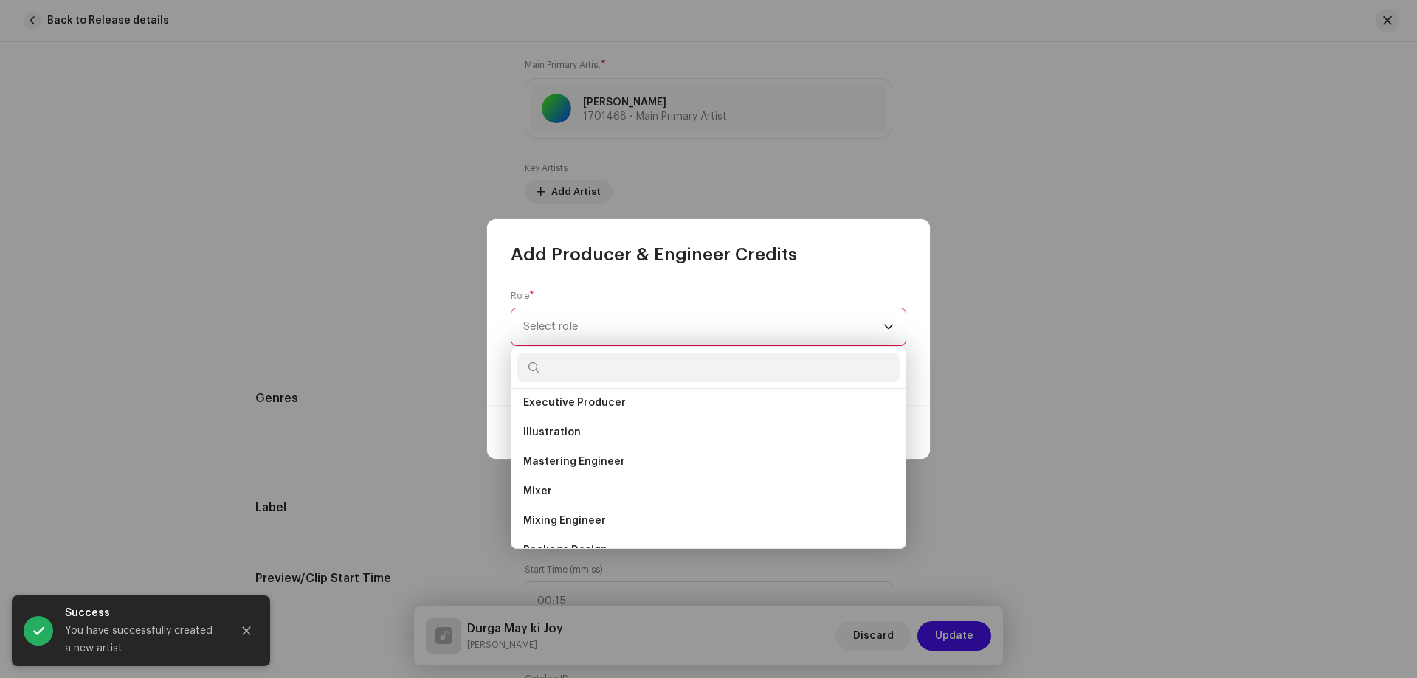
scroll to position [517, 0]
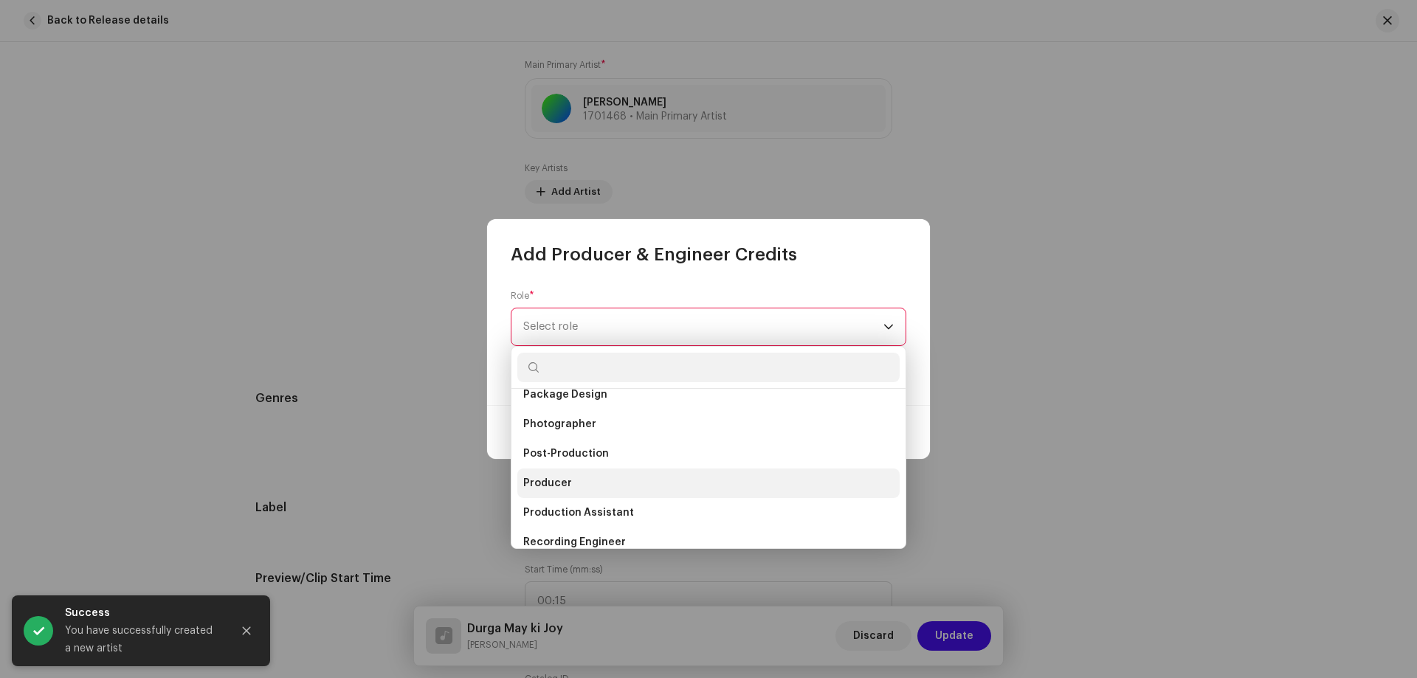
click at [574, 480] on li "Producer" at bounding box center [708, 484] width 382 height 30
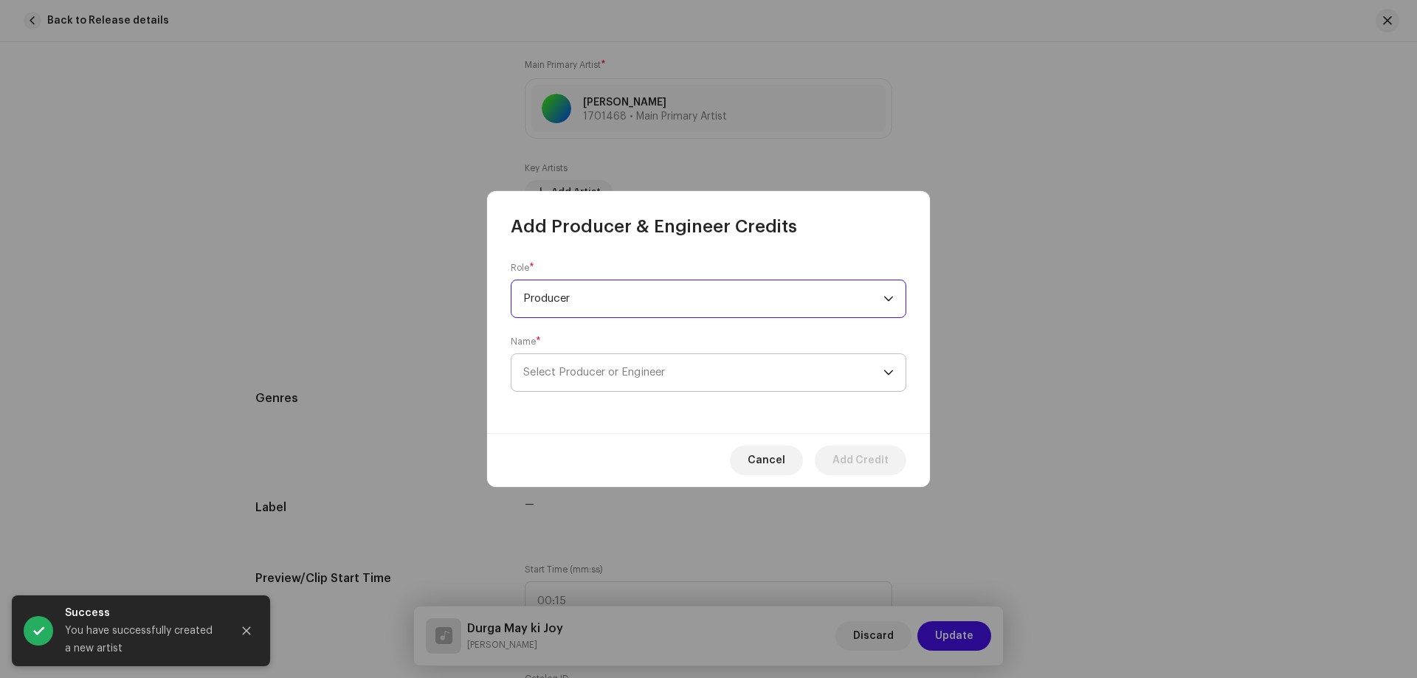
click at [597, 380] on span "Select Producer or Engineer" at bounding box center [703, 372] width 360 height 37
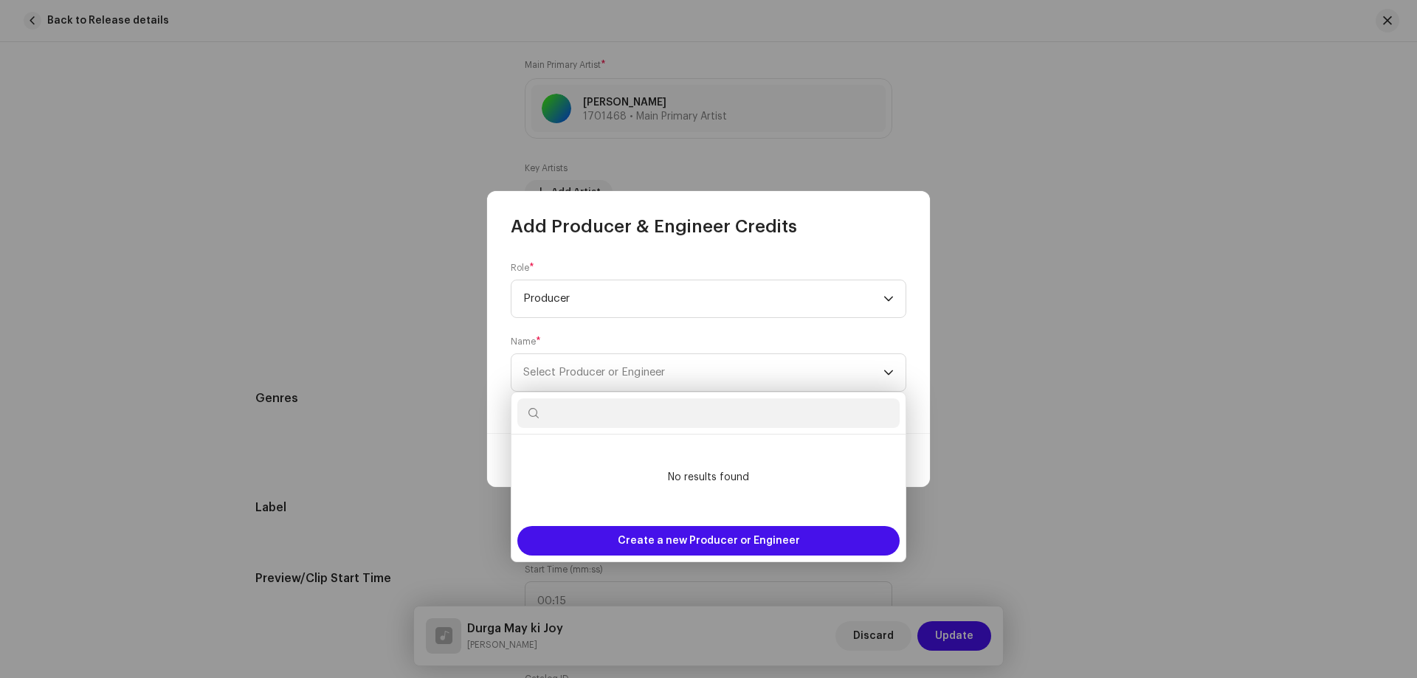
click at [709, 427] on input "text" at bounding box center [708, 414] width 382 height 30
paste input "[PERSON_NAME]"
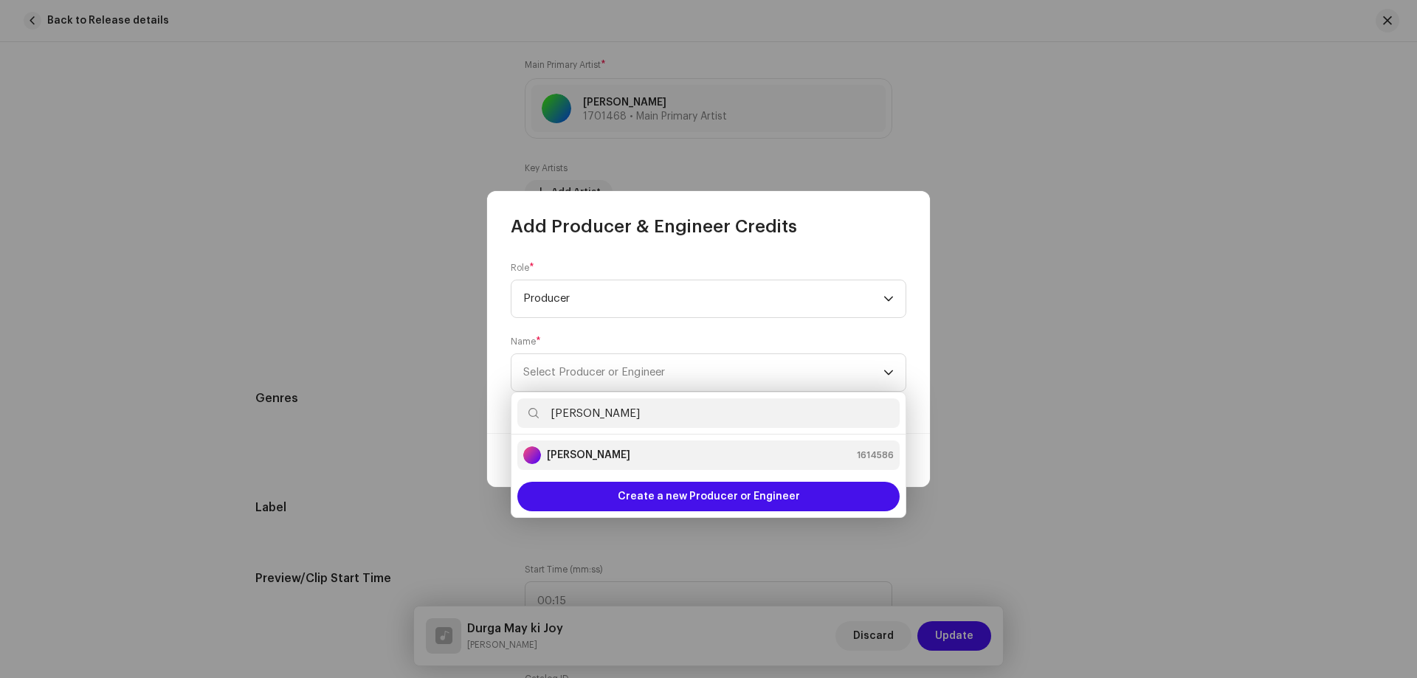
type input "[PERSON_NAME]"
click at [578, 449] on strong "[PERSON_NAME]" at bounding box center [588, 455] width 83 height 15
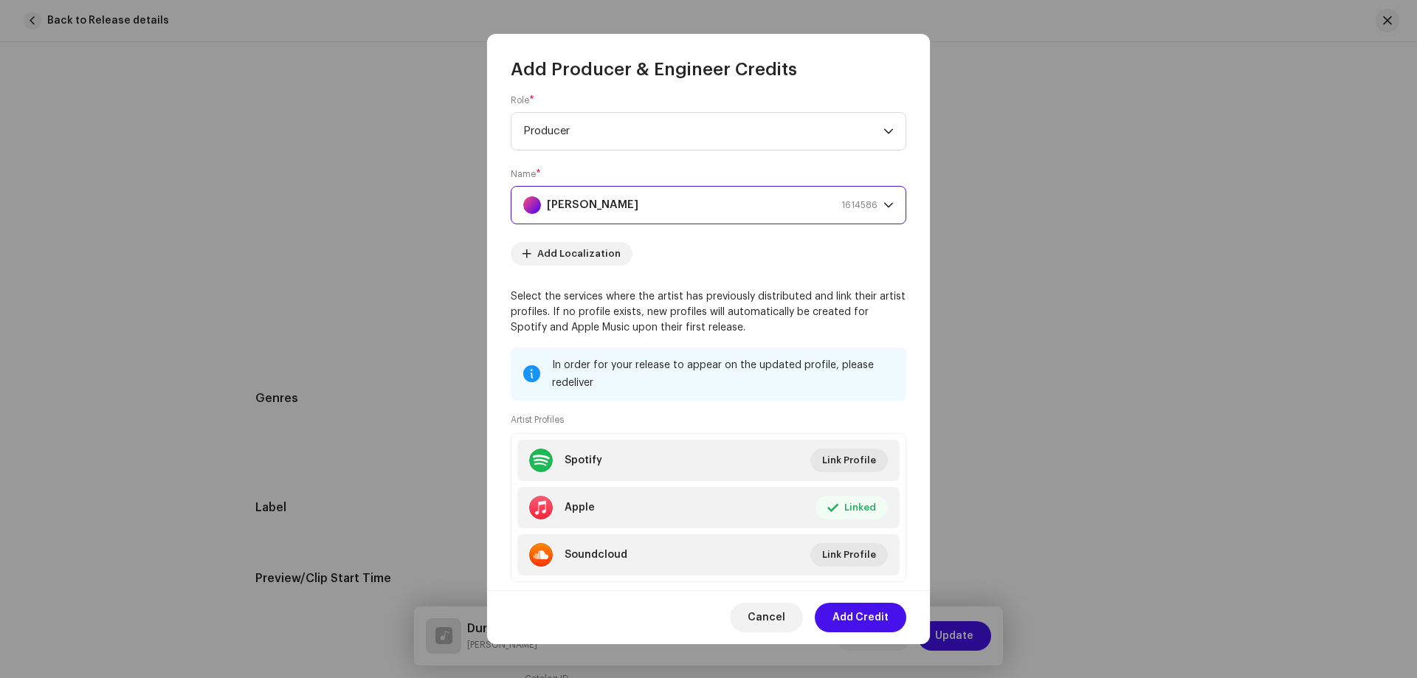
scroll to position [44, 0]
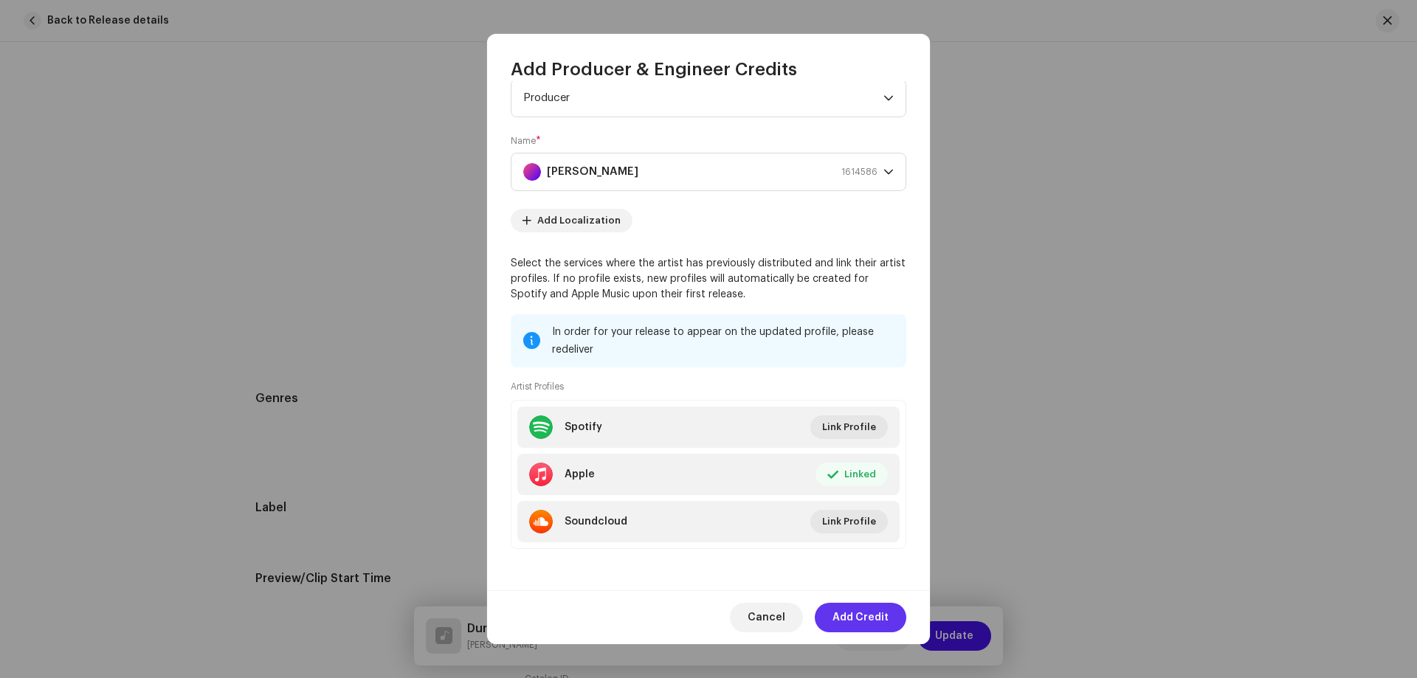
click at [851, 616] on span "Add Credit" at bounding box center [861, 618] width 56 height 30
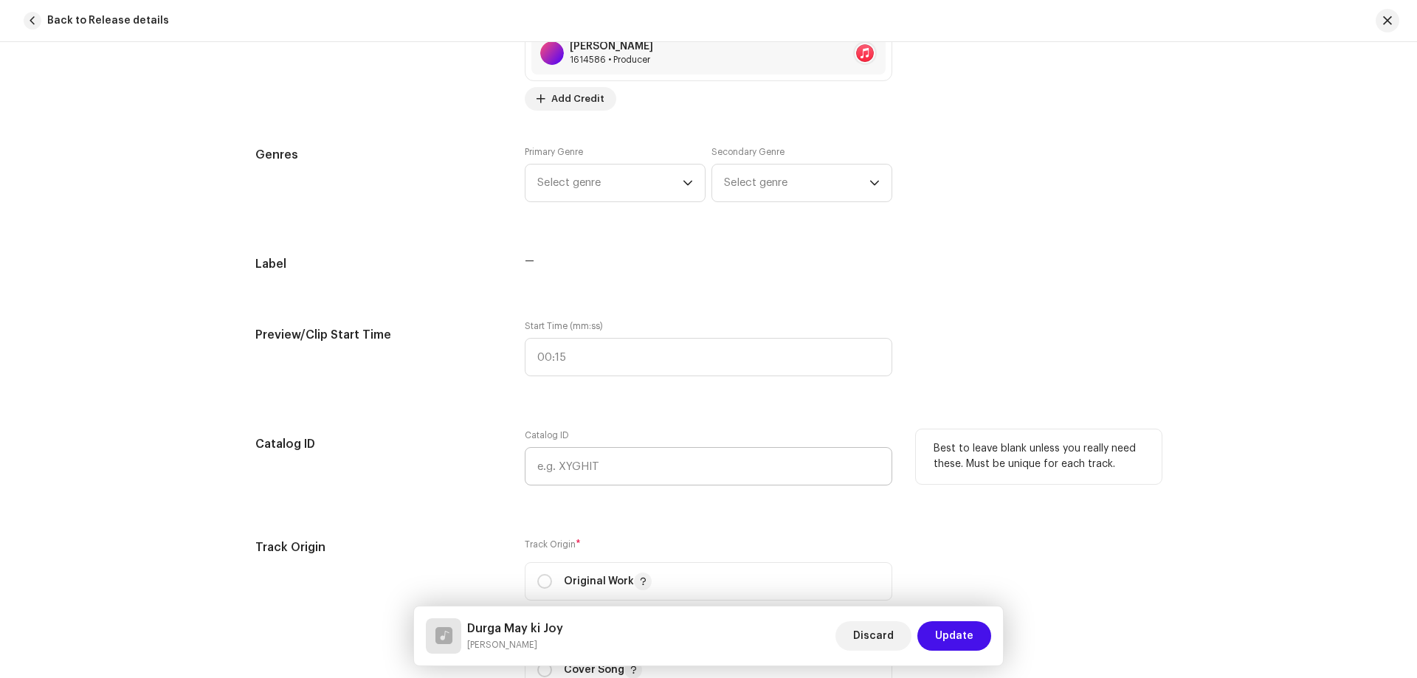
scroll to position [1447, 0]
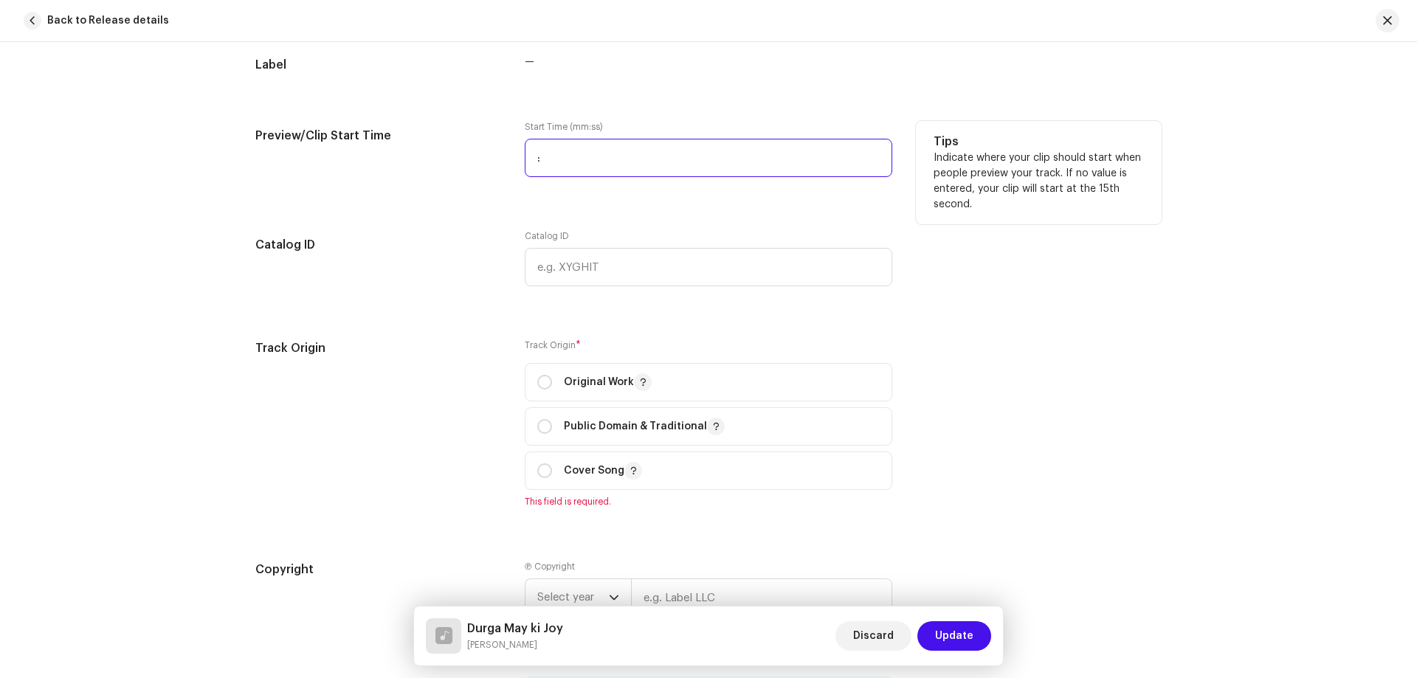
click at [633, 151] on input ":" at bounding box center [709, 158] width 368 height 38
type input "00:25"
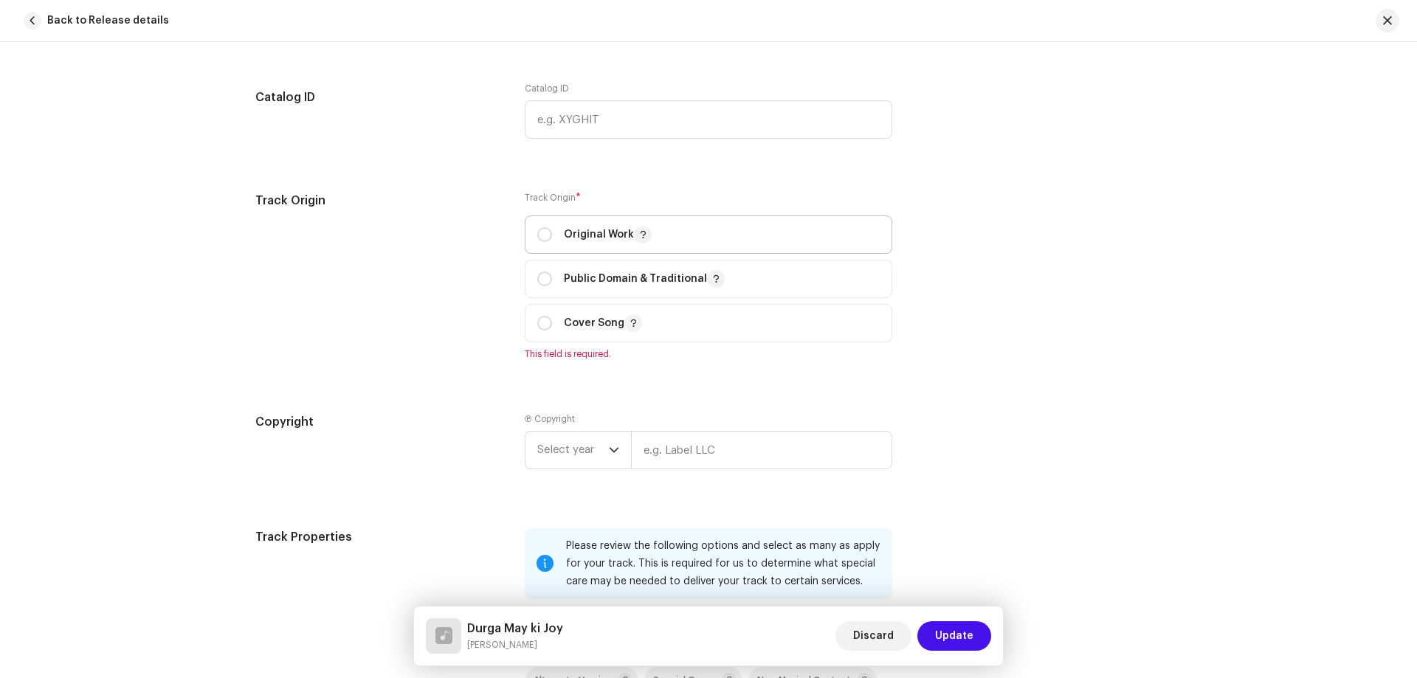
click at [562, 226] on span "Original Work" at bounding box center [708, 234] width 342 height 37
radio input "true"
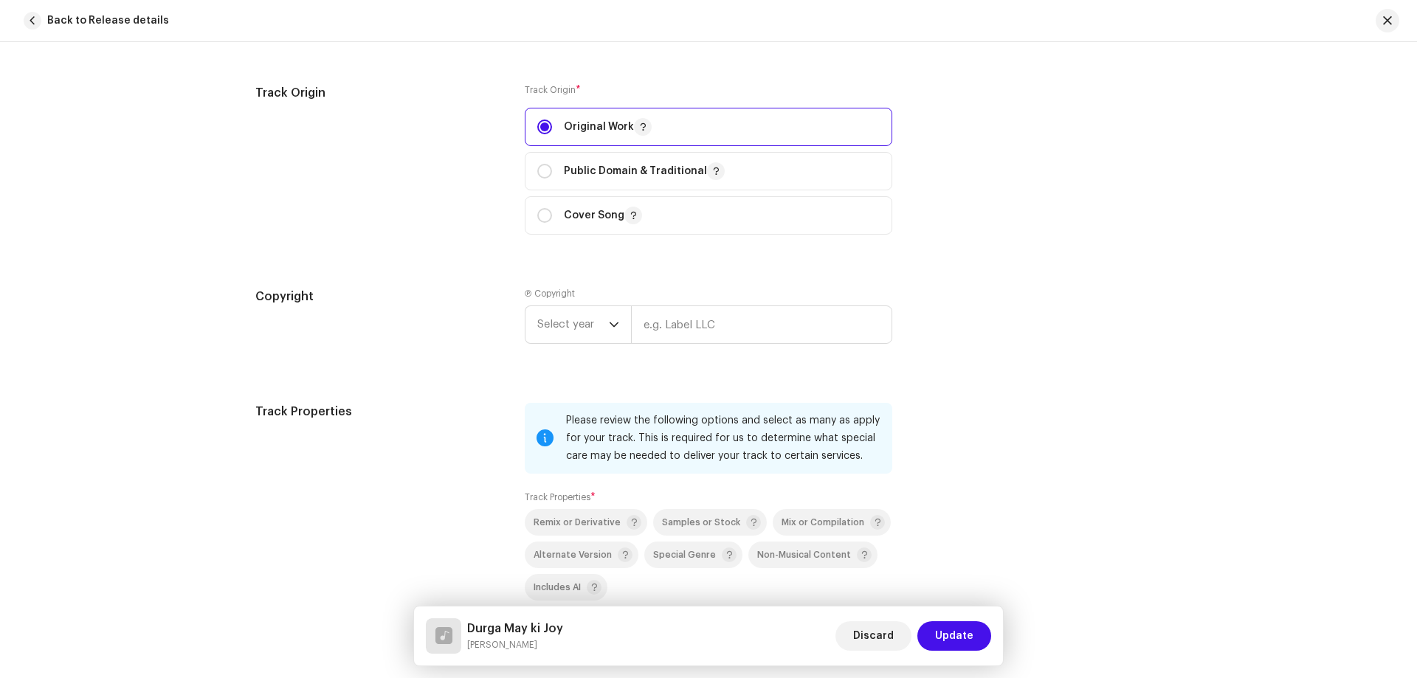
scroll to position [1816, 0]
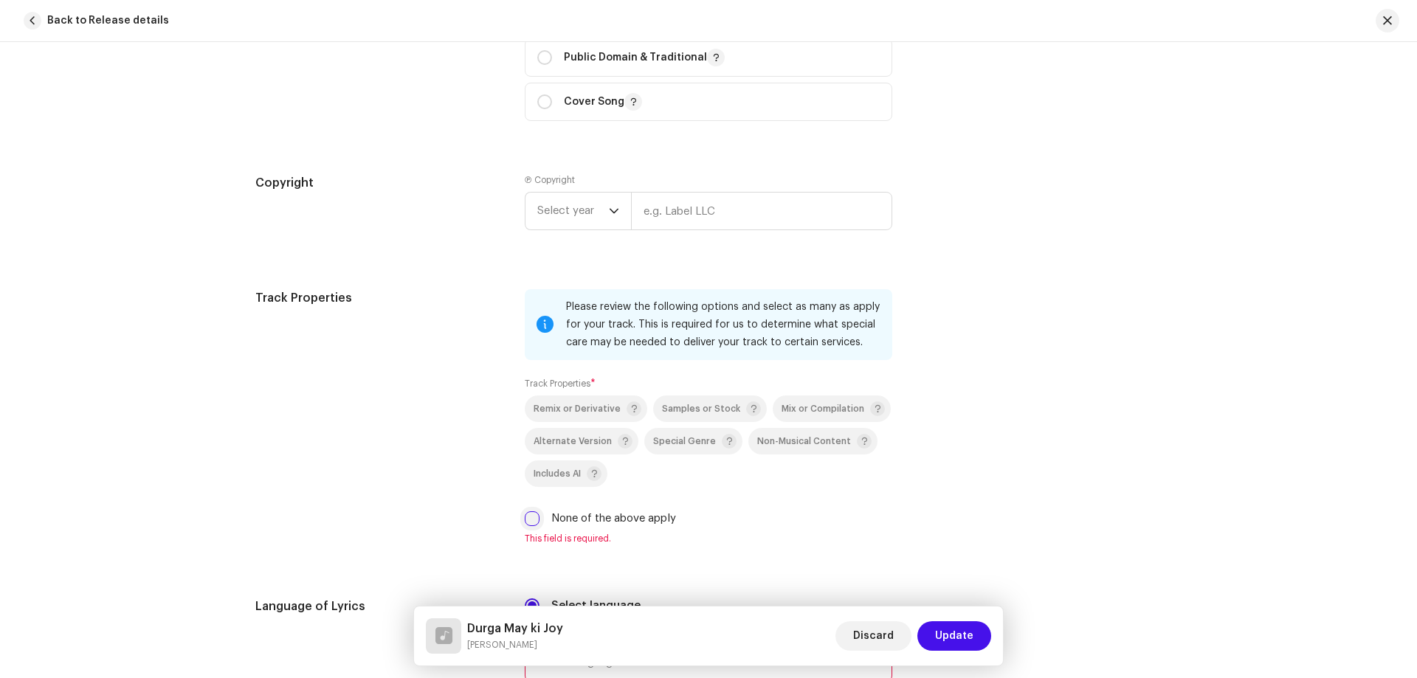
click at [525, 524] on input "None of the above apply" at bounding box center [532, 518] width 15 height 15
checkbox input "true"
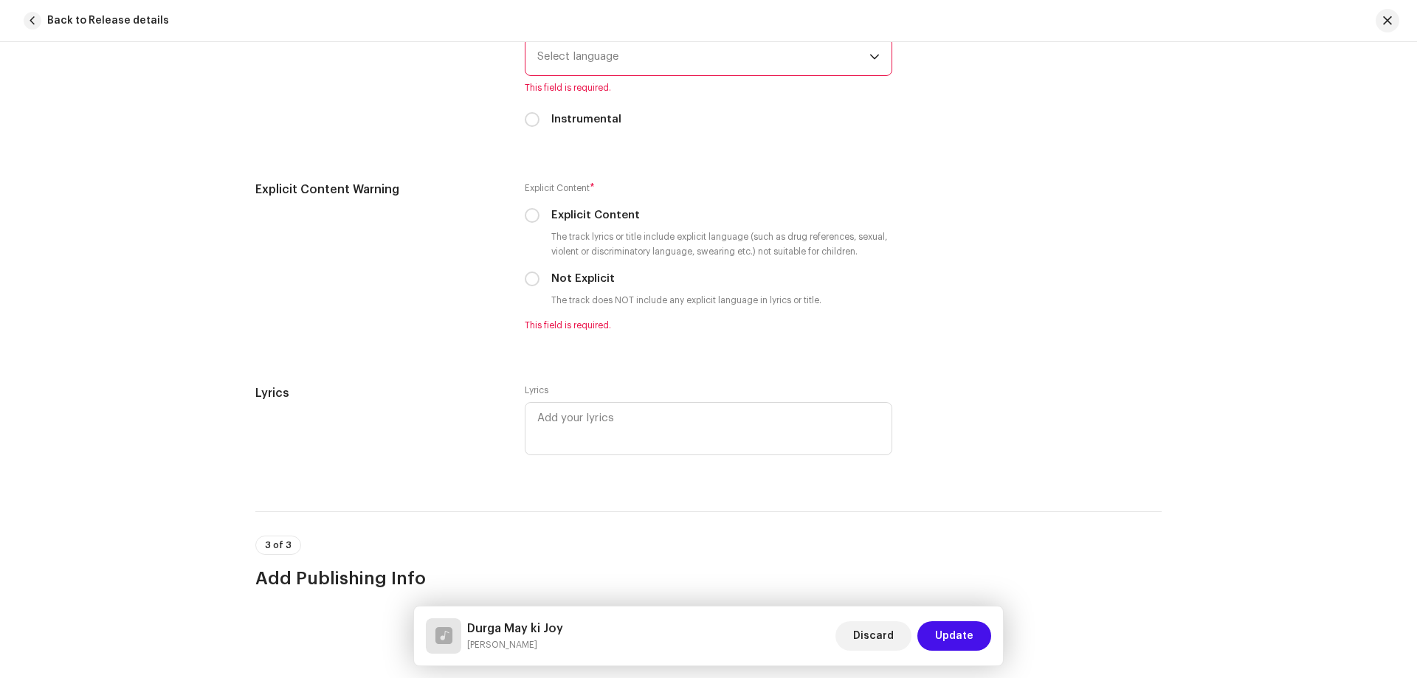
scroll to position [2332, 0]
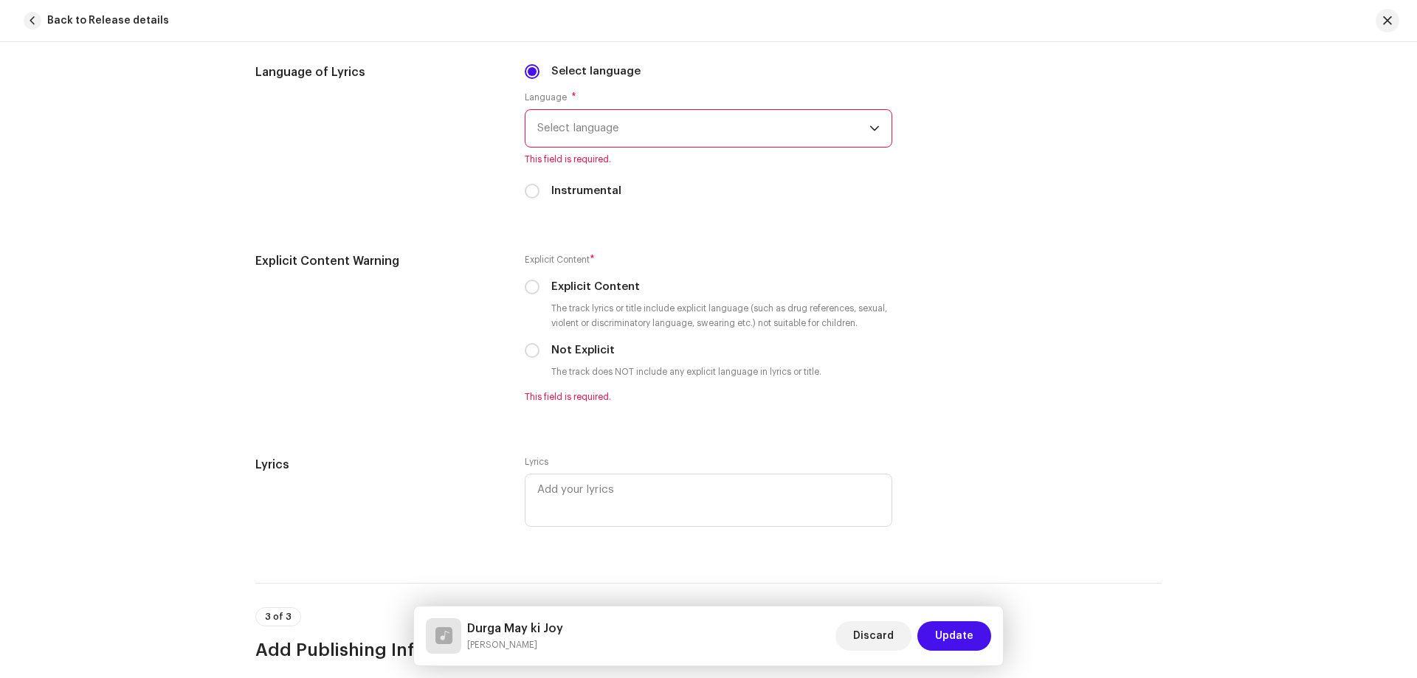
click at [638, 138] on span "Select language" at bounding box center [703, 128] width 332 height 37
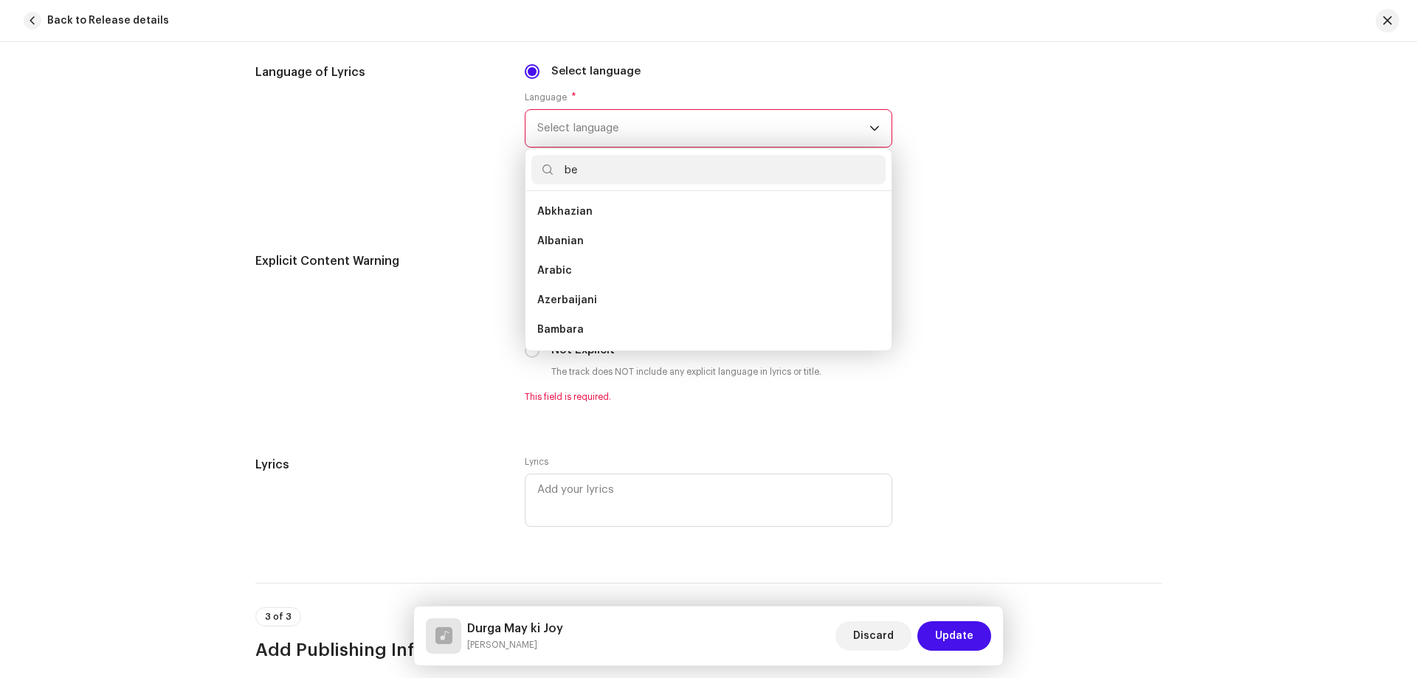
scroll to position [0, 0]
type input "be"
click at [568, 243] on span "Bengali" at bounding box center [556, 241] width 39 height 15
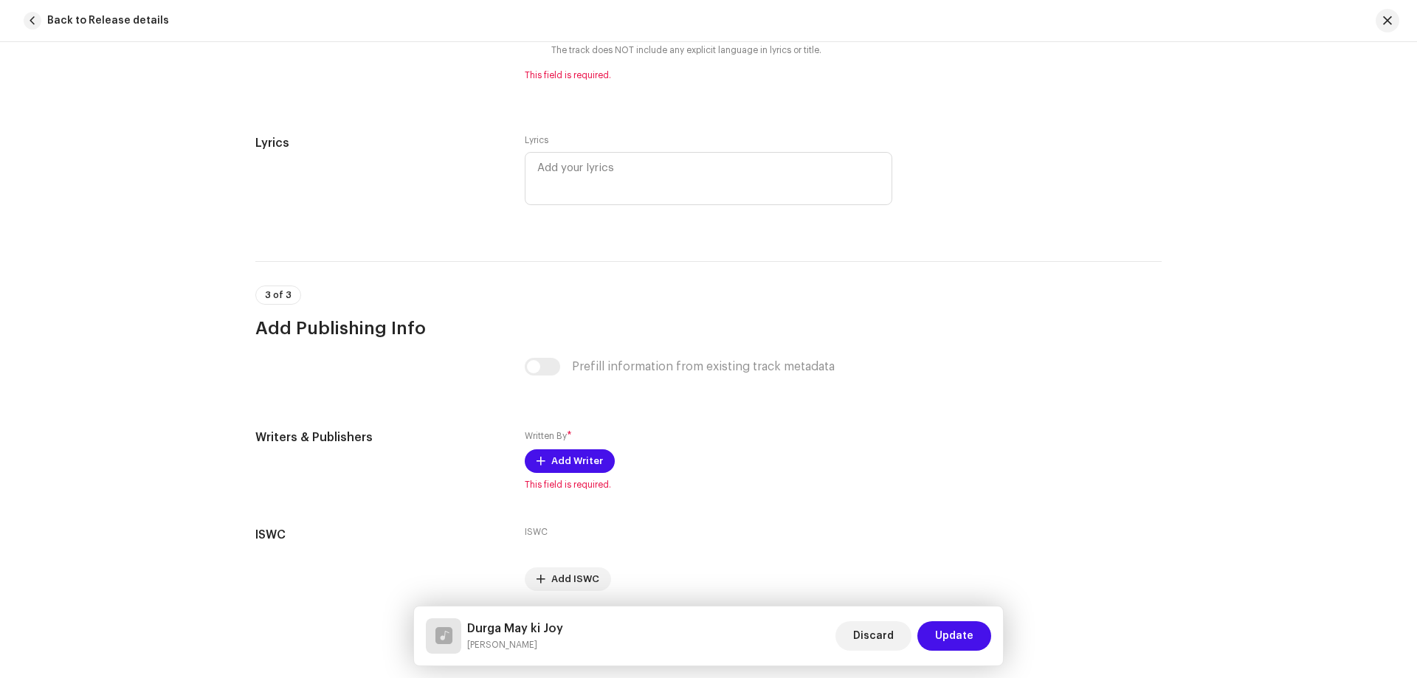
scroll to position [2470, 0]
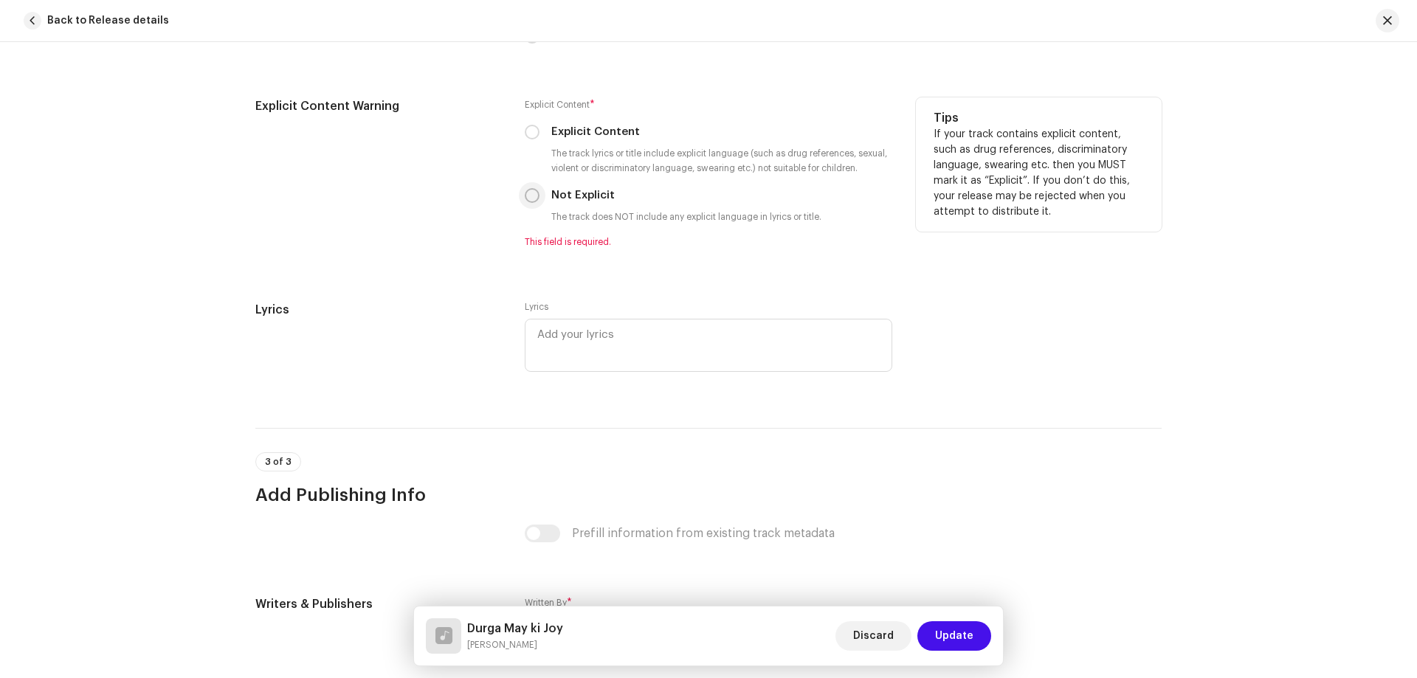
click at [531, 193] on input "Not Explicit" at bounding box center [532, 195] width 15 height 15
radio input "true"
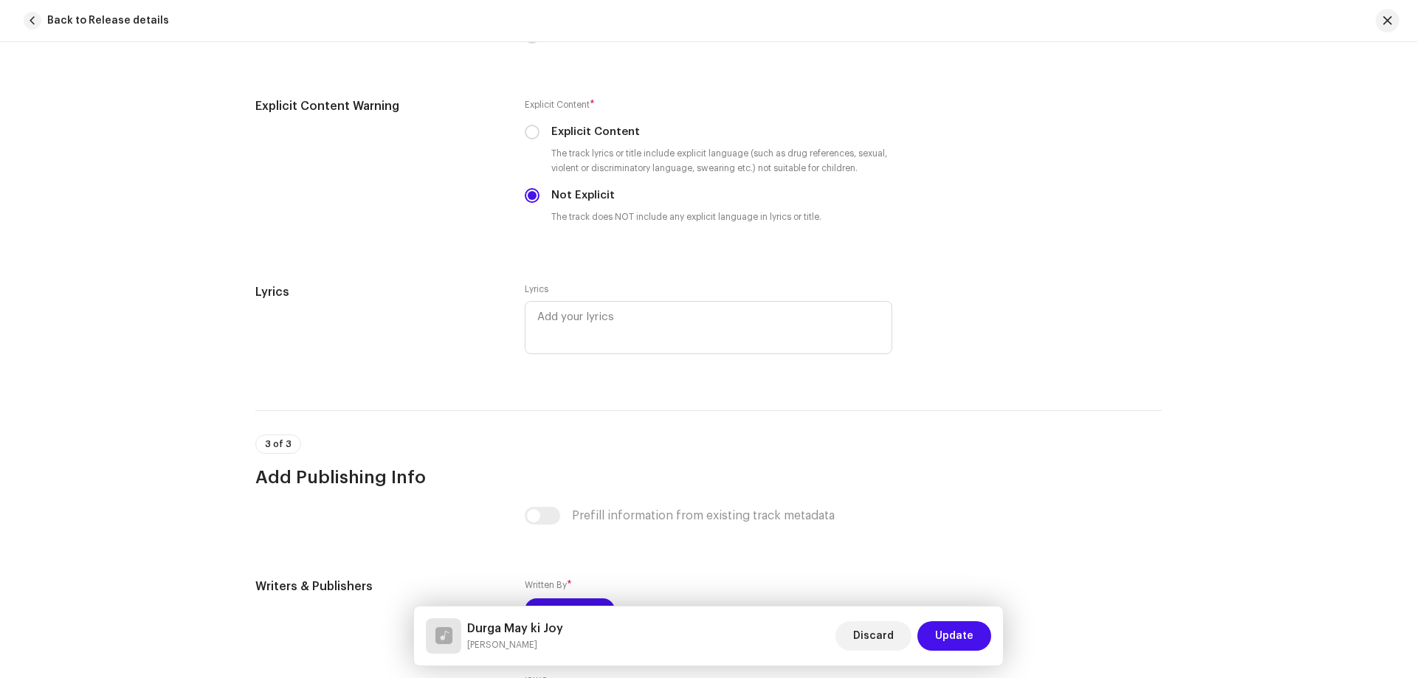
scroll to position [2600, 0]
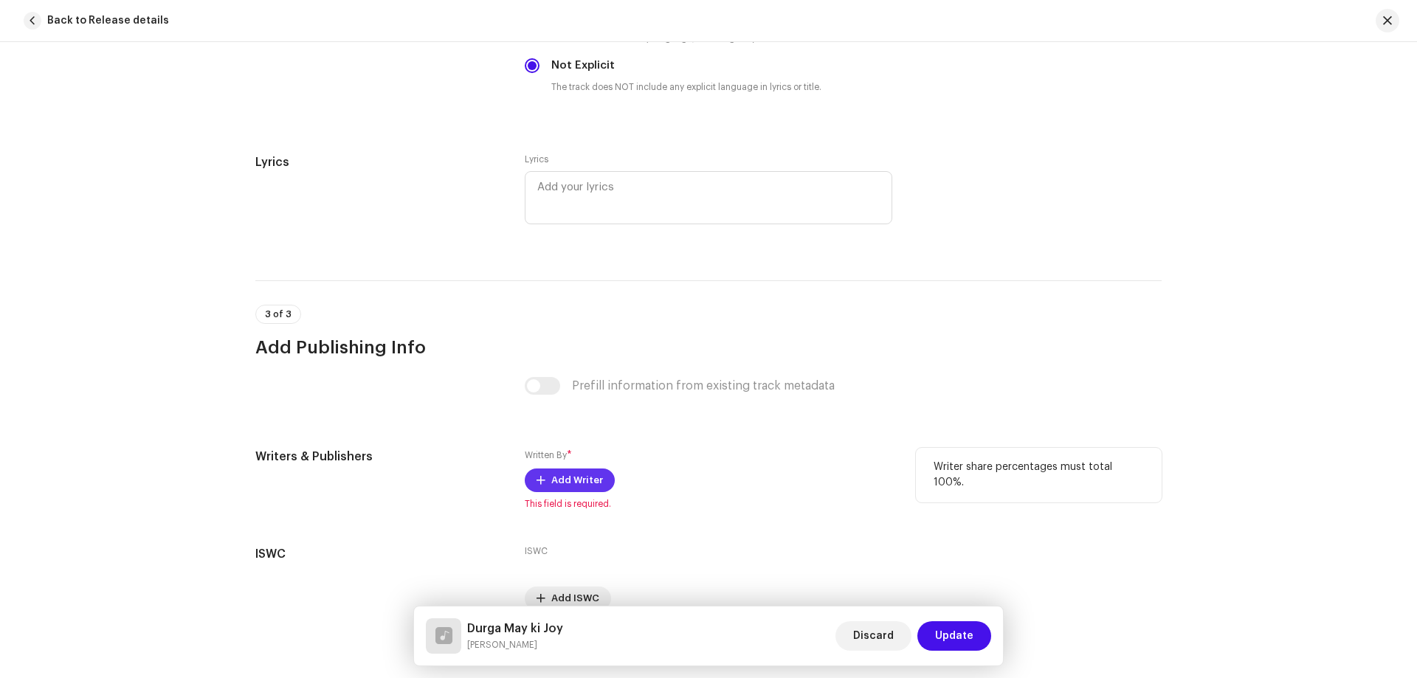
click at [573, 477] on span "Add Writer" at bounding box center [577, 481] width 52 height 30
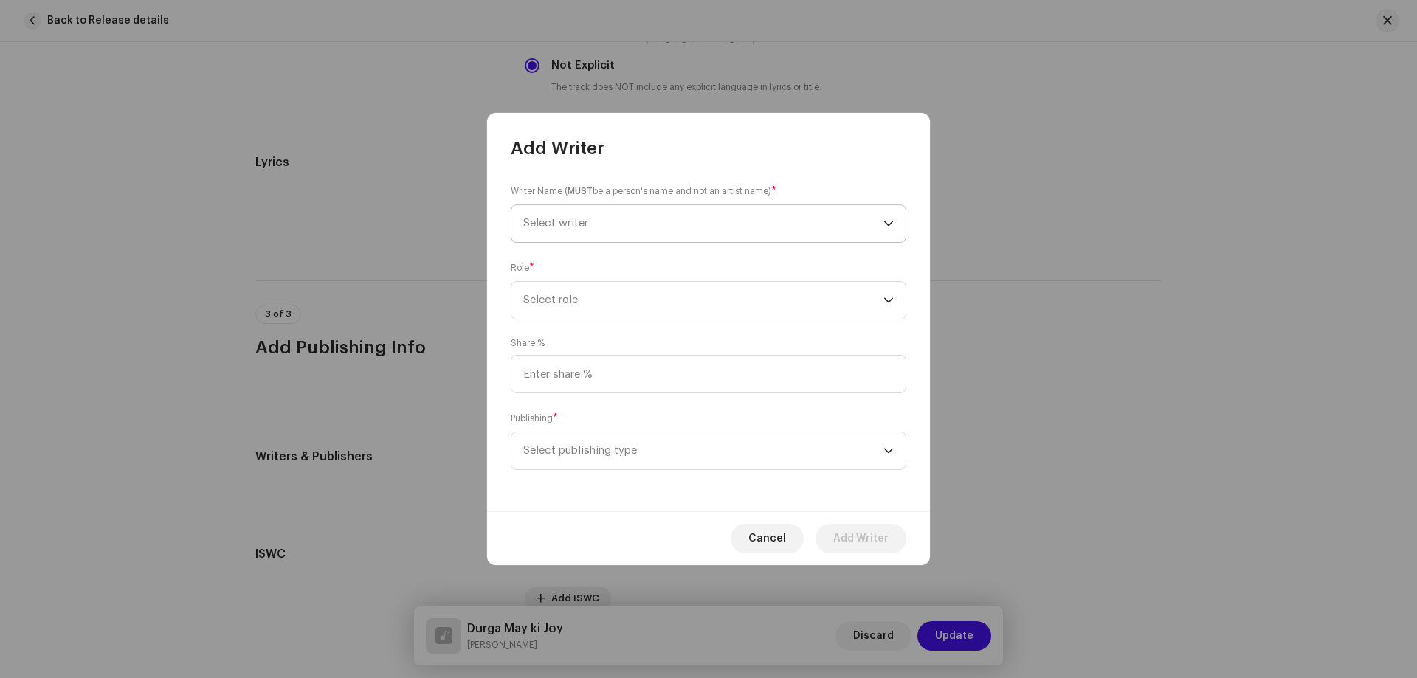
click at [663, 211] on span "Select writer" at bounding box center [703, 223] width 360 height 37
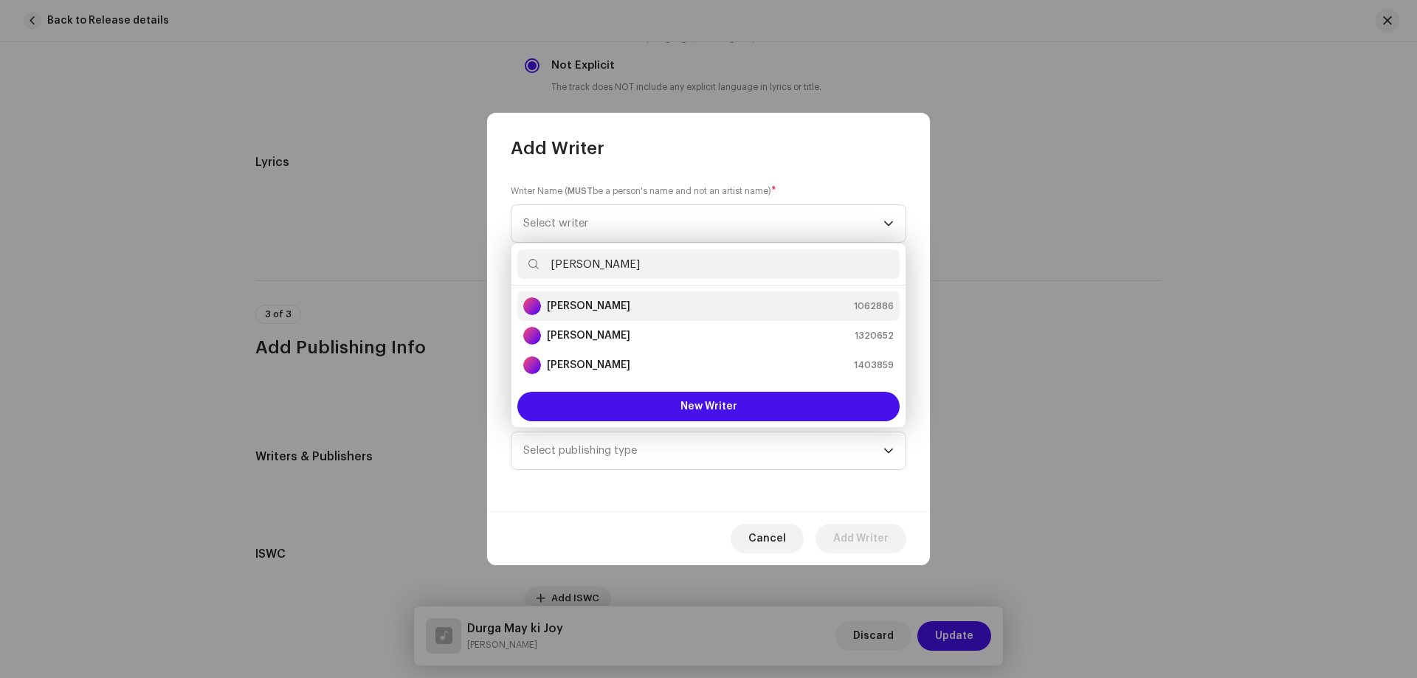
type input "[PERSON_NAME]"
click at [607, 309] on strong "[PERSON_NAME]" at bounding box center [588, 306] width 83 height 15
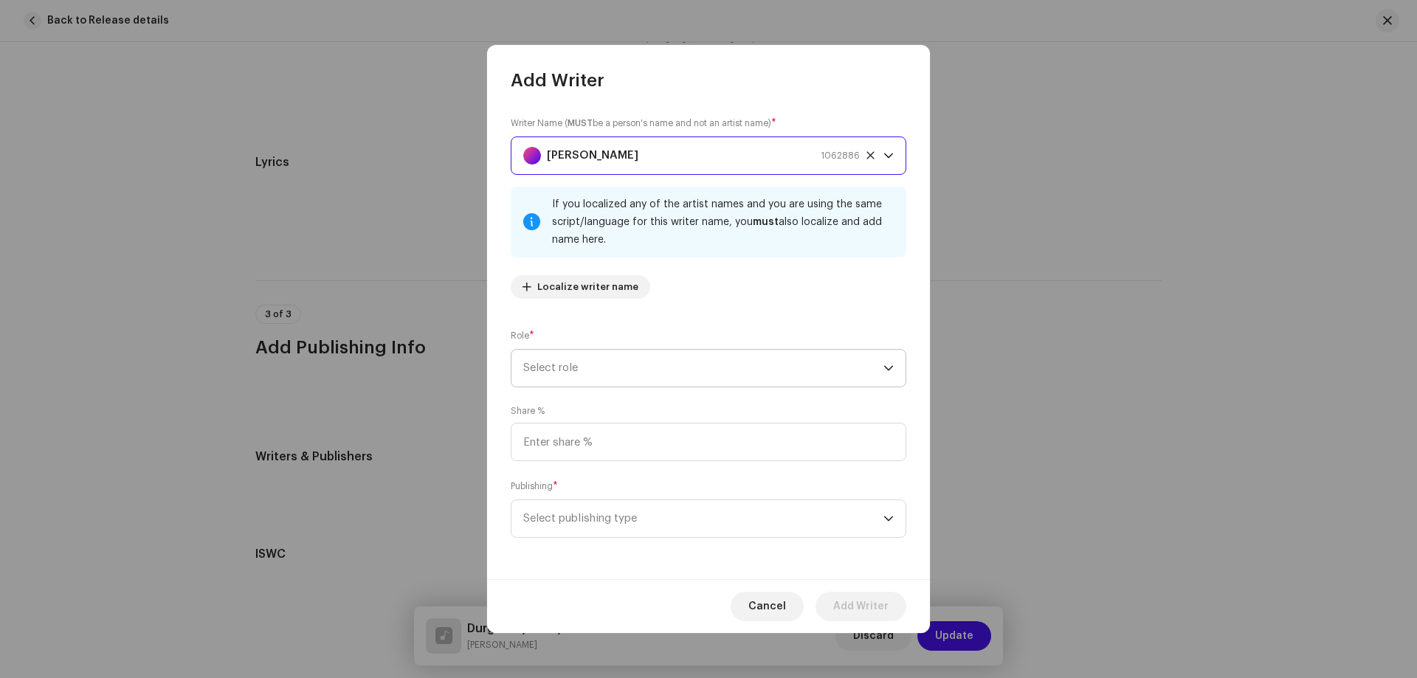
click at [604, 376] on span "Select role" at bounding box center [703, 368] width 360 height 37
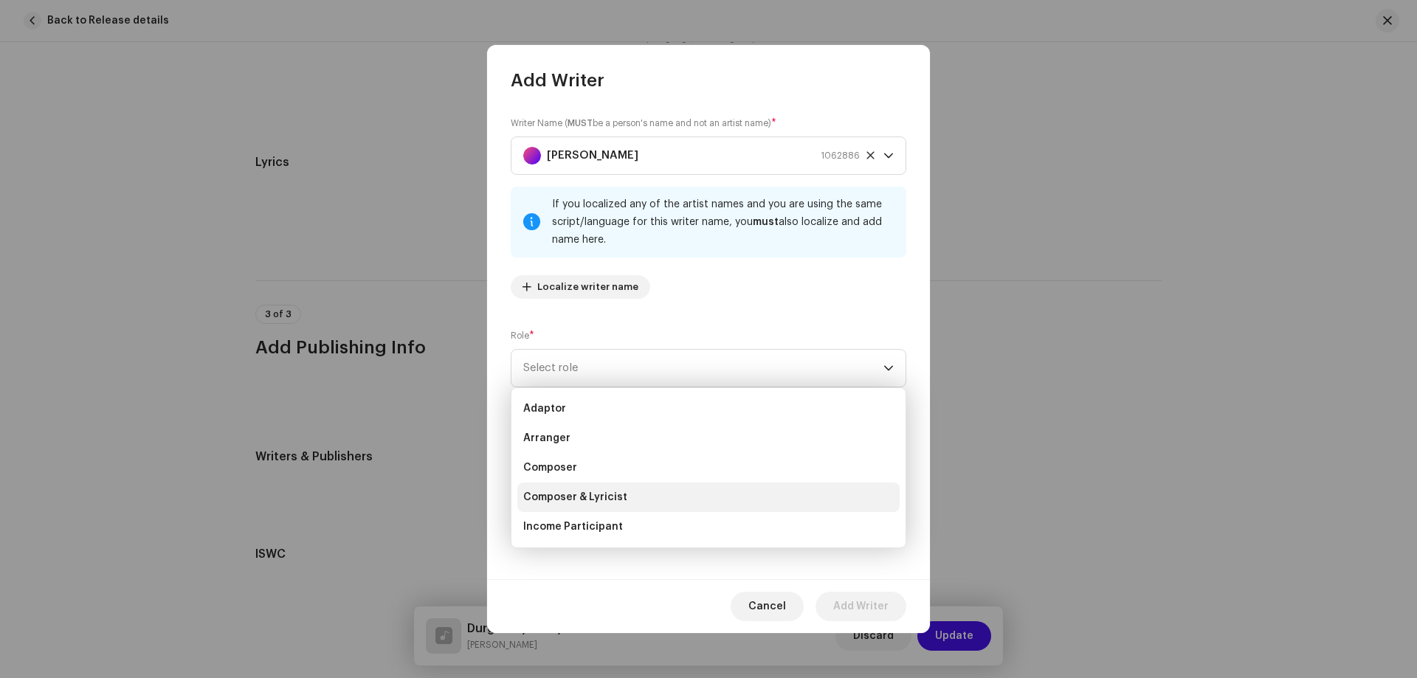
click at [576, 503] on span "Composer & Lyricist" at bounding box center [575, 497] width 104 height 15
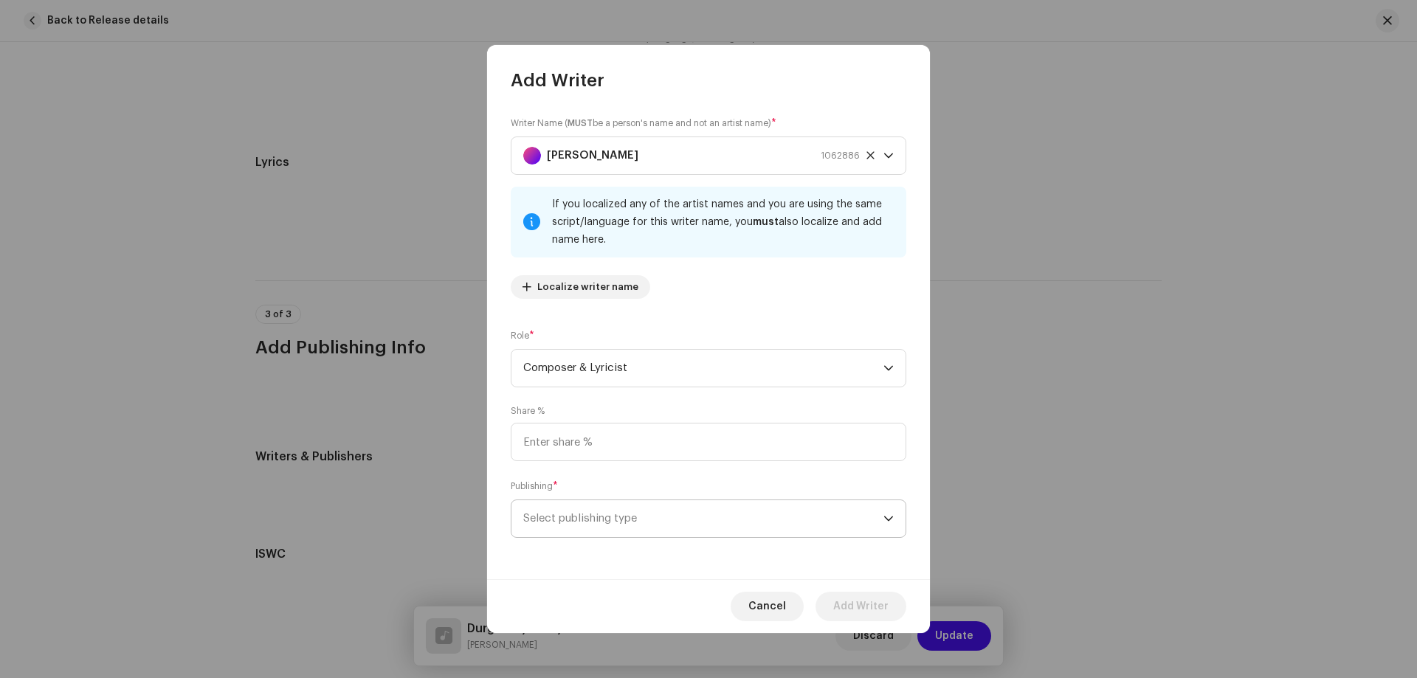
click at [570, 528] on span "Select publishing type" at bounding box center [703, 518] width 360 height 37
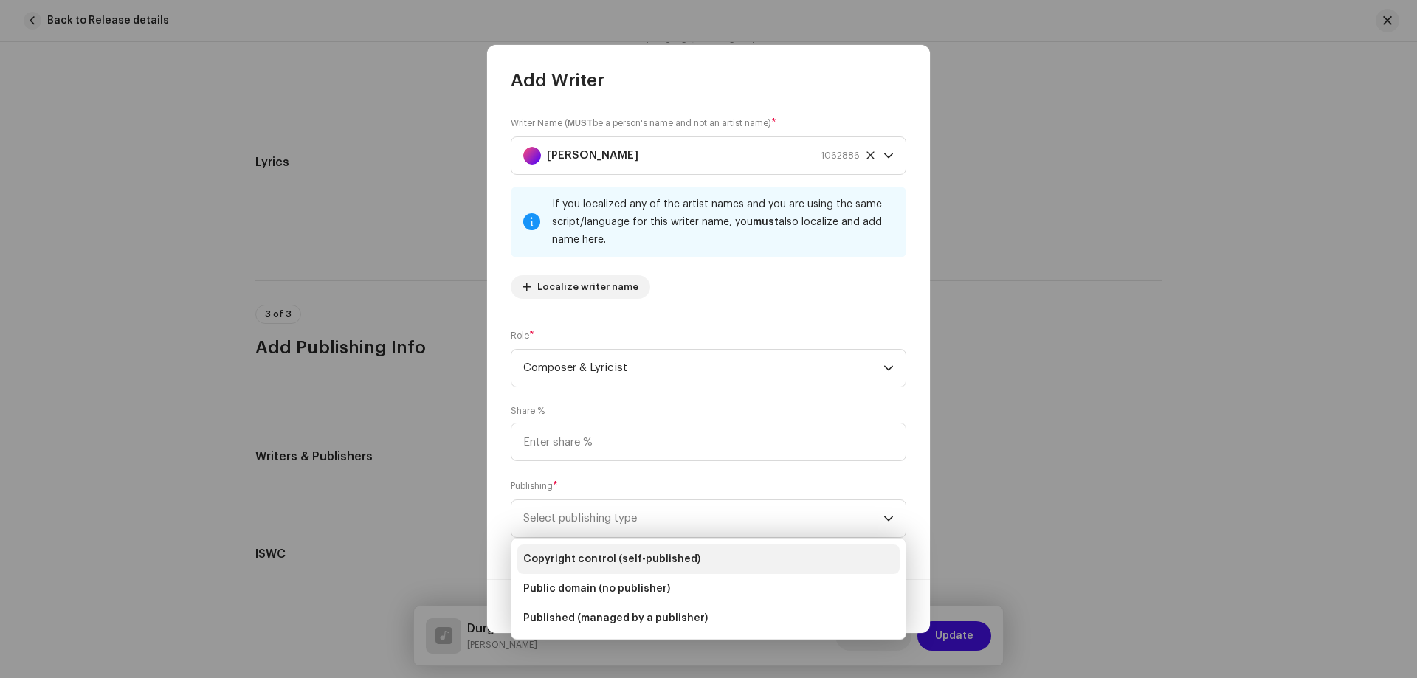
click at [627, 559] on span "Copyright control (self-published)" at bounding box center [611, 559] width 177 height 15
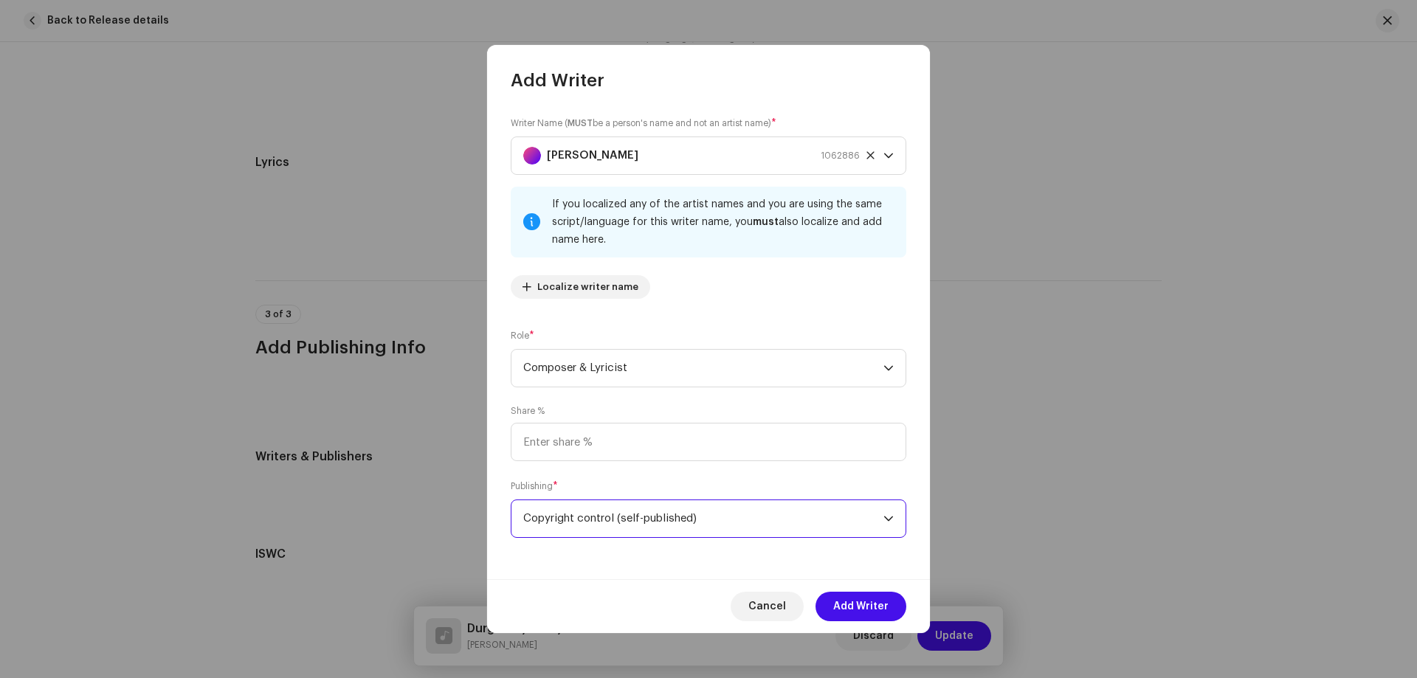
click at [875, 608] on span "Add Writer" at bounding box center [860, 607] width 55 height 30
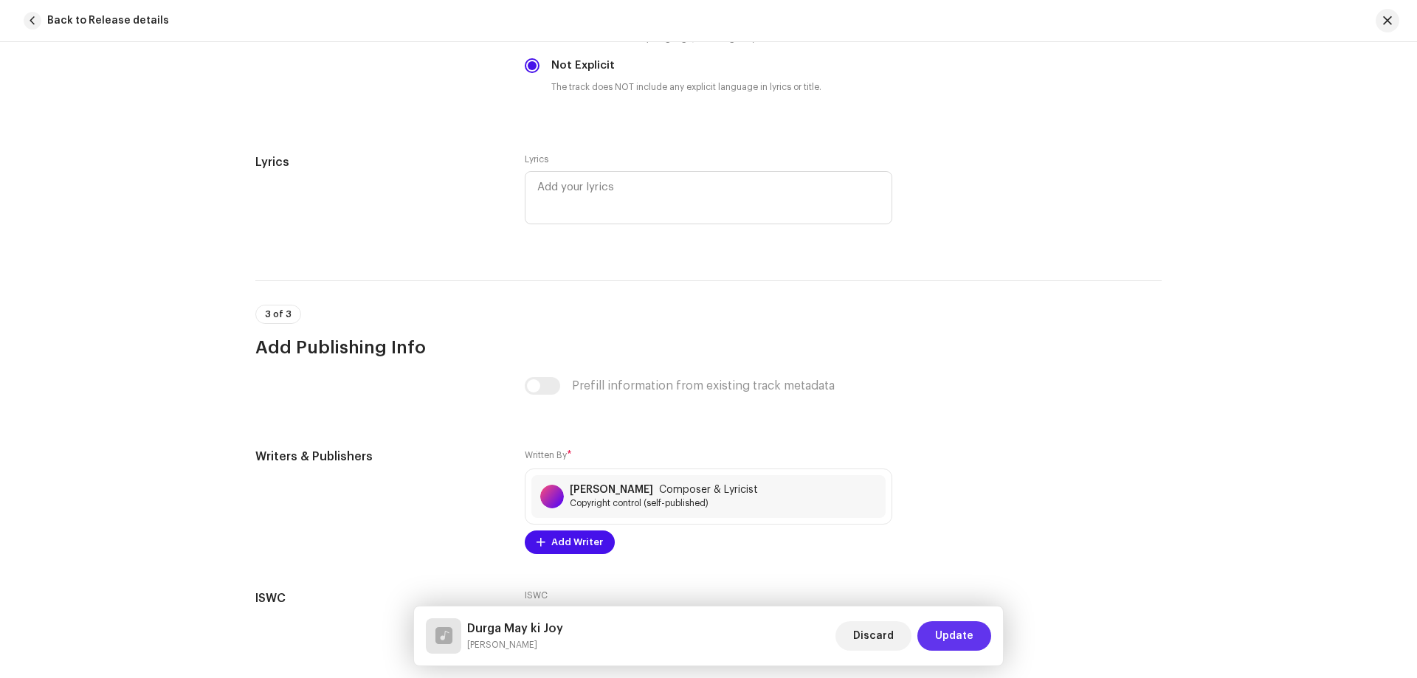
click at [957, 640] on span "Update" at bounding box center [954, 636] width 38 height 30
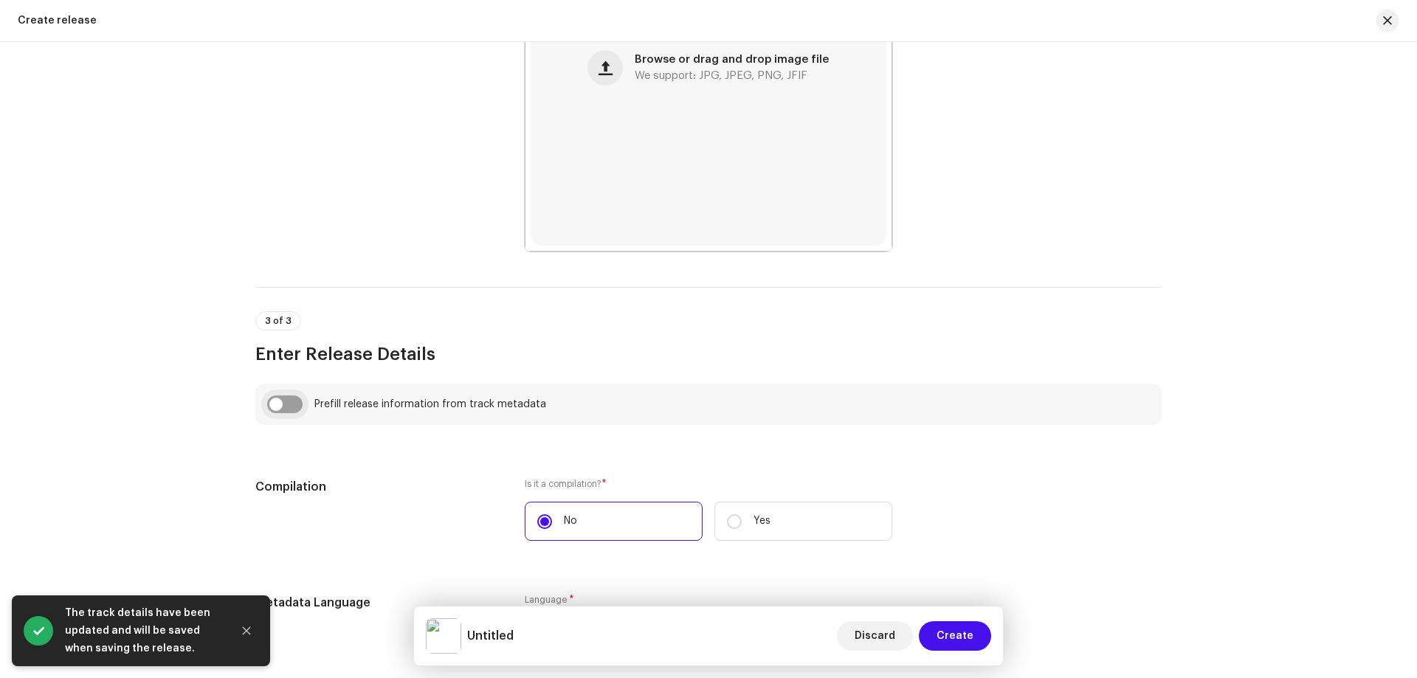
click at [289, 404] on input "checkbox" at bounding box center [284, 405] width 35 height 18
checkbox input "true"
type input "Durga May ki Joy"
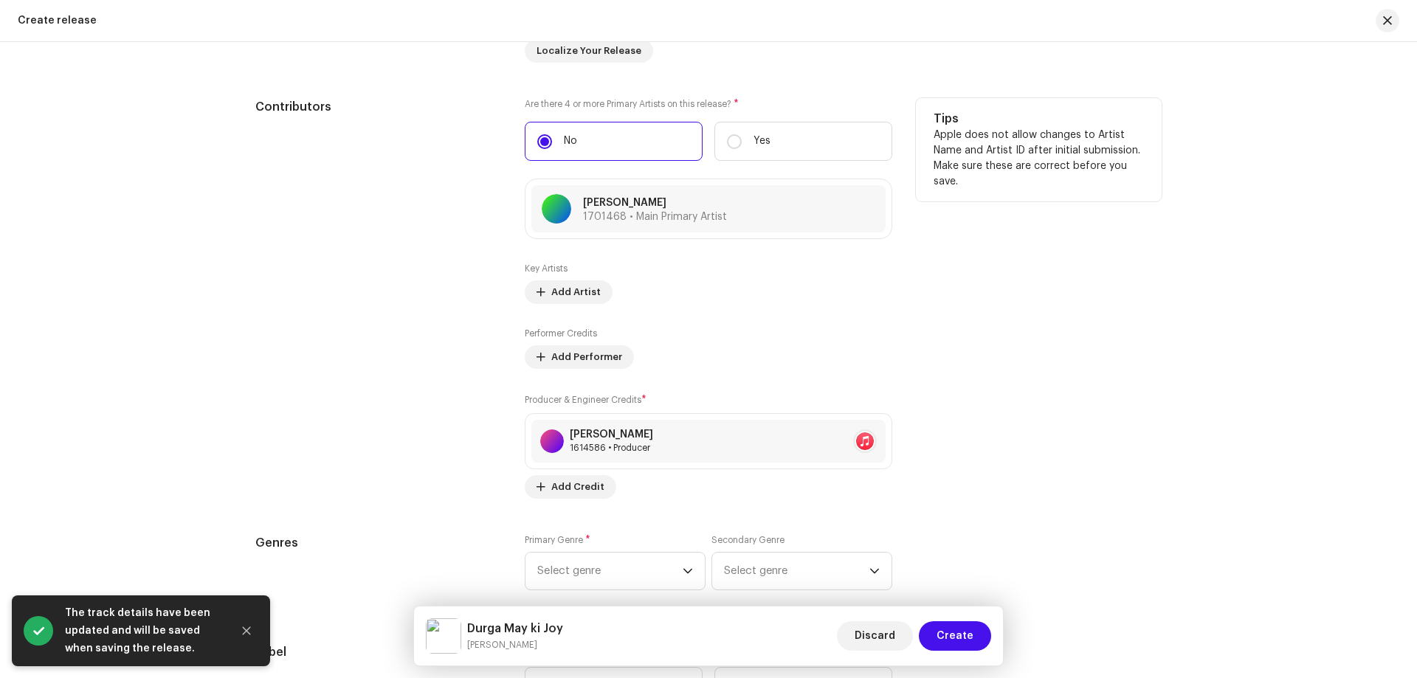
scroll to position [1698, 0]
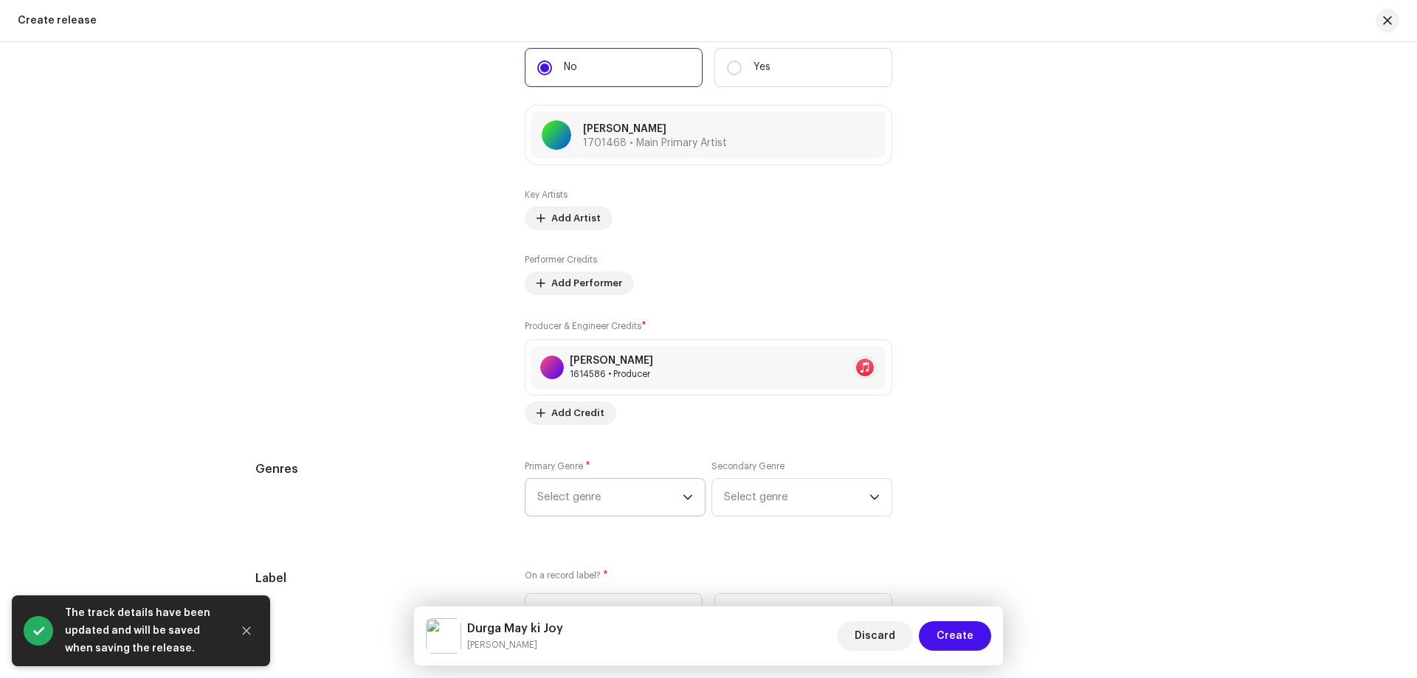
click at [591, 487] on span "Select genre" at bounding box center [609, 497] width 145 height 37
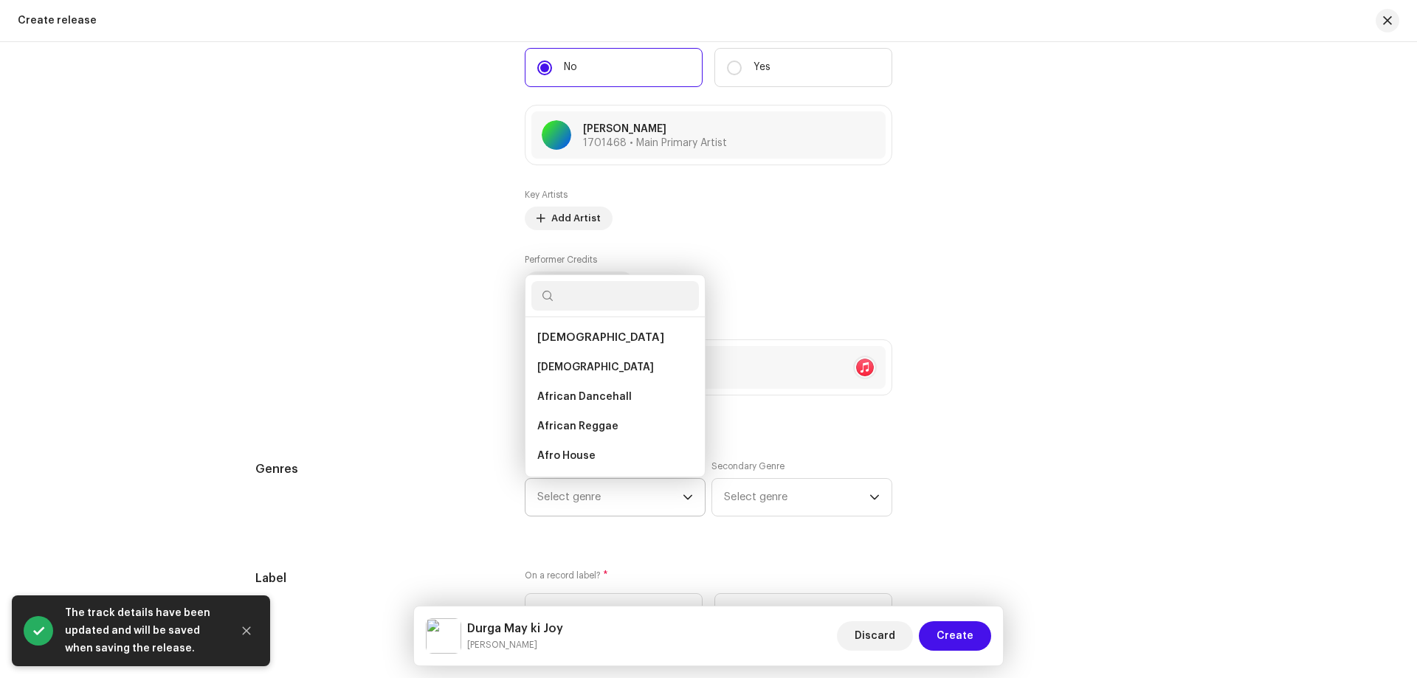
scroll to position [24, 0]
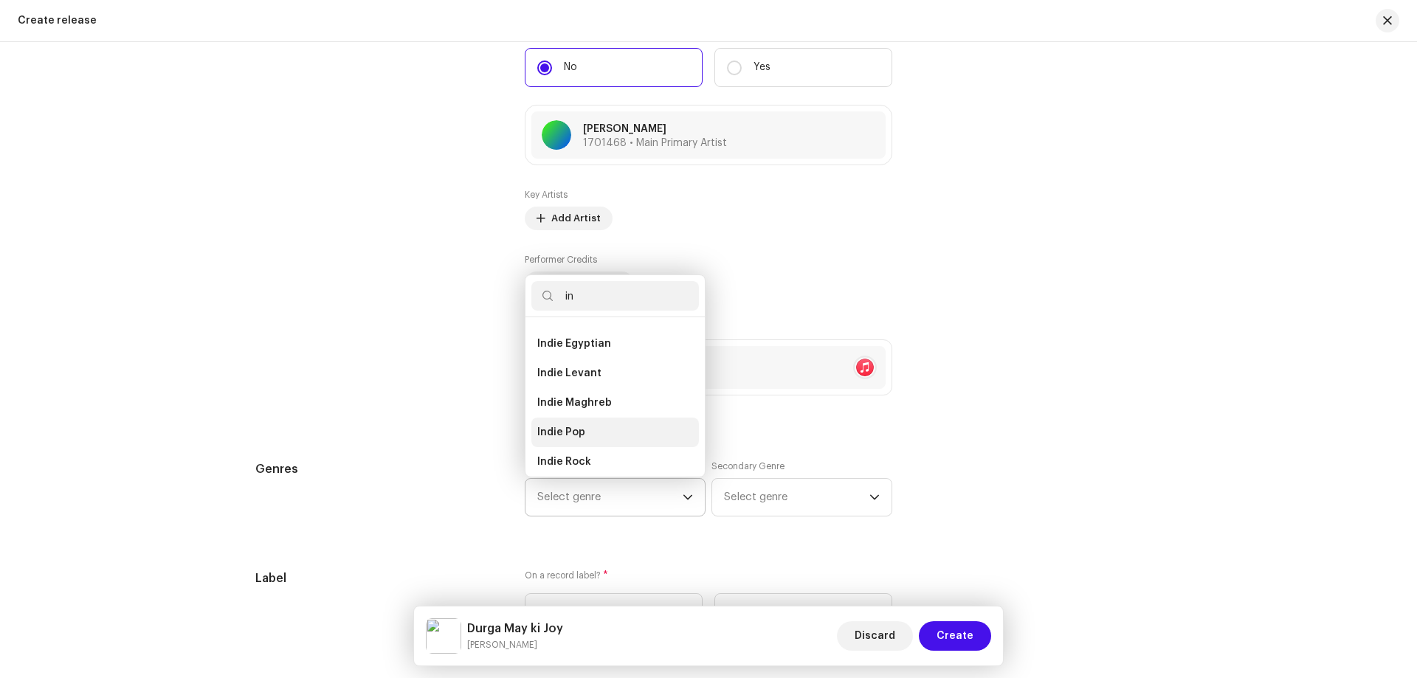
type input "in"
click at [588, 428] on li "Indie Pop" at bounding box center [615, 433] width 168 height 30
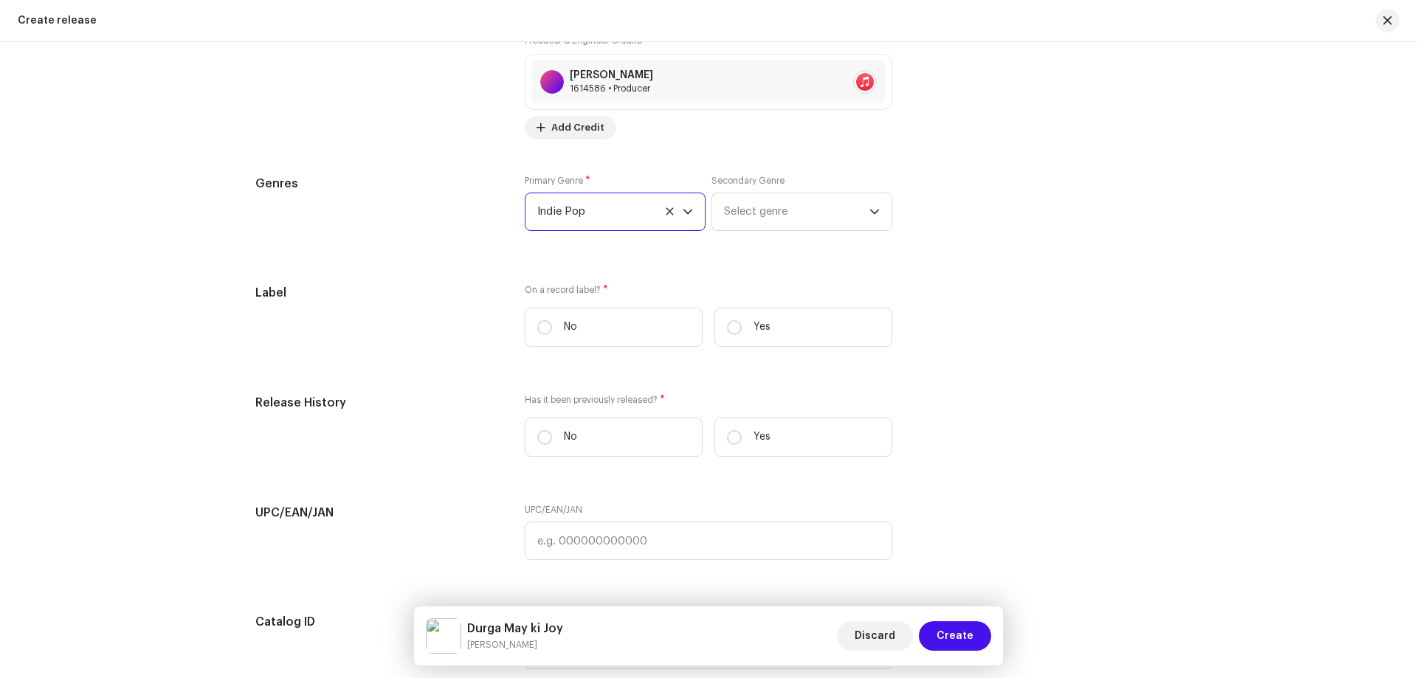
scroll to position [2067, 0]
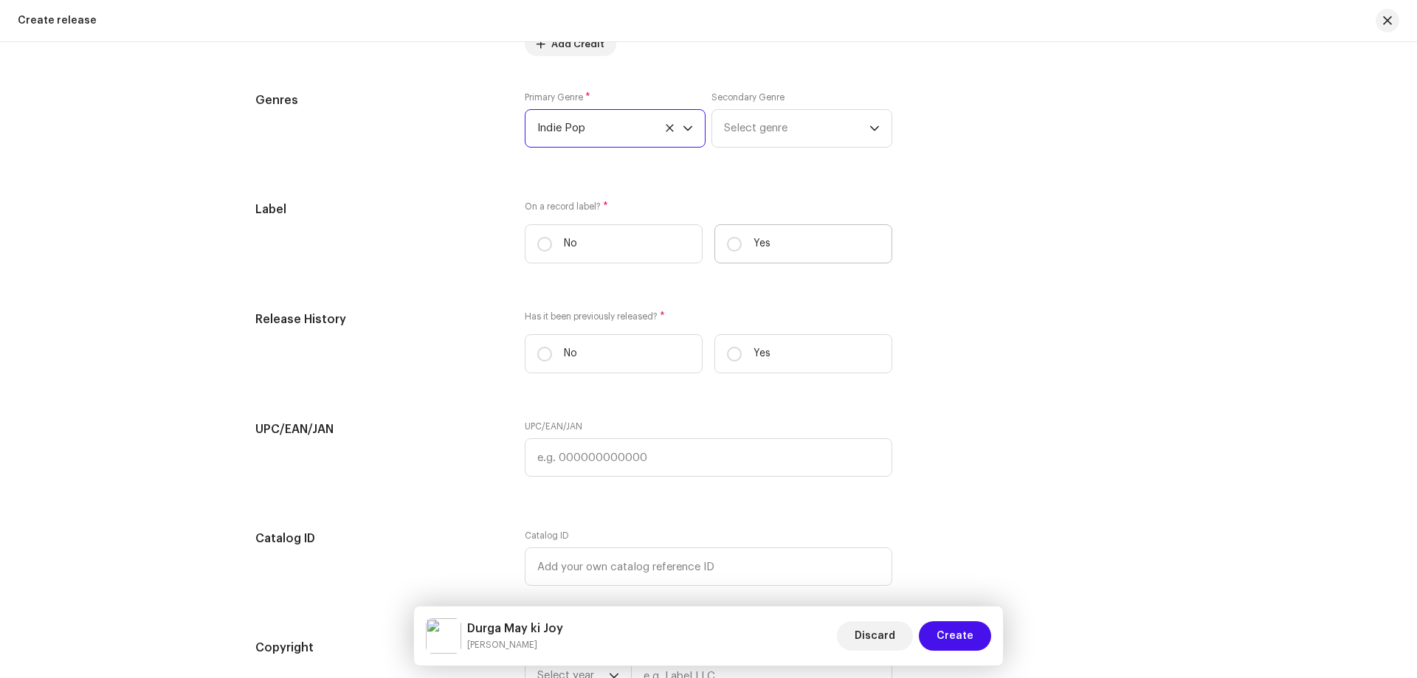
click at [767, 241] on label "Yes" at bounding box center [803, 243] width 178 height 39
click at [742, 241] on input "Yes" at bounding box center [734, 244] width 15 height 15
radio input "true"
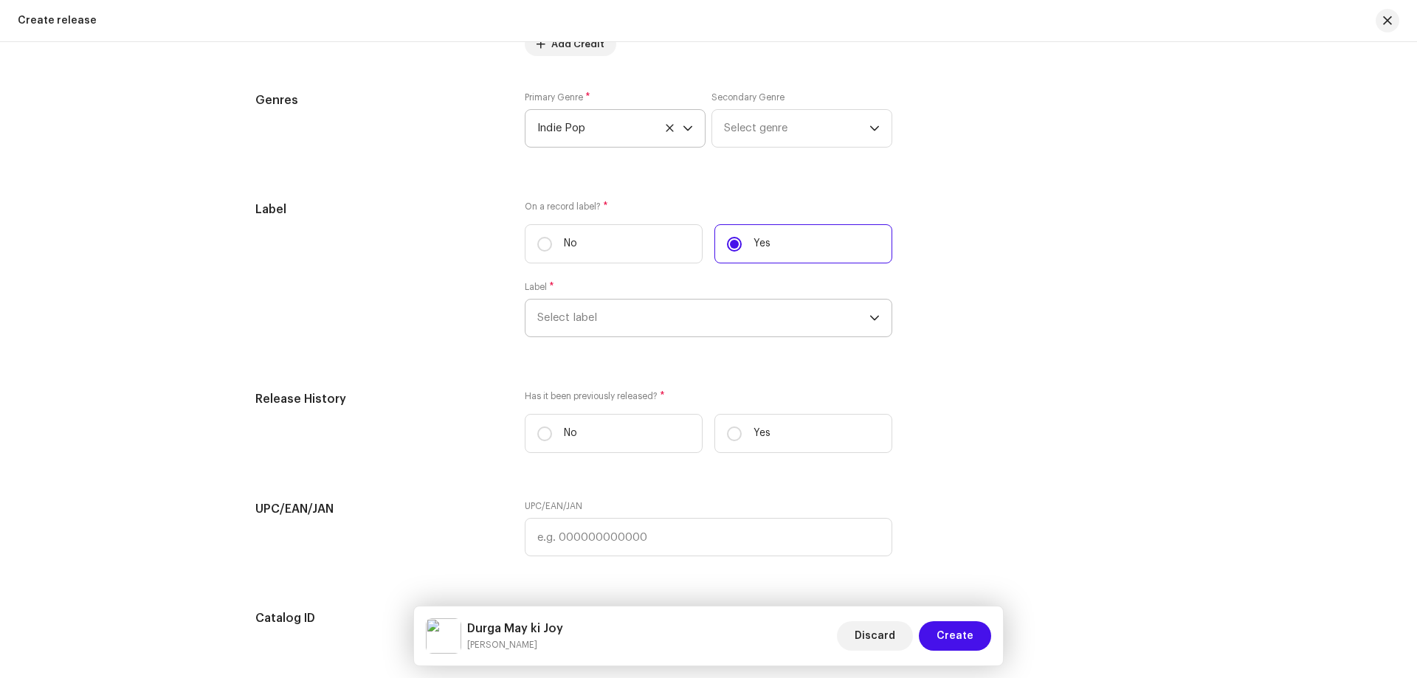
click at [619, 327] on span "Select label" at bounding box center [703, 318] width 332 height 37
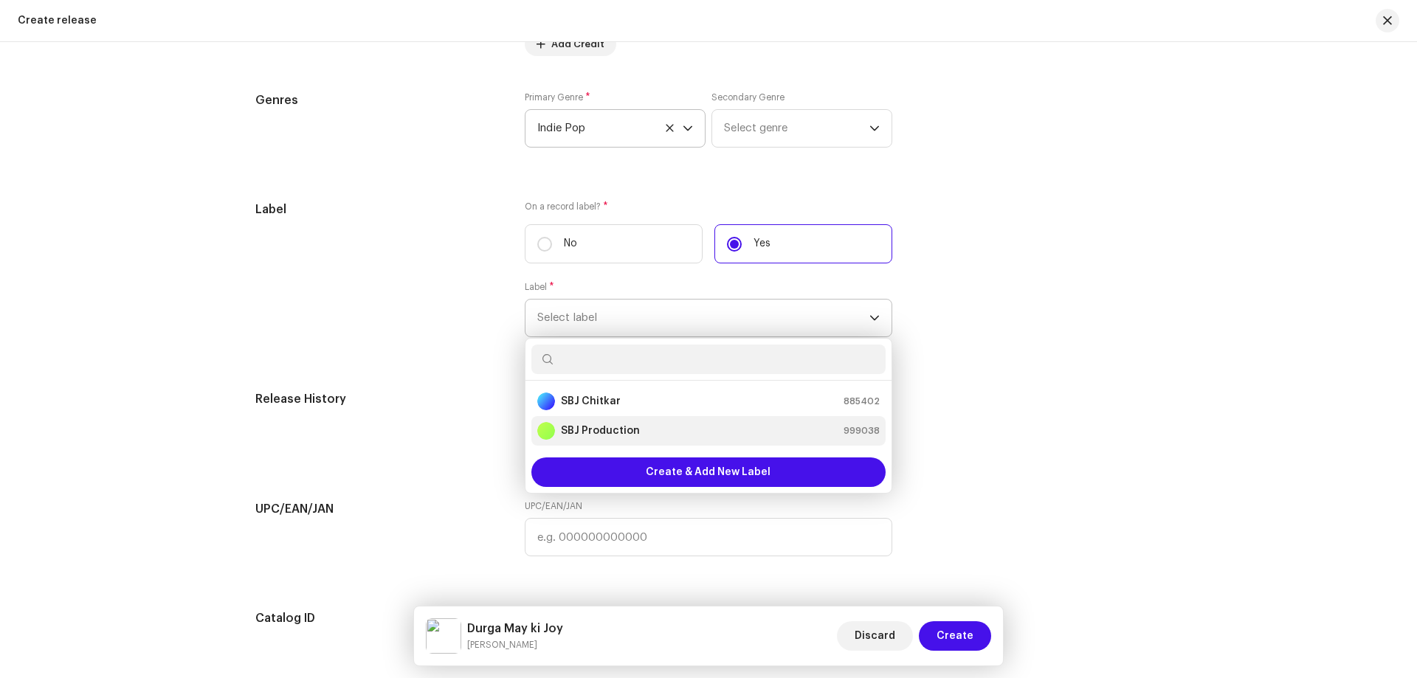
drag, startPoint x: 589, startPoint y: 424, endPoint x: 595, endPoint y: 418, distance: 8.9
click at [591, 422] on div "SBJ Production" at bounding box center [588, 431] width 103 height 18
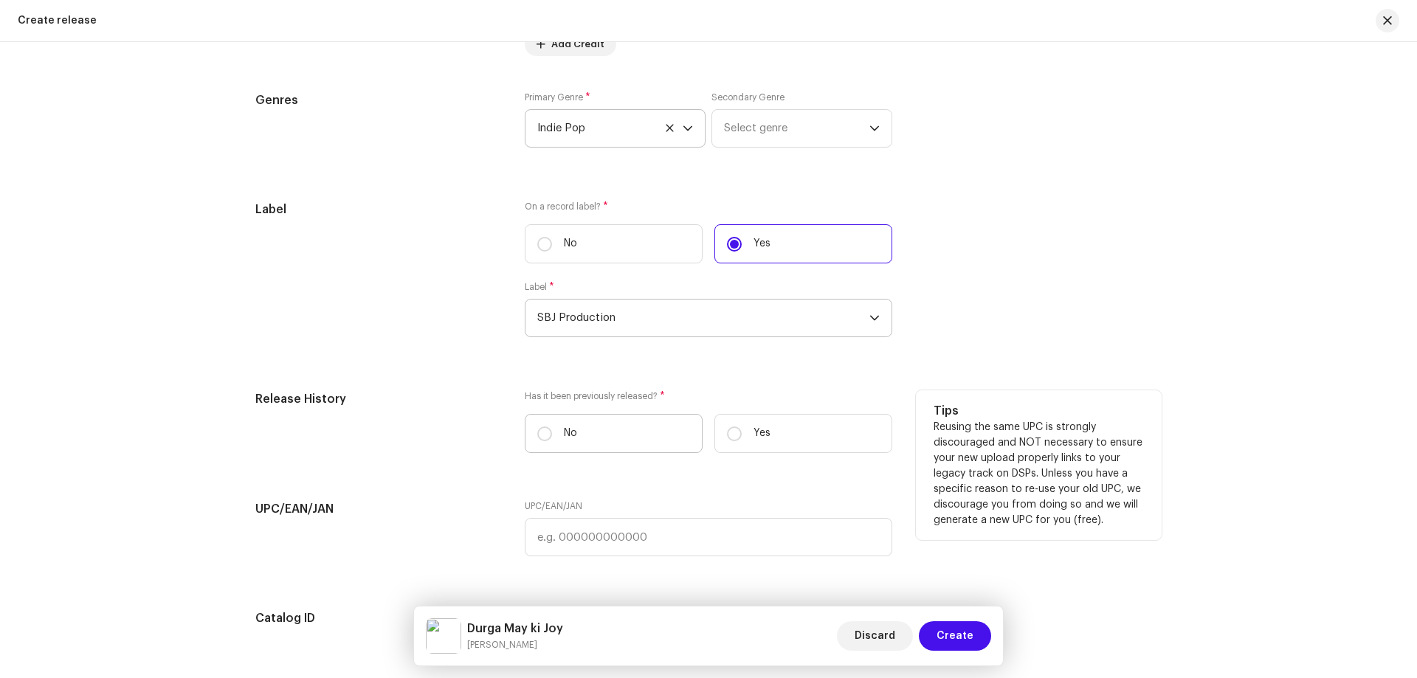
drag, startPoint x: 604, startPoint y: 426, endPoint x: 637, endPoint y: 430, distance: 33.4
click at [604, 424] on label "No" at bounding box center [614, 433] width 178 height 39
click at [552, 427] on input "No" at bounding box center [544, 434] width 15 height 15
radio input "true"
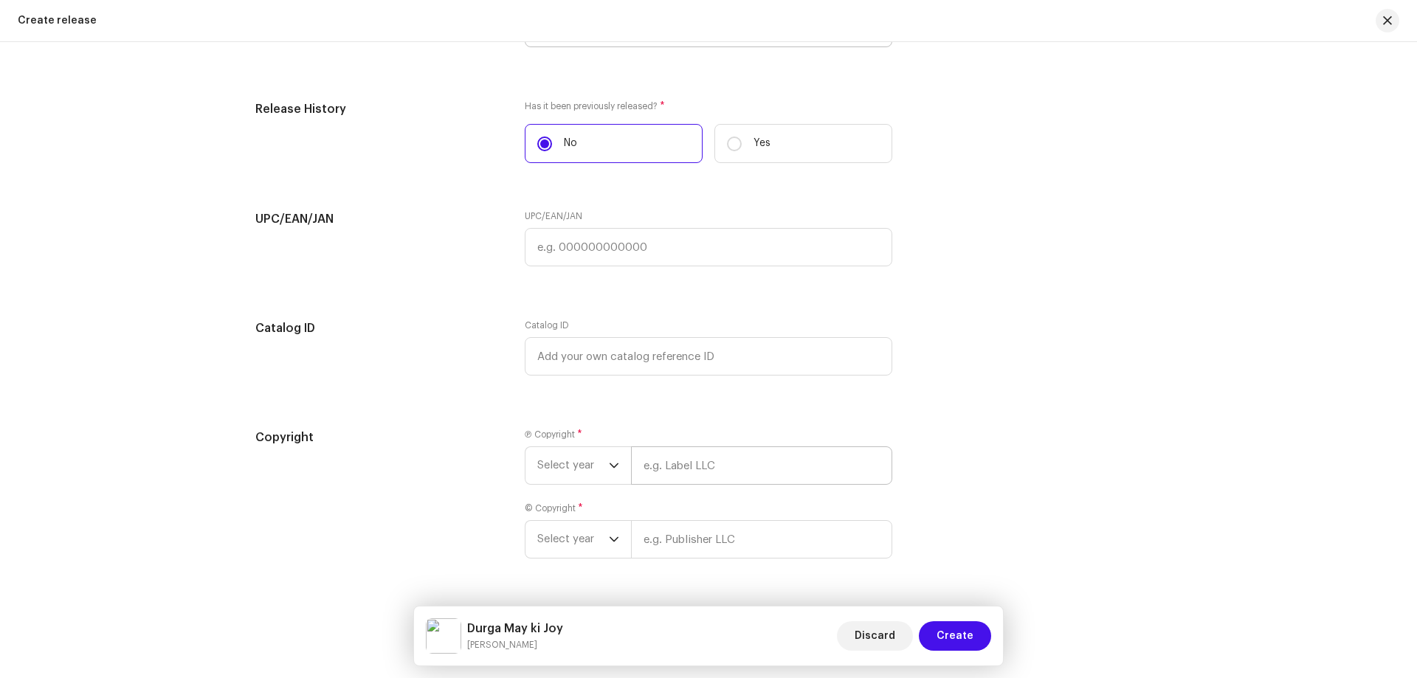
scroll to position [2397, 0]
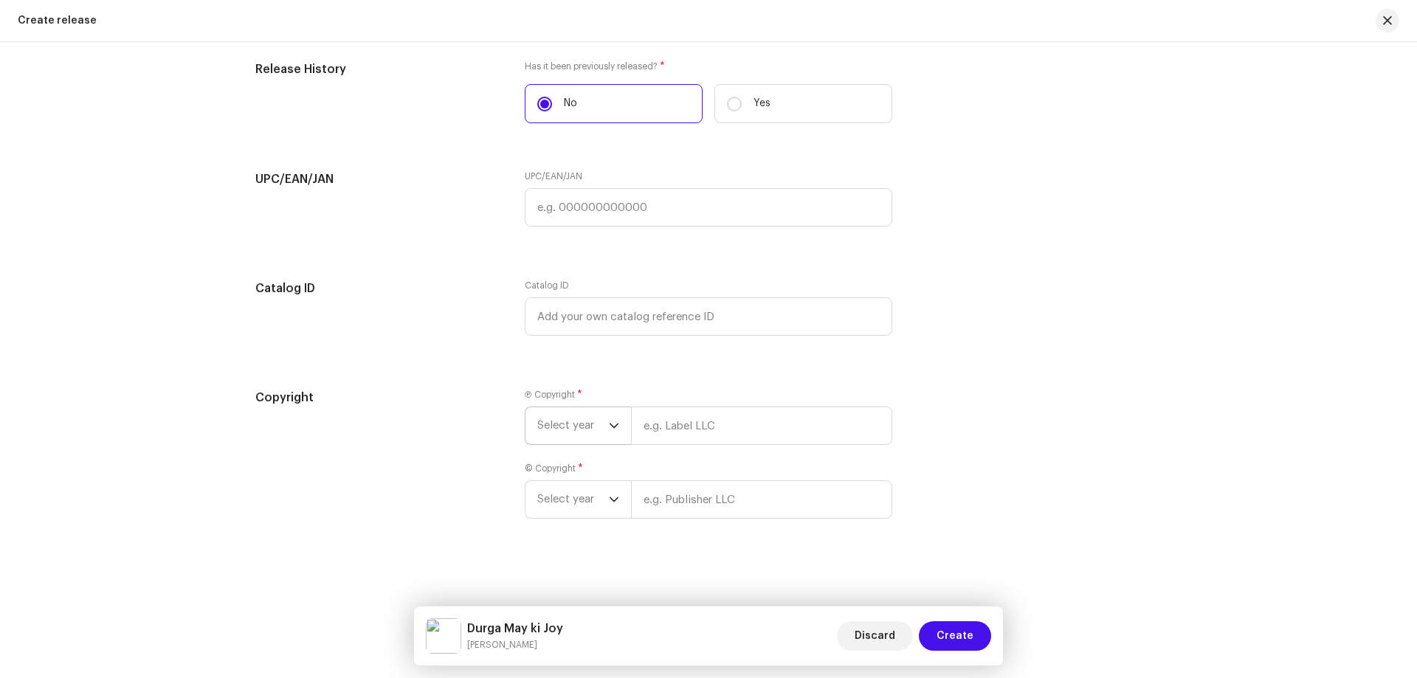
click at [574, 425] on span "Select year" at bounding box center [573, 425] width 72 height 37
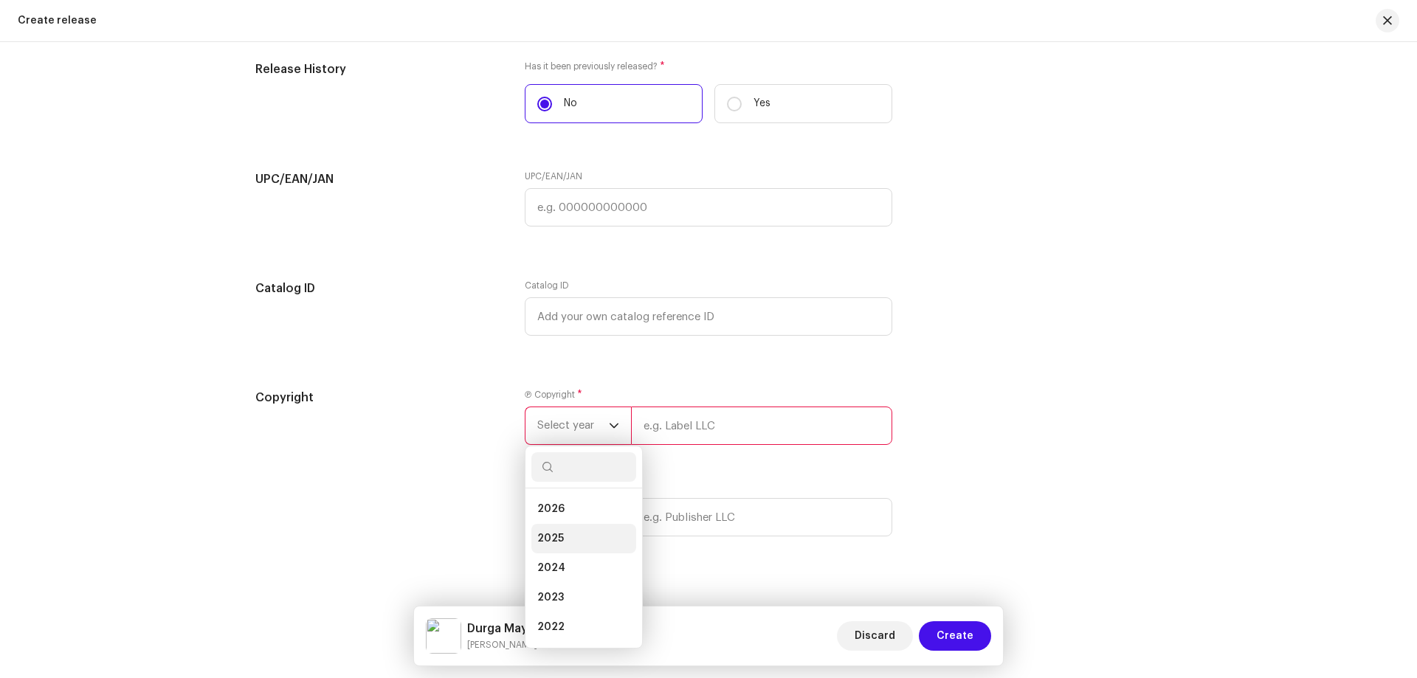
click at [538, 540] on span "2025" at bounding box center [550, 538] width 27 height 15
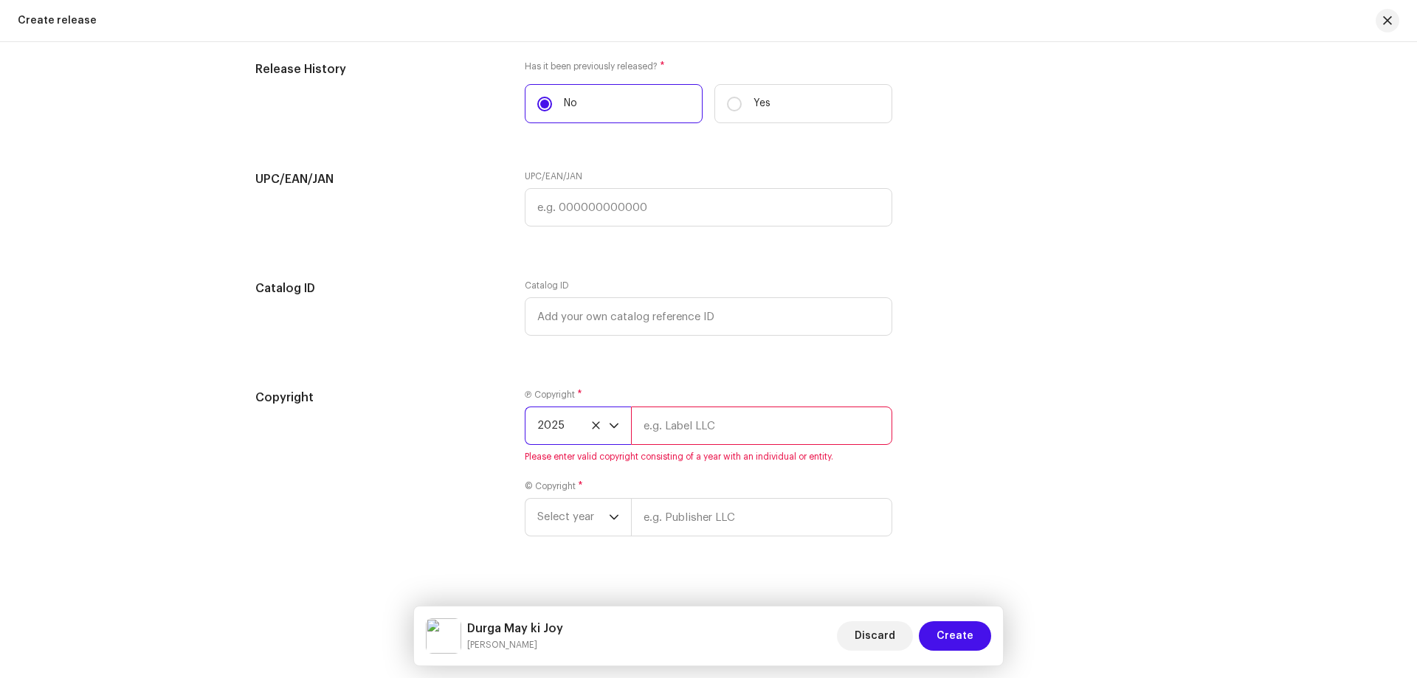
click at [734, 418] on input "text" at bounding box center [761, 426] width 261 height 38
paste input "[PERSON_NAME]"
type input "[PERSON_NAME]"
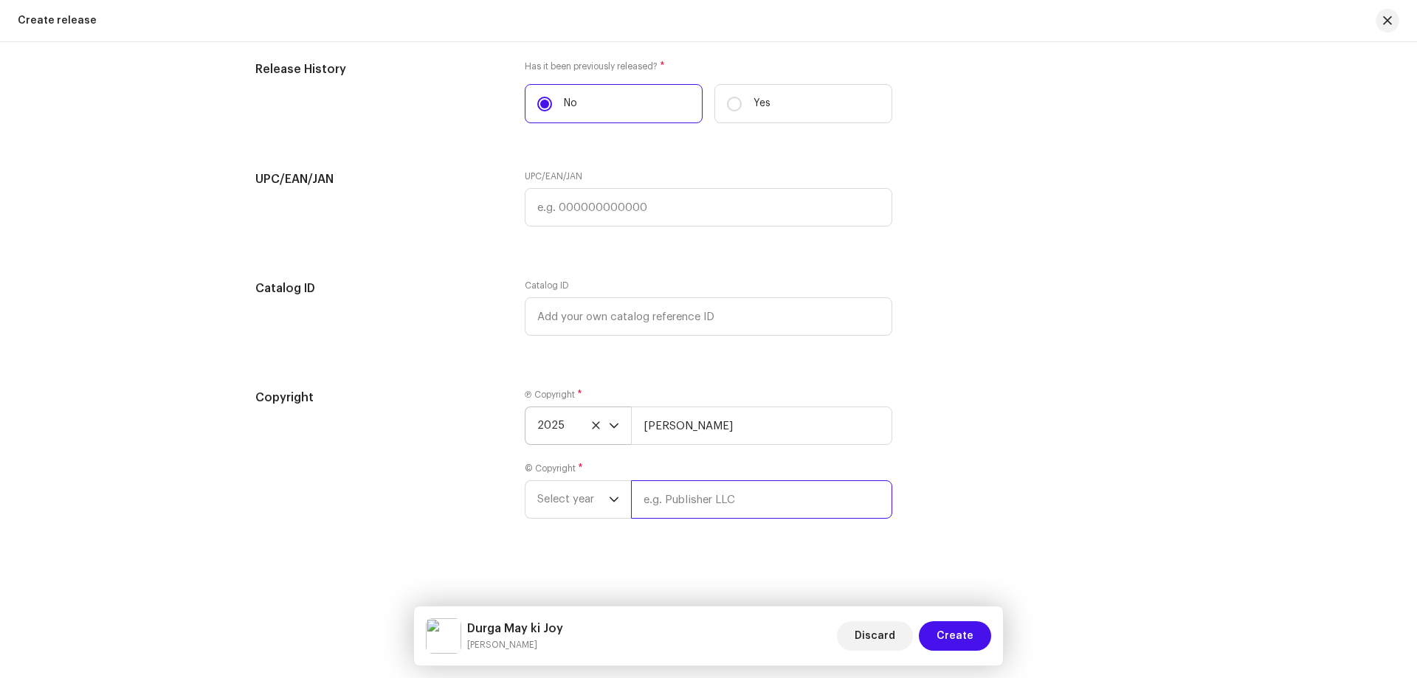
click at [644, 512] on input "text" at bounding box center [761, 499] width 261 height 38
paste input "[PERSON_NAME]"
type input "[PERSON_NAME]"
click at [572, 500] on span "Select year" at bounding box center [573, 499] width 72 height 37
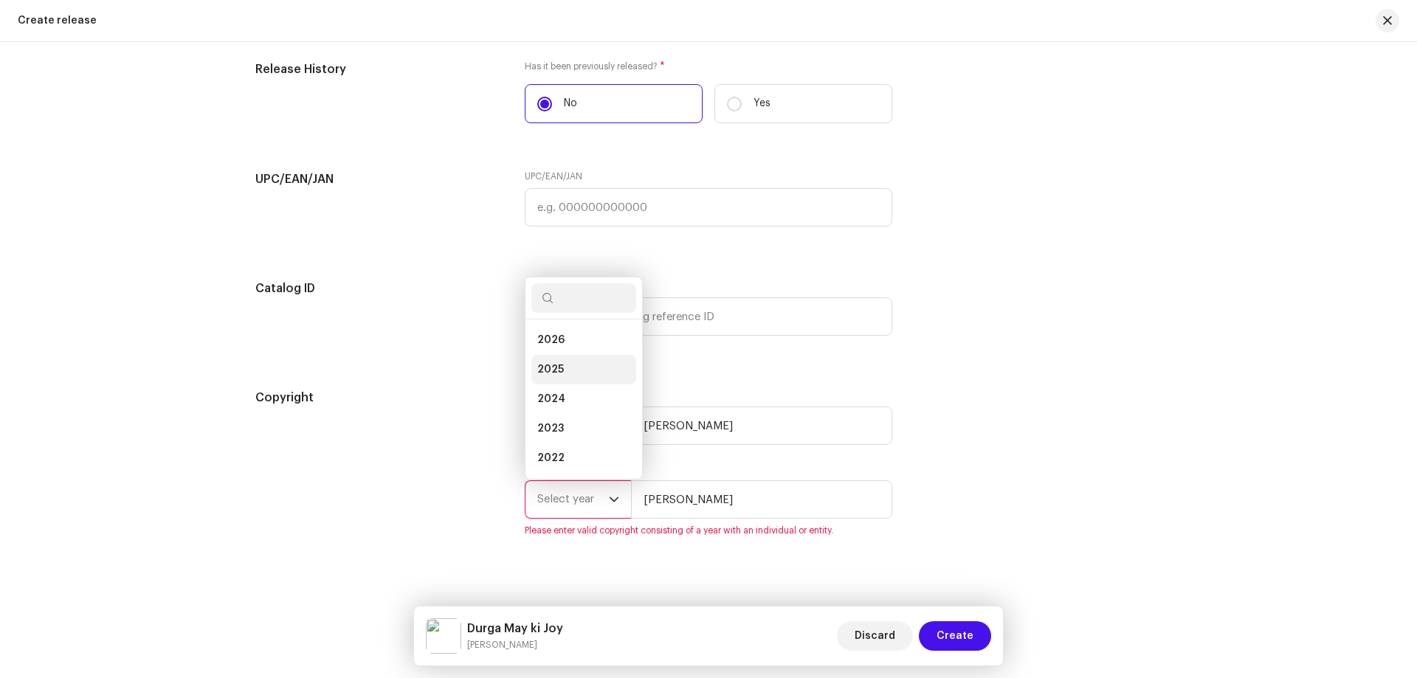
drag, startPoint x: 568, startPoint y: 372, endPoint x: 802, endPoint y: 543, distance: 290.5
click at [566, 374] on li "2025" at bounding box center [583, 370] width 105 height 30
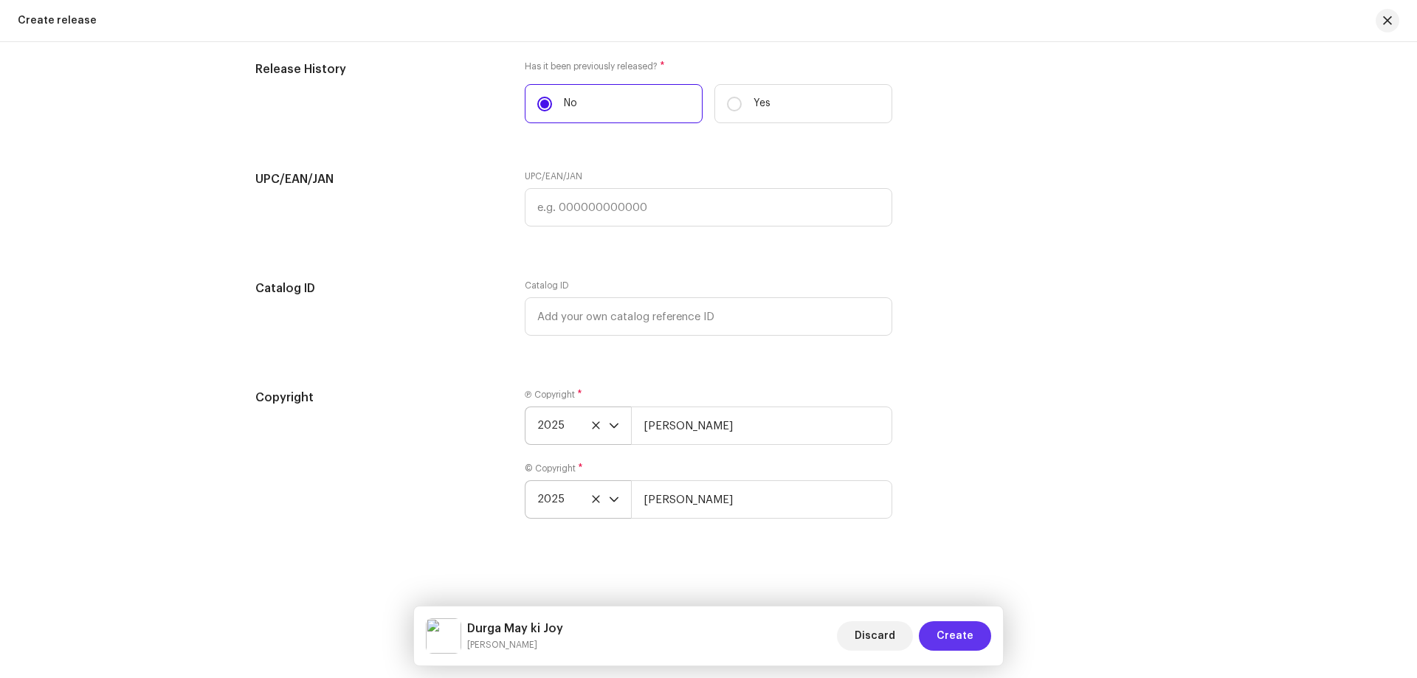
click at [948, 630] on span "Create" at bounding box center [955, 636] width 37 height 30
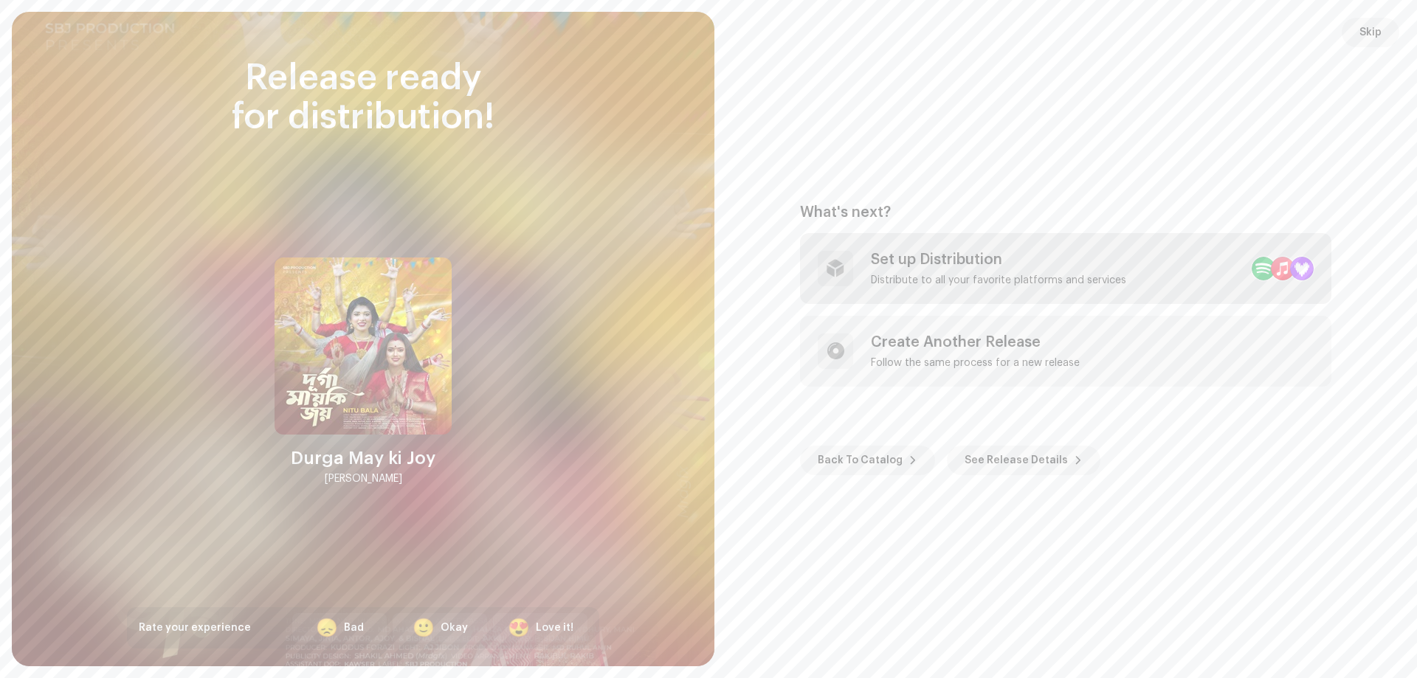
click at [1017, 286] on div "Distribute to all your favorite platforms and services" at bounding box center [998, 281] width 255 height 12
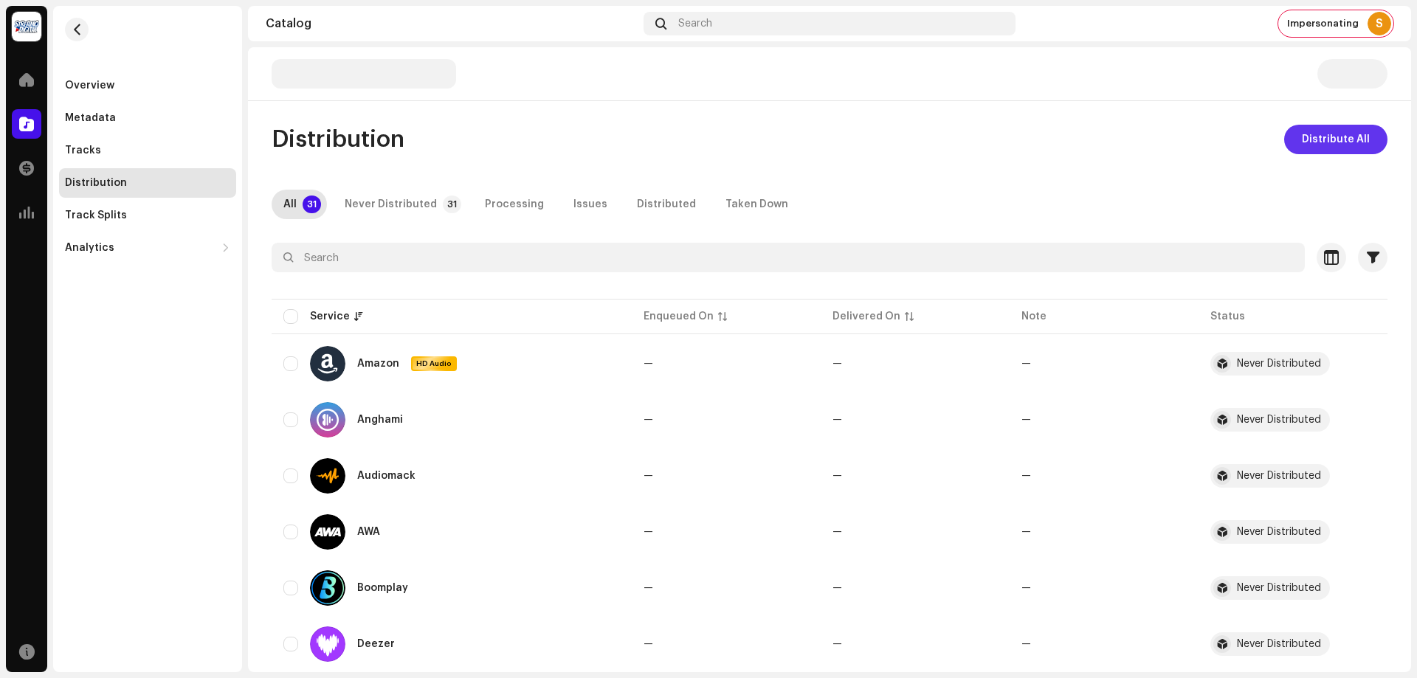
click at [1337, 139] on span "Distribute All" at bounding box center [1336, 140] width 68 height 30
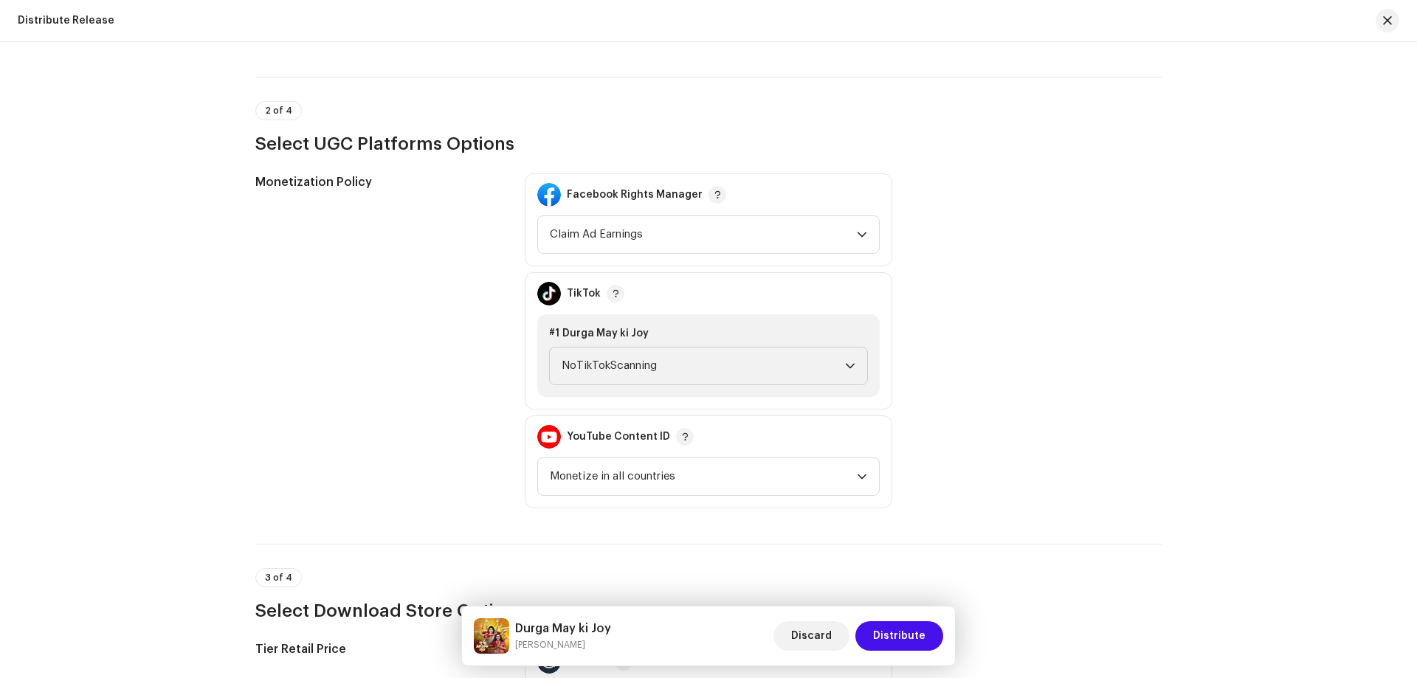
scroll to position [1845, 0]
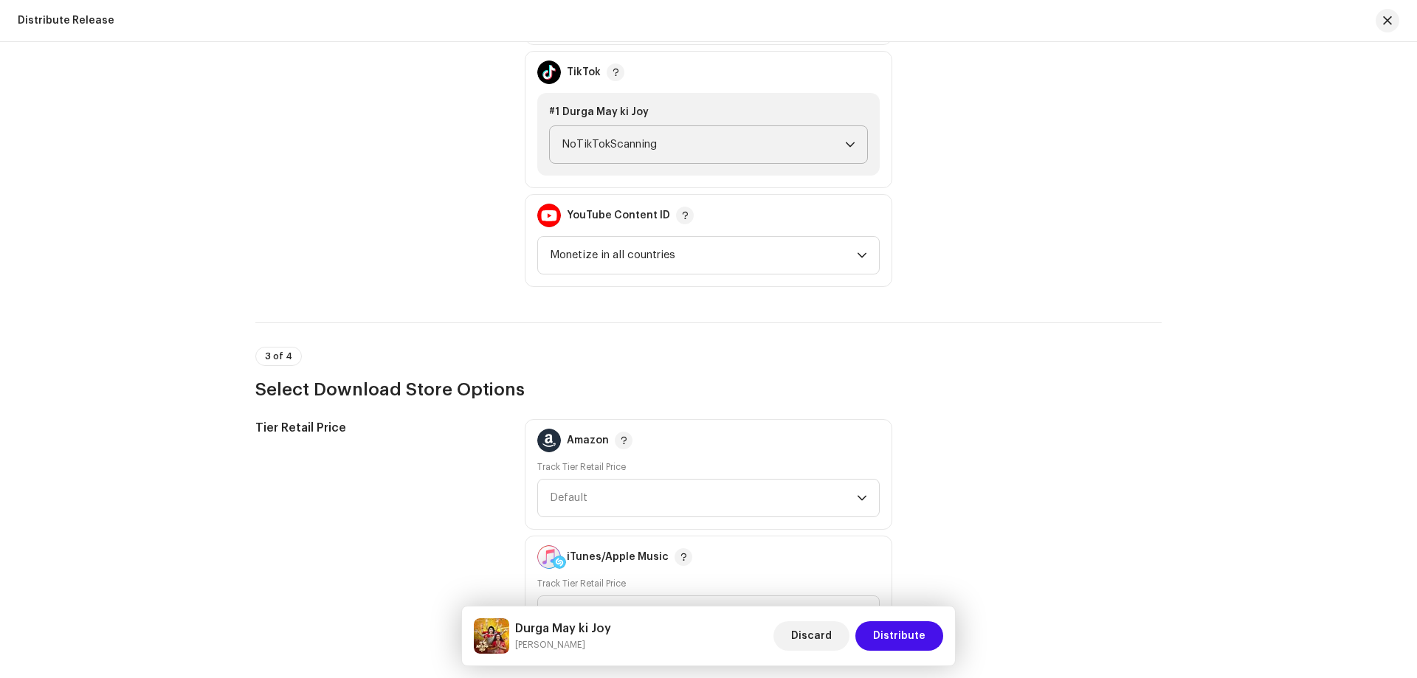
click at [659, 138] on span "NoTikTokScanning" at bounding box center [703, 144] width 283 height 37
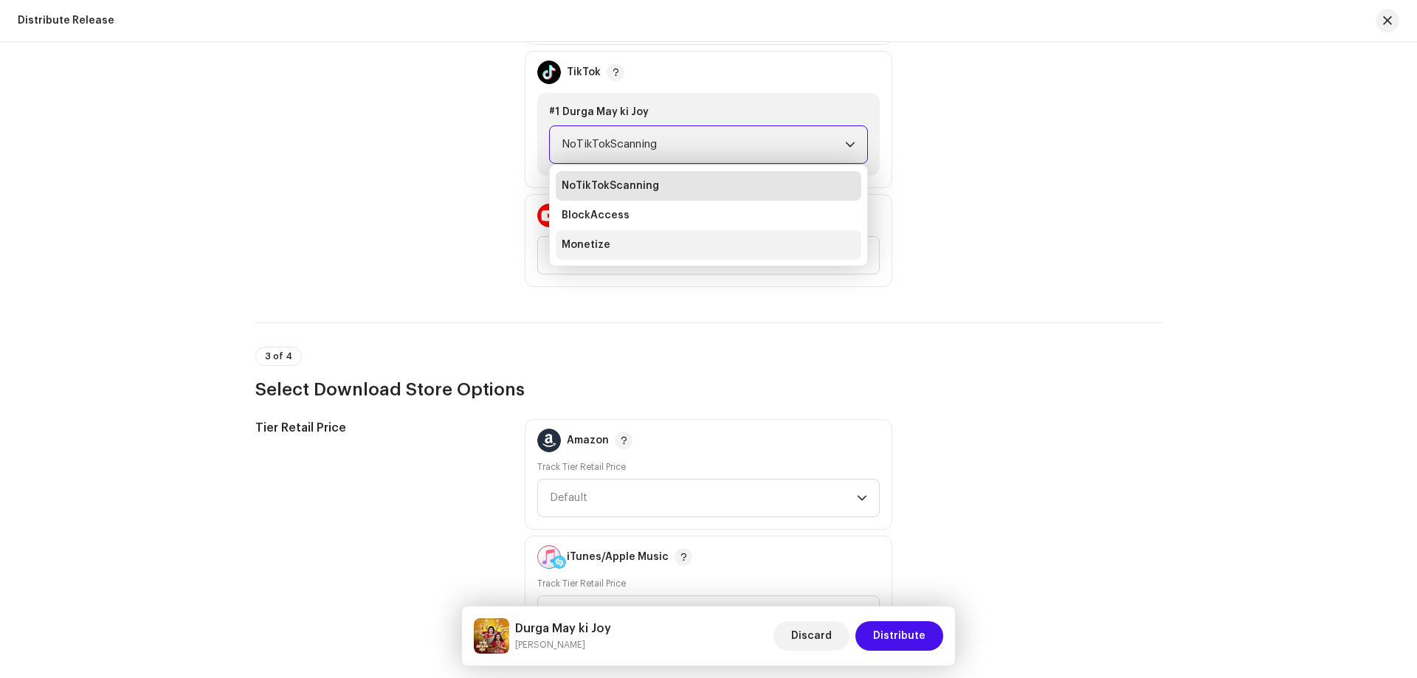
click at [613, 232] on li "Monetize" at bounding box center [709, 245] width 306 height 30
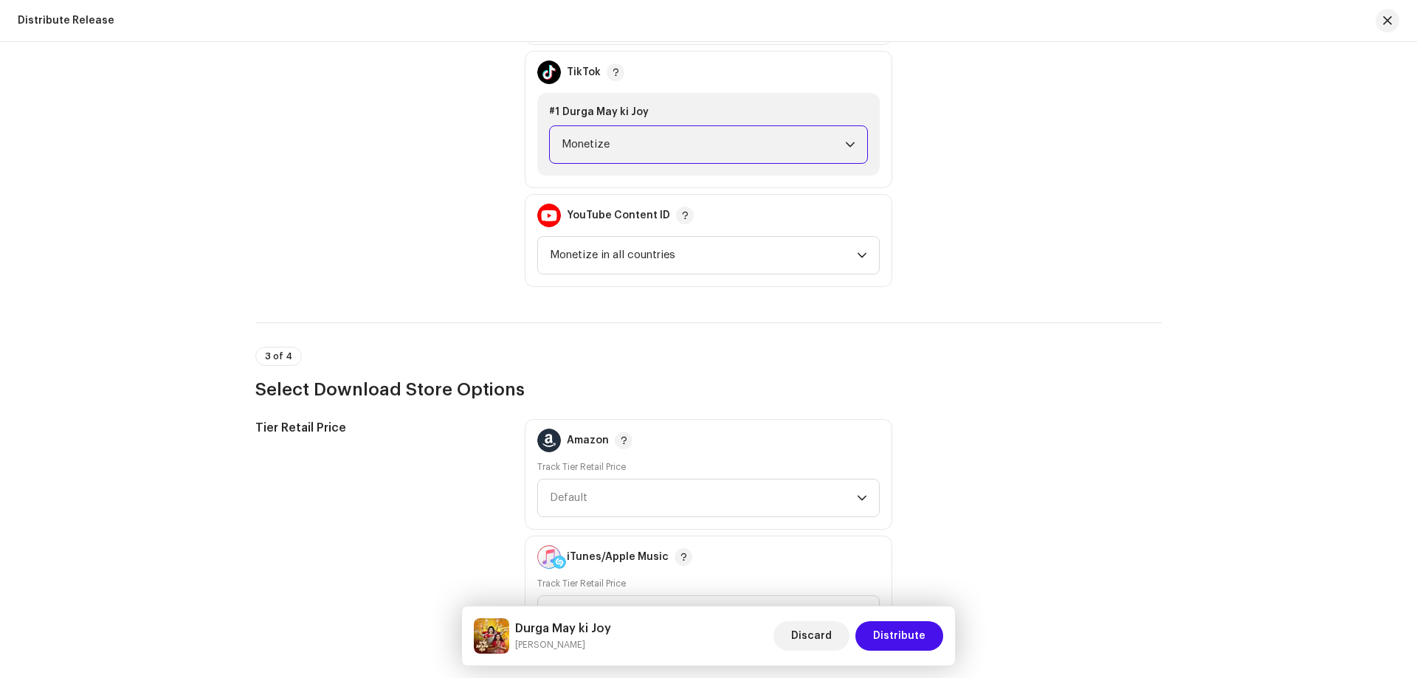
scroll to position [2332, 0]
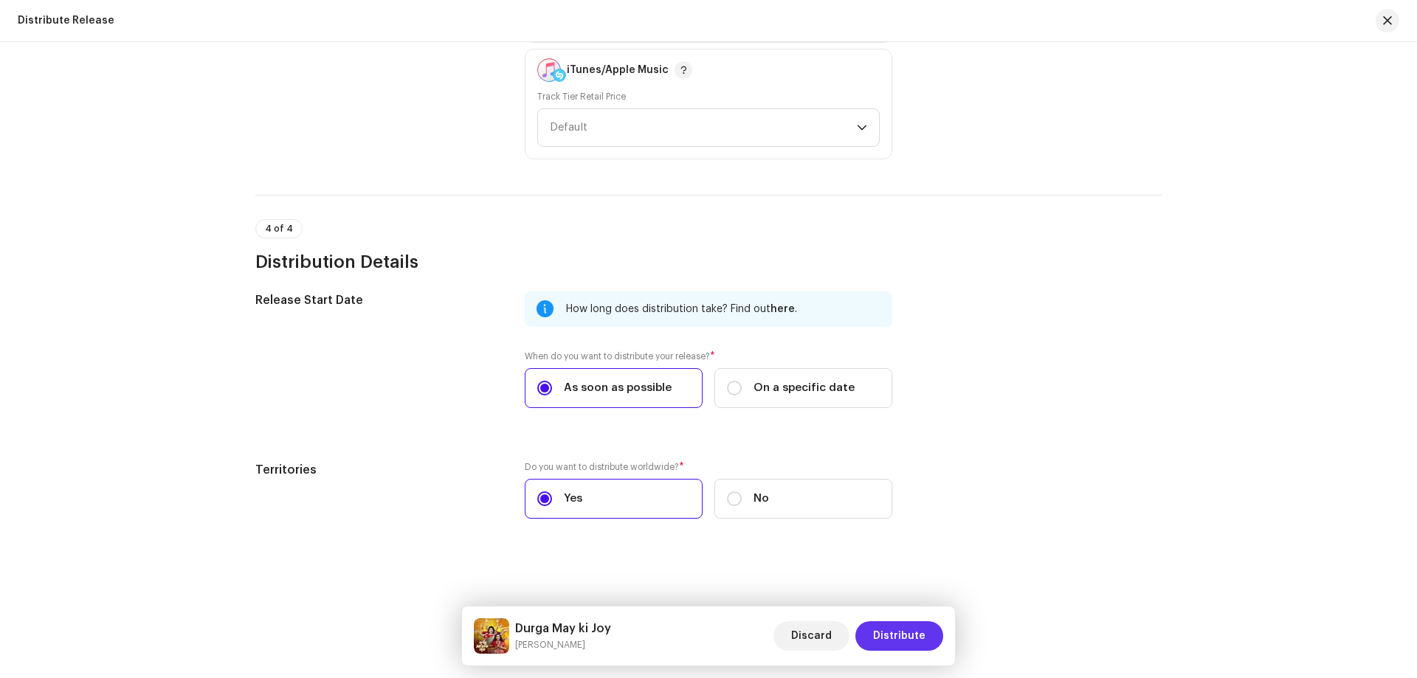
click at [926, 633] on button "Distribute" at bounding box center [899, 636] width 88 height 30
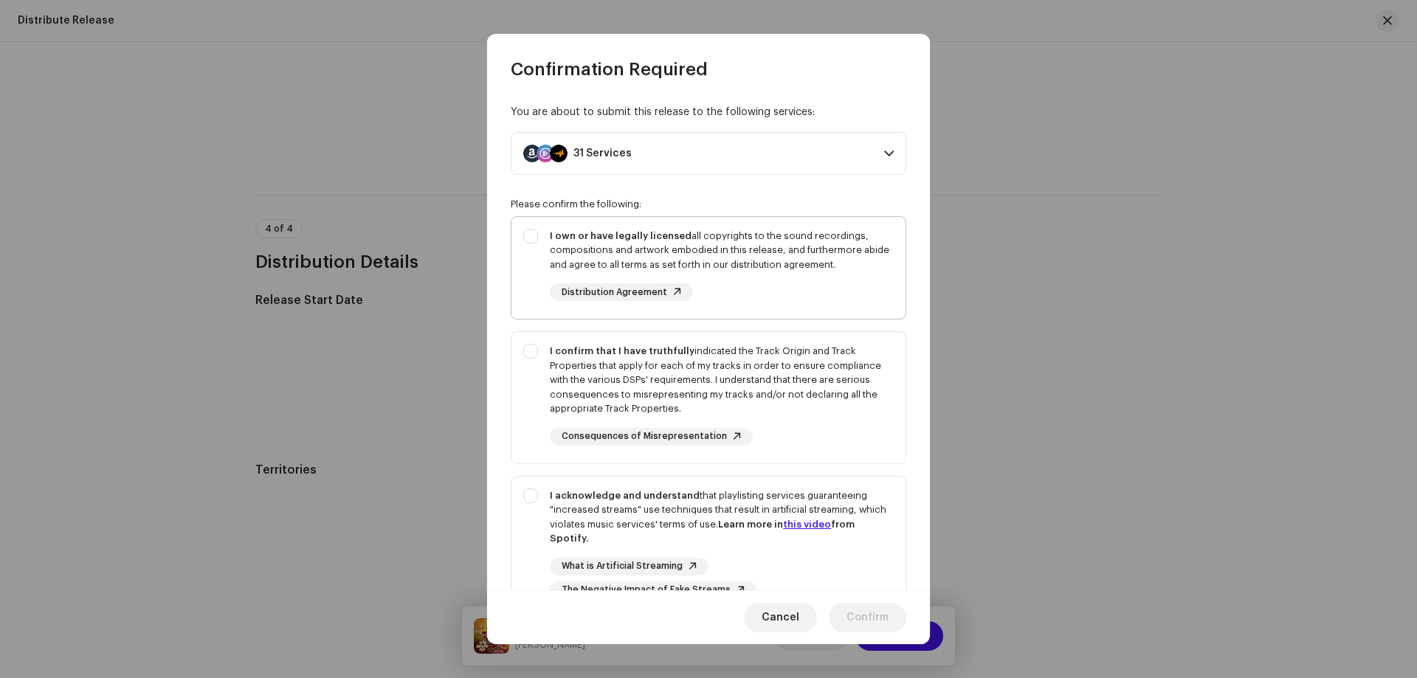
drag, startPoint x: 743, startPoint y: 242, endPoint x: 782, endPoint y: 311, distance: 79.0
click at [745, 244] on div "I own or have legally licensed all copyrights to the sound recordings, composit…" at bounding box center [722, 251] width 344 height 44
checkbox input "true"
click at [814, 398] on div "I confirm that I have truthfully indicated the Track Origin and Track Propertie…" at bounding box center [722, 380] width 344 height 72
checkbox input "true"
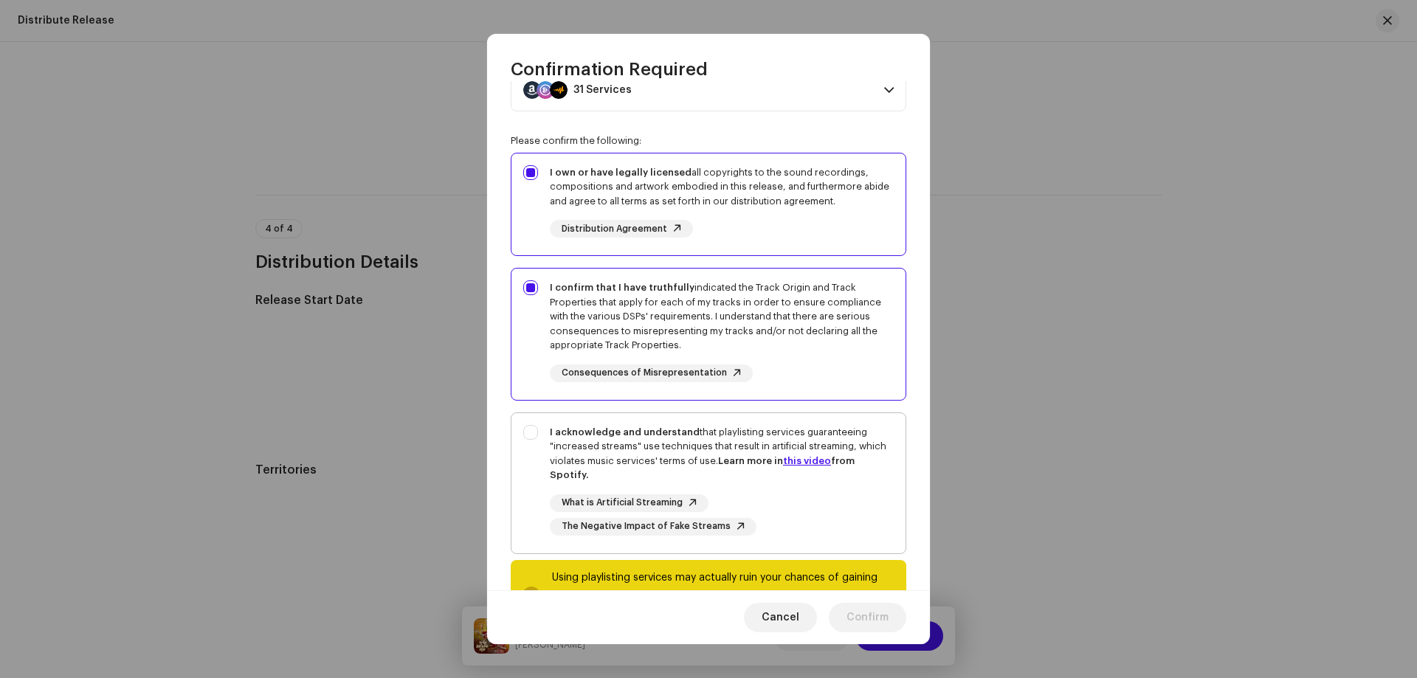
scroll to position [128, 0]
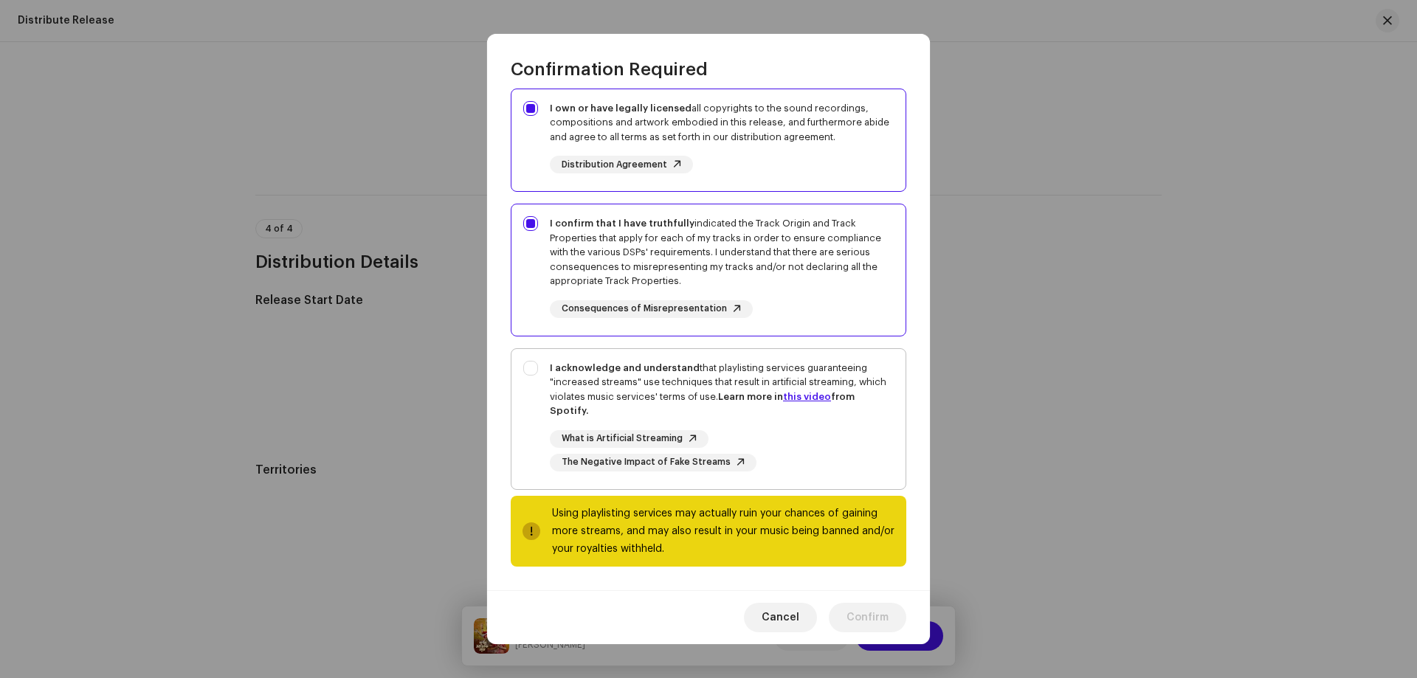
click at [868, 432] on div "What is Artificial Streaming The Negative Impact of Fake Streams" at bounding box center [722, 450] width 344 height 41
checkbox input "true"
click at [872, 611] on span "Confirm" at bounding box center [868, 618] width 42 height 30
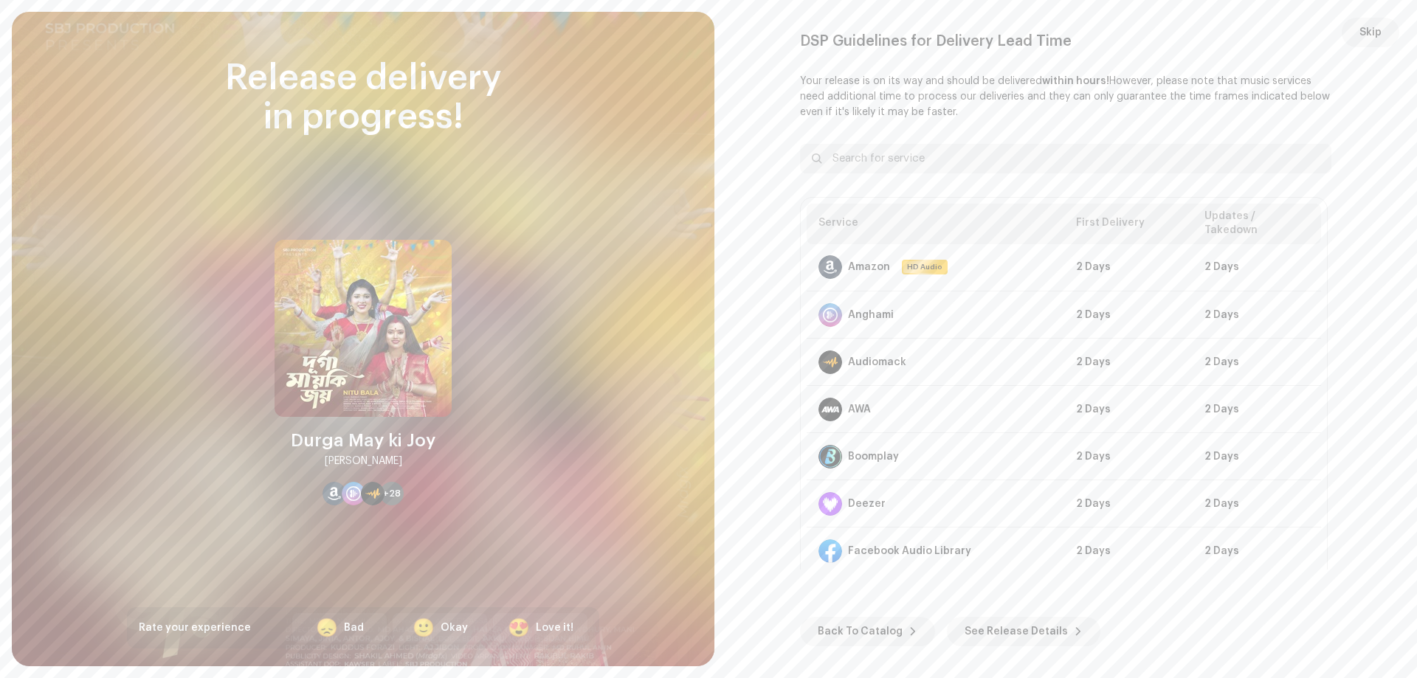
scroll to position [2332, 0]
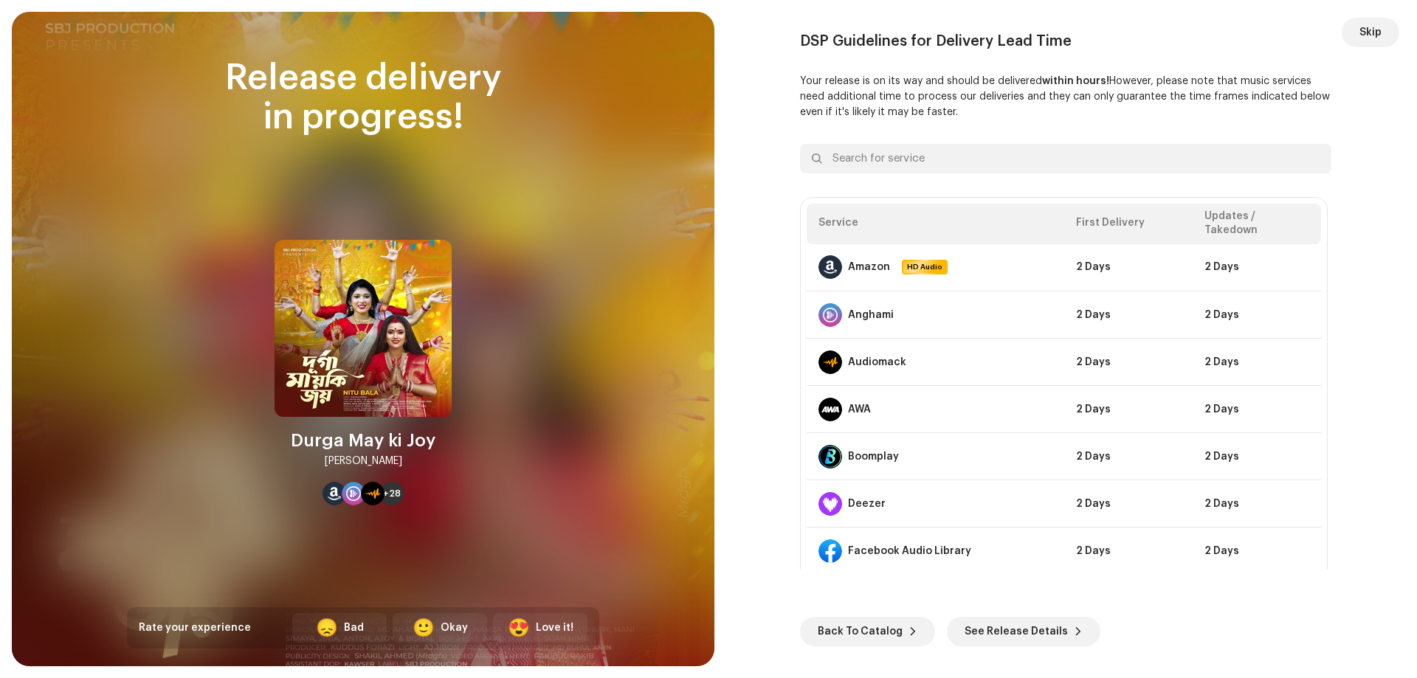
click at [1362, 23] on span "Skip" at bounding box center [1371, 33] width 22 height 30
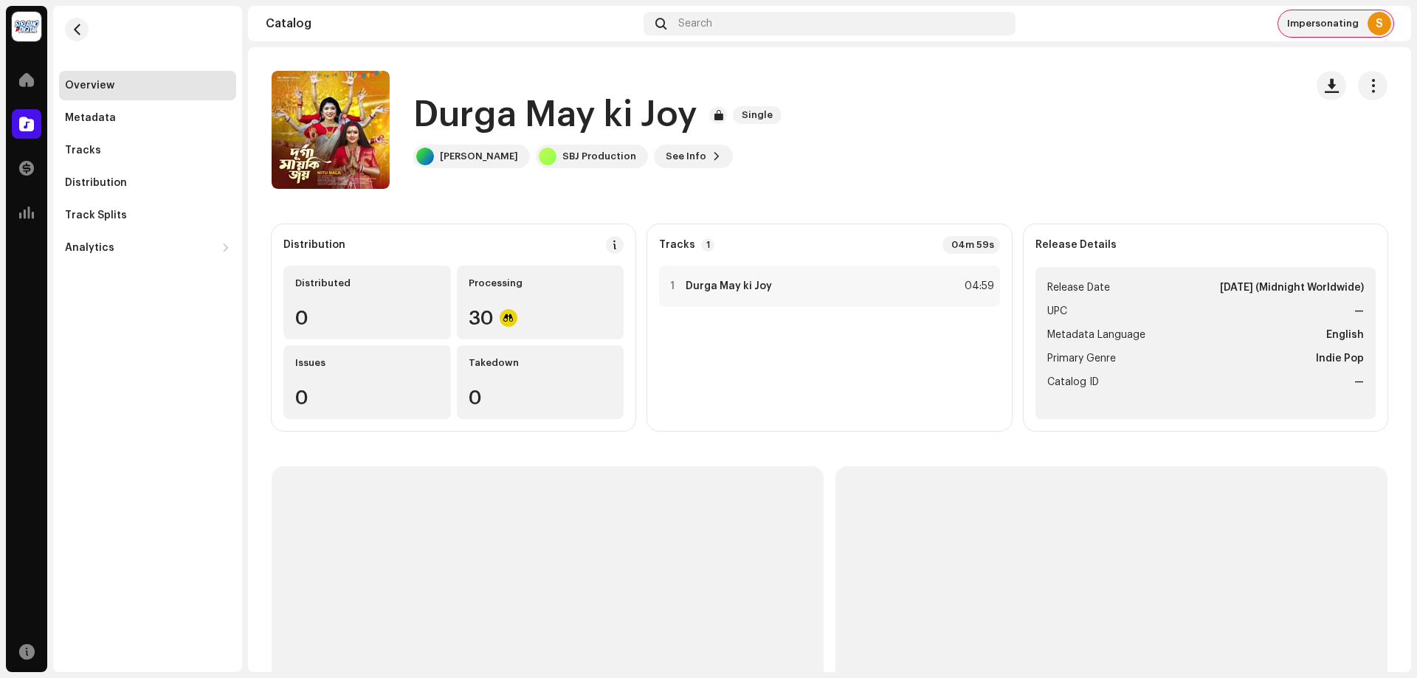
click at [1334, 15] on div "Impersonating S" at bounding box center [1335, 23] width 115 height 27
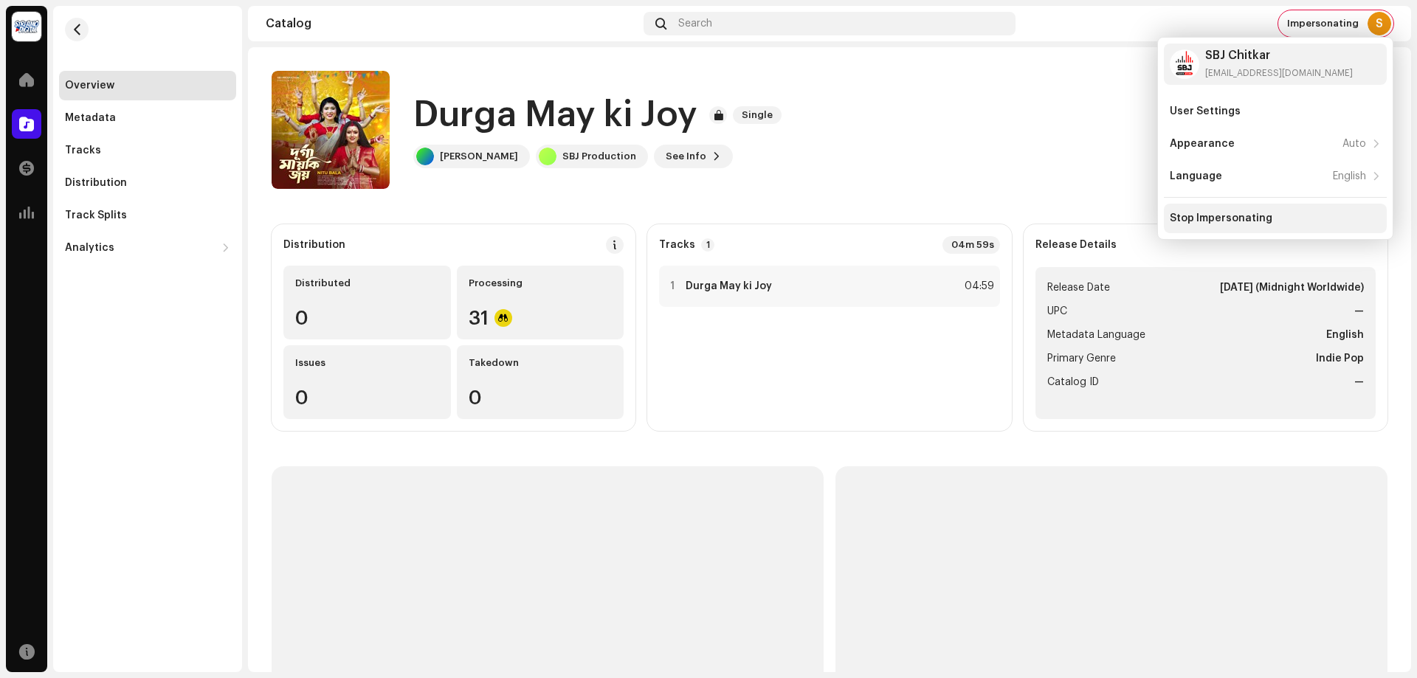
click at [1253, 224] on div "Stop Impersonating" at bounding box center [1221, 219] width 103 height 12
